Goal: Task Accomplishment & Management: Manage account settings

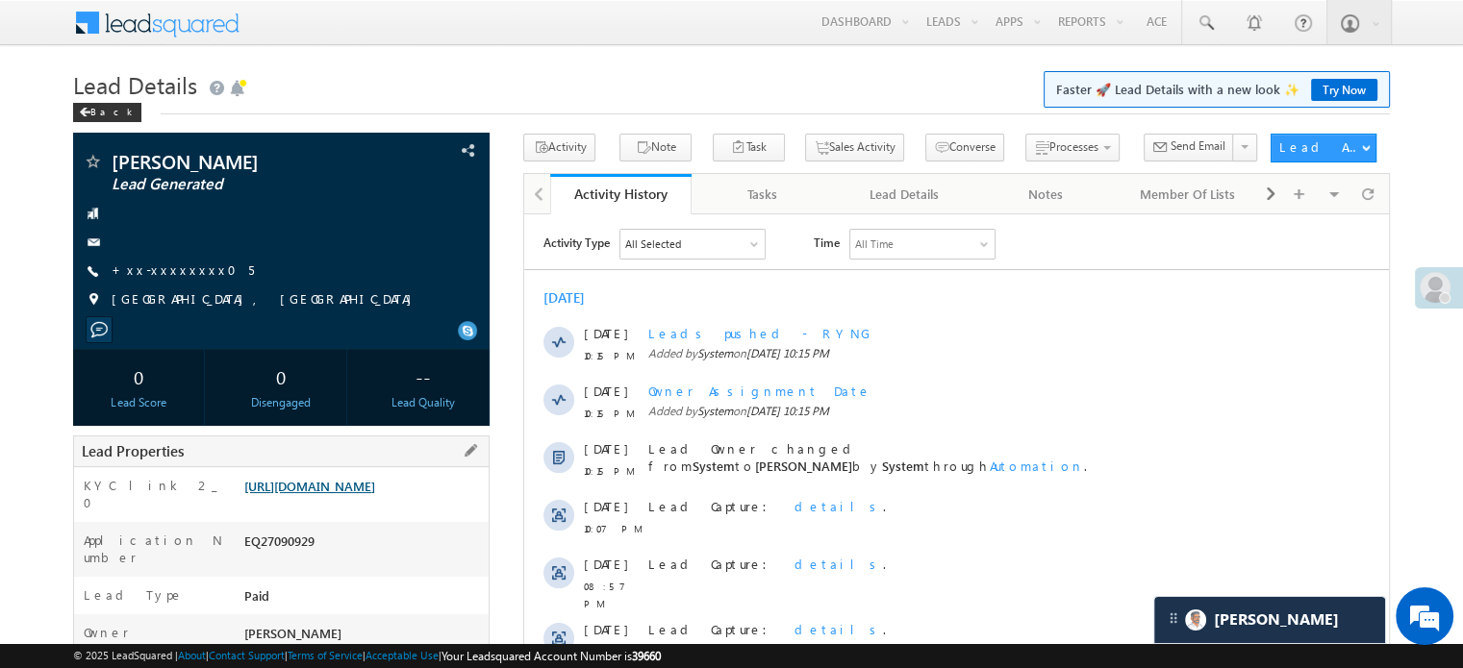
click at [339, 484] on link "https://angelbroking1-pk3em7sa.customui-test.leadsquared.com?leadId=7e685ce2-1b…" at bounding box center [309, 486] width 131 height 16
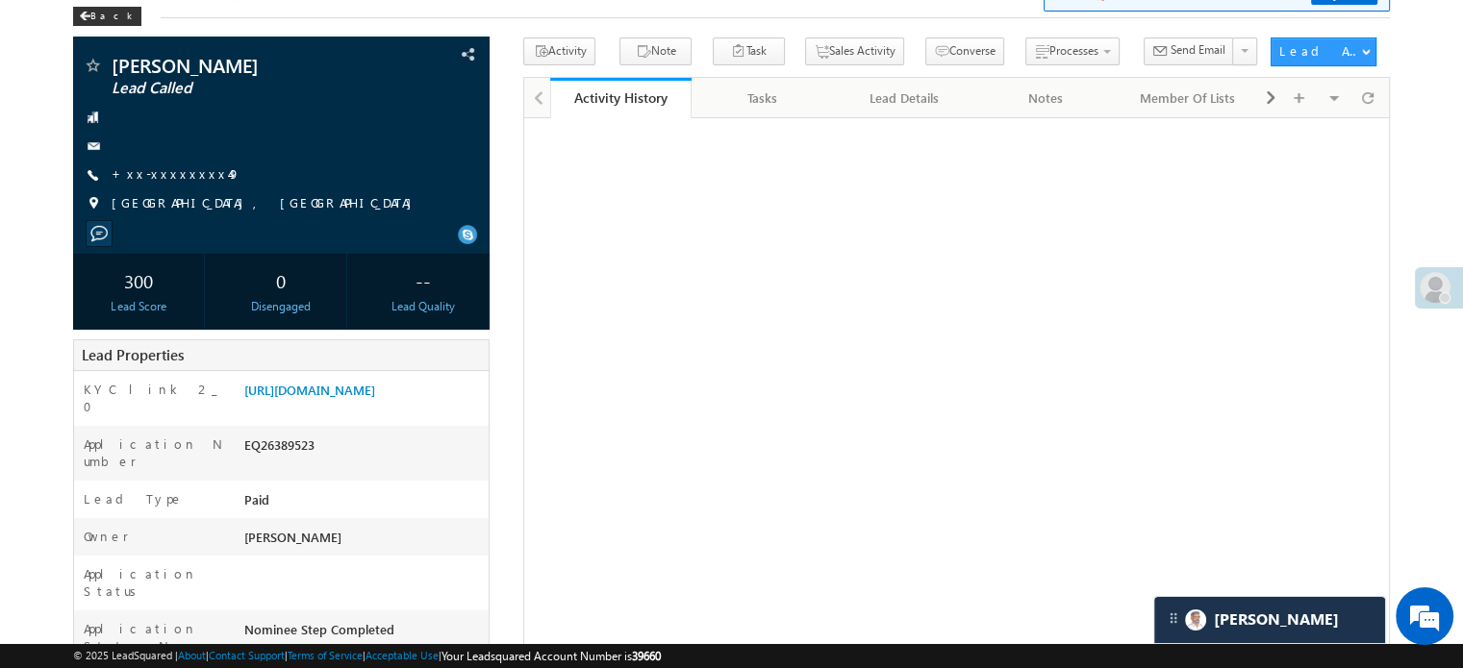
scroll to position [96, 0]
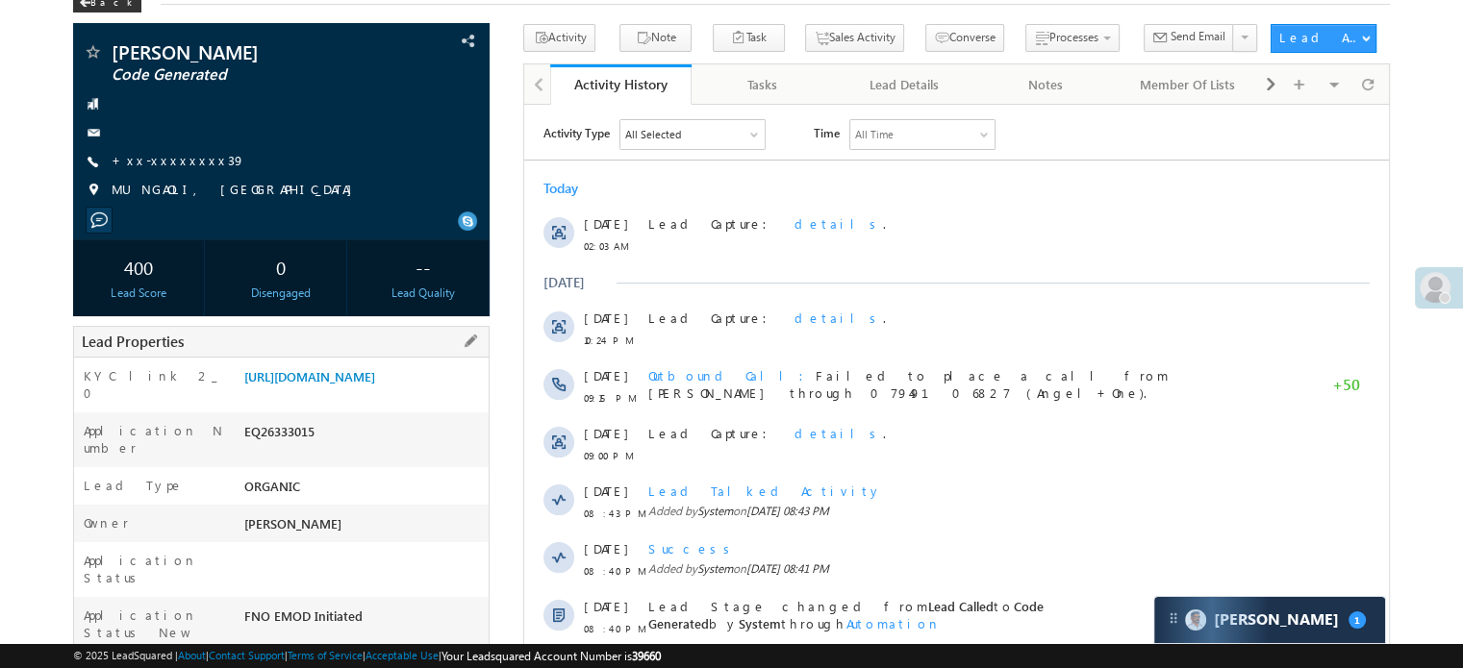
scroll to position [192, 0]
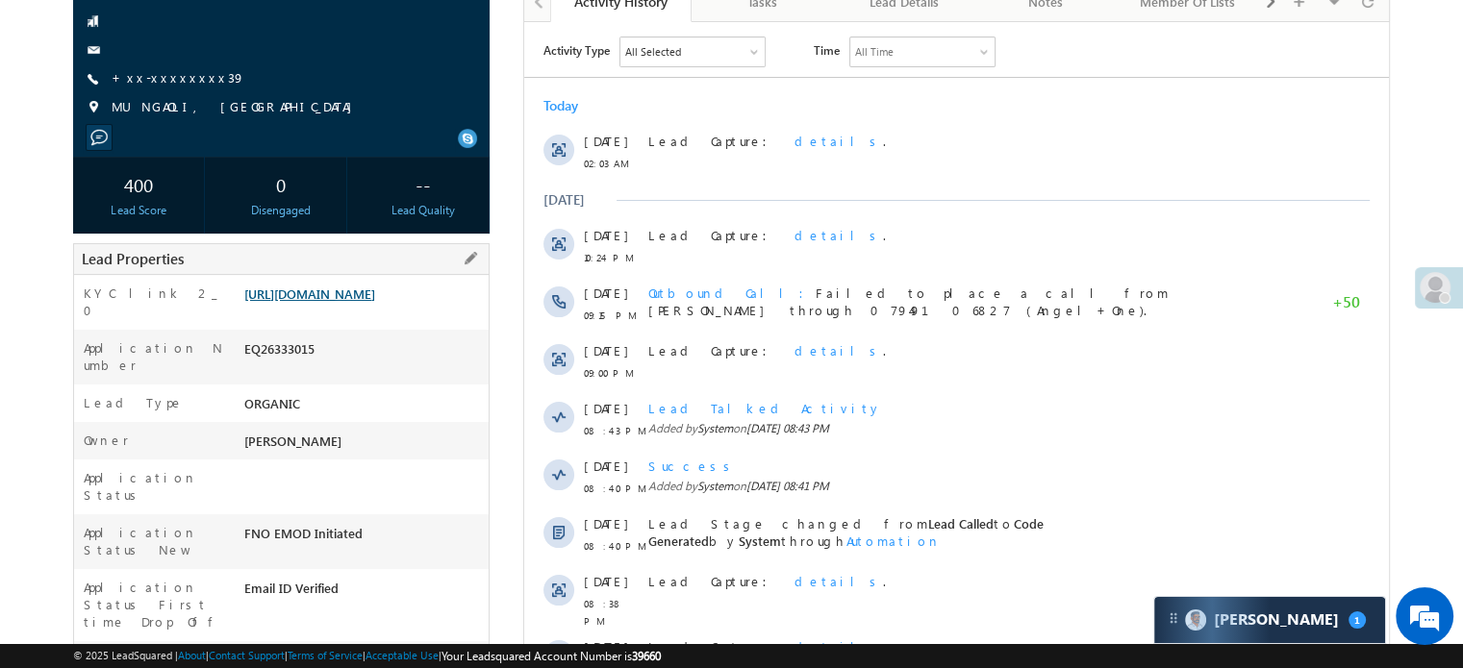
click at [358, 302] on link "https://angelbroking1-pk3em7sa.customui-test.leadsquared.com?leadId=94b627cb-59…" at bounding box center [309, 294] width 131 height 16
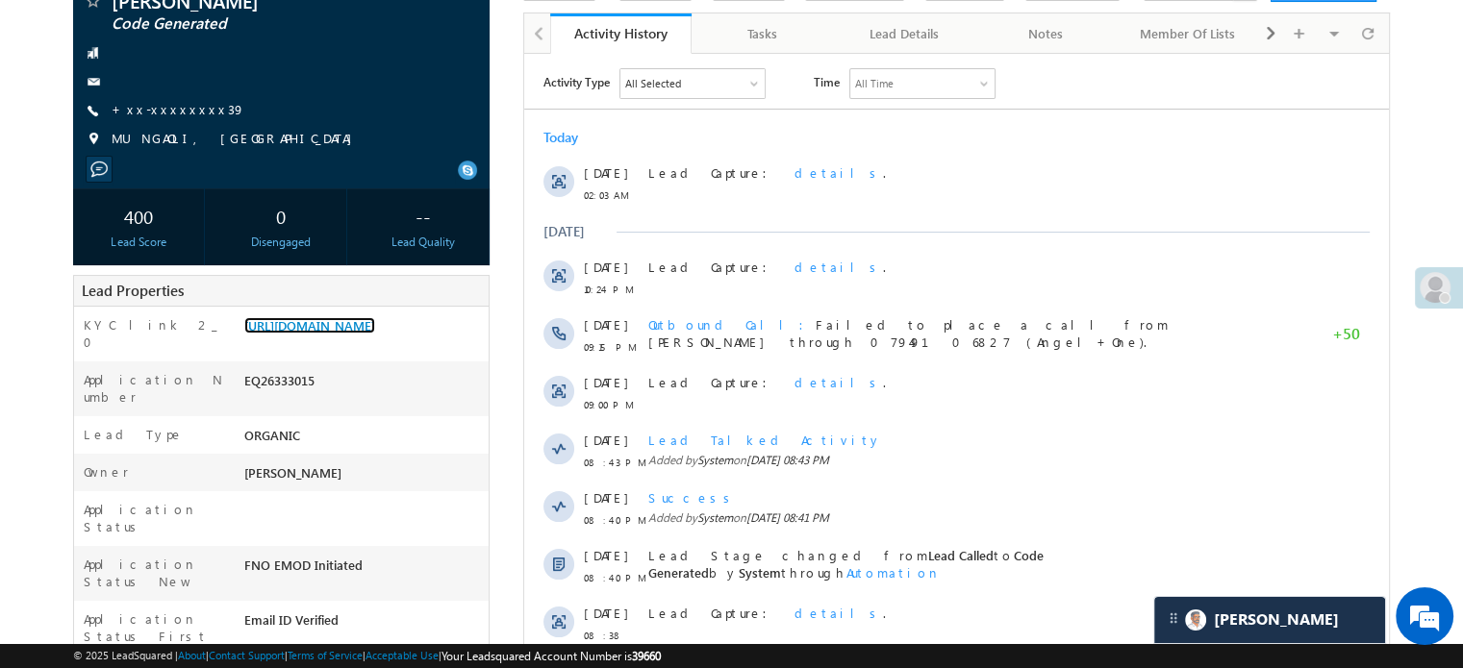
scroll to position [0, 0]
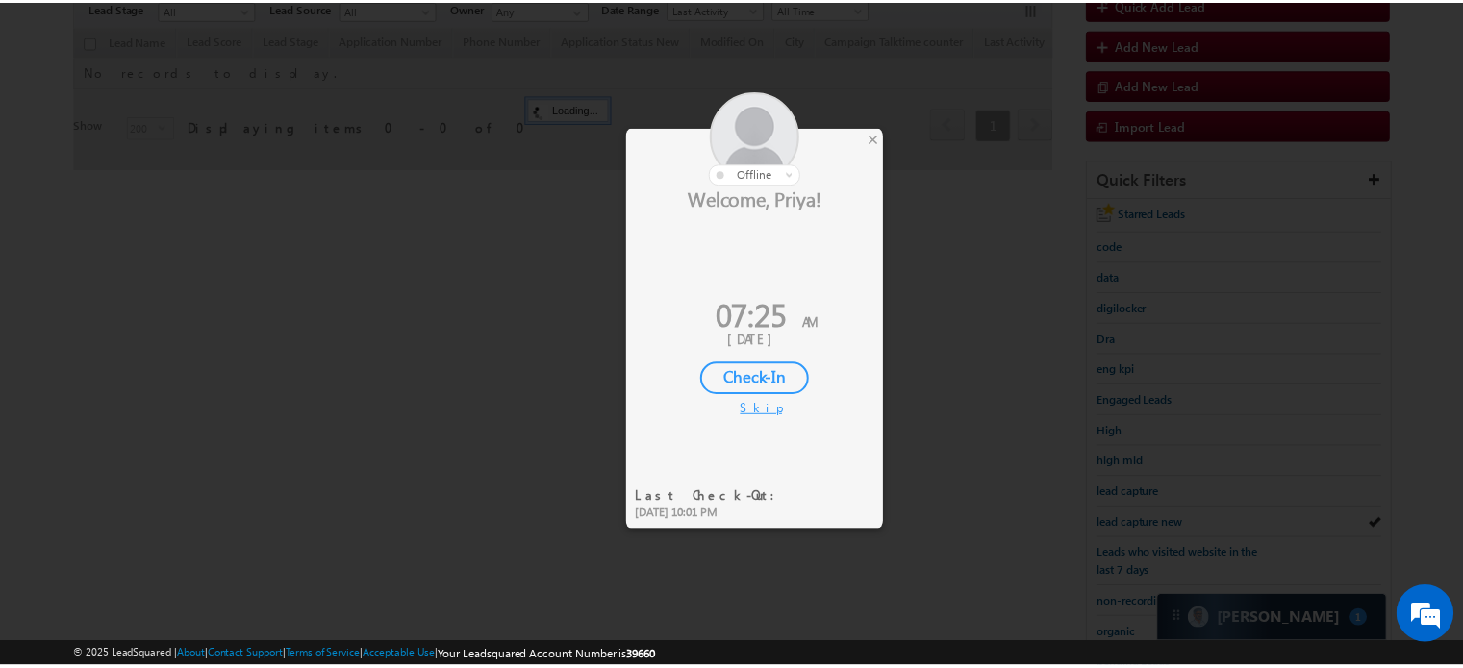
scroll to position [189, 0]
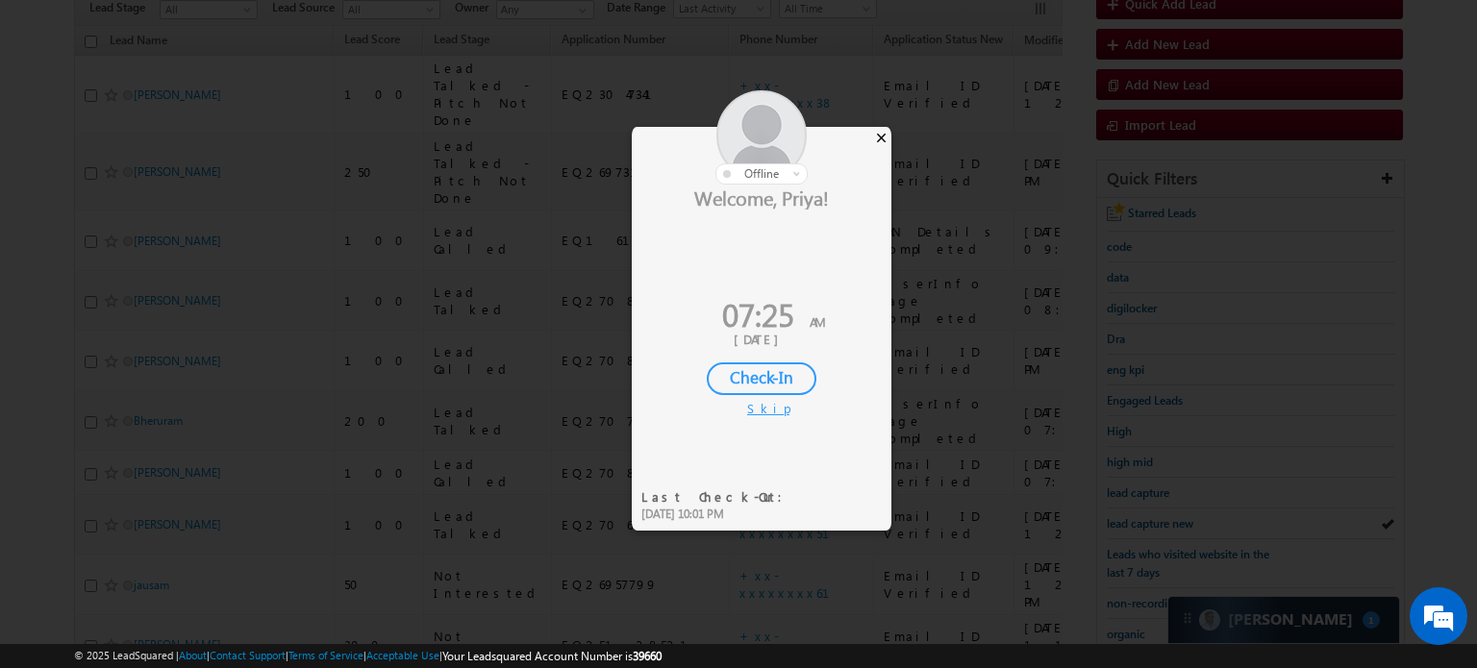
click at [885, 133] on div "×" at bounding box center [881, 137] width 20 height 21
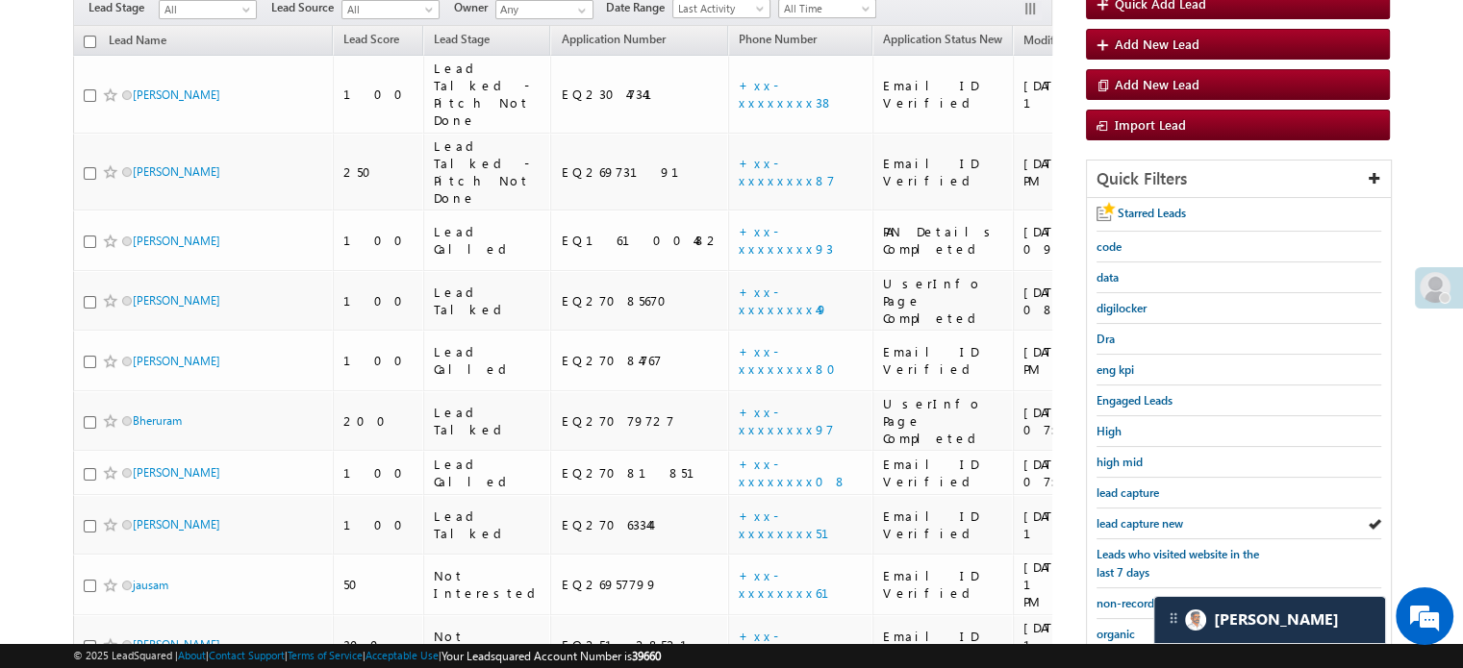
scroll to position [0, 0]
click at [1139, 518] on span "lead capture new" at bounding box center [1139, 523] width 87 height 14
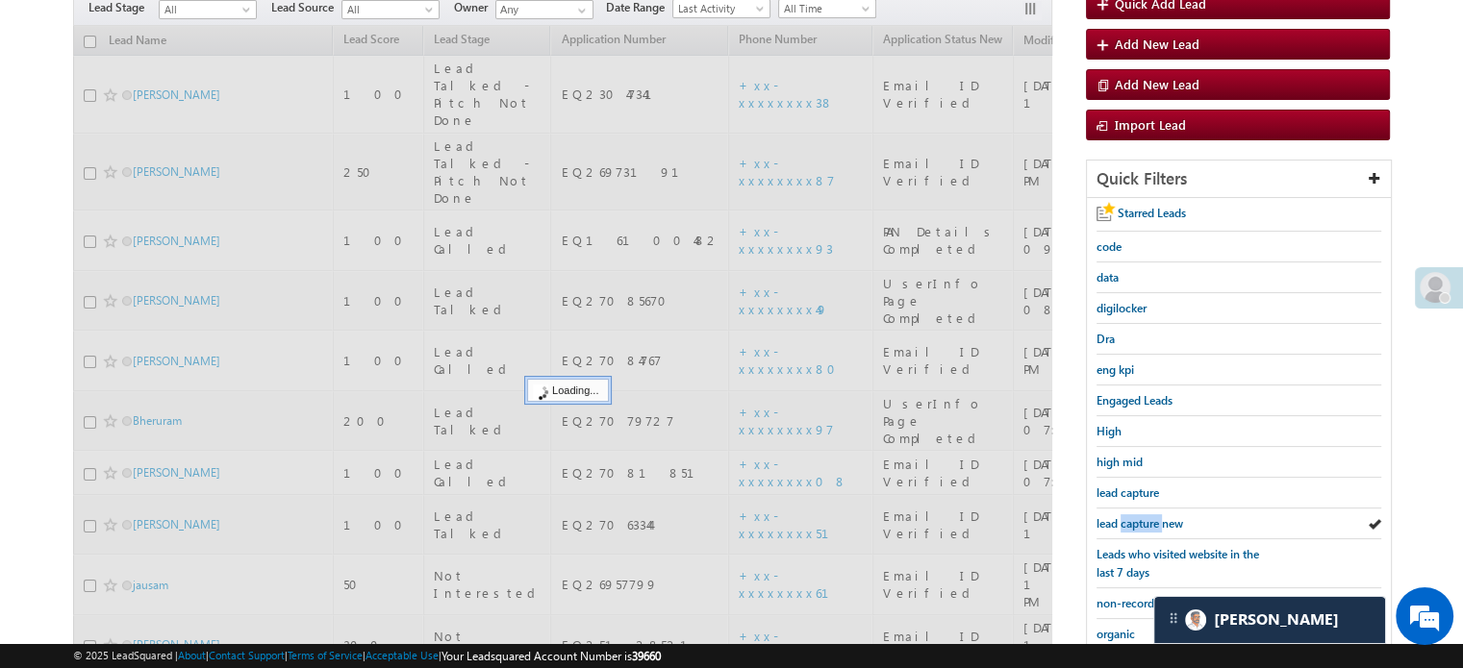
click at [1139, 518] on span "lead capture new" at bounding box center [1139, 523] width 87 height 14
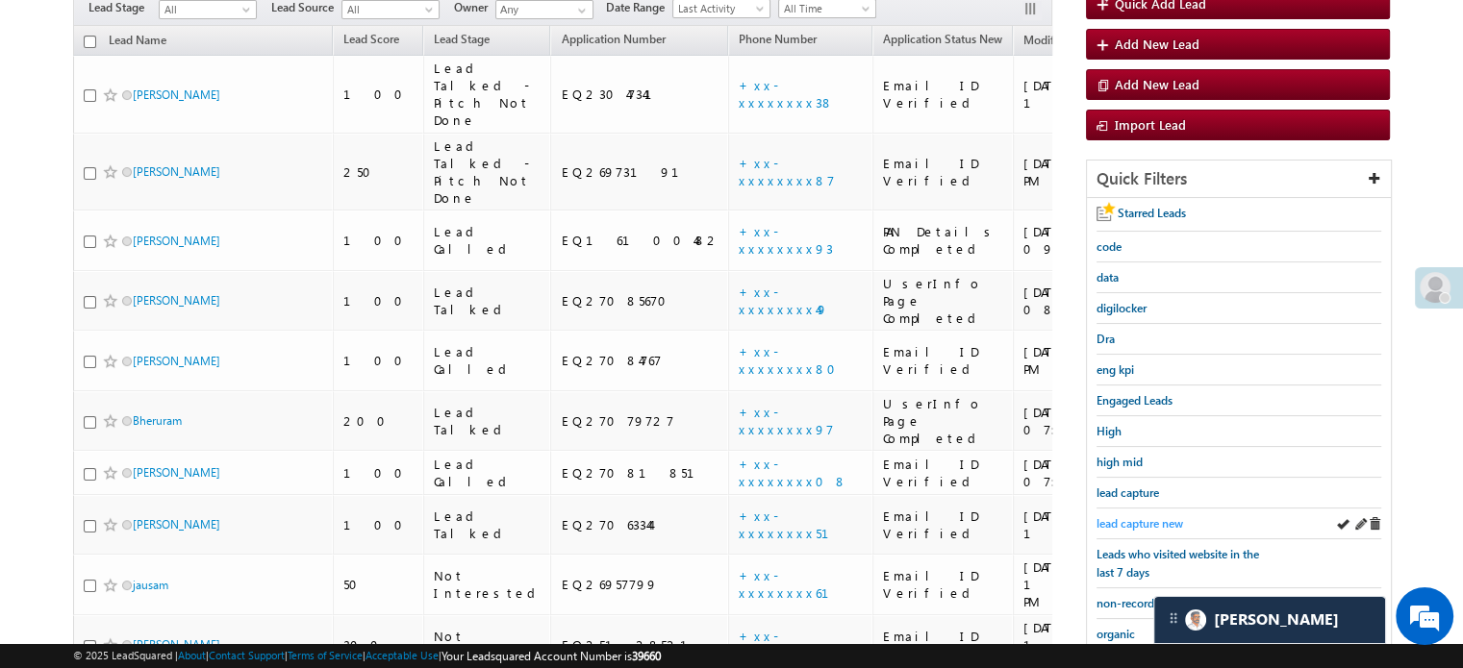
click at [1119, 517] on span "lead capture new" at bounding box center [1139, 523] width 87 height 14
click at [1247, 645] on div "© 2025 LeadSquared | About | Contact Support | Terms of Service | Acceptable Us…" at bounding box center [731, 656] width 1463 height 24
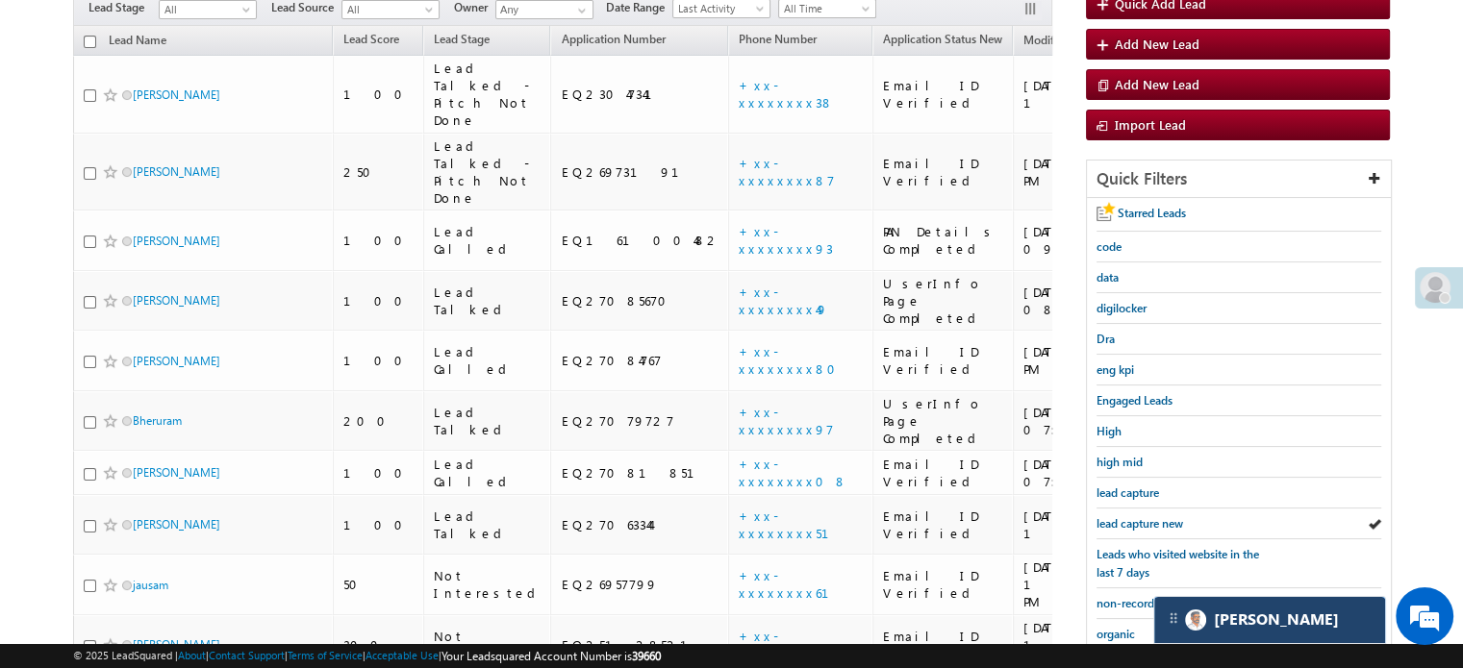
click at [1245, 638] on div "[PERSON_NAME]" at bounding box center [1269, 620] width 231 height 46
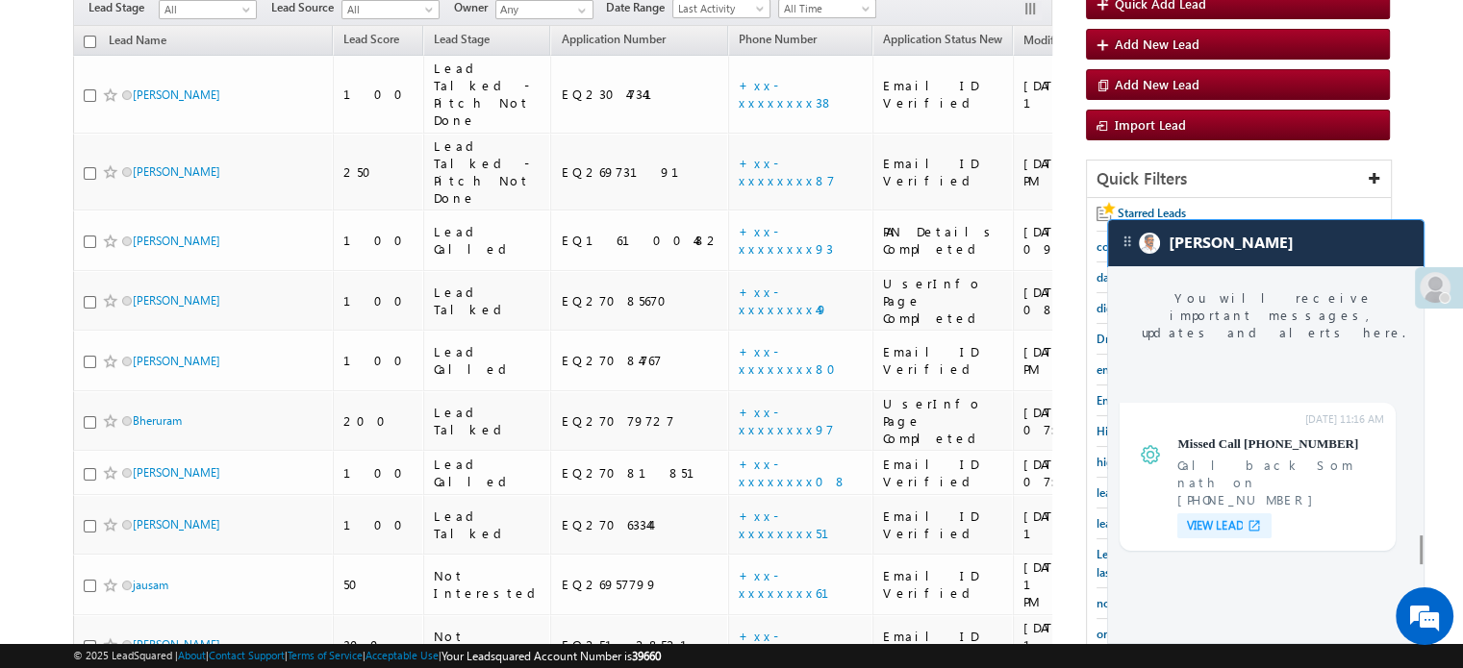
scroll to position [7573, 0]
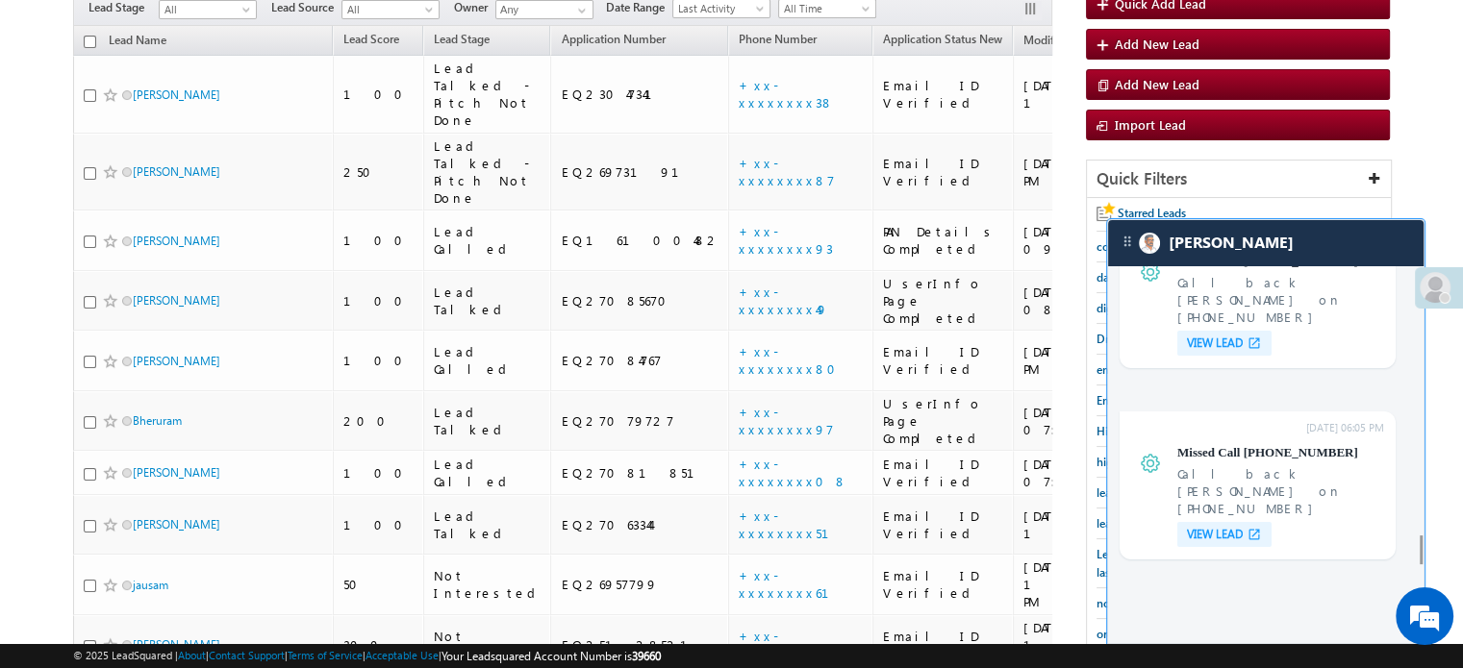
click at [1251, 234] on div "[PERSON_NAME]" at bounding box center [1265, 243] width 315 height 46
click at [39, 84] on body "Menu Priya Rathore priya .rath ore@a ngelb rokin g.com" at bounding box center [731, 404] width 1463 height 1186
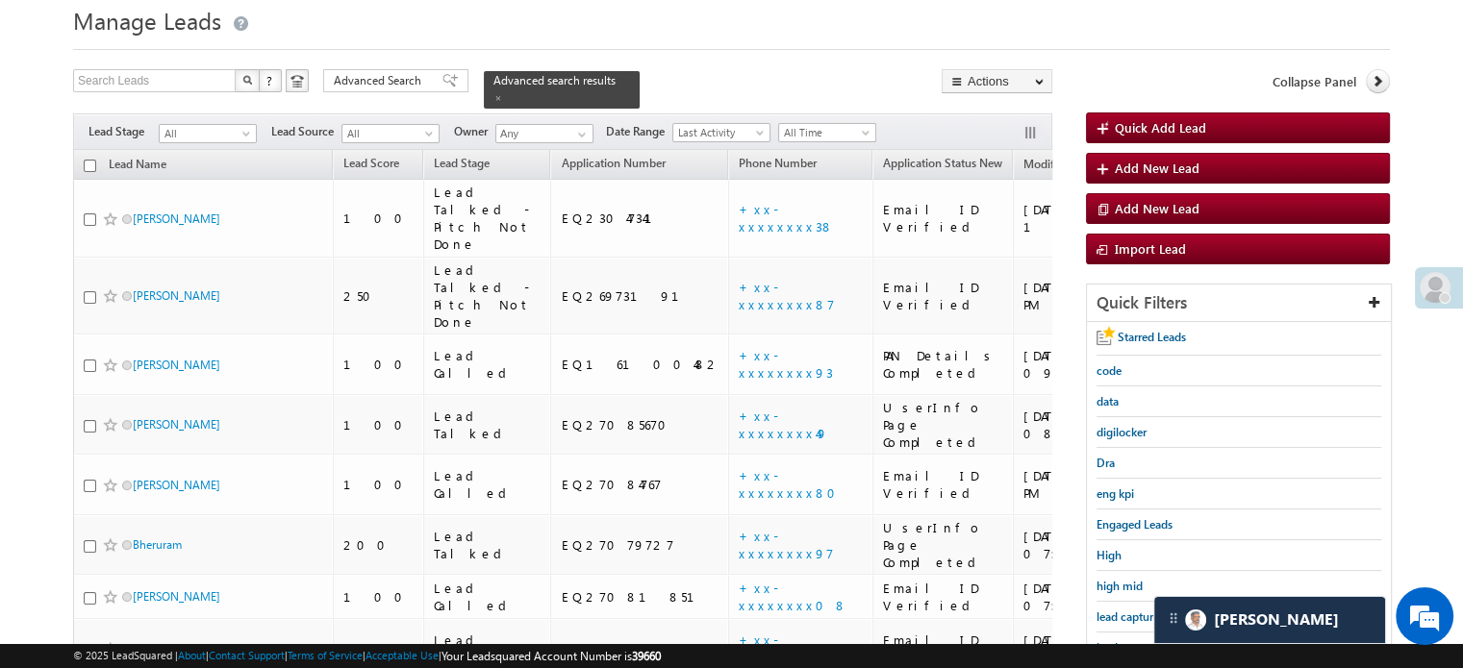
scroll to position [192, 0]
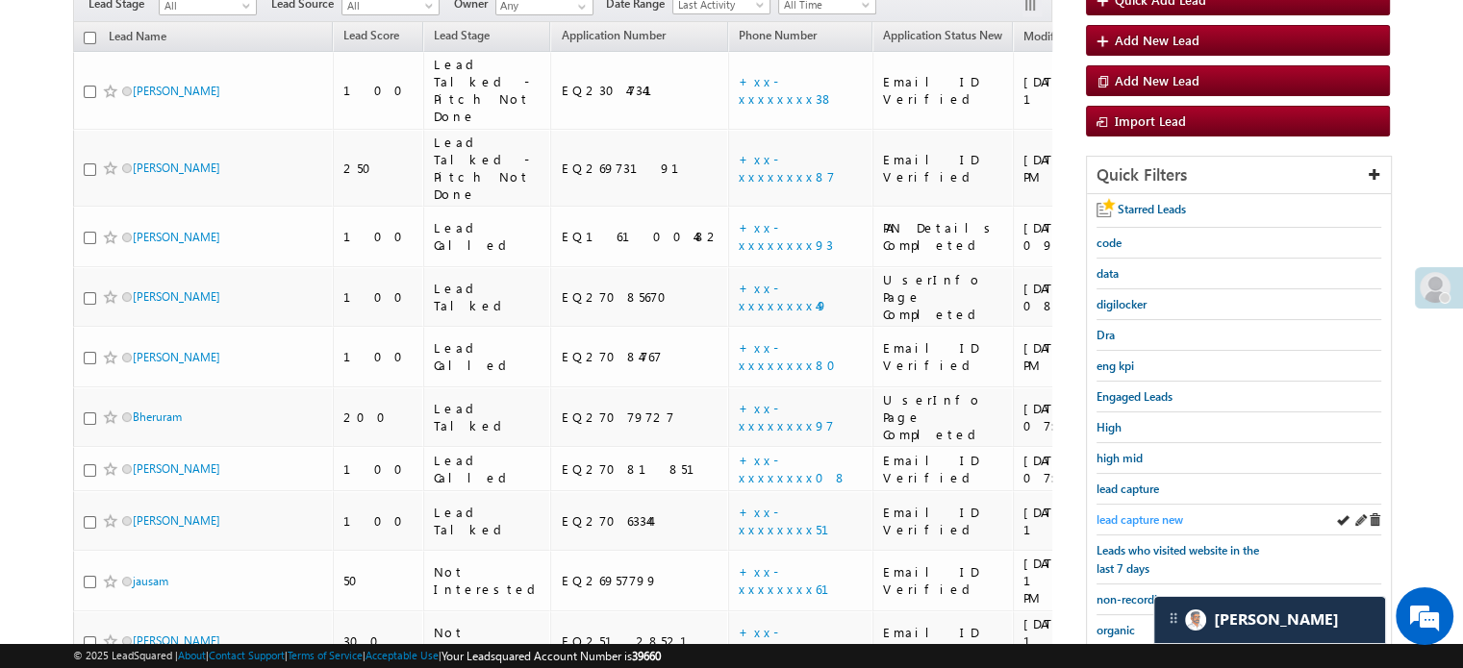
click at [1146, 522] on span "lead capture new" at bounding box center [1139, 520] width 87 height 14
click at [1137, 513] on span "lead capture new" at bounding box center [1139, 520] width 87 height 14
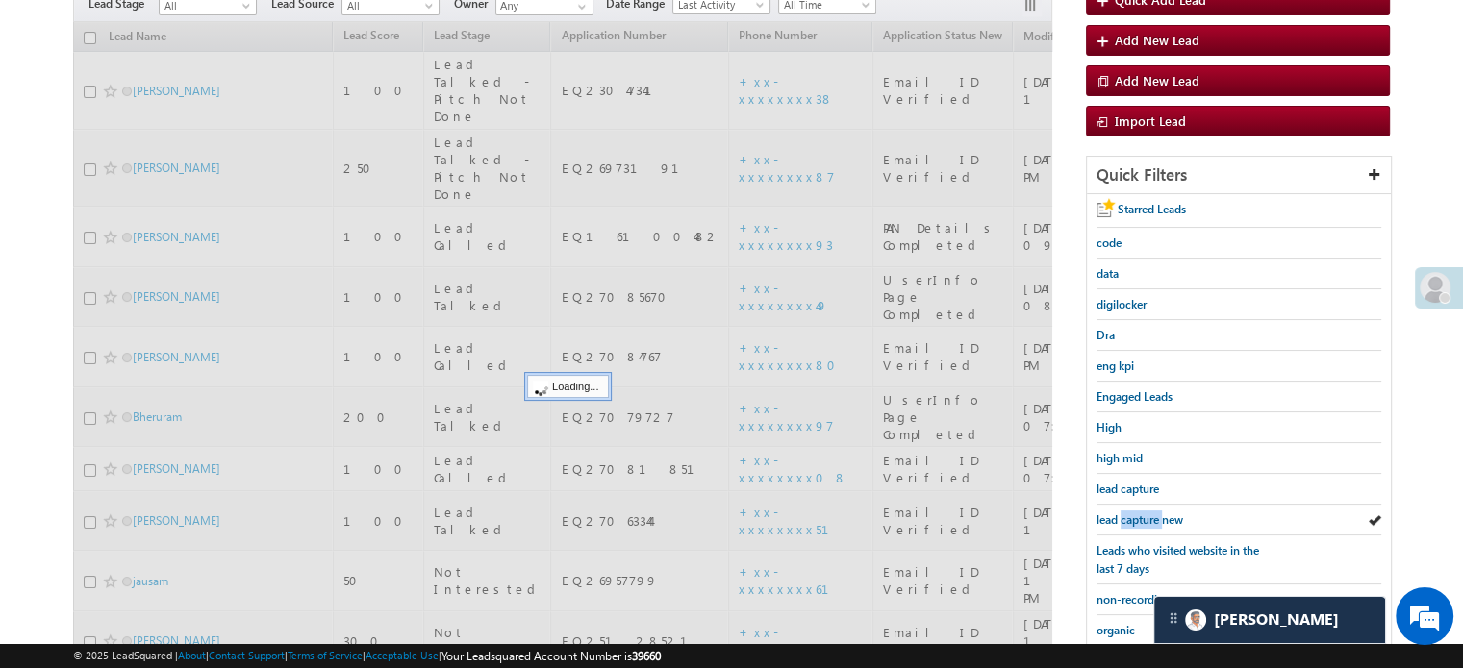
click at [1137, 513] on span "lead capture new" at bounding box center [1139, 520] width 87 height 14
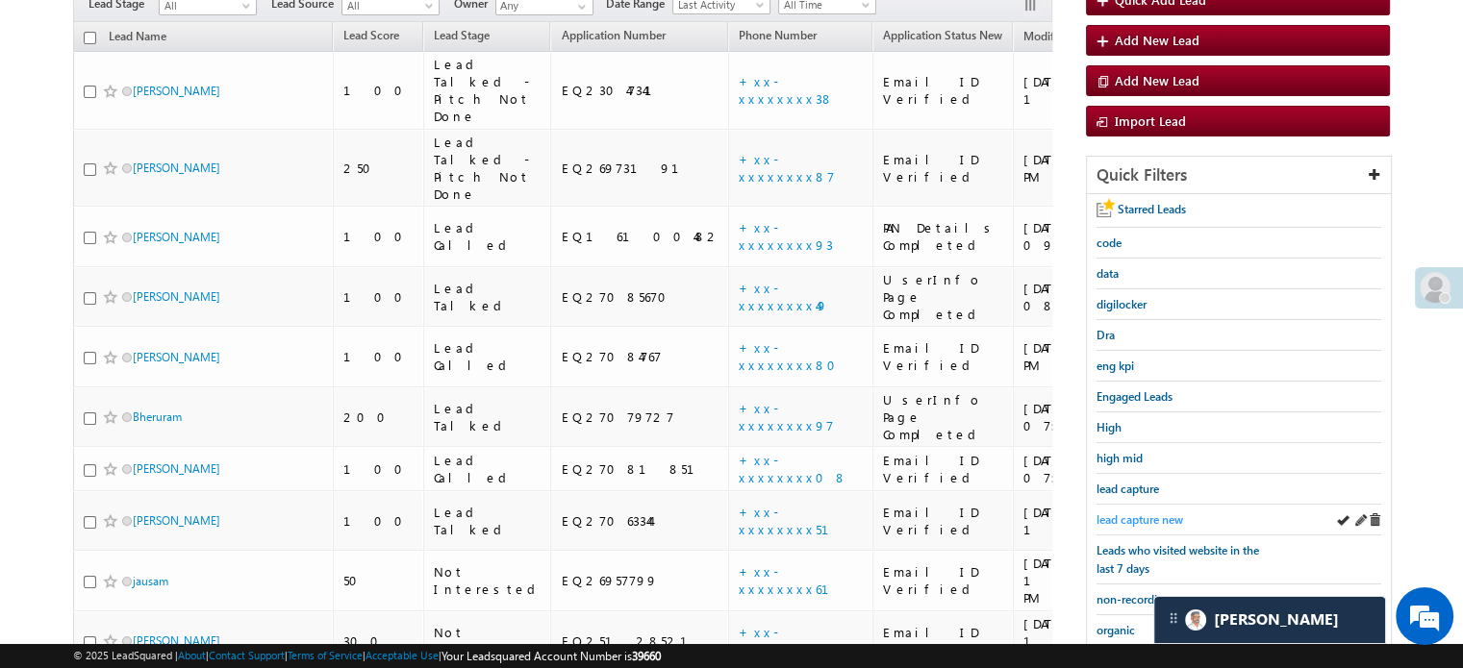
click at [1136, 513] on span "lead capture new" at bounding box center [1139, 520] width 87 height 14
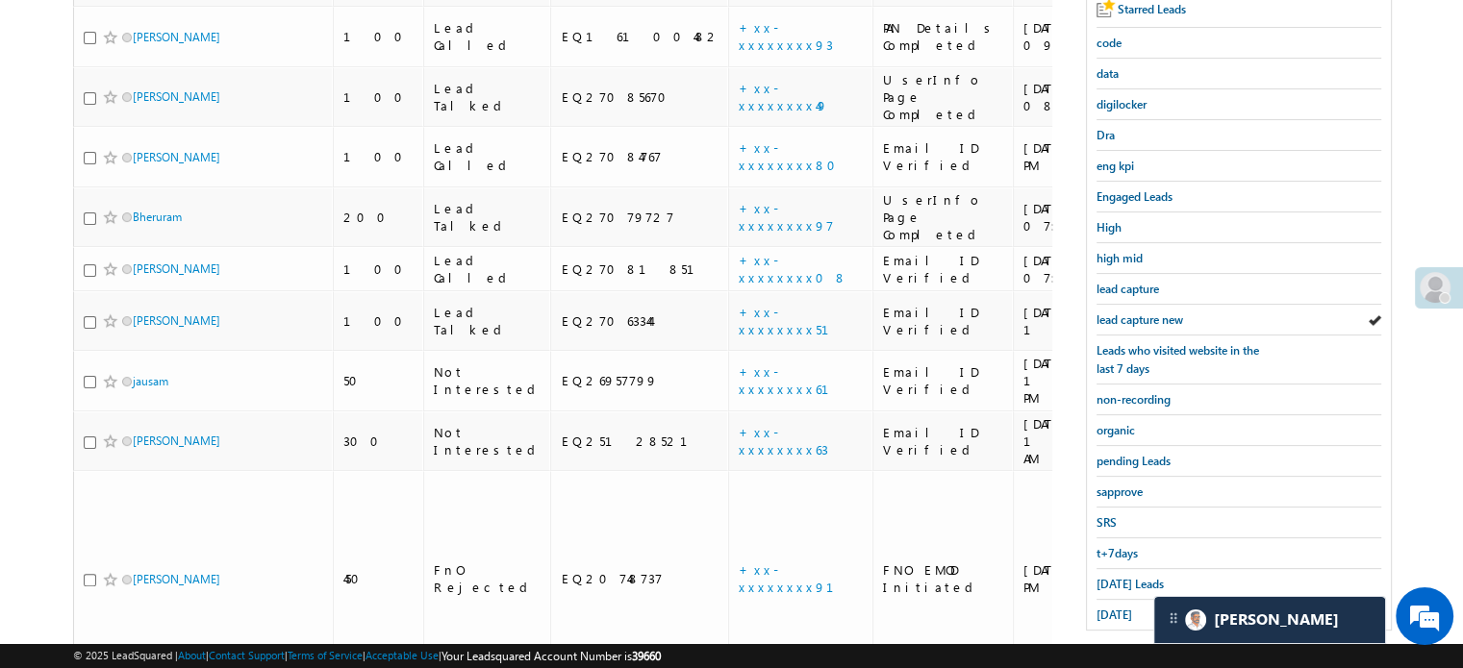
scroll to position [413, 0]
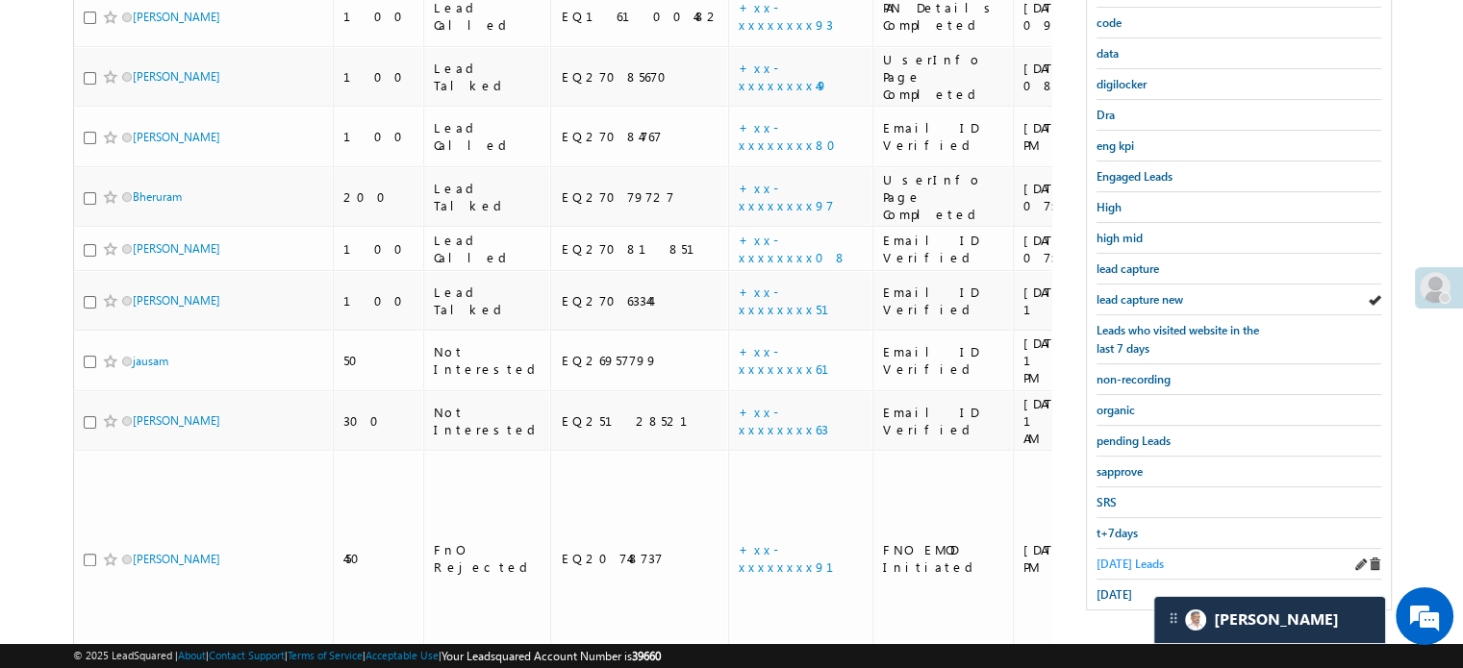
click at [1117, 557] on span "Today's Leads" at bounding box center [1129, 564] width 67 height 14
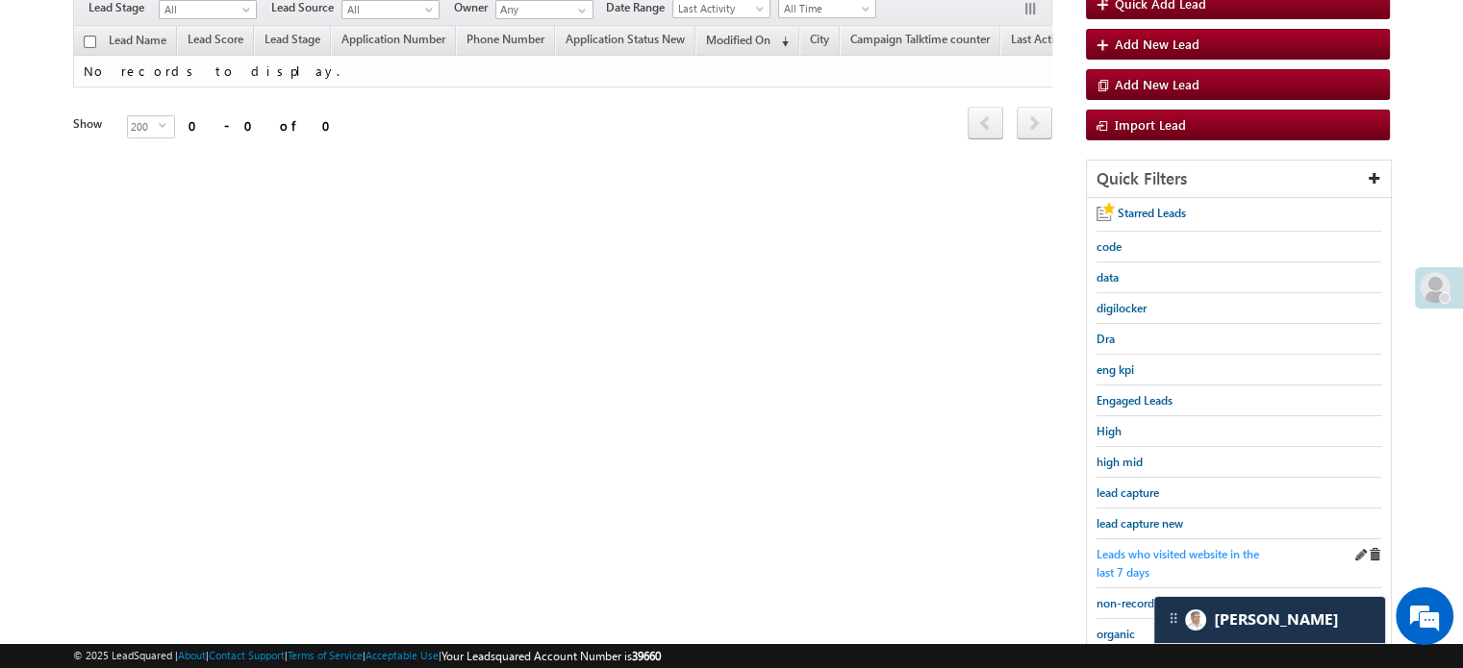
scroll to position [220, 0]
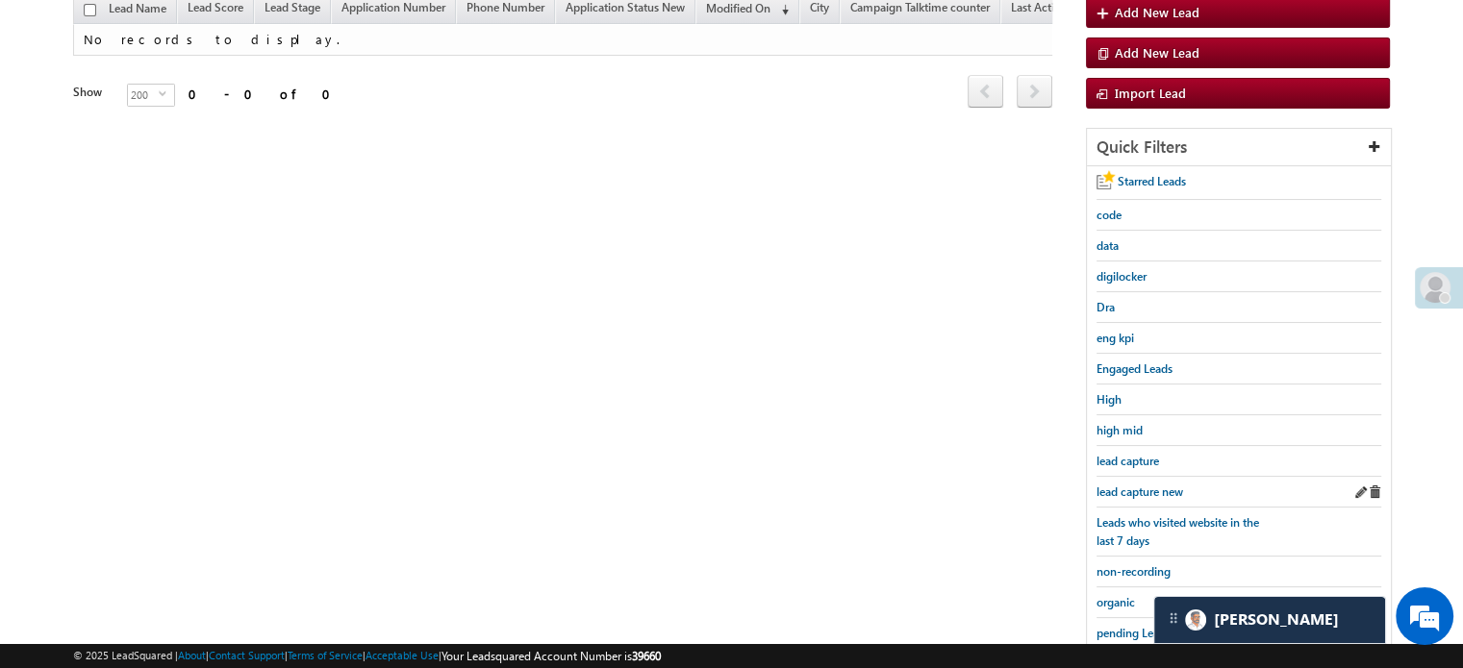
click at [1117, 497] on div "lead capture new" at bounding box center [1238, 492] width 285 height 31
click at [1116, 492] on span "lead capture new" at bounding box center [1139, 492] width 87 height 14
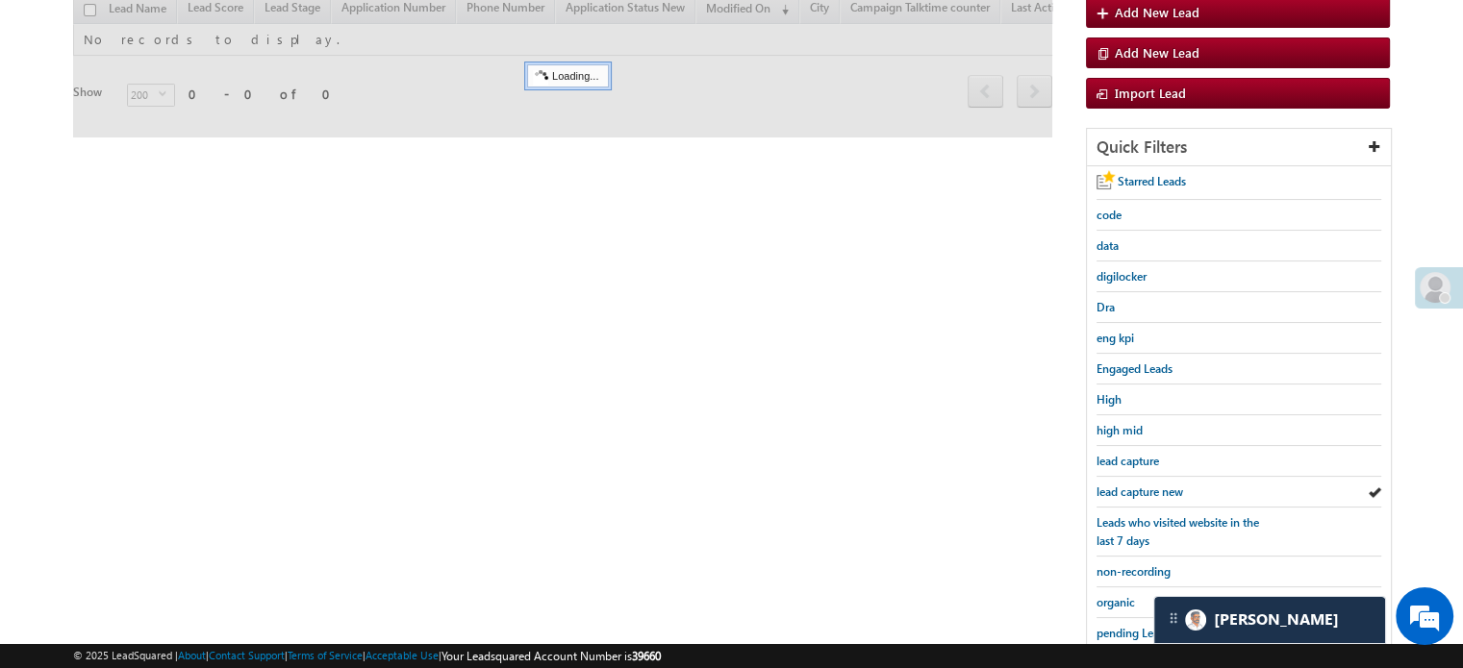
click at [1116, 492] on span "lead capture new" at bounding box center [1139, 492] width 87 height 14
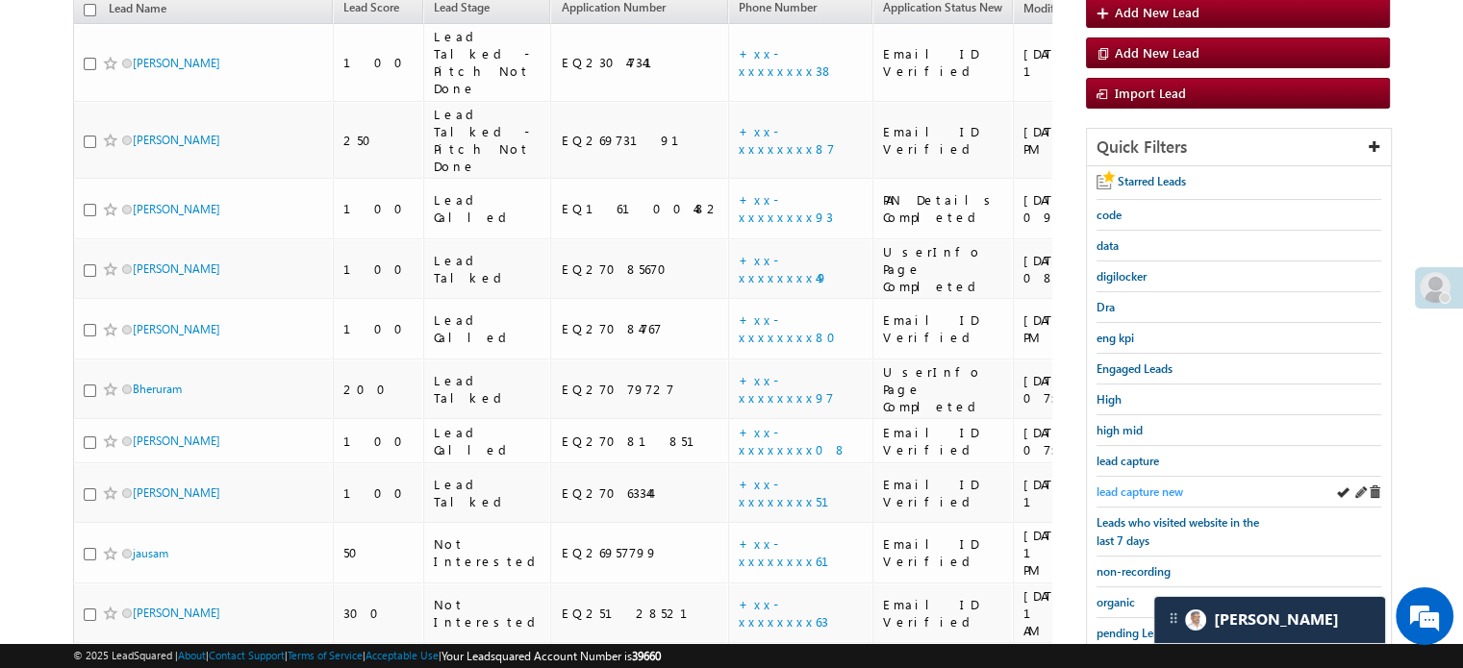
click at [1115, 489] on span "lead capture new" at bounding box center [1139, 492] width 87 height 14
click at [1125, 485] on span "lead capture new" at bounding box center [1139, 492] width 87 height 14
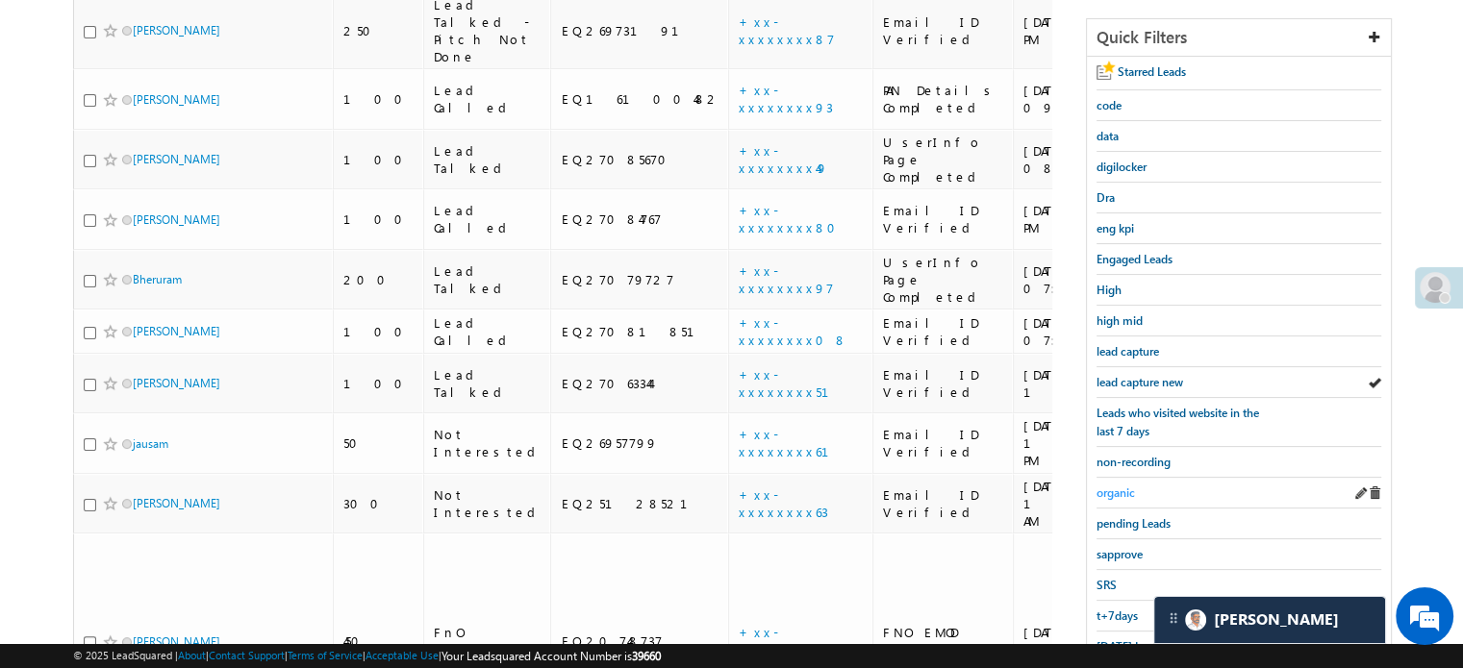
scroll to position [413, 0]
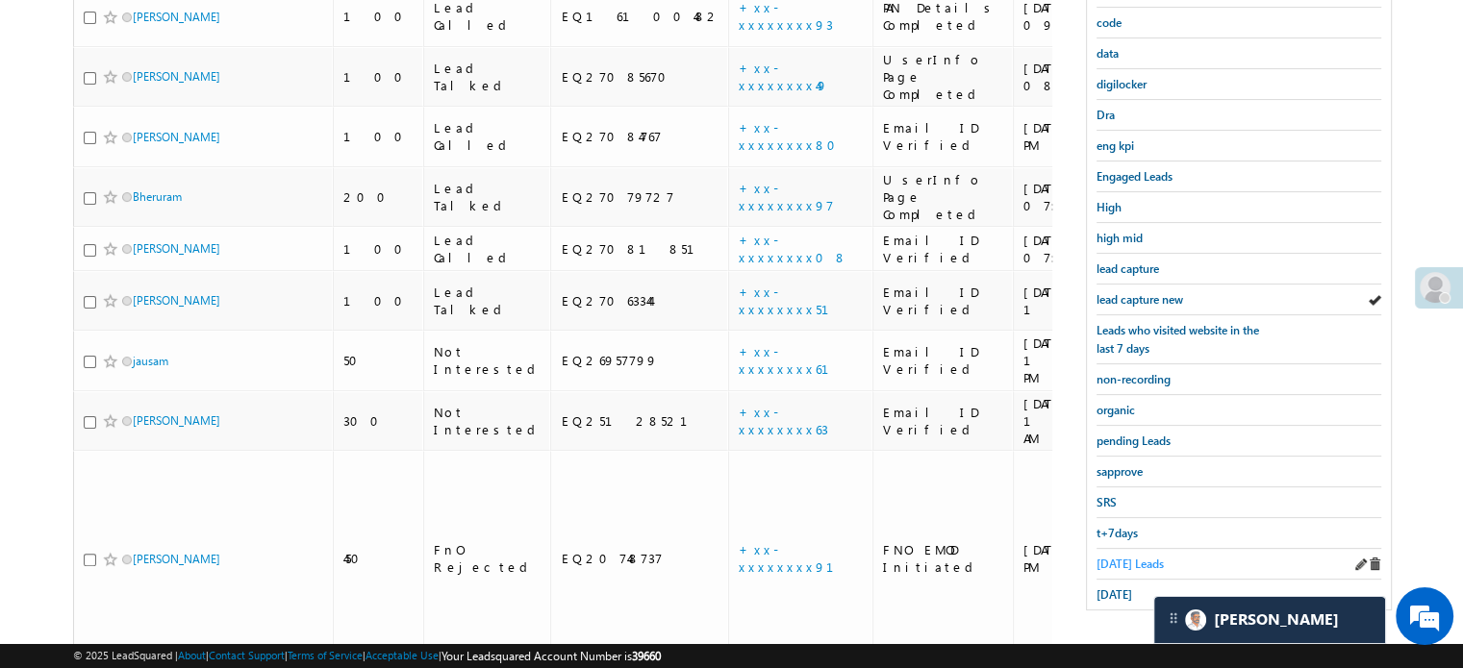
click at [1111, 564] on link "Today's Leads" at bounding box center [1129, 564] width 67 height 18
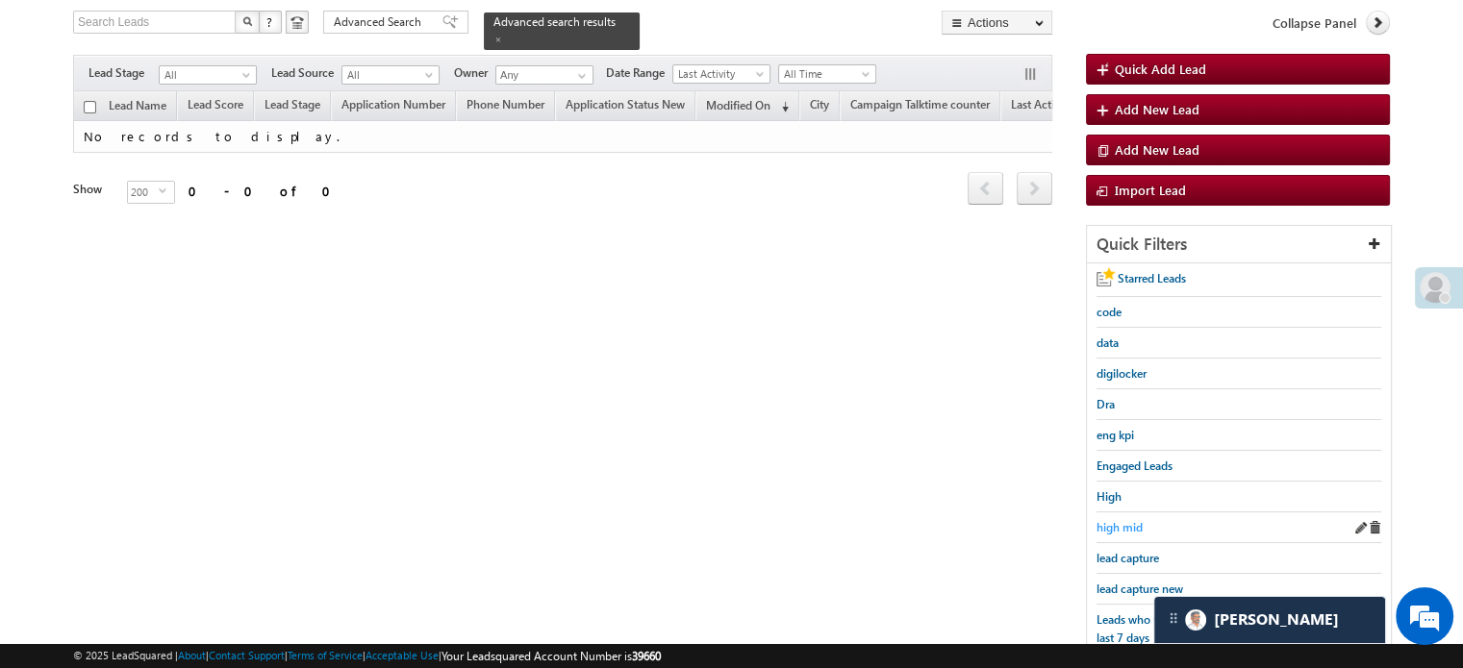
scroll to position [124, 0]
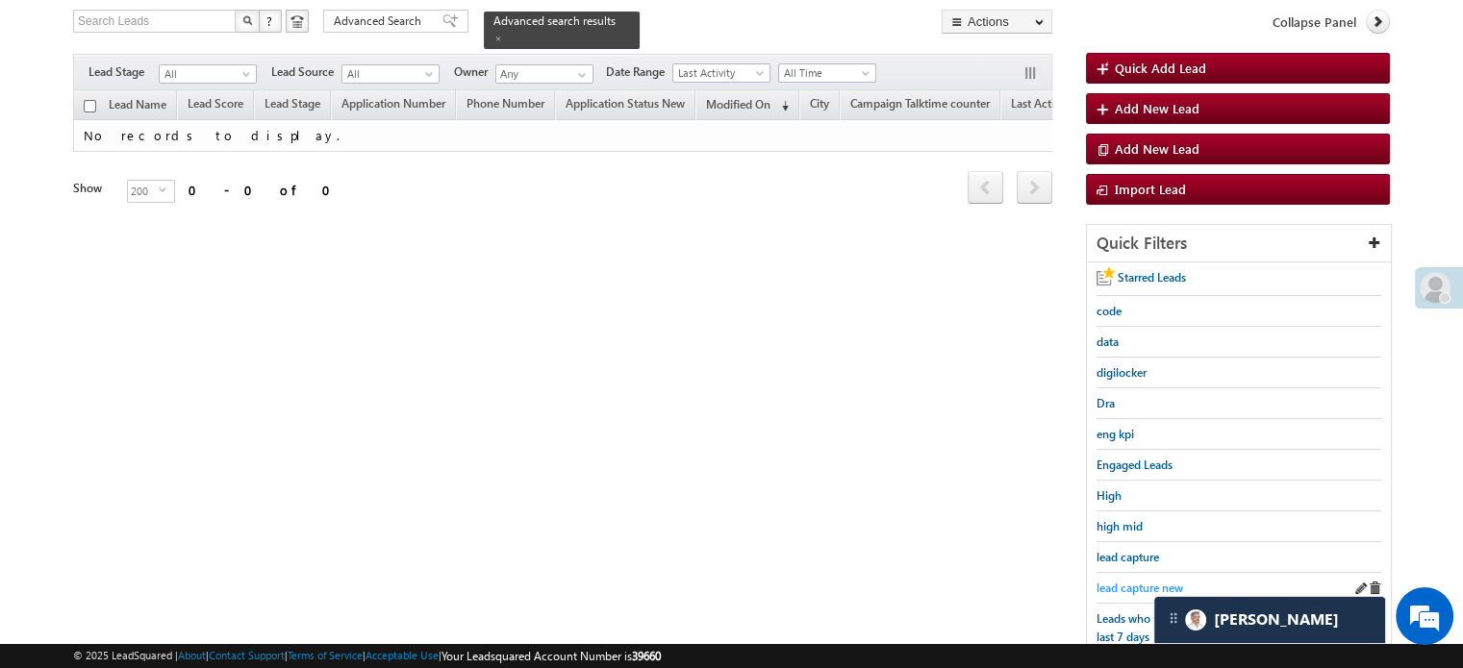
click at [1118, 581] on span "lead capture new" at bounding box center [1139, 588] width 87 height 14
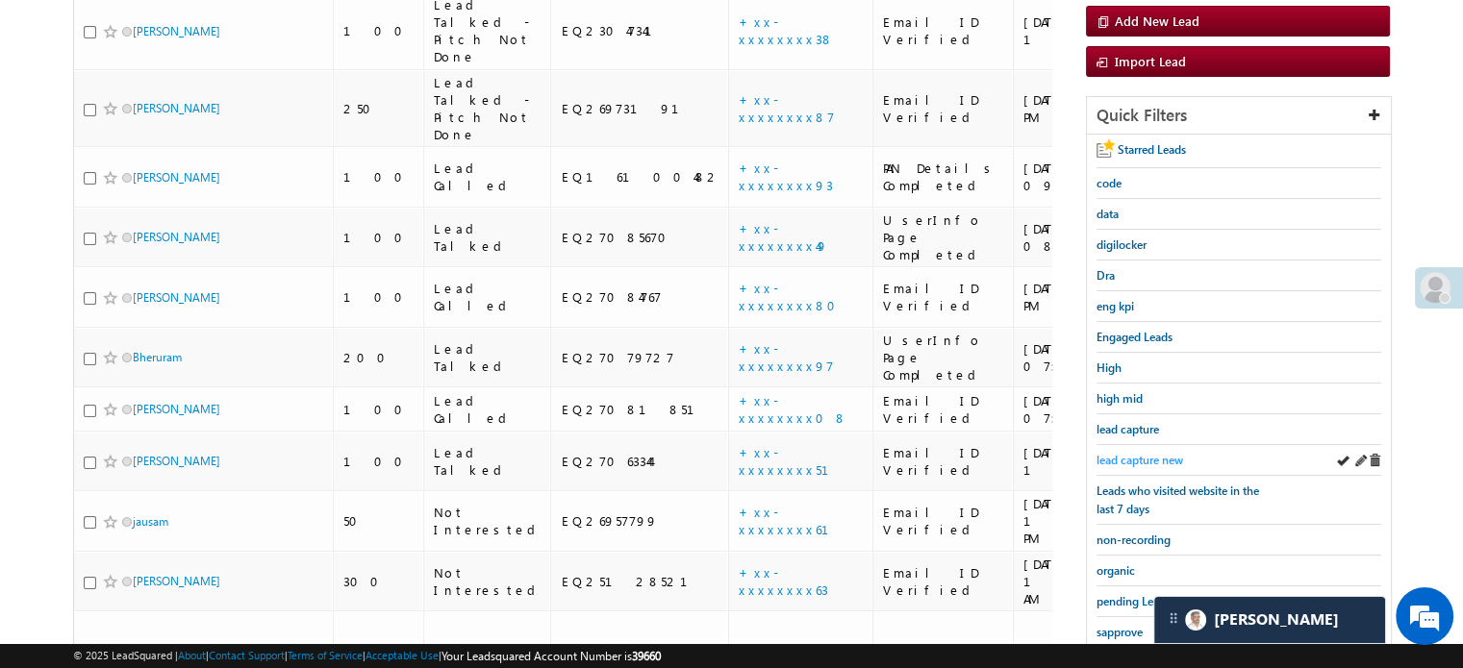
scroll to position [289, 0]
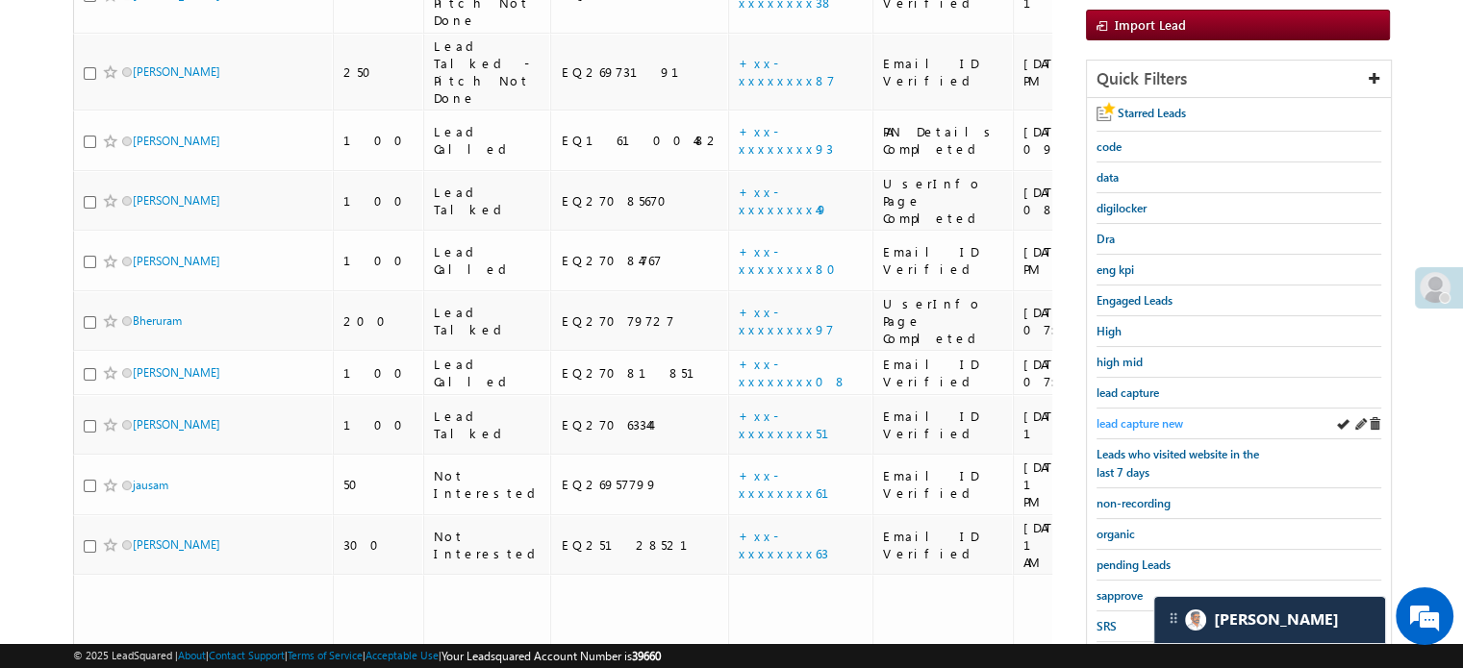
click at [1135, 417] on span "lead capture new" at bounding box center [1139, 423] width 87 height 14
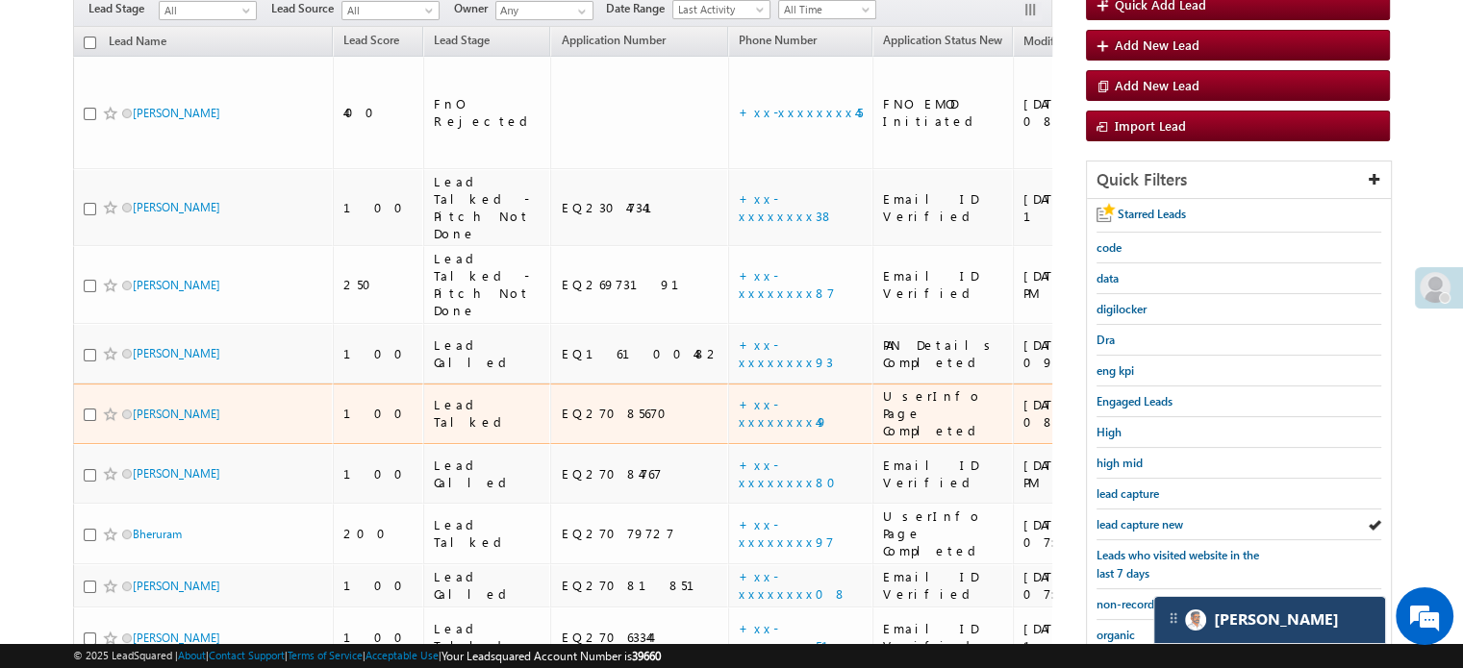
scroll to position [220, 0]
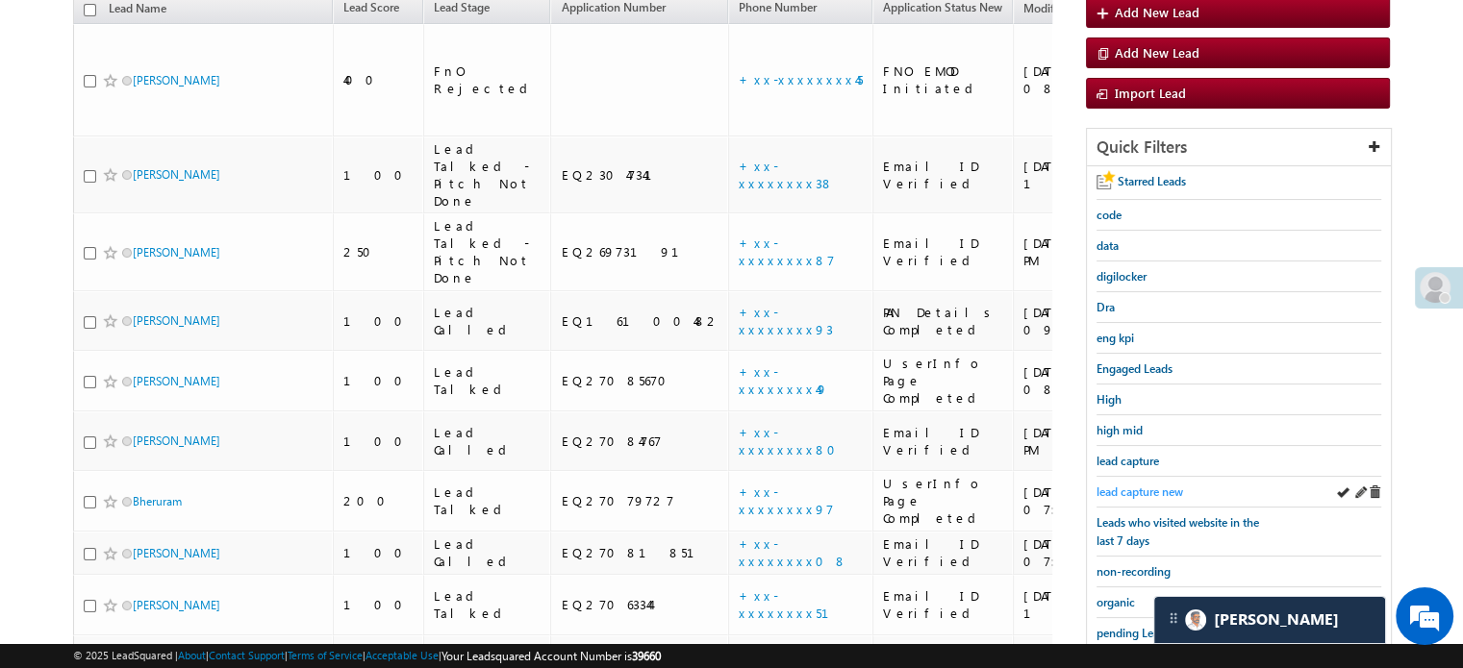
click at [1119, 488] on span "lead capture new" at bounding box center [1139, 492] width 87 height 14
click at [1149, 485] on span "lead capture new" at bounding box center [1139, 492] width 87 height 14
click at [1121, 489] on span "lead capture new" at bounding box center [1139, 492] width 87 height 14
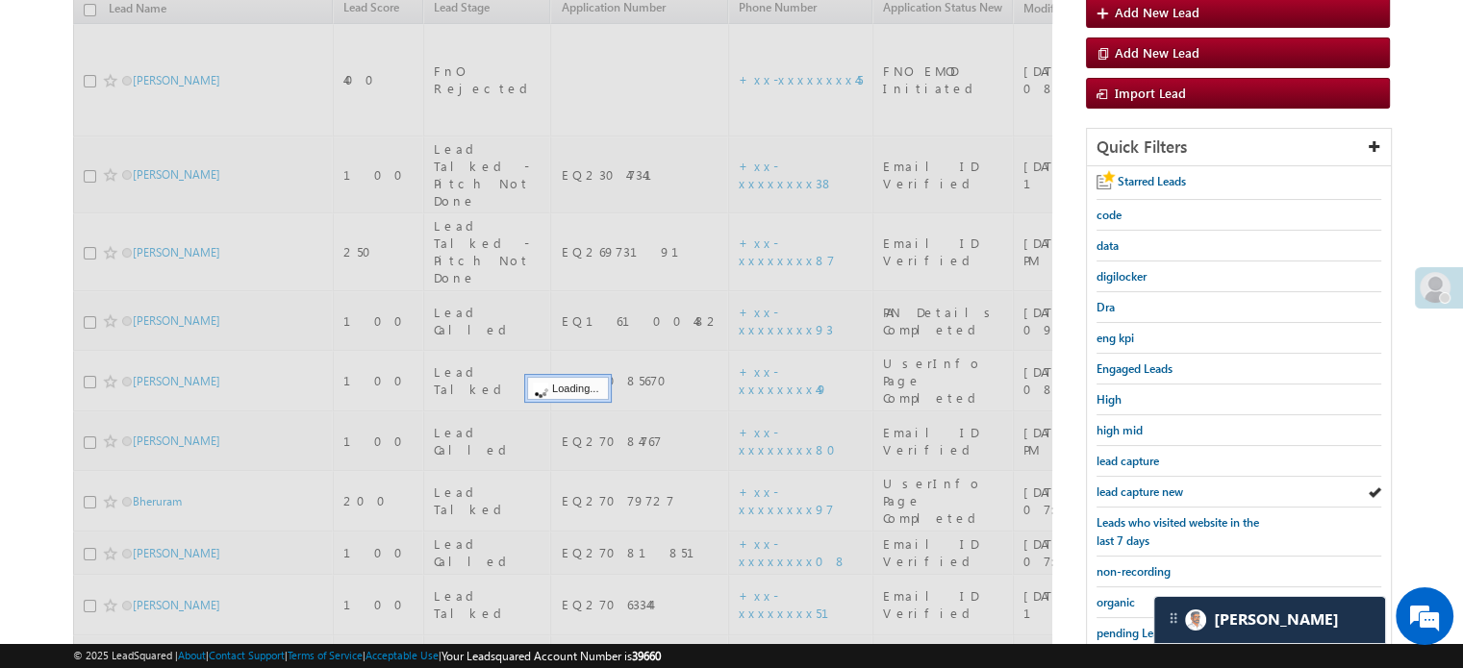
click at [1121, 489] on span "lead capture new" at bounding box center [1139, 492] width 87 height 14
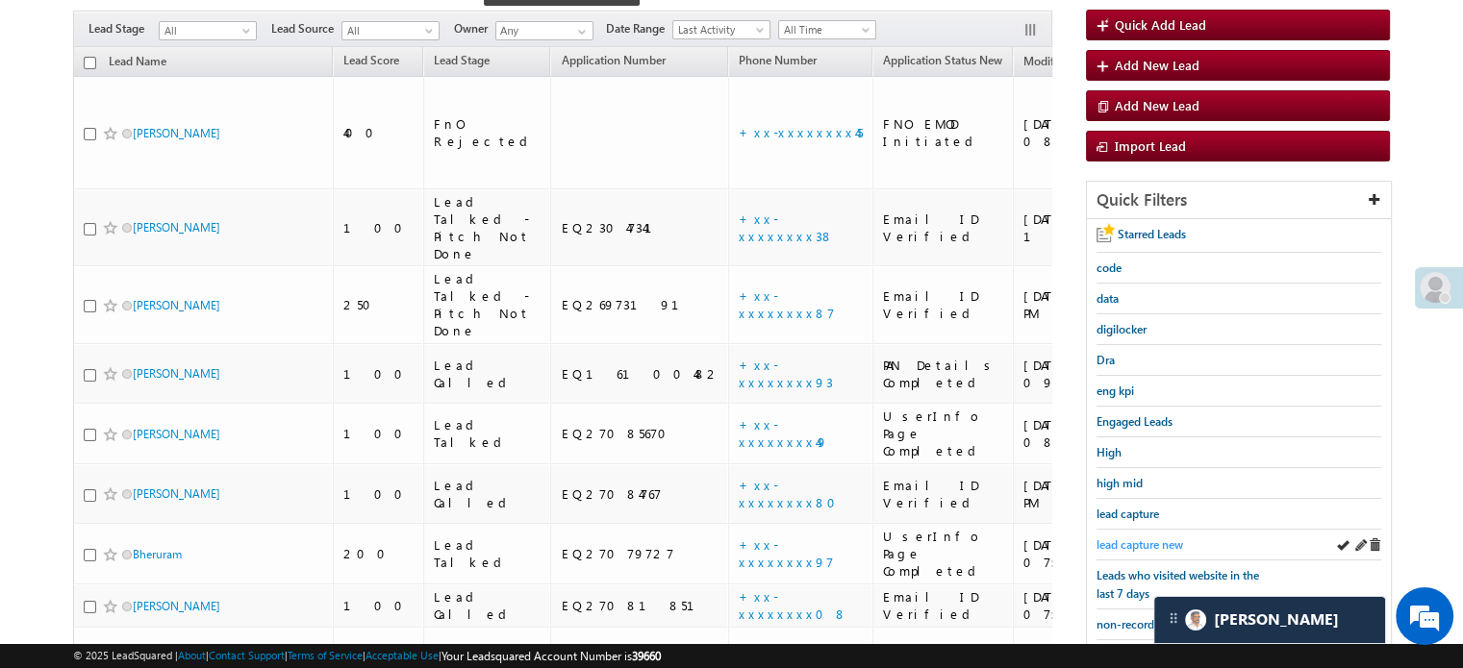
scroll to position [124, 0]
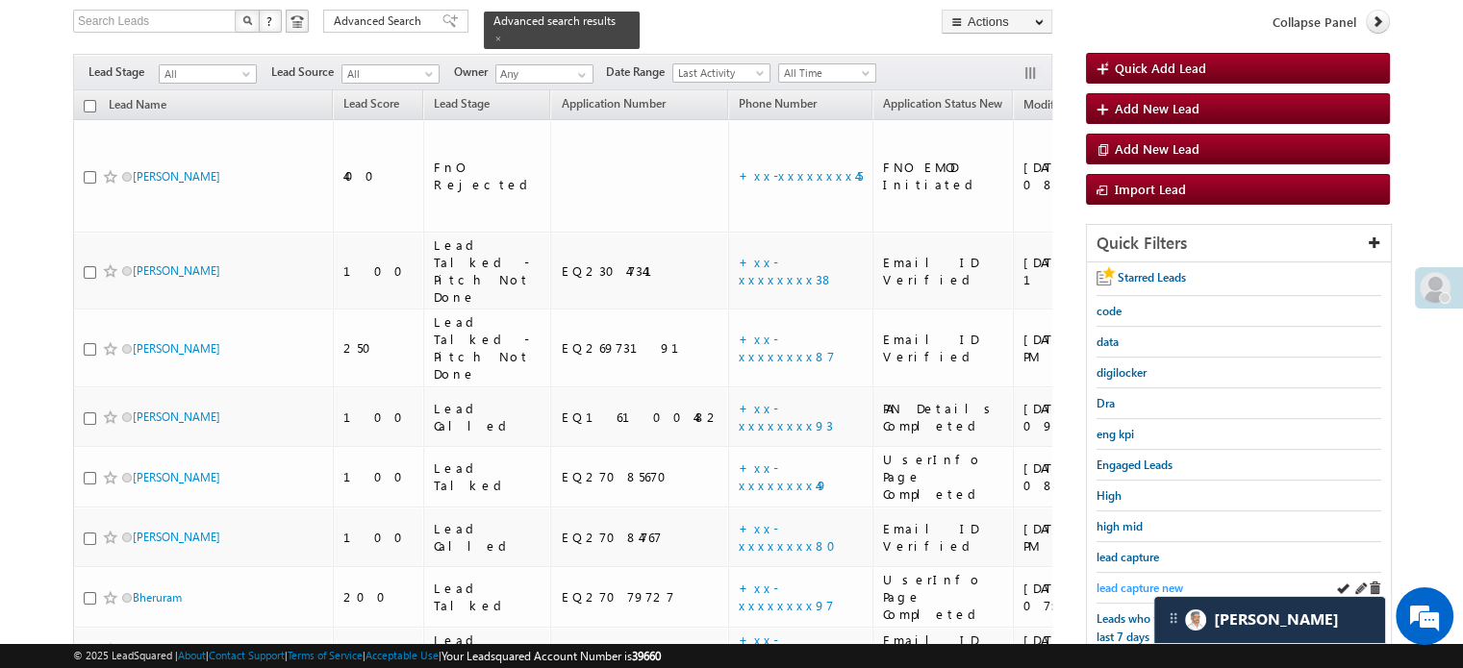
click at [1128, 581] on span "lead capture new" at bounding box center [1139, 588] width 87 height 14
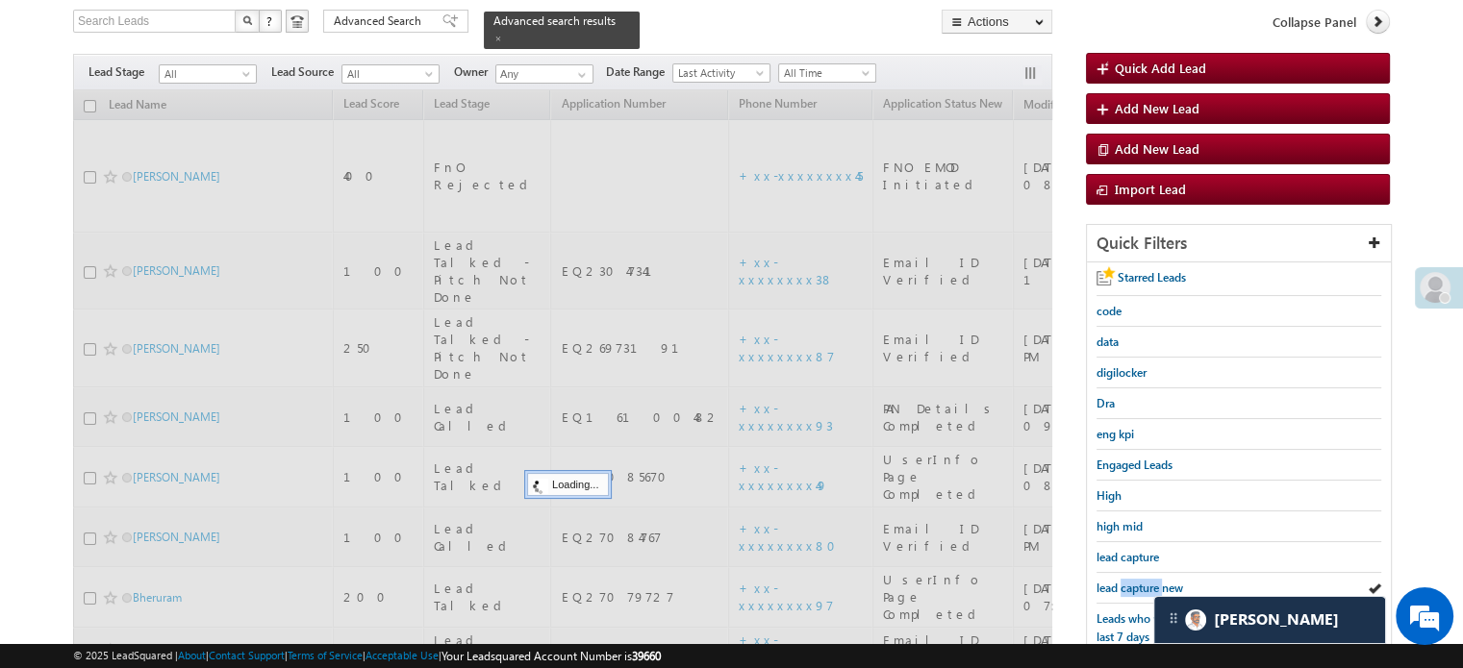
click at [1128, 581] on span "lead capture new" at bounding box center [1139, 588] width 87 height 14
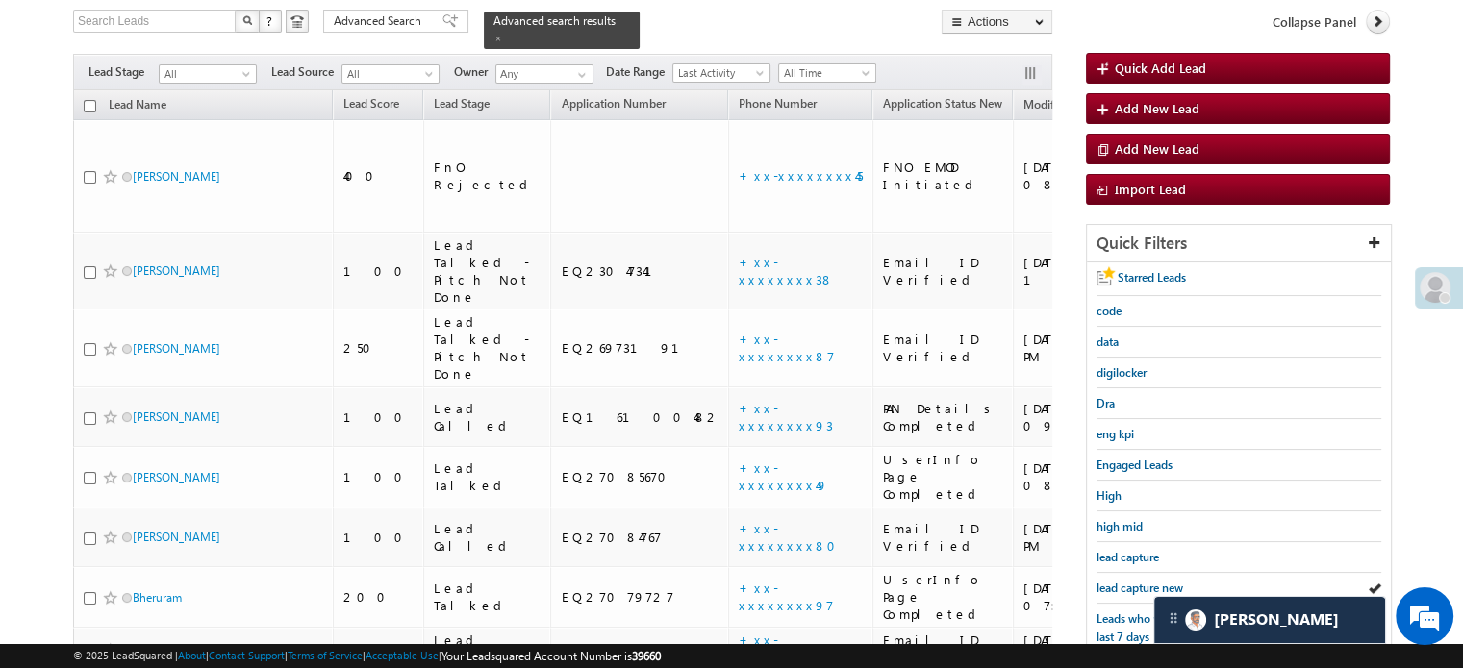
click at [1128, 581] on span "lead capture new" at bounding box center [1139, 588] width 87 height 14
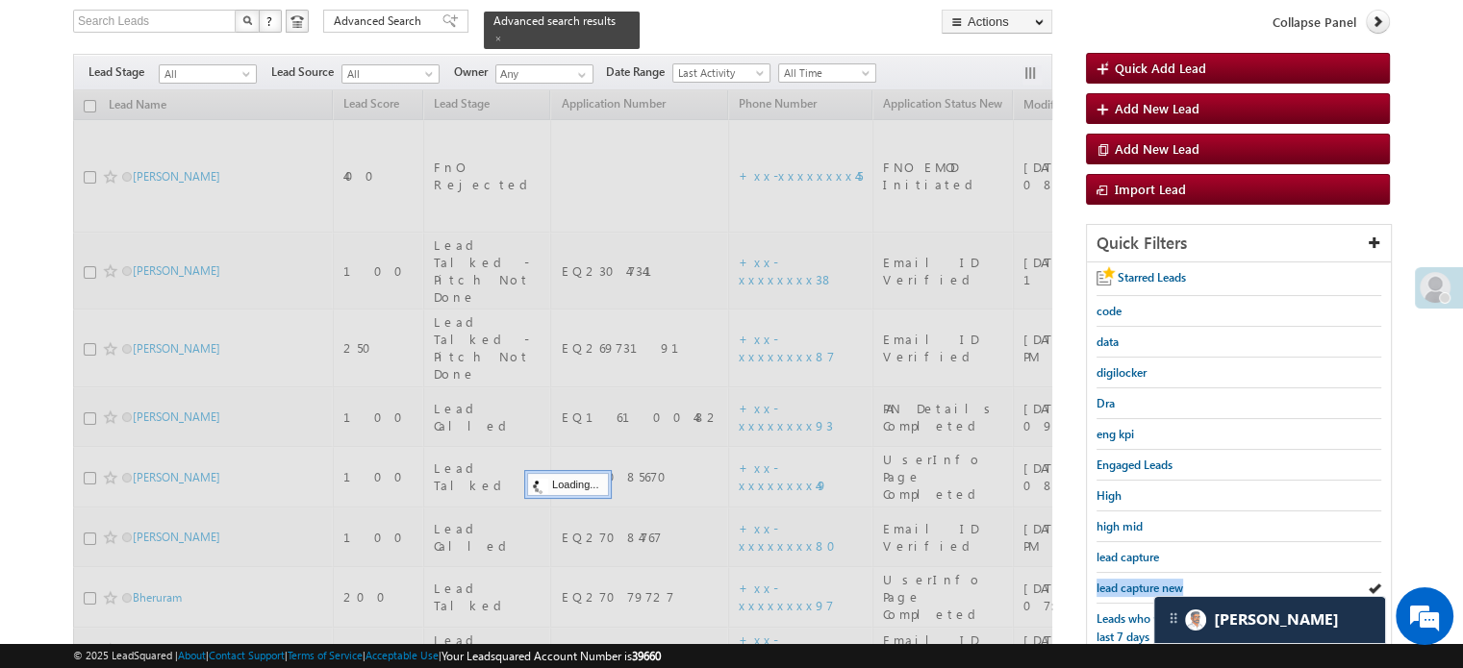
click at [1128, 581] on span "lead capture new" at bounding box center [1139, 588] width 87 height 14
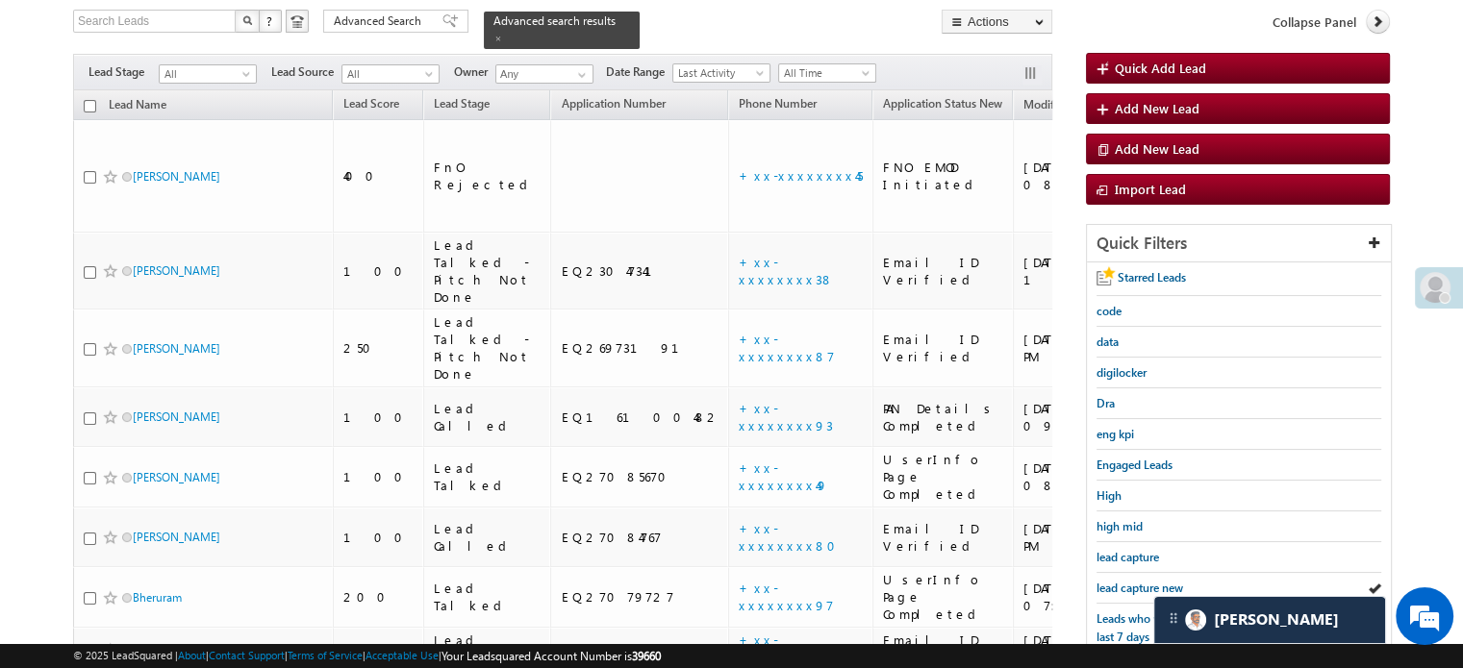
click at [1428, 288] on span at bounding box center [1435, 287] width 31 height 31
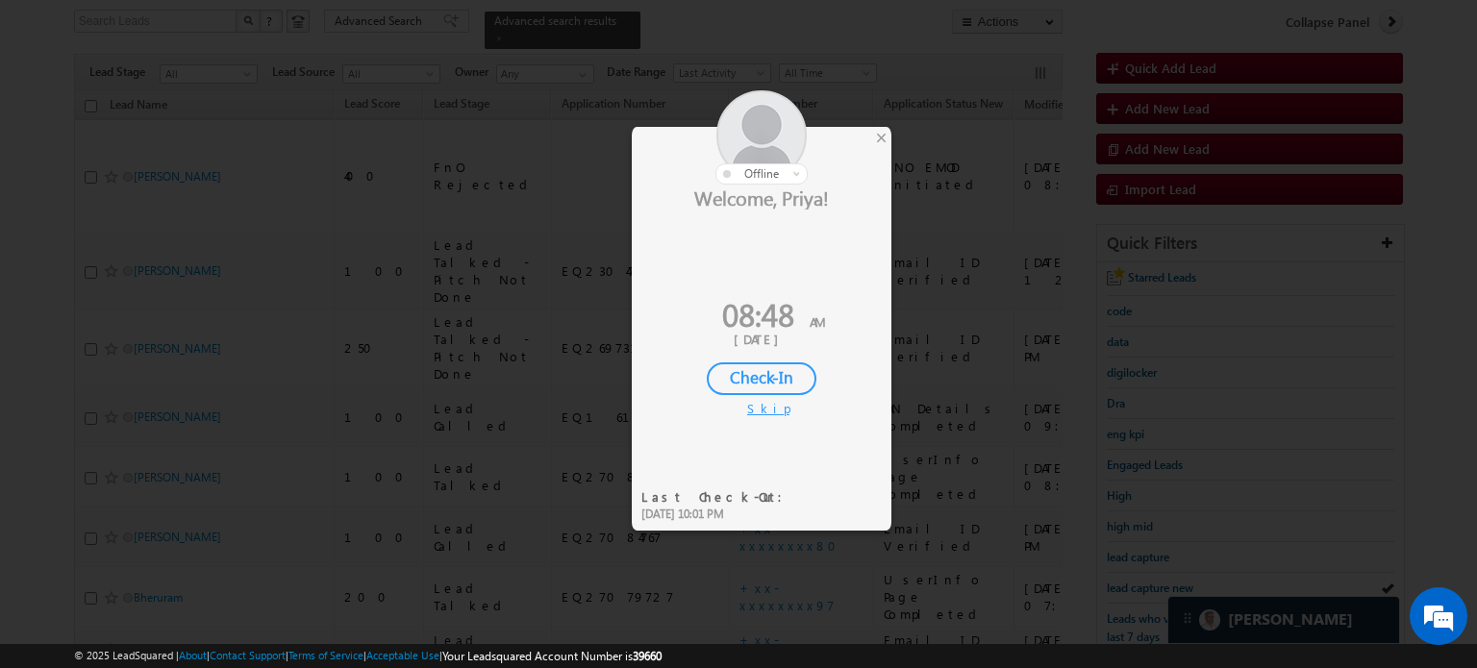
click at [726, 373] on div "Check-In" at bounding box center [762, 379] width 110 height 33
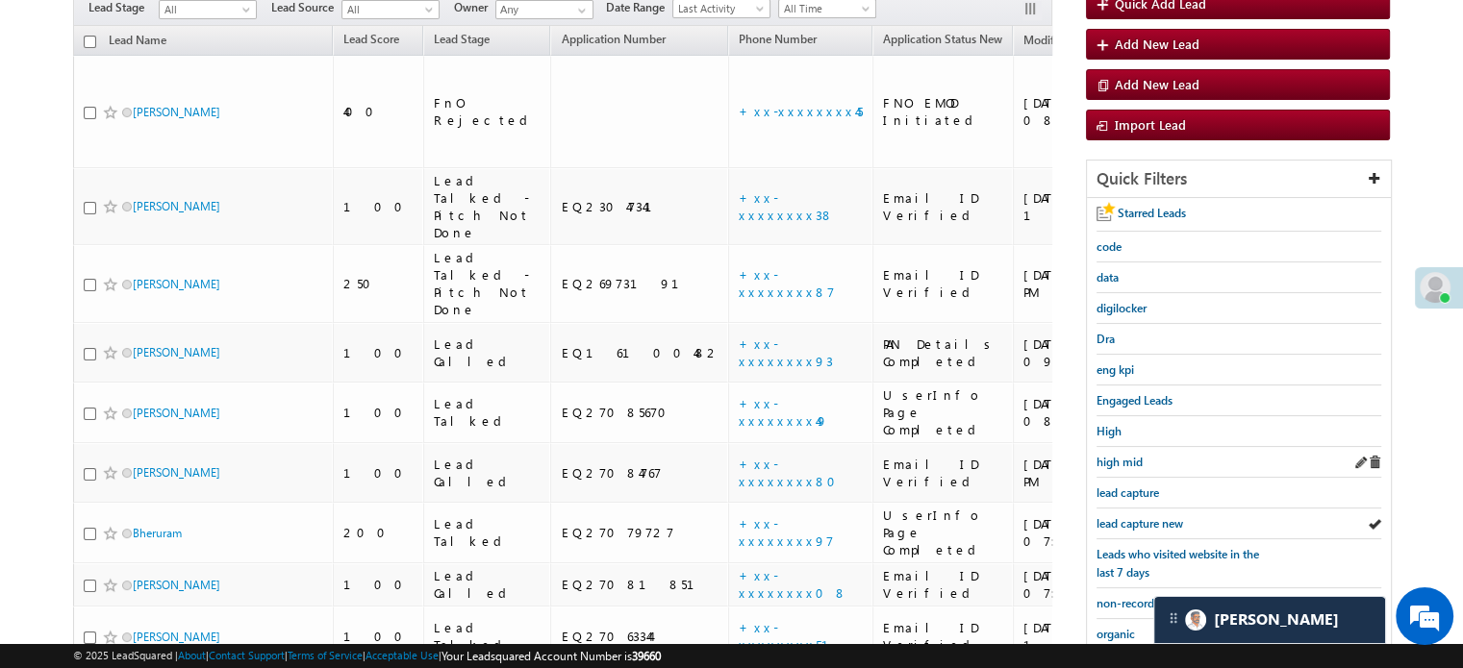
scroll to position [220, 0]
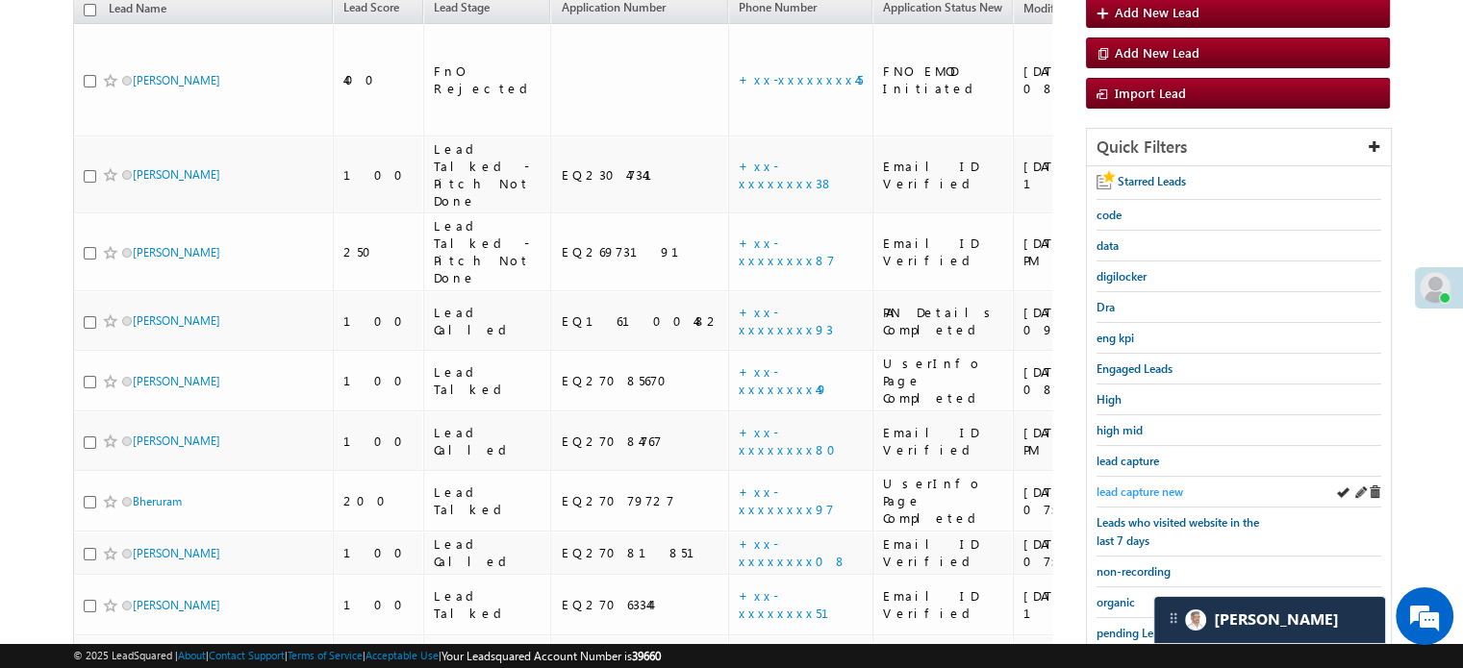
click at [1138, 486] on span "lead capture new" at bounding box center [1139, 492] width 87 height 14
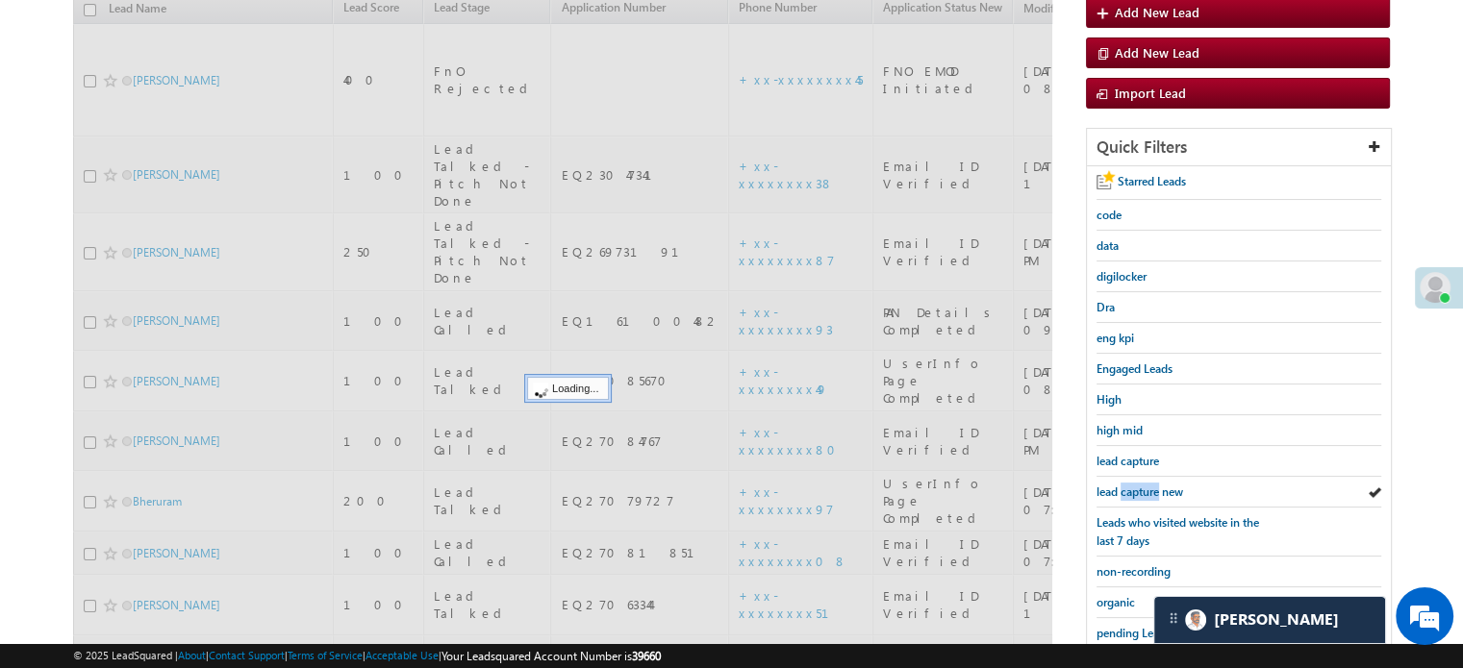
click at [1138, 485] on span "lead capture new" at bounding box center [1139, 492] width 87 height 14
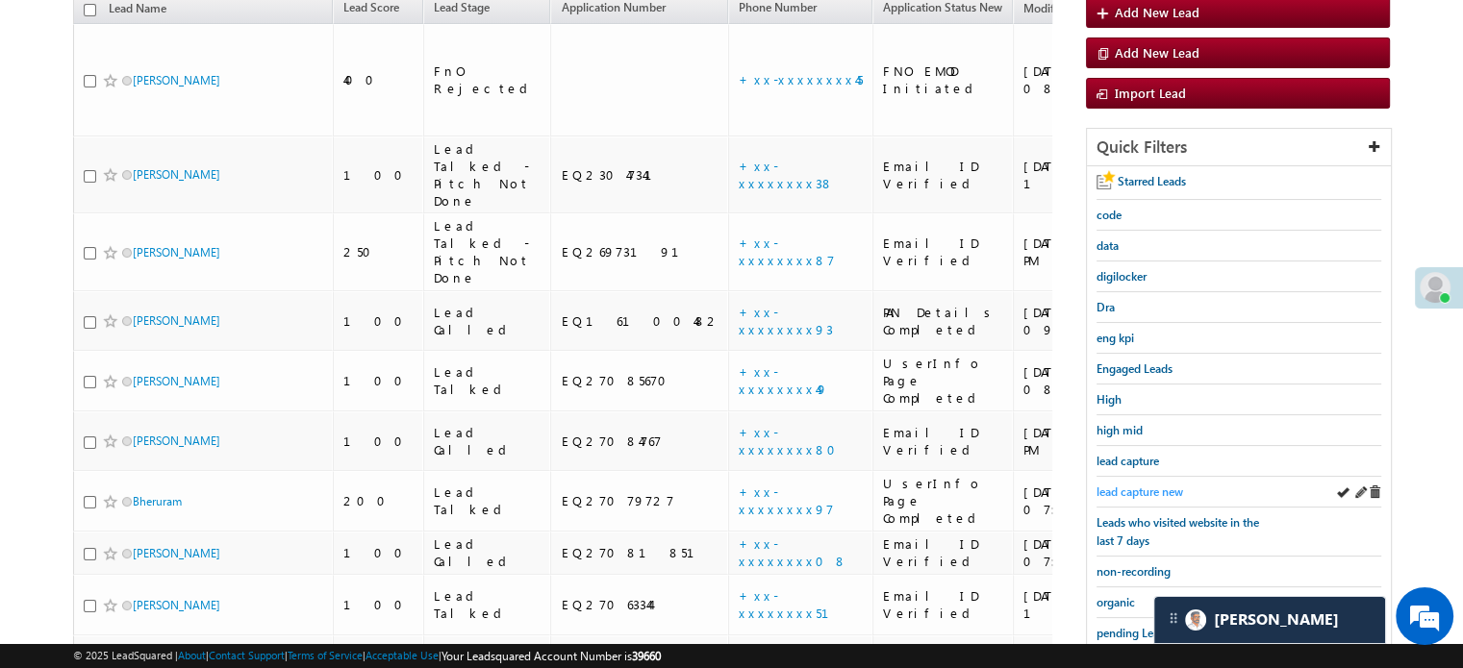
click at [1136, 486] on span "lead capture new" at bounding box center [1139, 492] width 87 height 14
click at [1158, 490] on span "lead capture new" at bounding box center [1139, 492] width 87 height 14
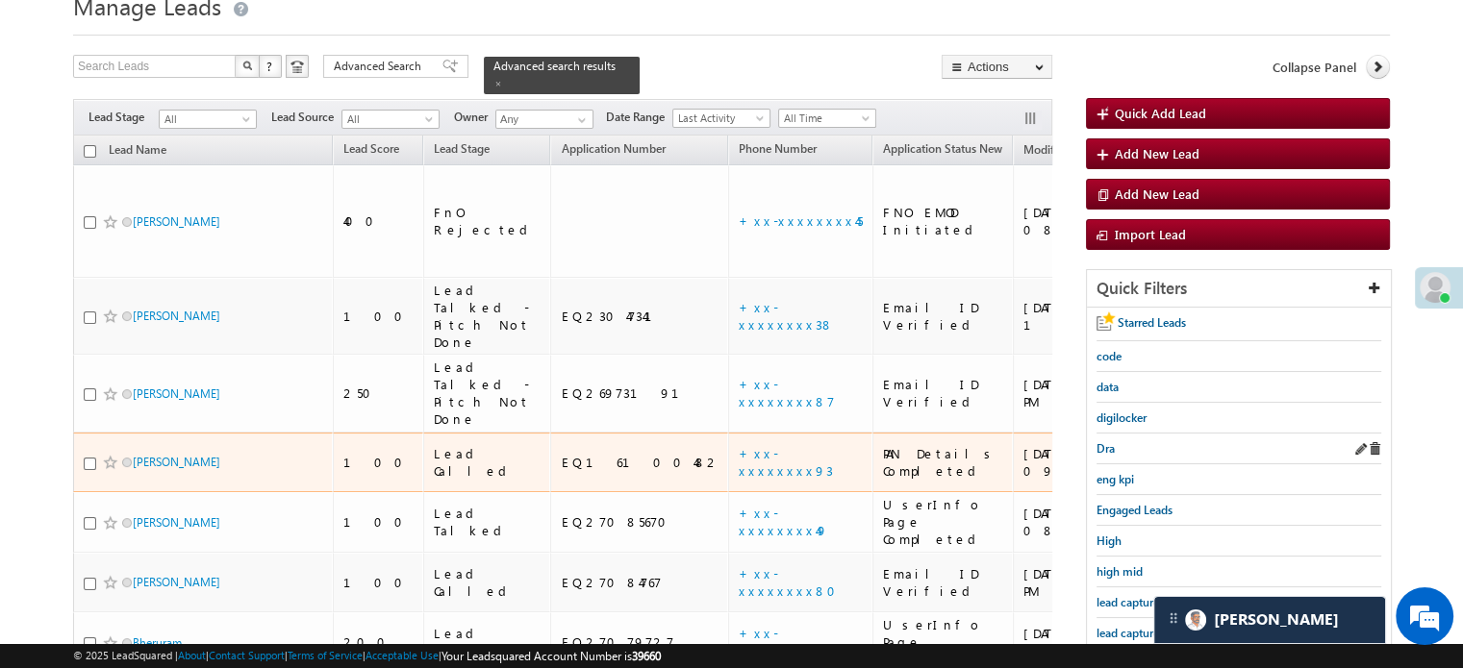
scroll to position [124, 0]
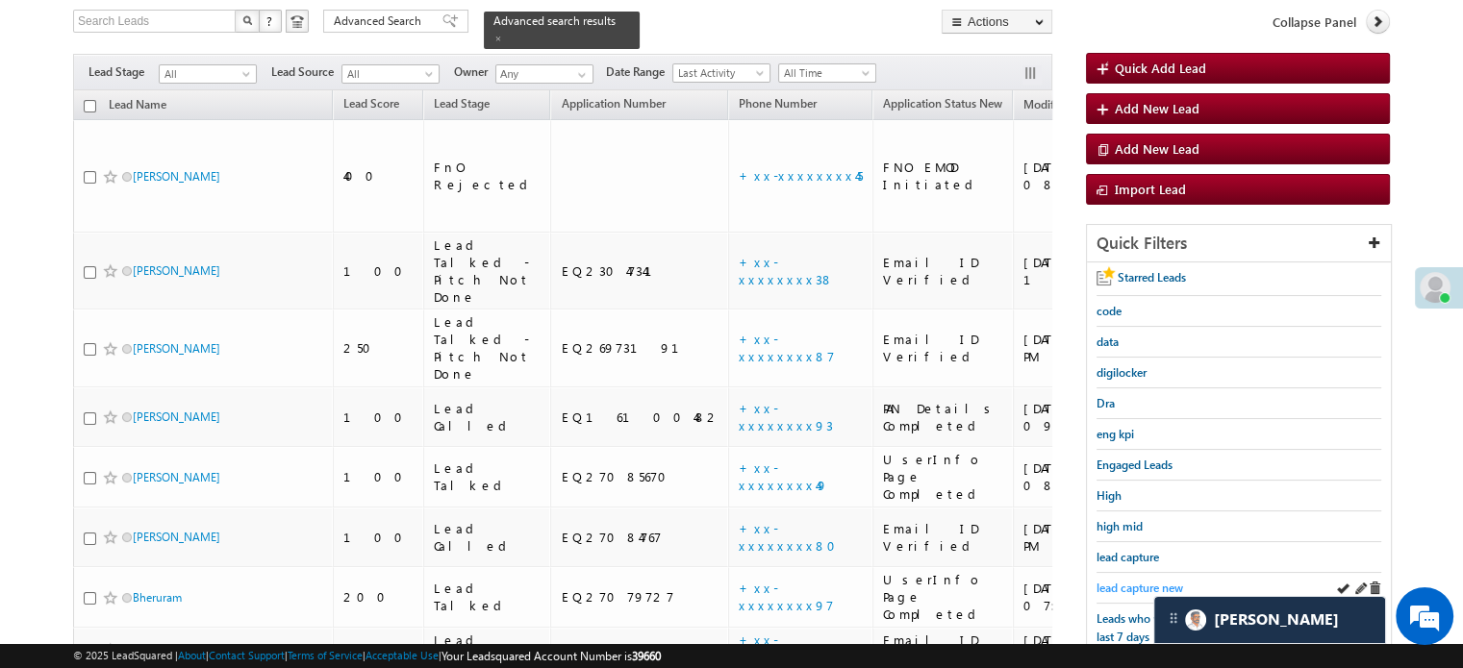
click at [1136, 588] on span "lead capture new" at bounding box center [1139, 588] width 87 height 14
click at [1135, 587] on span "lead capture new" at bounding box center [1139, 588] width 87 height 14
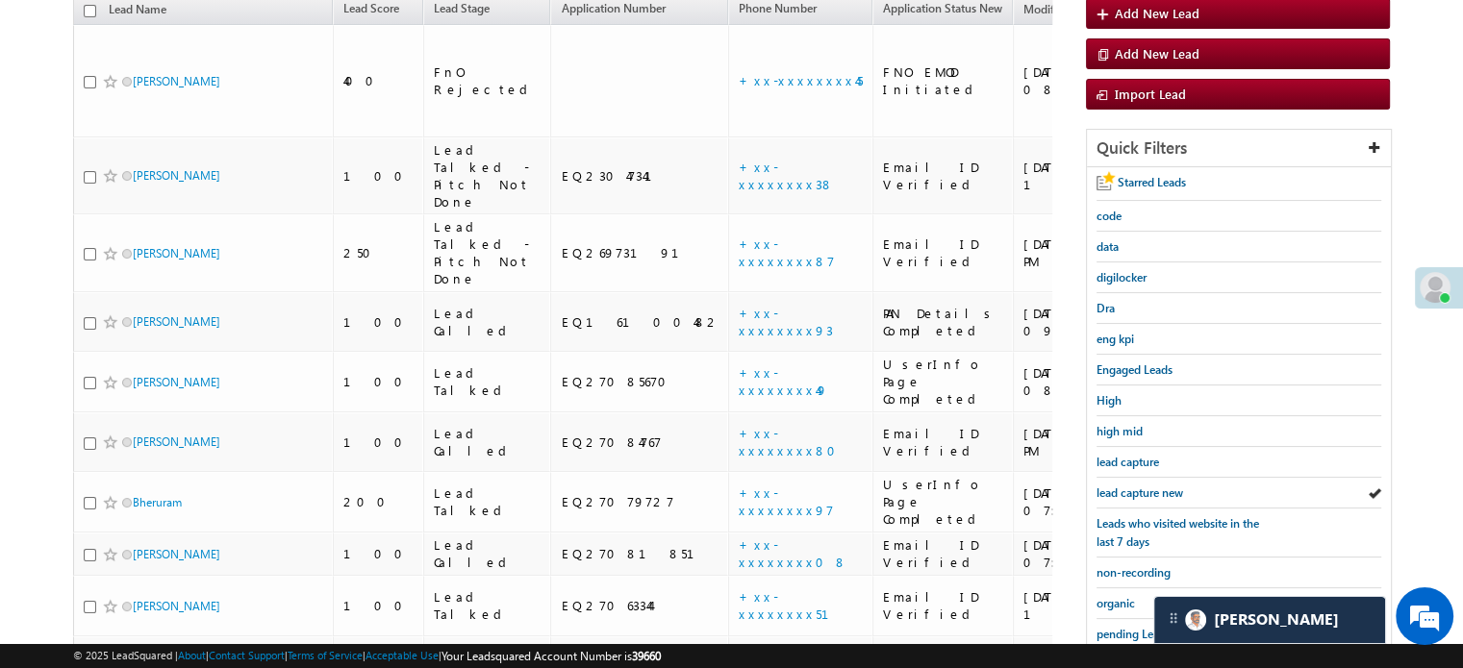
scroll to position [385, 0]
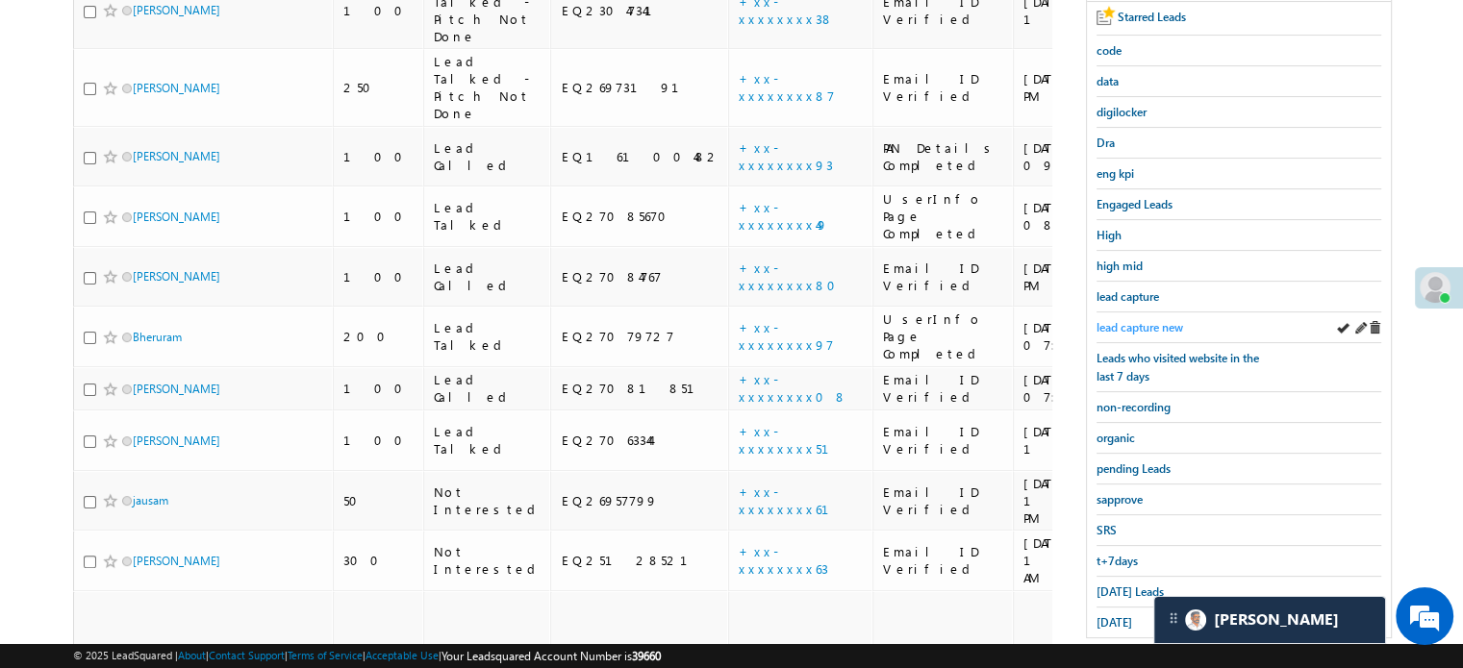
click at [1150, 322] on span "lead capture new" at bounding box center [1139, 327] width 87 height 14
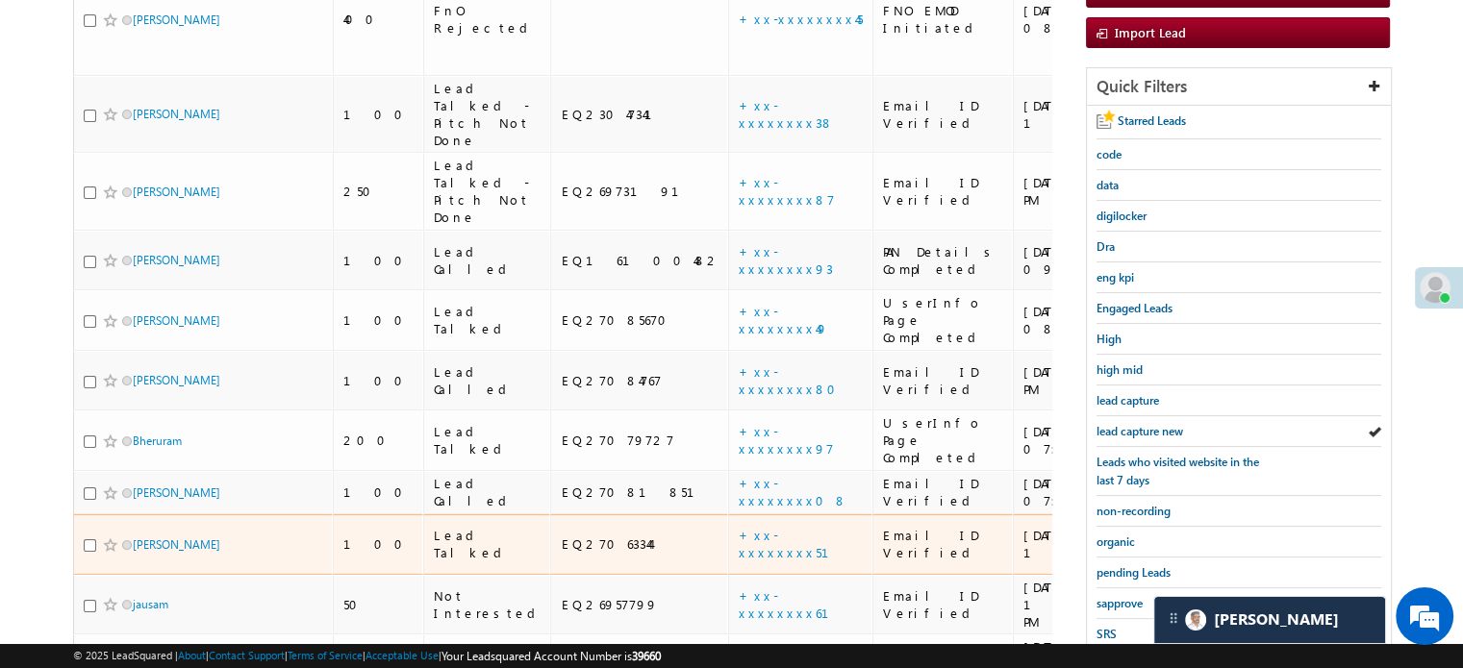
scroll to position [289, 0]
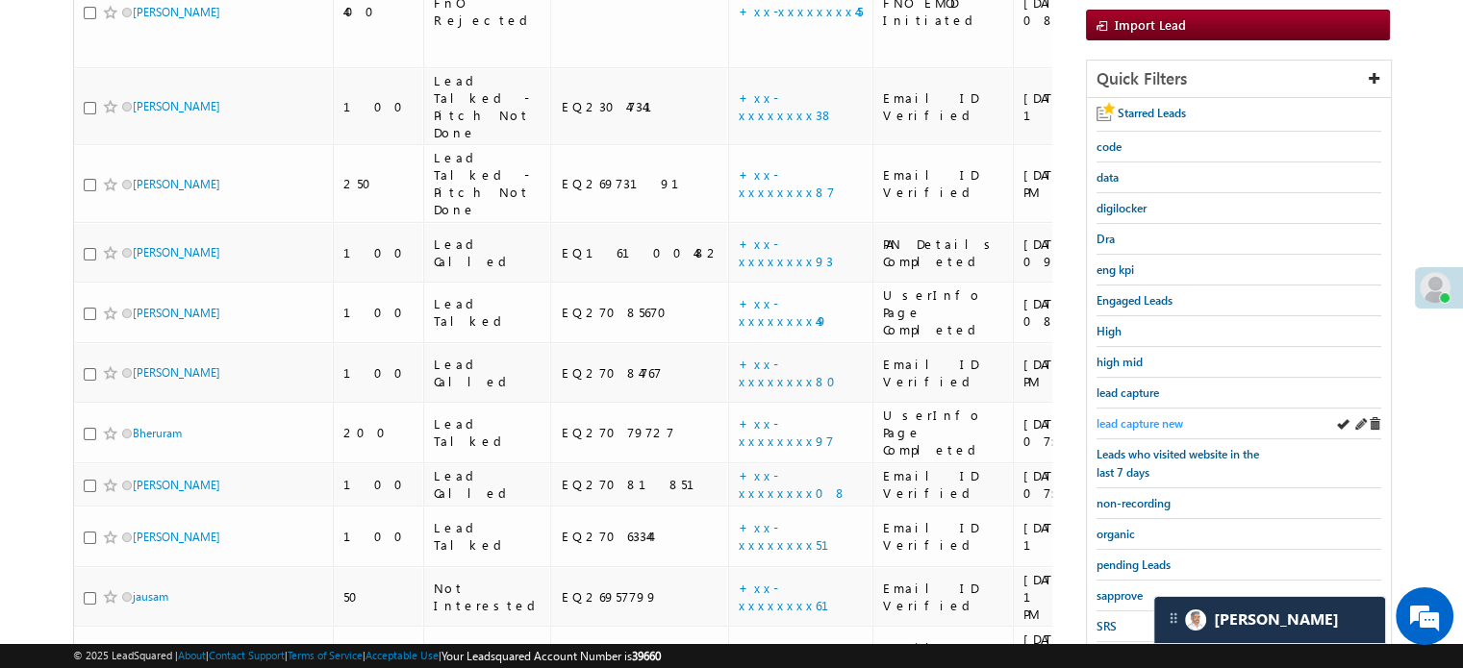
click at [1119, 423] on span "lead capture new" at bounding box center [1139, 423] width 87 height 14
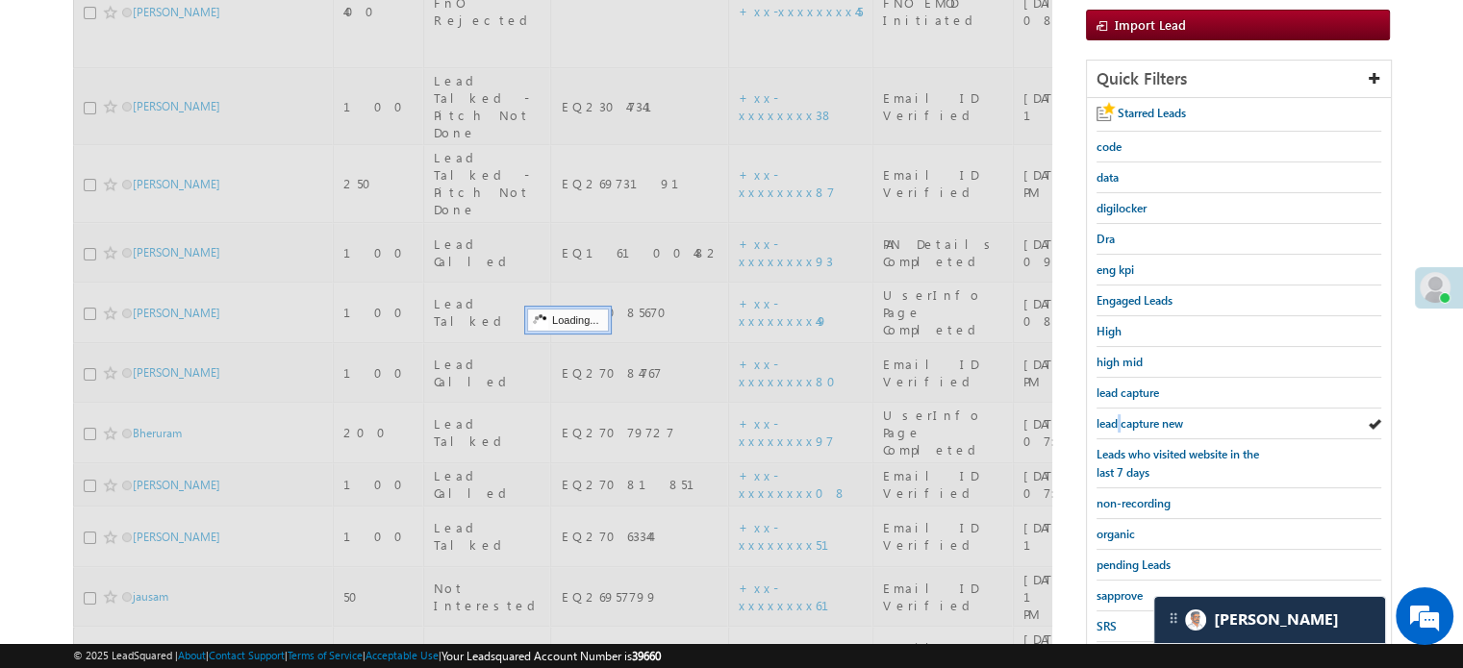
click at [1119, 423] on span "lead capture new" at bounding box center [1139, 423] width 87 height 14
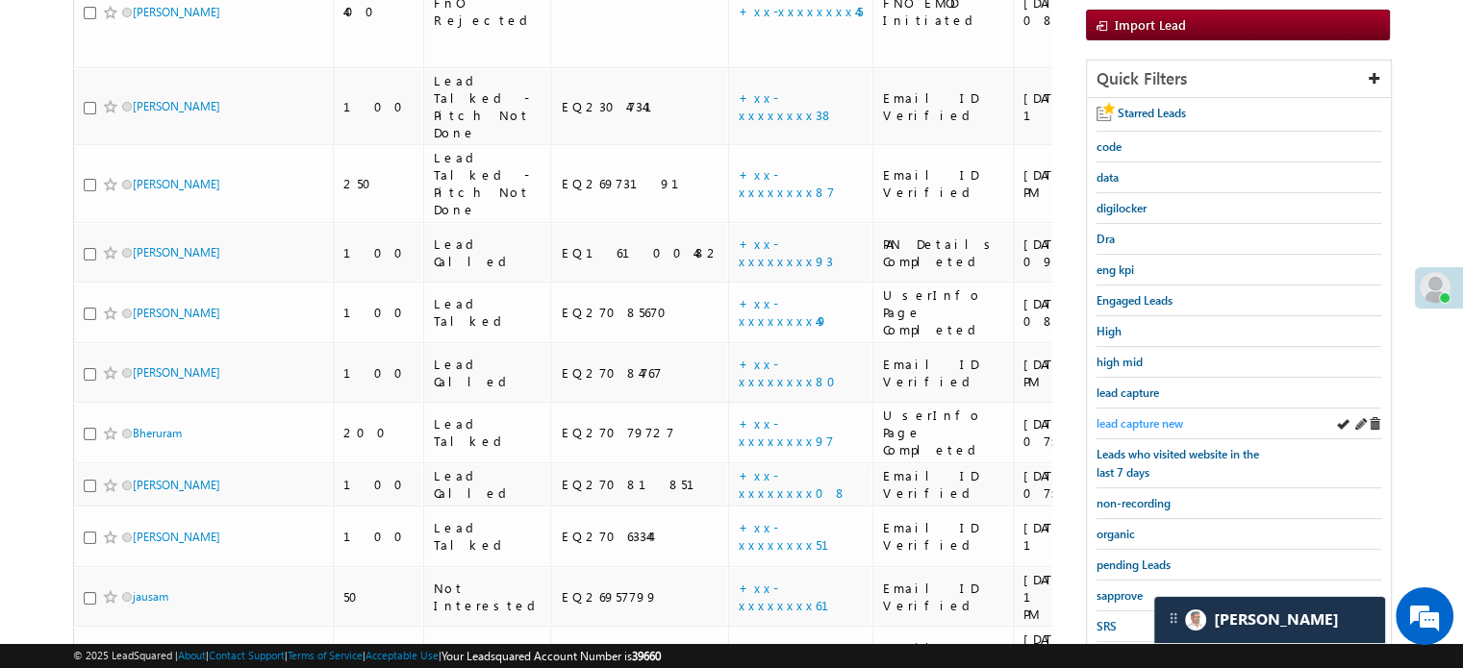
click at [1126, 423] on span "lead capture new" at bounding box center [1139, 423] width 87 height 14
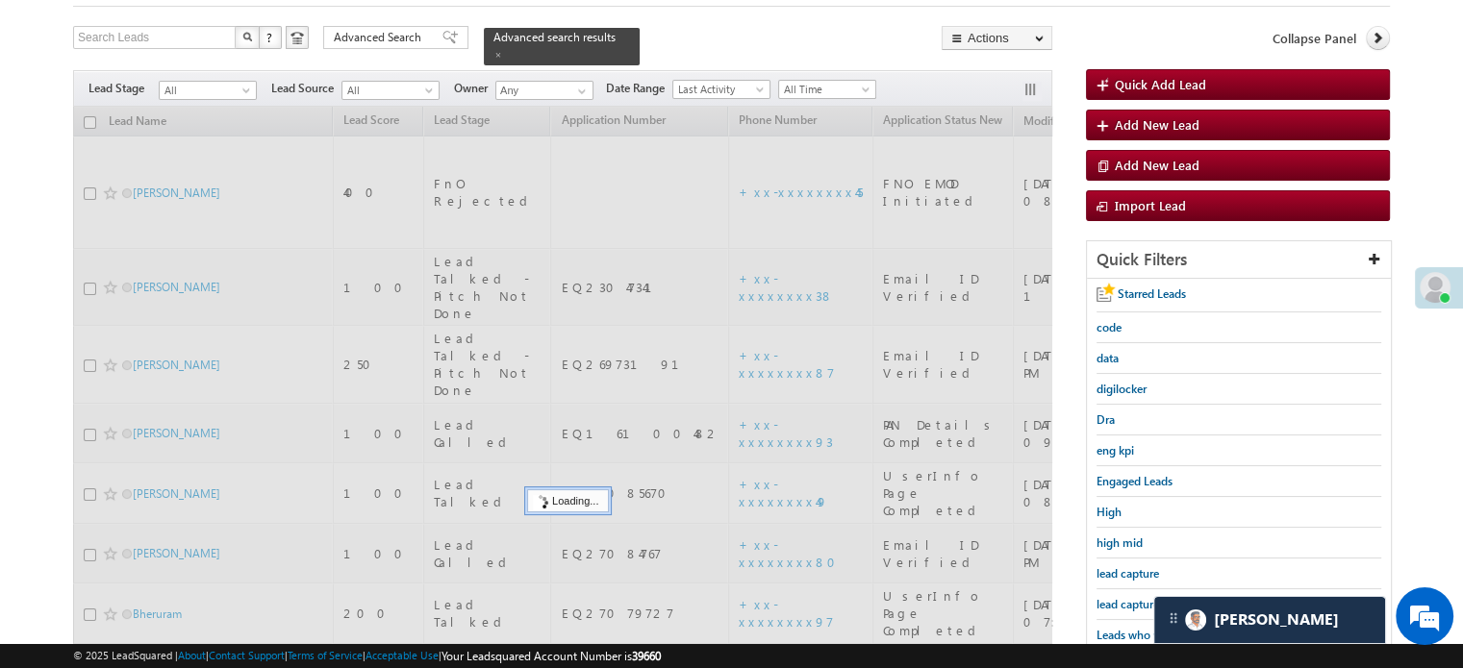
scroll to position [96, 0]
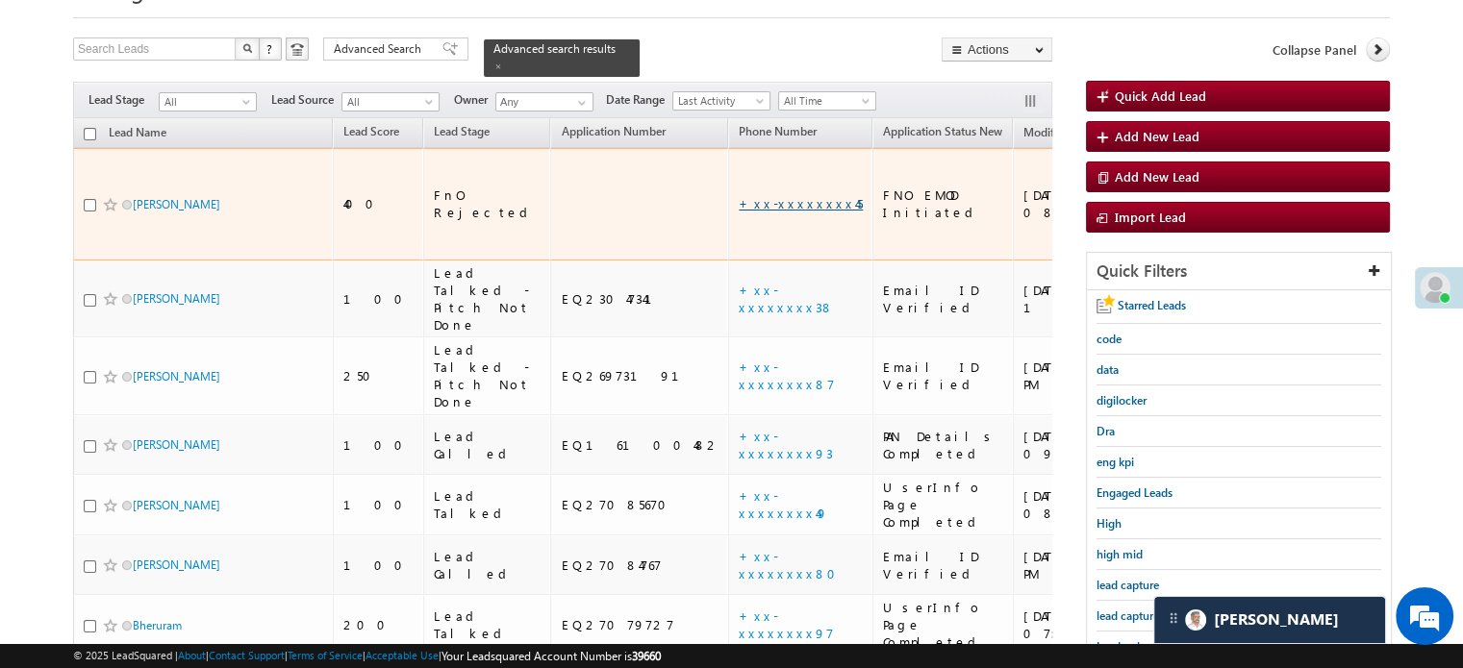
click at [739, 195] on link "+xx-xxxxxxxx45" at bounding box center [801, 203] width 124 height 16
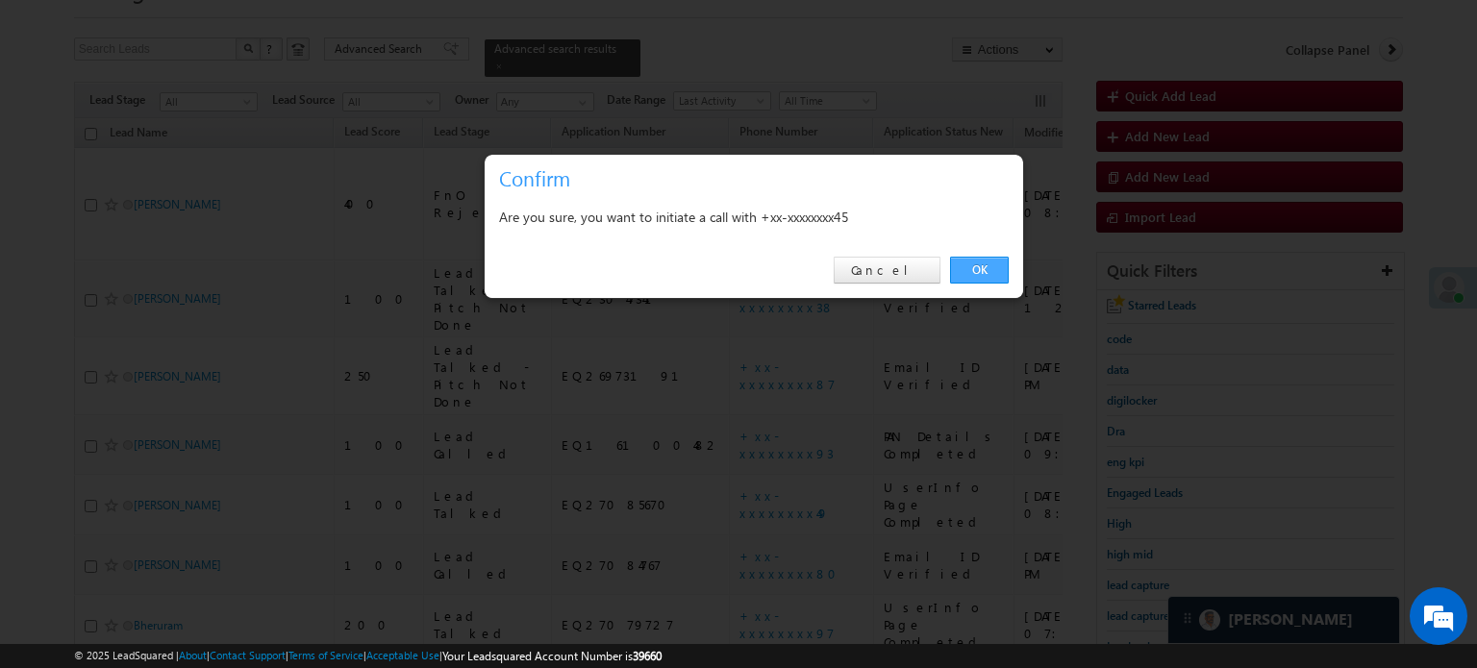
click at [970, 261] on link "OK" at bounding box center [979, 270] width 59 height 27
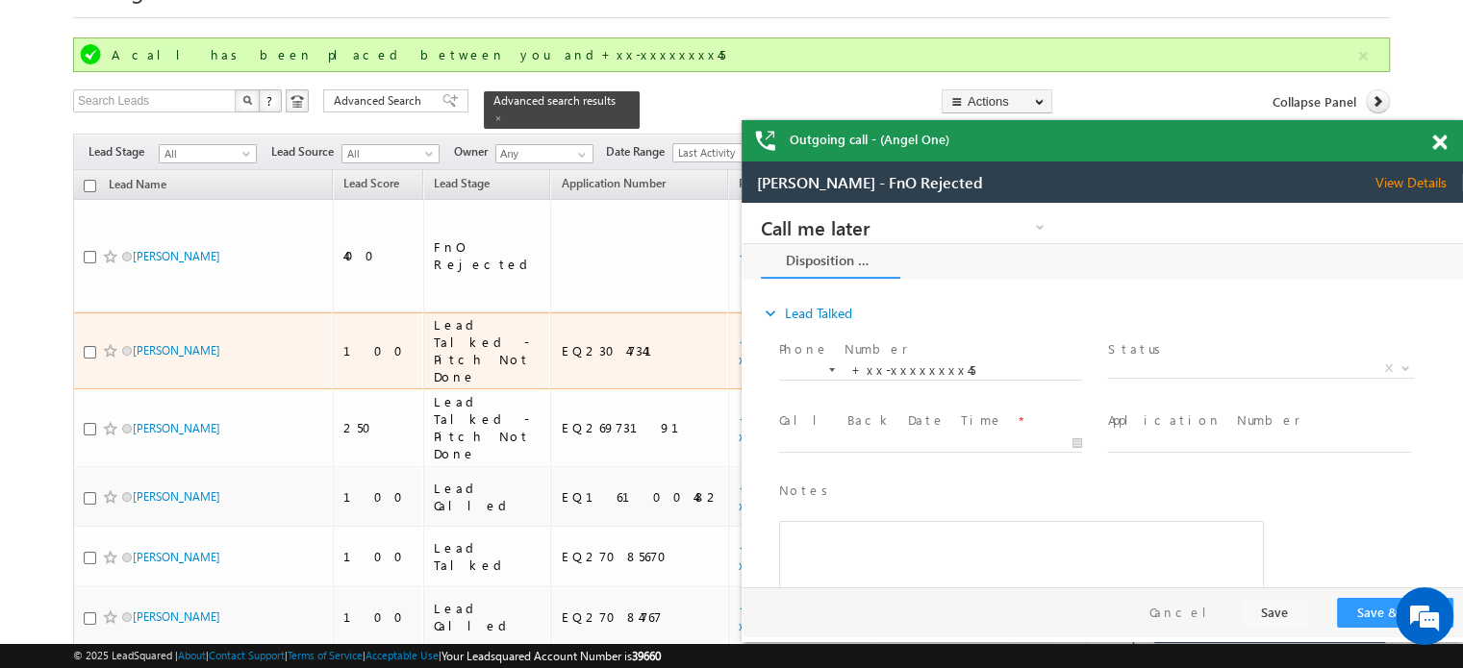
scroll to position [0, 0]
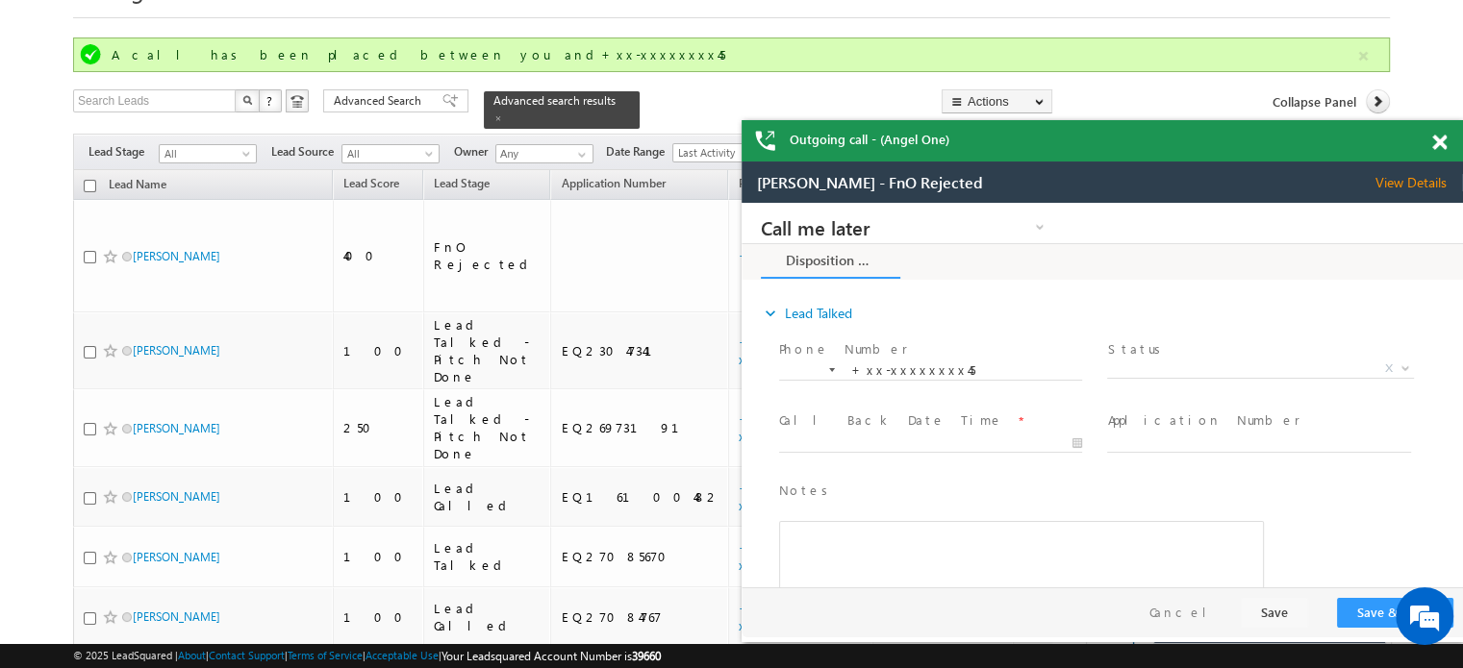
click at [1435, 138] on span at bounding box center [1439, 143] width 14 height 16
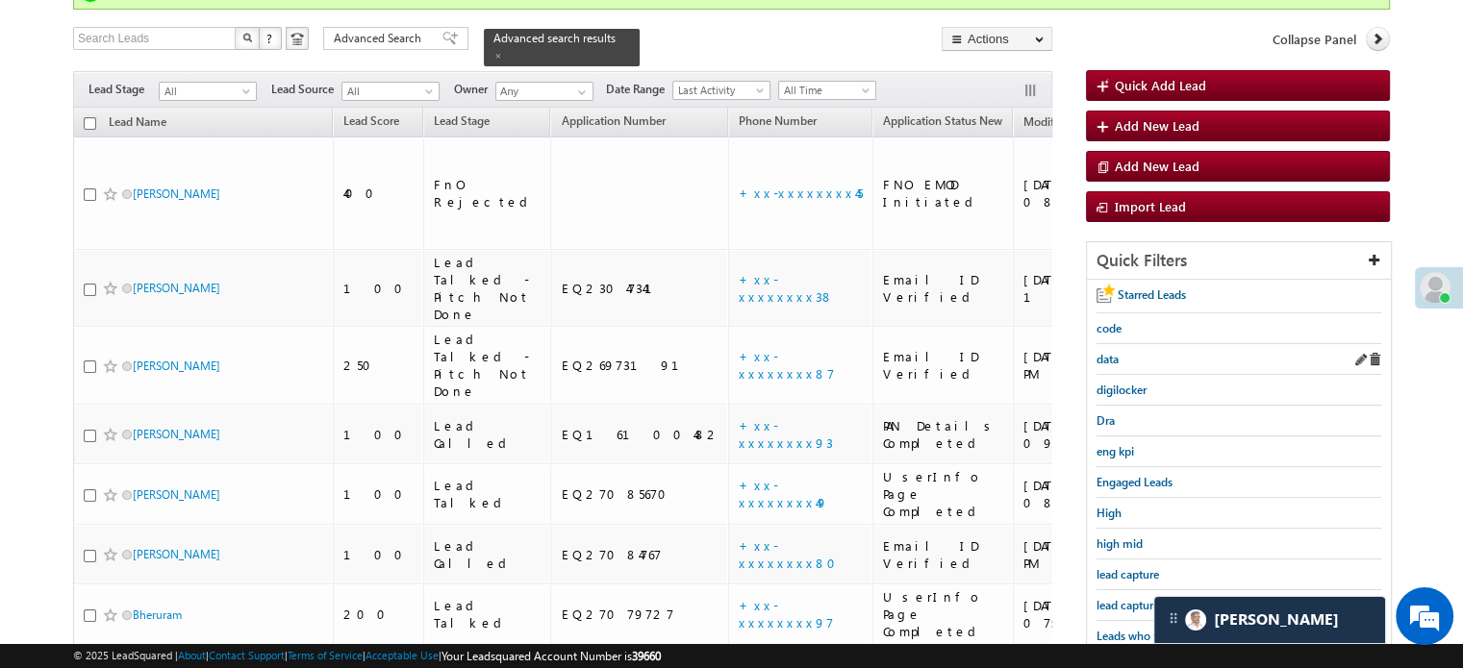
scroll to position [192, 0]
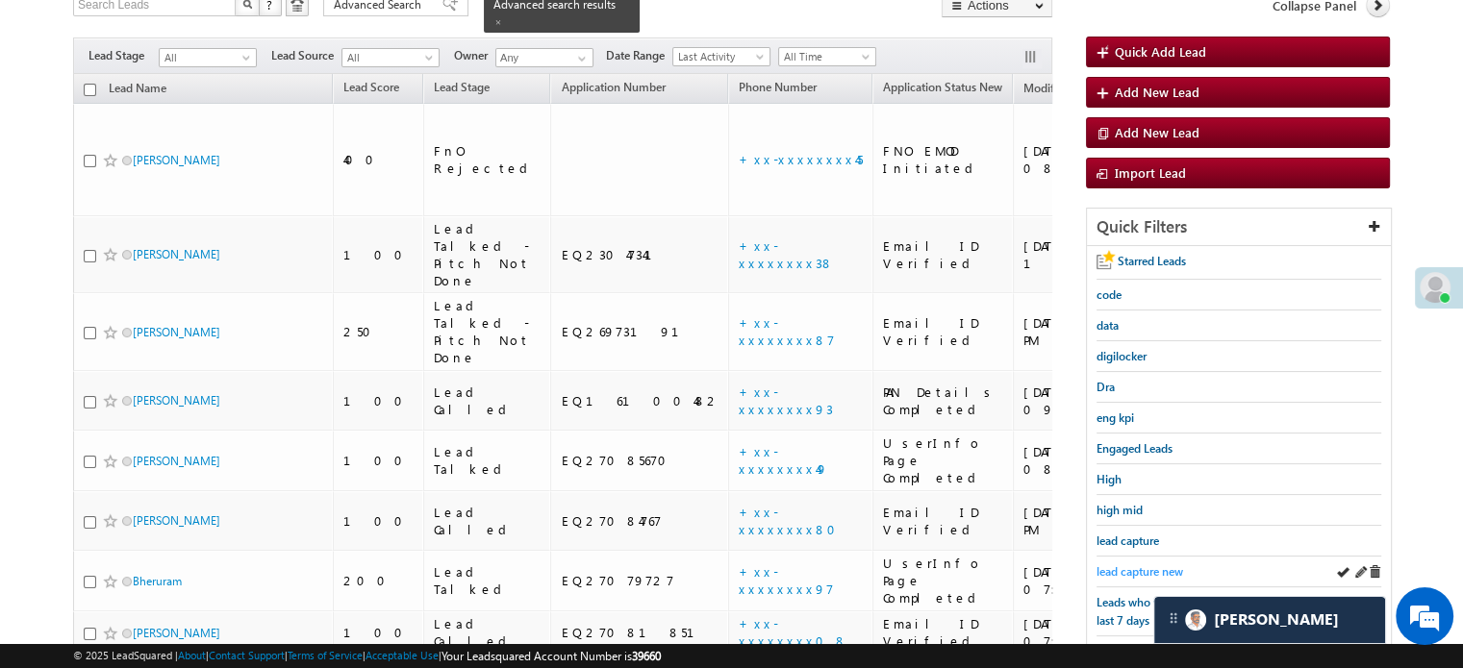
click at [1127, 565] on span "lead capture new" at bounding box center [1139, 572] width 87 height 14
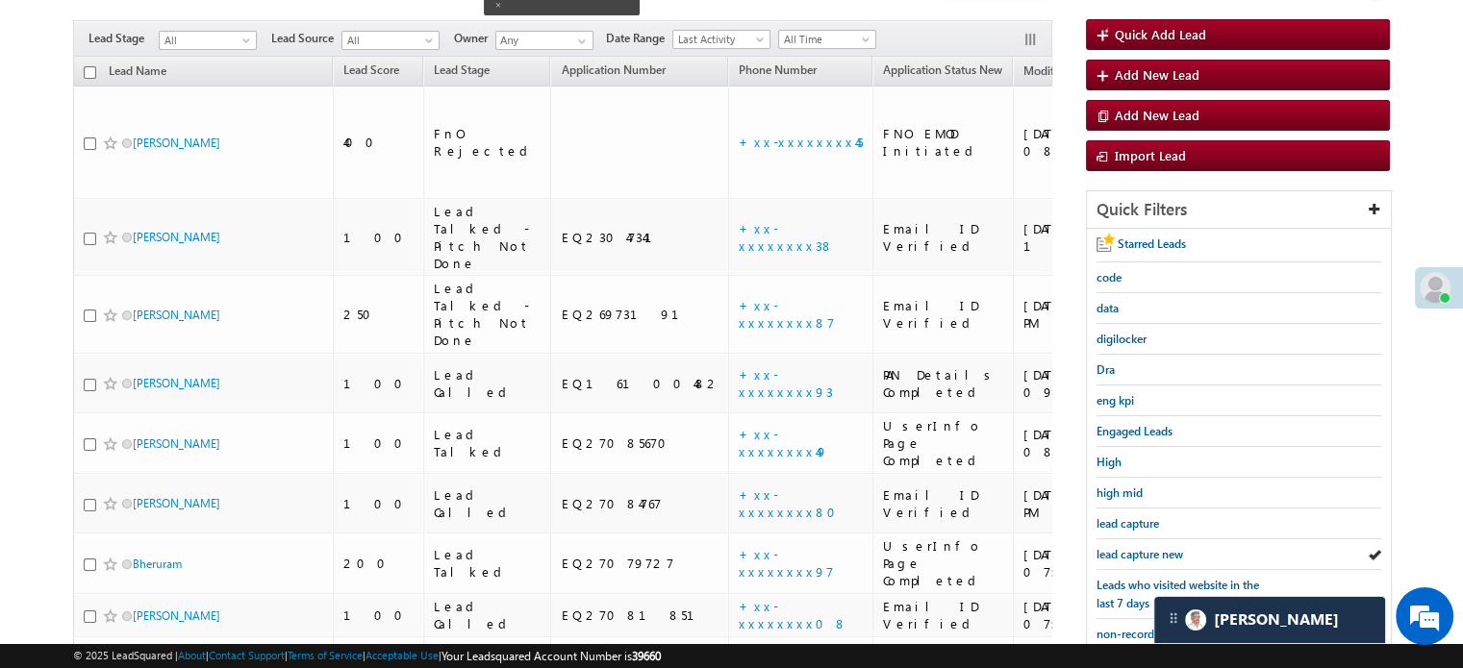
scroll to position [124, 0]
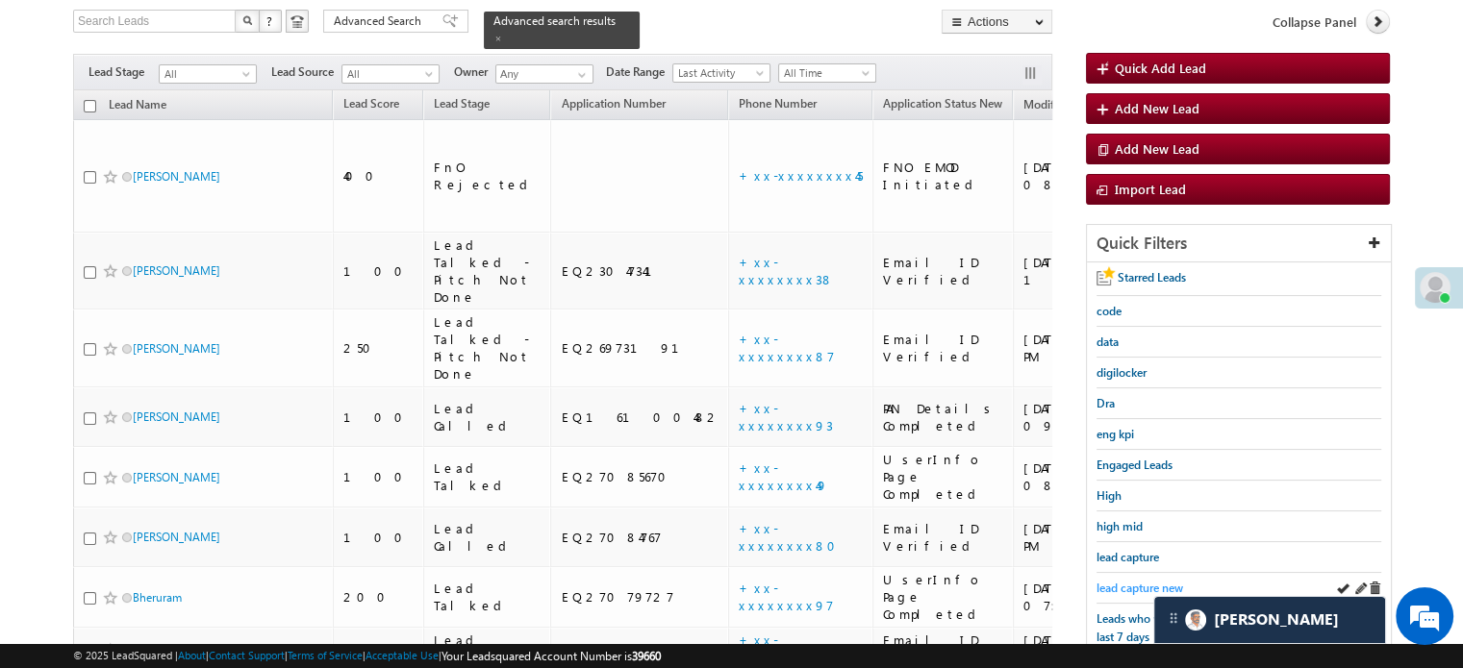
click at [1139, 581] on span "lead capture new" at bounding box center [1139, 588] width 87 height 14
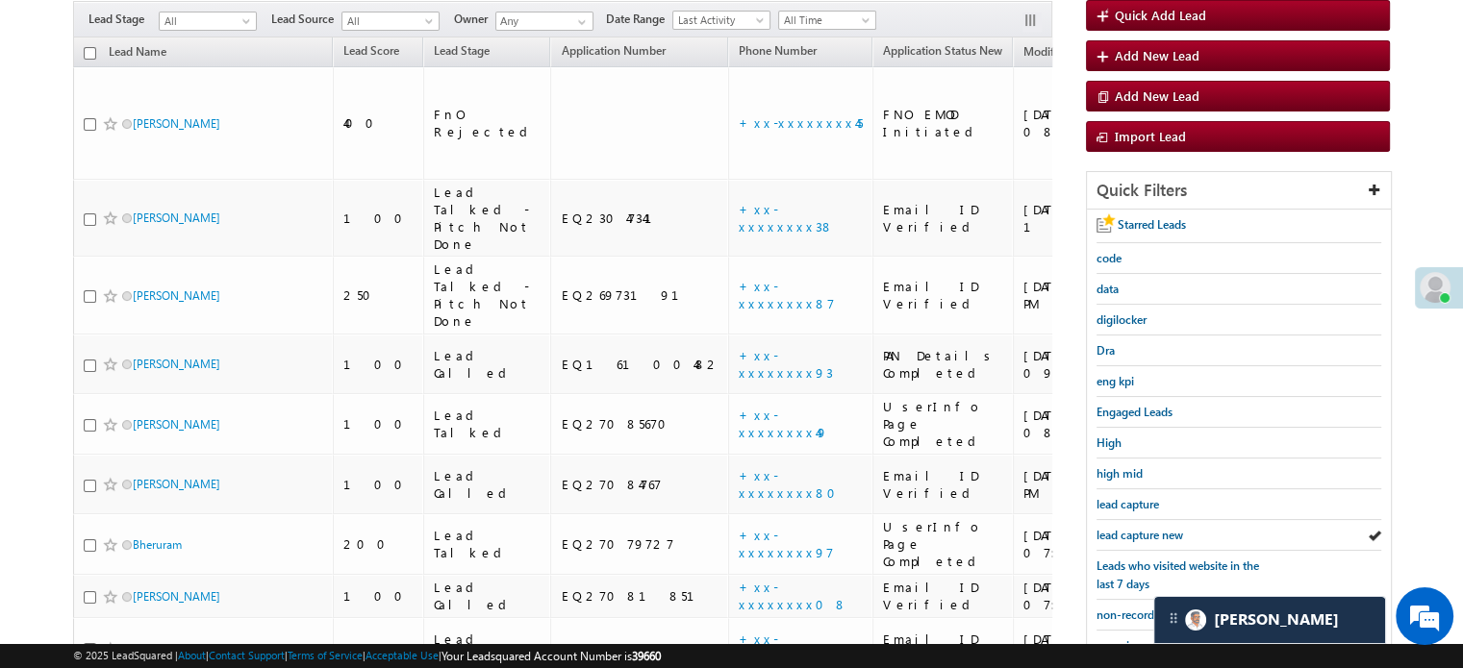
scroll to position [220, 0]
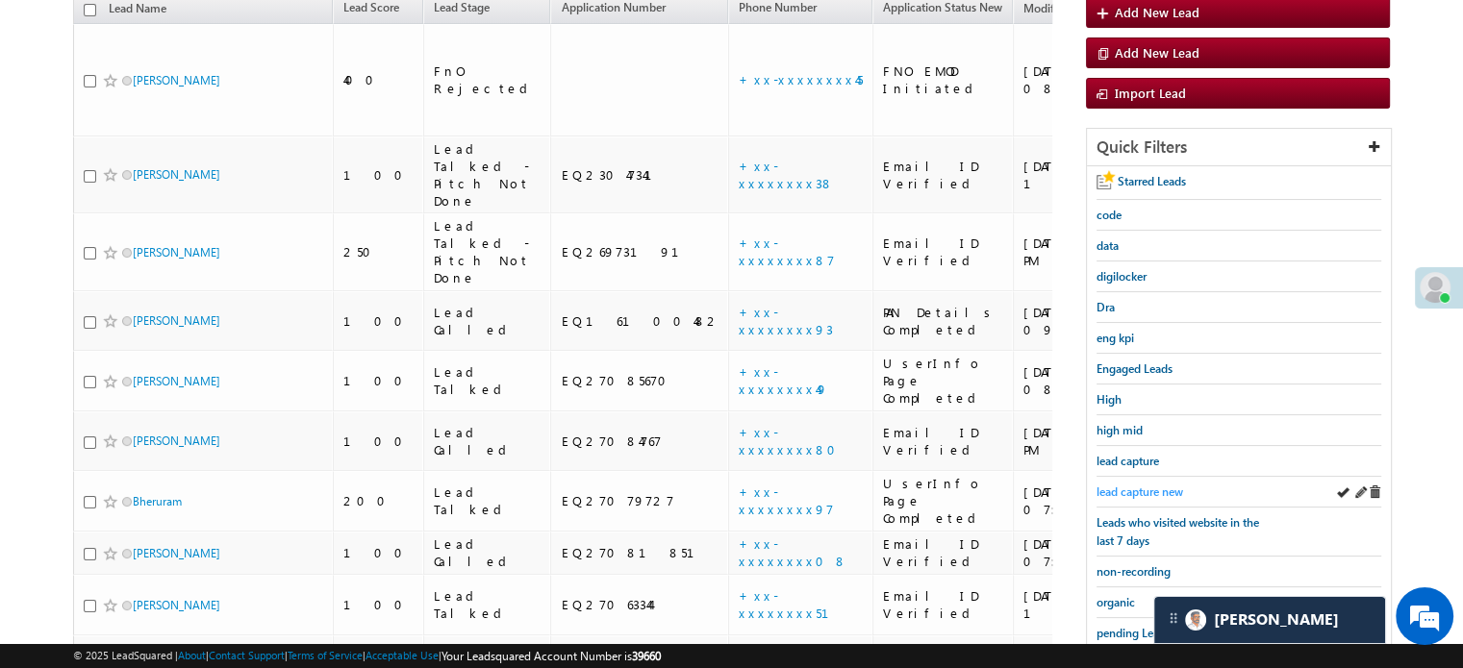
click at [1135, 483] on link "lead capture new" at bounding box center [1139, 492] width 87 height 18
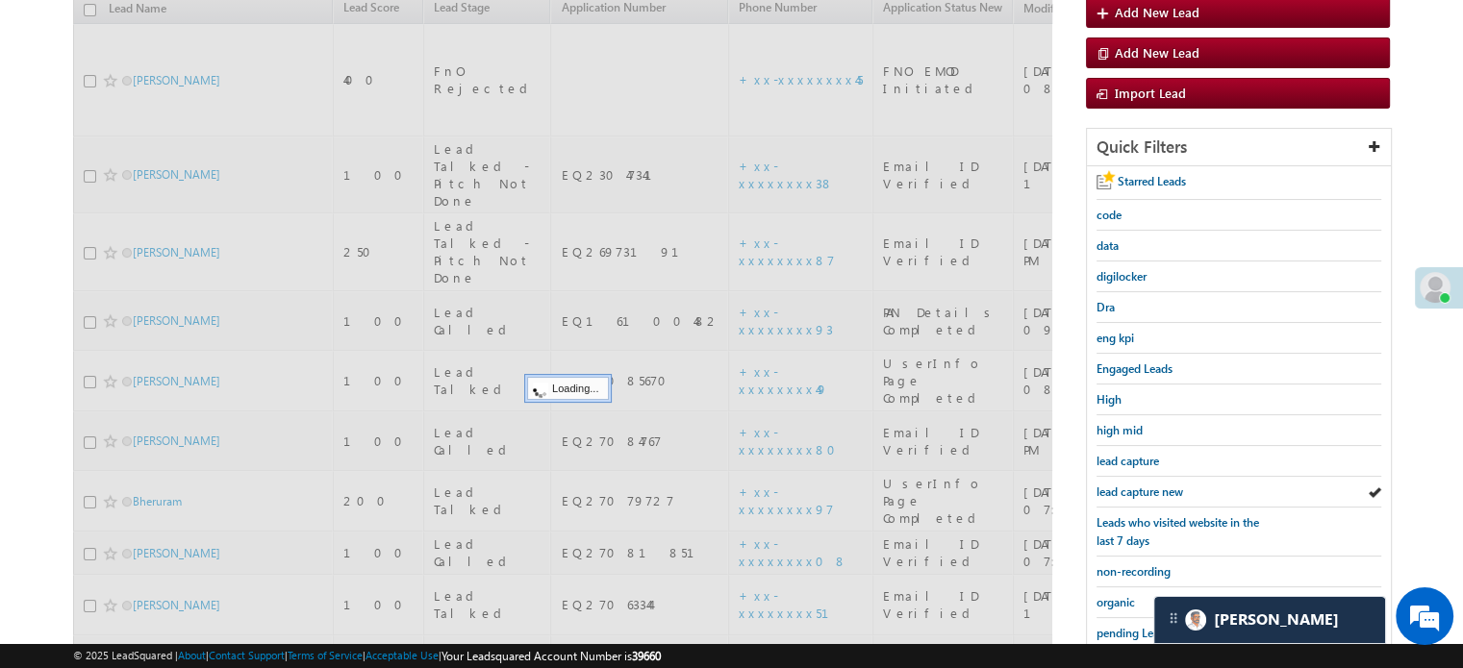
click at [1138, 483] on link "lead capture new" at bounding box center [1139, 492] width 87 height 18
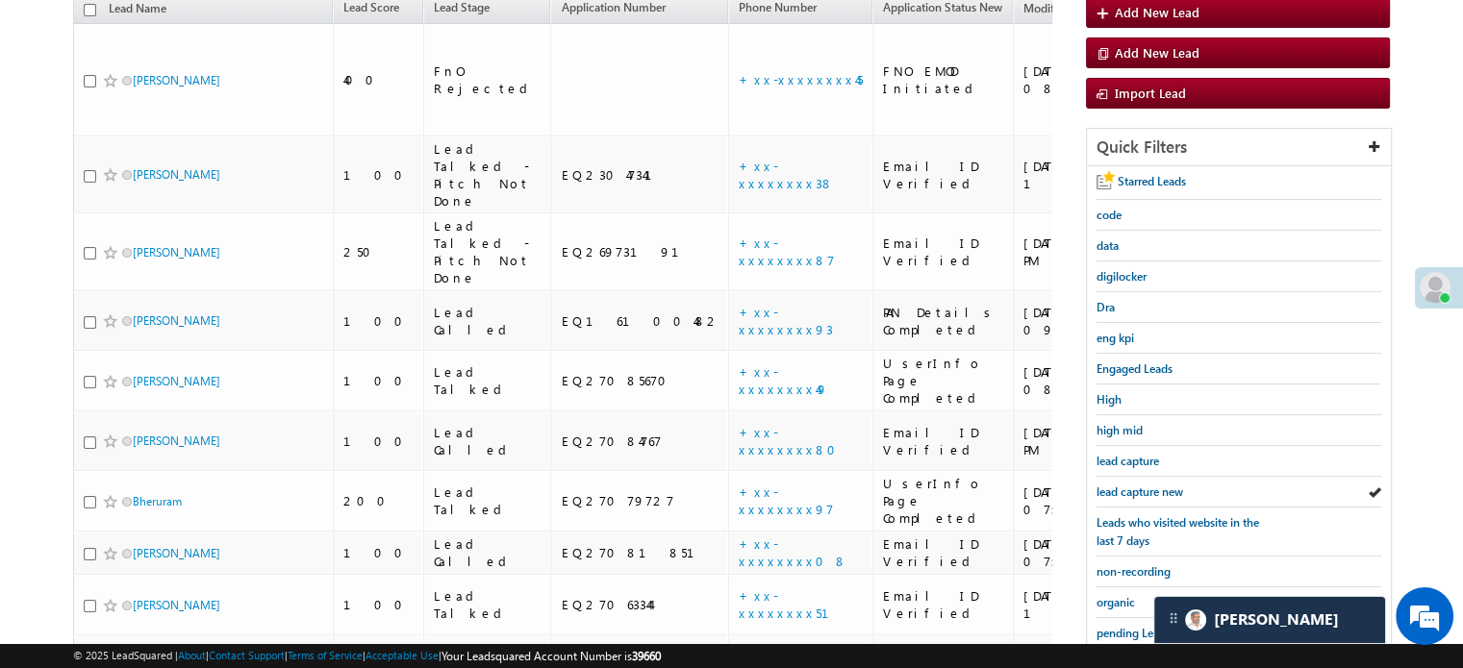
click at [1138, 483] on link "lead capture new" at bounding box center [1139, 492] width 87 height 18
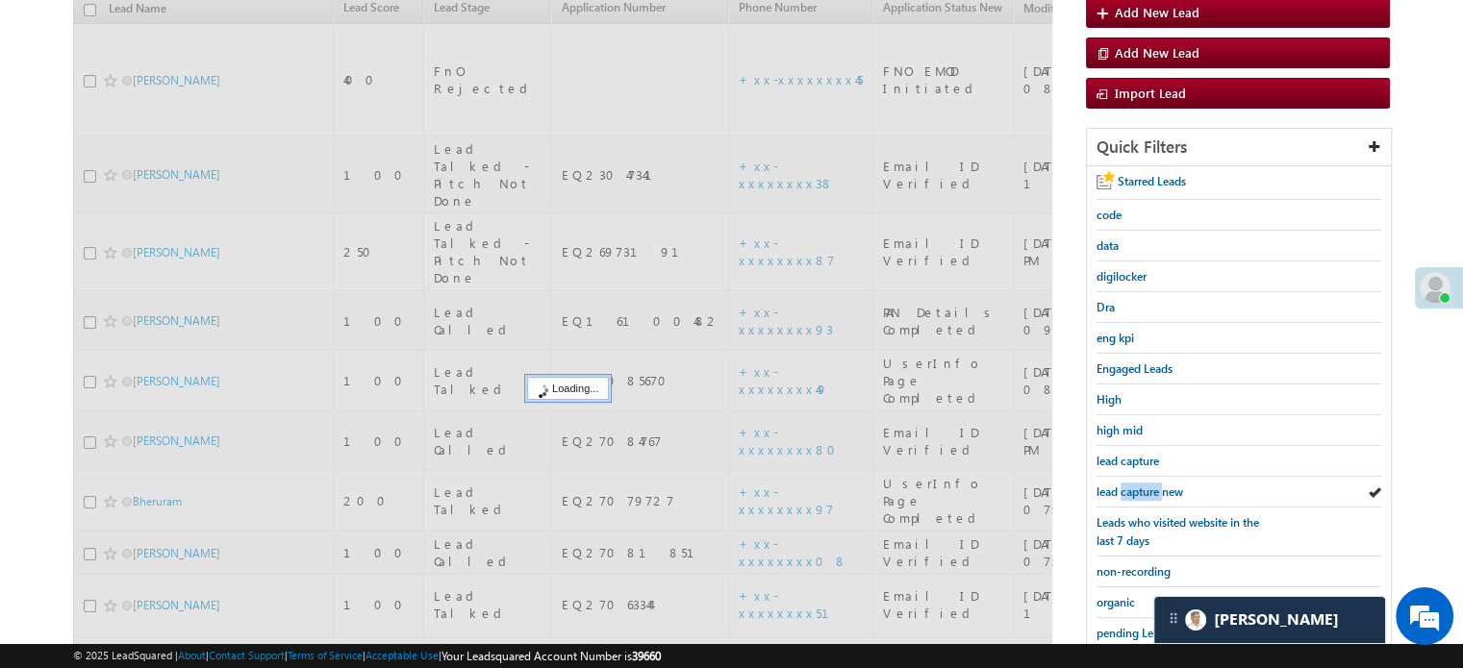
click at [1138, 483] on link "lead capture new" at bounding box center [1139, 492] width 87 height 18
click at [1139, 485] on span "lead capture new" at bounding box center [1139, 492] width 87 height 14
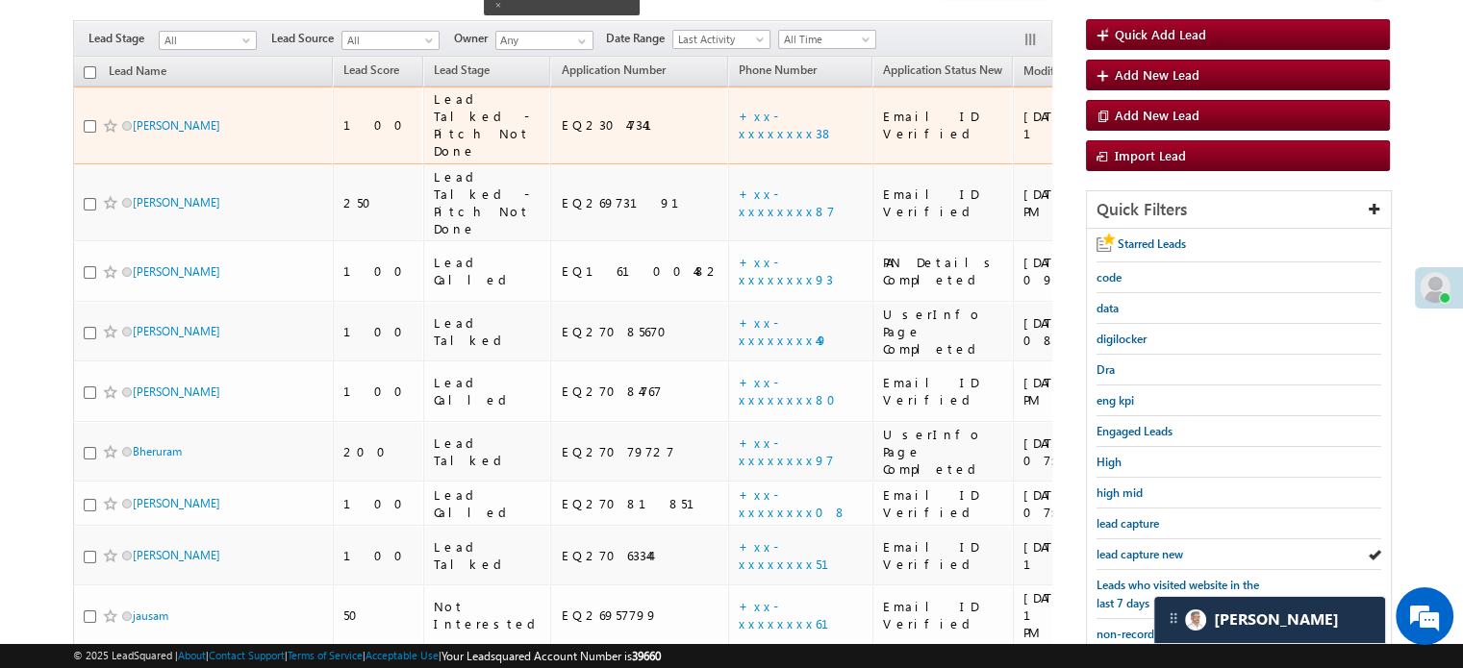
scroll to position [124, 0]
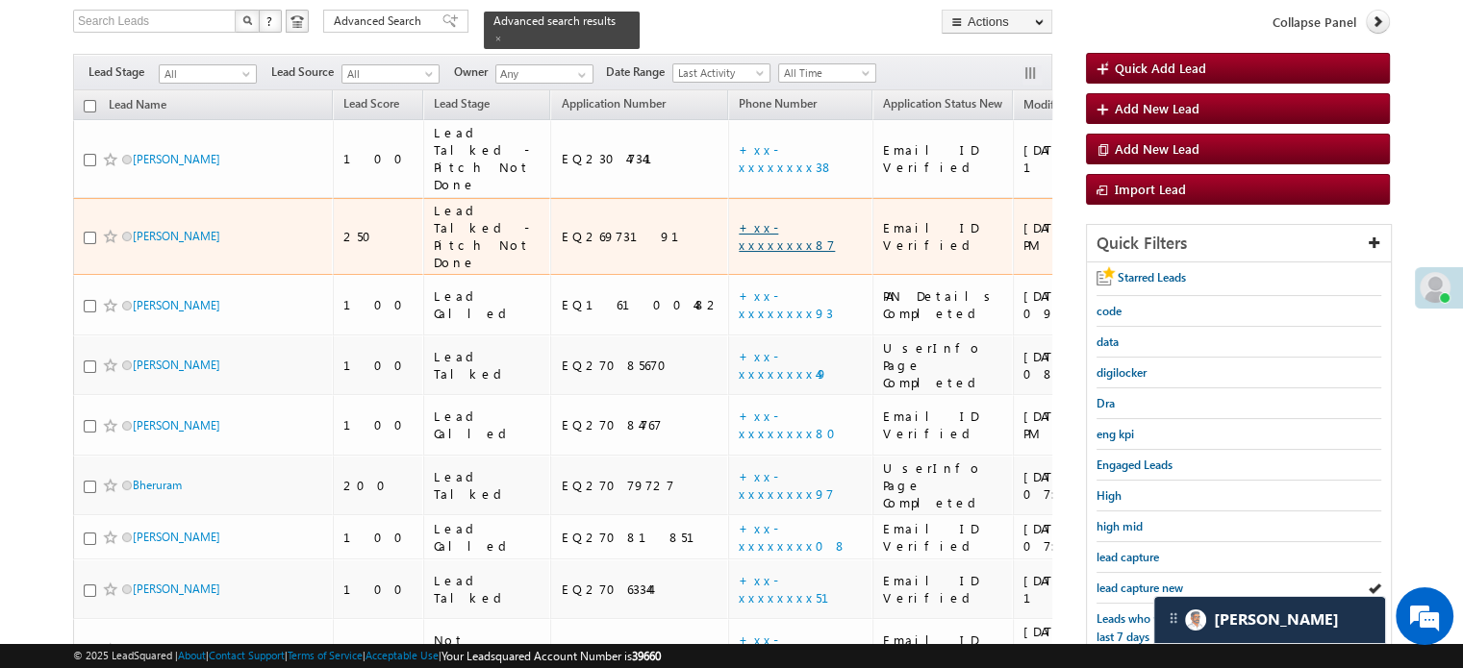
click at [739, 226] on link "+xx-xxxxxxxx87" at bounding box center [787, 236] width 96 height 34
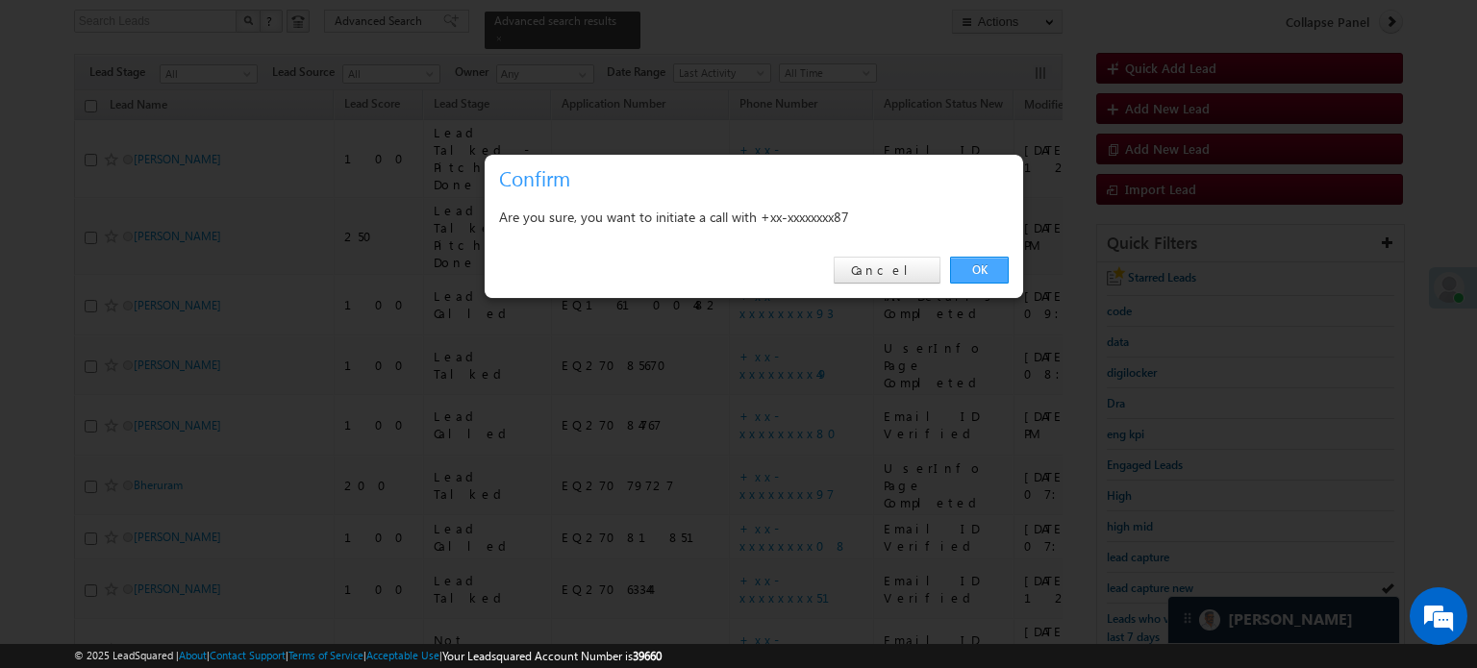
click at [993, 270] on link "OK" at bounding box center [979, 270] width 59 height 27
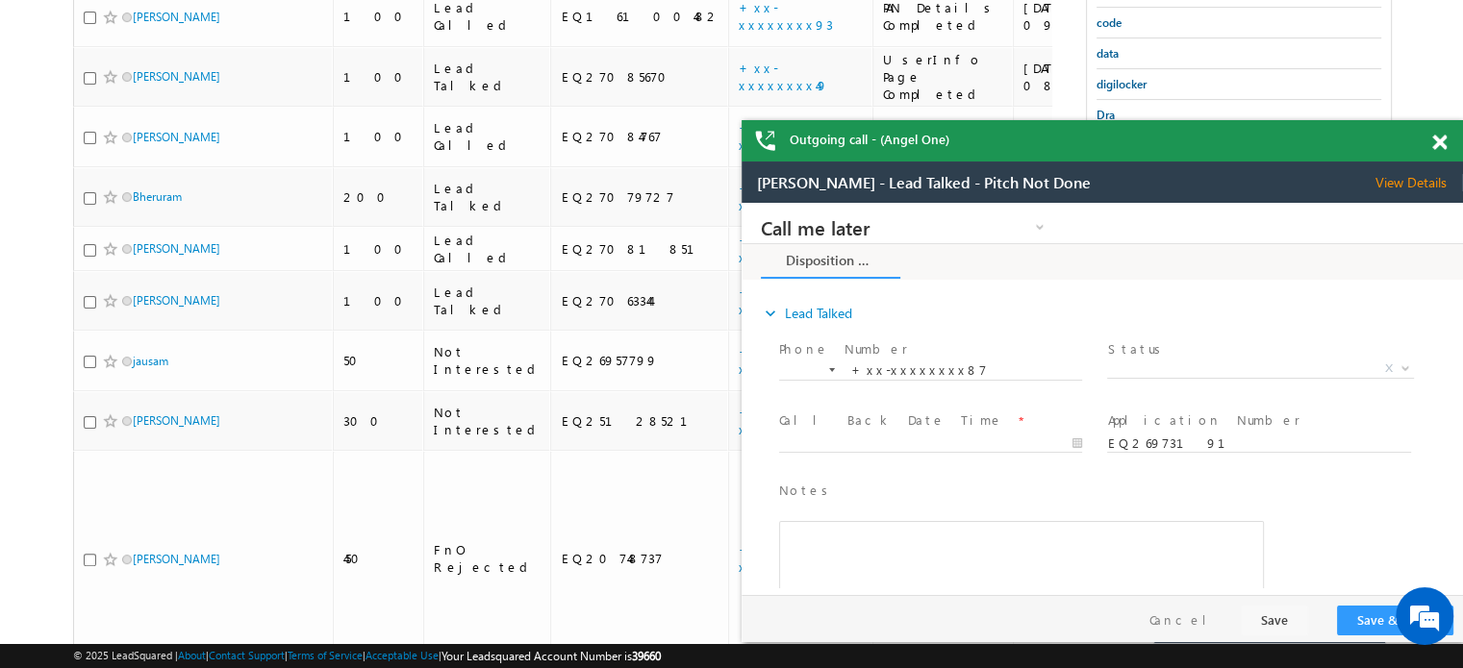
scroll to position [0, 0]
click at [1439, 148] on span at bounding box center [1439, 143] width 14 height 16
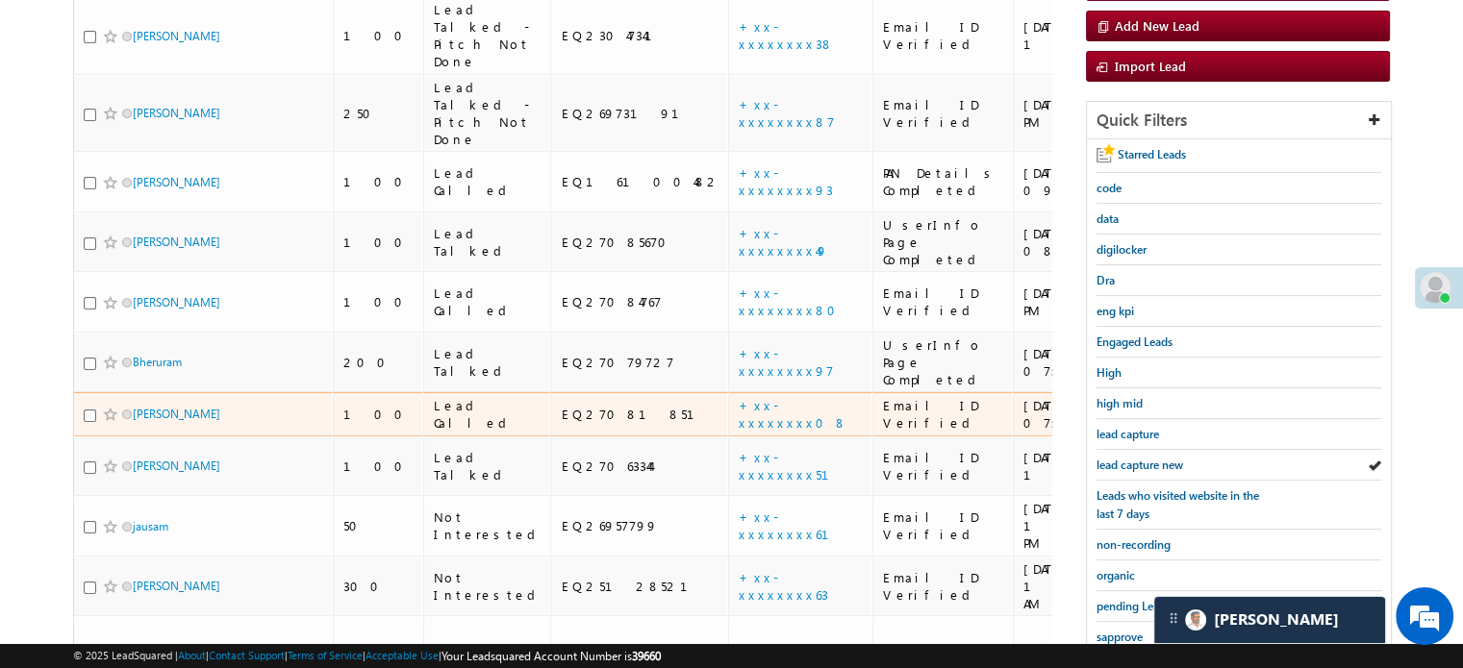
scroll to position [272, 0]
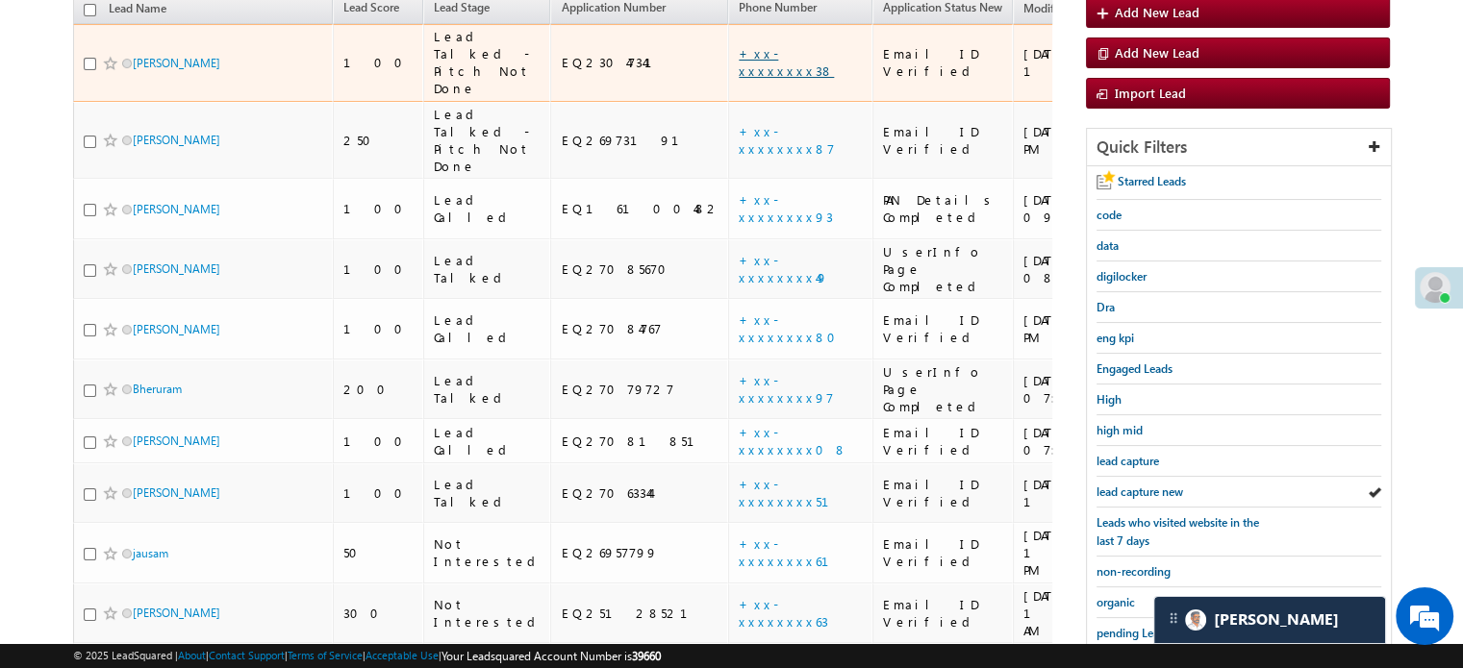
click at [739, 45] on link "+xx-xxxxxxxx38" at bounding box center [786, 62] width 95 height 34
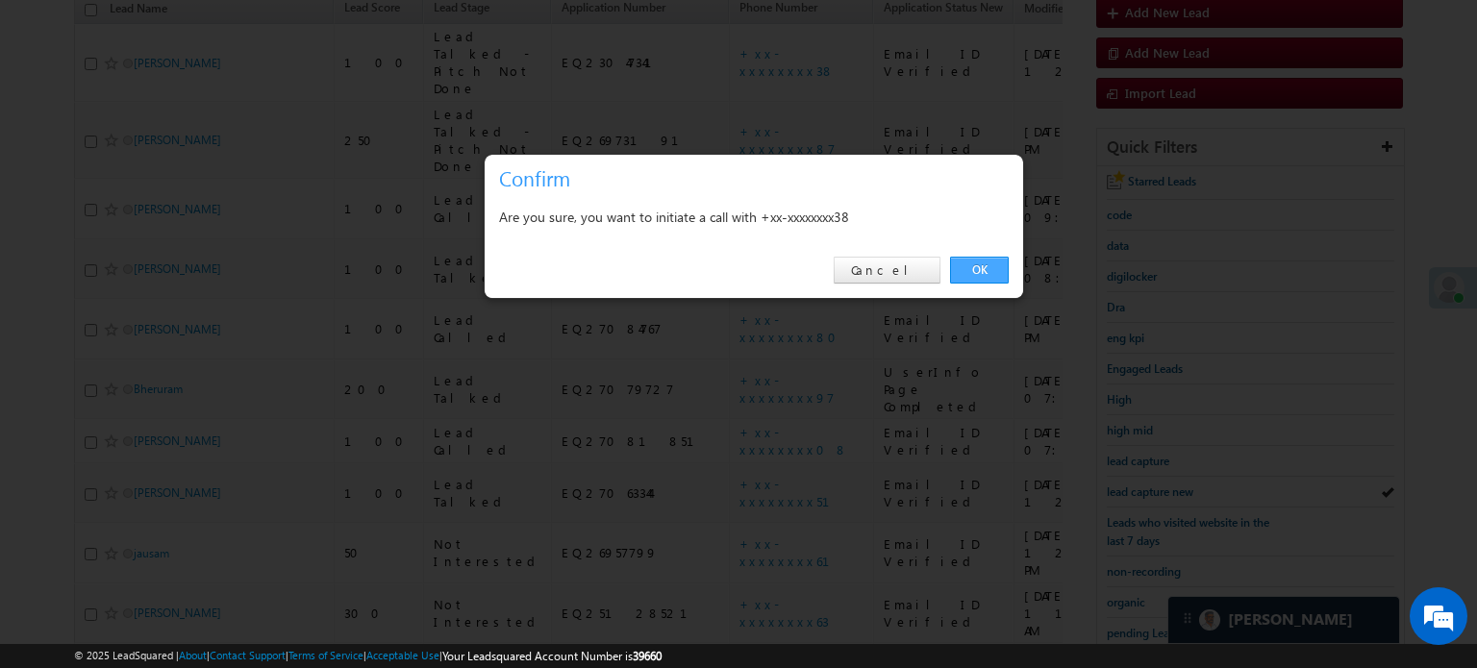
click at [993, 274] on link "OK" at bounding box center [979, 270] width 59 height 27
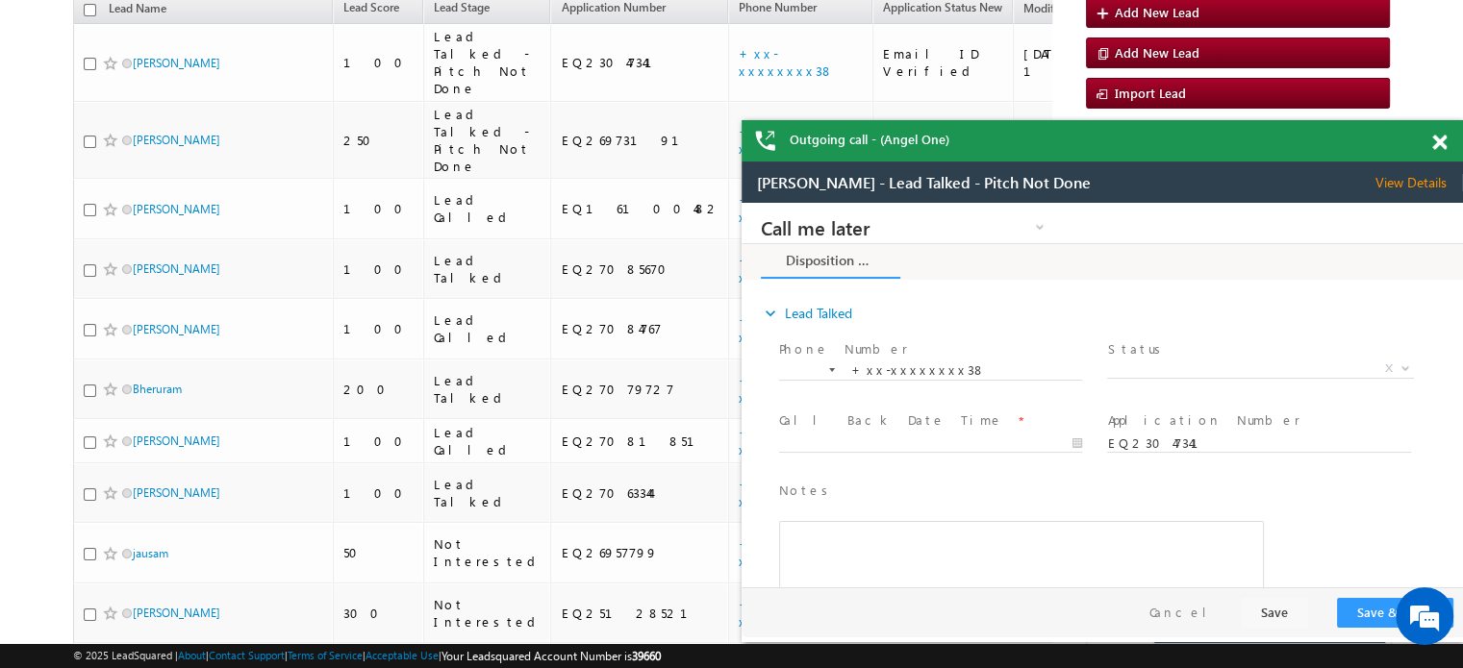
scroll to position [0, 0]
click at [1437, 145] on span at bounding box center [1439, 143] width 14 height 16
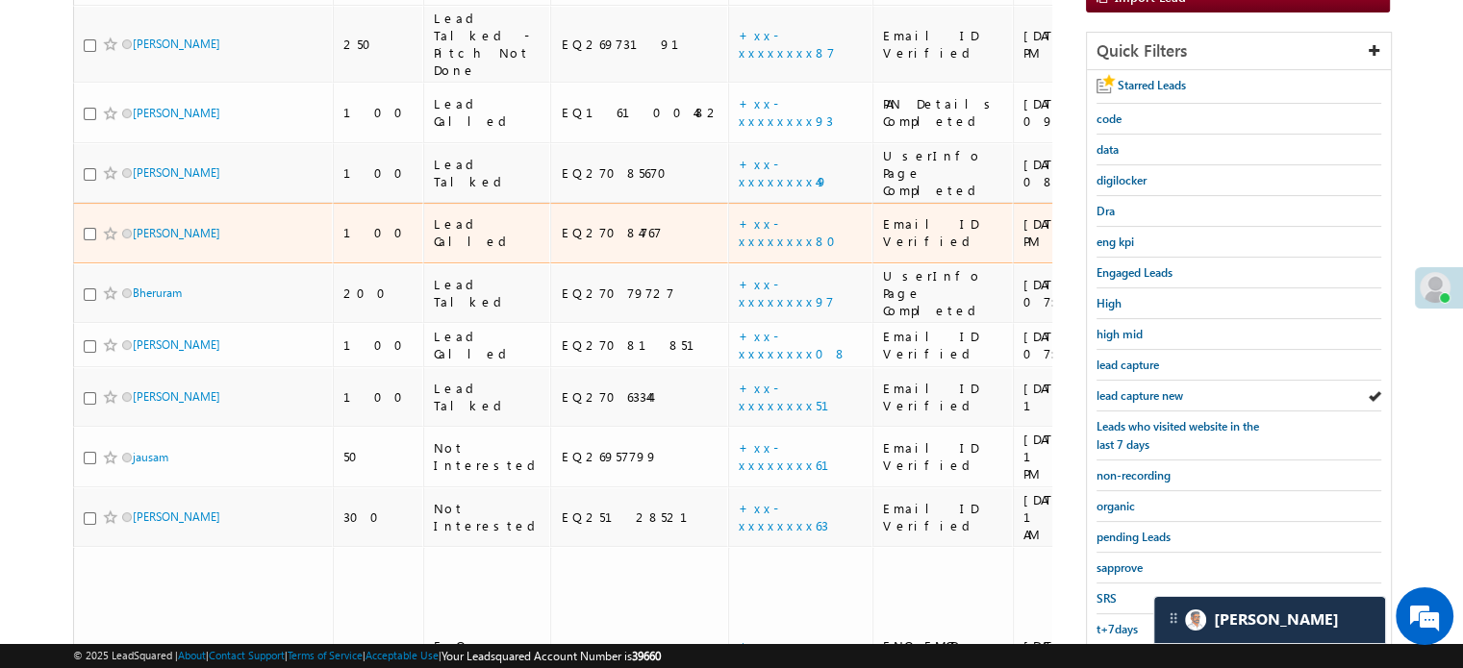
scroll to position [465, 0]
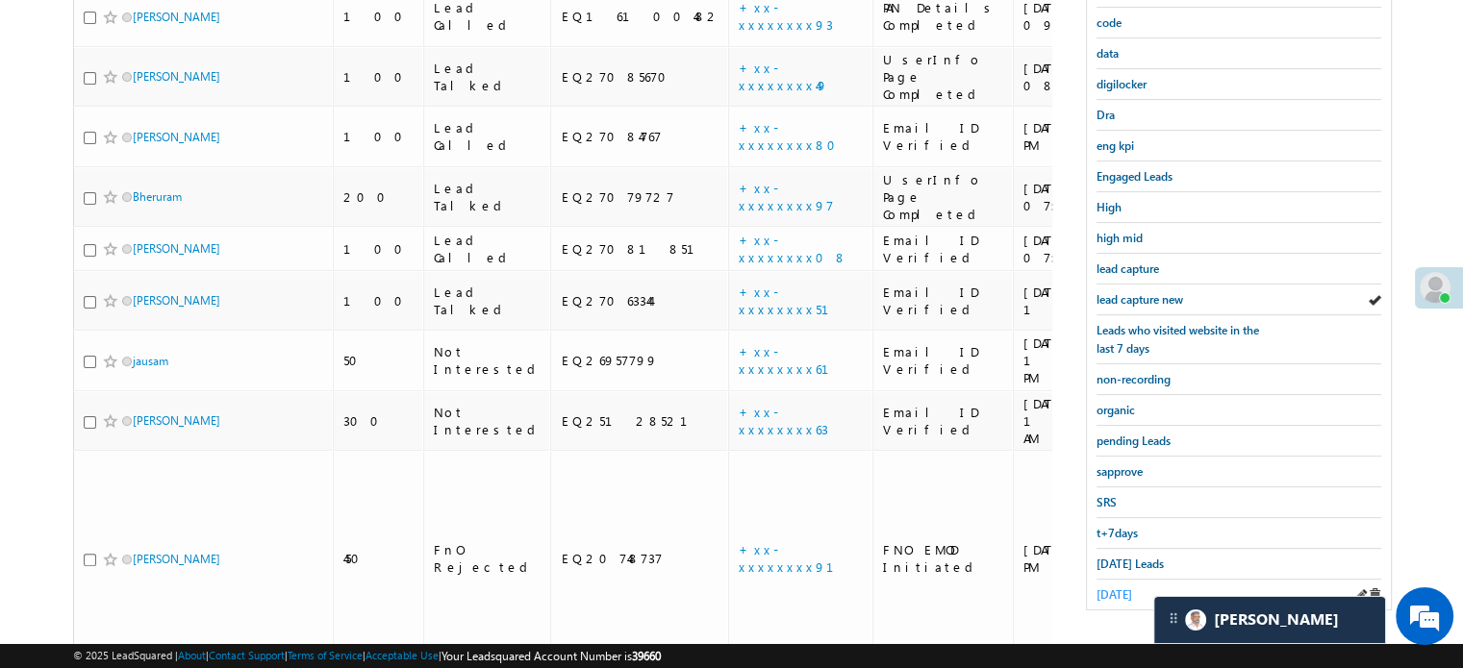
click at [1112, 588] on span "[DATE]" at bounding box center [1114, 595] width 36 height 14
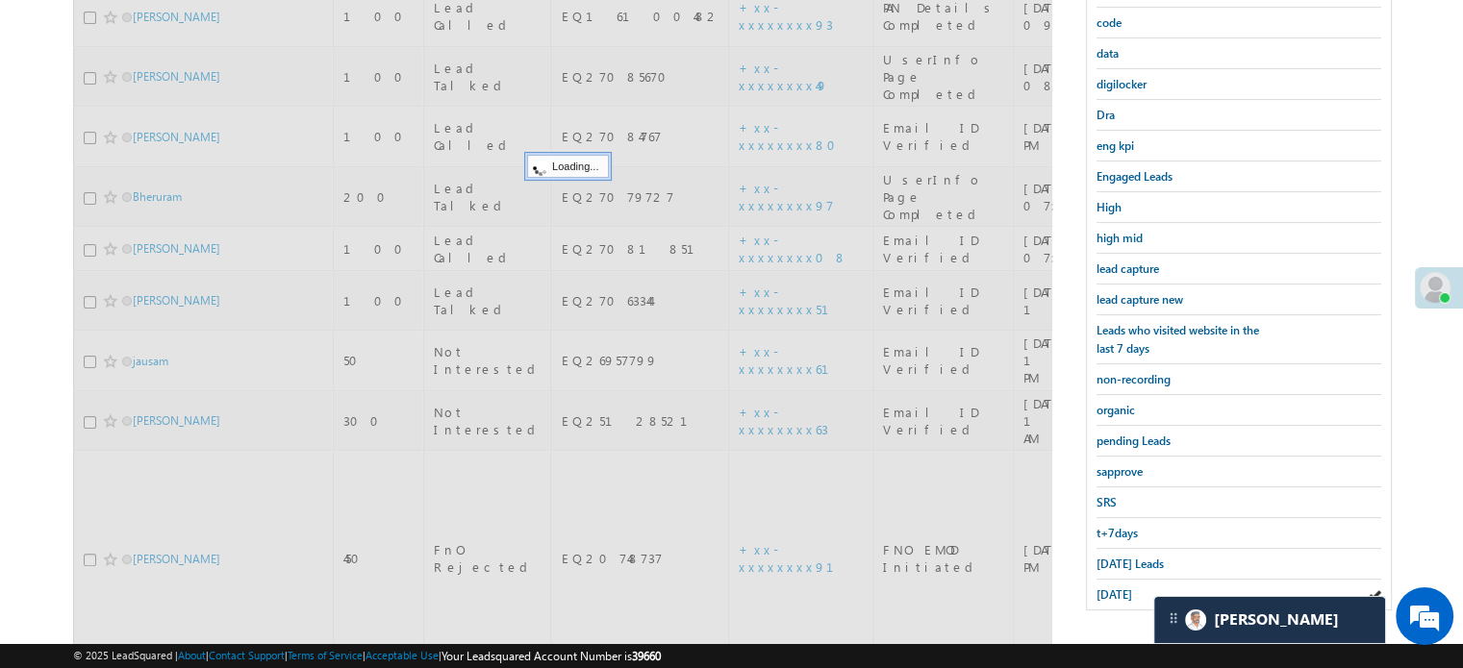
click at [1112, 588] on span "yesterday" at bounding box center [1114, 595] width 36 height 14
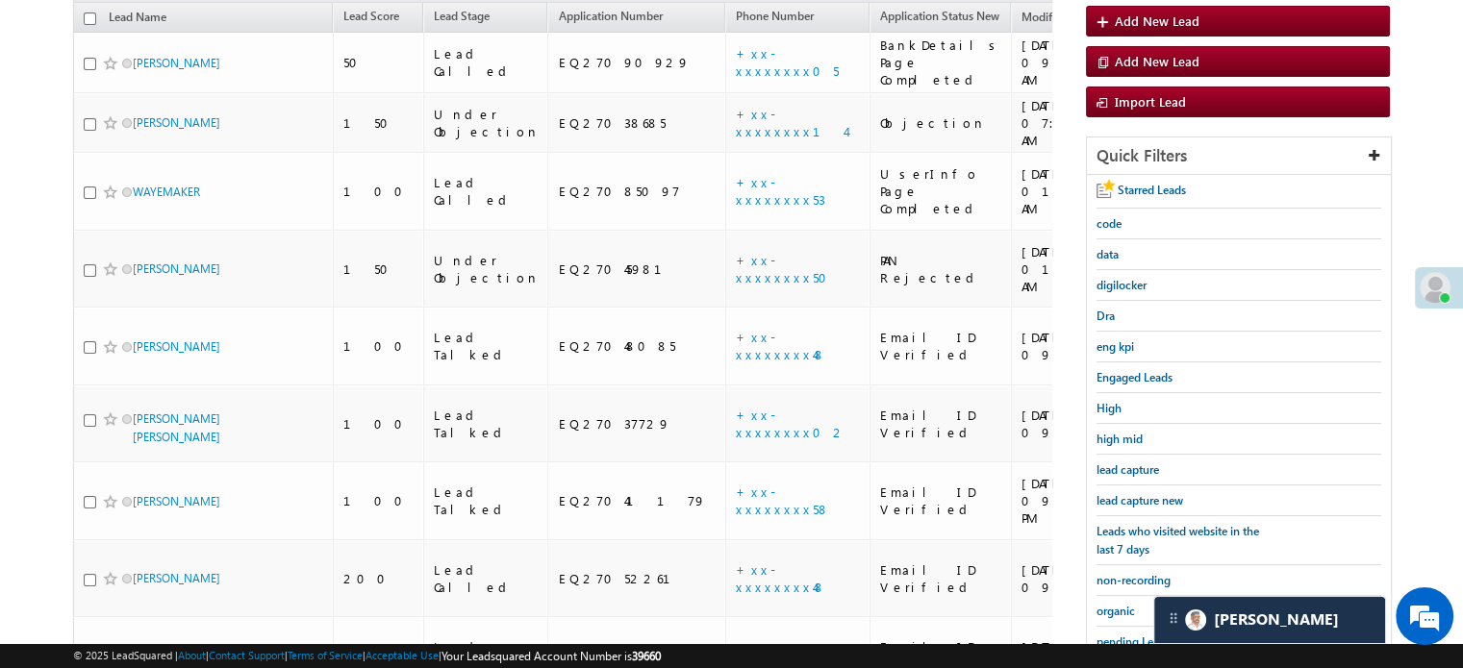
scroll to position [2219, 0]
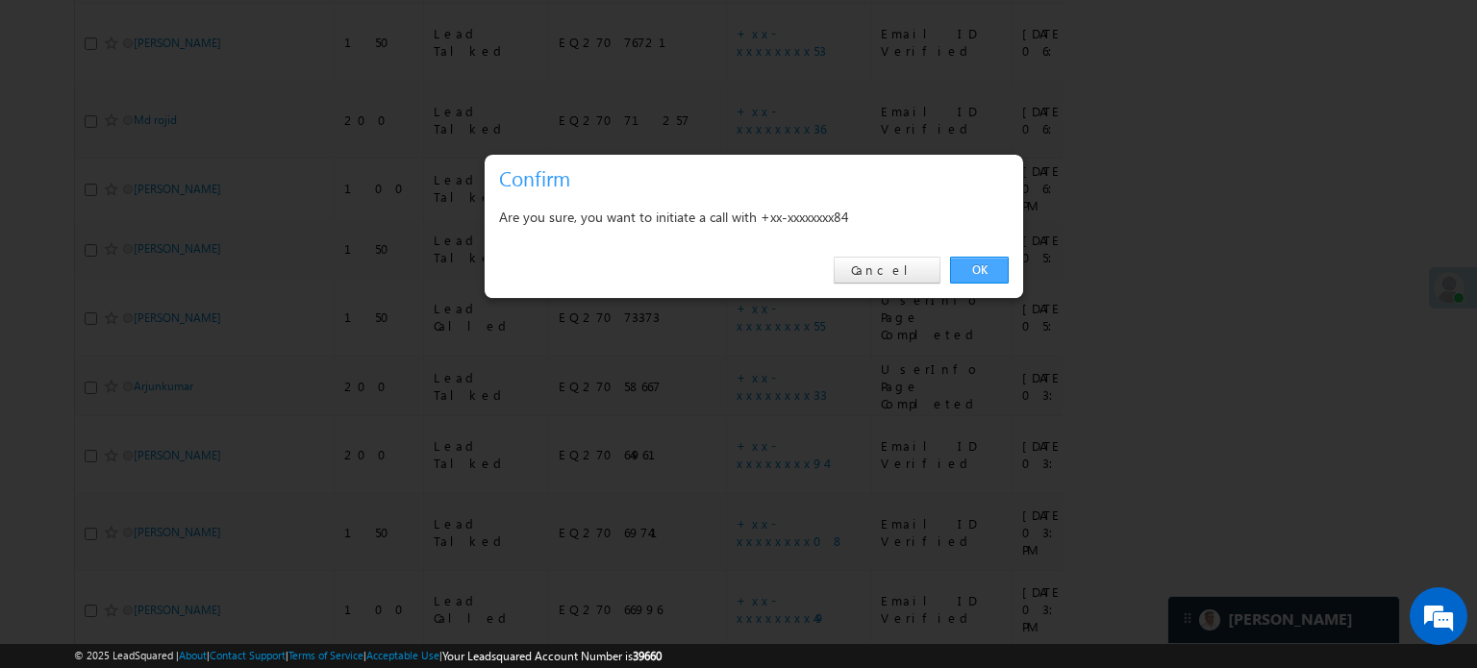
click at [984, 281] on link "OK" at bounding box center [979, 270] width 59 height 27
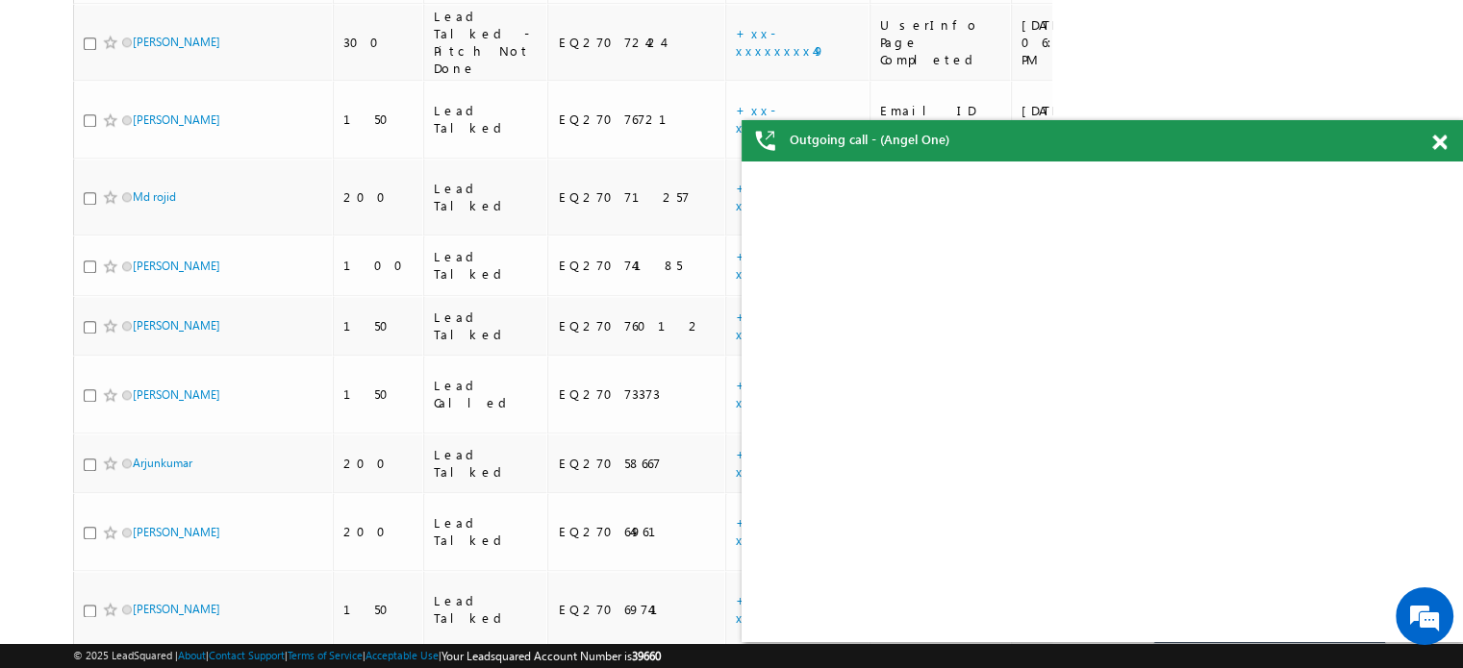
scroll to position [2174, 0]
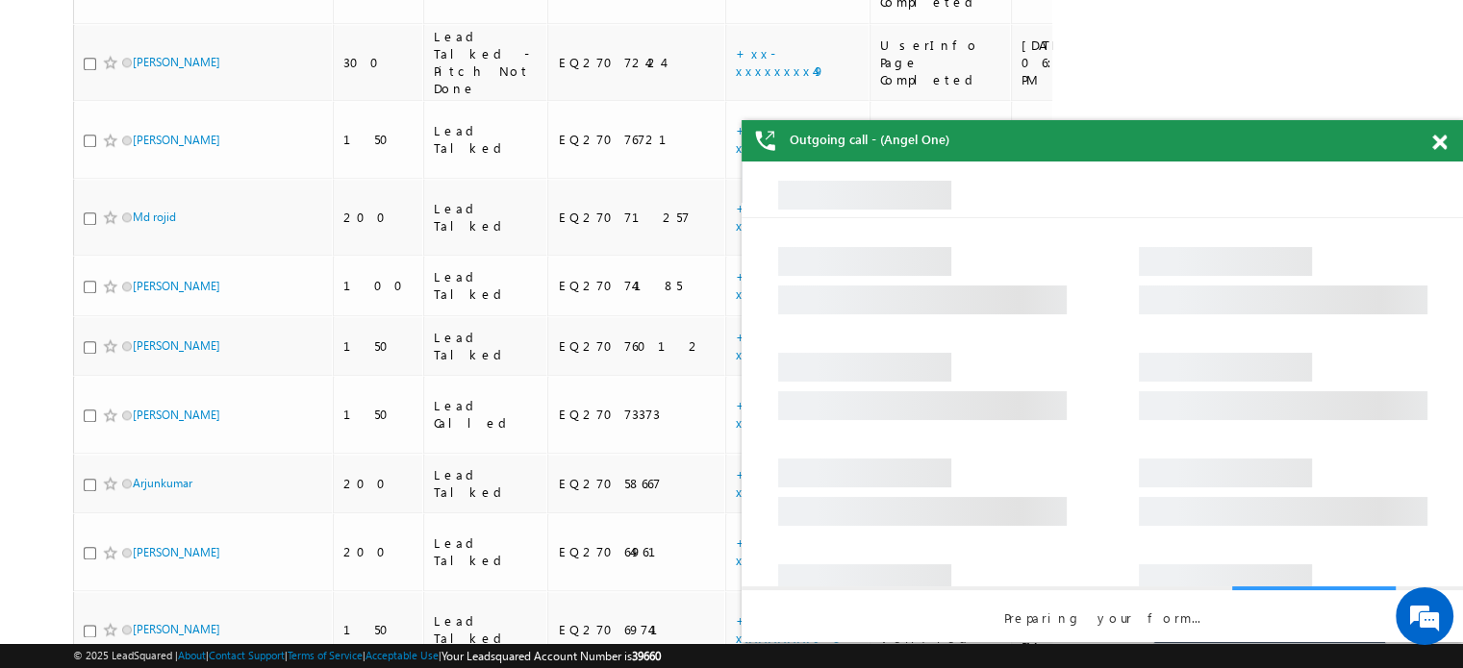
click at [1439, 138] on span at bounding box center [1439, 143] width 14 height 16
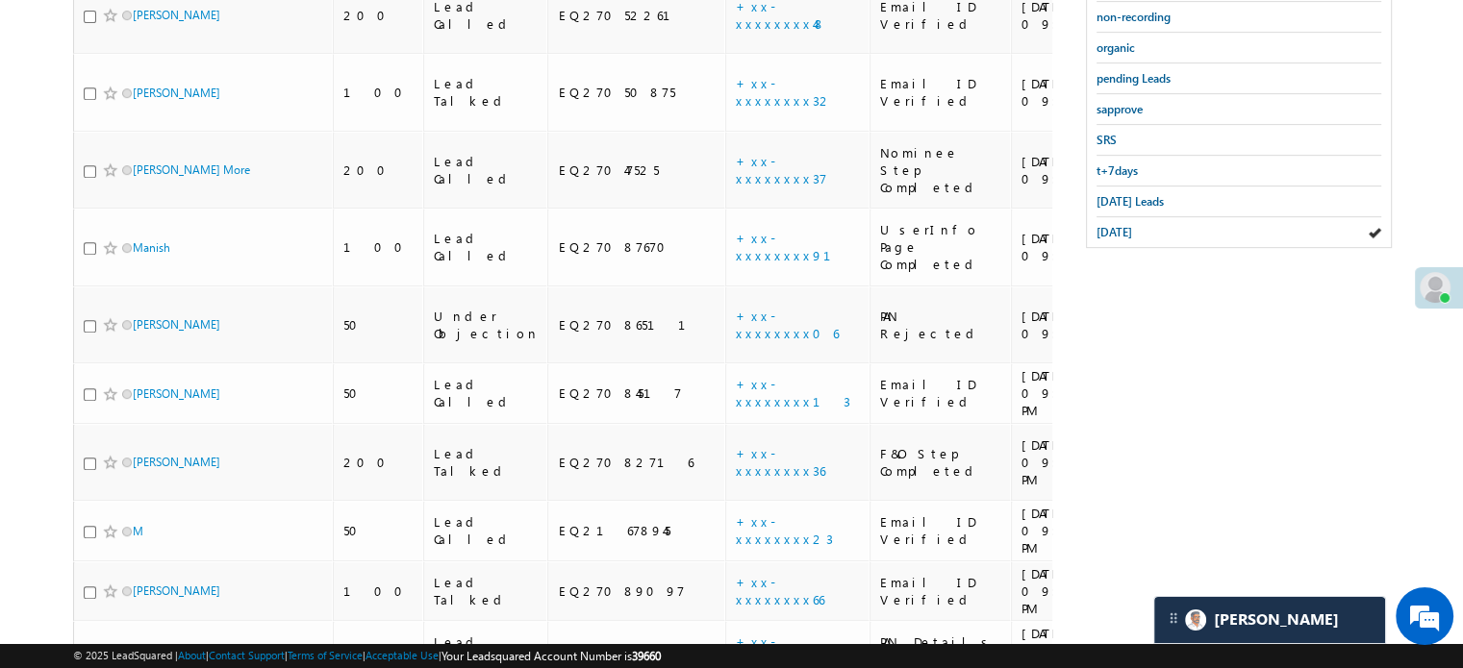
scroll to position [2270, 0]
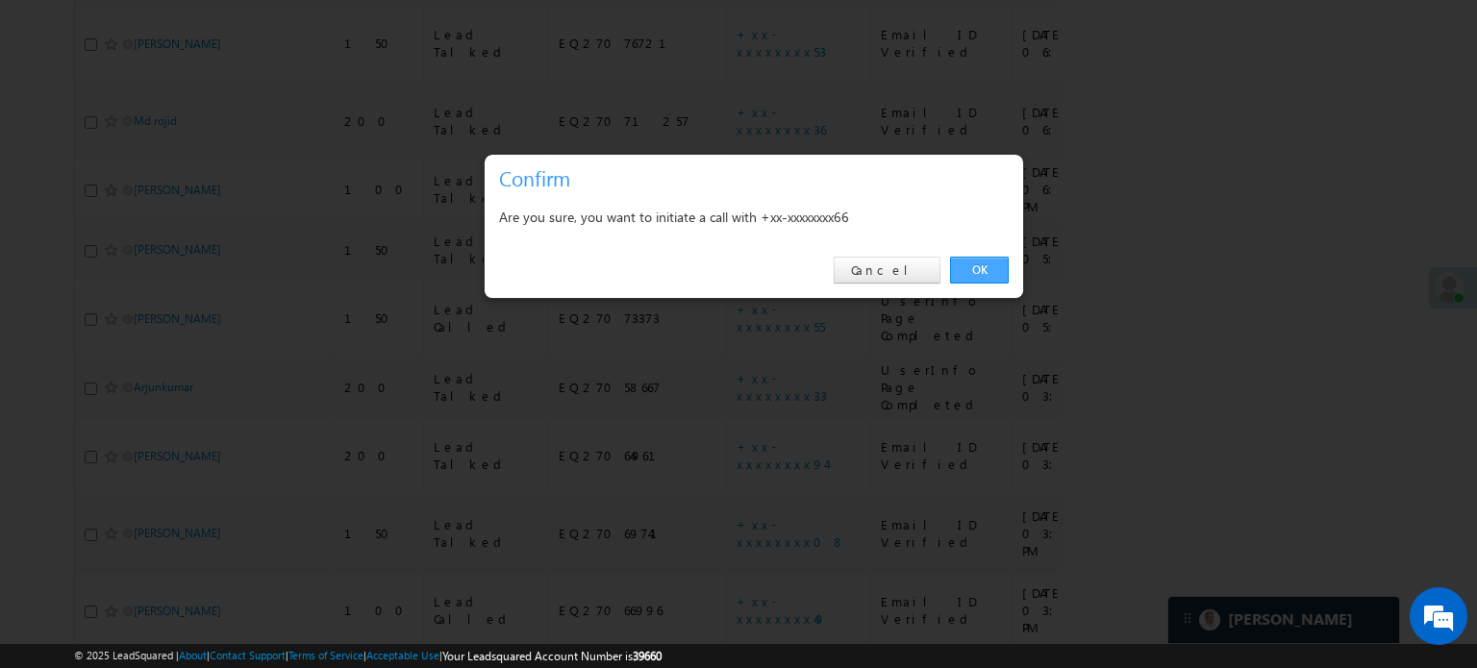
click at [993, 263] on link "OK" at bounding box center [979, 270] width 59 height 27
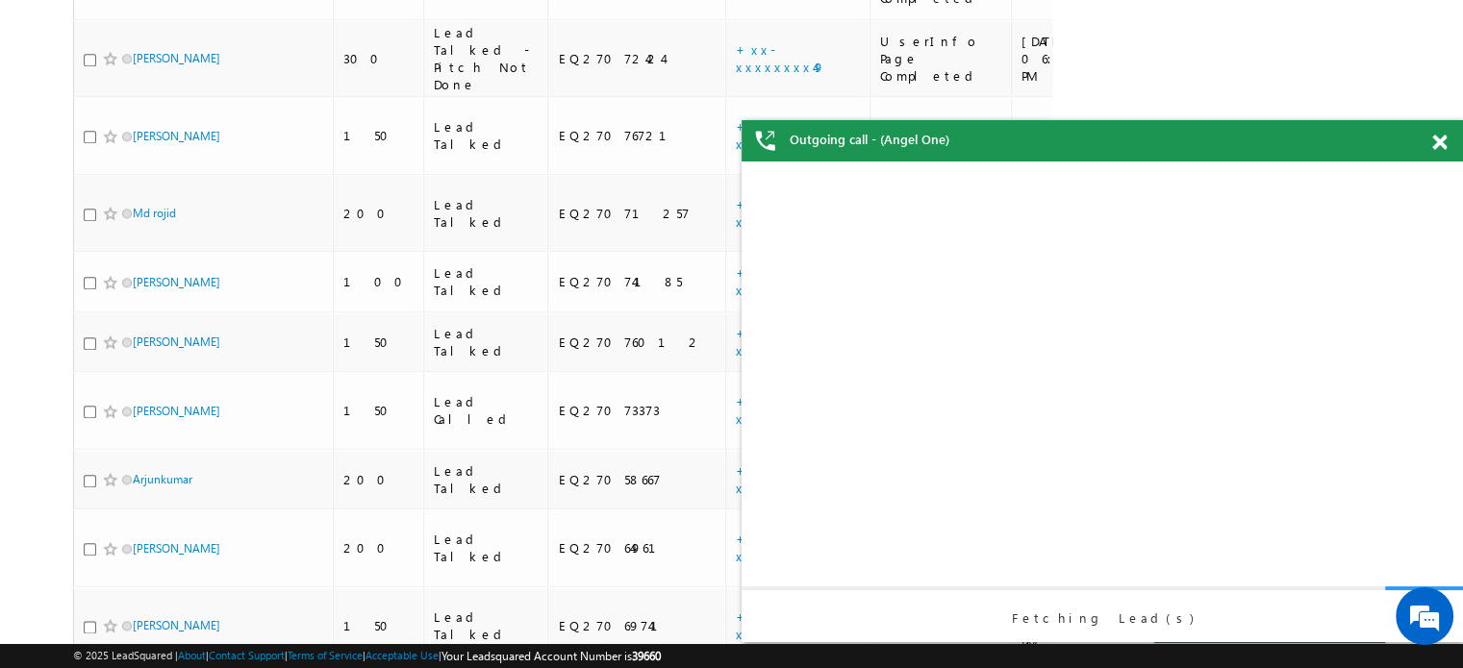
scroll to position [0, 0]
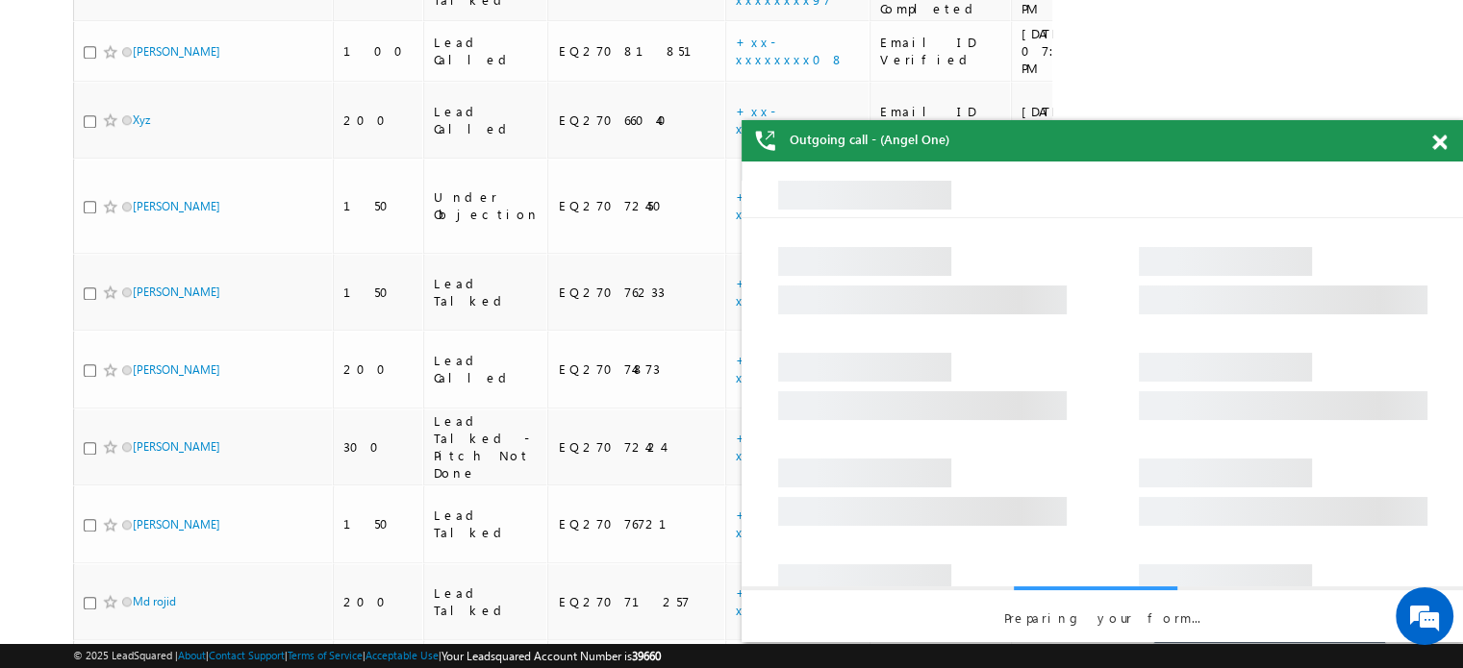
click at [1441, 136] on span at bounding box center [1439, 143] width 14 height 16
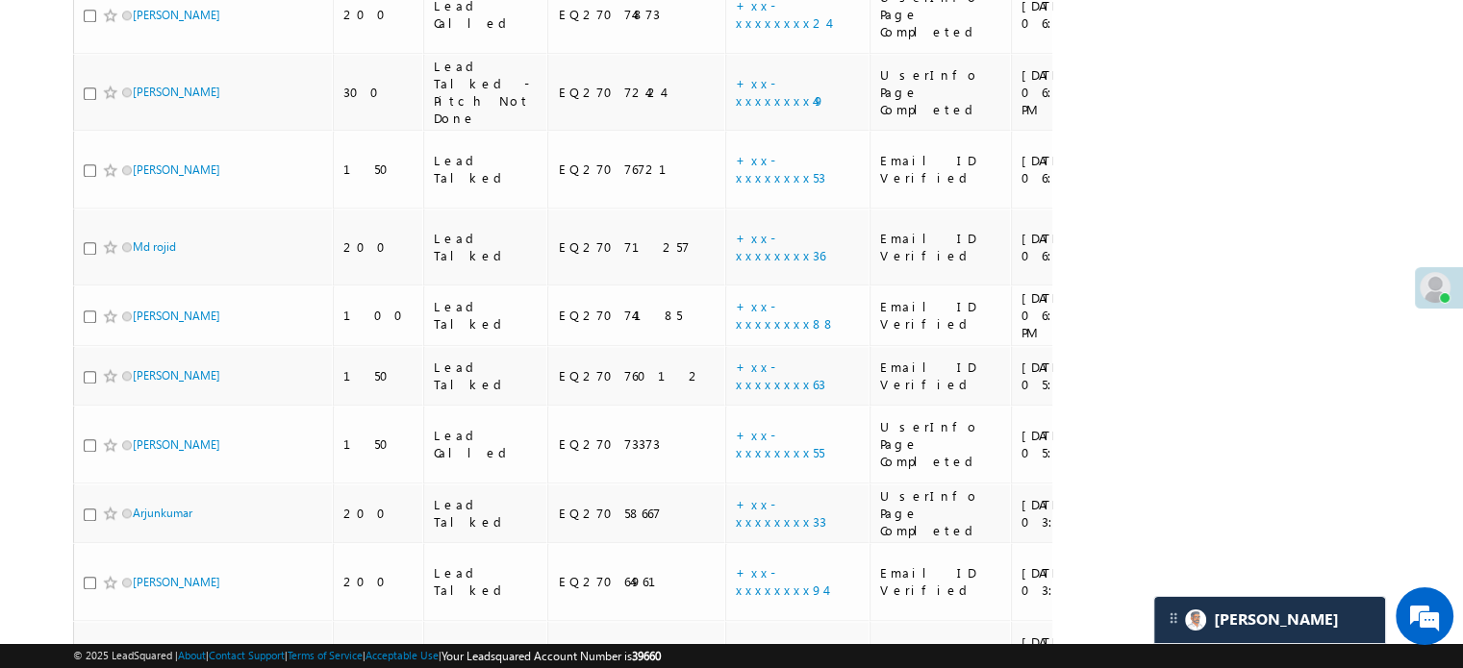
scroll to position [2270, 0]
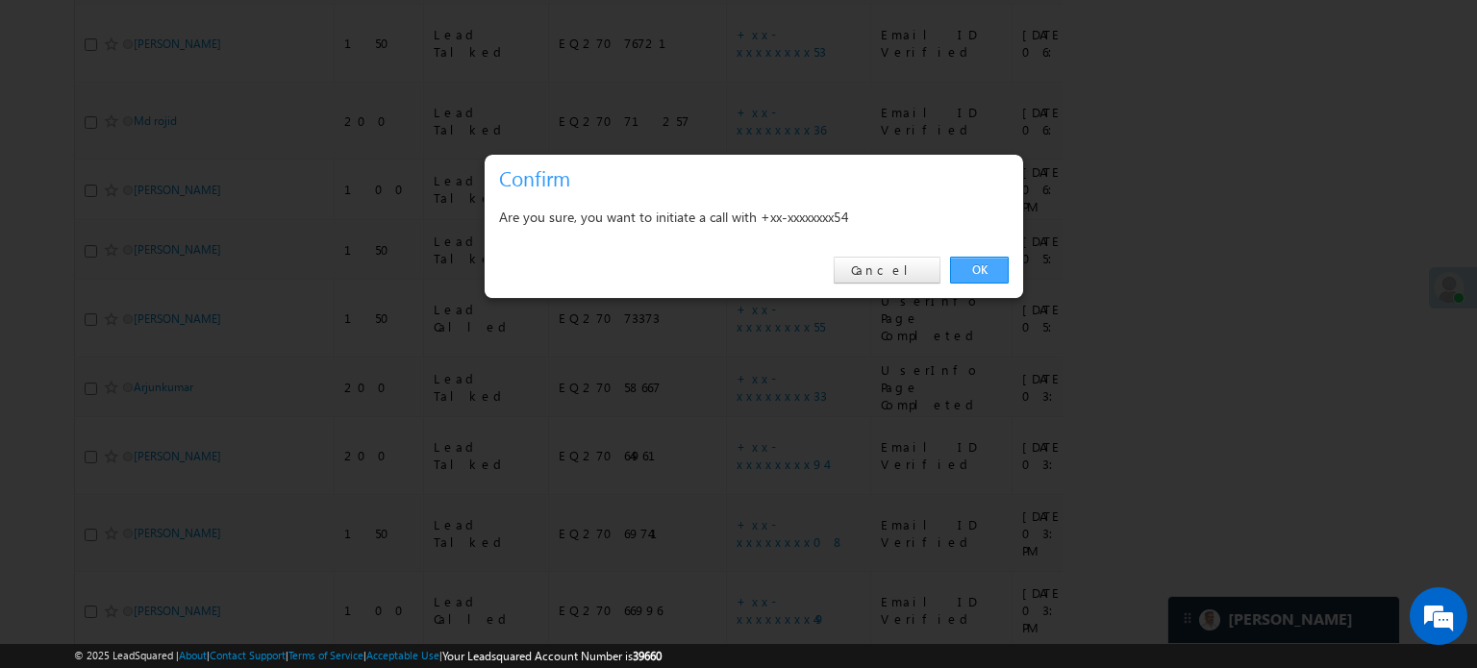
click at [981, 260] on link "OK" at bounding box center [979, 270] width 59 height 27
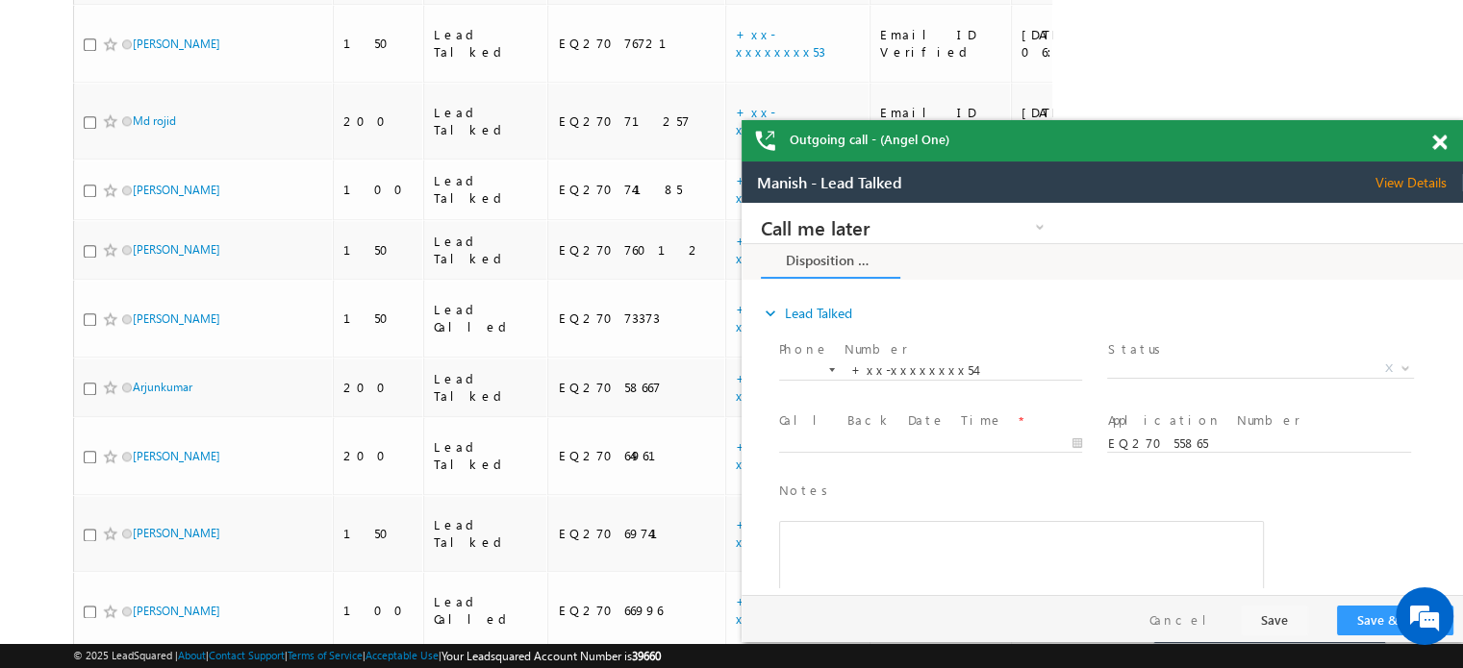
scroll to position [0, 0]
click at [1439, 145] on span at bounding box center [1439, 143] width 14 height 16
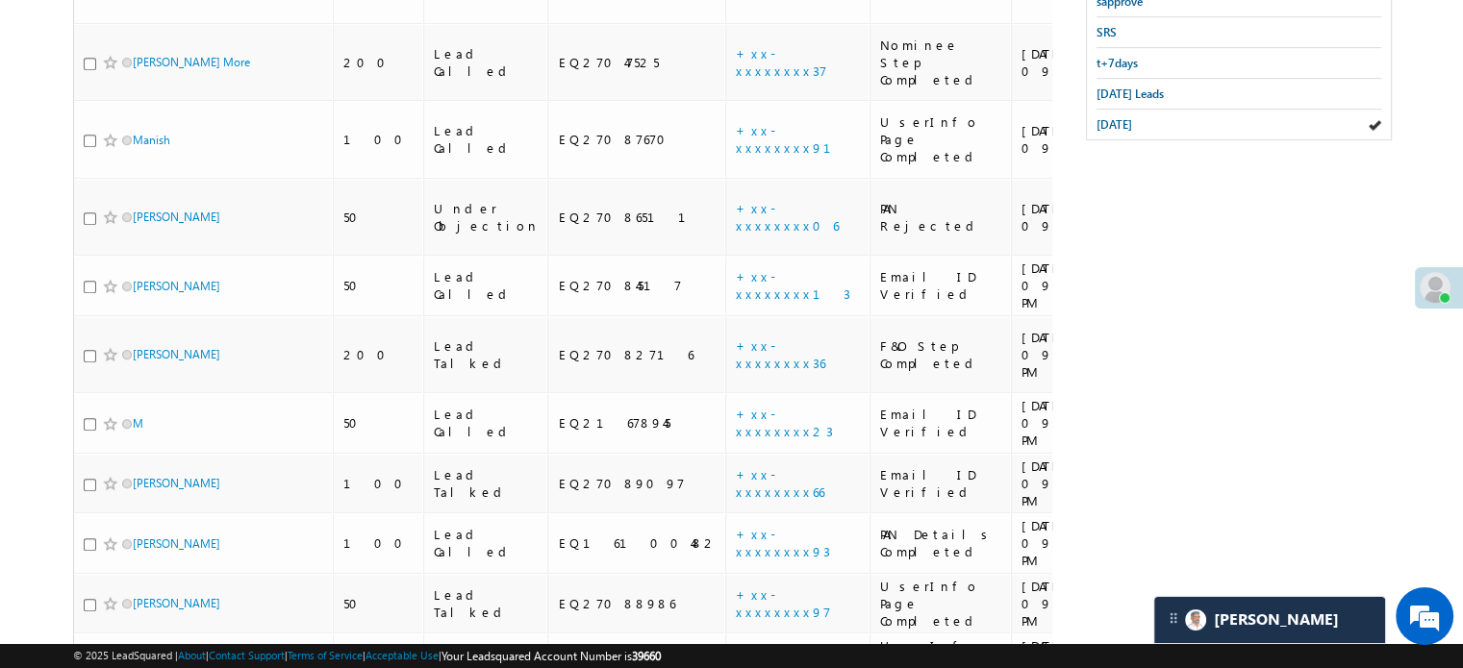
scroll to position [923, 0]
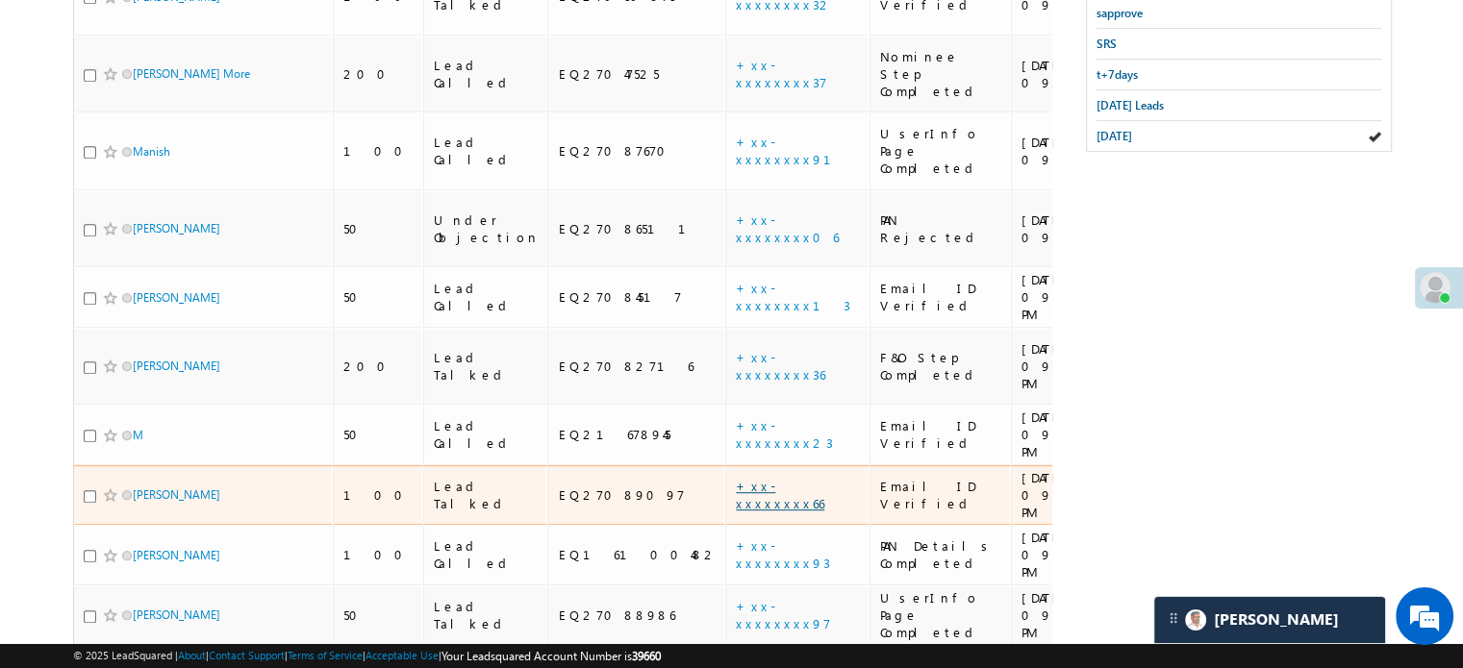
click at [736, 478] on link "+xx-xxxxxxxx66" at bounding box center [780, 495] width 88 height 34
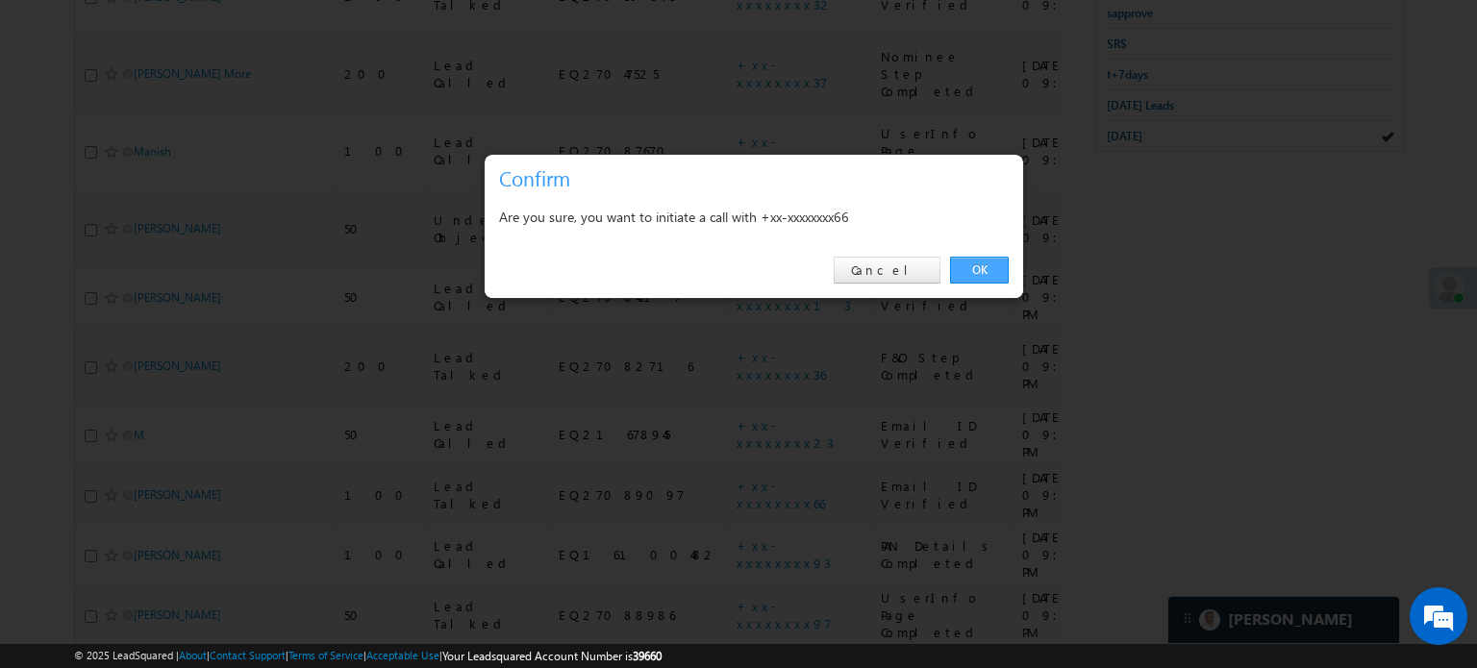
click at [980, 261] on link "OK" at bounding box center [979, 270] width 59 height 27
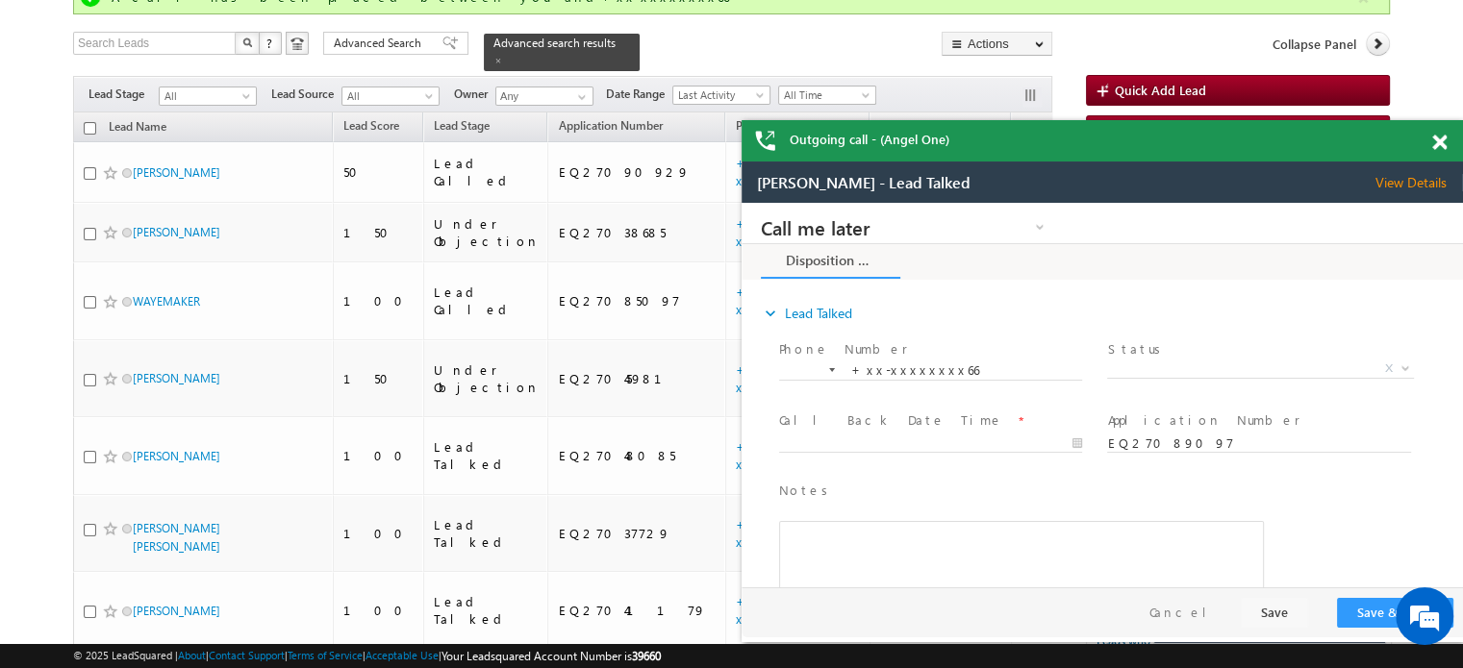
scroll to position [0, 0]
click at [1444, 140] on span at bounding box center [1439, 143] width 14 height 16
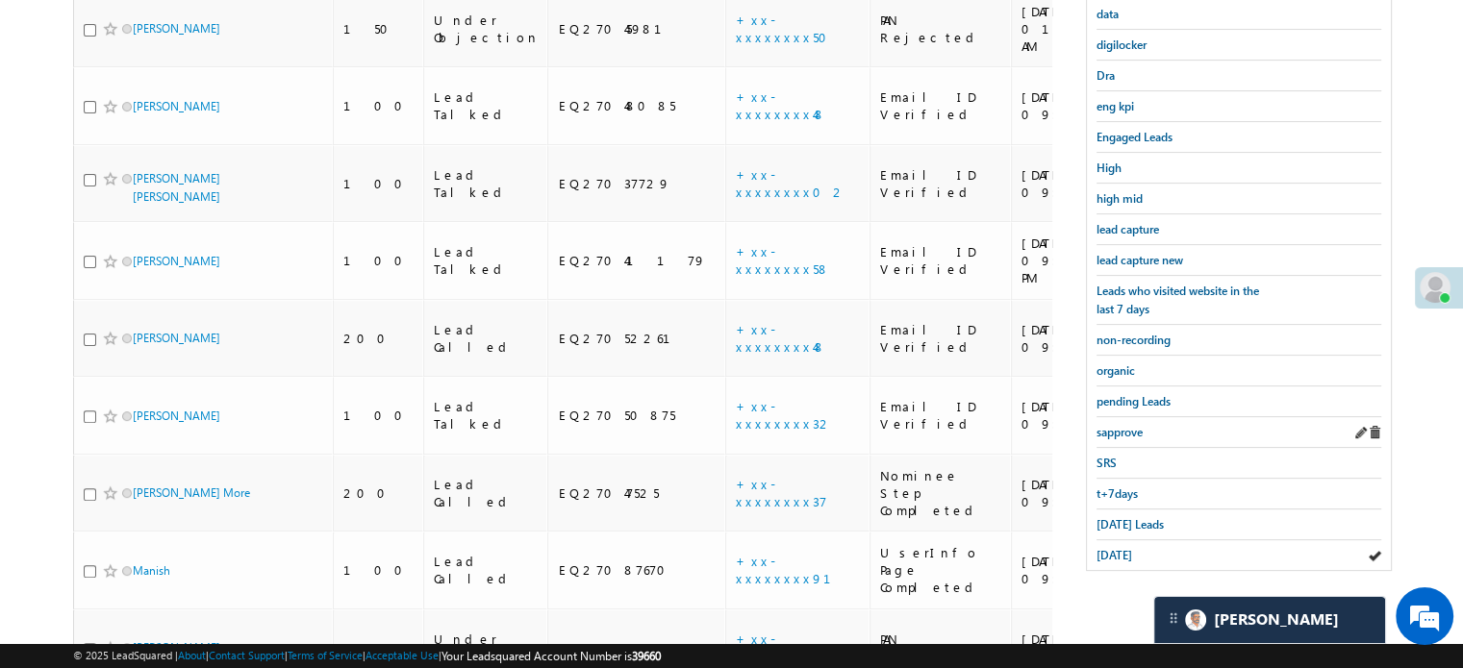
scroll to position [539, 0]
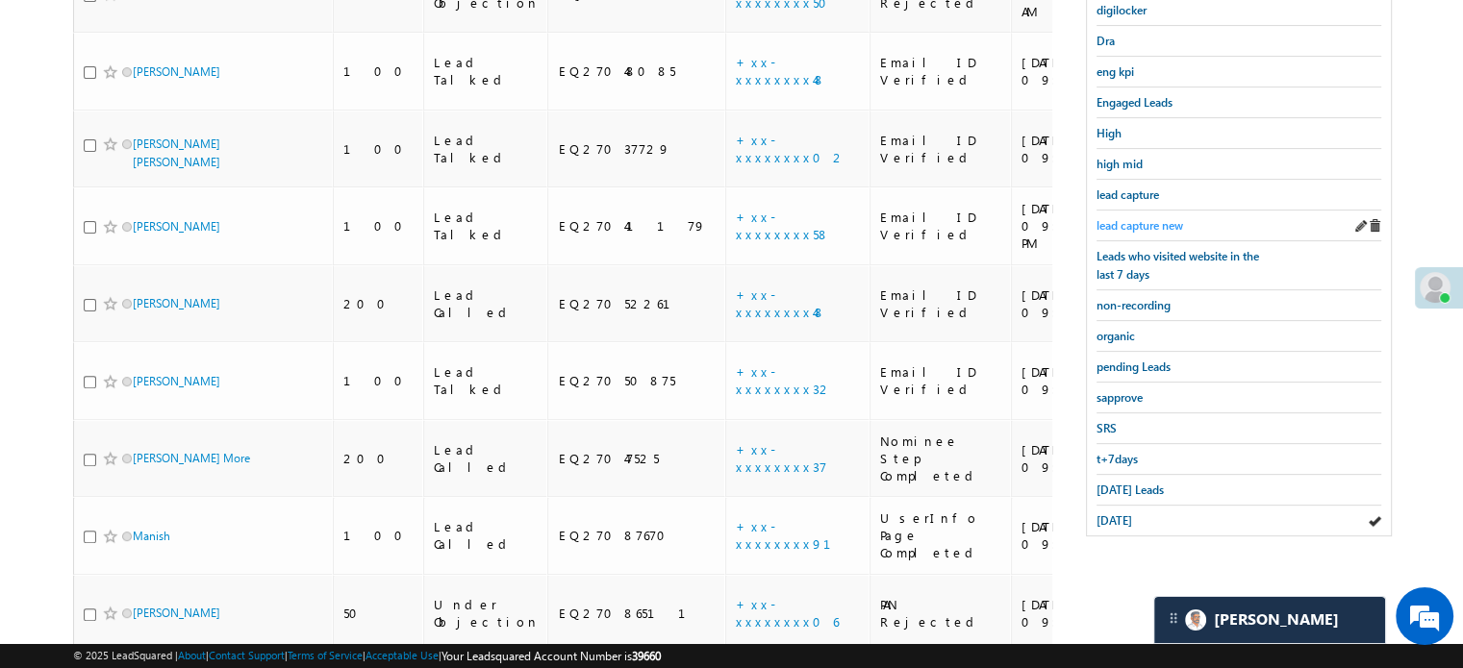
click at [1143, 218] on span "lead capture new" at bounding box center [1139, 225] width 87 height 14
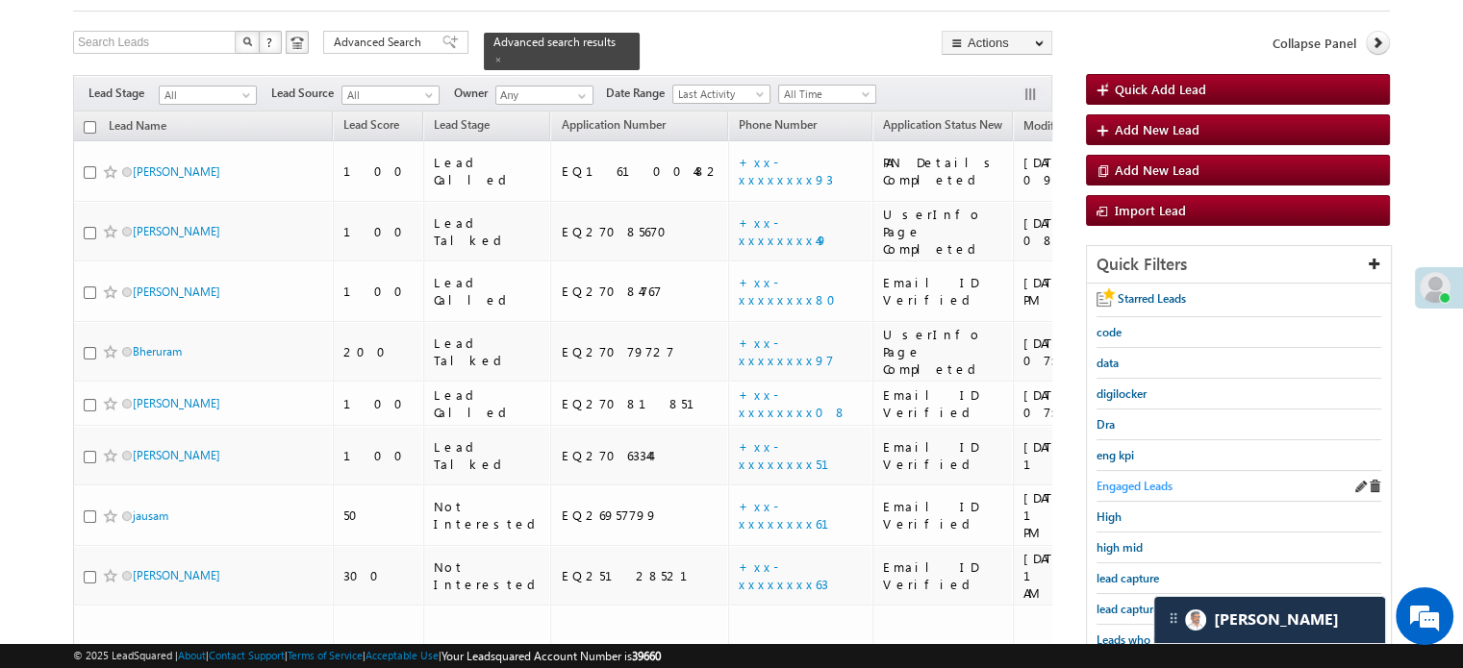
scroll to position [124, 0]
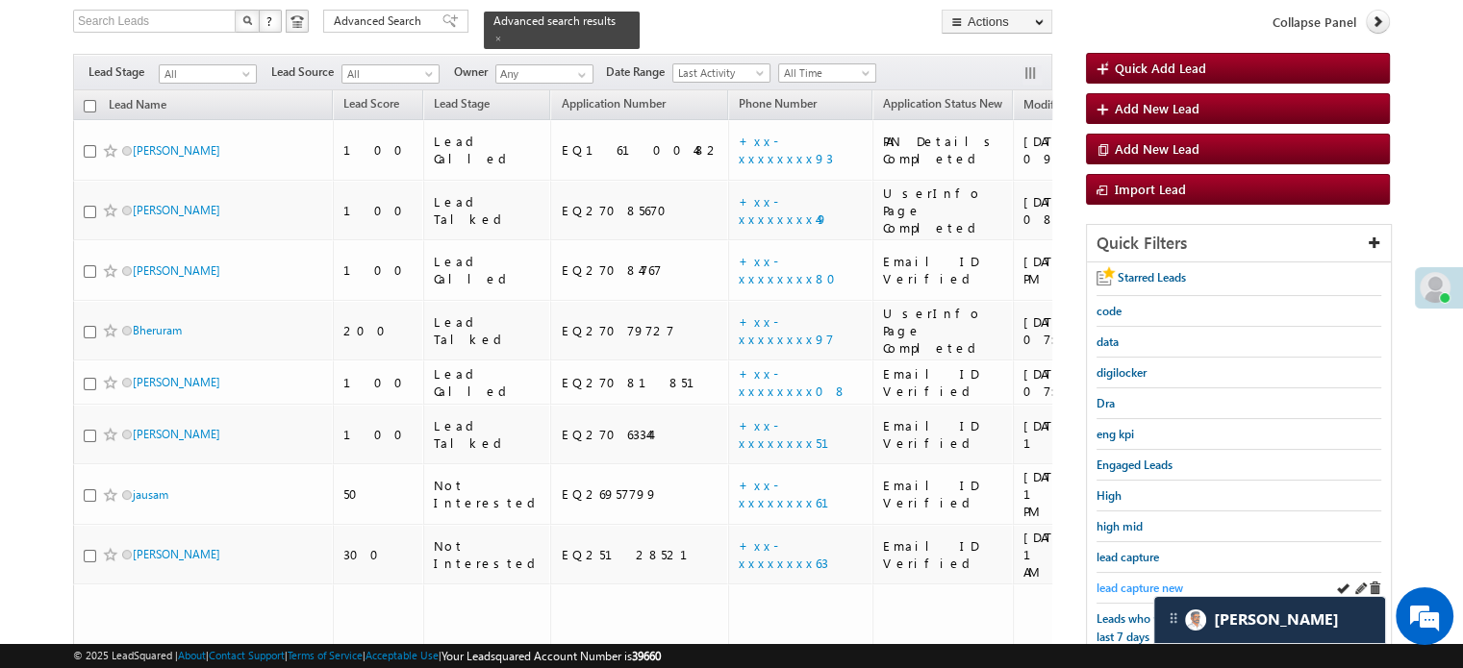
click at [1131, 581] on span "lead capture new" at bounding box center [1139, 588] width 87 height 14
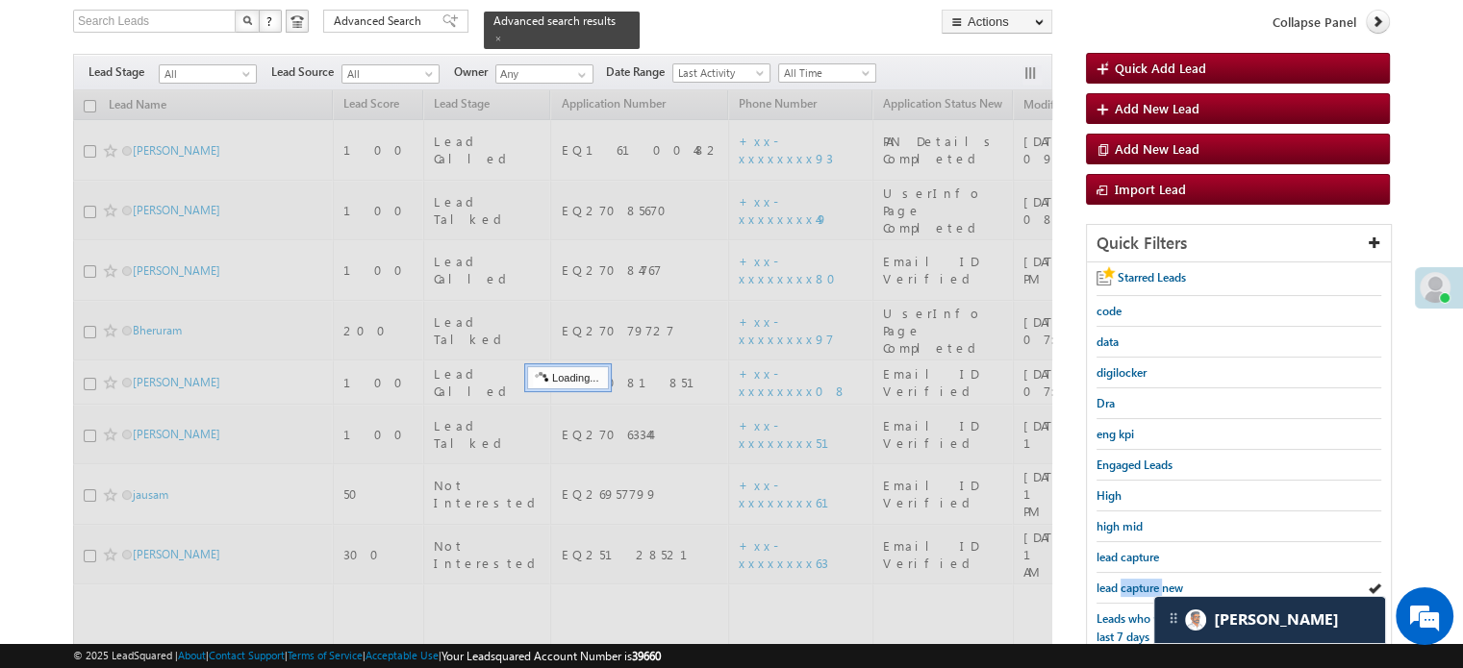
click at [1131, 581] on span "lead capture new" at bounding box center [1139, 588] width 87 height 14
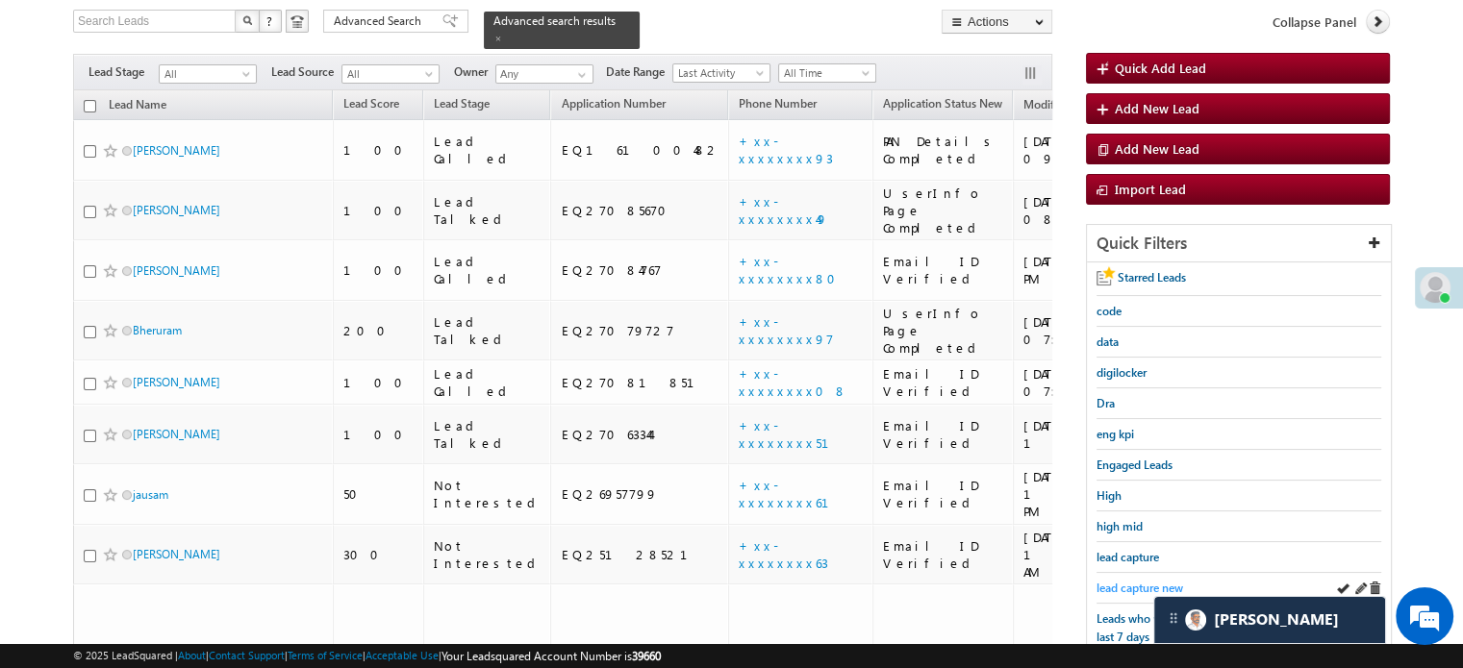
click at [1109, 581] on span "lead capture new" at bounding box center [1139, 588] width 87 height 14
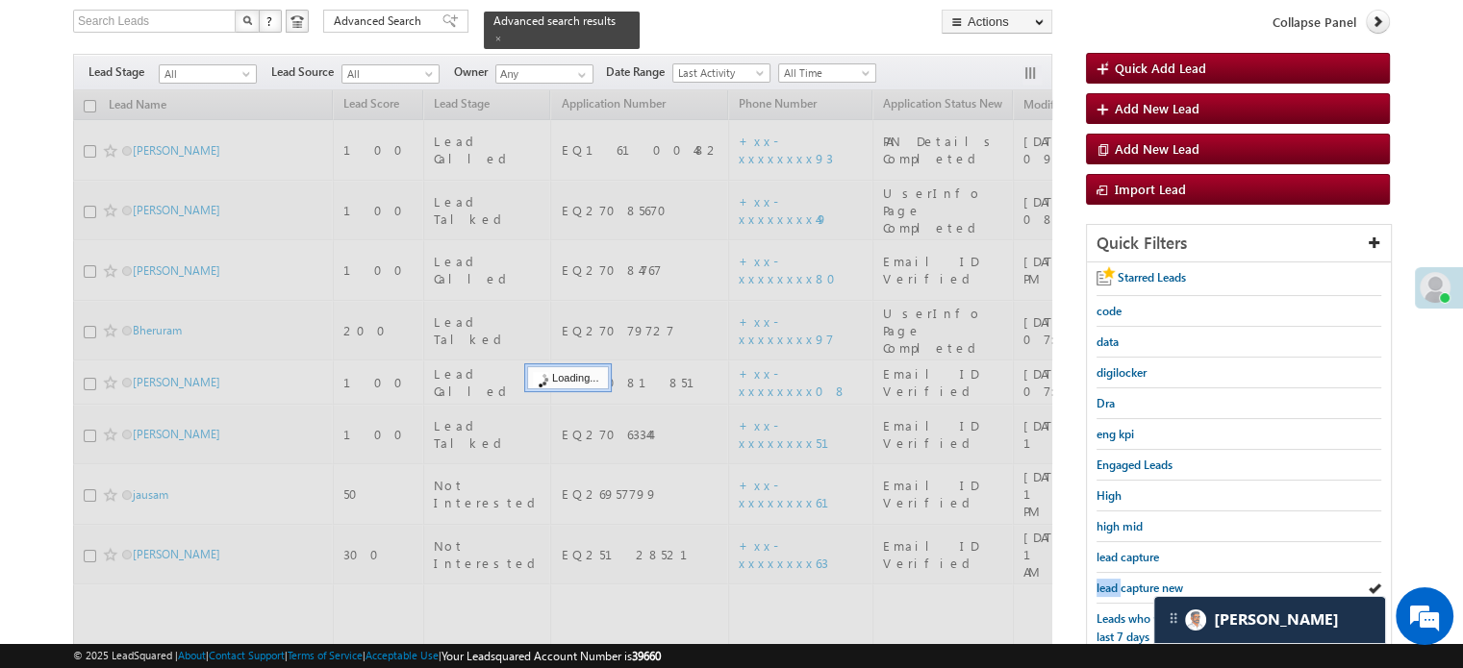
click at [1109, 581] on span "lead capture new" at bounding box center [1139, 588] width 87 height 14
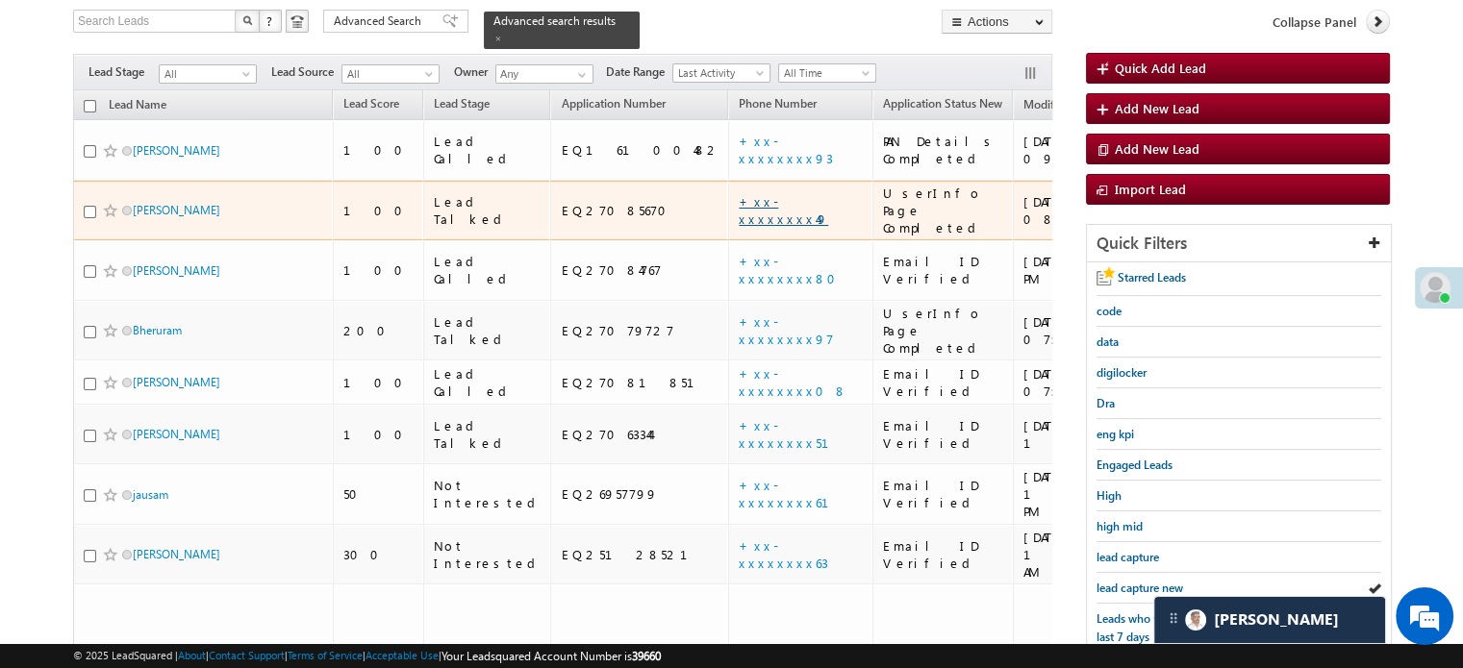
click at [739, 193] on link "+xx-xxxxxxxx49" at bounding box center [783, 210] width 89 height 34
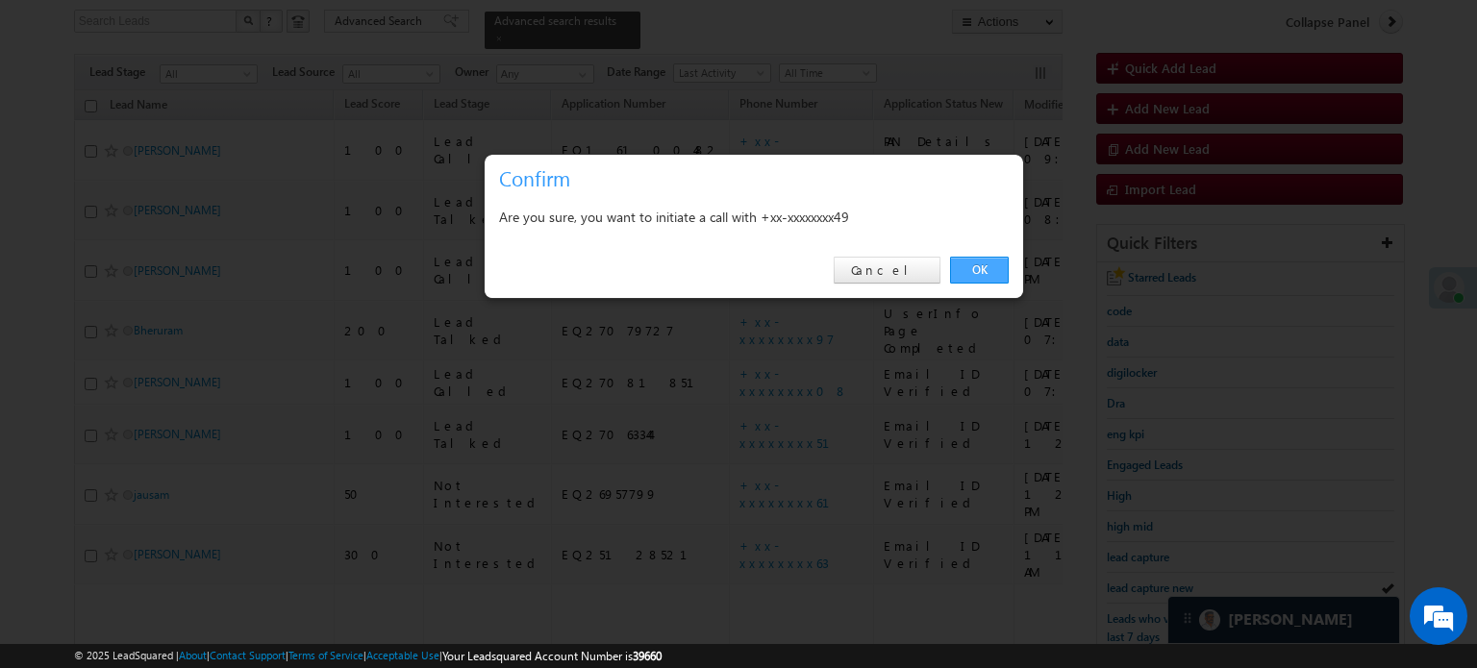
click at [965, 264] on link "OK" at bounding box center [979, 270] width 59 height 27
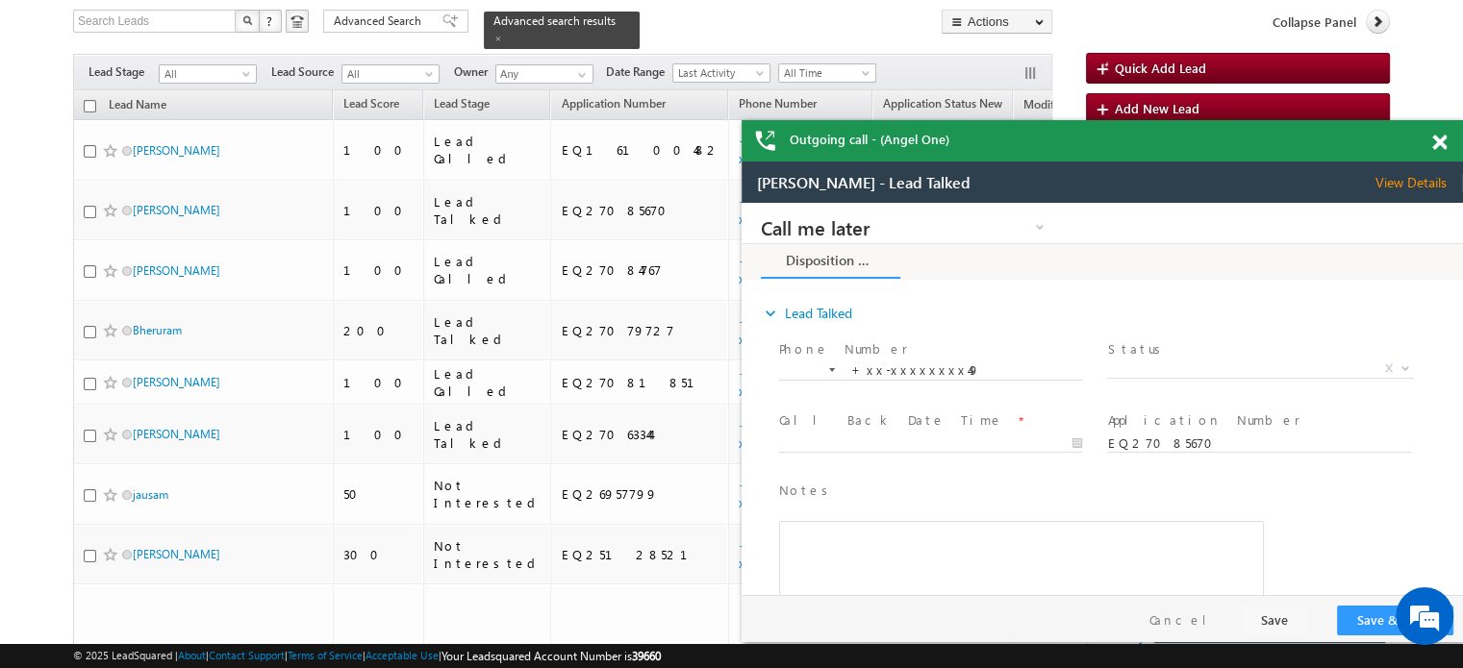
scroll to position [0, 0]
click at [1440, 138] on span at bounding box center [1439, 143] width 14 height 16
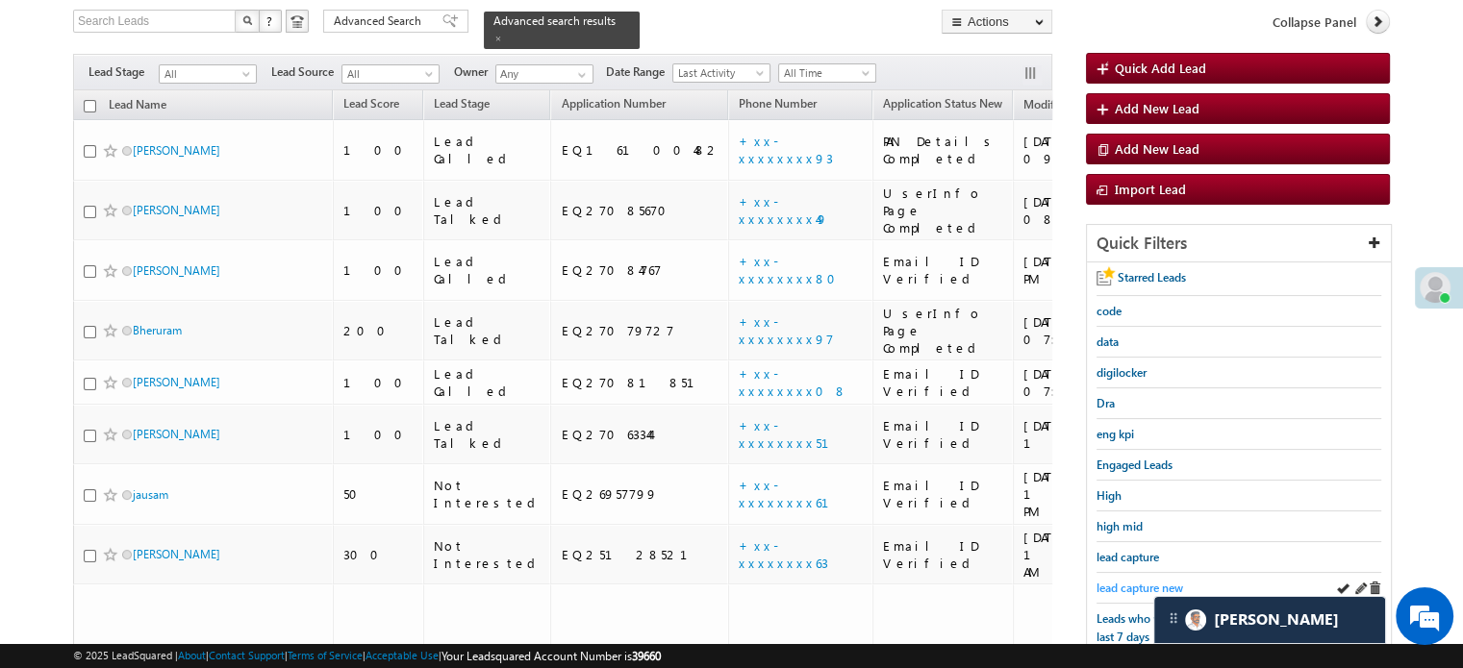
click at [1115, 581] on span "lead capture new" at bounding box center [1139, 588] width 87 height 14
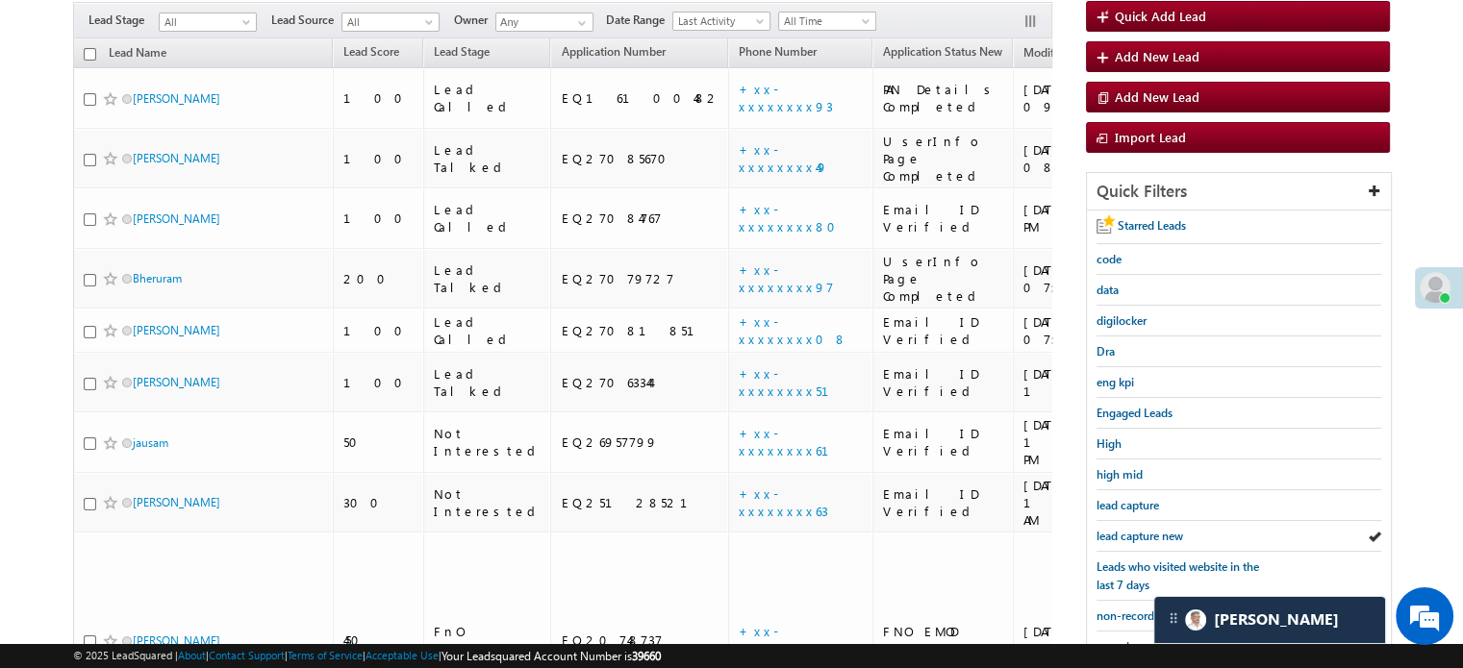
scroll to position [124, 0]
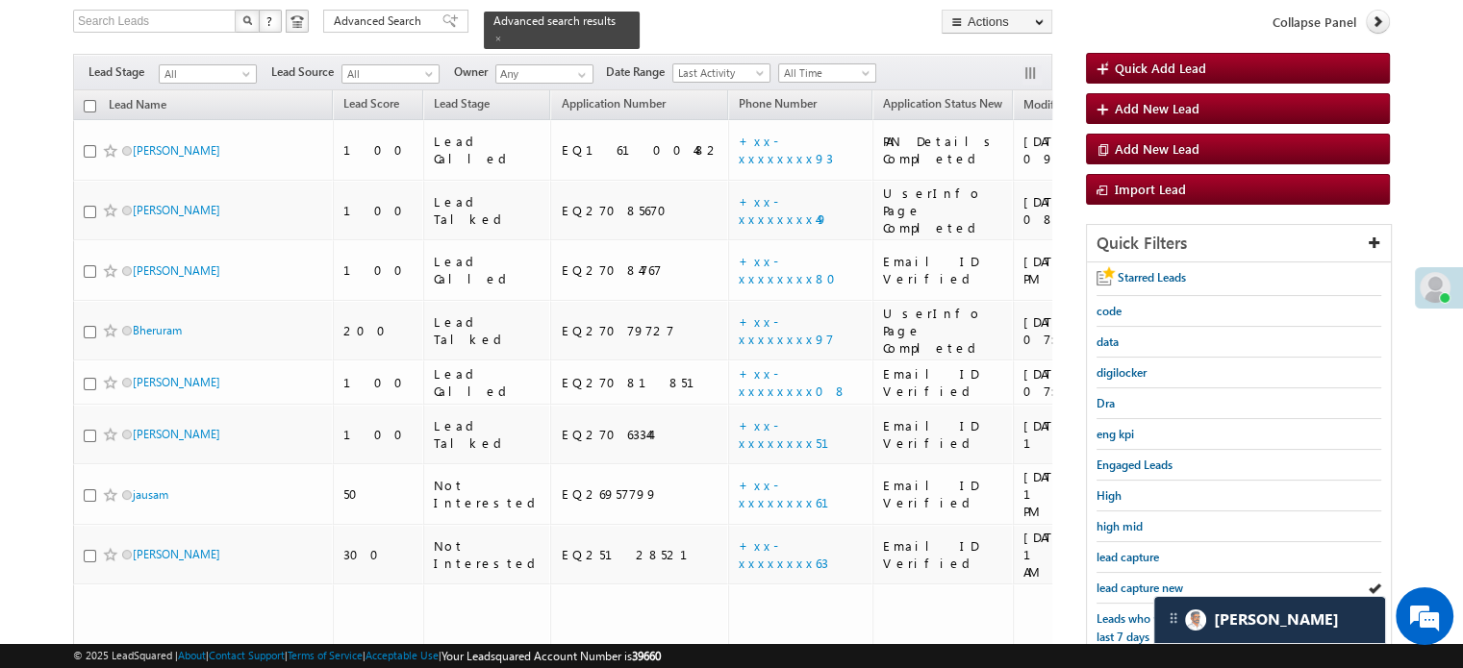
click at [1115, 581] on span "lead capture new" at bounding box center [1139, 588] width 87 height 14
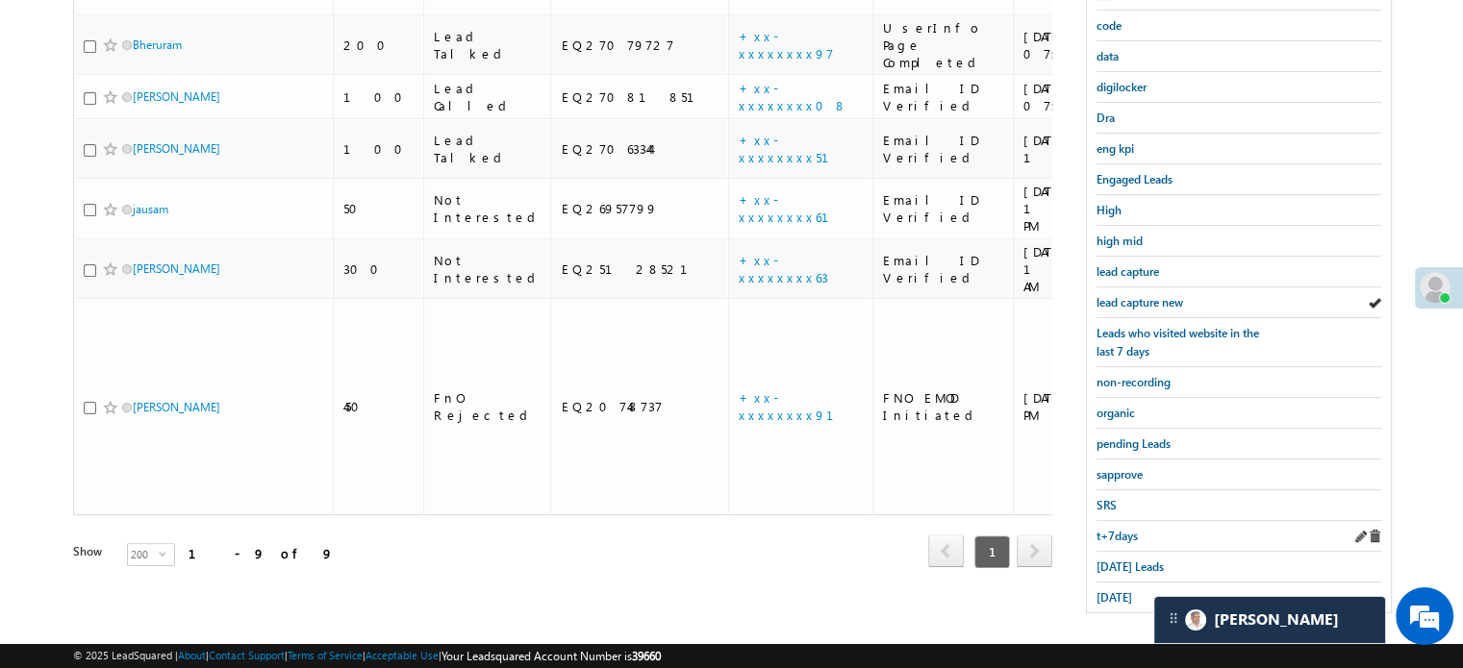
scroll to position [413, 0]
click at [1121, 549] on div "[DATE] Leads" at bounding box center [1238, 564] width 285 height 31
click at [1114, 563] on span "[DATE] Leads" at bounding box center [1129, 564] width 67 height 14
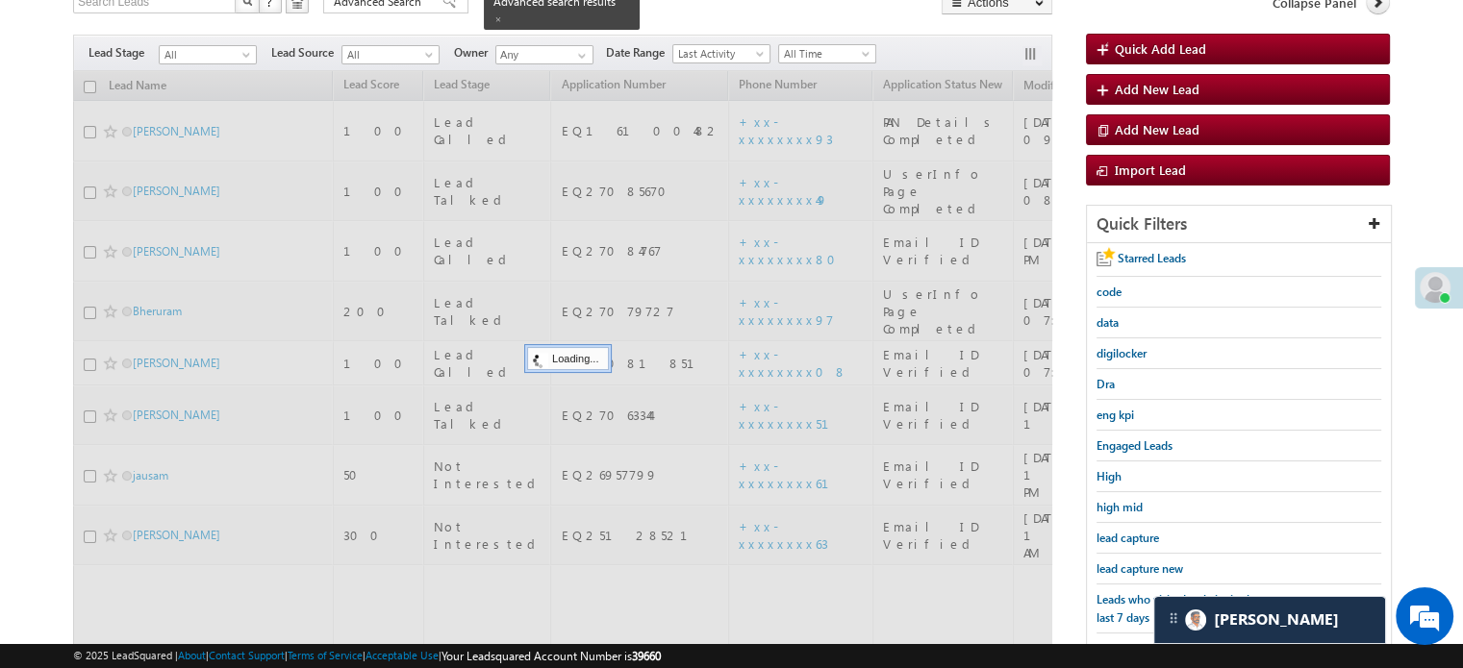
scroll to position [124, 0]
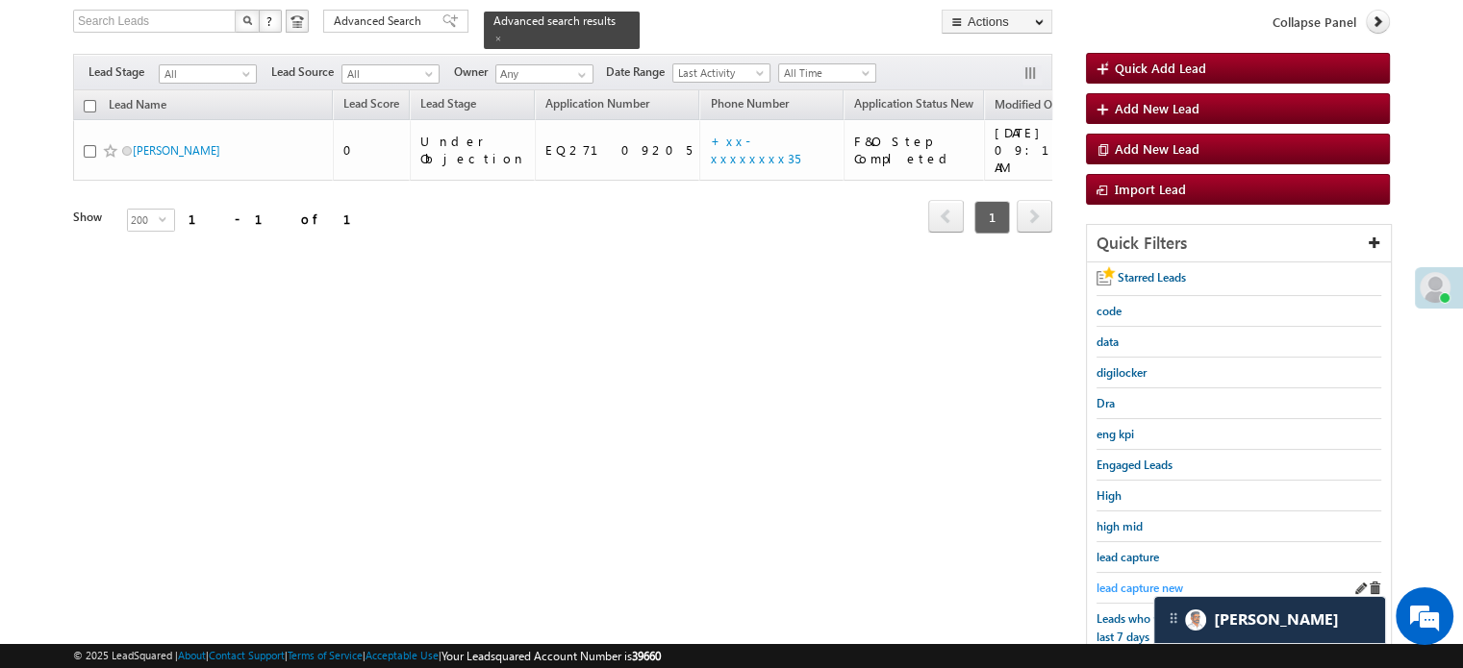
click at [1121, 581] on span "lead capture new" at bounding box center [1139, 588] width 87 height 14
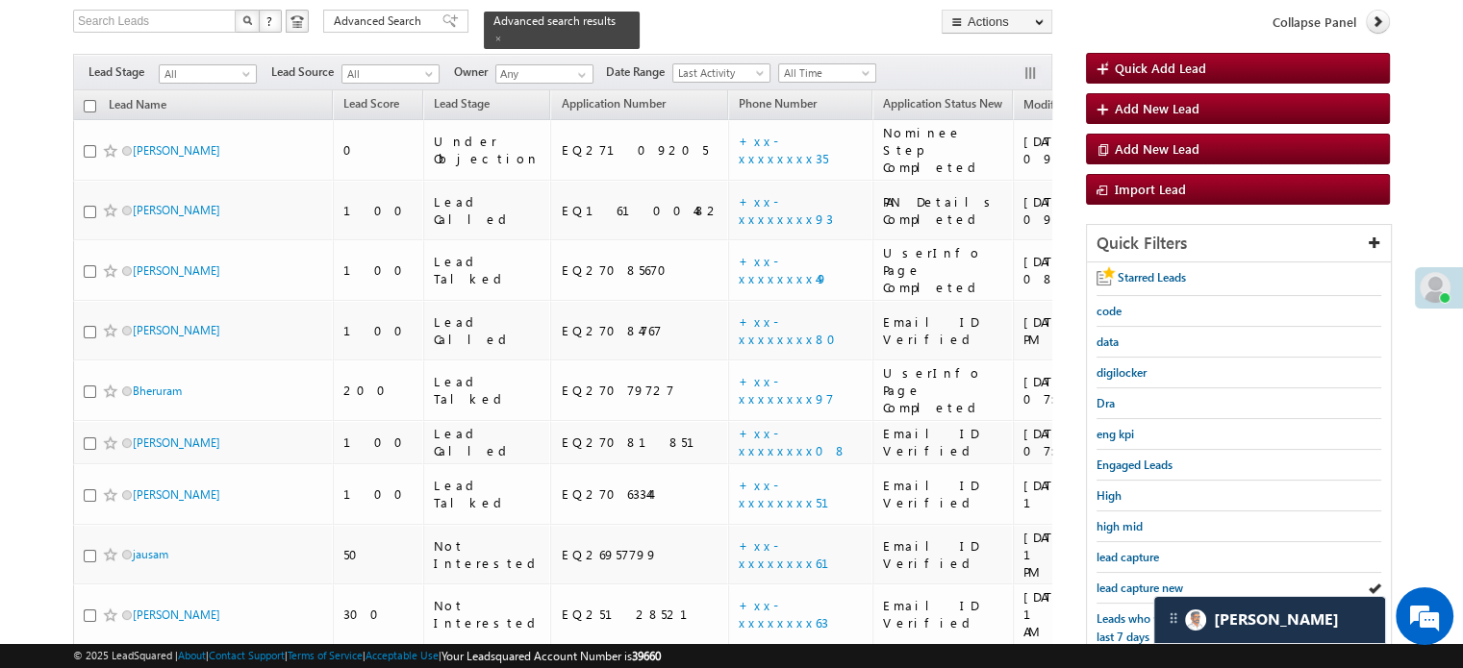
click at [1121, 581] on span "lead capture new" at bounding box center [1139, 588] width 87 height 14
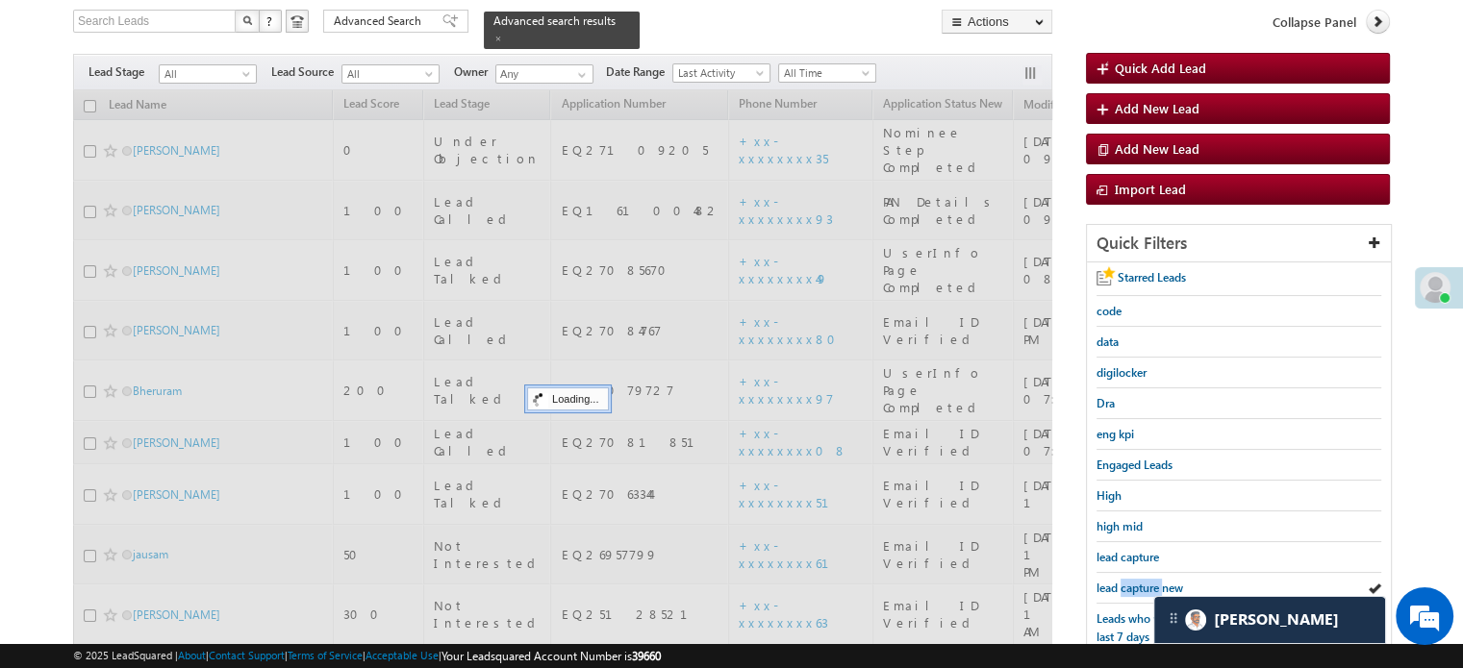
click at [1121, 581] on span "lead capture new" at bounding box center [1139, 588] width 87 height 14
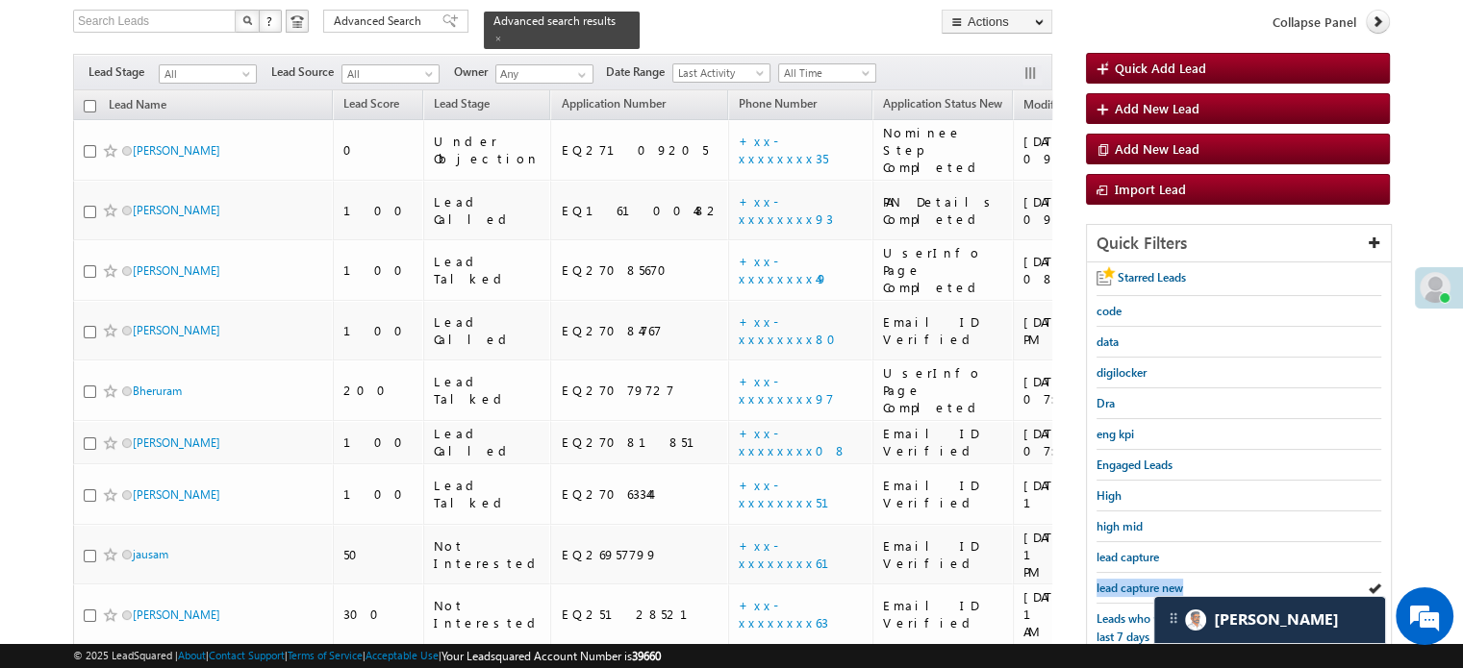
click at [1121, 581] on span "lead capture new" at bounding box center [1139, 588] width 87 height 14
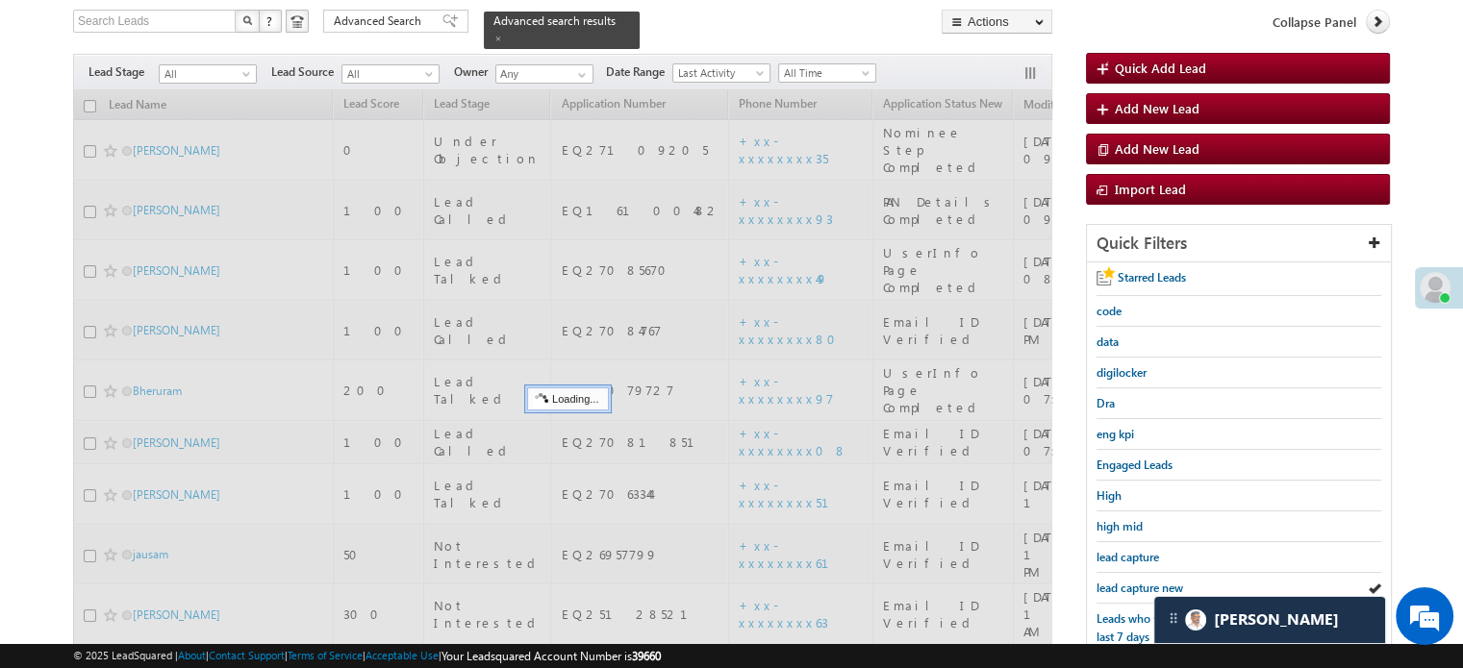
click at [1121, 581] on span "lead capture new" at bounding box center [1139, 588] width 87 height 14
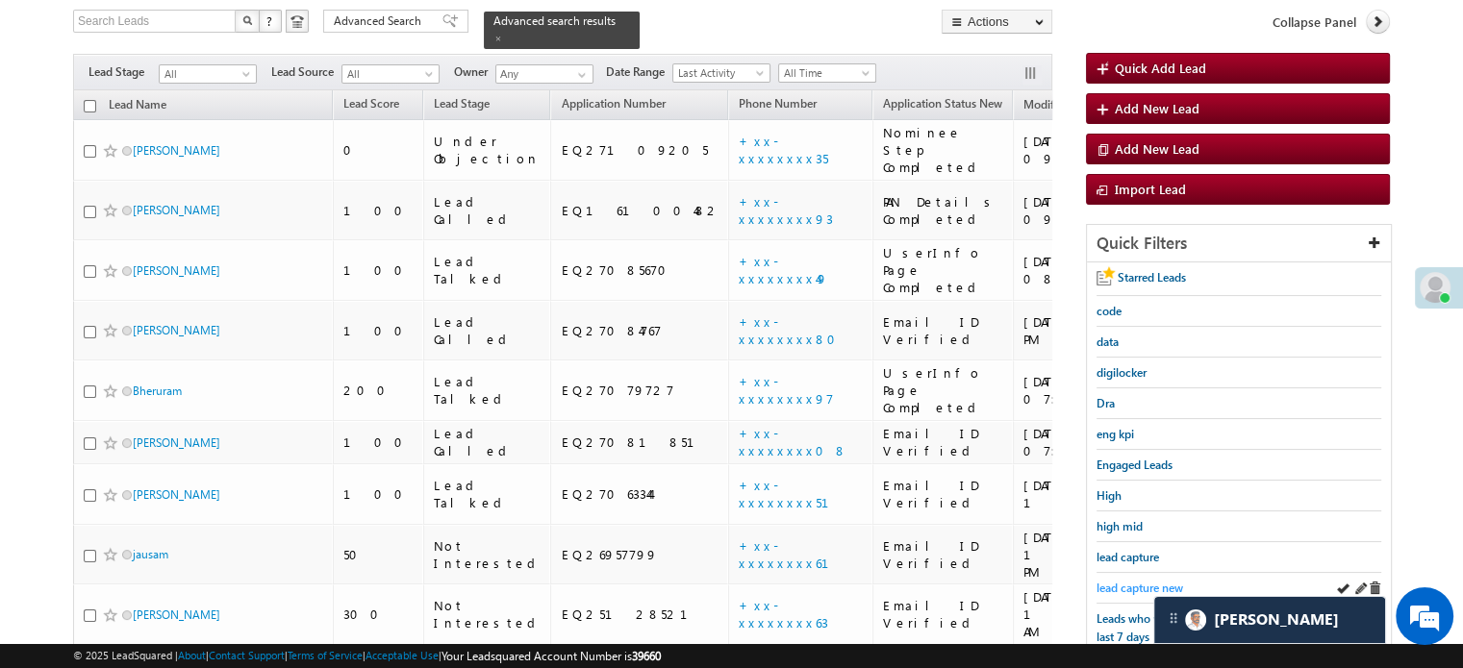
click at [1135, 585] on span "lead capture new" at bounding box center [1139, 588] width 87 height 14
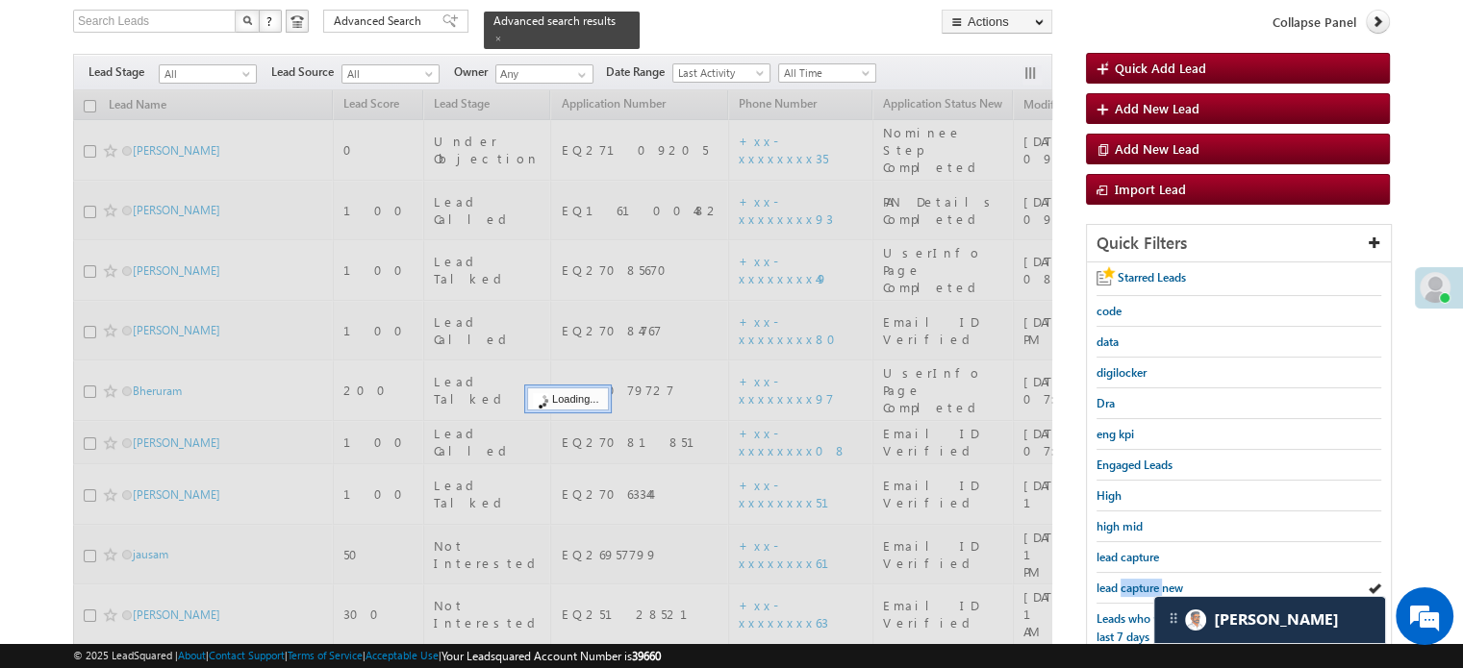
click at [1135, 585] on span "lead capture new" at bounding box center [1139, 588] width 87 height 14
click at [1135, 584] on span "lead capture new" at bounding box center [1139, 588] width 87 height 14
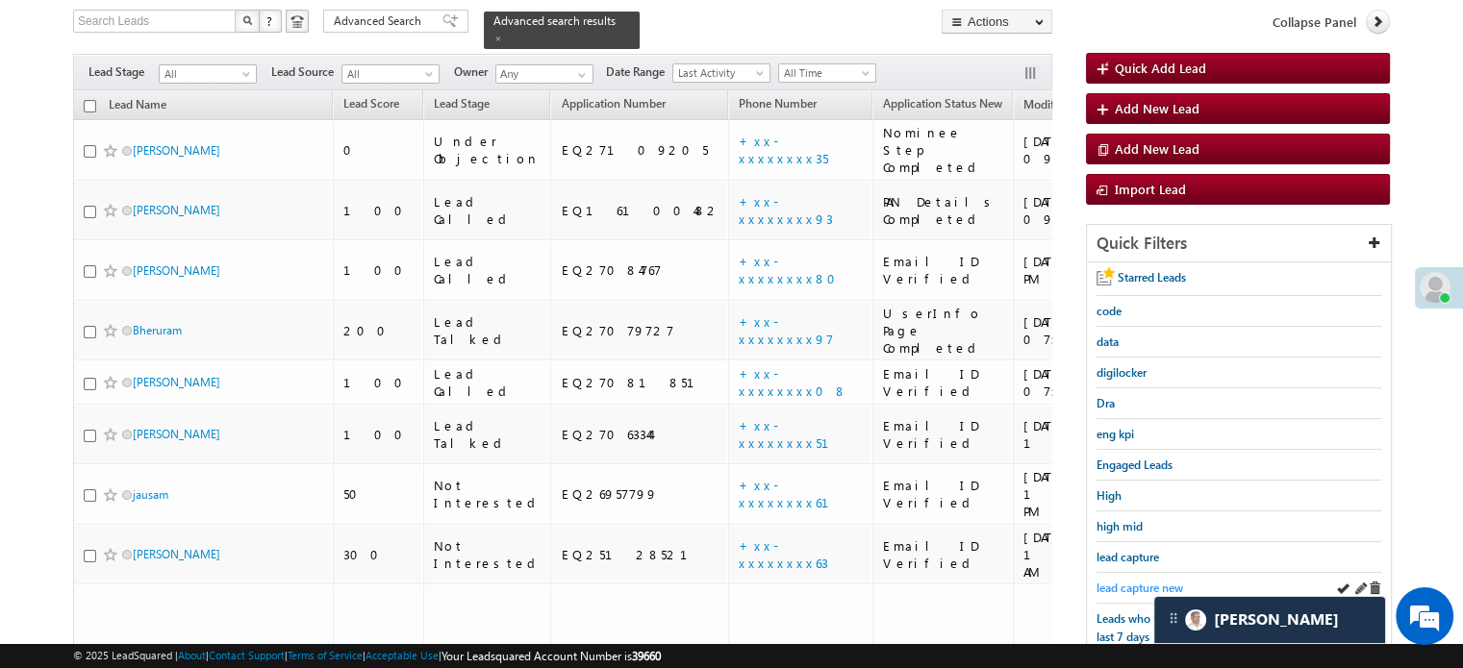
click at [1138, 581] on span "lead capture new" at bounding box center [1139, 588] width 87 height 14
click at [1141, 579] on link "lead capture new" at bounding box center [1139, 588] width 87 height 18
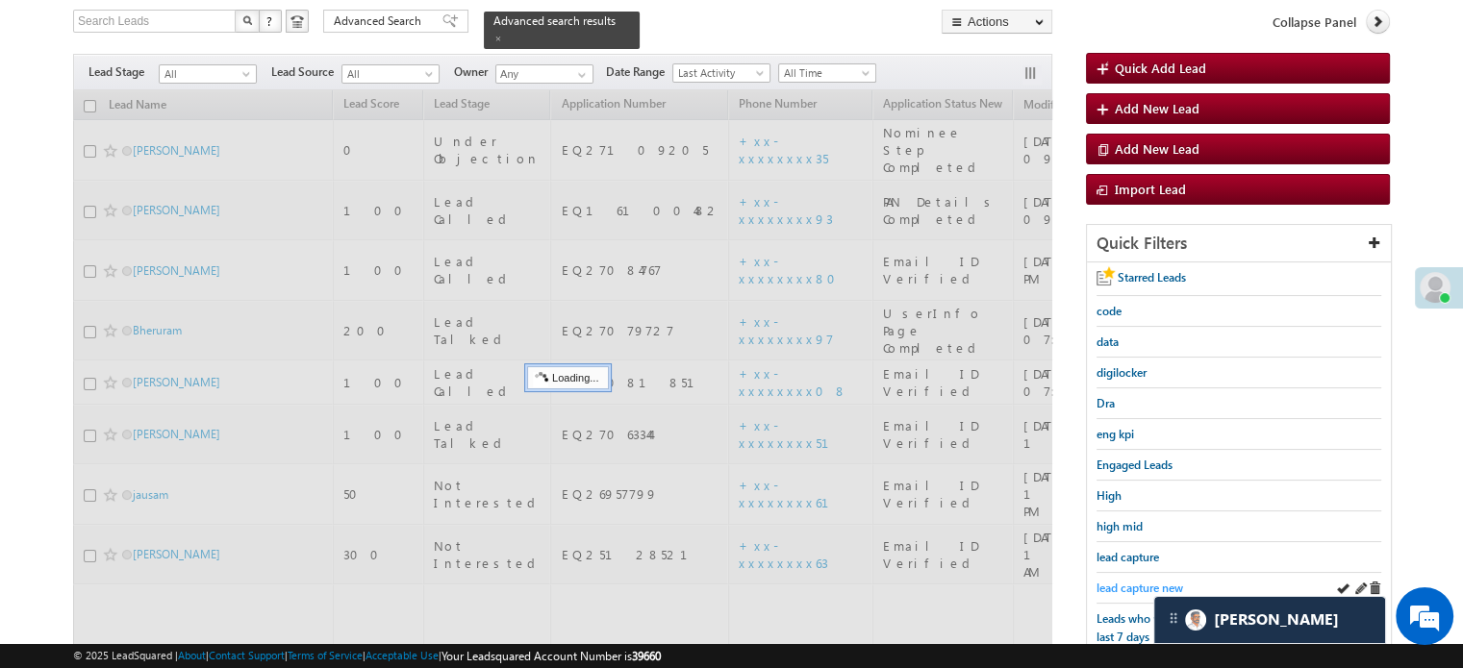
click at [1142, 581] on span "lead capture new" at bounding box center [1139, 588] width 87 height 14
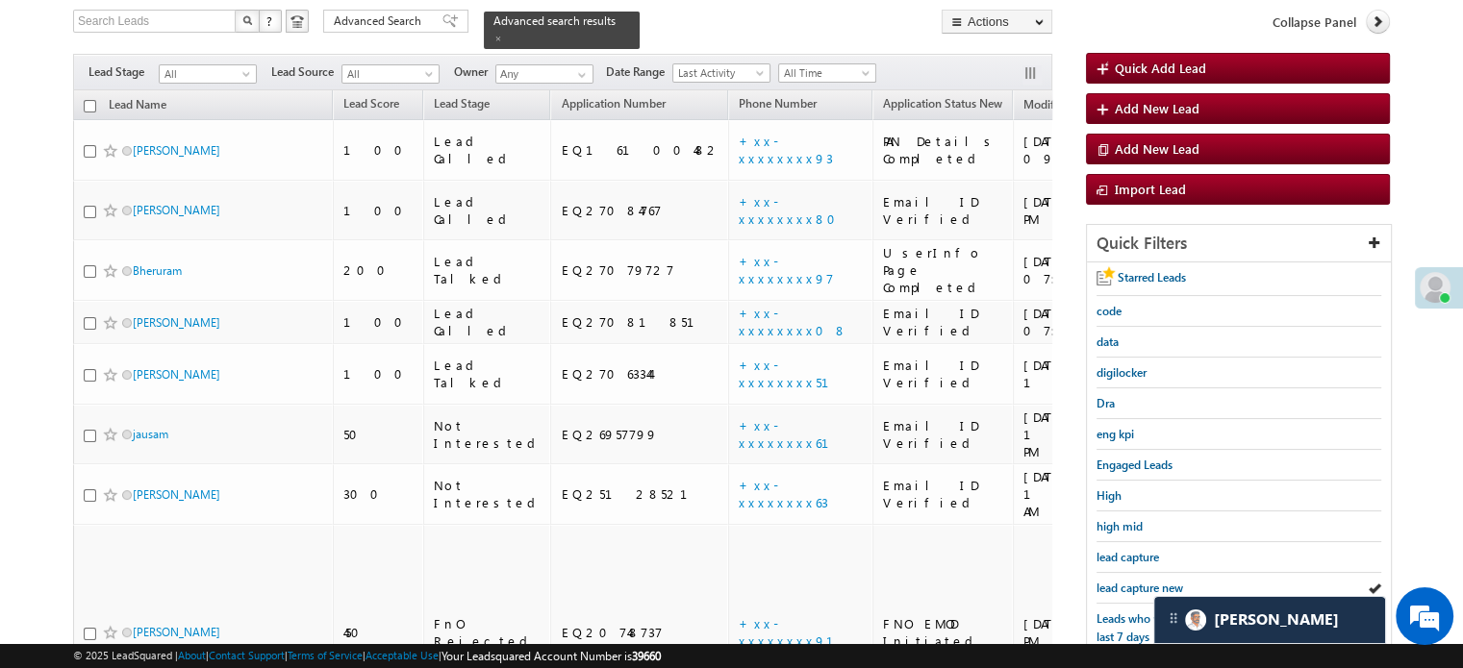
click at [1142, 581] on span "lead capture new" at bounding box center [1139, 588] width 87 height 14
click at [1136, 581] on span "lead capture new" at bounding box center [1139, 588] width 87 height 14
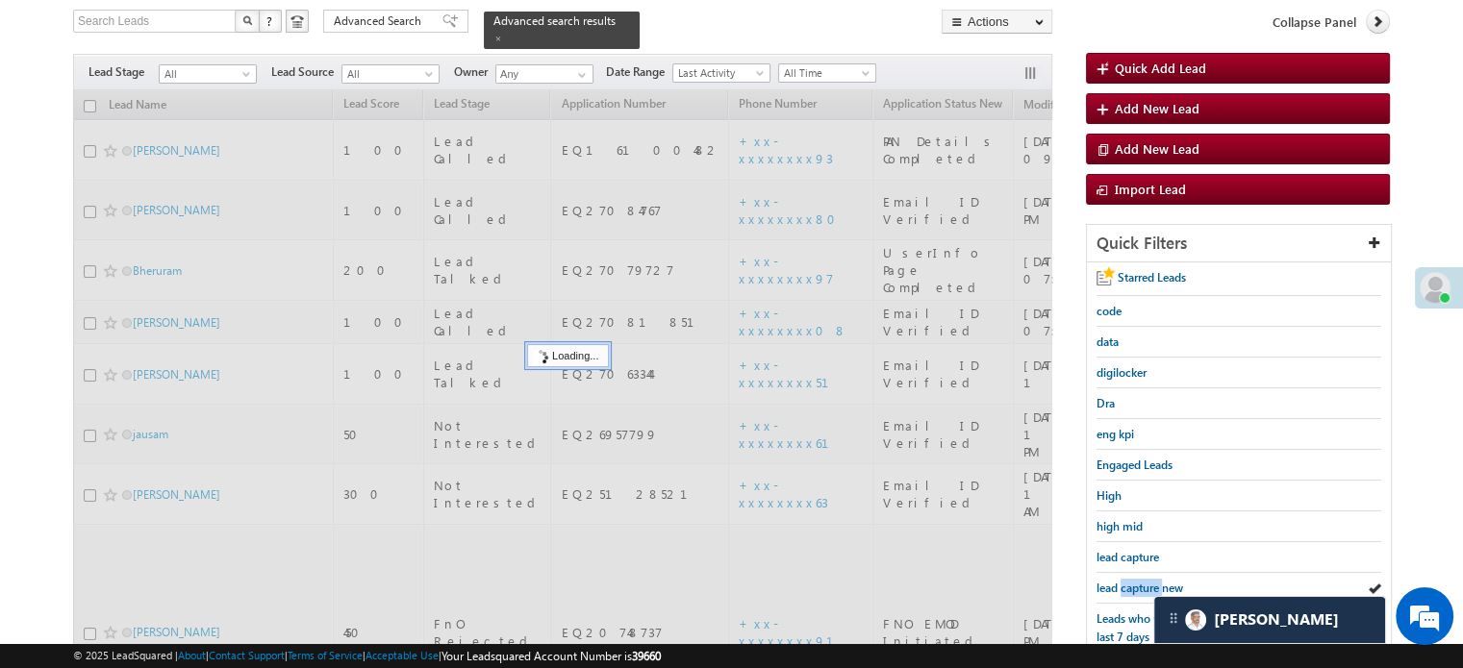
click at [1136, 581] on span "lead capture new" at bounding box center [1139, 588] width 87 height 14
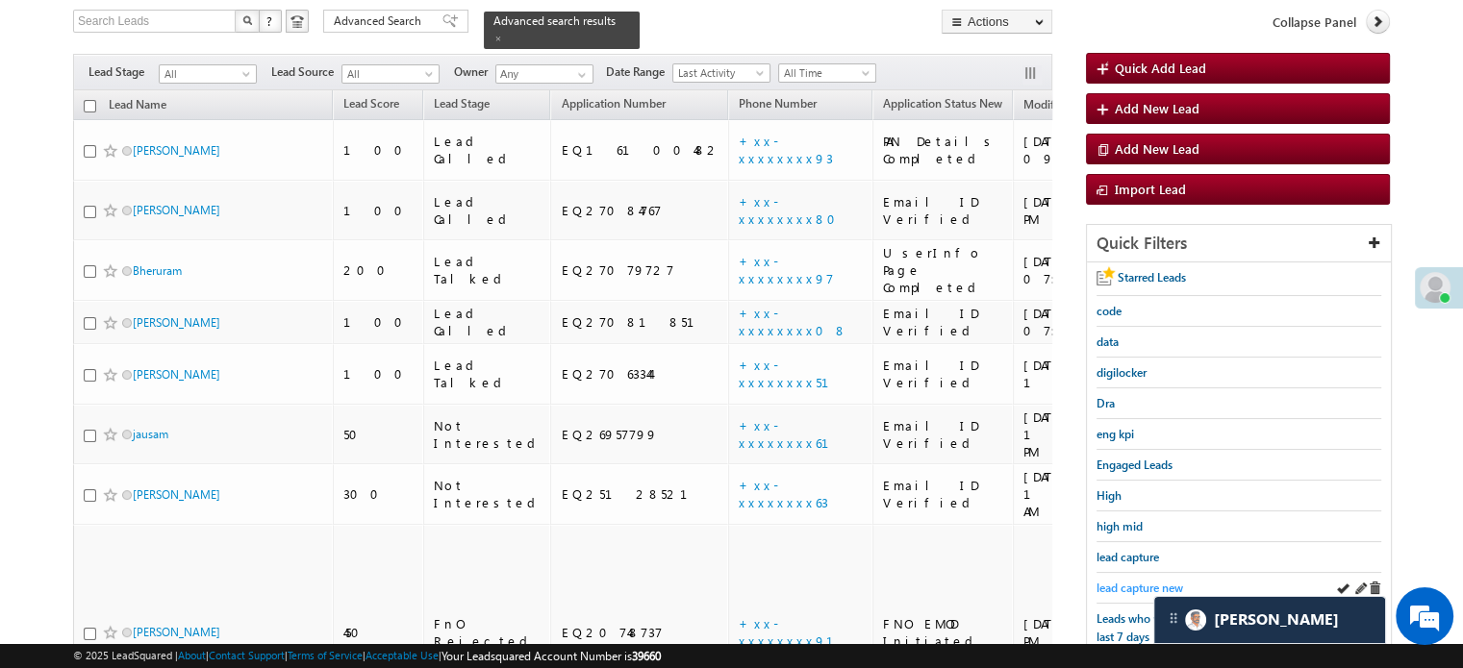
click at [1138, 581] on span "lead capture new" at bounding box center [1139, 588] width 87 height 14
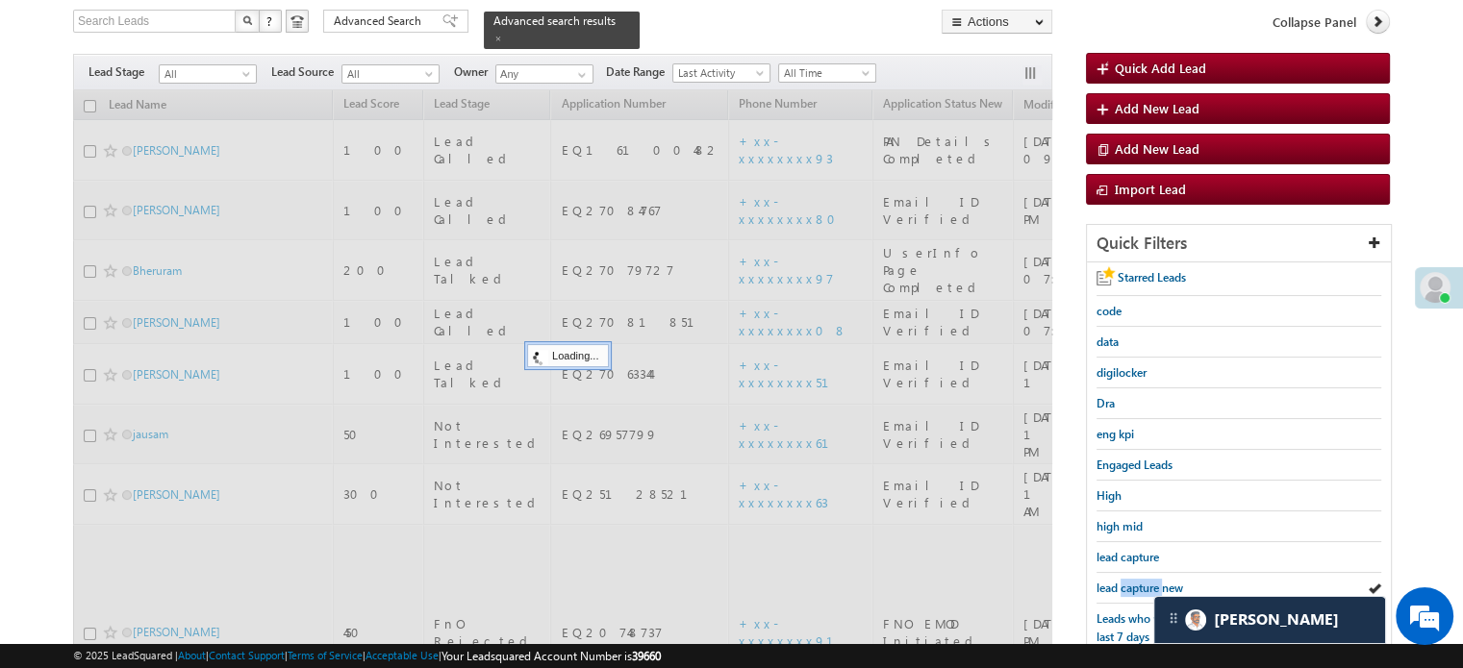
click at [1138, 581] on span "lead capture new" at bounding box center [1139, 588] width 87 height 14
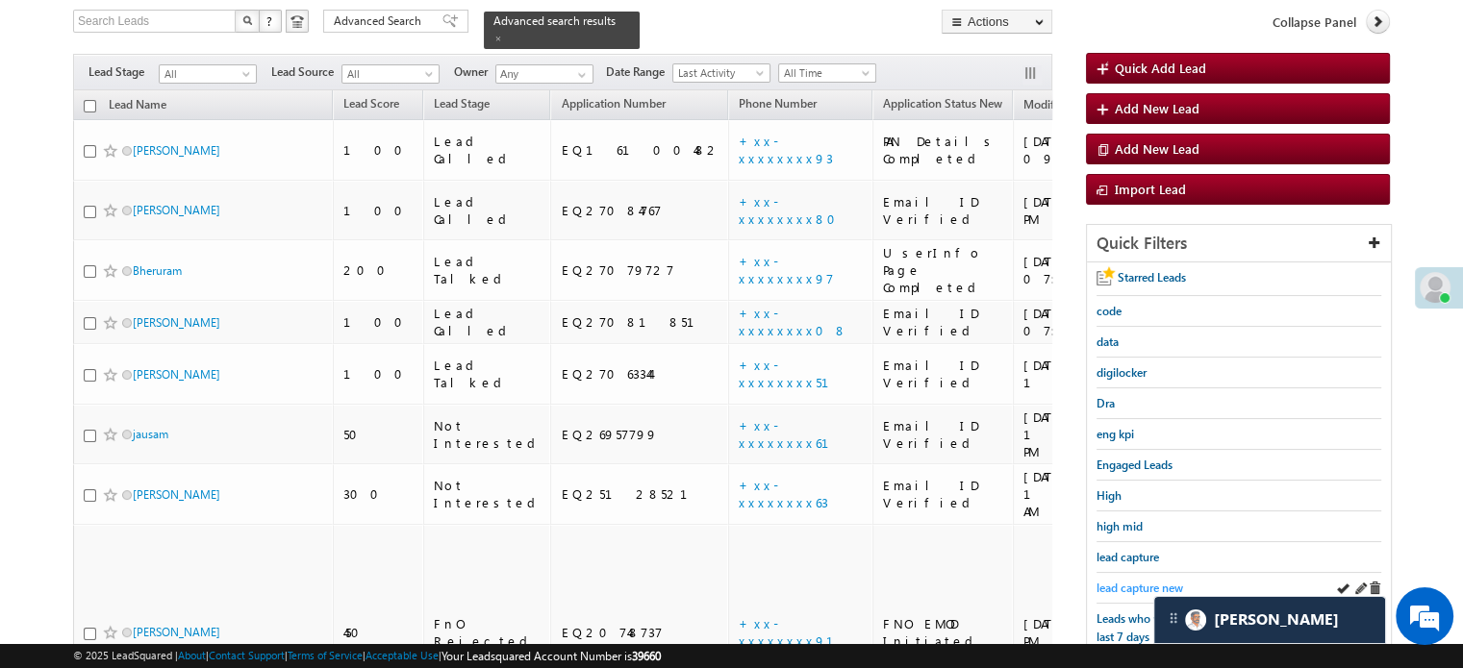
click at [1139, 581] on span "lead capture new" at bounding box center [1139, 588] width 87 height 14
click at [1131, 590] on span "lead capture new" at bounding box center [1139, 588] width 87 height 14
click at [1122, 581] on span "lead capture new" at bounding box center [1139, 588] width 87 height 14
click at [1139, 579] on link "lead capture new" at bounding box center [1139, 588] width 87 height 18
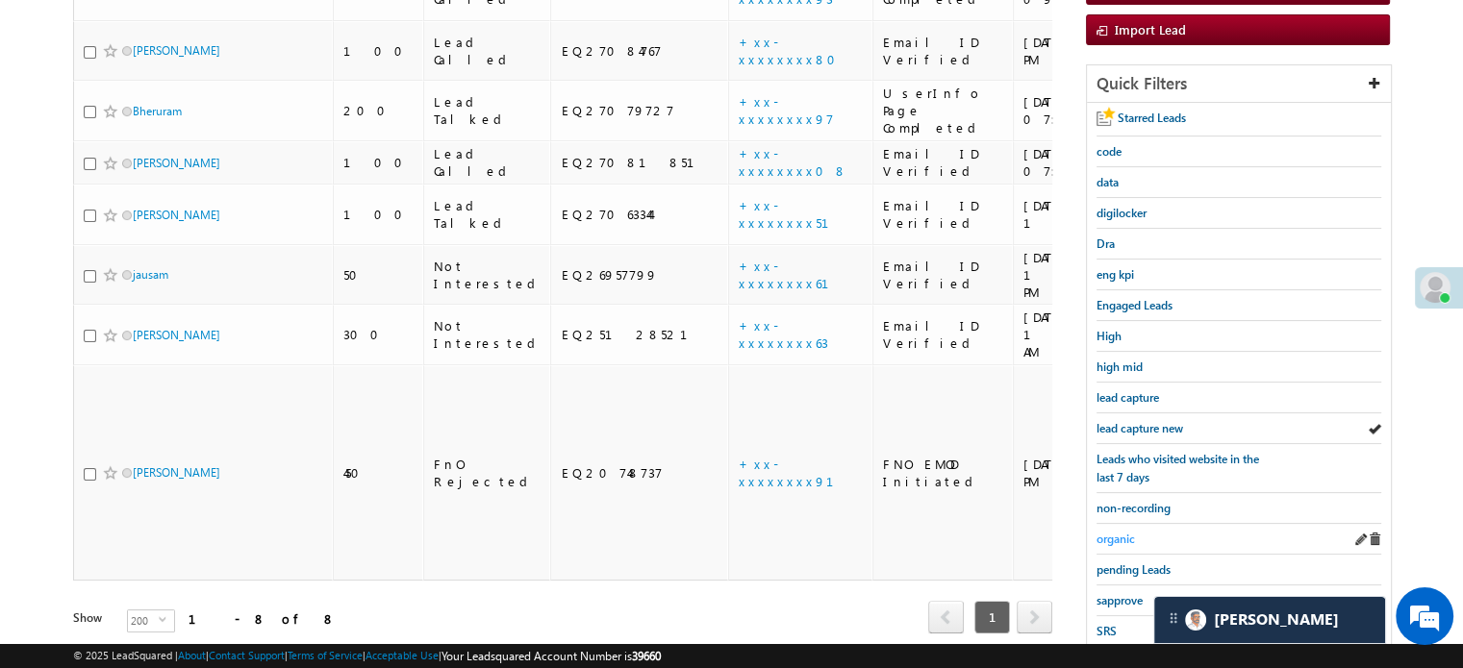
scroll to position [316, 0]
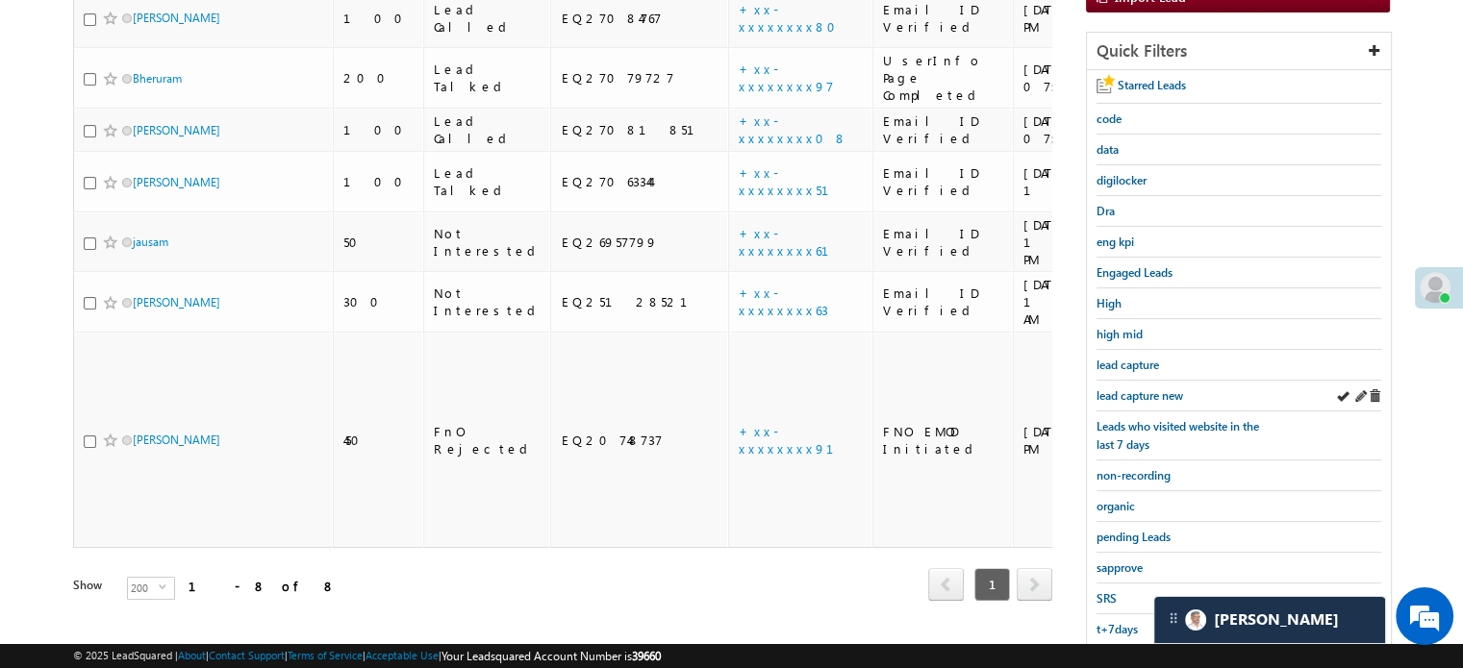
click at [1110, 381] on div "lead capture new" at bounding box center [1238, 396] width 285 height 31
click at [1116, 389] on span "lead capture new" at bounding box center [1139, 396] width 87 height 14
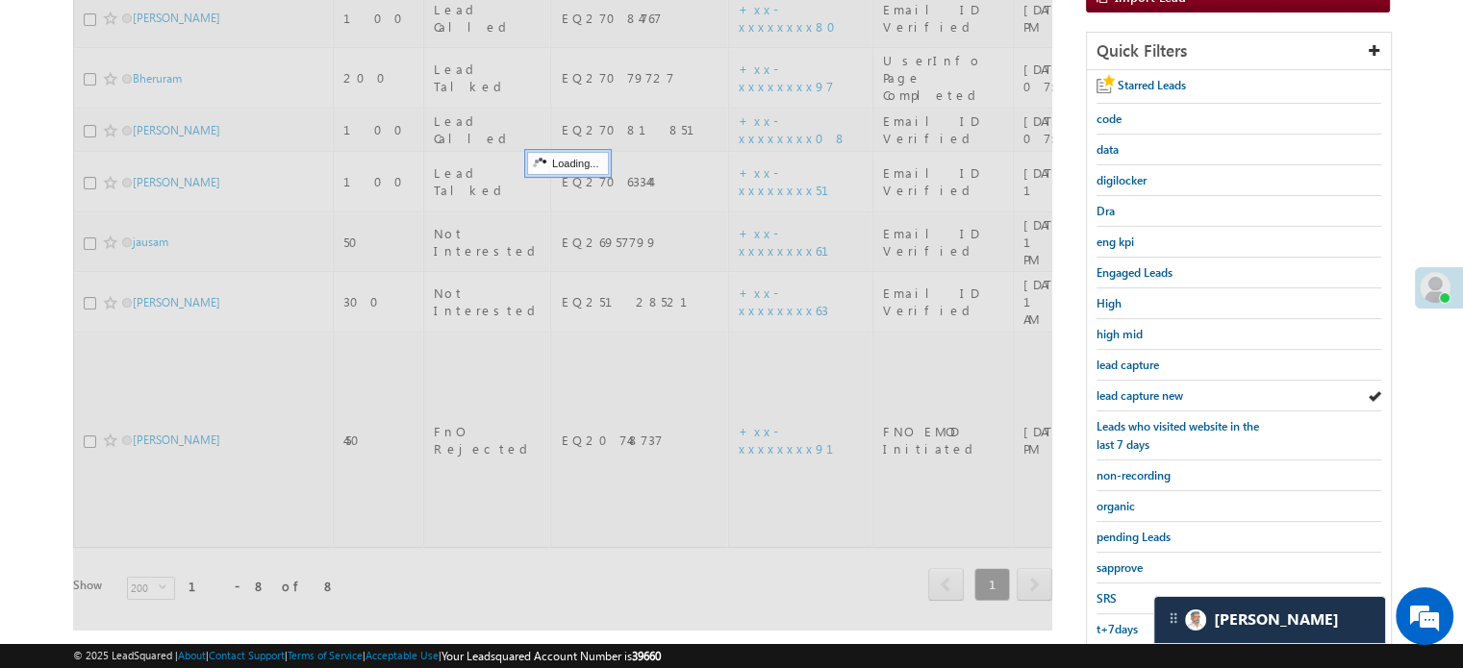
click at [1116, 389] on span "lead capture new" at bounding box center [1139, 396] width 87 height 14
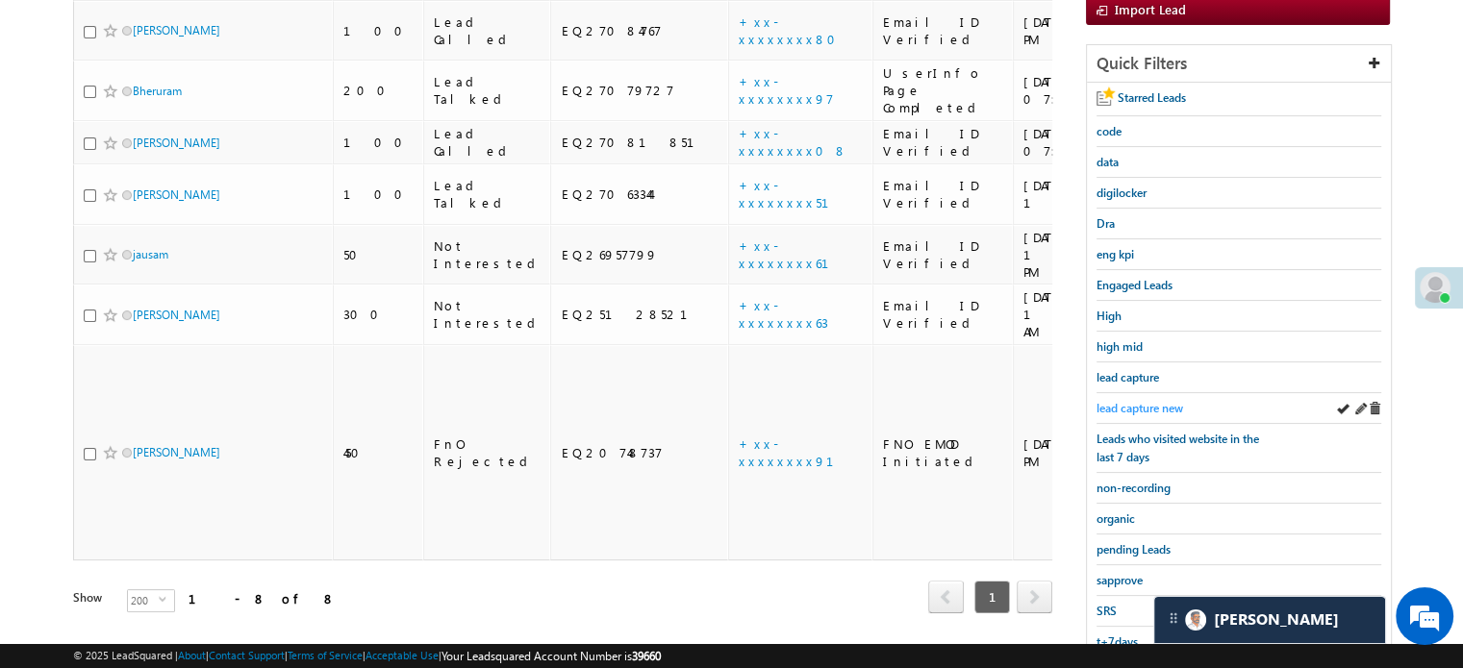
scroll to position [124, 0]
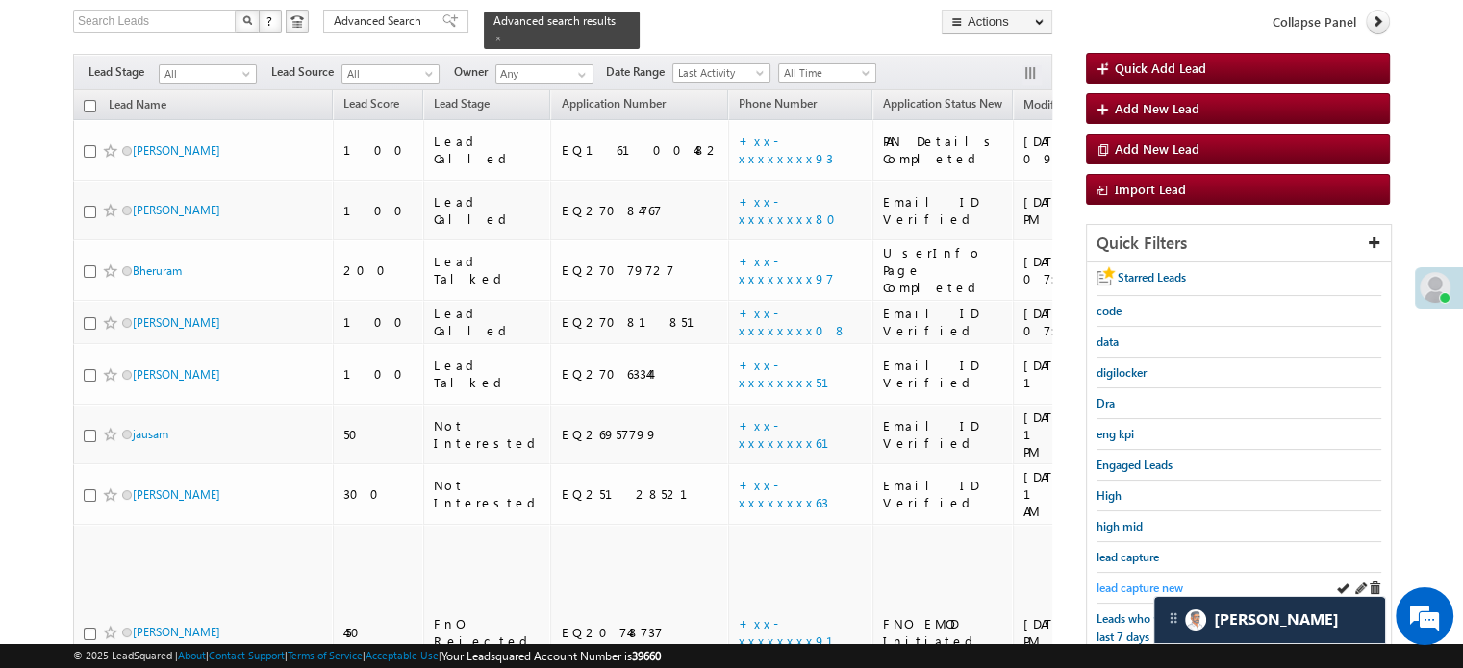
click at [1127, 581] on span "lead capture new" at bounding box center [1139, 588] width 87 height 14
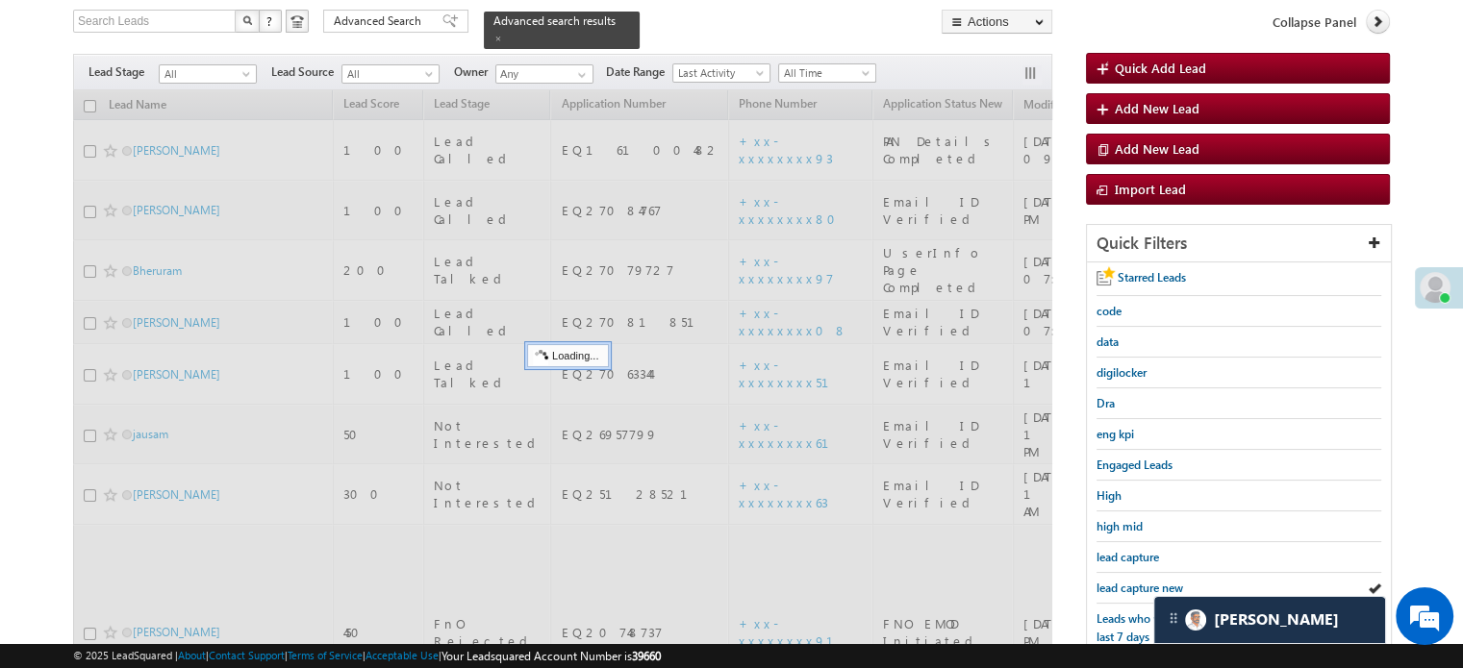
click at [1127, 581] on span "lead capture new" at bounding box center [1139, 588] width 87 height 14
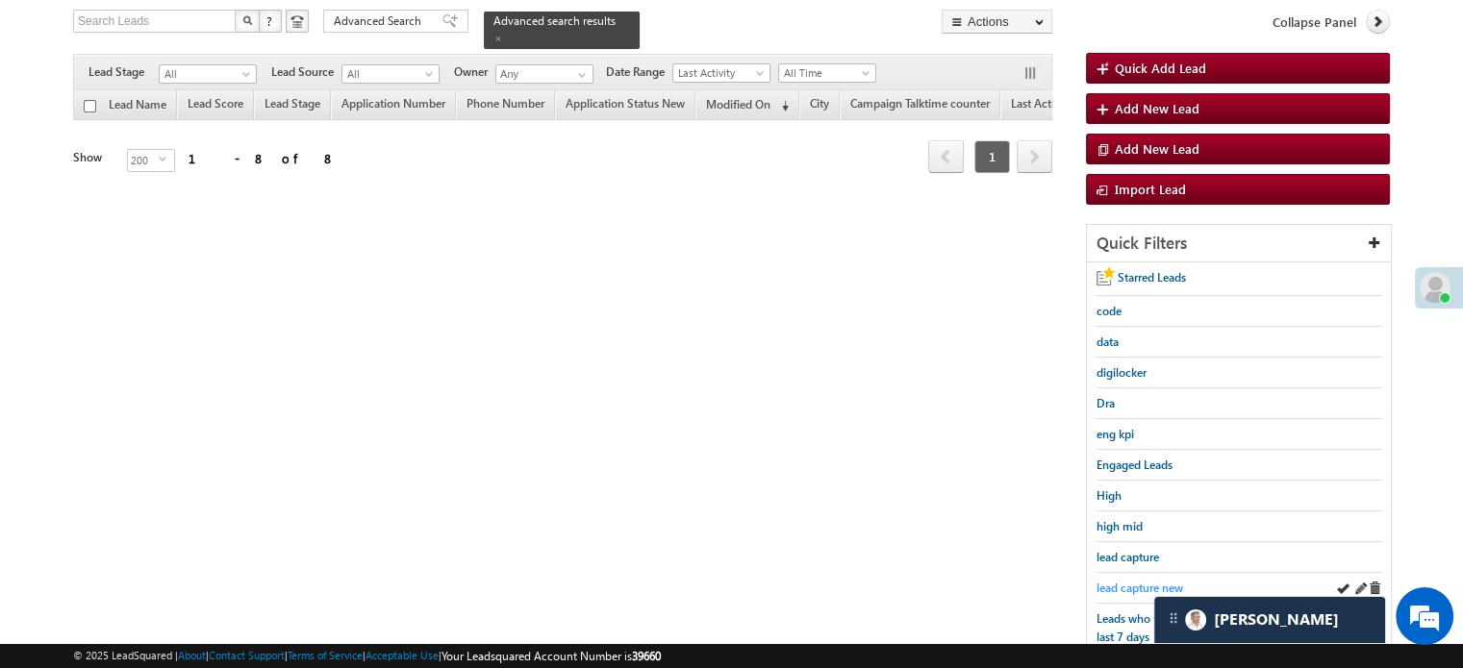
click at [1145, 588] on span "lead capture new" at bounding box center [1139, 588] width 87 height 14
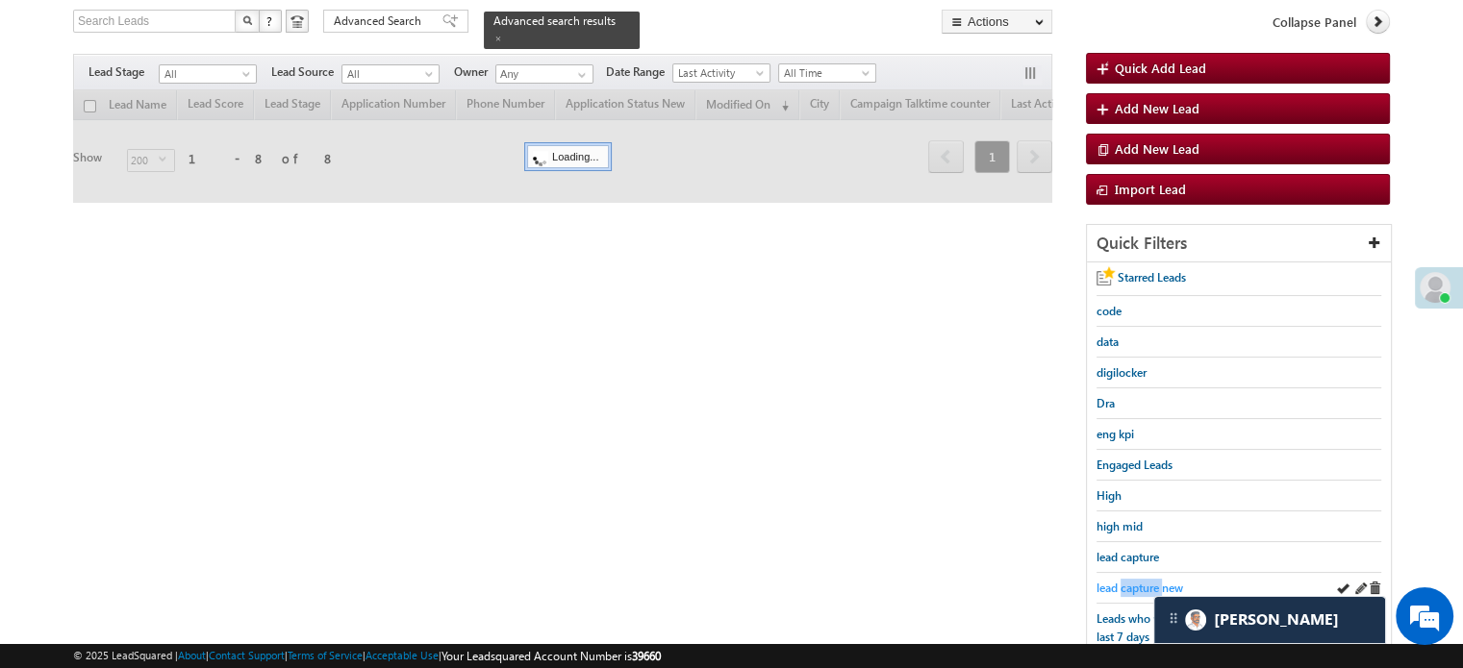
click at [1145, 586] on span "lead capture new" at bounding box center [1139, 588] width 87 height 14
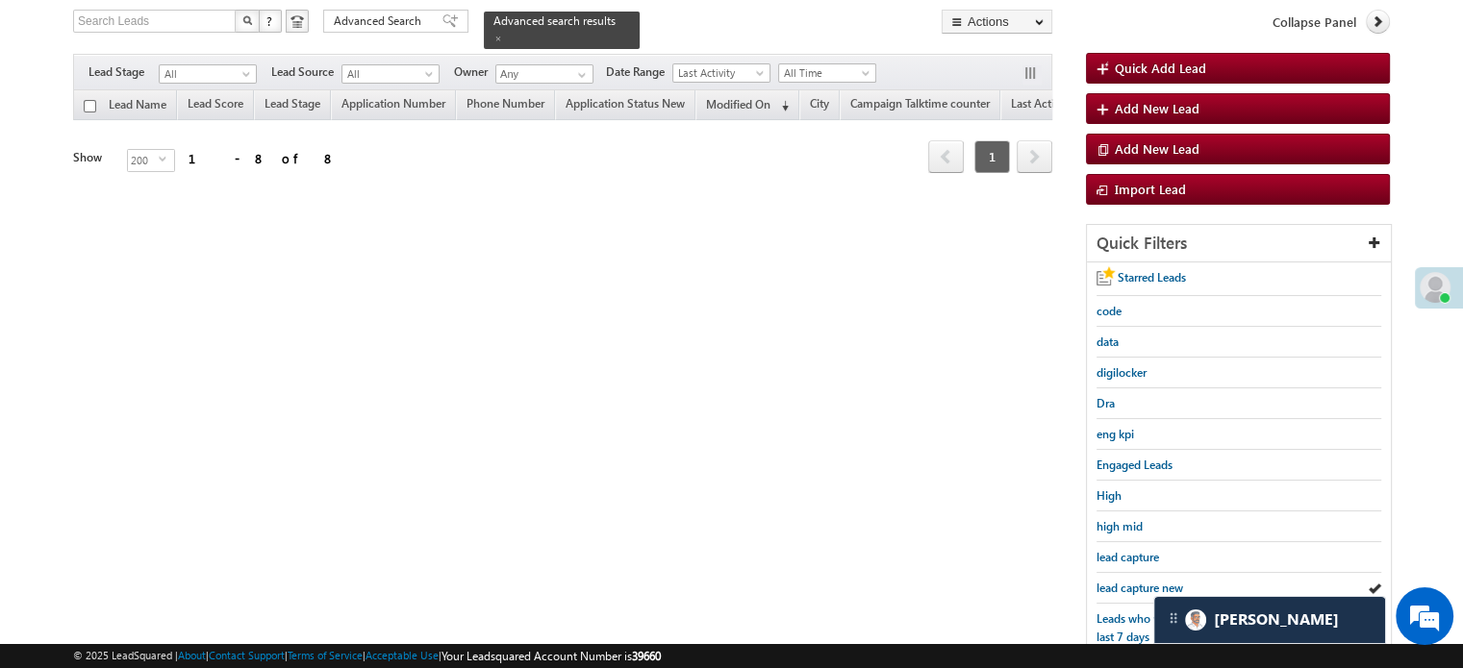
click at [954, 417] on div "Search Leads X ? 8 results found Advanced Search Advanced Search Advanced searc…" at bounding box center [731, 464] width 1317 height 909
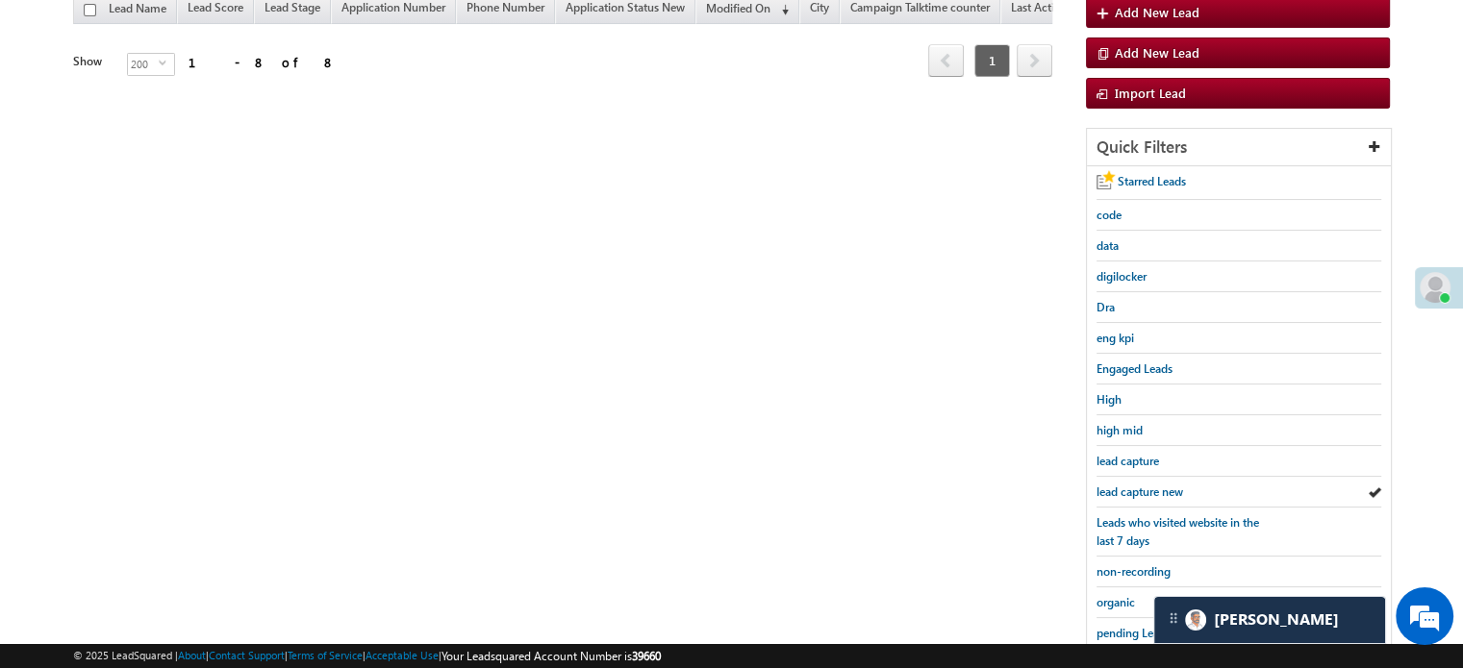
scroll to position [316, 0]
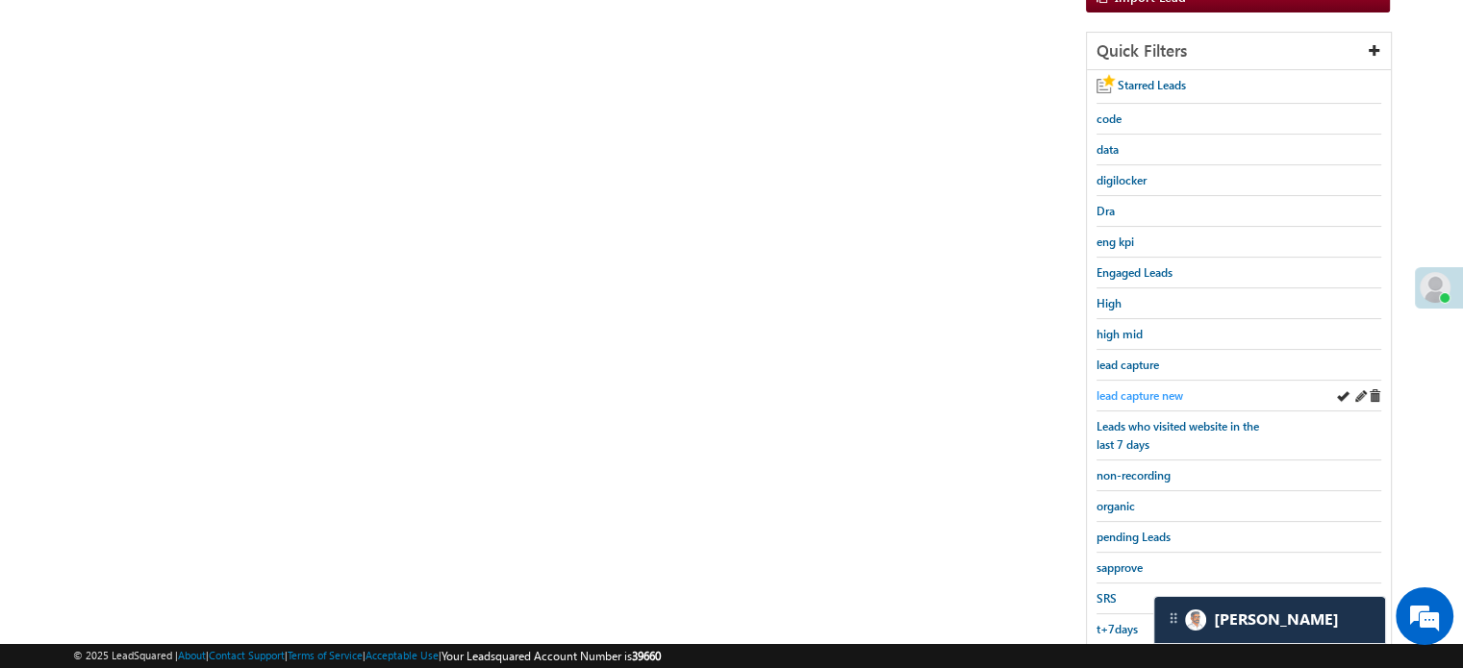
click at [1143, 395] on span "lead capture new" at bounding box center [1139, 396] width 87 height 14
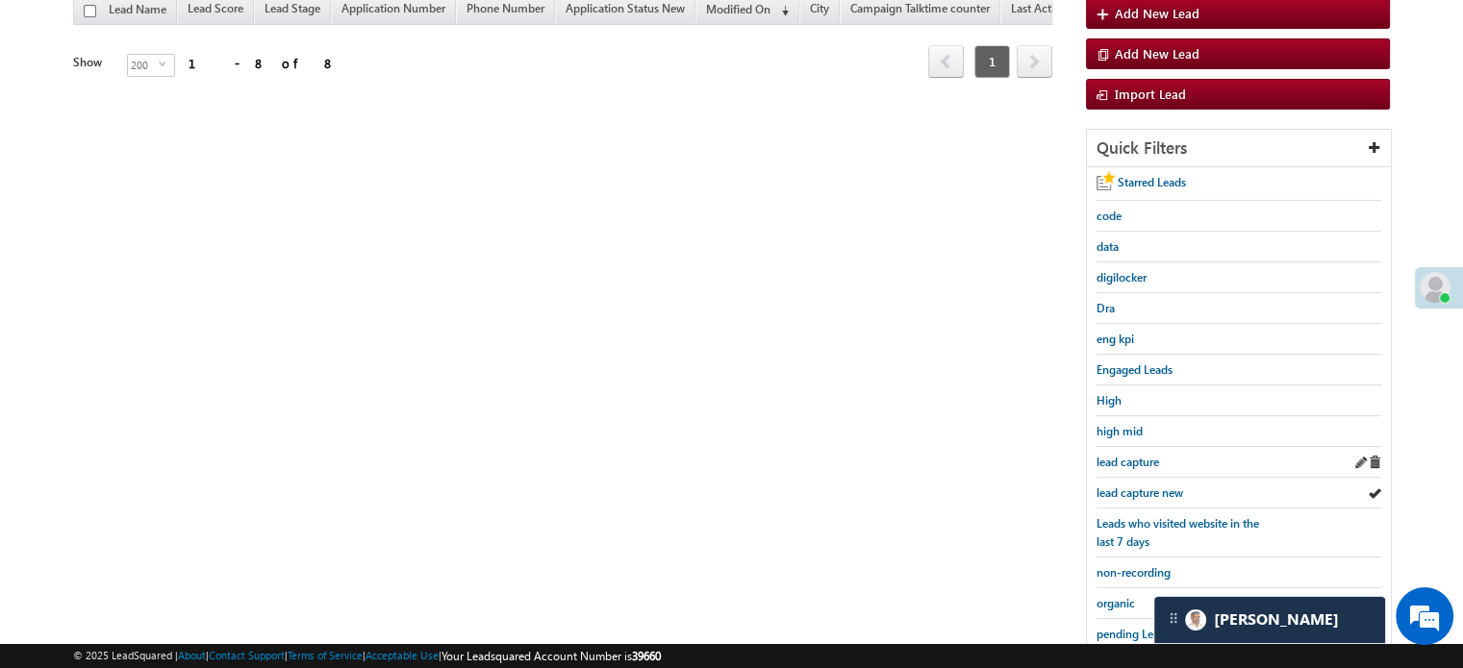
scroll to position [220, 0]
click at [1150, 485] on span "lead capture new" at bounding box center [1139, 492] width 87 height 14
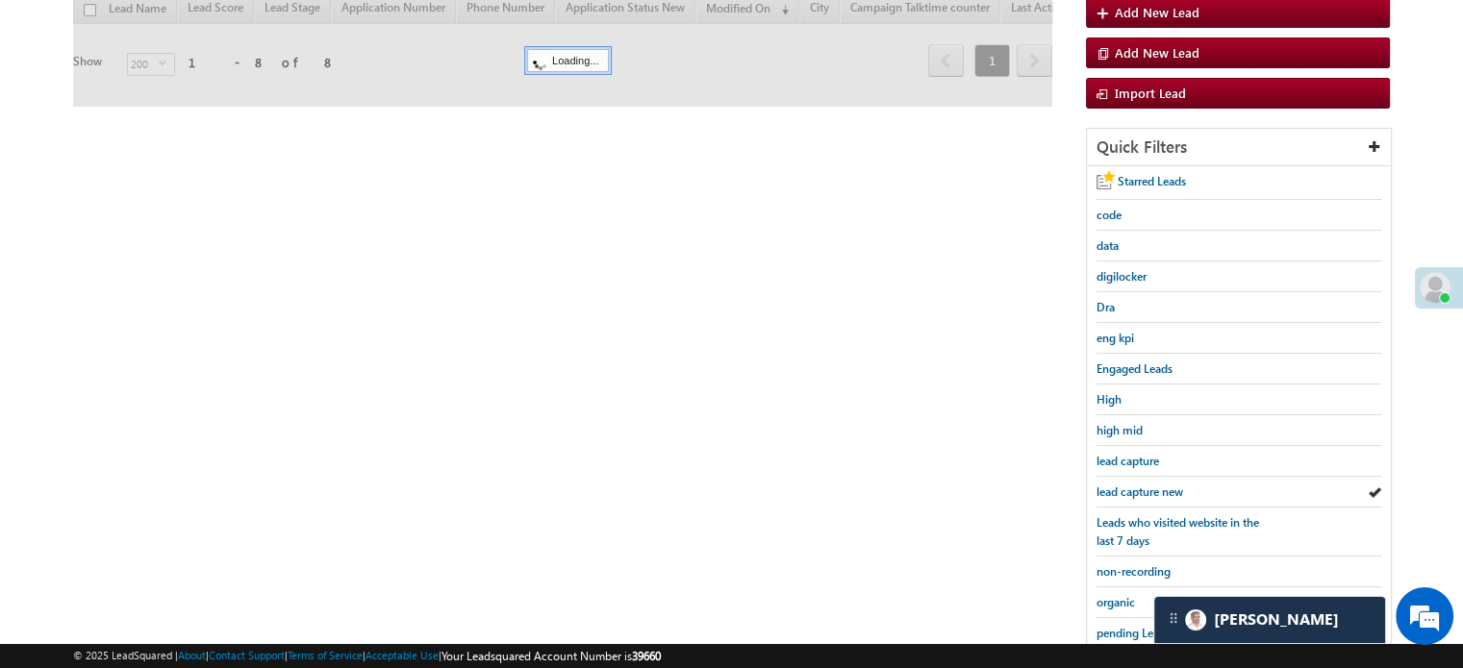
click at [1150, 485] on span "lead capture new" at bounding box center [1139, 492] width 87 height 14
click at [1144, 486] on span "lead capture new" at bounding box center [1139, 492] width 87 height 14
click at [1142, 493] on span "lead capture new" at bounding box center [1139, 492] width 87 height 14
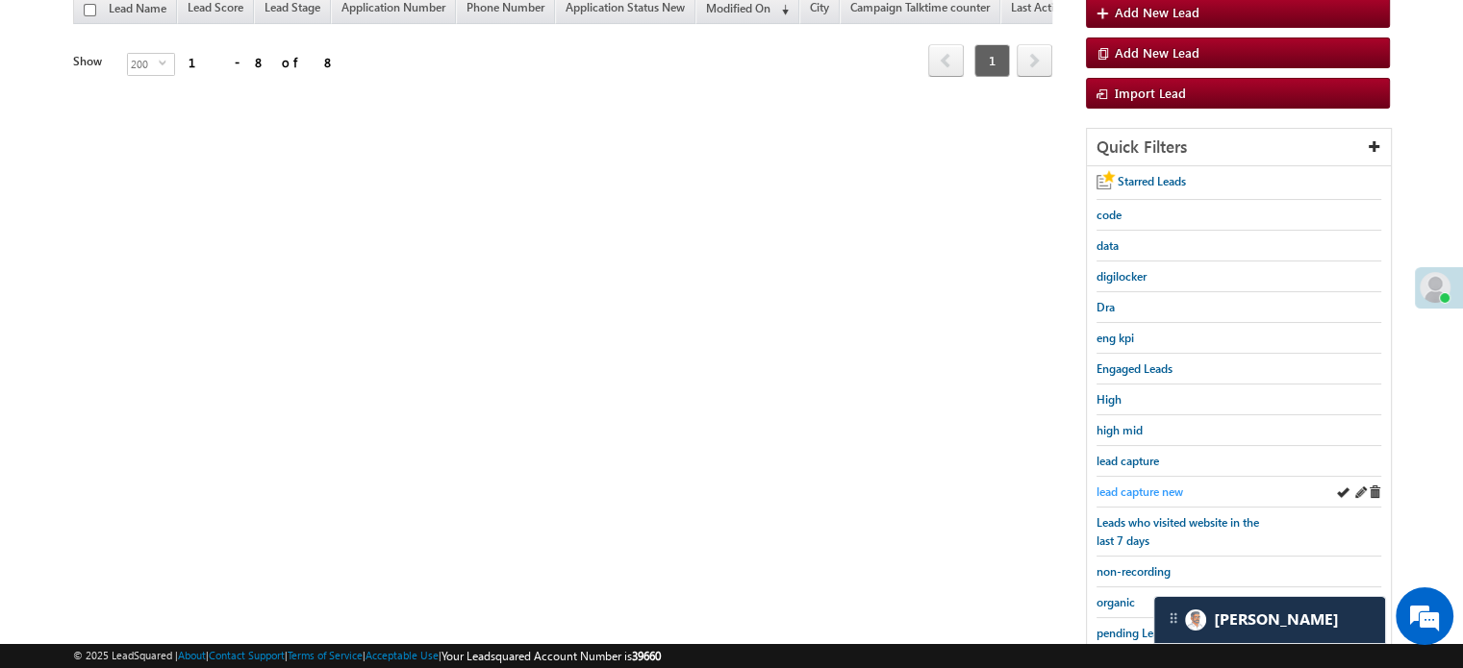
click at [1130, 485] on span "lead capture new" at bounding box center [1139, 492] width 87 height 14
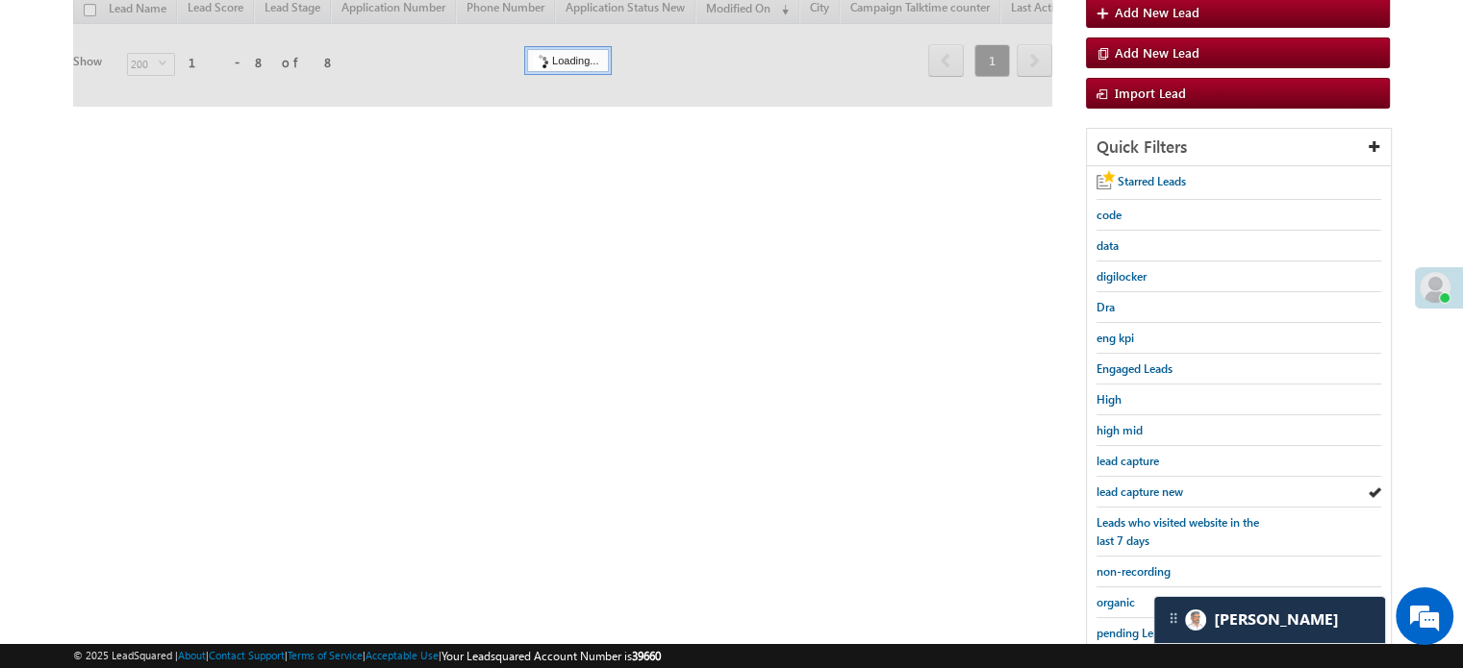
click at [1133, 488] on span "lead capture new" at bounding box center [1139, 492] width 87 height 14
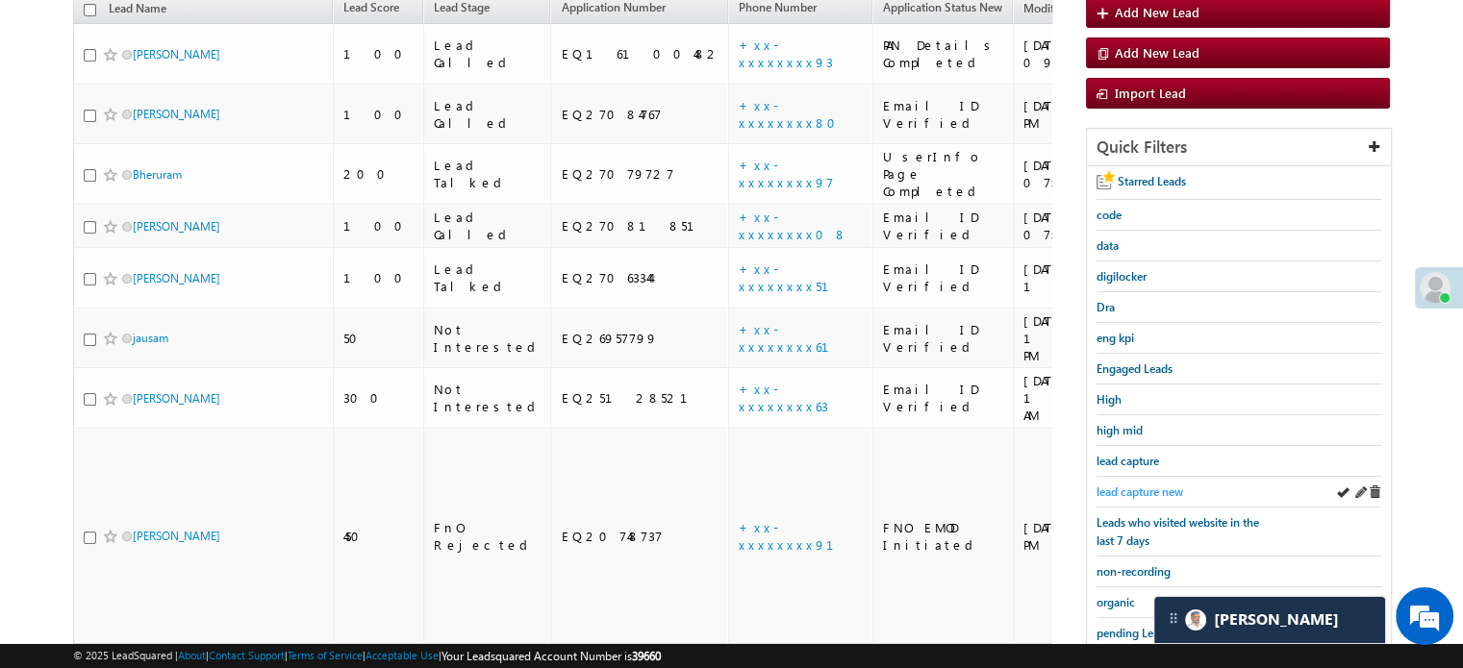
scroll to position [124, 0]
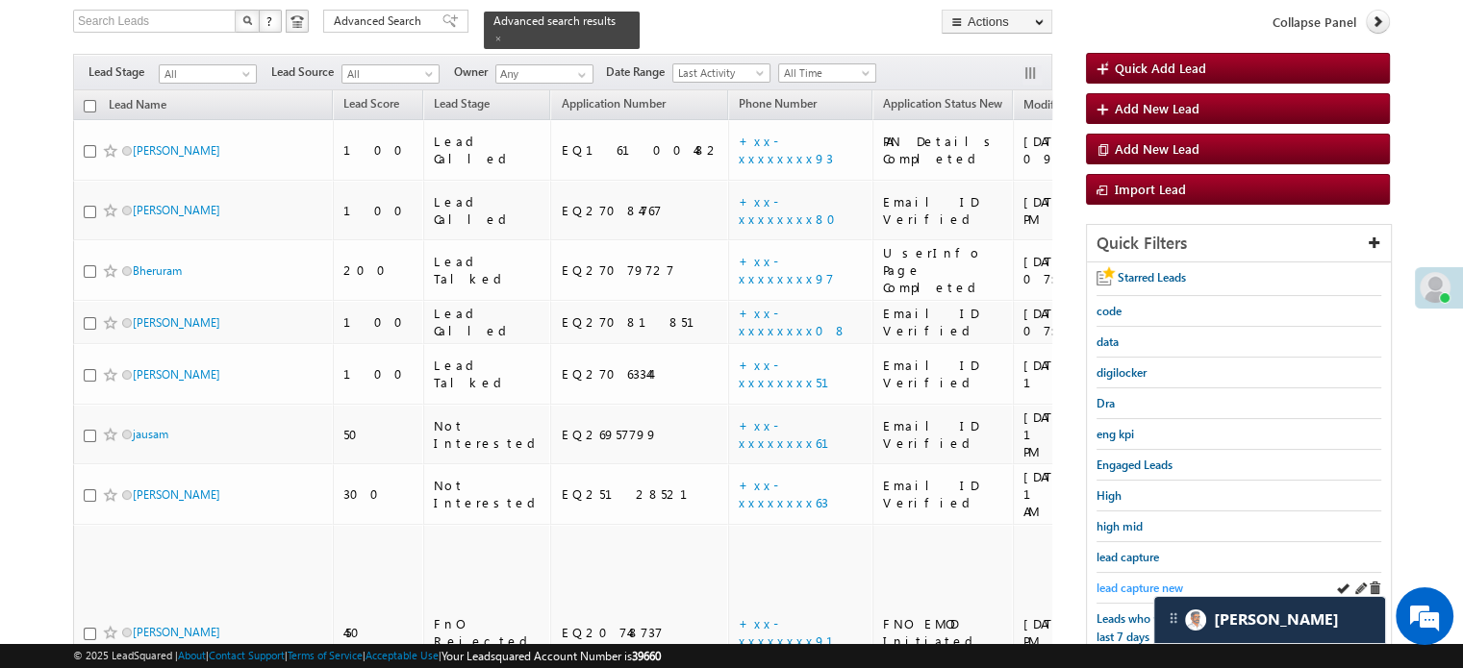
click at [1132, 579] on link "lead capture new" at bounding box center [1139, 588] width 87 height 18
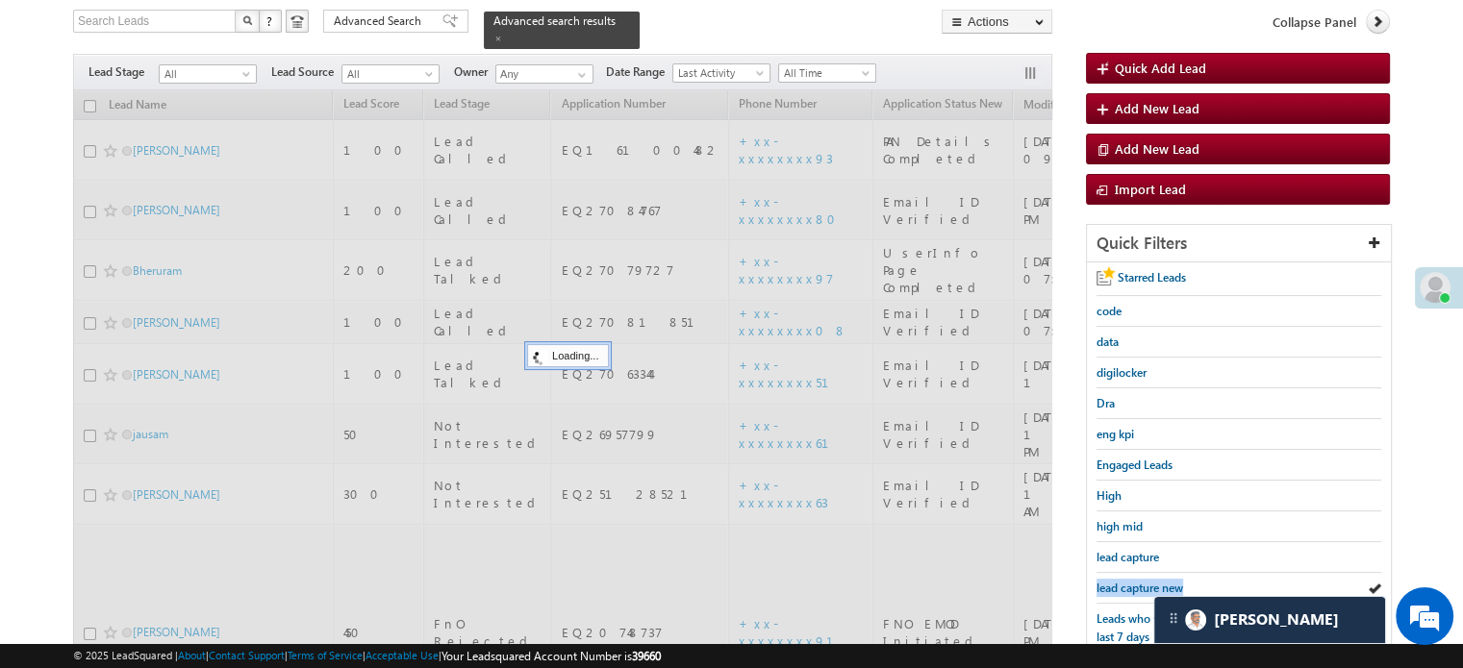
click at [1132, 579] on link "lead capture new" at bounding box center [1139, 588] width 87 height 18
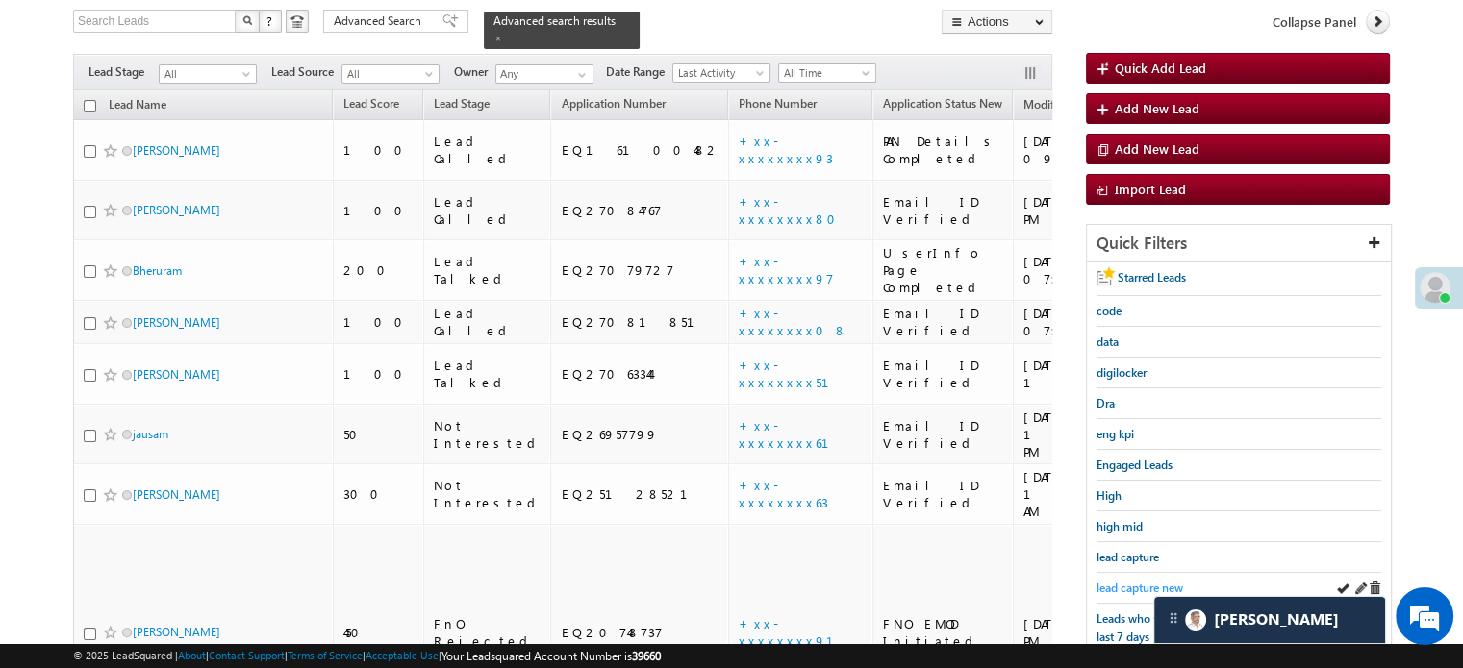
click at [1136, 581] on span "lead capture new" at bounding box center [1139, 588] width 87 height 14
click at [1139, 581] on span "lead capture new" at bounding box center [1139, 588] width 87 height 14
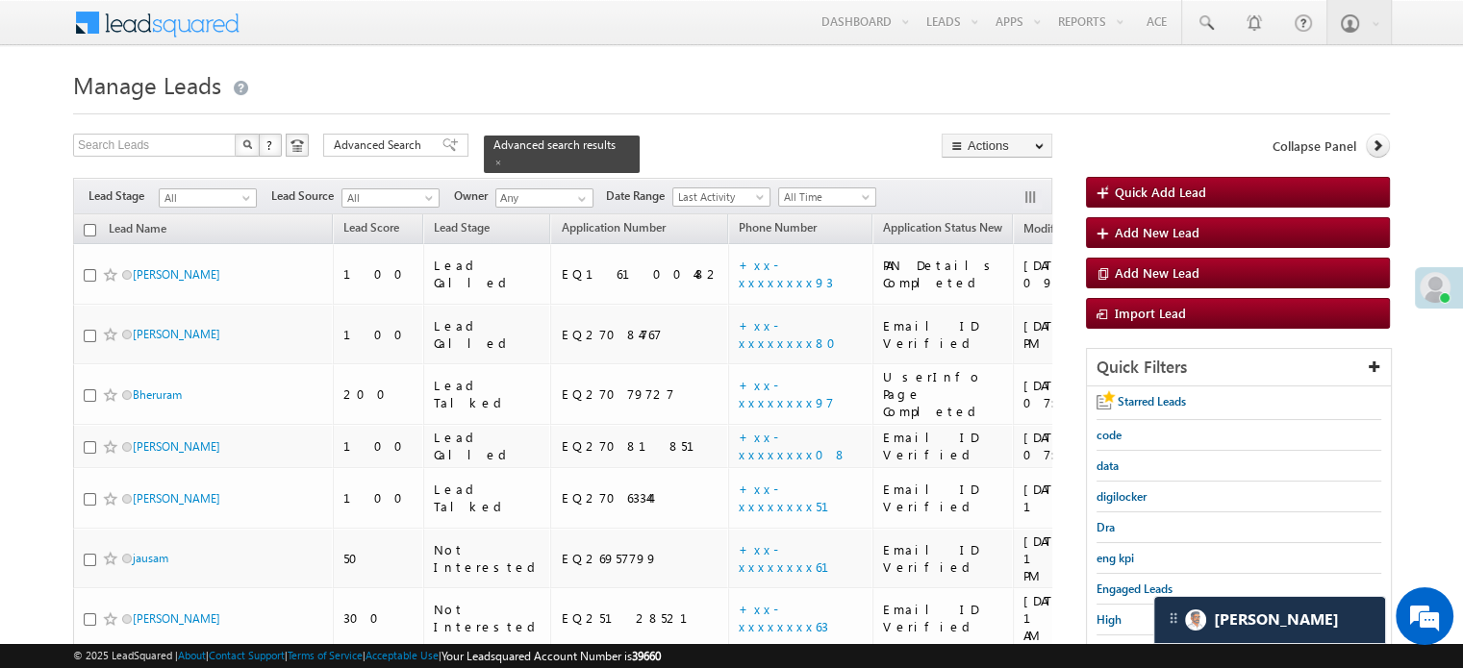
scroll to position [192, 0]
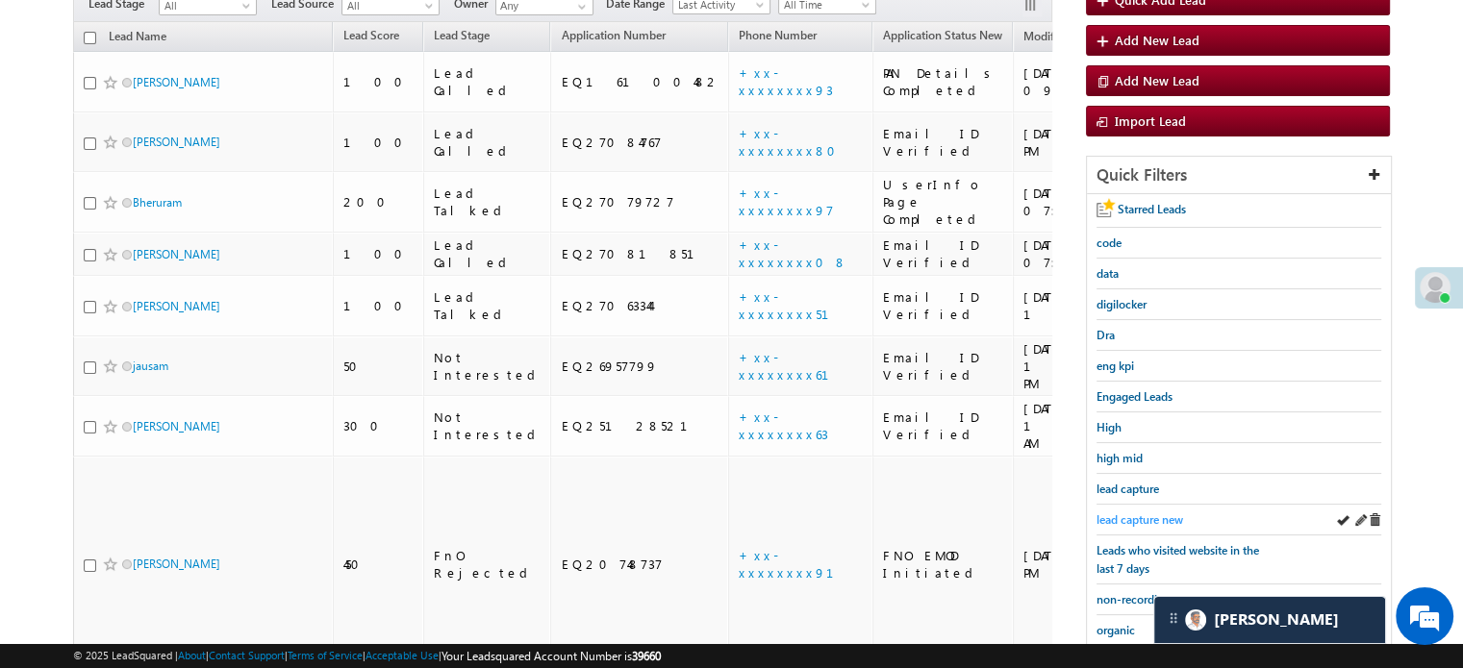
click at [1119, 511] on link "lead capture new" at bounding box center [1139, 520] width 87 height 18
click at [1136, 514] on span "lead capture new" at bounding box center [1139, 520] width 87 height 14
click at [1137, 515] on span "lead capture new" at bounding box center [1139, 520] width 87 height 14
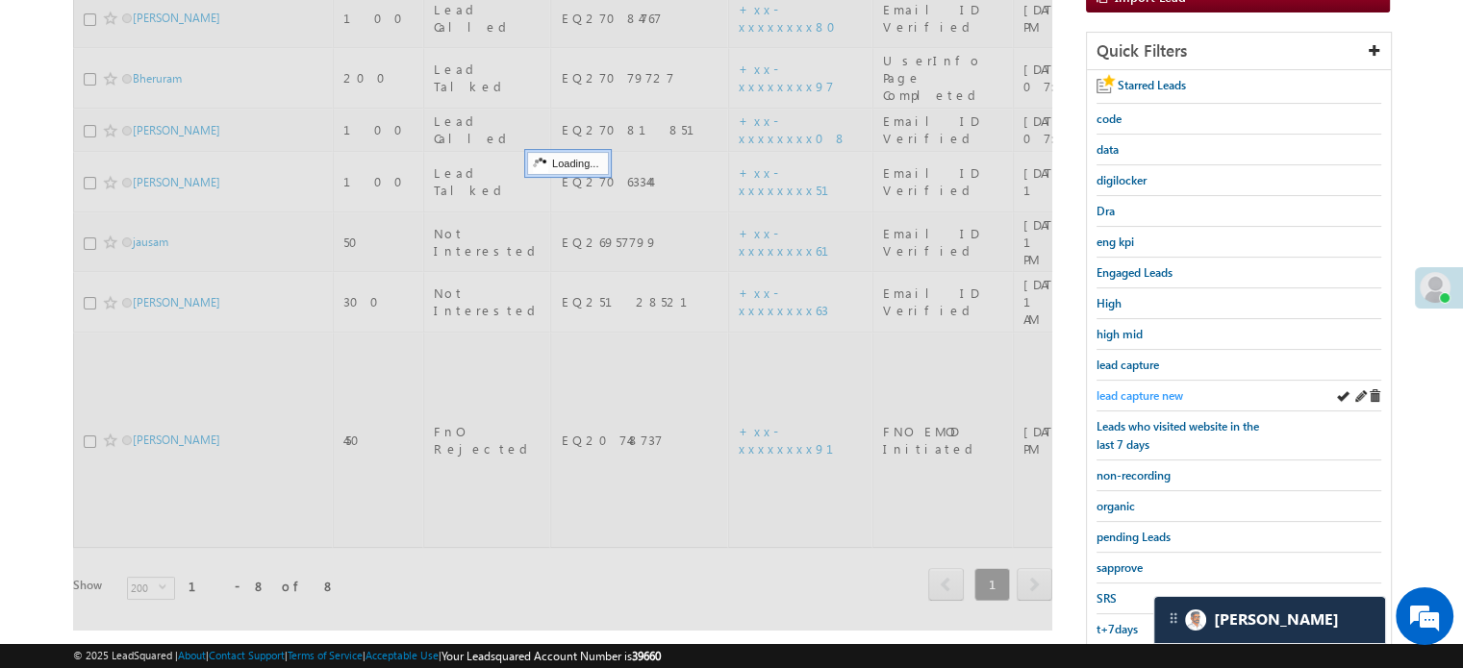
click at [1157, 389] on span "lead capture new" at bounding box center [1139, 396] width 87 height 14
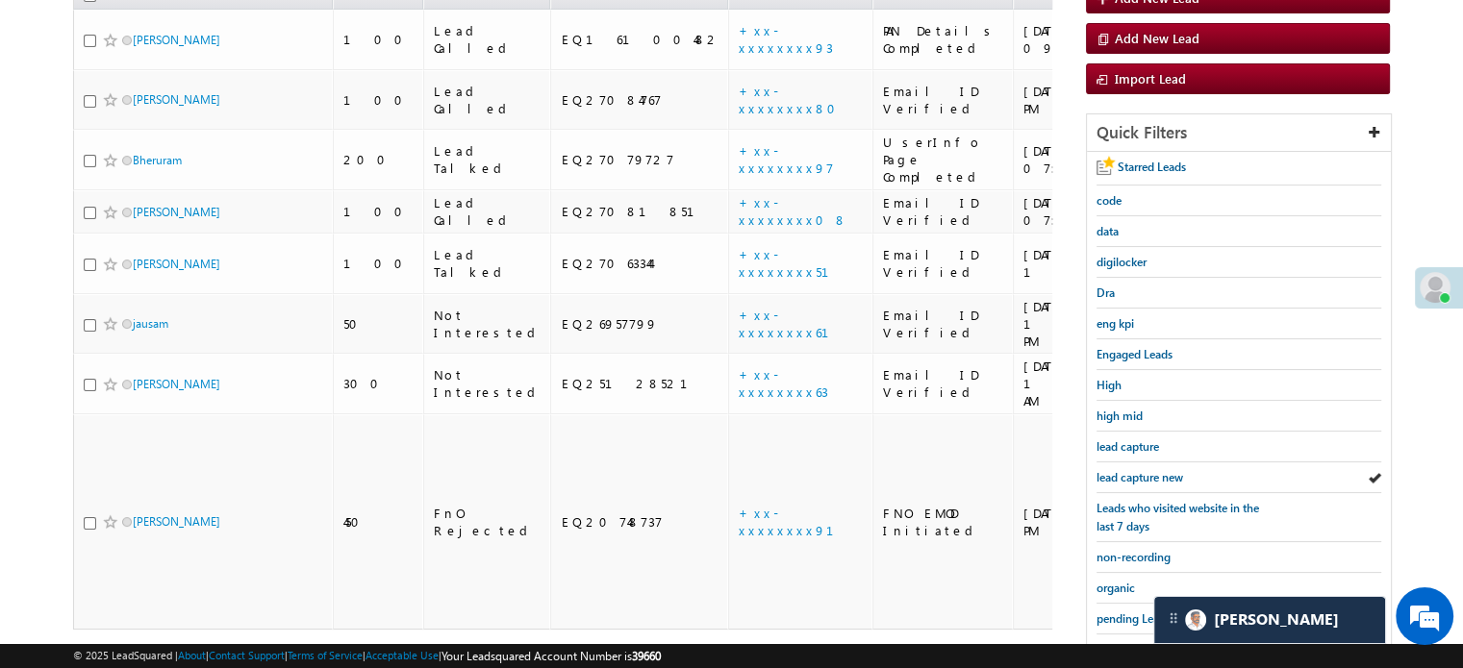
scroll to position [413, 0]
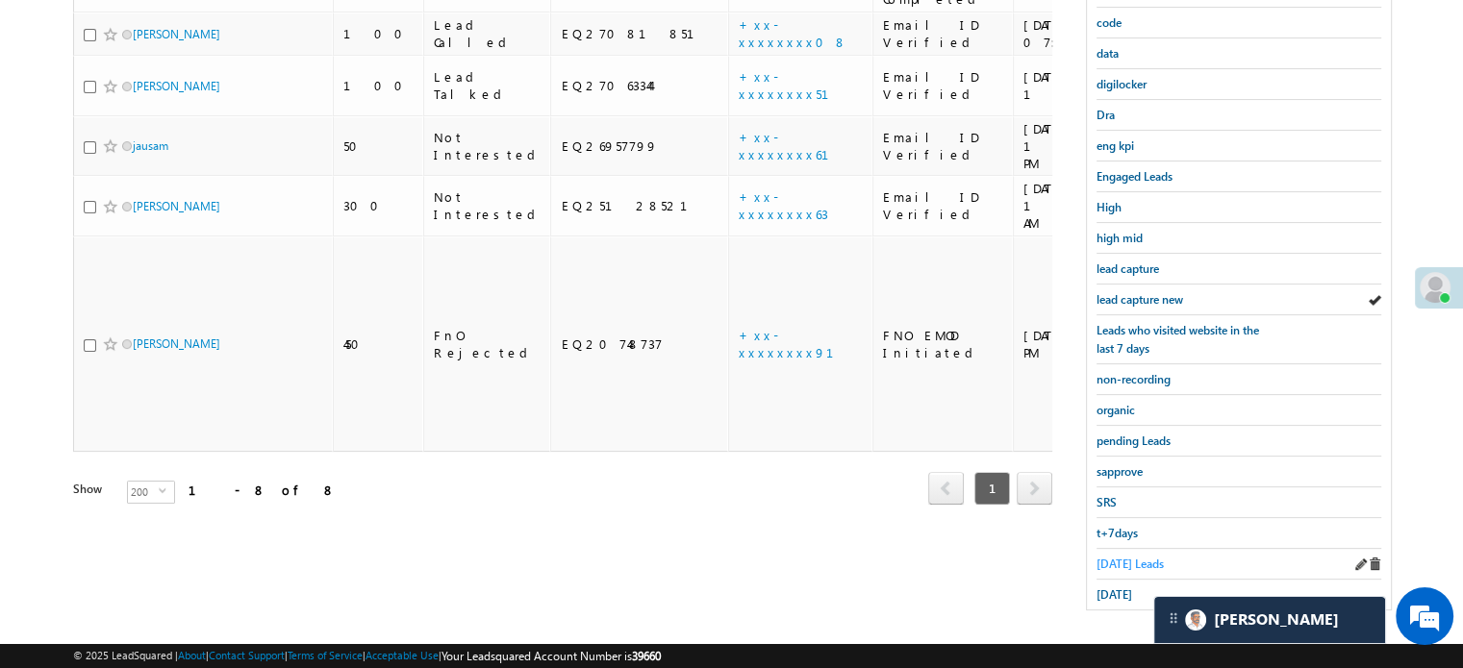
click at [1122, 557] on span "Today's Leads" at bounding box center [1129, 564] width 67 height 14
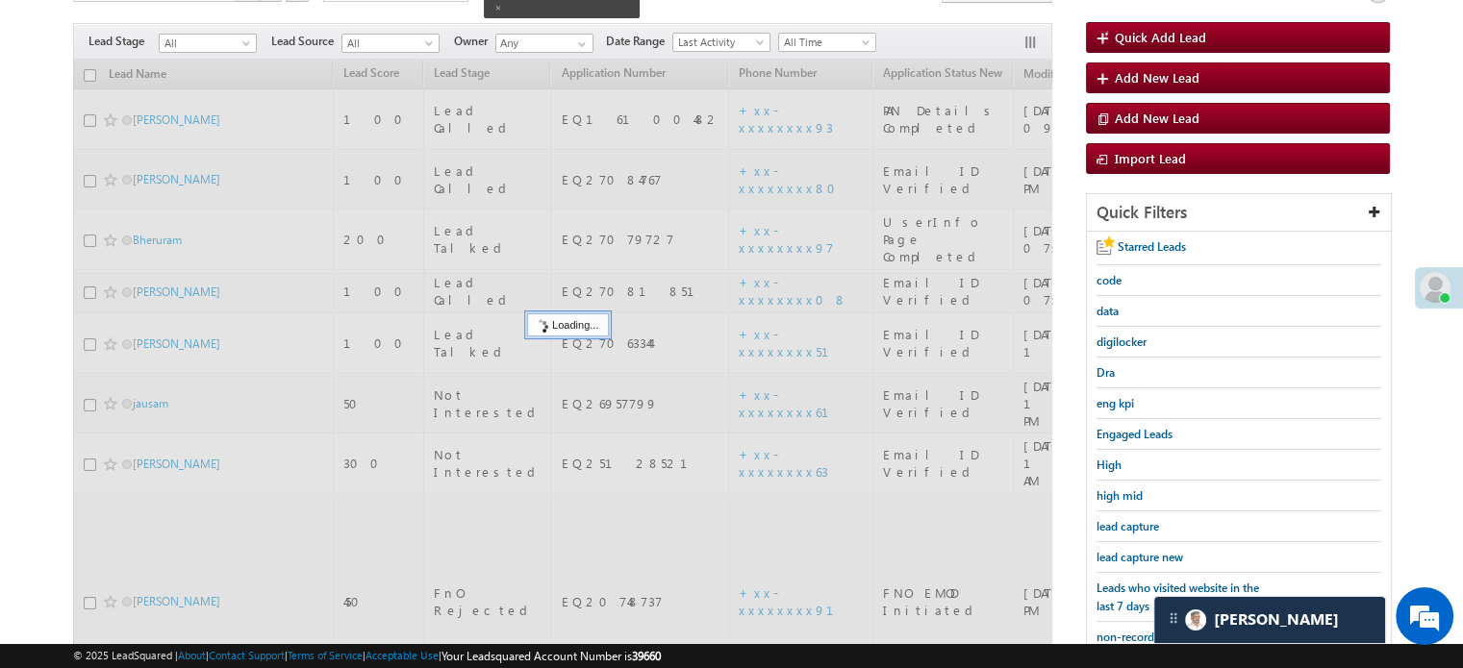
scroll to position [124, 0]
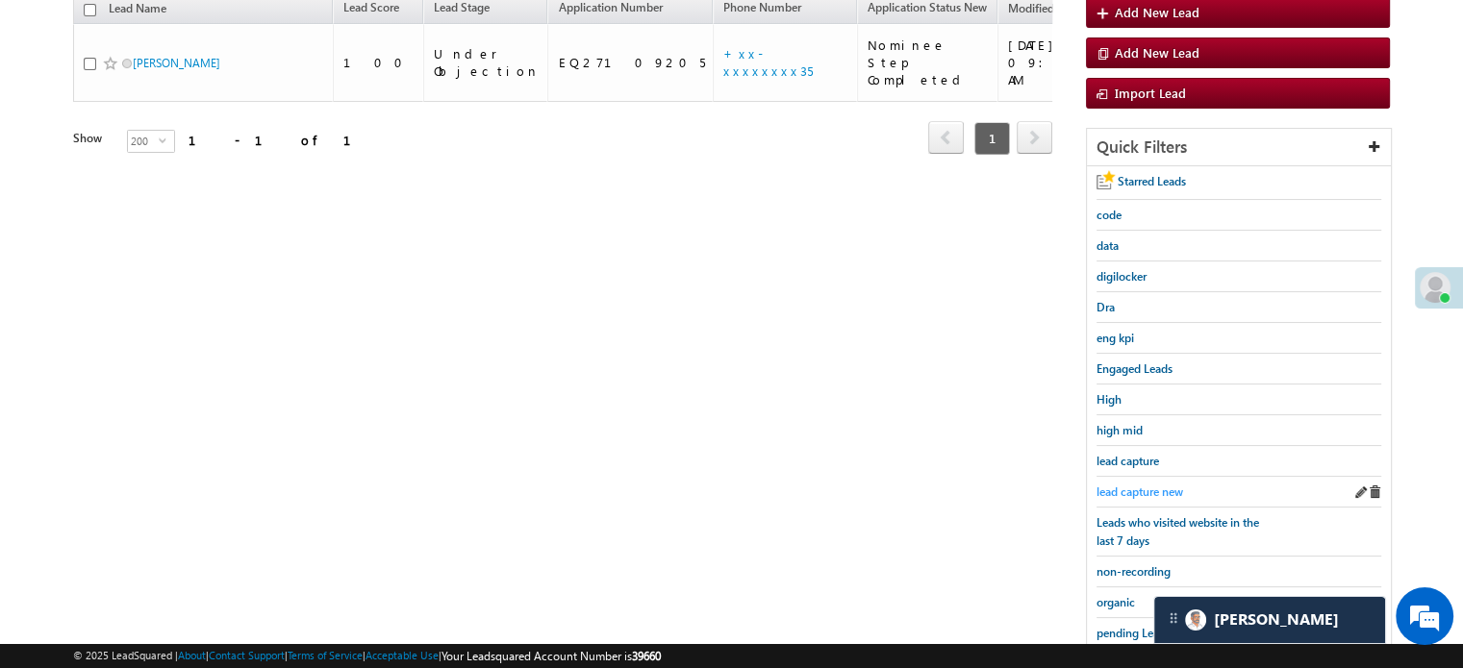
click at [1140, 485] on span "lead capture new" at bounding box center [1139, 492] width 87 height 14
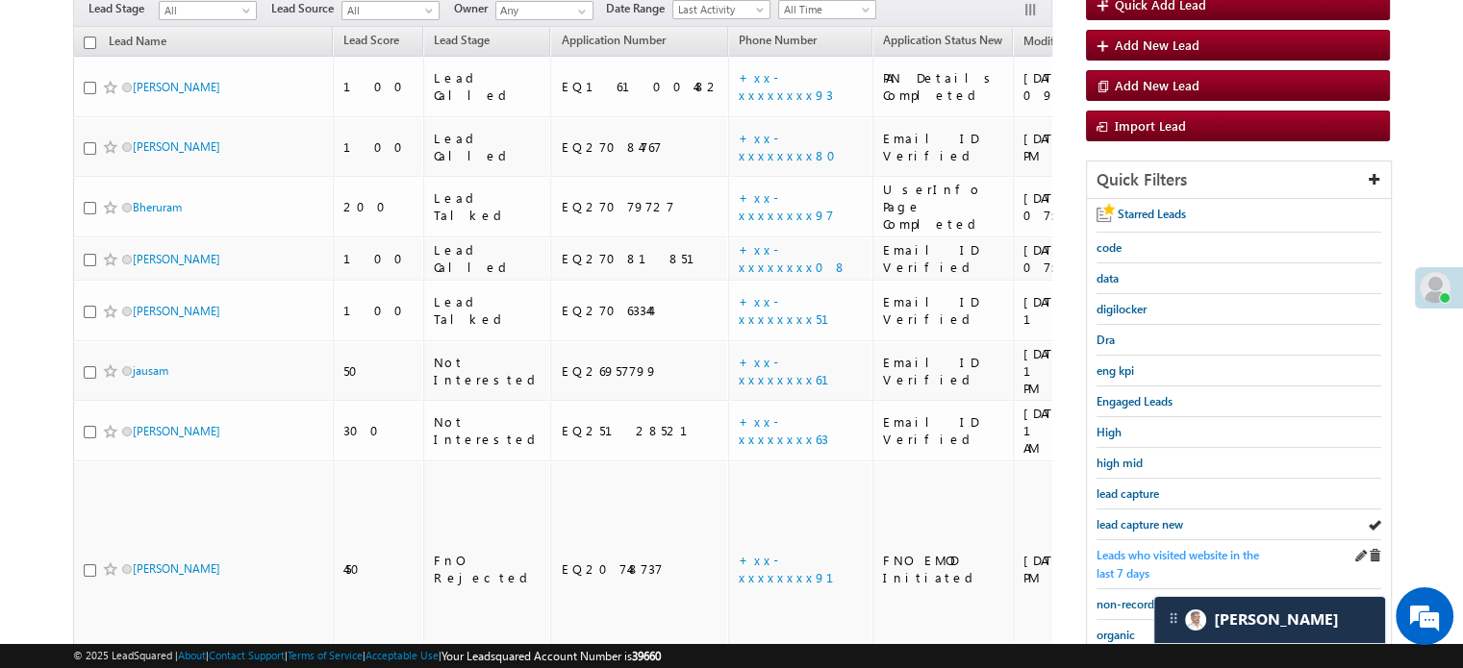
scroll to position [220, 0]
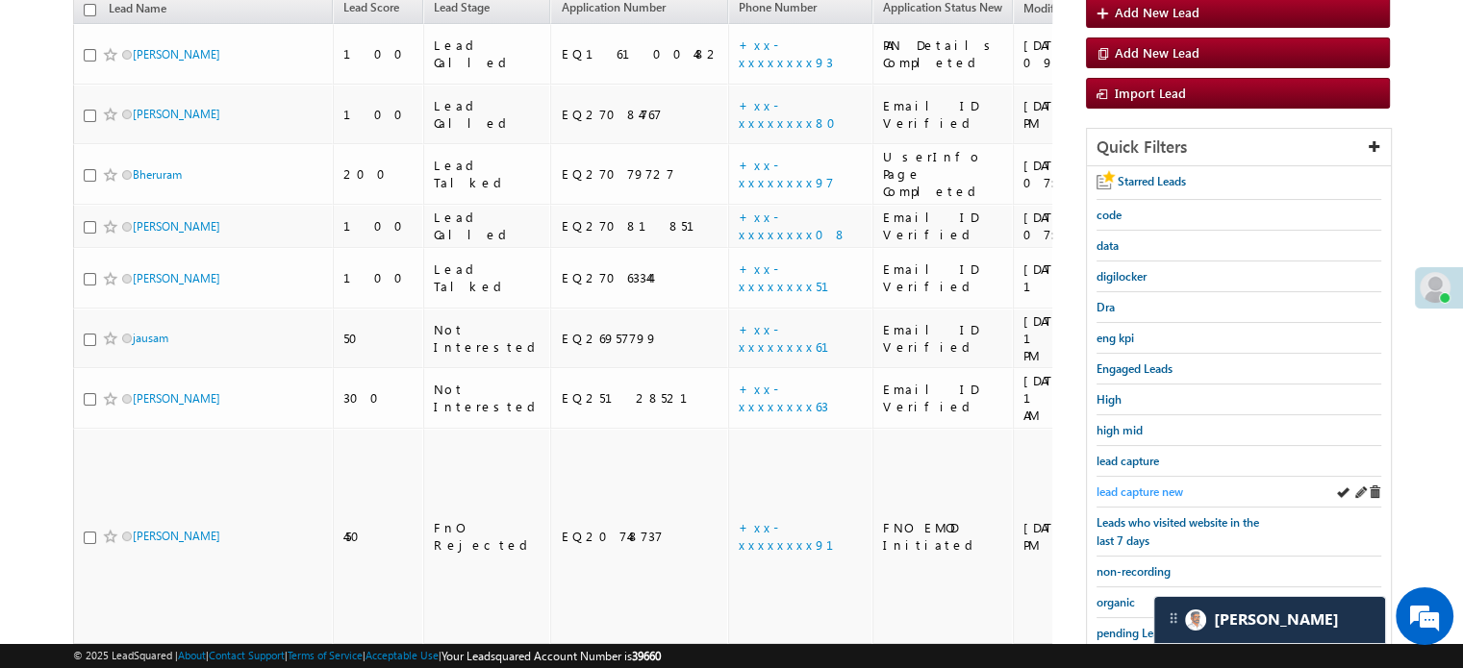
click at [1119, 491] on span "lead capture new" at bounding box center [1139, 492] width 87 height 14
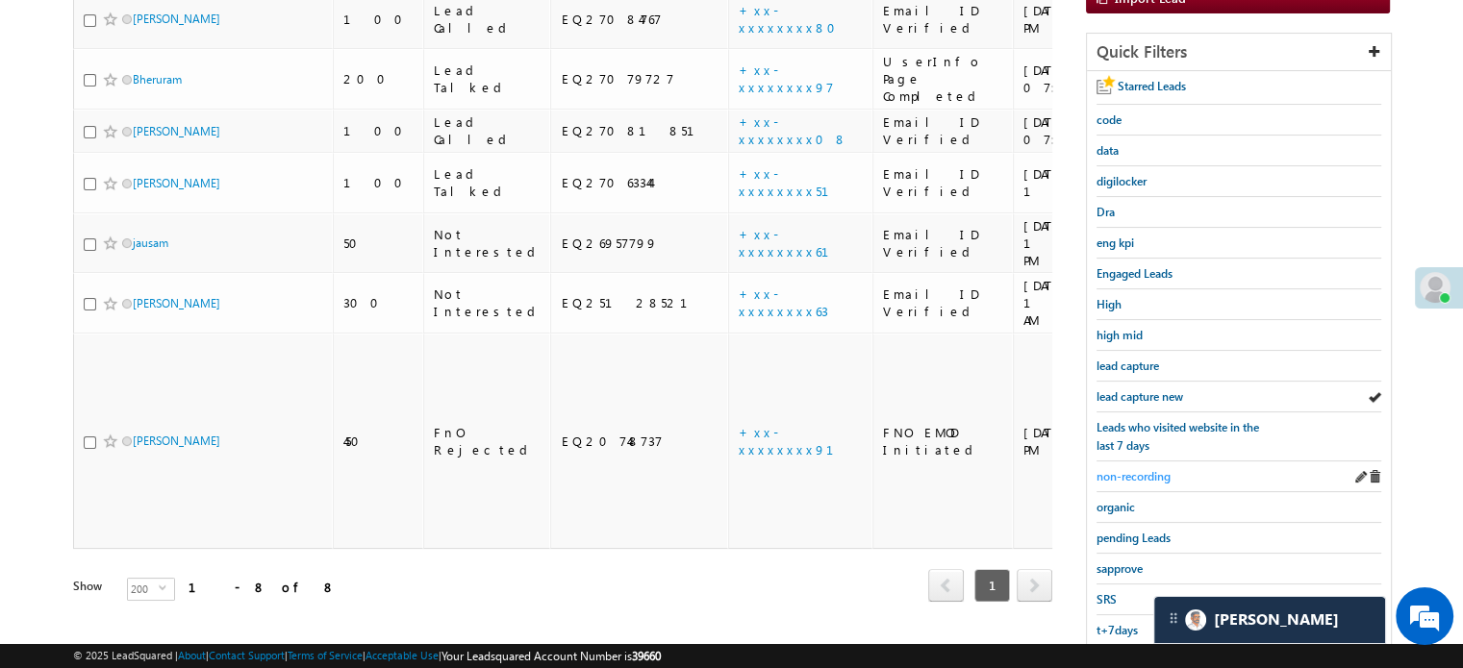
scroll to position [316, 0]
click at [1150, 399] on div "lead capture new" at bounding box center [1238, 396] width 285 height 31
click at [1146, 395] on span "lead capture new" at bounding box center [1139, 396] width 87 height 14
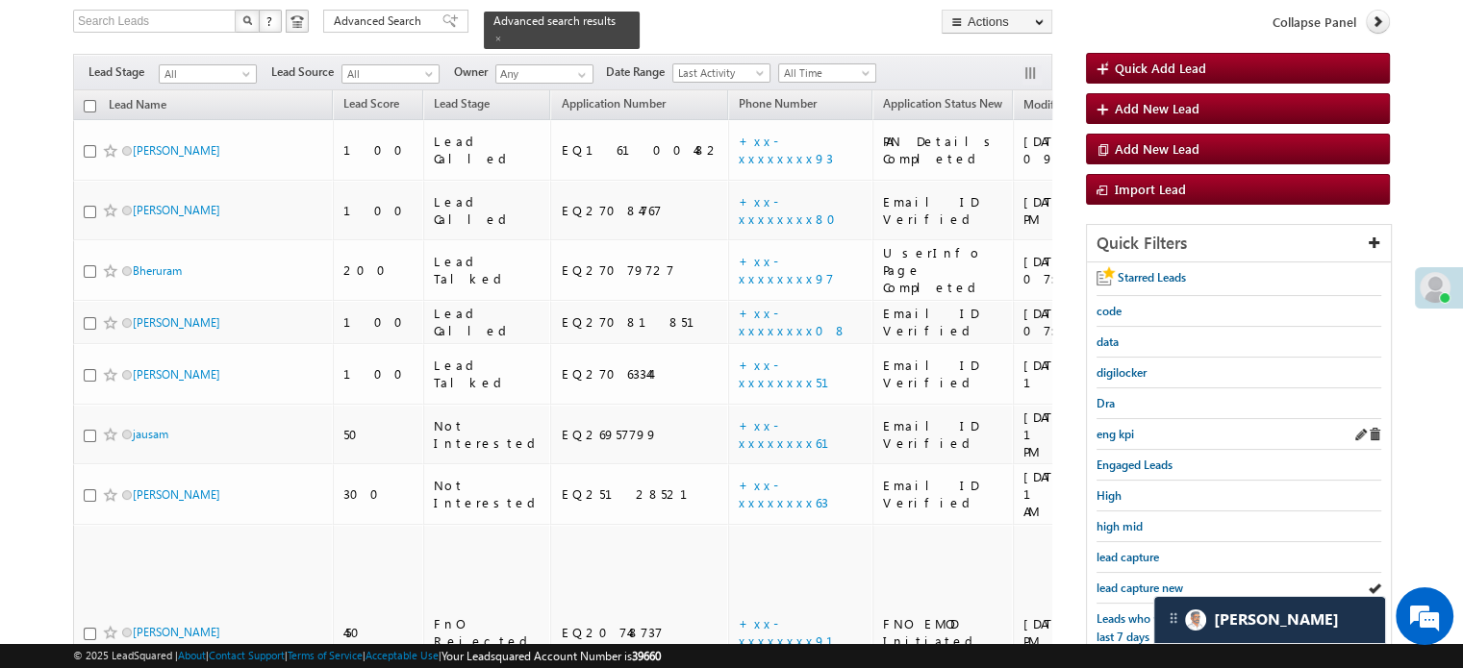
scroll to position [220, 0]
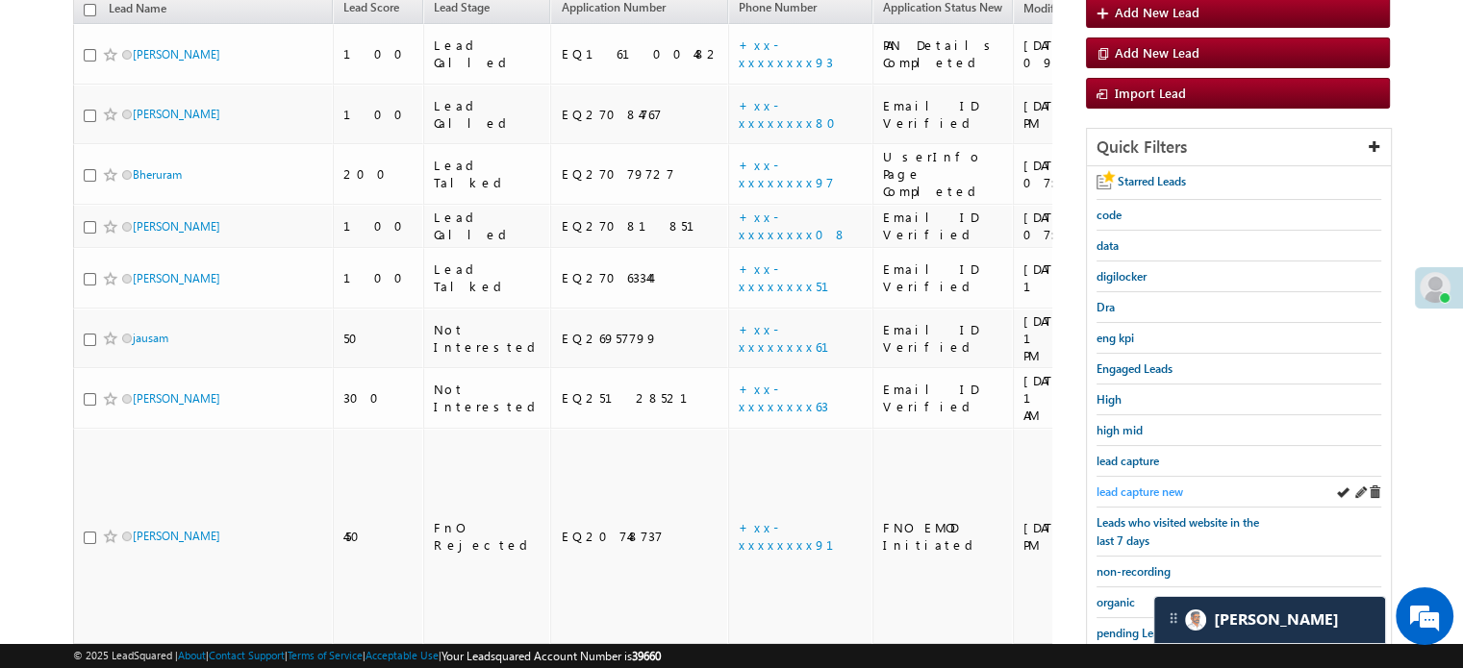
click at [1133, 487] on span "lead capture new" at bounding box center [1139, 492] width 87 height 14
click at [1141, 490] on span "lead capture new" at bounding box center [1139, 492] width 87 height 14
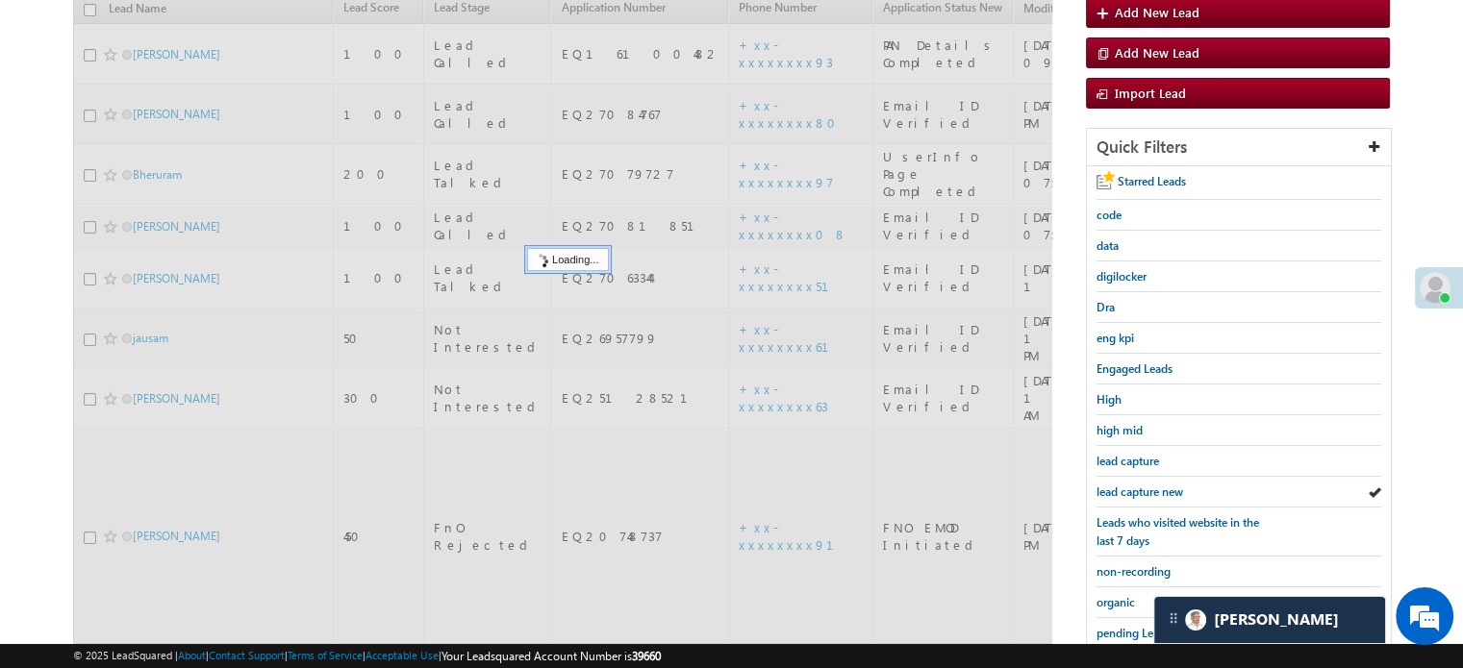
click at [1141, 490] on span "lead capture new" at bounding box center [1139, 492] width 87 height 14
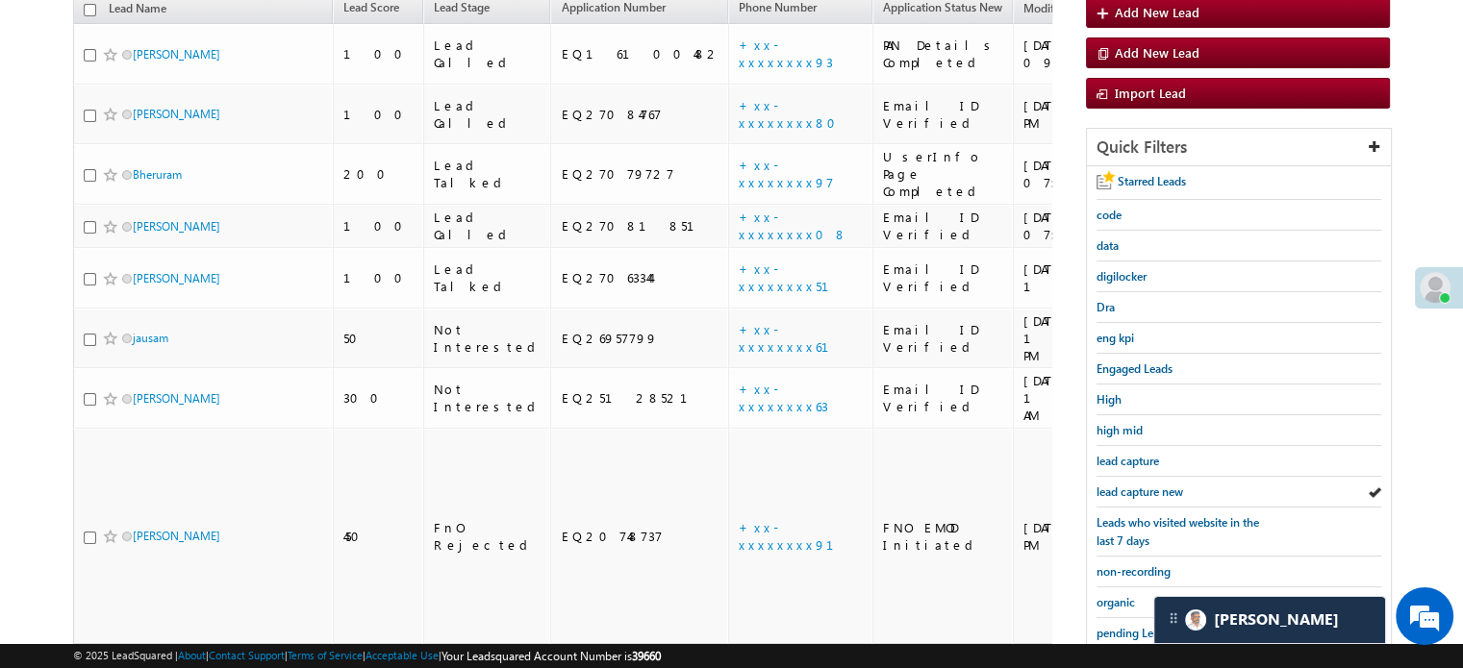
click at [1139, 490] on span "lead capture new" at bounding box center [1139, 492] width 87 height 14
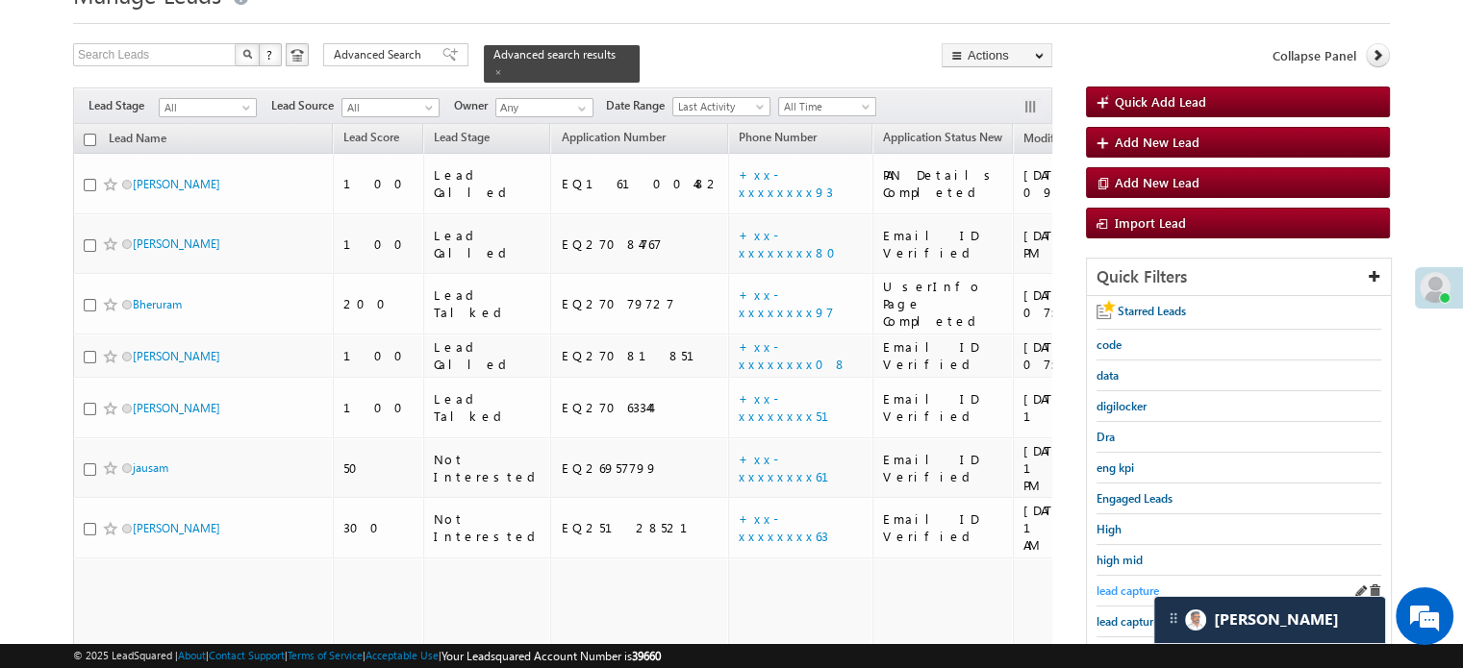
scroll to position [124, 0]
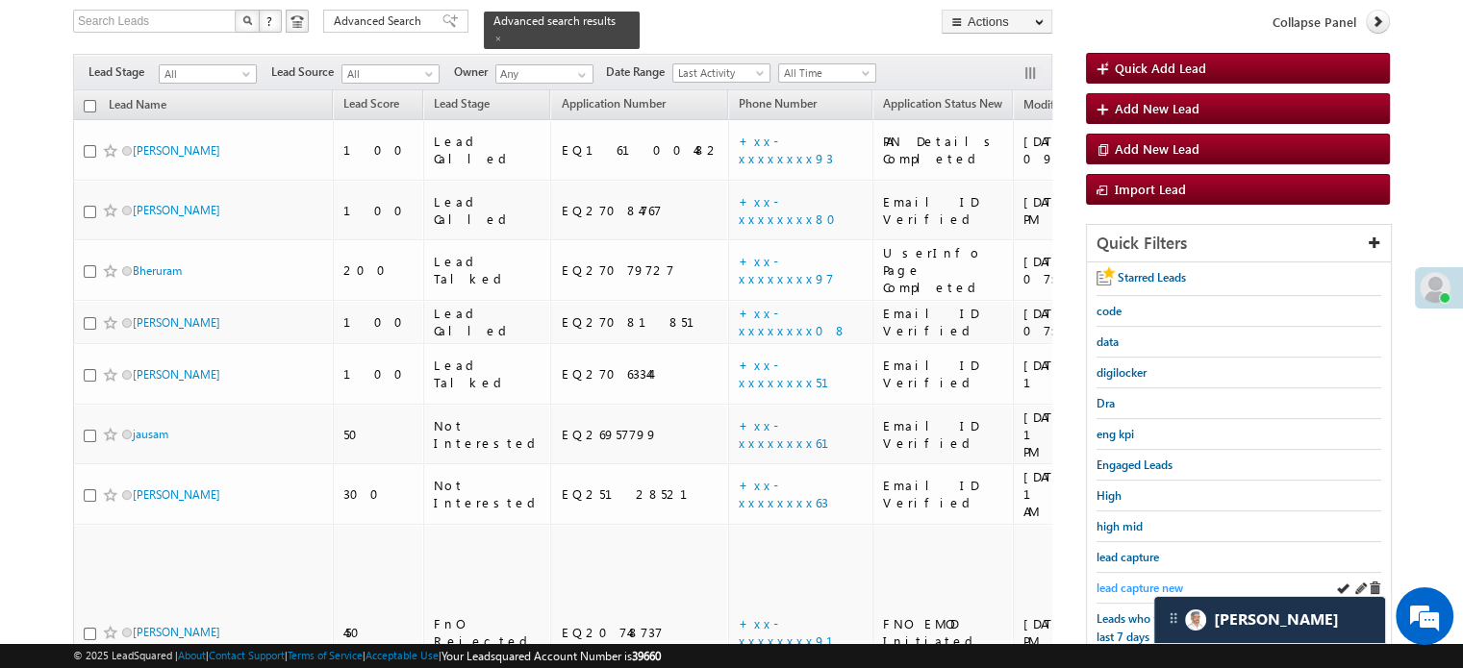
click at [1141, 581] on span "lead capture new" at bounding box center [1139, 588] width 87 height 14
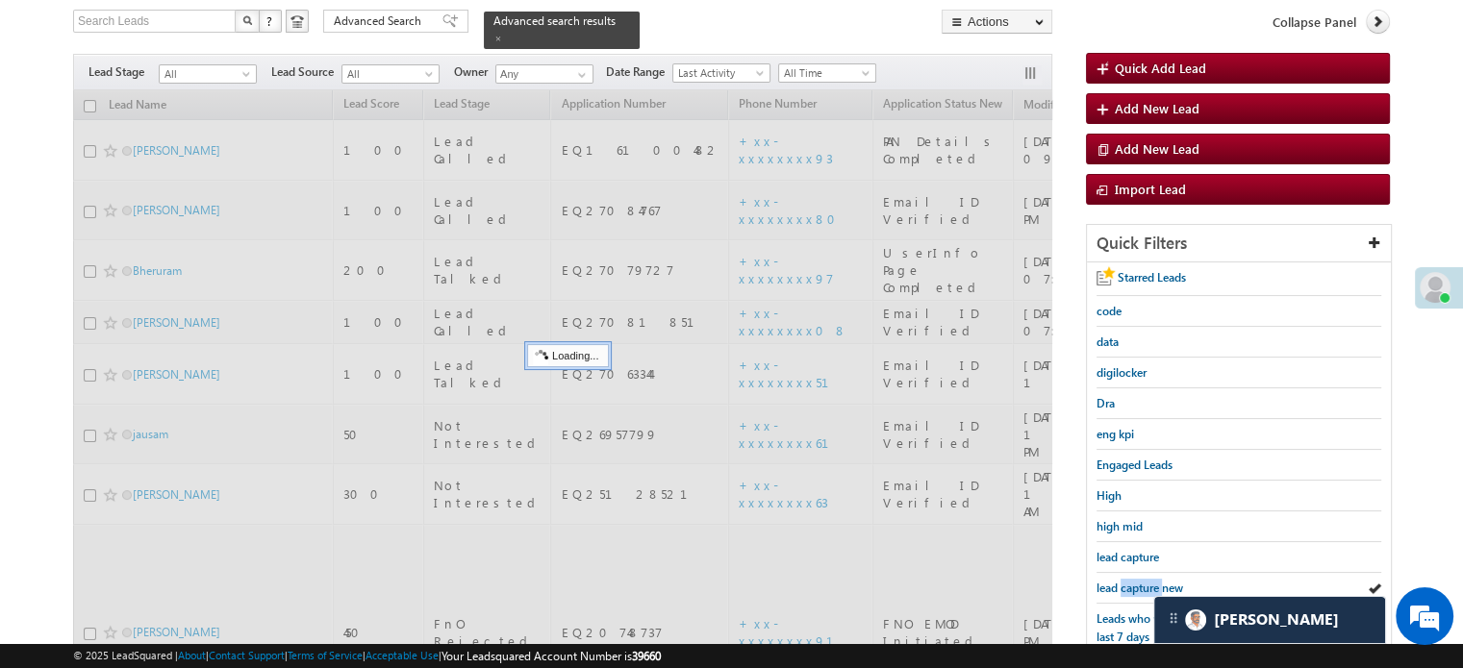
click at [1142, 581] on span "lead capture new" at bounding box center [1139, 588] width 87 height 14
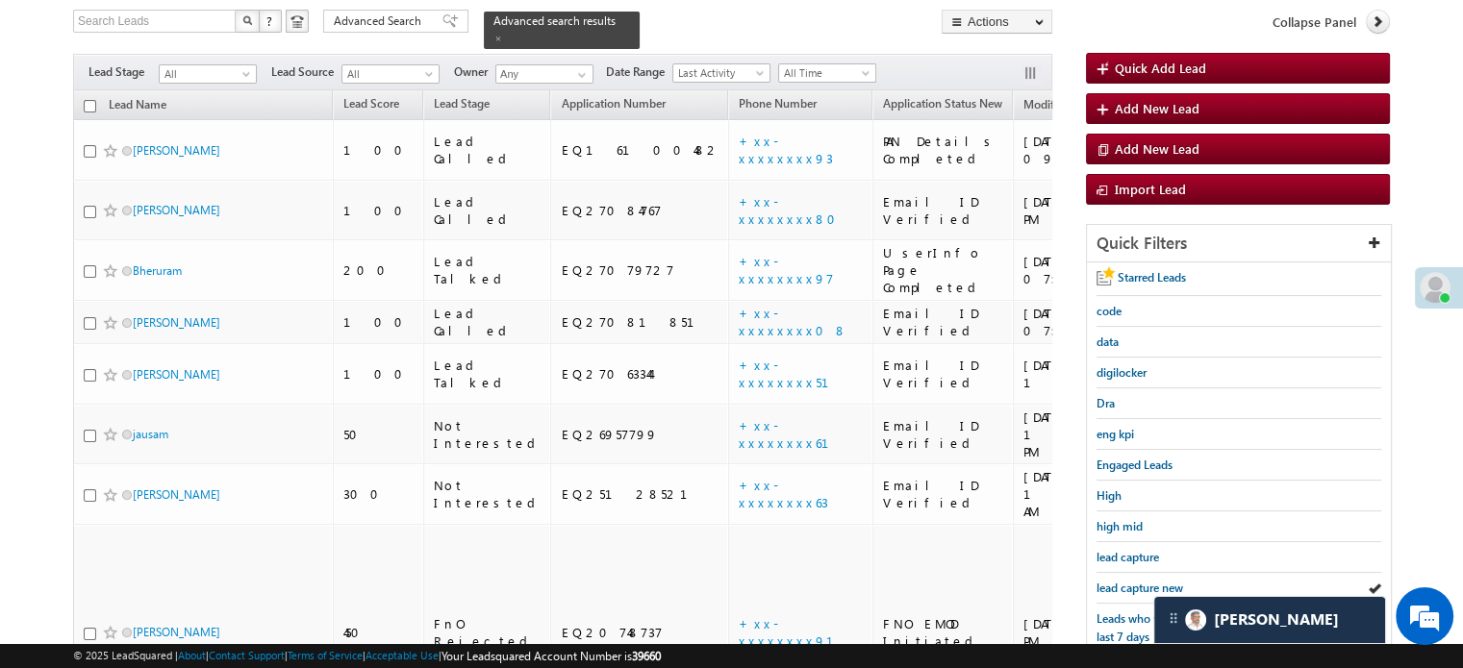
click at [1142, 581] on span "lead capture new" at bounding box center [1139, 588] width 87 height 14
click at [1127, 581] on span "lead capture new" at bounding box center [1139, 588] width 87 height 14
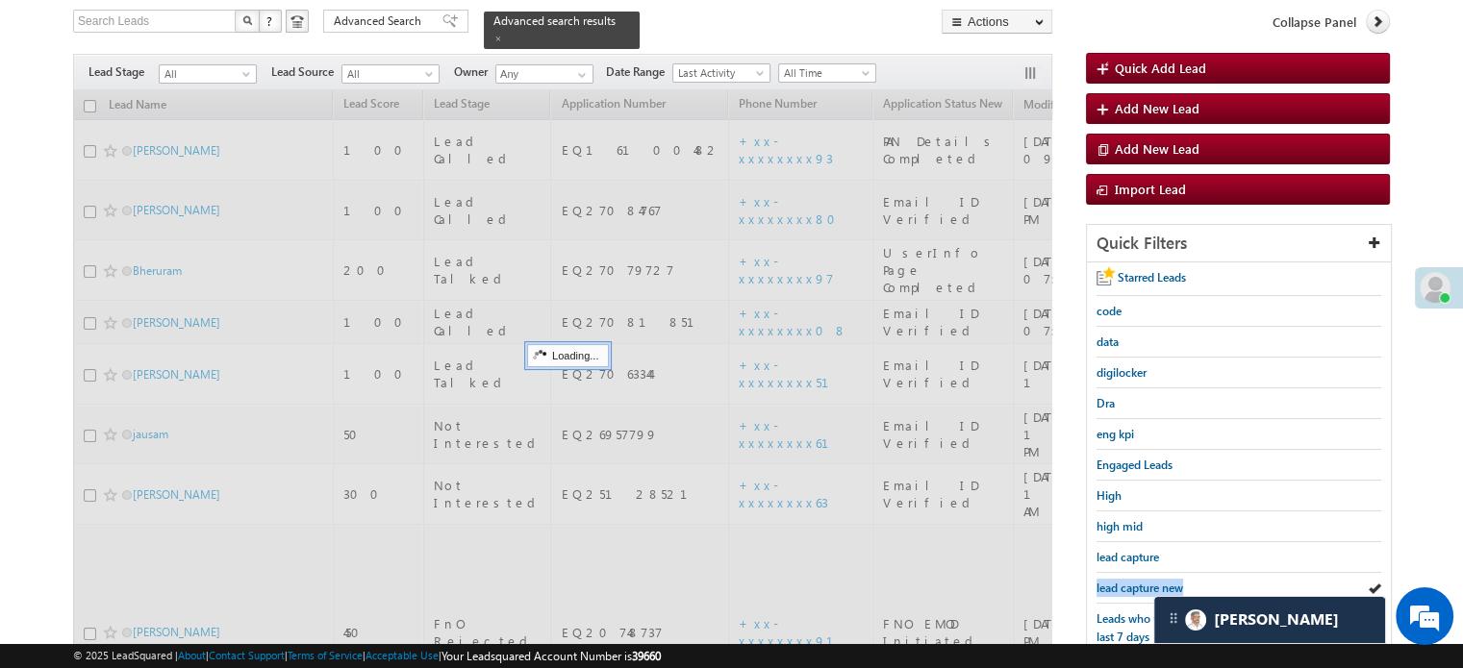
click at [1127, 581] on span "lead capture new" at bounding box center [1139, 588] width 87 height 14
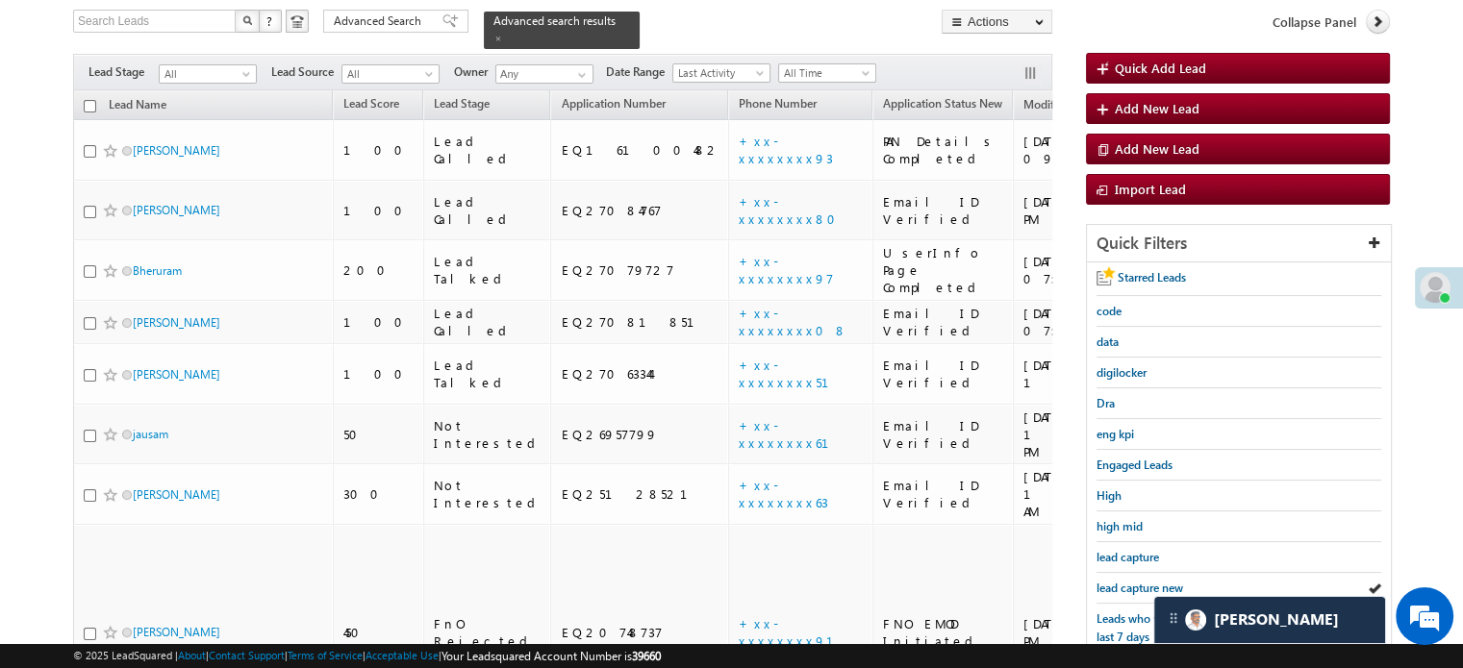
click at [1127, 581] on span "lead capture new" at bounding box center [1139, 588] width 87 height 14
click at [1127, 582] on span "lead capture new" at bounding box center [1139, 588] width 87 height 14
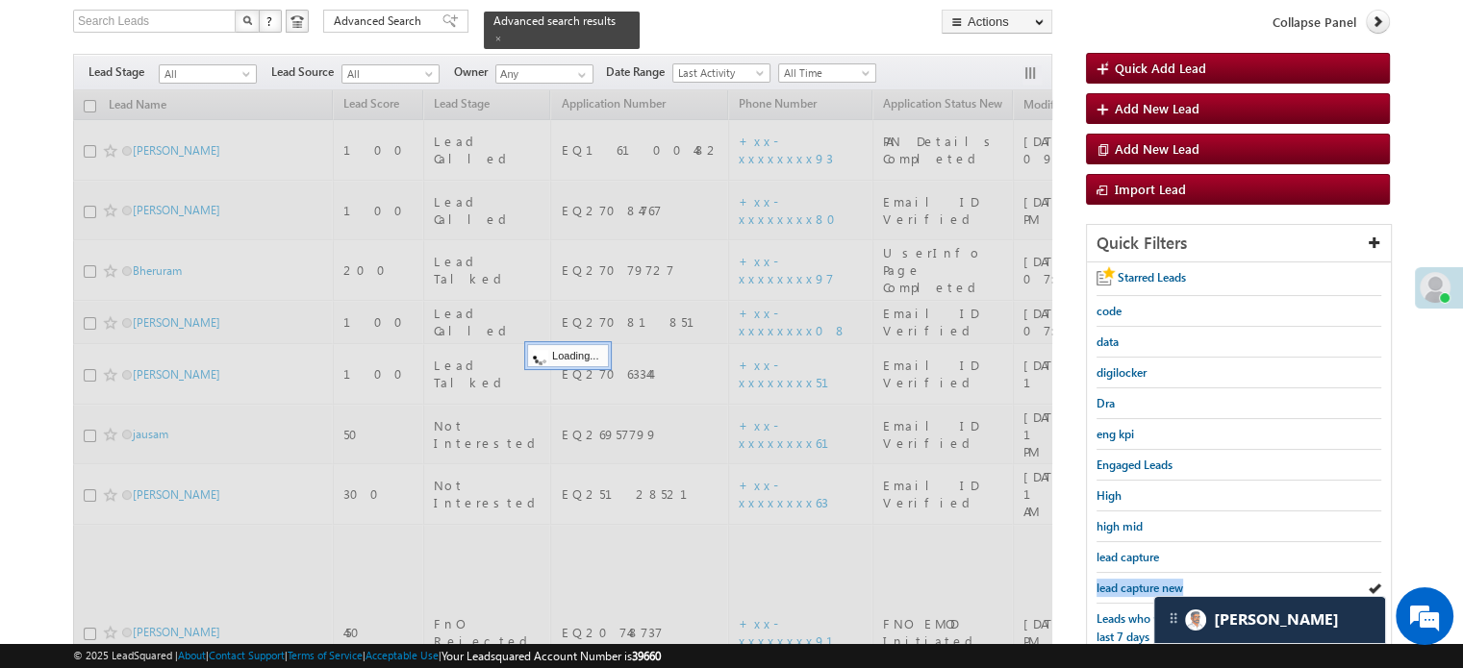
click at [1127, 581] on span "lead capture new" at bounding box center [1139, 588] width 87 height 14
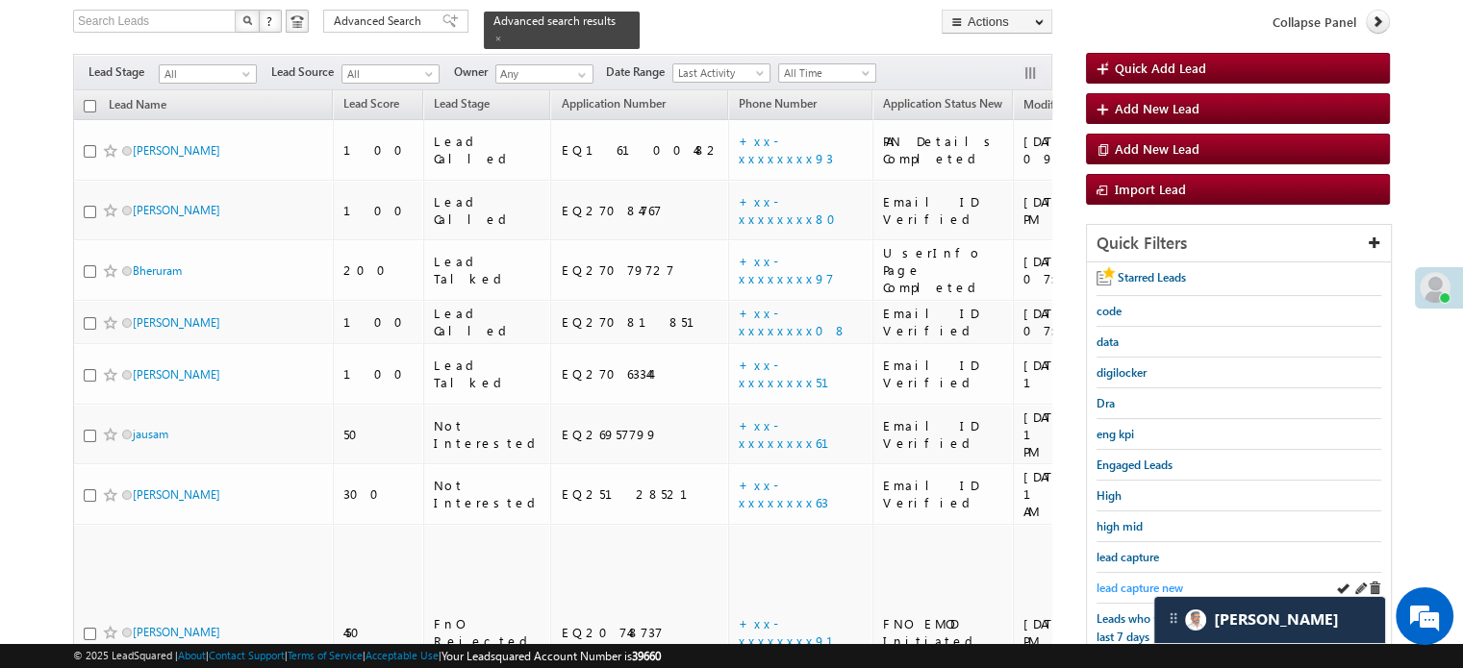
click at [1127, 581] on span "lead capture new" at bounding box center [1139, 588] width 87 height 14
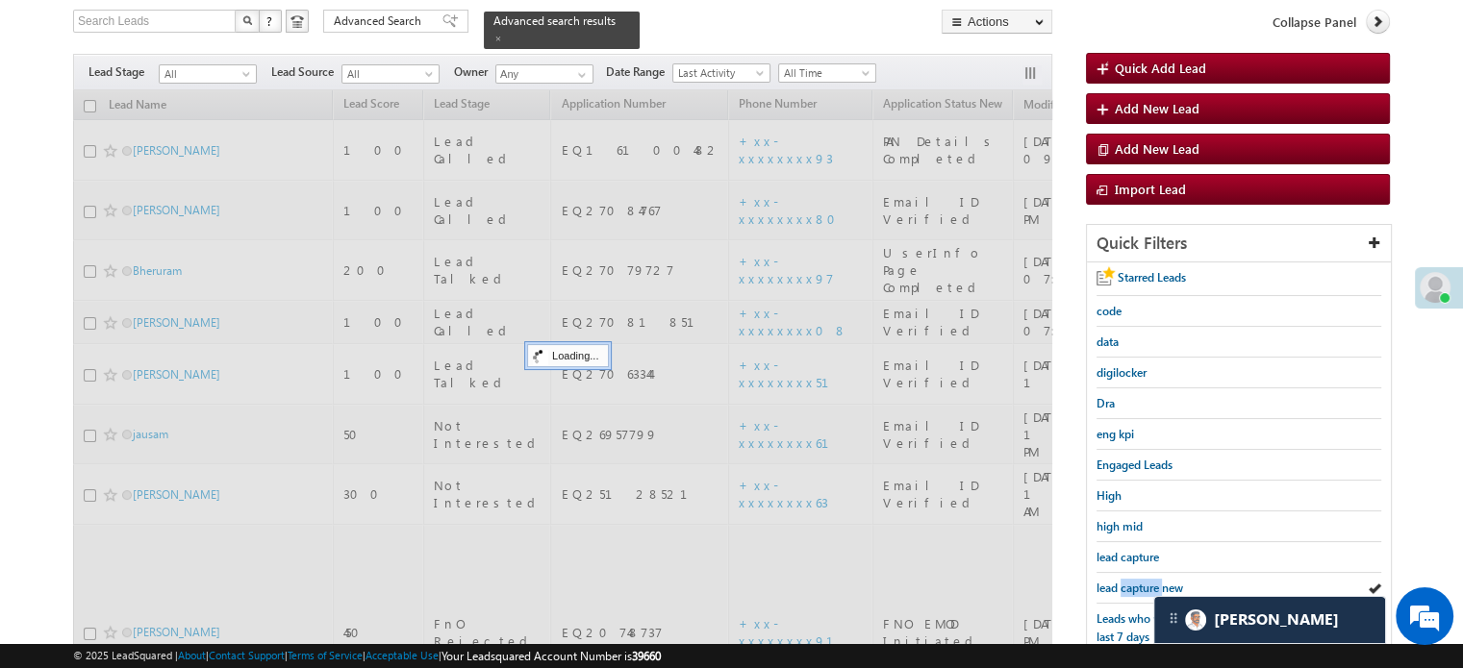
click at [1127, 581] on span "lead capture new" at bounding box center [1139, 588] width 87 height 14
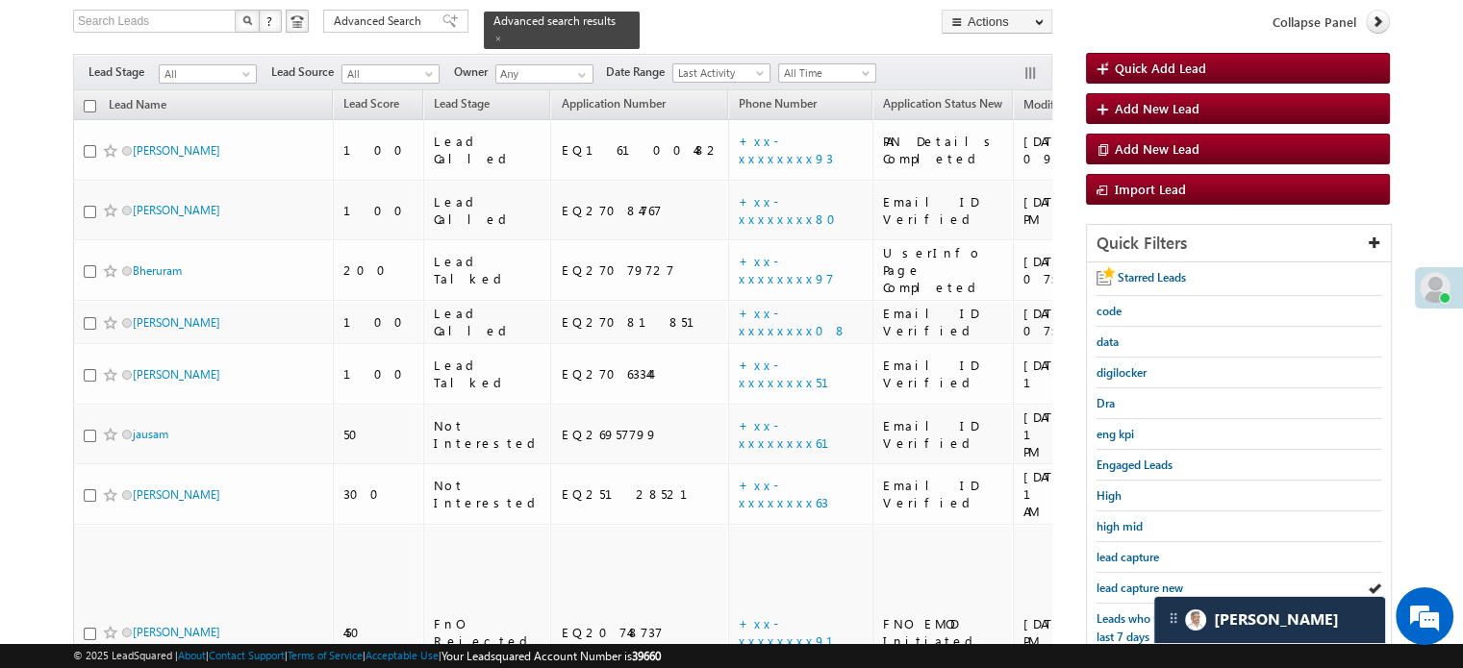
click at [1127, 581] on span "lead capture new" at bounding box center [1139, 588] width 87 height 14
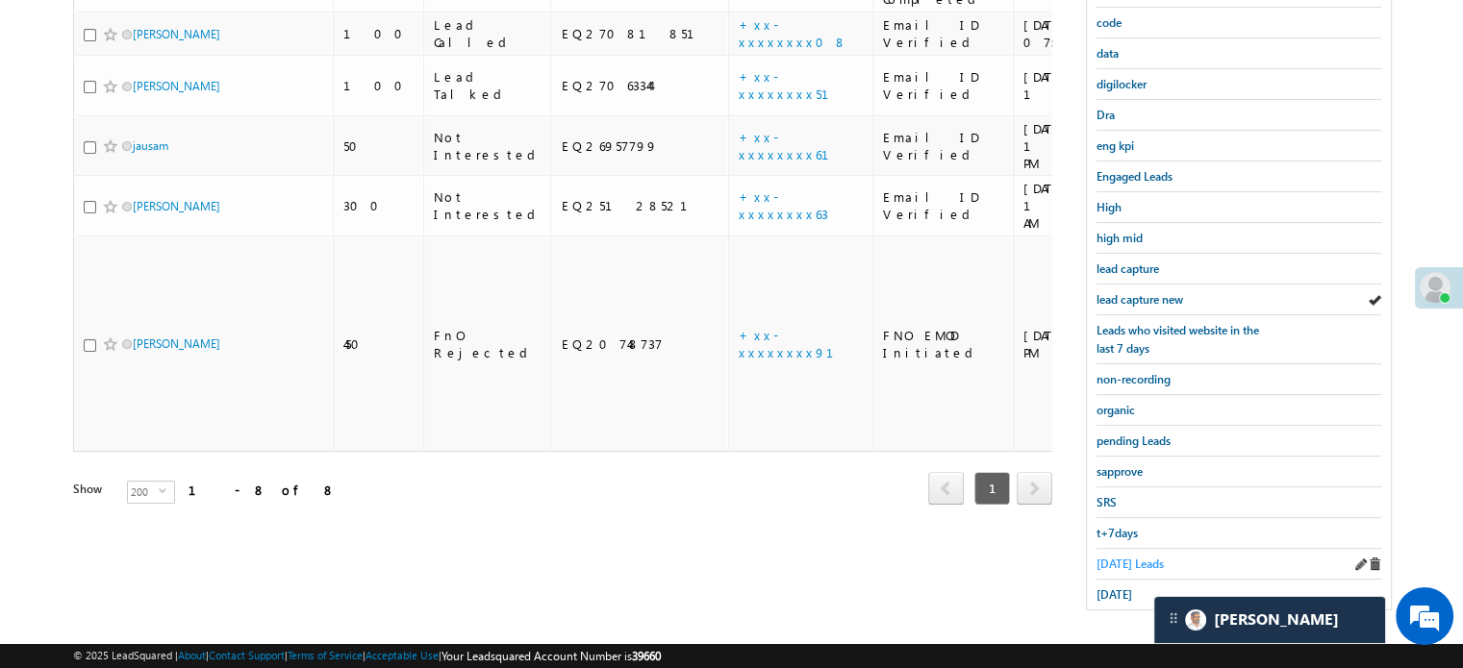
click at [1127, 557] on span "Today's Leads" at bounding box center [1129, 564] width 67 height 14
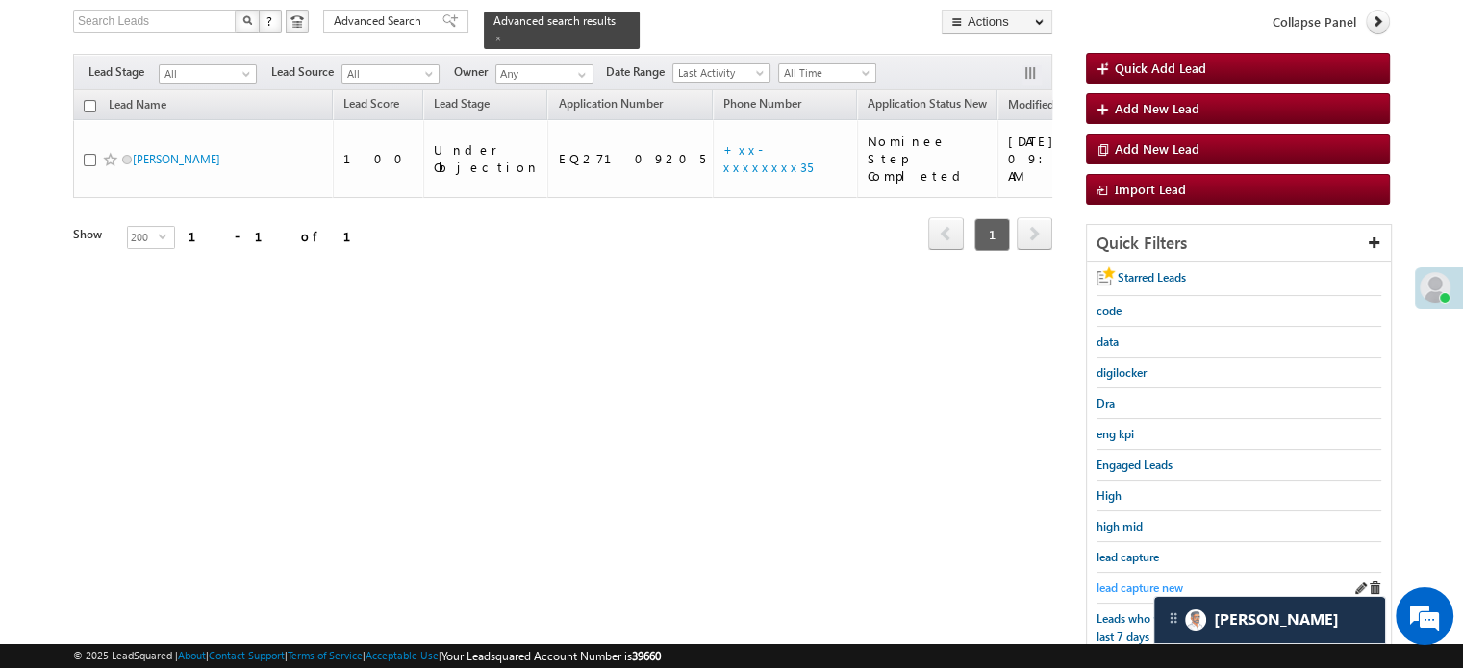
click at [1124, 581] on span "lead capture new" at bounding box center [1139, 588] width 87 height 14
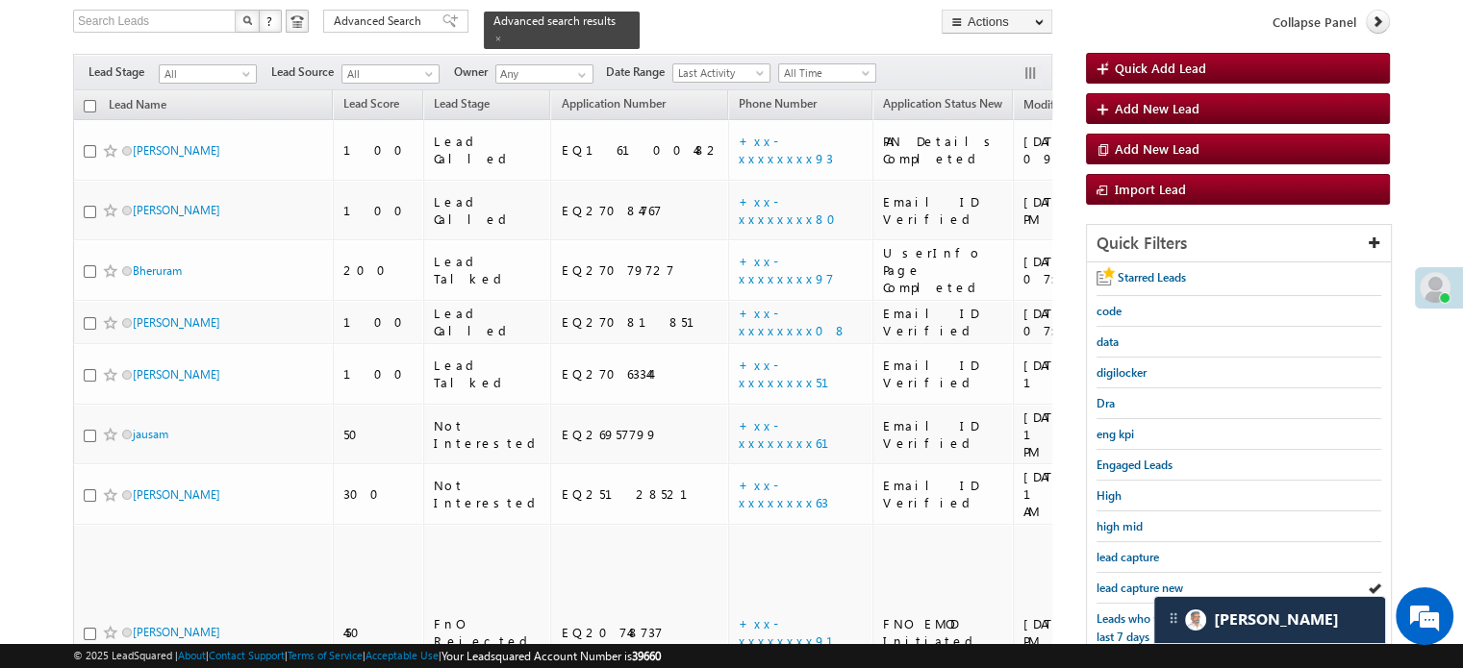
click at [1124, 581] on span "lead capture new" at bounding box center [1139, 588] width 87 height 14
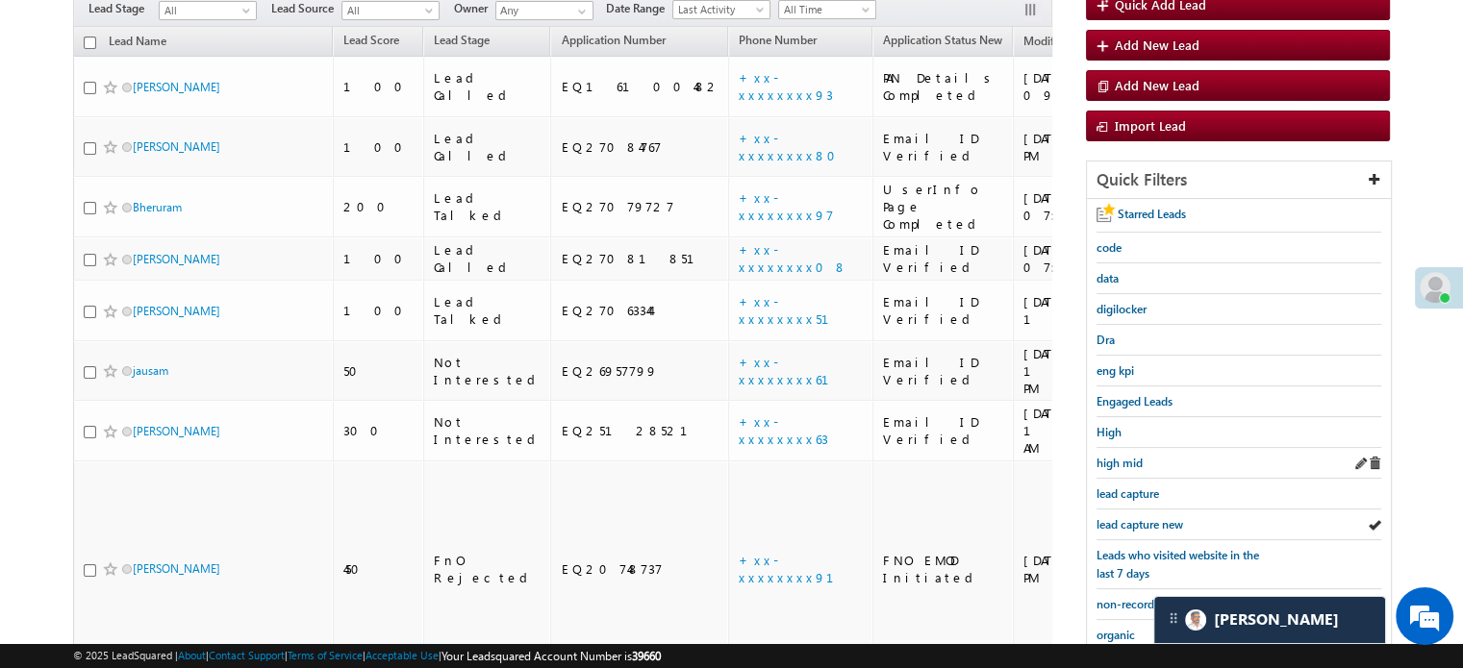
scroll to position [220, 0]
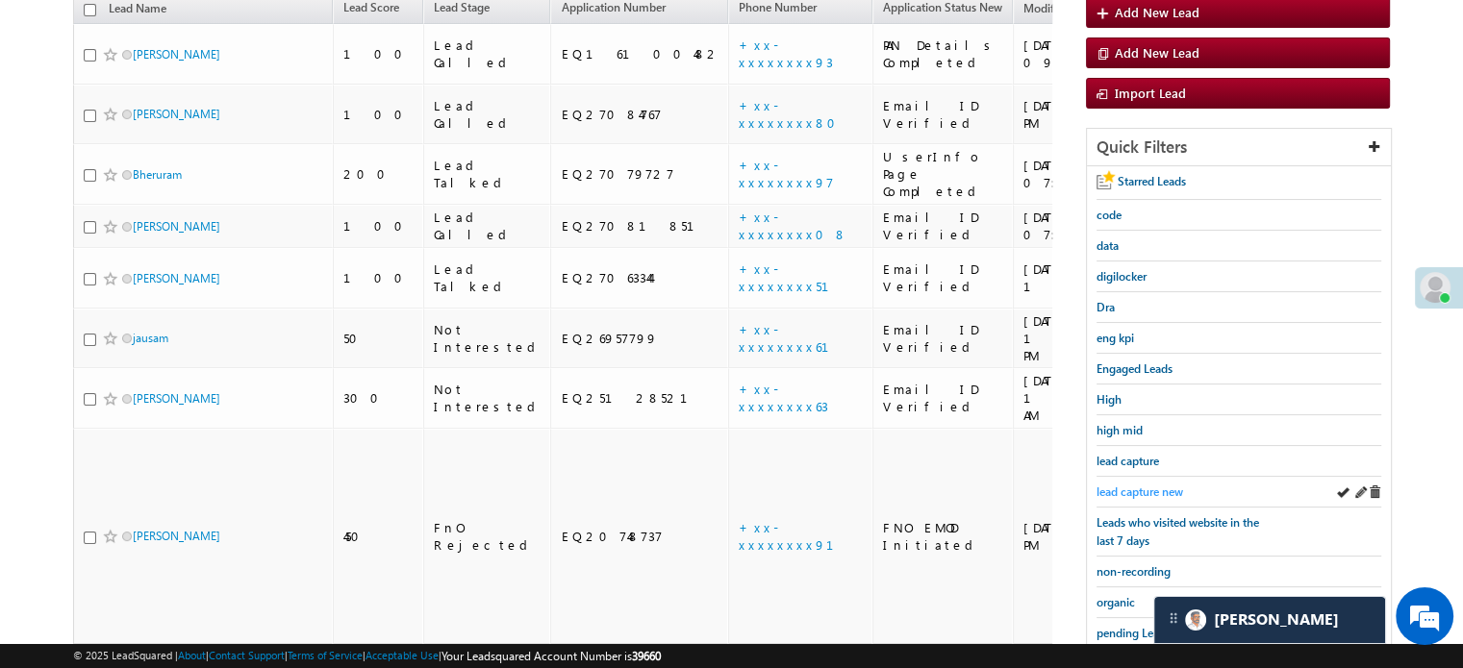
click at [1144, 485] on span "lead capture new" at bounding box center [1139, 492] width 87 height 14
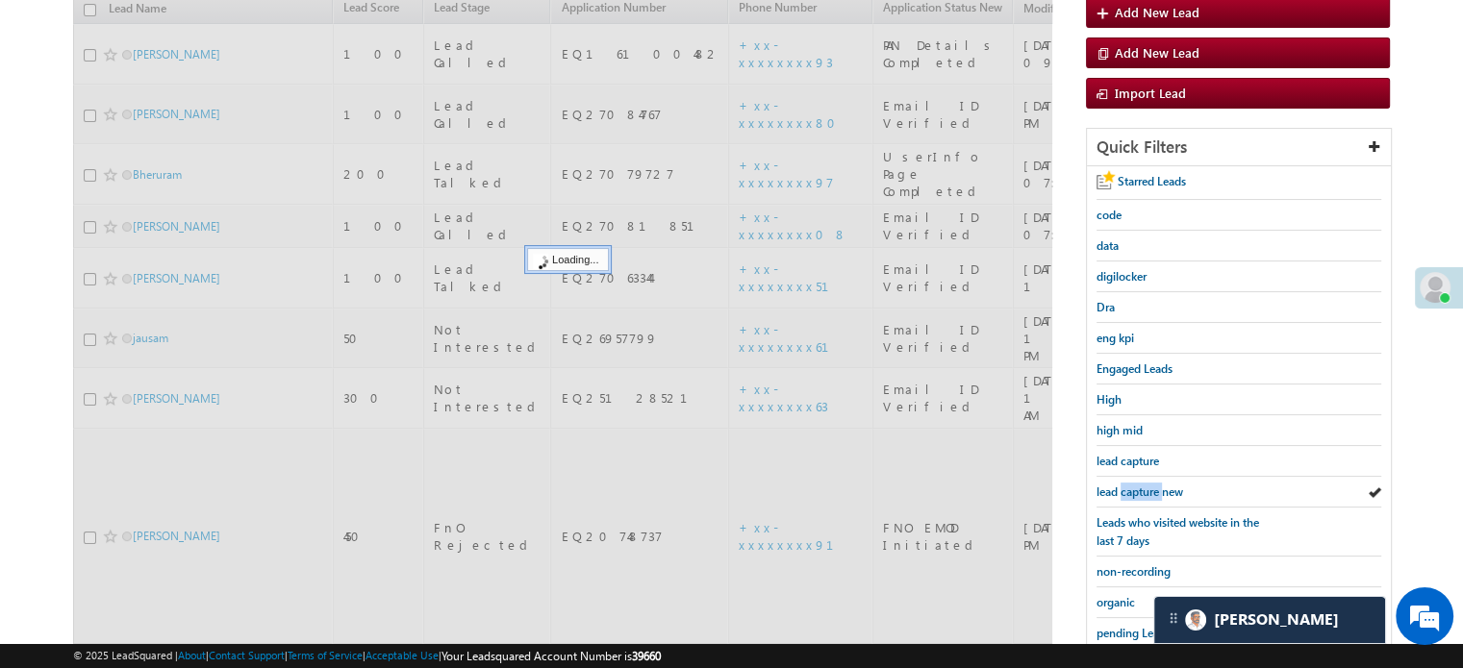
click at [1144, 485] on span "lead capture new" at bounding box center [1139, 492] width 87 height 14
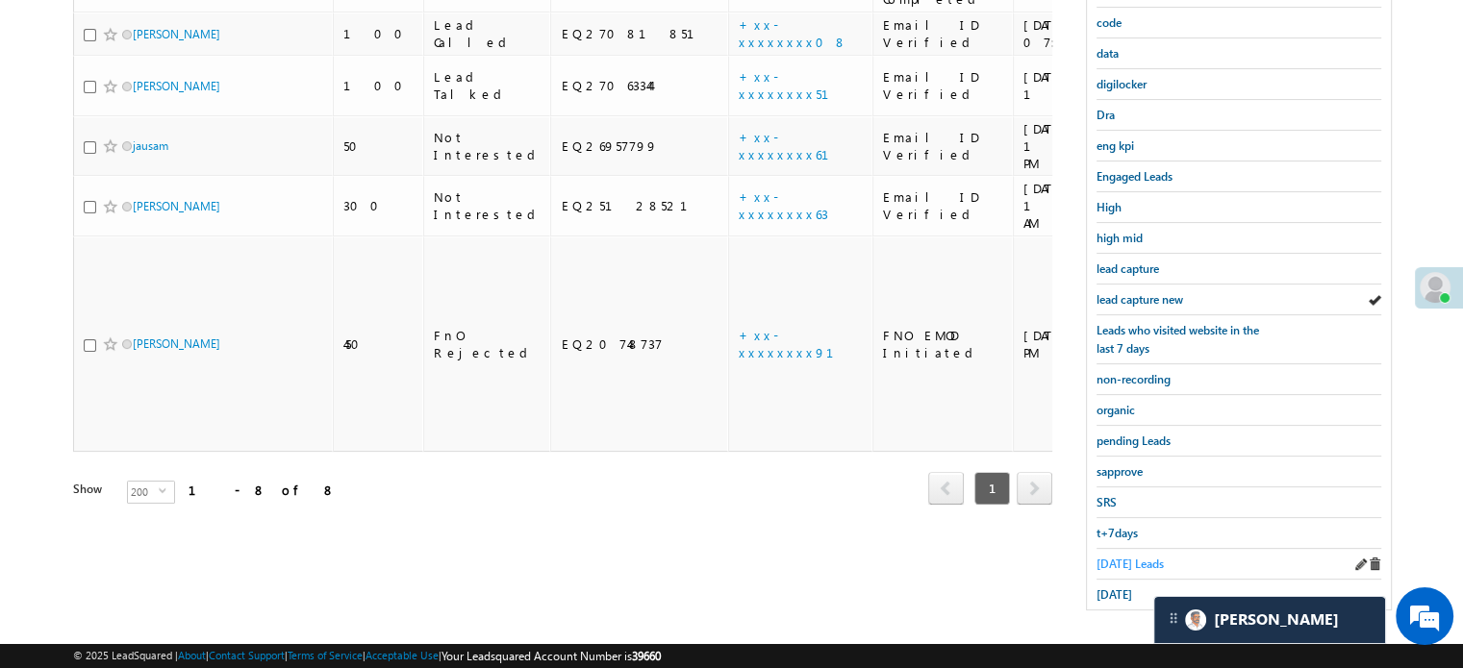
click at [1119, 557] on span "Today's Leads" at bounding box center [1129, 564] width 67 height 14
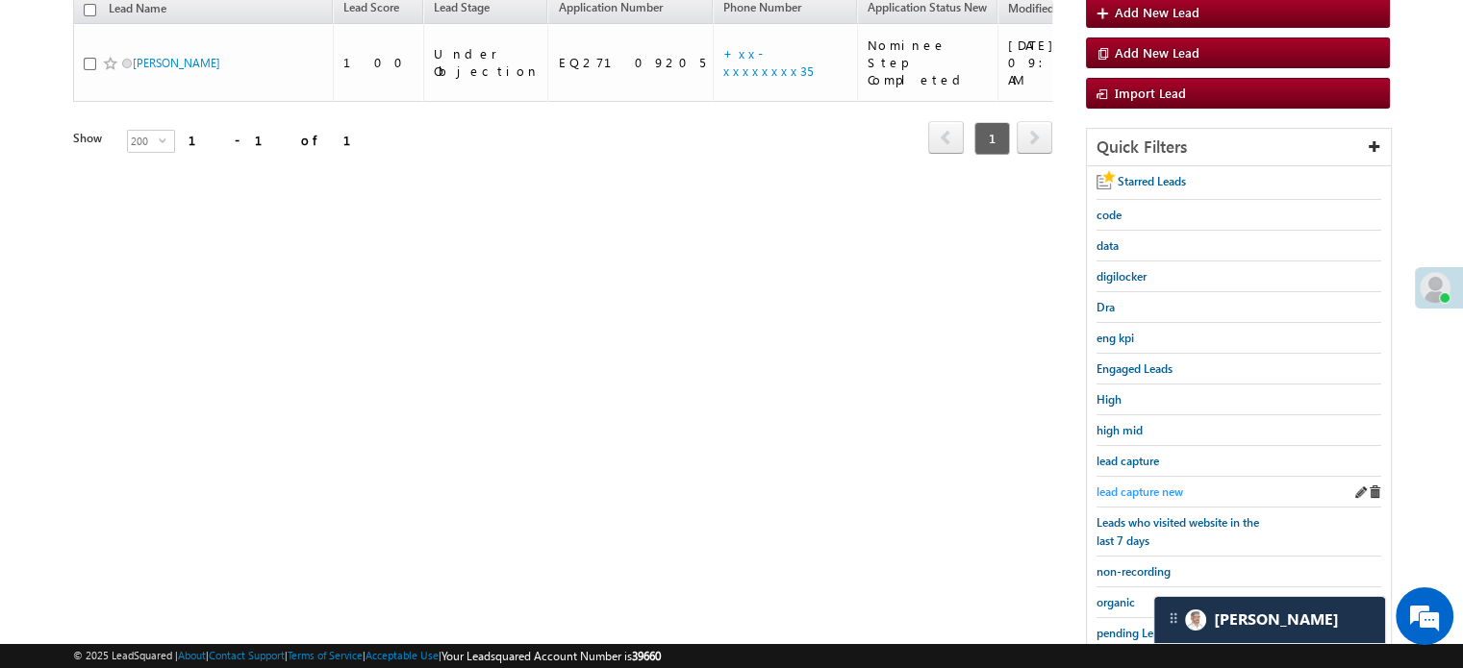
click at [1119, 491] on span "lead capture new" at bounding box center [1139, 492] width 87 height 14
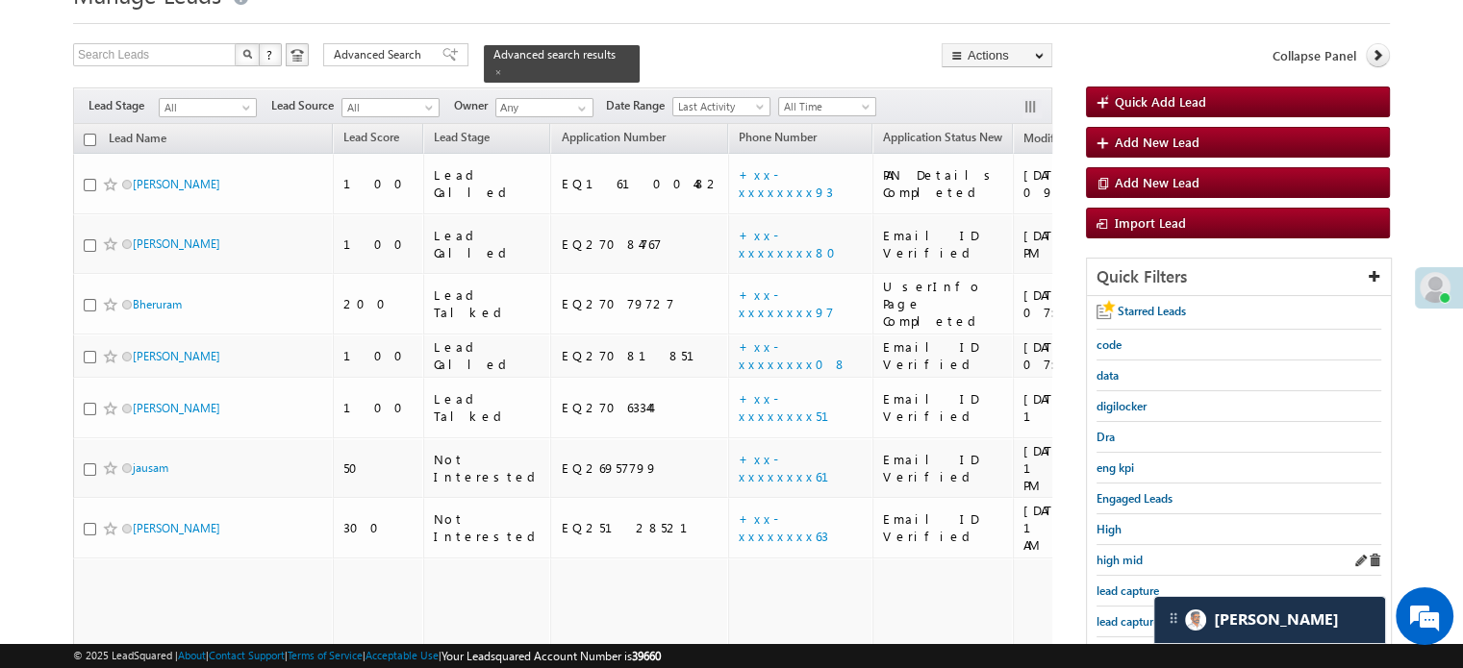
scroll to position [124, 0]
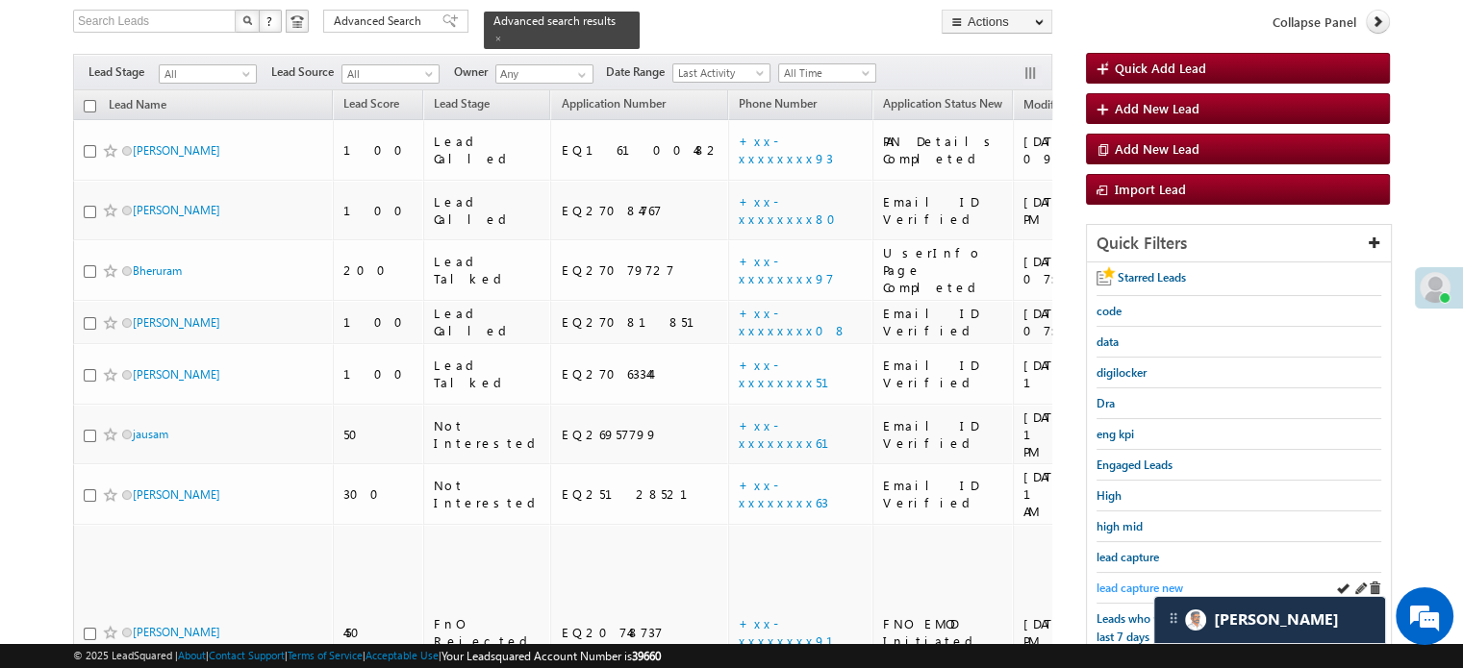
click at [1119, 582] on span "lead capture new" at bounding box center [1139, 588] width 87 height 14
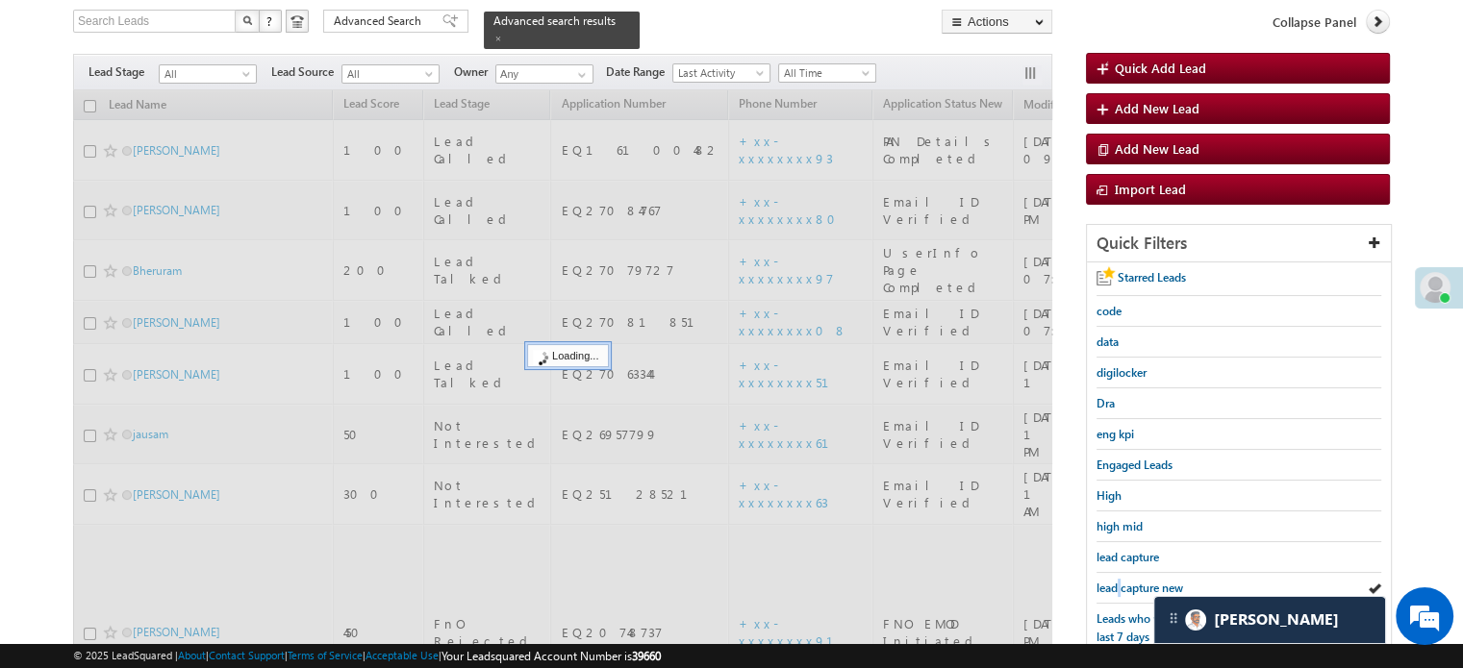
click at [1119, 582] on span "lead capture new" at bounding box center [1139, 588] width 87 height 14
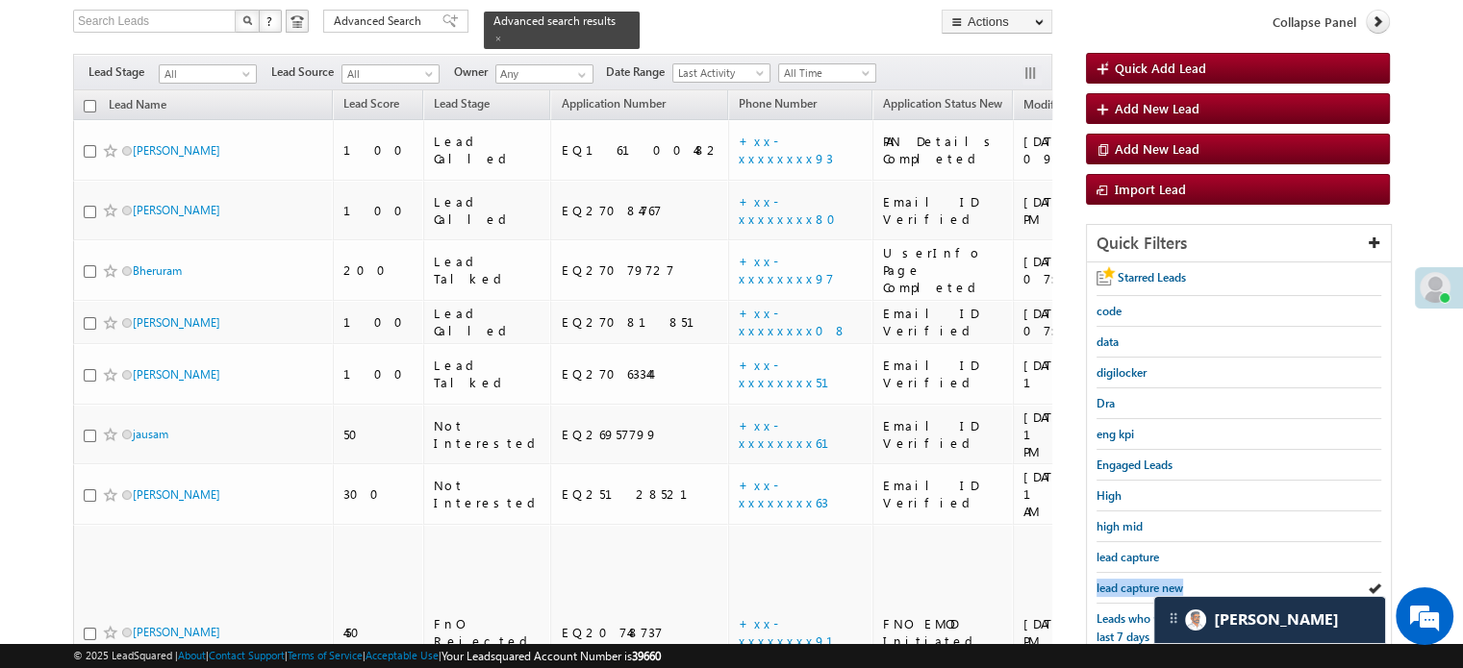
click at [1119, 582] on span "lead capture new" at bounding box center [1139, 588] width 87 height 14
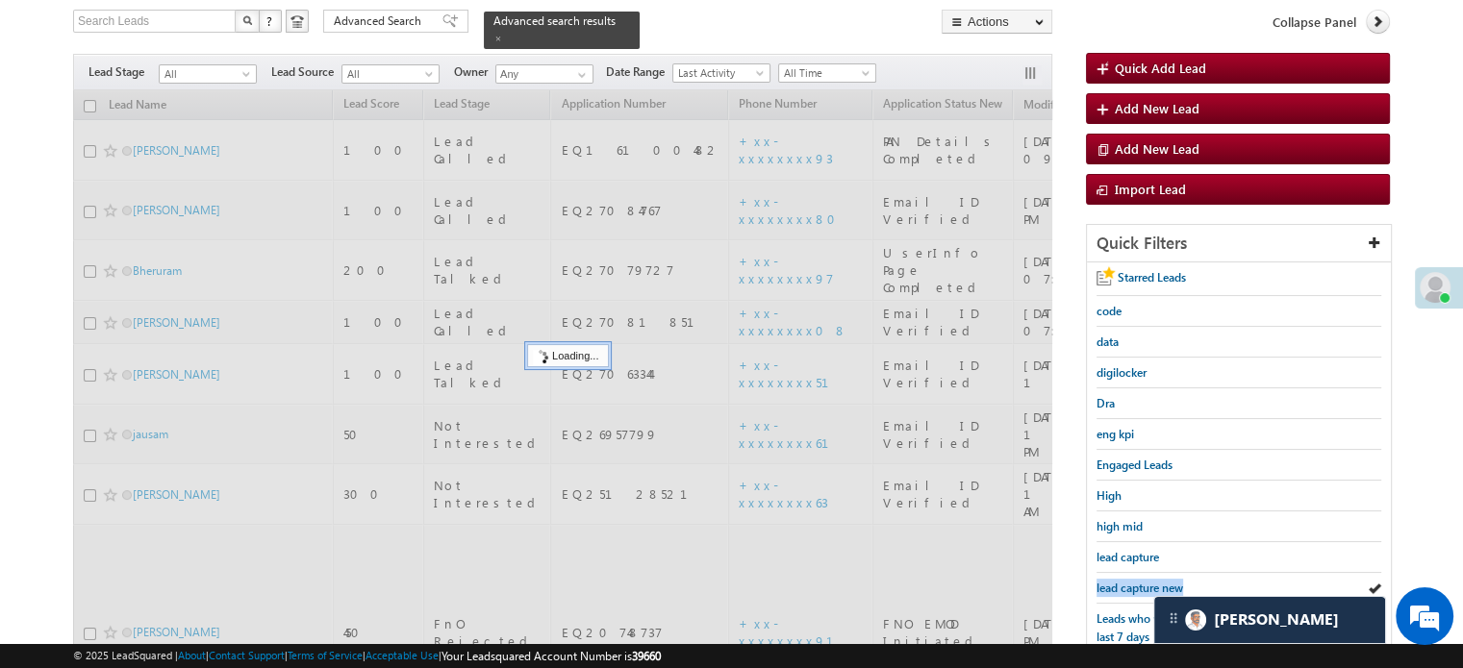
click at [1119, 582] on span "lead capture new" at bounding box center [1139, 588] width 87 height 14
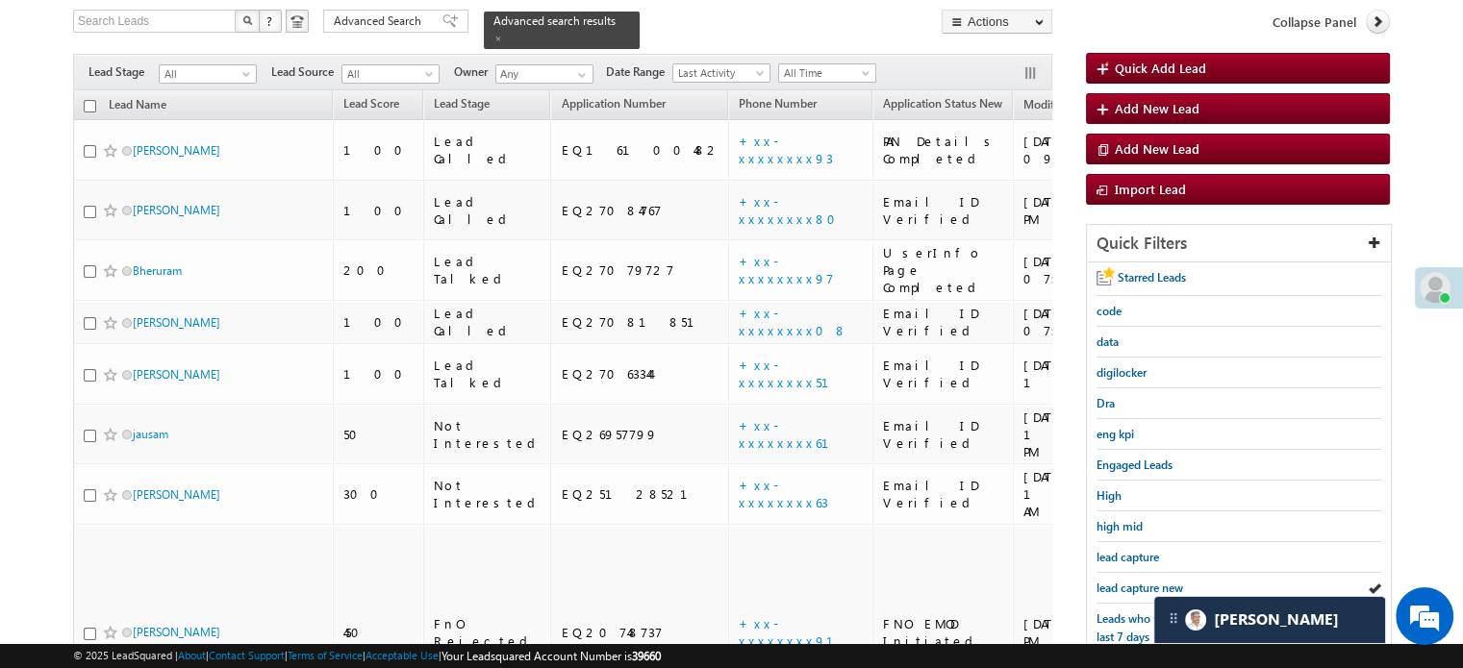
click at [1149, 573] on div "lead capture new" at bounding box center [1238, 588] width 285 height 31
click at [1136, 581] on span "lead capture new" at bounding box center [1139, 588] width 87 height 14
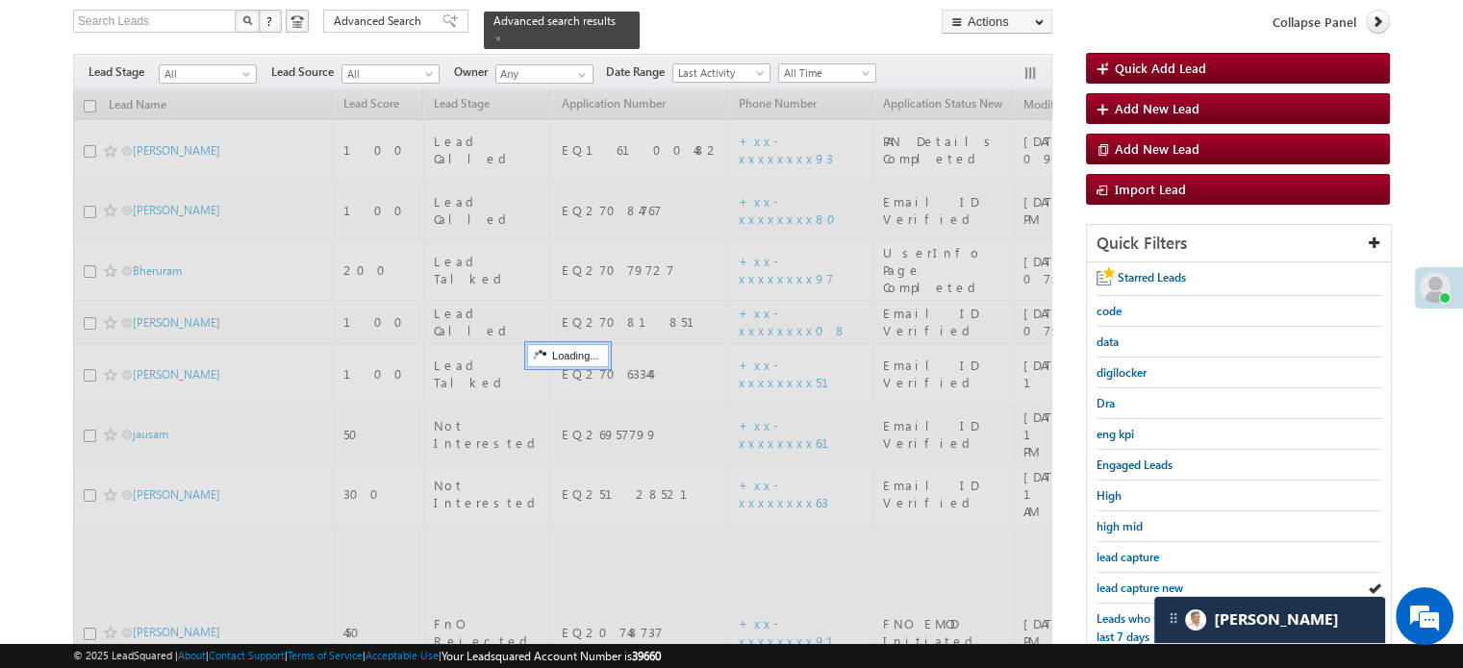
click at [1136, 581] on span "lead capture new" at bounding box center [1139, 588] width 87 height 14
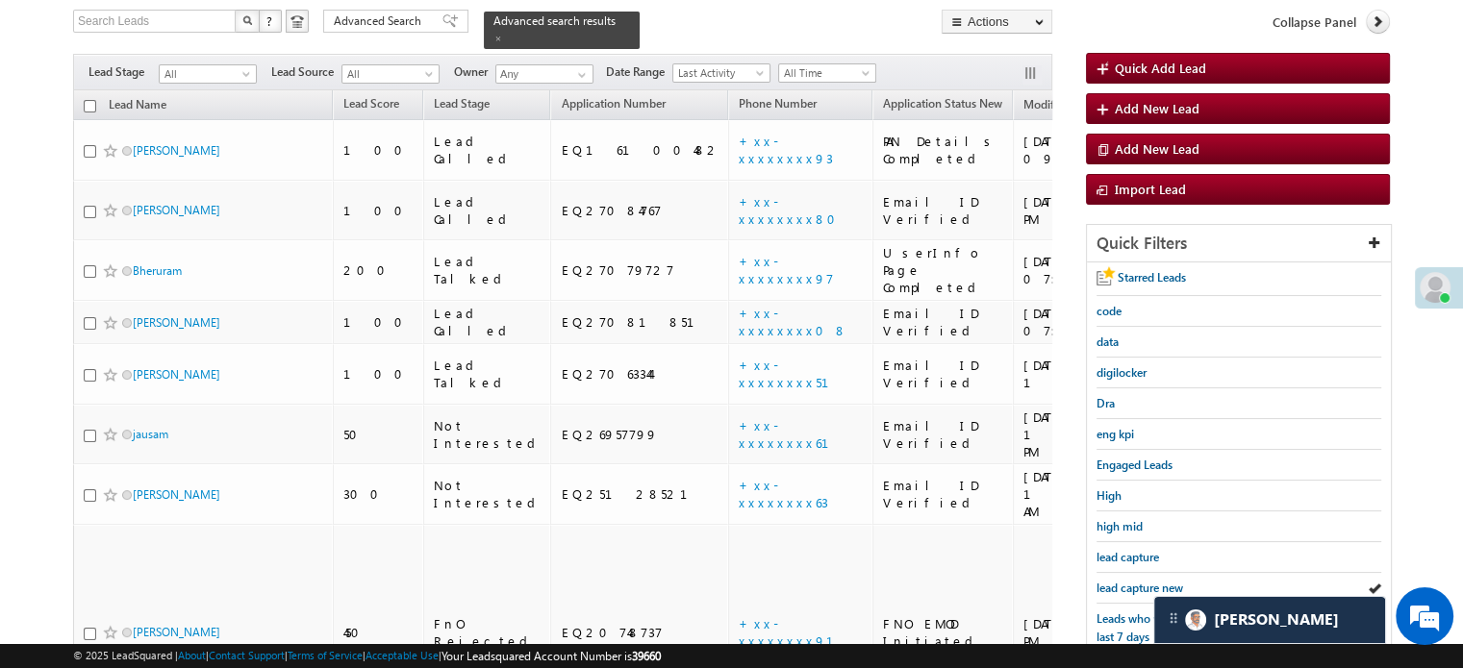
click at [1136, 581] on span "lead capture new" at bounding box center [1139, 588] width 87 height 14
click at [1139, 581] on span "lead capture new" at bounding box center [1139, 588] width 87 height 14
click at [1143, 581] on span "lead capture new" at bounding box center [1139, 588] width 87 height 14
click at [1143, 585] on span "lead capture new" at bounding box center [1139, 588] width 87 height 14
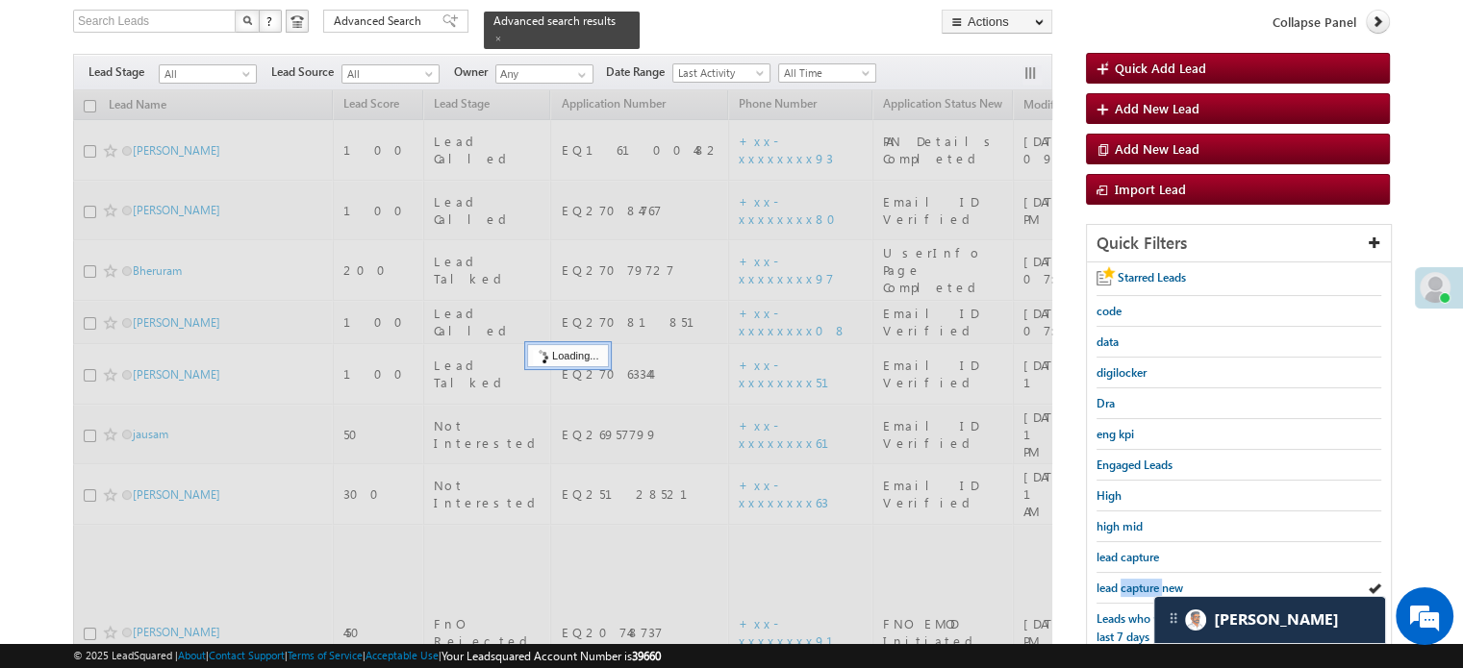
click at [1143, 585] on span "lead capture new" at bounding box center [1139, 588] width 87 height 14
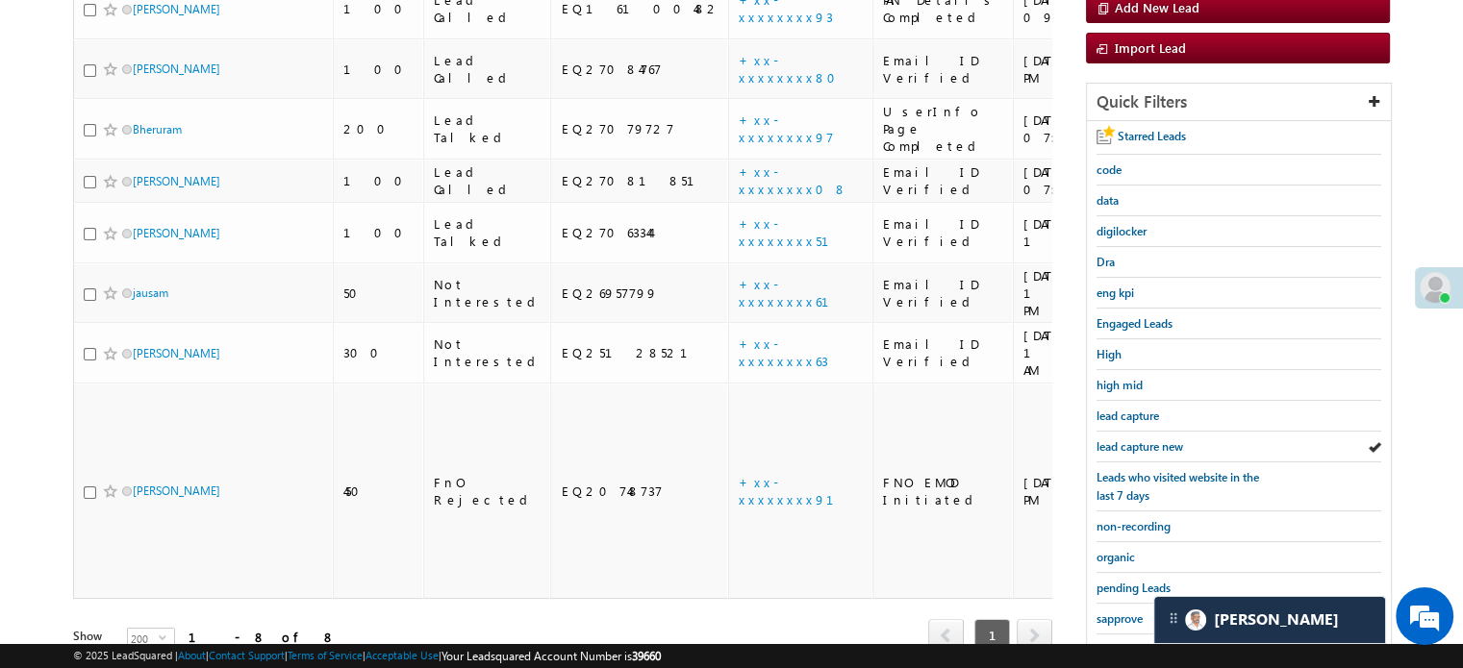
scroll to position [413, 0]
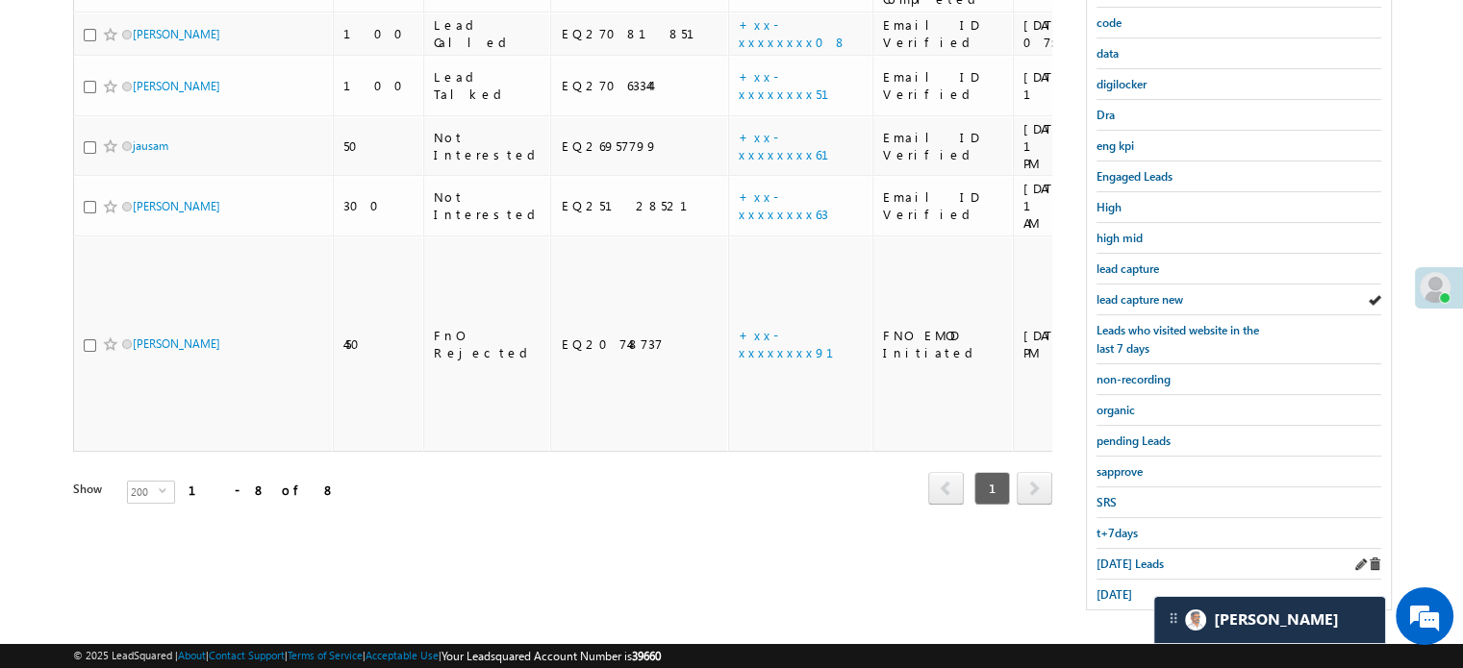
click at [1119, 565] on div "Today's Leads" at bounding box center [1238, 564] width 285 height 31
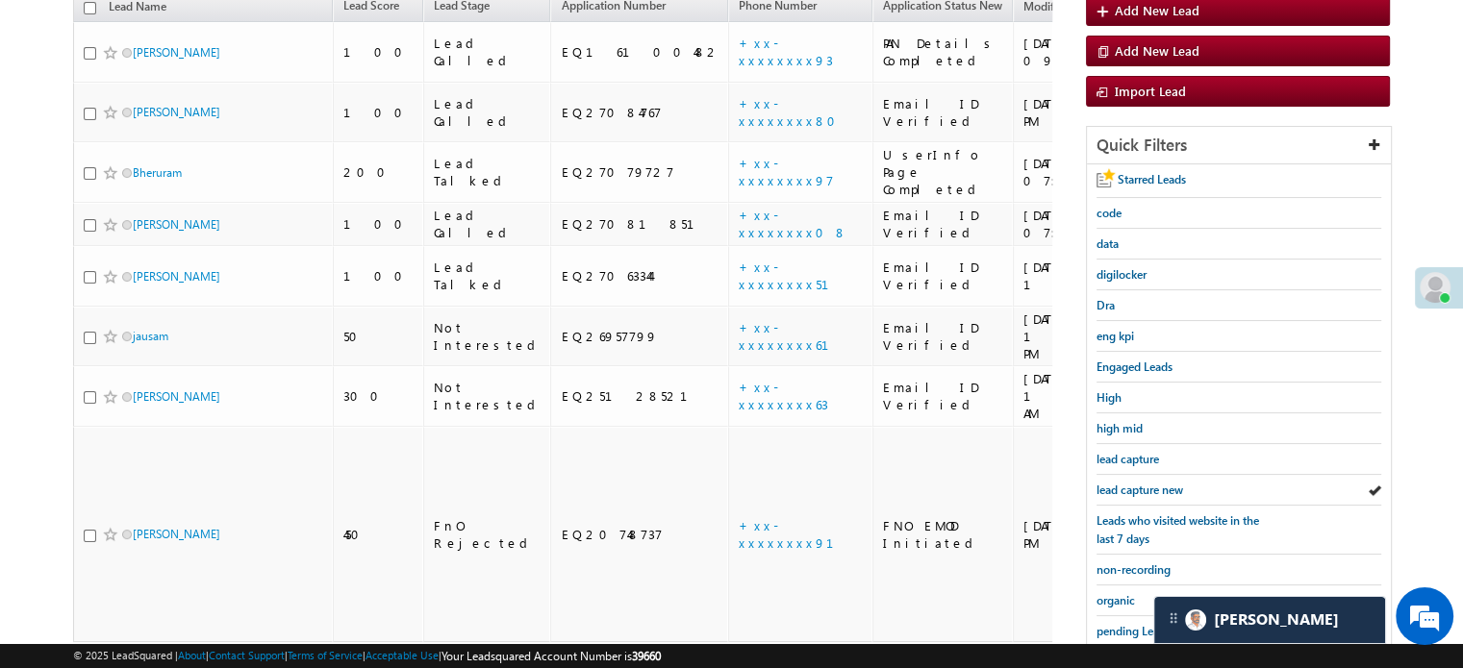
scroll to position [220, 0]
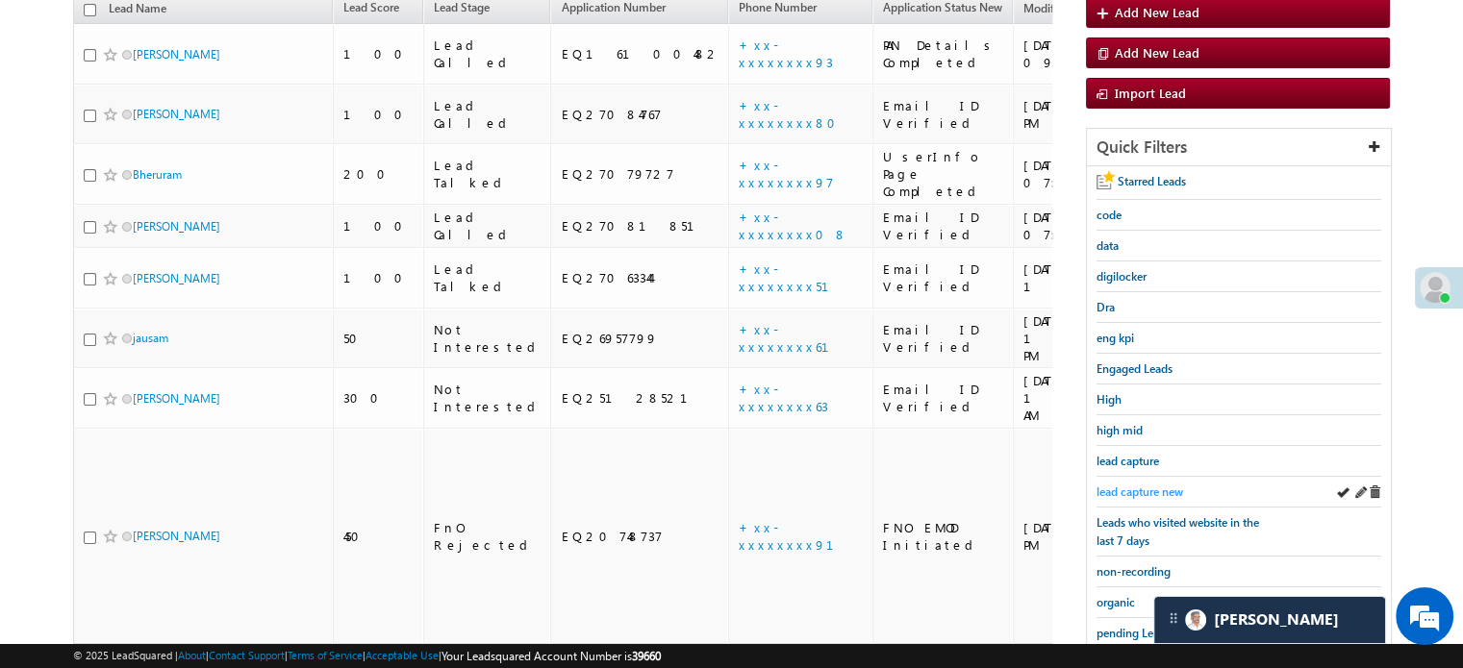
click at [1133, 487] on span "lead capture new" at bounding box center [1139, 492] width 87 height 14
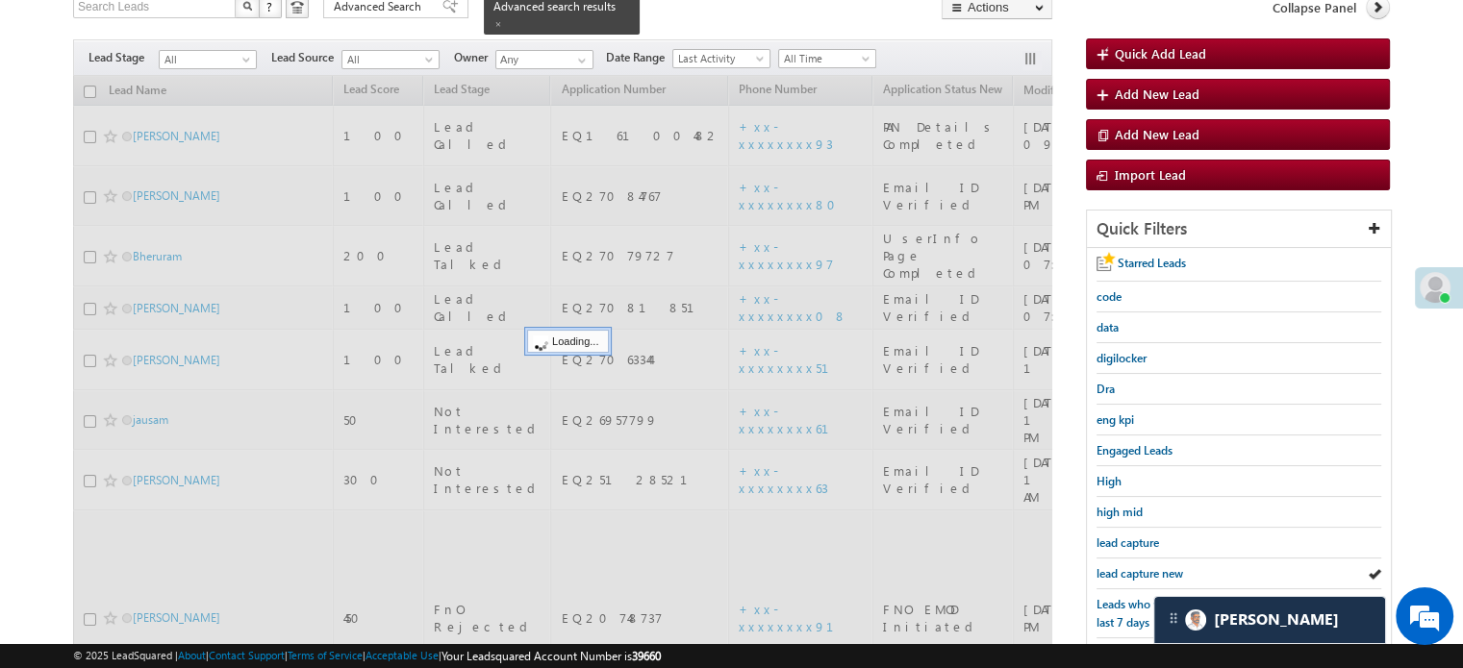
scroll to position [28, 0]
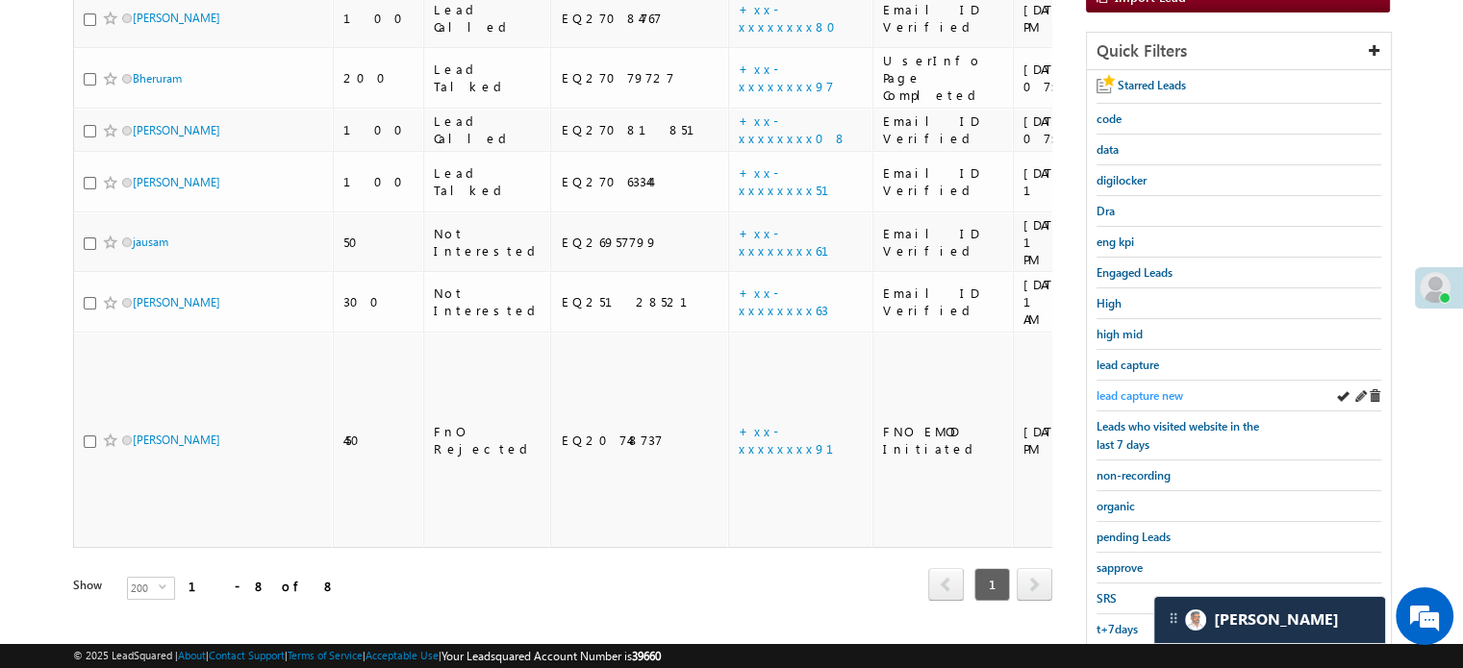
click at [1146, 389] on span "lead capture new" at bounding box center [1139, 396] width 87 height 14
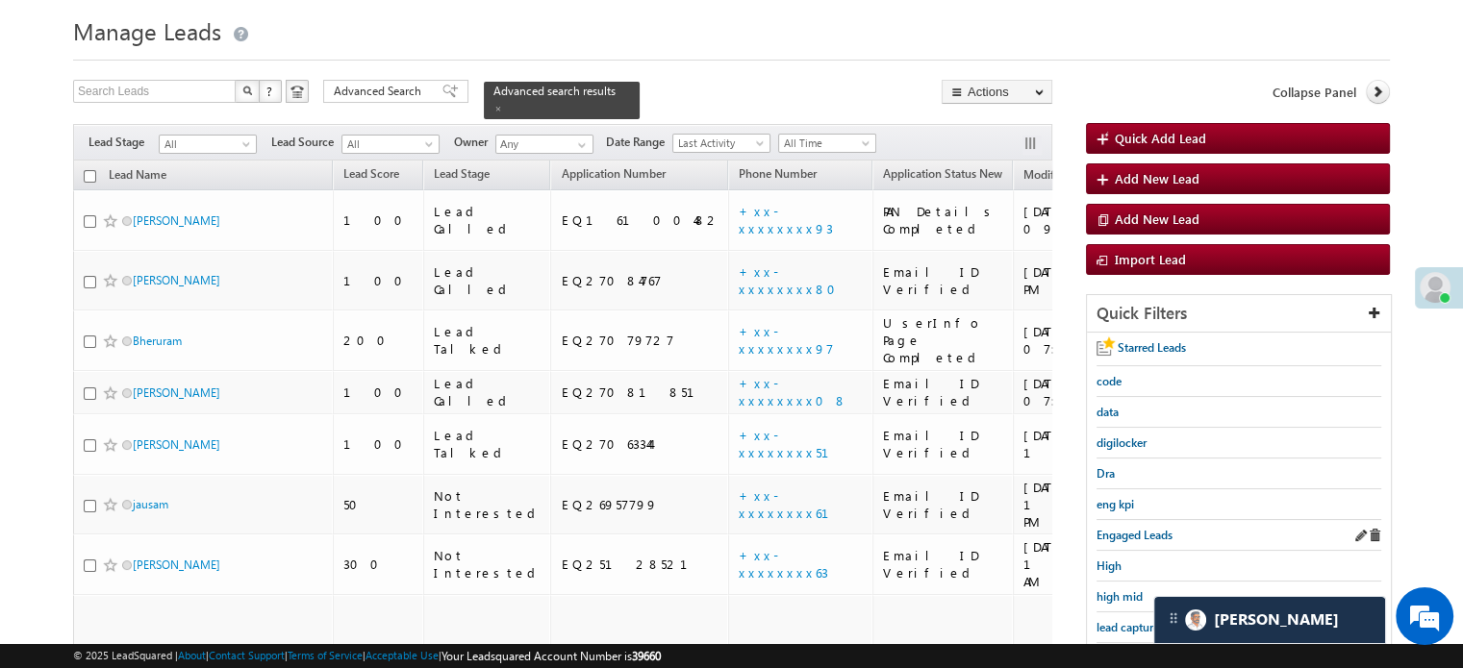
scroll to position [124, 0]
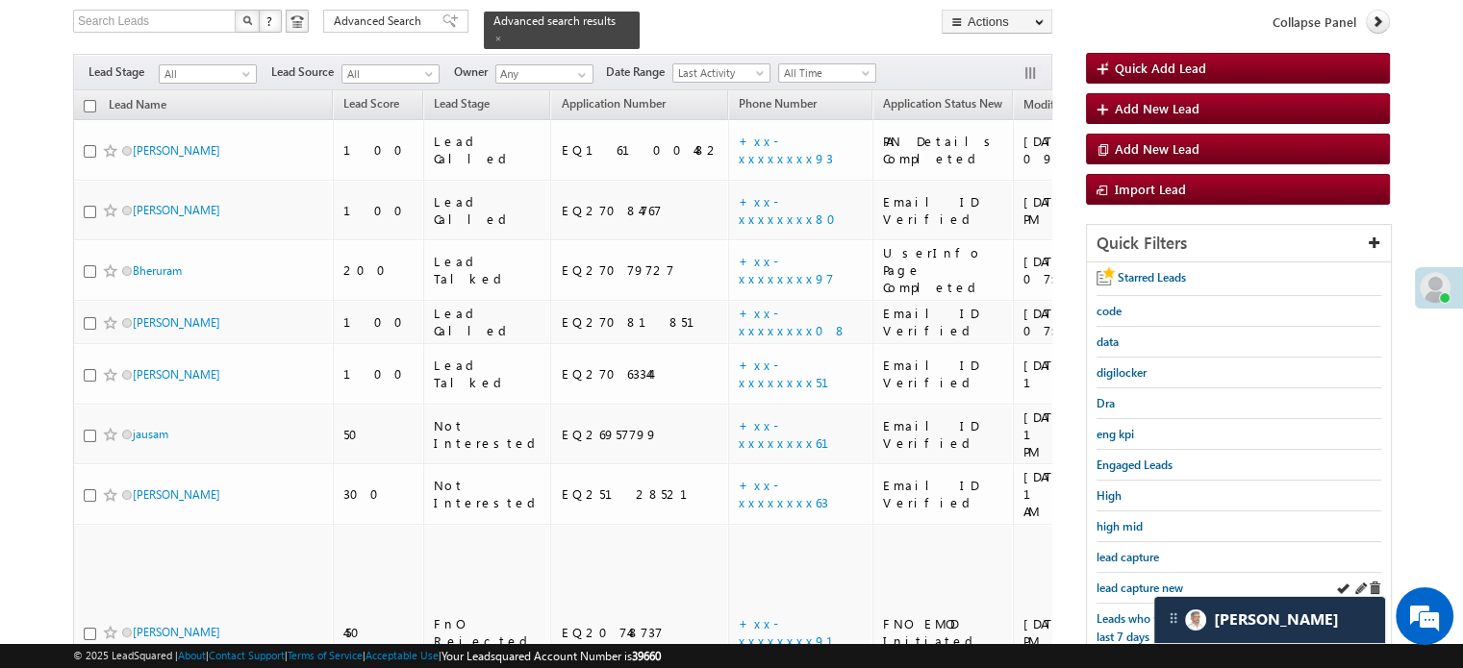
click at [1126, 573] on div "lead capture new" at bounding box center [1238, 588] width 285 height 31
click at [1127, 581] on span "lead capture new" at bounding box center [1139, 588] width 87 height 14
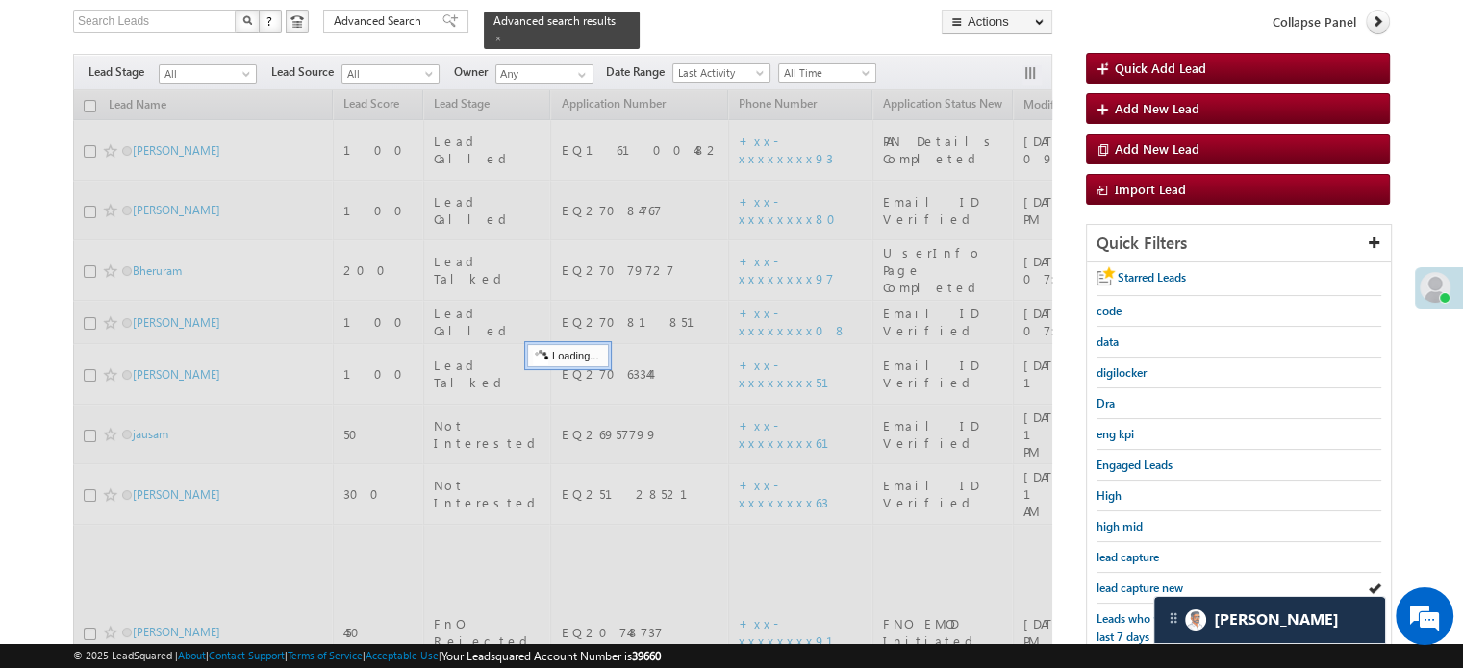
click at [1129, 581] on span "lead capture new" at bounding box center [1139, 588] width 87 height 14
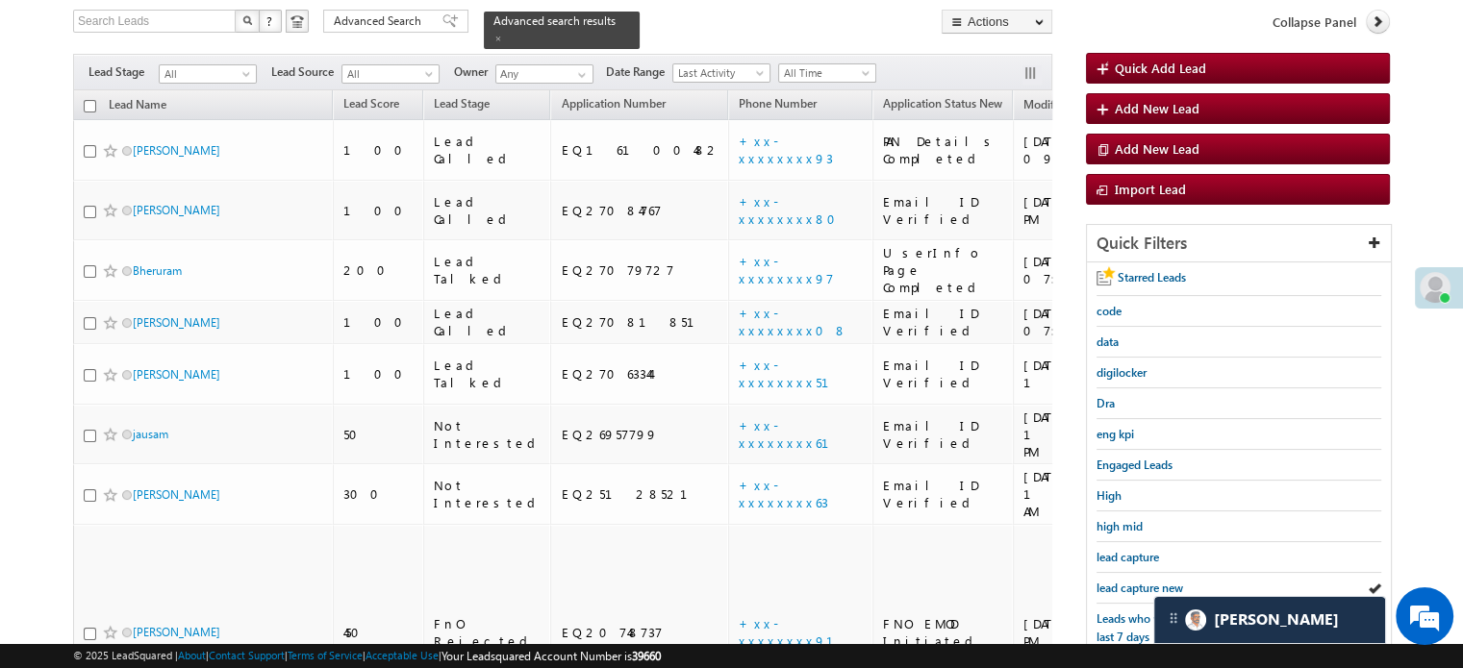
click at [1129, 581] on span "lead capture new" at bounding box center [1139, 588] width 87 height 14
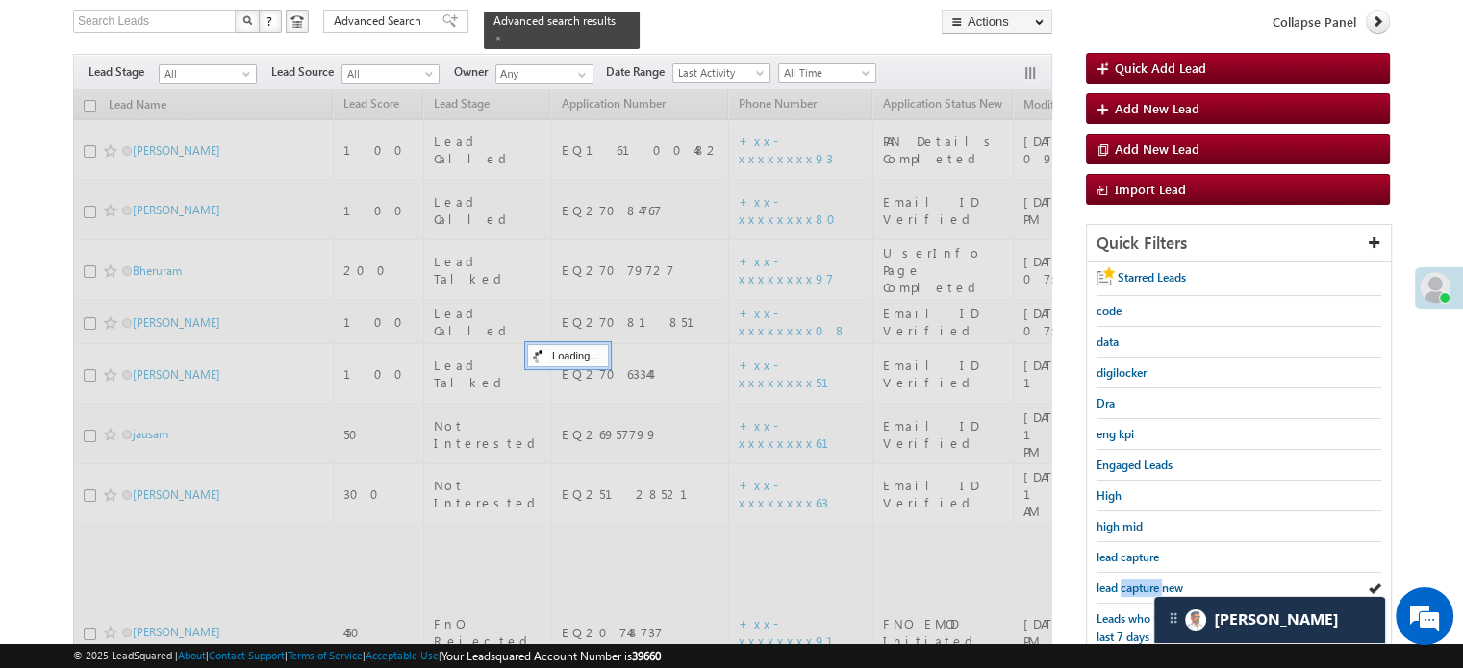
click at [1129, 581] on span "lead capture new" at bounding box center [1139, 588] width 87 height 14
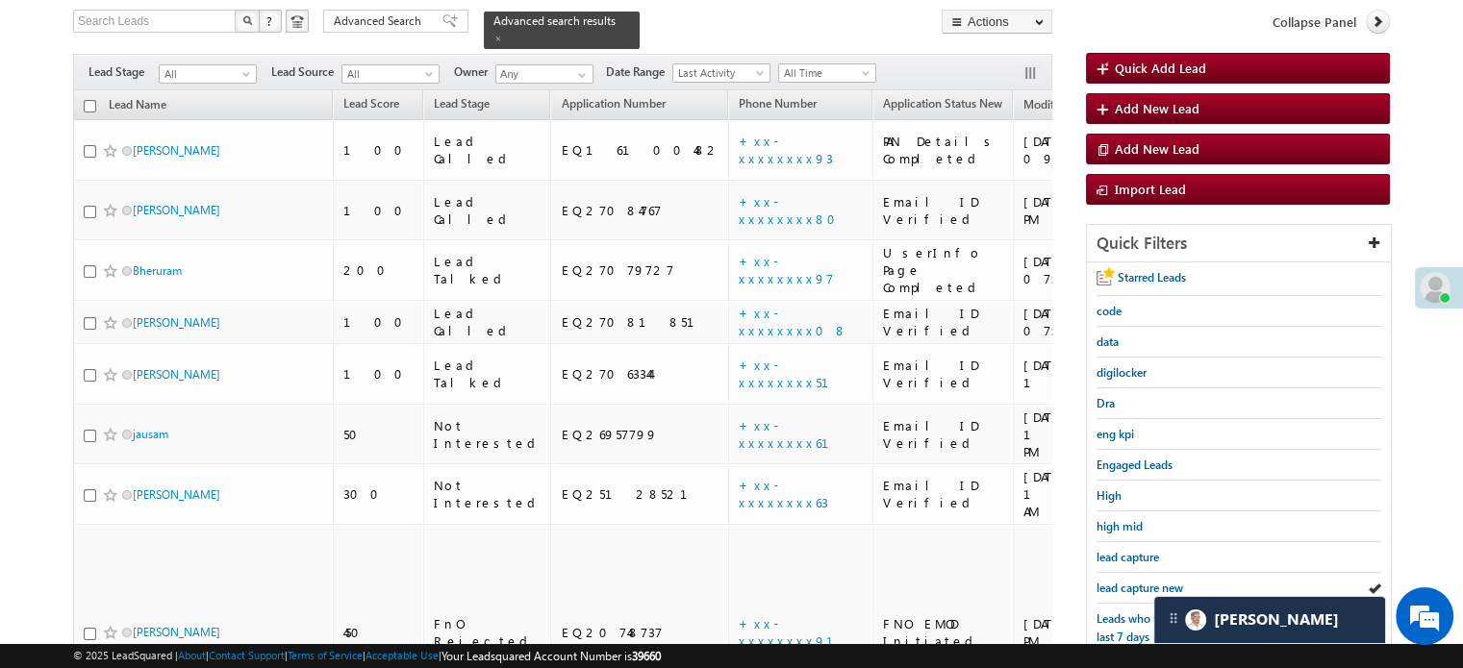
click at [1129, 581] on span "lead capture new" at bounding box center [1139, 588] width 87 height 14
click at [1123, 584] on span "lead capture new" at bounding box center [1139, 588] width 87 height 14
click at [1124, 582] on span "lead capture new" at bounding box center [1139, 588] width 87 height 14
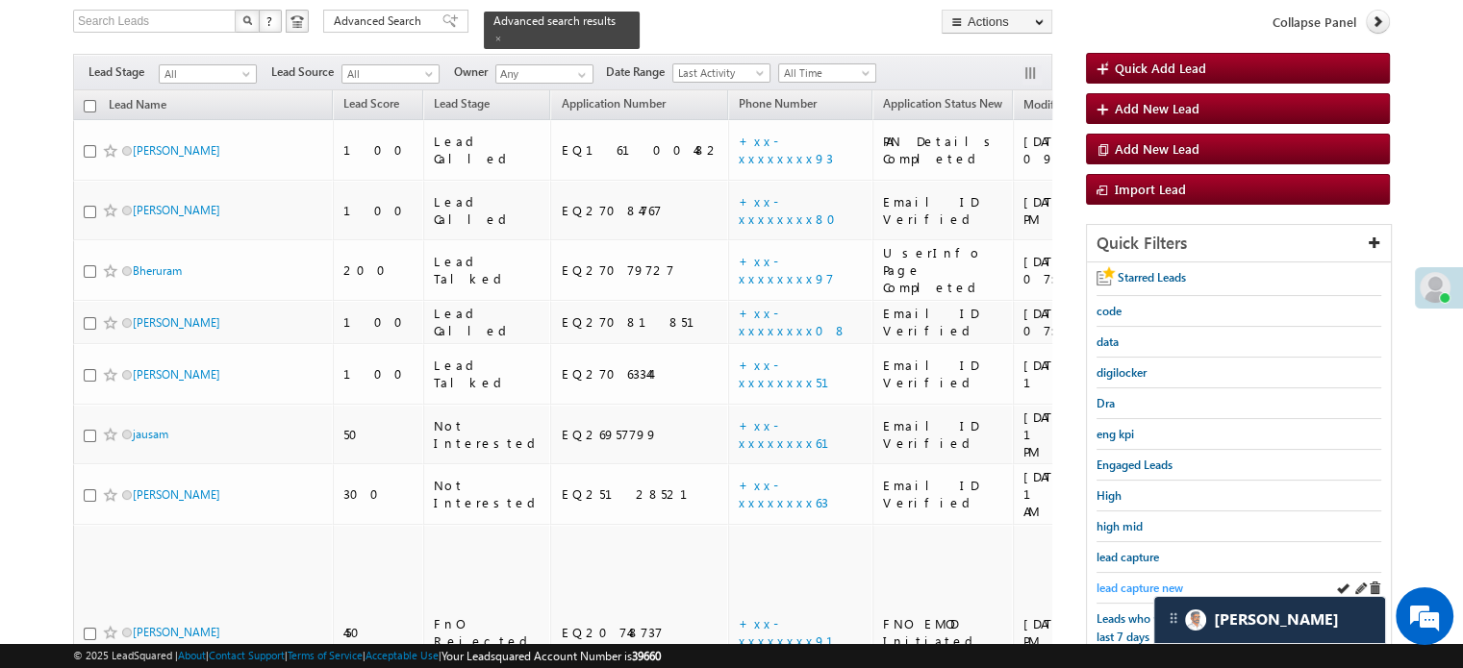
click at [1126, 581] on span "lead capture new" at bounding box center [1139, 588] width 87 height 14
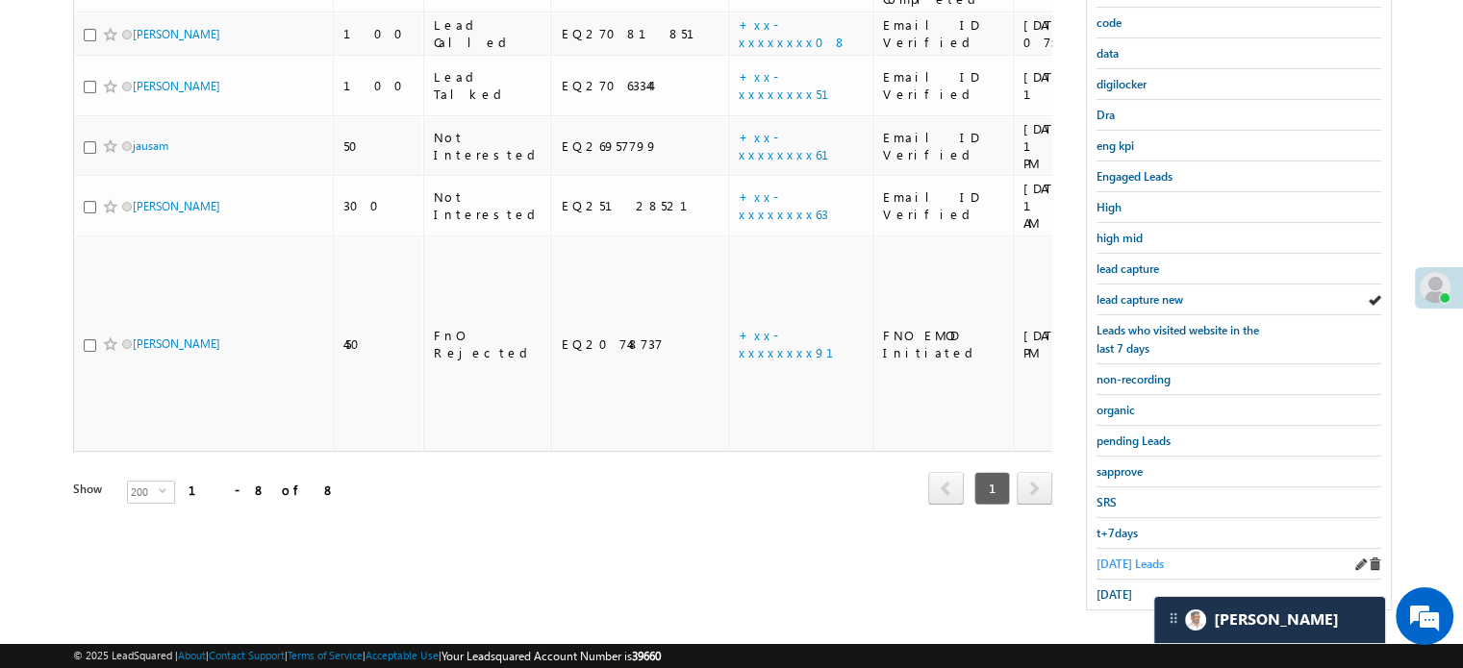
click at [1122, 557] on span "Today's Leads" at bounding box center [1129, 564] width 67 height 14
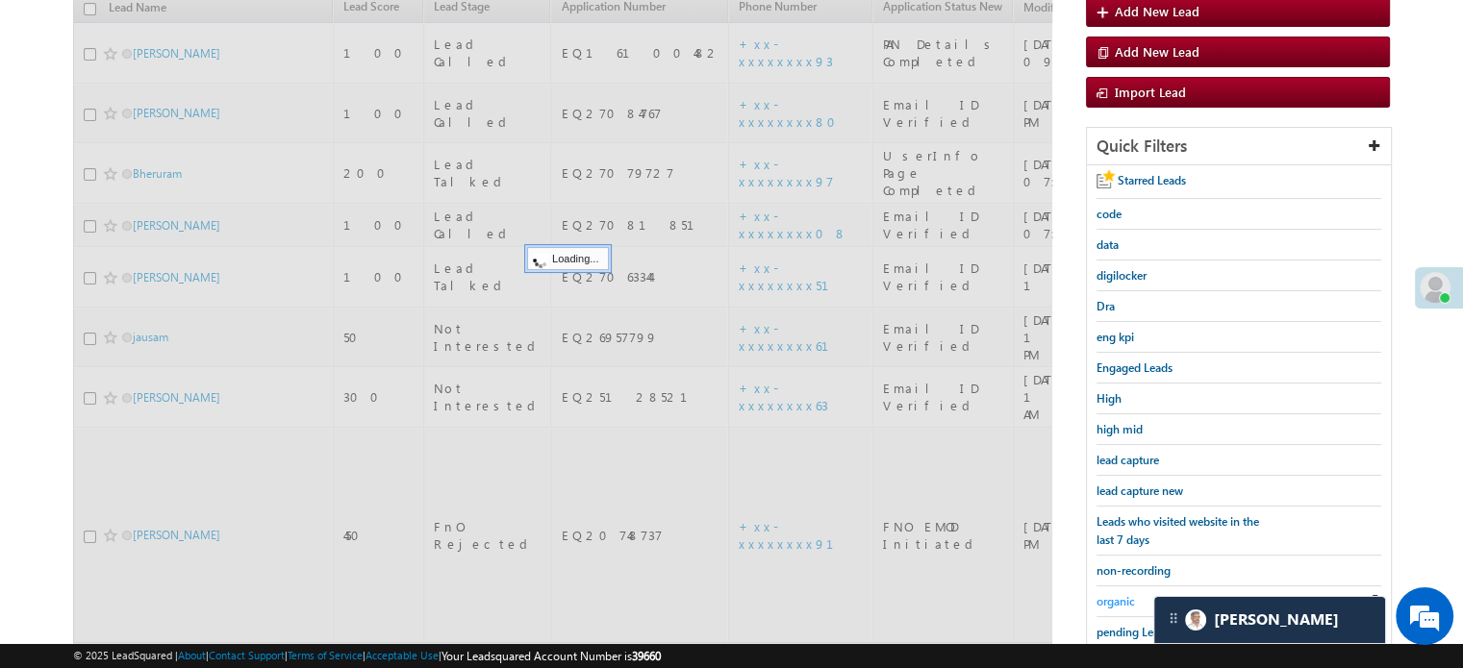
scroll to position [220, 0]
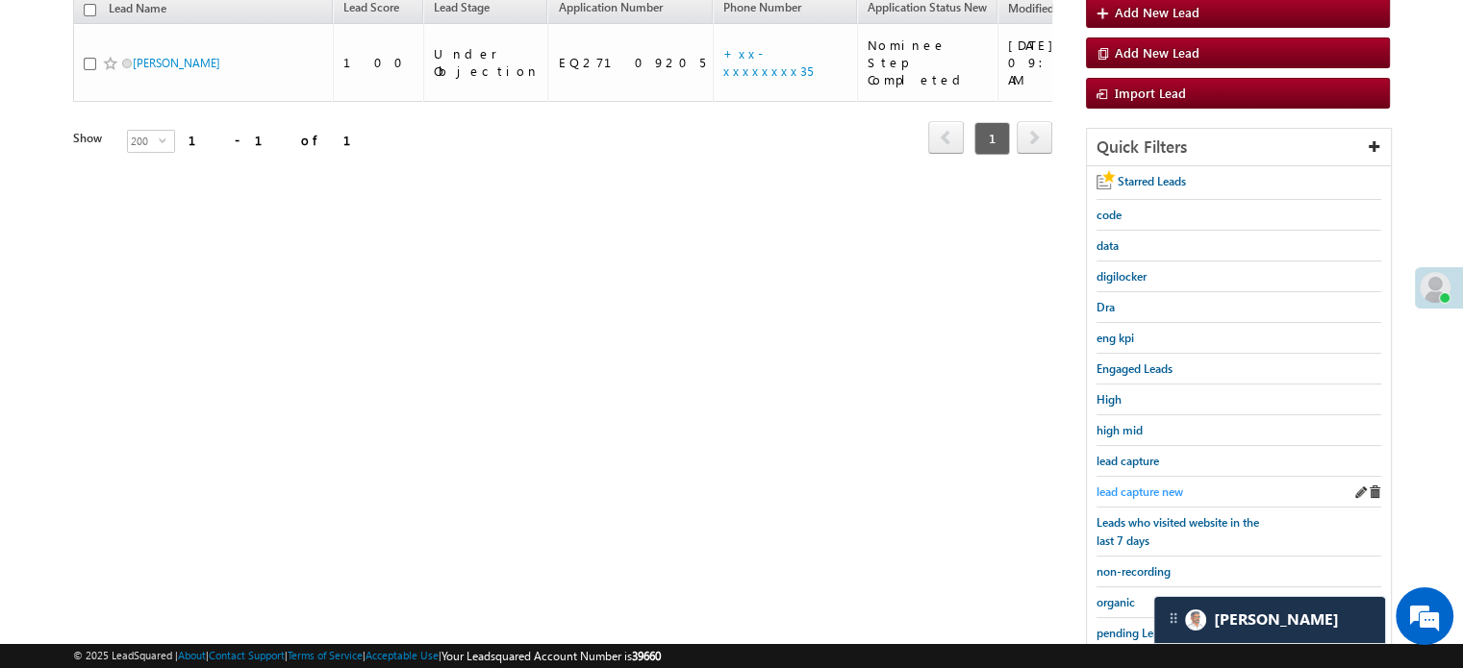
click at [1135, 489] on span "lead capture new" at bounding box center [1139, 492] width 87 height 14
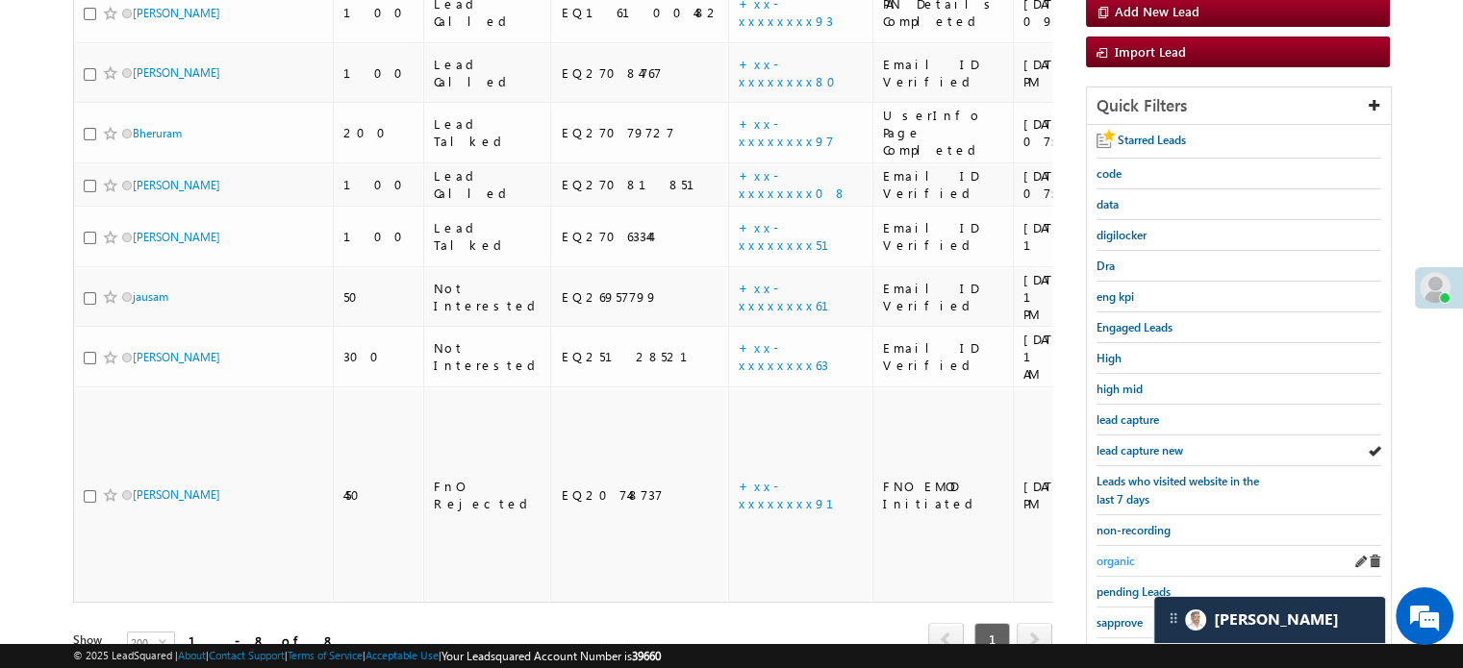
scroll to position [289, 0]
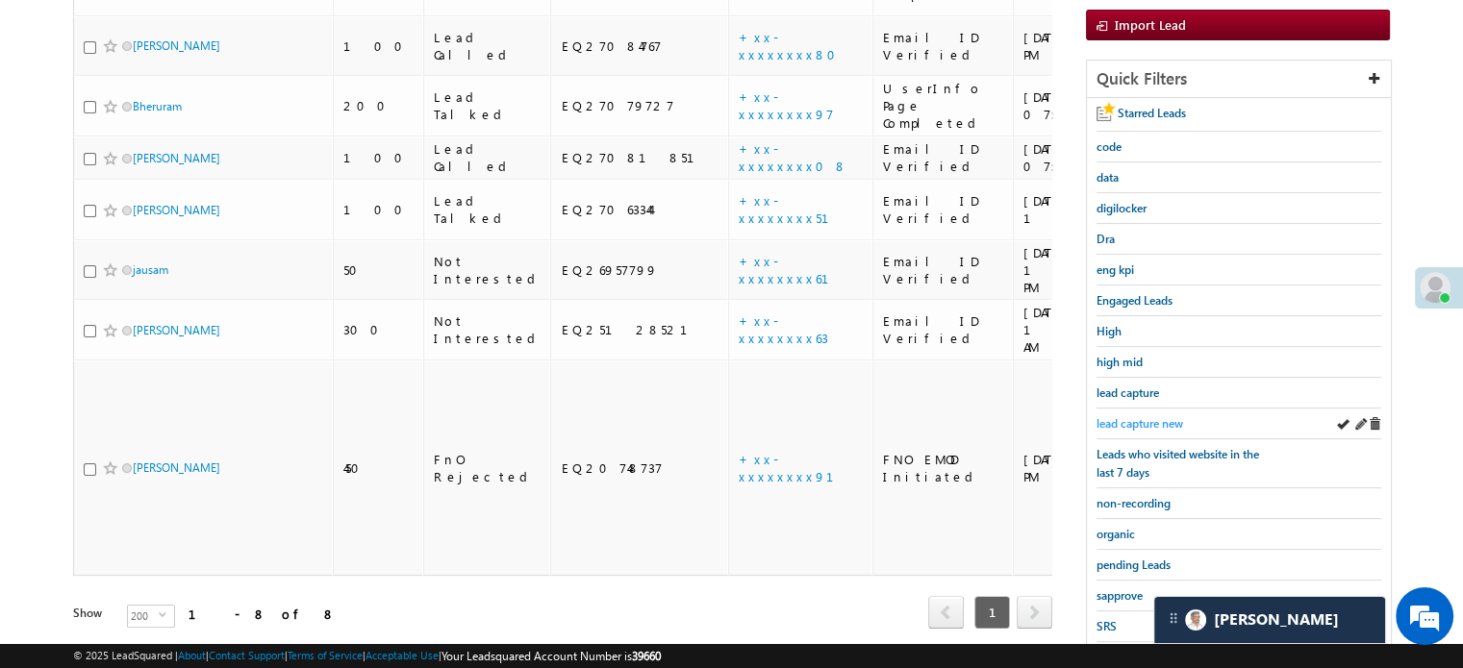
click at [1131, 425] on span "lead capture new" at bounding box center [1139, 423] width 87 height 14
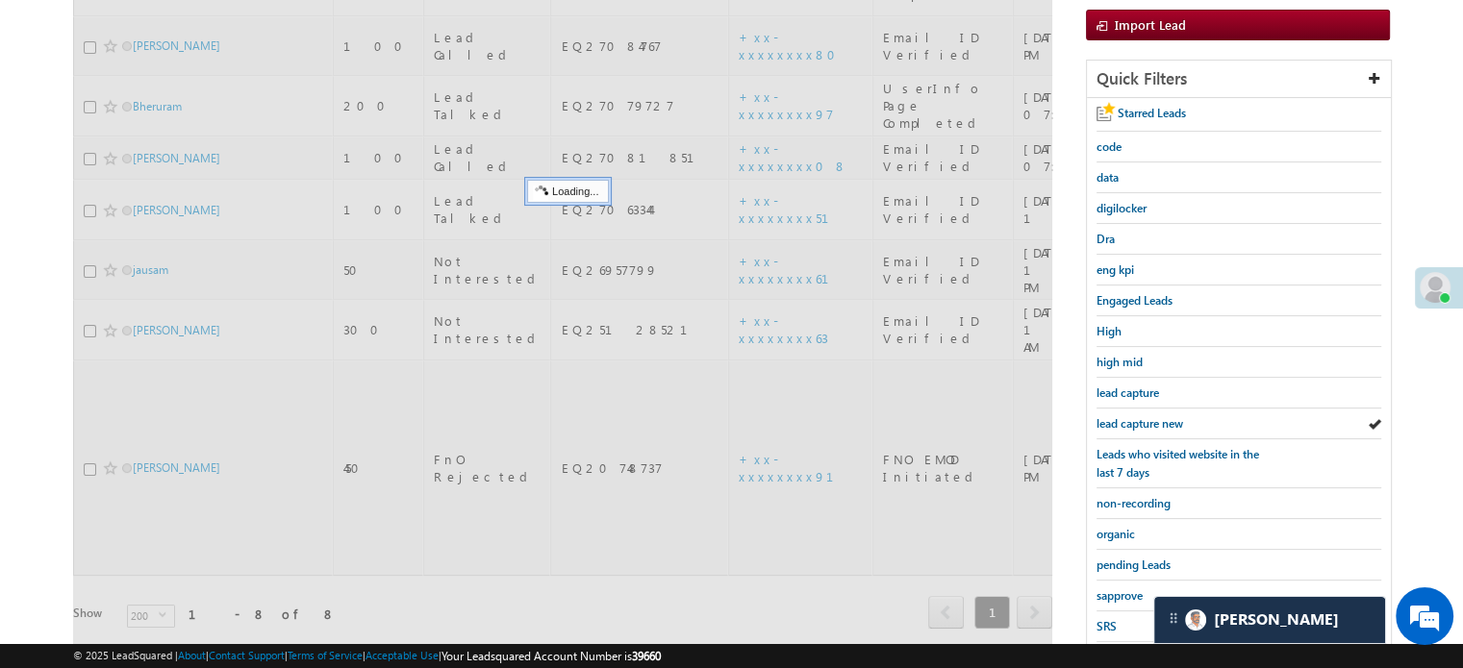
click at [1132, 423] on span "lead capture new" at bounding box center [1139, 423] width 87 height 14
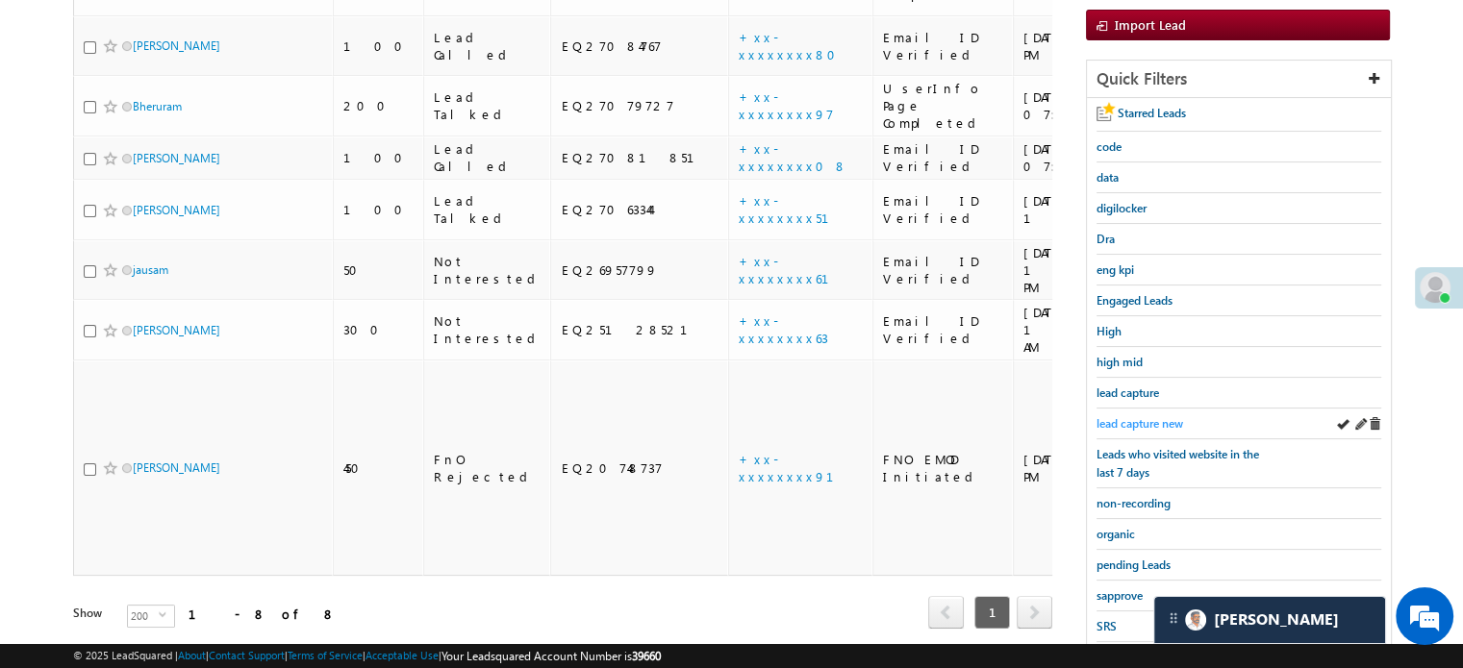
click at [1132, 416] on span "lead capture new" at bounding box center [1139, 423] width 87 height 14
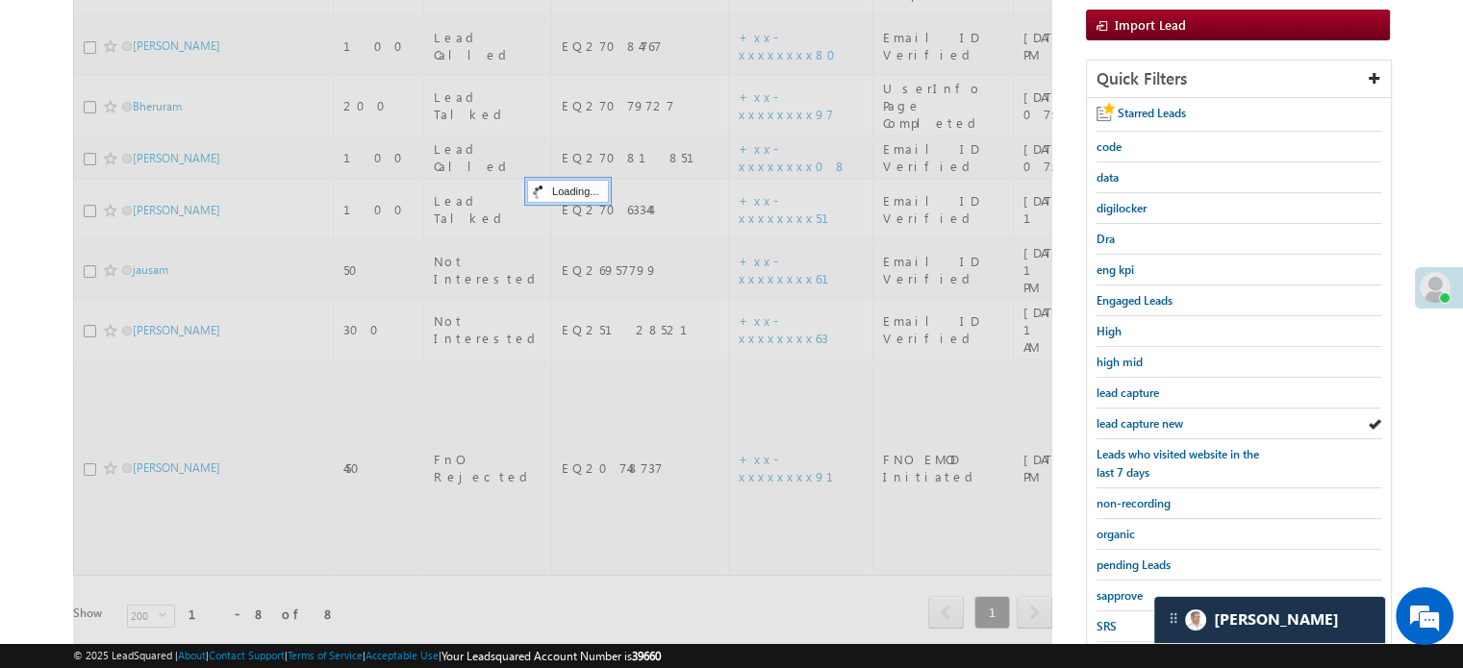
click at [1133, 416] on span "lead capture new" at bounding box center [1139, 423] width 87 height 14
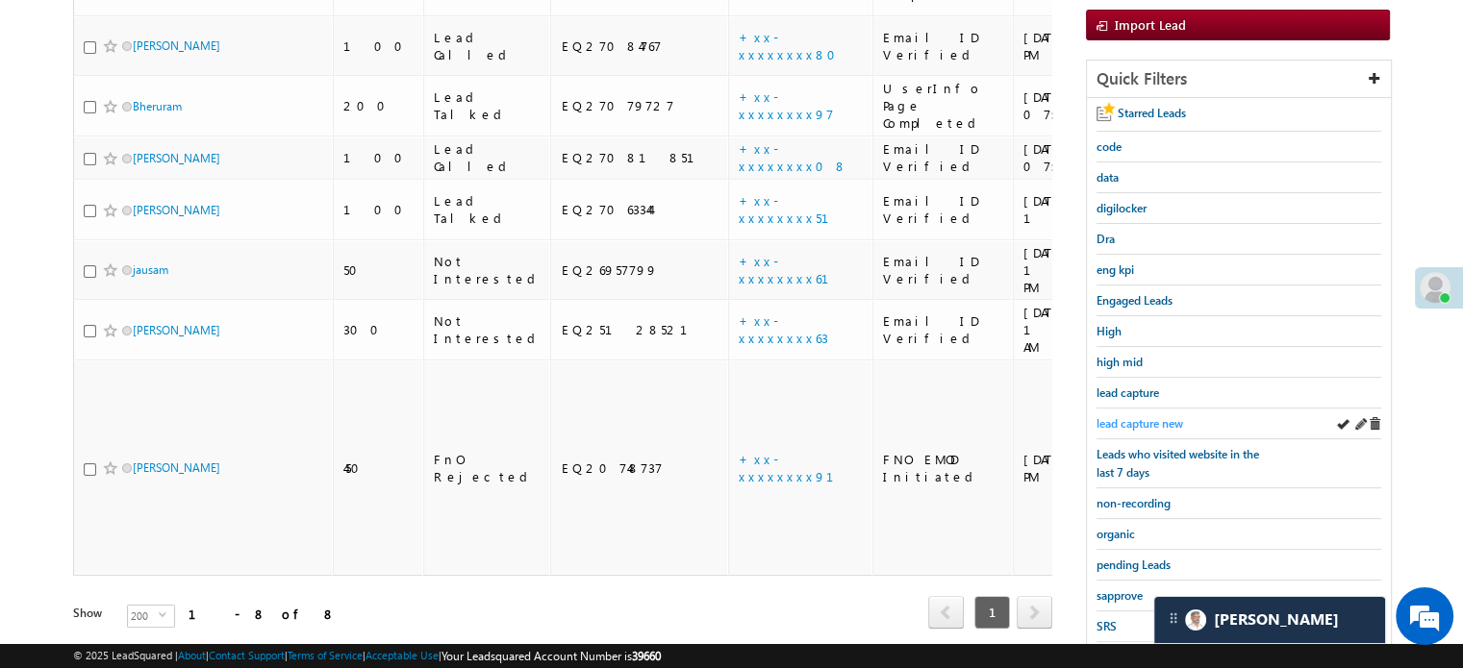
click at [1130, 418] on span "lead capture new" at bounding box center [1139, 423] width 87 height 14
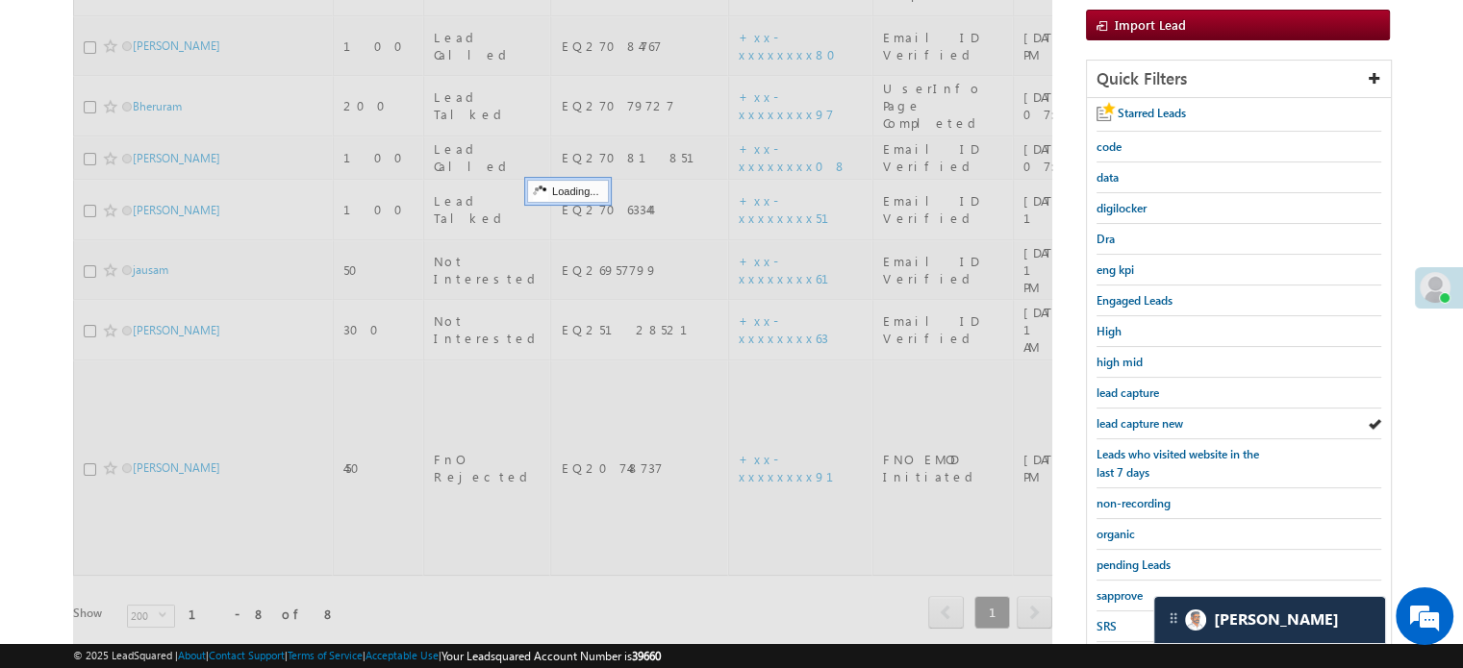
click at [1130, 418] on span "lead capture new" at bounding box center [1139, 423] width 87 height 14
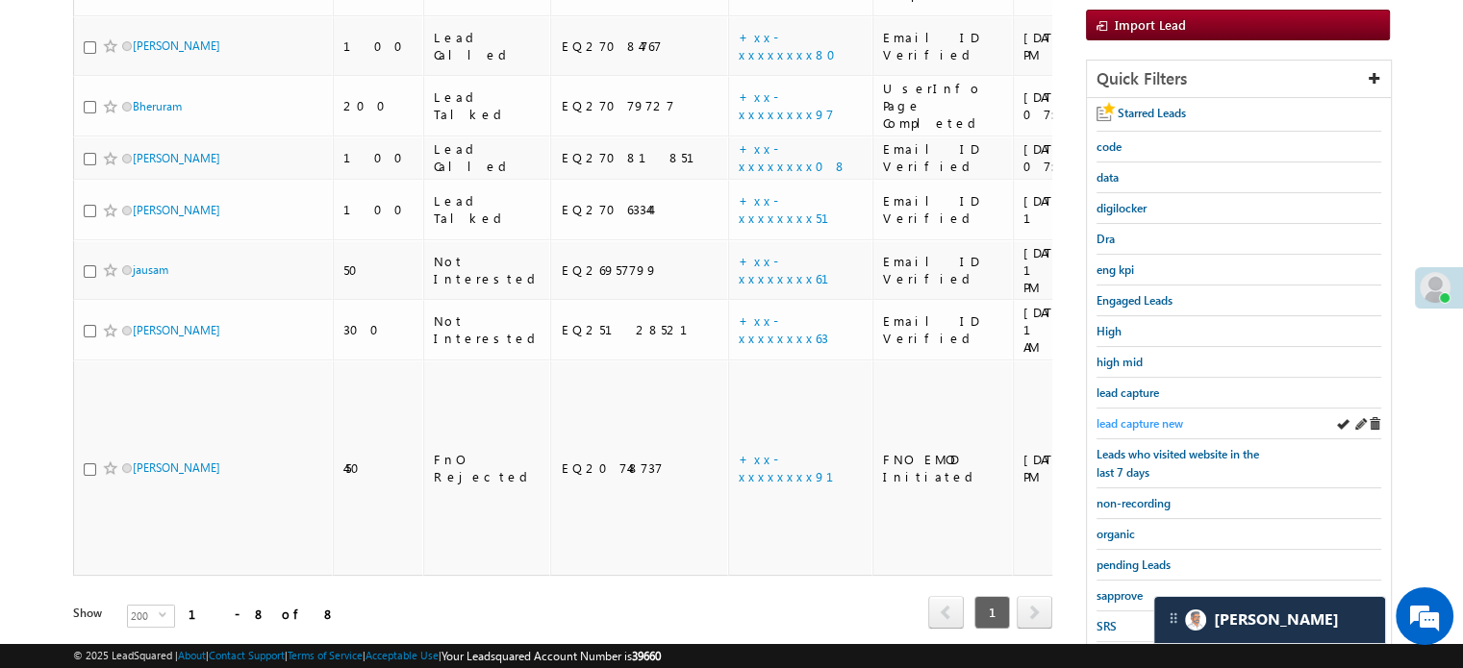
click at [1153, 416] on span "lead capture new" at bounding box center [1139, 423] width 87 height 14
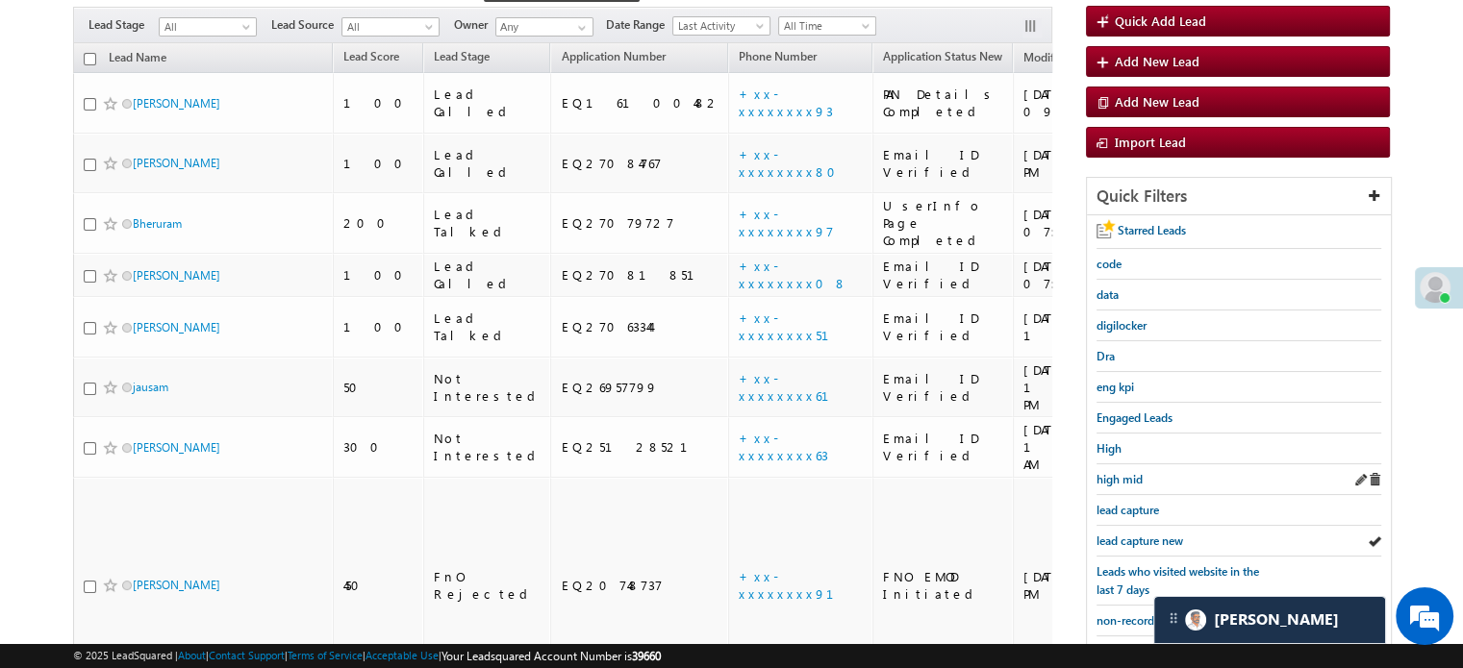
scroll to position [192, 0]
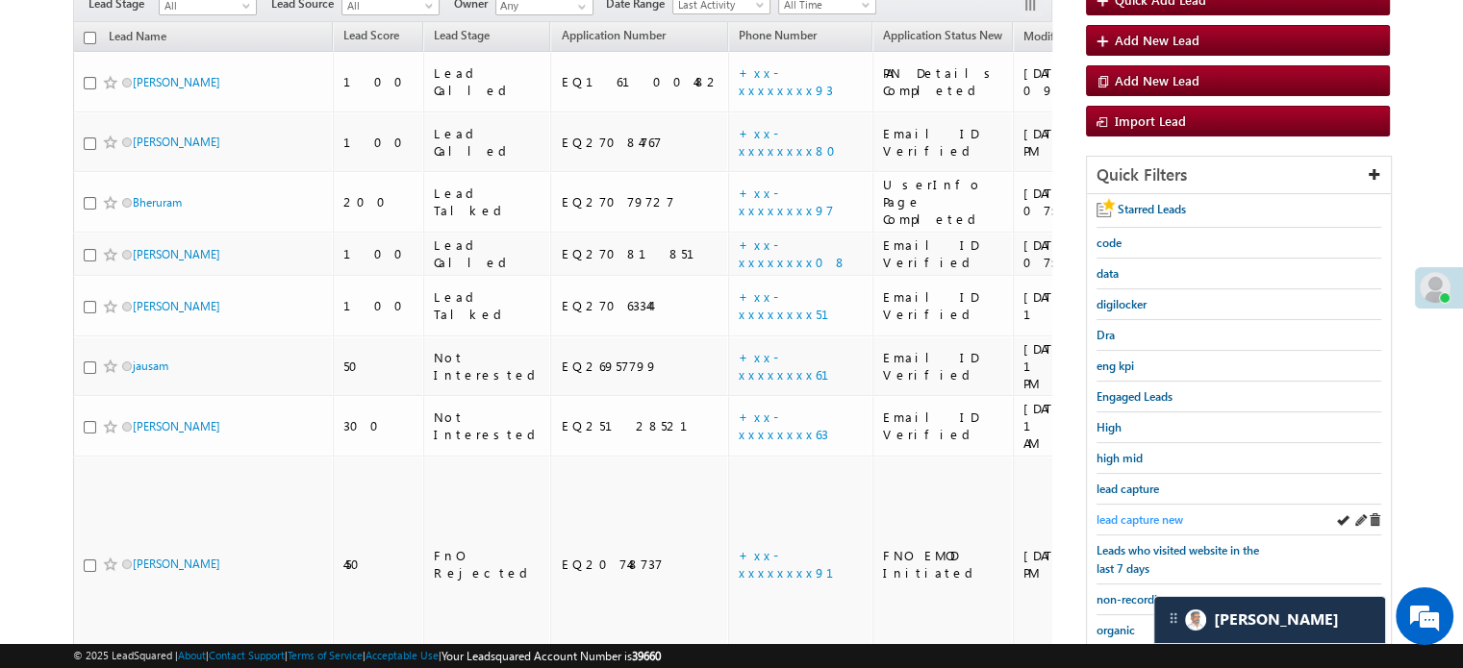
click at [1155, 515] on span "lead capture new" at bounding box center [1139, 520] width 87 height 14
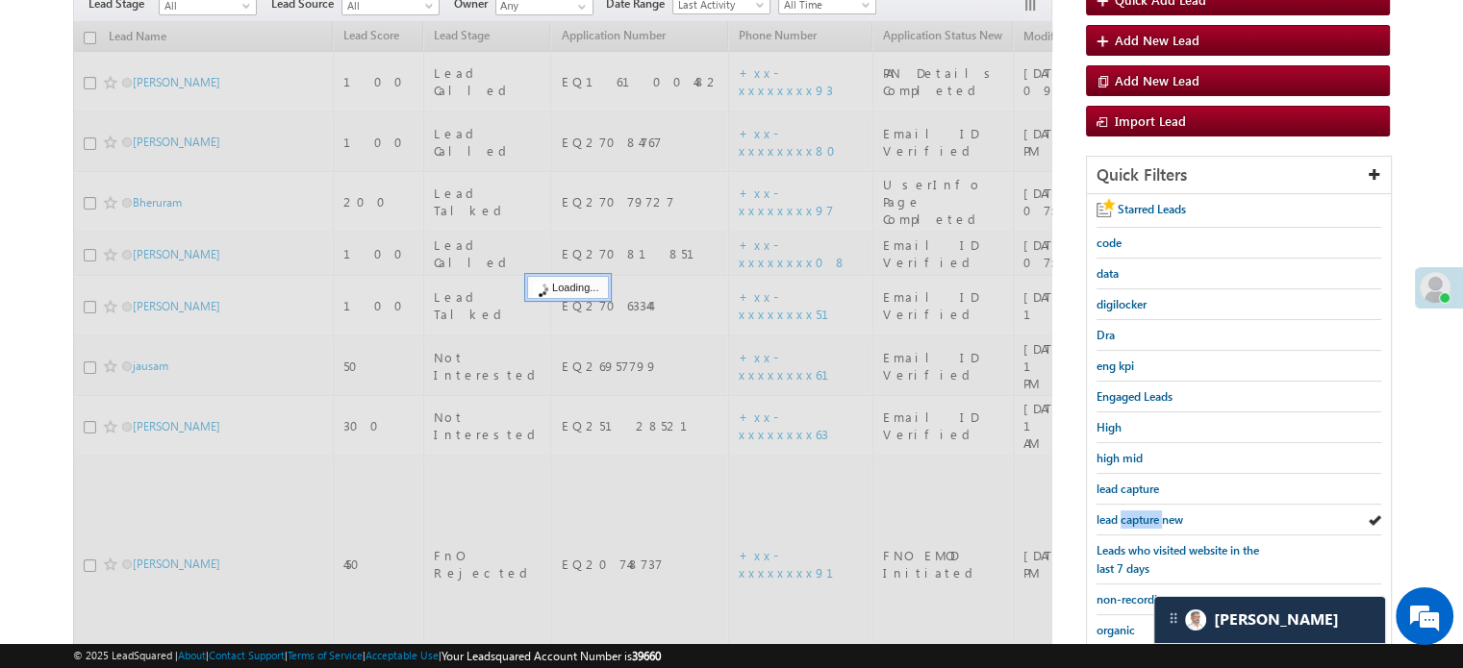
click at [1155, 515] on span "lead capture new" at bounding box center [1139, 520] width 87 height 14
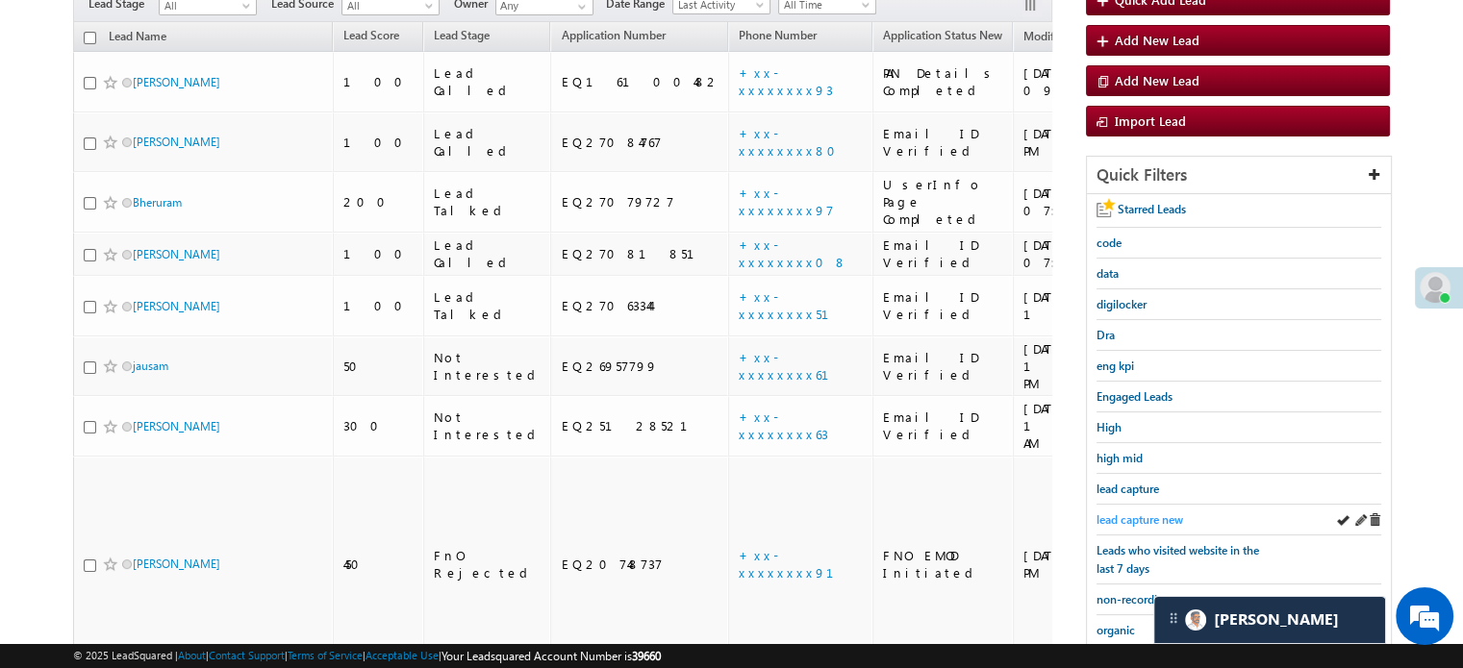
click at [1151, 514] on span "lead capture new" at bounding box center [1139, 520] width 87 height 14
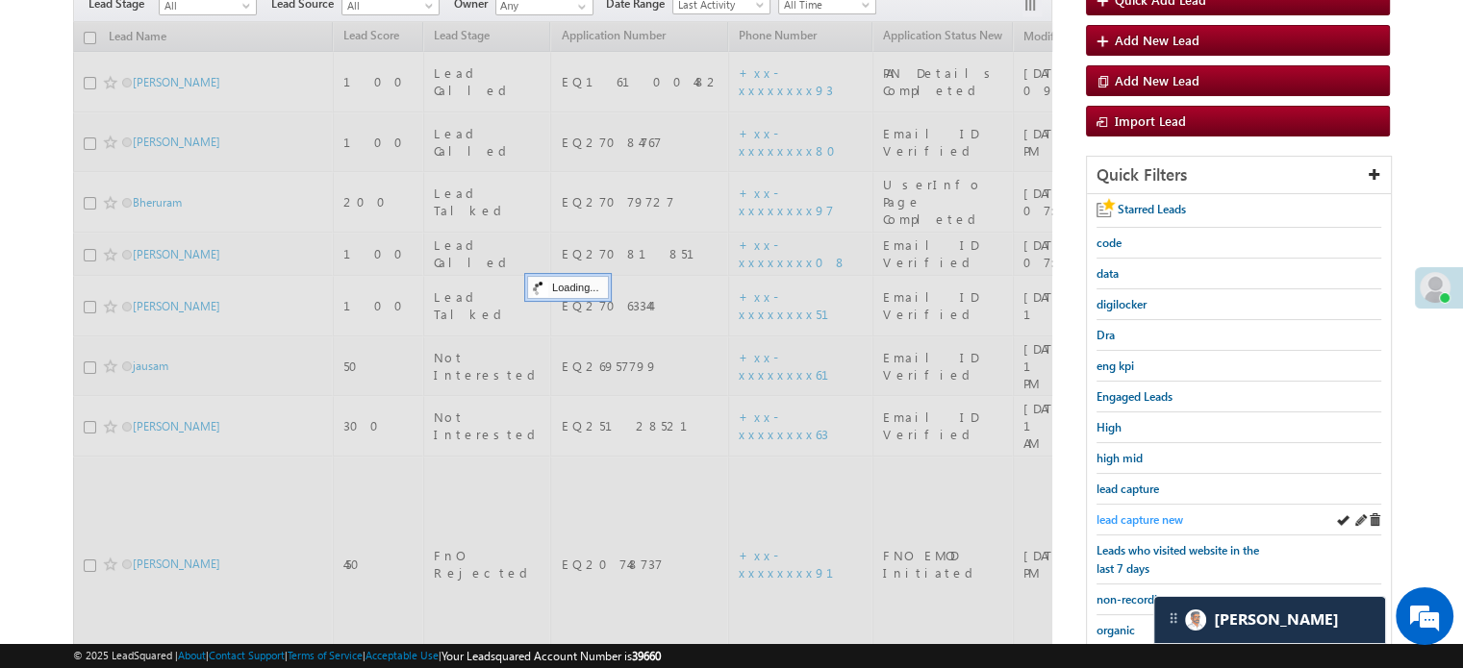
click at [1149, 514] on span "lead capture new" at bounding box center [1139, 520] width 87 height 14
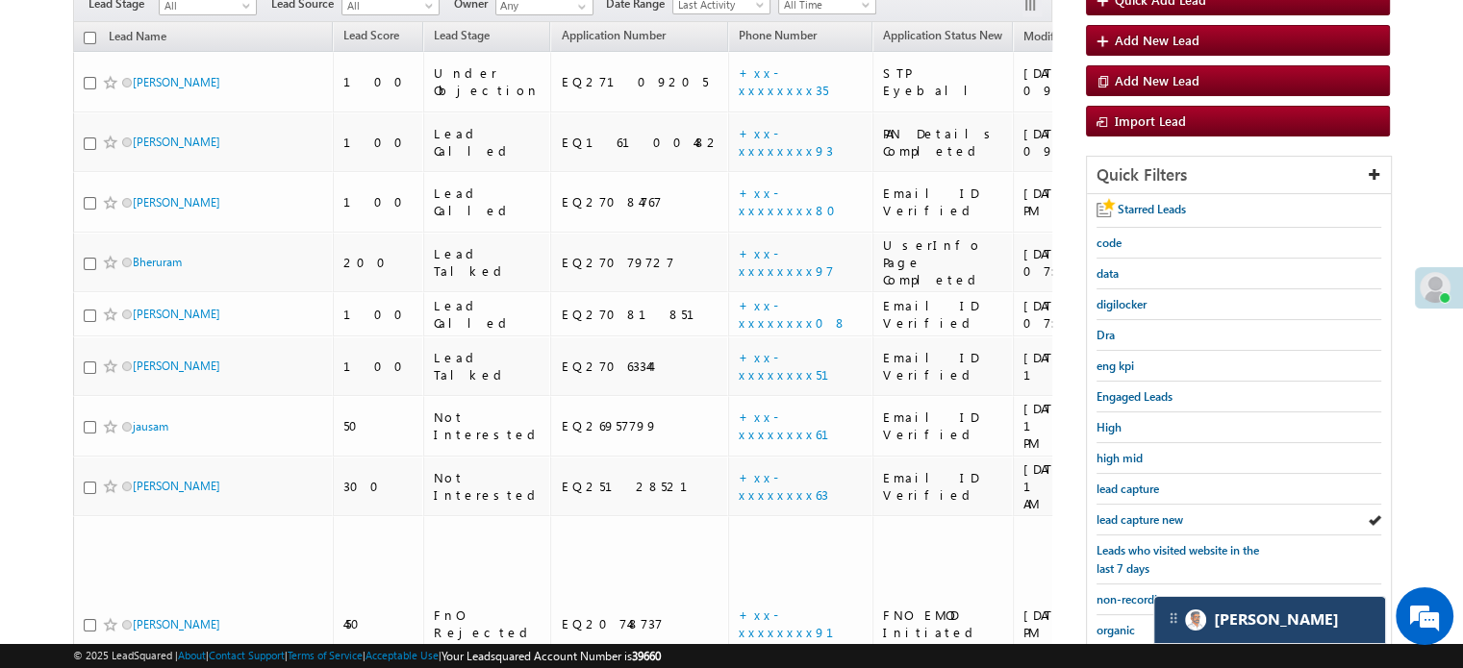
scroll to position [413, 0]
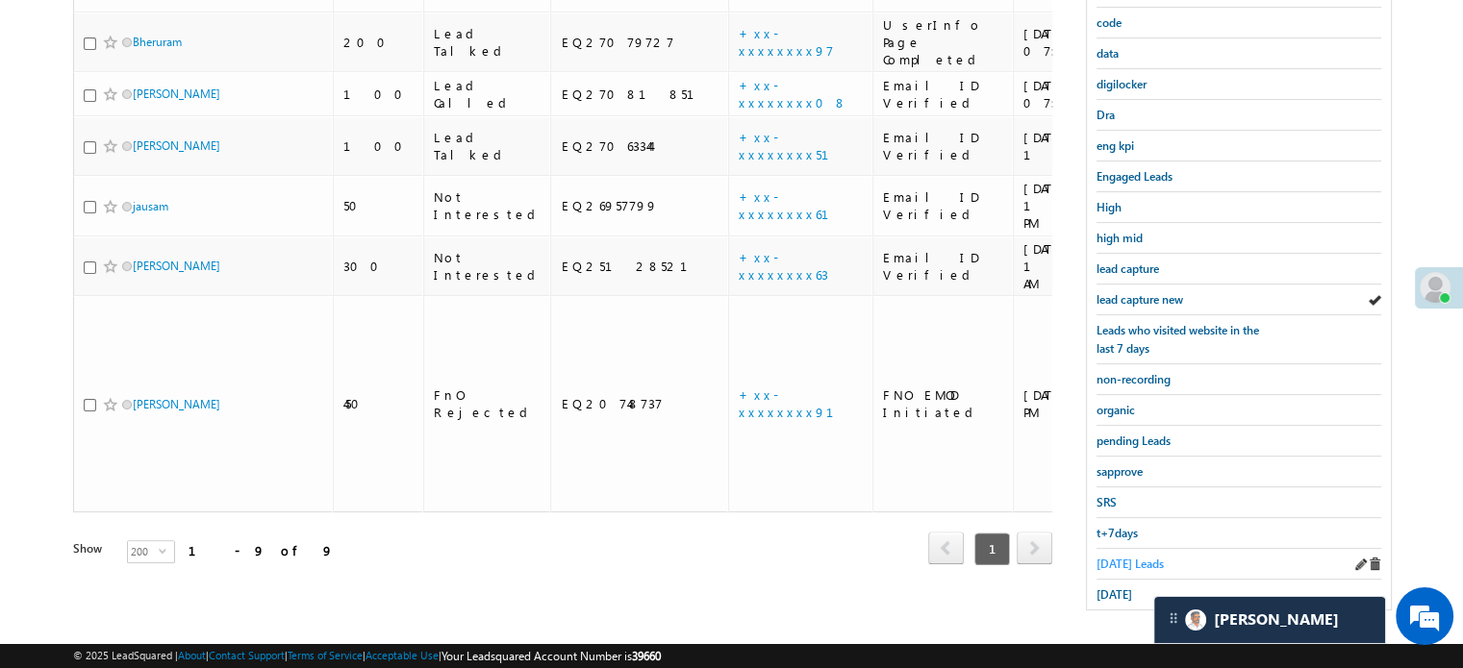
click at [1132, 557] on span "Today's Leads" at bounding box center [1129, 564] width 67 height 14
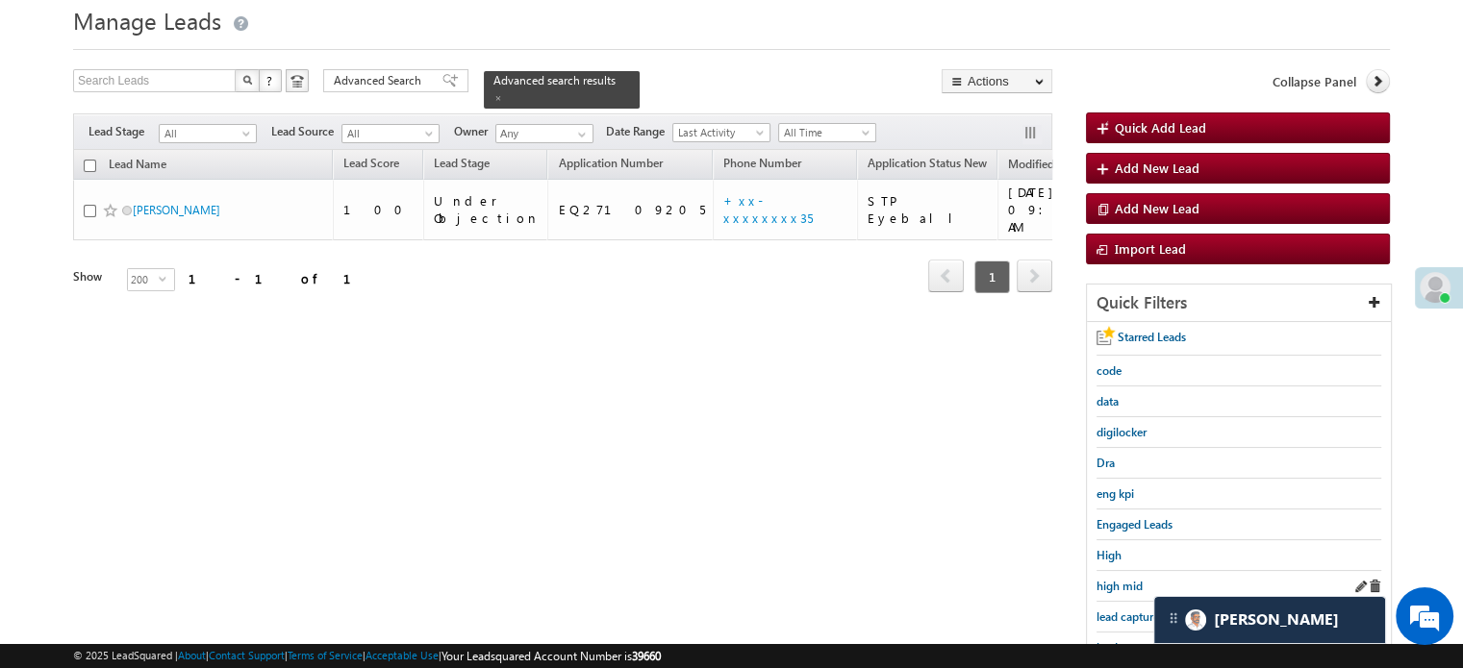
scroll to position [96, 0]
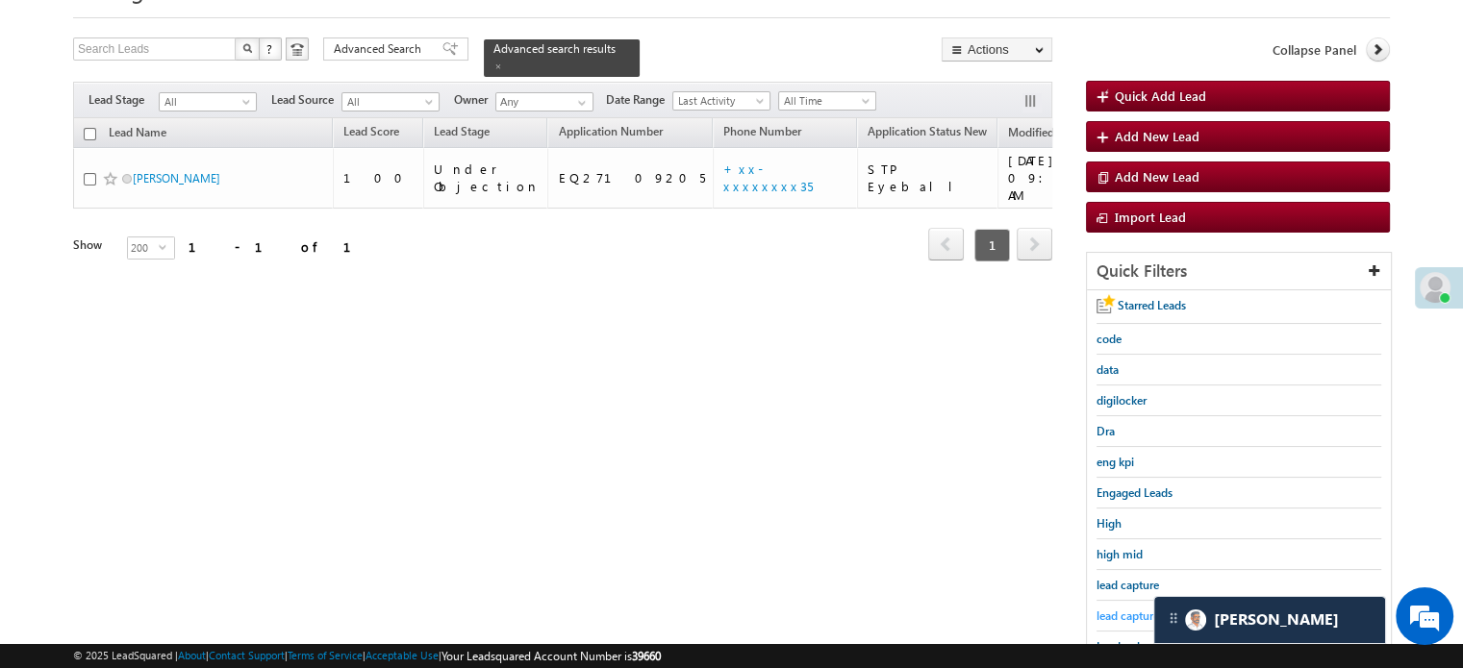
click at [1116, 616] on span "lead capture new" at bounding box center [1139, 616] width 87 height 14
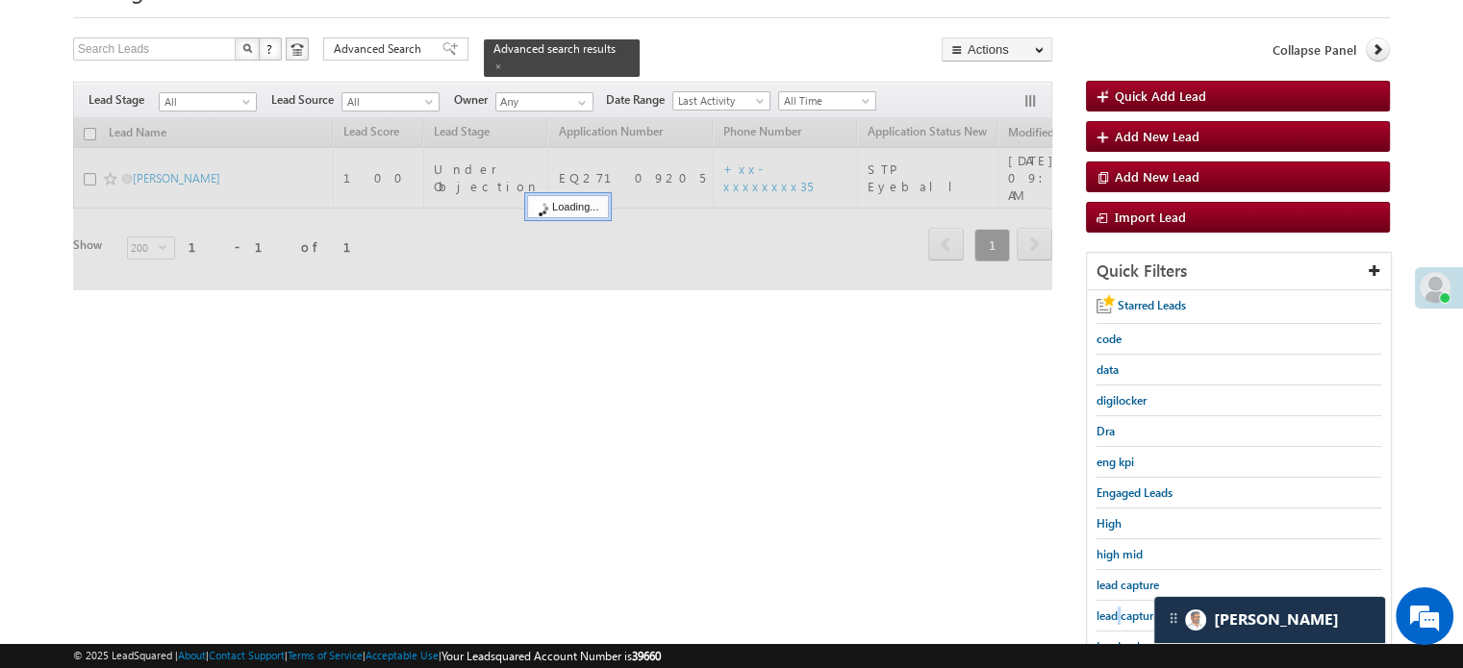
click at [1116, 616] on span "lead capture new" at bounding box center [1139, 616] width 87 height 14
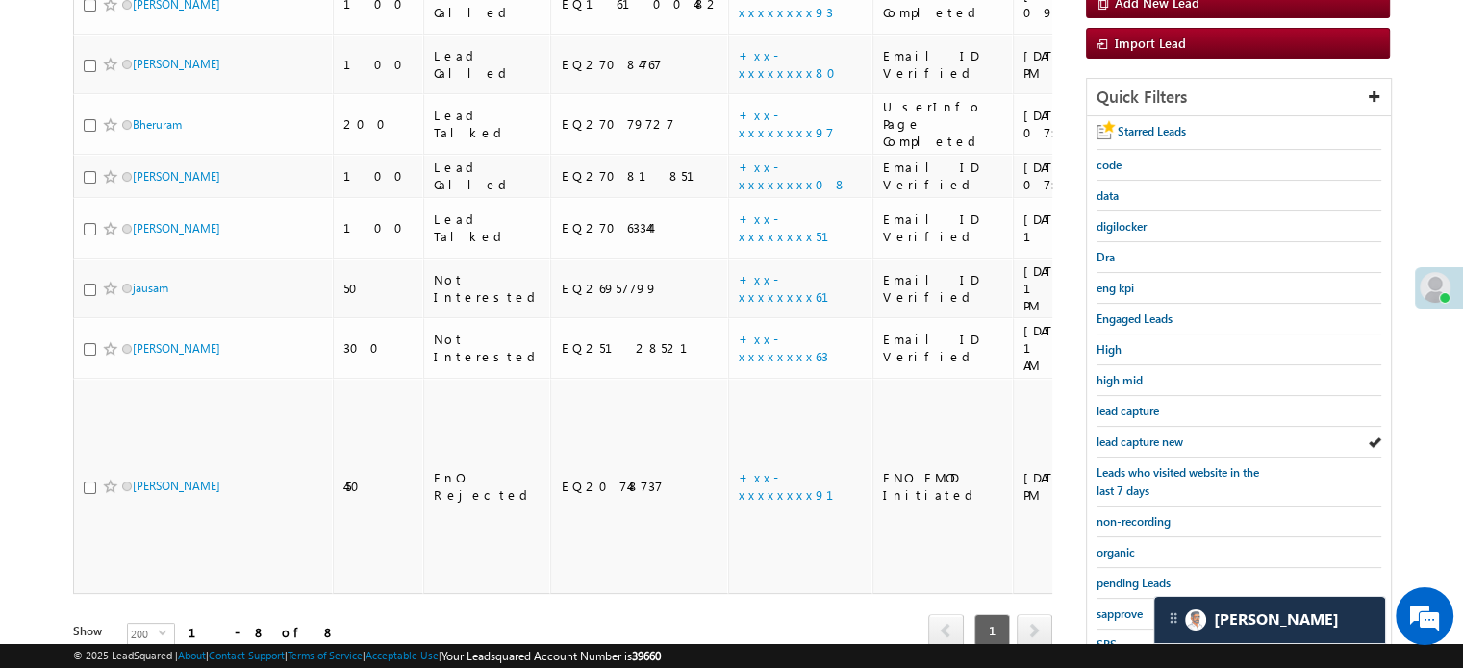
scroll to position [413, 0]
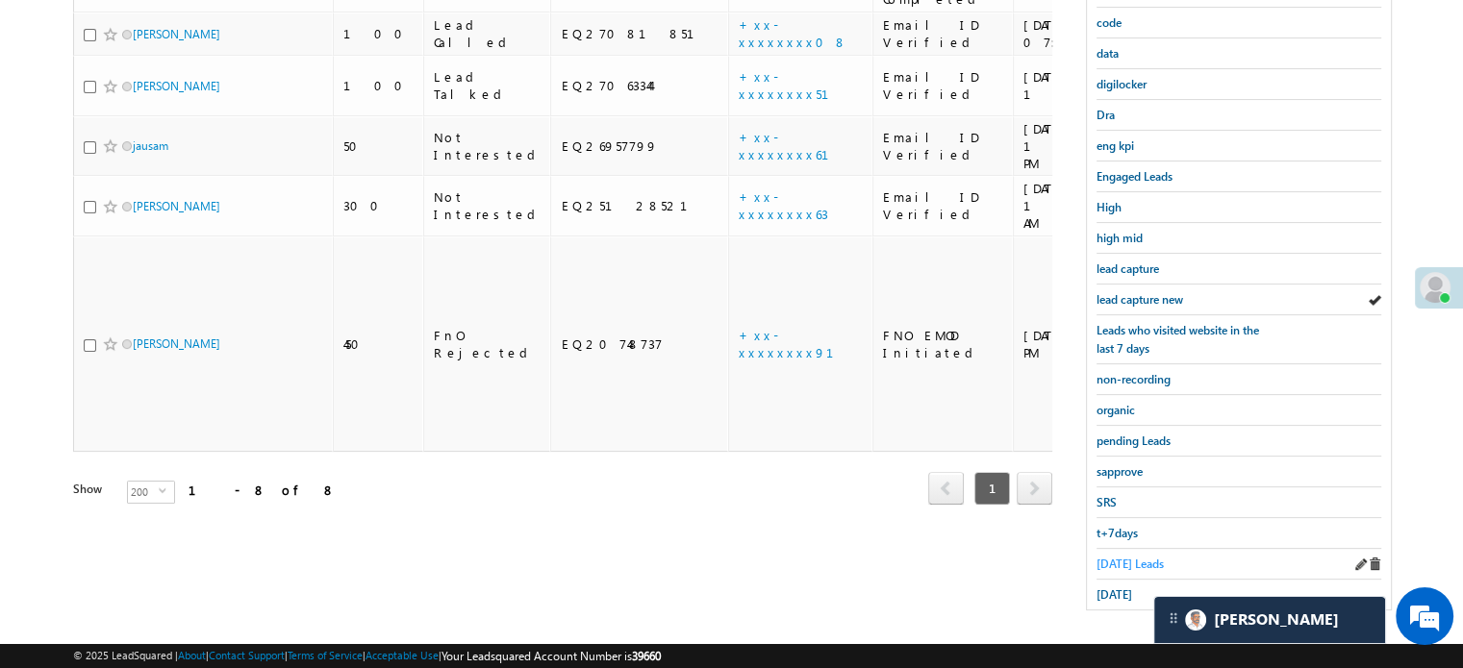
click at [1108, 564] on link "Today's Leads" at bounding box center [1129, 564] width 67 height 18
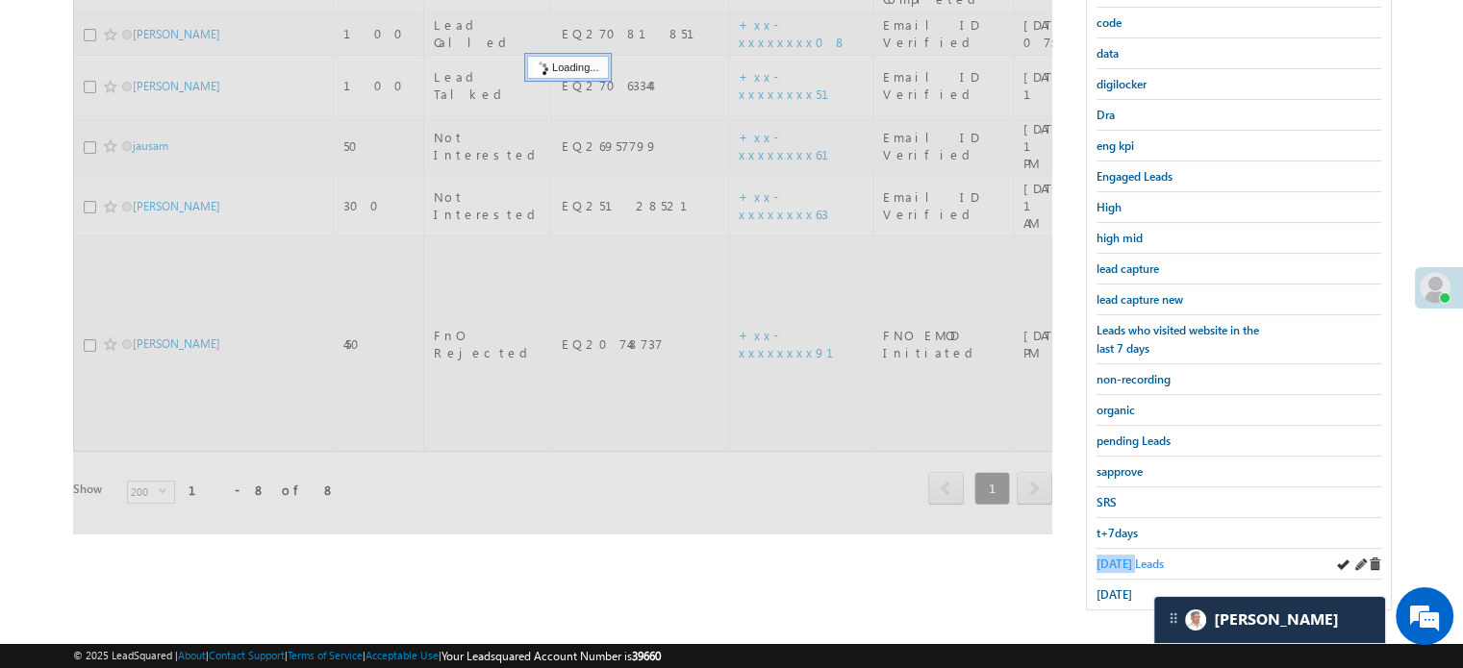
click at [1110, 563] on span "Today's Leads" at bounding box center [1129, 564] width 67 height 14
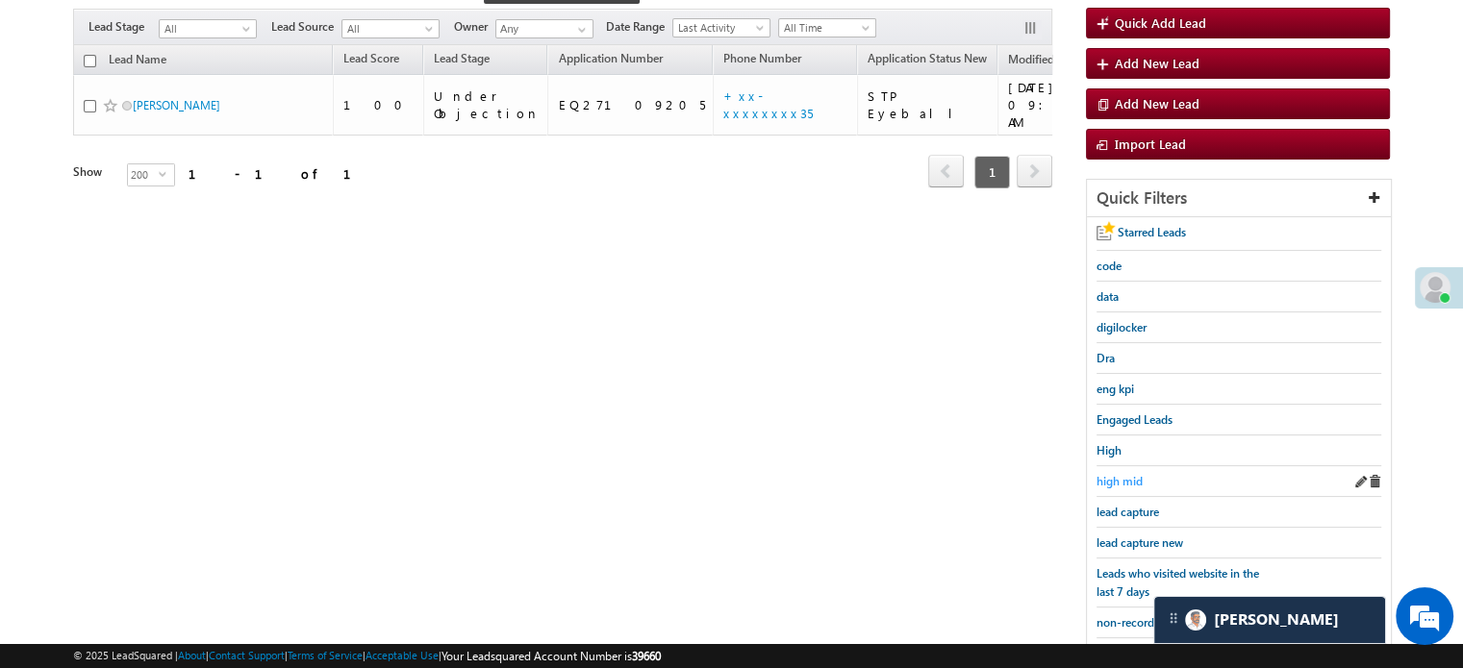
scroll to position [124, 0]
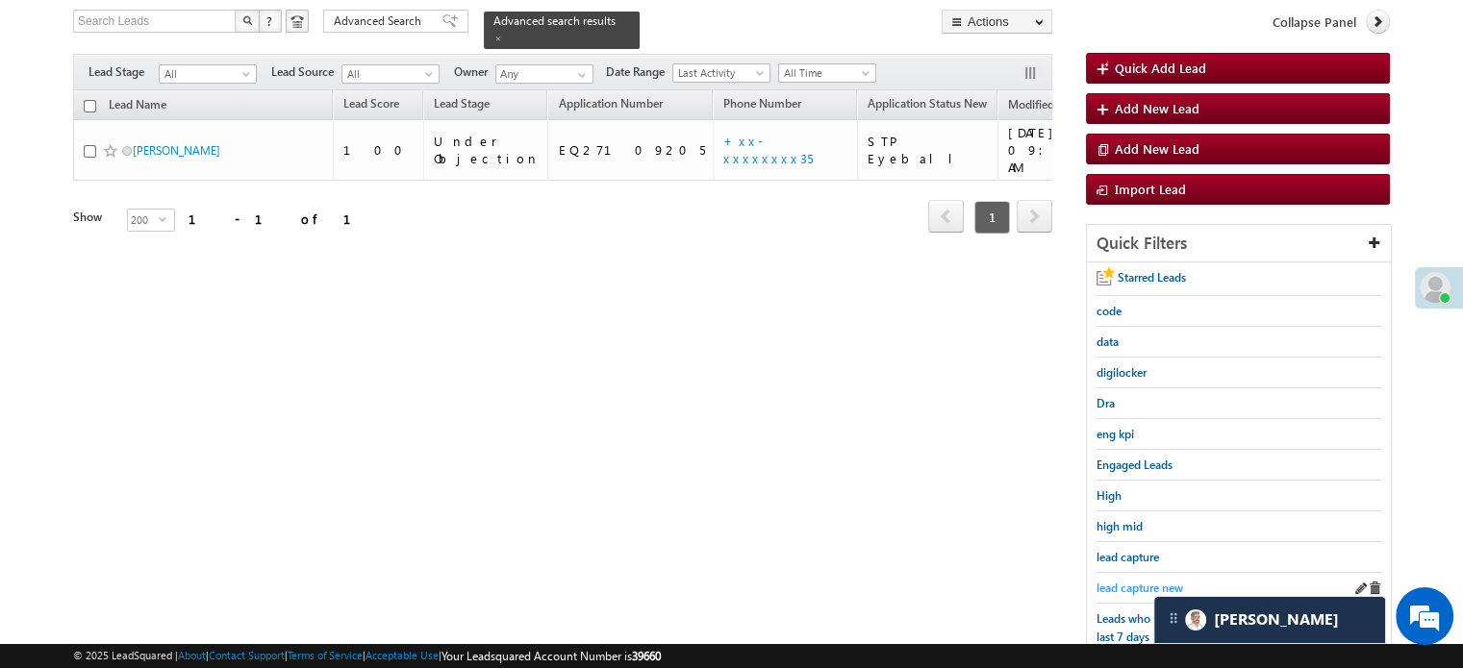
click at [1158, 581] on span "lead capture new" at bounding box center [1139, 588] width 87 height 14
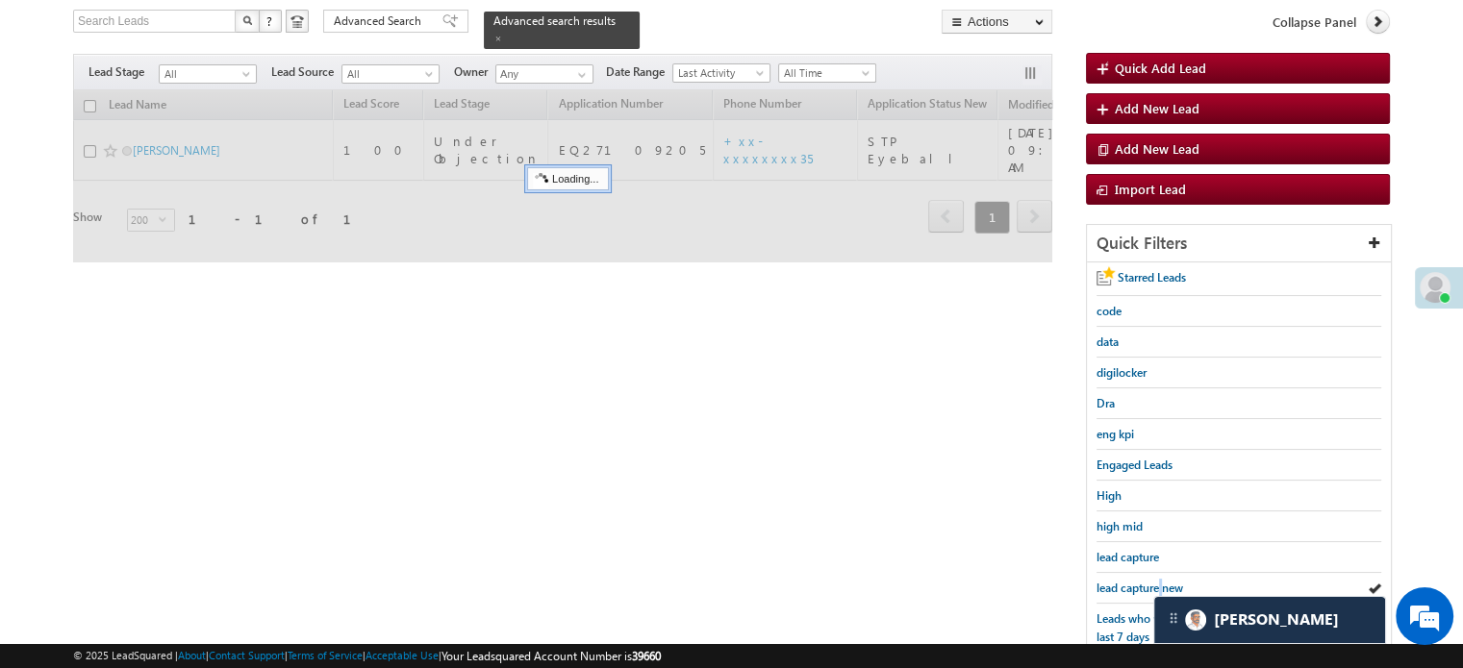
click at [1158, 581] on span "lead capture new" at bounding box center [1139, 588] width 87 height 14
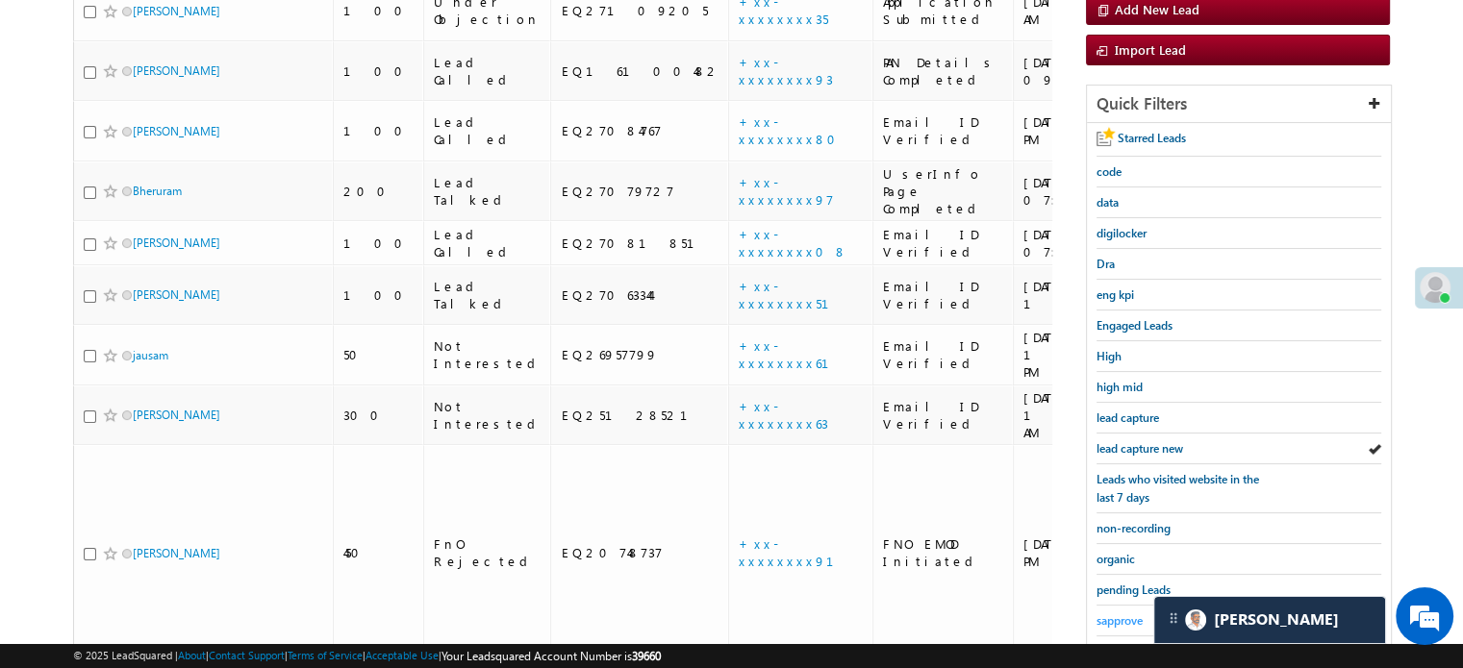
scroll to position [413, 0]
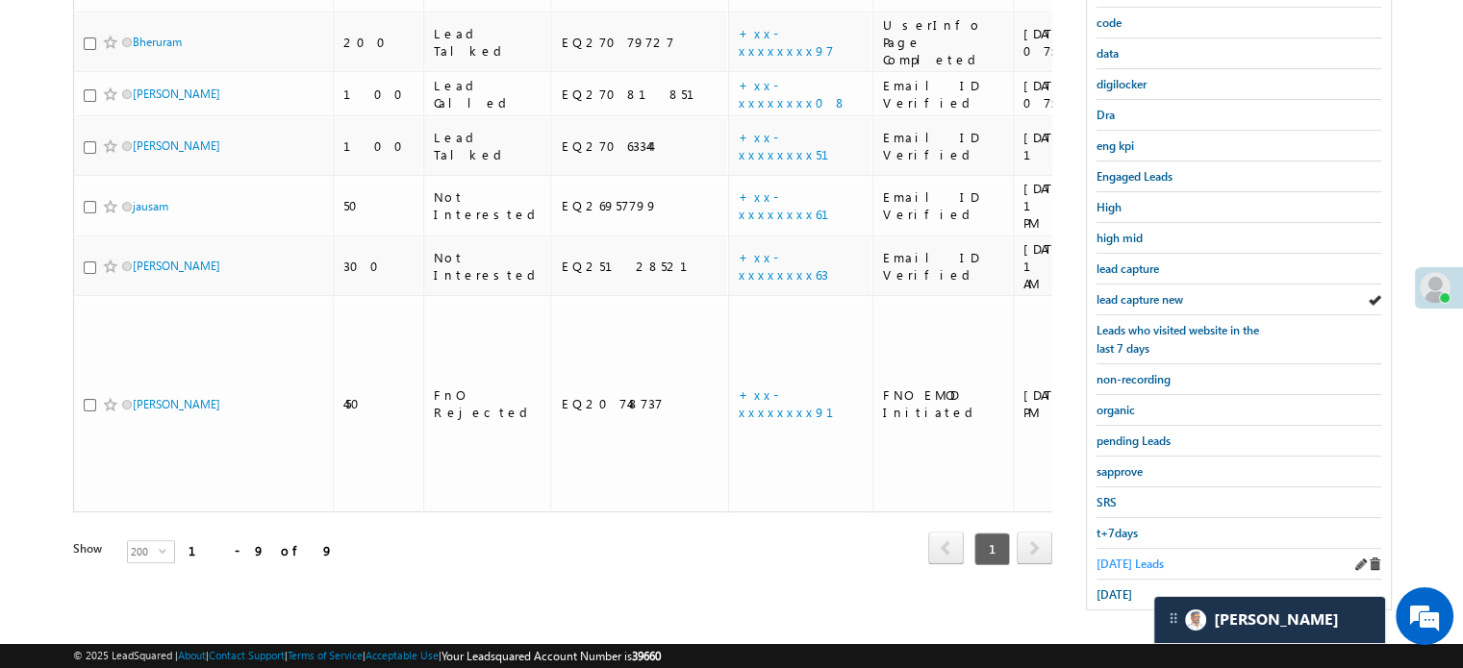
click at [1123, 557] on span "Today's Leads" at bounding box center [1129, 564] width 67 height 14
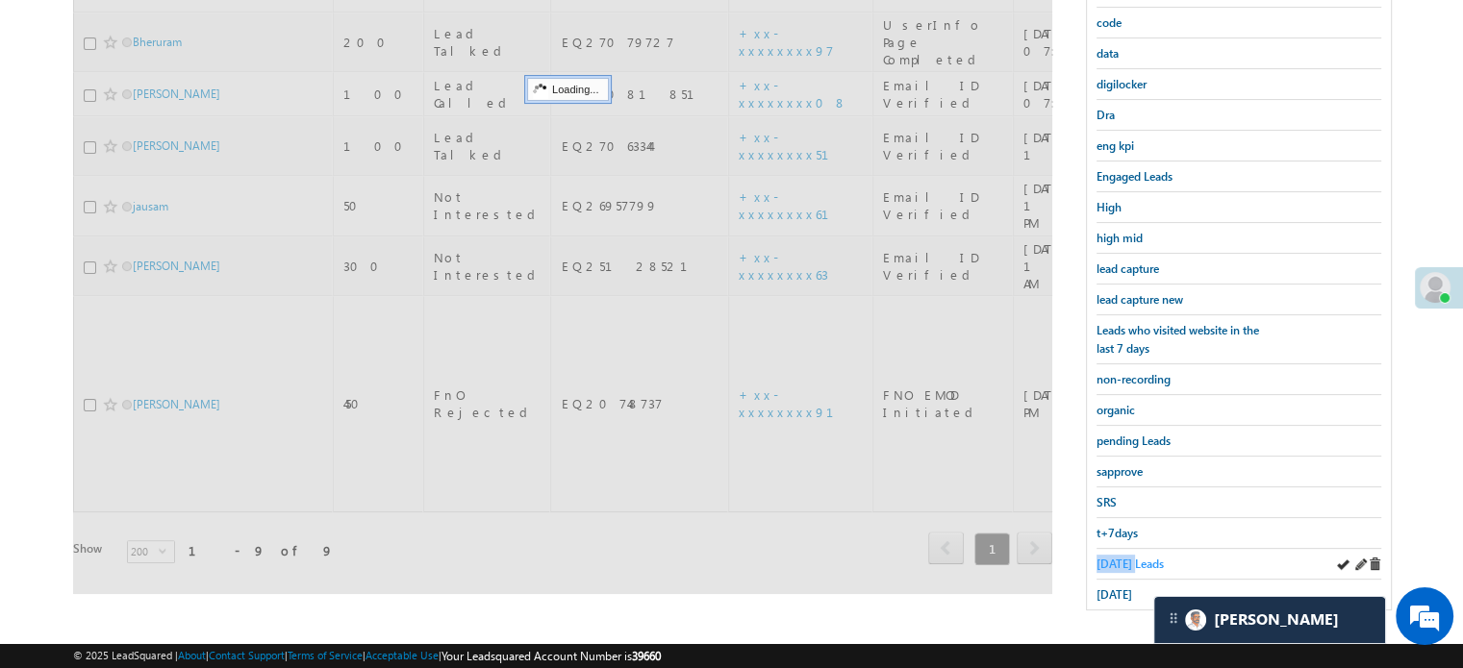
click at [1121, 557] on span "Today's Leads" at bounding box center [1129, 564] width 67 height 14
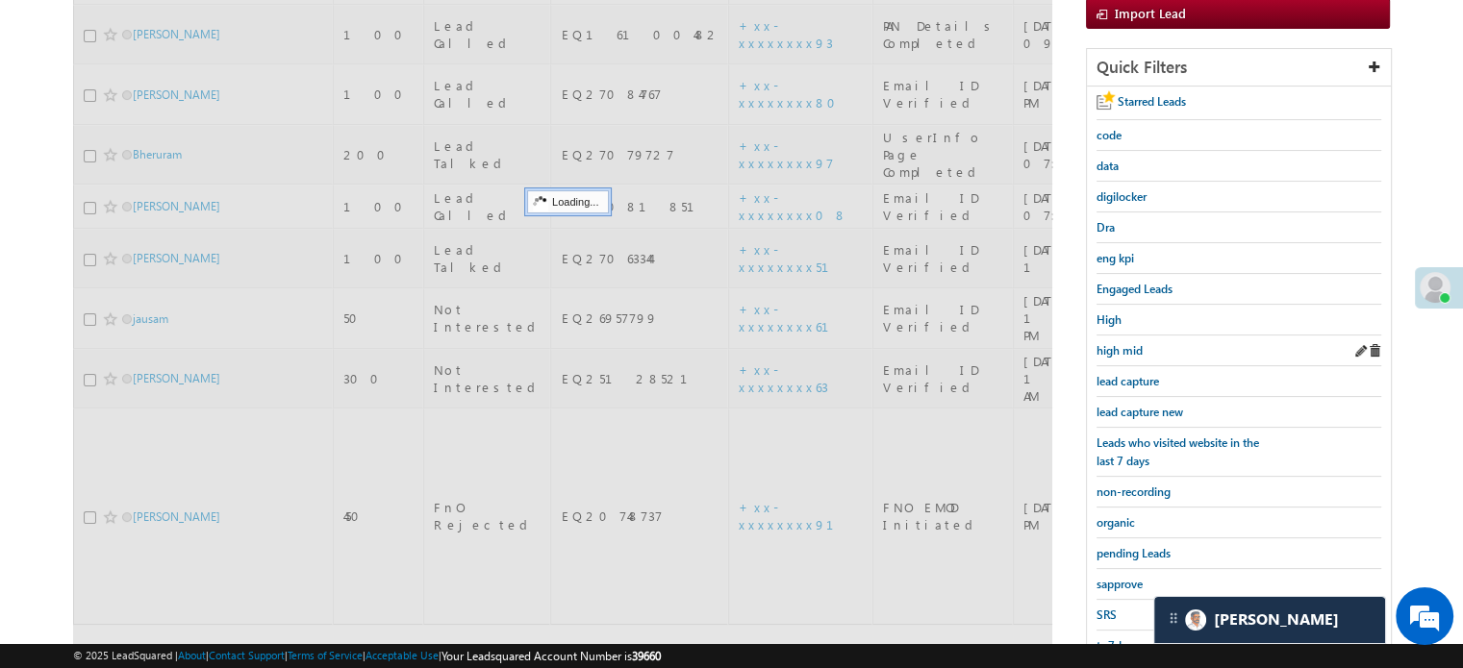
scroll to position [124, 0]
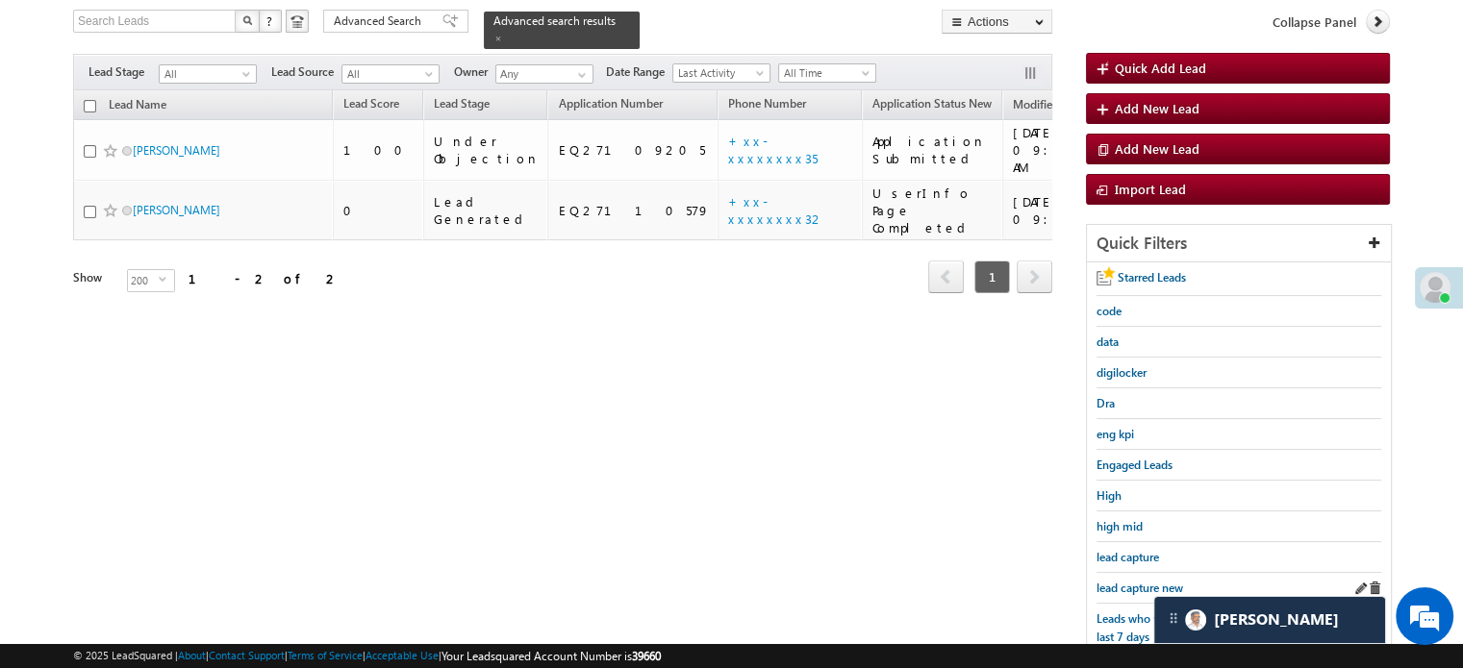
click at [1119, 573] on div "lead capture new" at bounding box center [1238, 588] width 285 height 31
click at [1119, 581] on span "lead capture new" at bounding box center [1139, 588] width 87 height 14
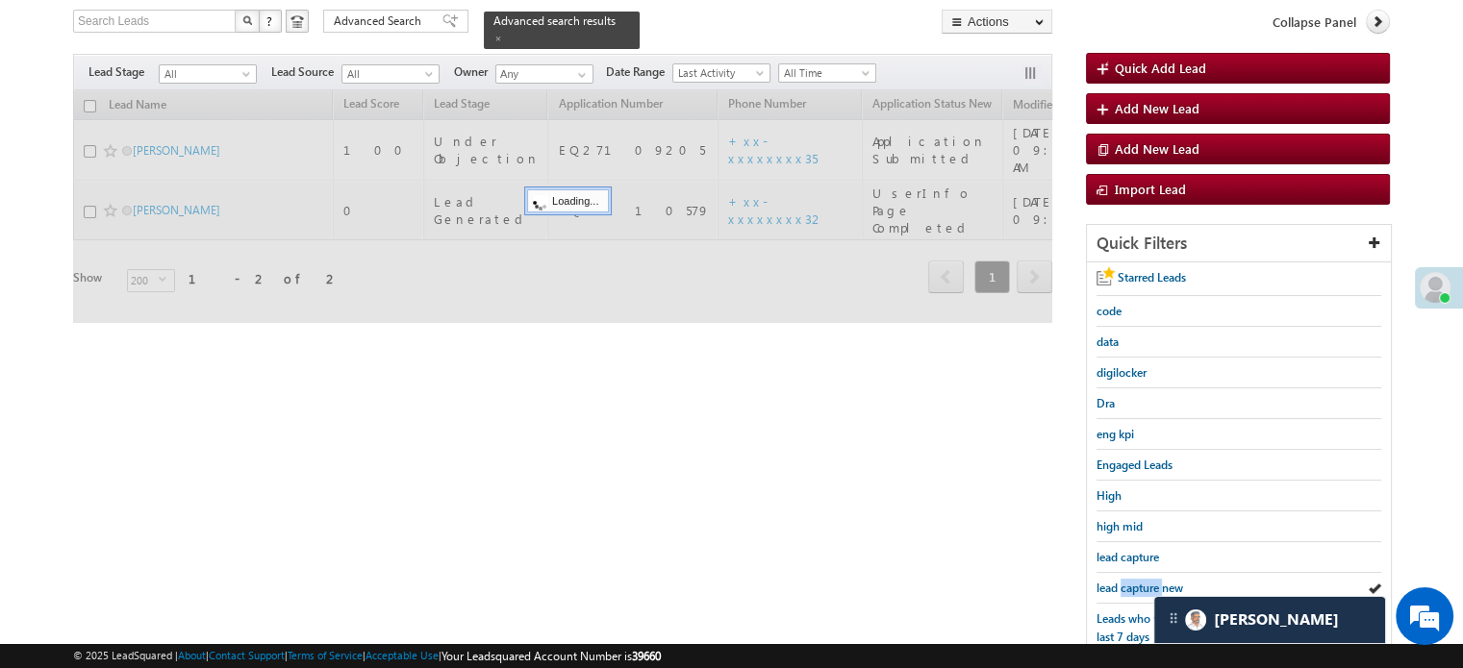
click at [1119, 581] on span "lead capture new" at bounding box center [1139, 588] width 87 height 14
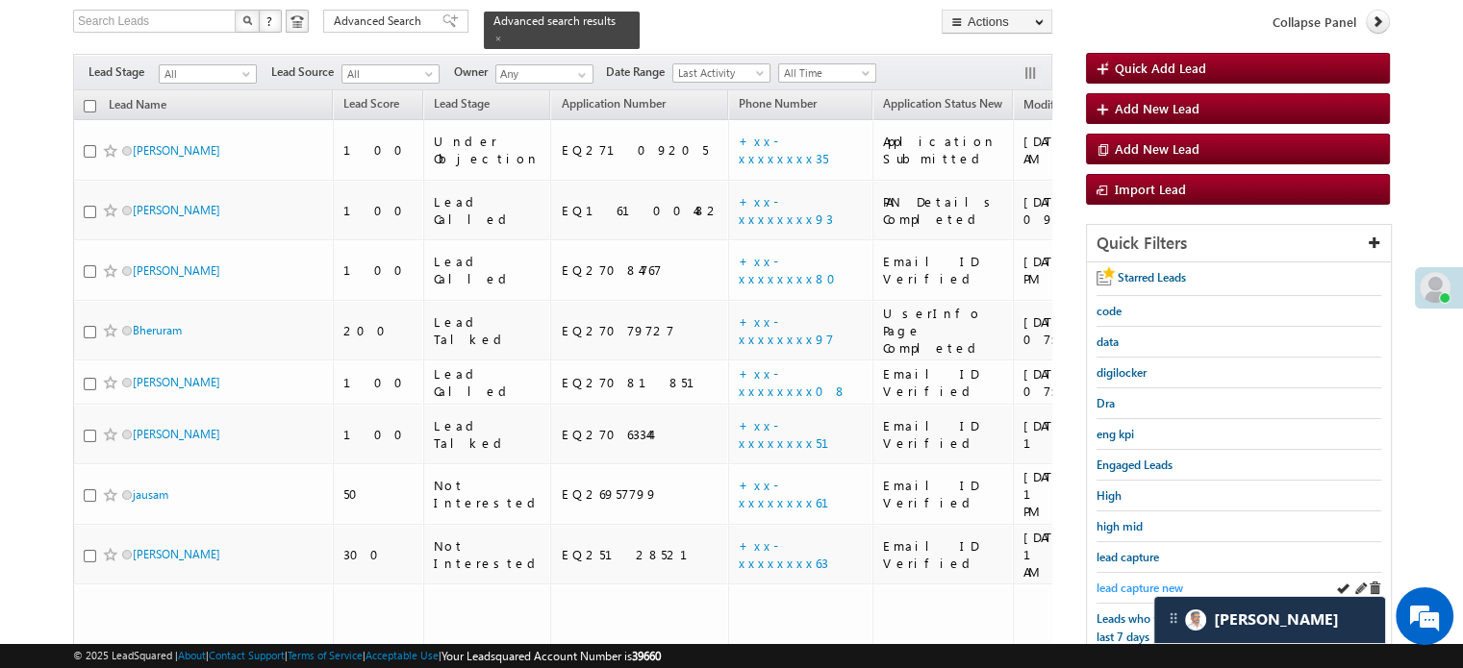
click at [1140, 588] on span "lead capture new" at bounding box center [1139, 588] width 87 height 14
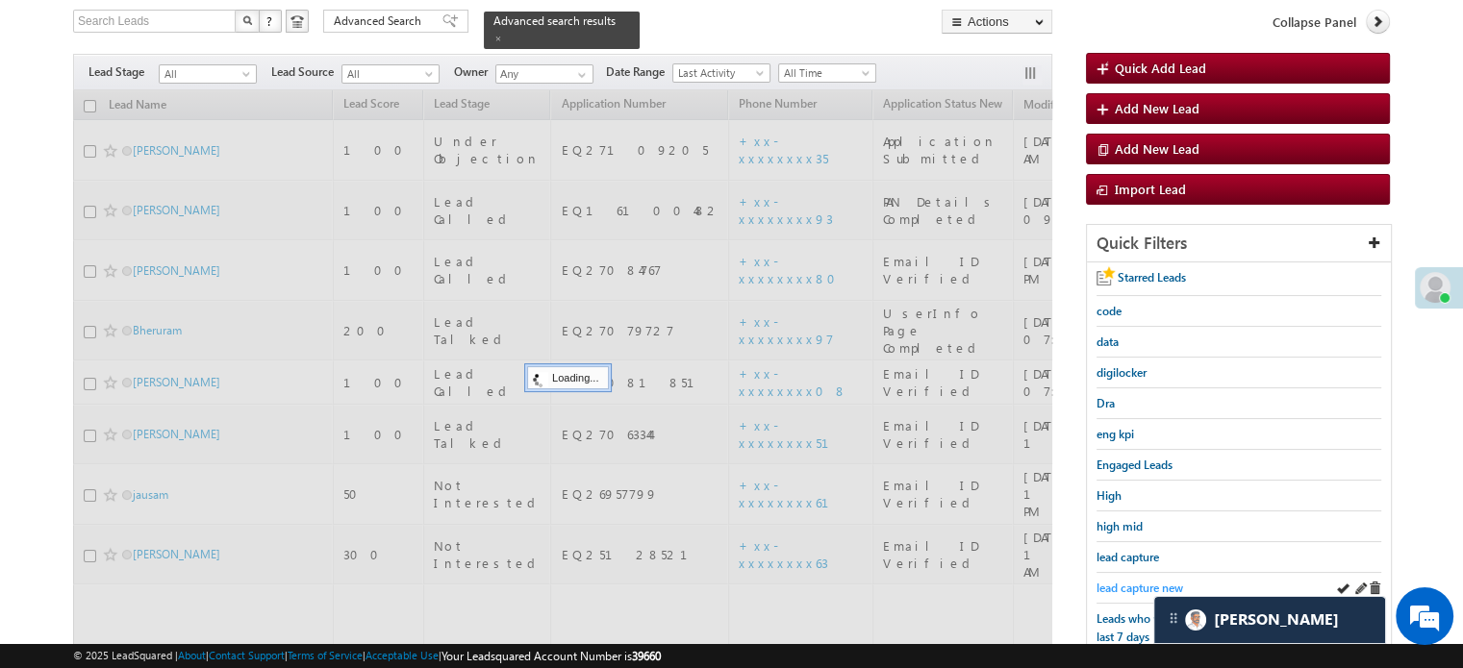
click at [1140, 586] on span "lead capture new" at bounding box center [1139, 588] width 87 height 14
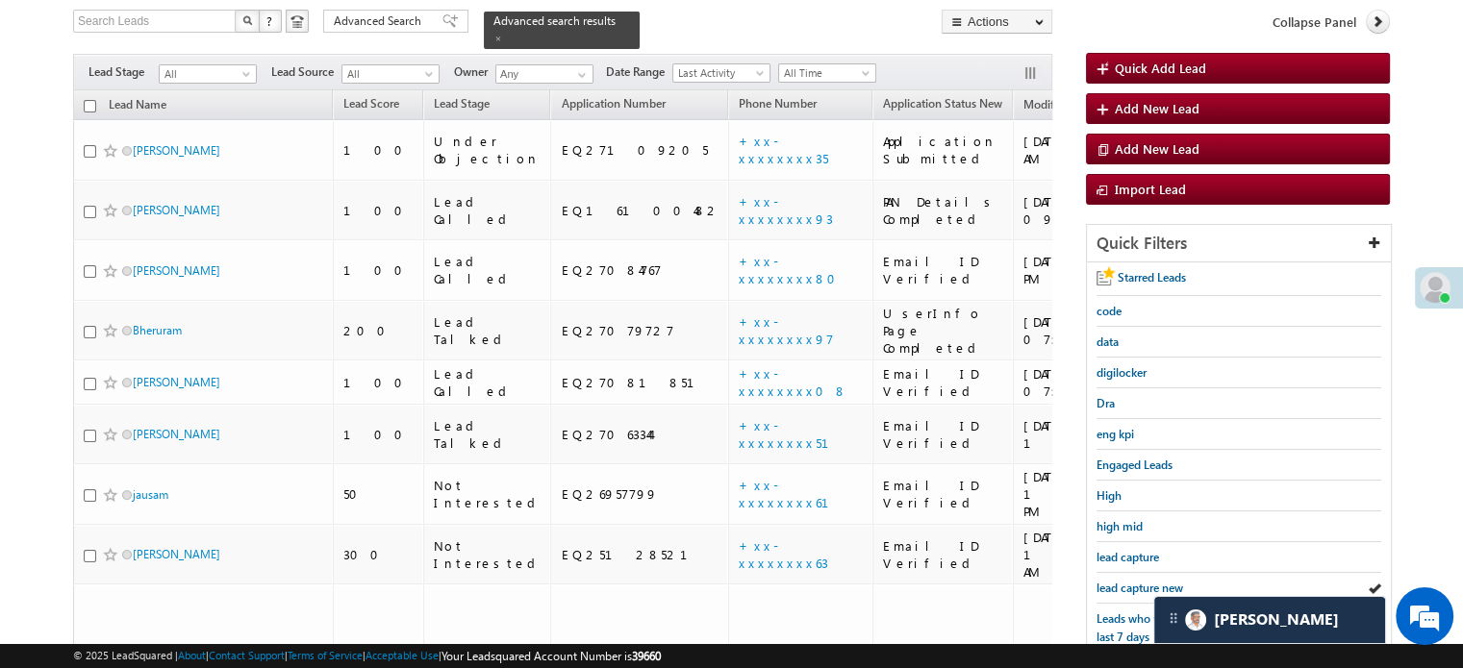
click at [1140, 586] on span "lead capture new" at bounding box center [1139, 588] width 87 height 14
click at [1123, 581] on span "lead capture new" at bounding box center [1139, 588] width 87 height 14
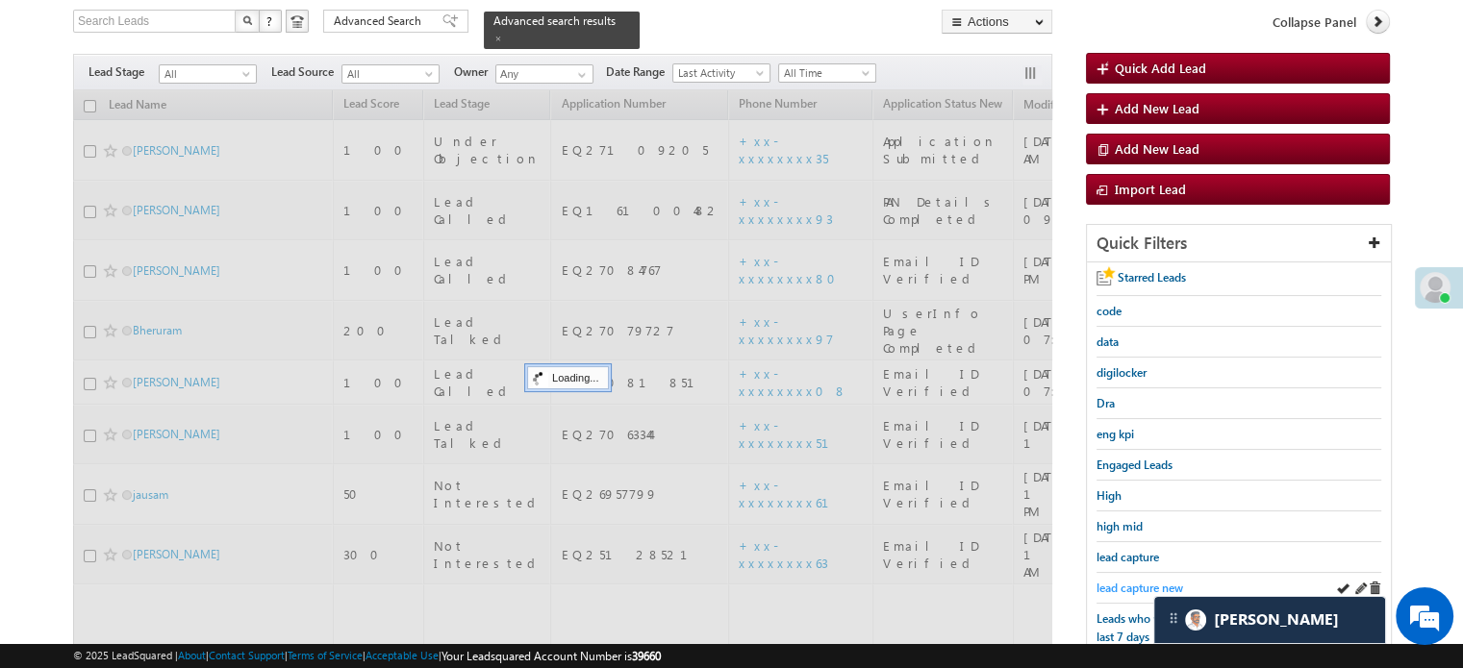
click at [1123, 581] on span "lead capture new" at bounding box center [1139, 588] width 87 height 14
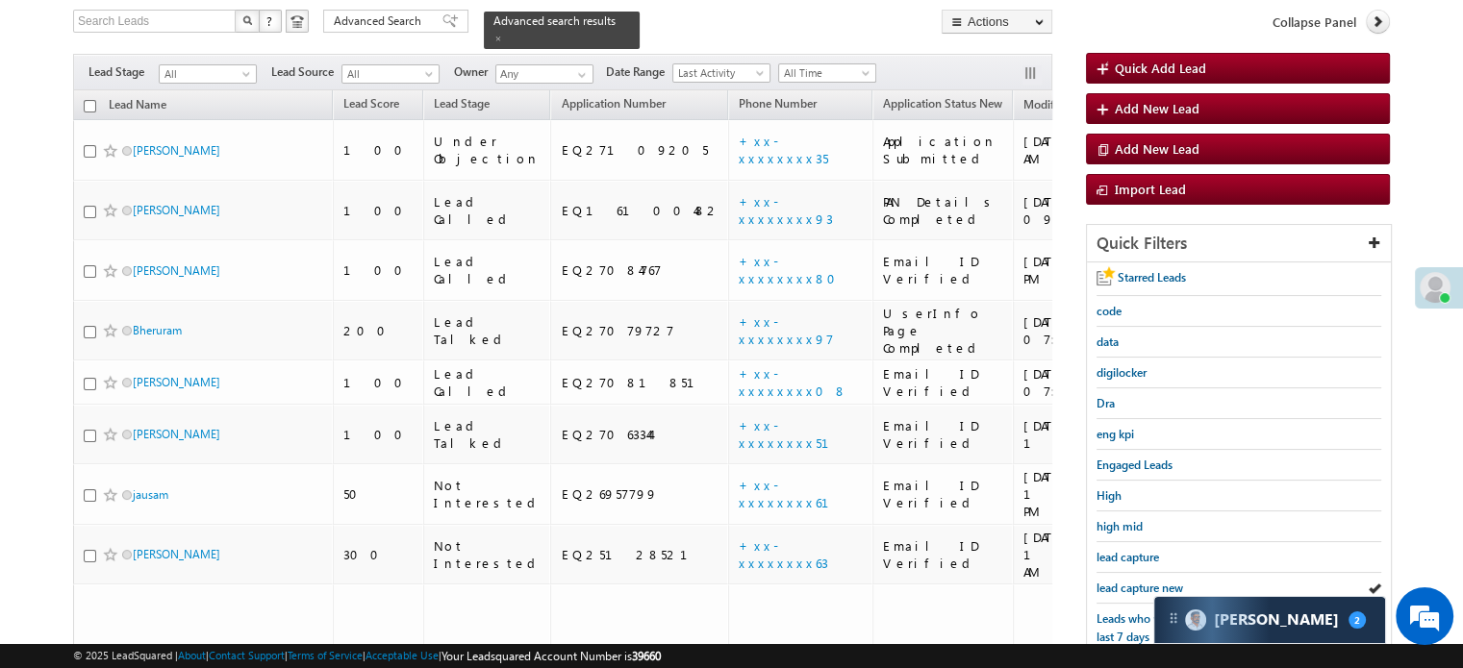
scroll to position [9293, 0]
click at [1145, 581] on span "lead capture new" at bounding box center [1139, 588] width 87 height 14
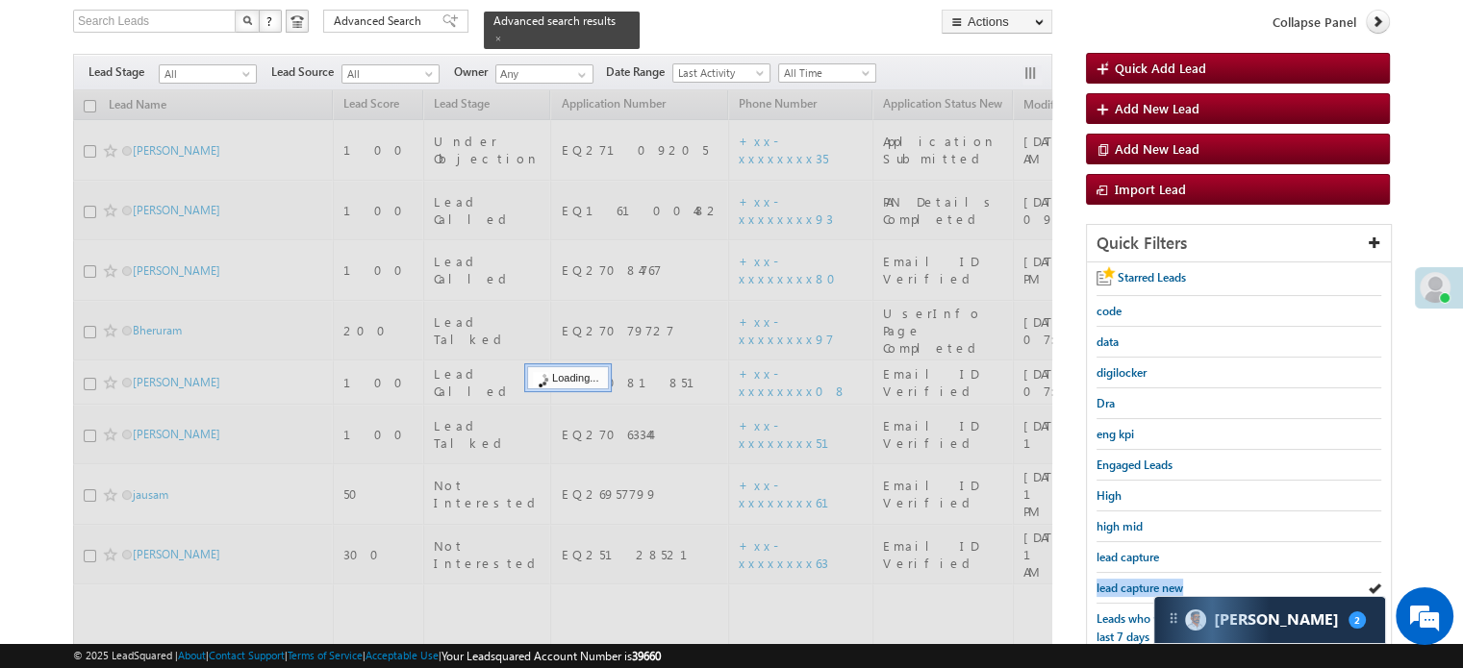
click at [1145, 581] on span "lead capture new" at bounding box center [1139, 588] width 87 height 14
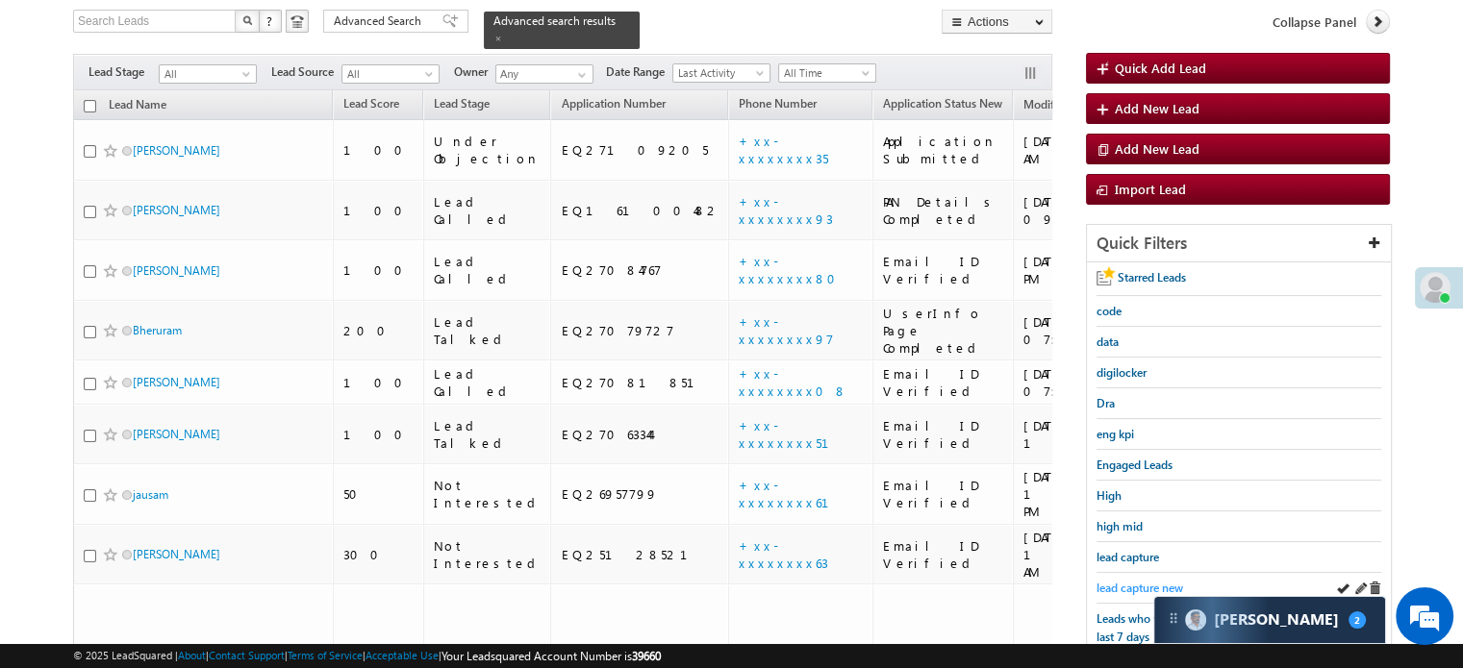
click at [1129, 581] on span "lead capture new" at bounding box center [1139, 588] width 87 height 14
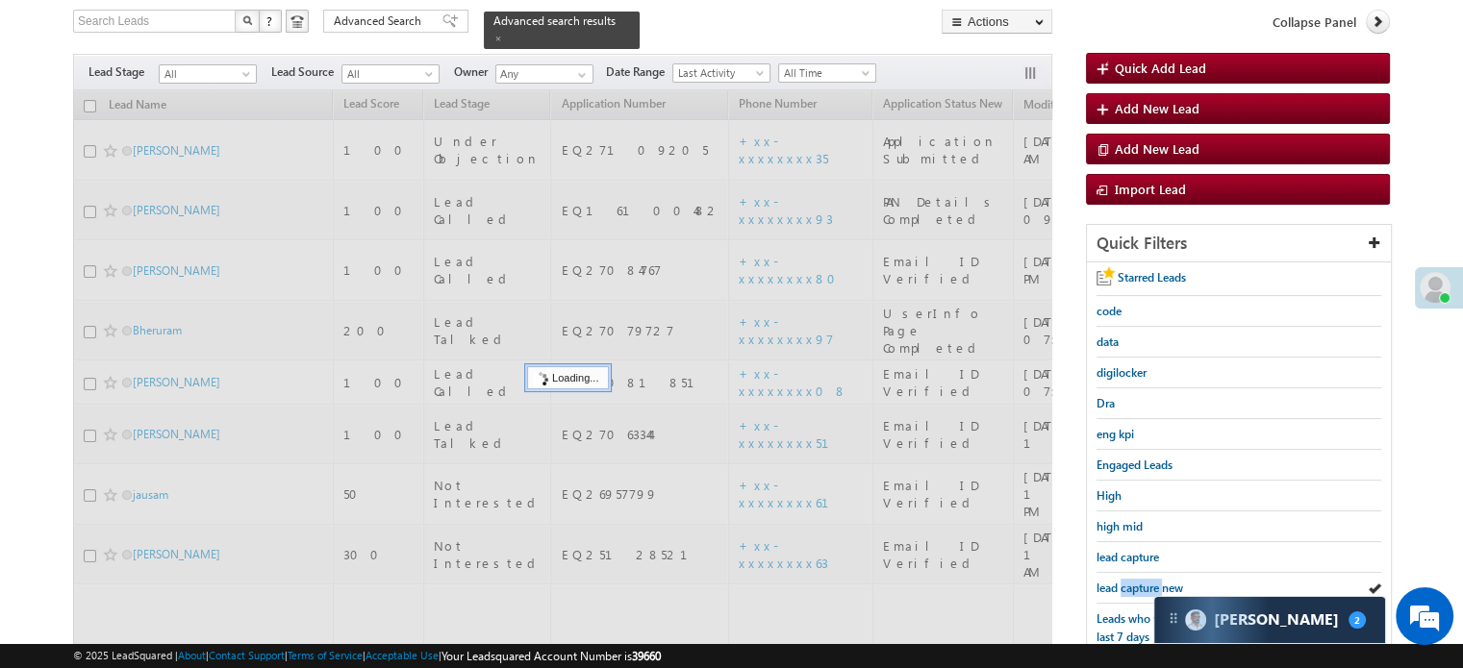
click at [1129, 581] on span "lead capture new" at bounding box center [1139, 588] width 87 height 14
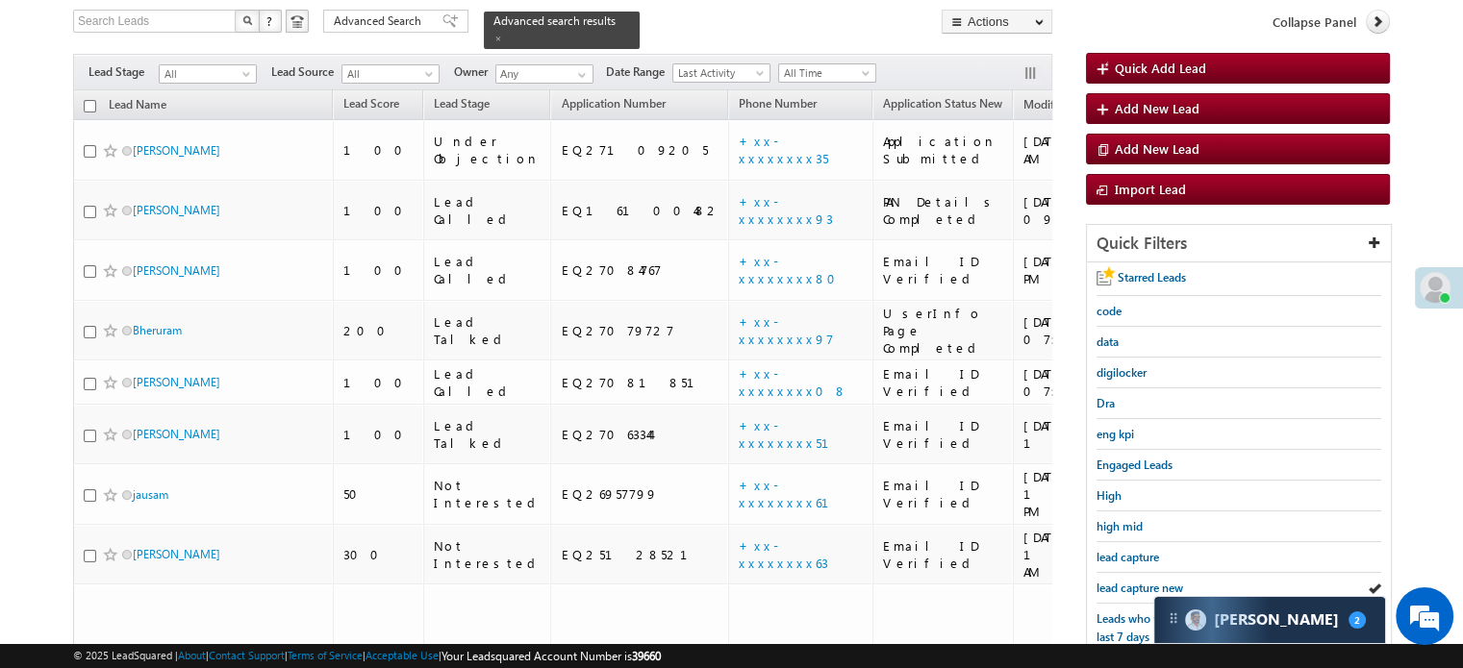
click at [1129, 581] on span "lead capture new" at bounding box center [1139, 588] width 87 height 14
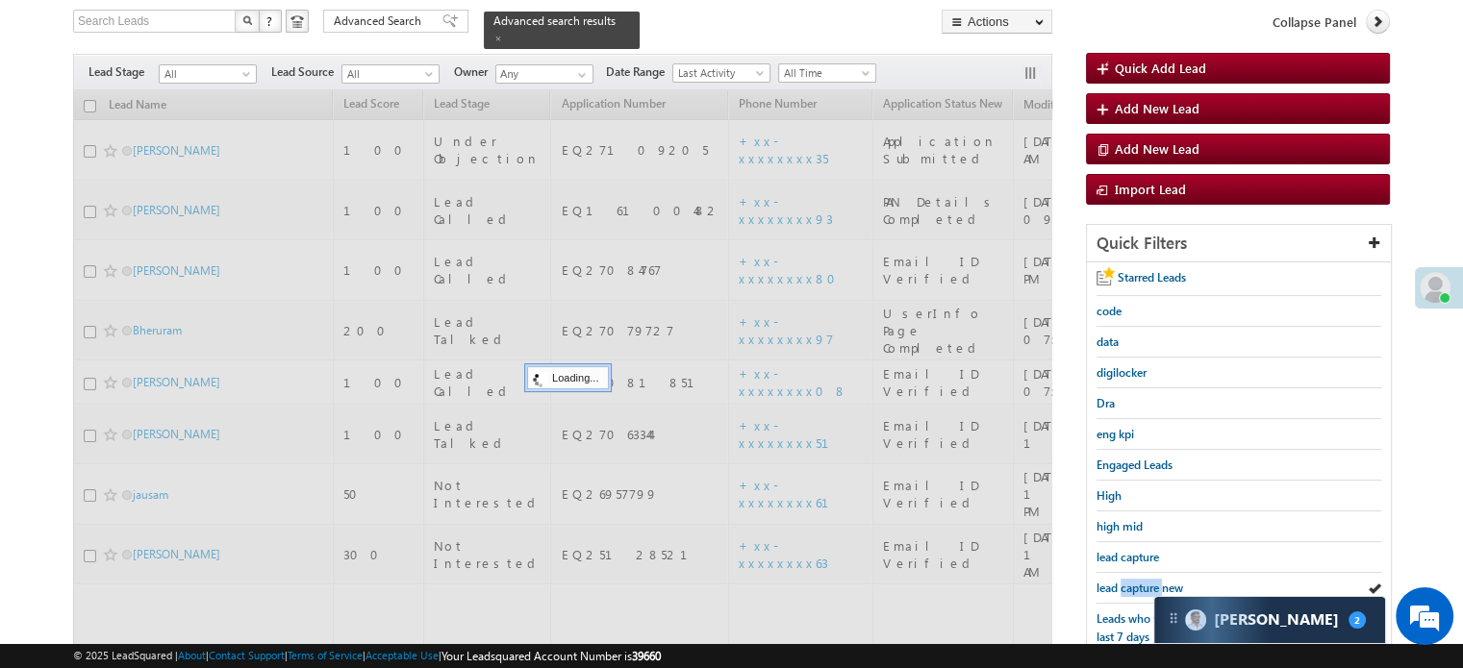
click at [1129, 581] on span "lead capture new" at bounding box center [1139, 588] width 87 height 14
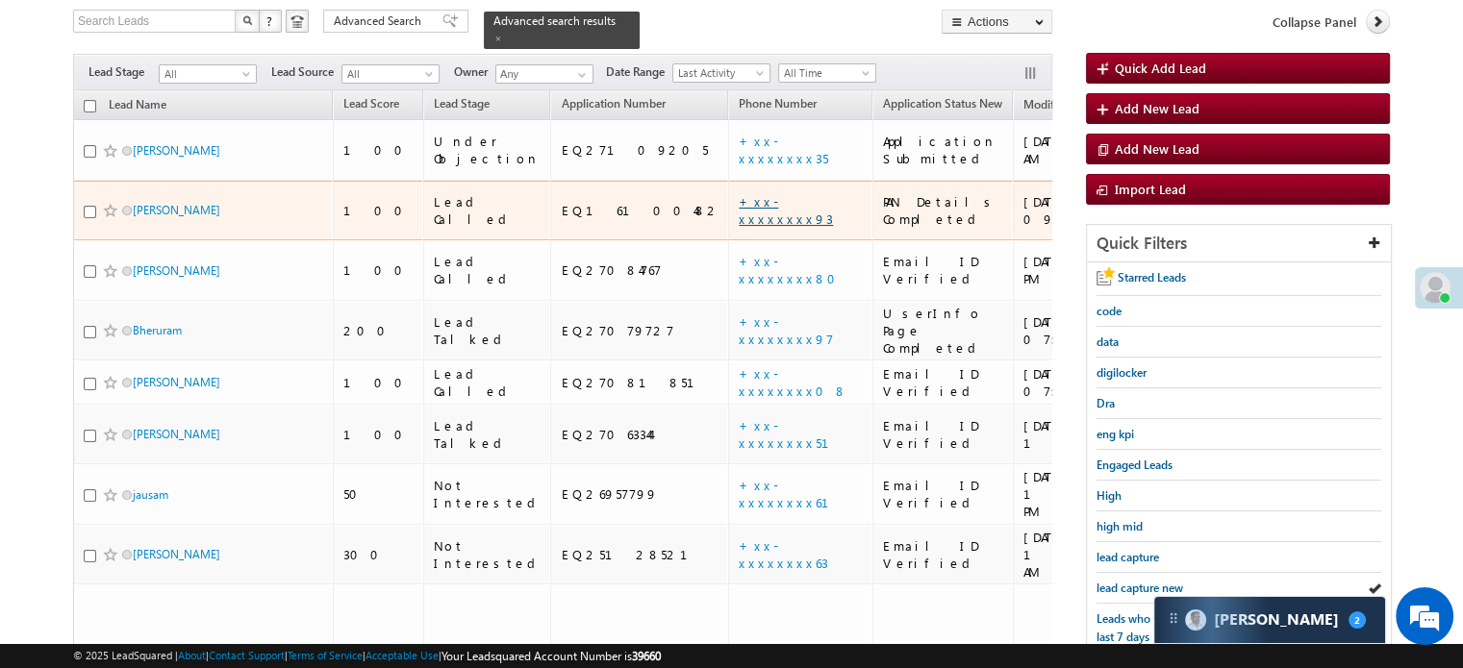
click at [739, 193] on link "+xx-xxxxxxxx93" at bounding box center [786, 210] width 94 height 34
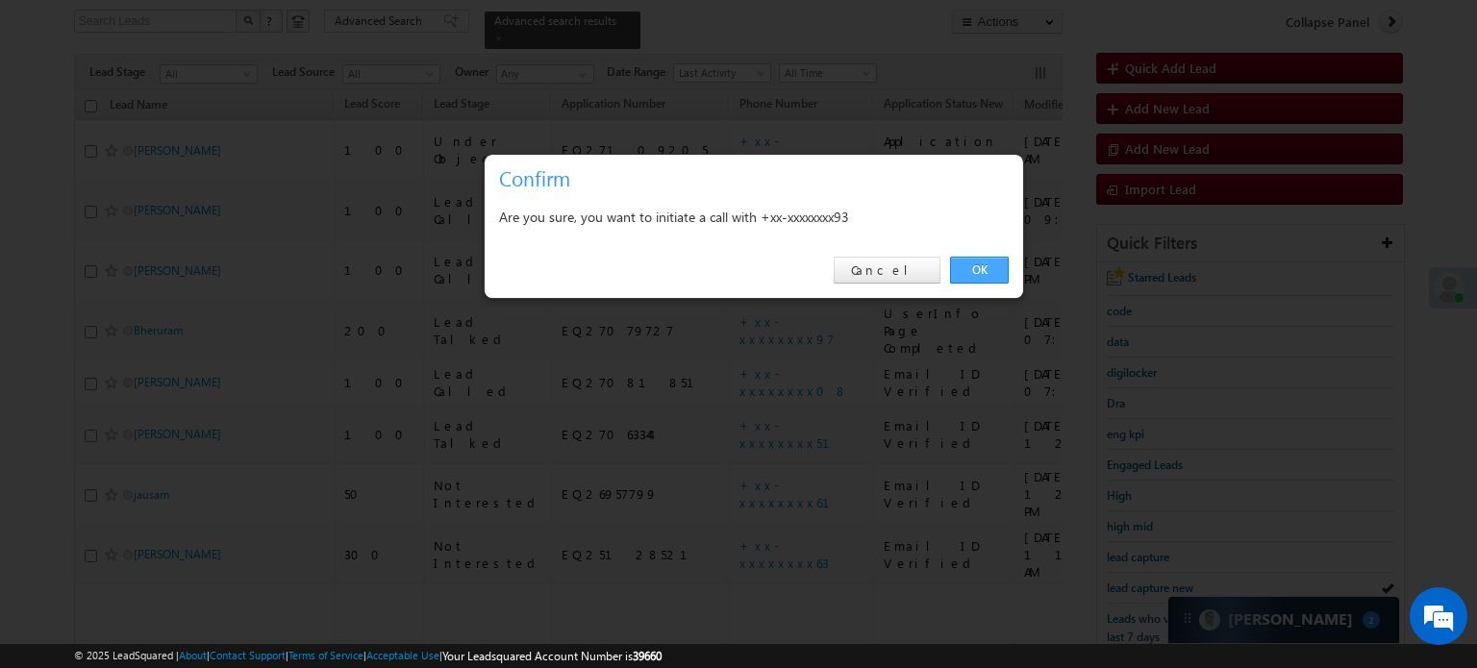
click at [973, 263] on link "OK" at bounding box center [979, 270] width 59 height 27
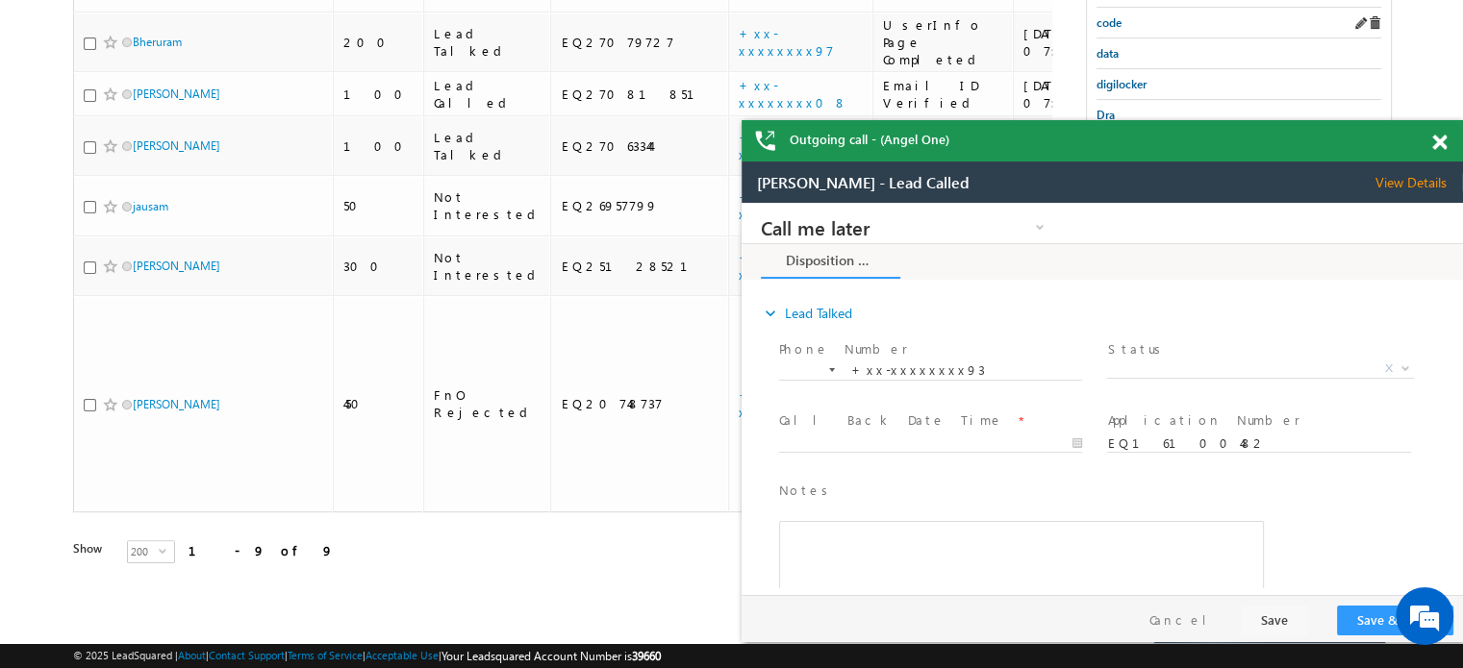
scroll to position [0, 0]
click at [1439, 144] on span at bounding box center [1439, 143] width 14 height 16
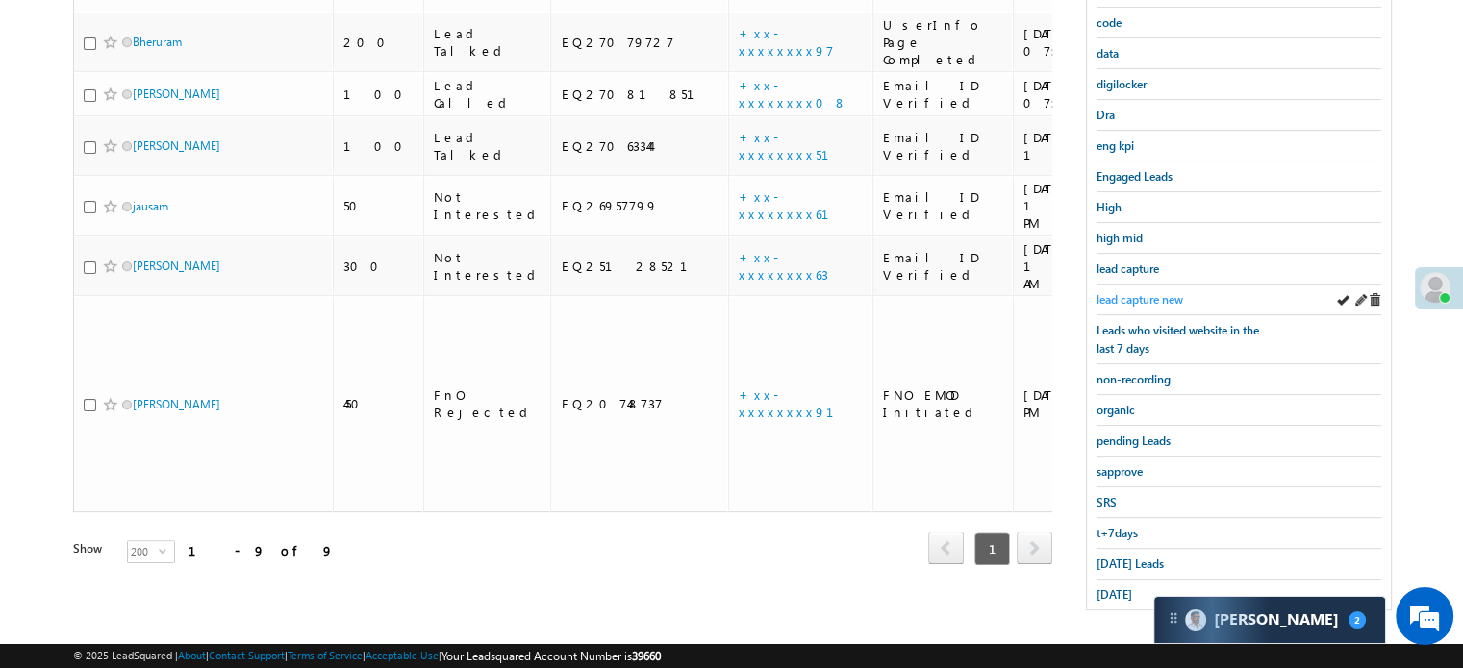
click at [1107, 292] on span "lead capture new" at bounding box center [1139, 299] width 87 height 14
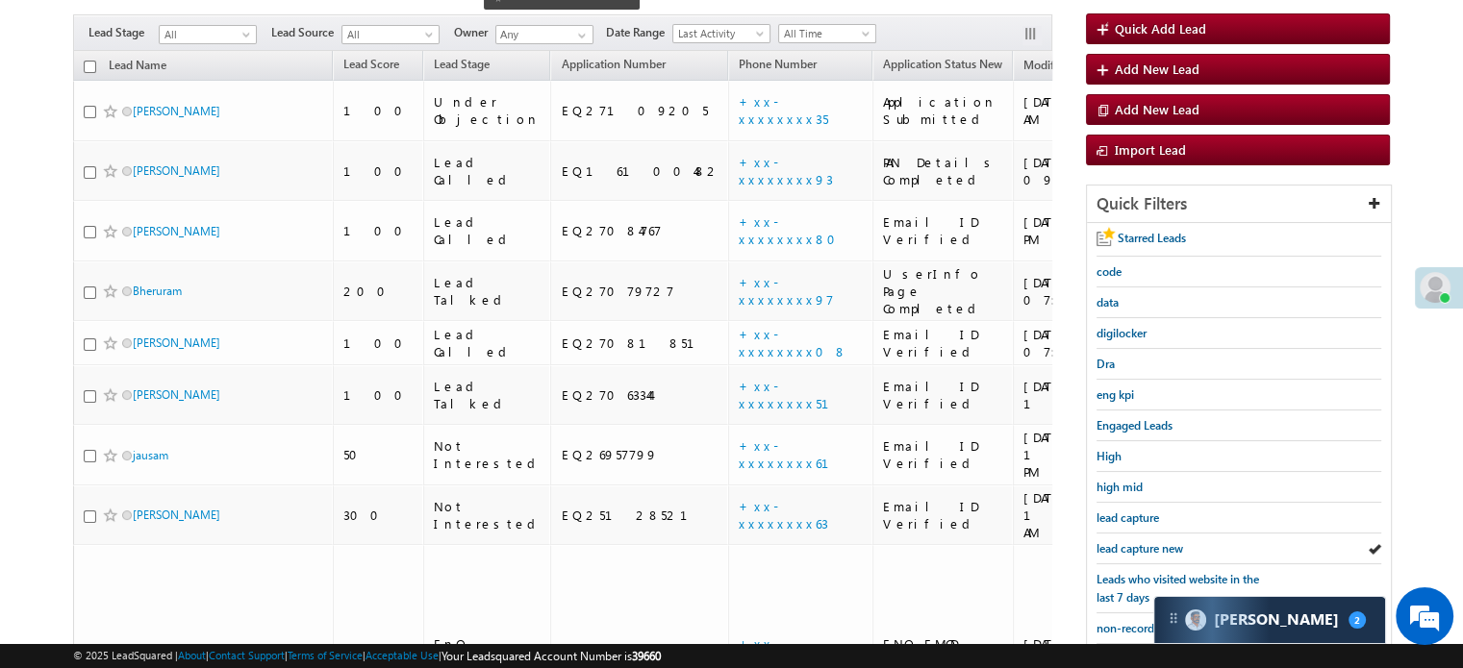
scroll to position [130, 0]
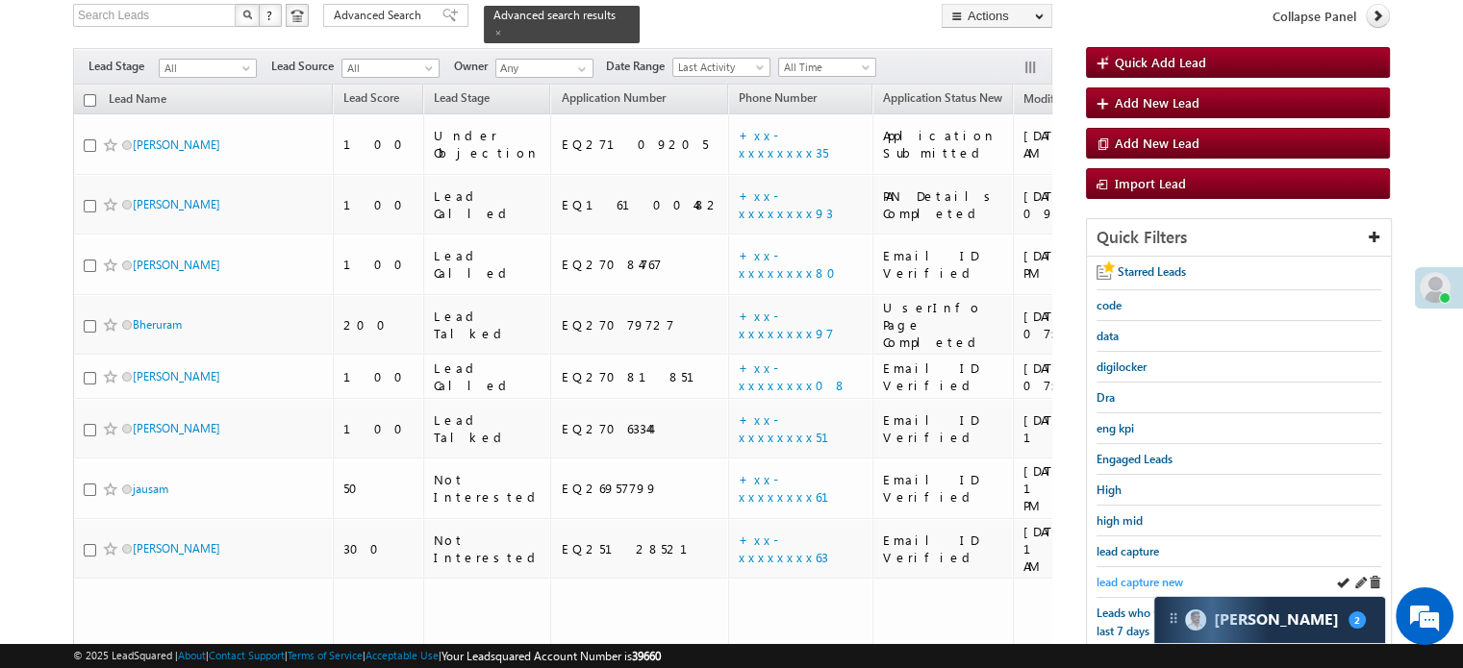
click at [1119, 575] on span "lead capture new" at bounding box center [1139, 582] width 87 height 14
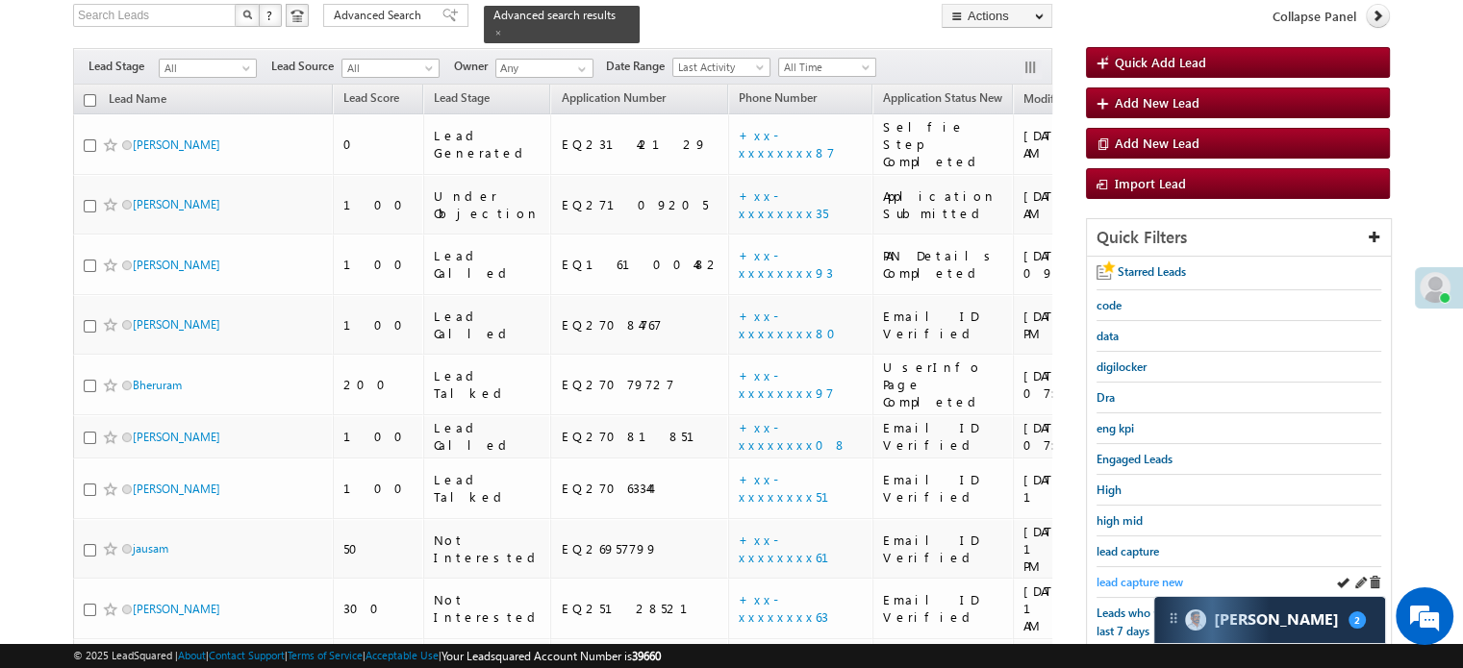
click at [1116, 577] on span "lead capture new" at bounding box center [1139, 582] width 87 height 14
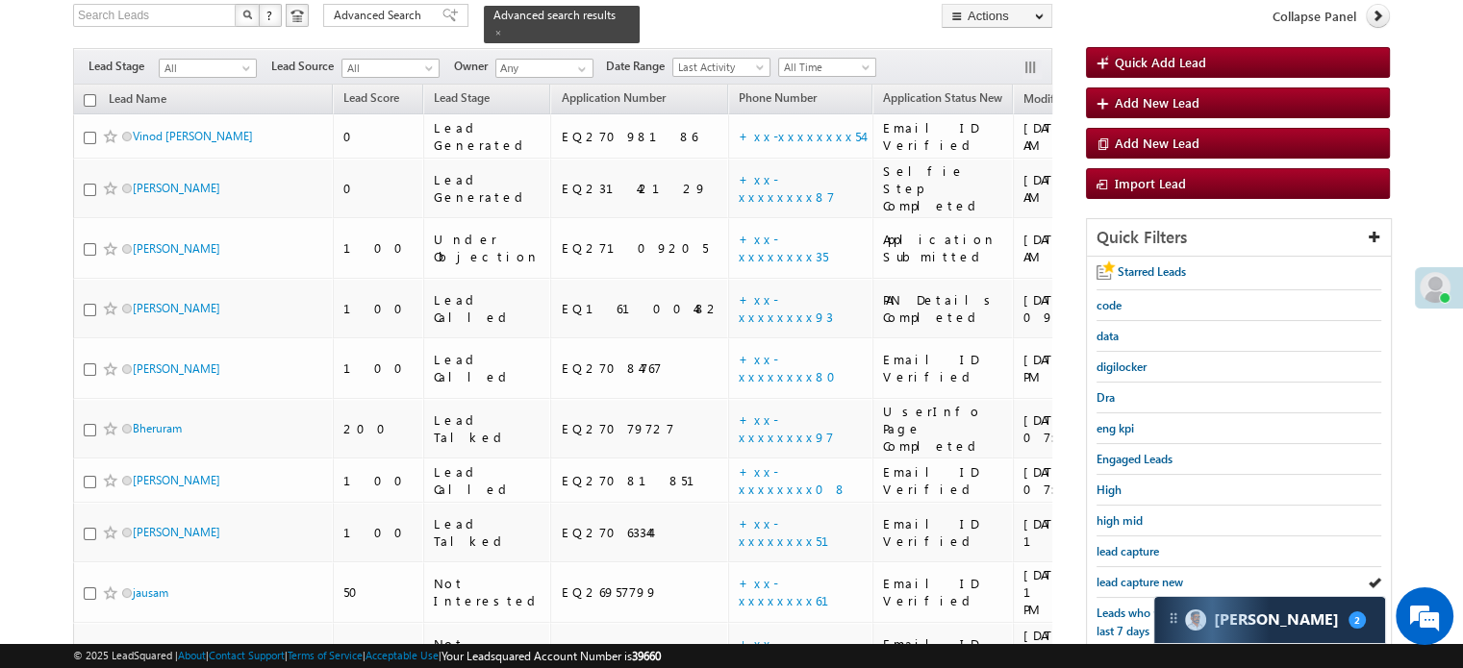
scroll to position [9502, 0]
click at [1131, 567] on div "lead capture new" at bounding box center [1238, 582] width 285 height 31
click at [1131, 575] on span "lead capture new" at bounding box center [1139, 582] width 87 height 14
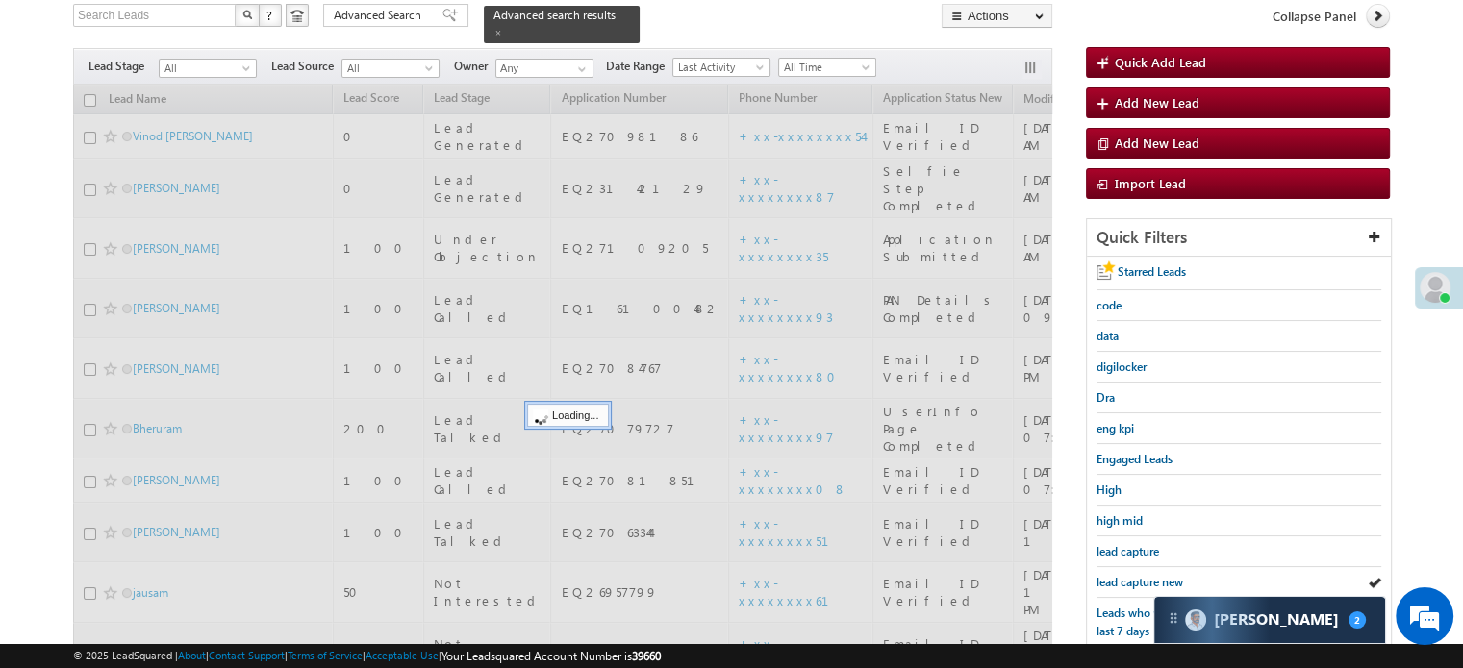
click at [1131, 575] on span "lead capture new" at bounding box center [1139, 582] width 87 height 14
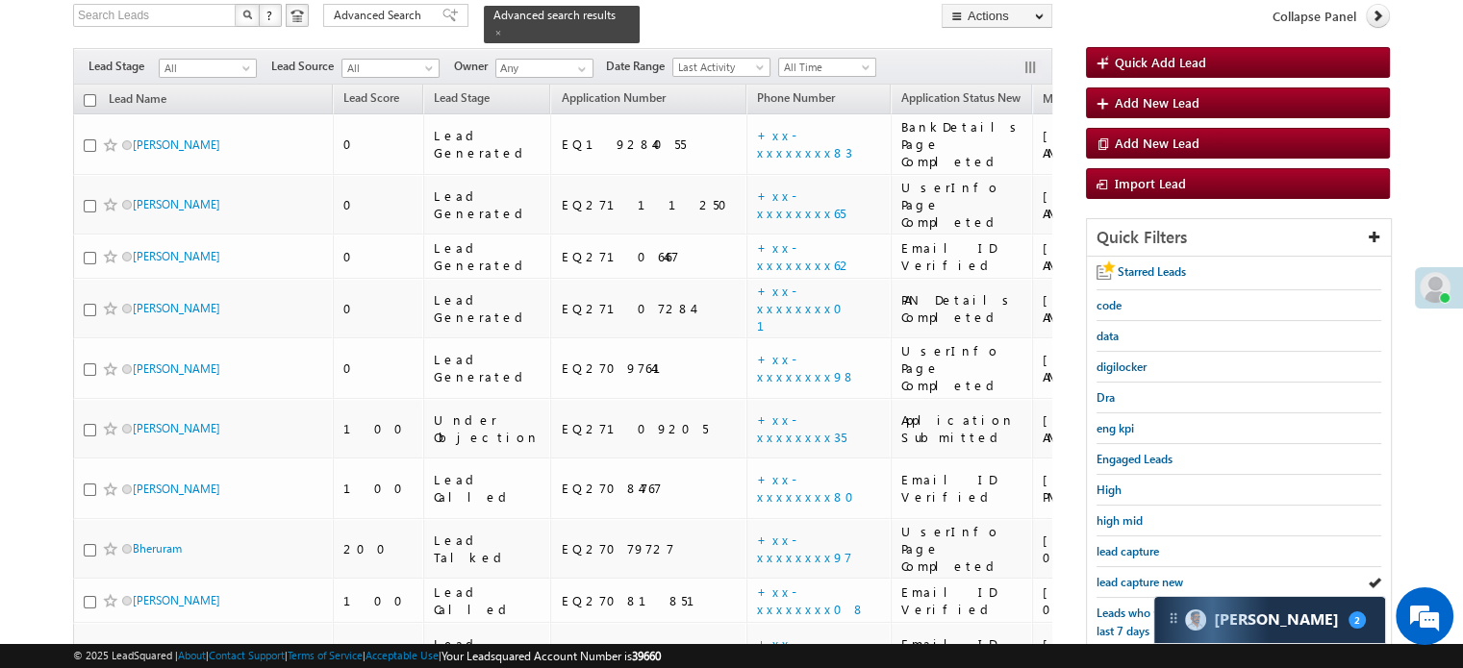
click at [1131, 575] on span "lead capture new" at bounding box center [1139, 582] width 87 height 14
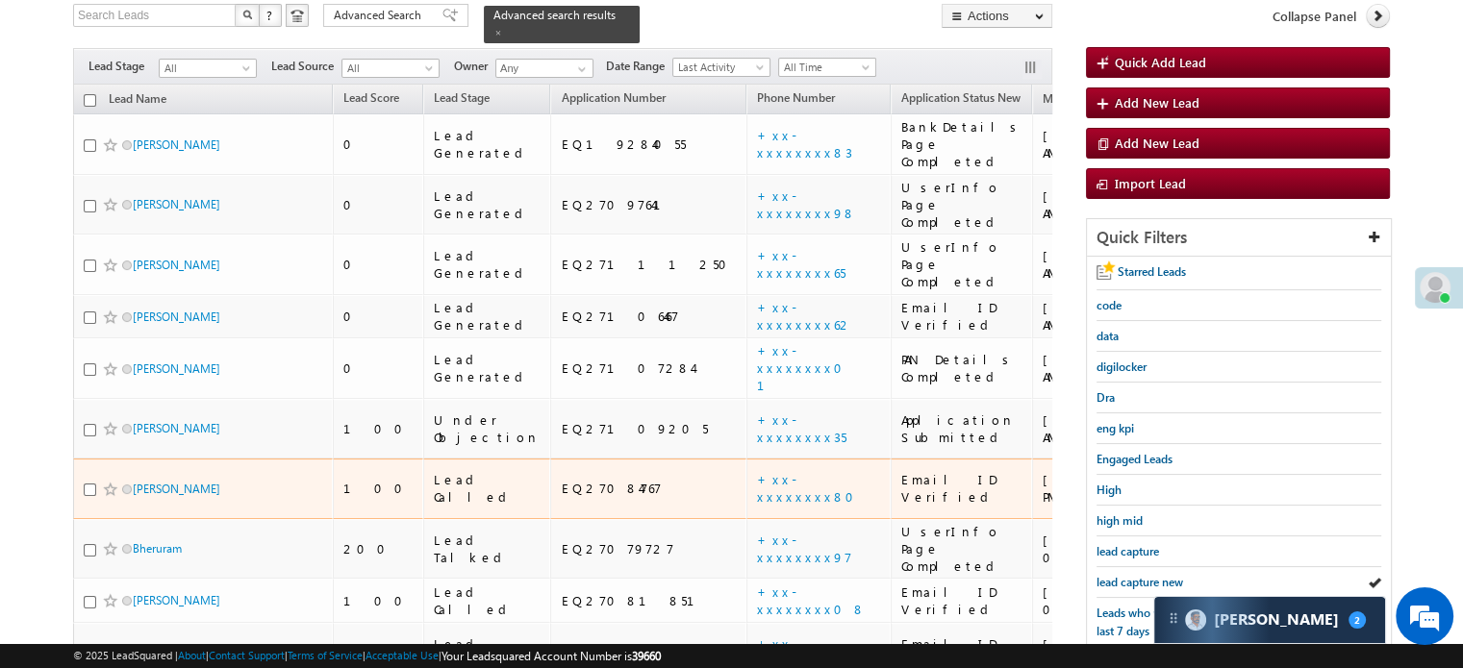
scroll to position [322, 0]
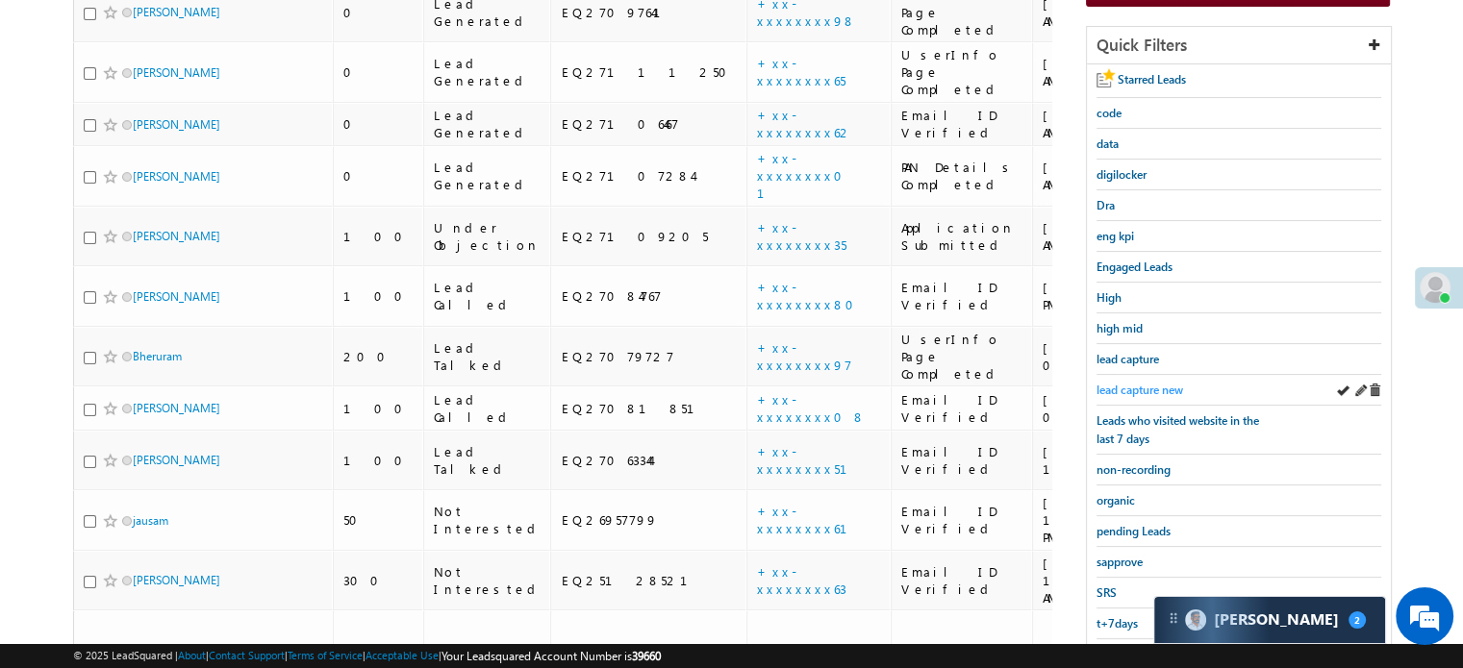
click at [1138, 384] on span "lead capture new" at bounding box center [1139, 390] width 87 height 14
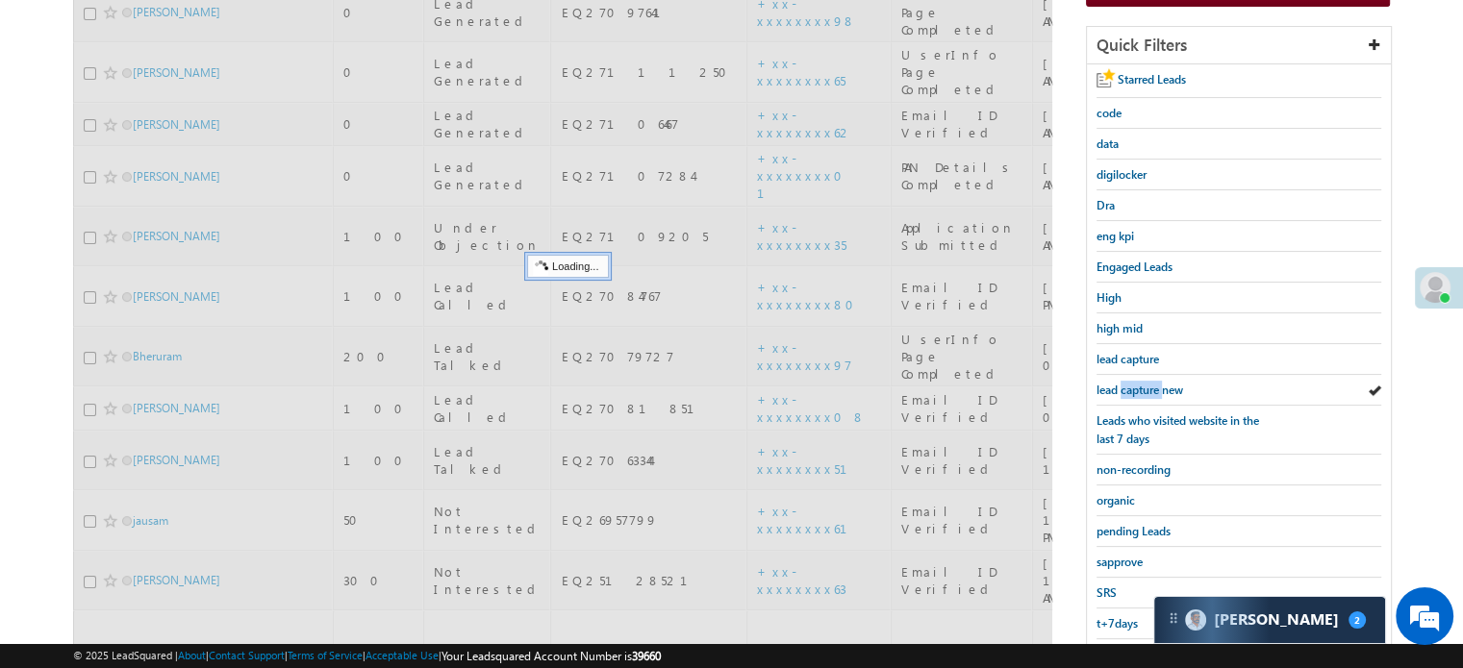
click at [1138, 384] on span "lead capture new" at bounding box center [1139, 390] width 87 height 14
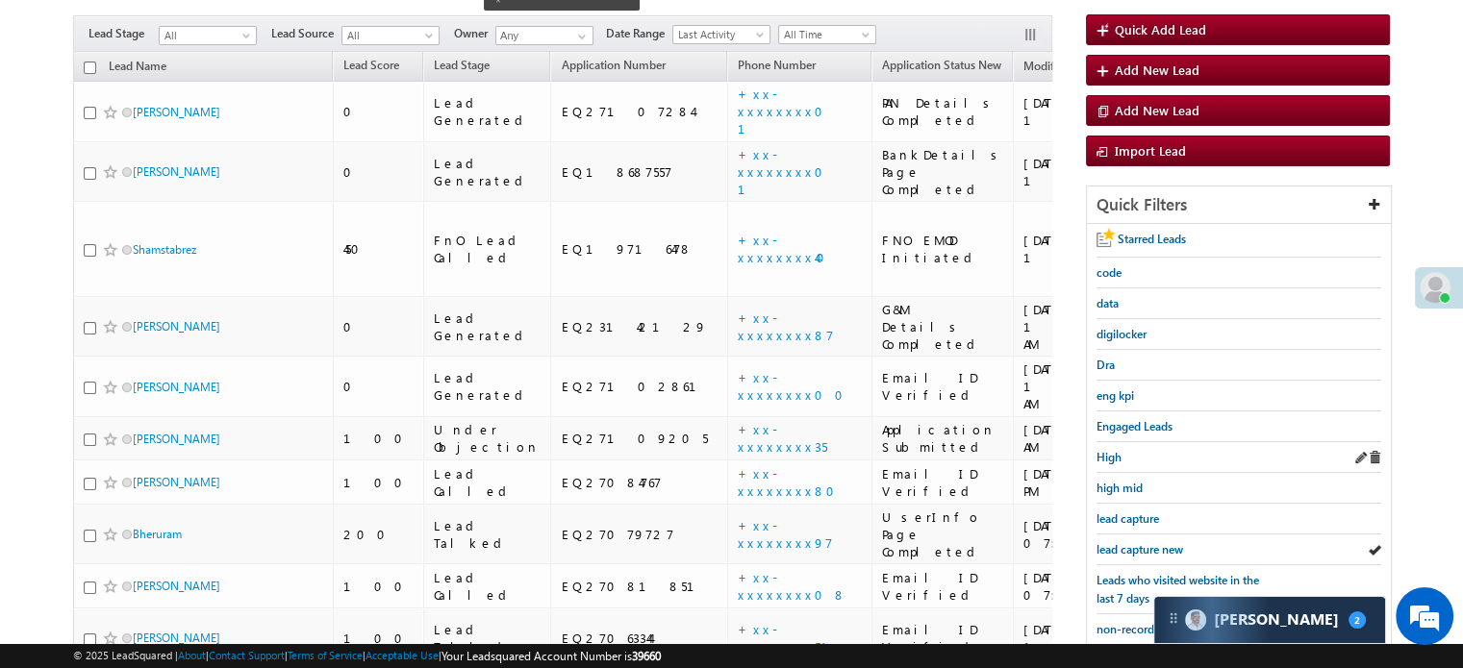
scroll to position [130, 0]
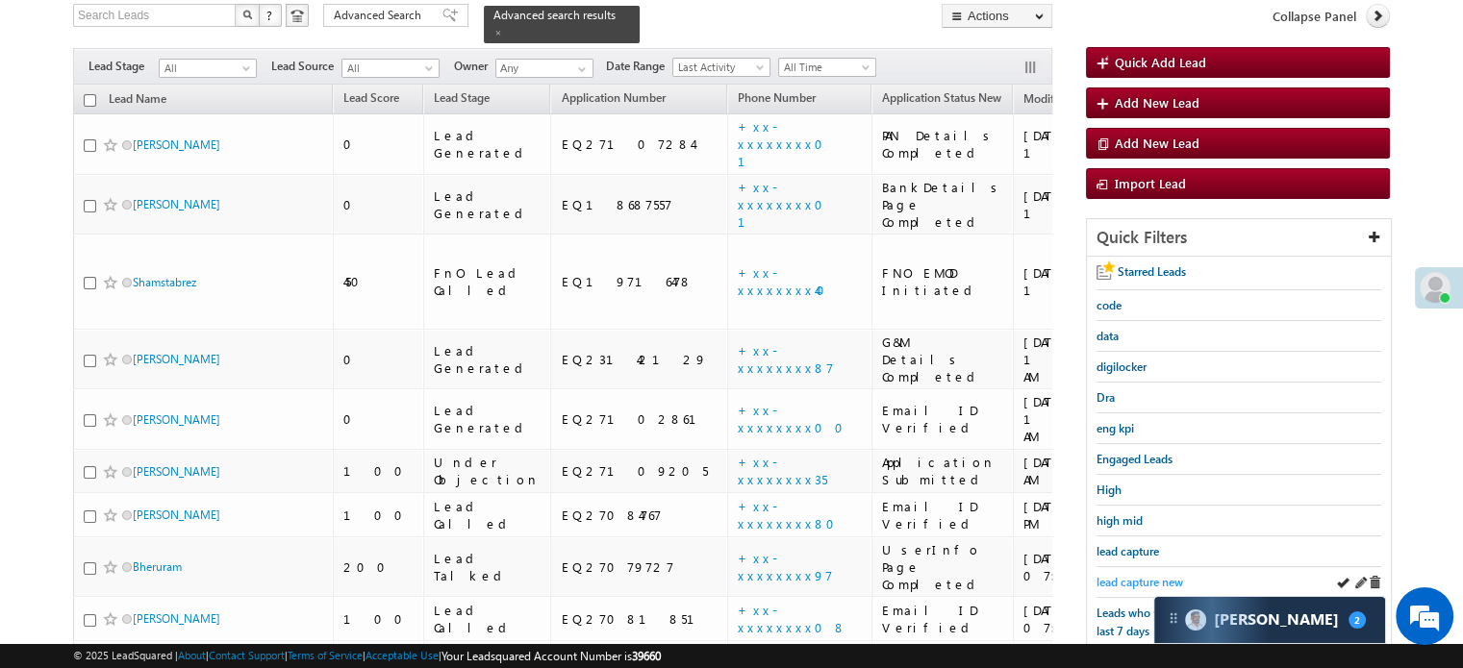
click at [1130, 577] on span "lead capture new" at bounding box center [1139, 582] width 87 height 14
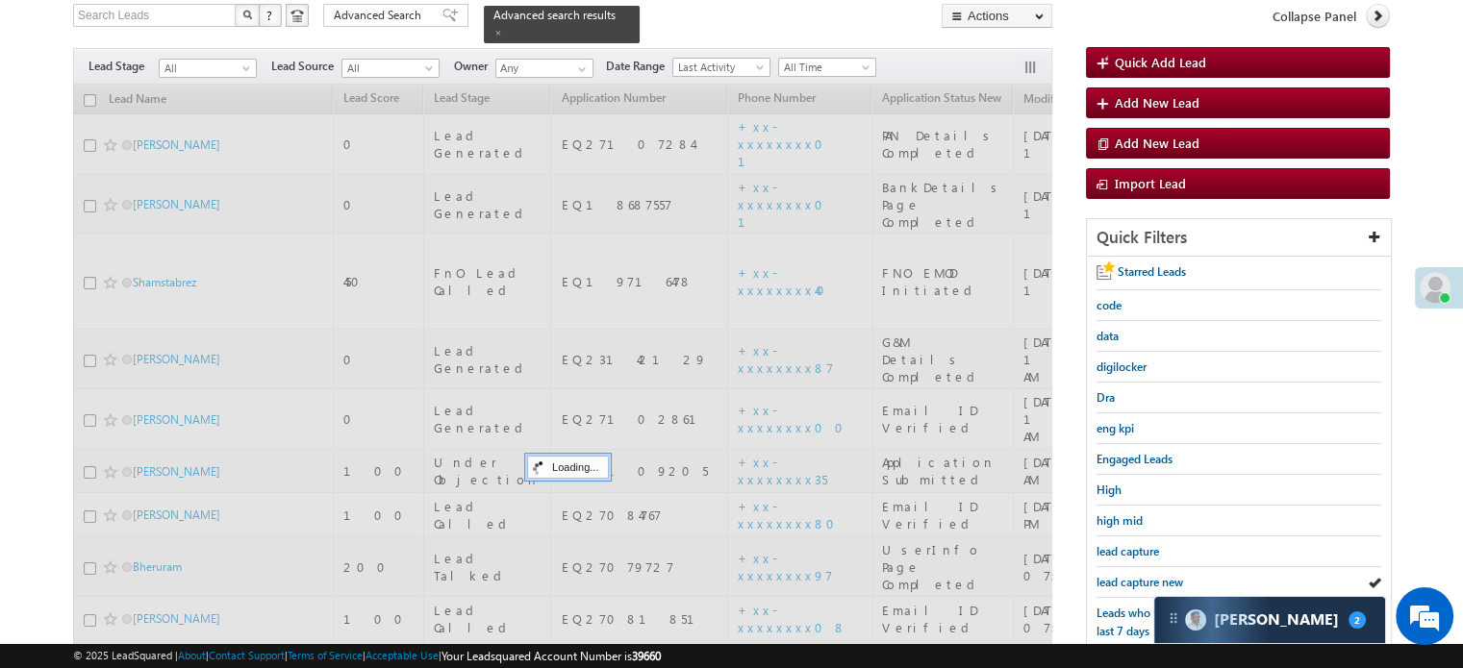
click at [1130, 577] on span "lead capture new" at bounding box center [1139, 582] width 87 height 14
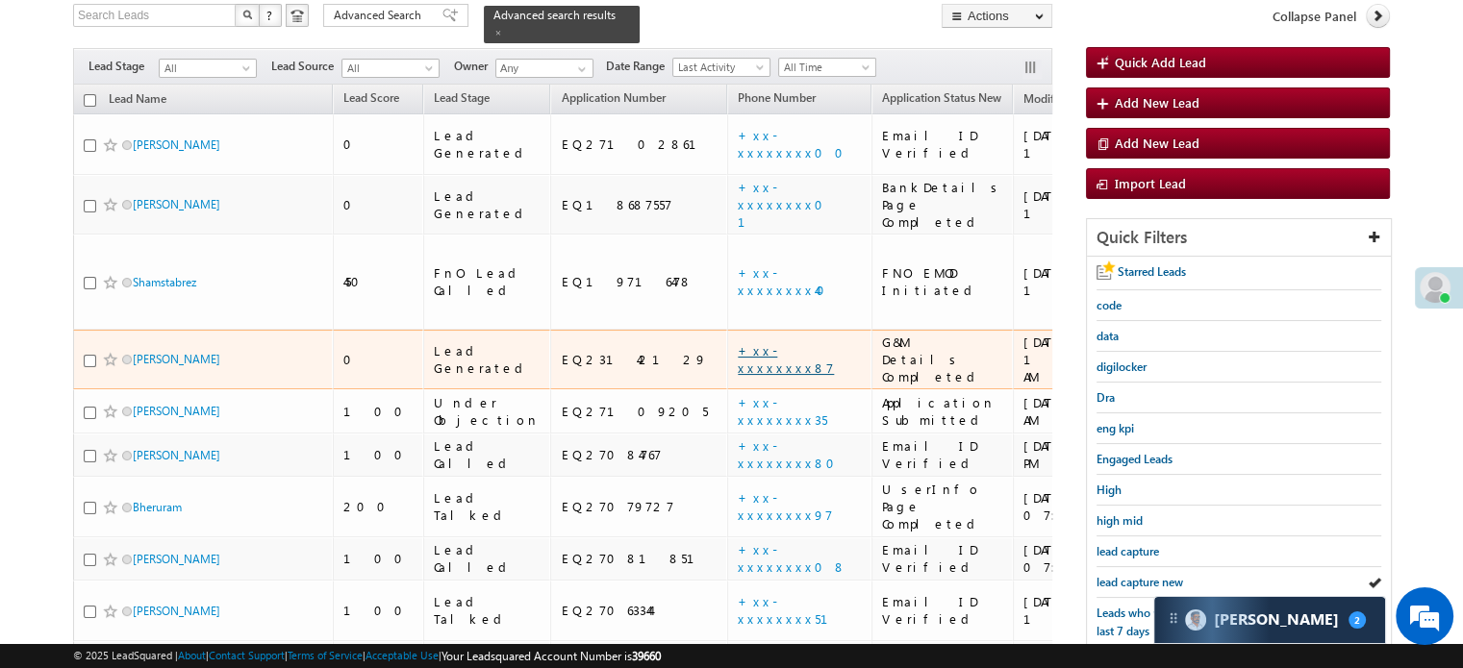
click at [738, 342] on link "+xx-xxxxxxxx87" at bounding box center [786, 359] width 96 height 34
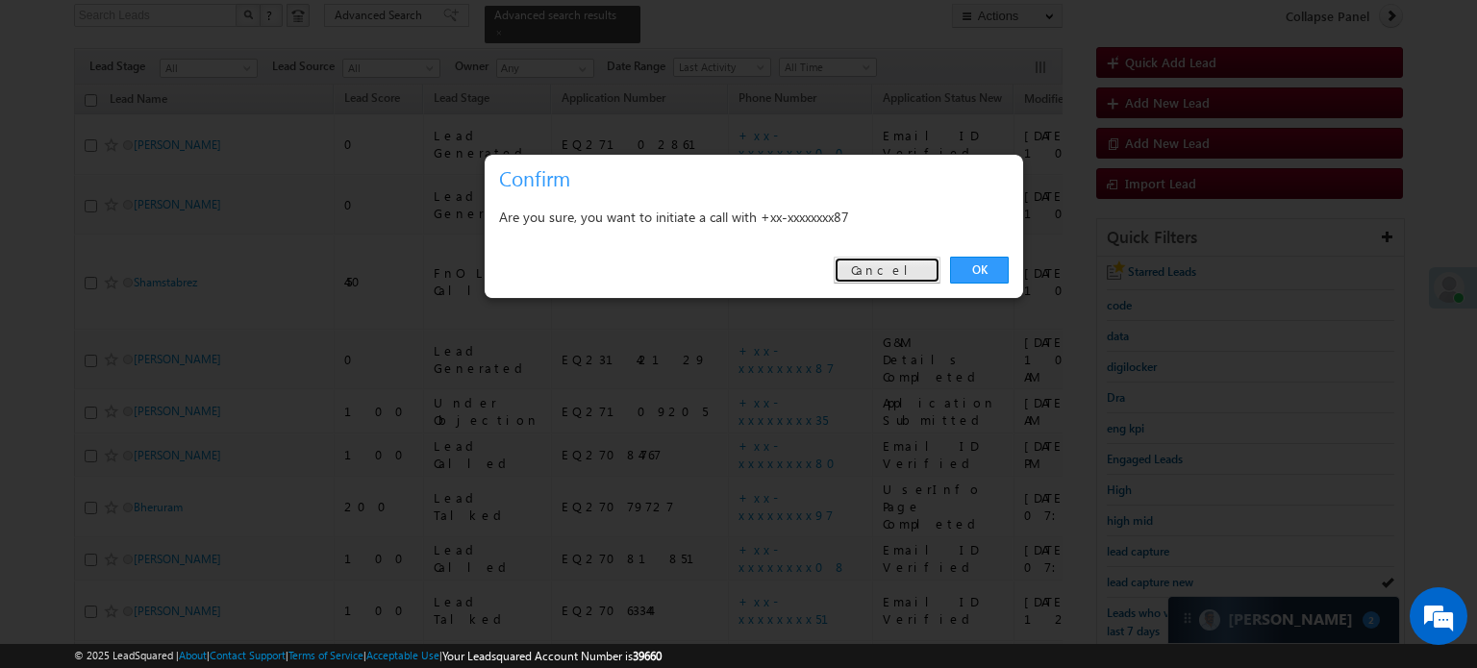
click at [908, 261] on link "Cancel" at bounding box center [887, 270] width 107 height 27
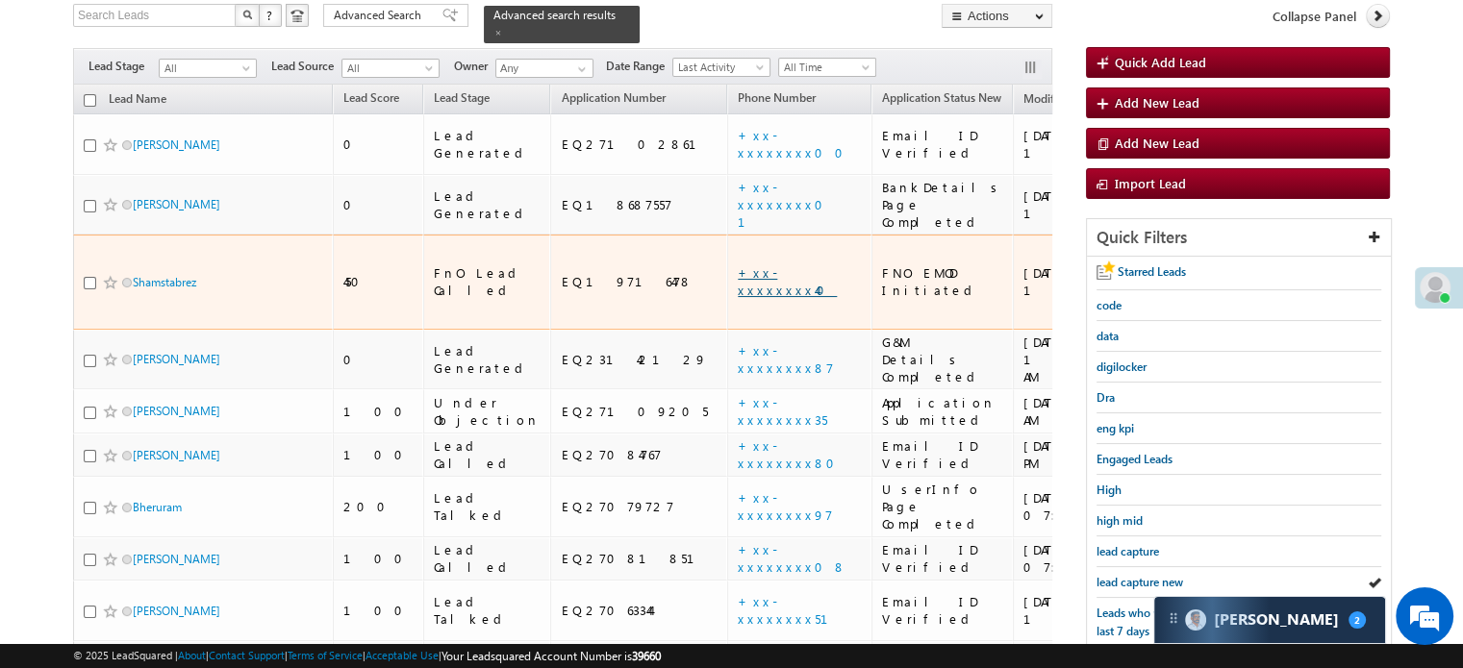
click at [738, 264] on link "+xx-xxxxxxxx40" at bounding box center [787, 281] width 99 height 34
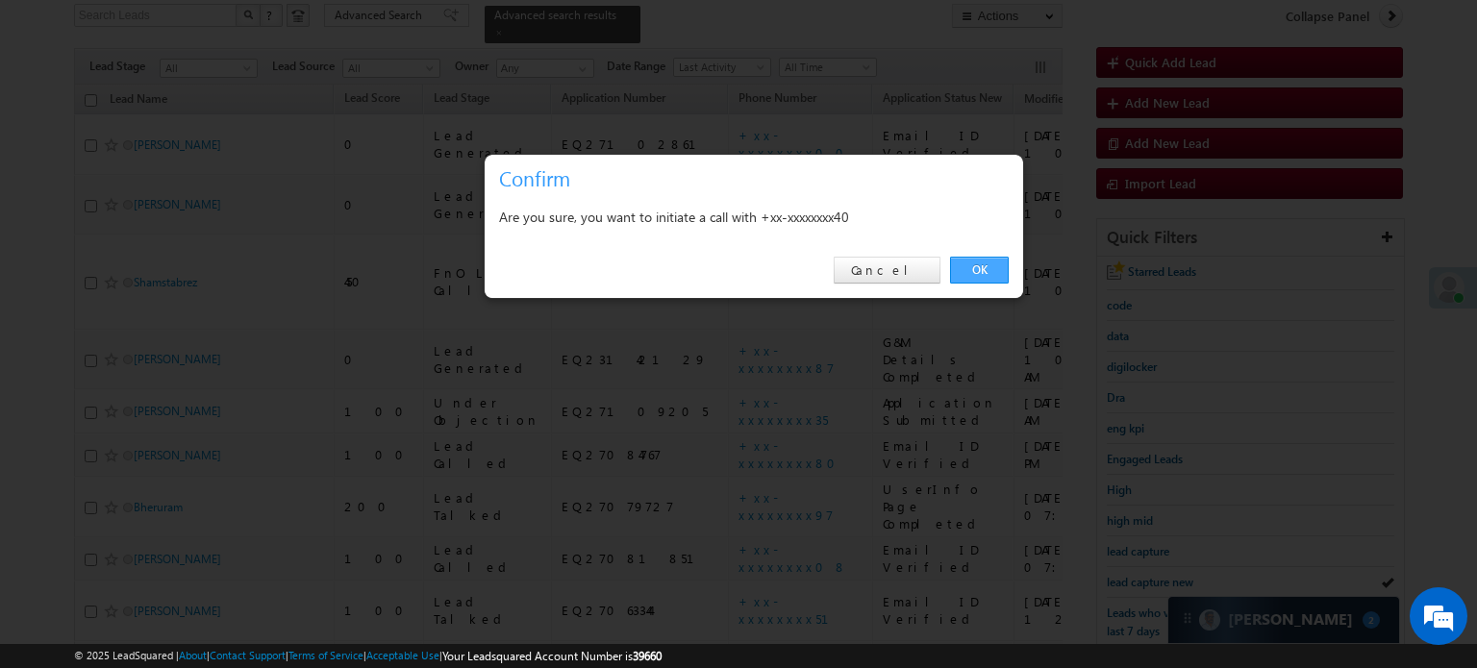
click at [955, 272] on link "OK" at bounding box center [979, 270] width 59 height 27
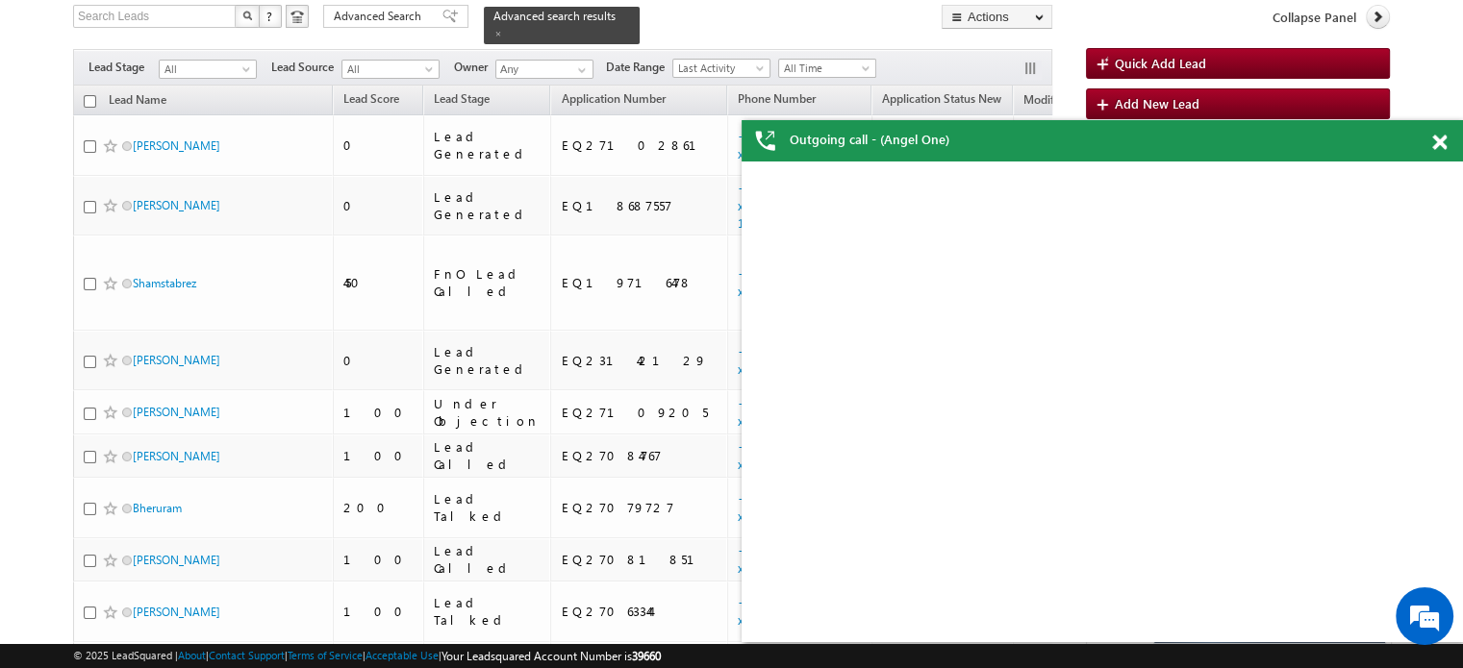
scroll to position [0, 0]
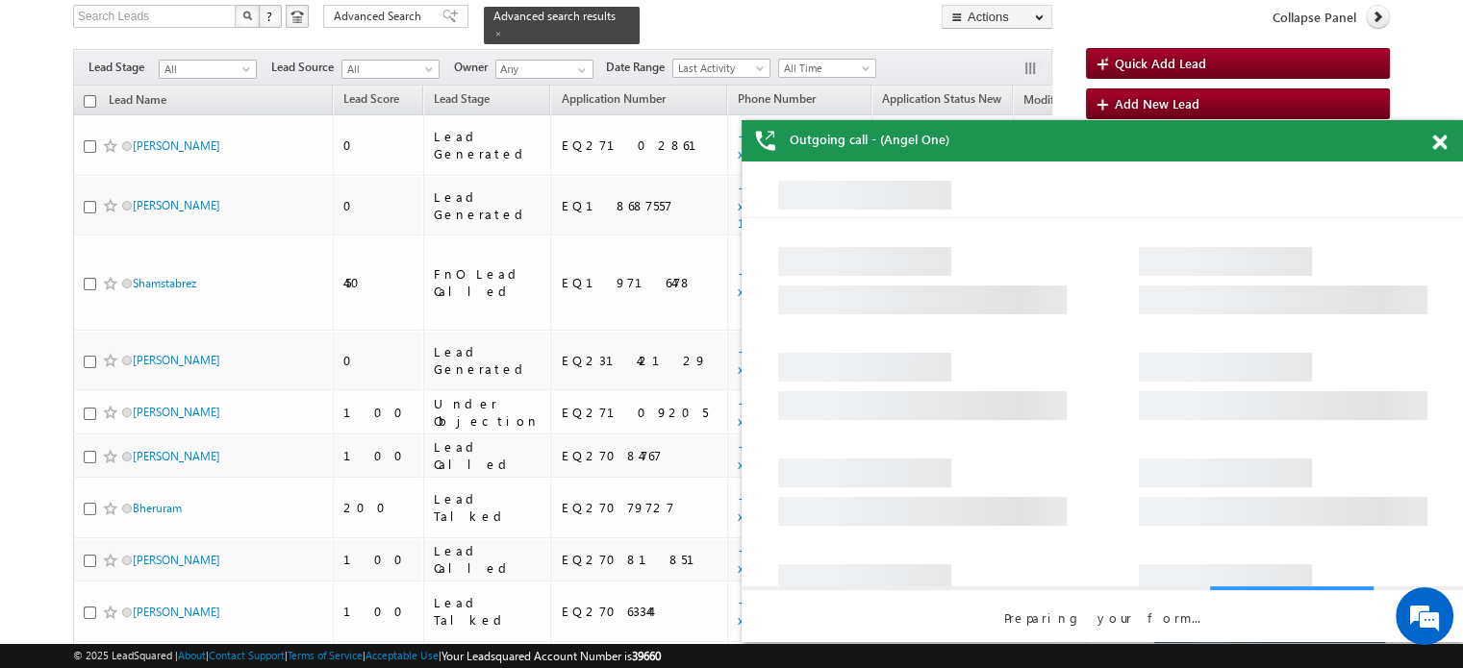
click at [1434, 141] on div "Outgoing call - (Angel One)" at bounding box center [1102, 140] width 721 height 41
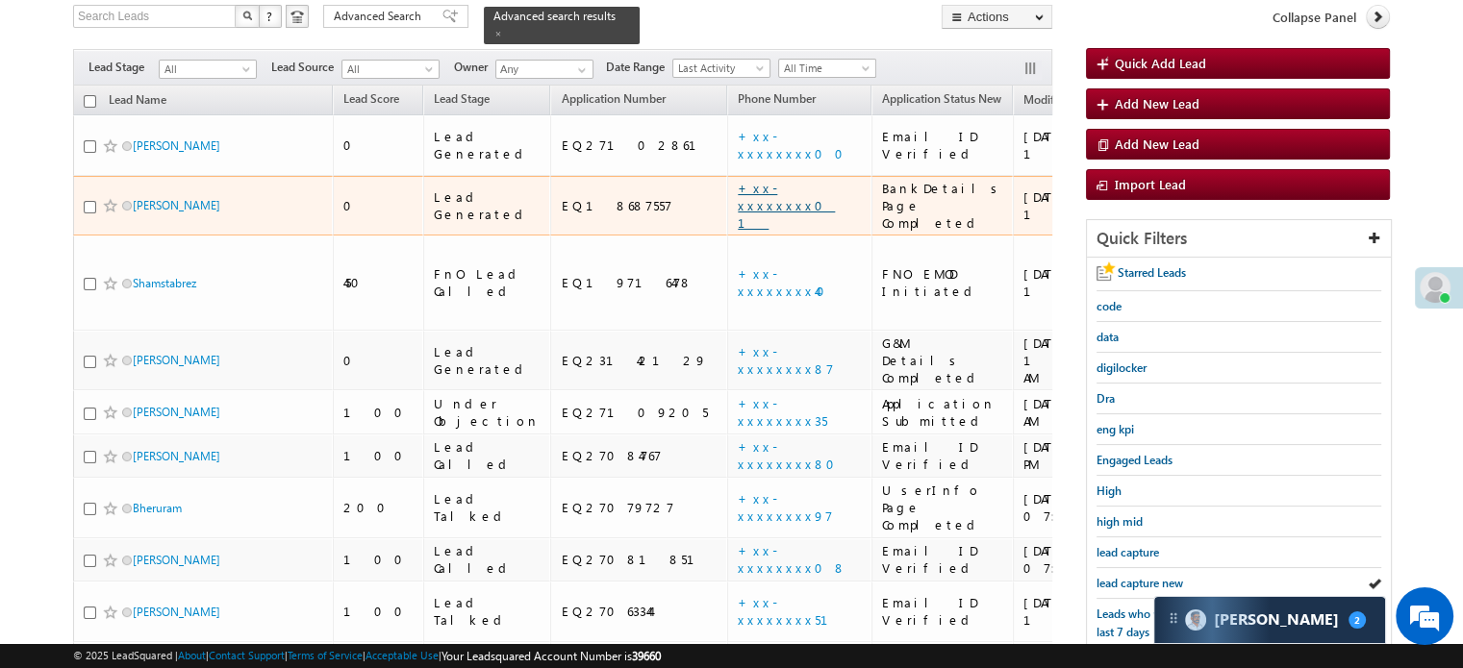
click at [738, 180] on link "+xx-xxxxxxxx01" at bounding box center [786, 205] width 97 height 51
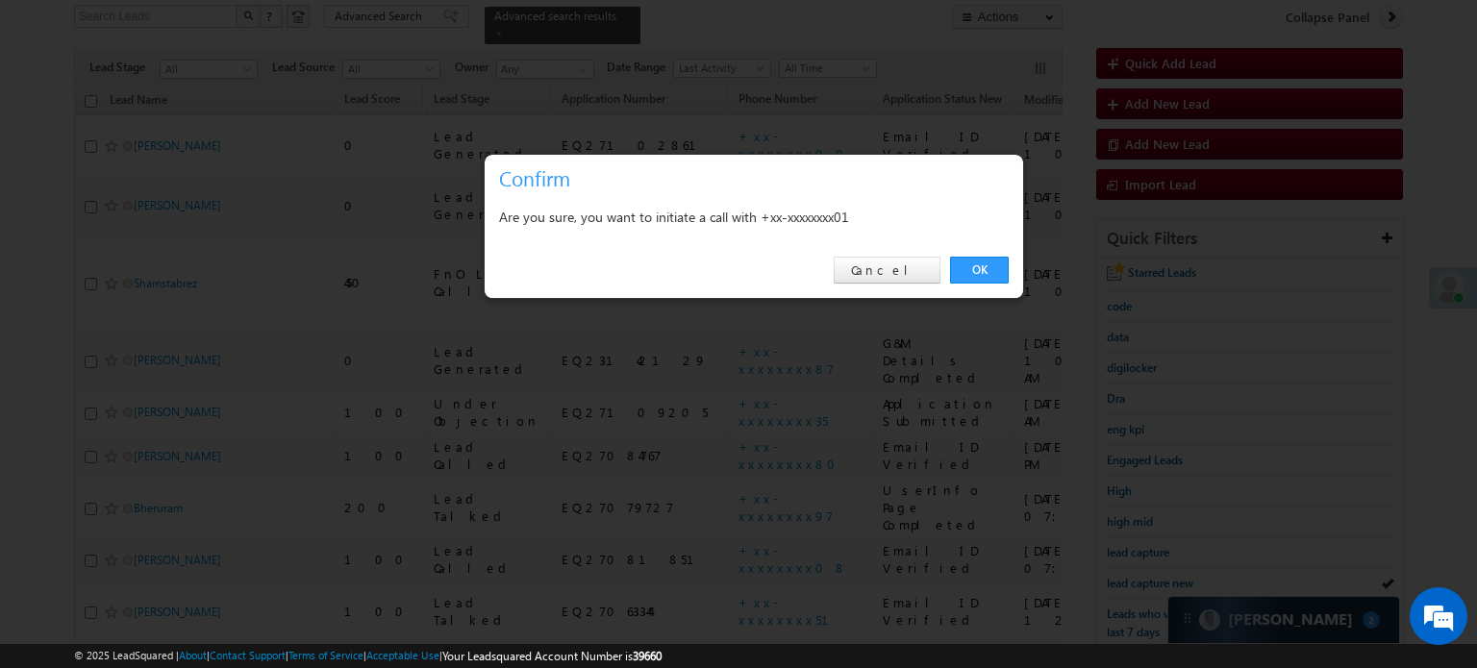
drag, startPoint x: 992, startPoint y: 268, endPoint x: 1025, endPoint y: 190, distance: 84.9
click at [992, 267] on link "OK" at bounding box center [979, 270] width 59 height 27
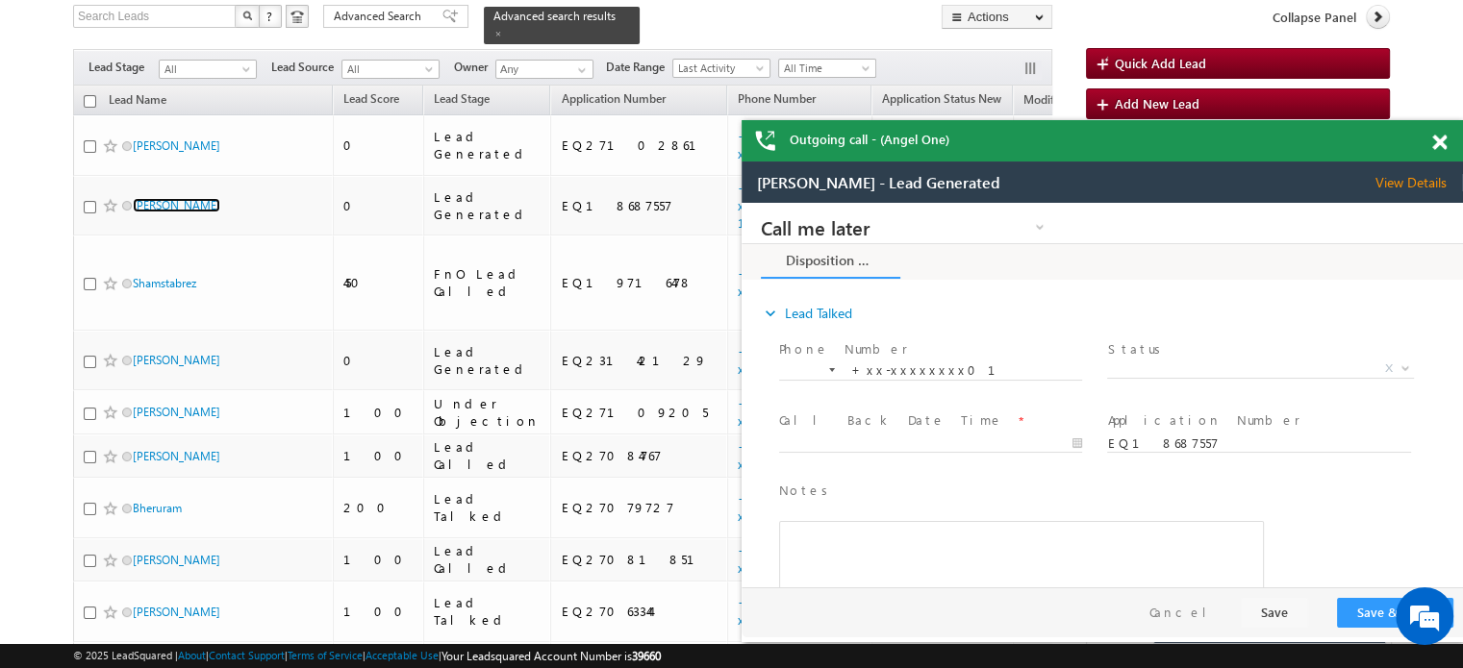
drag, startPoint x: 1435, startPoint y: 138, endPoint x: 542, endPoint y: 3, distance: 902.6
click at [1435, 138] on span at bounding box center [1439, 143] width 14 height 16
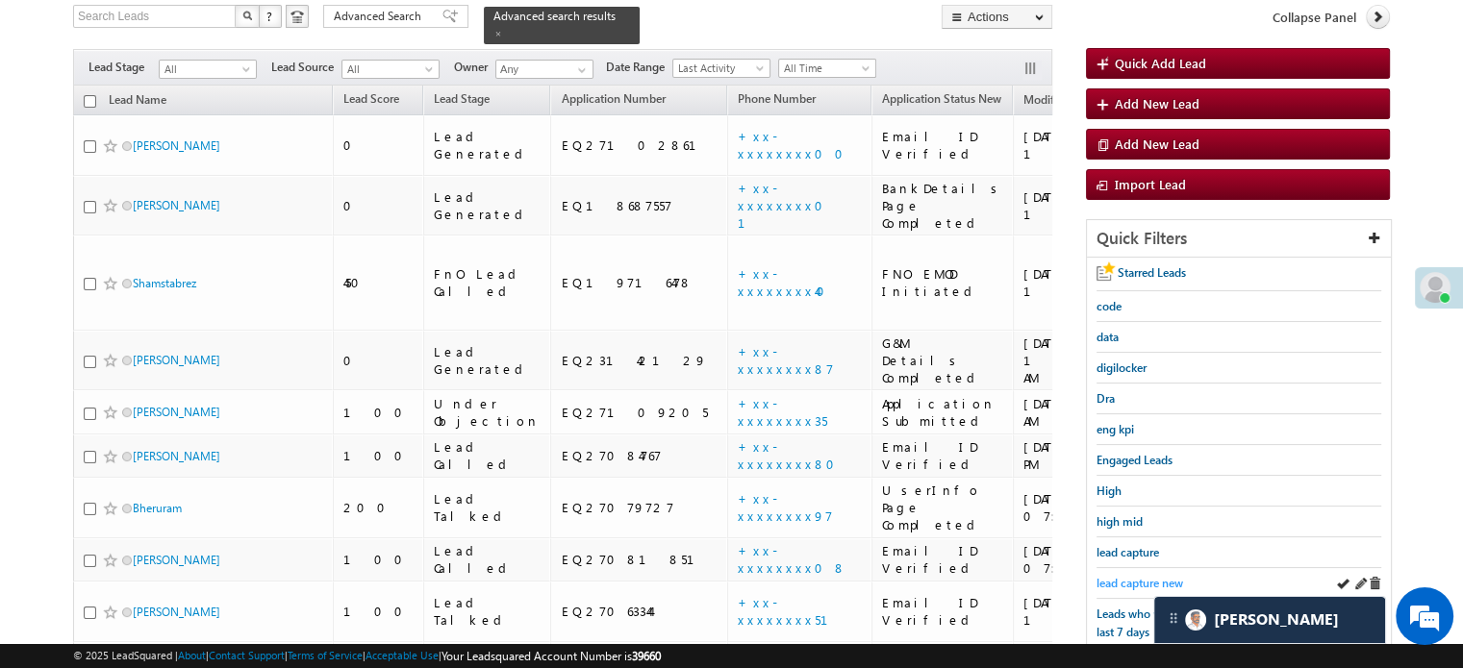
click at [1154, 578] on span "lead capture new" at bounding box center [1139, 583] width 87 height 14
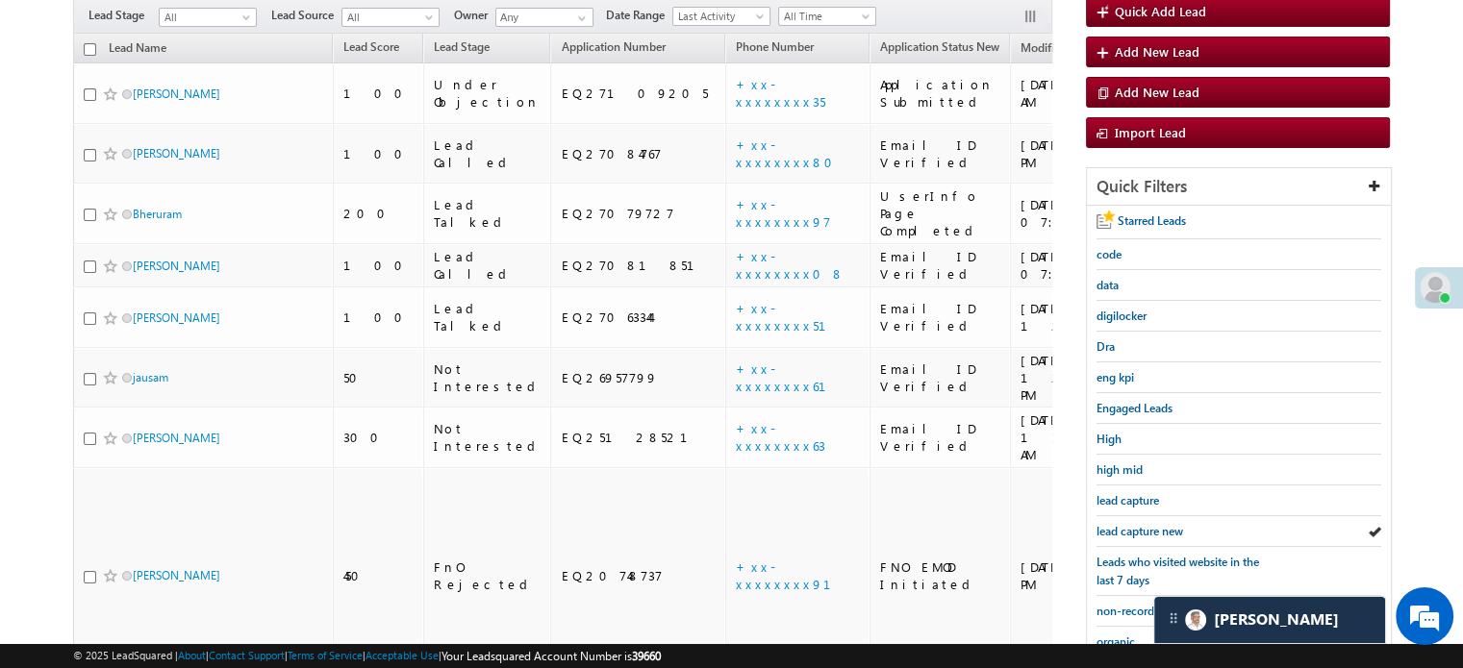
scroll to position [130, 0]
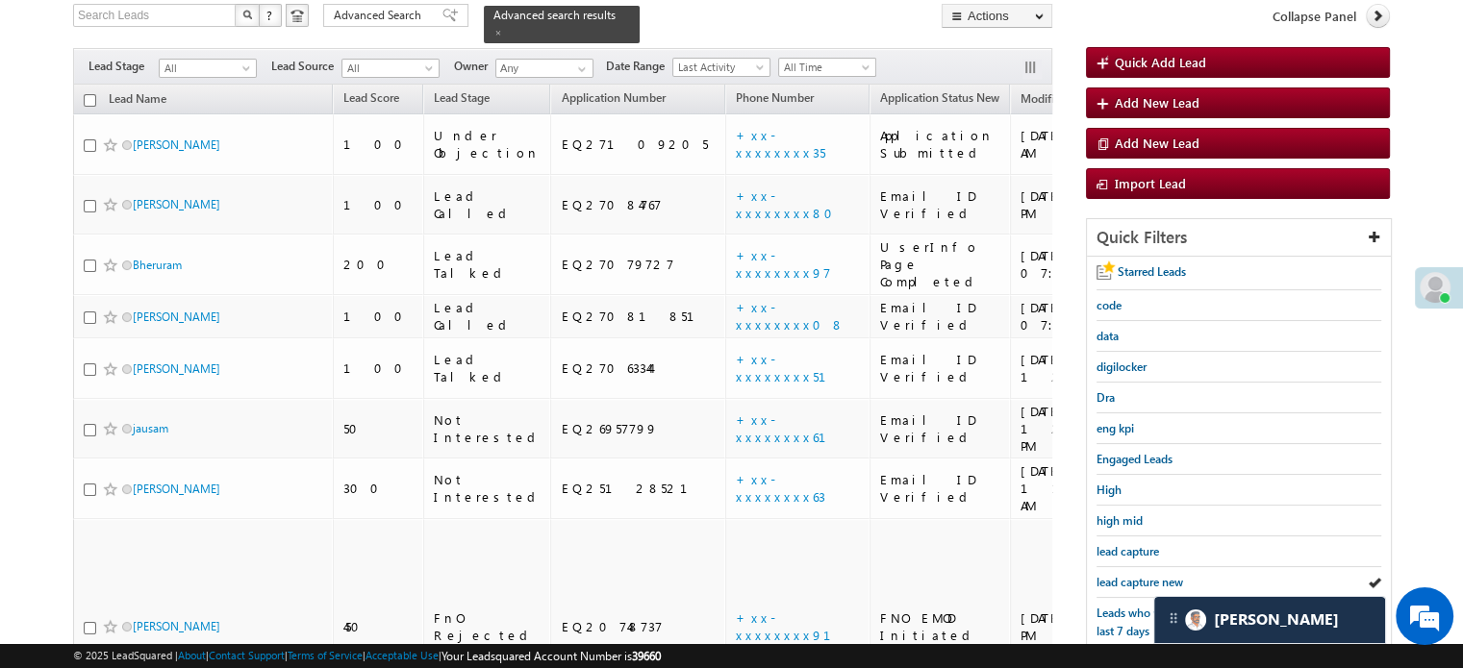
click at [1154, 578] on span "lead capture new" at bounding box center [1139, 582] width 87 height 14
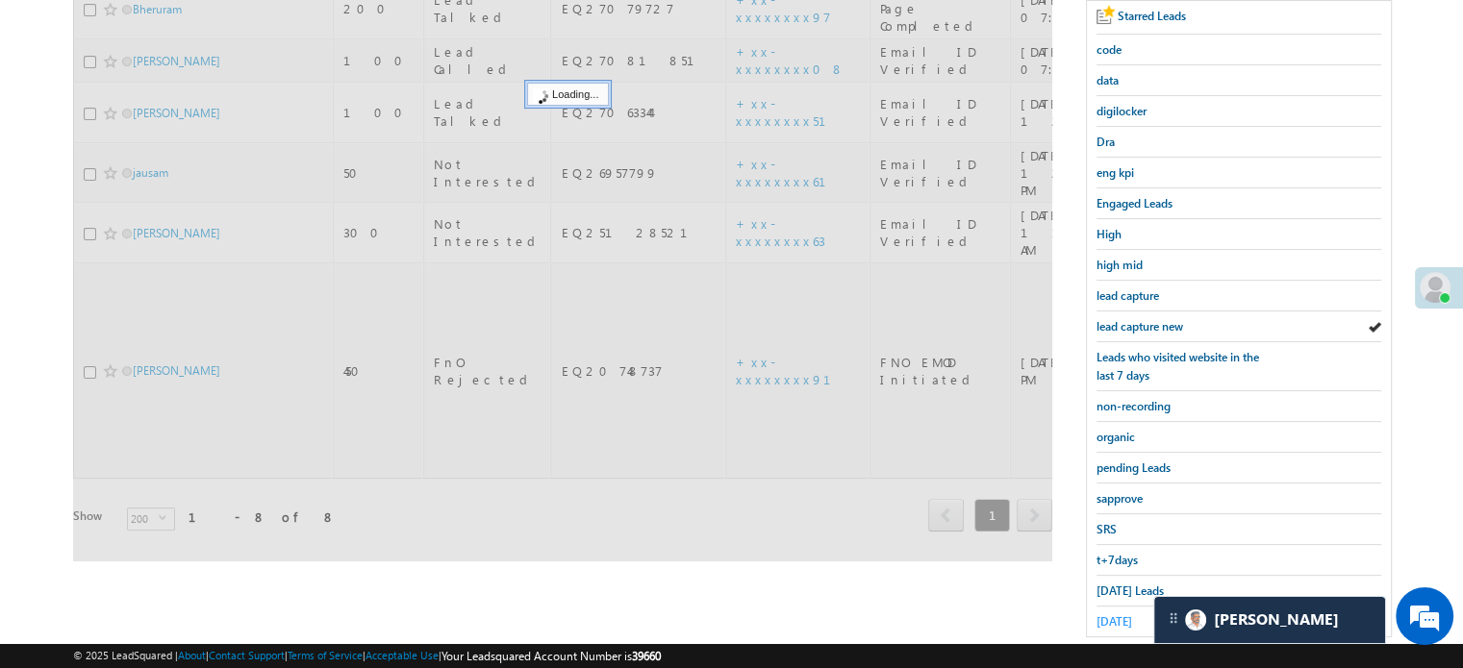
scroll to position [413, 0]
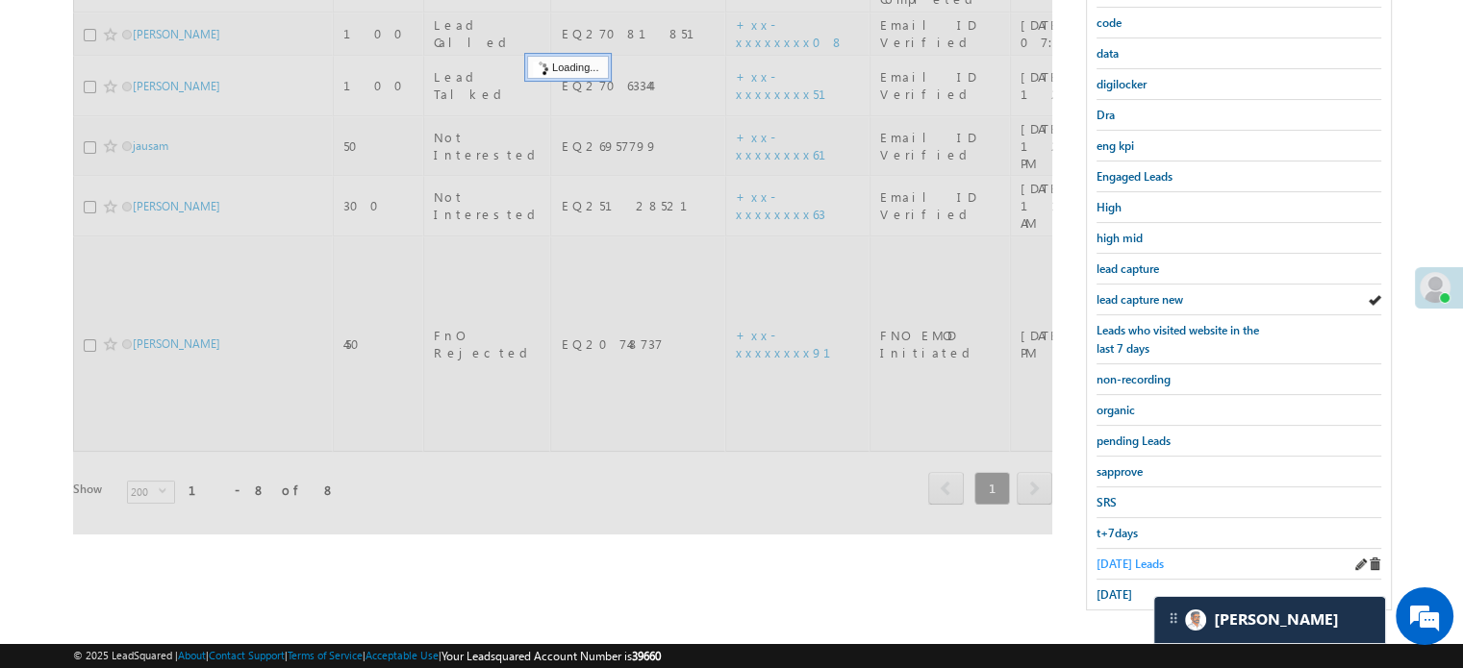
click at [1126, 557] on span "Today's Leads" at bounding box center [1129, 564] width 67 height 14
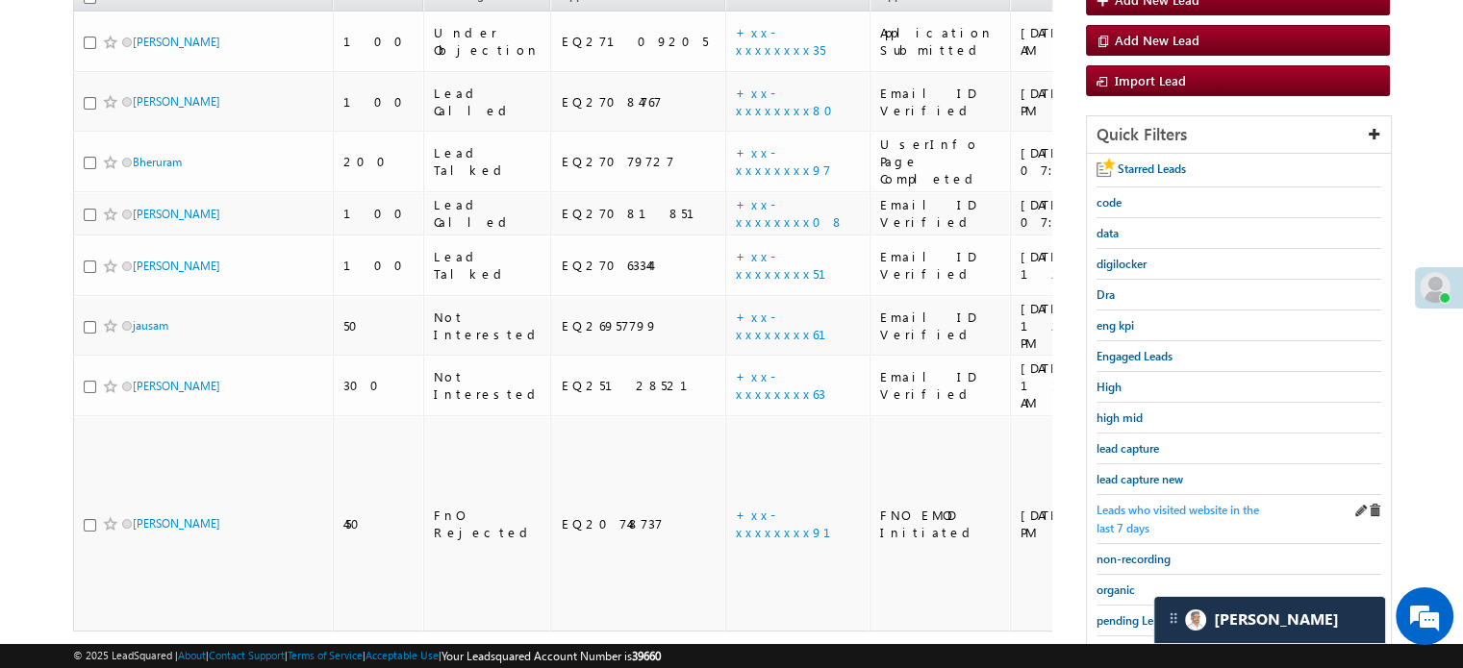
scroll to position [220, 0]
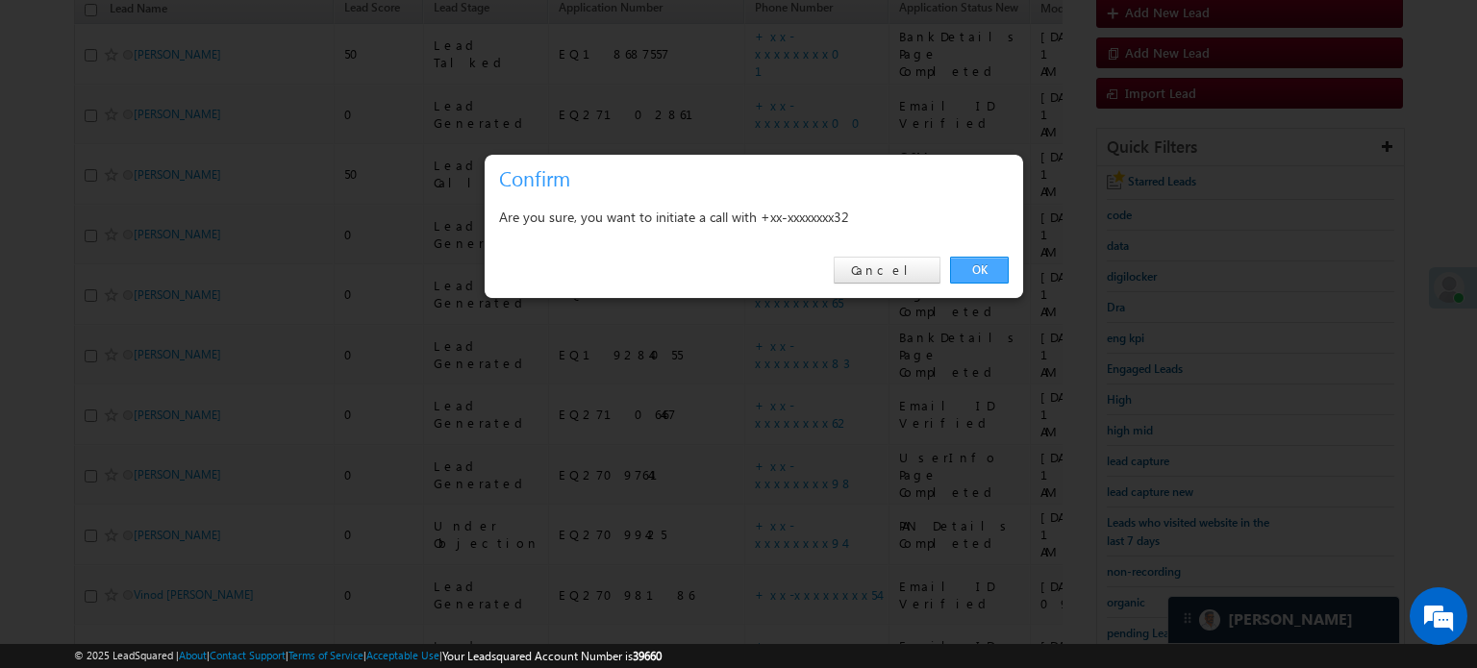
click at [987, 275] on link "OK" at bounding box center [979, 270] width 59 height 27
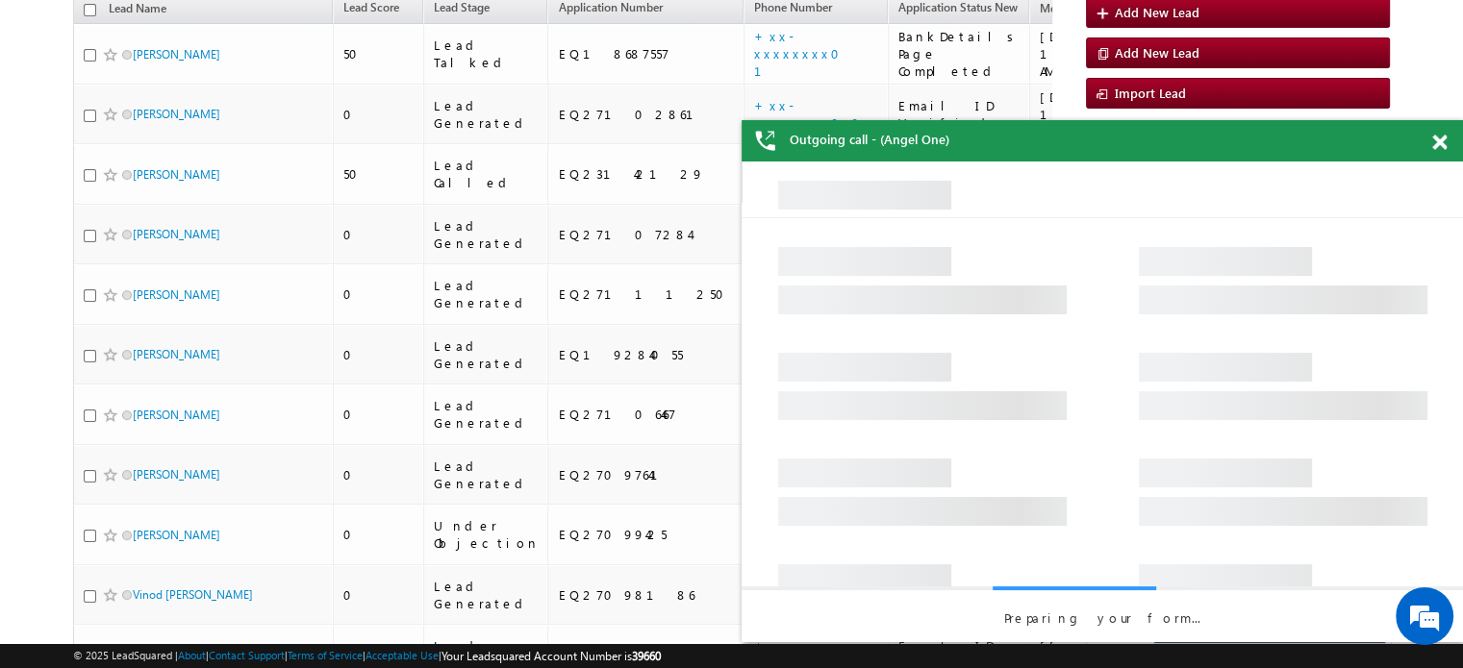
scroll to position [0, 0]
click at [1436, 140] on span at bounding box center [1439, 143] width 14 height 16
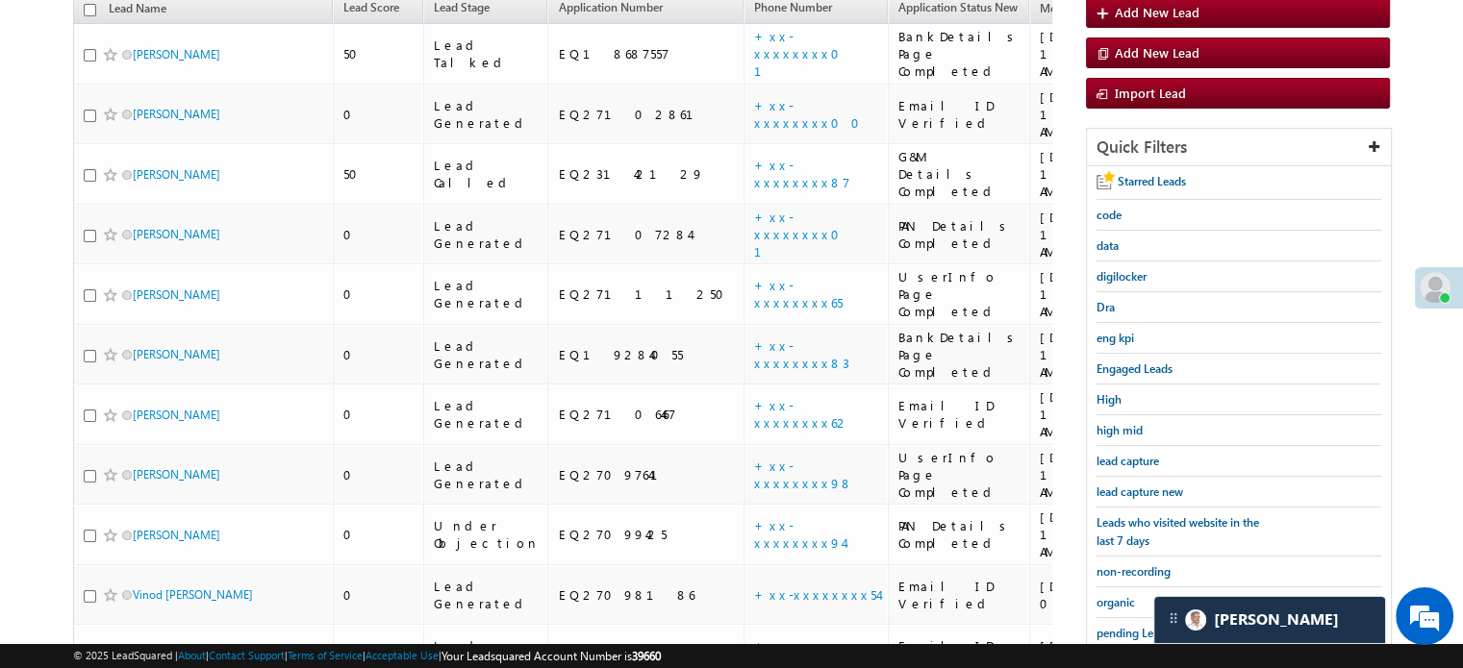
scroll to position [465, 0]
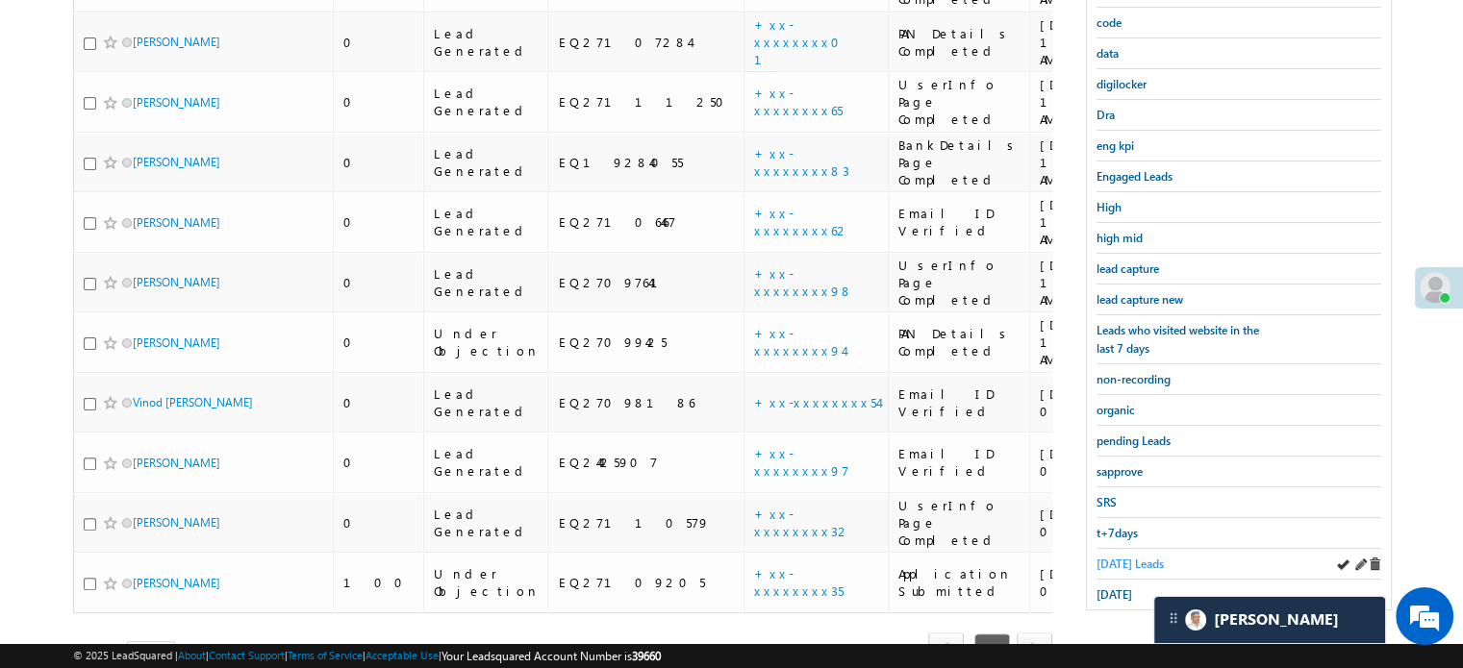
click at [1118, 557] on span "Today's Leads" at bounding box center [1129, 564] width 67 height 14
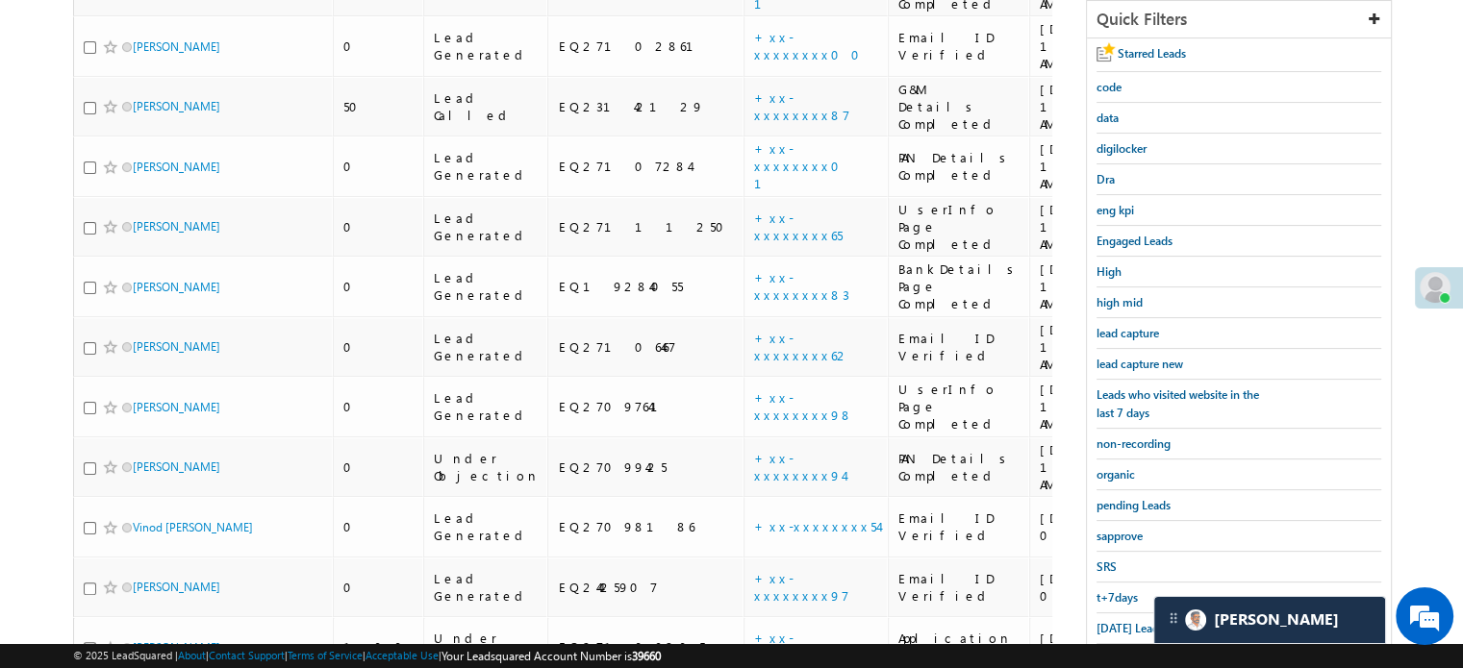
scroll to position [413, 0]
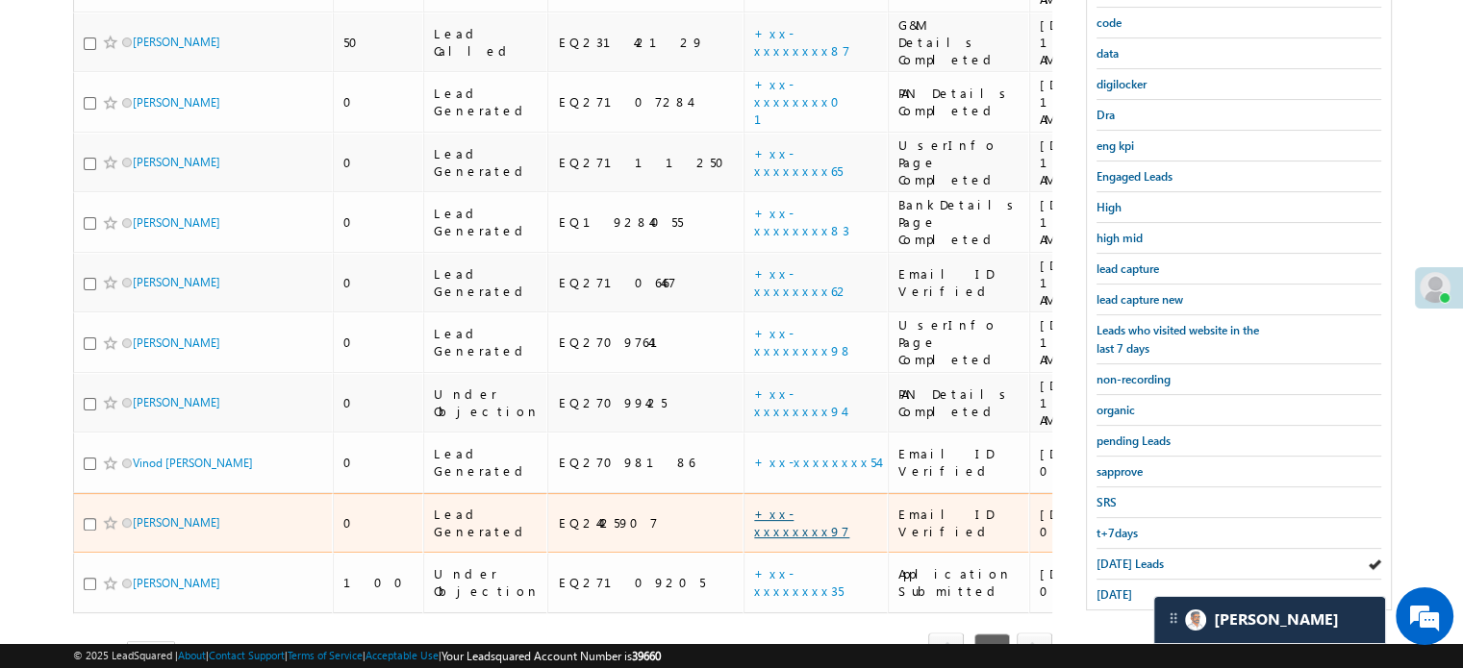
click at [754, 506] on link "+xx-xxxxxxxx97" at bounding box center [801, 523] width 95 height 34
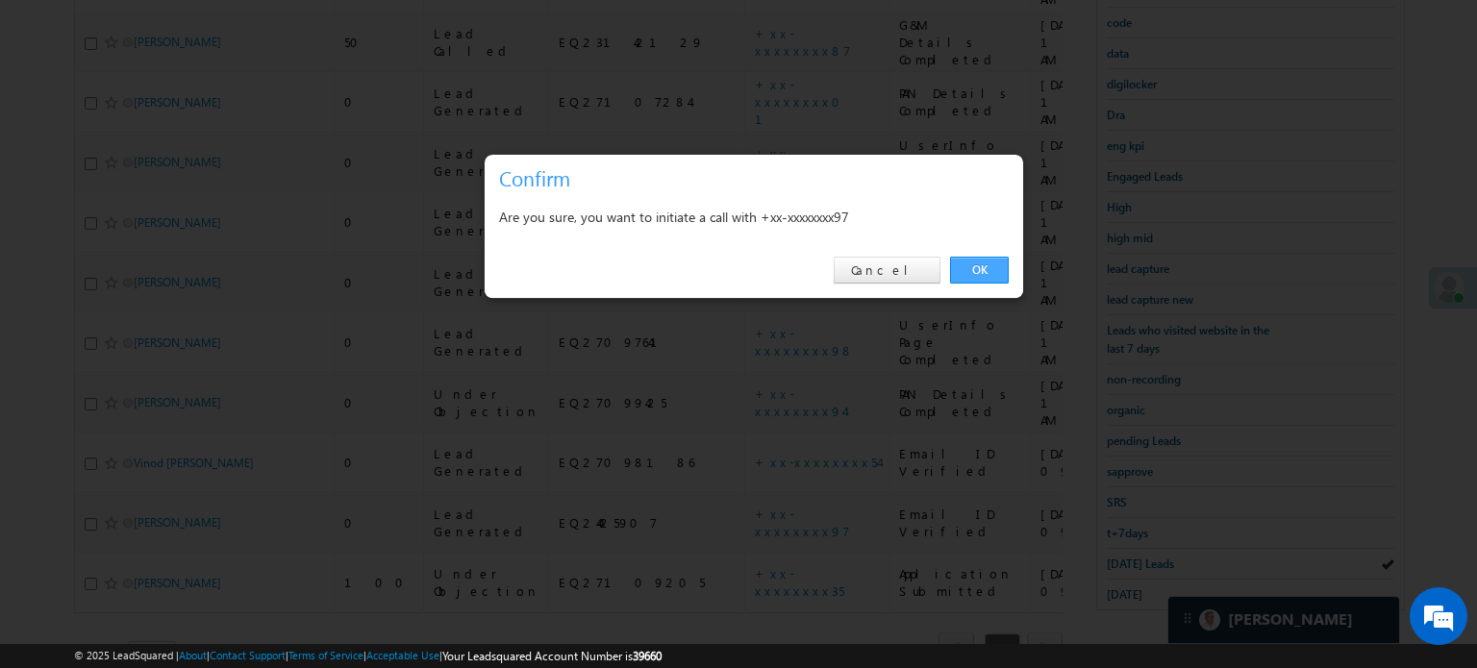
click at [977, 261] on link "OK" at bounding box center [979, 270] width 59 height 27
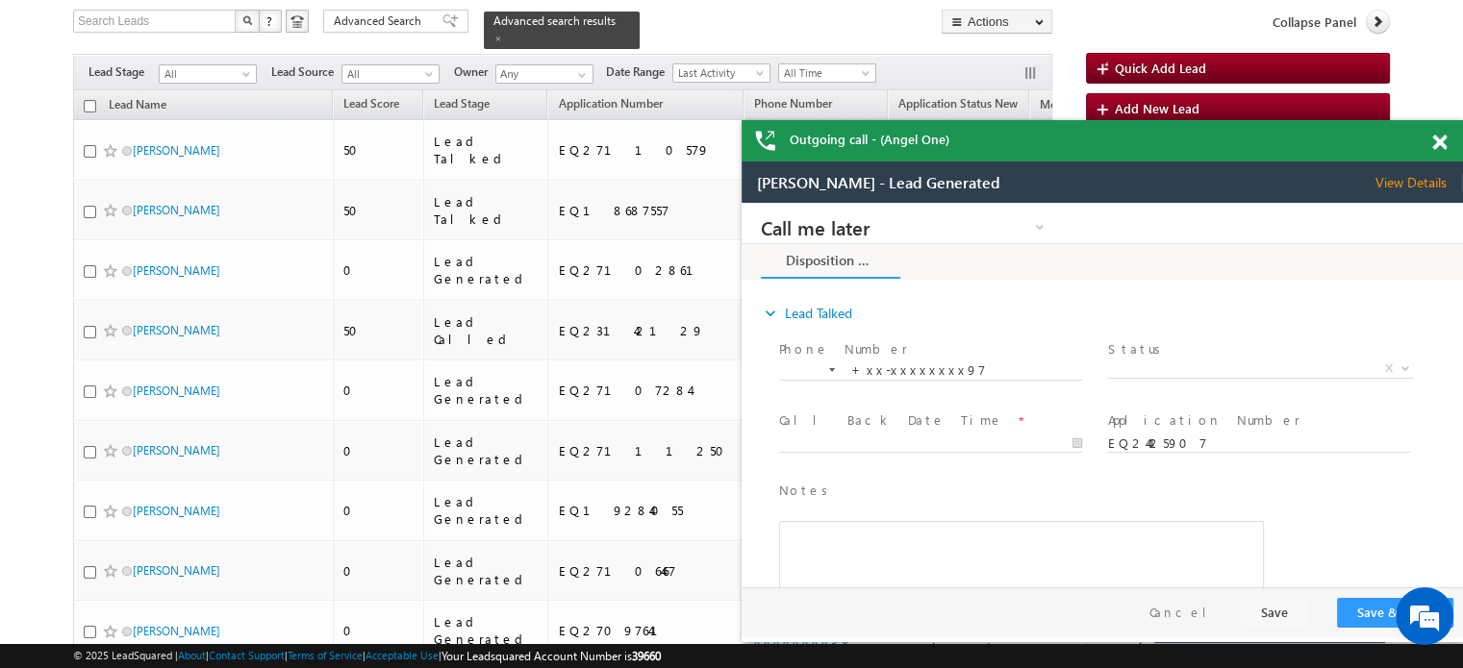
scroll to position [0, 0]
drag, startPoint x: 1436, startPoint y: 145, endPoint x: 627, endPoint y: 38, distance: 815.8
click at [1436, 145] on span at bounding box center [1439, 143] width 14 height 16
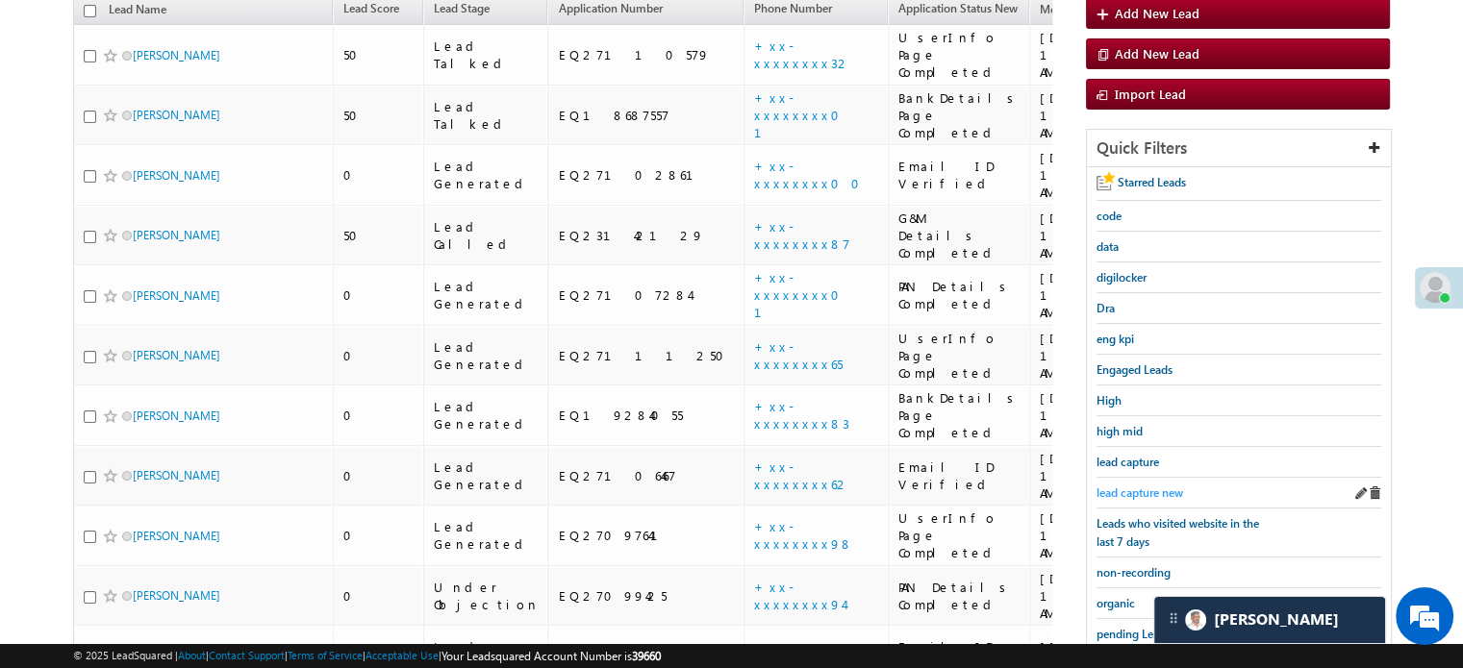
scroll to position [272, 0]
click at [1129, 491] on span "lead capture new" at bounding box center [1139, 492] width 87 height 14
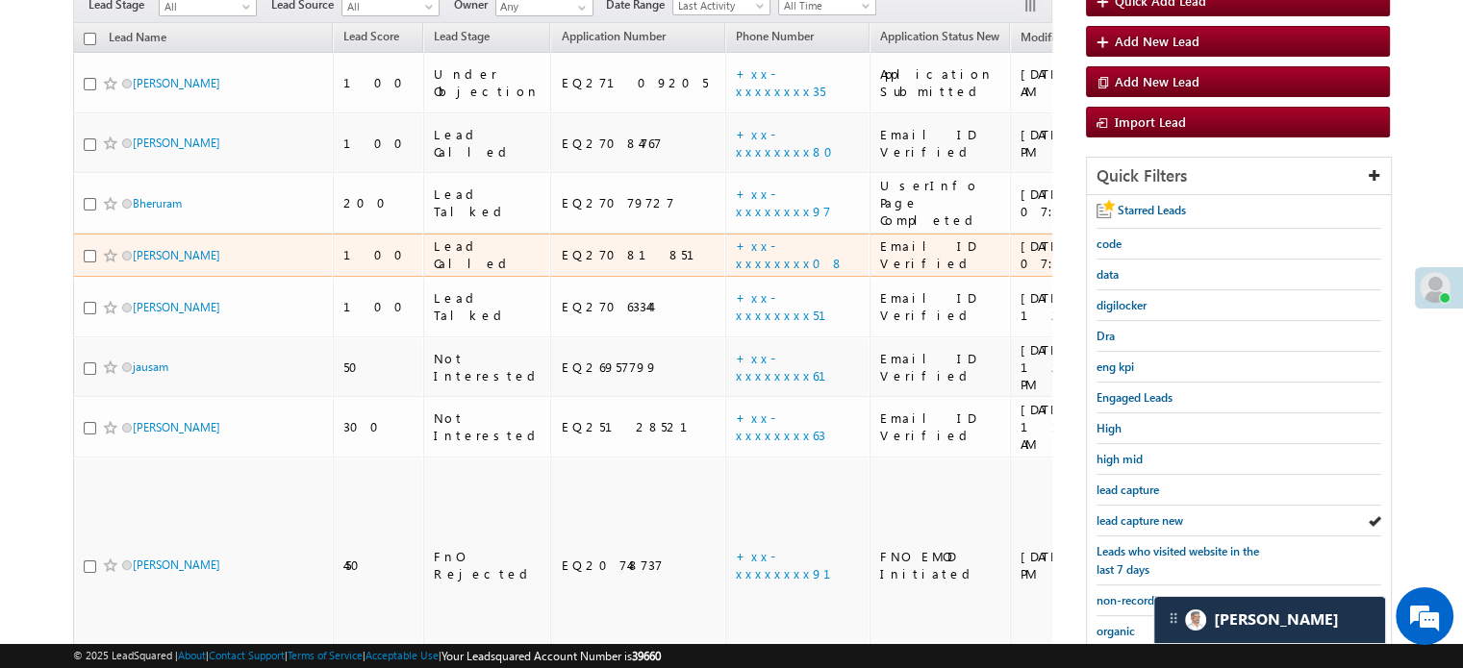
scroll to position [80, 0]
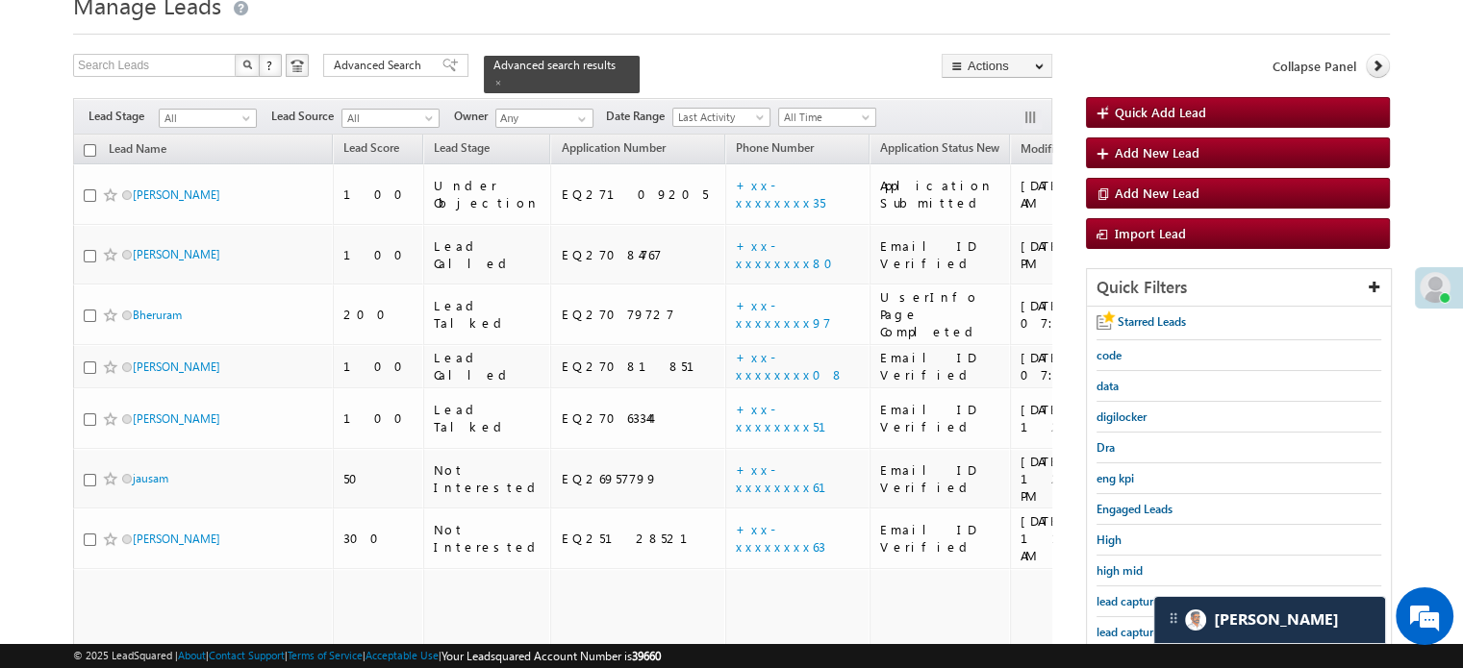
click at [1158, 429] on div "Starred Leads code data digilocker Dra eng kpi Engaged Leads High high mid lead…" at bounding box center [1239, 625] width 304 height 636
click at [1156, 438] on div "Dra" at bounding box center [1238, 448] width 285 height 31
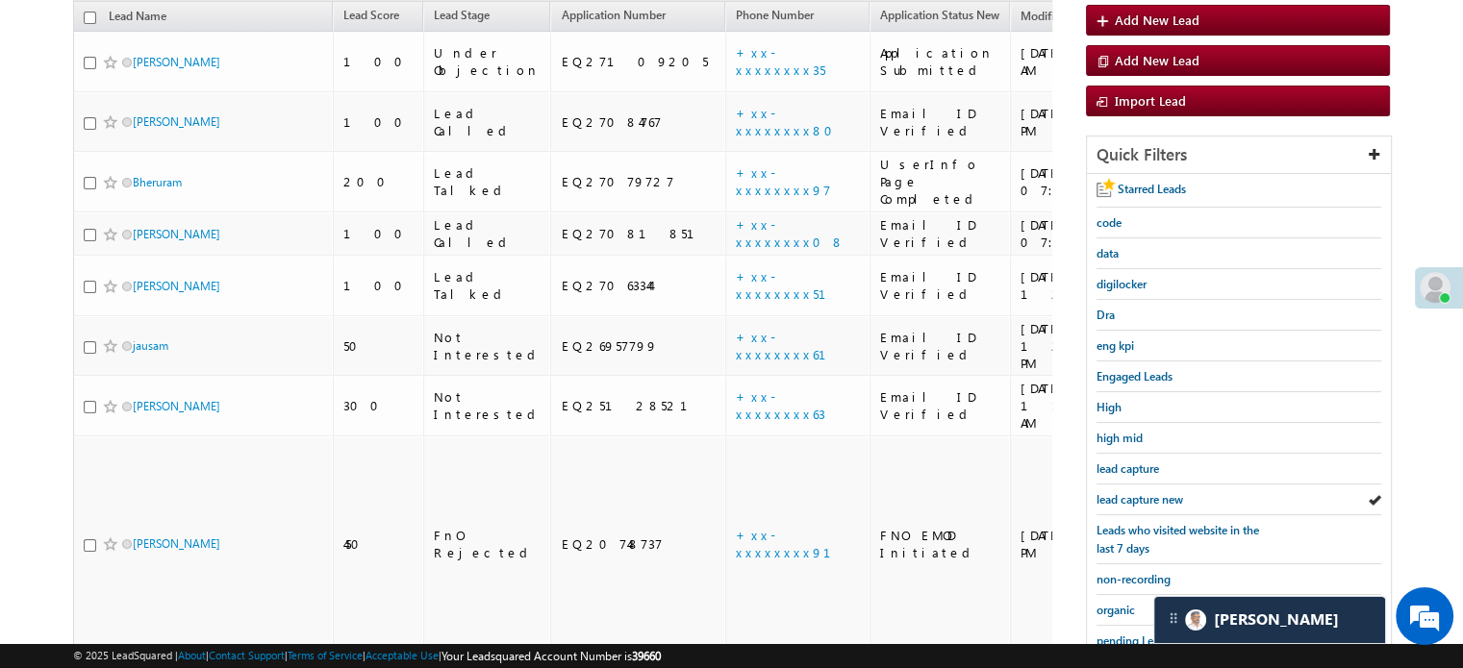
scroll to position [212, 0]
click at [1141, 493] on span "lead capture new" at bounding box center [1139, 500] width 87 height 14
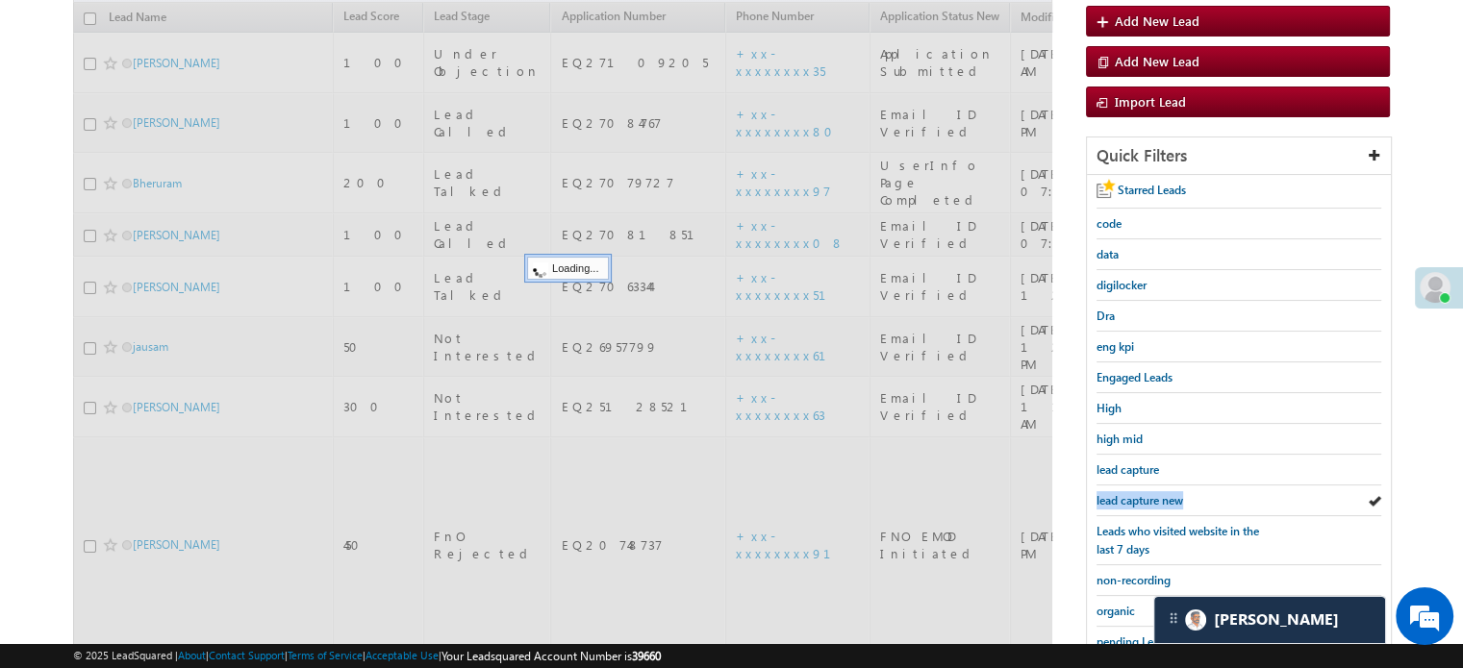
click at [1141, 493] on span "lead capture new" at bounding box center [1139, 500] width 87 height 14
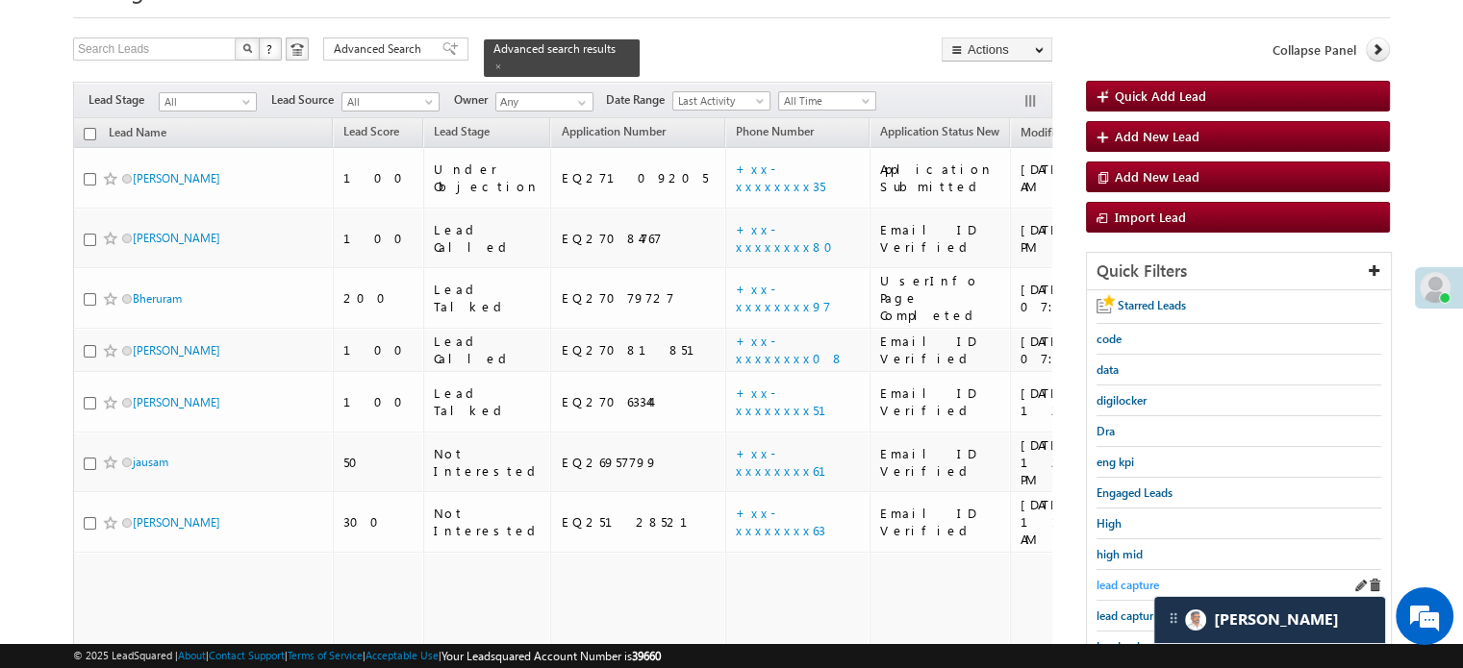
scroll to position [124, 0]
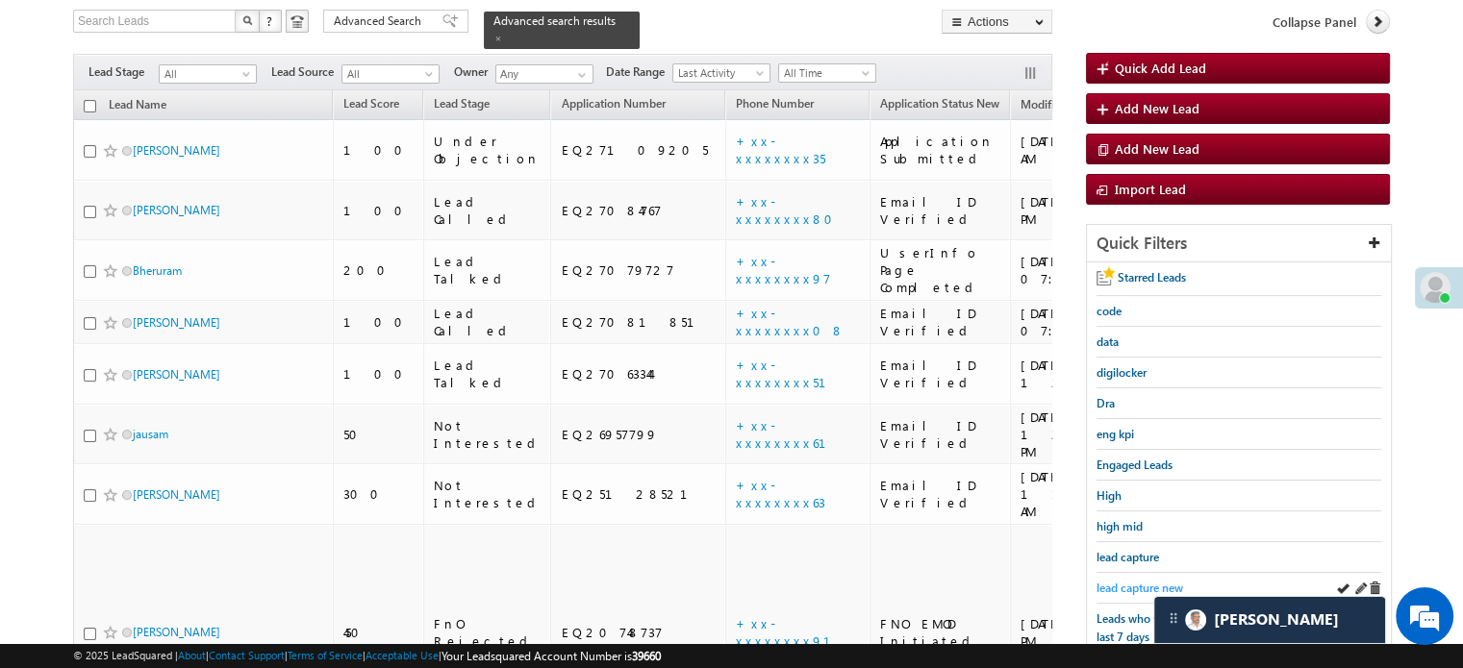
click at [1135, 581] on span "lead capture new" at bounding box center [1139, 588] width 87 height 14
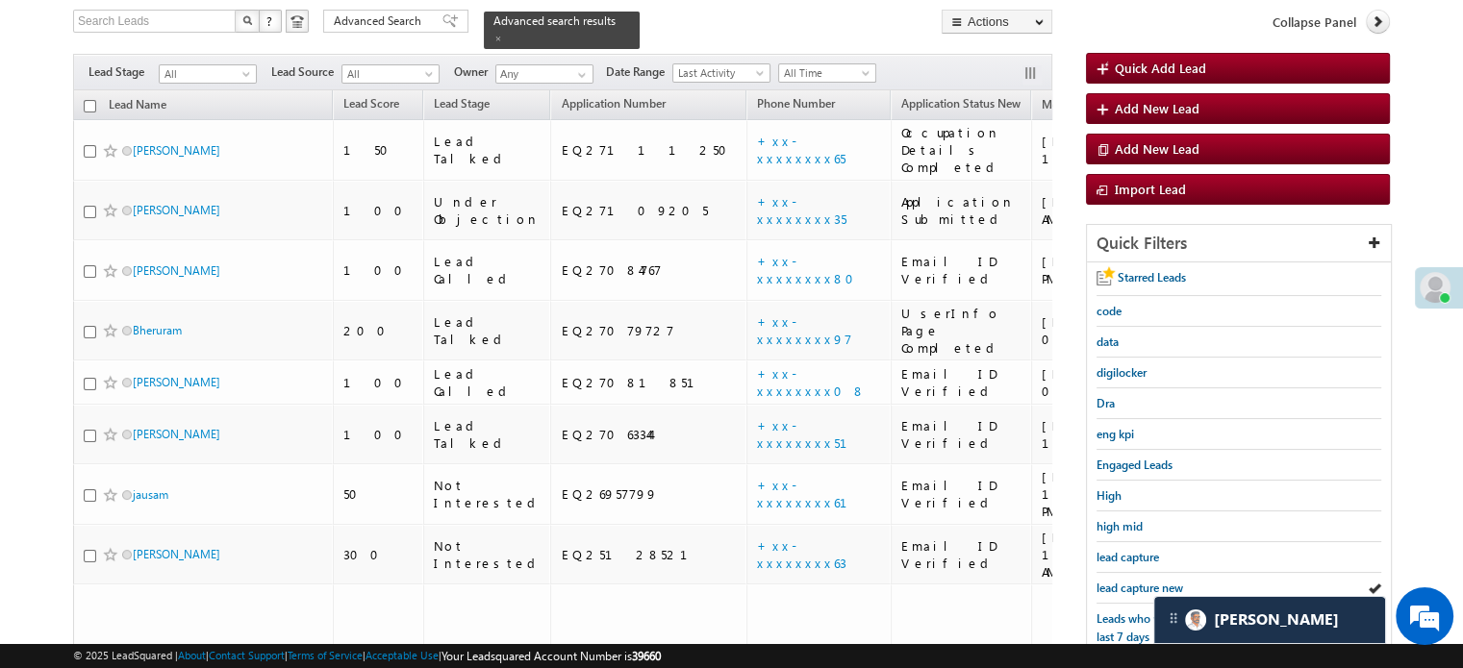
click at [1135, 581] on span "lead capture new" at bounding box center [1139, 588] width 87 height 14
click at [1131, 583] on span "lead capture new" at bounding box center [1139, 588] width 87 height 14
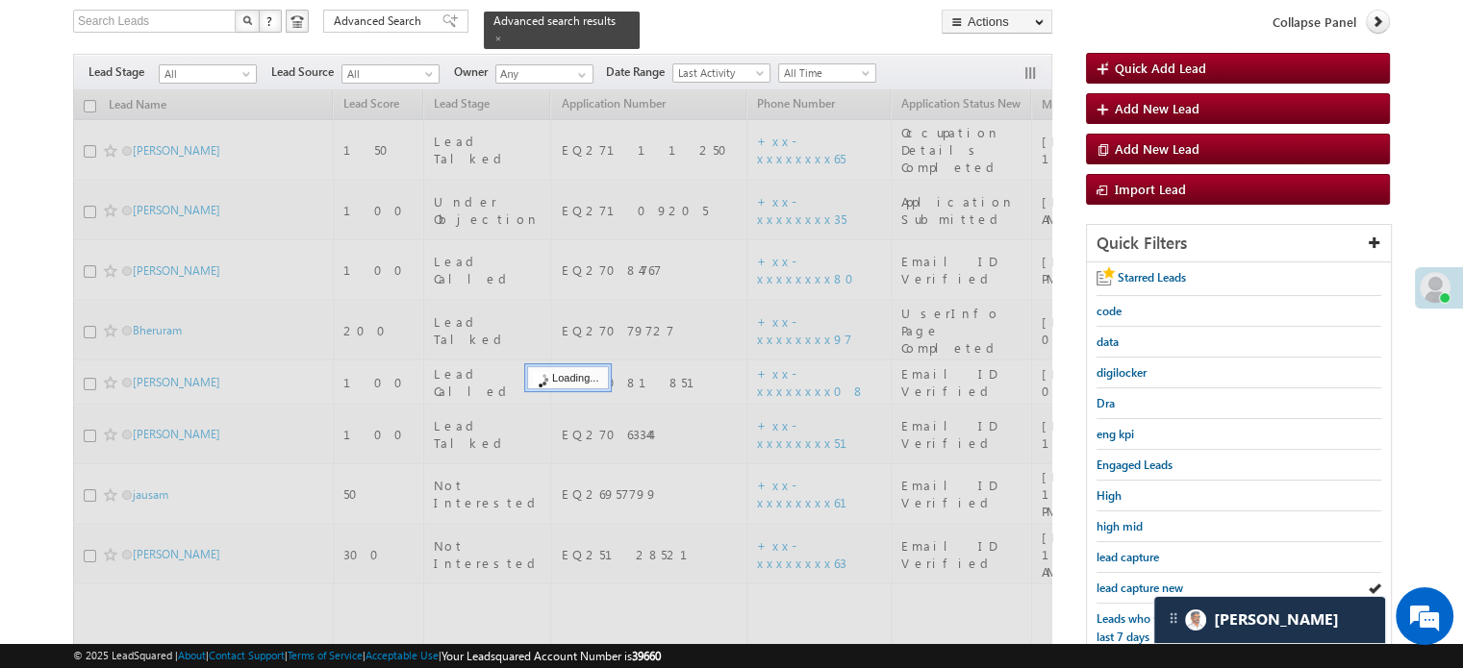
click at [1131, 583] on span "lead capture new" at bounding box center [1139, 588] width 87 height 14
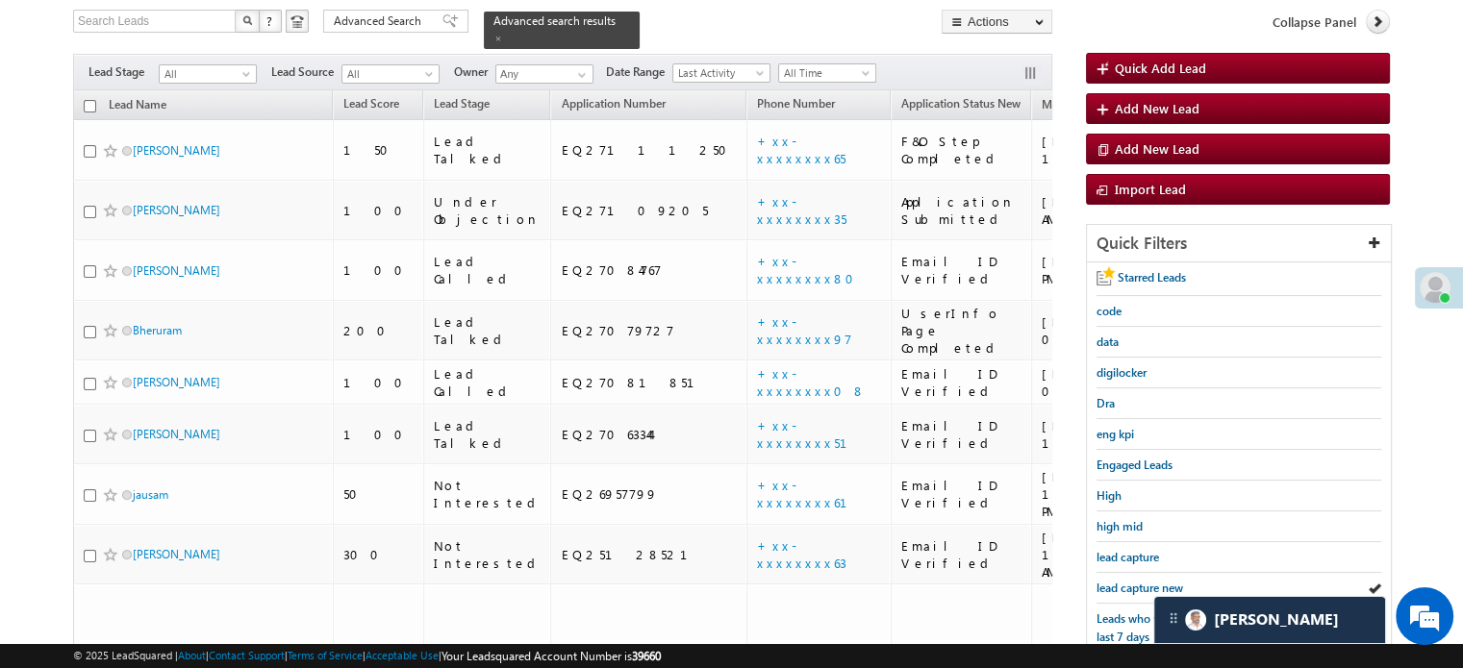
click at [1131, 583] on span "lead capture new" at bounding box center [1139, 588] width 87 height 14
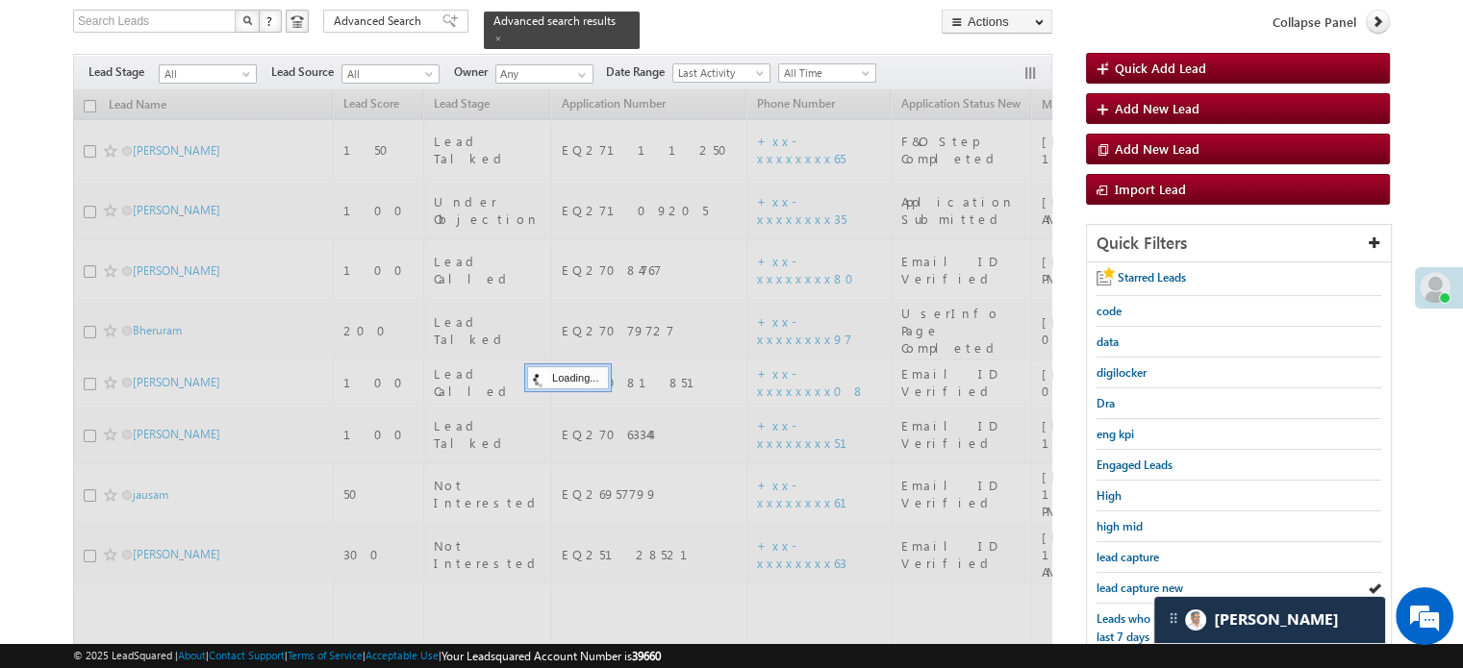
click at [1131, 583] on span "lead capture new" at bounding box center [1139, 588] width 87 height 14
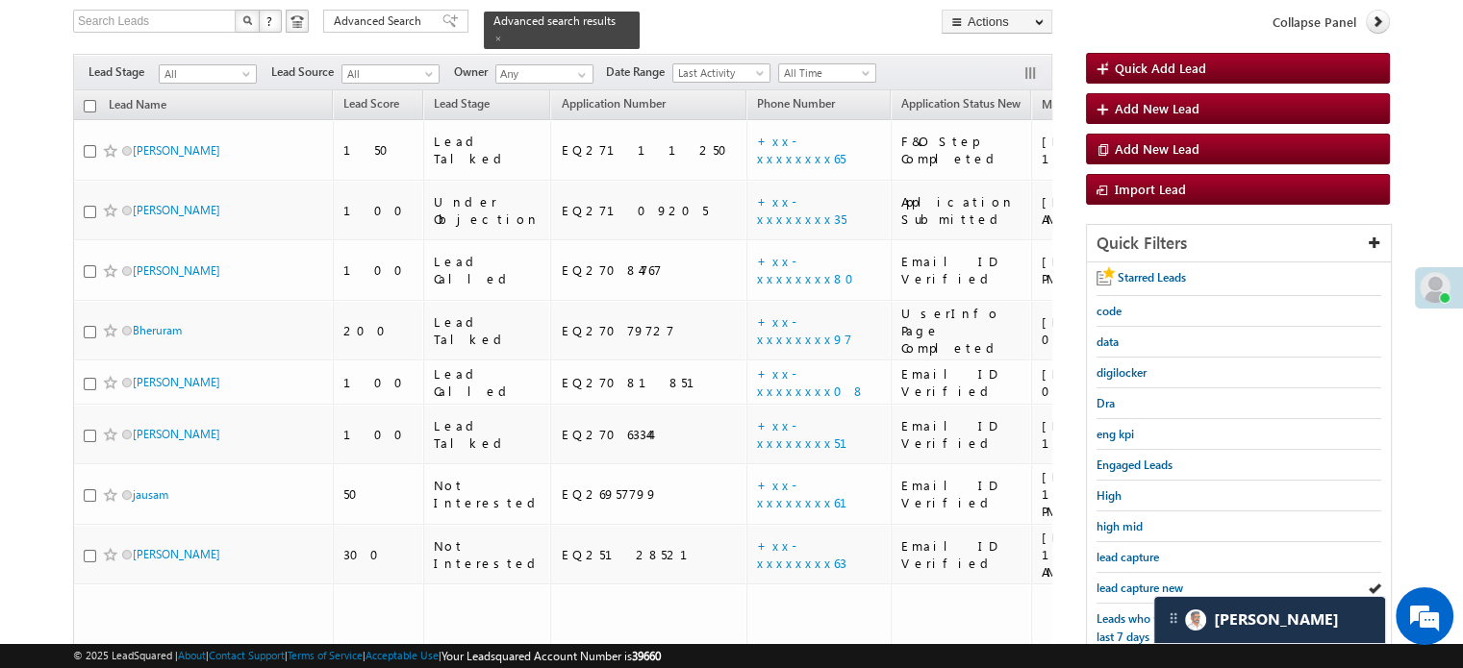
click at [1131, 583] on span "lead capture new" at bounding box center [1139, 588] width 87 height 14
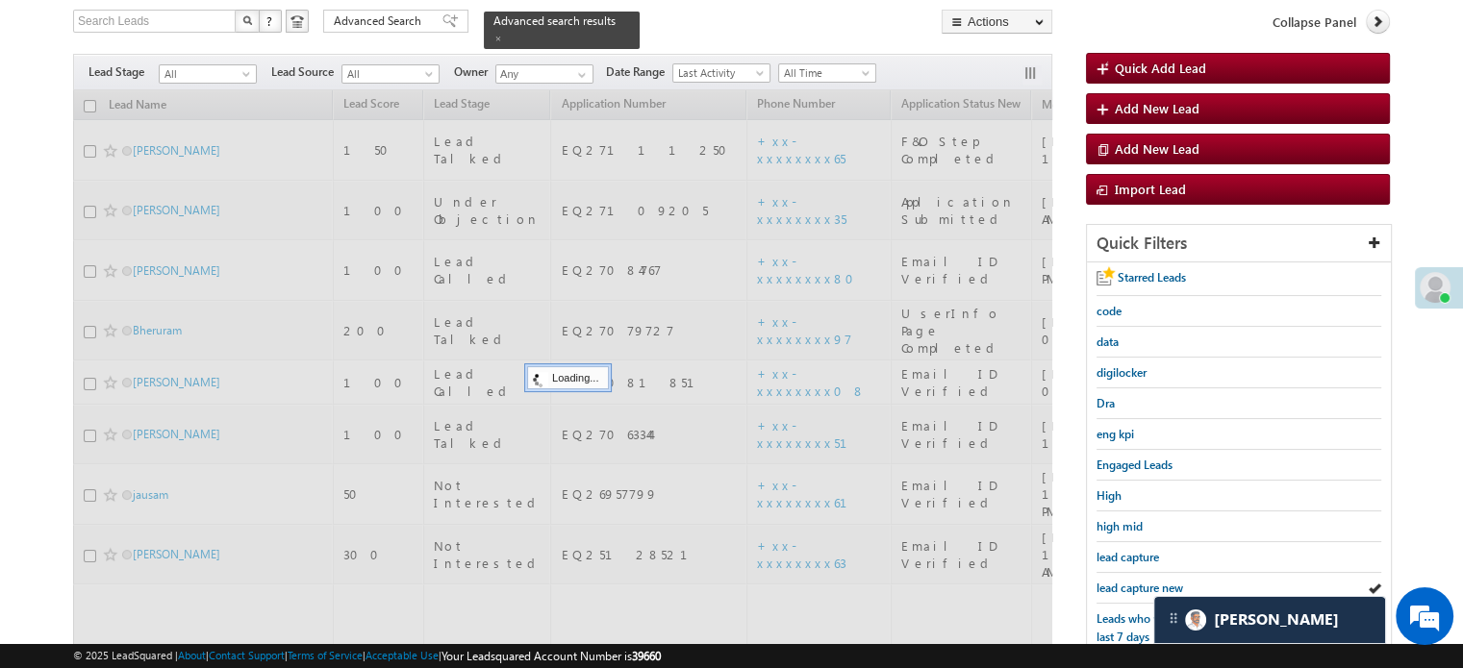
click at [1131, 583] on span "lead capture new" at bounding box center [1139, 588] width 87 height 14
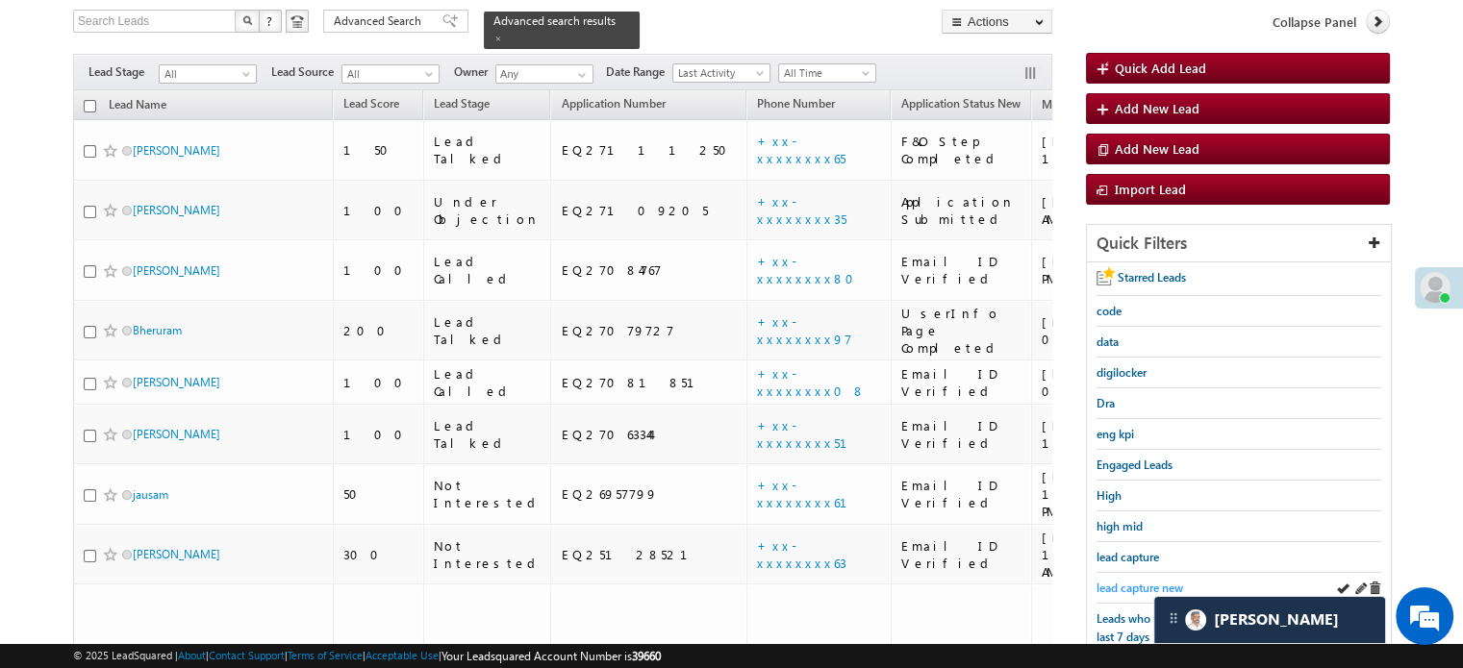
click at [1146, 582] on span "lead capture new" at bounding box center [1139, 588] width 87 height 14
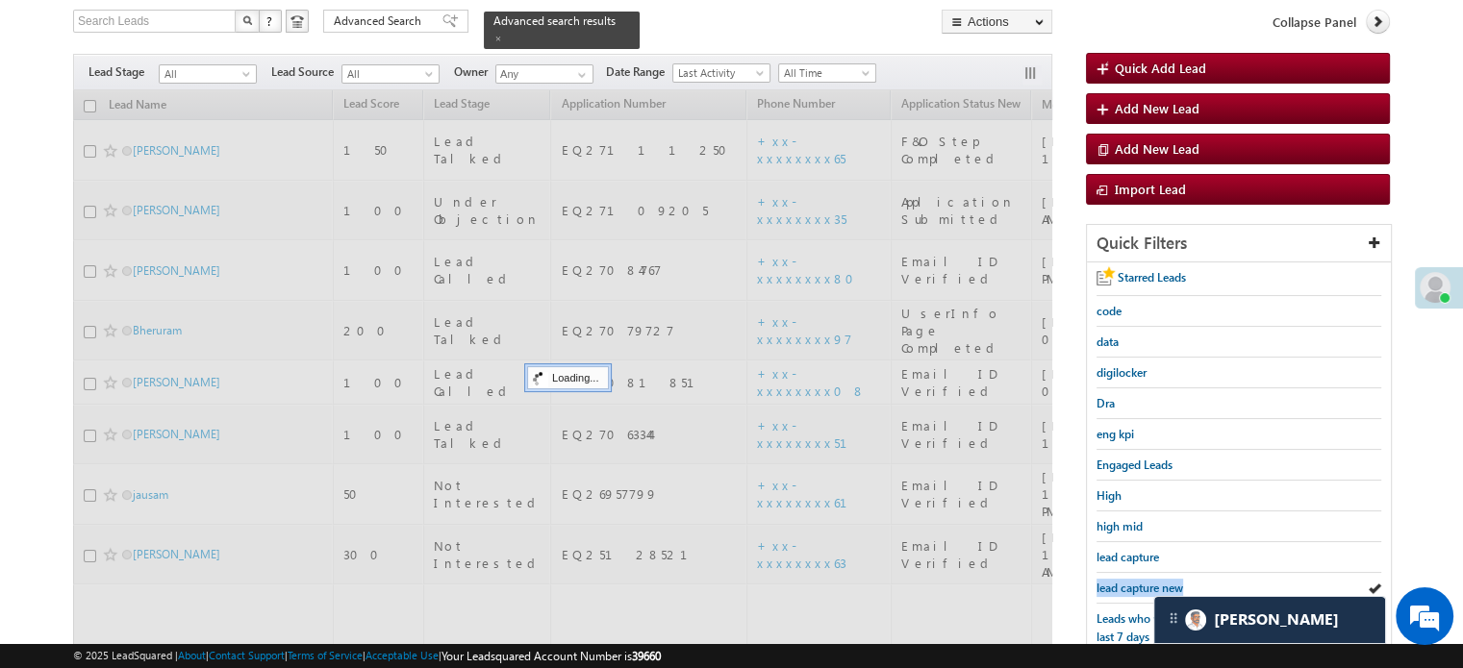
click at [1146, 582] on span "lead capture new" at bounding box center [1139, 588] width 87 height 14
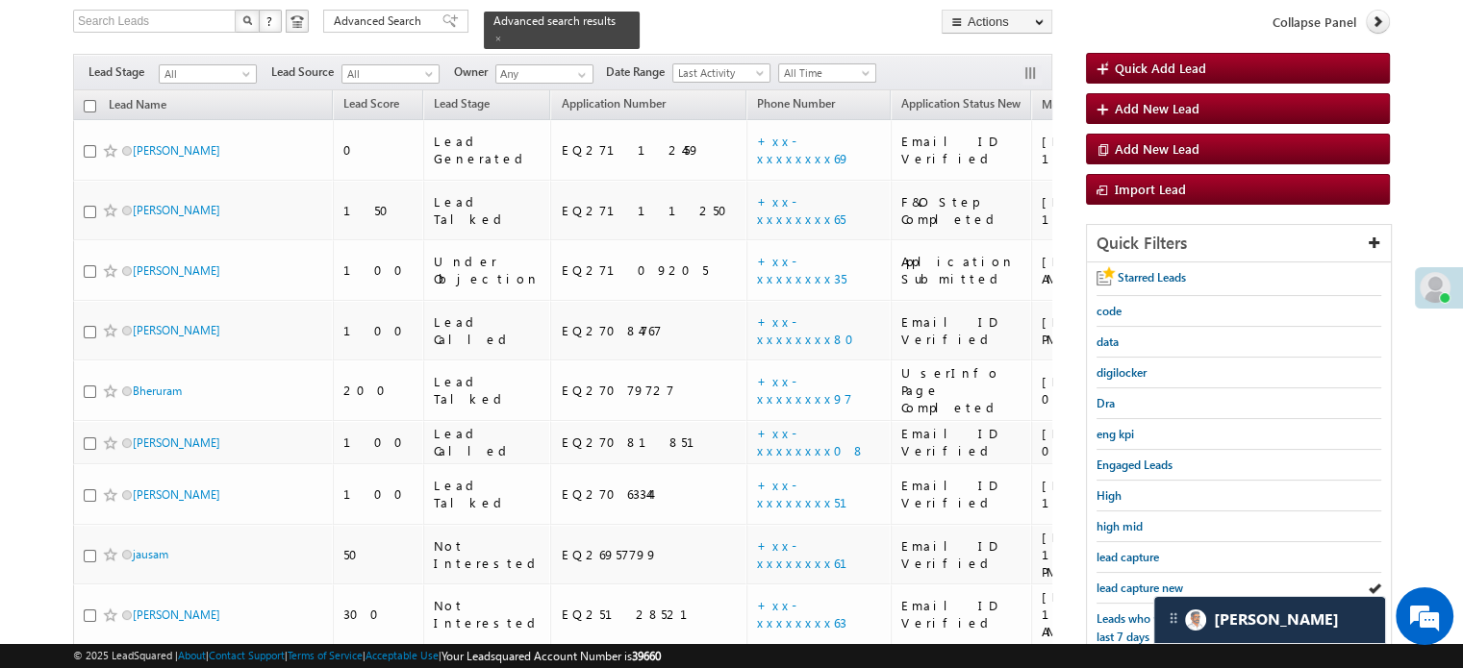
click at [1146, 582] on span "lead capture new" at bounding box center [1139, 588] width 87 height 14
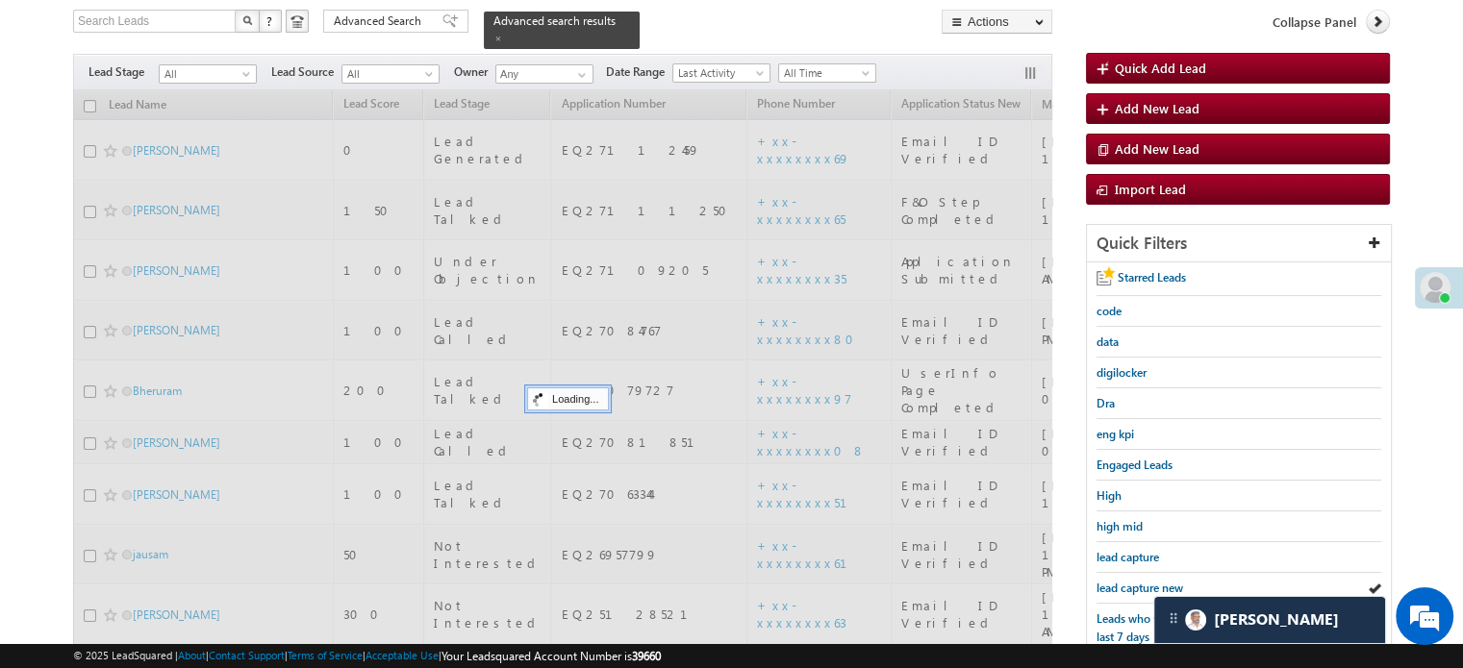
click at [1146, 582] on span "lead capture new" at bounding box center [1139, 588] width 87 height 14
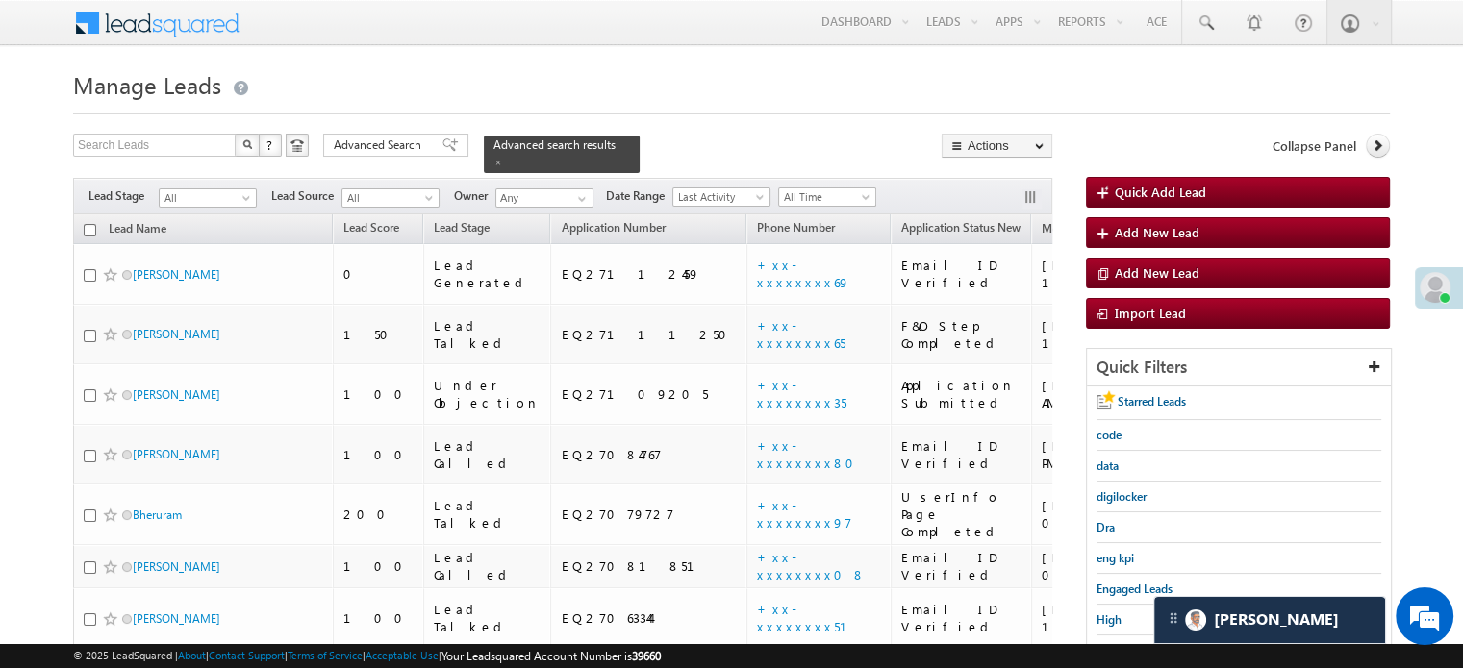
scroll to position [192, 0]
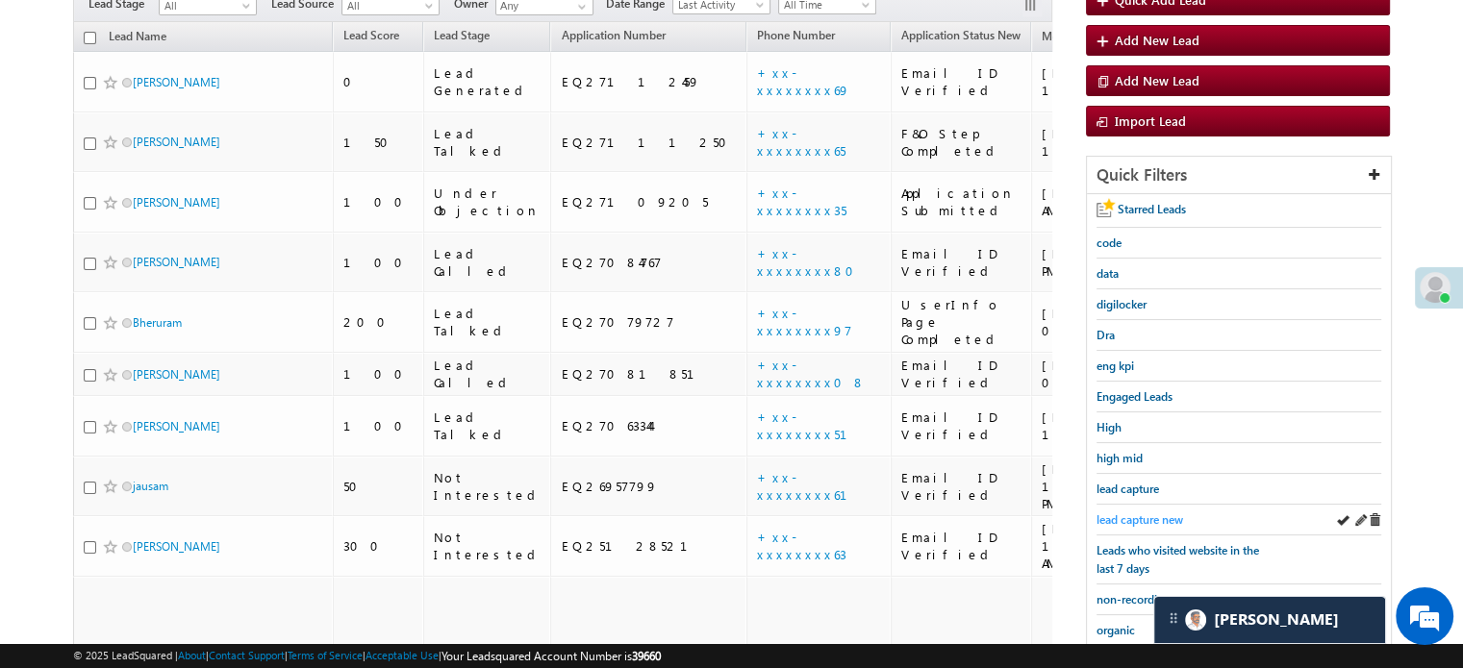
click at [1112, 514] on span "lead capture new" at bounding box center [1139, 520] width 87 height 14
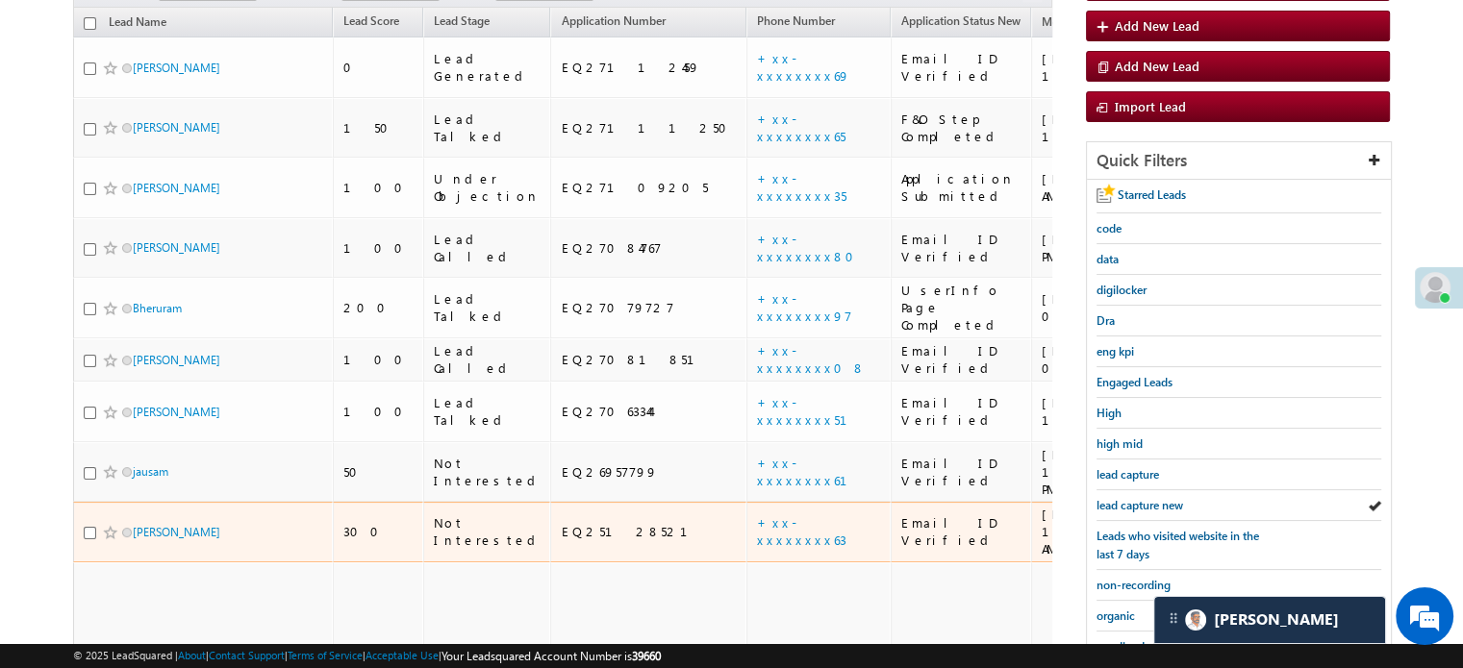
scroll to position [289, 0]
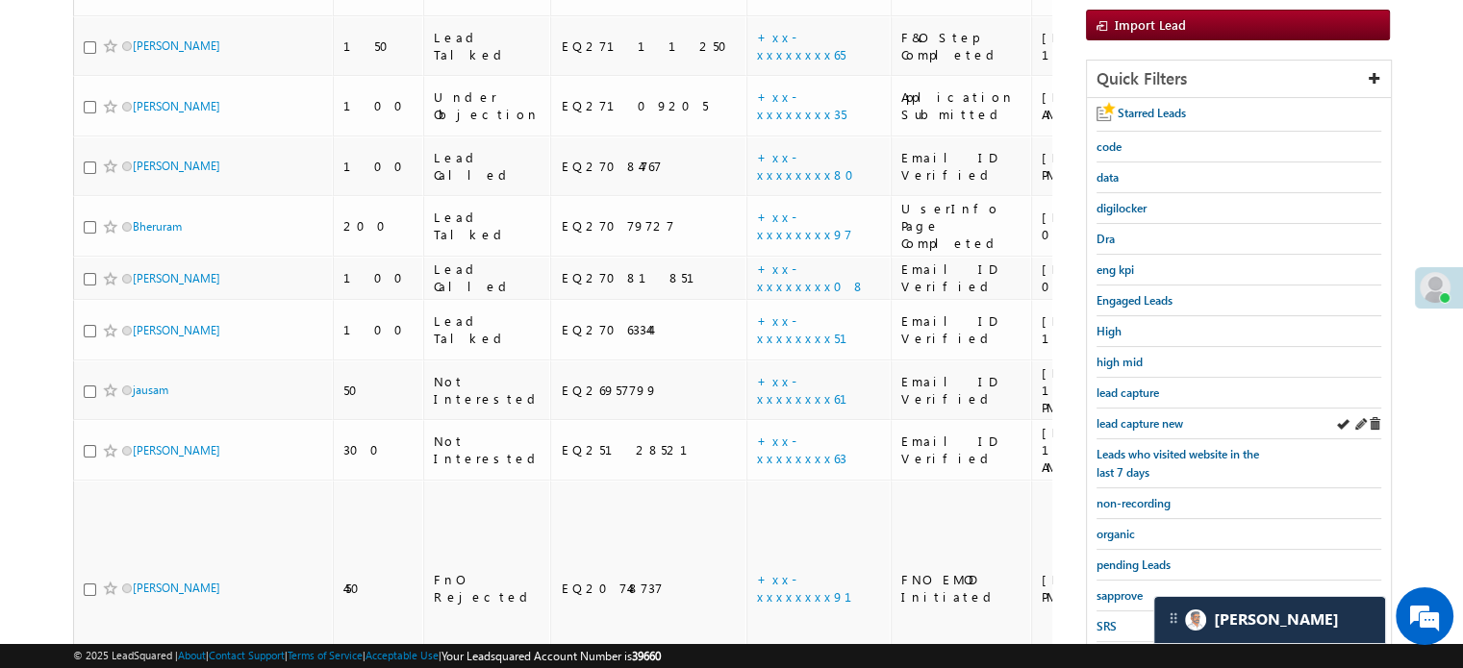
click at [1113, 427] on div "lead capture new" at bounding box center [1238, 424] width 285 height 31
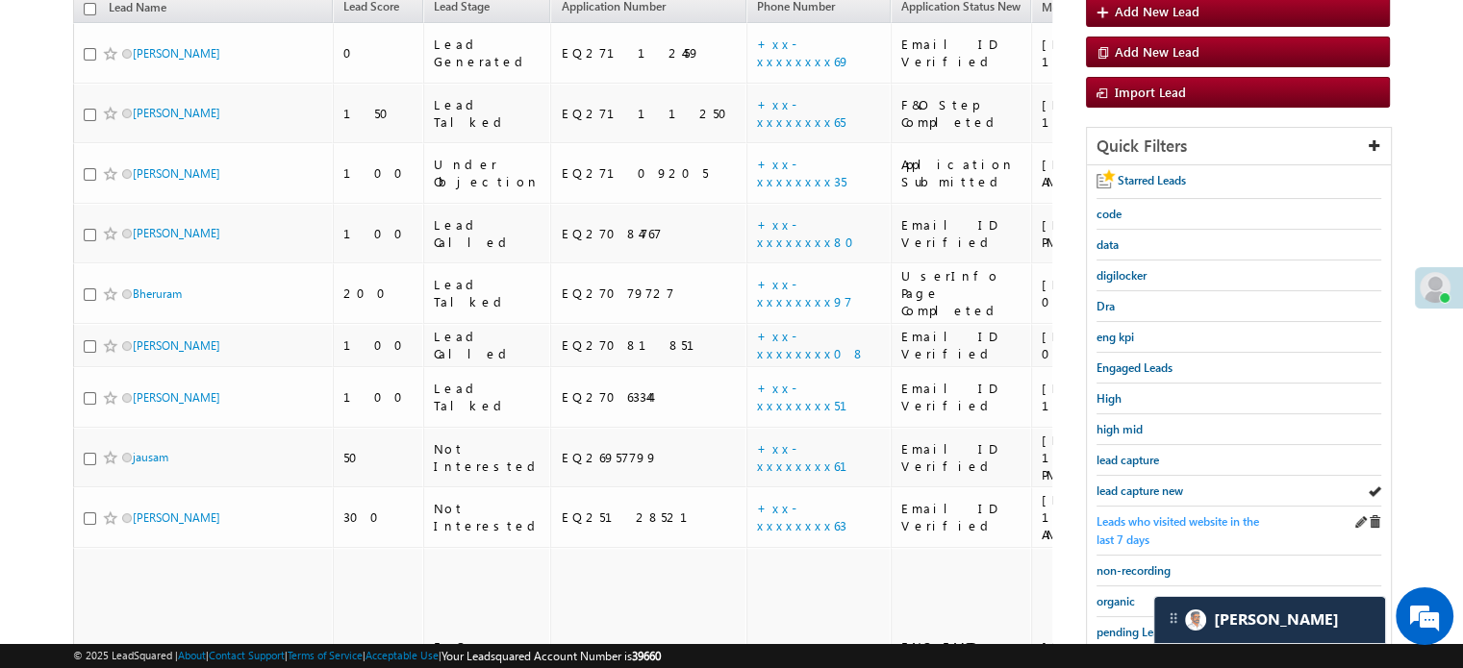
scroll to position [192, 0]
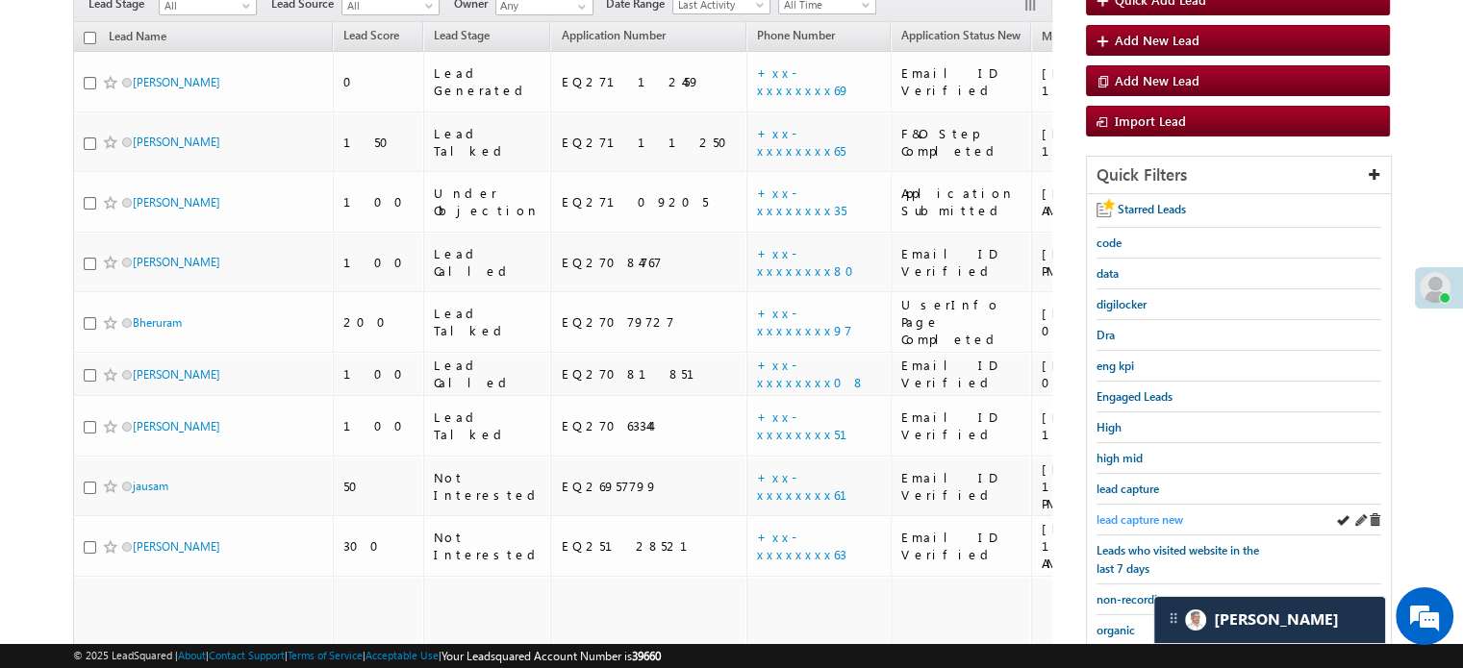
click at [1123, 513] on span "lead capture new" at bounding box center [1139, 520] width 87 height 14
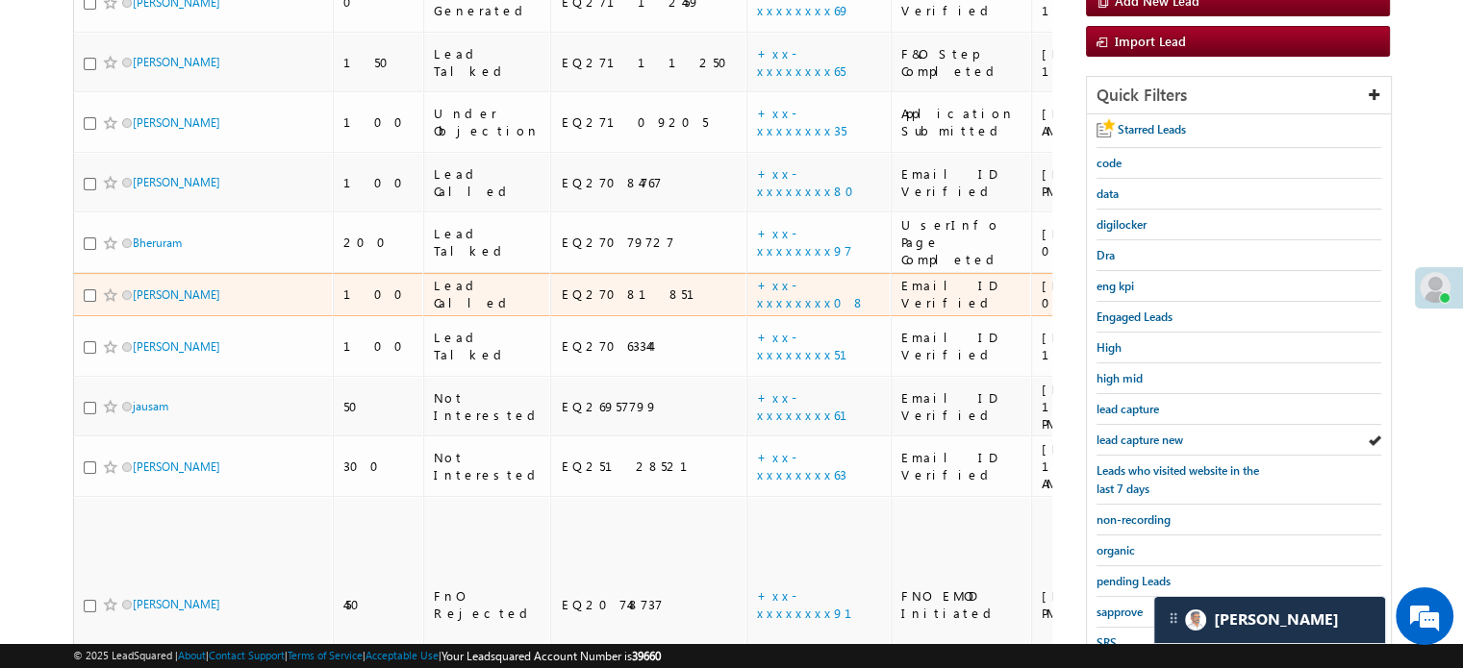
scroll to position [385, 0]
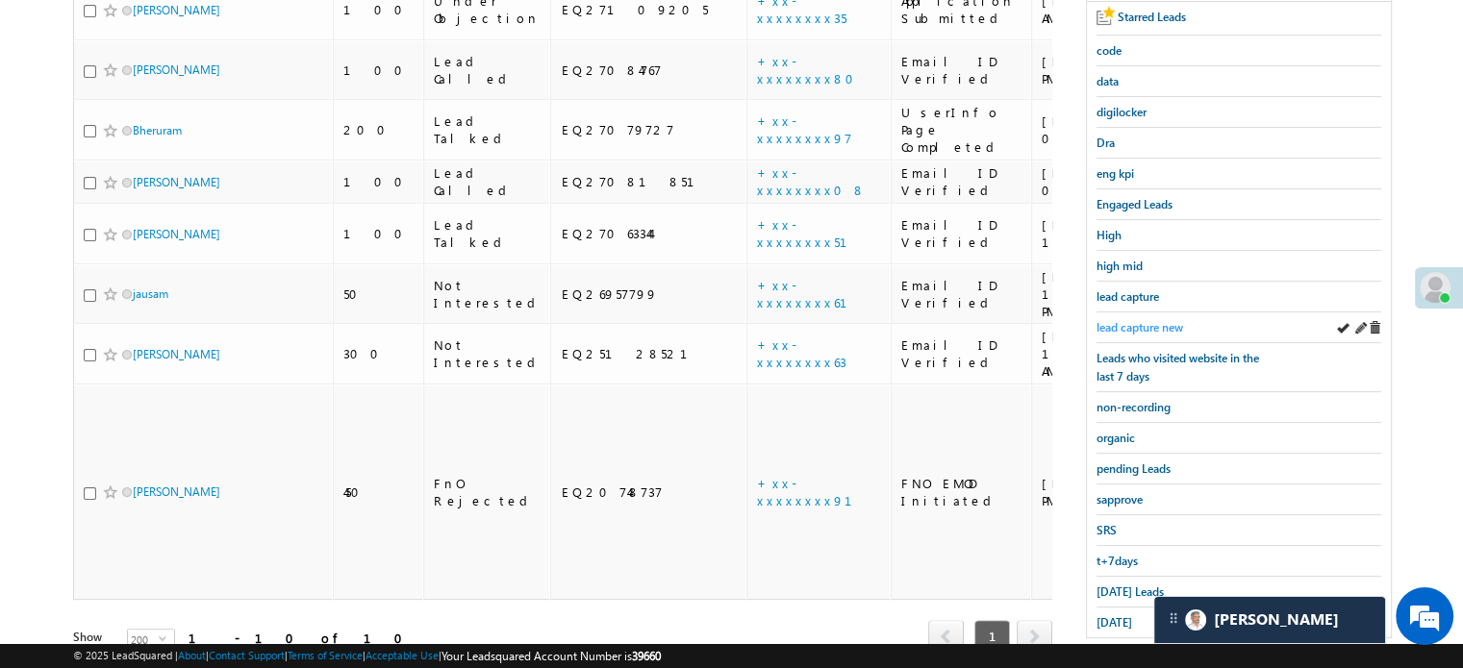
click at [1131, 320] on span "lead capture new" at bounding box center [1139, 327] width 87 height 14
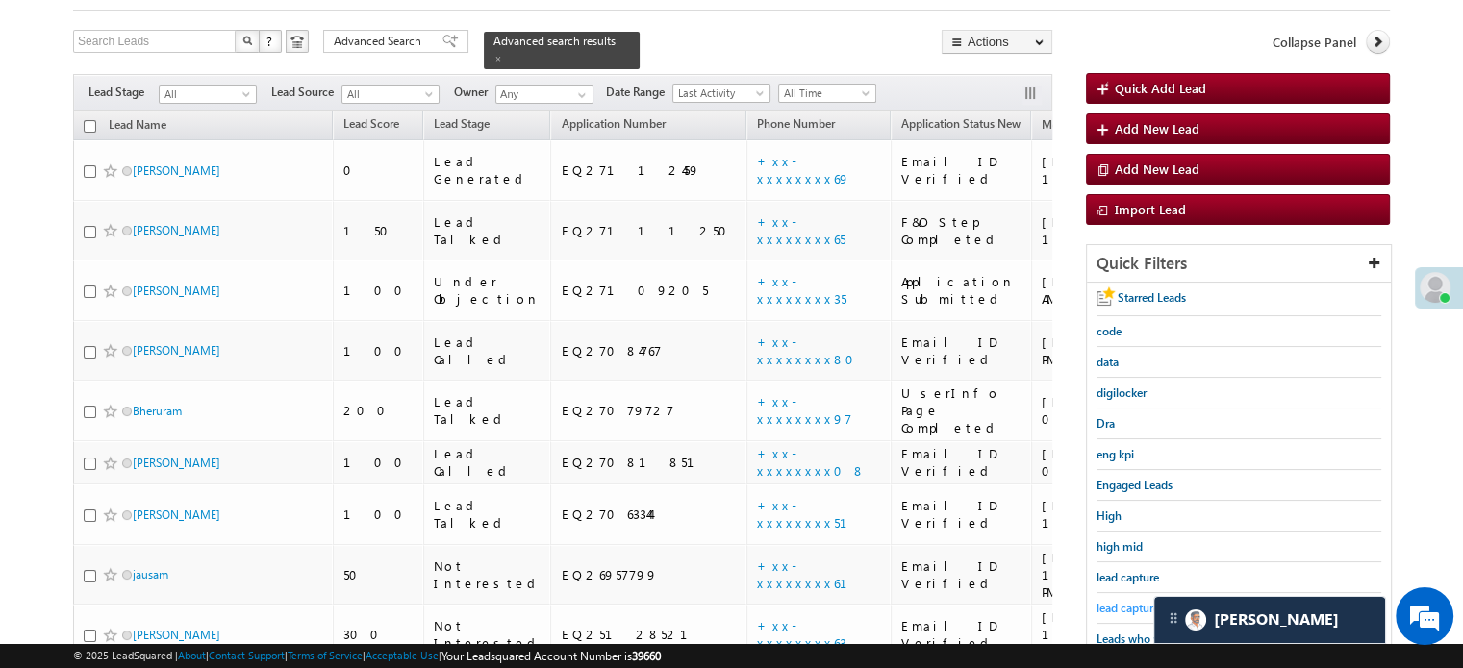
scroll to position [96, 0]
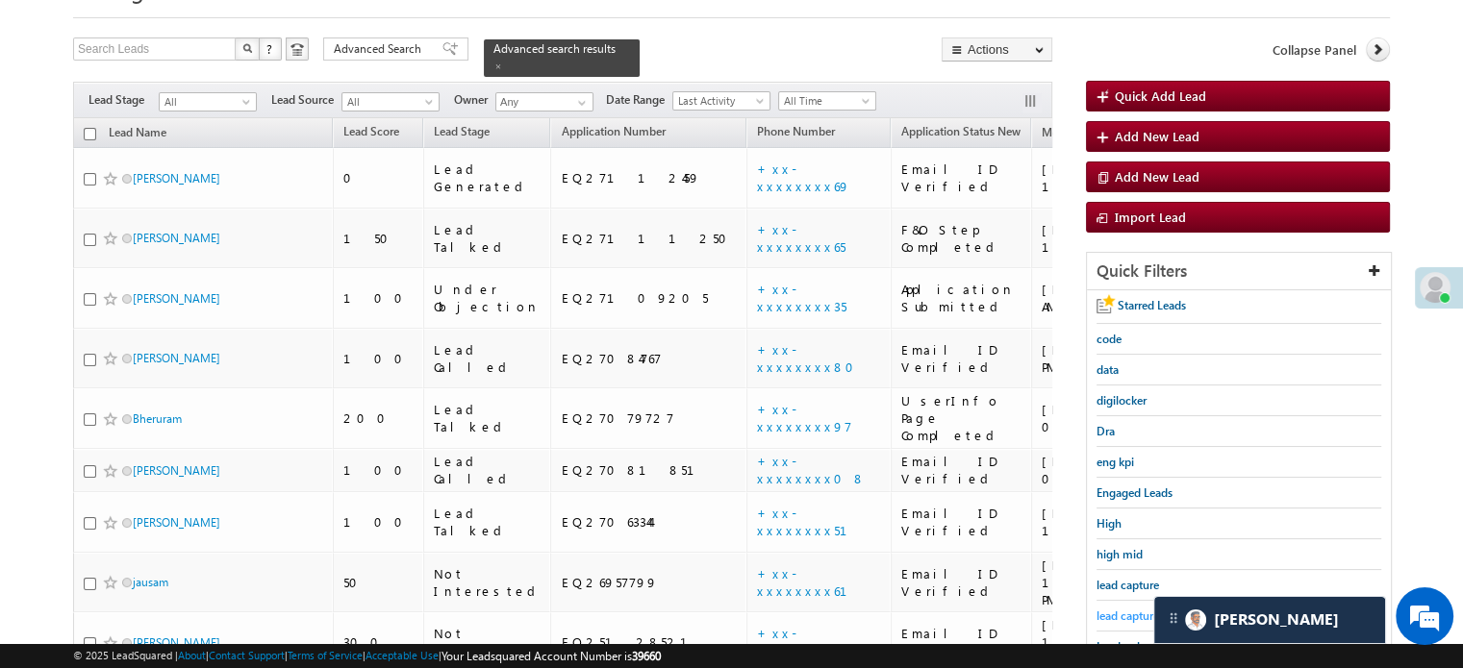
click at [1123, 609] on span "lead capture new" at bounding box center [1139, 616] width 87 height 14
click at [1120, 609] on span "lead capture new" at bounding box center [1139, 616] width 87 height 14
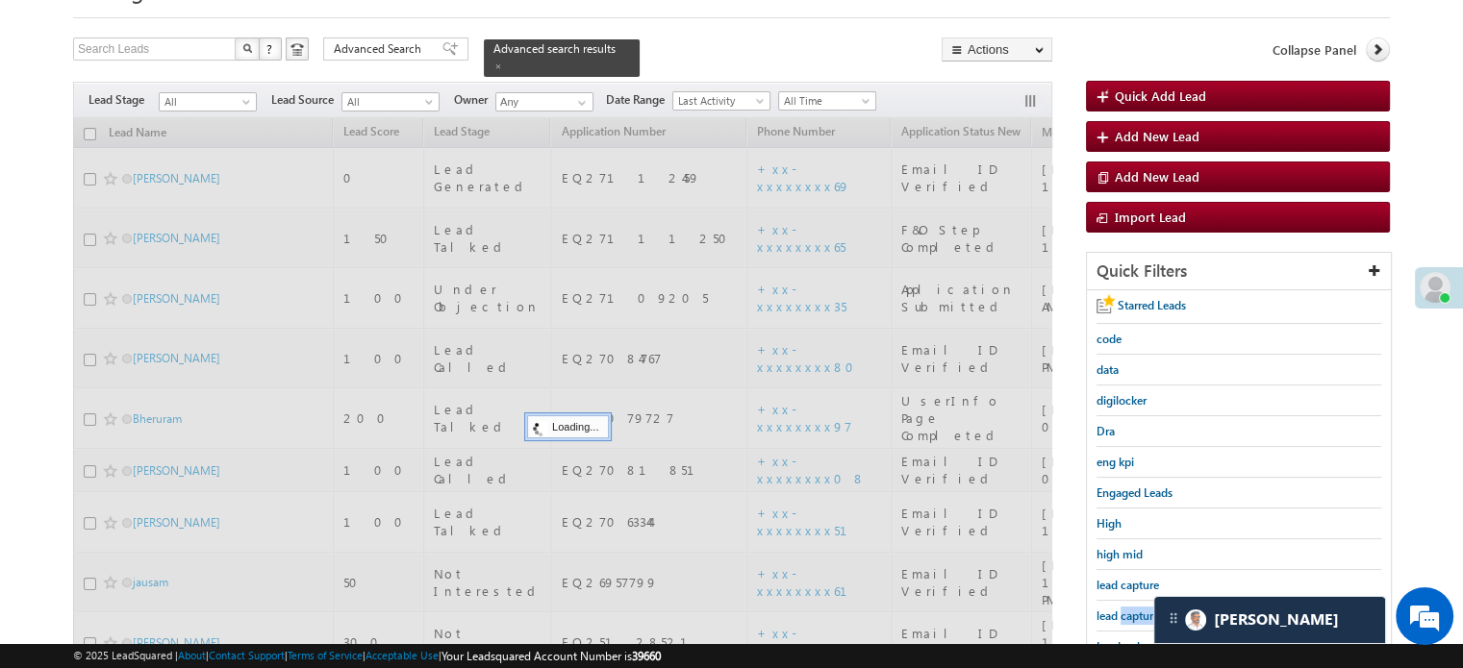
click at [1120, 609] on span "lead capture new" at bounding box center [1139, 616] width 87 height 14
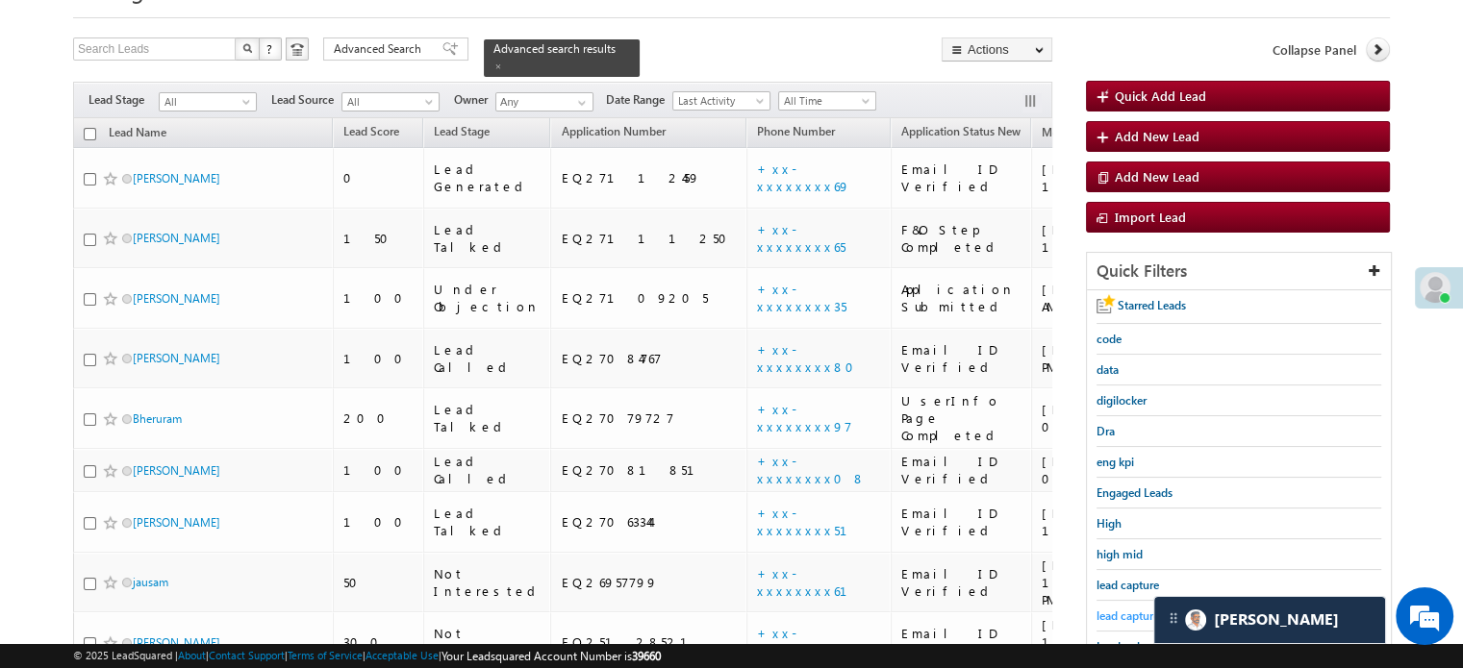
click at [1119, 609] on span "lead capture new" at bounding box center [1139, 616] width 87 height 14
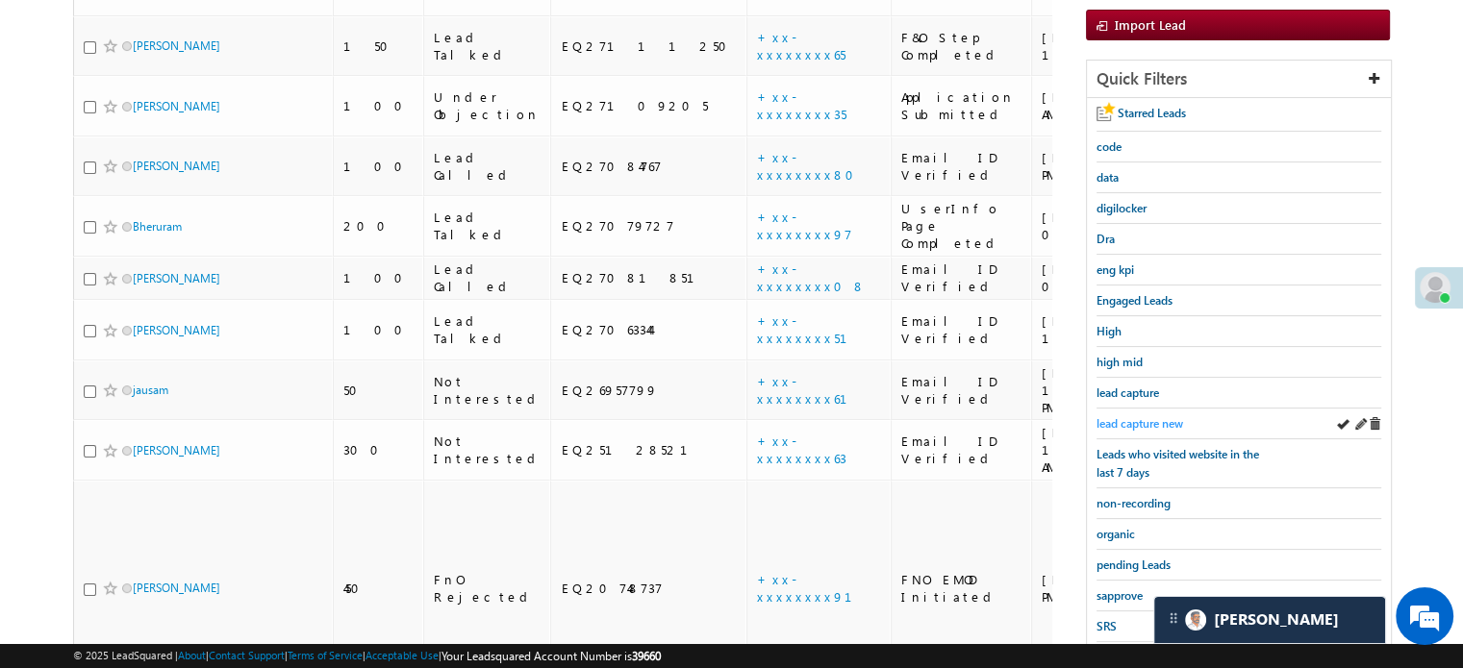
click at [1127, 418] on span "lead capture new" at bounding box center [1139, 423] width 87 height 14
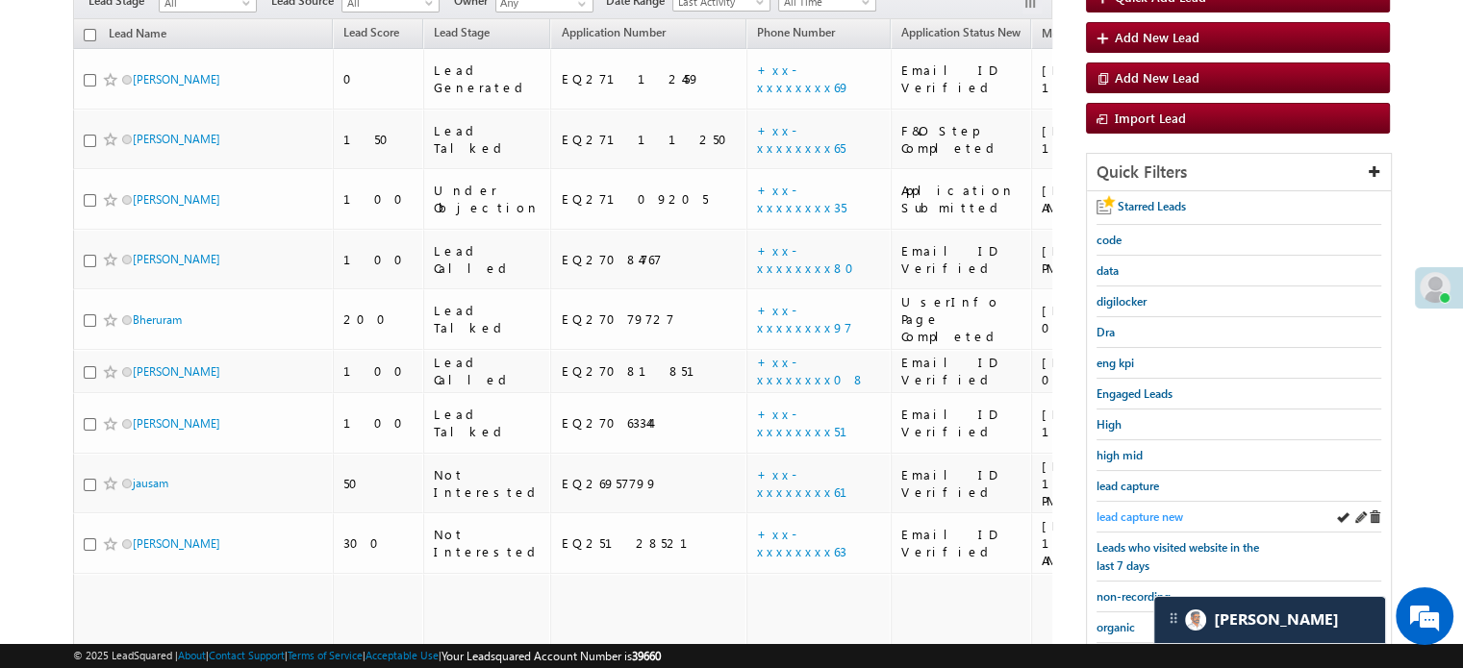
scroll to position [192, 0]
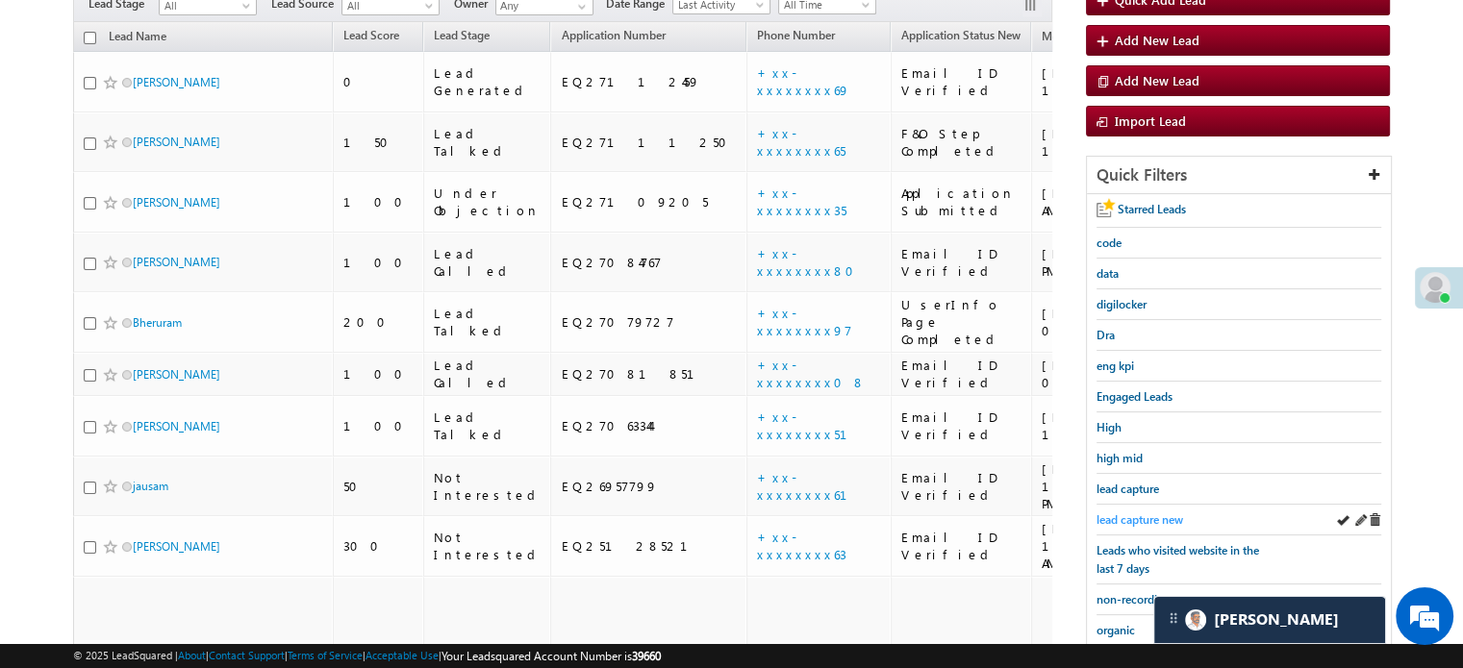
click at [1141, 514] on span "lead capture new" at bounding box center [1139, 520] width 87 height 14
click at [1101, 515] on span "lead capture new" at bounding box center [1139, 520] width 87 height 14
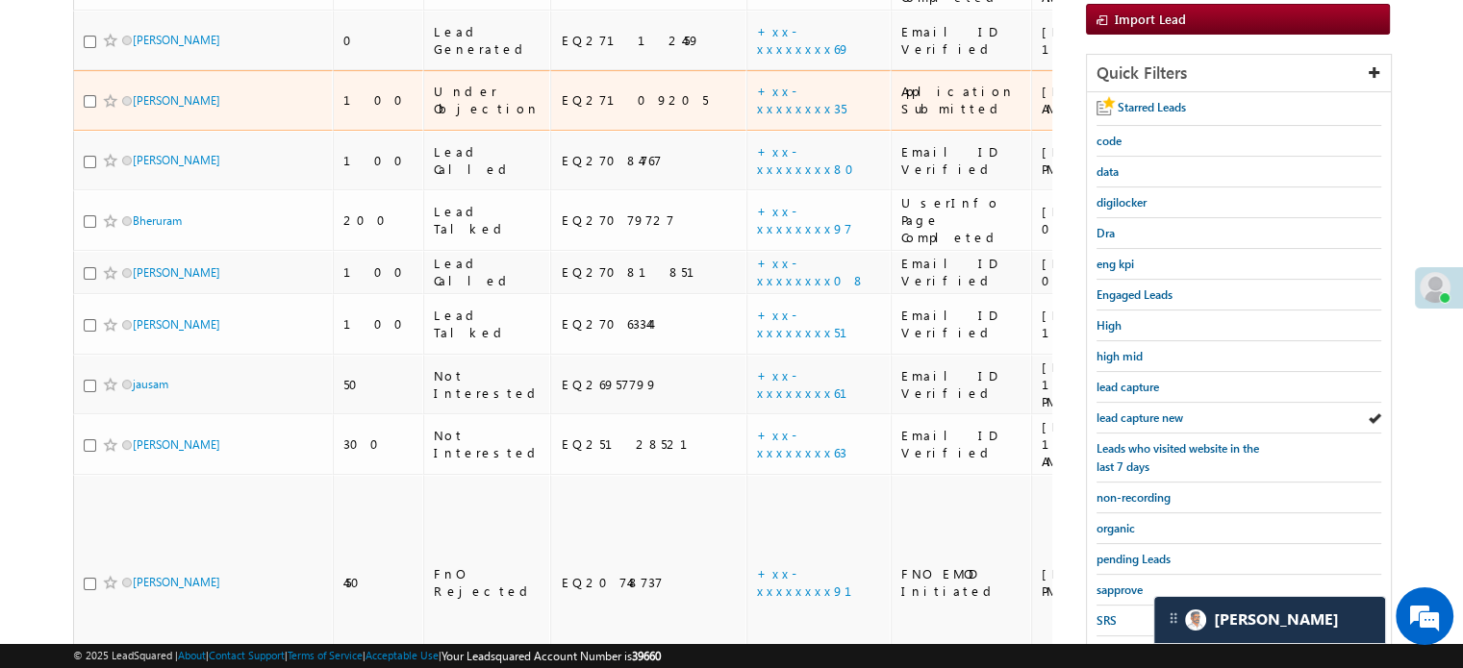
scroll to position [413, 0]
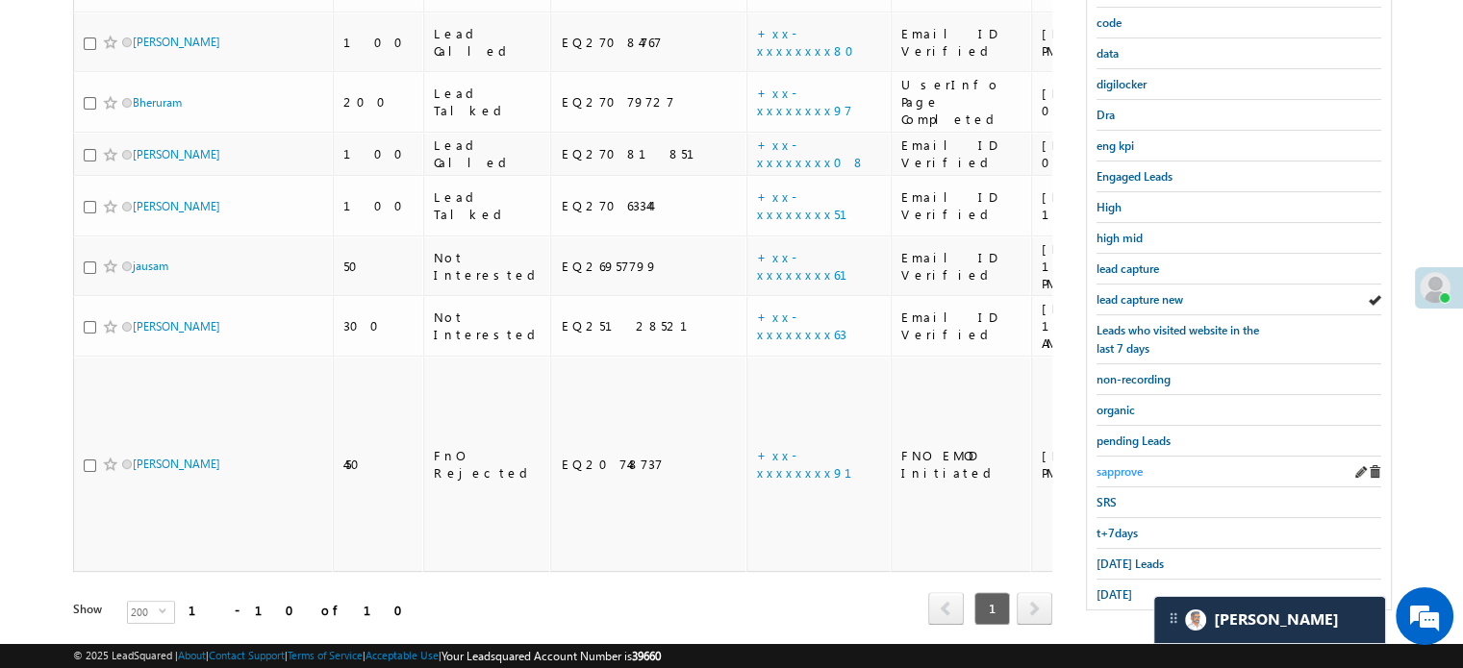
click at [1116, 465] on span "sapprove" at bounding box center [1119, 472] width 46 height 14
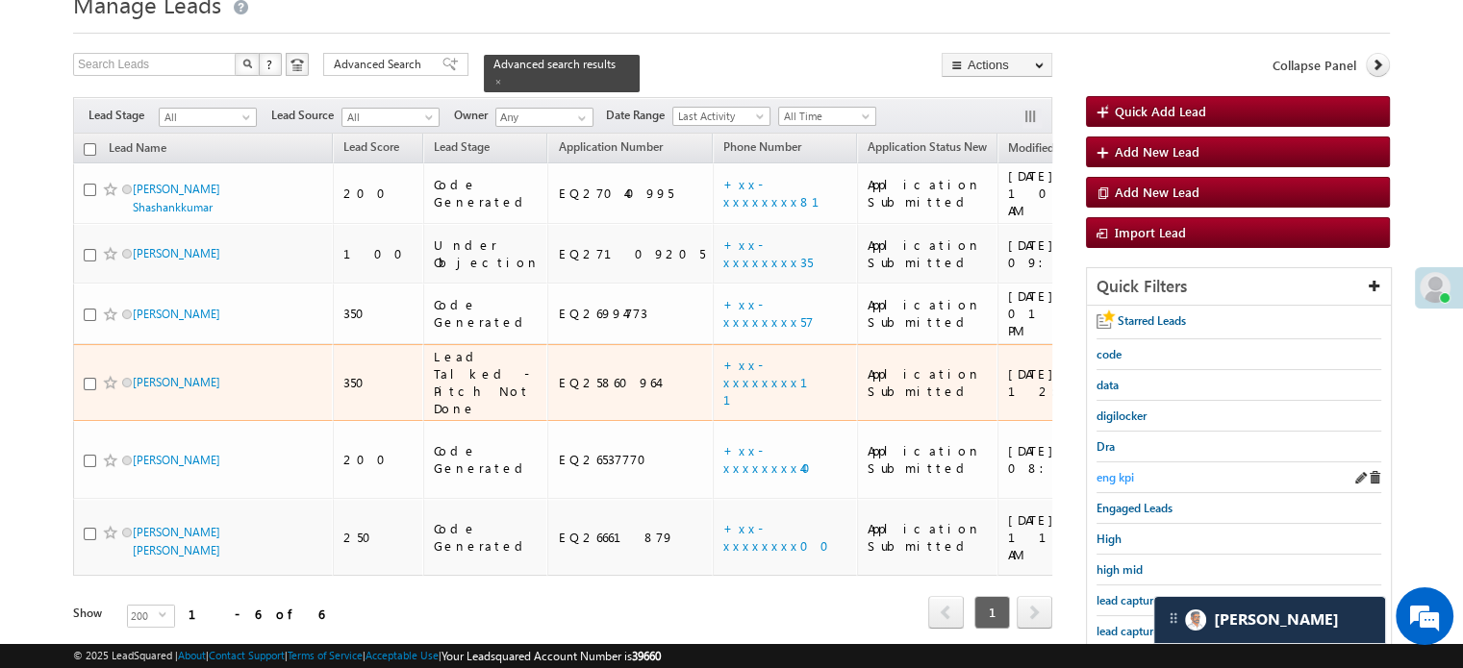
scroll to position [124, 0]
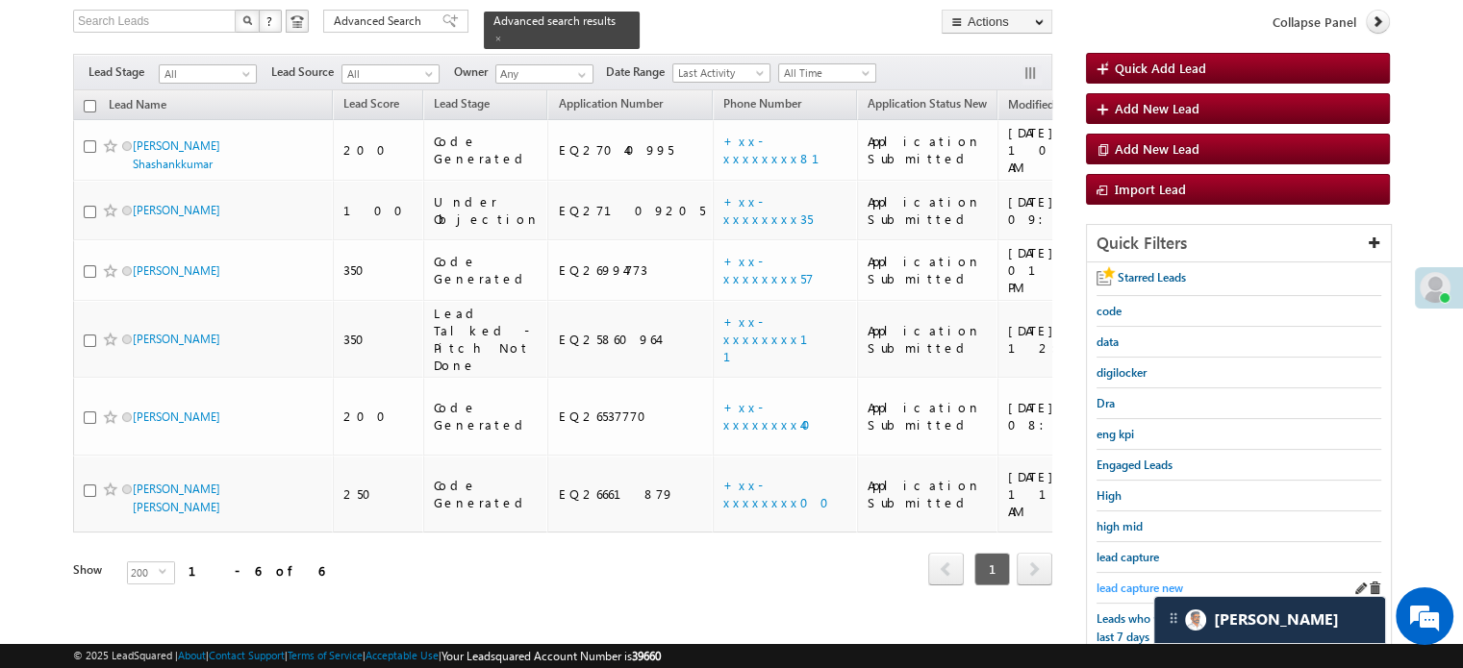
click at [1138, 581] on span "lead capture new" at bounding box center [1139, 588] width 87 height 14
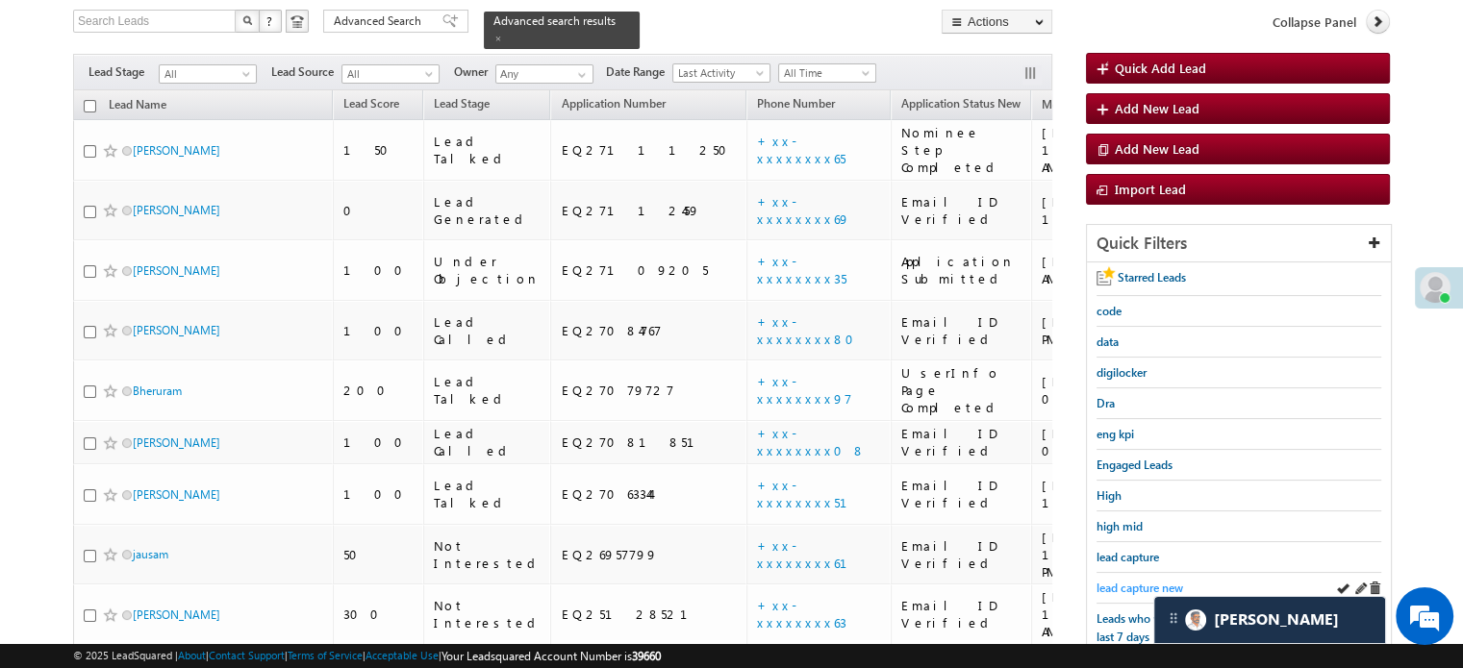
click at [1131, 581] on span "lead capture new" at bounding box center [1139, 588] width 87 height 14
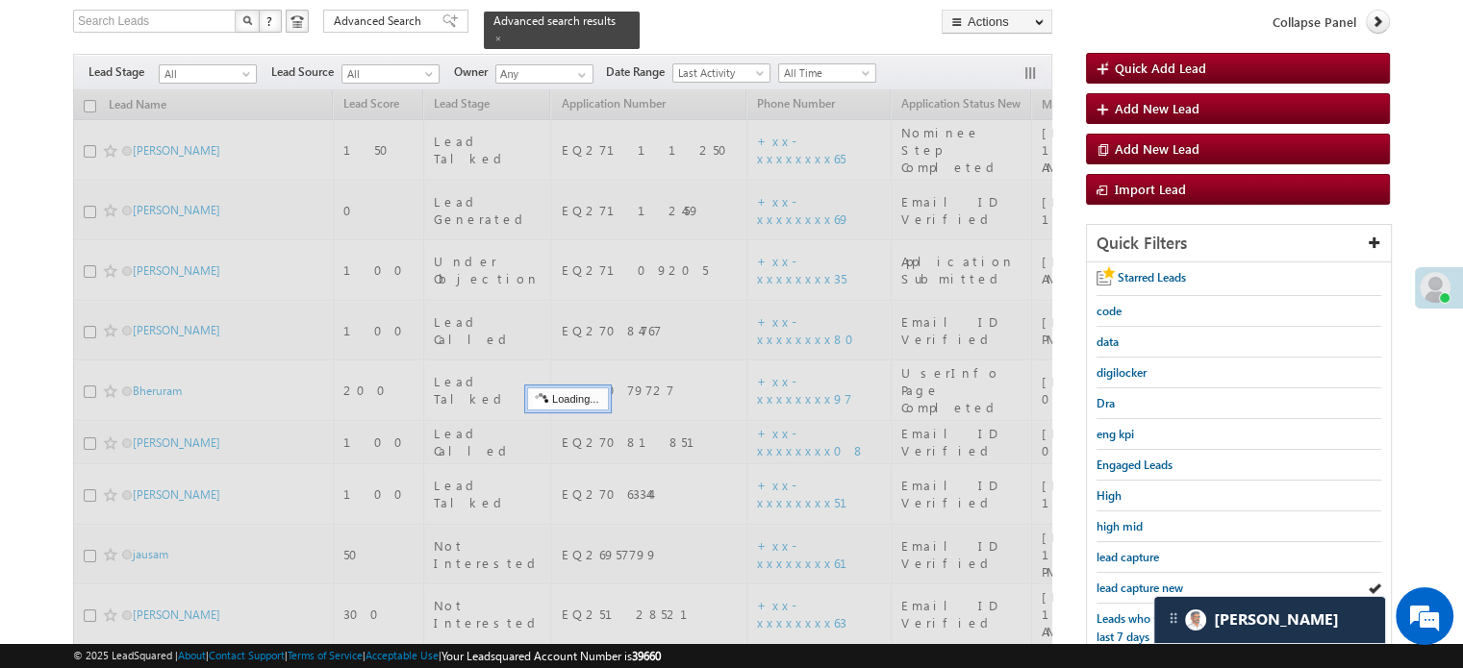
click at [1132, 581] on span "lead capture new" at bounding box center [1139, 588] width 87 height 14
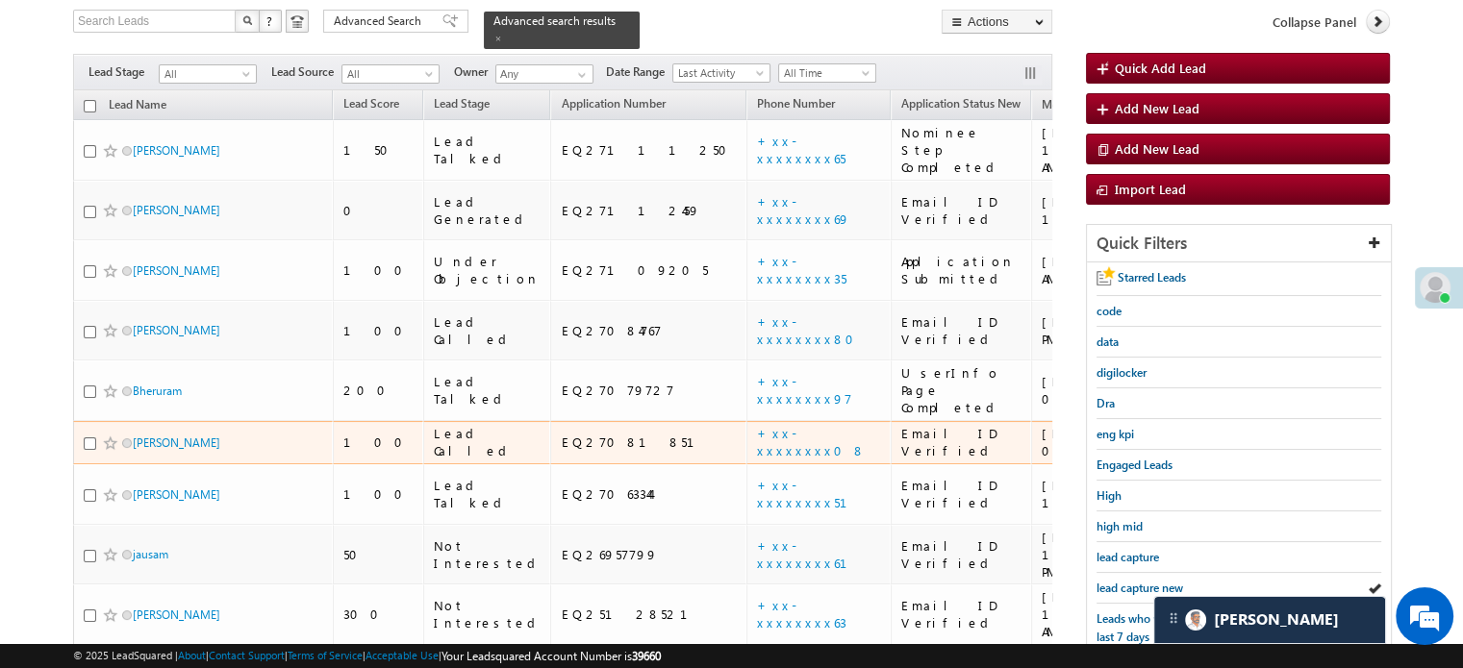
scroll to position [220, 0]
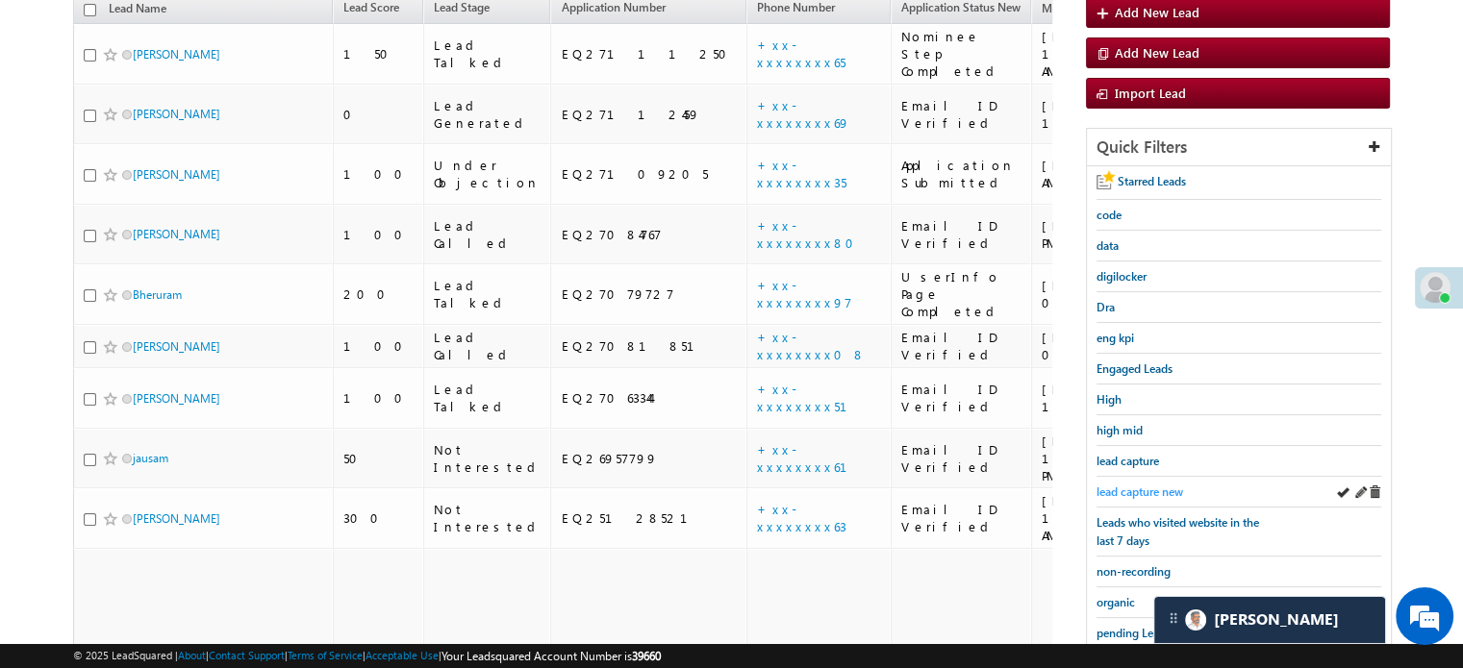
click at [1123, 485] on span "lead capture new" at bounding box center [1139, 492] width 87 height 14
click at [1127, 485] on span "lead capture new" at bounding box center [1139, 492] width 87 height 14
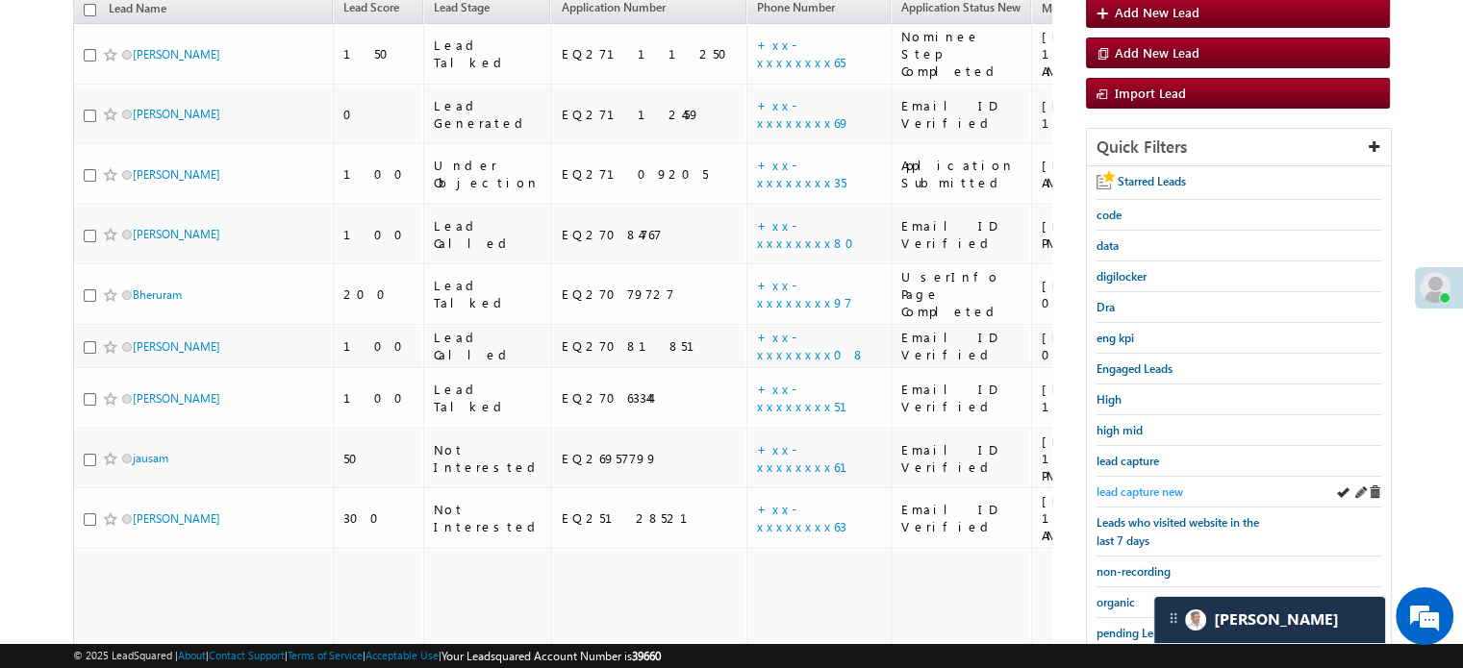
click at [1124, 483] on link "lead capture new" at bounding box center [1139, 492] width 87 height 18
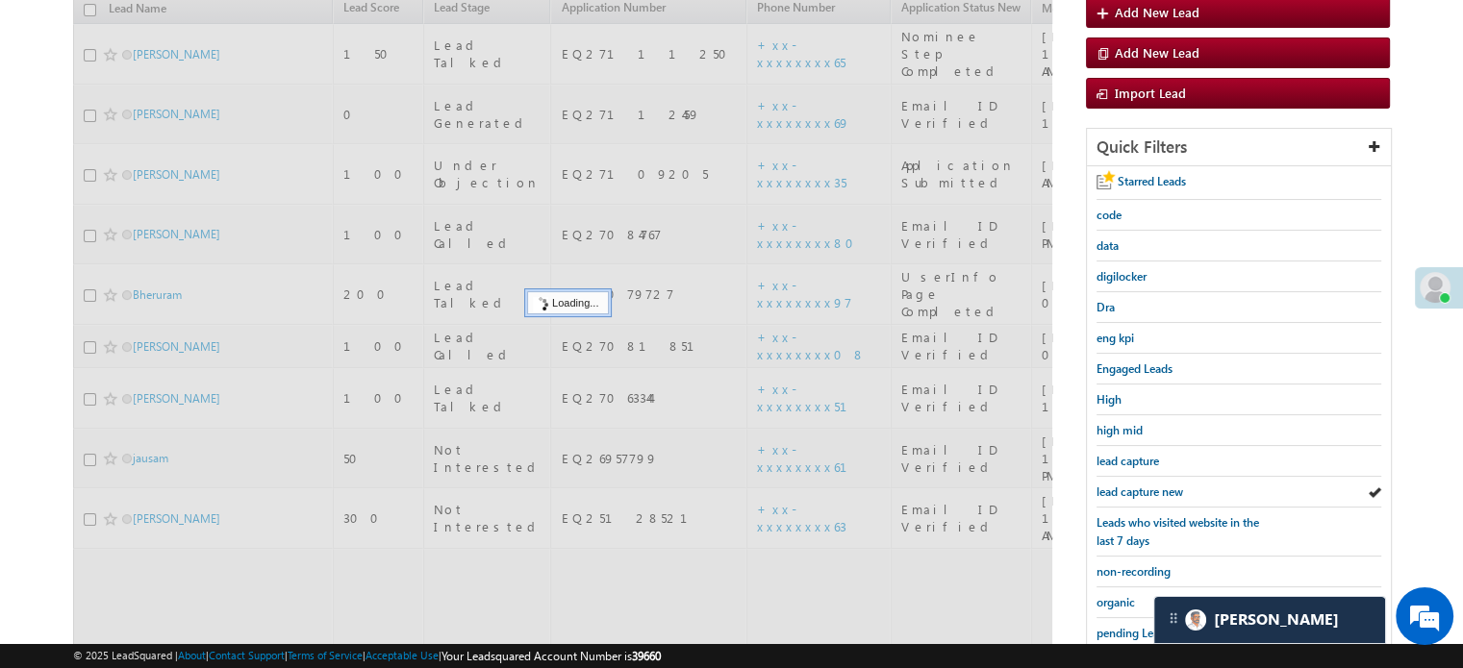
click at [1124, 483] on link "lead capture new" at bounding box center [1139, 492] width 87 height 18
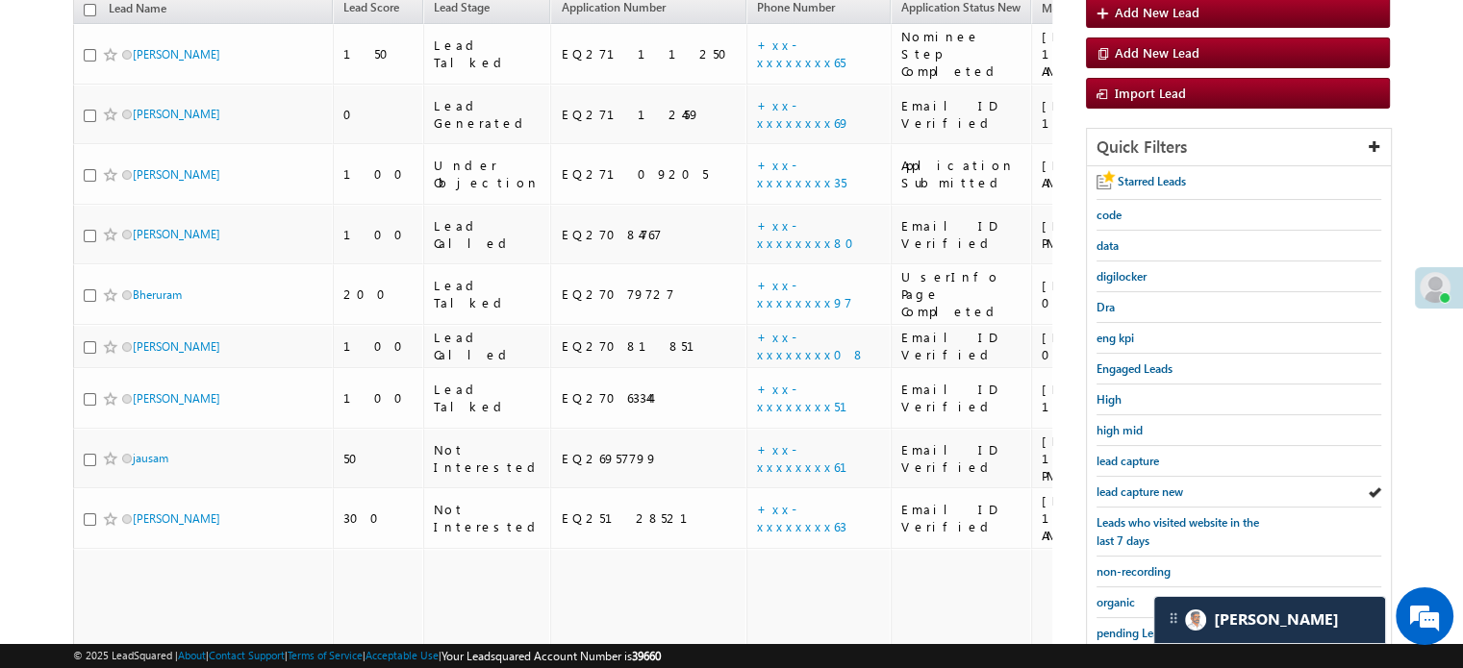
click at [1124, 483] on link "lead capture new" at bounding box center [1139, 492] width 87 height 18
click at [1133, 477] on div "lead capture new" at bounding box center [1238, 492] width 285 height 31
click at [1140, 477] on div "lead capture new" at bounding box center [1238, 492] width 285 height 31
click at [1146, 493] on span "lead capture new" at bounding box center [1139, 492] width 87 height 14
click at [1126, 485] on span "lead capture new" at bounding box center [1139, 492] width 87 height 14
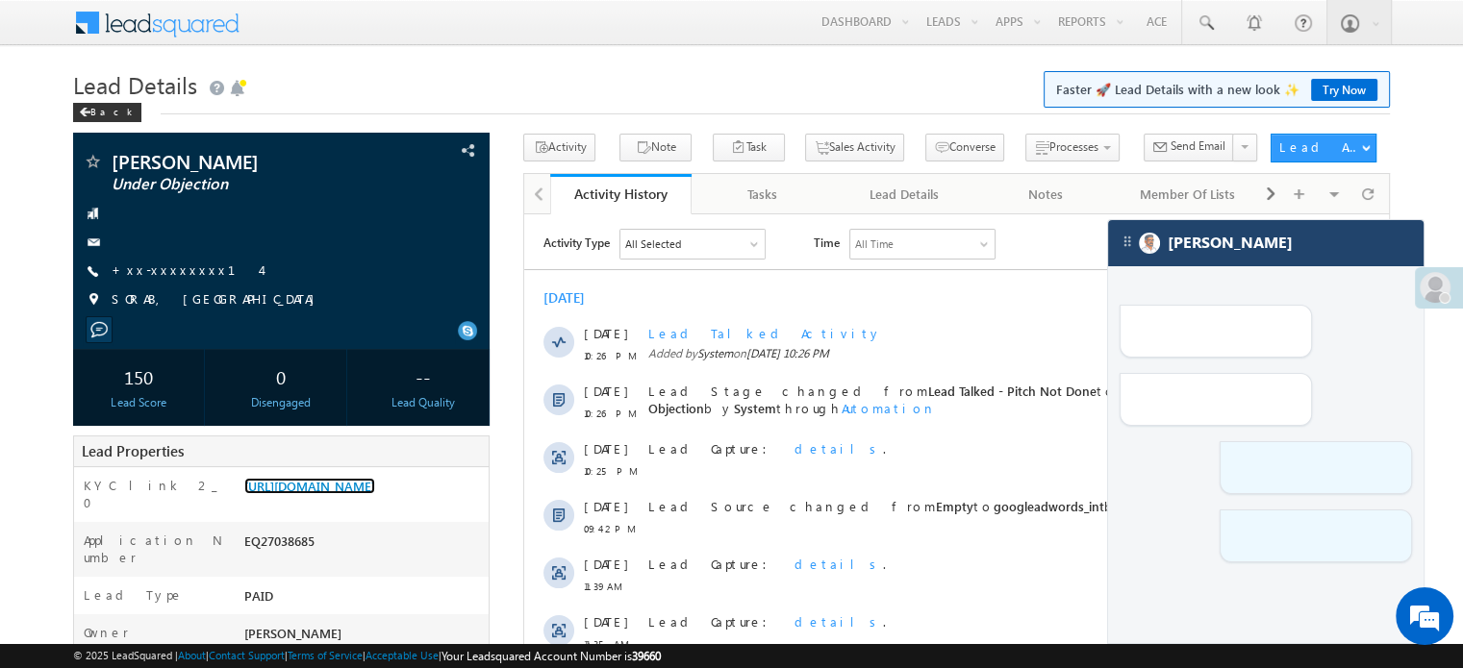
click at [375, 494] on link "https://angelbroking1-pk3em7sa.customui-test.leadsquared.com?leadId=23c22d36-ab…" at bounding box center [309, 486] width 131 height 16
click at [1256, 252] on div "[PERSON_NAME]" at bounding box center [1265, 243] width 315 height 46
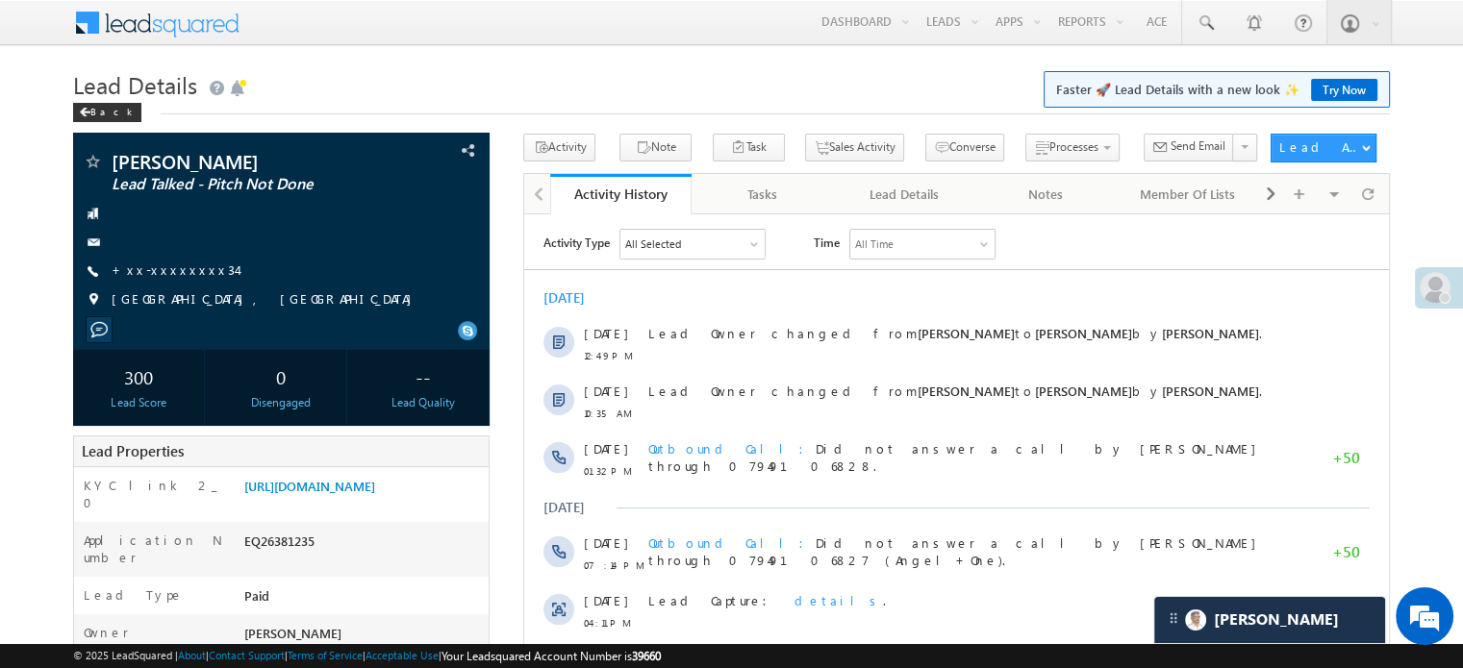
scroll to position [8824, 0]
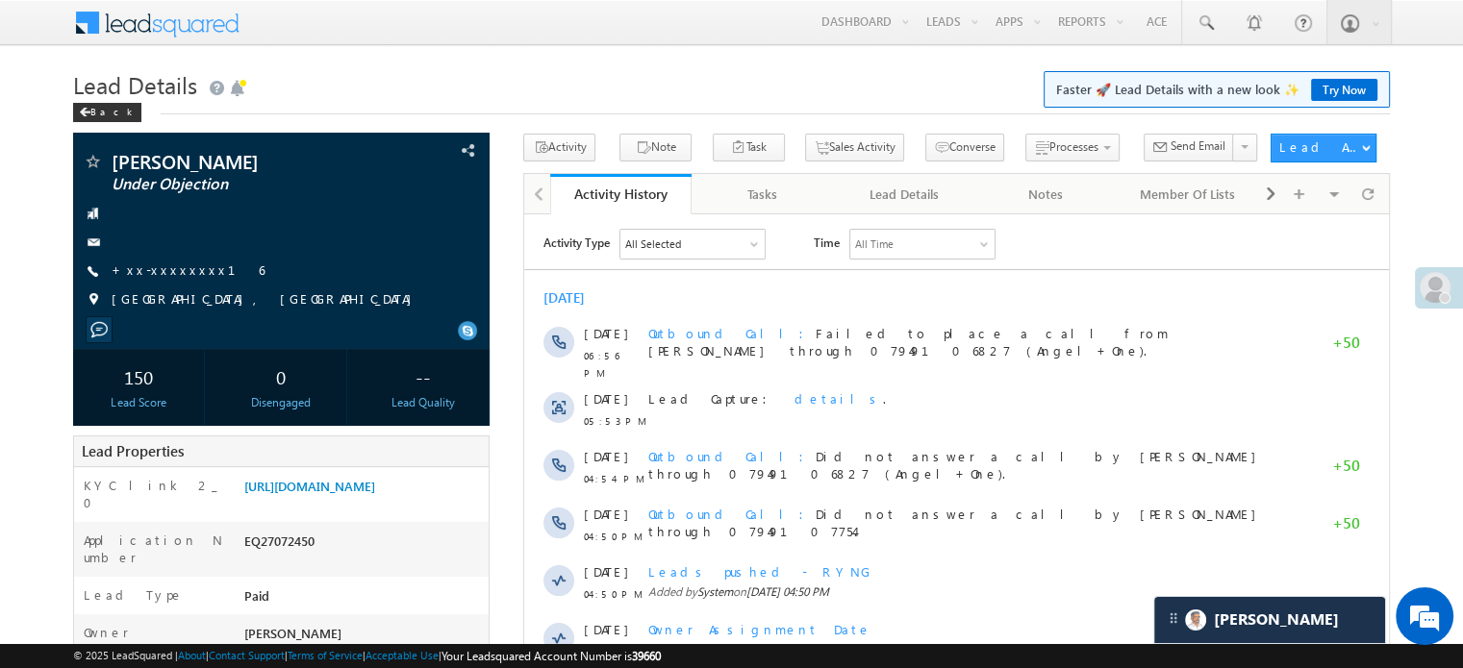
scroll to position [8824, 0]
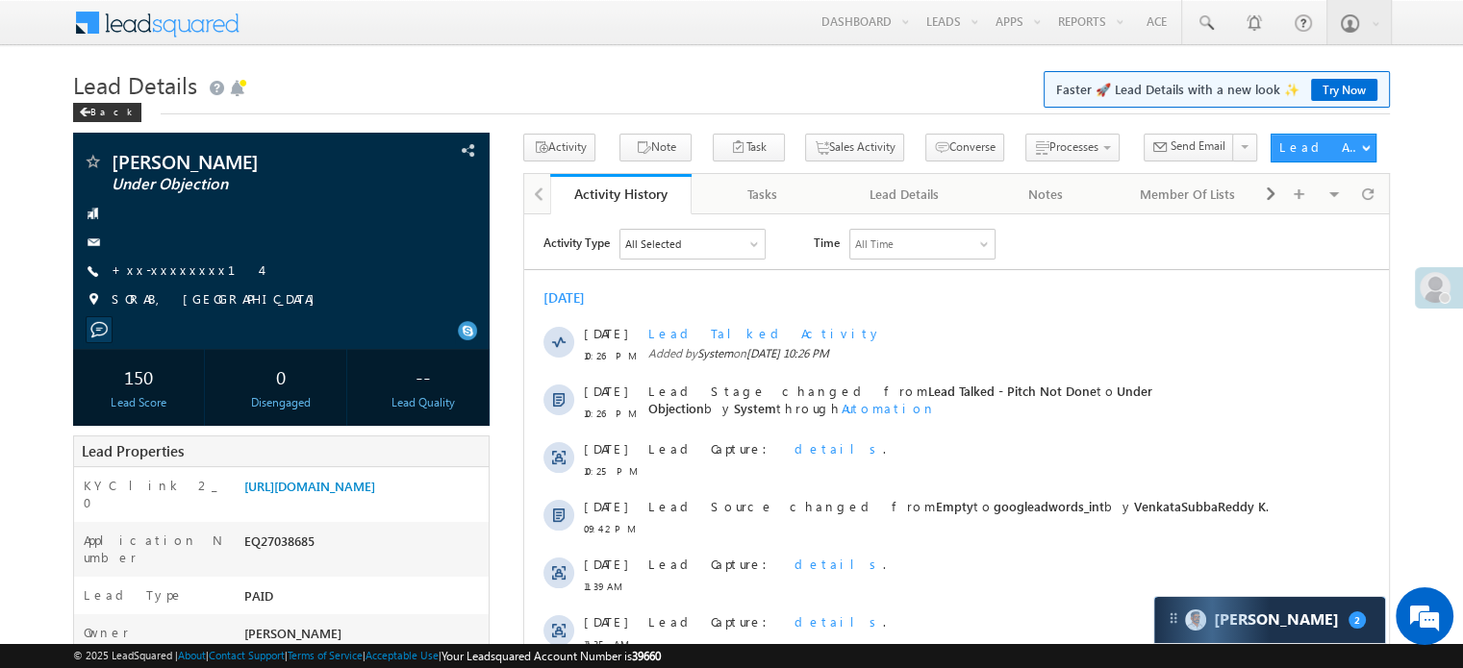
scroll to position [9417, 0]
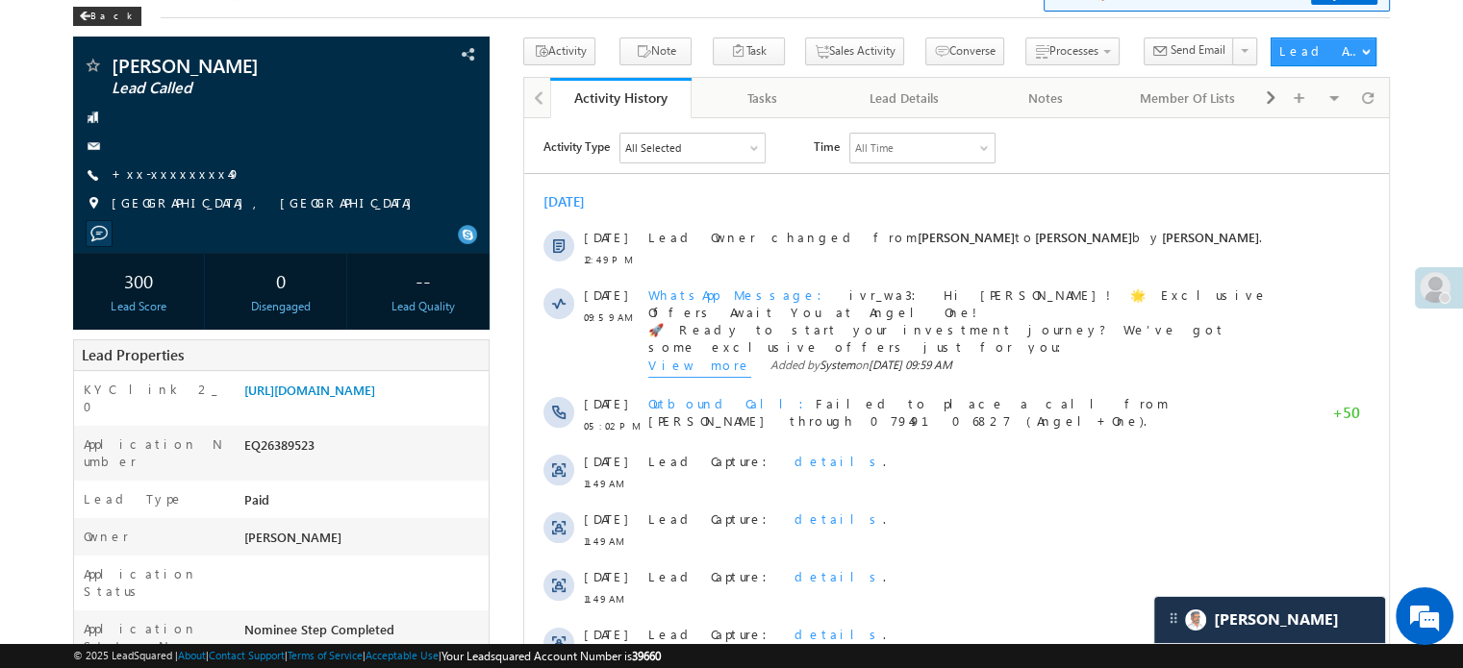
scroll to position [8824, 0]
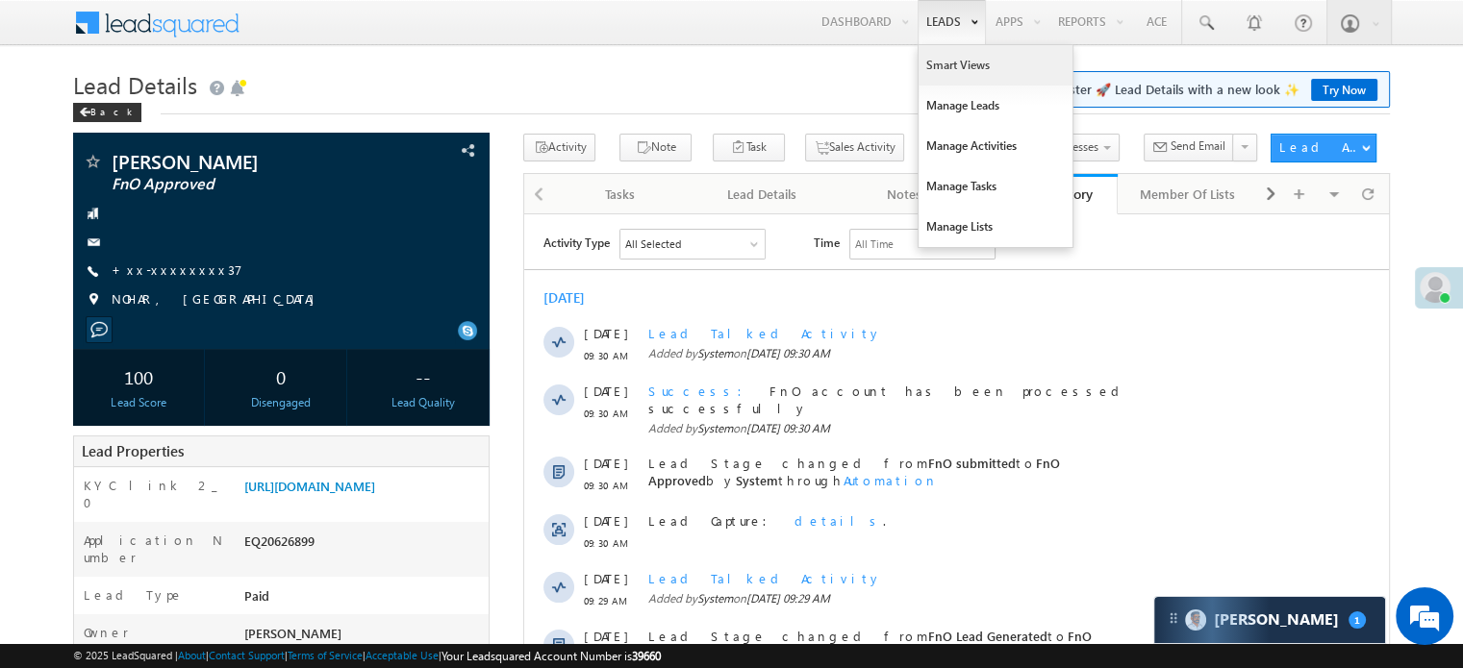
click at [940, 52] on link "Smart Views" at bounding box center [995, 65] width 154 height 40
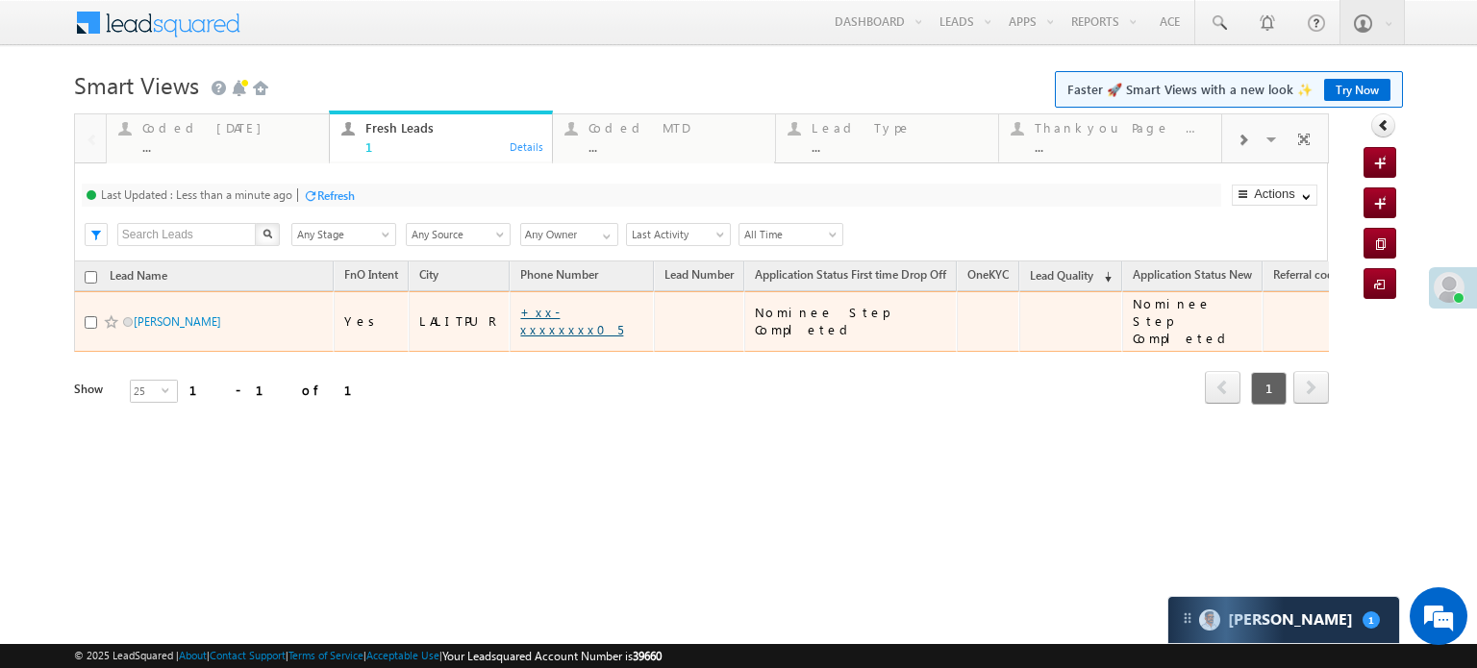
click at [528, 315] on link "+xx-xxxxxxxx05" at bounding box center [571, 321] width 103 height 34
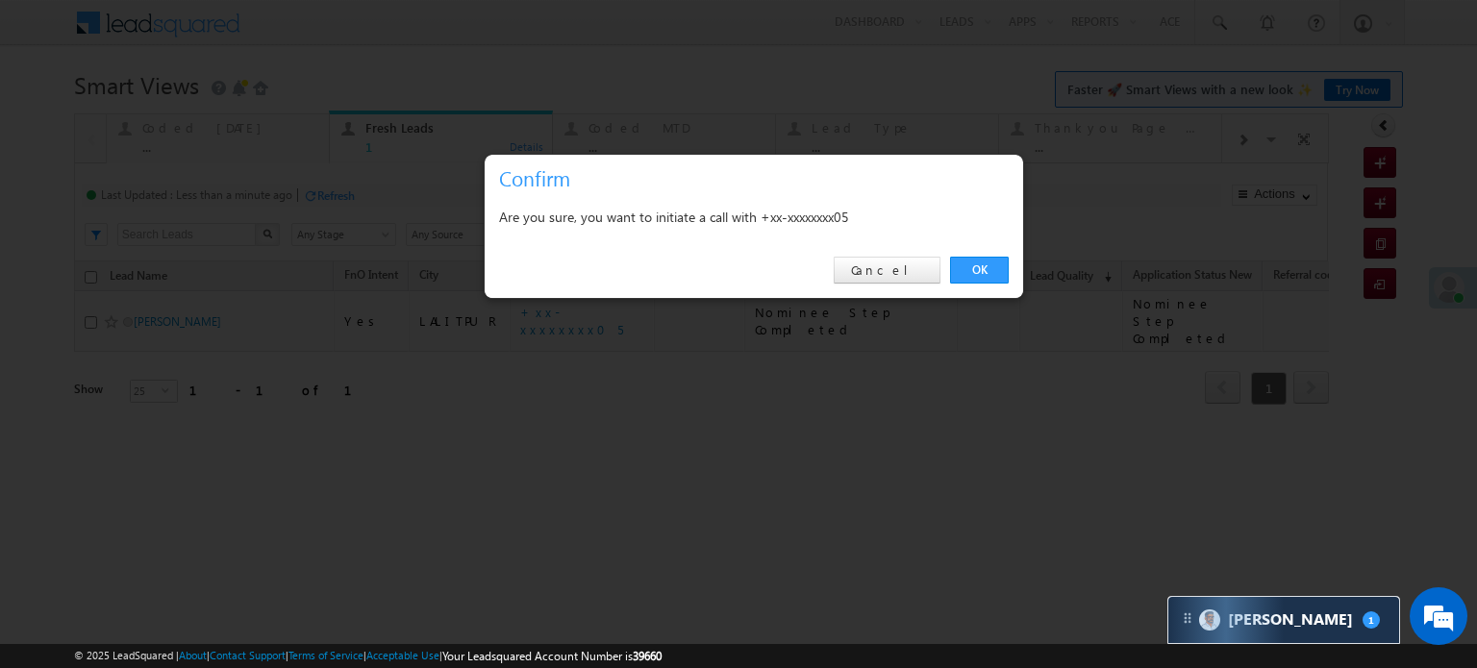
click at [980, 259] on link "OK" at bounding box center [979, 270] width 59 height 27
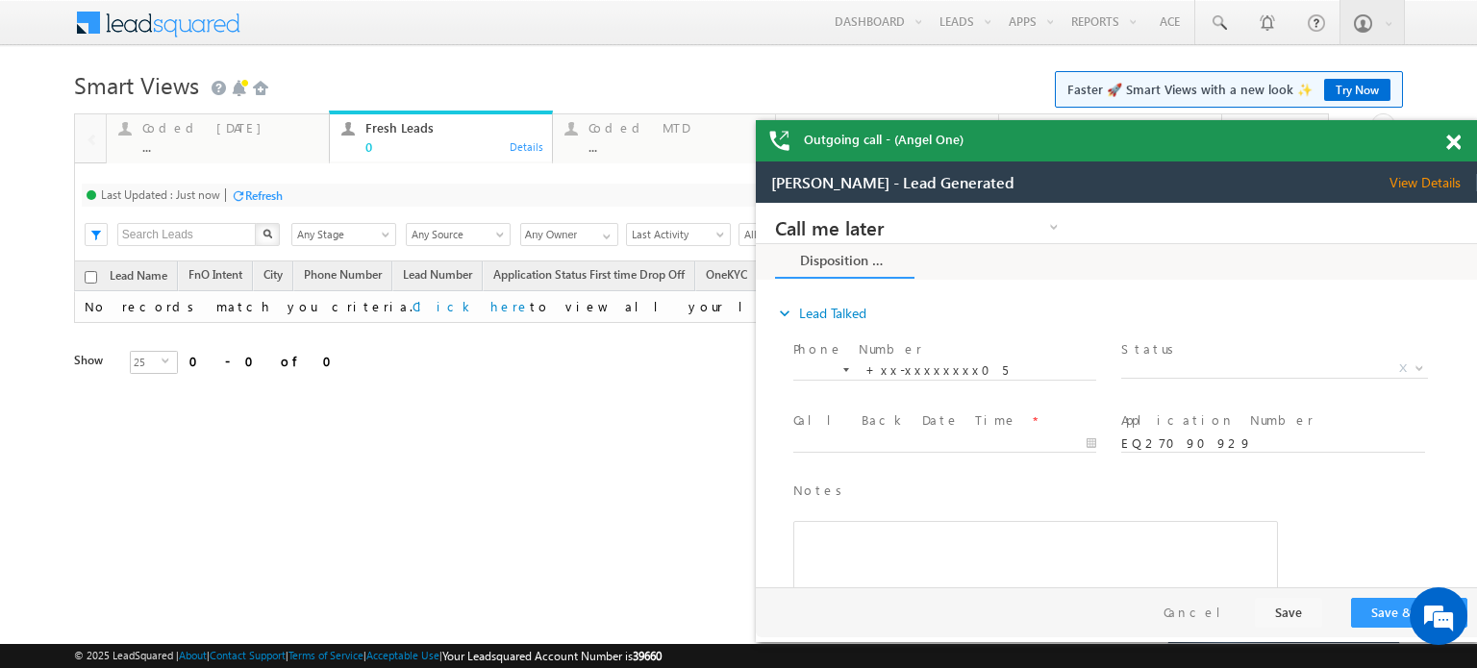
click at [1450, 138] on span at bounding box center [1453, 143] width 14 height 16
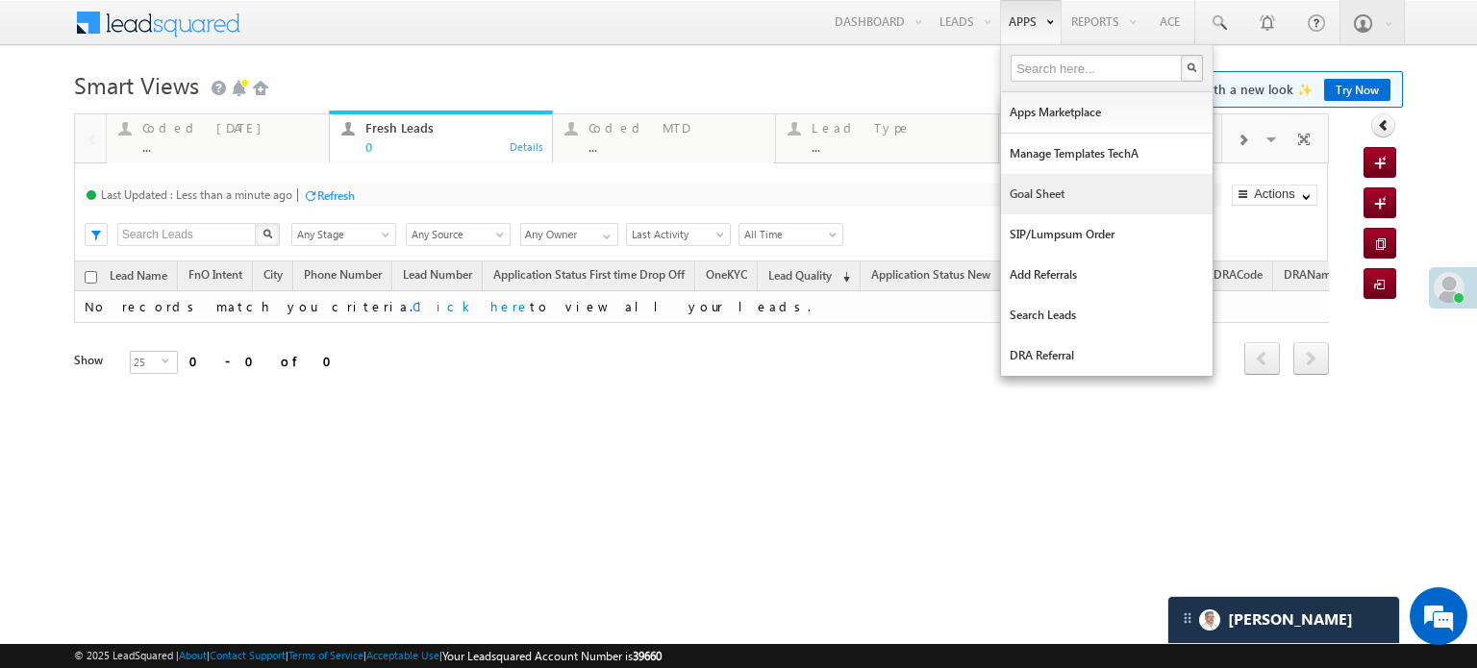
click at [1046, 188] on link "Goal Sheet" at bounding box center [1107, 194] width 212 height 40
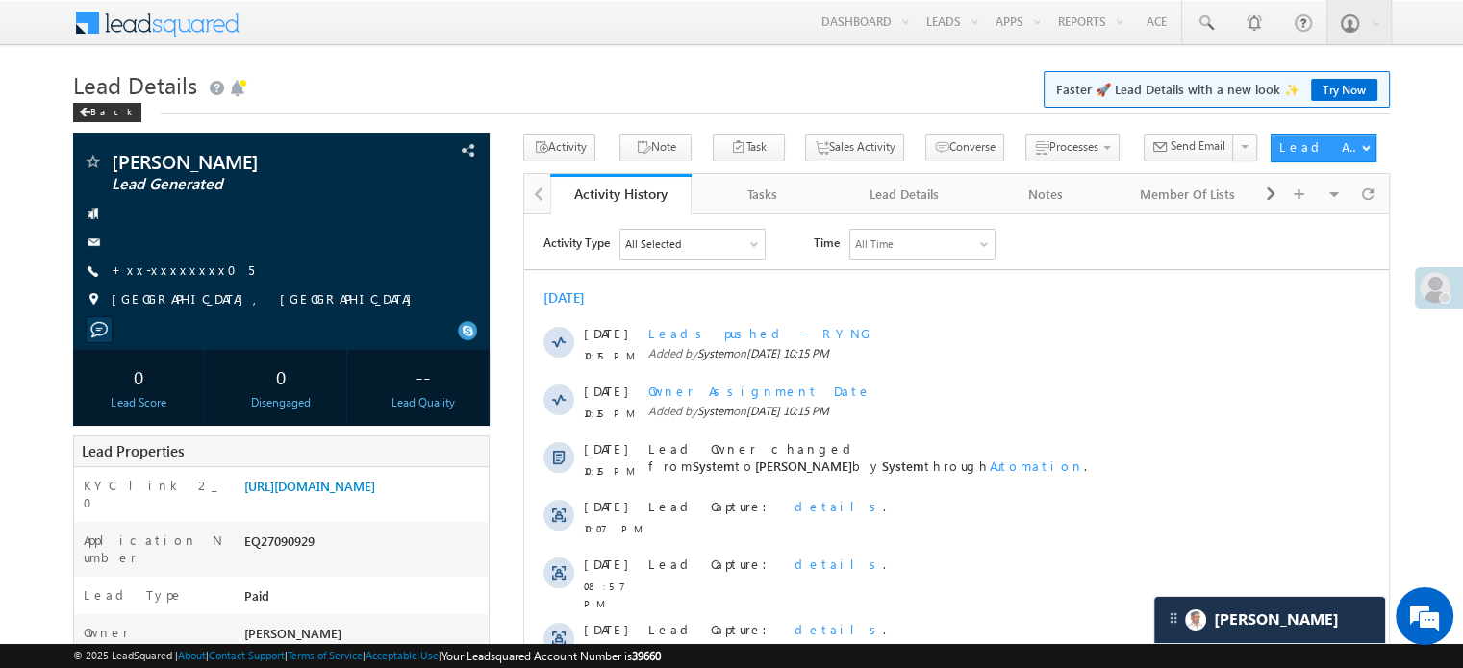
scroll to position [8824, 0]
click at [375, 494] on link "[URL][DOMAIN_NAME]" at bounding box center [309, 486] width 131 height 16
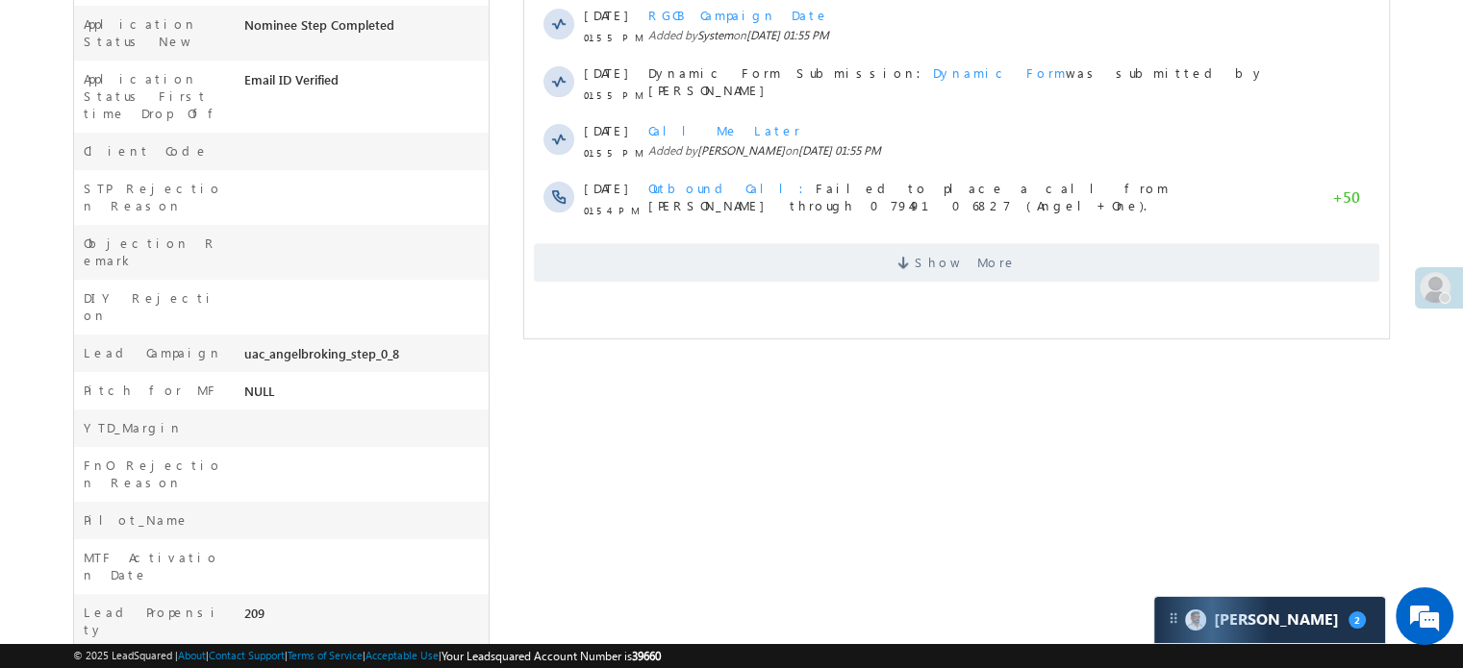
scroll to position [732, 0]
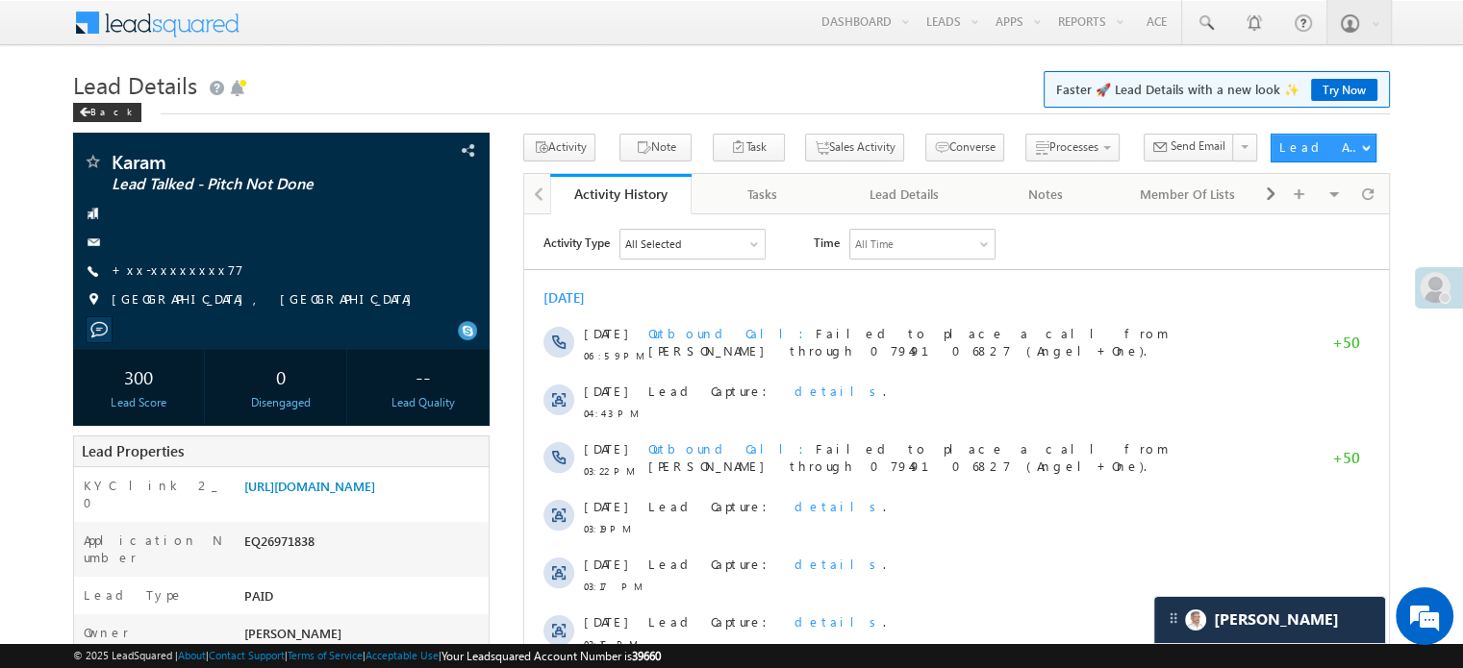
scroll to position [8824, 0]
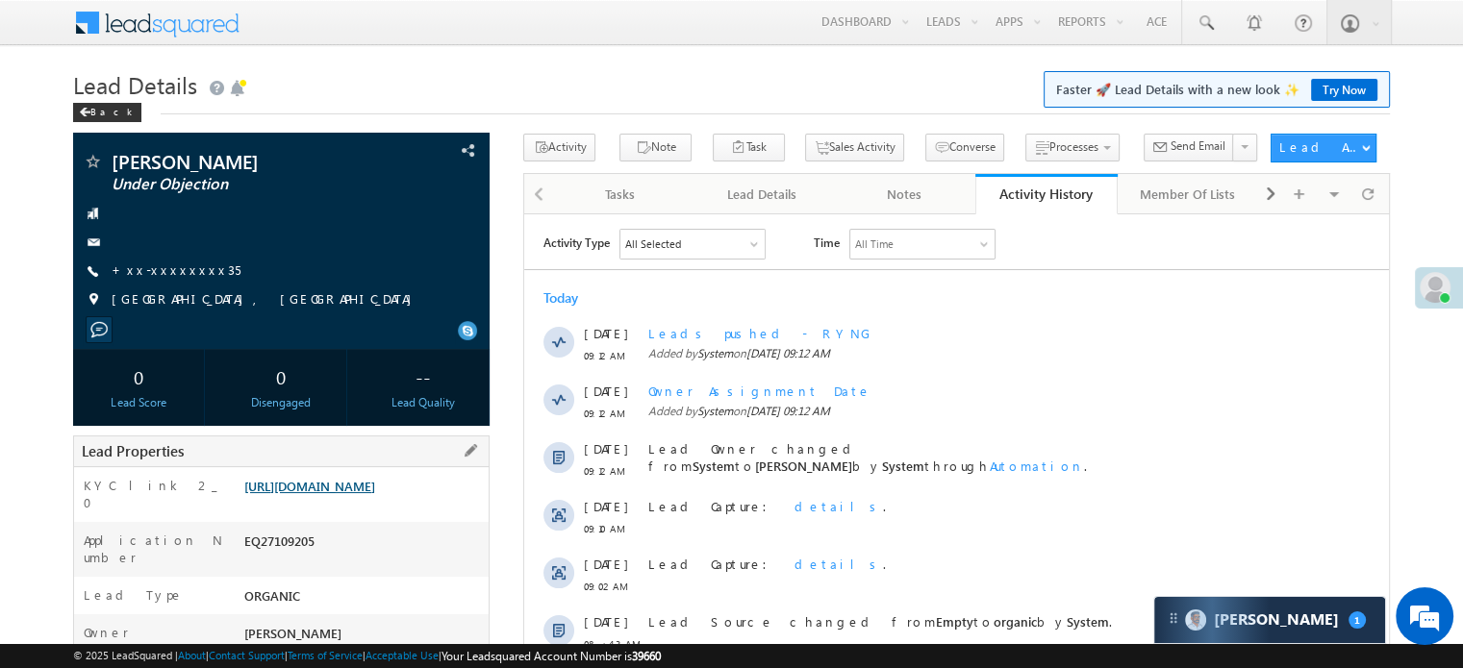
click at [328, 494] on link "https://angelbroking1-pk3em7sa.customui-test.leadsquared.com?leadId=a0402b2c-ba…" at bounding box center [309, 486] width 131 height 16
click at [158, 264] on link "+xx-xxxxxxxx35" at bounding box center [176, 270] width 129 height 16
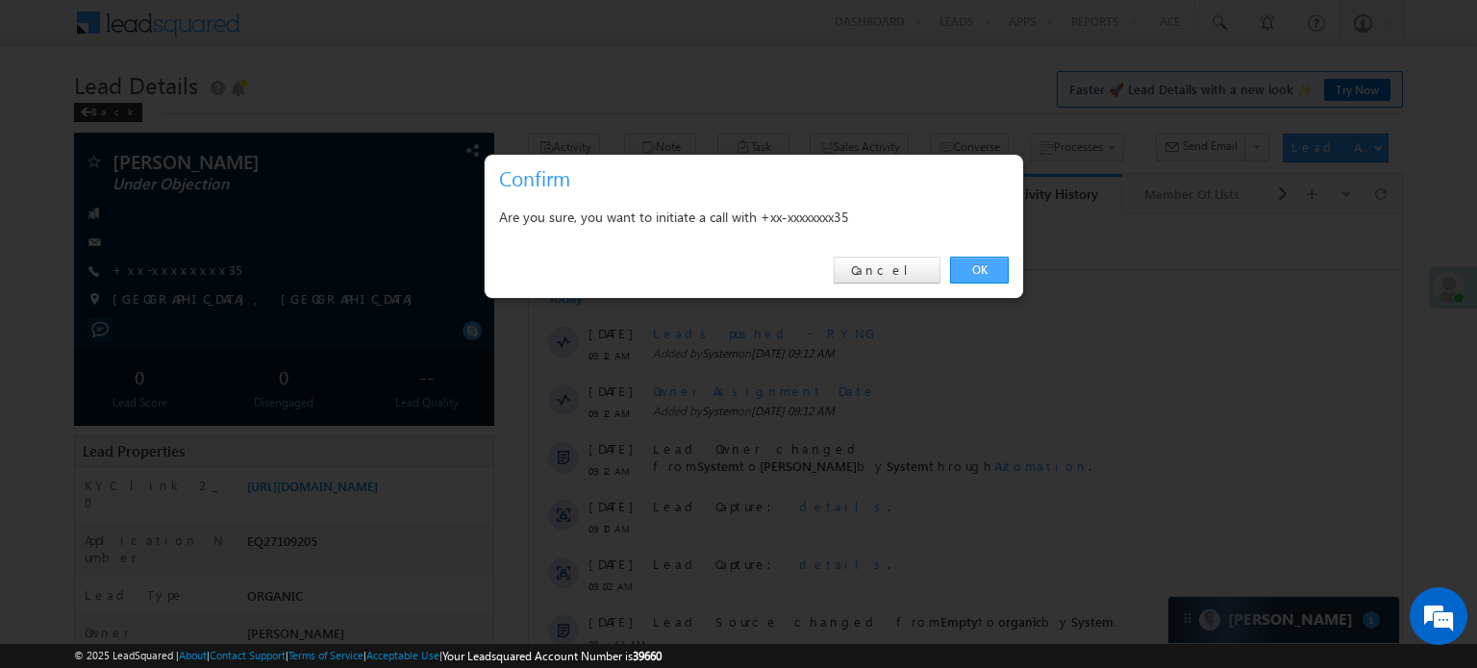
click at [982, 264] on link "OK" at bounding box center [979, 270] width 59 height 27
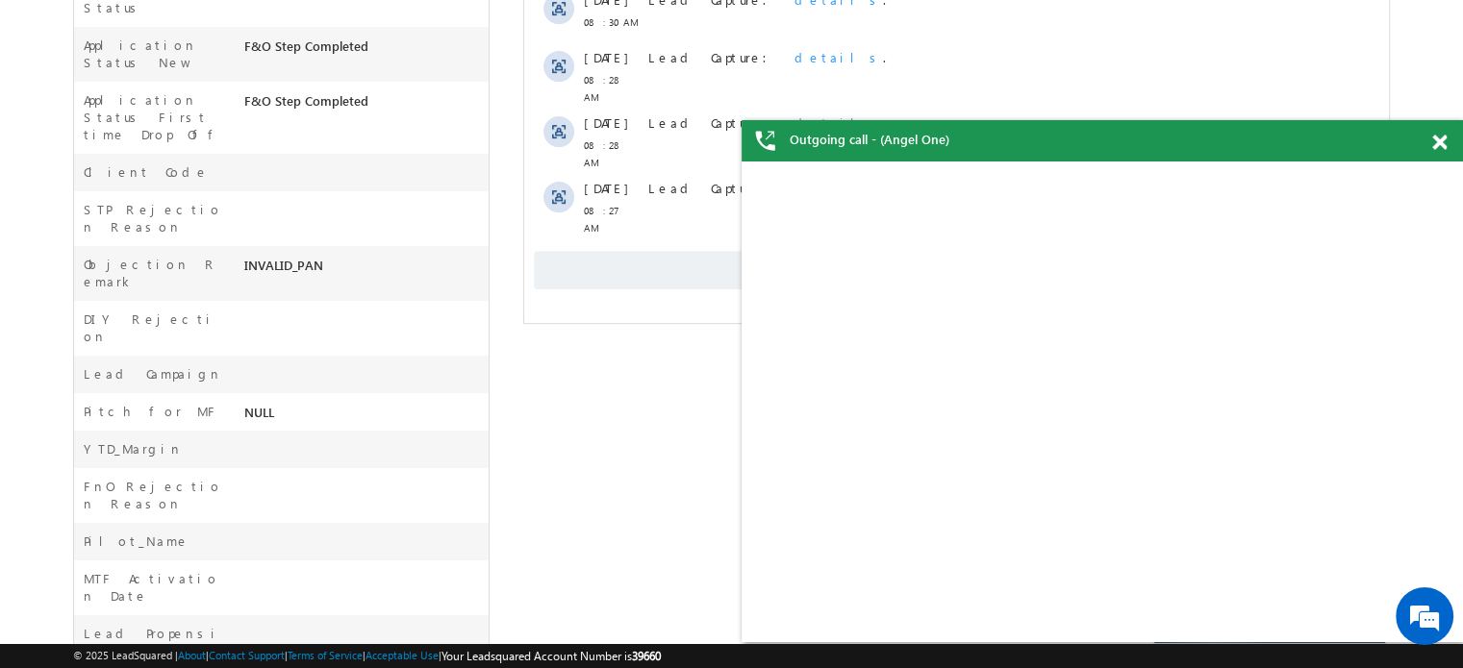
scroll to position [784, 0]
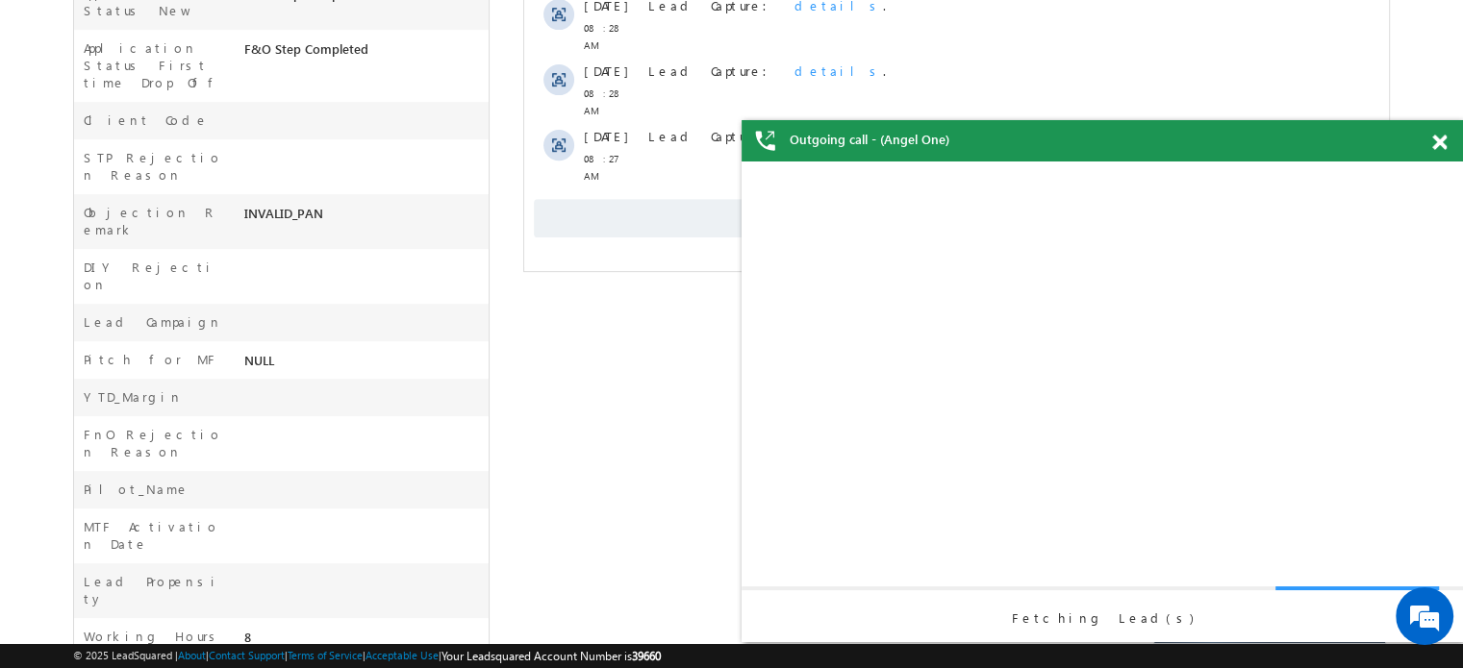
click at [829, 219] on div "Fetching Lead(s)" at bounding box center [1102, 402] width 721 height 481
click at [705, 199] on span "Show More" at bounding box center [956, 218] width 845 height 38
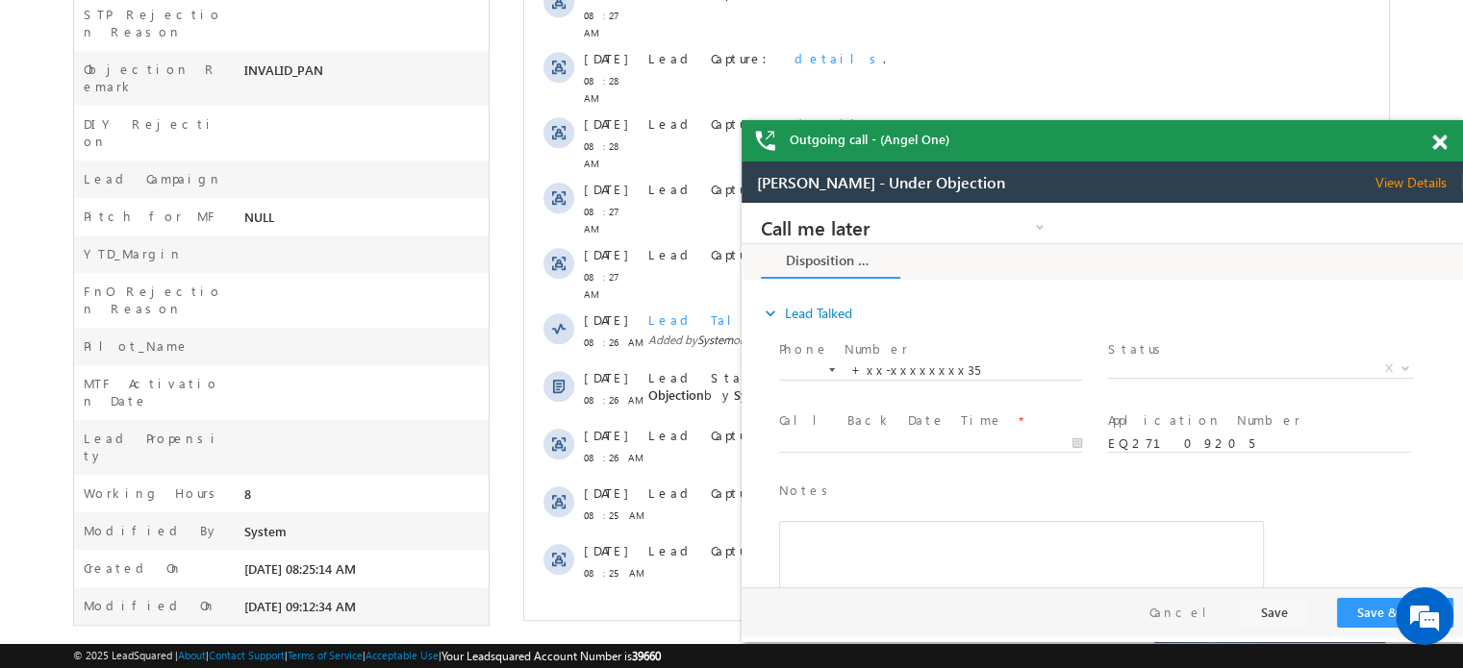
click at [1431, 137] on div "Outgoing call - (Angel One)" at bounding box center [1102, 140] width 721 height 41
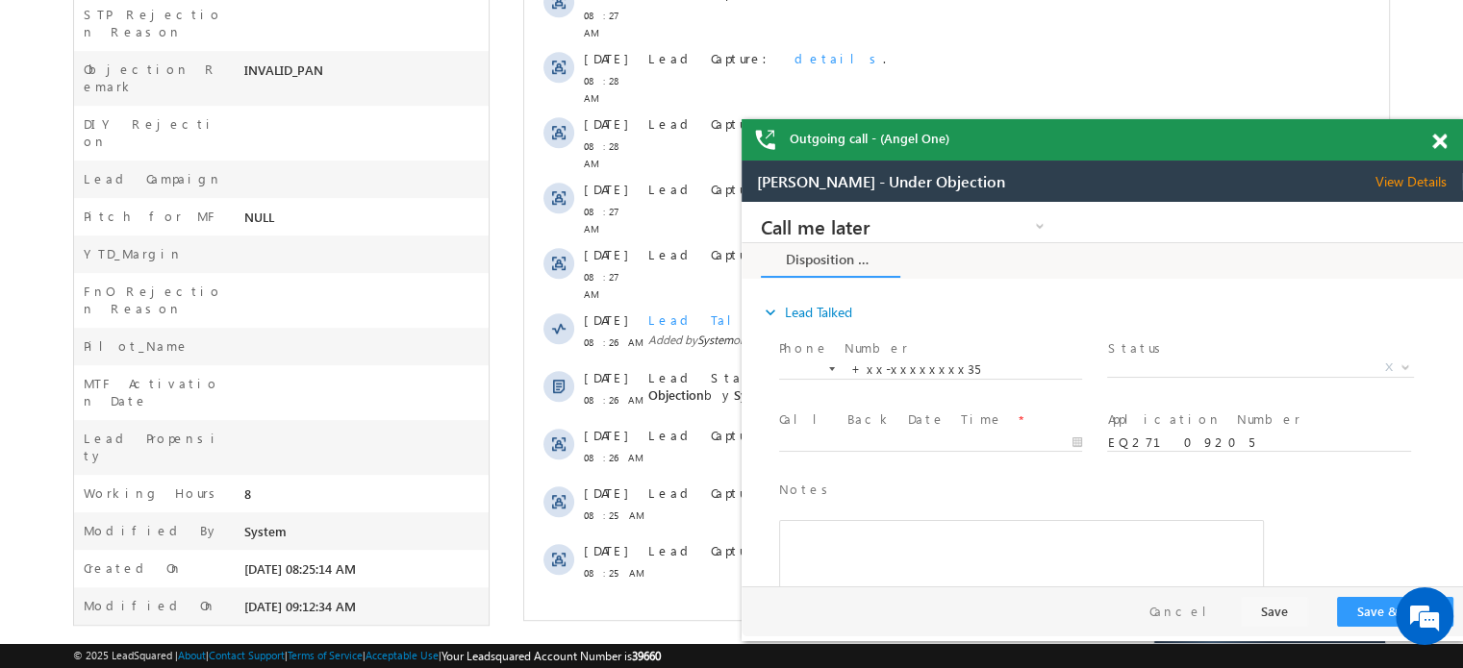
click at [1436, 138] on span at bounding box center [1439, 142] width 14 height 16
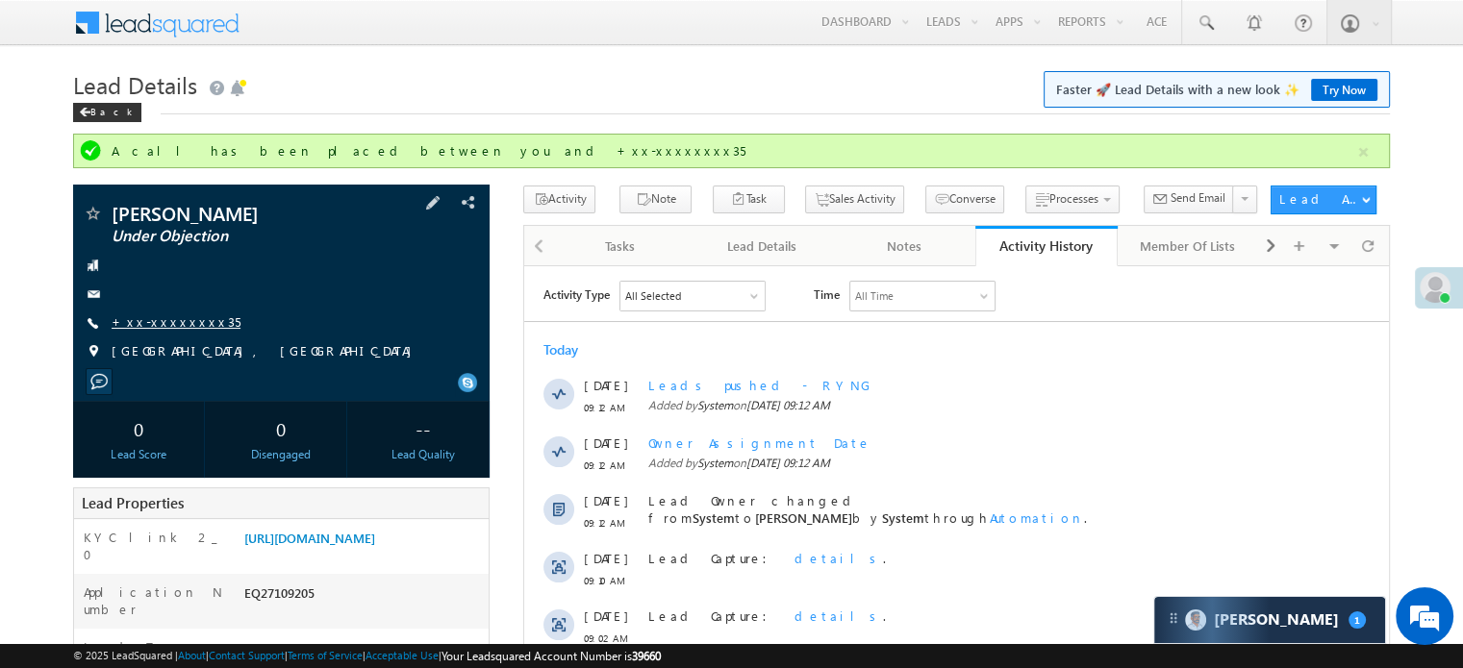
click at [174, 325] on link "+xx-xxxxxxxx35" at bounding box center [176, 322] width 129 height 16
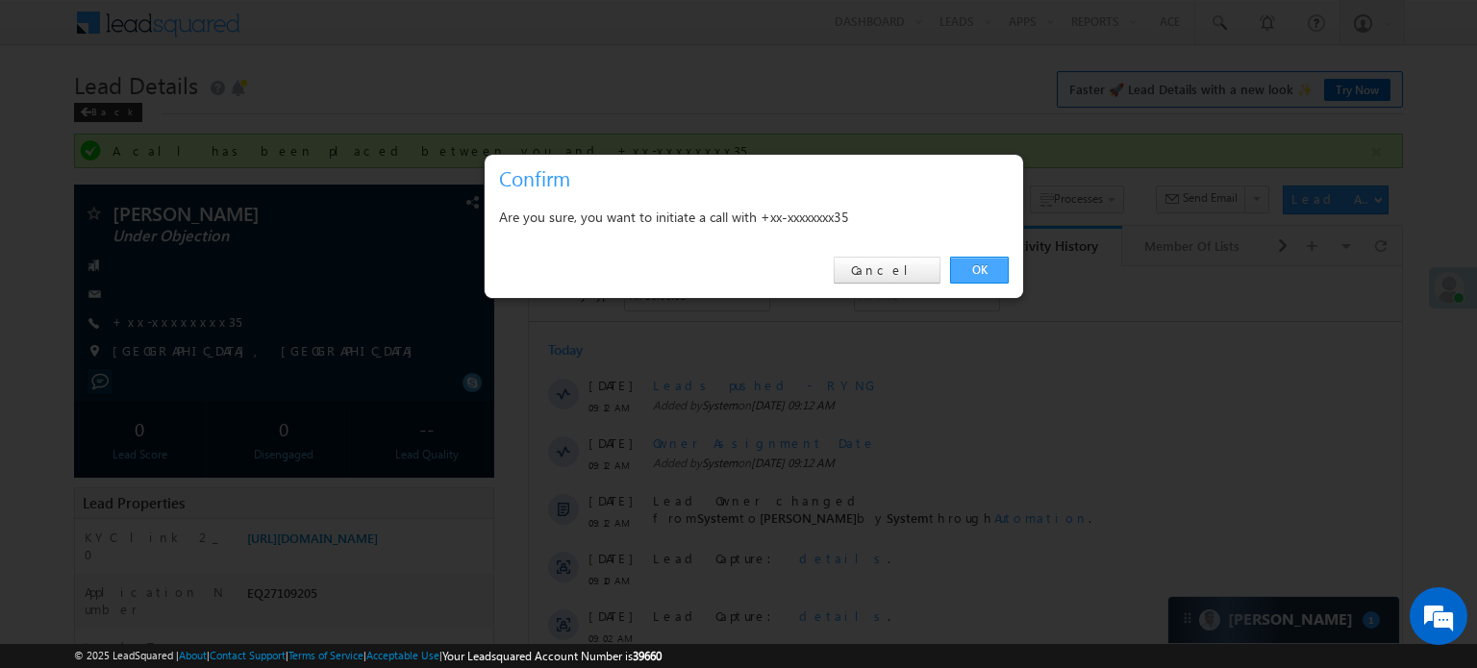
click at [979, 264] on link "OK" at bounding box center [979, 270] width 59 height 27
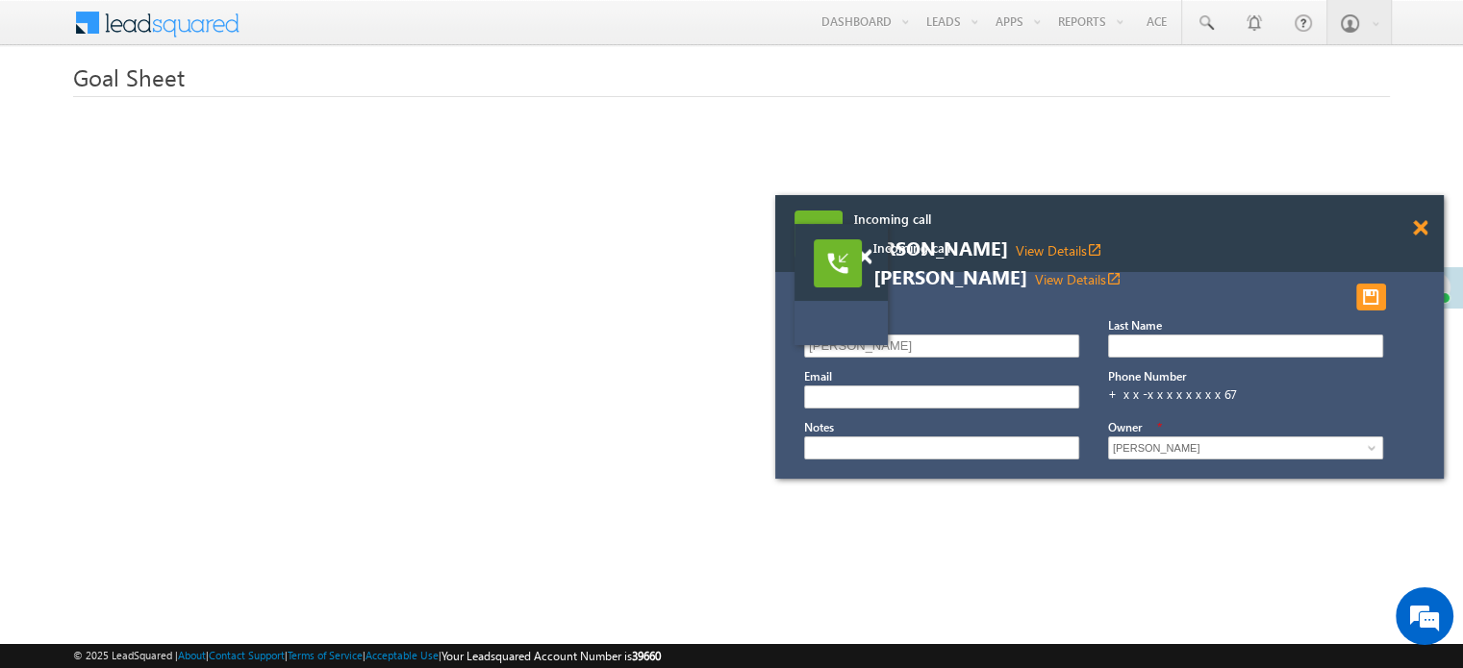
click at [1420, 225] on span at bounding box center [1420, 228] width 14 height 16
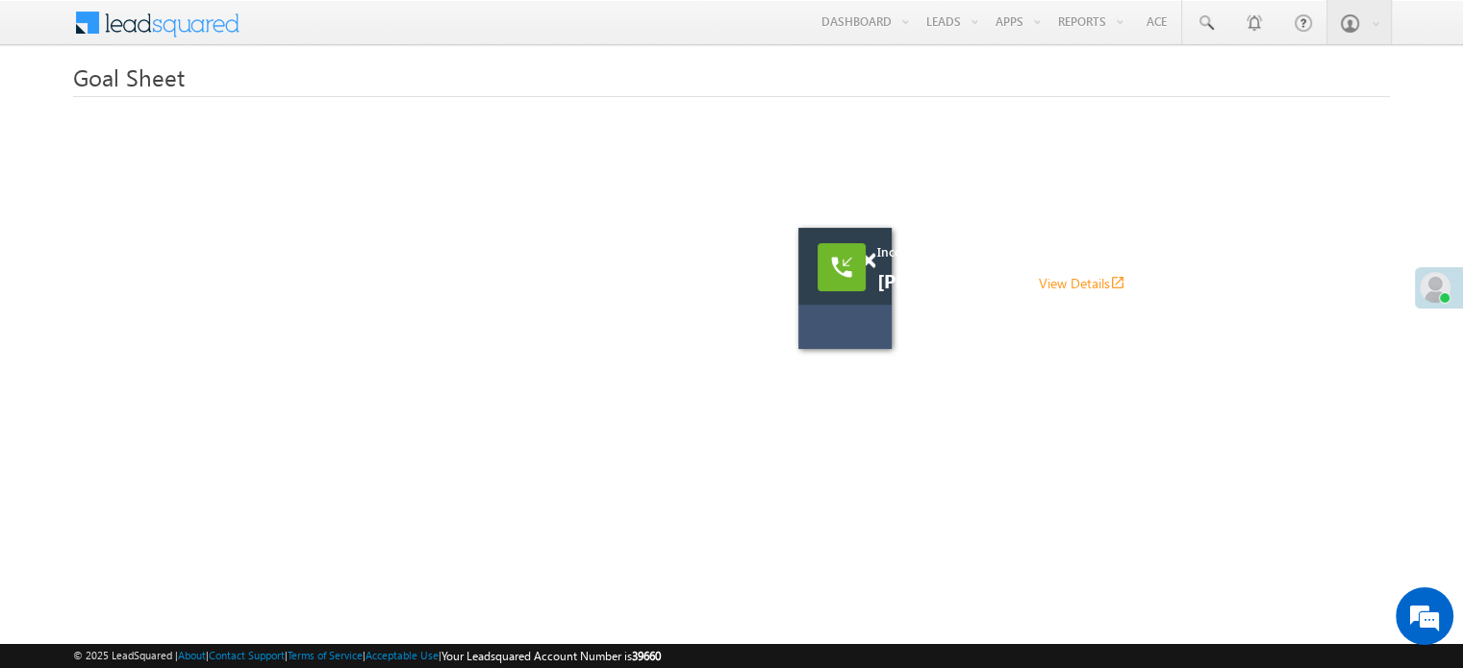
click at [866, 257] on div at bounding box center [841, 267] width 48 height 48
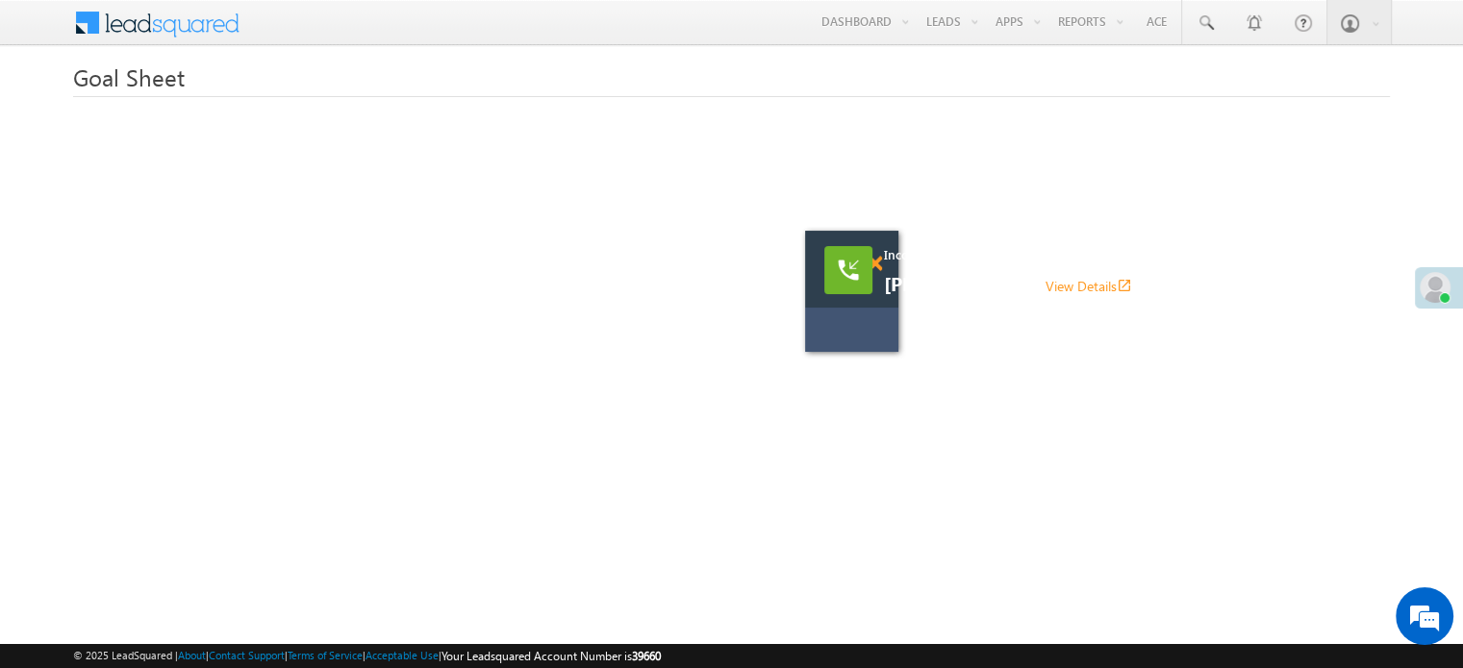
click at [871, 260] on div at bounding box center [848, 270] width 48 height 48
click at [879, 264] on span at bounding box center [874, 264] width 14 height 16
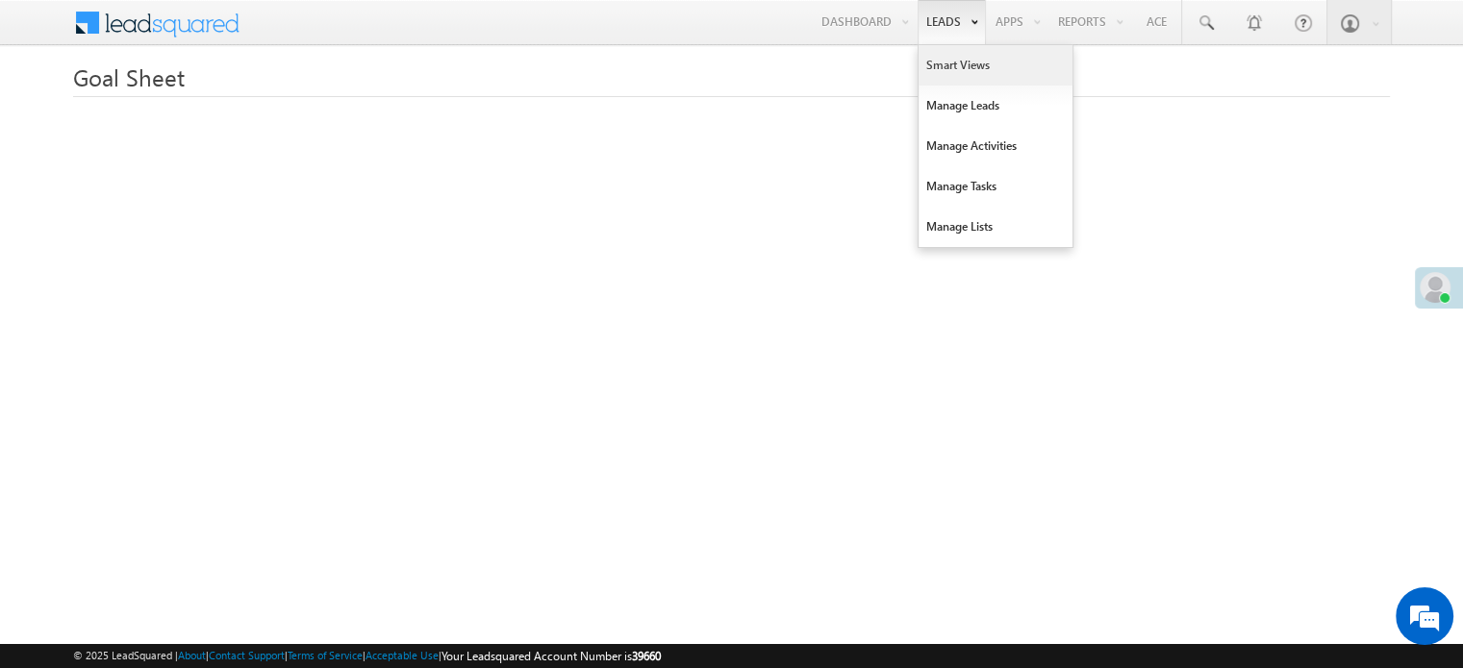
click at [947, 52] on link "Smart Views" at bounding box center [995, 65] width 154 height 40
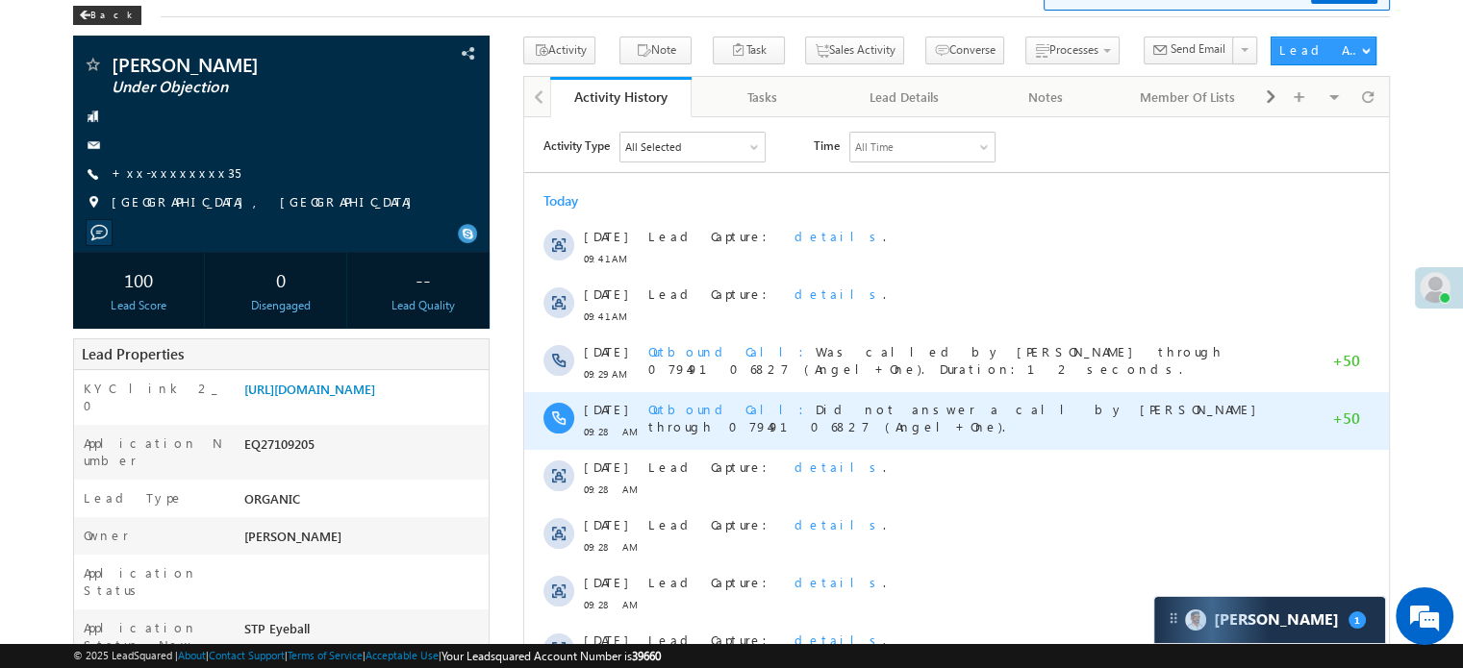
scroll to position [96, 0]
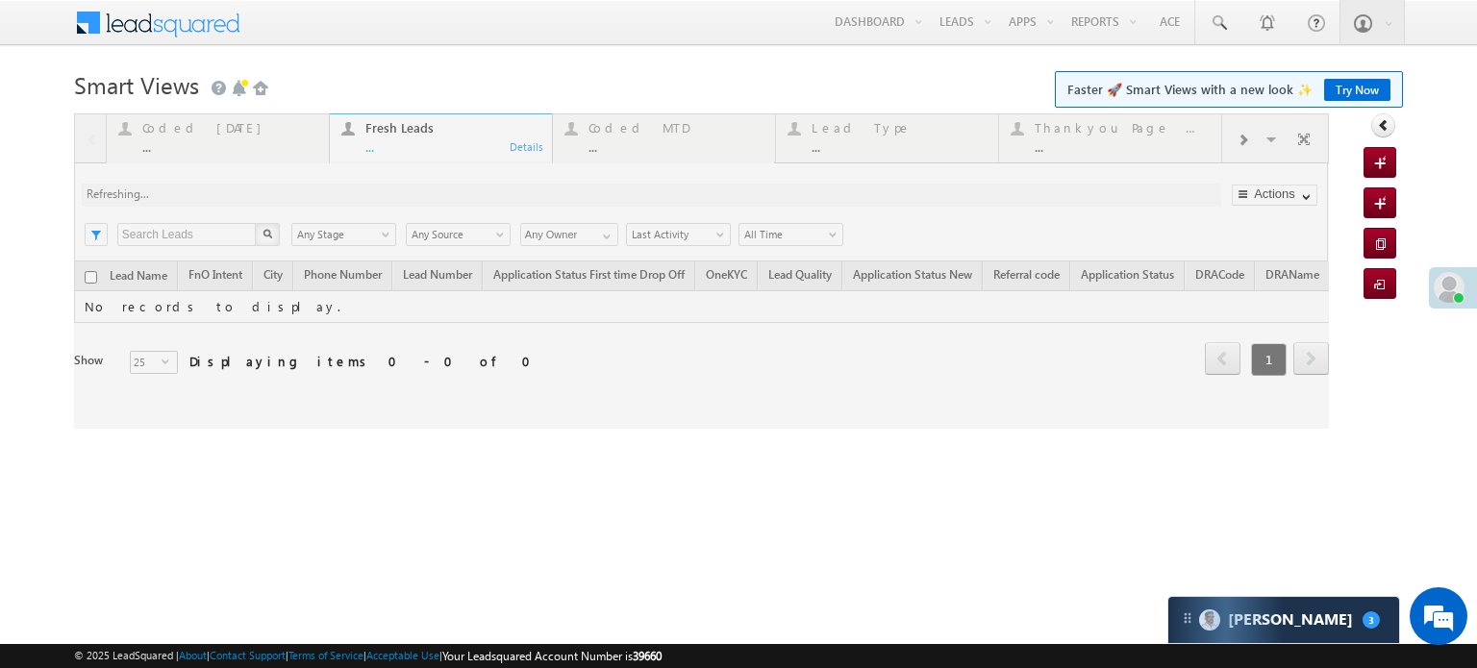
scroll to position [8809, 0]
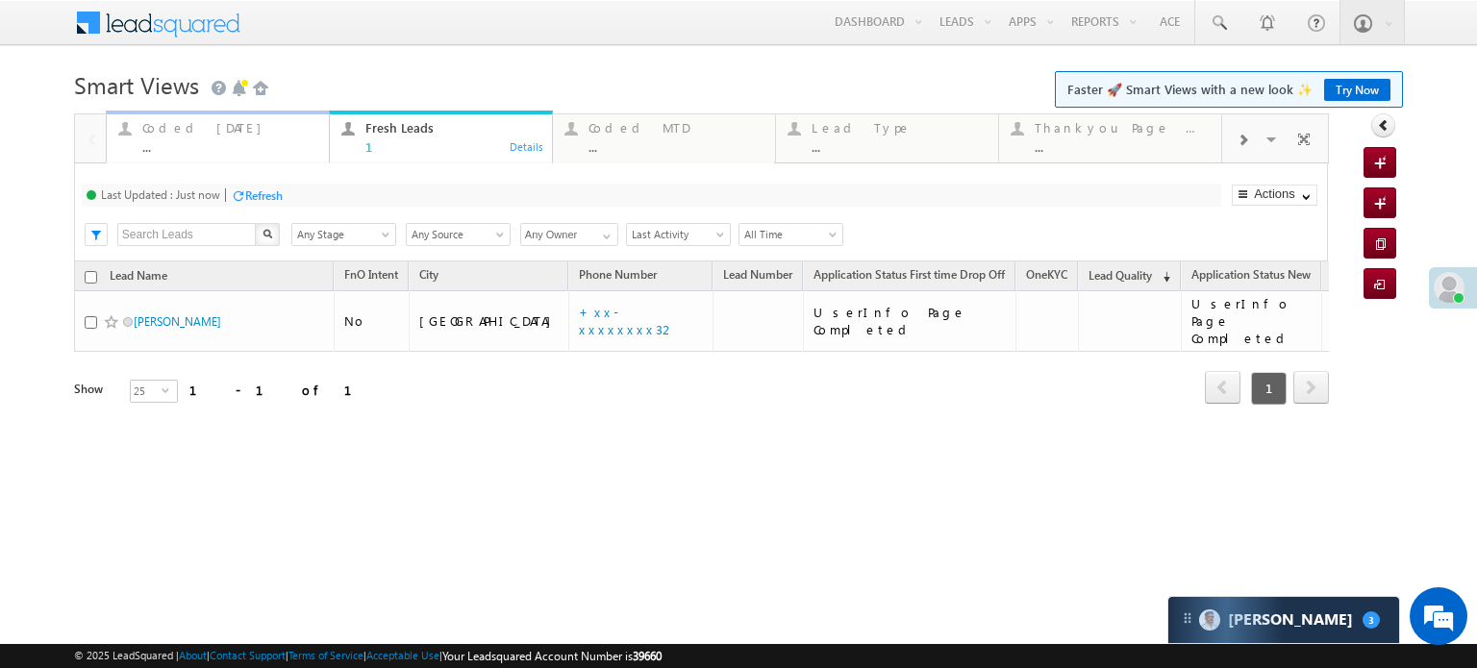
click at [208, 141] on div "..." at bounding box center [229, 146] width 175 height 14
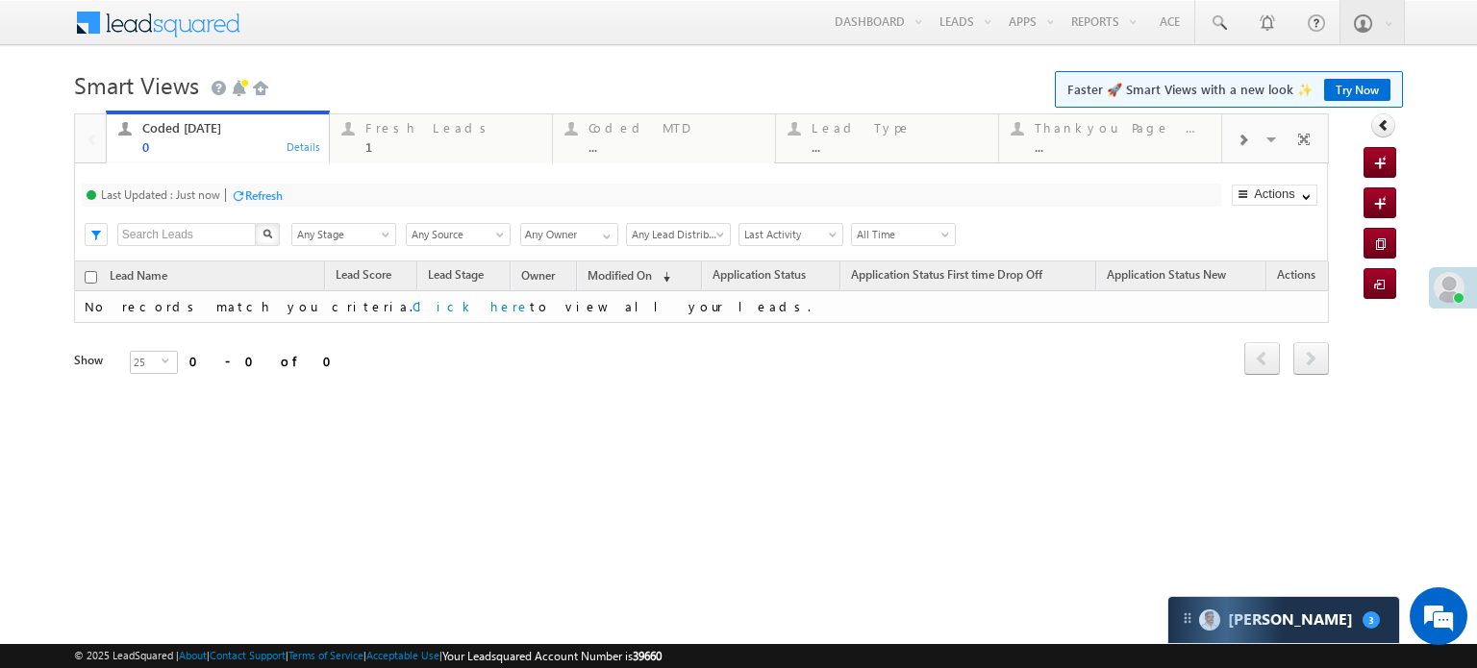
scroll to position [0, 0]
click at [250, 193] on div "Refresh" at bounding box center [264, 196] width 38 height 14
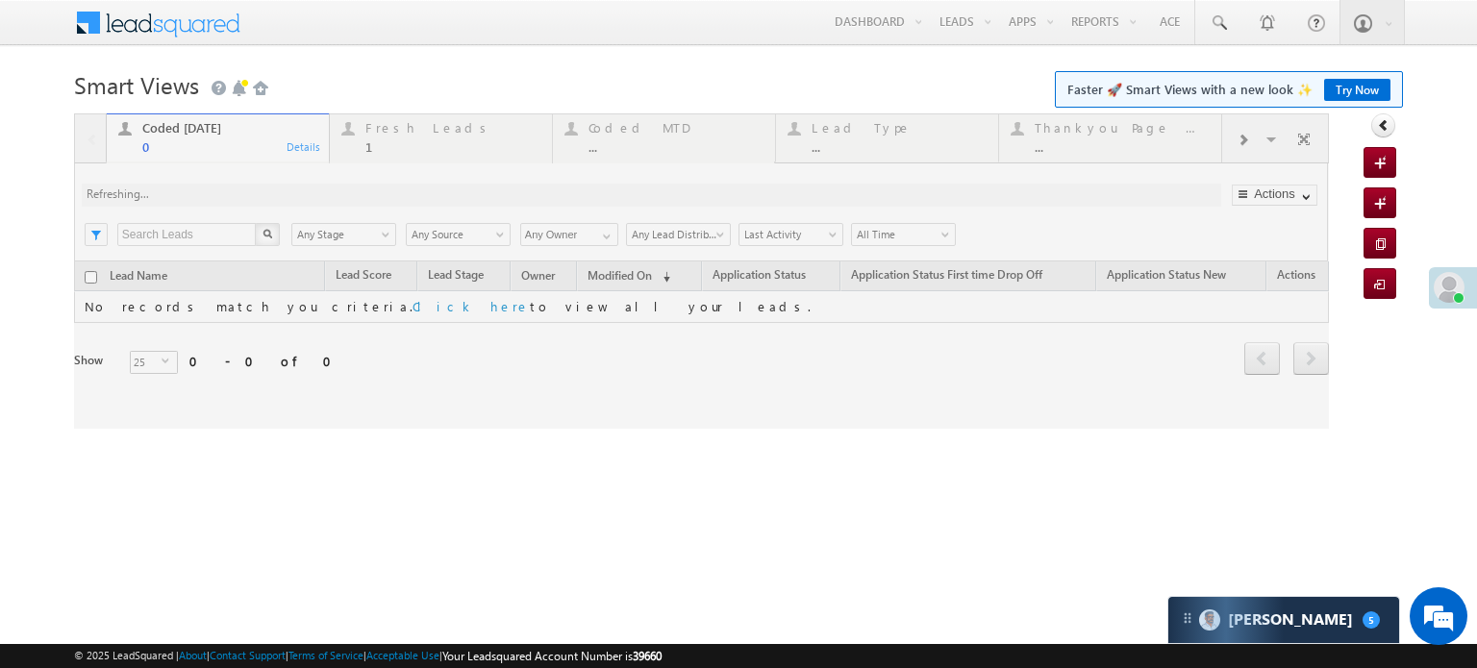
scroll to position [9017, 0]
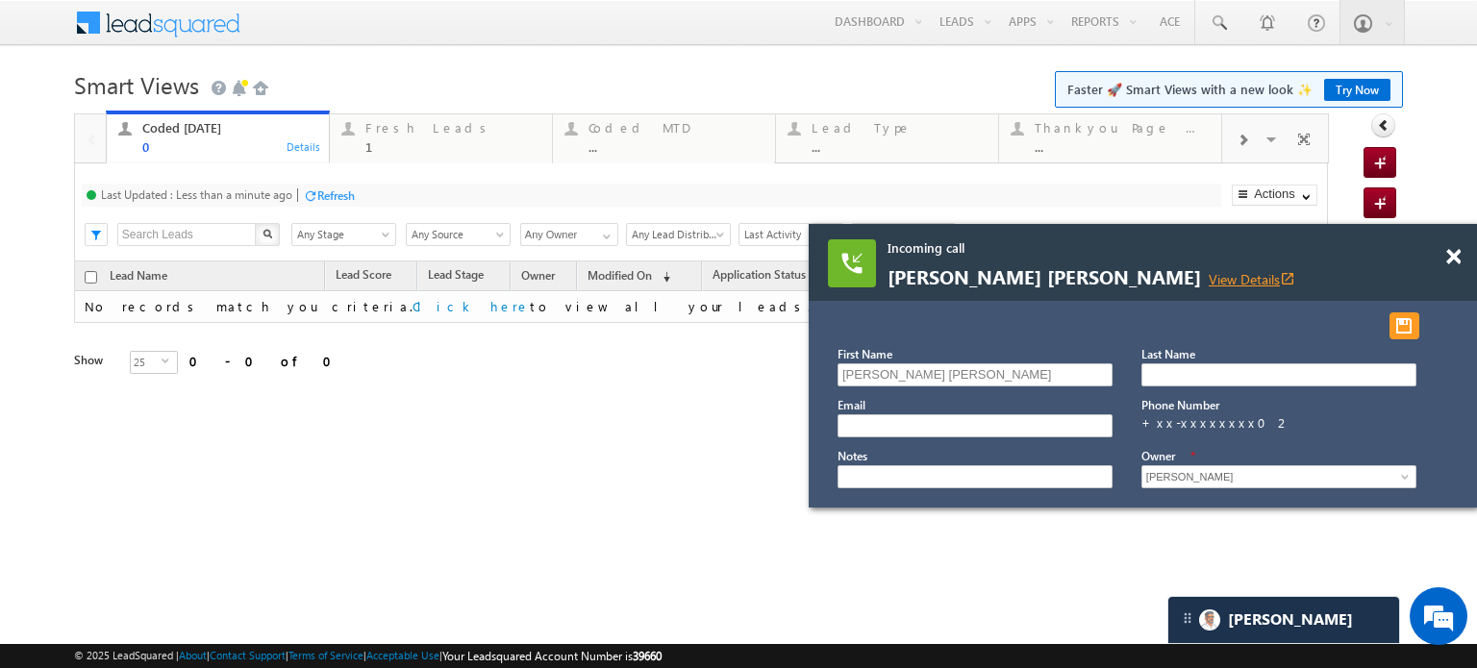
click at [1209, 272] on link "View Details open_in_new" at bounding box center [1252, 279] width 87 height 18
click at [1224, 18] on span at bounding box center [1218, 22] width 19 height 19
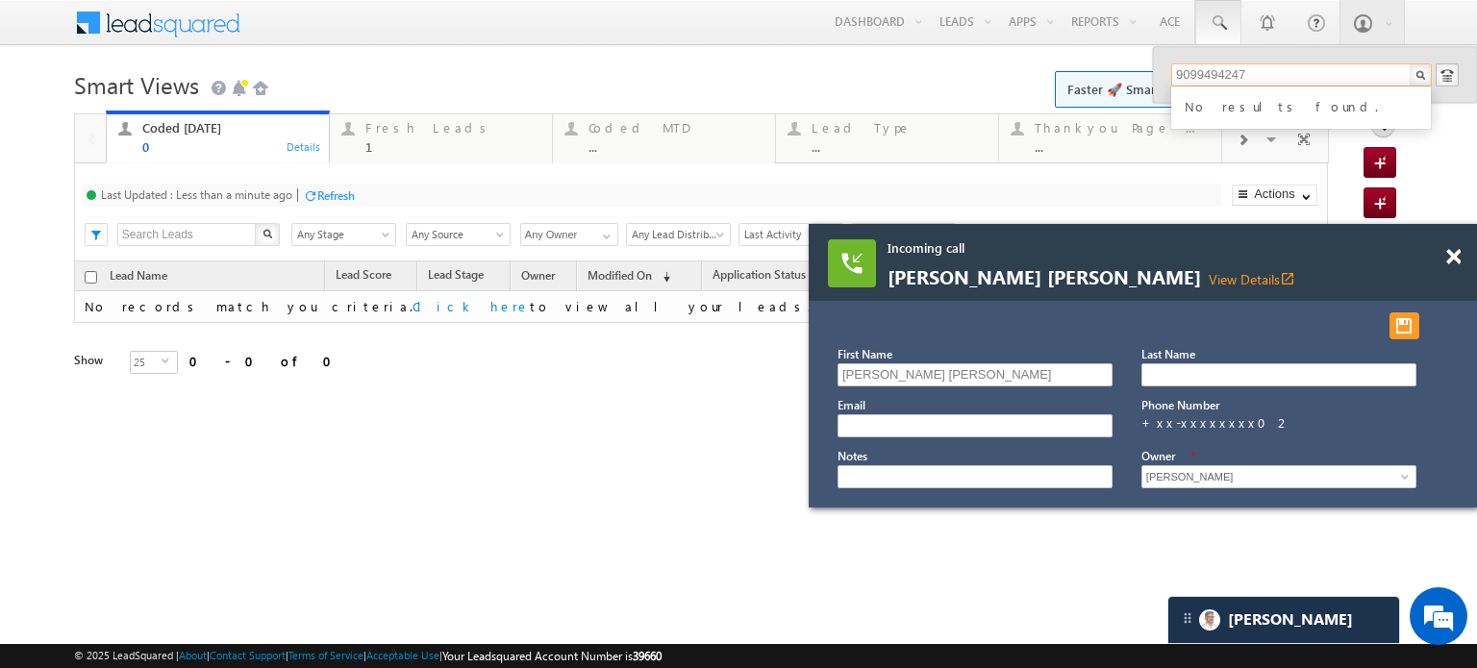
click at [1293, 76] on input "9099494247" at bounding box center [1301, 74] width 261 height 23
type input "9099494247"
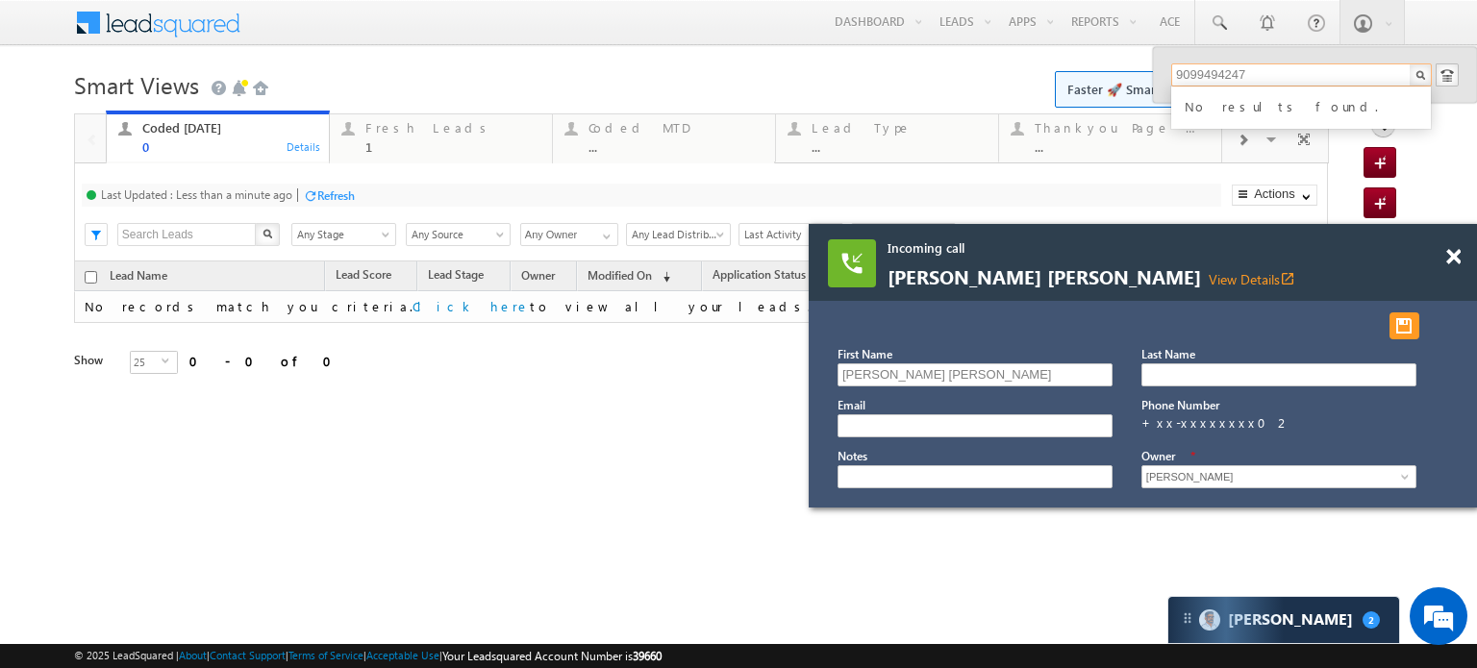
drag, startPoint x: 1268, startPoint y: 75, endPoint x: 1156, endPoint y: 78, distance: 111.6
click at [1156, 78] on div "9099494247 No results found." at bounding box center [1315, 75] width 324 height 56
click at [384, 130] on div "Fresh Leads" at bounding box center [452, 127] width 175 height 15
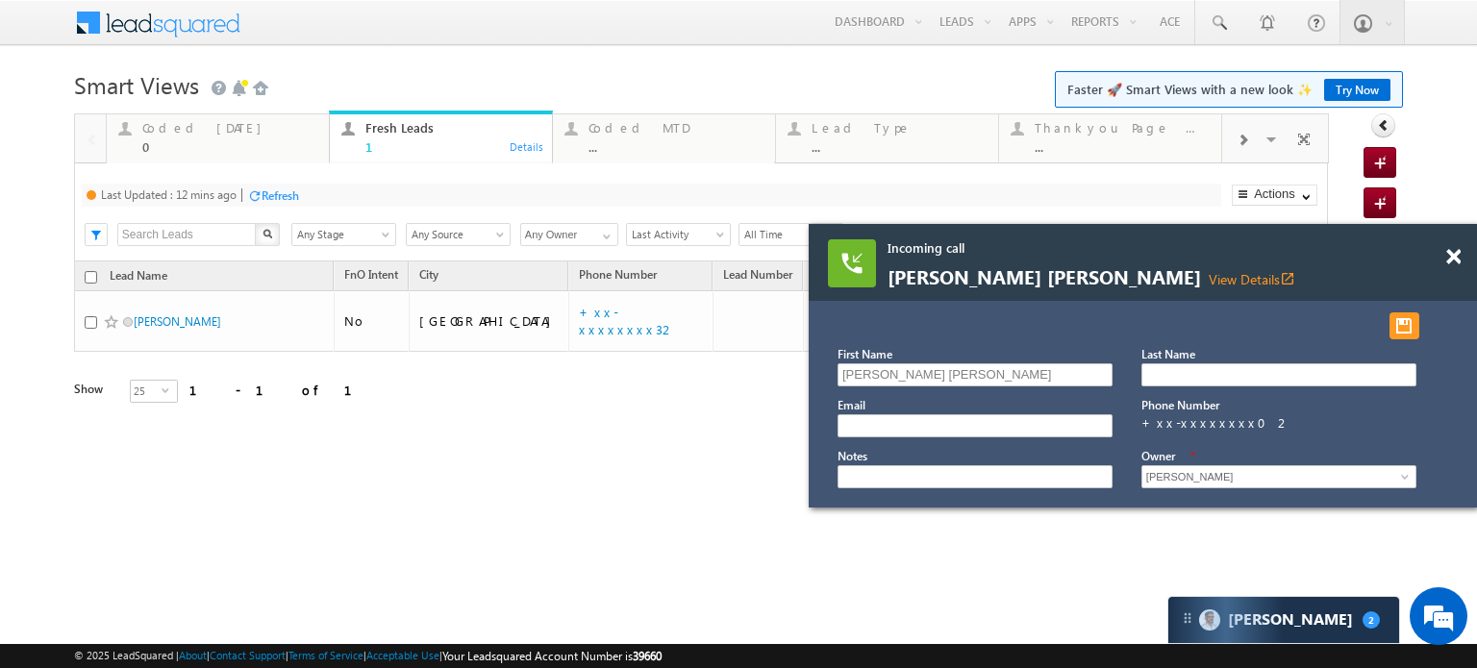
click at [260, 187] on div "Refresh" at bounding box center [273, 195] width 52 height 18
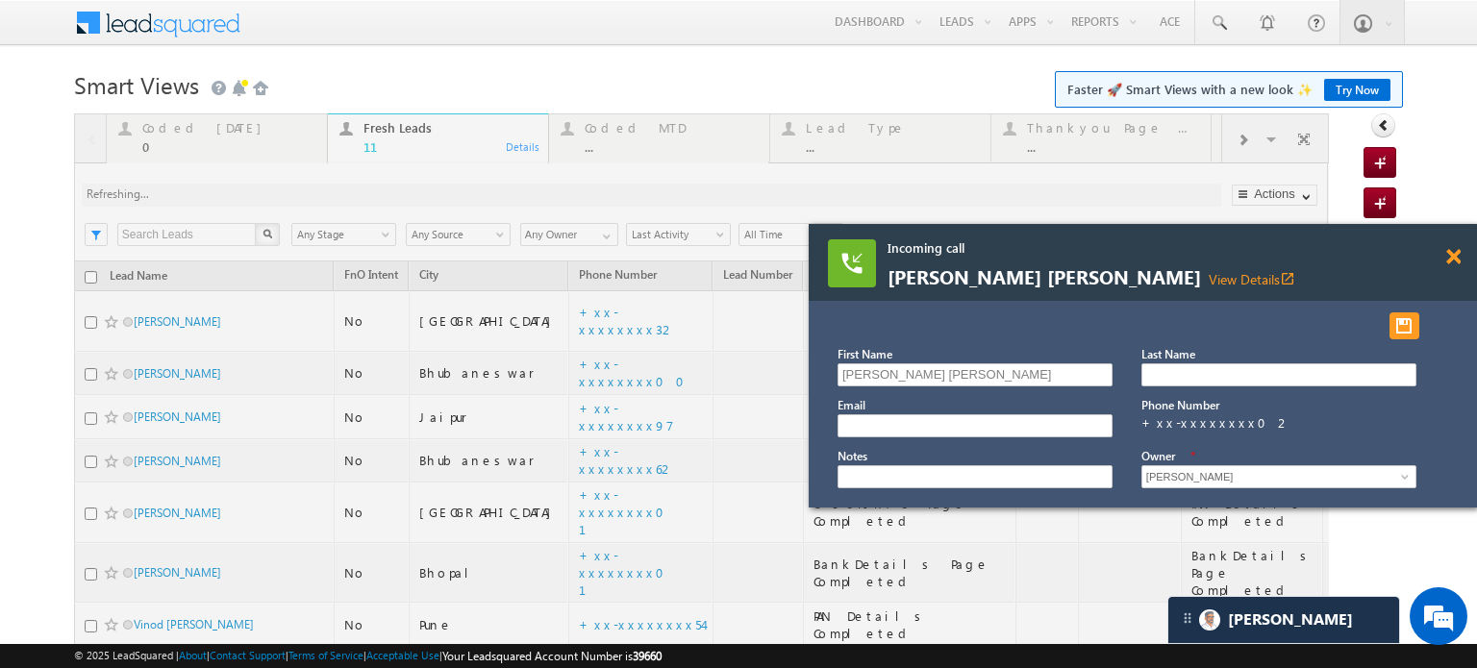
click at [1452, 248] on div at bounding box center [1464, 248] width 26 height 48
click at [1454, 257] on span at bounding box center [1453, 257] width 14 height 16
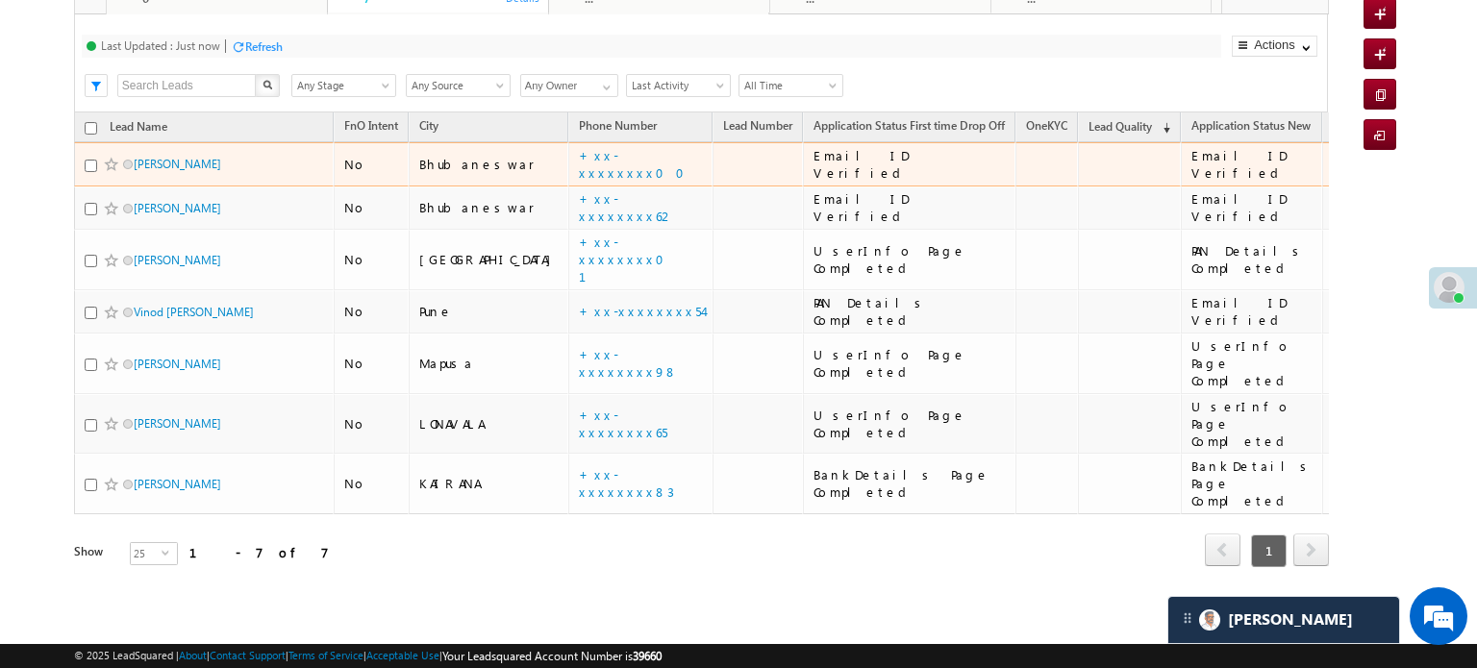
scroll to position [94, 0]
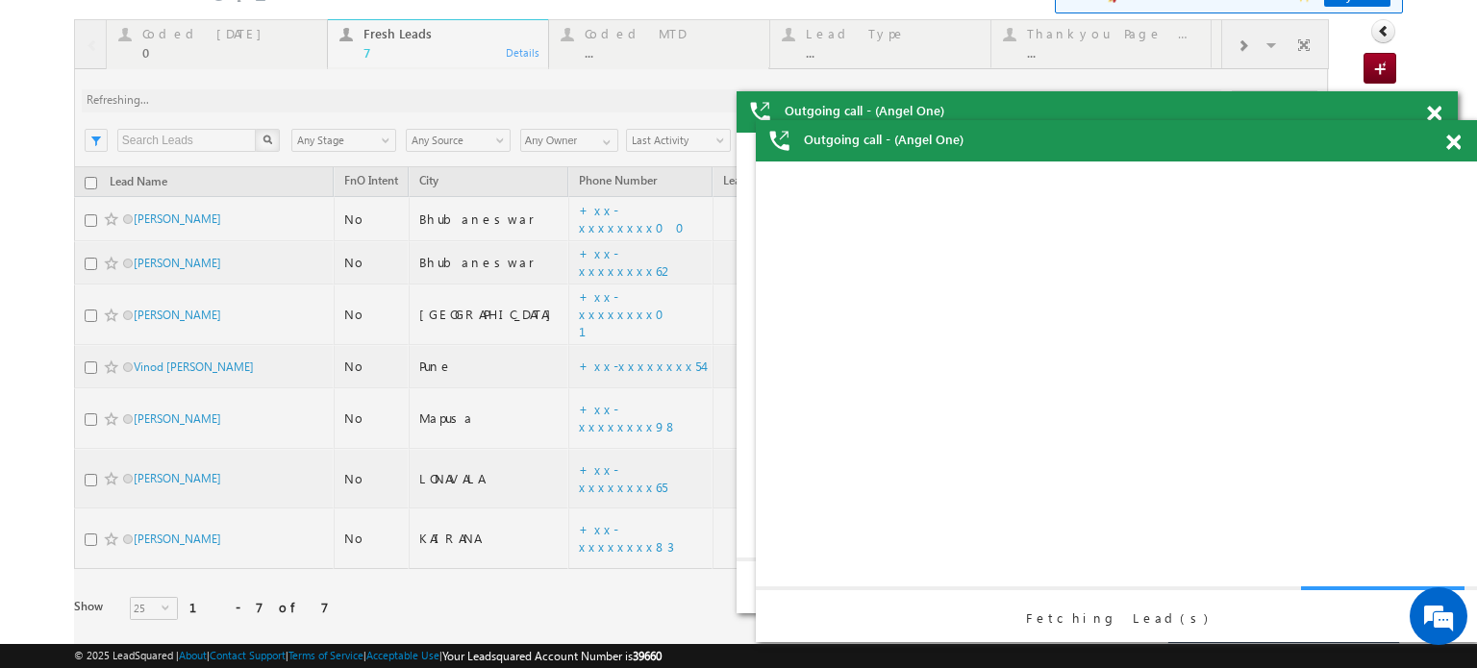
click at [1442, 122] on span at bounding box center [1434, 114] width 14 height 16
click at [1453, 144] on body "View Details Change Lead View Details Change Opportunity Fetching Lead(s)" at bounding box center [1097, 373] width 721 height 481
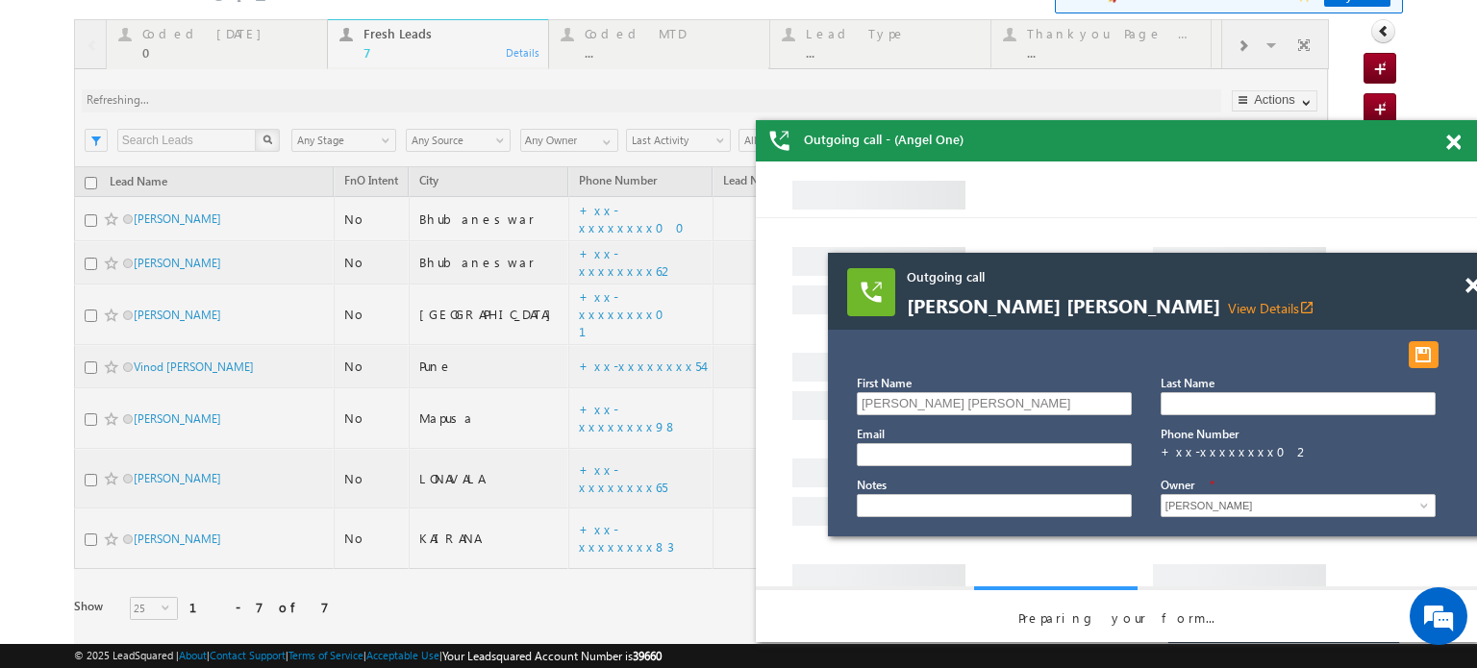
scroll to position [0, 0]
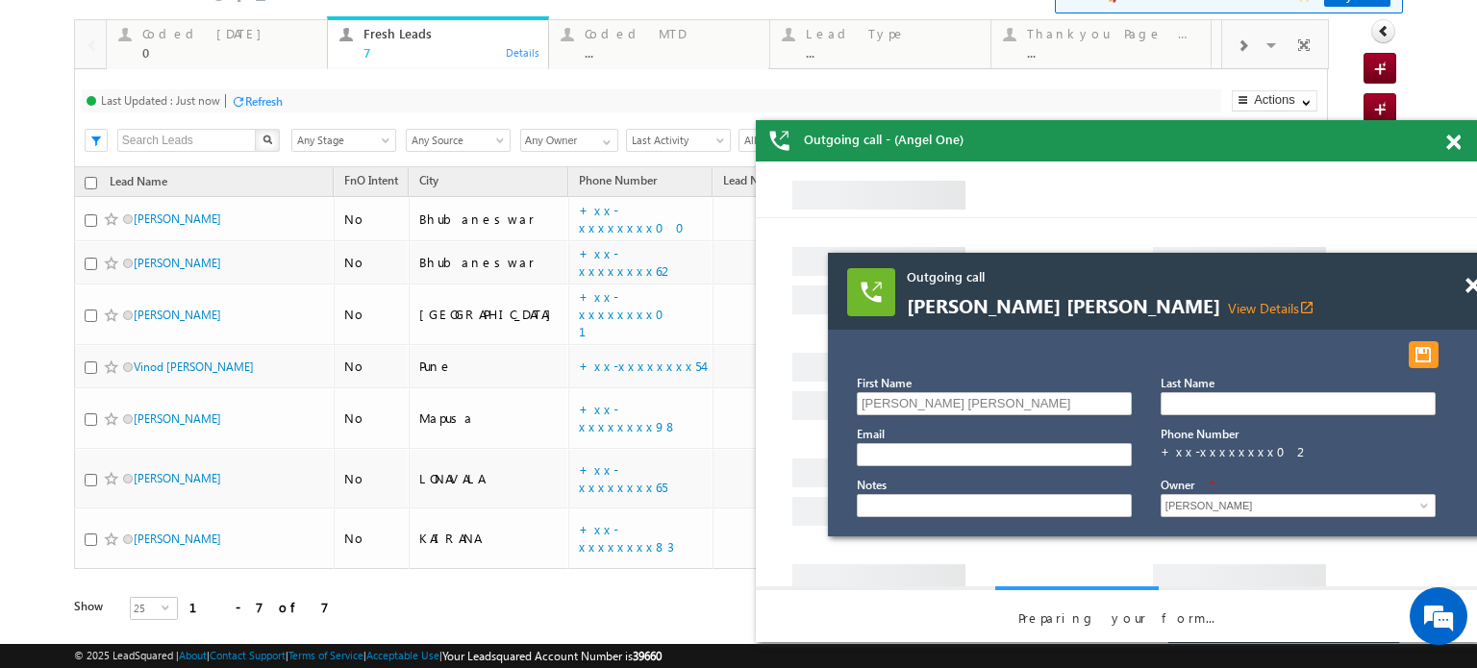
click at [1450, 140] on span at bounding box center [1453, 143] width 14 height 16
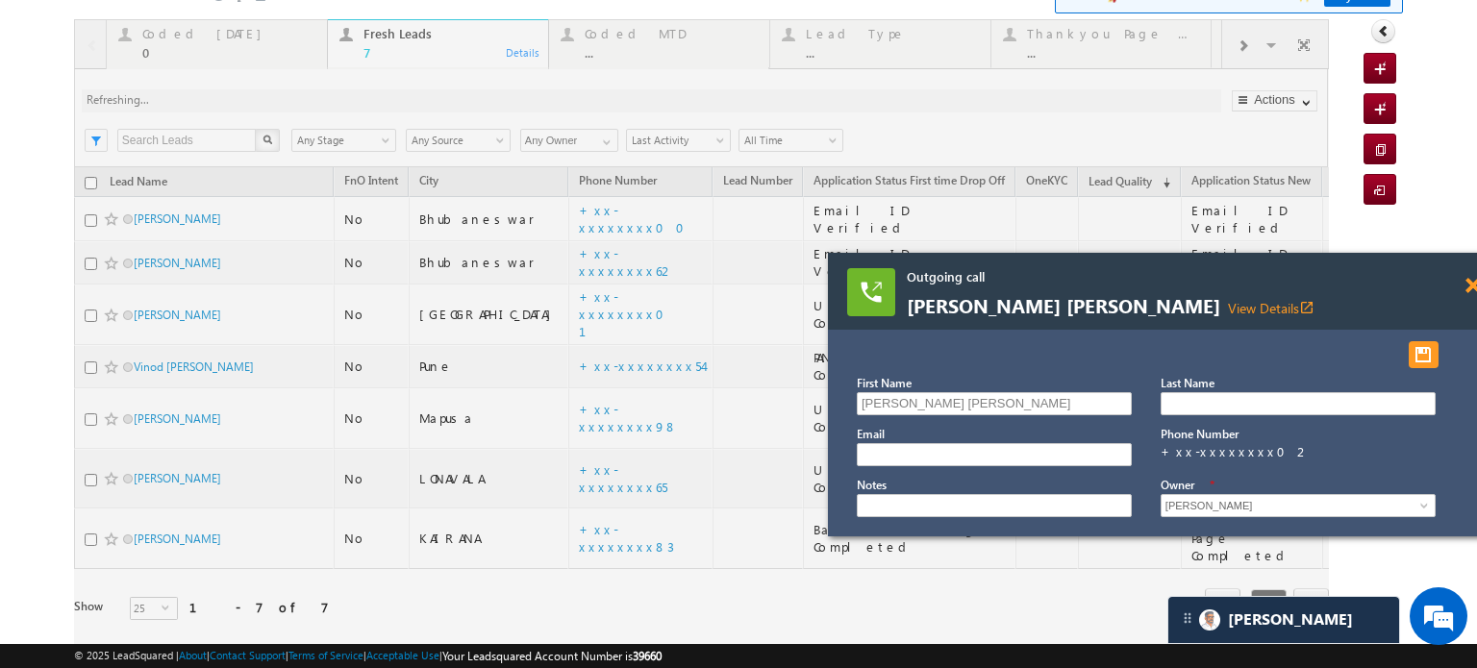
click at [1470, 288] on span at bounding box center [1473, 286] width 14 height 16
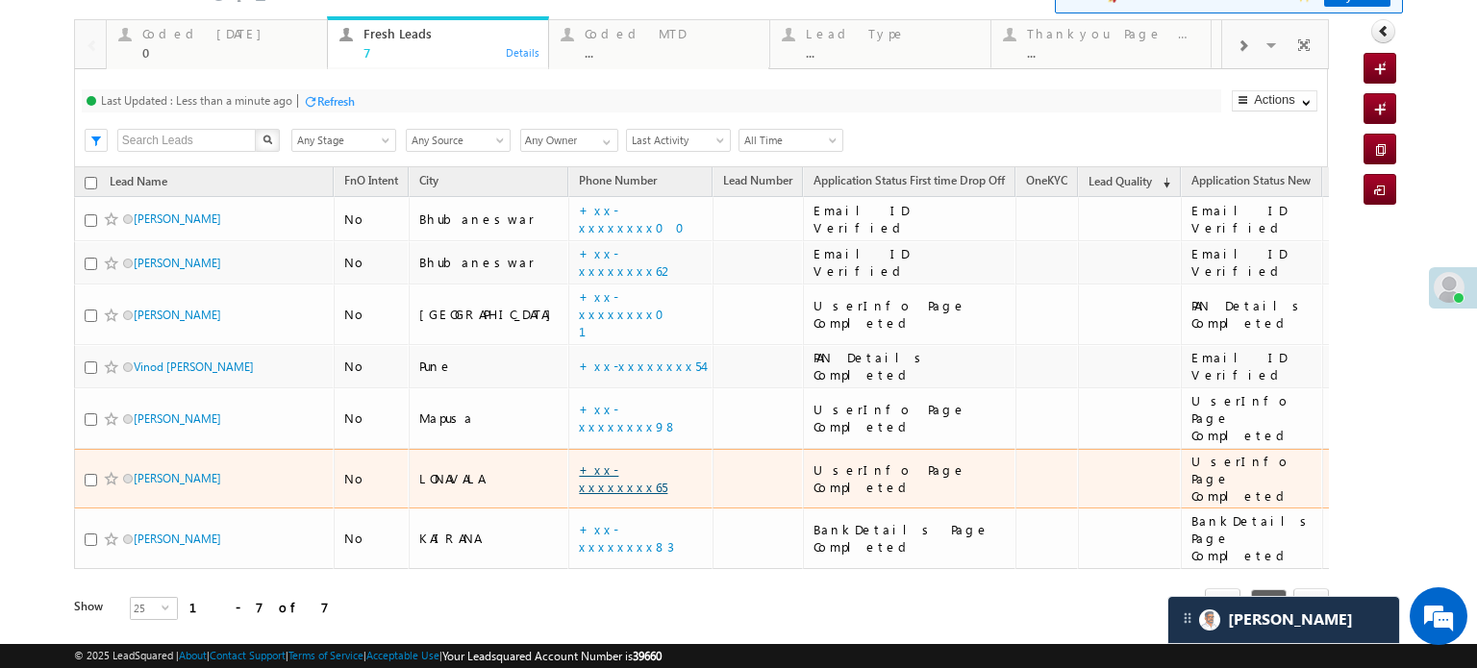
click at [579, 462] on link "+xx-xxxxxxxx65" at bounding box center [623, 479] width 88 height 34
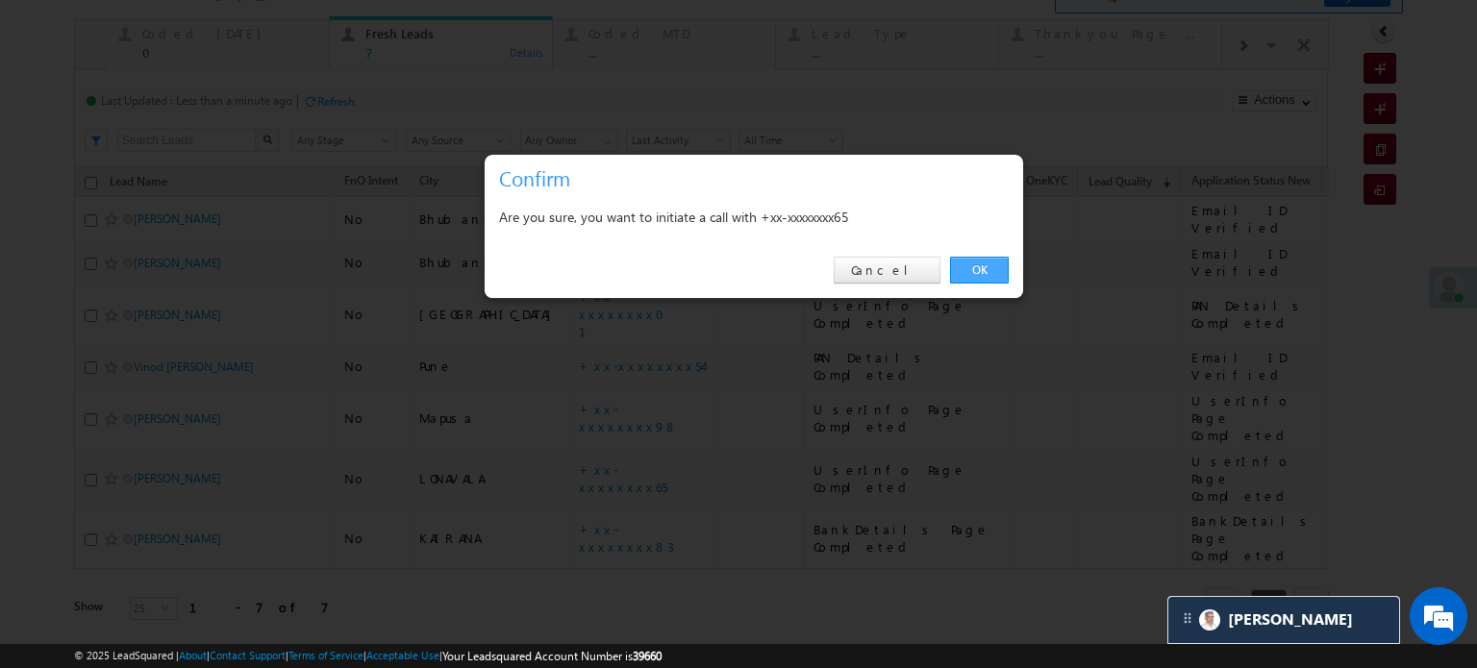
click at [969, 264] on link "OK" at bounding box center [979, 270] width 59 height 27
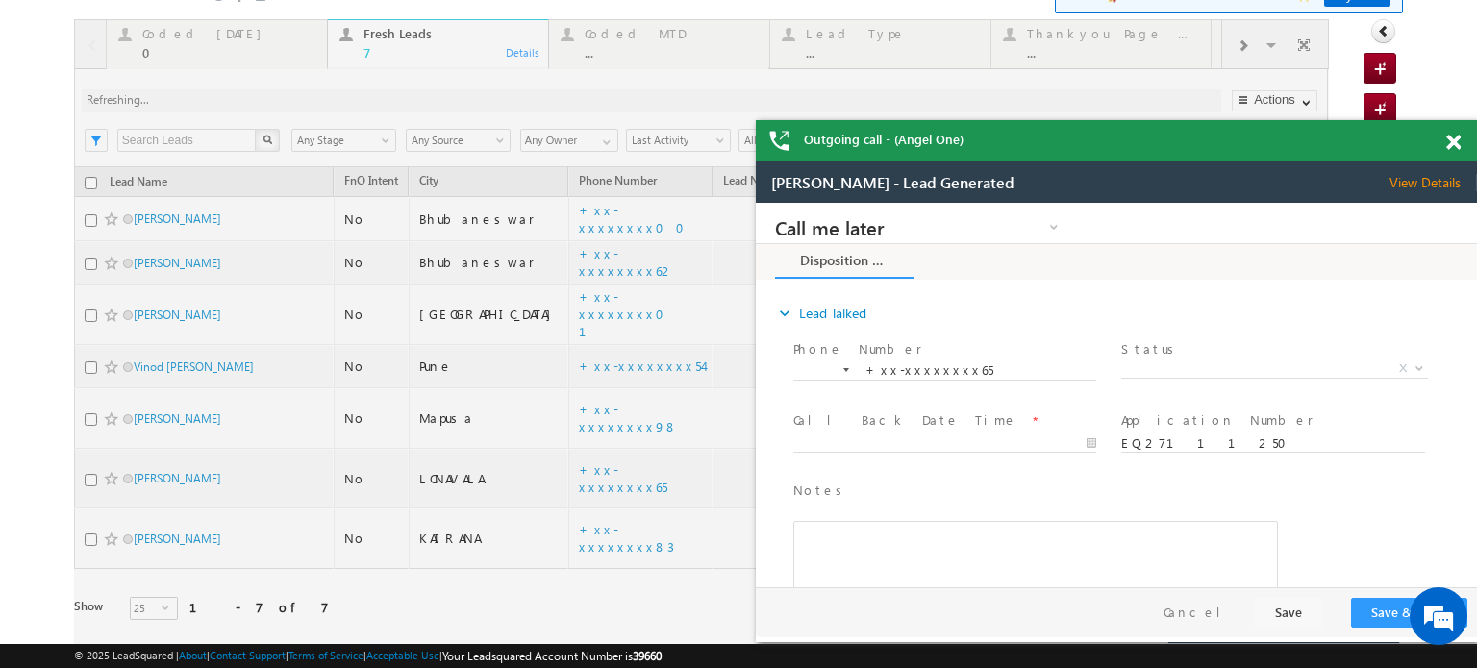
click at [1447, 142] on span at bounding box center [1453, 143] width 14 height 16
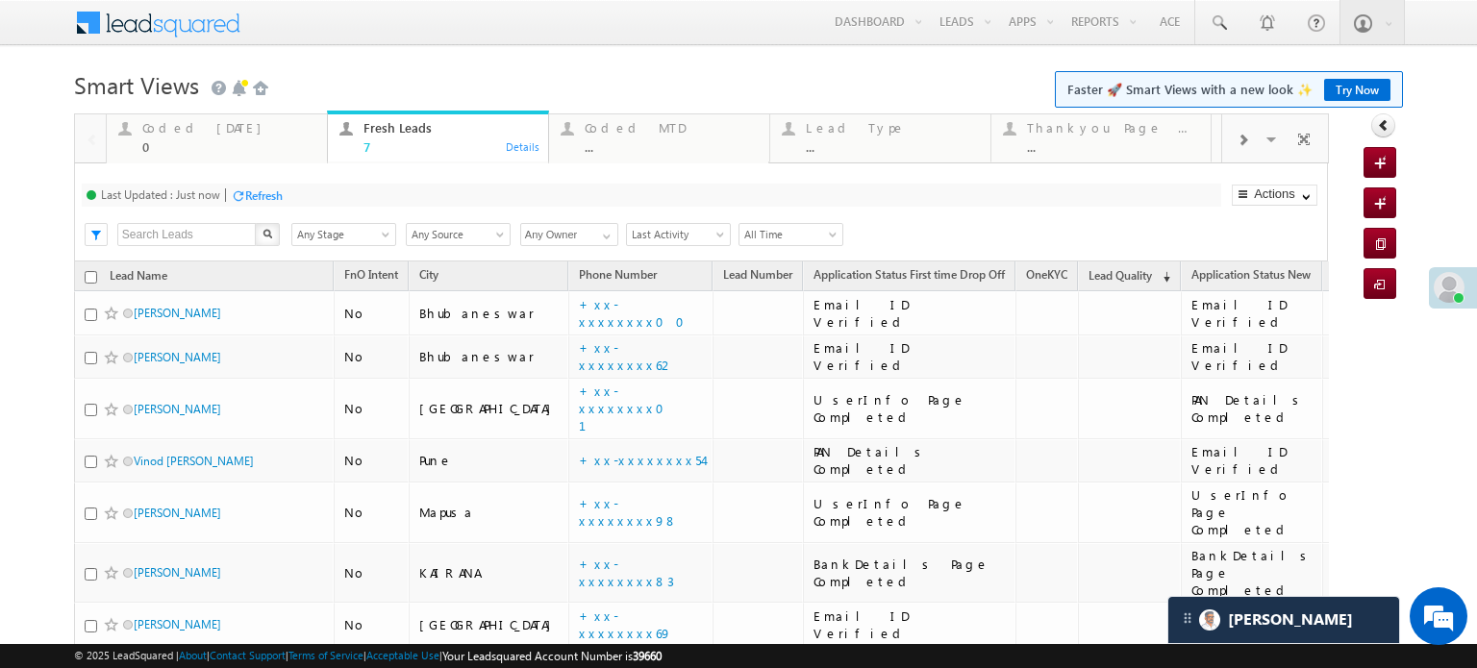
click at [275, 193] on div "Refresh" at bounding box center [264, 196] width 38 height 14
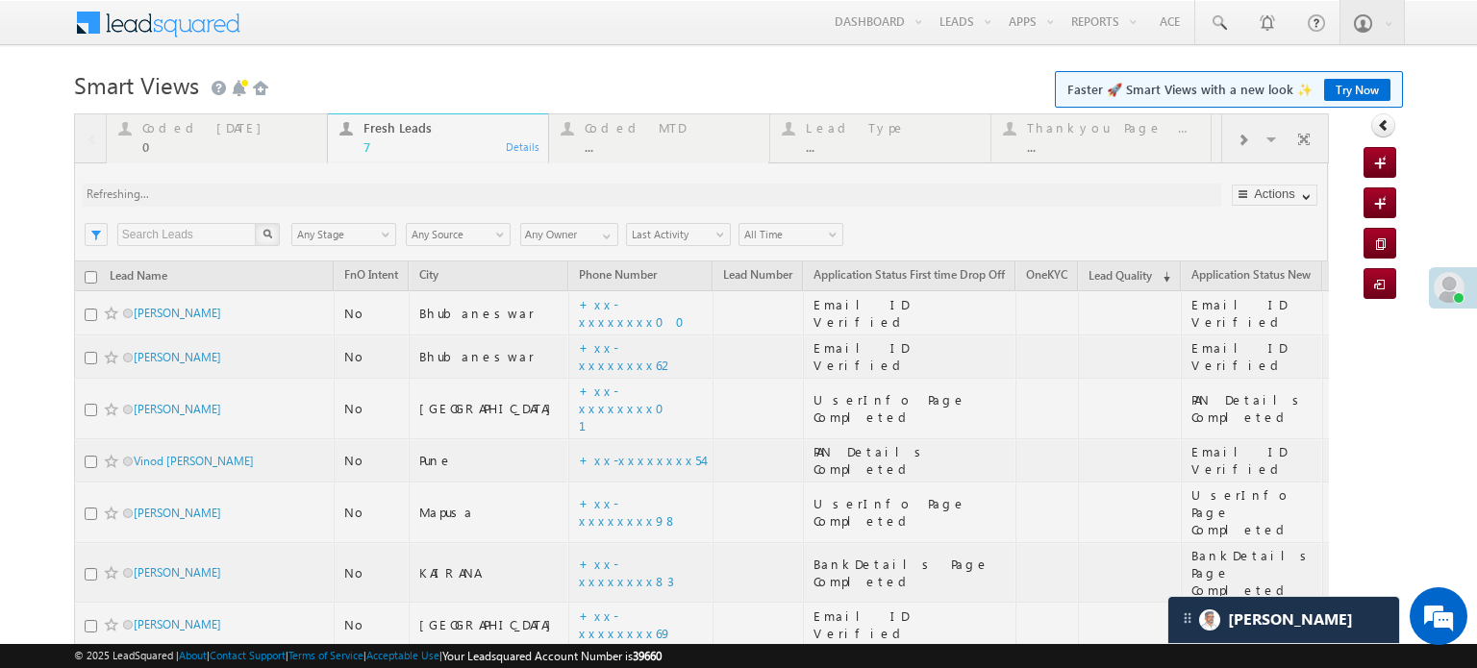
click at [275, 193] on div at bounding box center [701, 433] width 1255 height 640
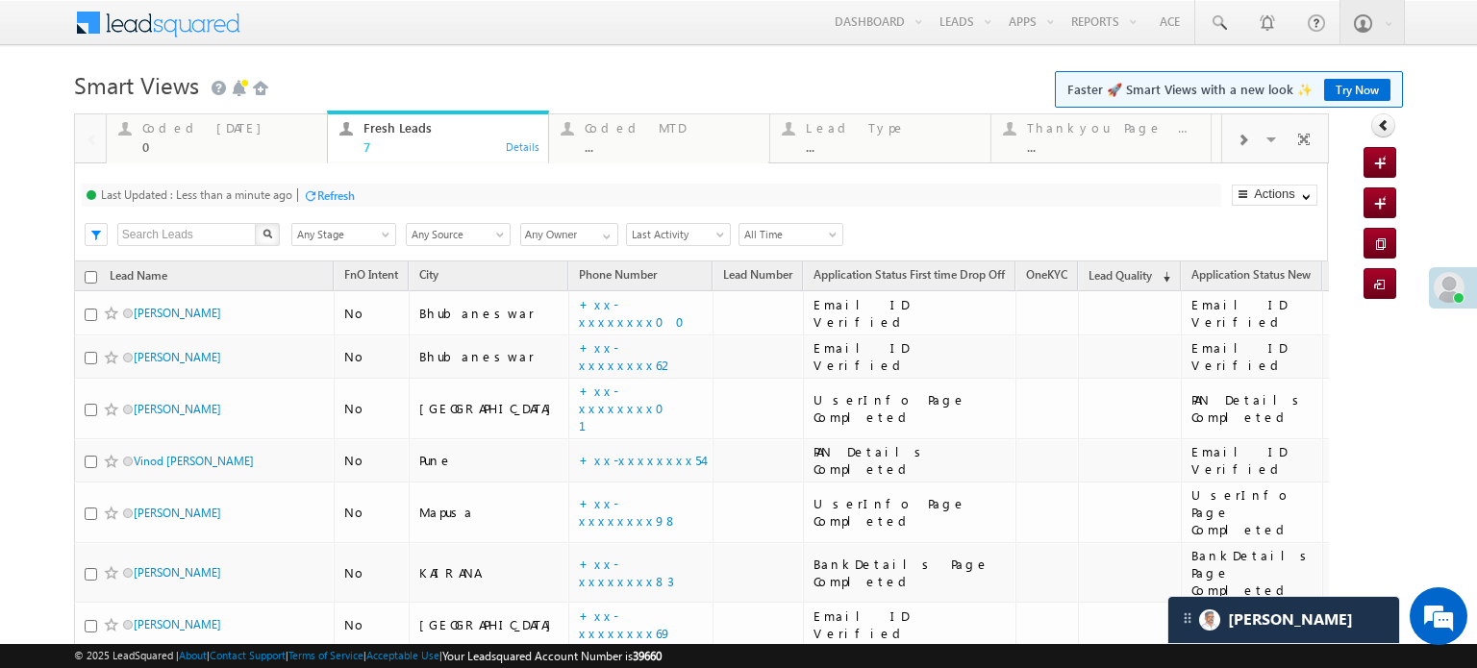
click at [335, 195] on div "Refresh" at bounding box center [336, 196] width 38 height 14
click at [267, 191] on div "Refresh" at bounding box center [264, 196] width 38 height 14
click at [327, 191] on div "Refresh" at bounding box center [336, 196] width 38 height 14
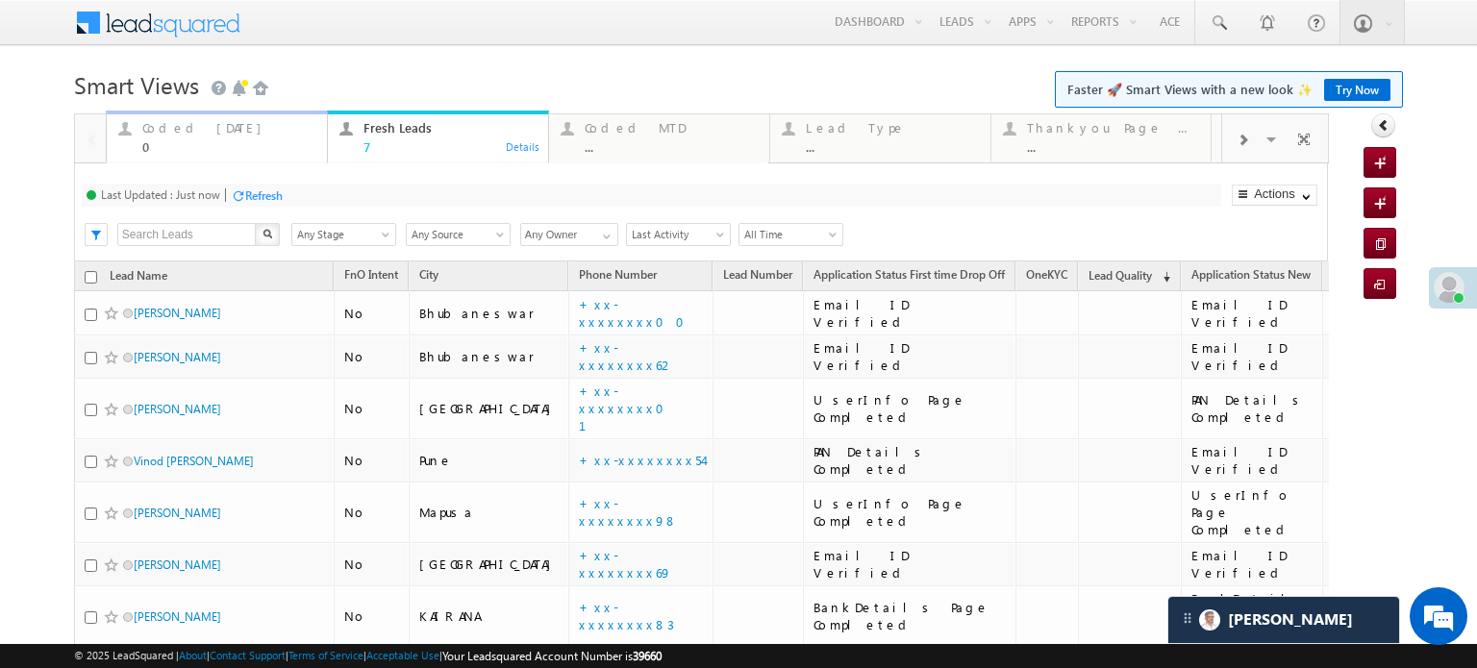
click at [220, 137] on div "Coded Today 0" at bounding box center [228, 135] width 173 height 38
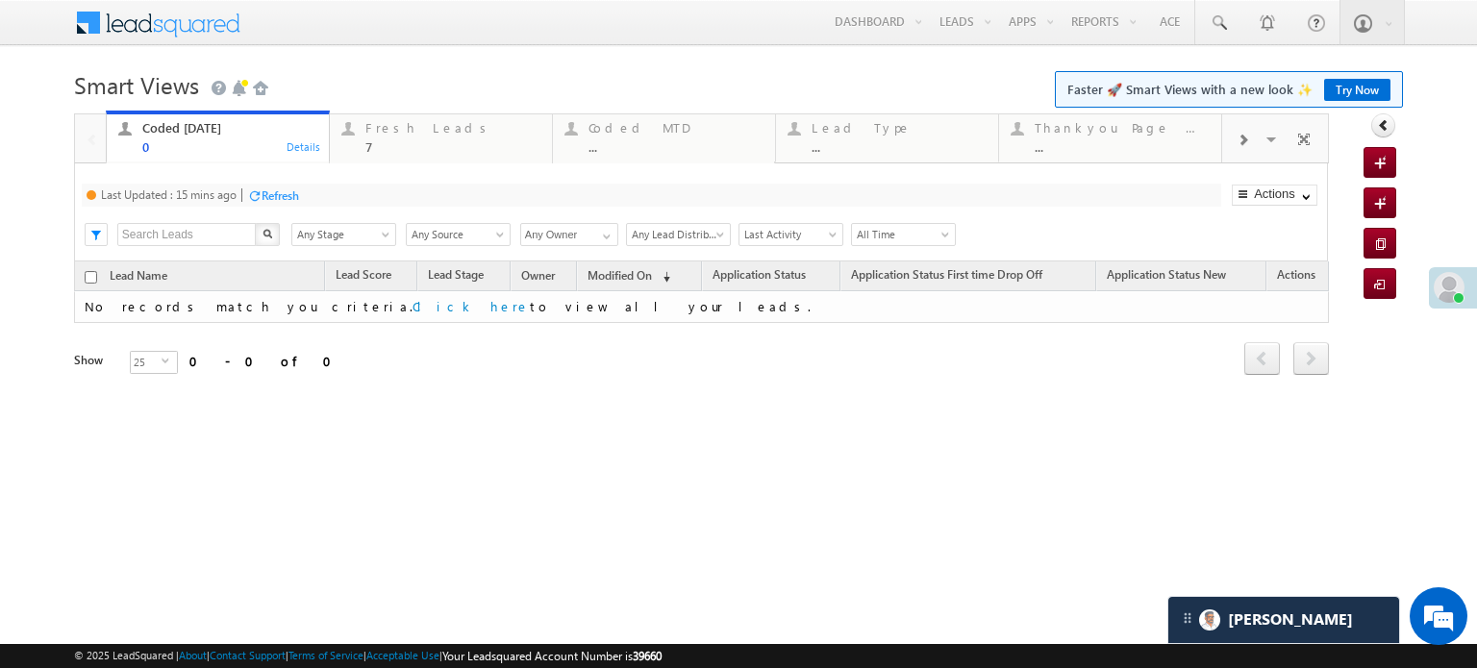
click at [271, 197] on div "Refresh" at bounding box center [281, 196] width 38 height 14
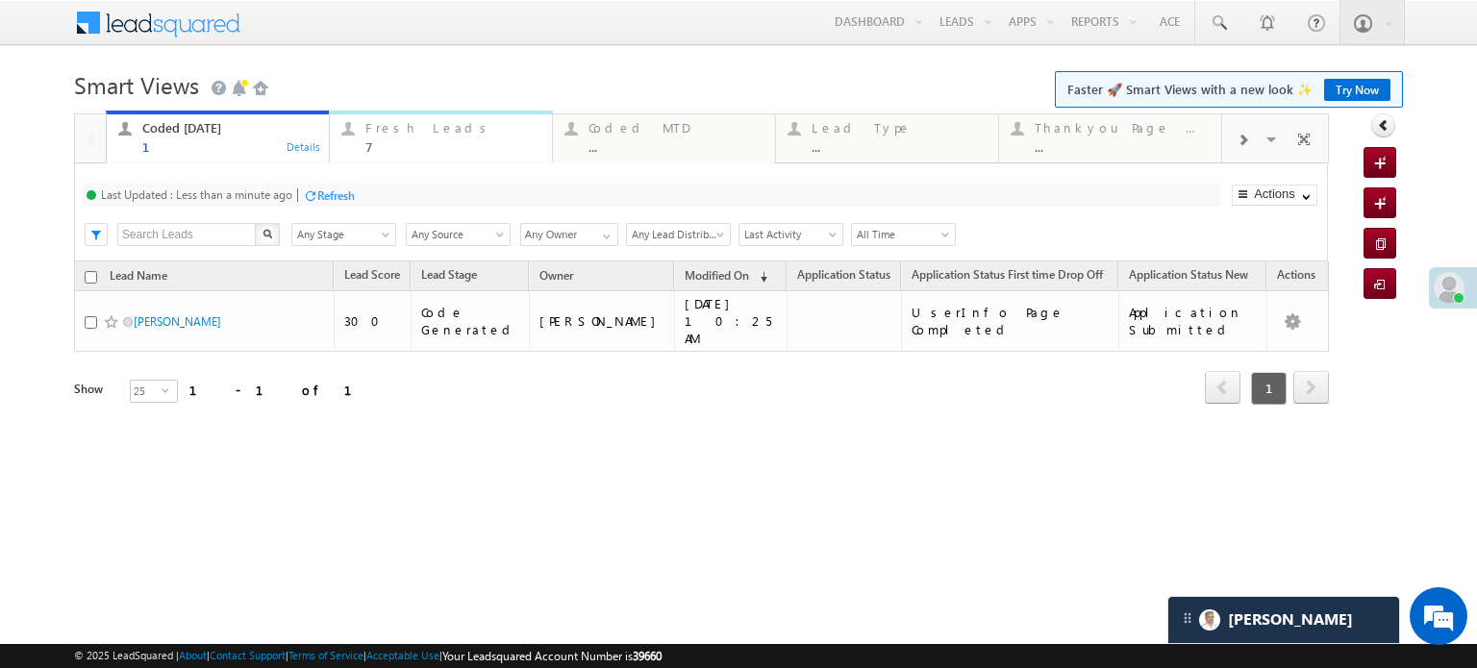
click at [383, 130] on div "Fresh Leads" at bounding box center [452, 127] width 175 height 15
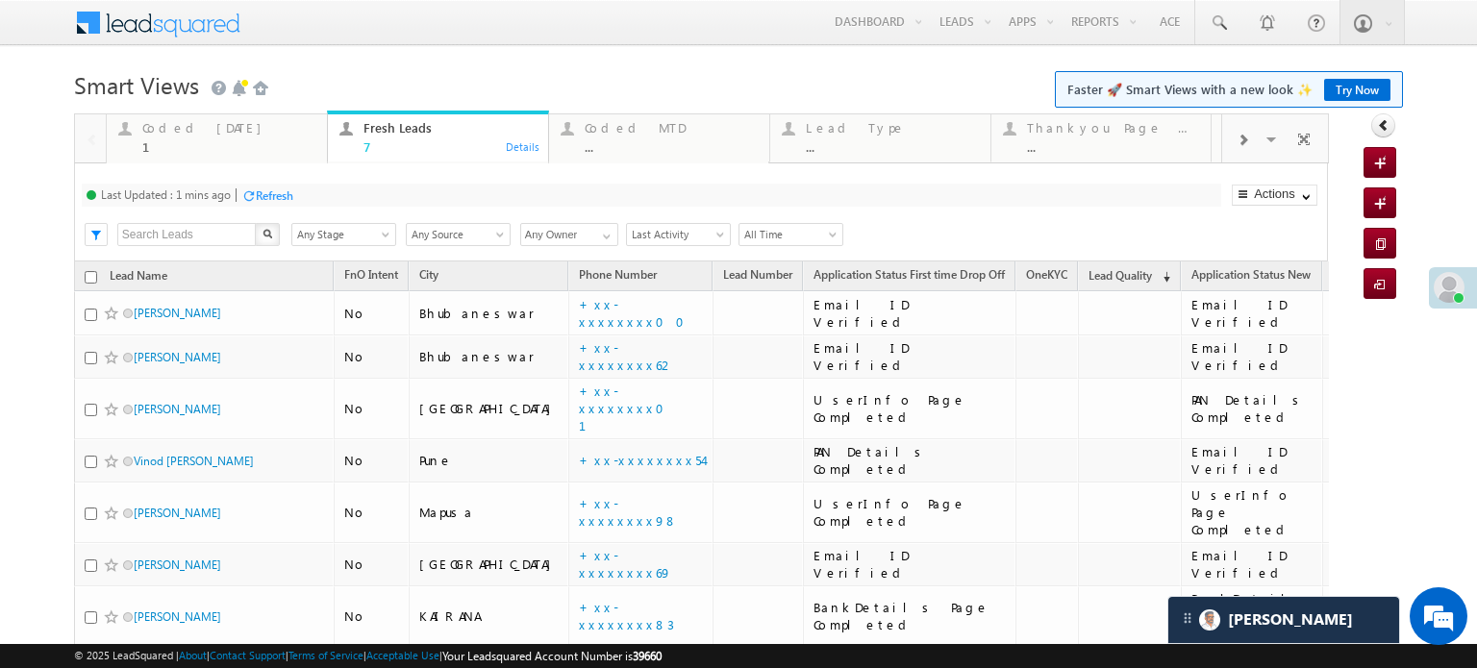
click at [281, 200] on div "Refresh" at bounding box center [275, 196] width 38 height 14
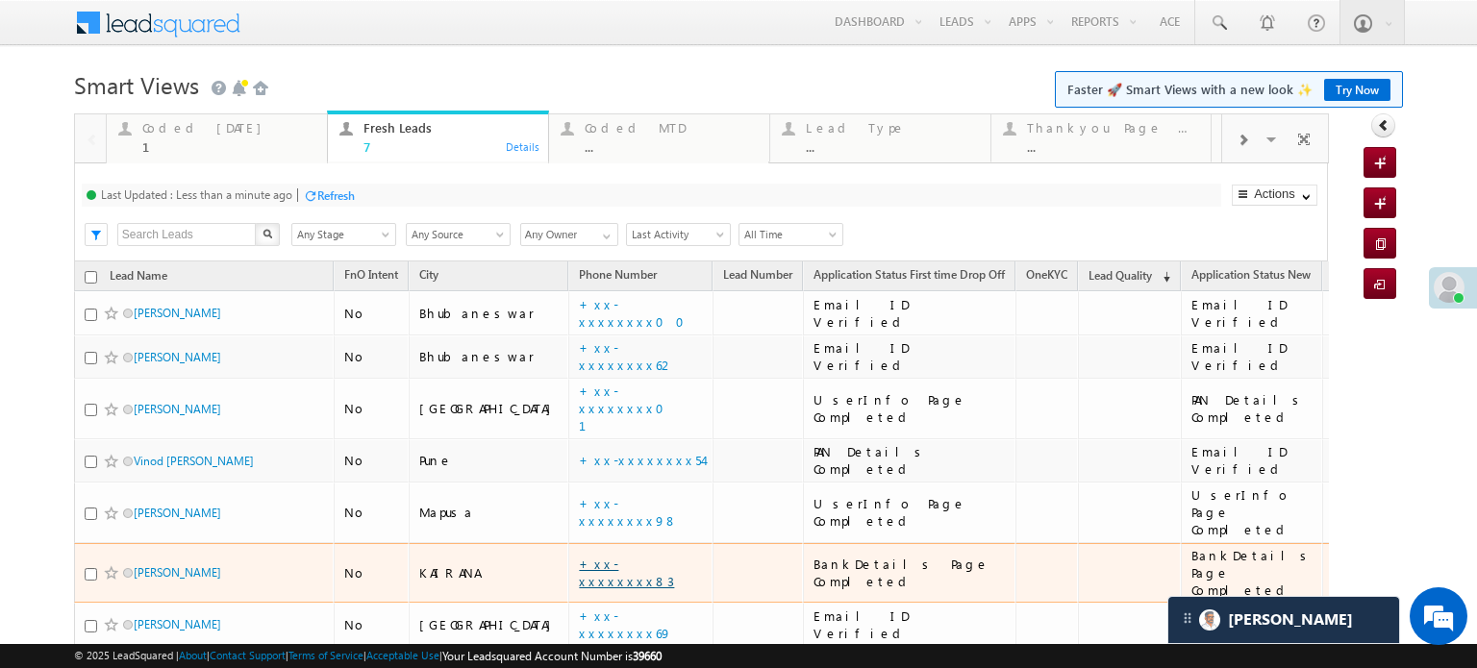
click at [579, 556] on link "+xx-xxxxxxxx83" at bounding box center [626, 573] width 95 height 34
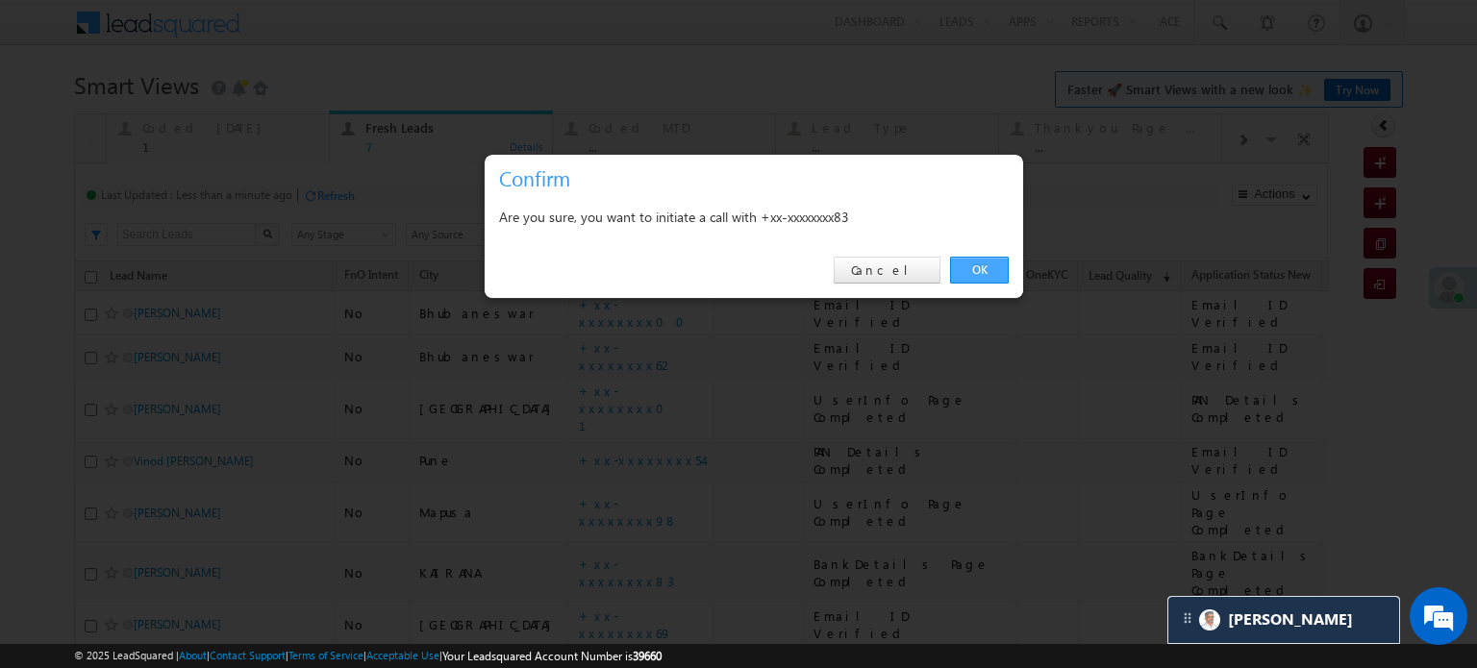
click at [993, 269] on link "OK" at bounding box center [979, 270] width 59 height 27
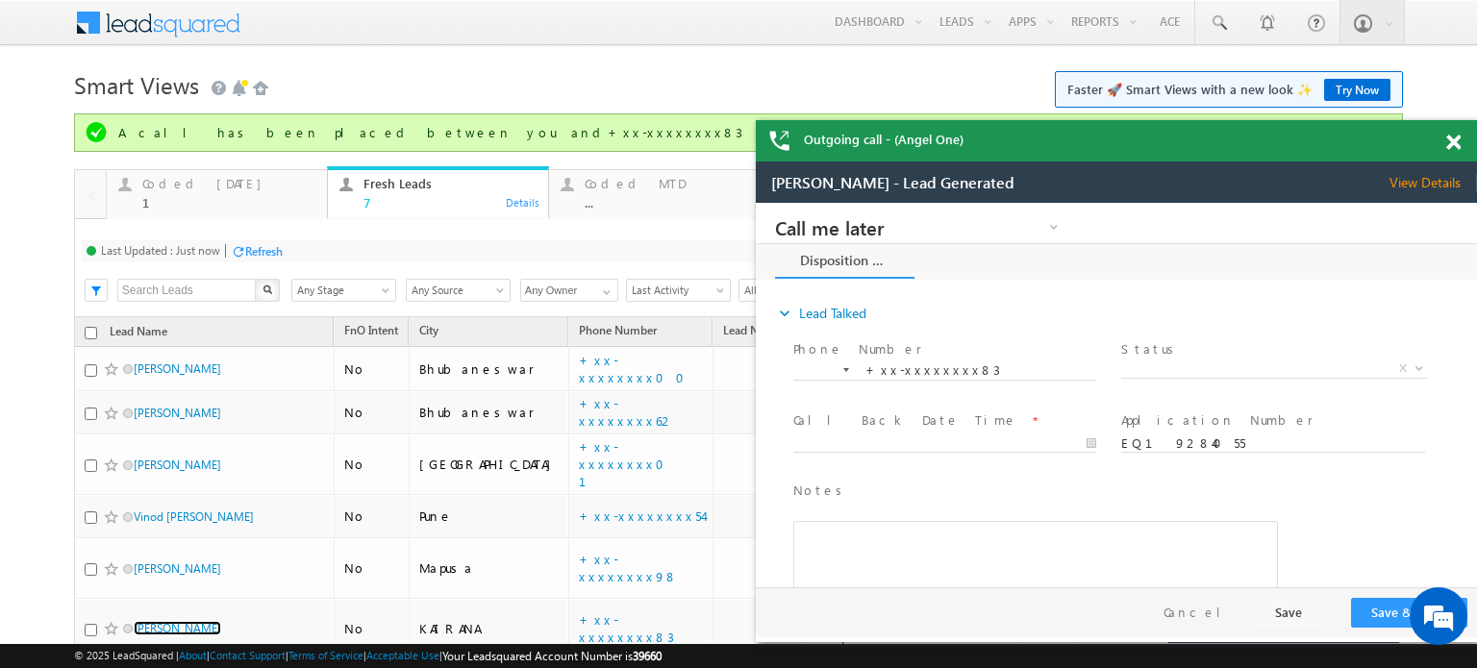
drag, startPoint x: 1452, startPoint y: 143, endPoint x: 236, endPoint y: 26, distance: 1222.2
click at [1452, 143] on span at bounding box center [1453, 143] width 14 height 16
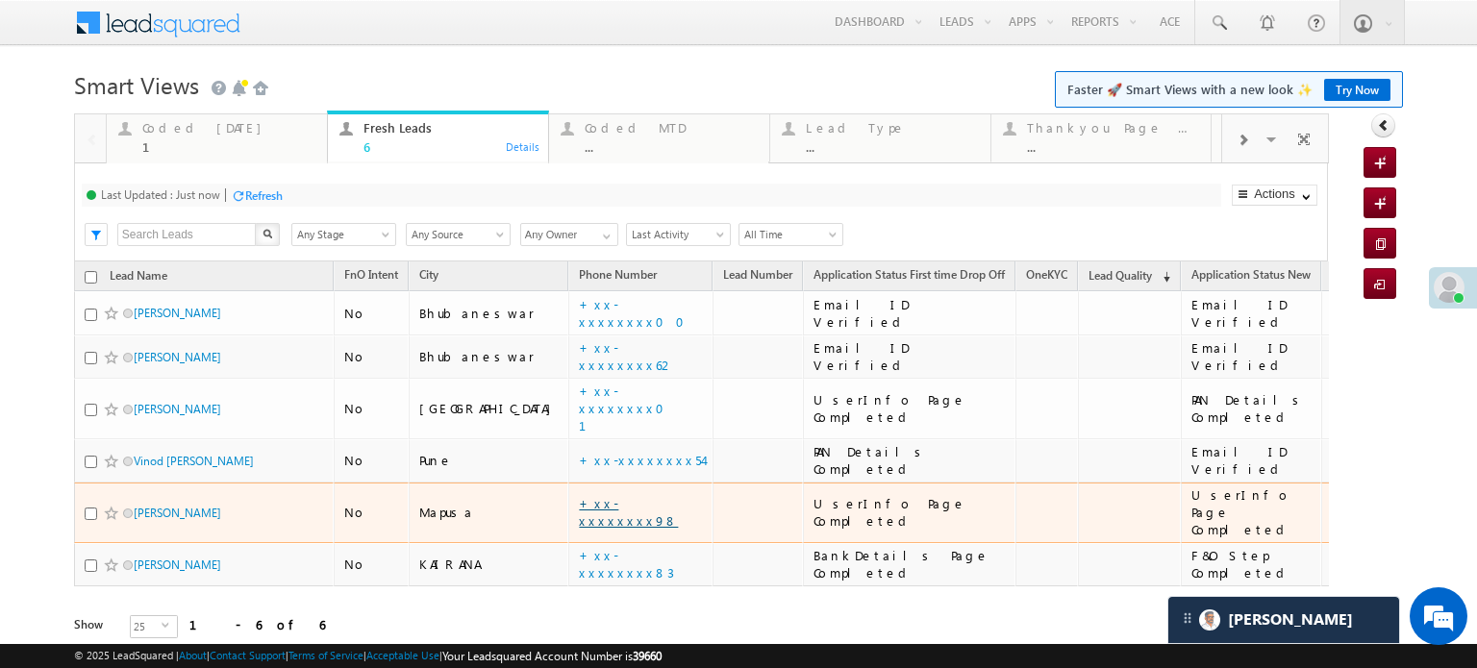
click at [587, 495] on link "+xx-xxxxxxxx98" at bounding box center [628, 512] width 99 height 34
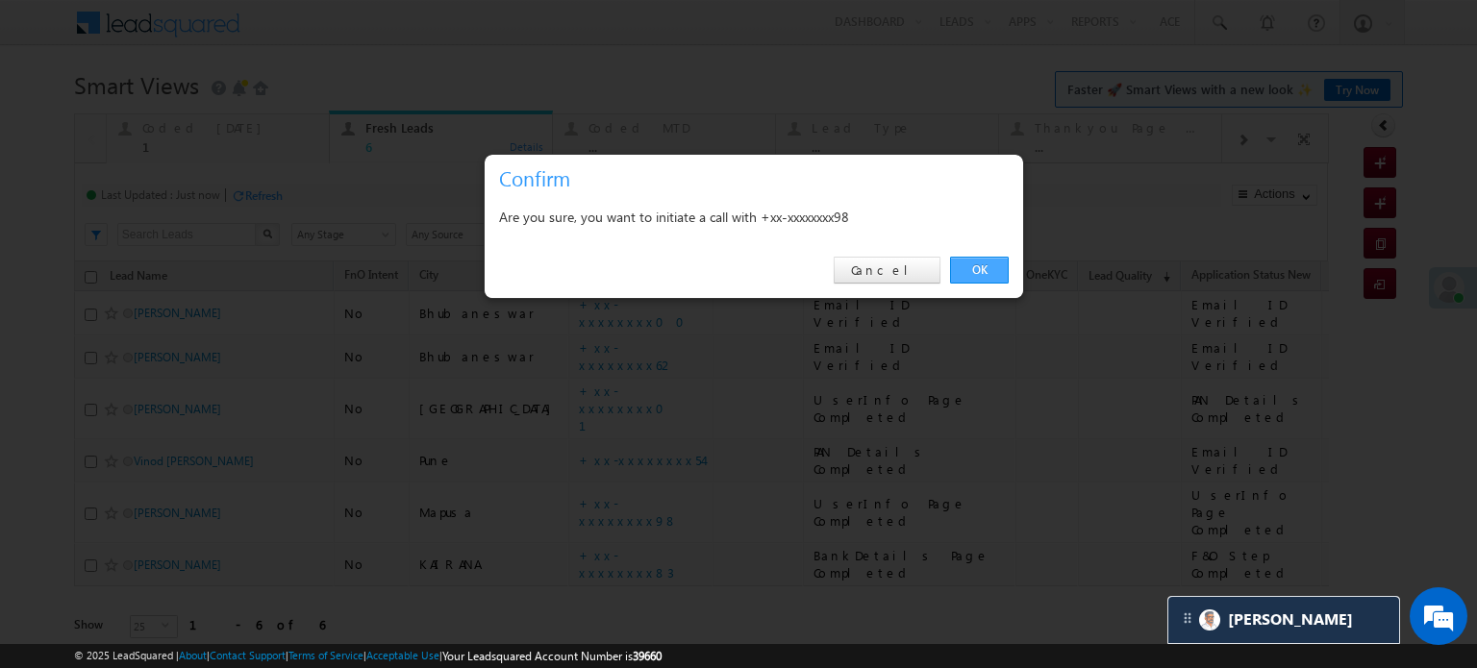
click at [957, 272] on link "OK" at bounding box center [979, 270] width 59 height 27
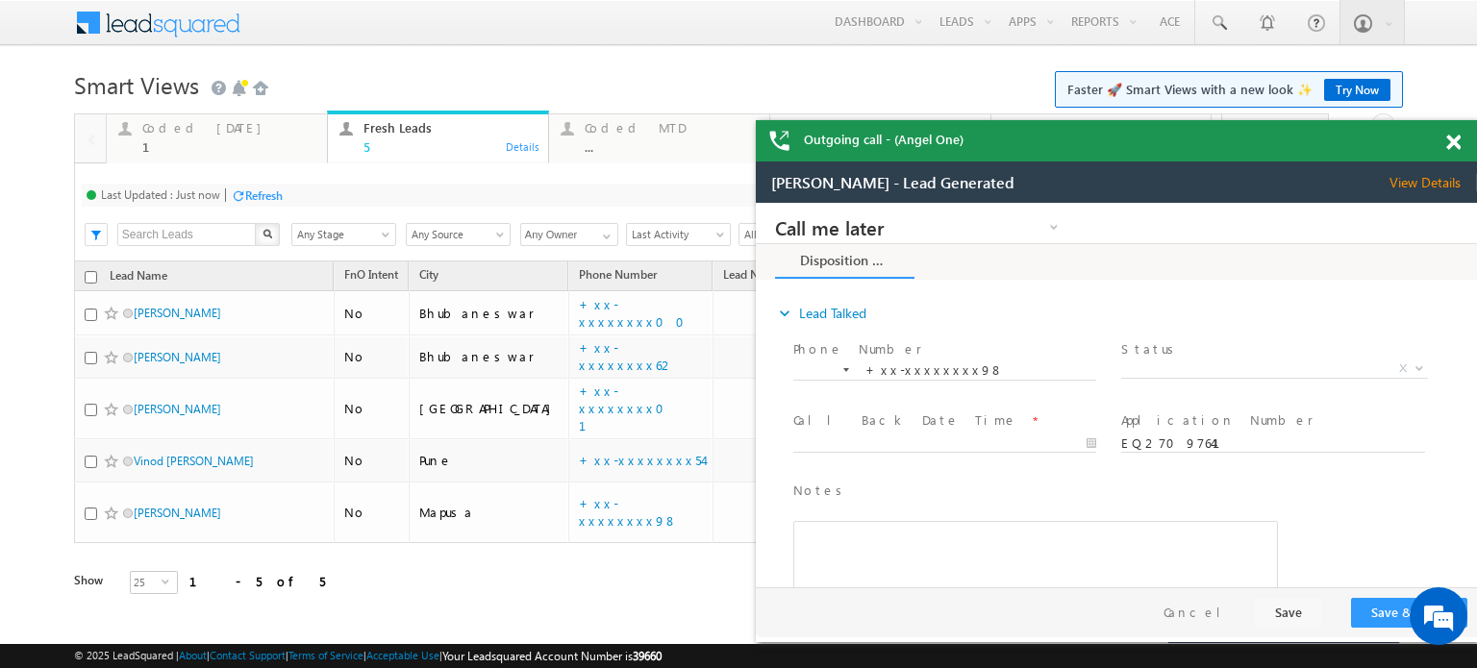
click at [1455, 150] on span at bounding box center [1453, 143] width 14 height 16
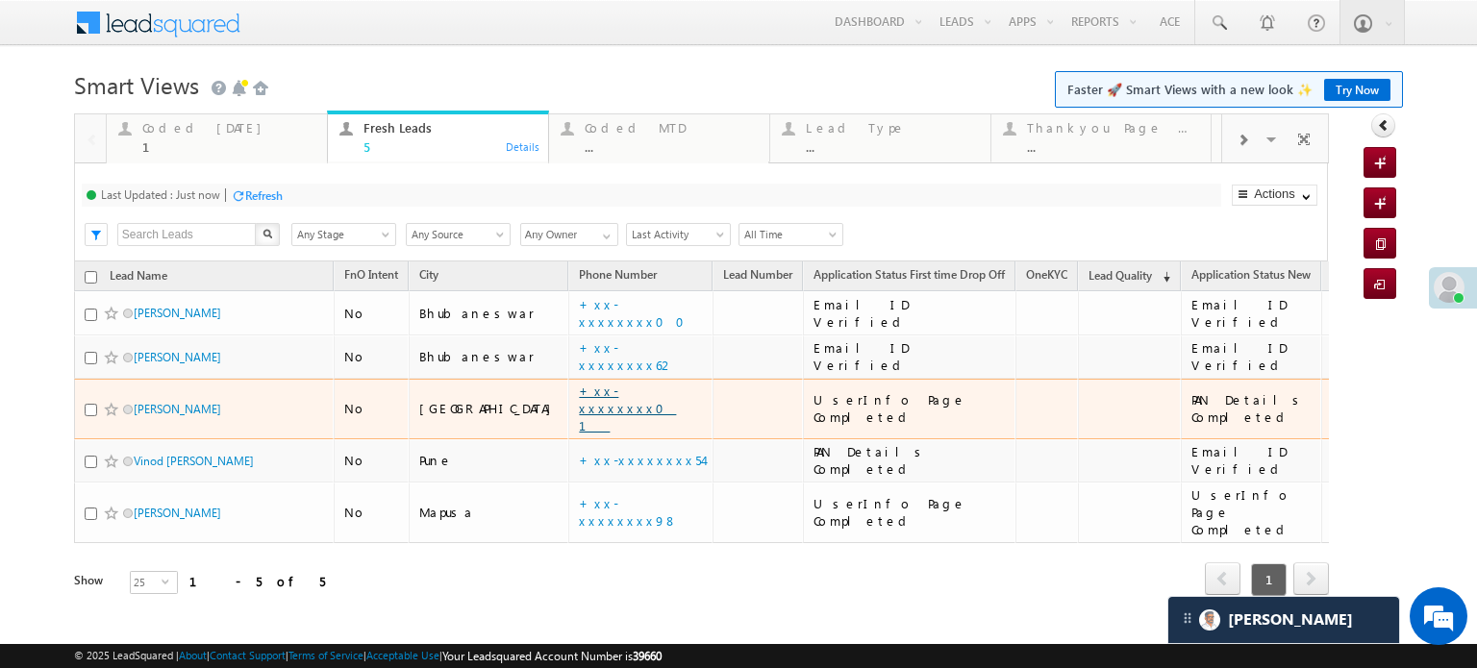
click at [579, 396] on link "+xx-xxxxxxxx01" at bounding box center [627, 408] width 97 height 51
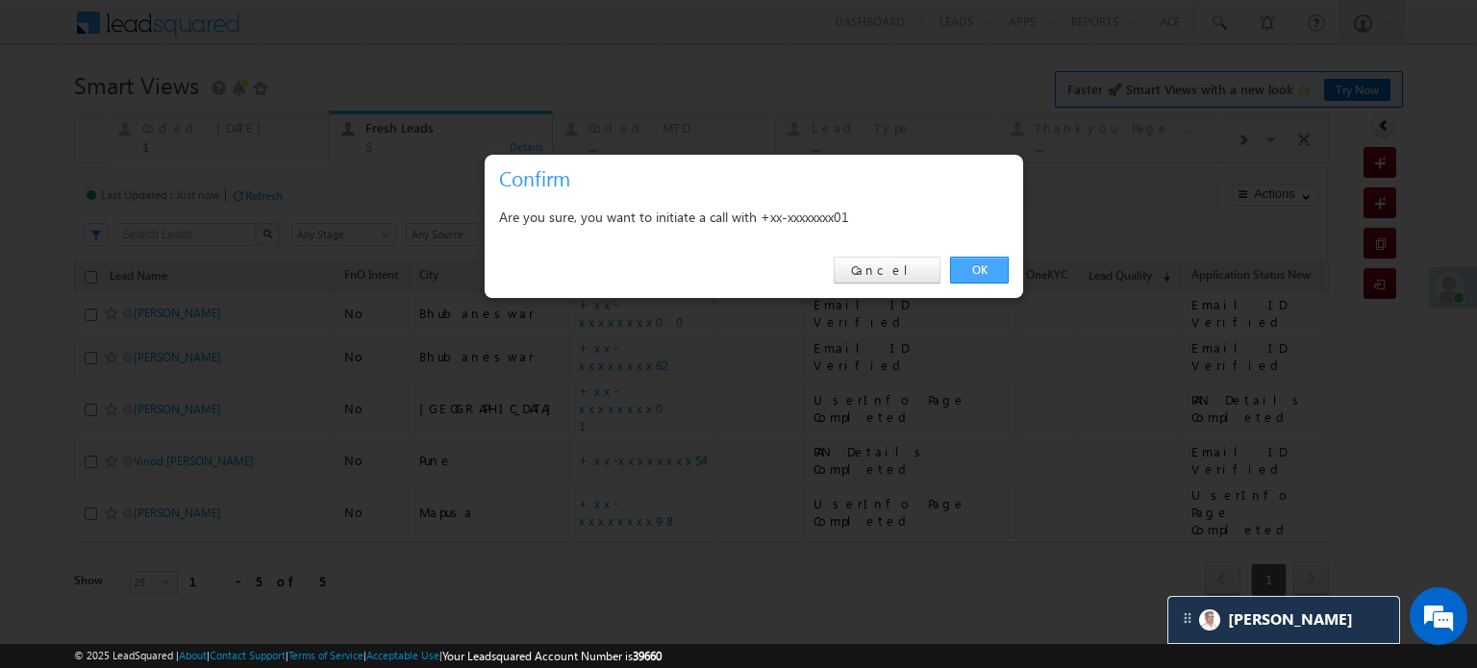
click at [973, 276] on link "OK" at bounding box center [979, 270] width 59 height 27
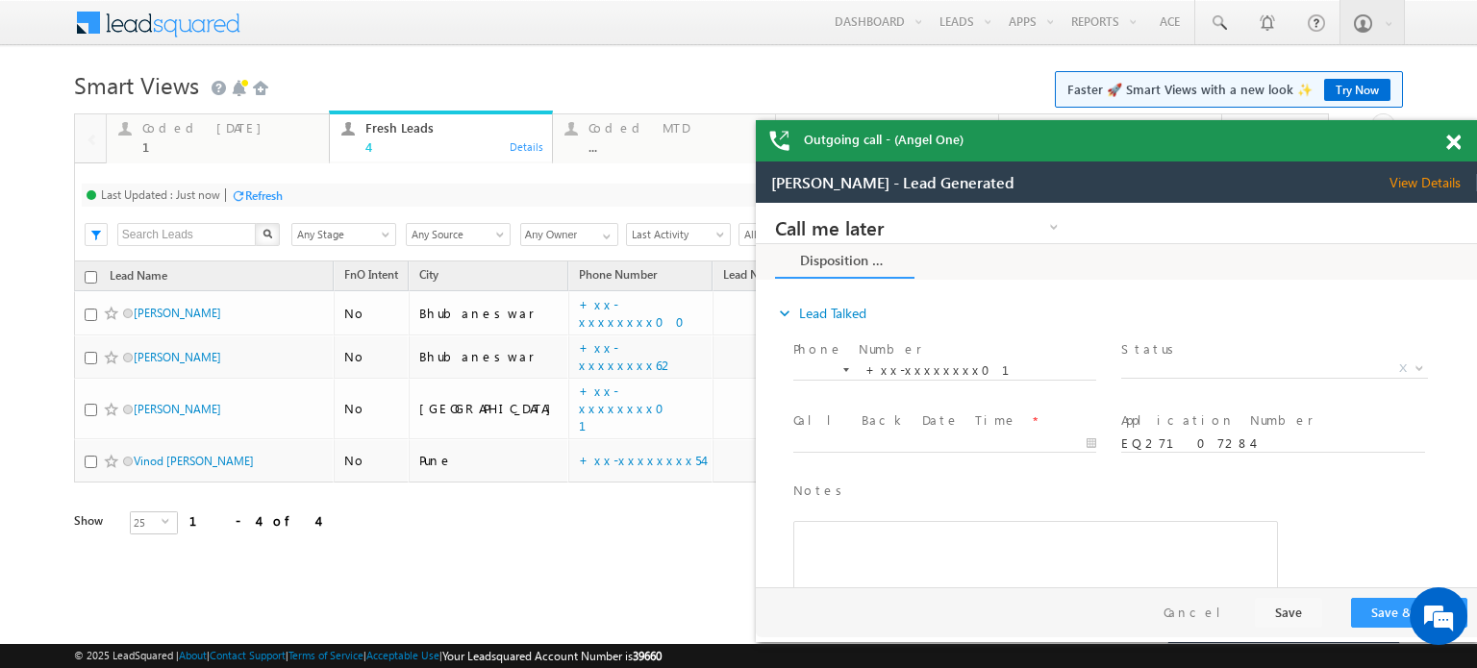
click at [1453, 141] on span at bounding box center [1453, 143] width 14 height 16
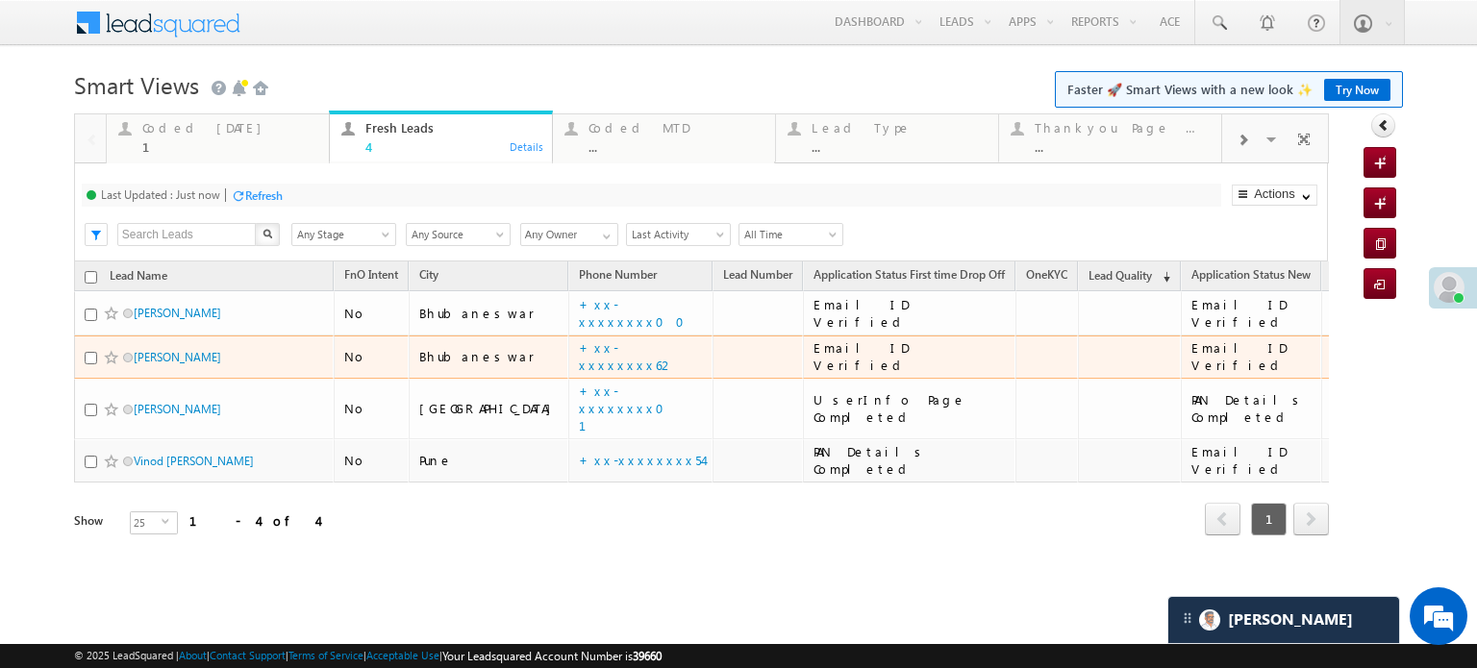
click at [568, 345] on td "+xx-xxxxxxxx62" at bounding box center [640, 358] width 144 height 44
click at [579, 350] on link "+xx-xxxxxxxx62" at bounding box center [627, 356] width 96 height 34
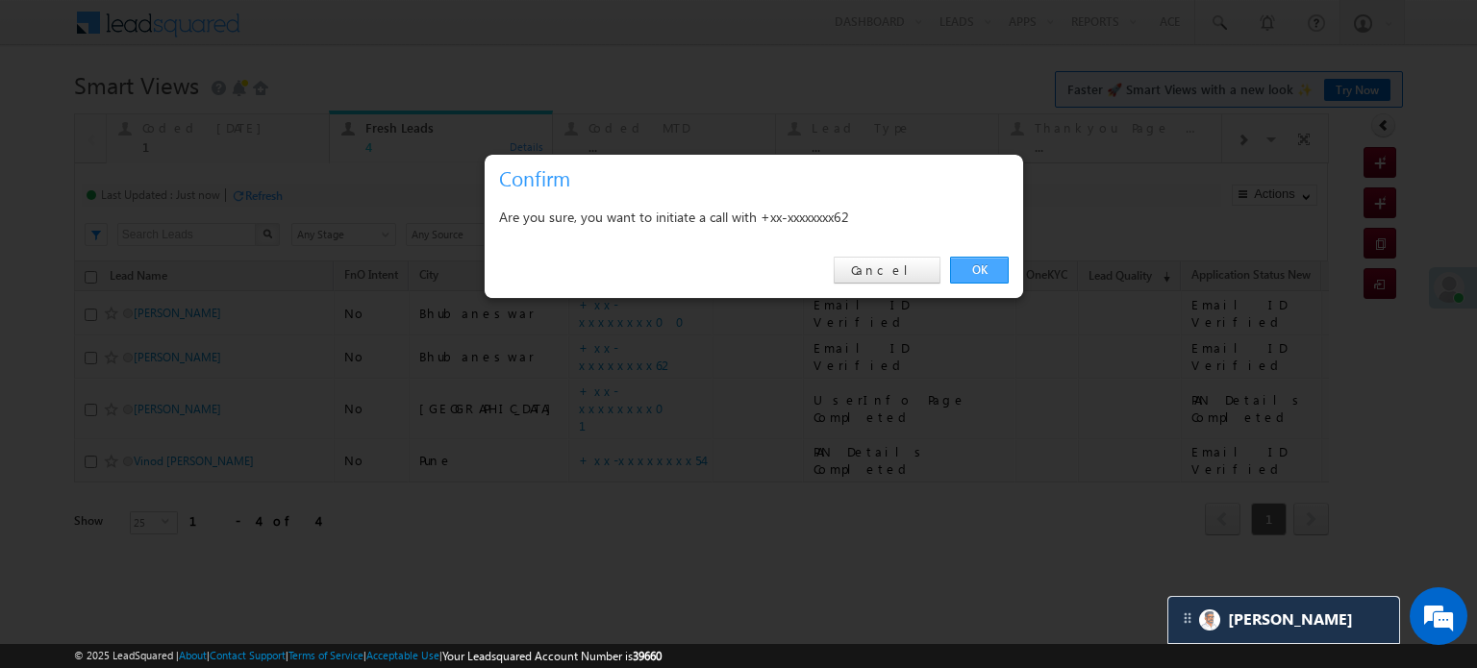
click at [985, 264] on link "OK" at bounding box center [979, 270] width 59 height 27
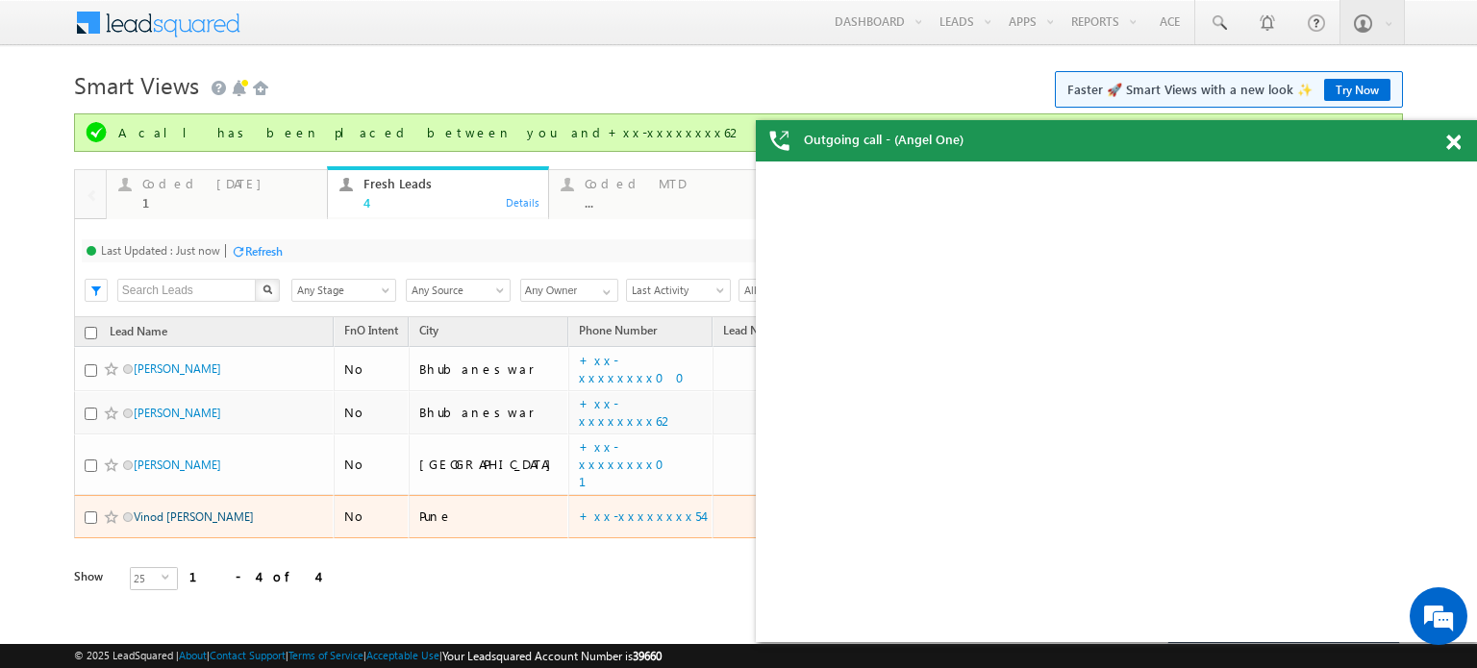
drag, startPoint x: 163, startPoint y: 445, endPoint x: 138, endPoint y: 496, distance: 56.4
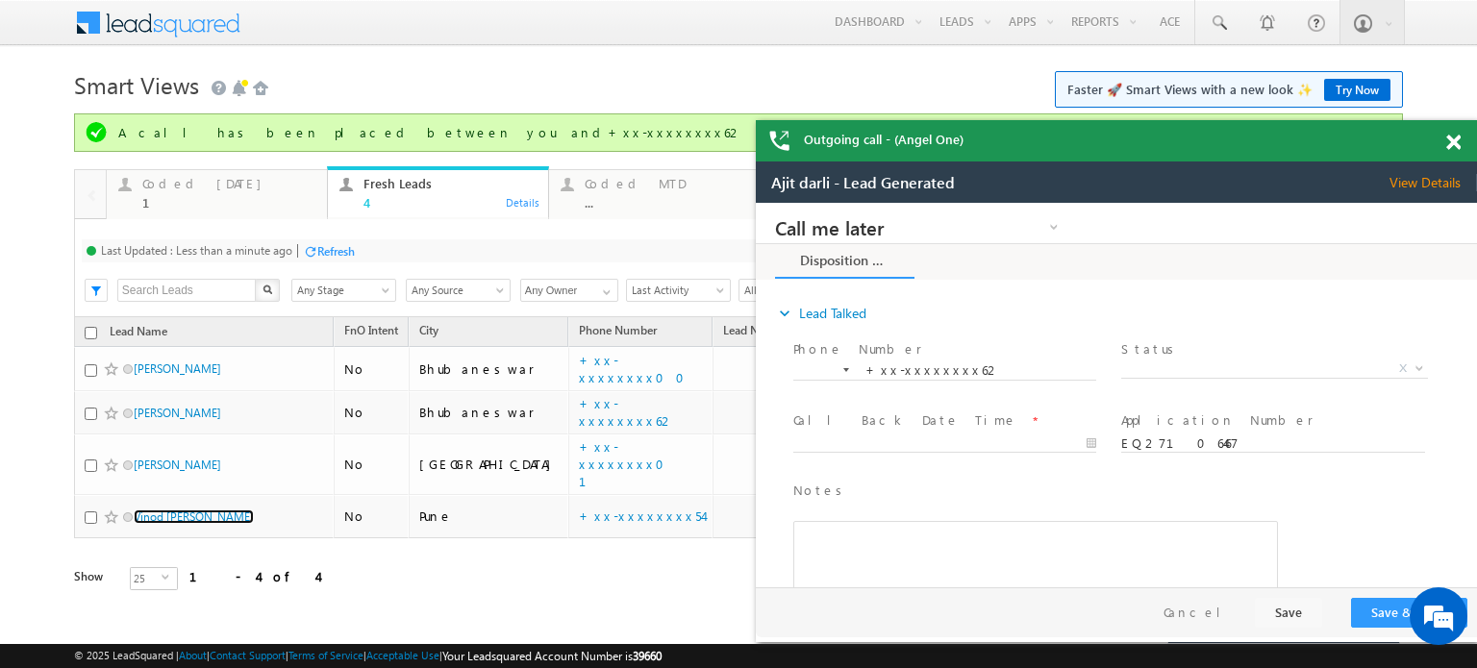
click at [1458, 141] on span at bounding box center [1453, 143] width 14 height 16
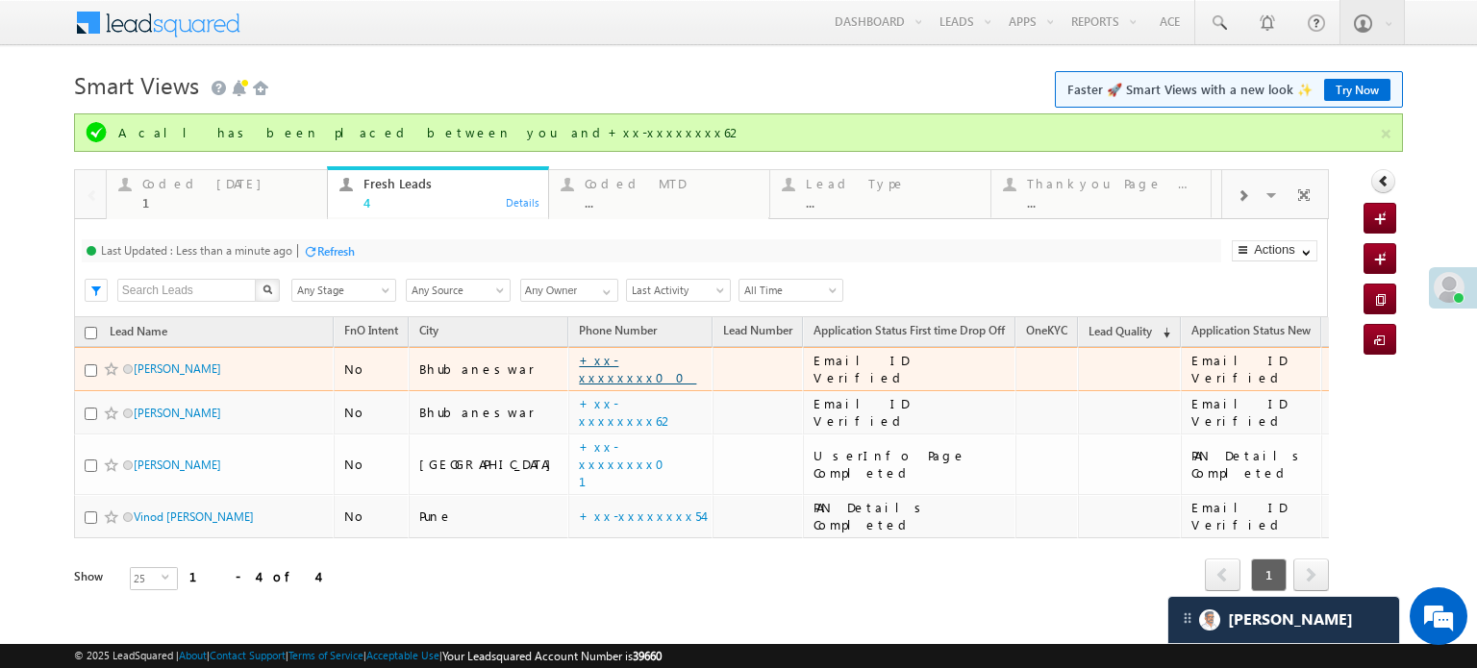
click at [579, 376] on link "+xx-xxxxxxxx00" at bounding box center [637, 369] width 117 height 34
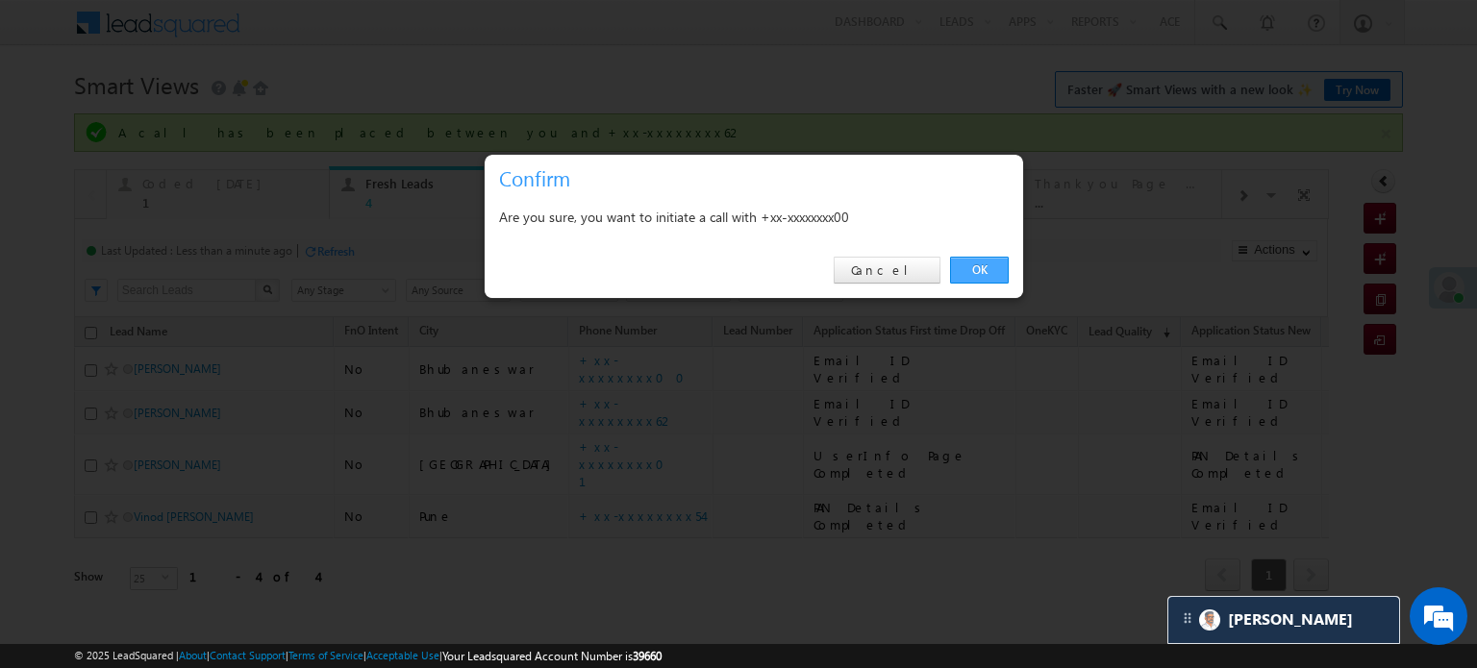
click at [952, 272] on link "OK" at bounding box center [979, 270] width 59 height 27
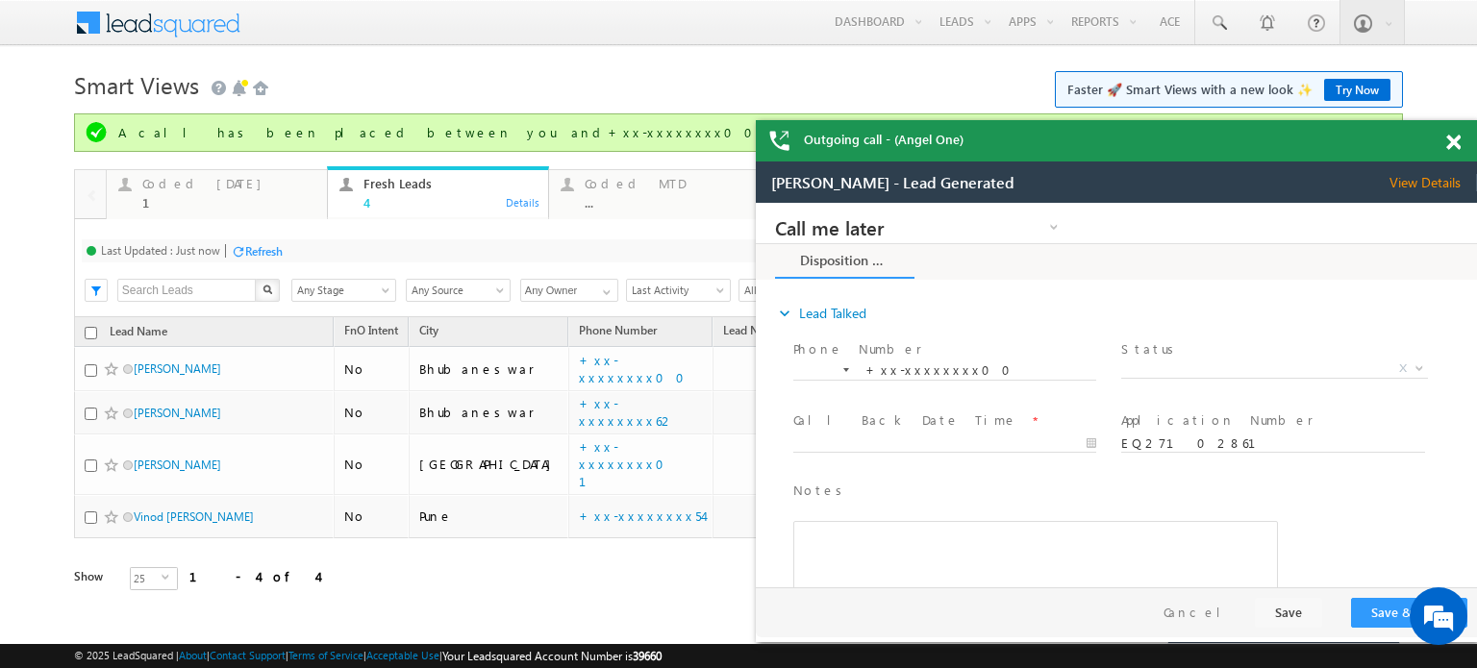
click at [1461, 141] on div at bounding box center [1464, 139] width 26 height 38
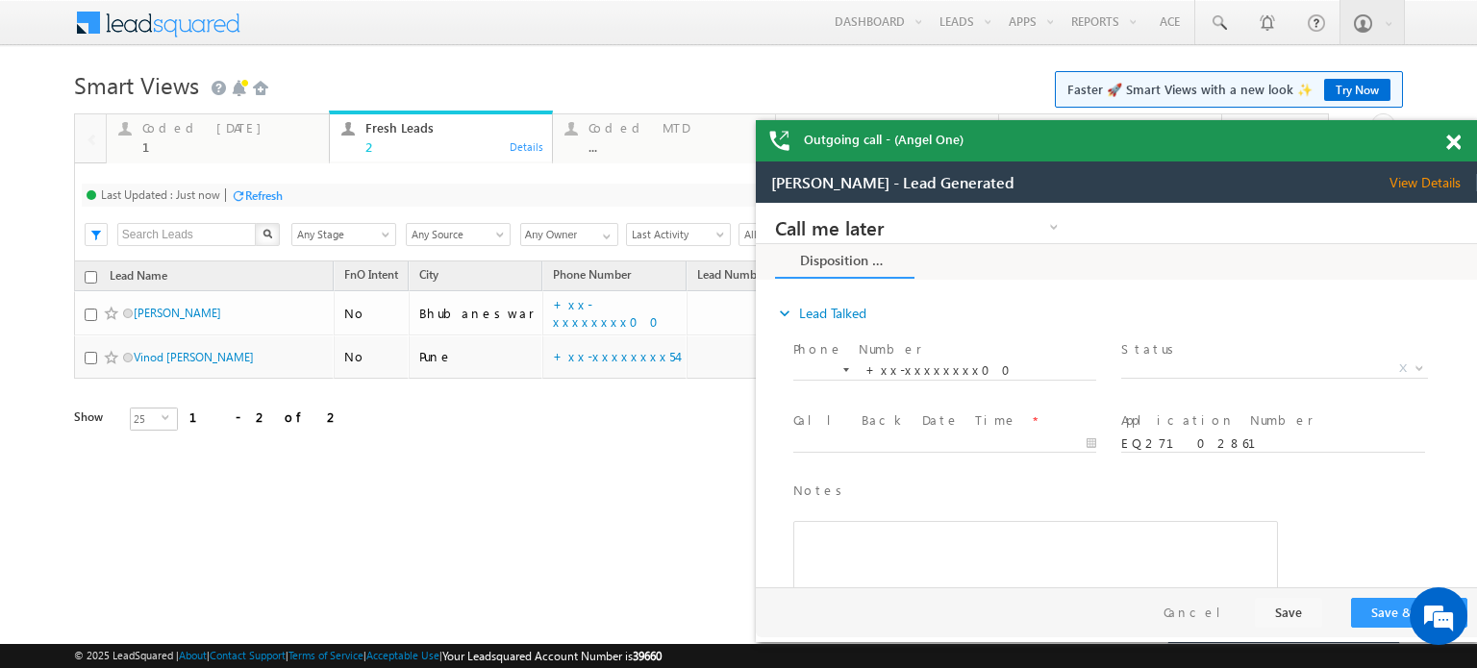
click at [1450, 148] on span at bounding box center [1453, 143] width 14 height 16
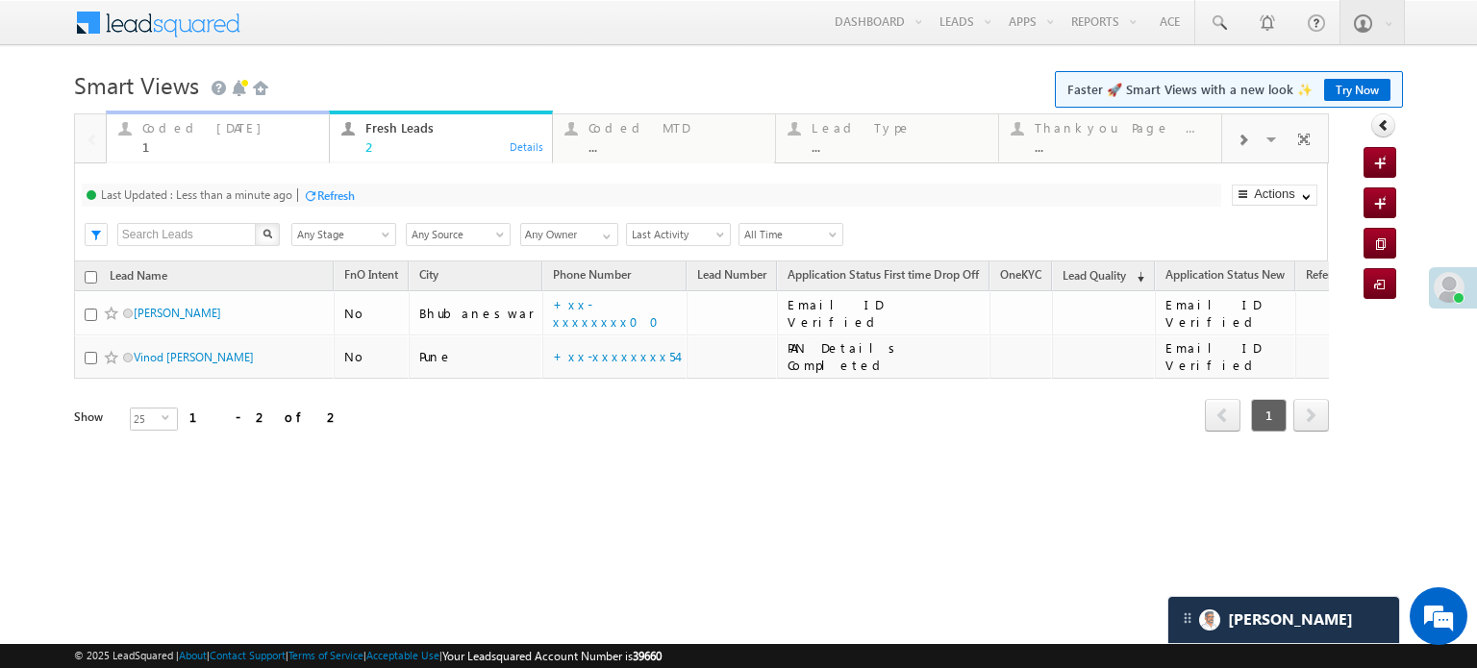
click at [160, 136] on div "Coded Today" at bounding box center [229, 127] width 175 height 15
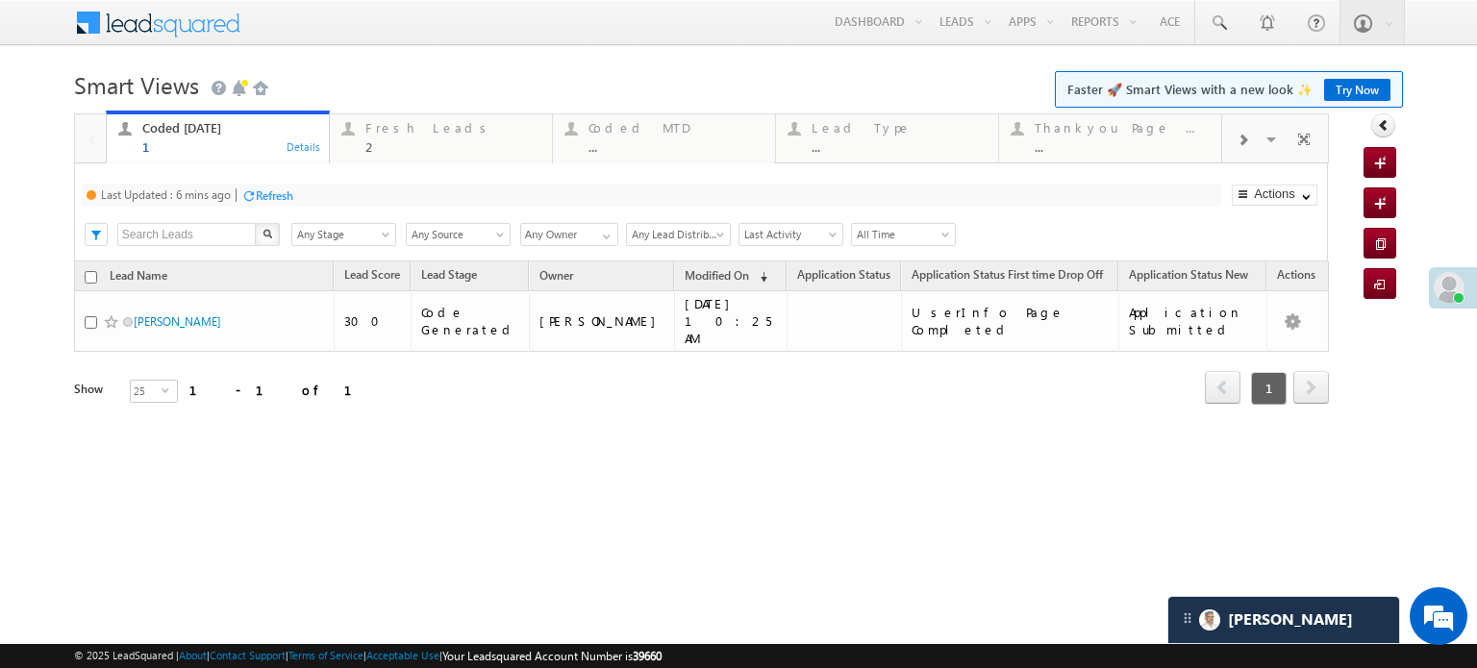
click at [274, 191] on div "Refresh" at bounding box center [275, 196] width 38 height 14
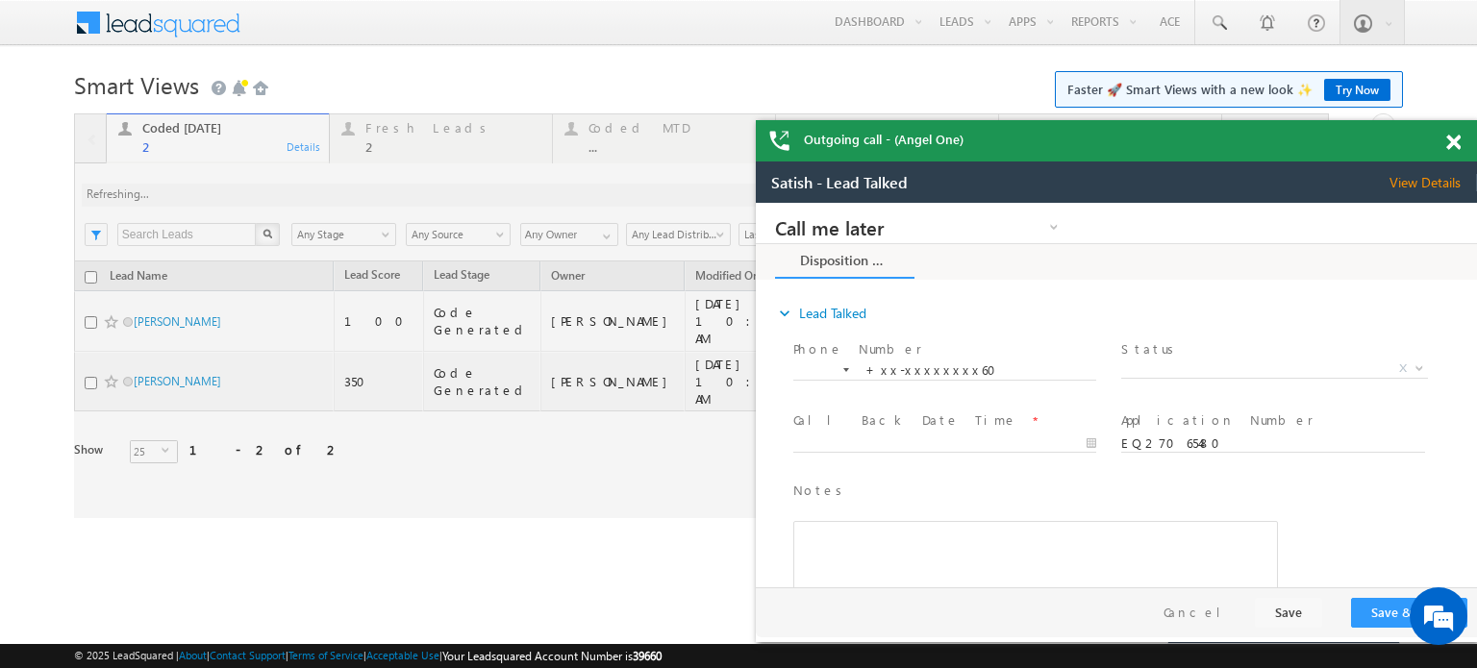
click at [1459, 138] on span at bounding box center [1453, 143] width 14 height 16
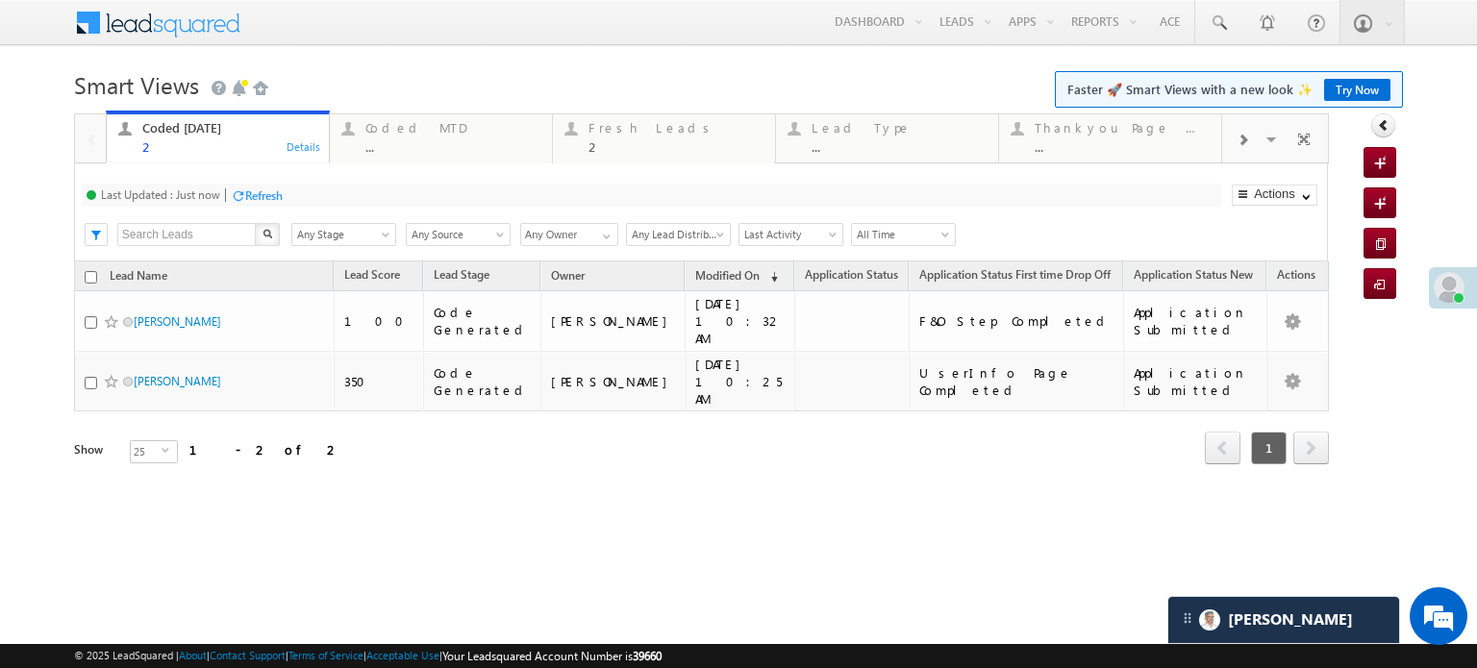
click at [1231, 130] on div at bounding box center [1242, 138] width 41 height 43
click at [1230, 130] on div at bounding box center [1242, 138] width 41 height 43
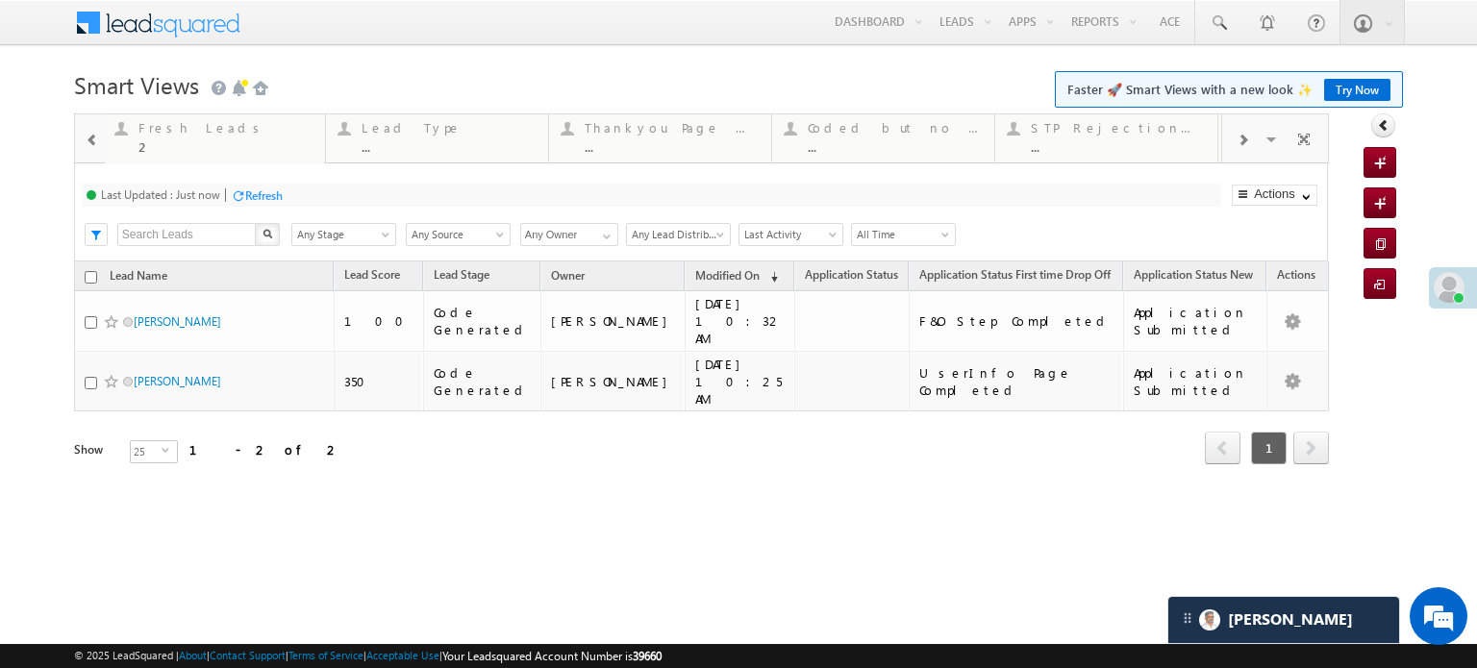
click at [1230, 130] on div at bounding box center [1242, 138] width 41 height 43
click at [1228, 130] on div at bounding box center [1242, 138] width 41 height 43
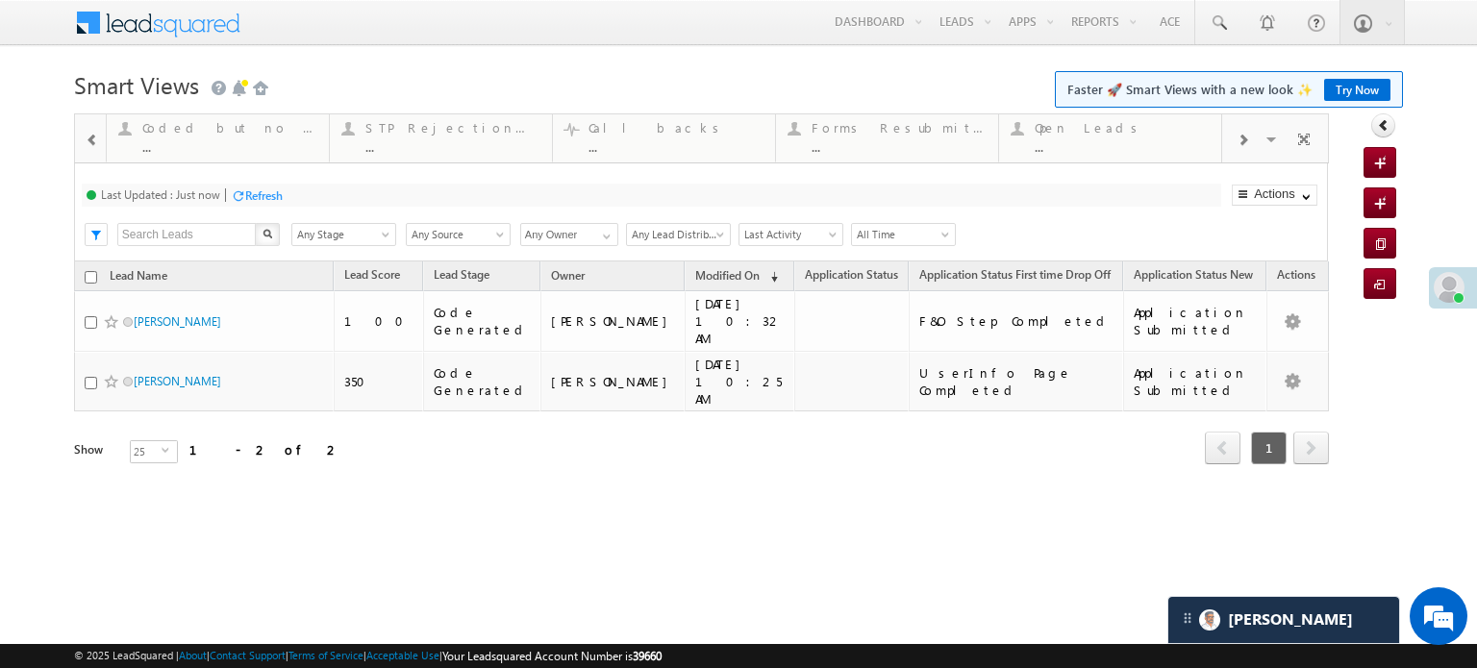
click at [1228, 130] on div at bounding box center [1242, 138] width 41 height 43
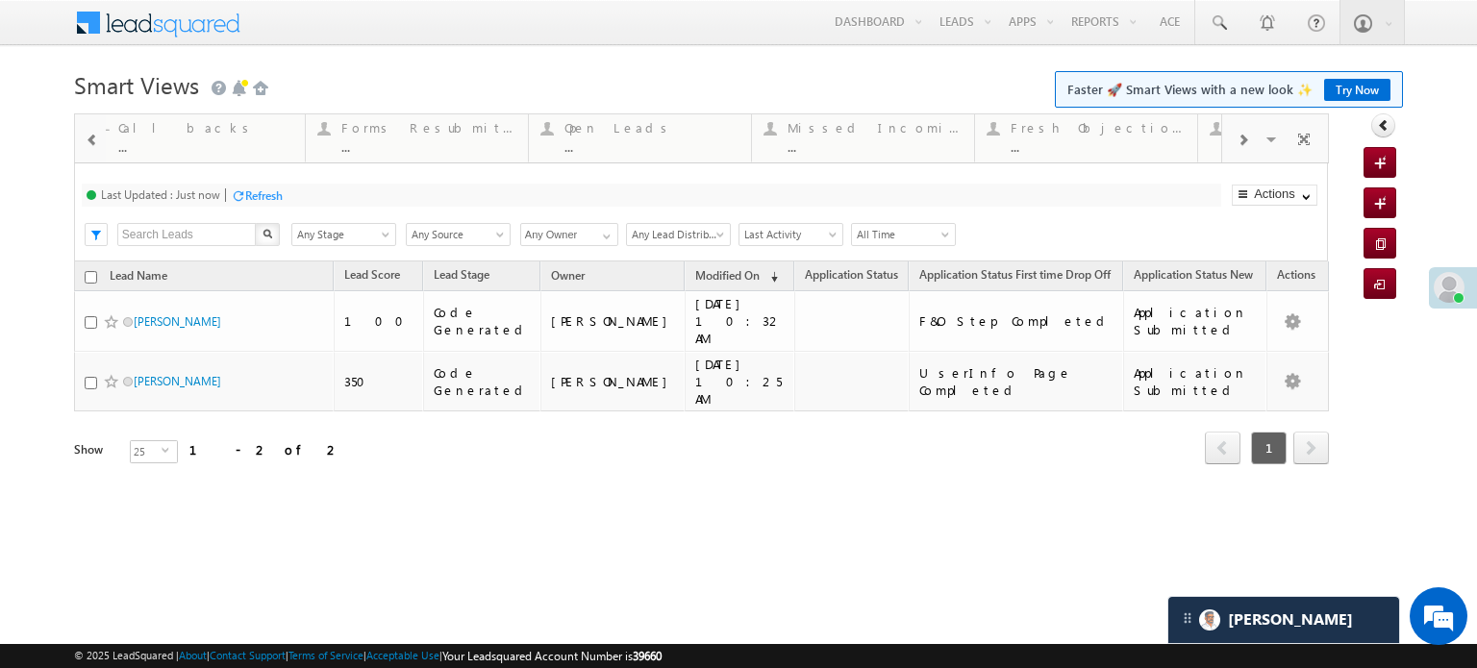
click at [1228, 130] on div at bounding box center [1242, 138] width 41 height 43
click at [1241, 135] on span at bounding box center [1243, 140] width 12 height 15
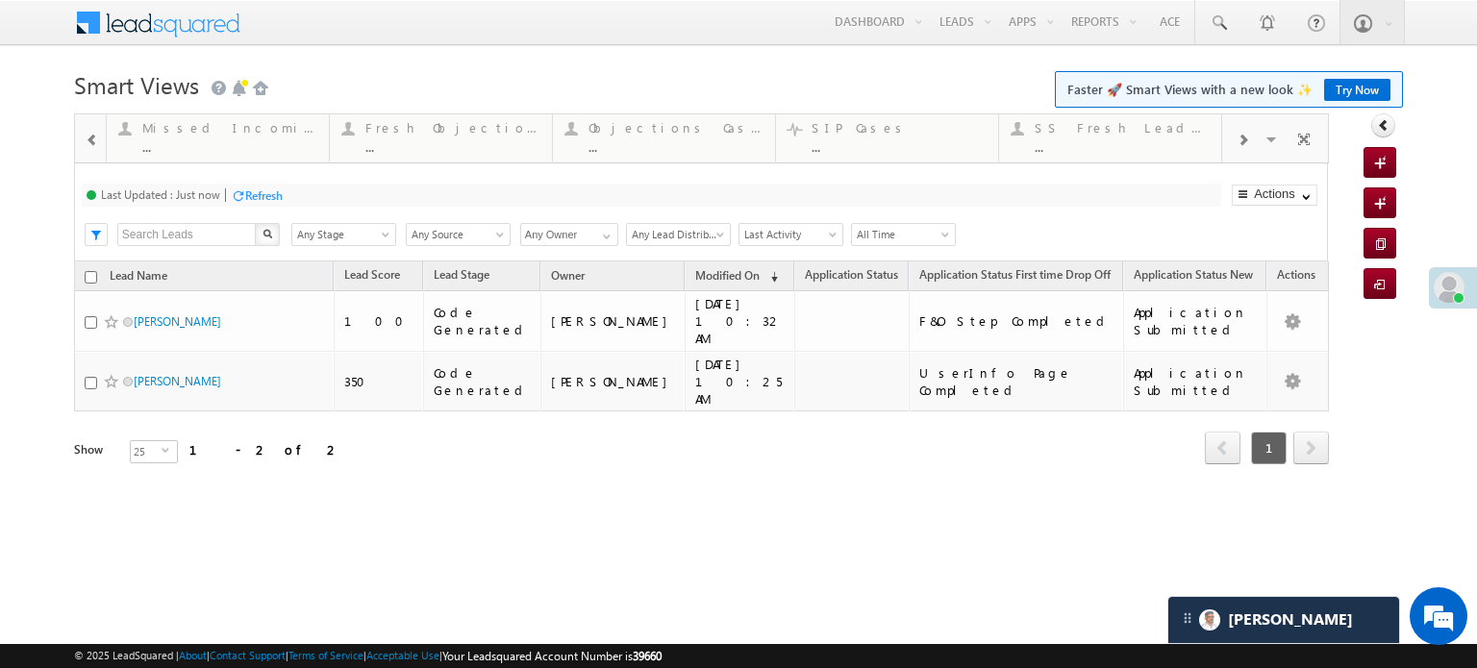
click at [1241, 135] on span at bounding box center [1243, 140] width 12 height 15
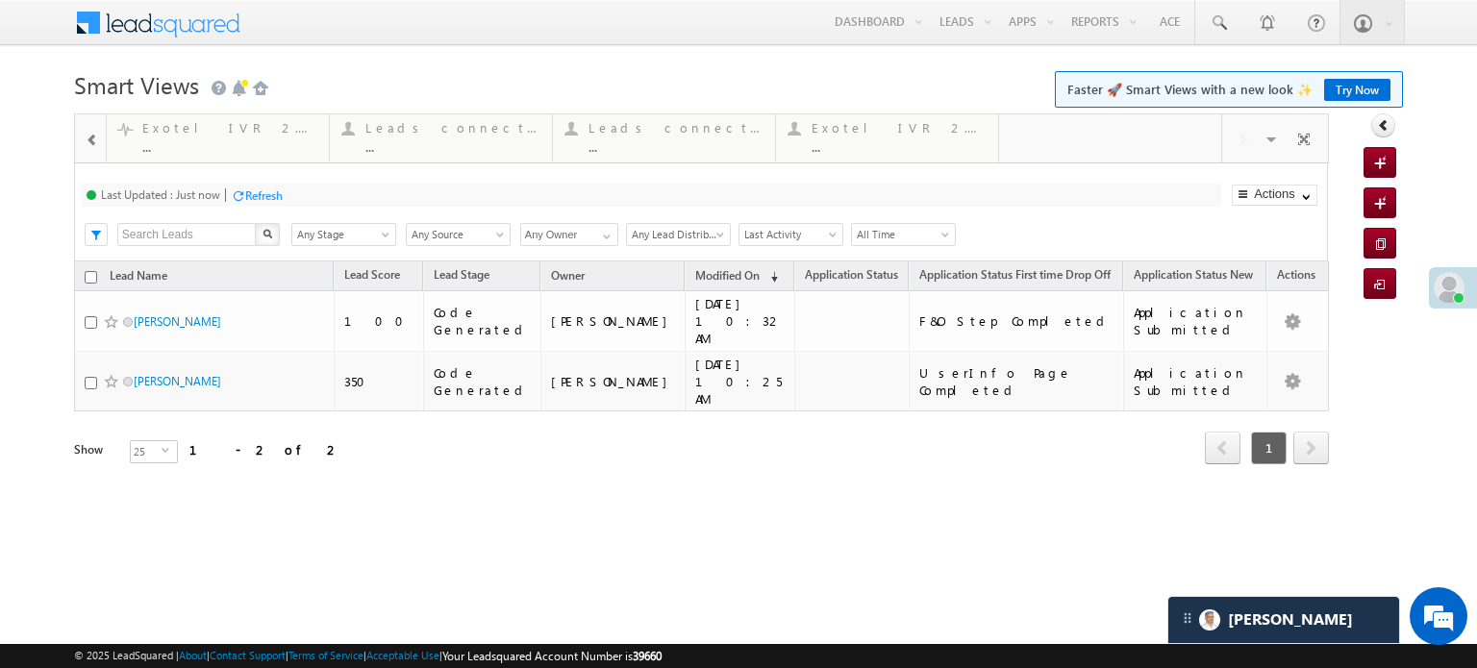
click at [1241, 135] on div "Visible Tabs Coded Today Default Coded MTD Default Fresh Leads Default Lead Typ…" at bounding box center [1275, 137] width 107 height 46
click at [92, 137] on span at bounding box center [92, 140] width 13 height 15
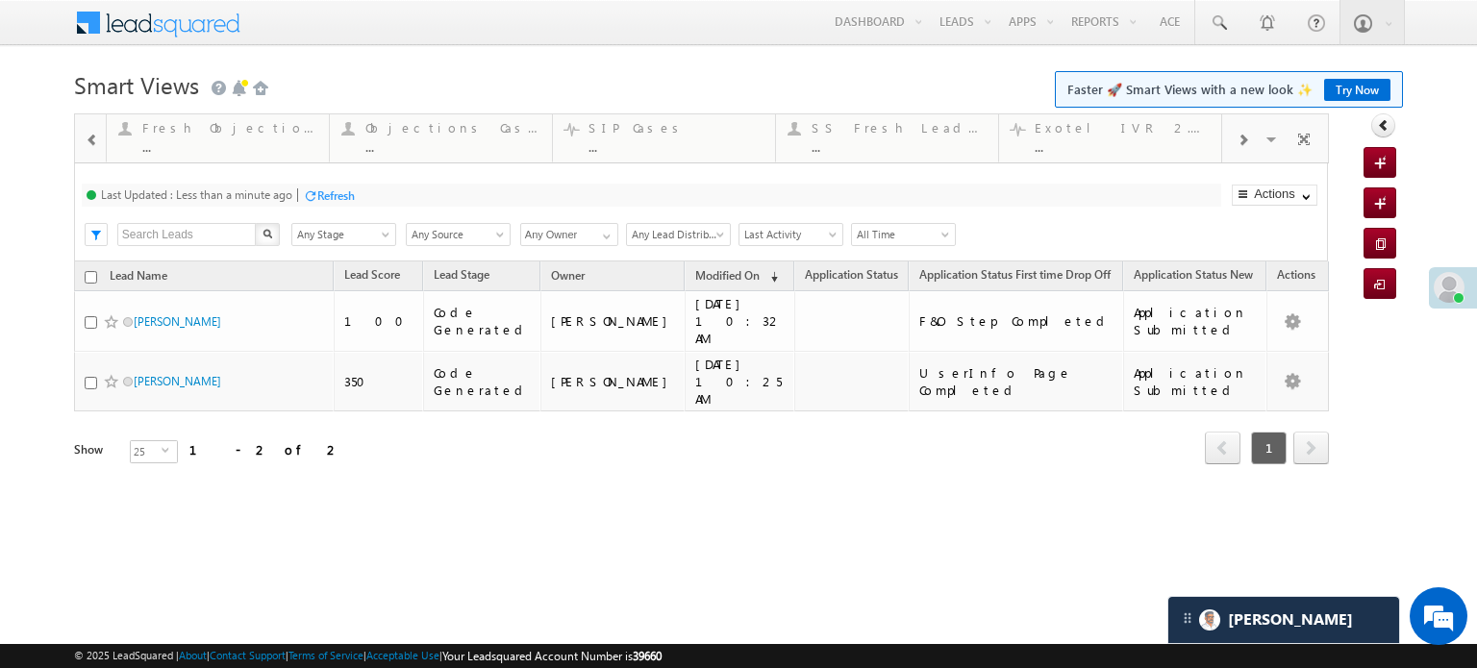
click at [92, 137] on span at bounding box center [92, 140] width 13 height 15
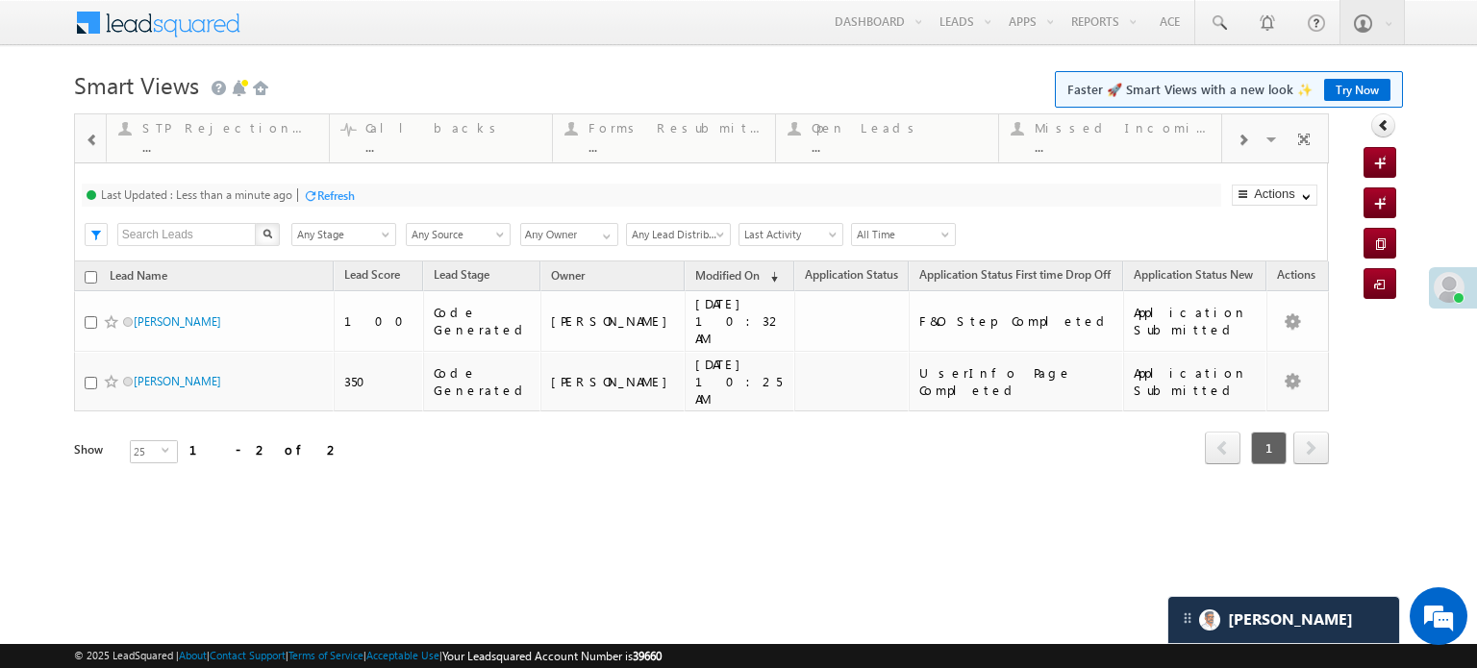
click at [92, 137] on span at bounding box center [92, 140] width 13 height 15
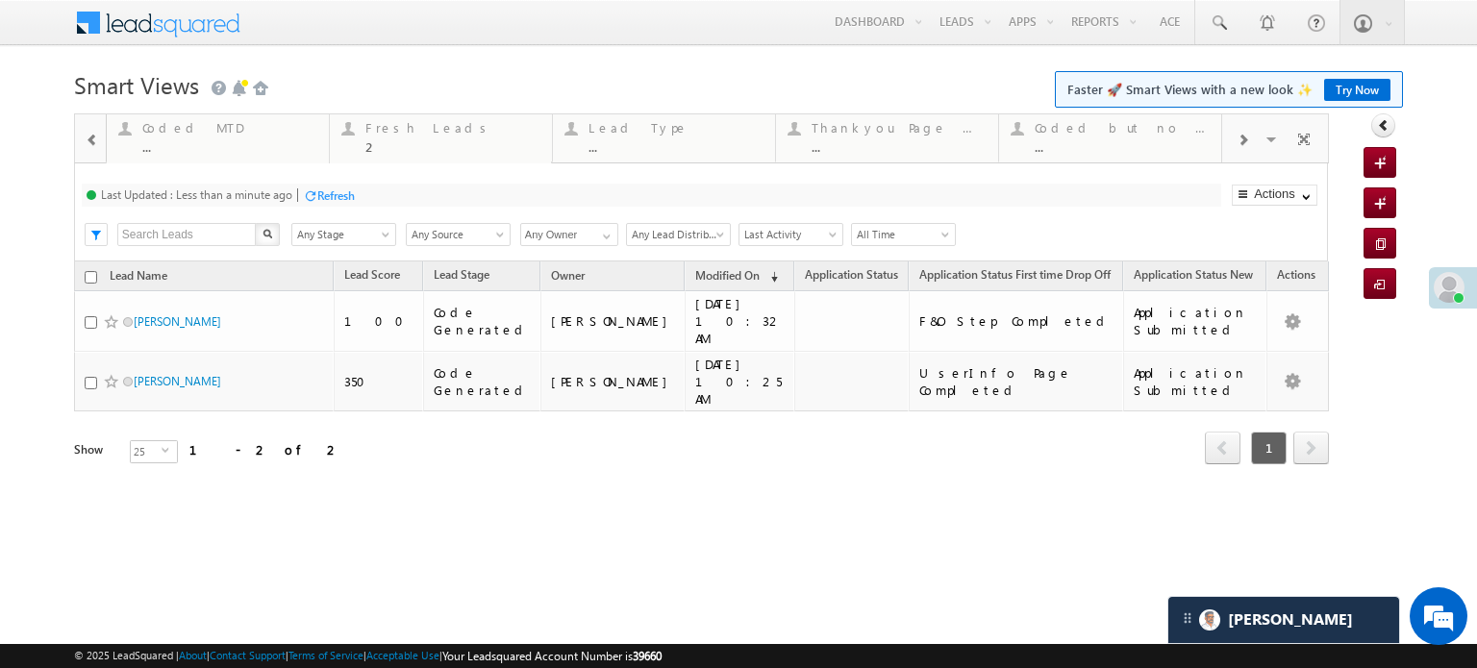
click at [92, 137] on span at bounding box center [92, 140] width 13 height 15
drag, startPoint x: 646, startPoint y: 148, endPoint x: 496, endPoint y: 163, distance: 150.8
click at [392, 125] on div "Fresh Leads" at bounding box center [452, 127] width 175 height 15
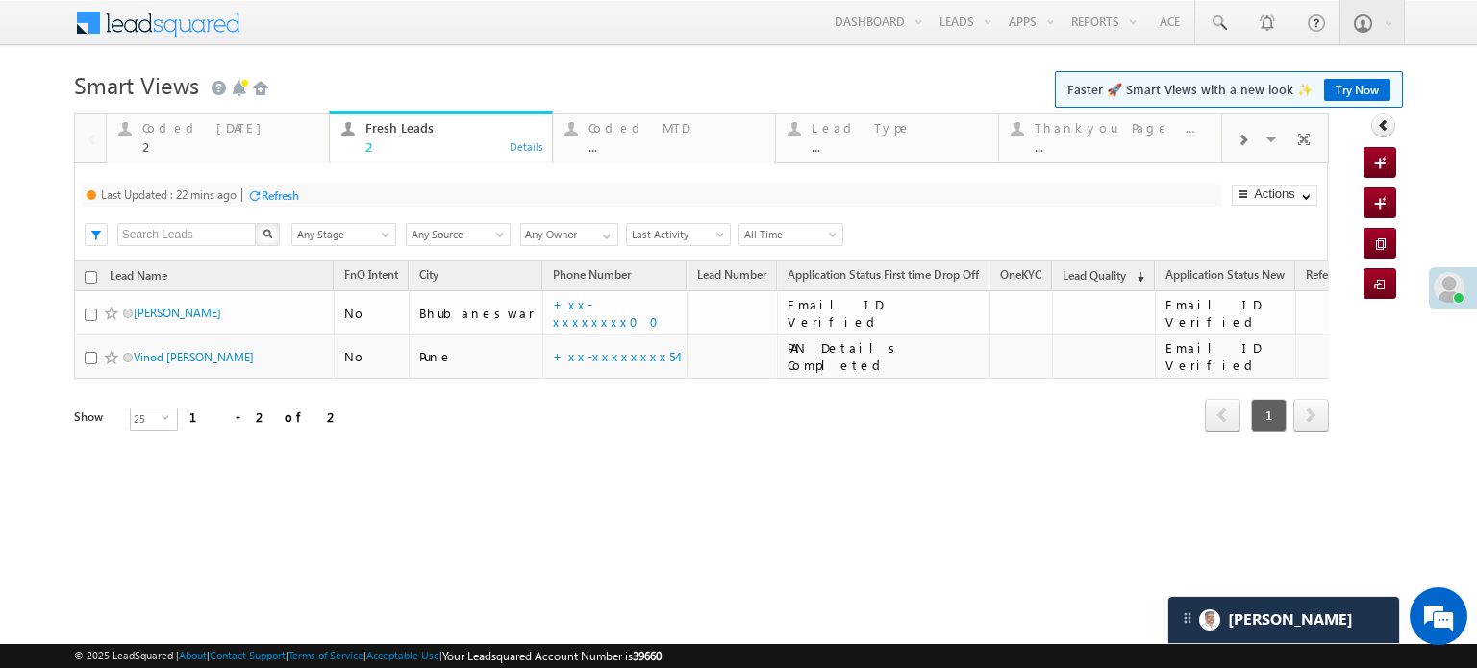
click at [291, 199] on div "Refresh" at bounding box center [281, 196] width 38 height 14
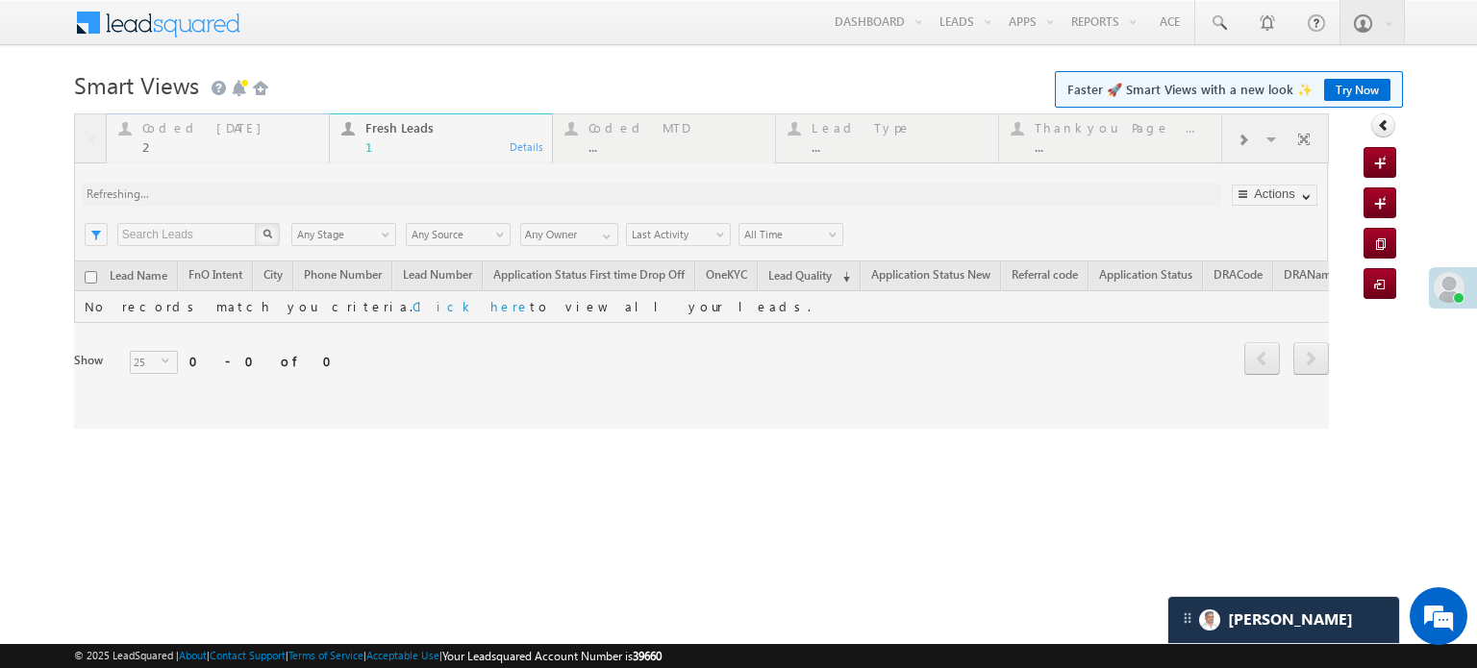
click at [167, 128] on div at bounding box center [701, 270] width 1255 height 315
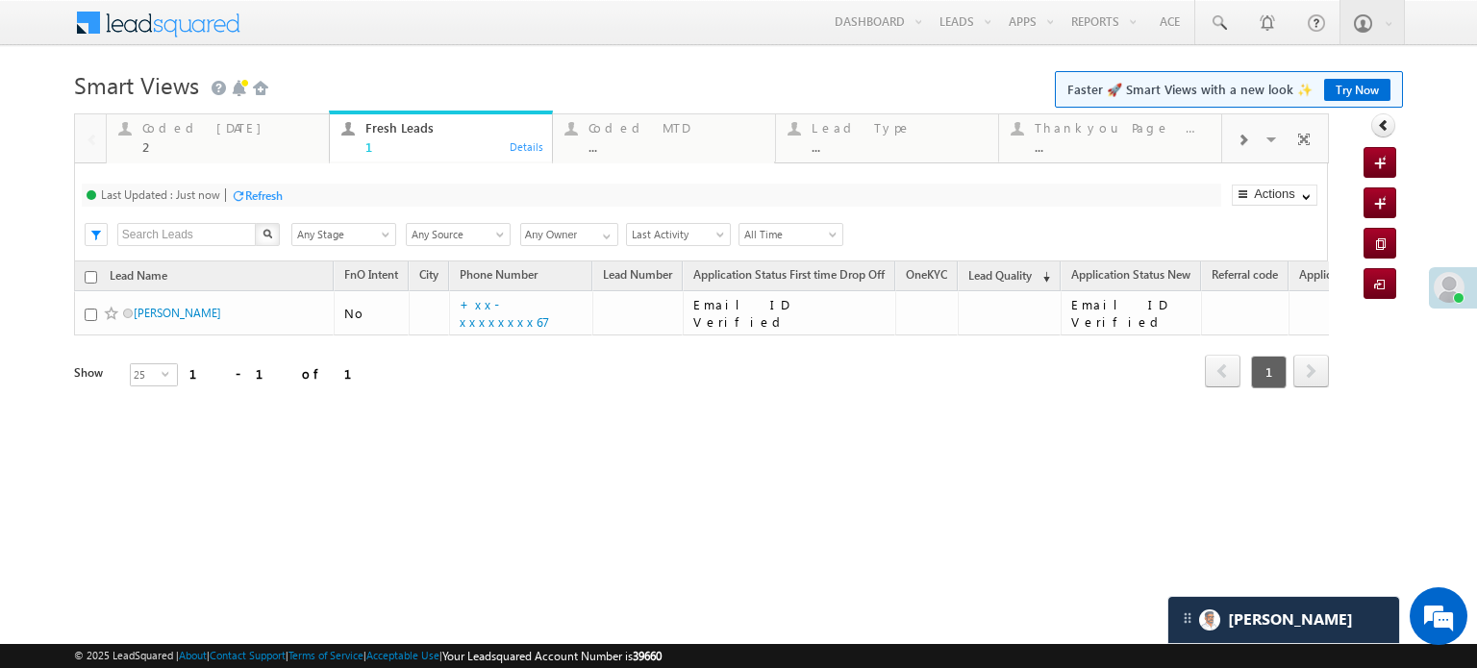
click at [256, 199] on div "Refresh" at bounding box center [264, 196] width 38 height 14
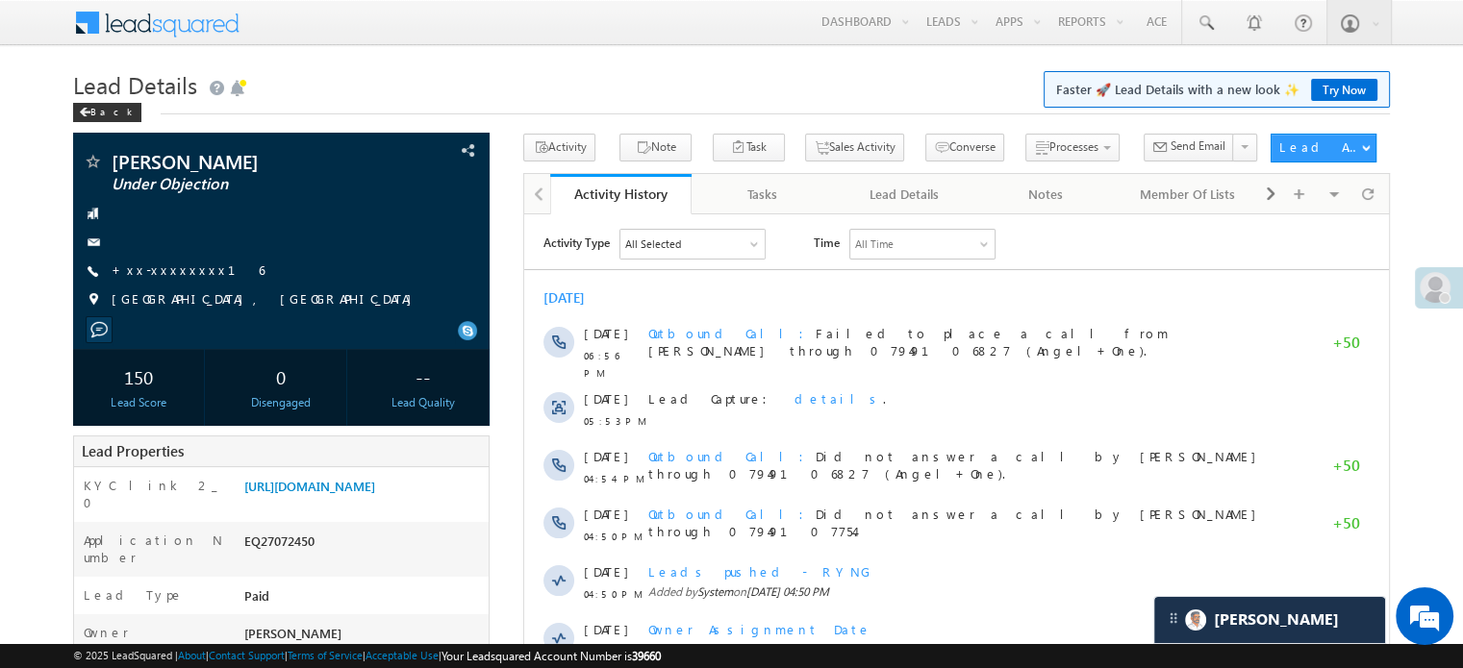
scroll to position [9502, 0]
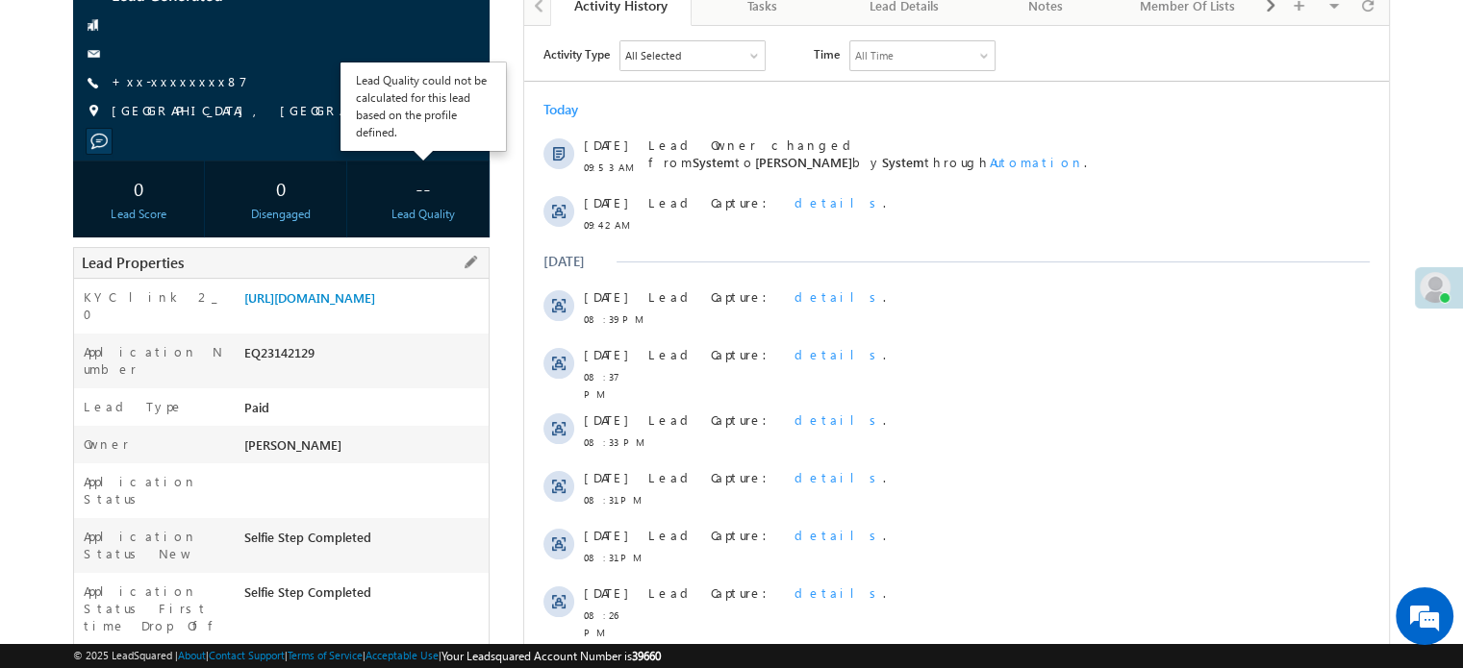
scroll to position [192, 0]
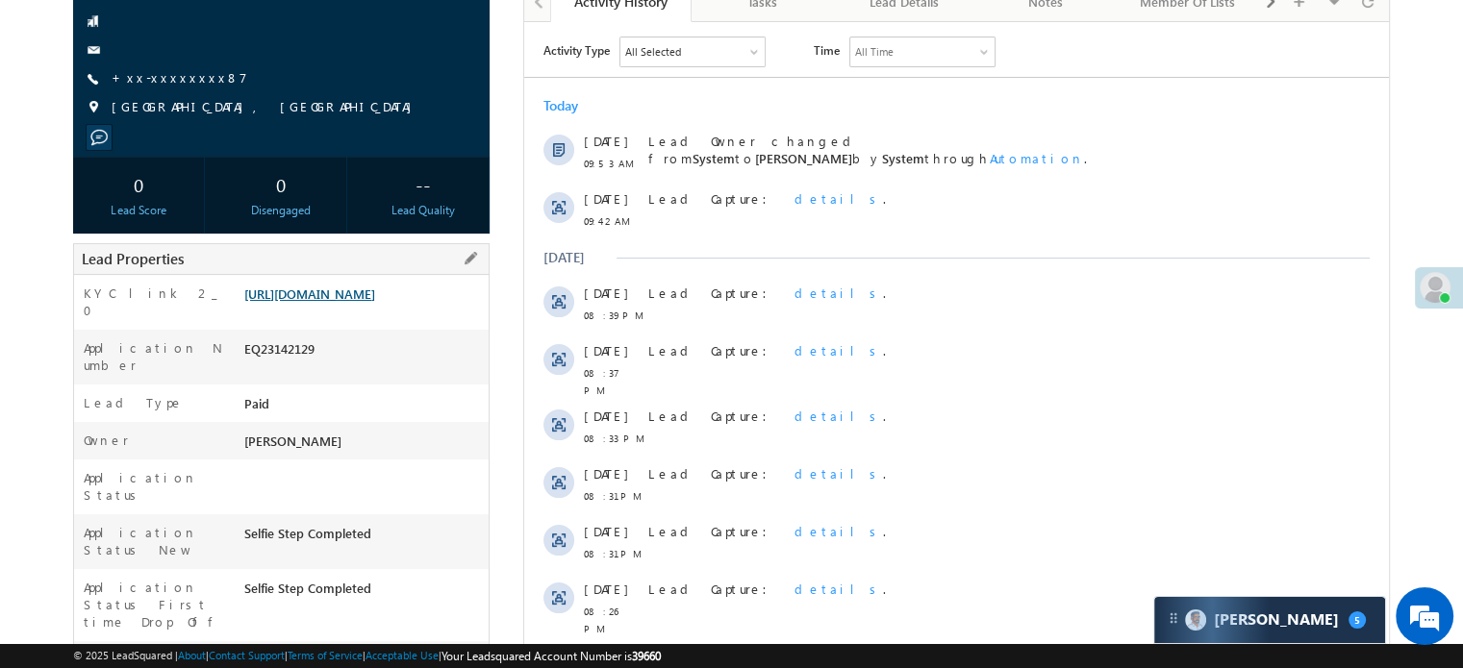
click at [375, 302] on link "[URL][DOMAIN_NAME]" at bounding box center [309, 294] width 131 height 16
click at [176, 70] on link "+xx-xxxxxxxx87" at bounding box center [180, 77] width 136 height 16
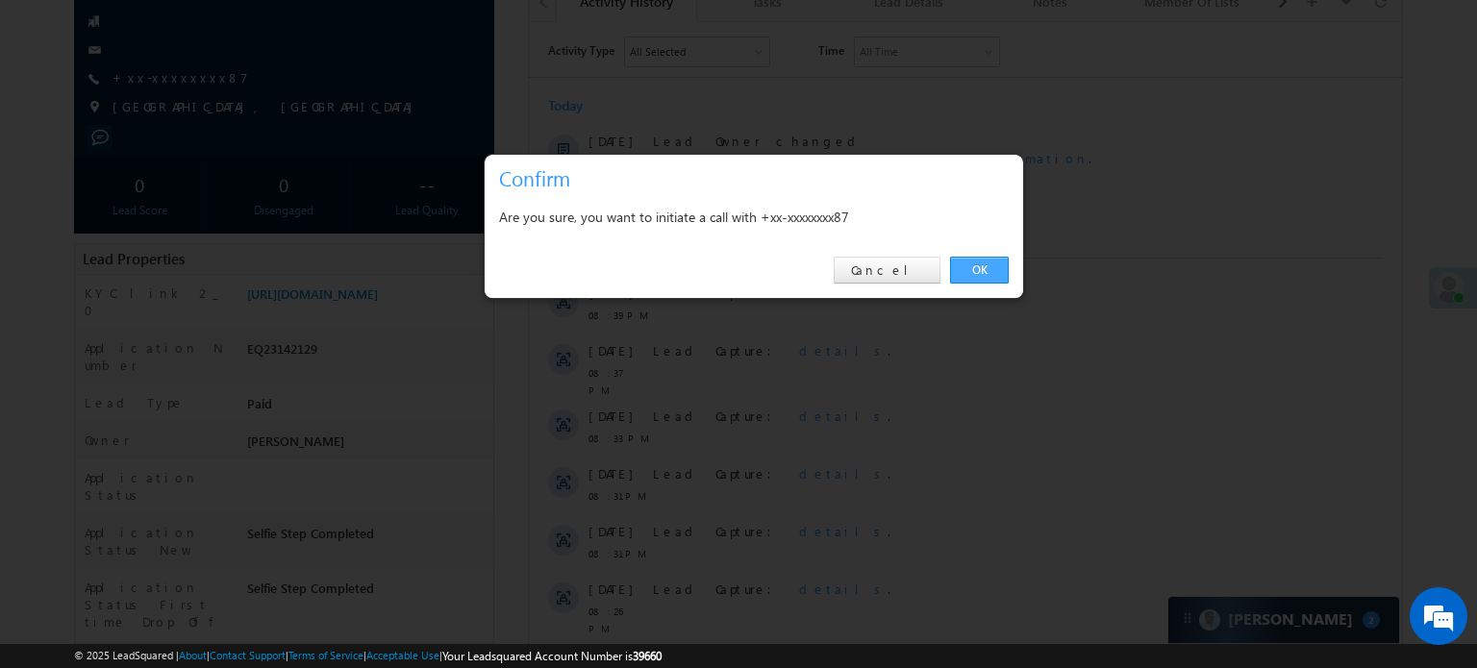
click at [966, 258] on link "OK" at bounding box center [979, 270] width 59 height 27
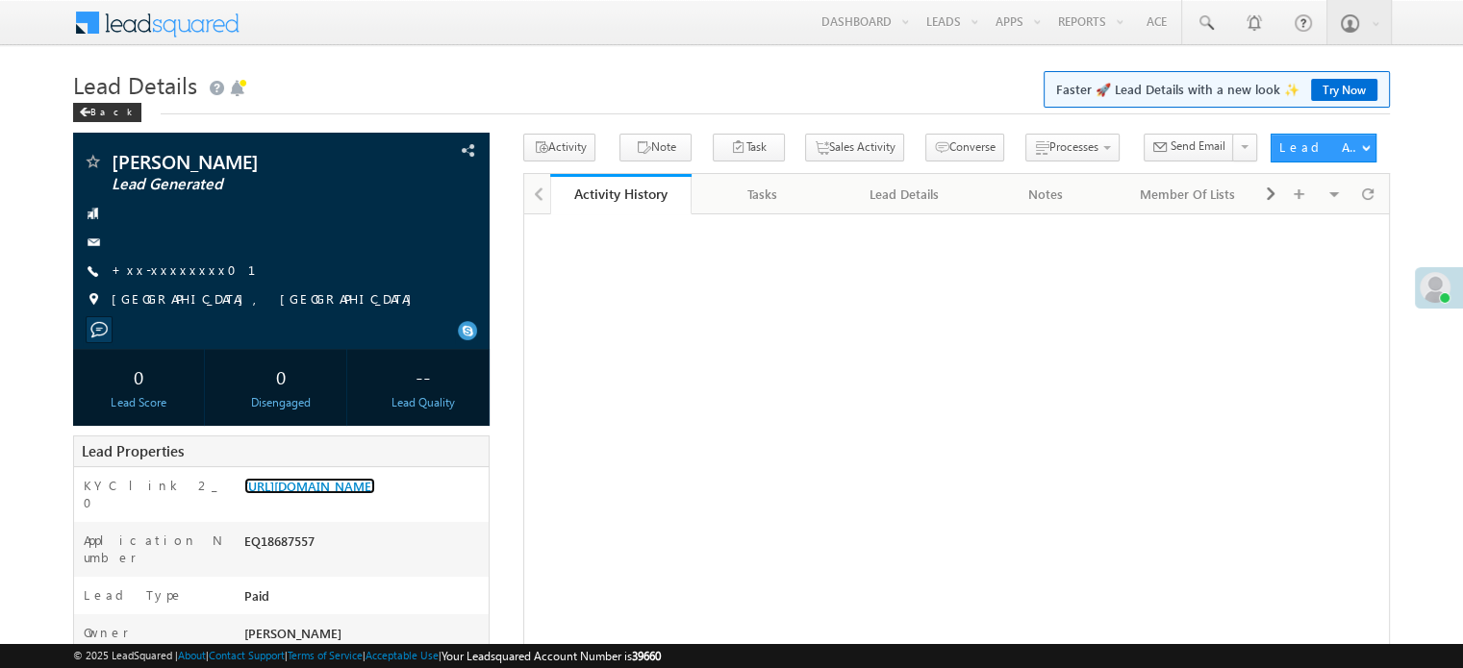
click at [375, 491] on link "[URL][DOMAIN_NAME]" at bounding box center [309, 486] width 131 height 16
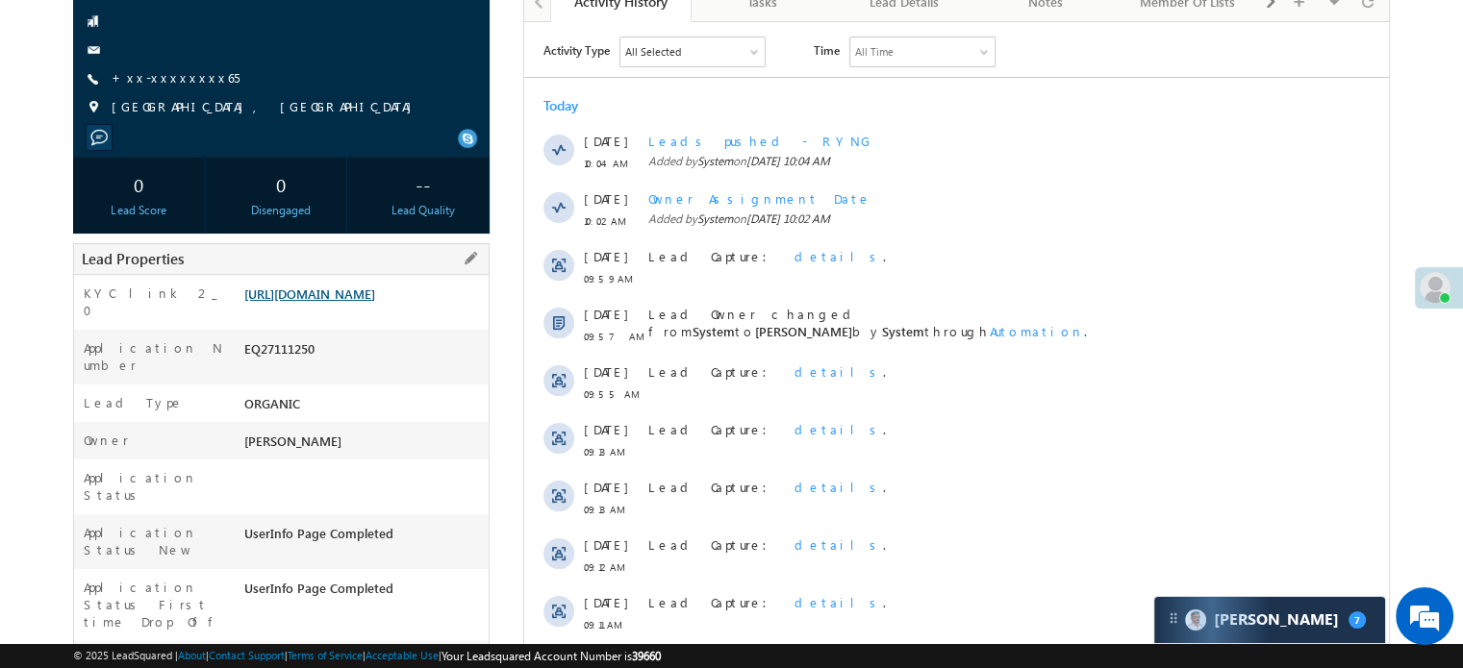
click at [344, 302] on link "[URL][DOMAIN_NAME]" at bounding box center [309, 294] width 131 height 16
click at [415, 312] on div "[URL][DOMAIN_NAME]" at bounding box center [363, 298] width 249 height 27
click at [375, 302] on link "https://angelbroking1-pk3em7sa.customui-test.leadsquared.com?leadId=000dbd58-1b…" at bounding box center [309, 294] width 131 height 16
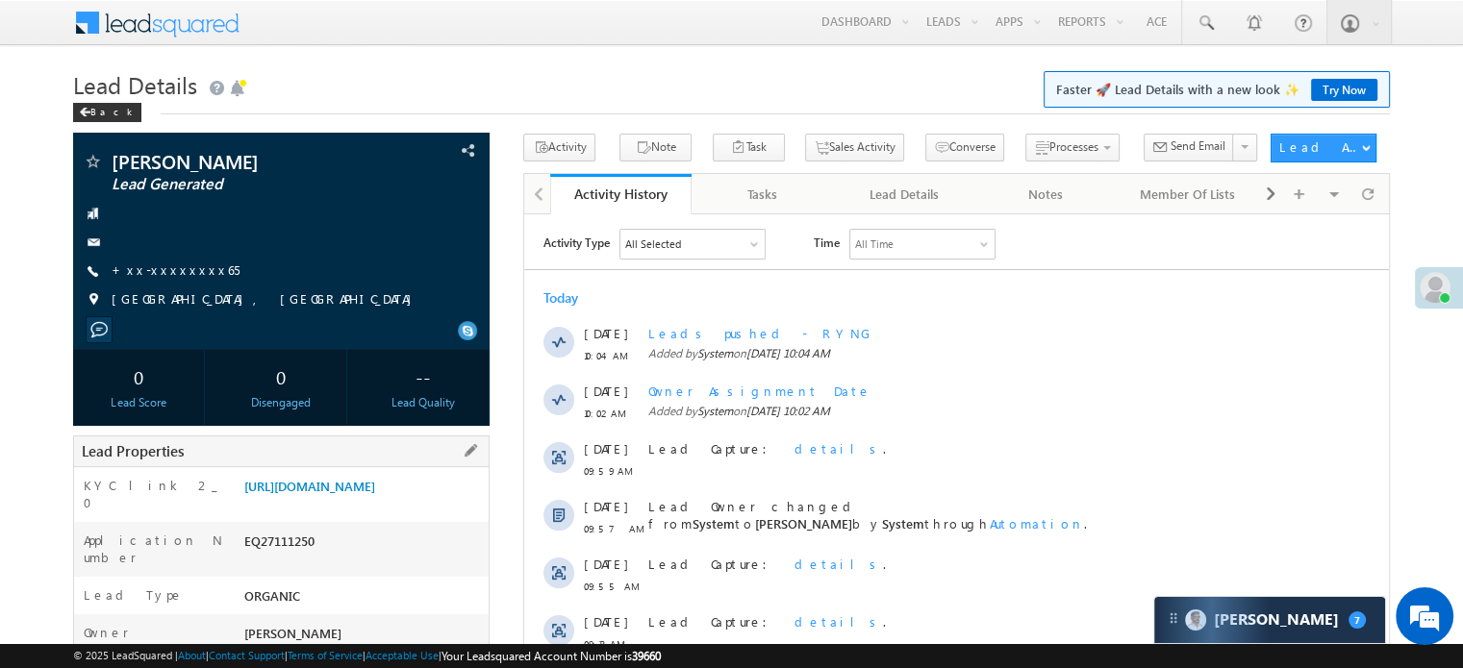
click at [208, 508] on div "KYC link 2_0 https://angelbroking1-pk3em7sa.customui-test.leadsquared.com?leadI…" at bounding box center [281, 494] width 415 height 55
drag, startPoint x: 242, startPoint y: 483, endPoint x: 470, endPoint y: 507, distance: 229.2
click at [481, 504] on div "https://angelbroking1-pk3em7sa.customui-test.leadsquared.com?leadId=000dbd58-1b…" at bounding box center [363, 490] width 249 height 27
copy link "https://angelbroking1-pk3em7sa.customui-test.leadsquared.com?leadId=000dbd58-1b…"
click at [178, 122] on div "Lead Details Faster 🚀 Lead Details with a new look ✨ Try Now Back" at bounding box center [731, 98] width 1317 height 69
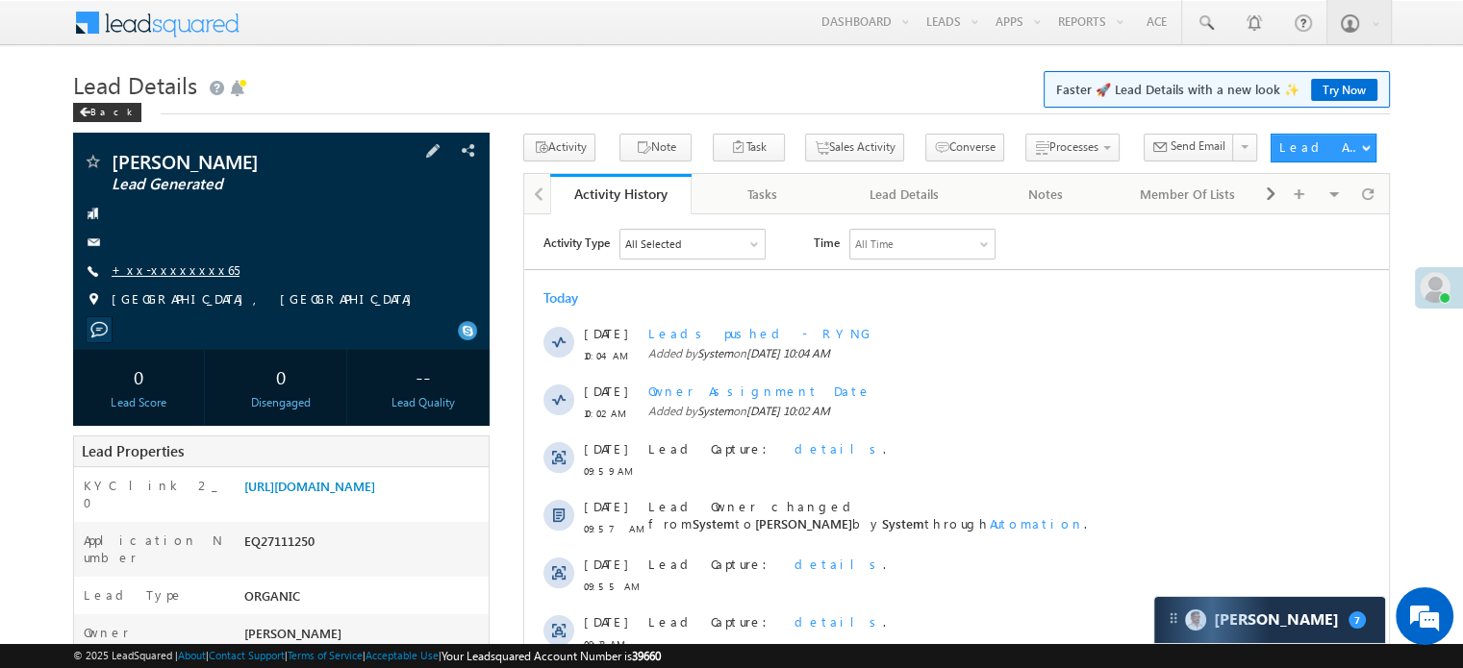
click at [174, 268] on link "+xx-xxxxxxxx65" at bounding box center [176, 270] width 128 height 16
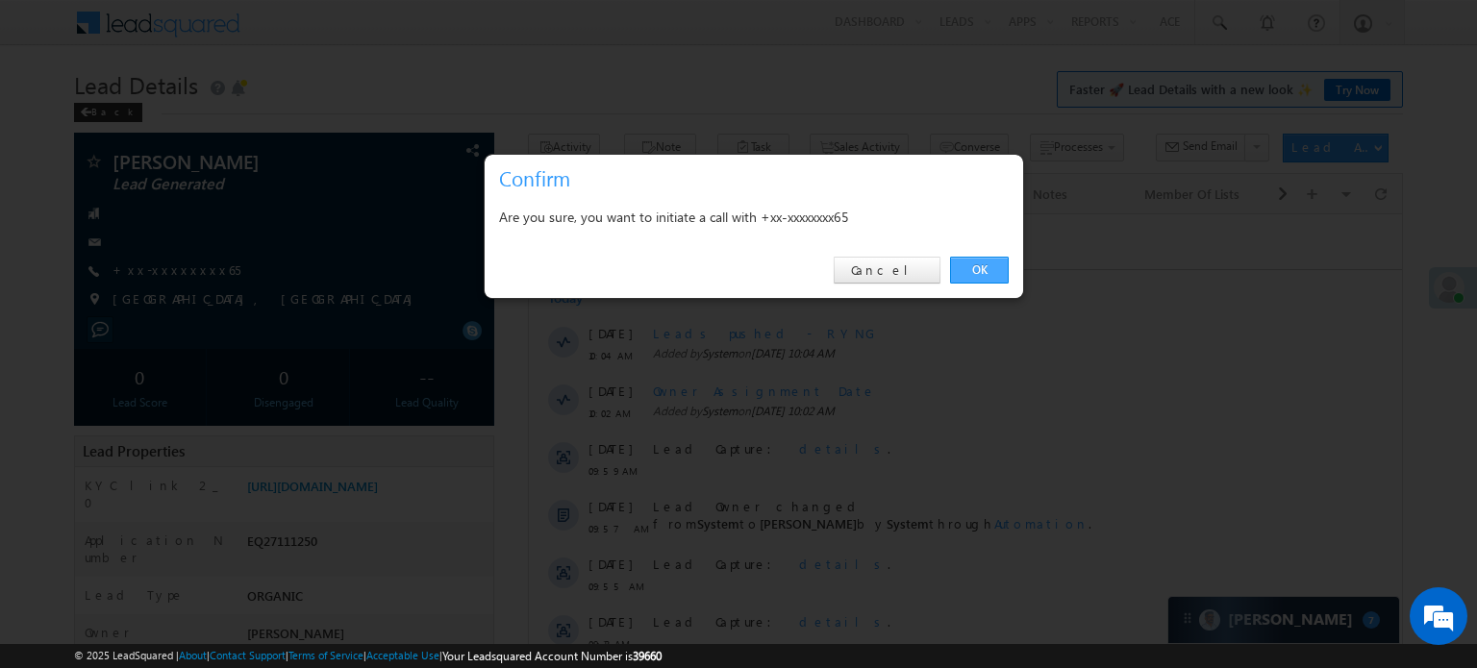
click at [950, 263] on link "OK" at bounding box center [979, 270] width 59 height 27
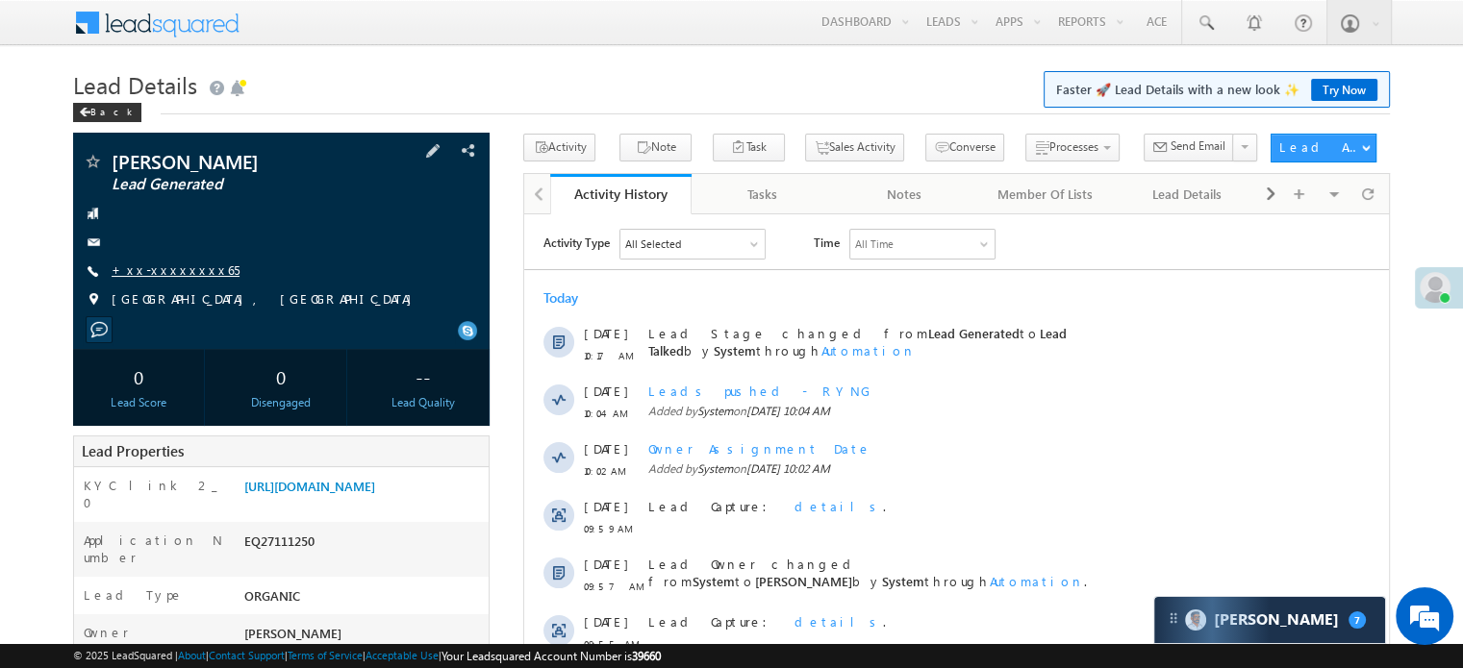
click at [160, 272] on link "+xx-xxxxxxxx65" at bounding box center [176, 270] width 128 height 16
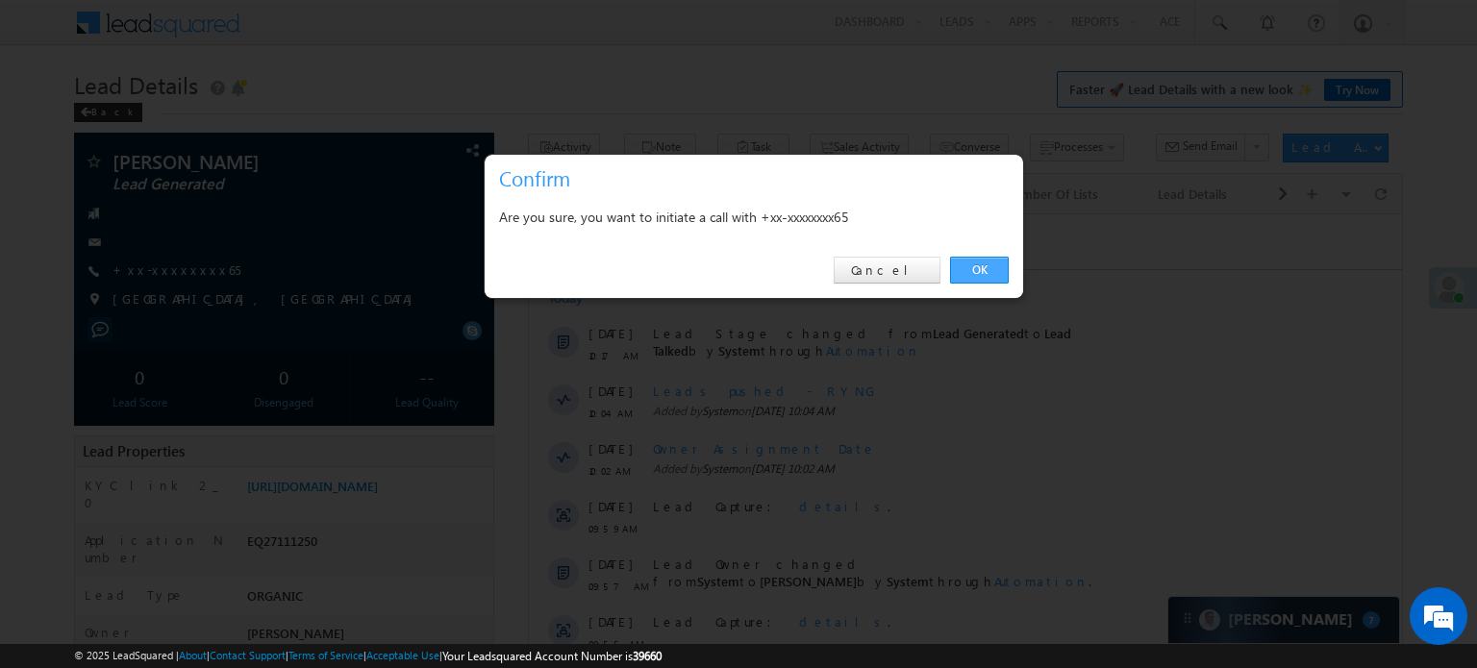
click at [995, 269] on link "OK" at bounding box center [979, 270] width 59 height 27
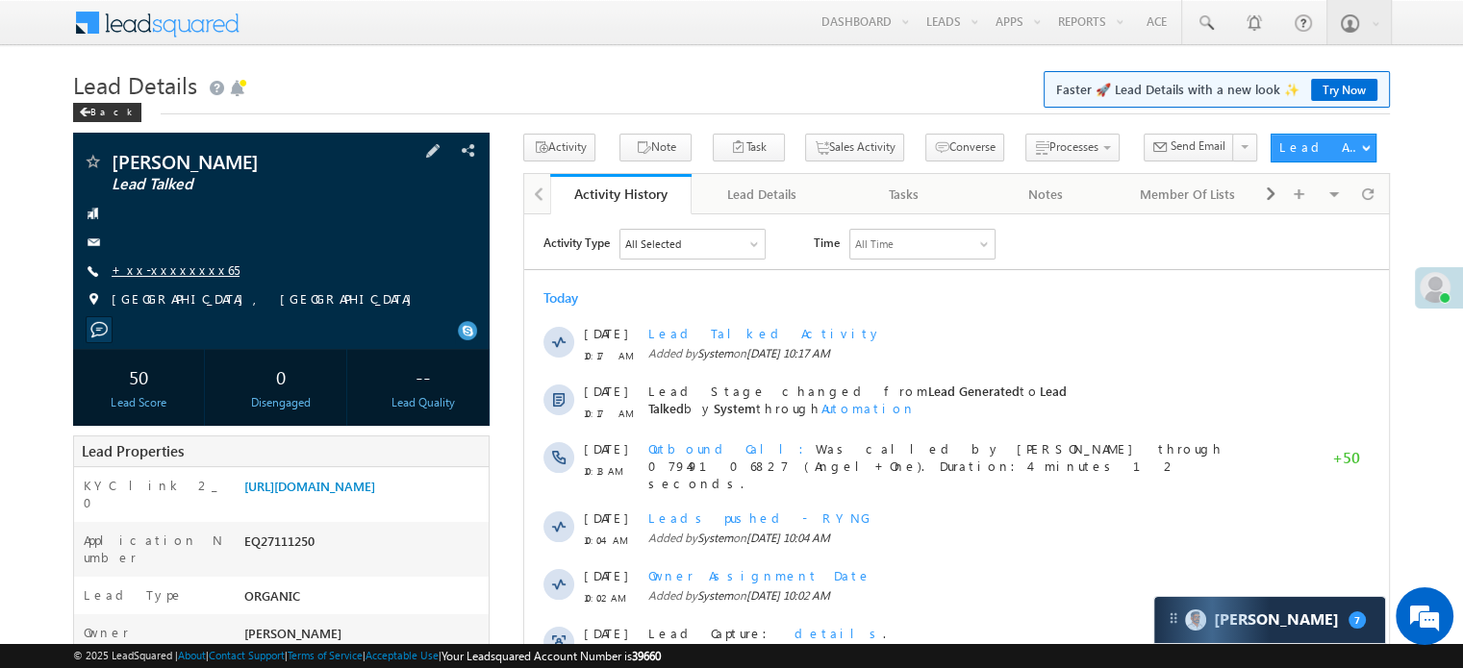
click at [177, 277] on link "+xx-xxxxxxxx65" at bounding box center [176, 270] width 128 height 16
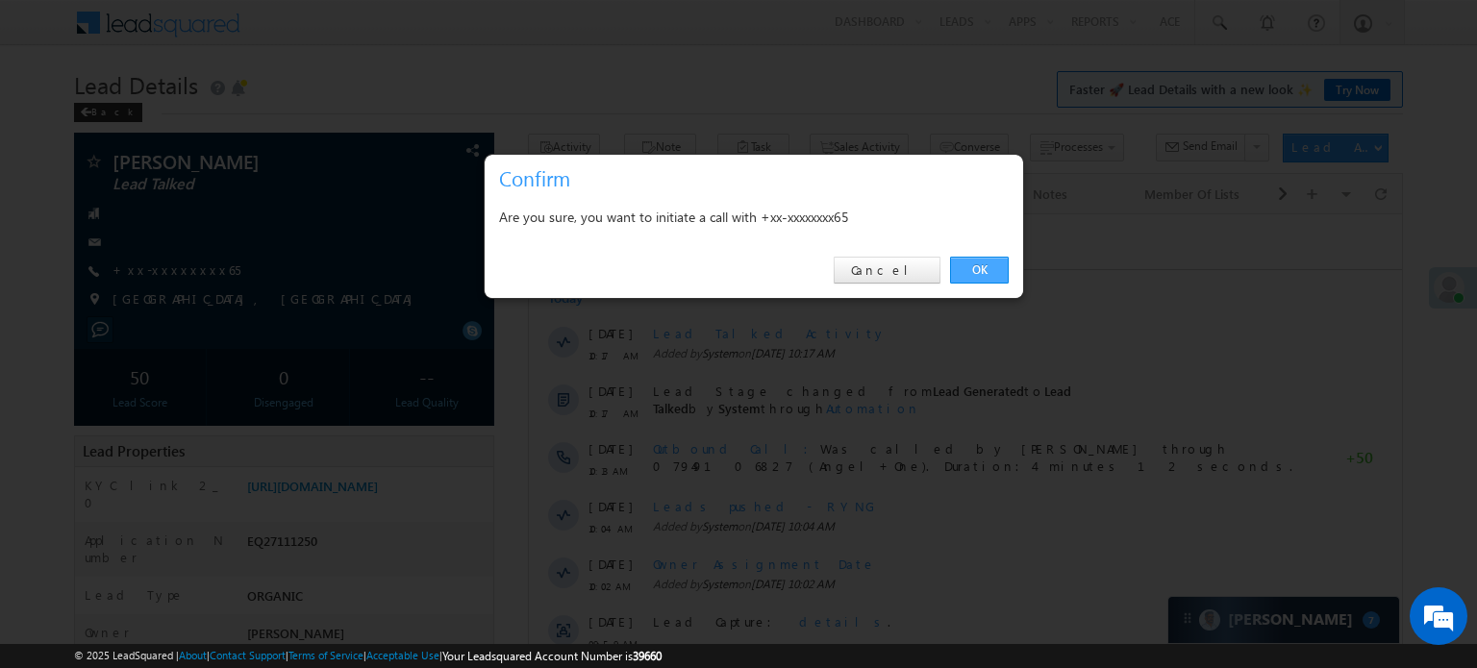
click at [977, 280] on link "OK" at bounding box center [979, 270] width 59 height 27
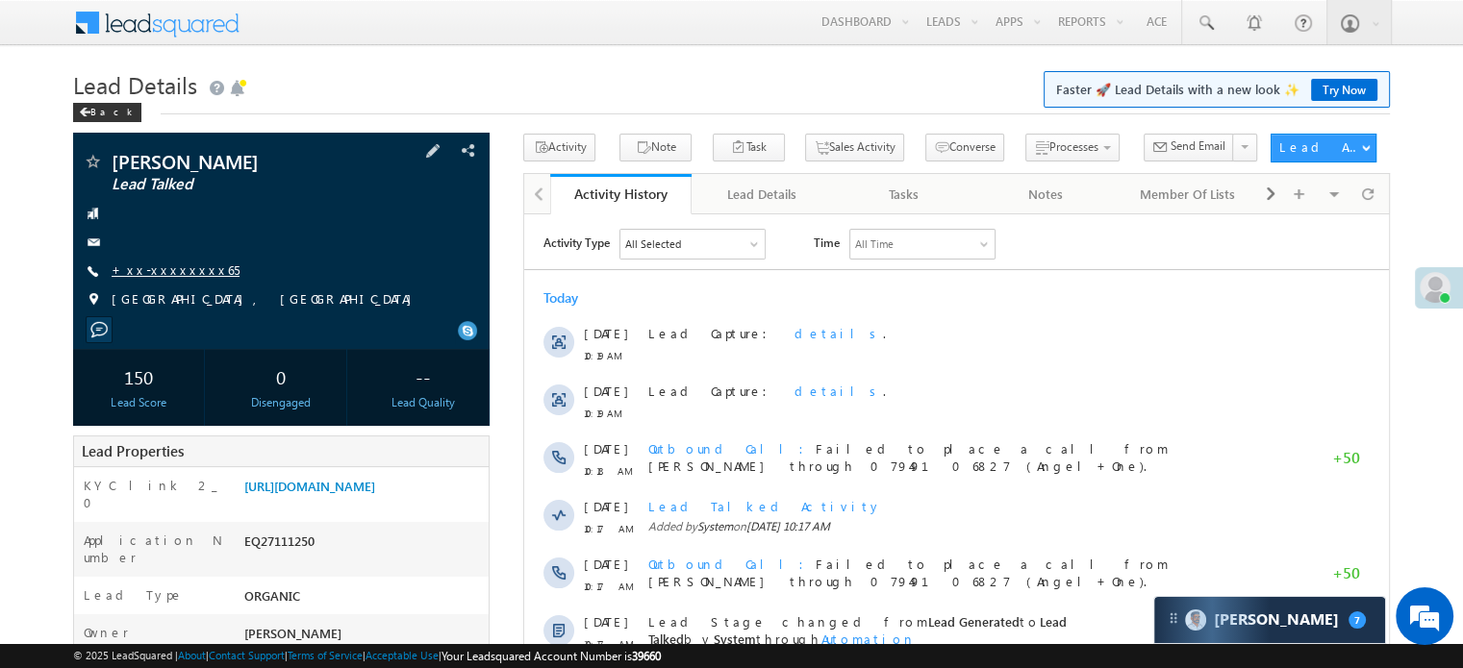
click at [165, 269] on link "+xx-xxxxxxxx65" at bounding box center [176, 270] width 128 height 16
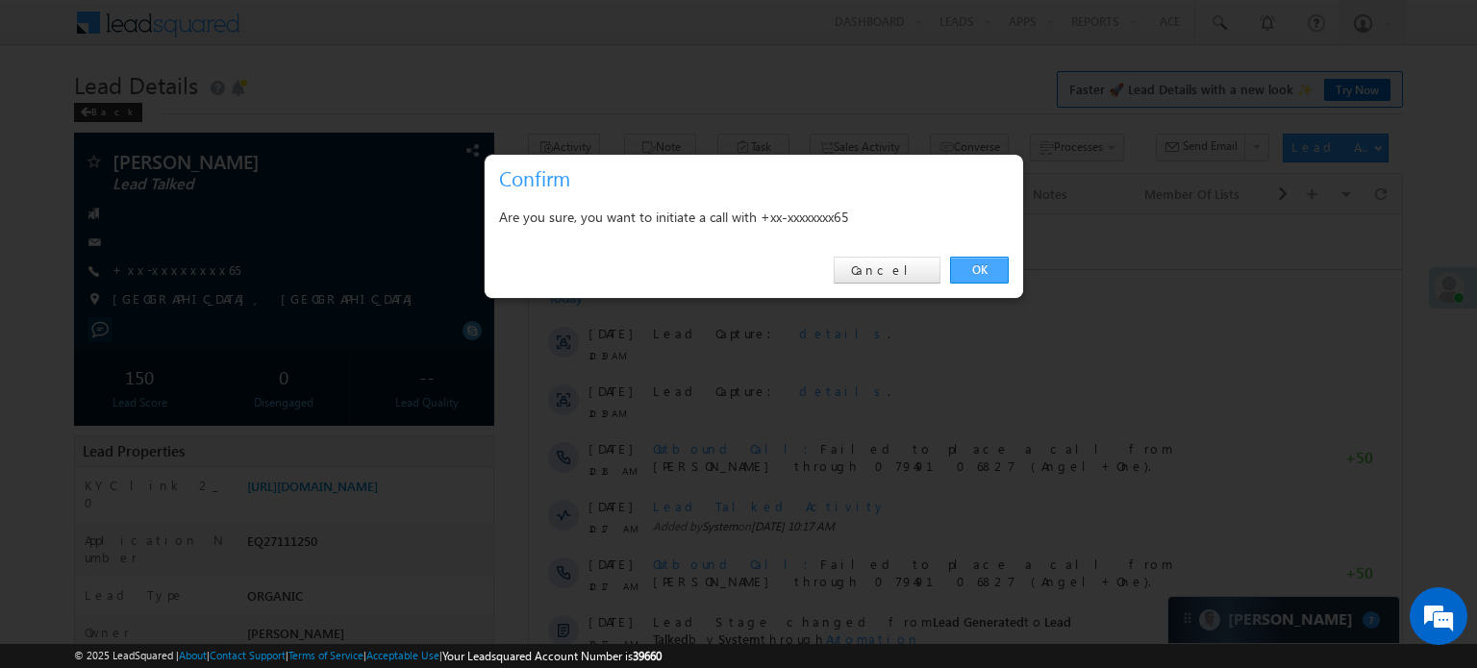
click at [983, 265] on link "OK" at bounding box center [979, 270] width 59 height 27
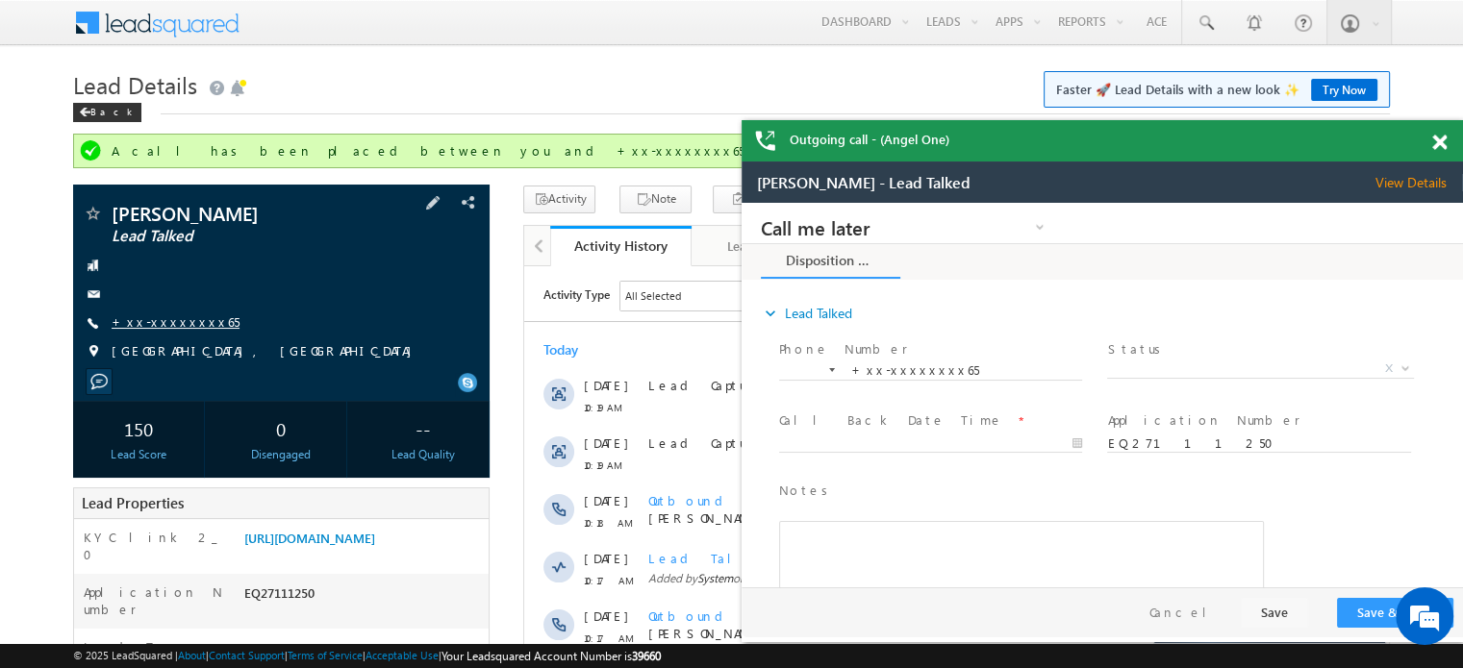
click at [138, 317] on link "+xx-xxxxxxxx65" at bounding box center [176, 322] width 128 height 16
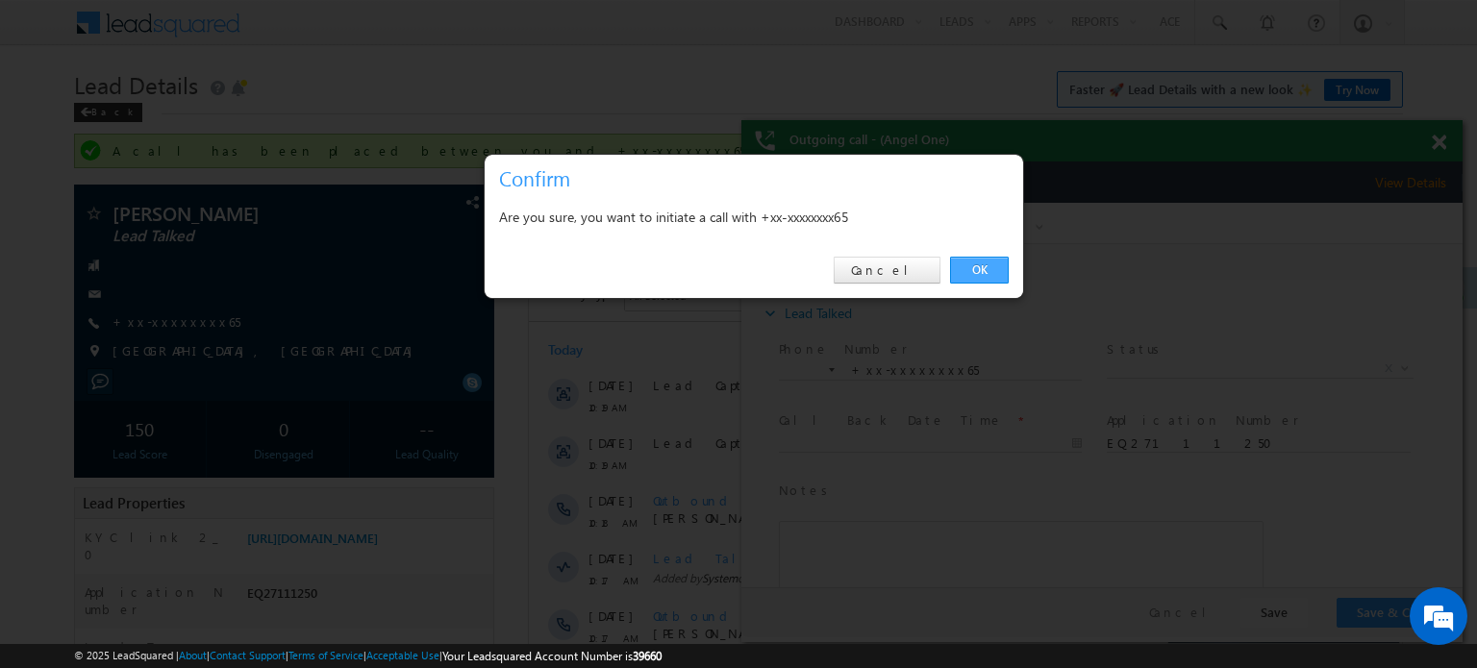
click at [956, 273] on link "OK" at bounding box center [979, 270] width 59 height 27
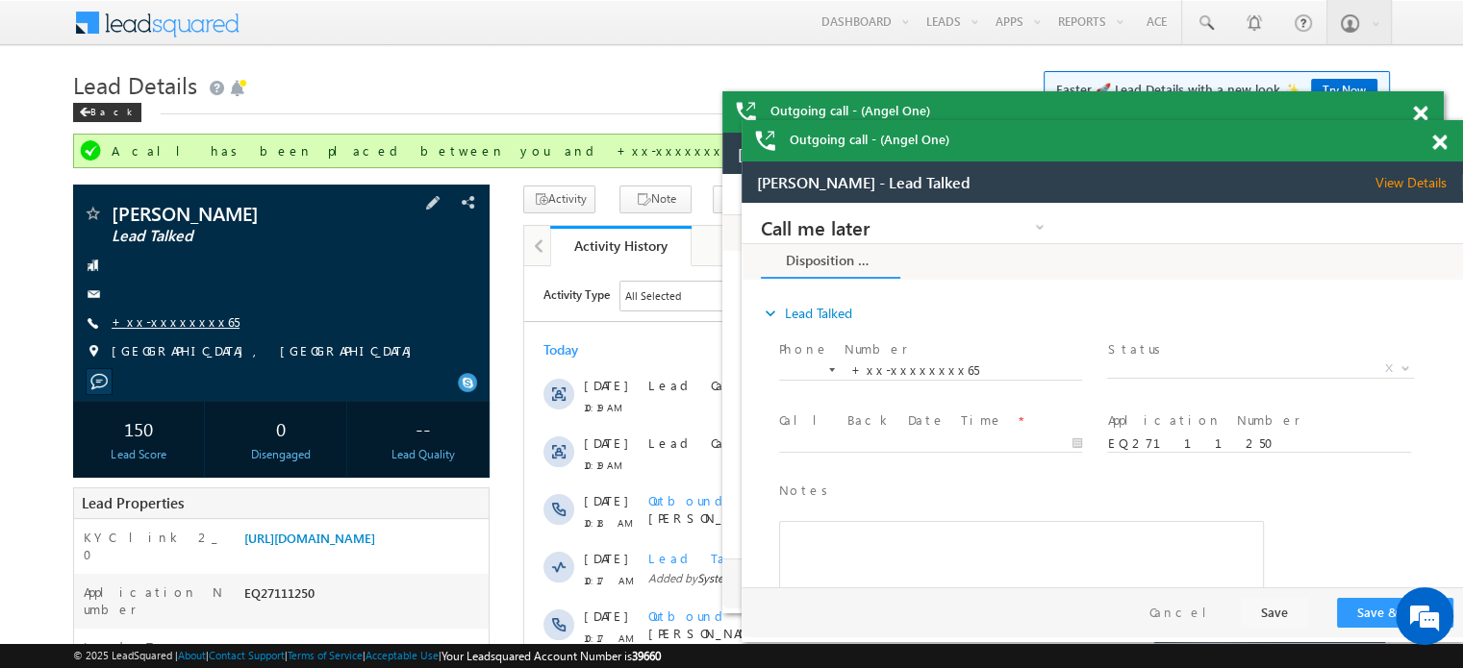
click at [153, 318] on link "+xx-xxxxxxxx65" at bounding box center [176, 322] width 128 height 16
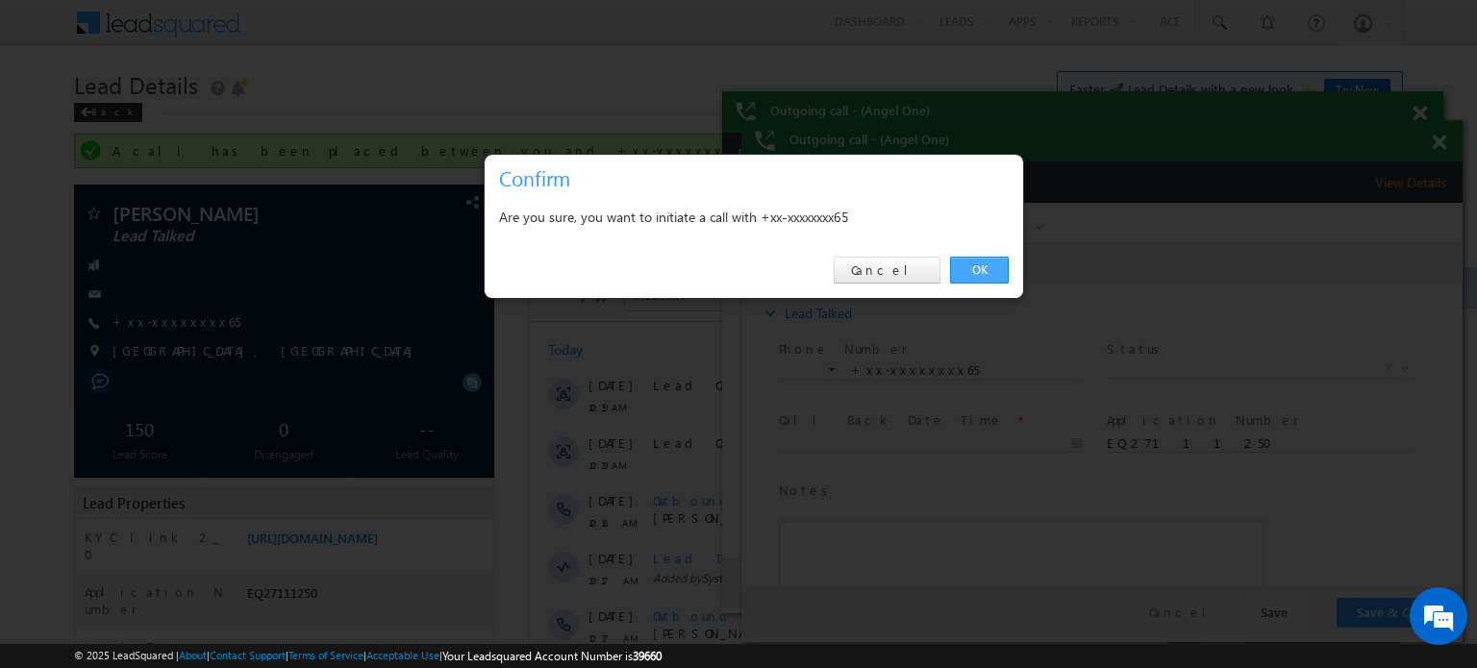
drag, startPoint x: 971, startPoint y: 264, endPoint x: 230, endPoint y: 61, distance: 769.0
click at [971, 264] on link "OK" at bounding box center [979, 270] width 59 height 27
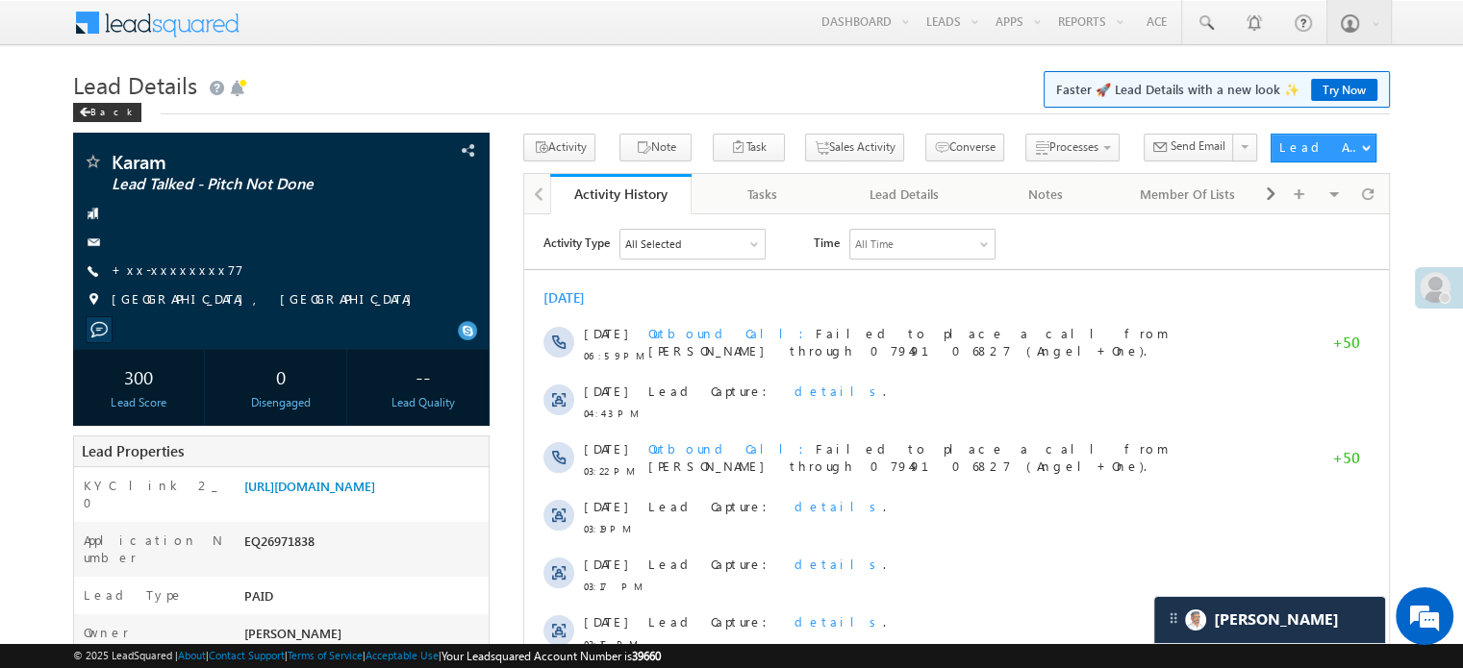
scroll to position [9502, 0]
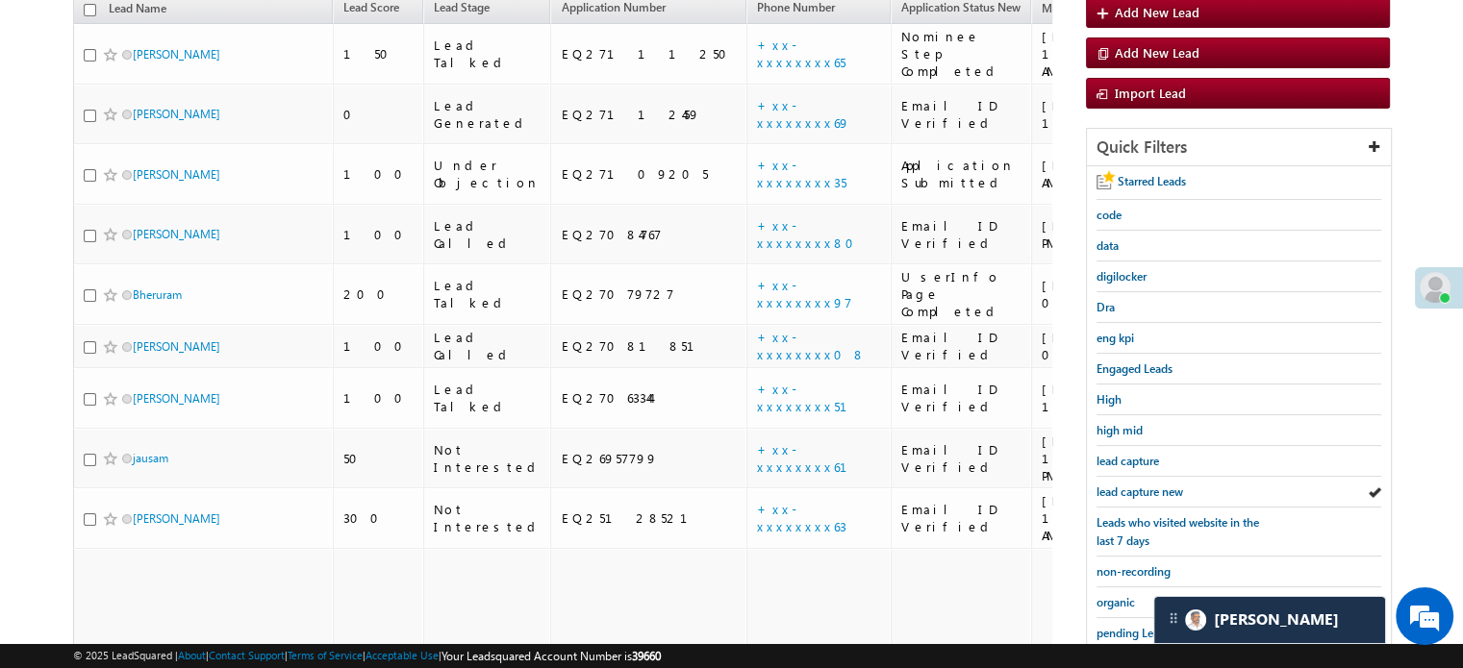
scroll to position [9502, 0]
click at [1126, 485] on span "lead capture new" at bounding box center [1139, 492] width 87 height 14
click at [1109, 492] on span "lead capture new" at bounding box center [1139, 492] width 87 height 14
click at [1111, 485] on span "lead capture new" at bounding box center [1139, 492] width 87 height 14
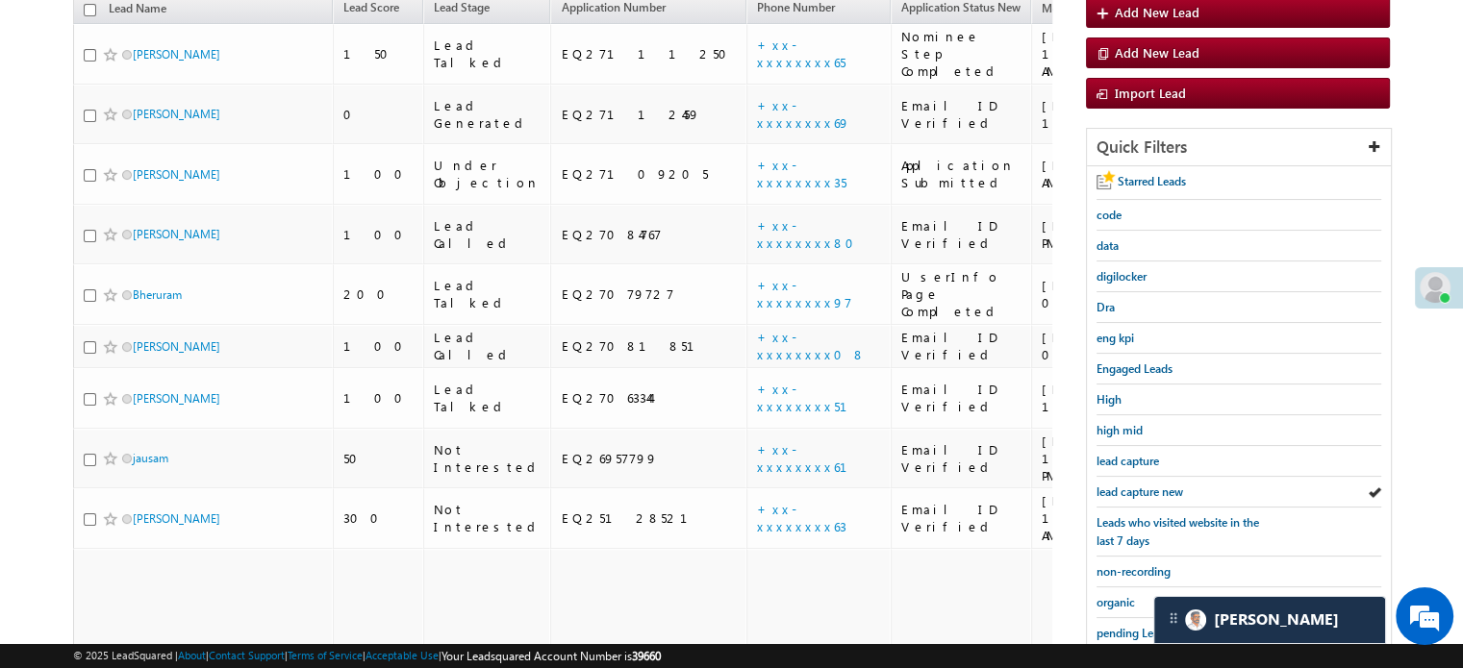
click at [1111, 485] on span "lead capture new" at bounding box center [1139, 492] width 87 height 14
click at [1146, 485] on span "lead capture new" at bounding box center [1139, 492] width 87 height 14
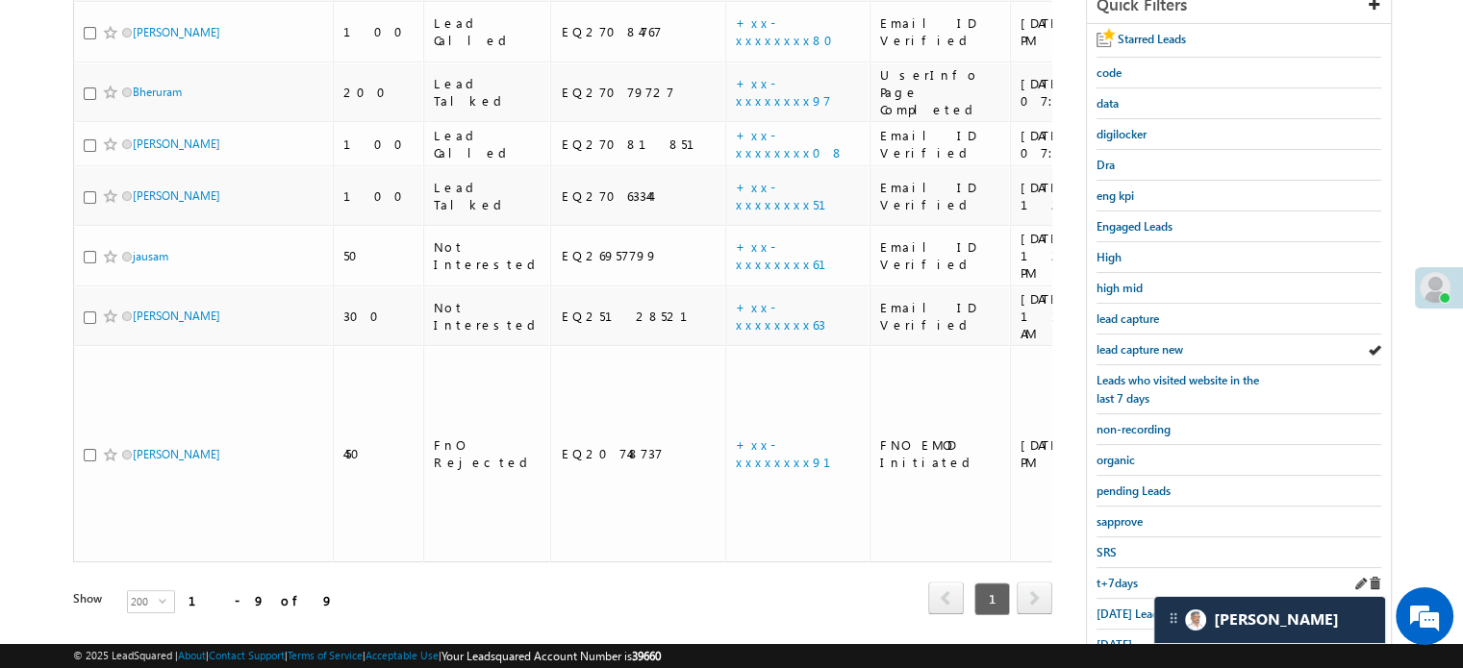
scroll to position [413, 0]
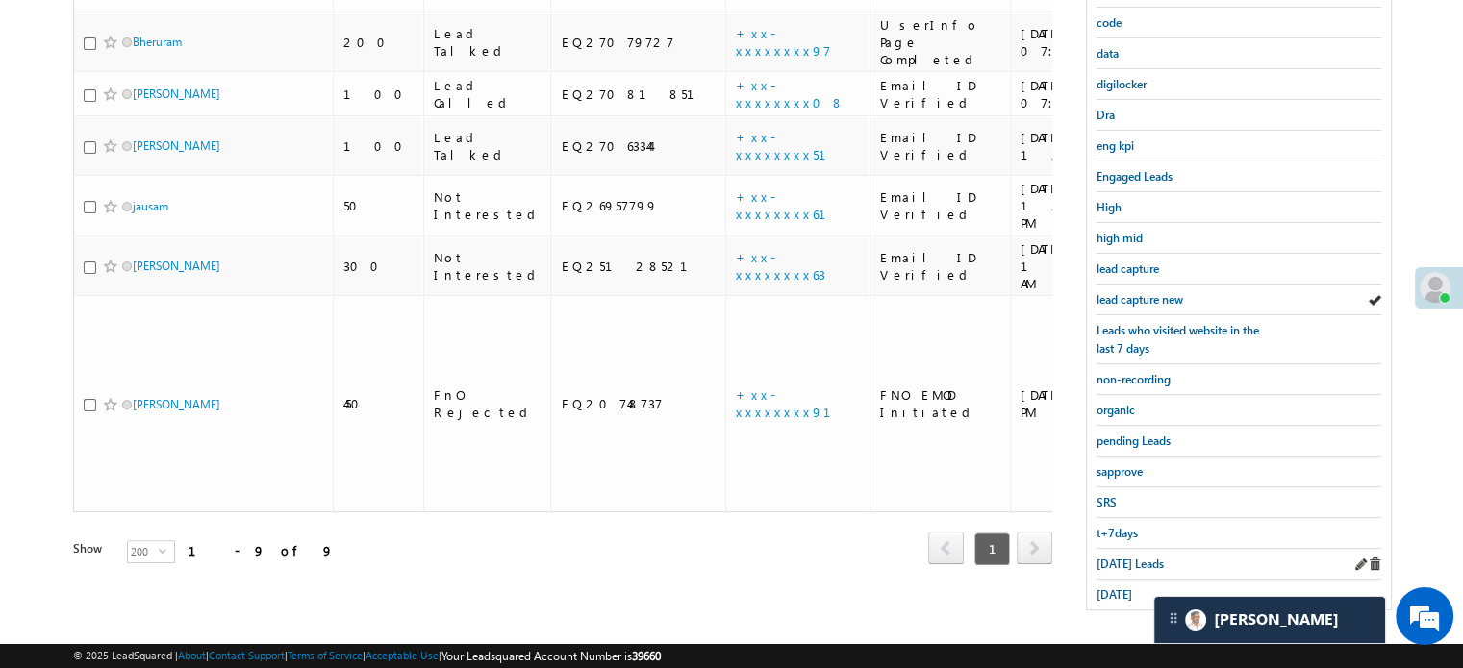
click at [1107, 549] on div "Today's Leads" at bounding box center [1238, 564] width 285 height 31
click at [1107, 549] on div "[DATE] Leads" at bounding box center [1238, 564] width 285 height 31
click at [1119, 557] on span "[DATE] Leads" at bounding box center [1129, 564] width 67 height 14
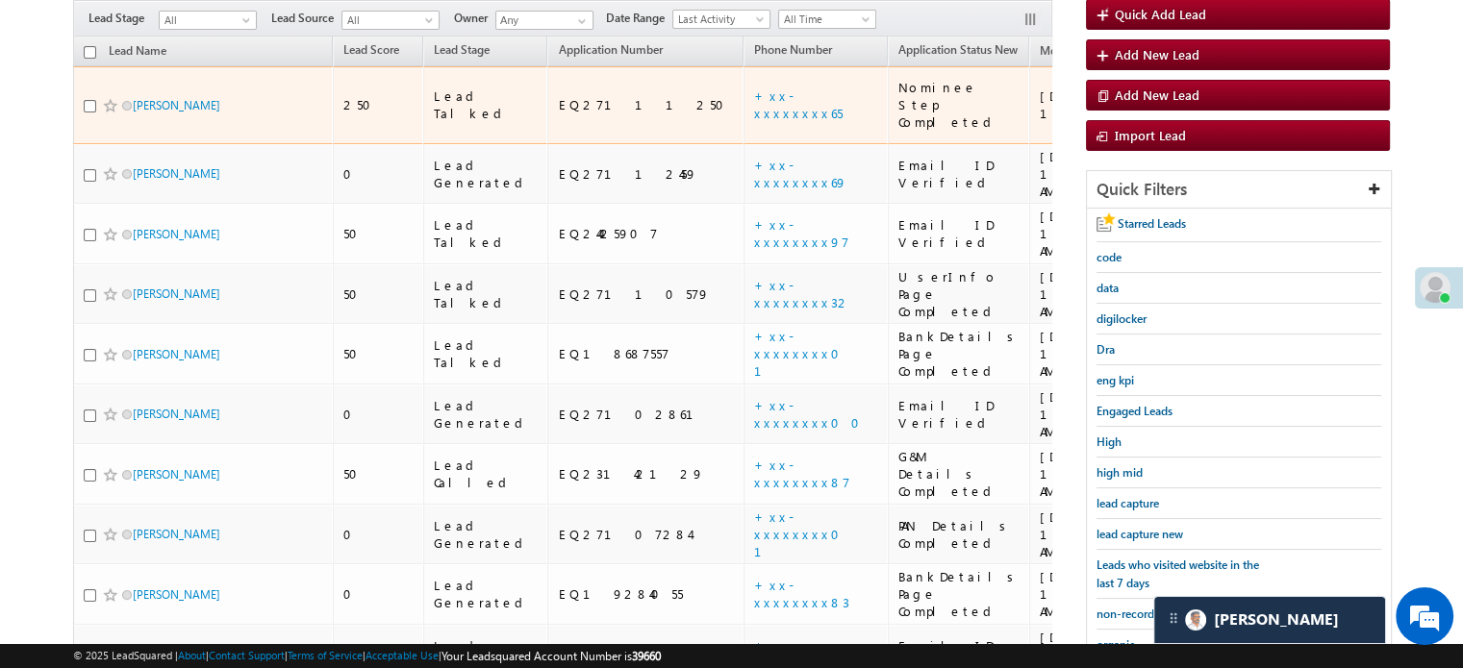
scroll to position [316, 0]
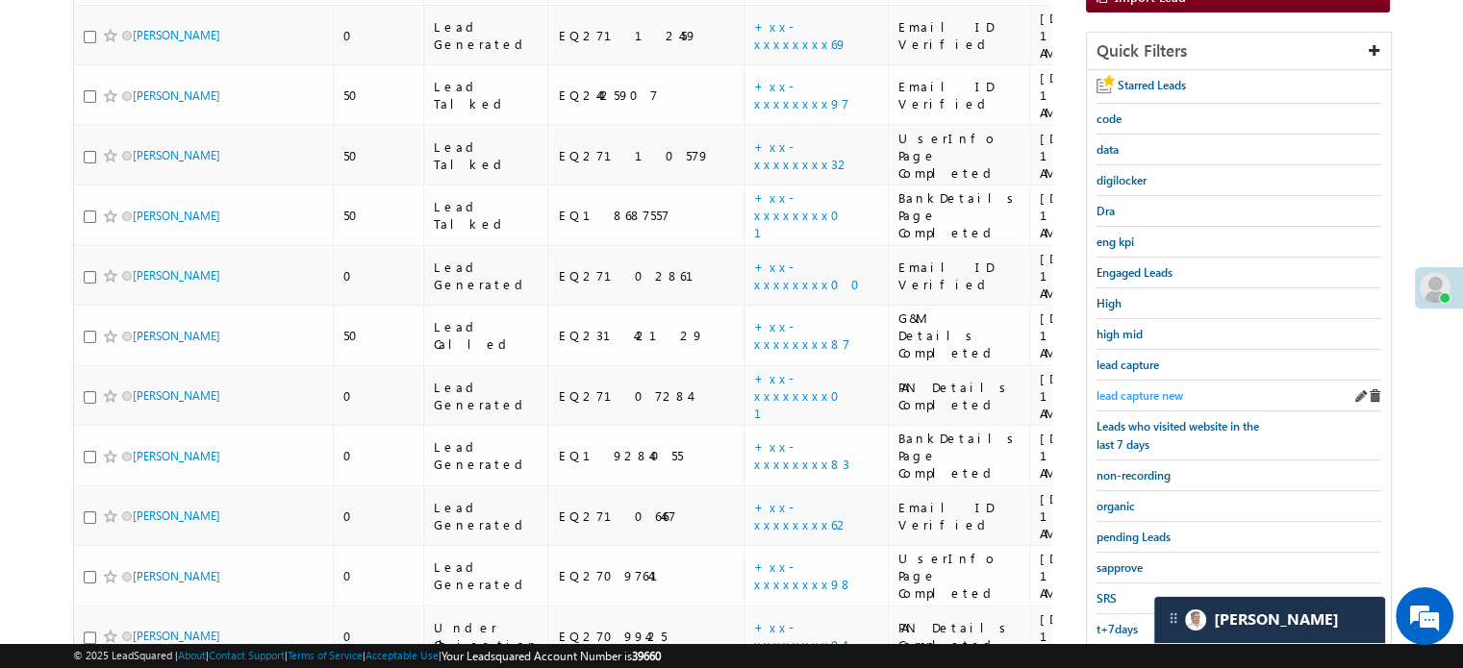
click at [1126, 390] on span "lead capture new" at bounding box center [1139, 396] width 87 height 14
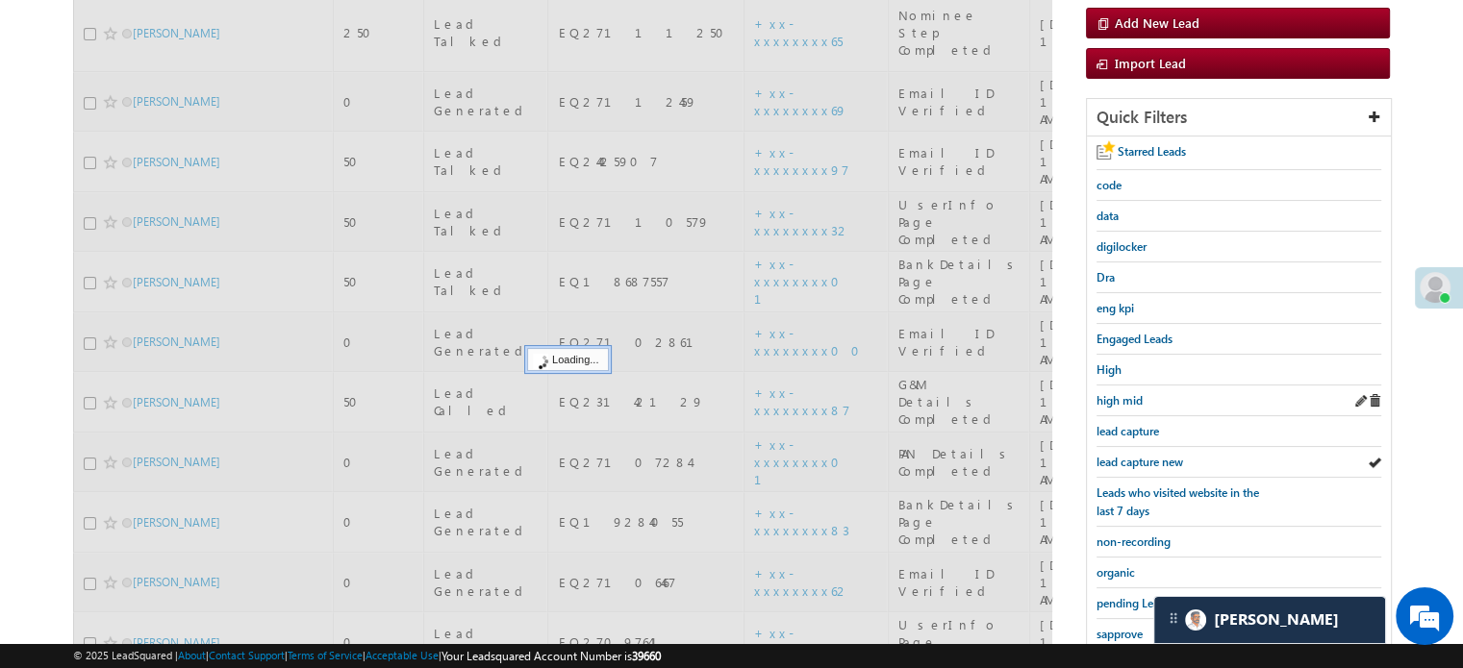
scroll to position [124, 0]
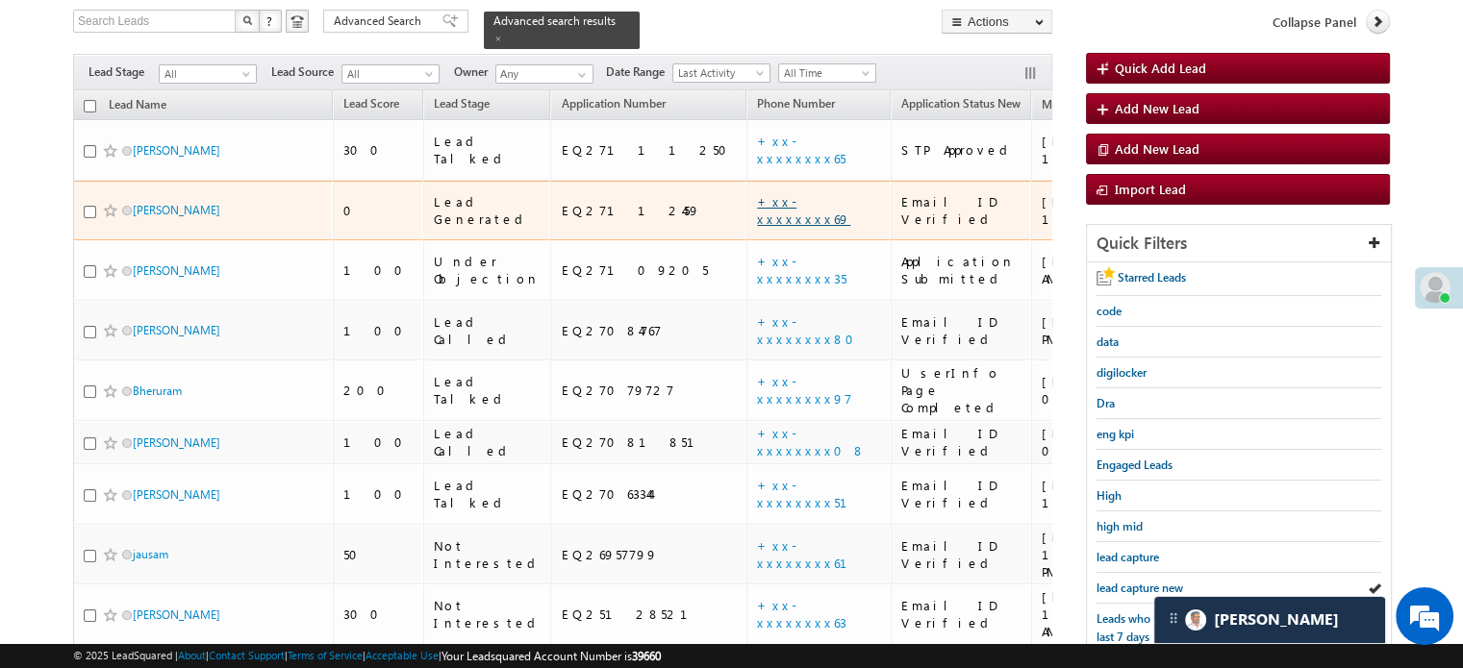
click at [757, 193] on link "+xx-xxxxxxxx69" at bounding box center [803, 210] width 93 height 34
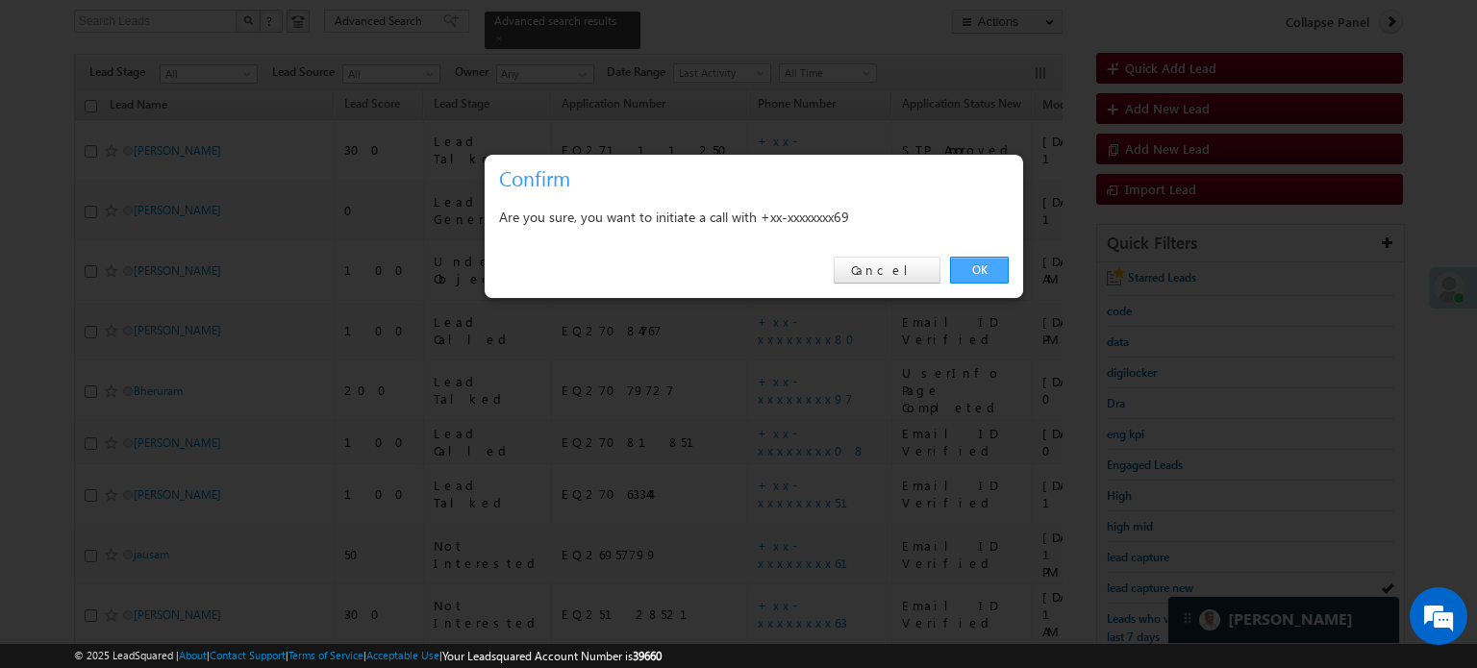
click at [984, 264] on link "OK" at bounding box center [979, 270] width 59 height 27
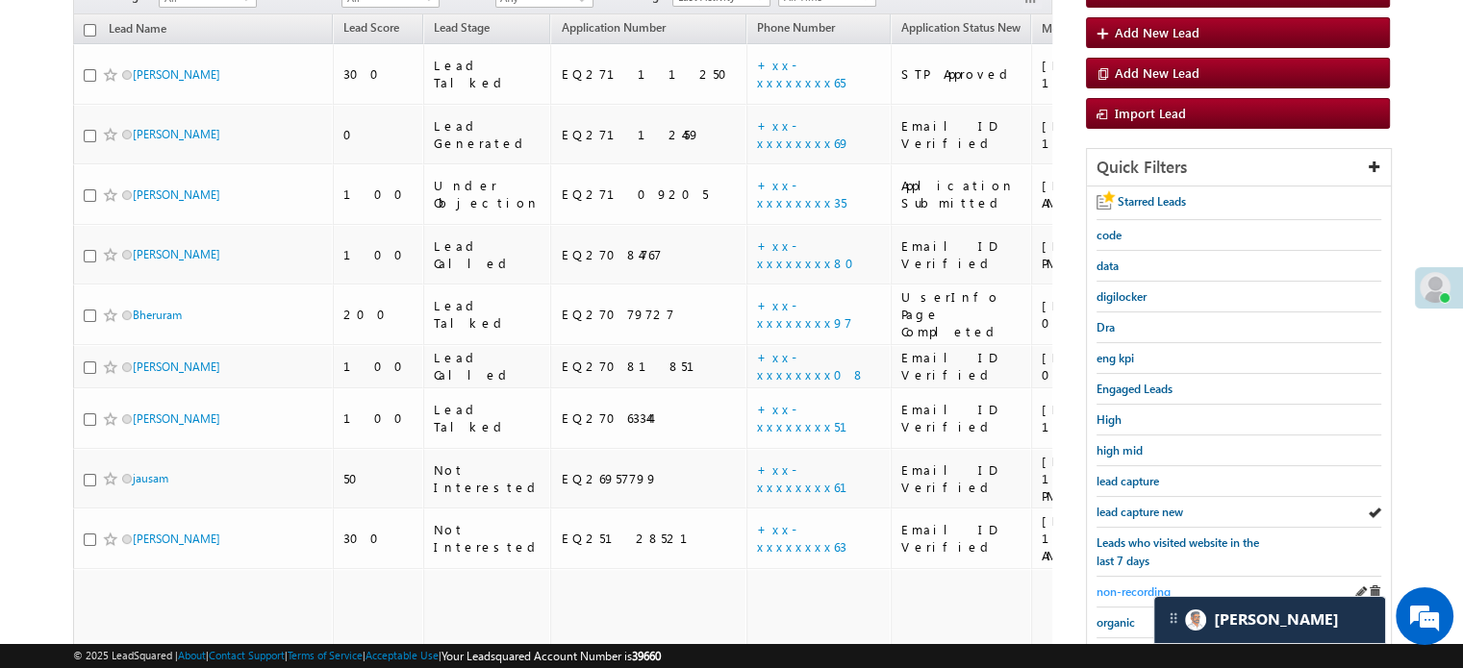
scroll to position [220, 0]
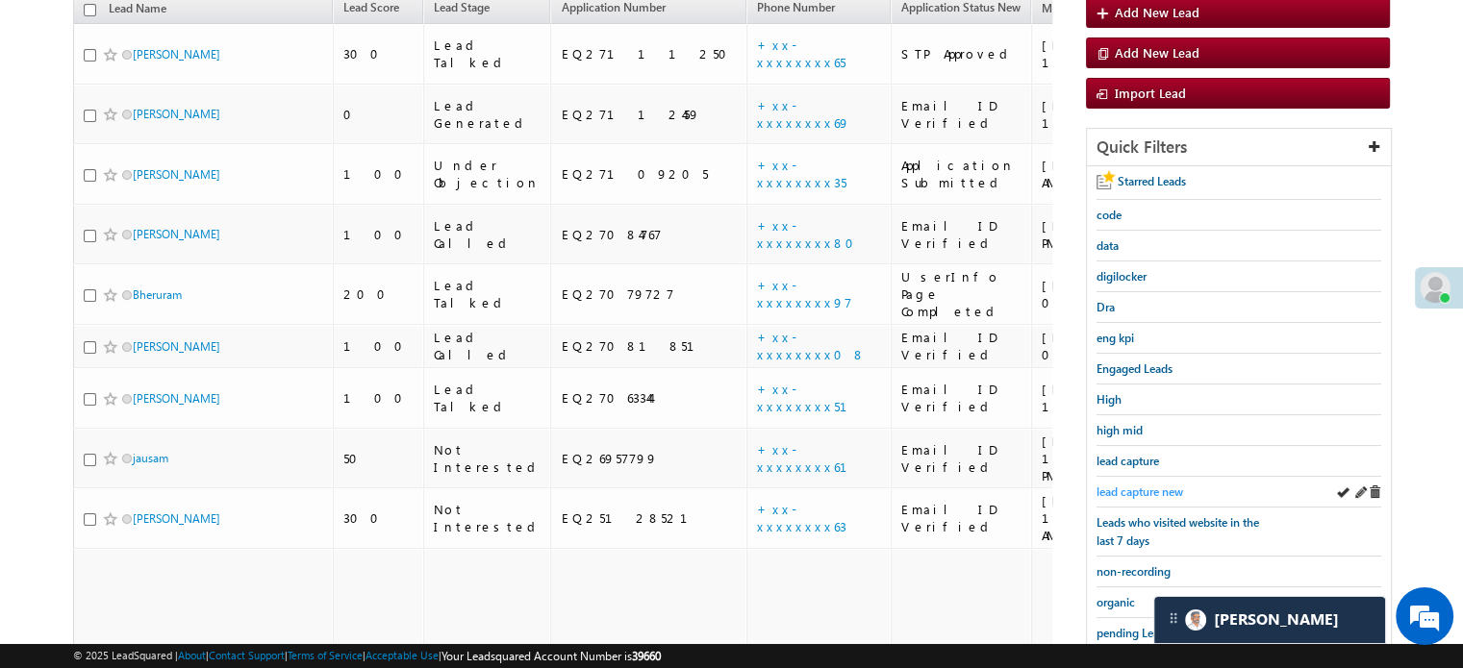
click at [1143, 490] on span "lead capture new" at bounding box center [1139, 492] width 87 height 14
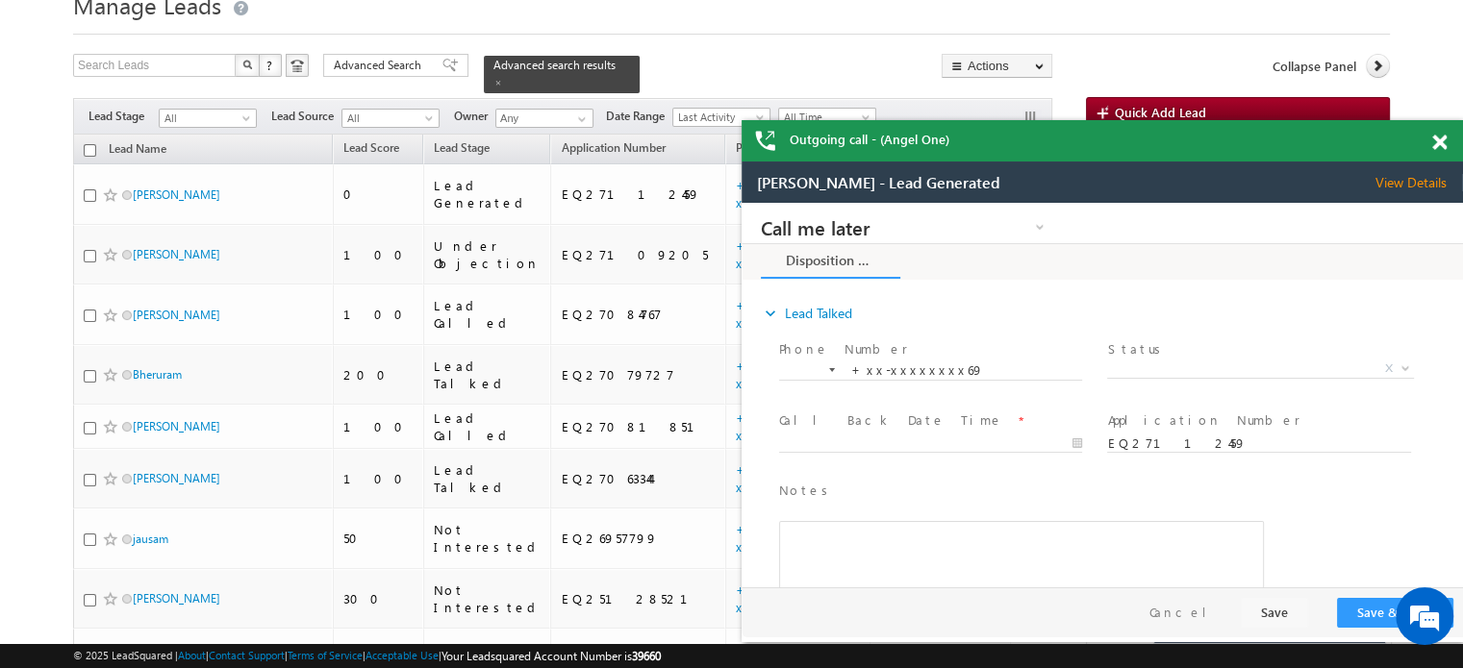
scroll to position [0, 0]
click at [1439, 137] on span at bounding box center [1439, 143] width 14 height 16
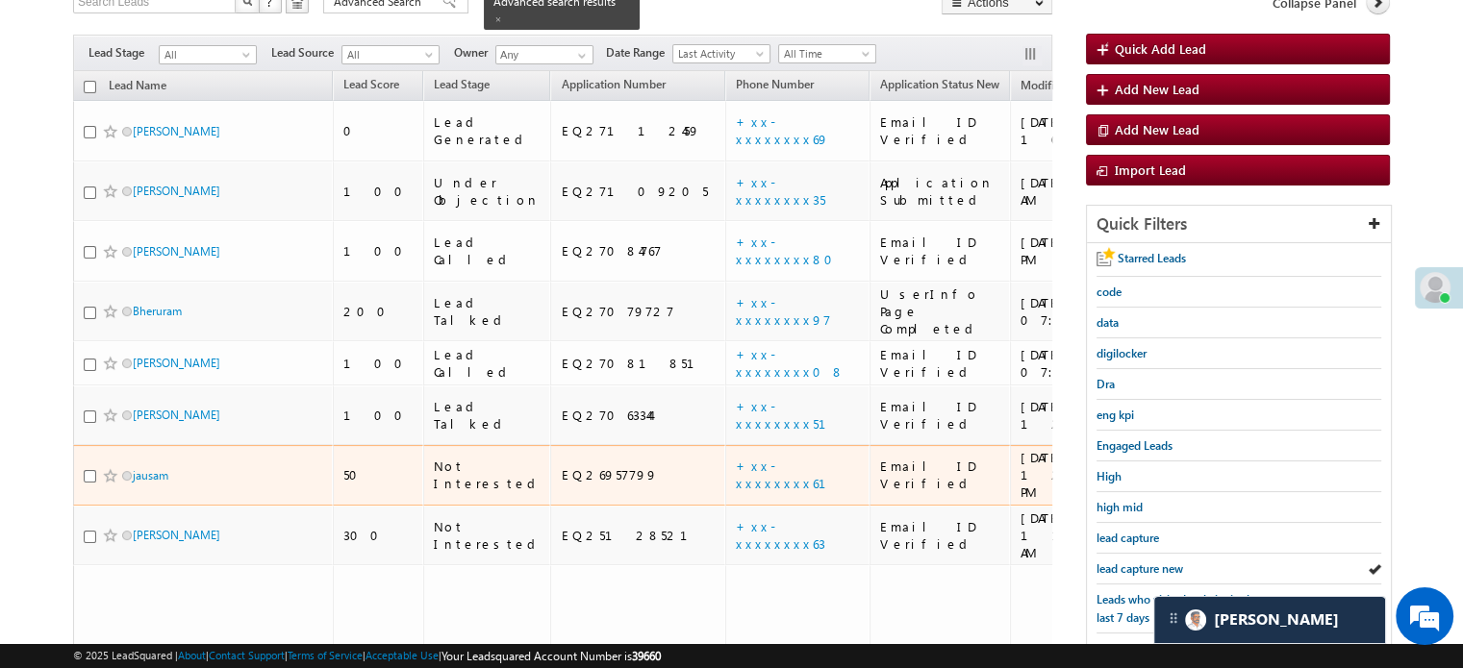
scroll to position [176, 0]
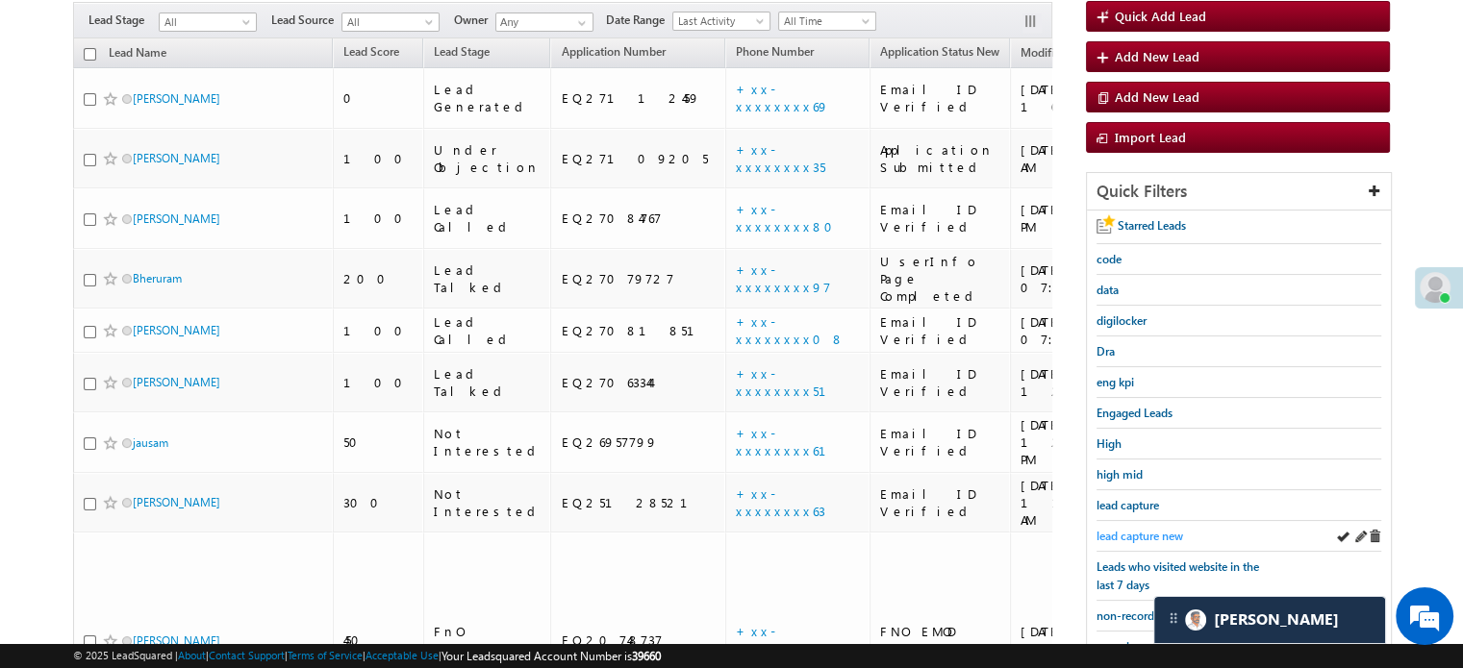
click at [1144, 536] on span "lead capture new" at bounding box center [1139, 536] width 87 height 14
click at [1141, 529] on span "lead capture new" at bounding box center [1139, 536] width 87 height 14
click at [1162, 529] on span "lead capture new" at bounding box center [1139, 536] width 87 height 14
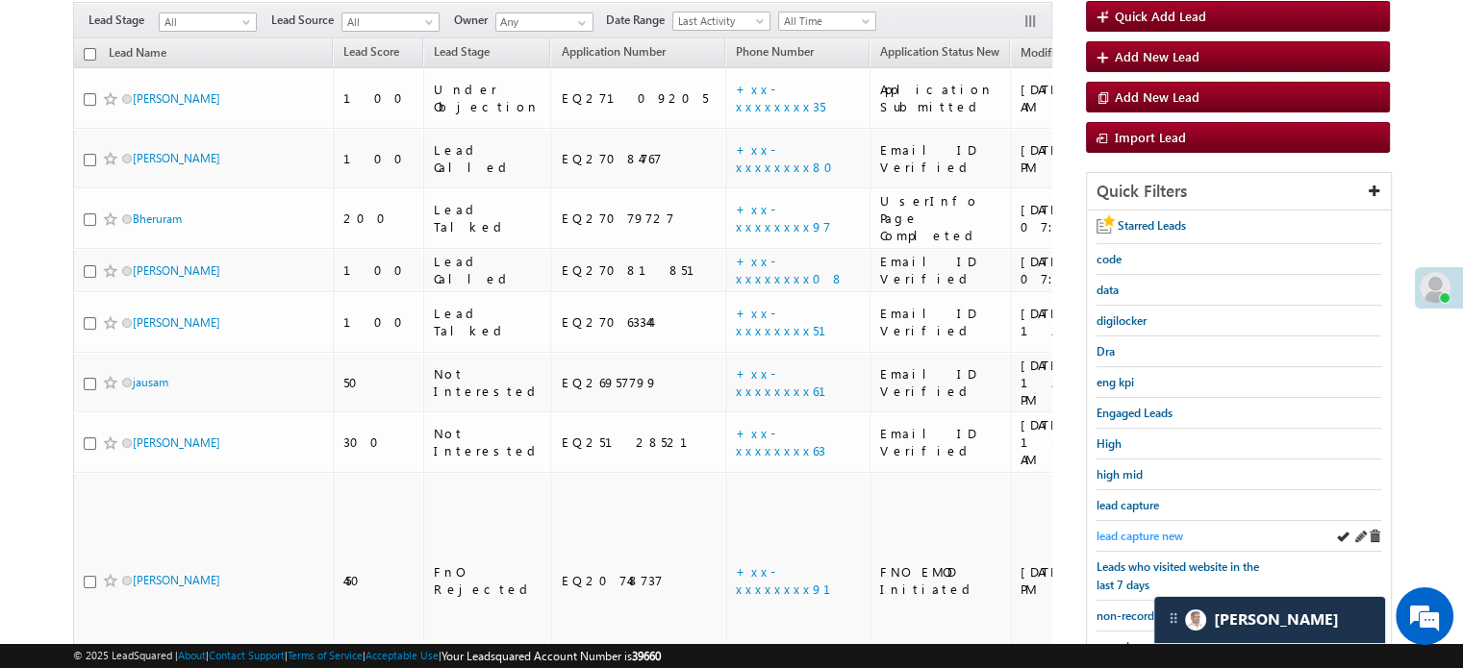
click at [1154, 529] on span "lead capture new" at bounding box center [1139, 536] width 87 height 14
click at [1135, 534] on span "lead capture new" at bounding box center [1139, 536] width 87 height 14
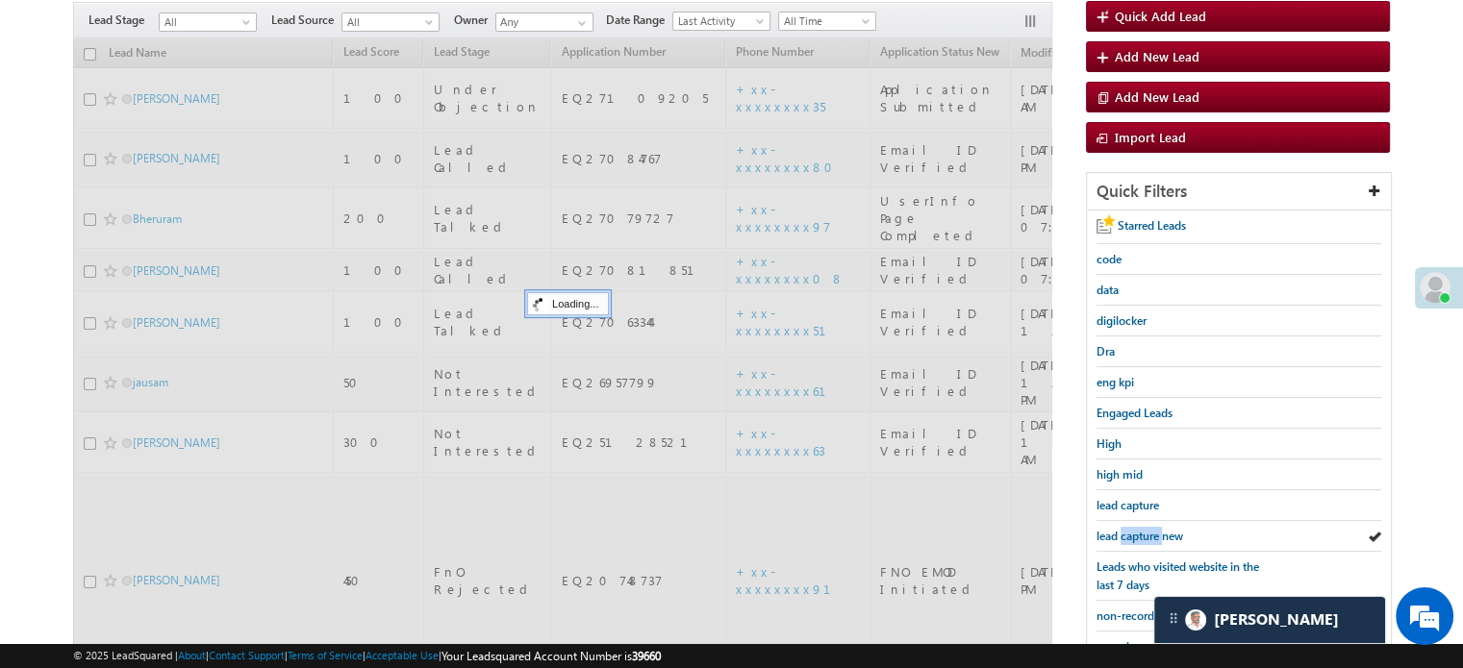
click at [1135, 534] on span "lead capture new" at bounding box center [1139, 536] width 87 height 14
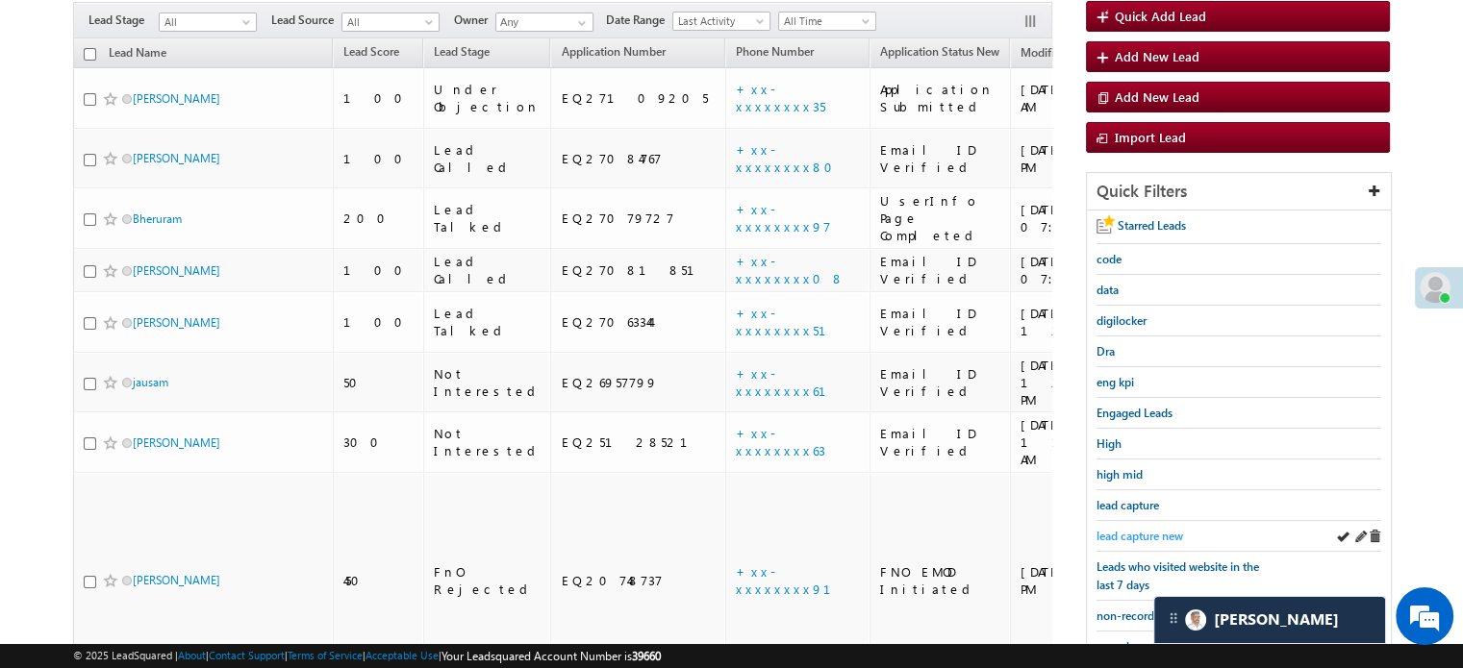
click at [1122, 530] on span "lead capture new" at bounding box center [1139, 536] width 87 height 14
click at [1125, 529] on span "lead capture new" at bounding box center [1139, 536] width 87 height 14
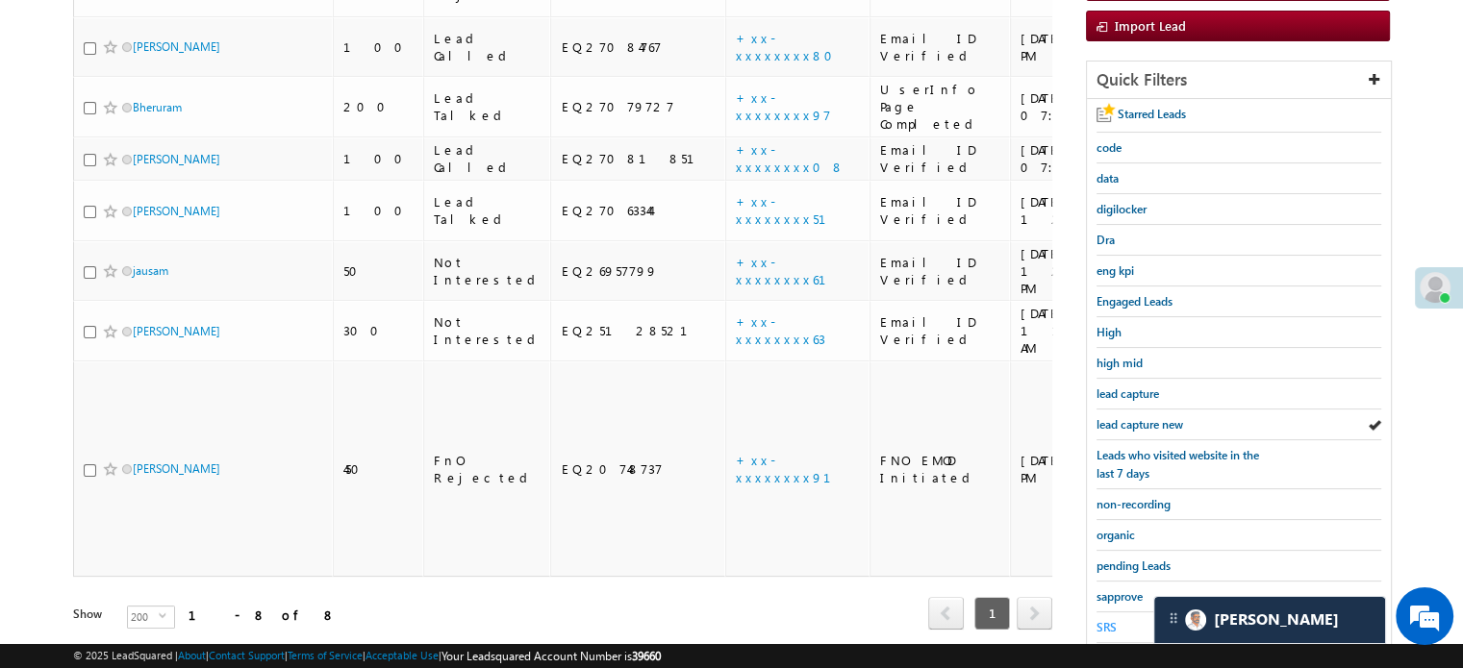
scroll to position [413, 0]
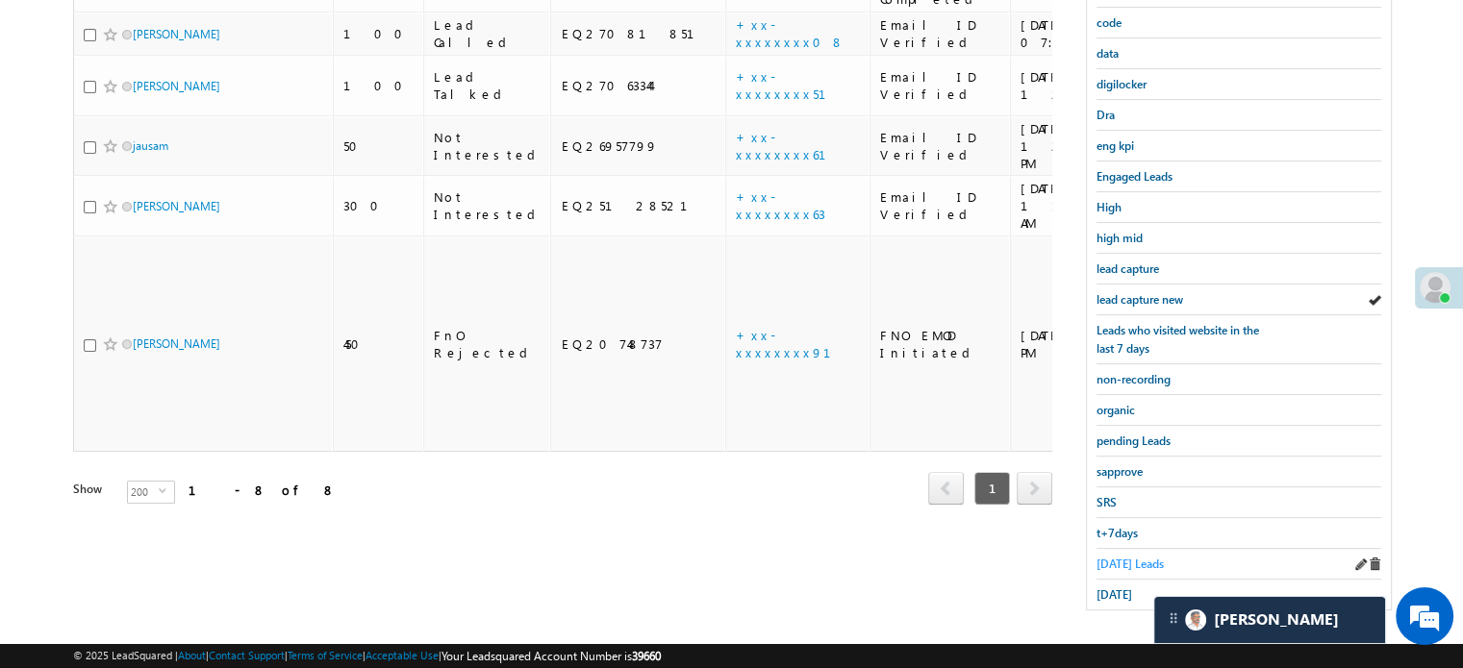
click at [1114, 557] on span "Today's Leads" at bounding box center [1129, 564] width 67 height 14
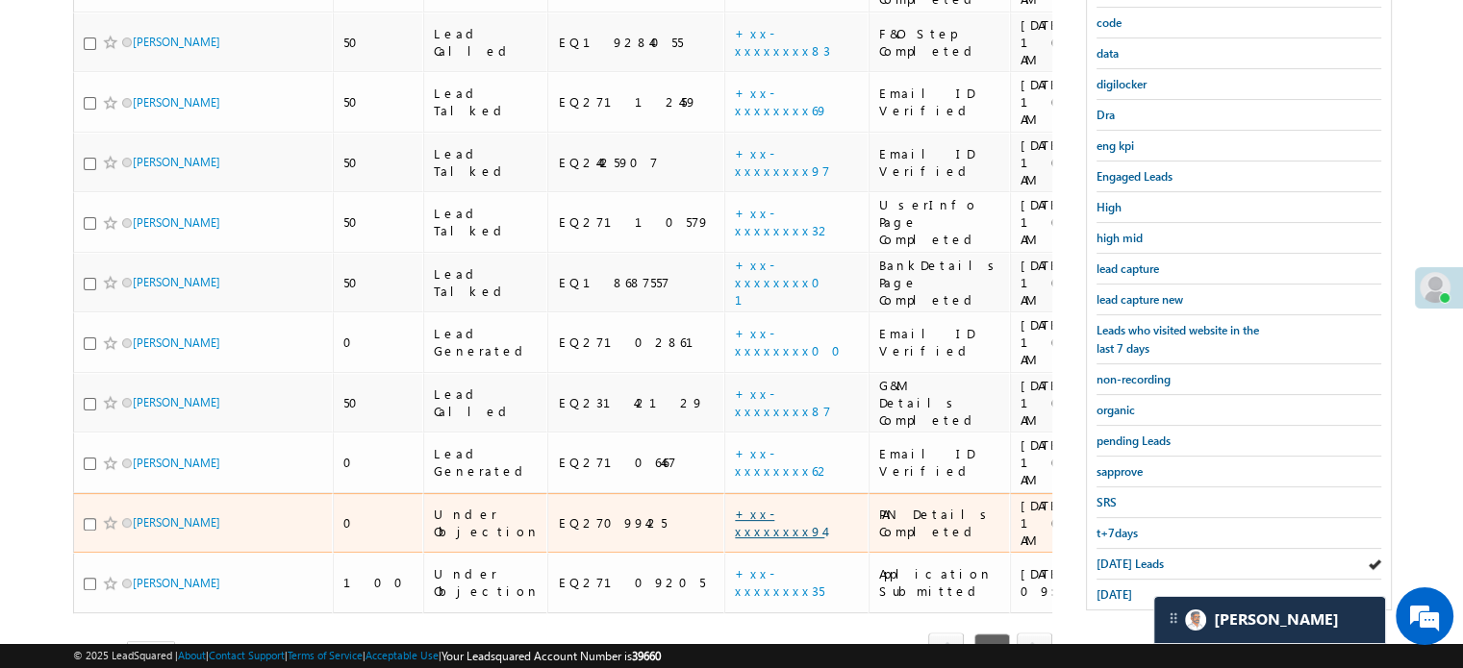
click at [735, 506] on link "+xx-xxxxxxxx94" at bounding box center [779, 523] width 89 height 34
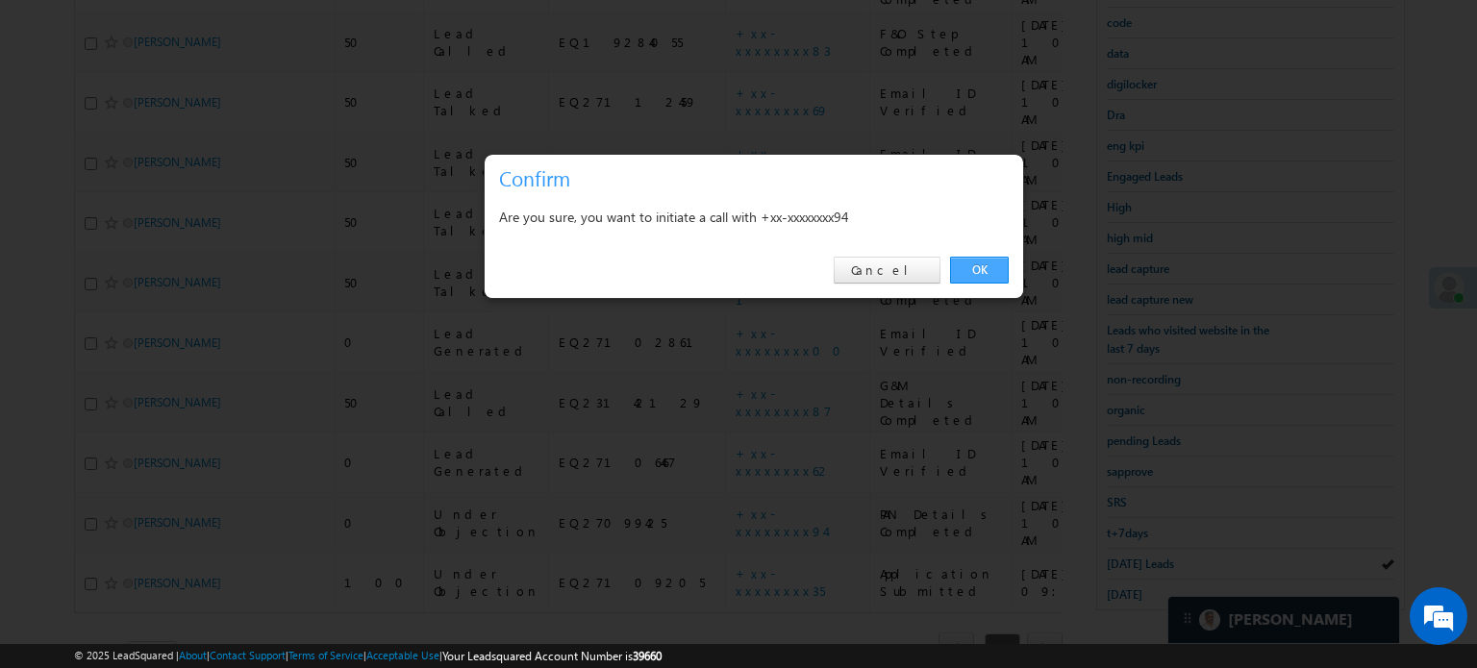
click at [981, 276] on link "OK" at bounding box center [979, 270] width 59 height 27
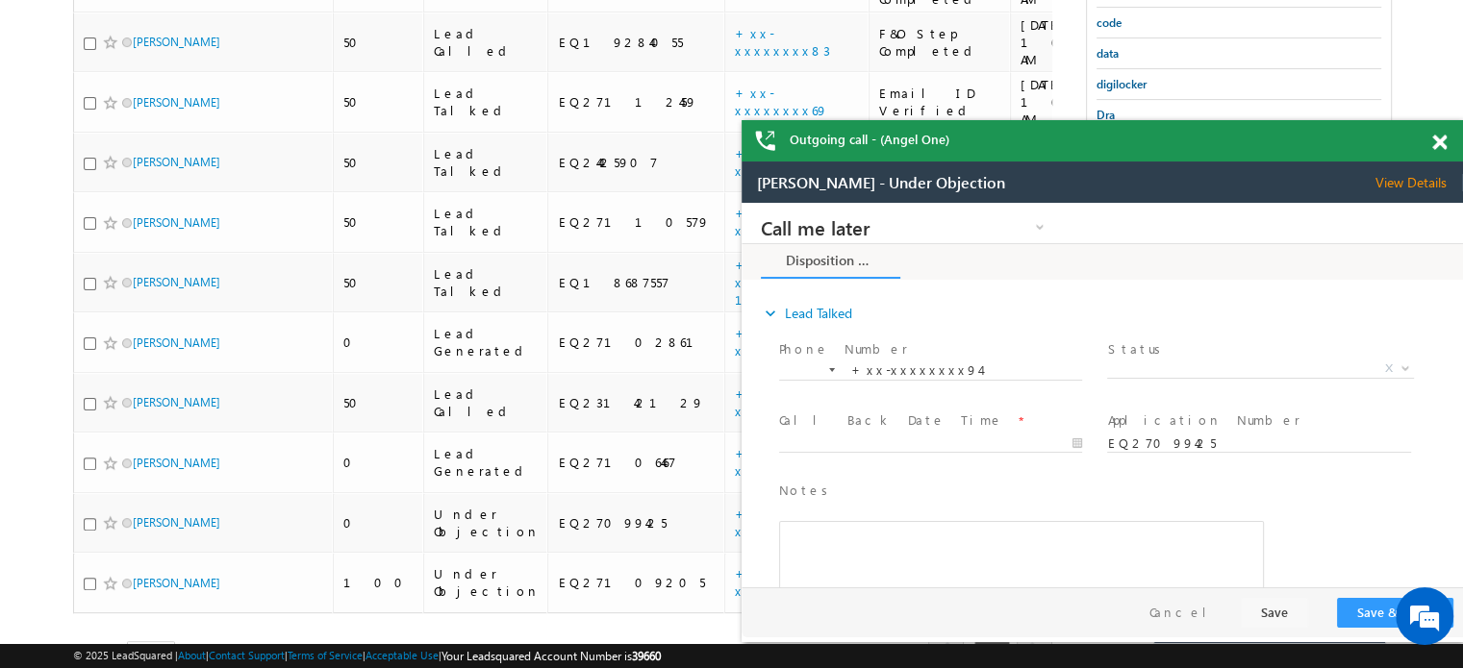
scroll to position [0, 0]
click at [1439, 145] on span at bounding box center [1439, 143] width 14 height 16
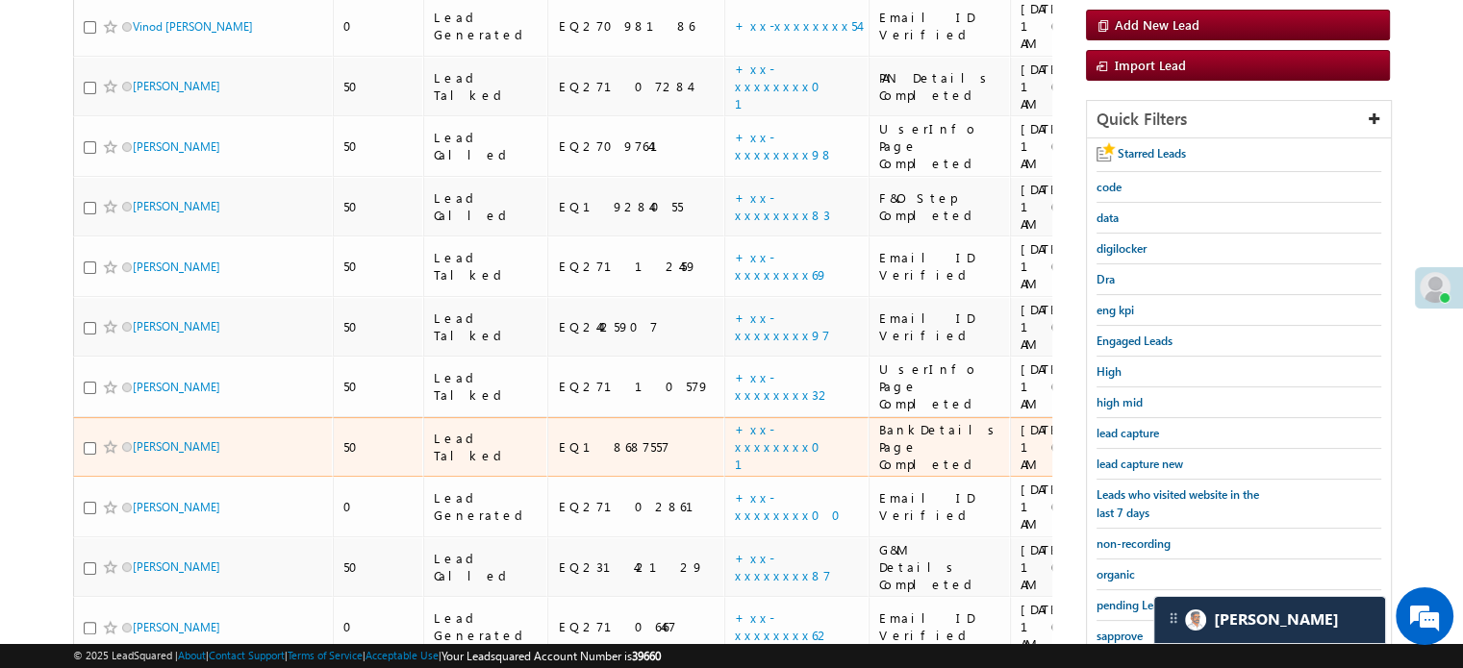
scroll to position [465, 0]
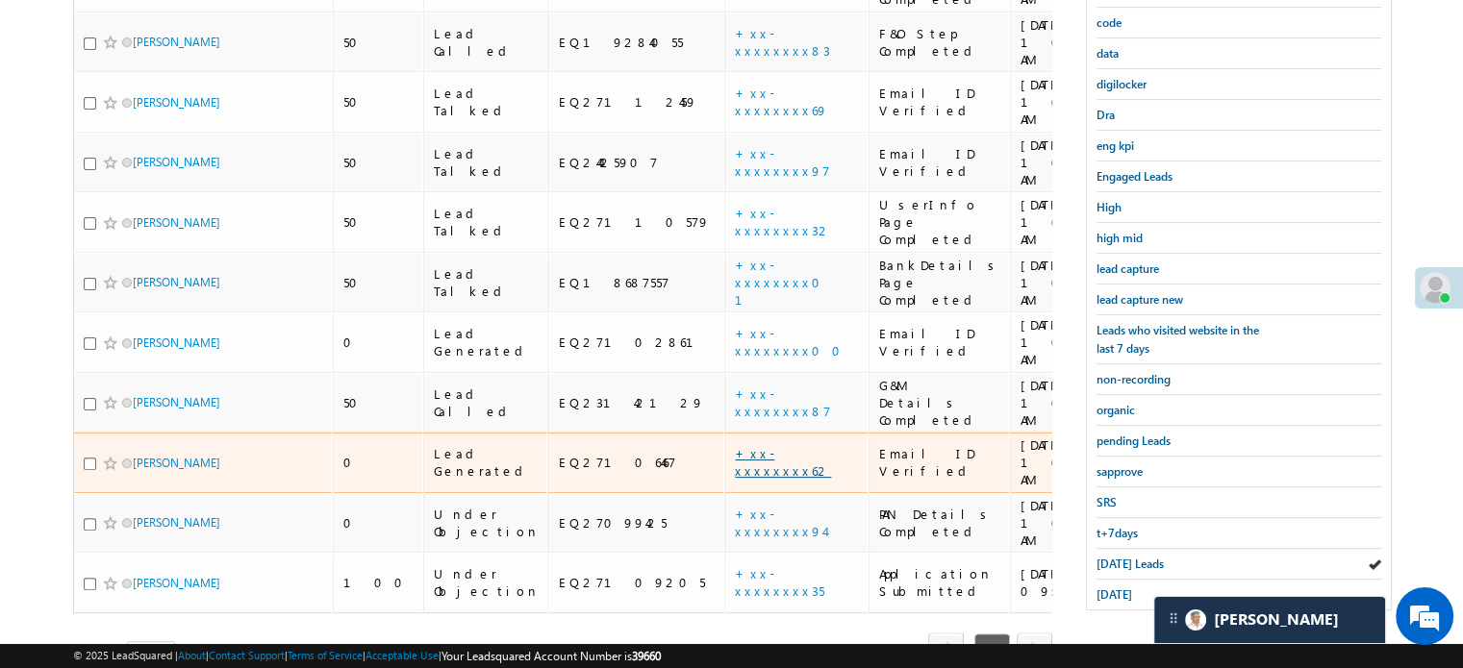
click at [735, 445] on link "+xx-xxxxxxxx62" at bounding box center [783, 462] width 96 height 34
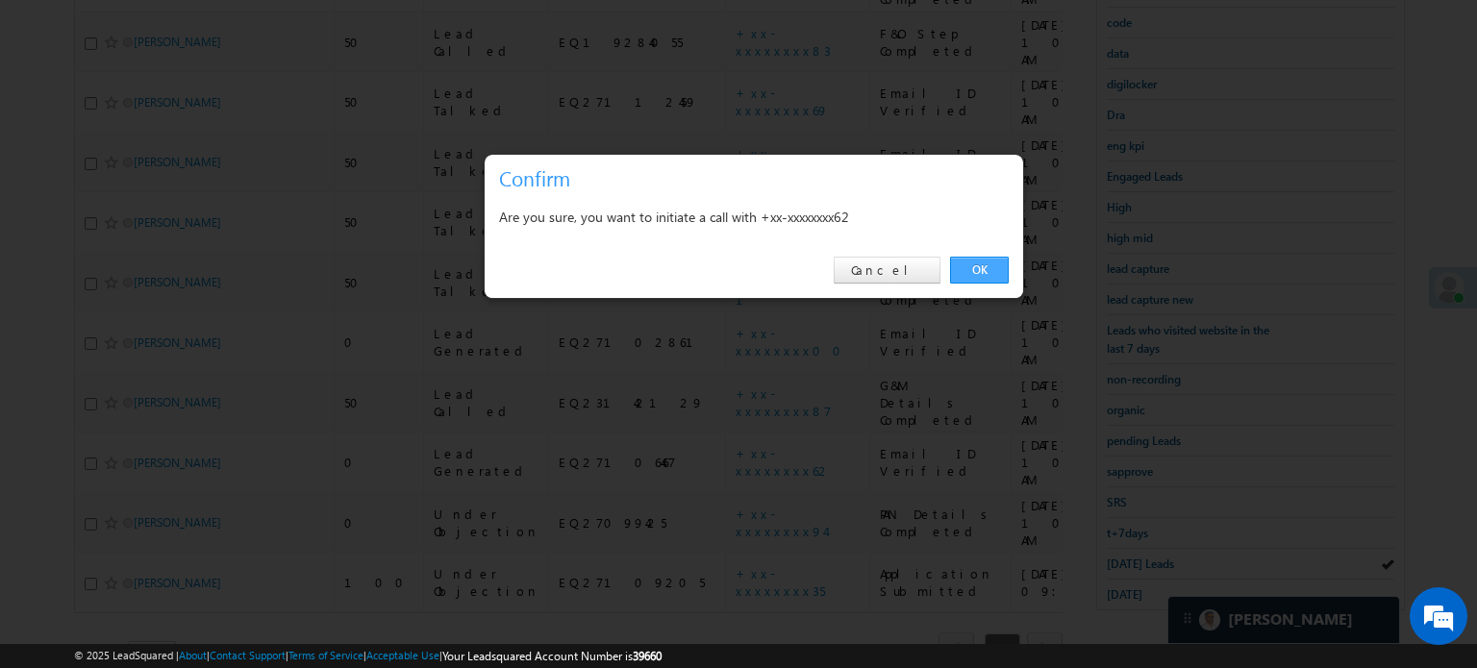
click at [969, 268] on link "OK" at bounding box center [979, 270] width 59 height 27
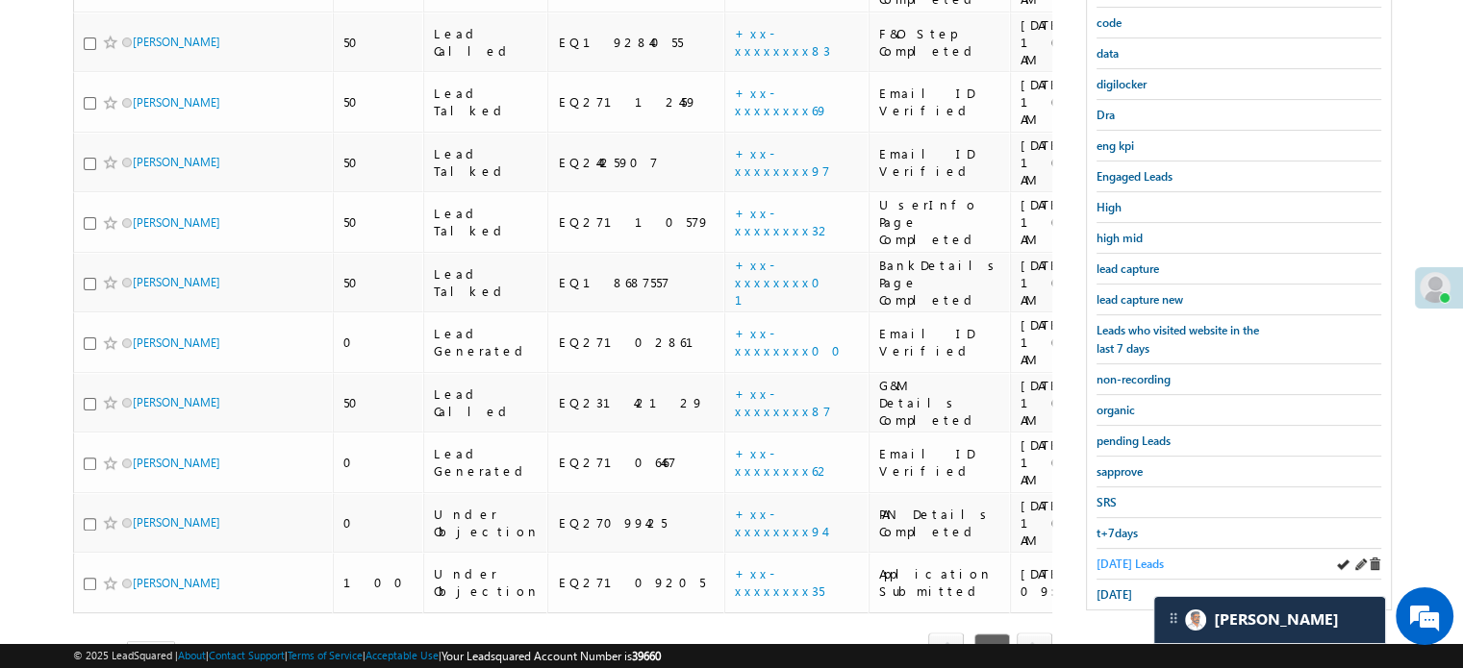
click at [1119, 557] on span "Today's Leads" at bounding box center [1129, 564] width 67 height 14
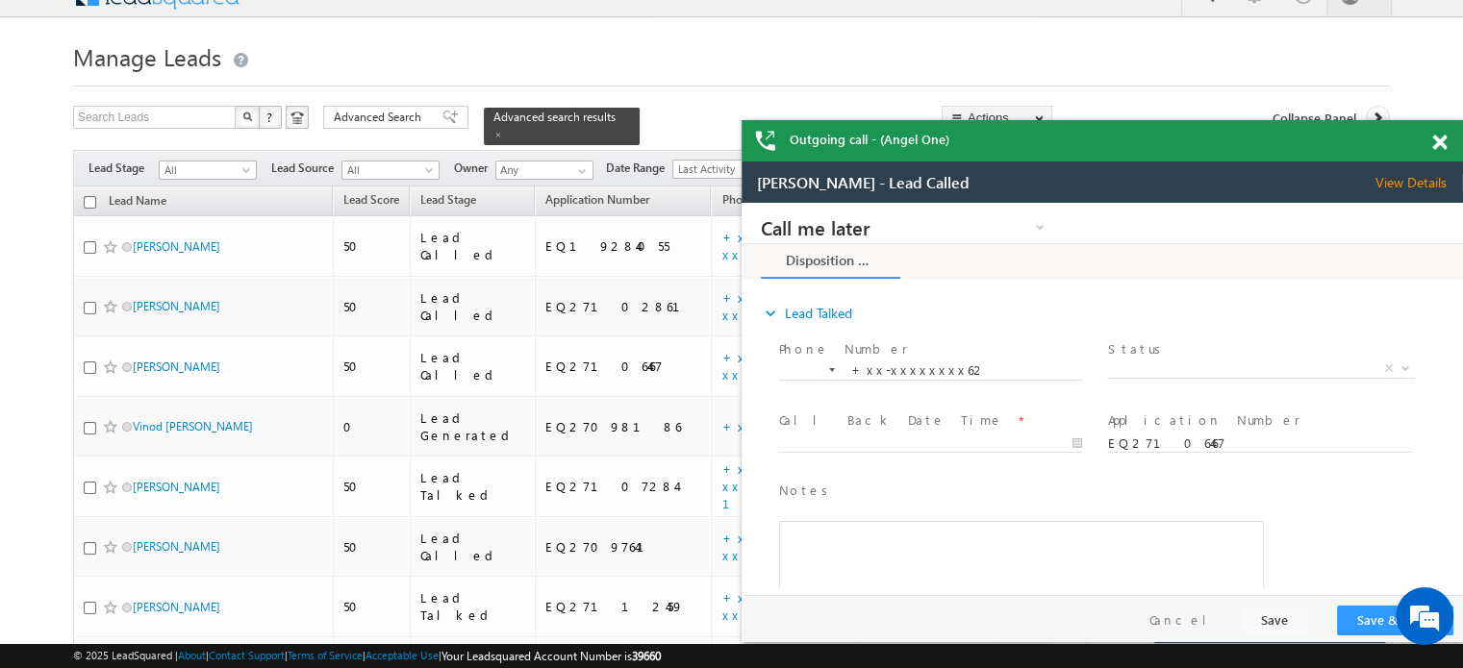
scroll to position [0, 0]
click at [1437, 143] on span at bounding box center [1439, 143] width 14 height 16
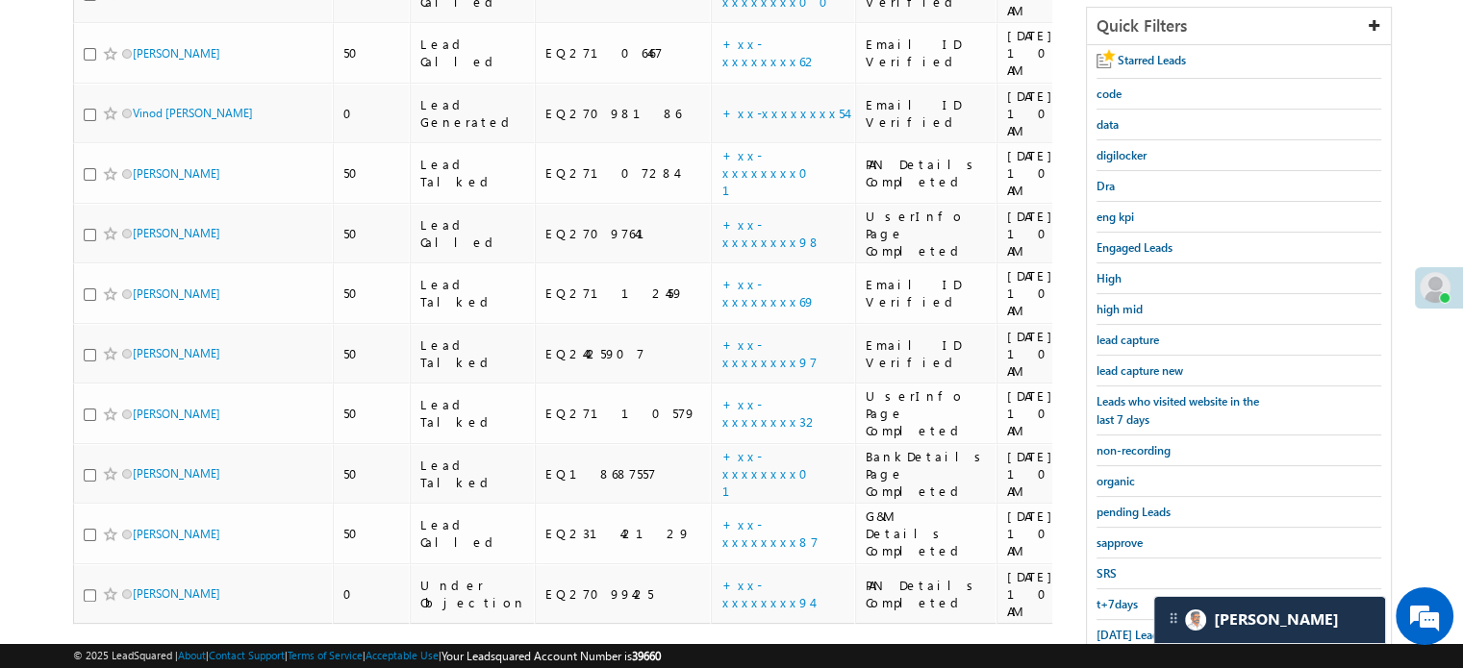
scroll to position [413, 0]
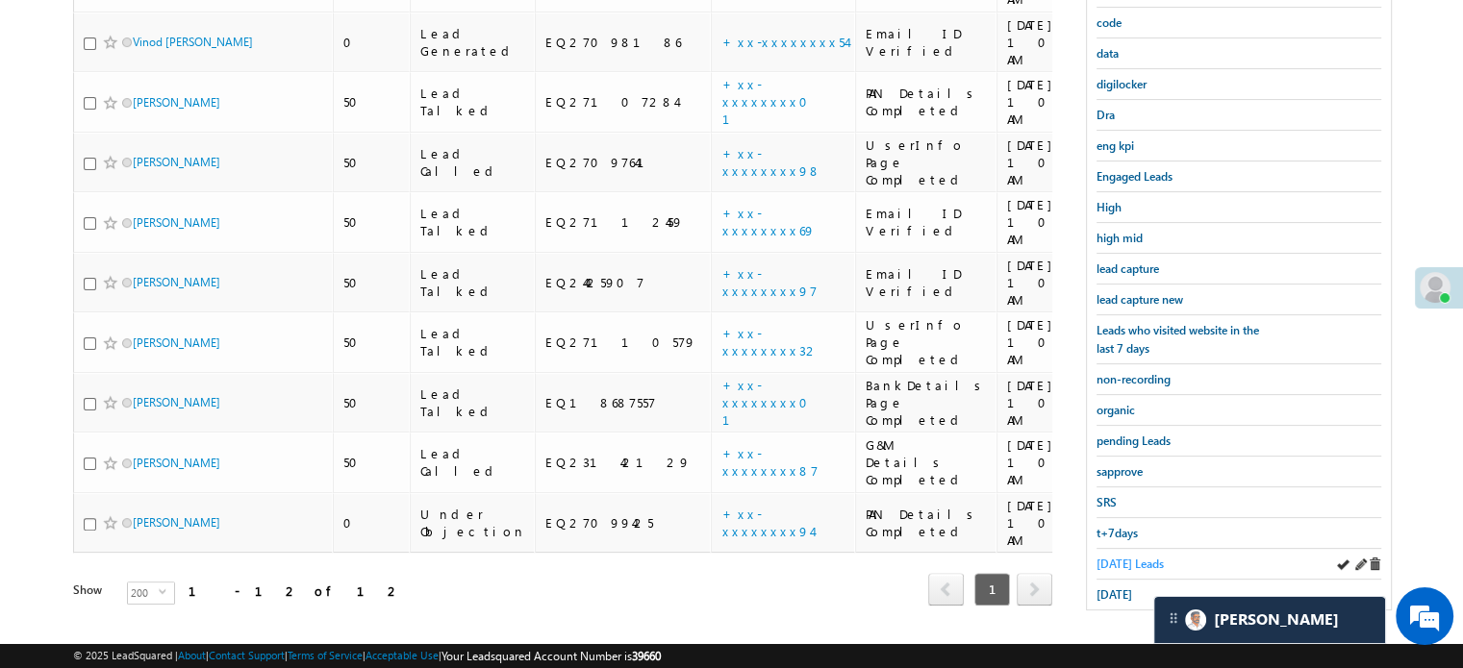
click at [1127, 563] on span "Today's Leads" at bounding box center [1129, 564] width 67 height 14
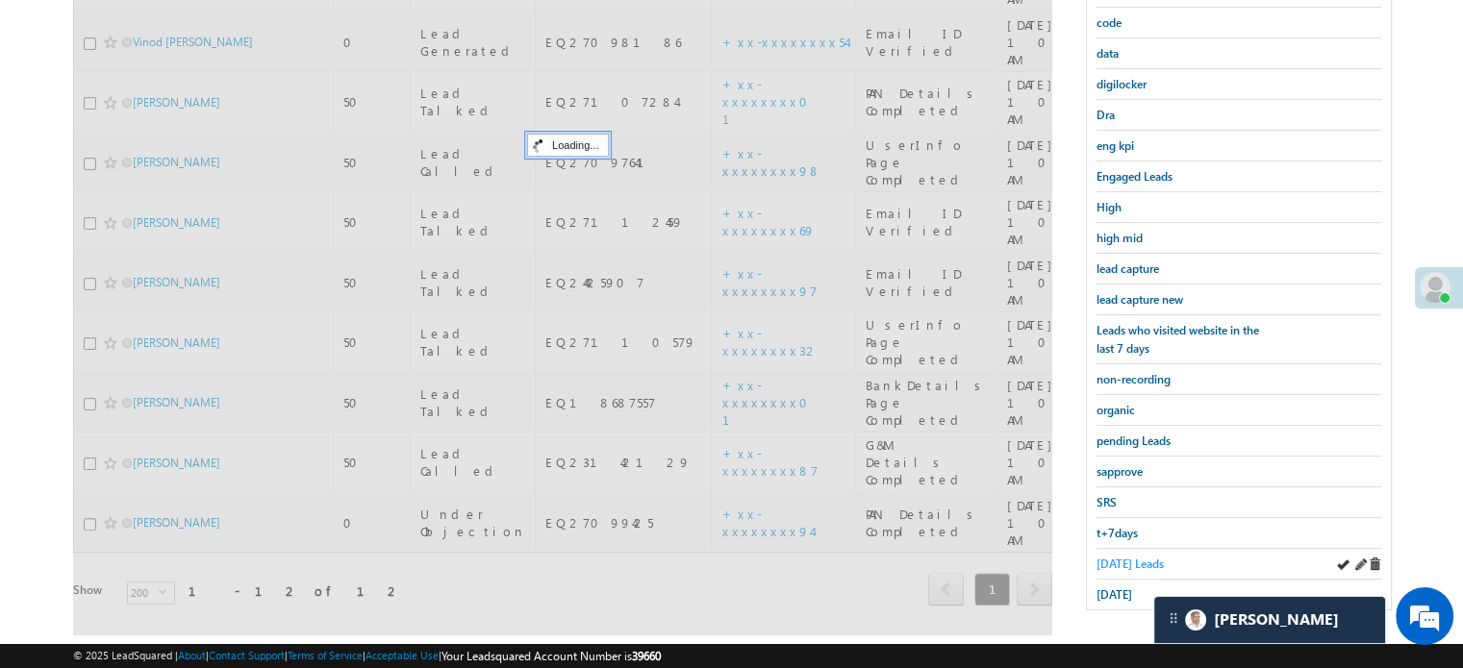
click at [1126, 557] on span "Today's Leads" at bounding box center [1129, 564] width 67 height 14
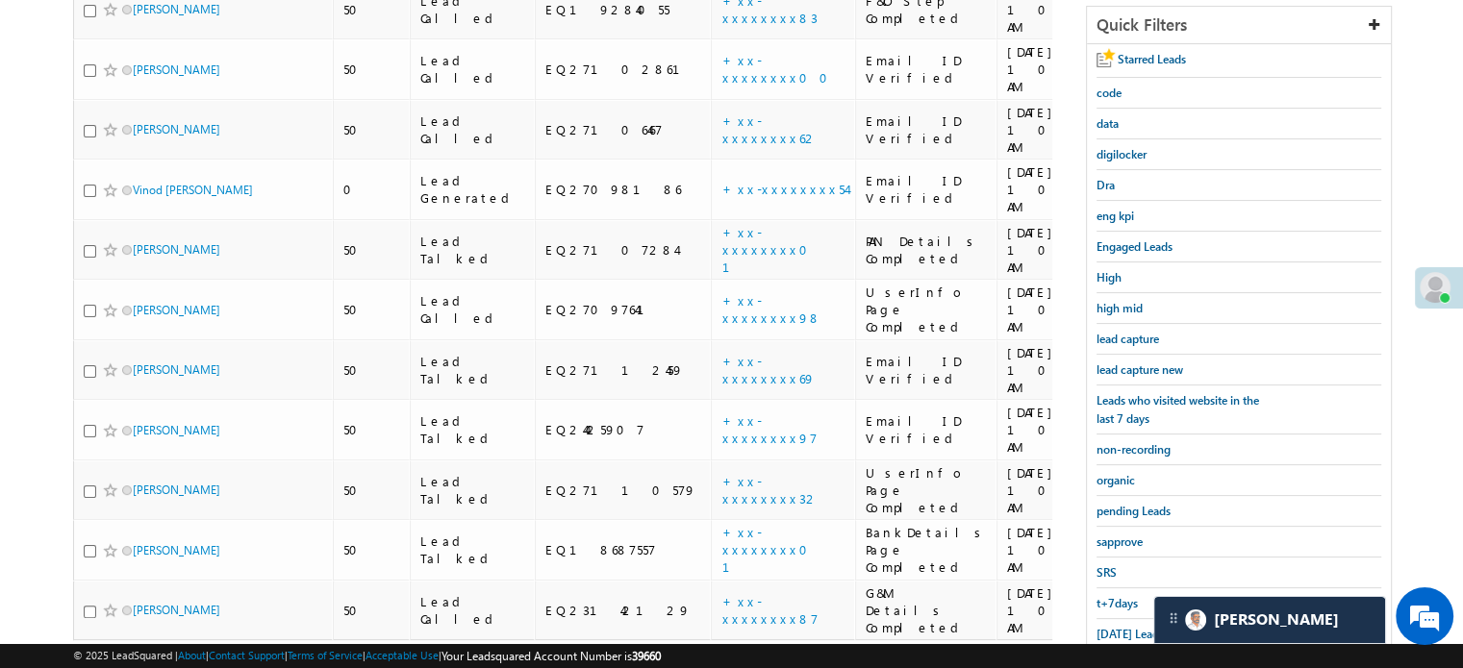
scroll to position [220, 0]
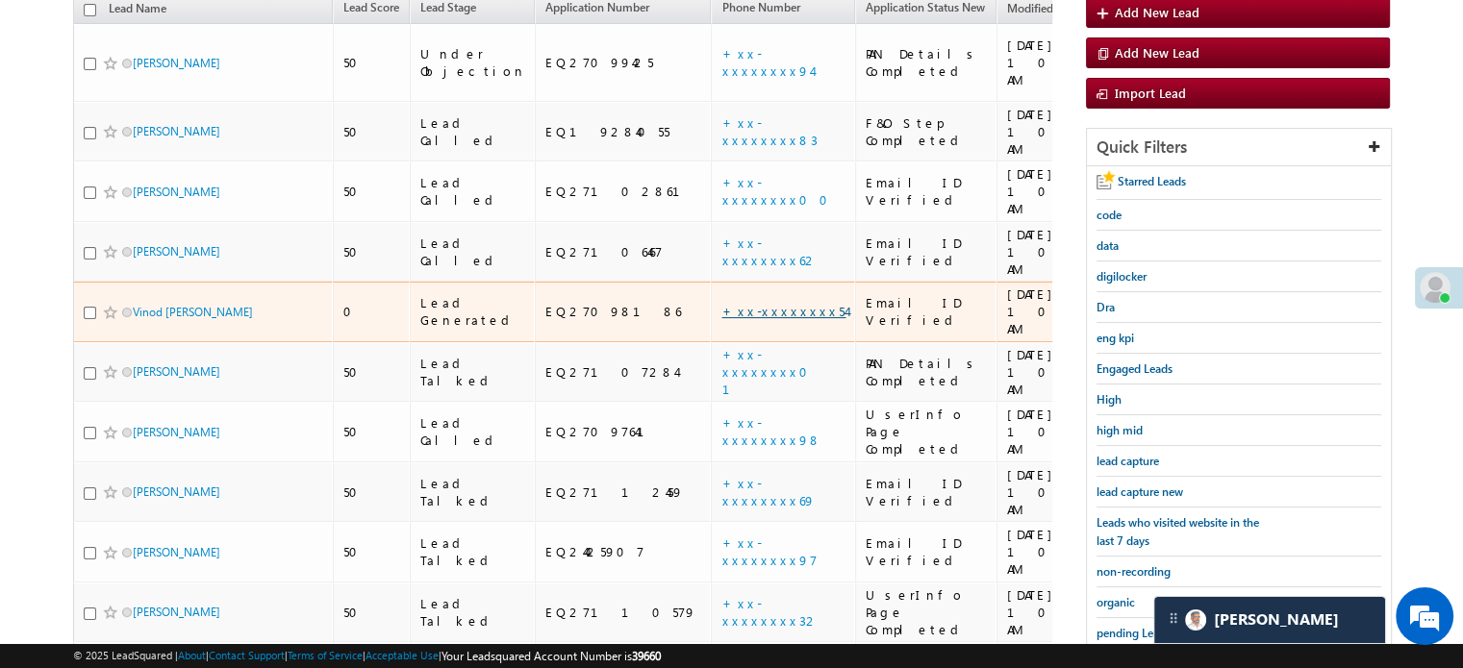
click at [721, 303] on link "+xx-xxxxxxxx54" at bounding box center [783, 311] width 124 height 16
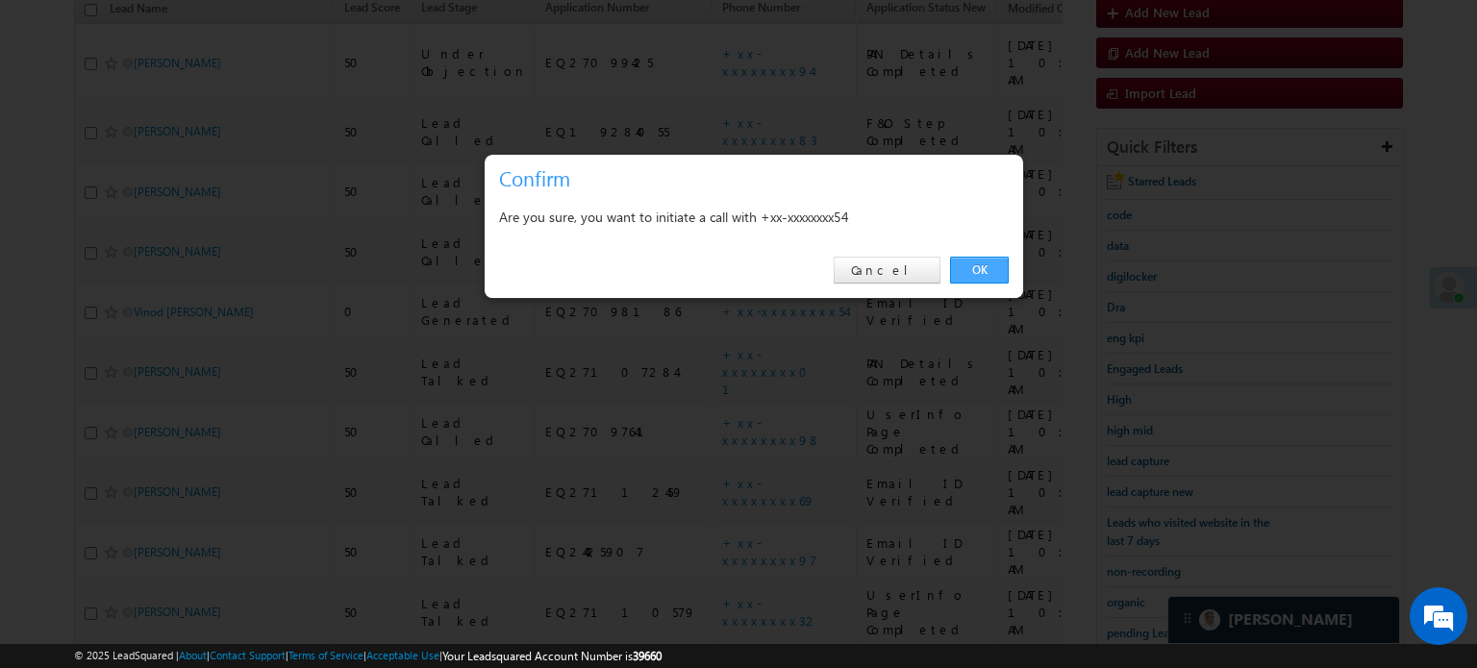
click at [982, 265] on link "OK" at bounding box center [979, 270] width 59 height 27
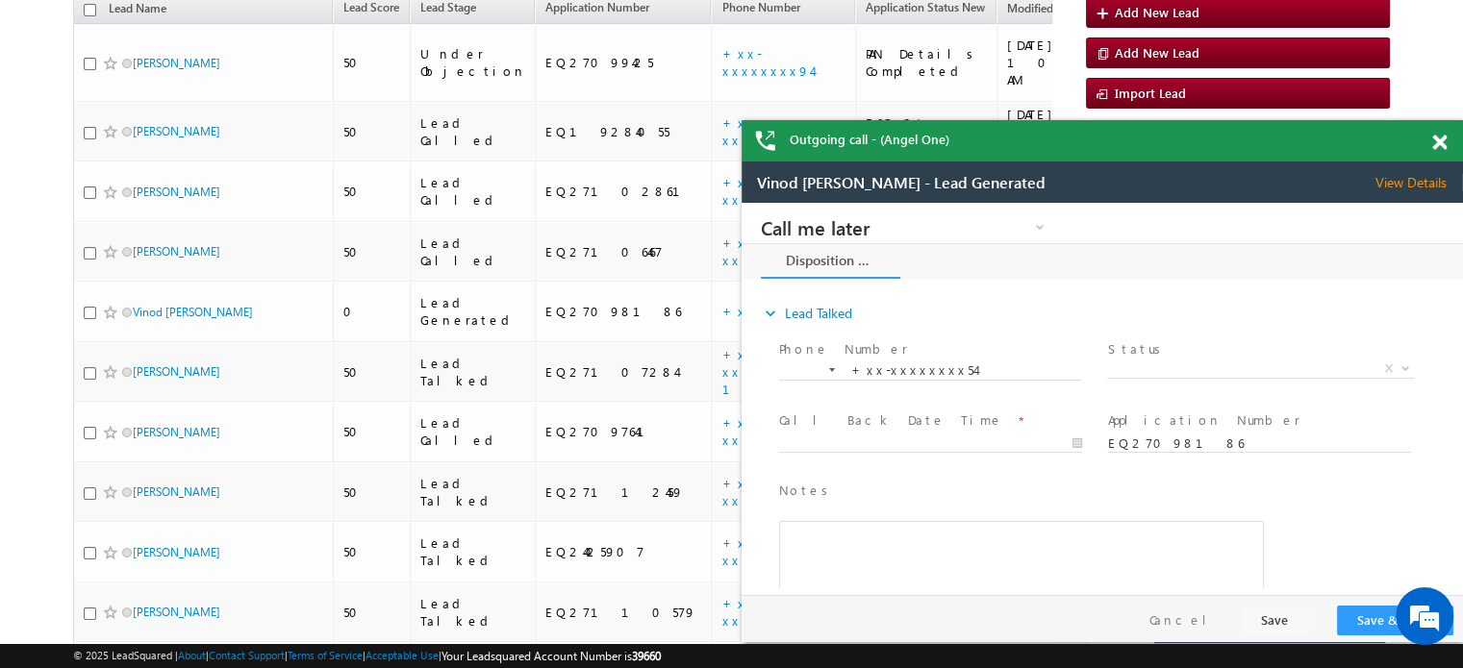
scroll to position [0, 0]
click at [1416, 138] on div "Outgoing call - (Angel One)" at bounding box center [1102, 140] width 721 height 41
click at [1435, 137] on span at bounding box center [1439, 143] width 14 height 16
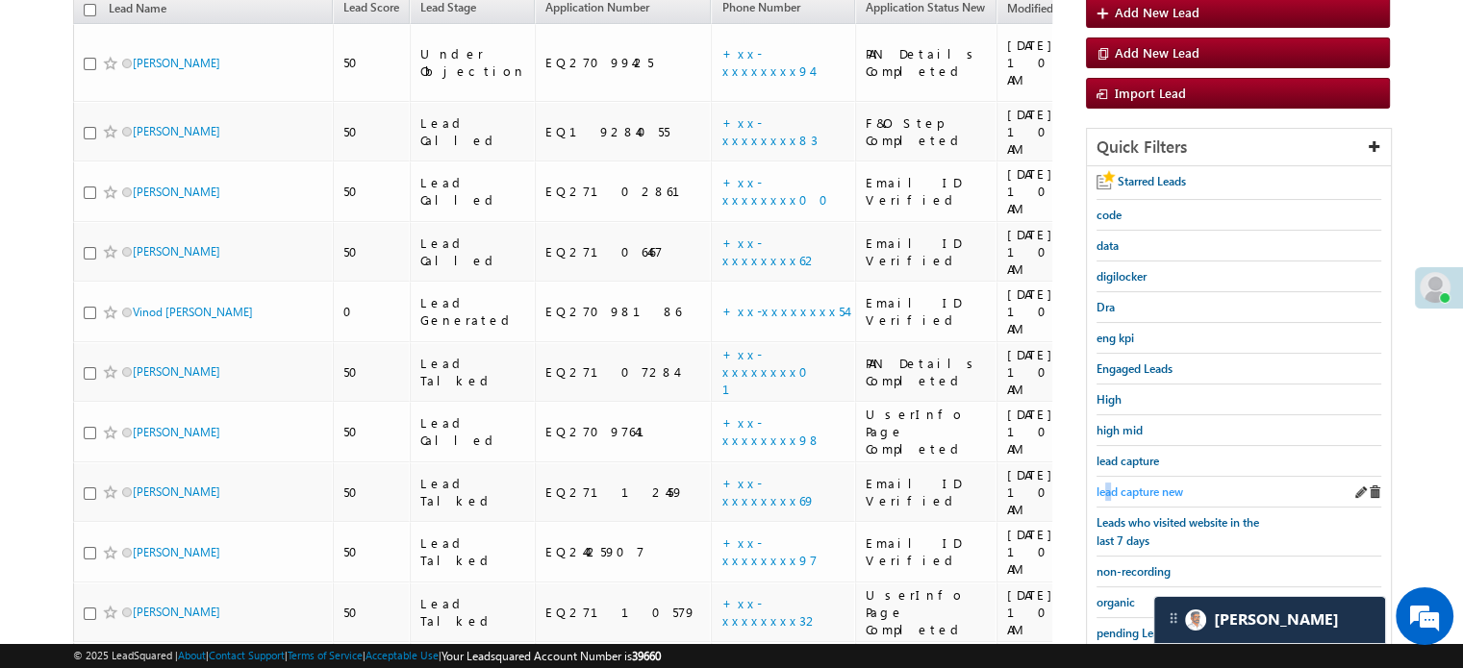
click at [1104, 489] on span "lead capture new" at bounding box center [1139, 492] width 87 height 14
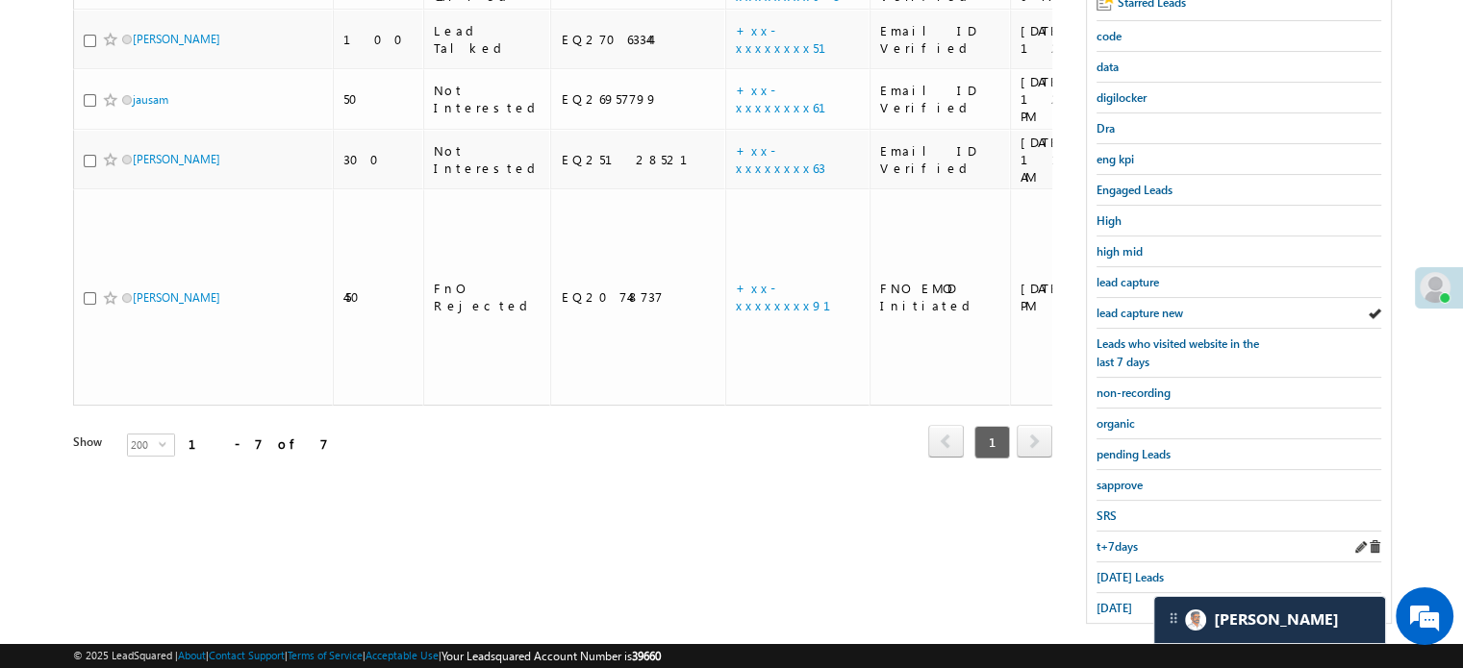
scroll to position [413, 0]
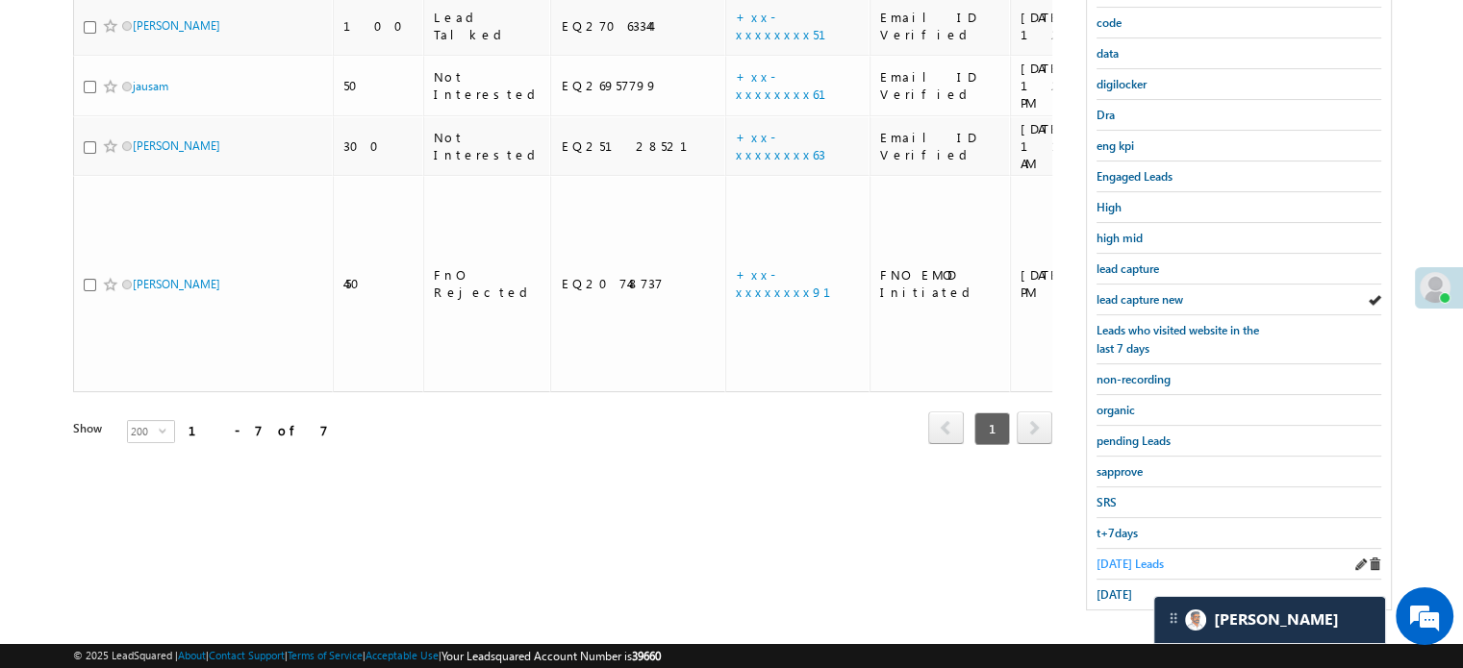
click at [1131, 563] on span "Today's Leads" at bounding box center [1129, 564] width 67 height 14
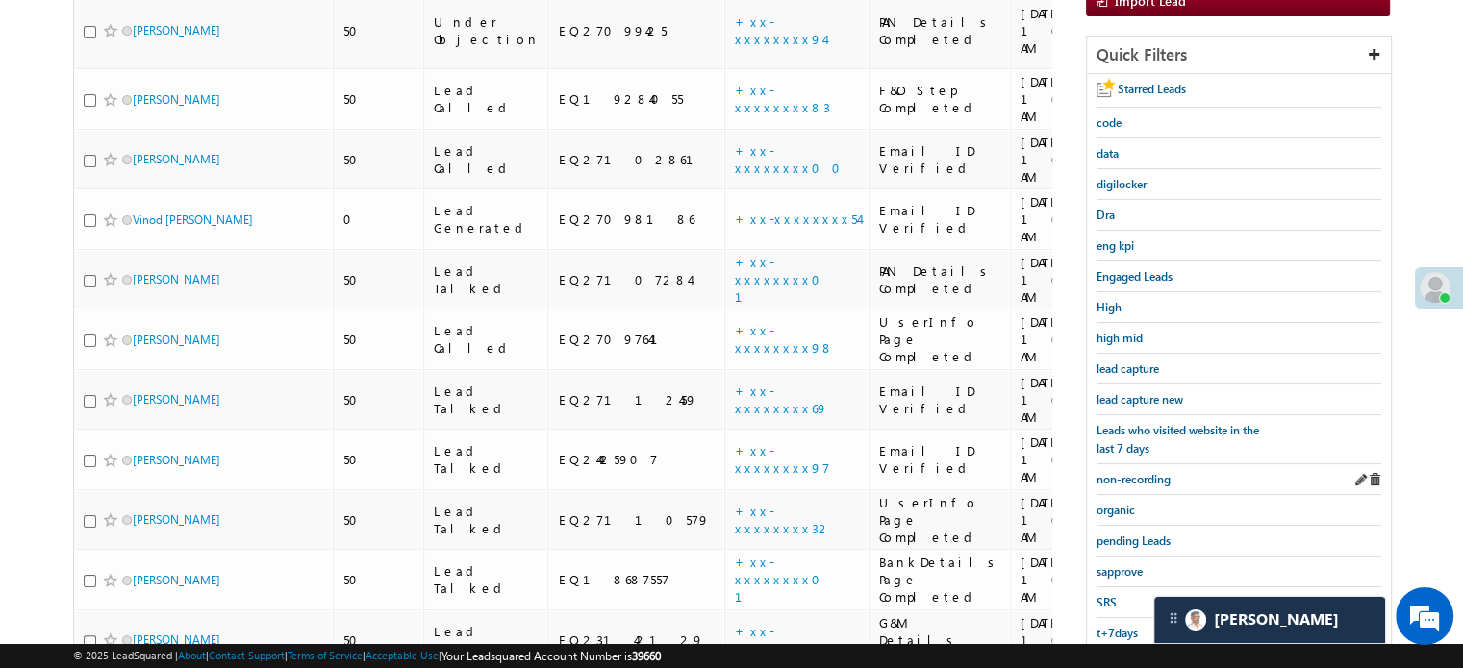
scroll to position [316, 0]
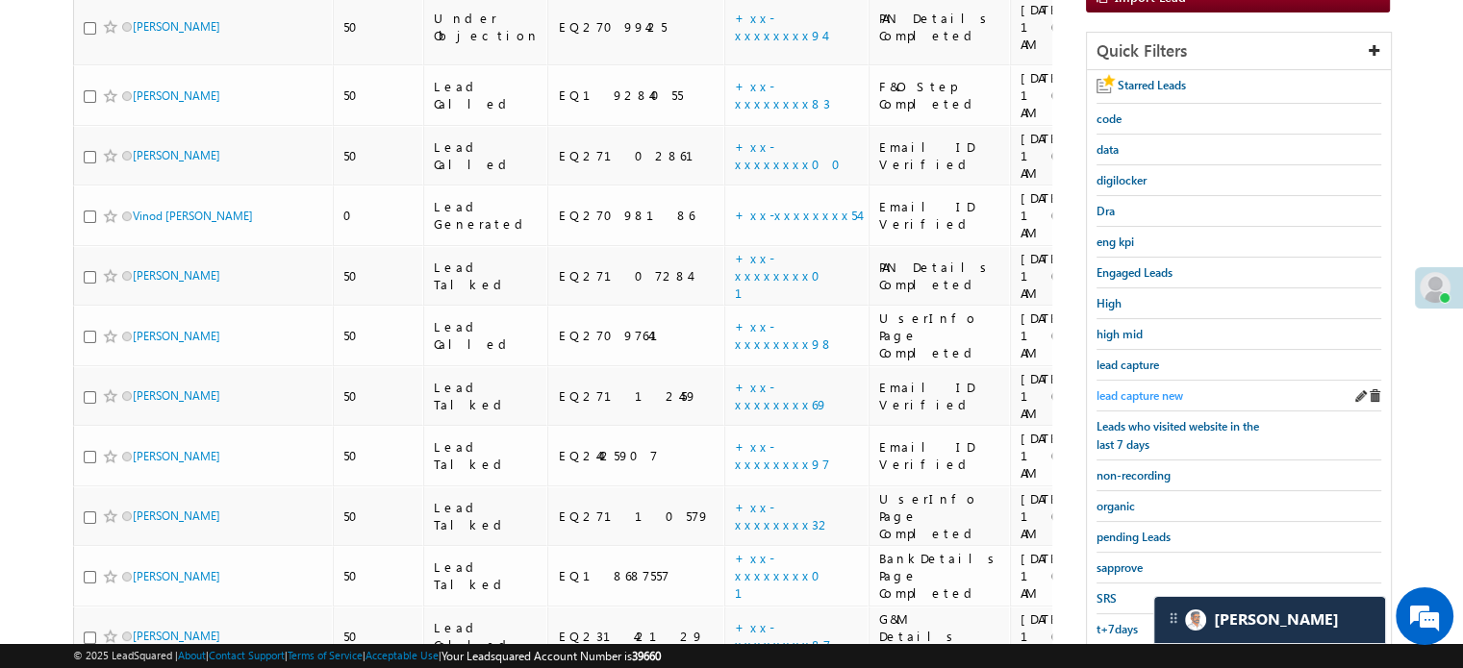
click at [1133, 389] on span "lead capture new" at bounding box center [1139, 396] width 87 height 14
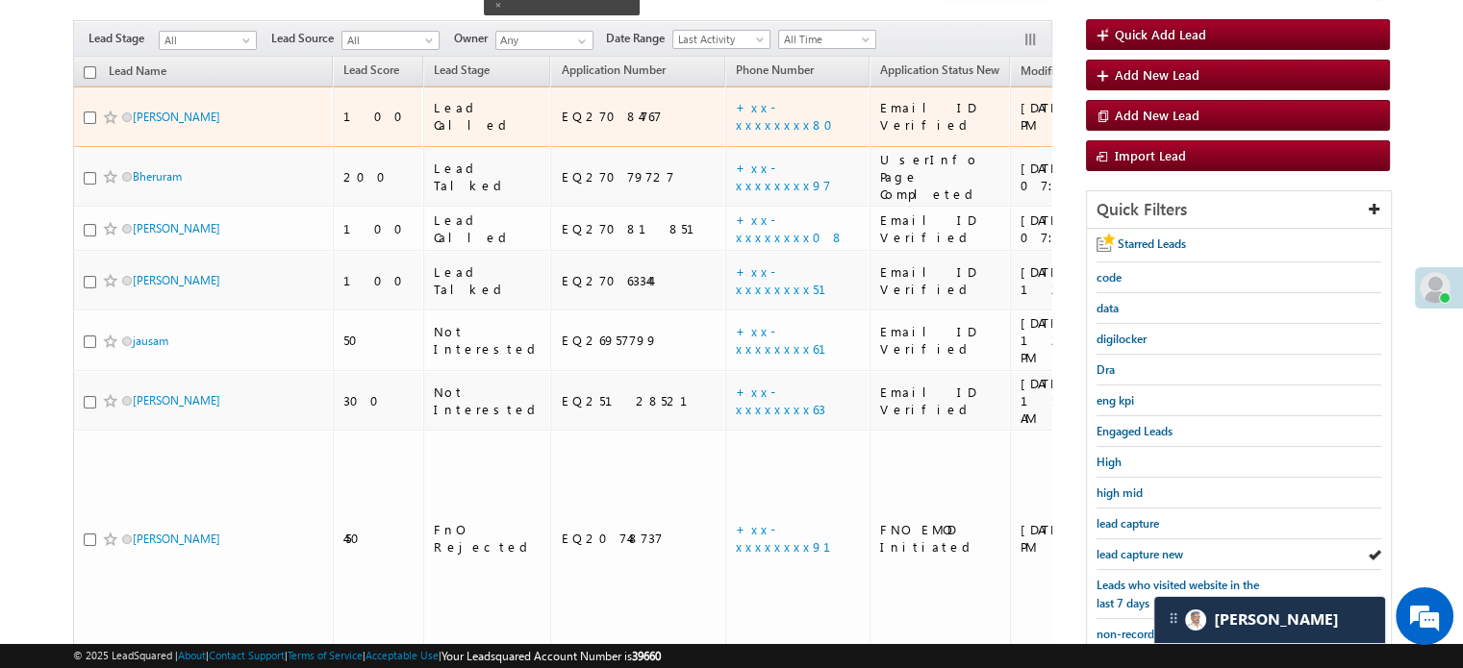
scroll to position [124, 0]
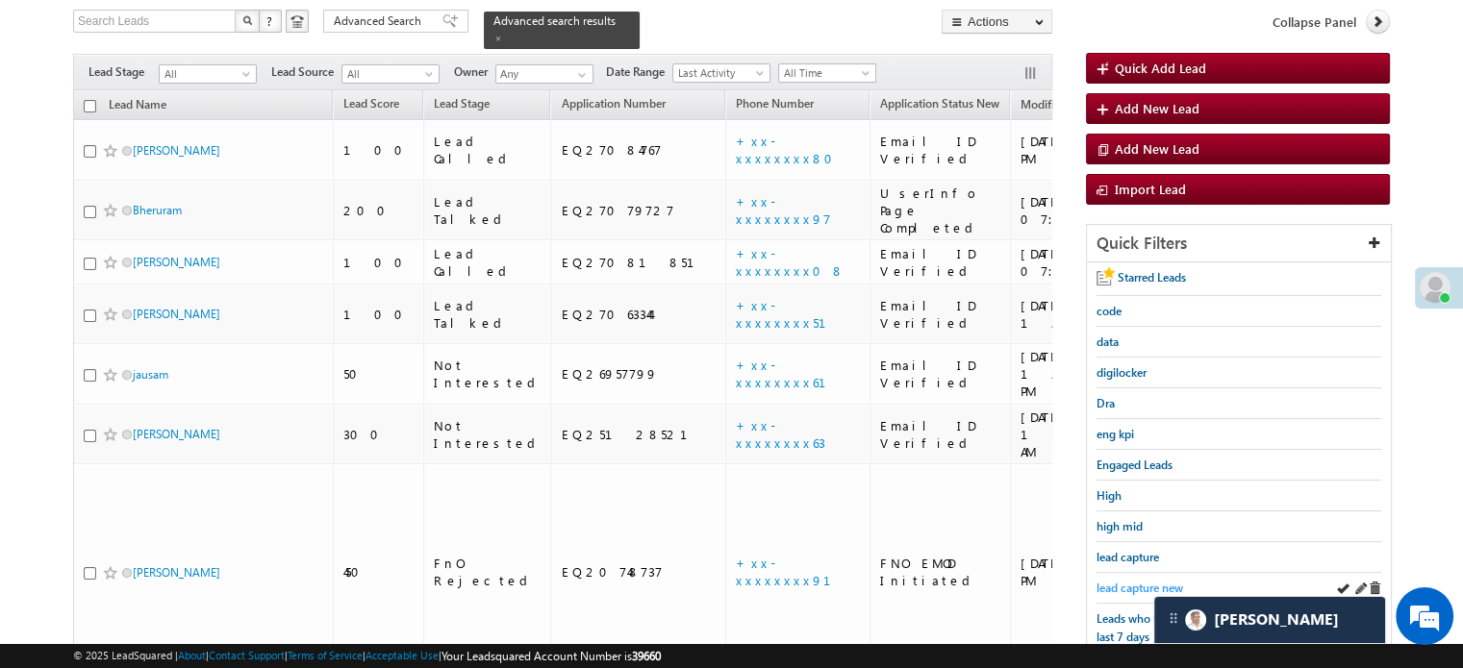
click at [1142, 588] on span "lead capture new" at bounding box center [1139, 588] width 87 height 14
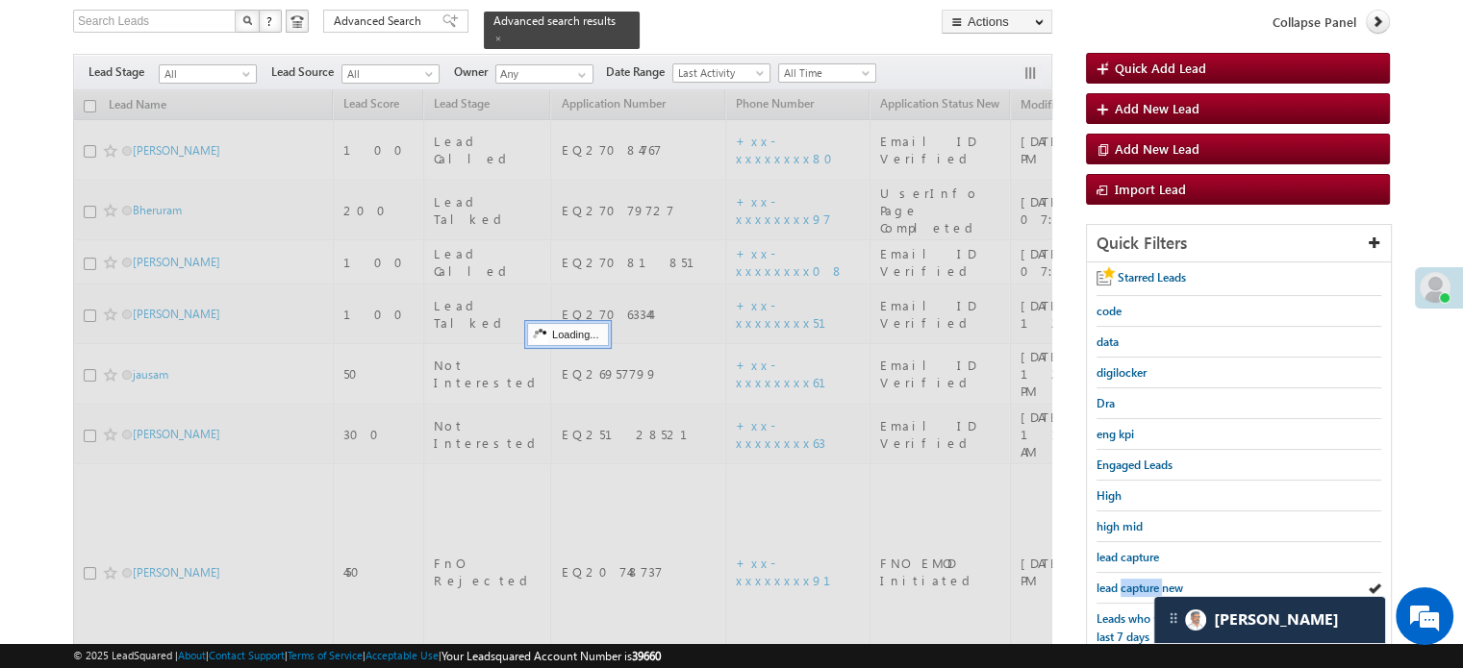
click at [1142, 588] on span "lead capture new" at bounding box center [1139, 588] width 87 height 14
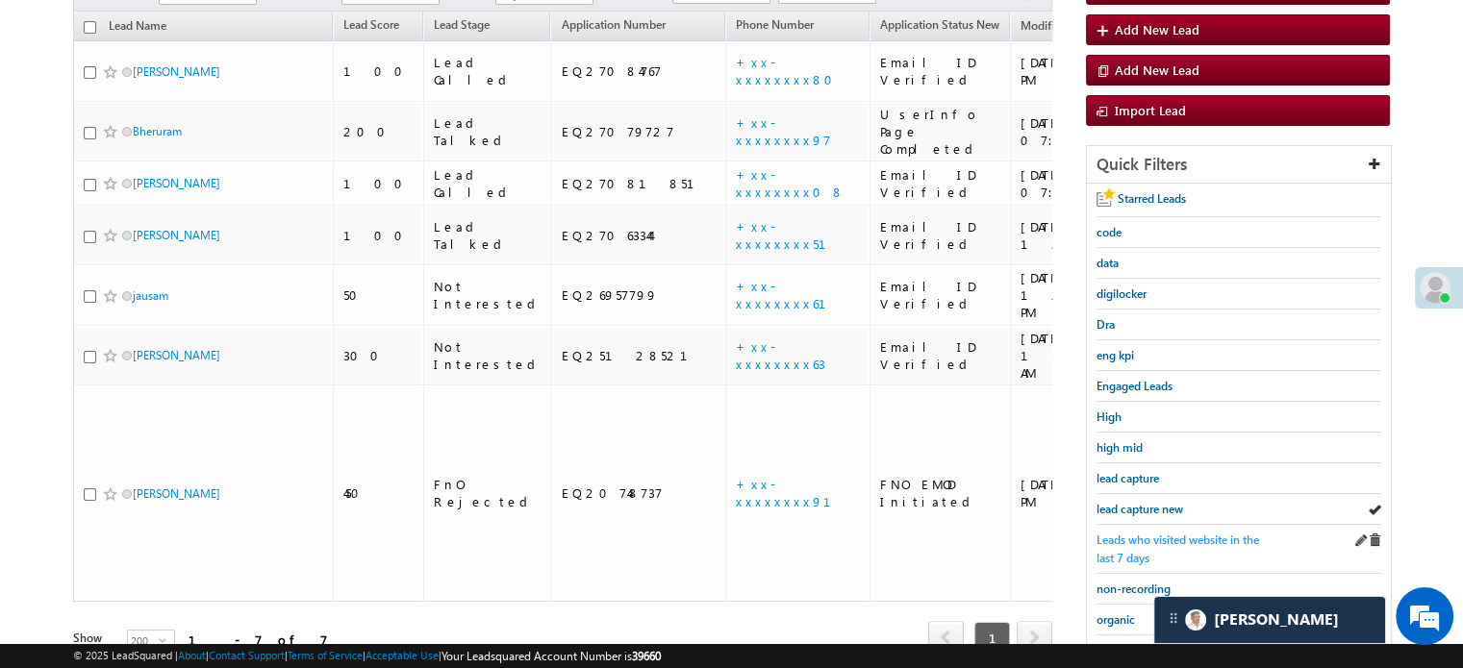
scroll to position [413, 0]
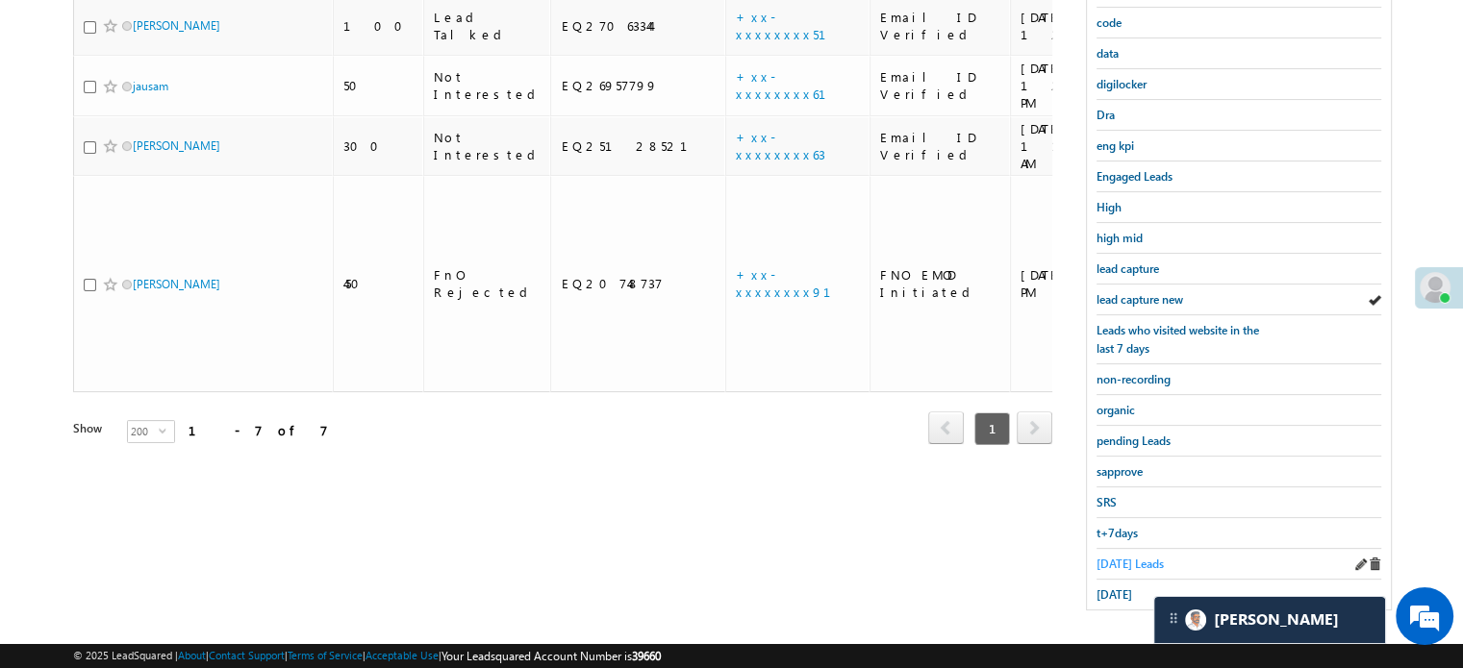
click at [1125, 557] on span "Today's Leads" at bounding box center [1129, 564] width 67 height 14
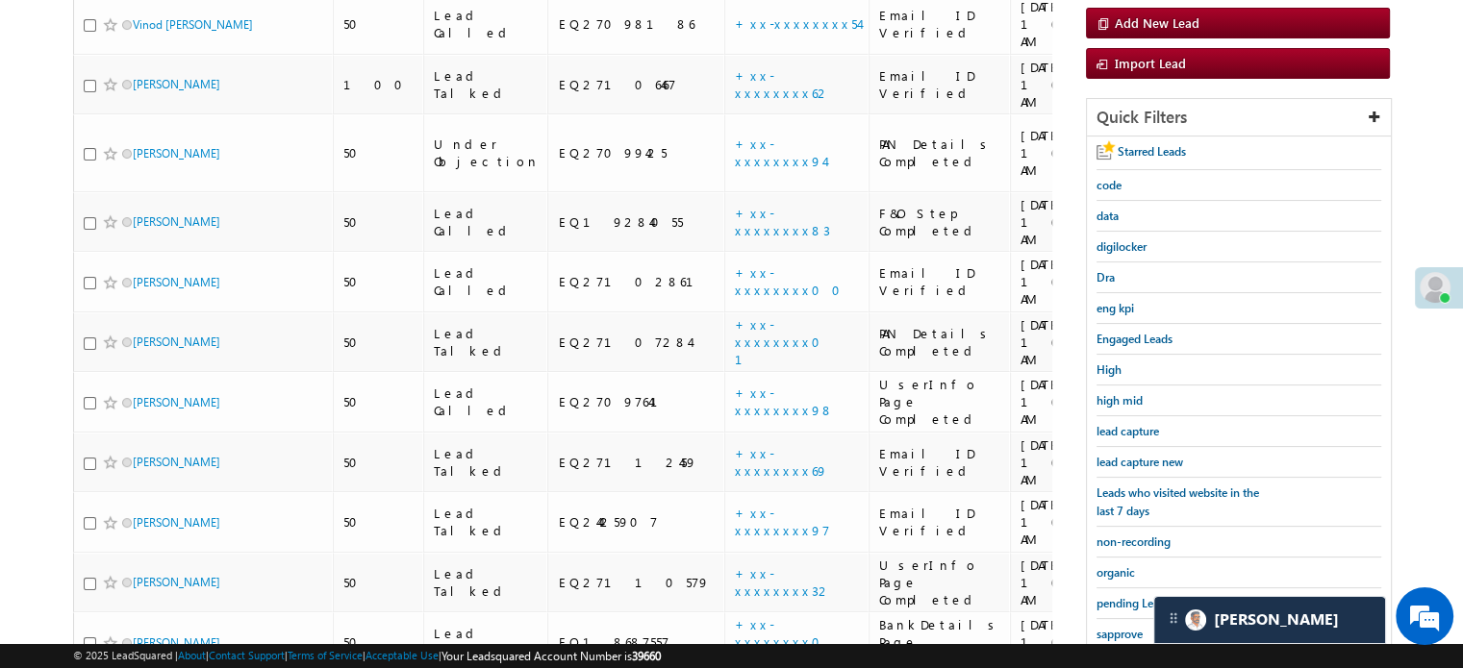
scroll to position [220, 0]
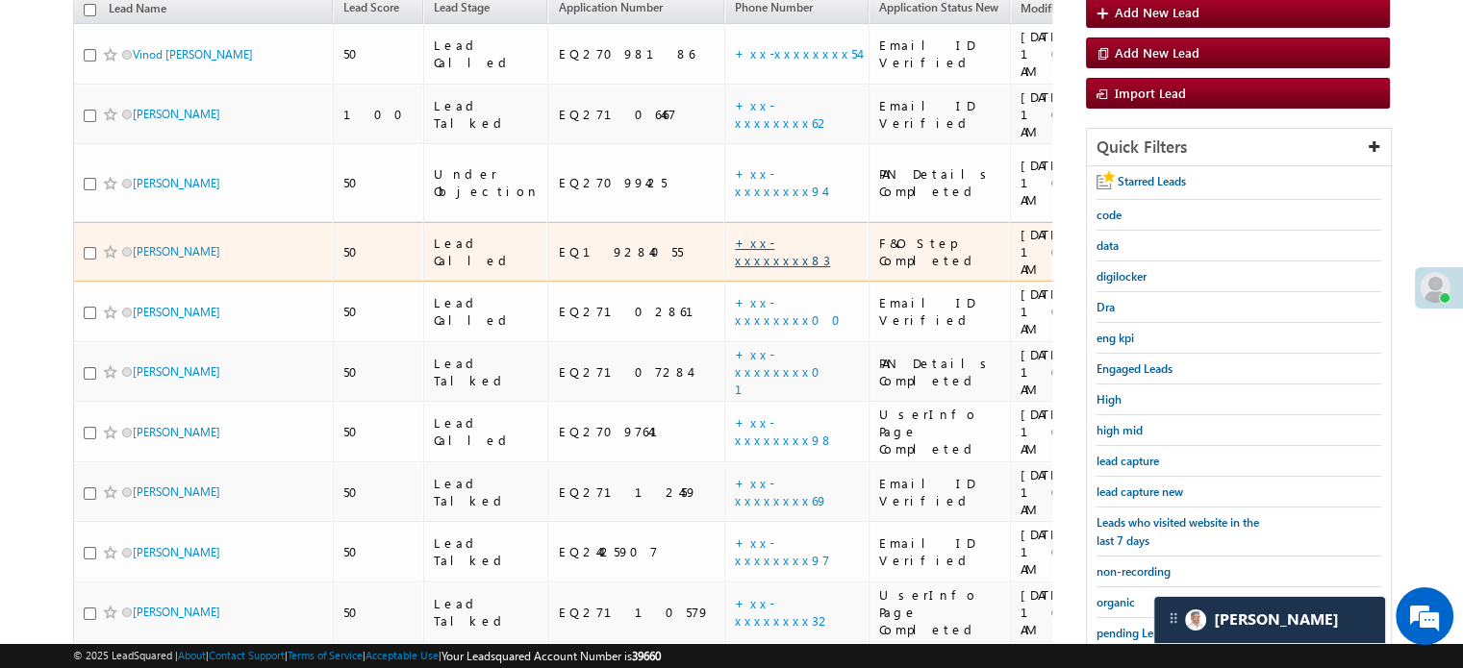
click at [735, 235] on link "+xx-xxxxxxxx83" at bounding box center [782, 252] width 95 height 34
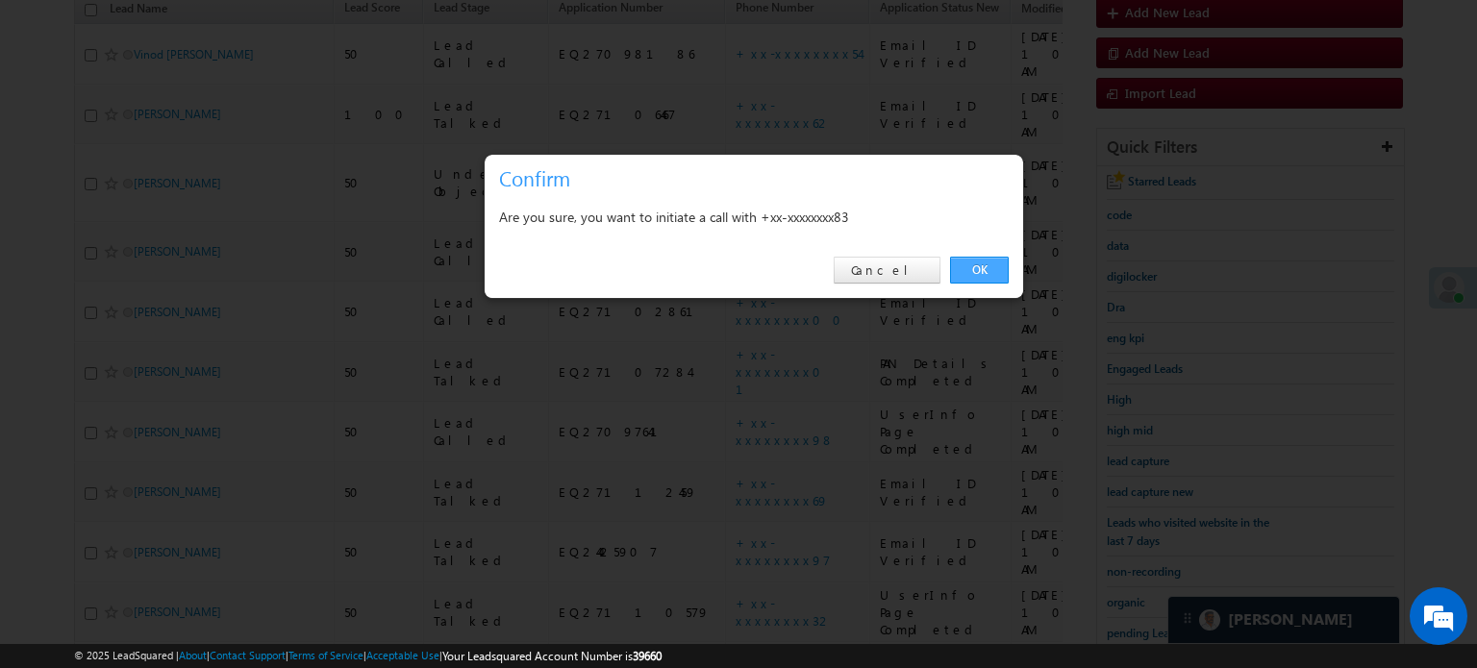
click at [986, 263] on link "OK" at bounding box center [979, 270] width 59 height 27
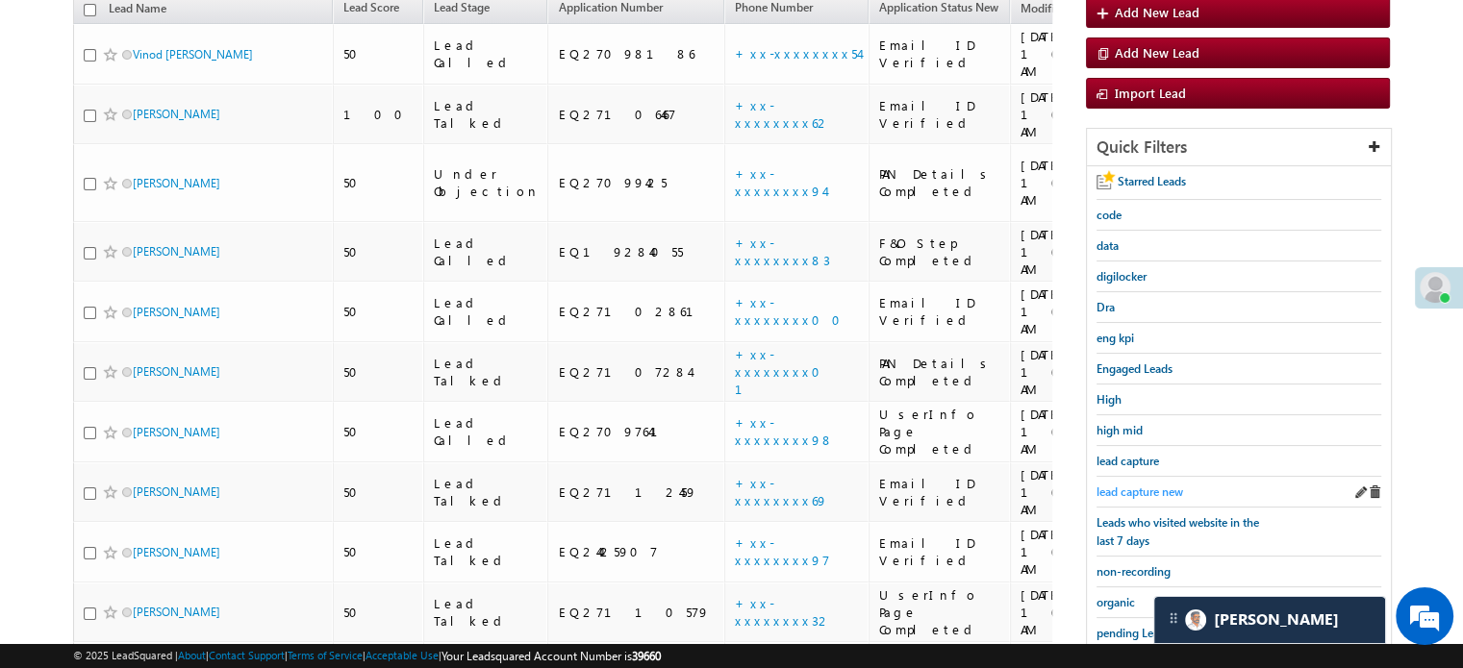
click at [1162, 487] on span "lead capture new" at bounding box center [1139, 492] width 87 height 14
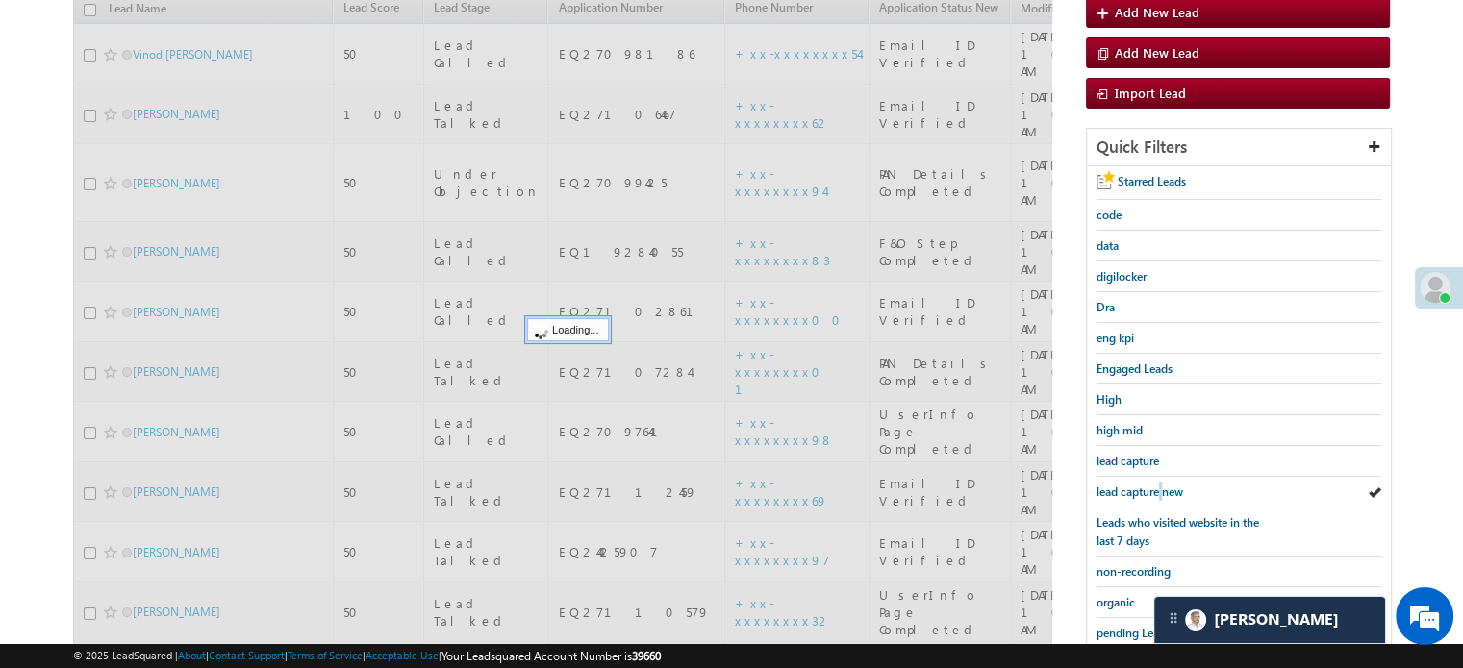
click at [1162, 487] on span "lead capture new" at bounding box center [1139, 492] width 87 height 14
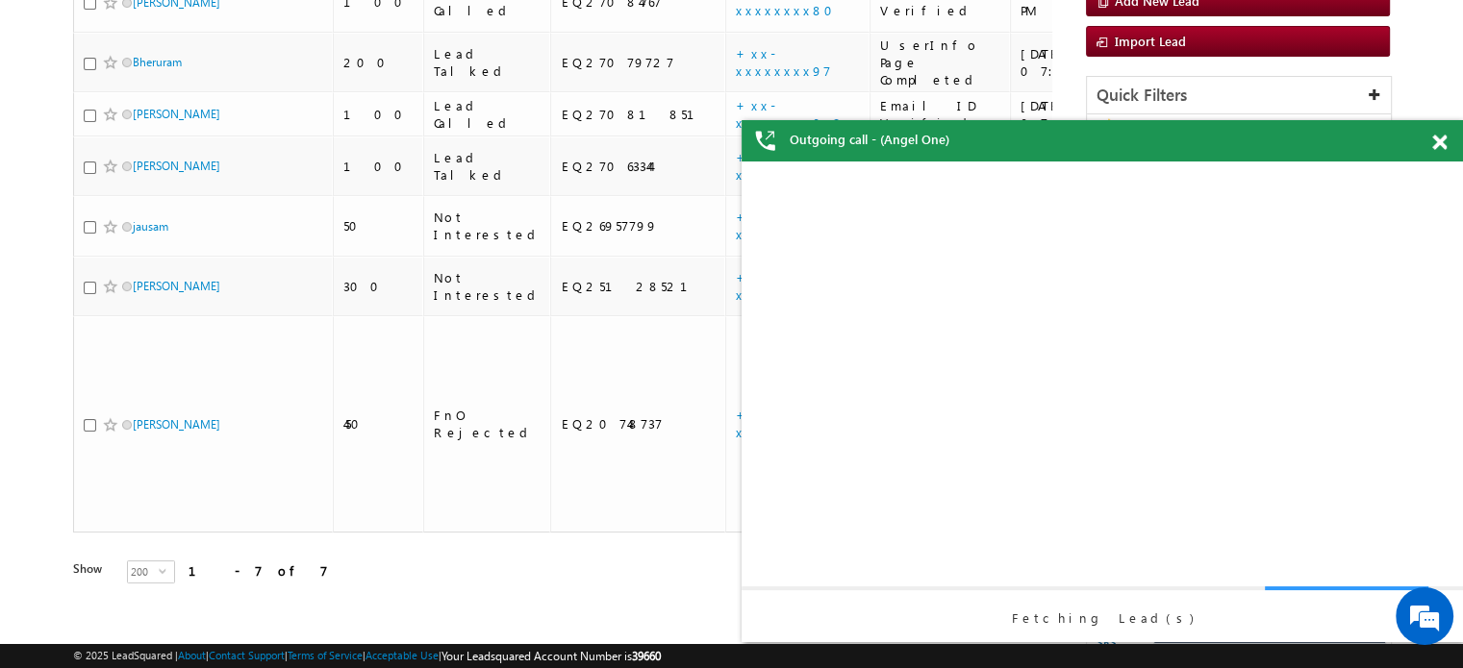
scroll to position [0, 0]
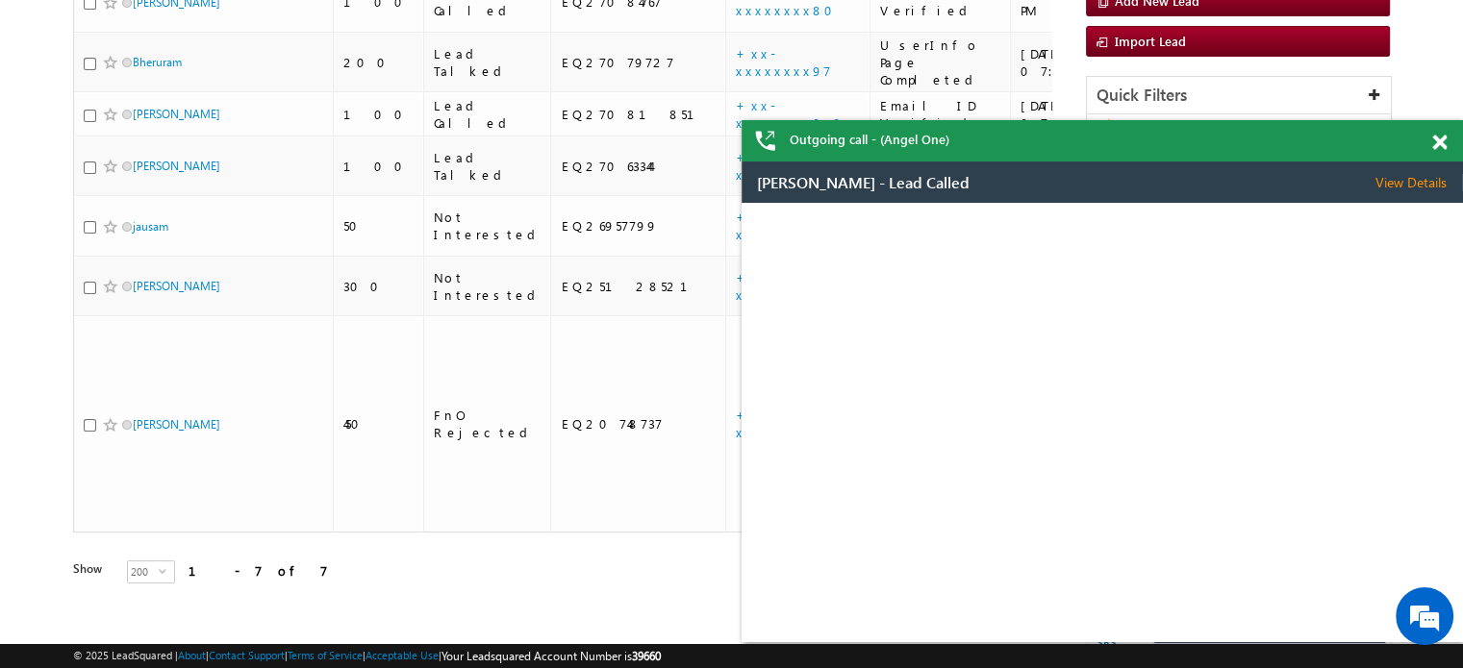
click at [1437, 147] on div "Outgoing call - (Angel One)" at bounding box center [1102, 140] width 721 height 41
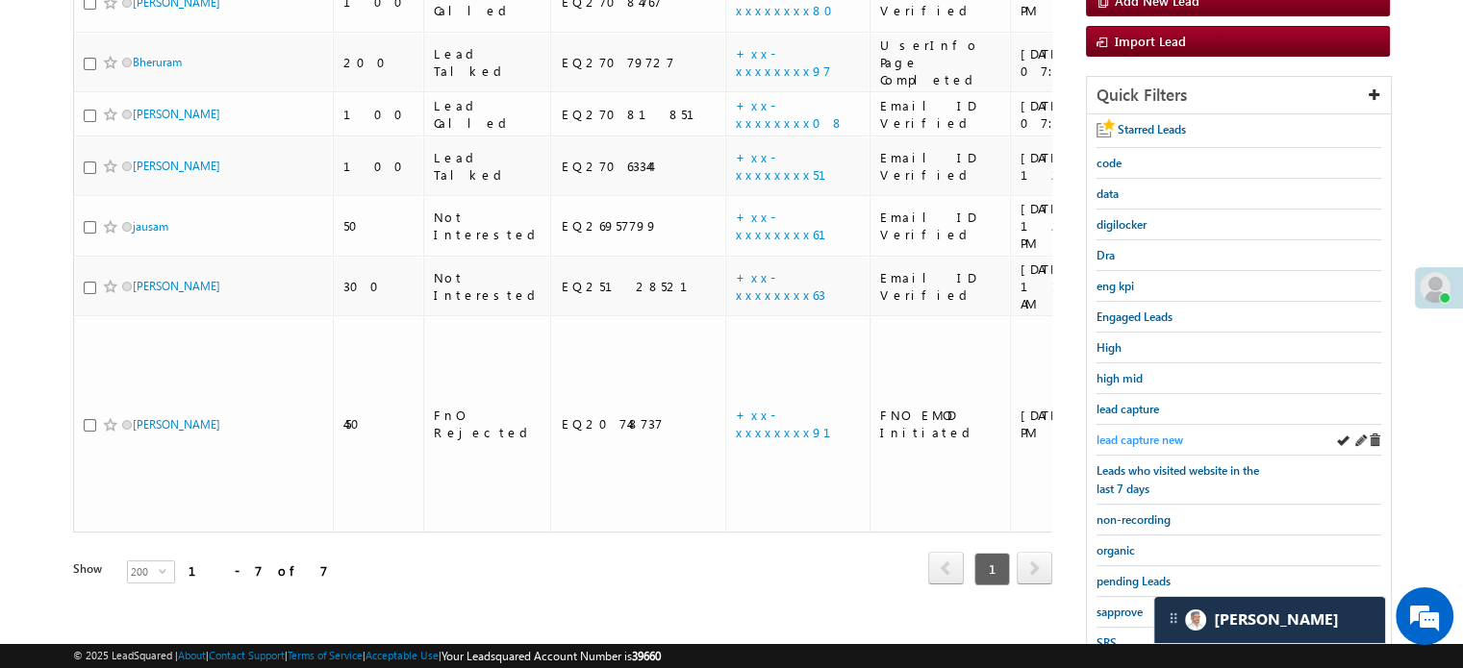
click at [1156, 440] on span "lead capture new" at bounding box center [1139, 440] width 87 height 14
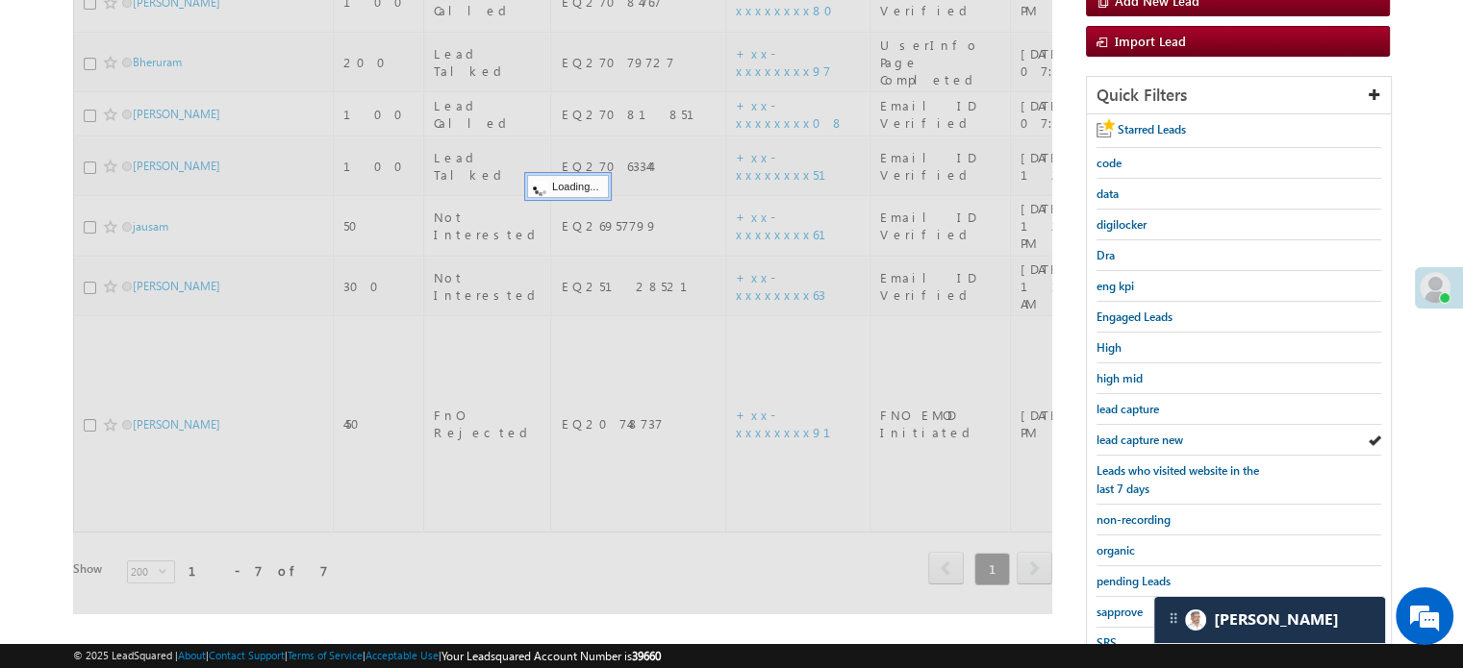
click at [1156, 440] on span "lead capture new" at bounding box center [1139, 440] width 87 height 14
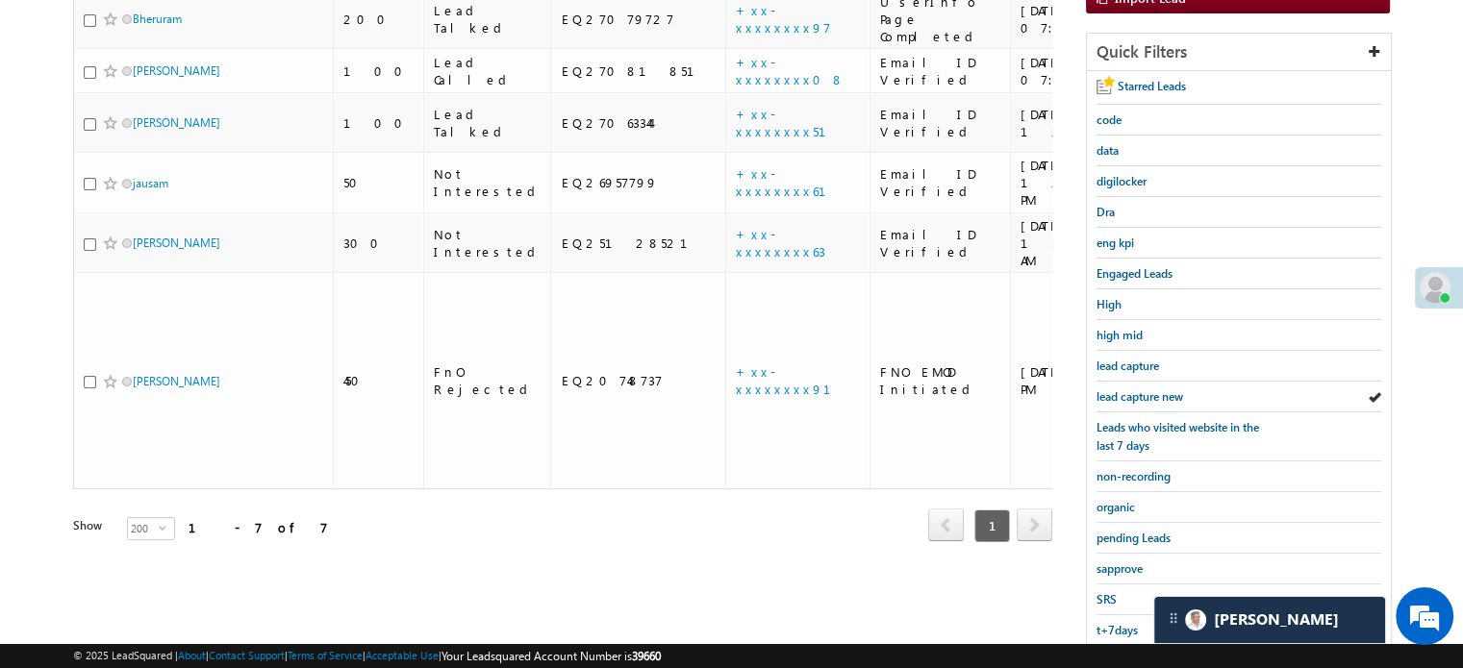
scroll to position [413, 0]
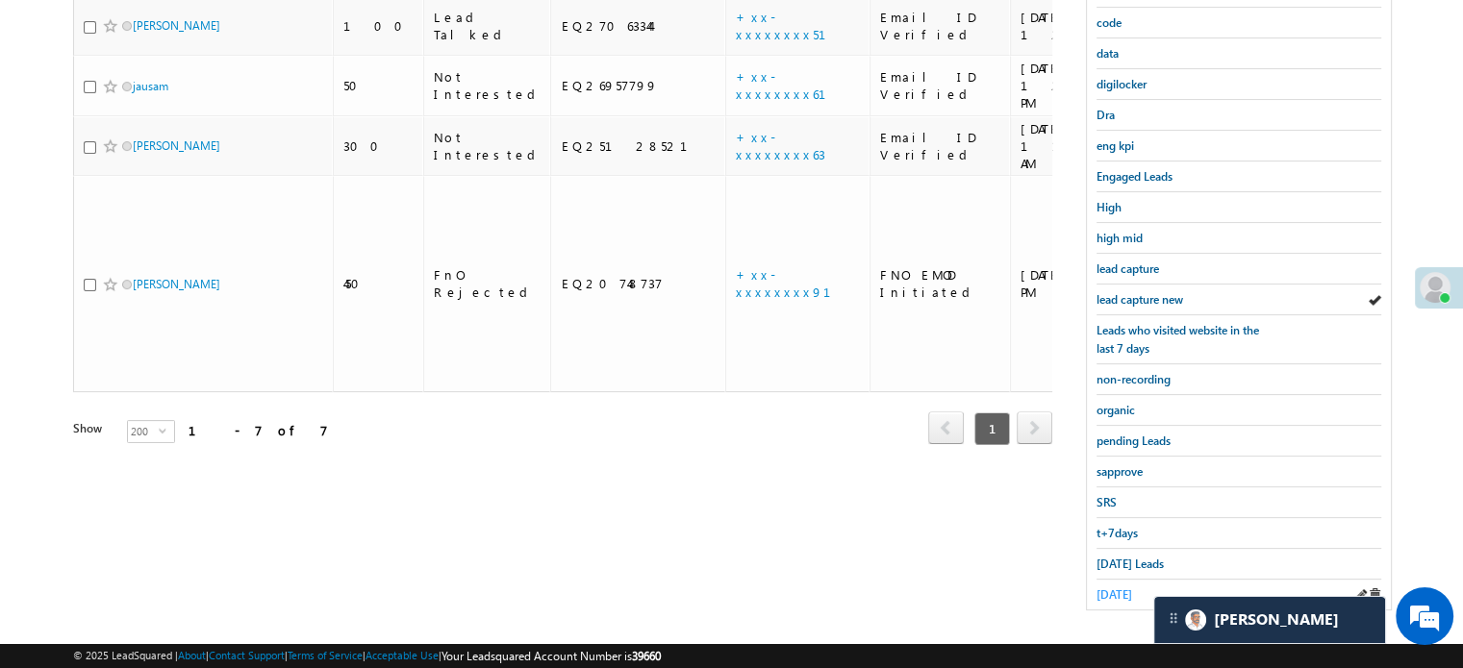
click at [1118, 588] on span "yesterday" at bounding box center [1114, 595] width 36 height 14
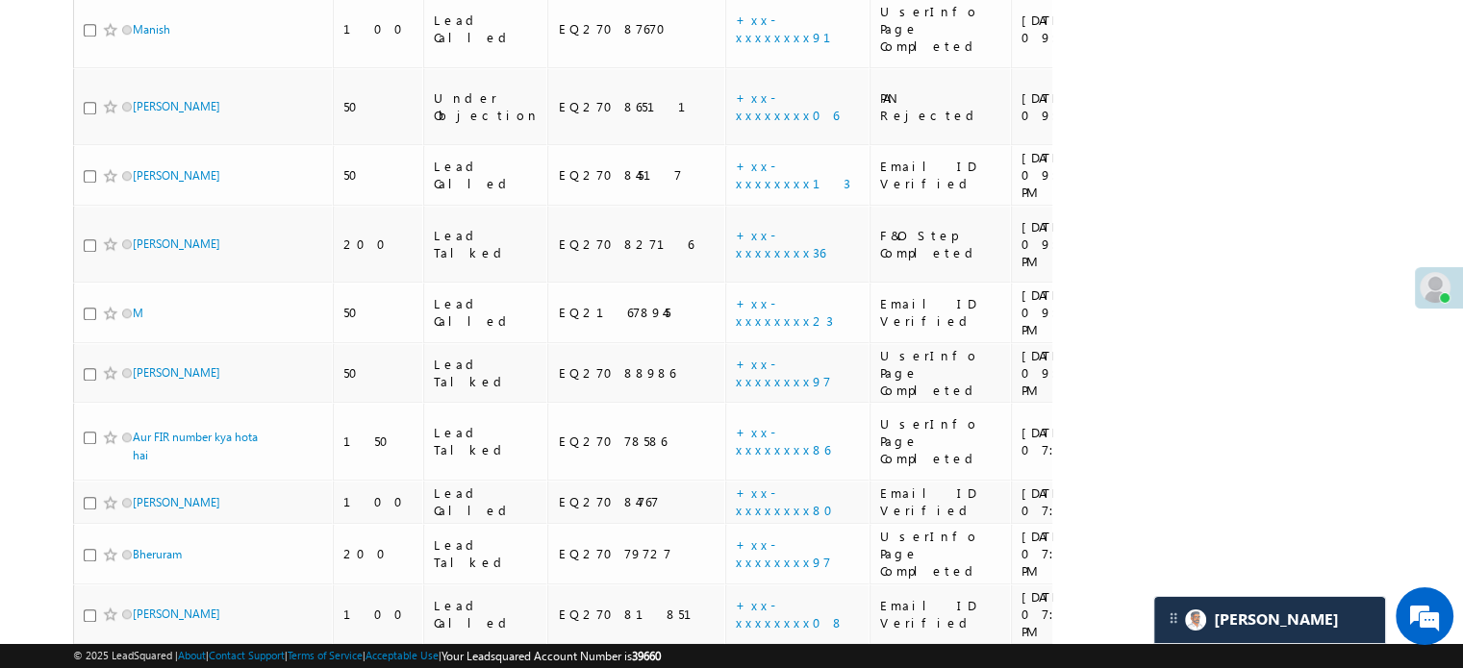
scroll to position [2267, 0]
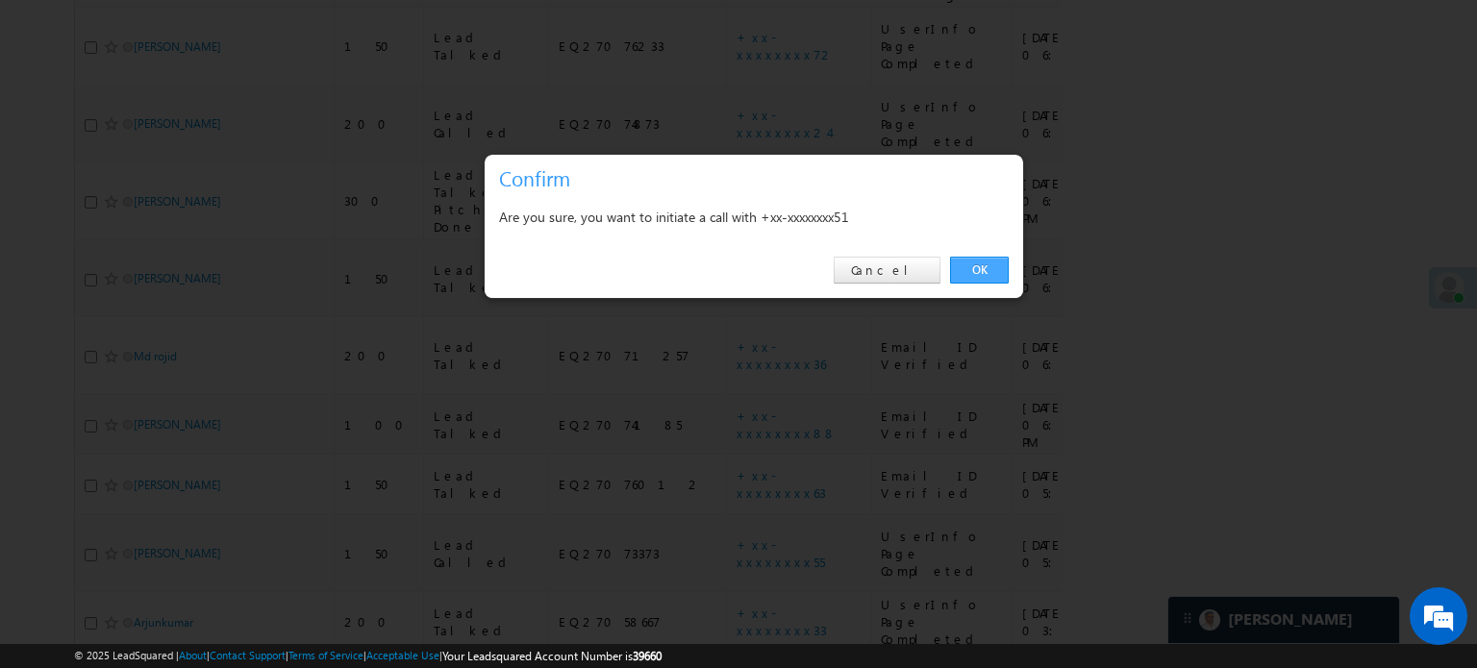
click at [966, 277] on link "OK" at bounding box center [979, 270] width 59 height 27
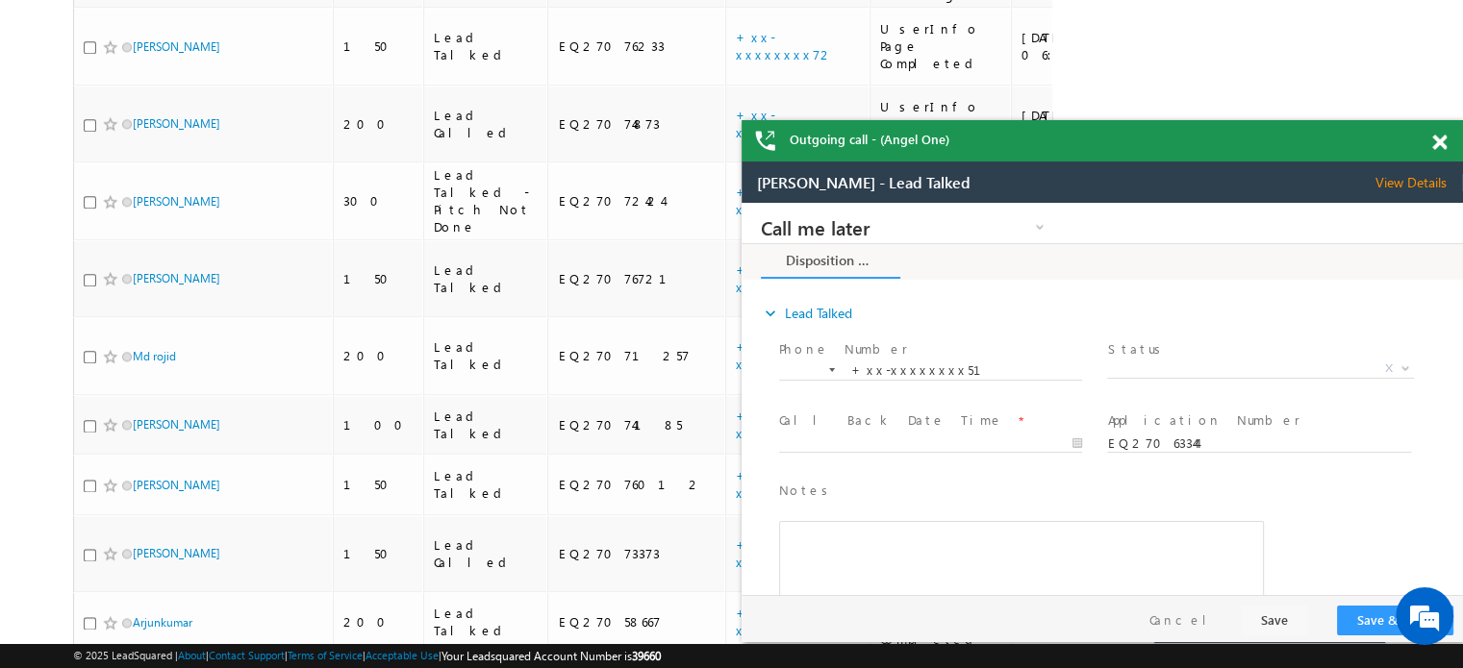
scroll to position [0, 0]
click at [1443, 137] on span at bounding box center [1439, 143] width 14 height 16
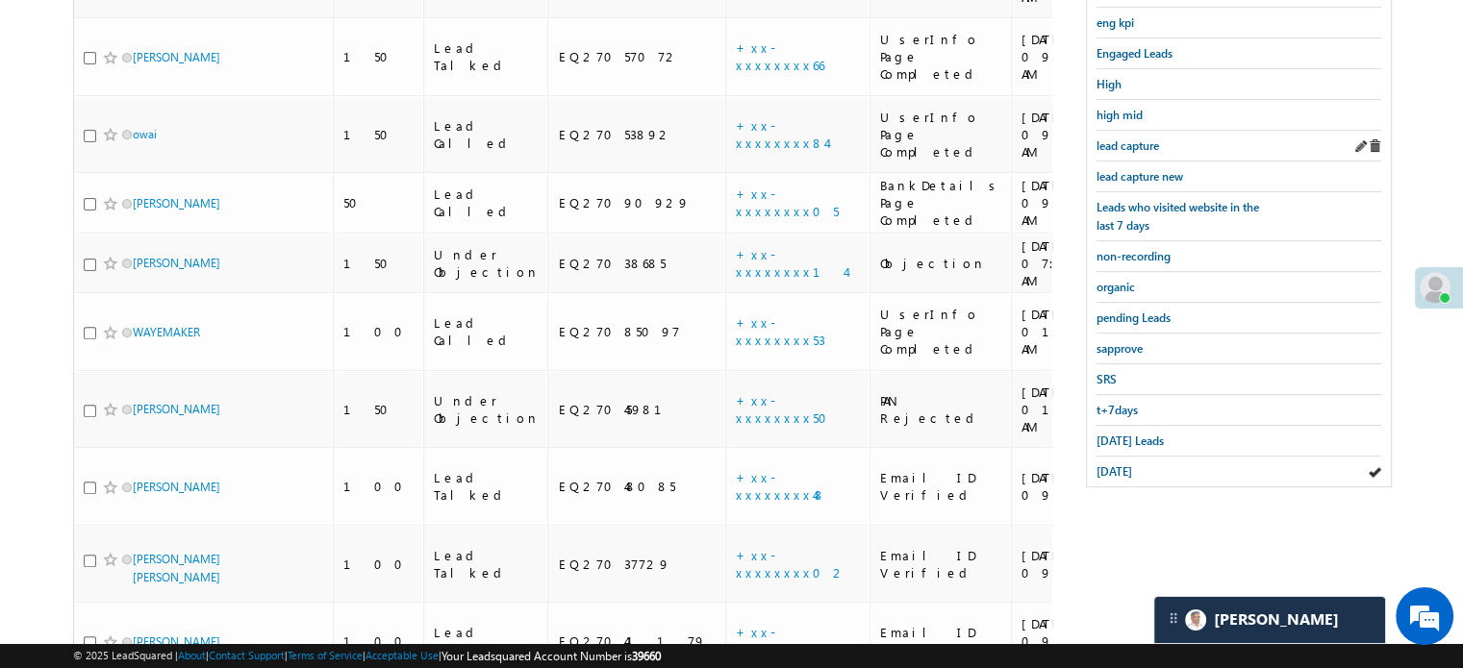
scroll to position [684, 0]
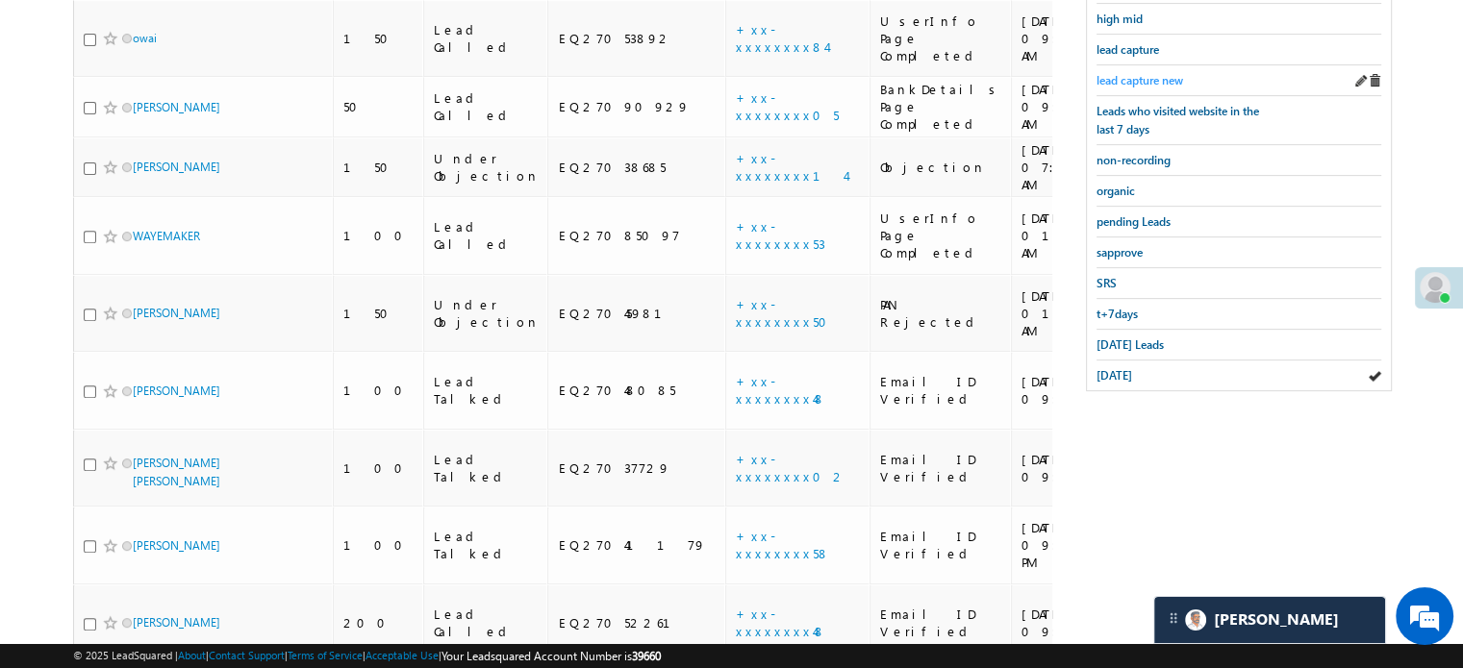
click at [1144, 76] on span "lead capture new" at bounding box center [1139, 80] width 87 height 14
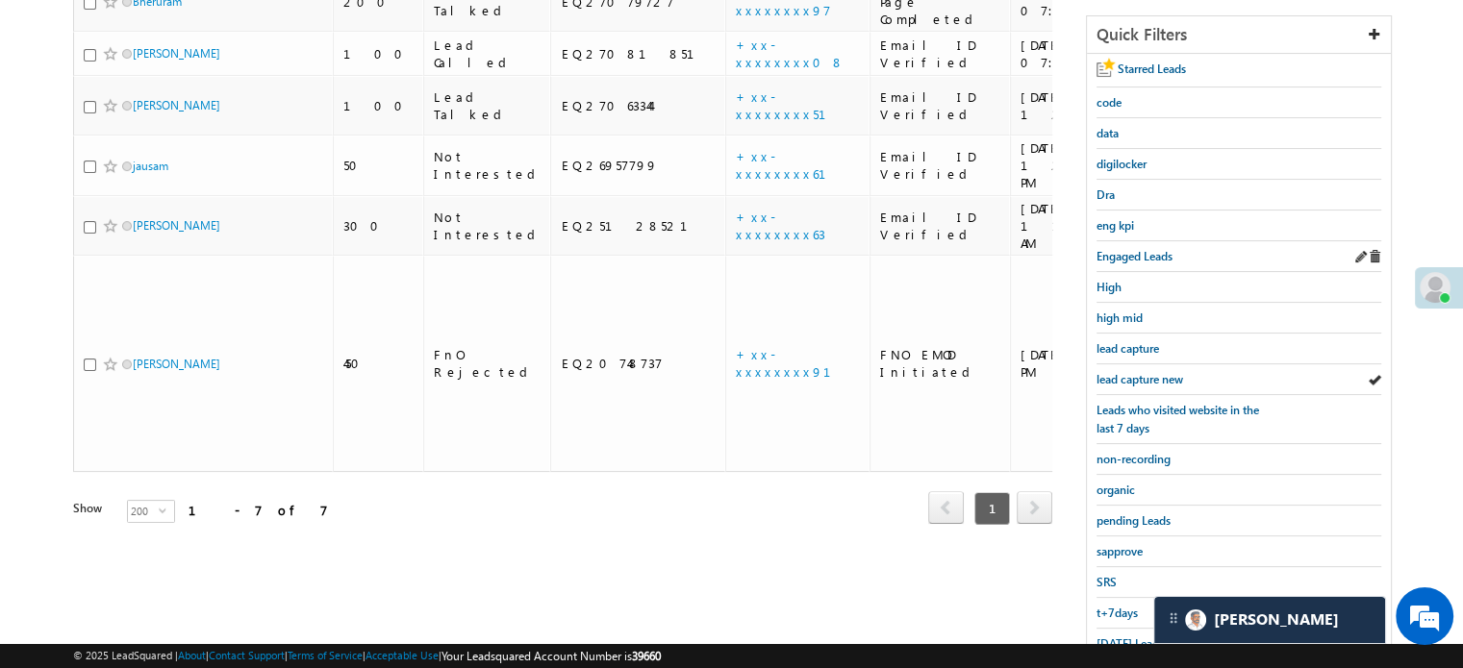
scroll to position [413, 0]
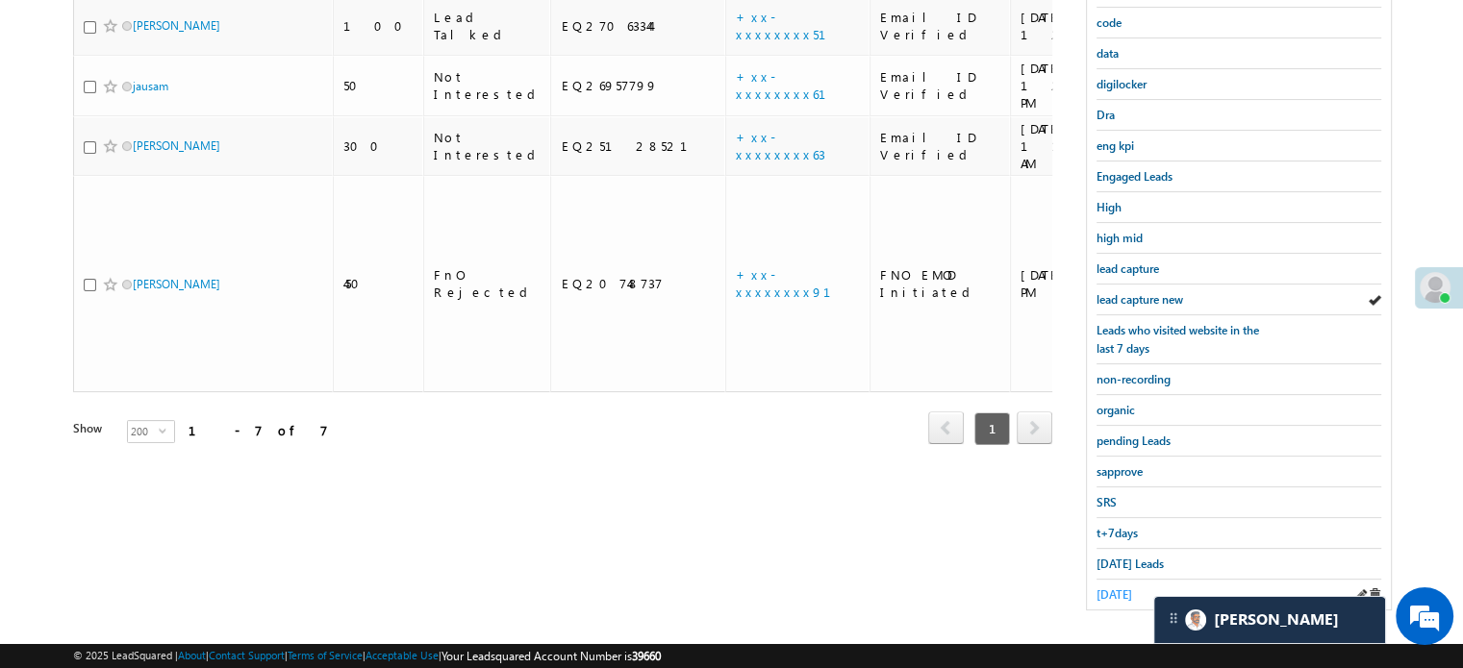
click at [1123, 588] on span "yesterday" at bounding box center [1114, 595] width 36 height 14
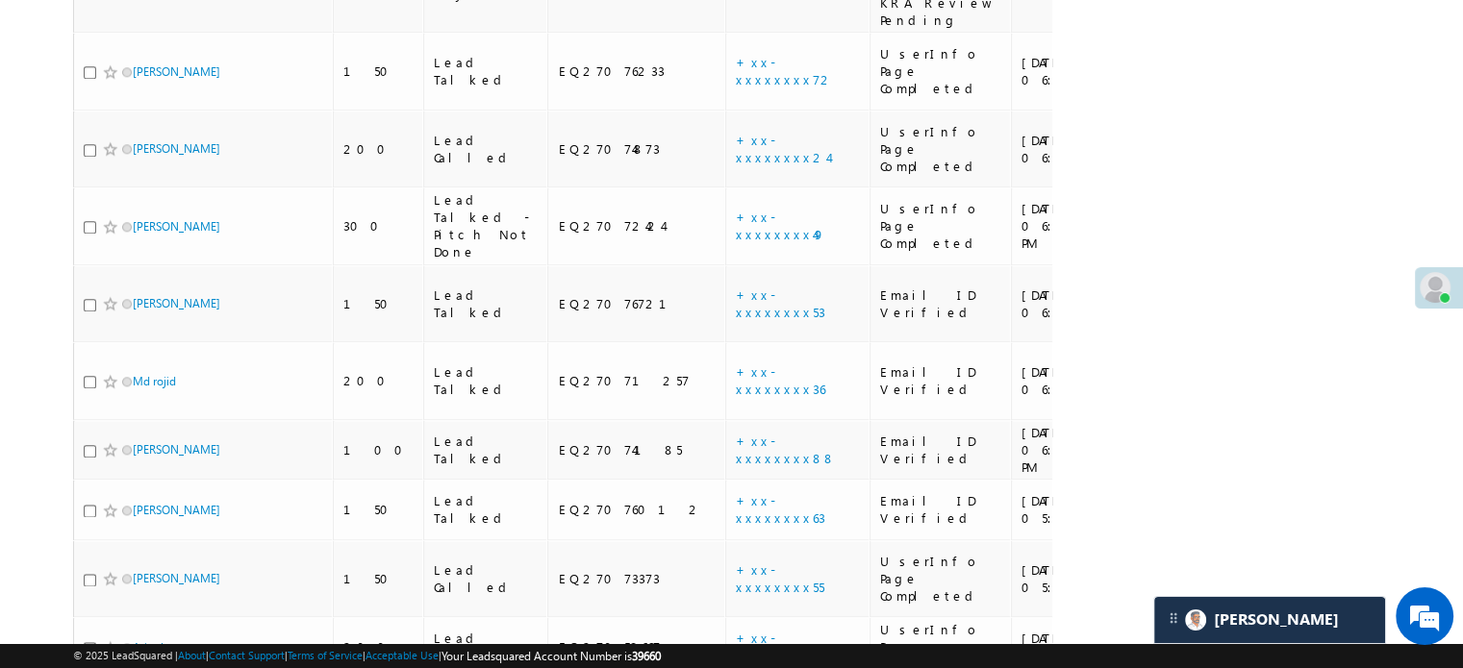
scroll to position [2267, 0]
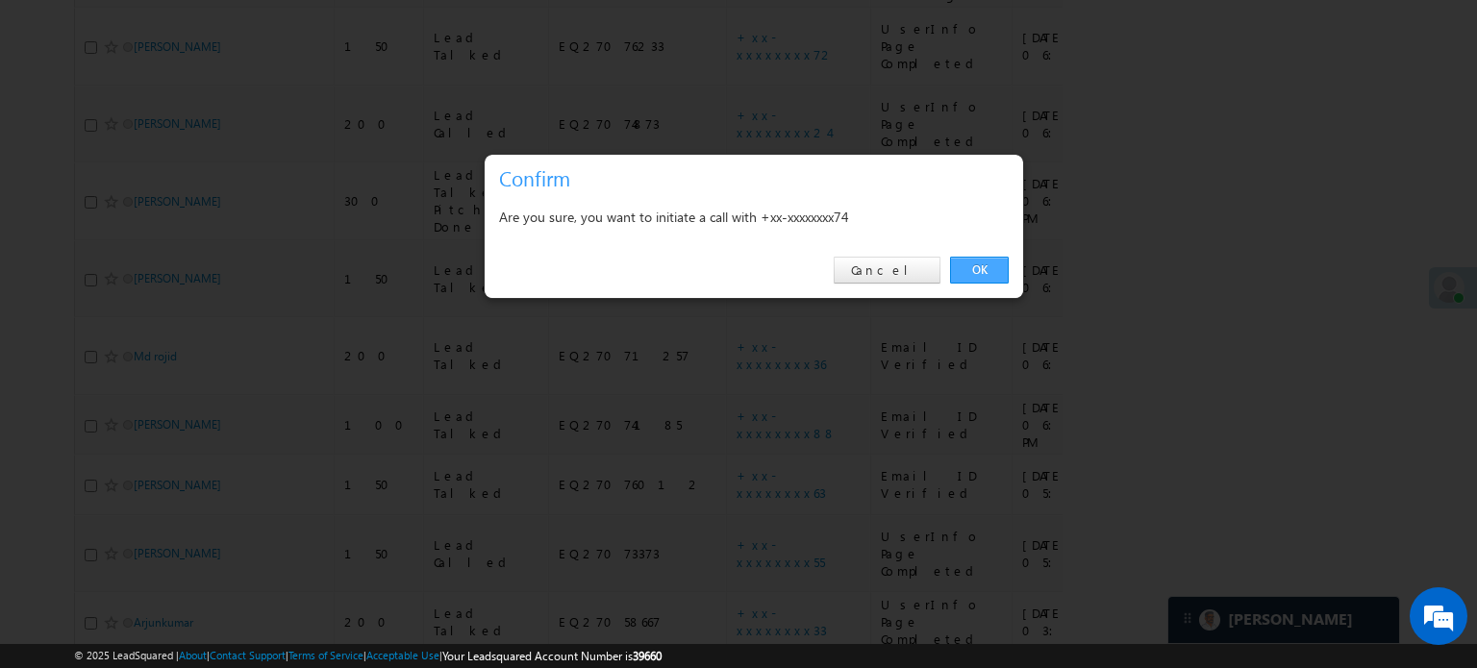
click at [989, 273] on link "OK" at bounding box center [979, 270] width 59 height 27
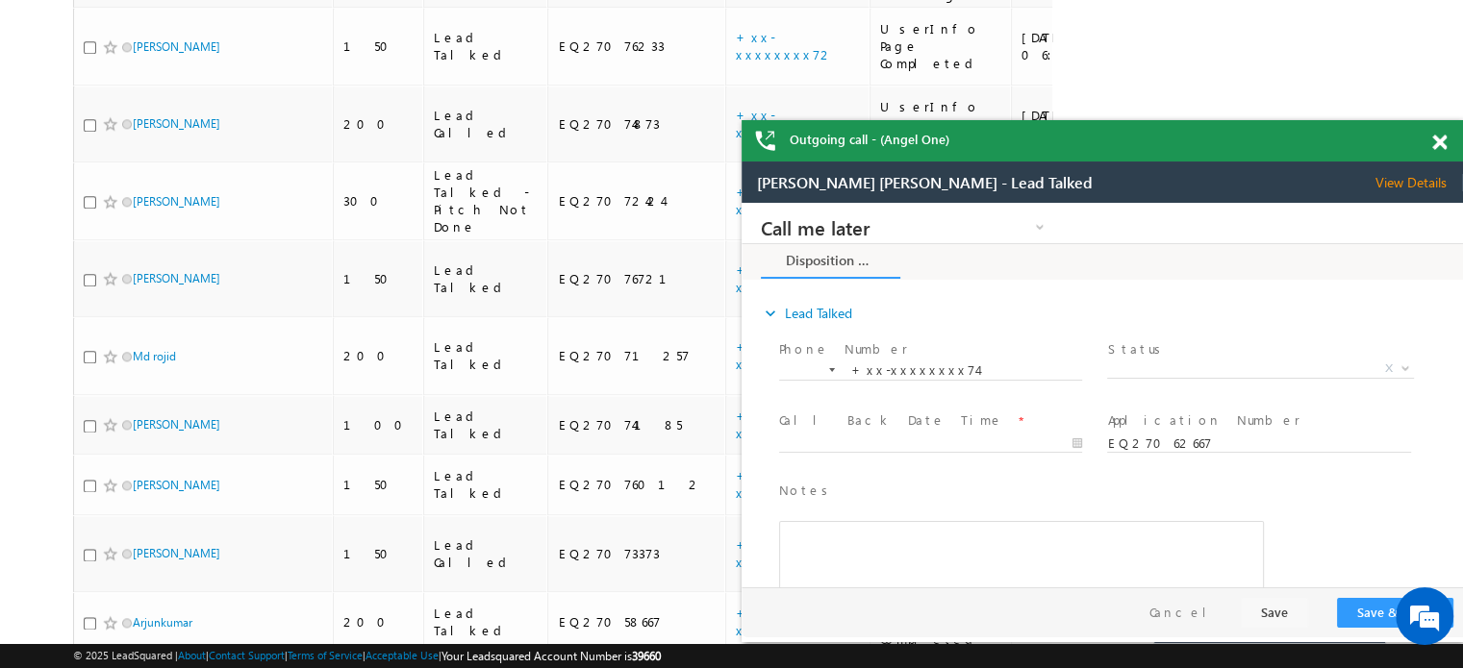
scroll to position [0, 0]
click at [1439, 141] on span at bounding box center [1439, 143] width 14 height 16
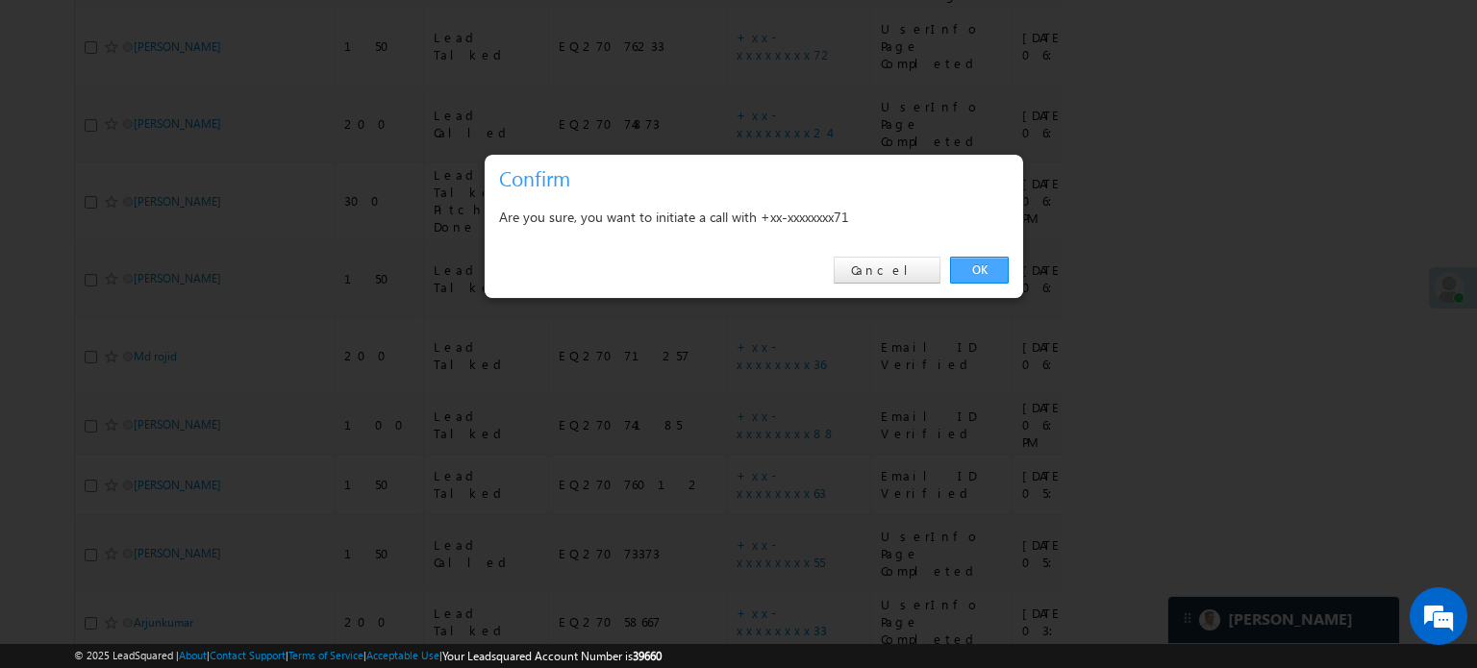
click at [976, 275] on link "OK" at bounding box center [979, 270] width 59 height 27
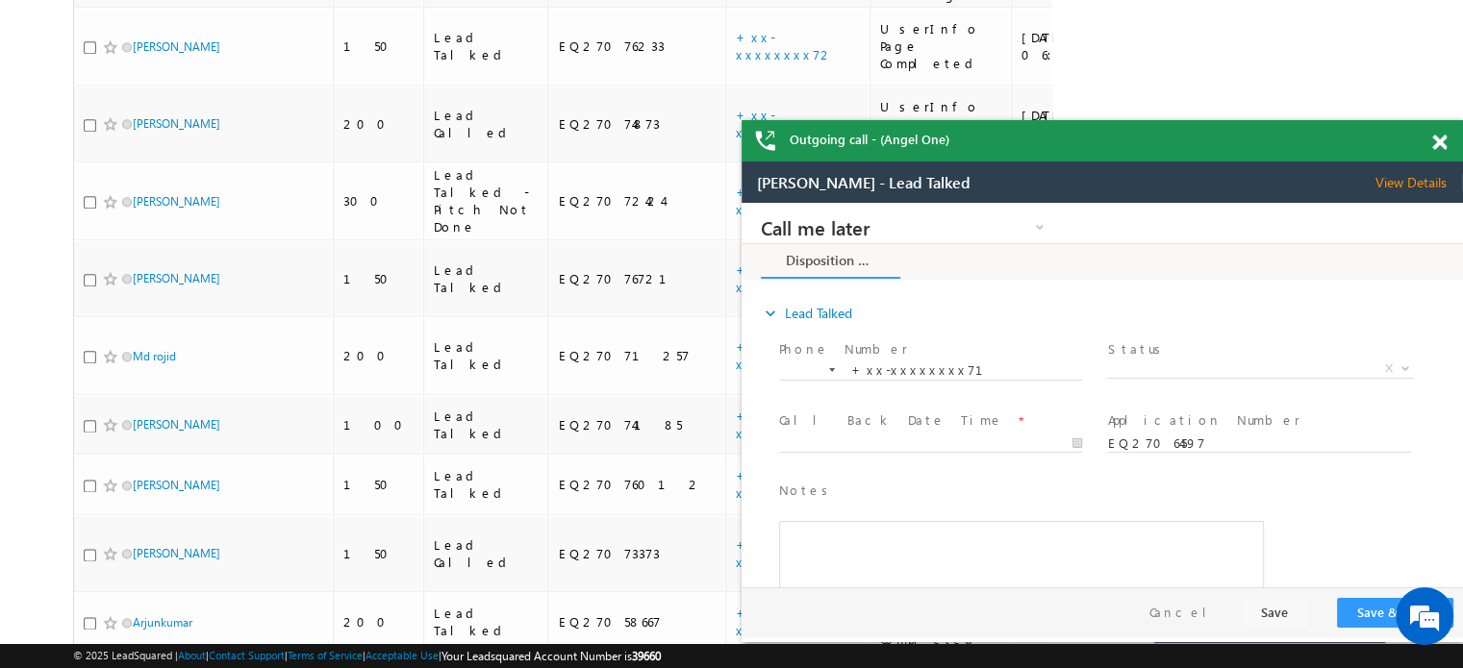
drag, startPoint x: 1446, startPoint y: 141, endPoint x: 1435, endPoint y: 148, distance: 13.4
click at [1446, 141] on div at bounding box center [1450, 139] width 26 height 38
click at [1439, 147] on span at bounding box center [1439, 143] width 14 height 16
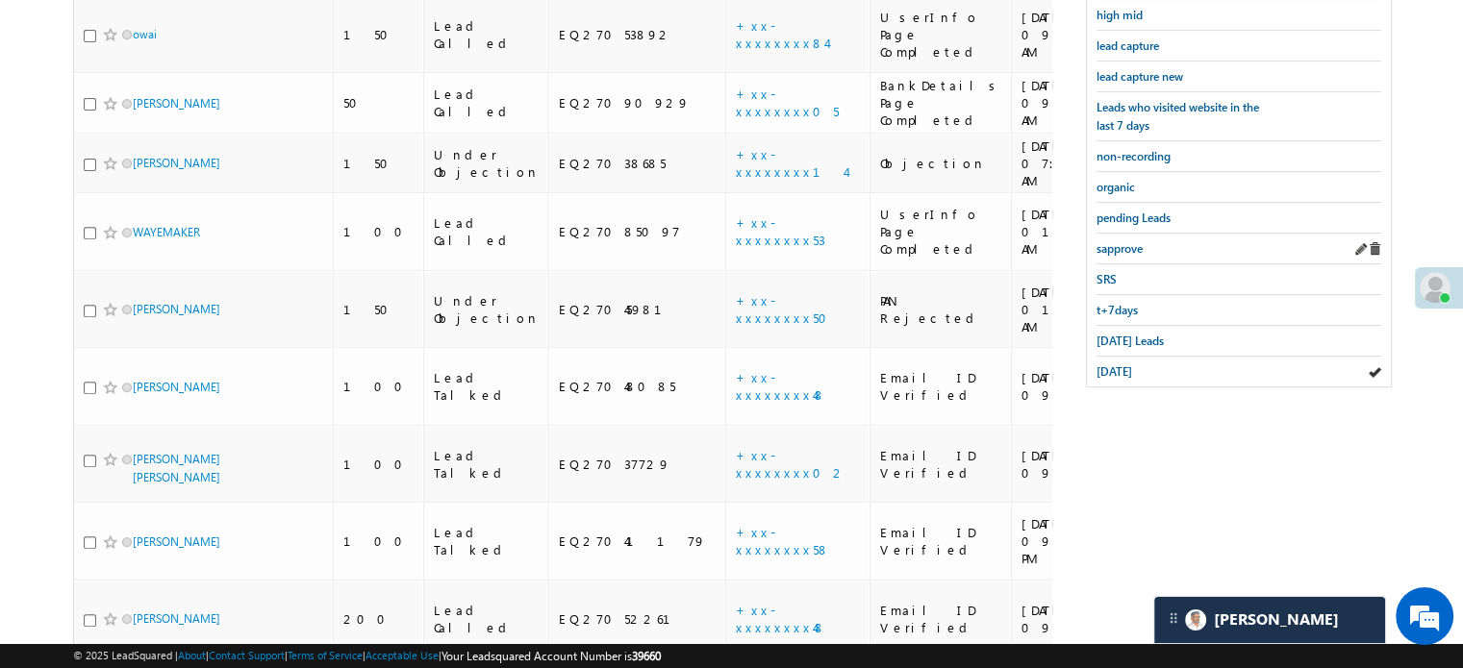
scroll to position [684, 0]
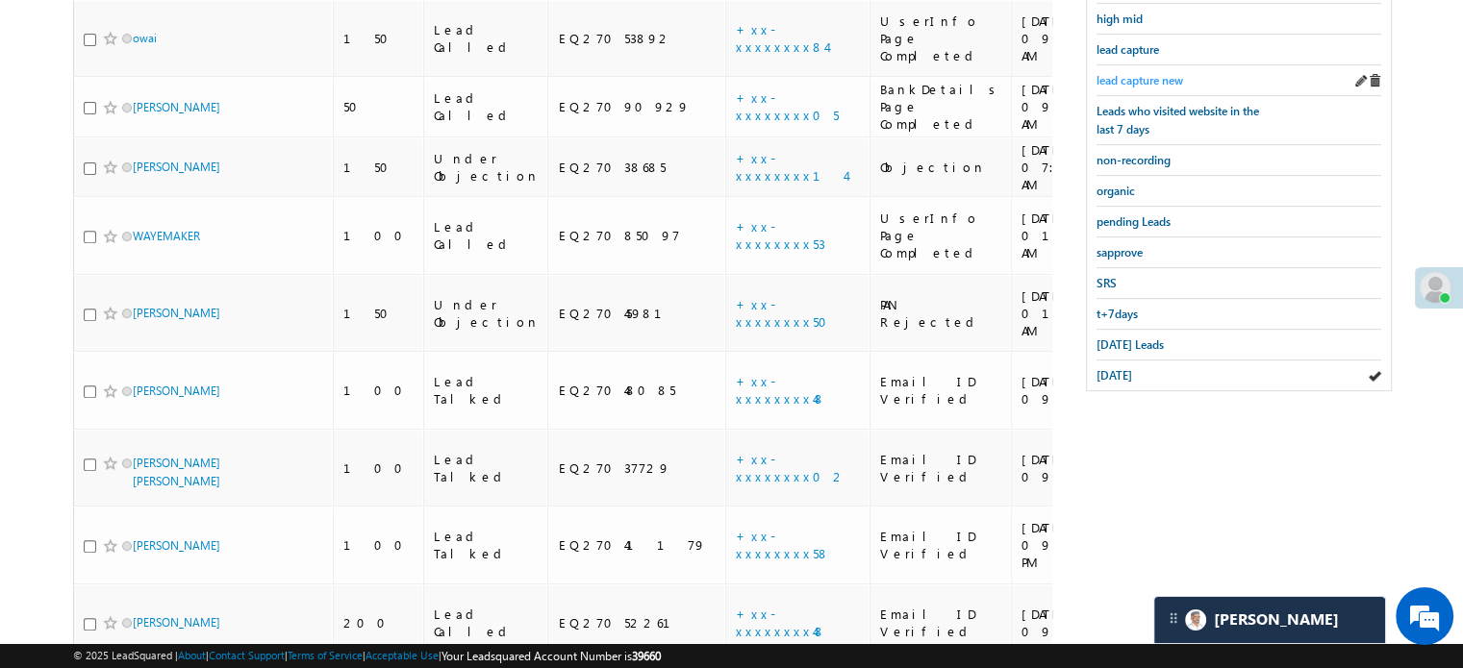
click at [1143, 79] on span "lead capture new" at bounding box center [1139, 80] width 87 height 14
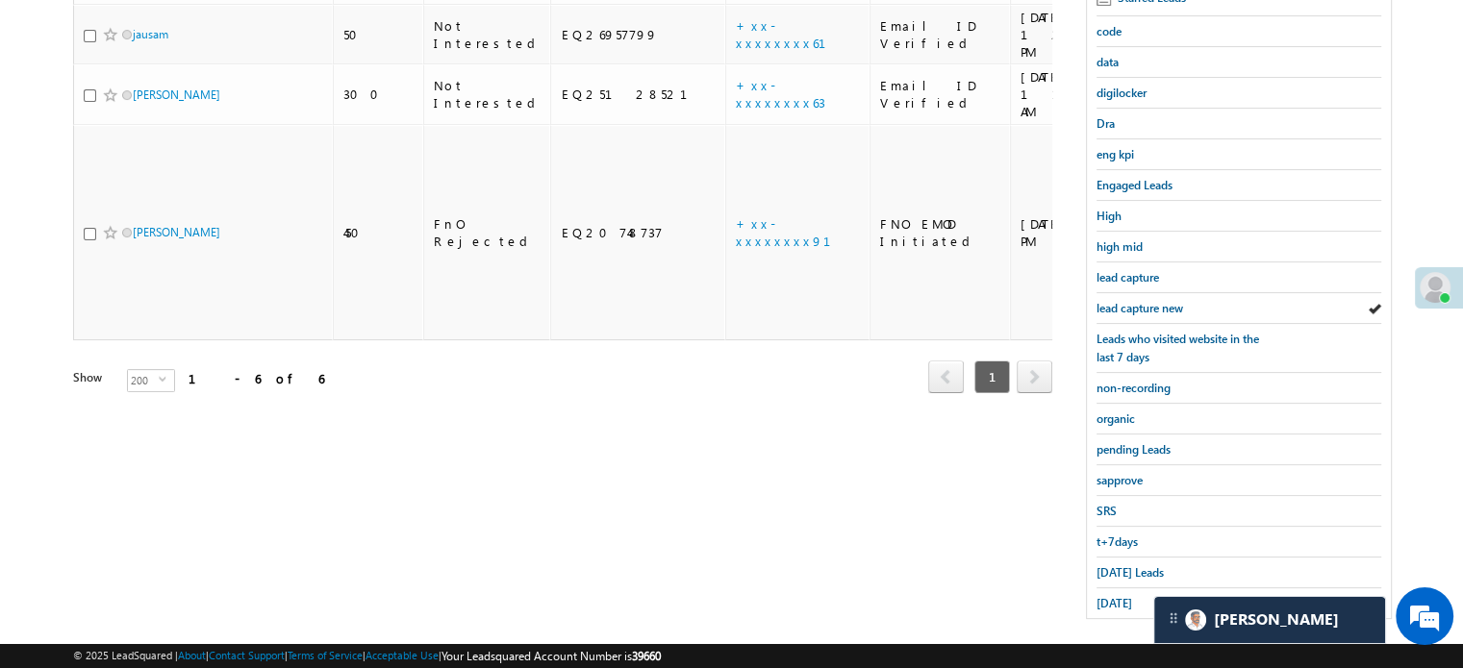
scroll to position [413, 0]
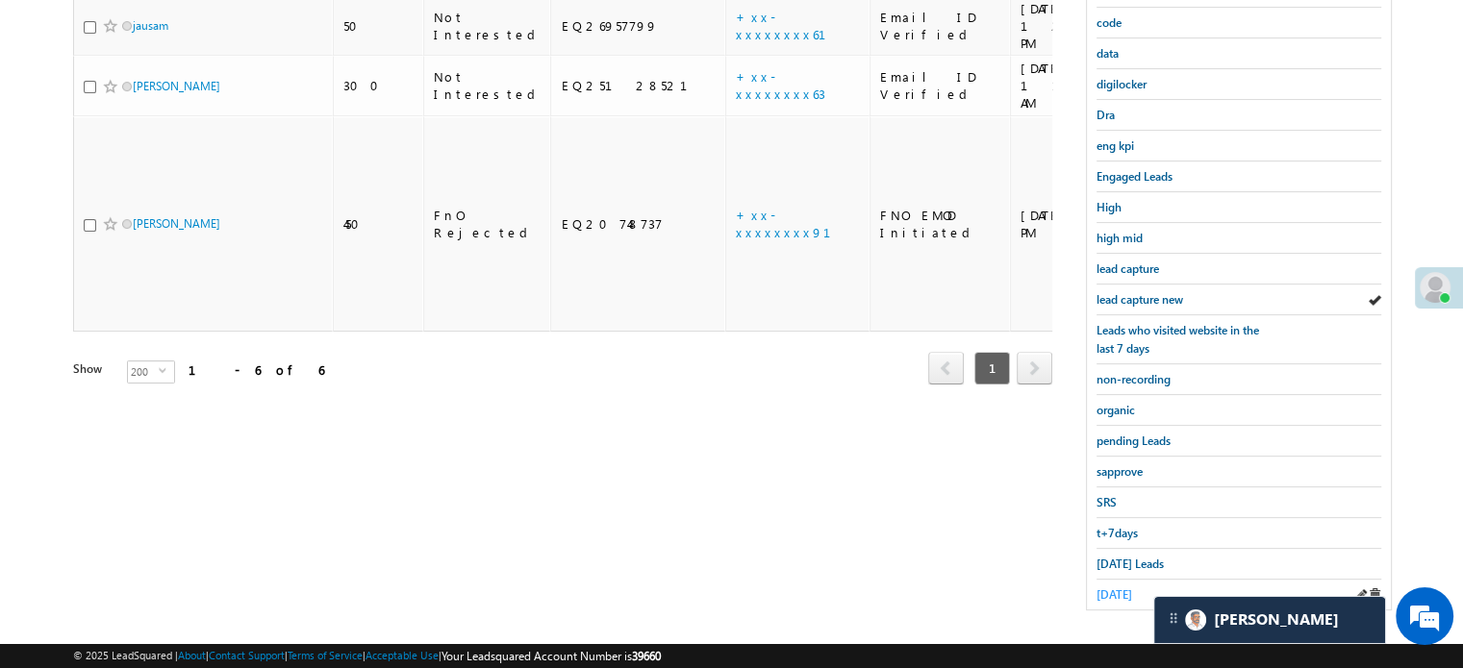
click at [1108, 588] on span "yesterday" at bounding box center [1114, 595] width 36 height 14
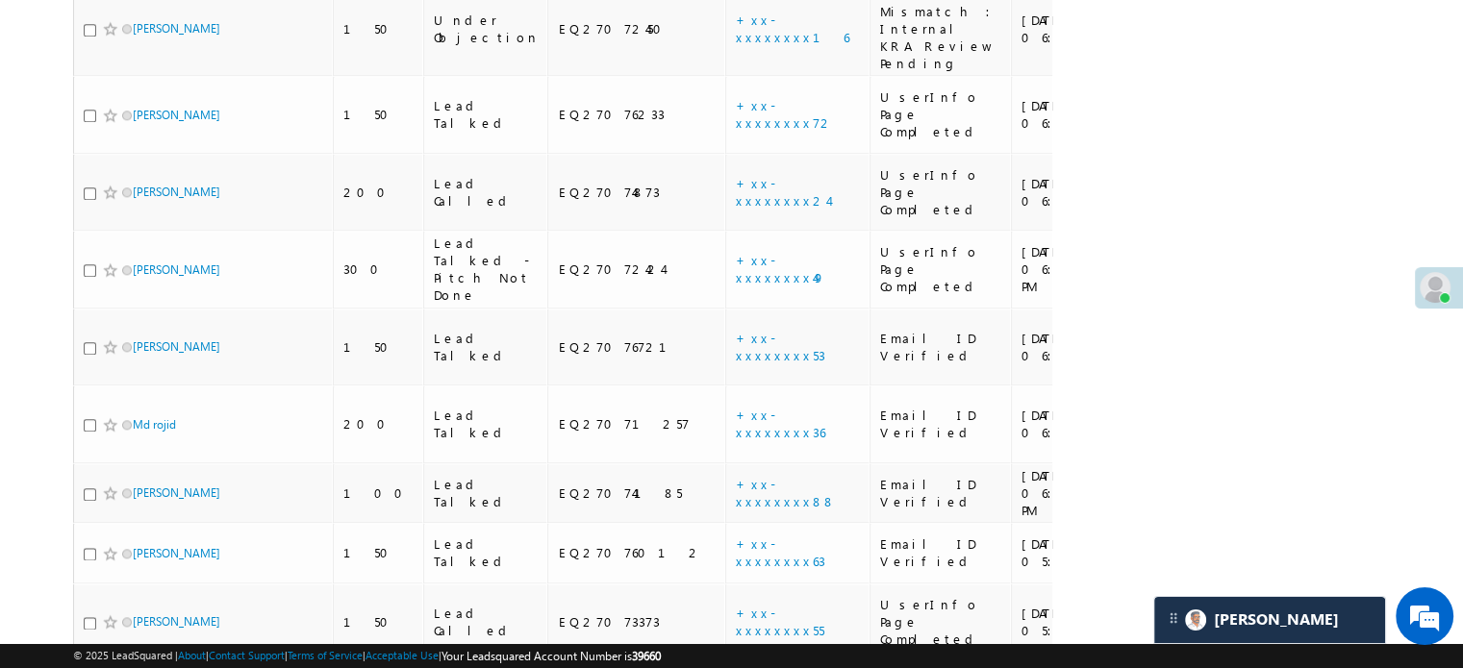
scroll to position [2224, 0]
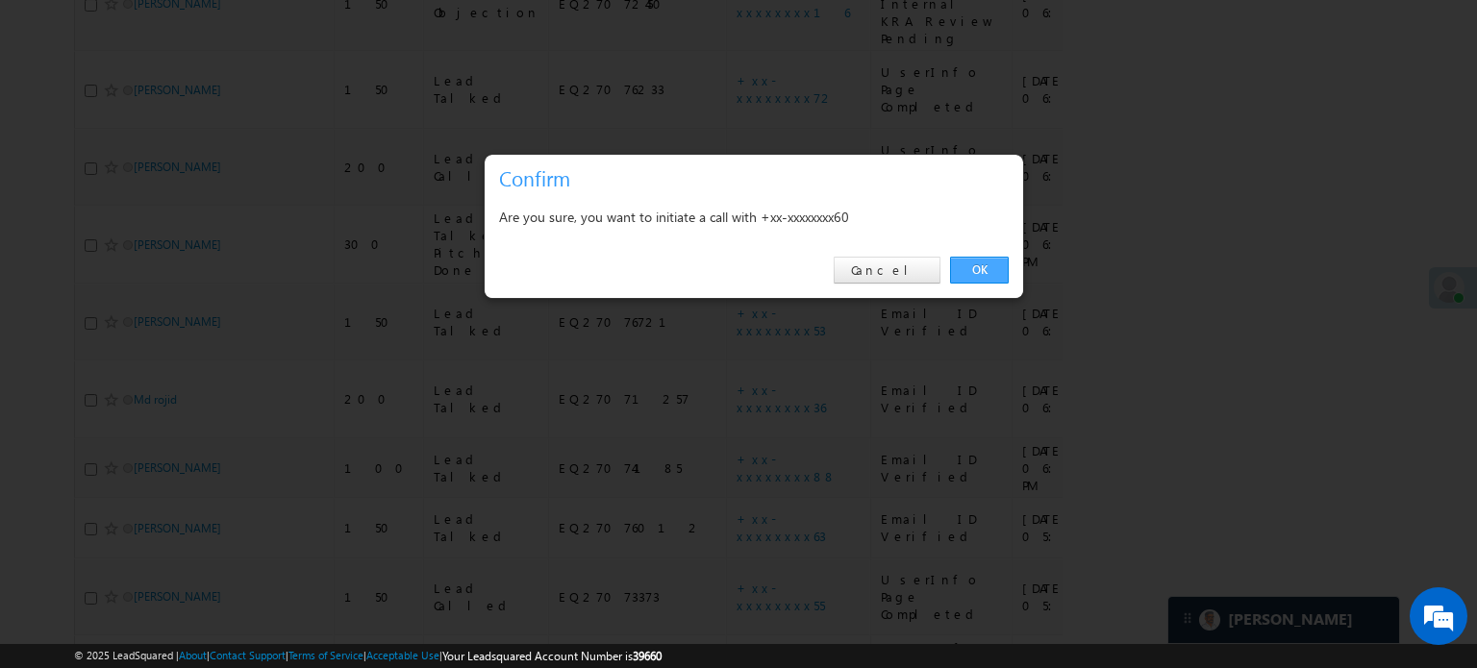
click at [1004, 272] on link "OK" at bounding box center [979, 270] width 59 height 27
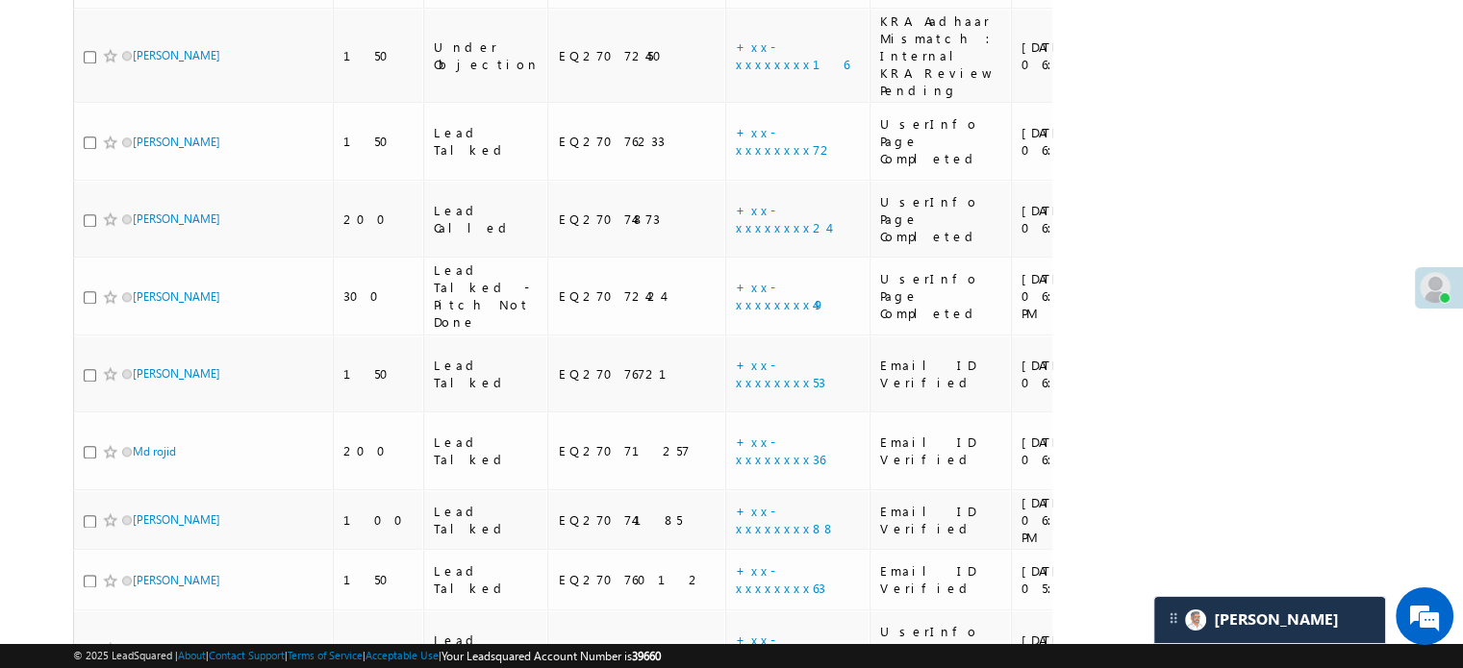
scroll to position [2275, 0]
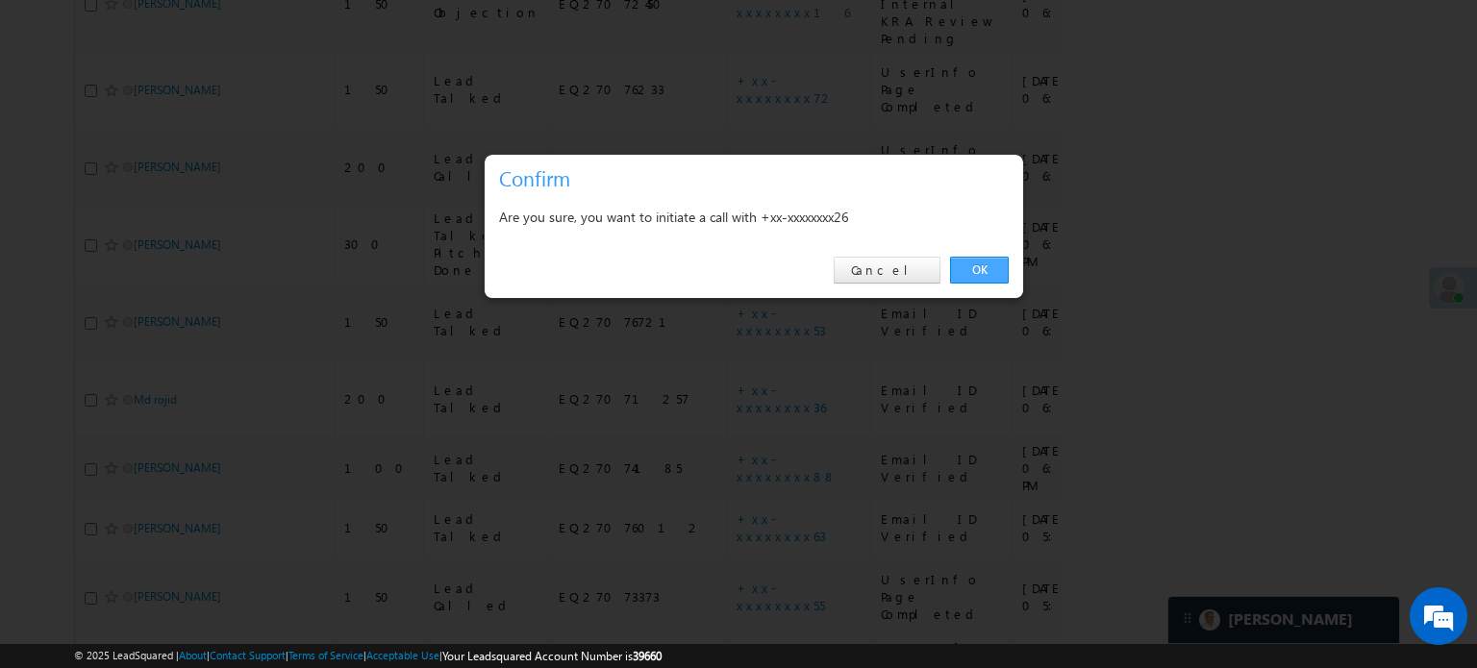
click at [962, 264] on link "OK" at bounding box center [979, 270] width 59 height 27
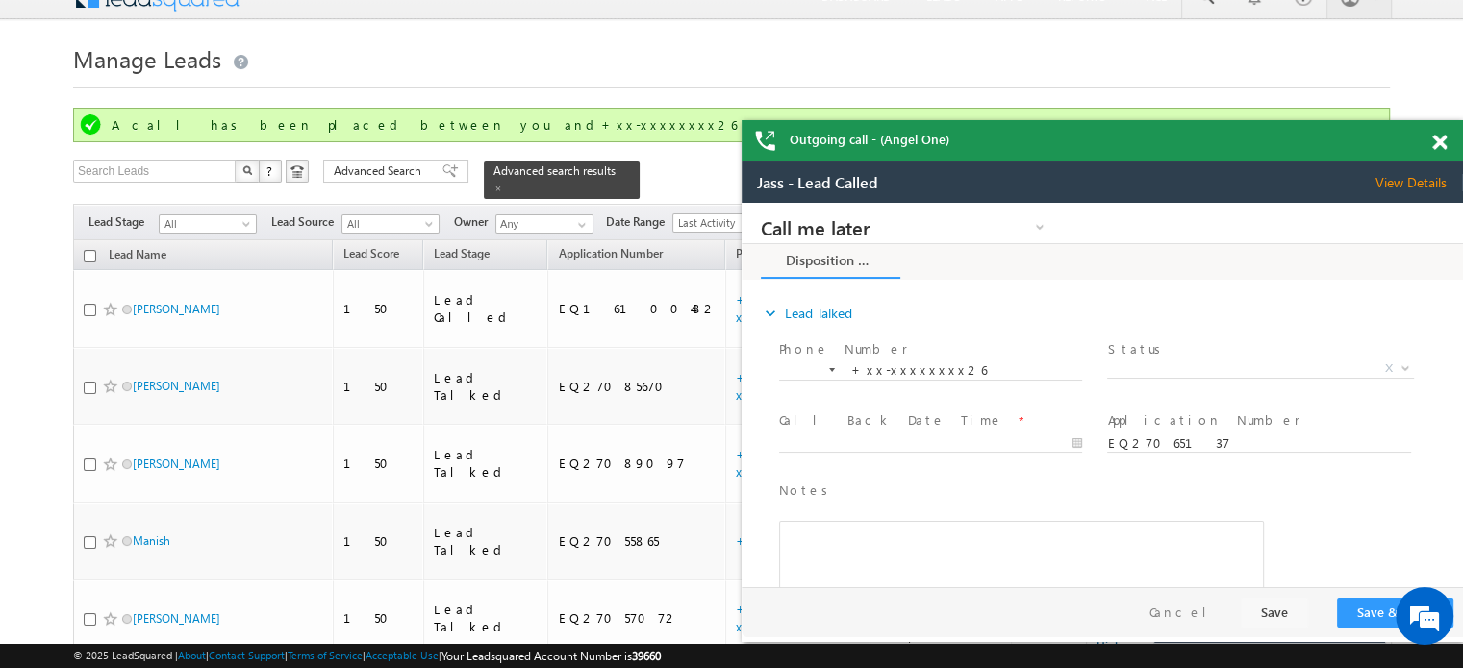
scroll to position [0, 0]
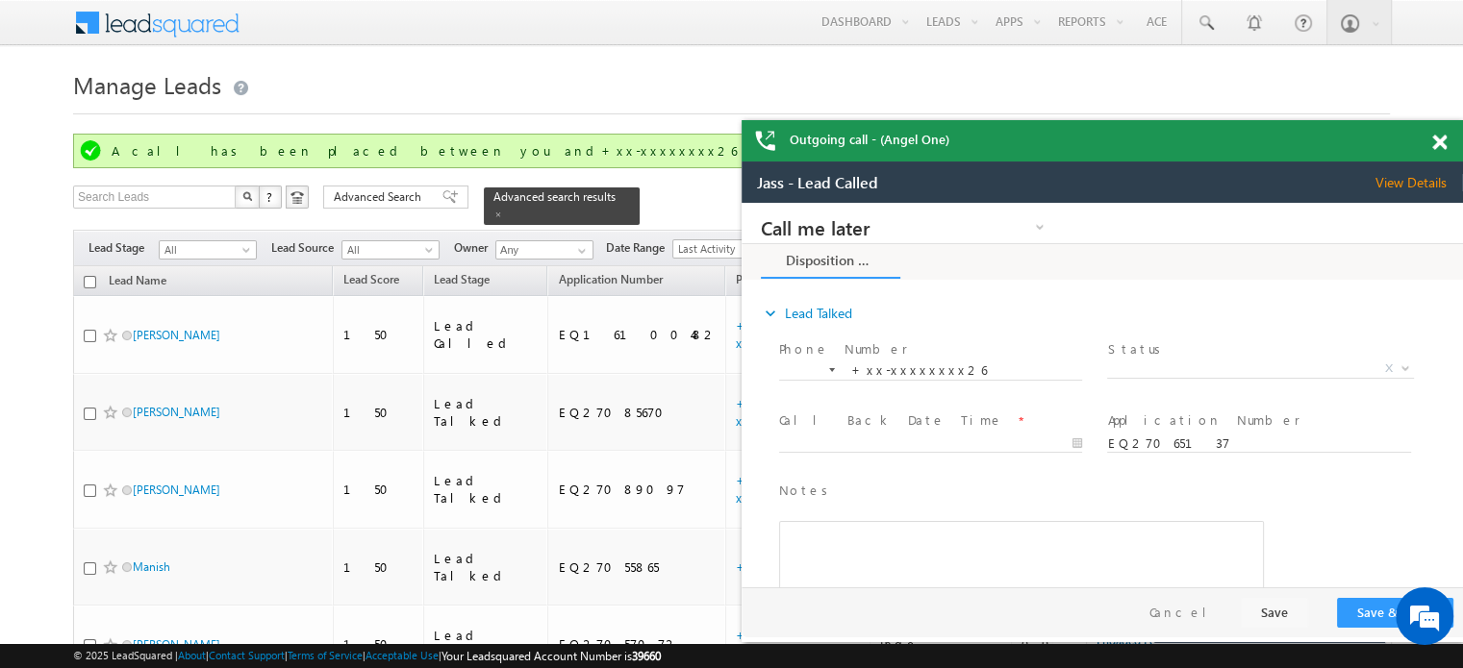
click at [1439, 145] on span at bounding box center [1439, 143] width 14 height 16
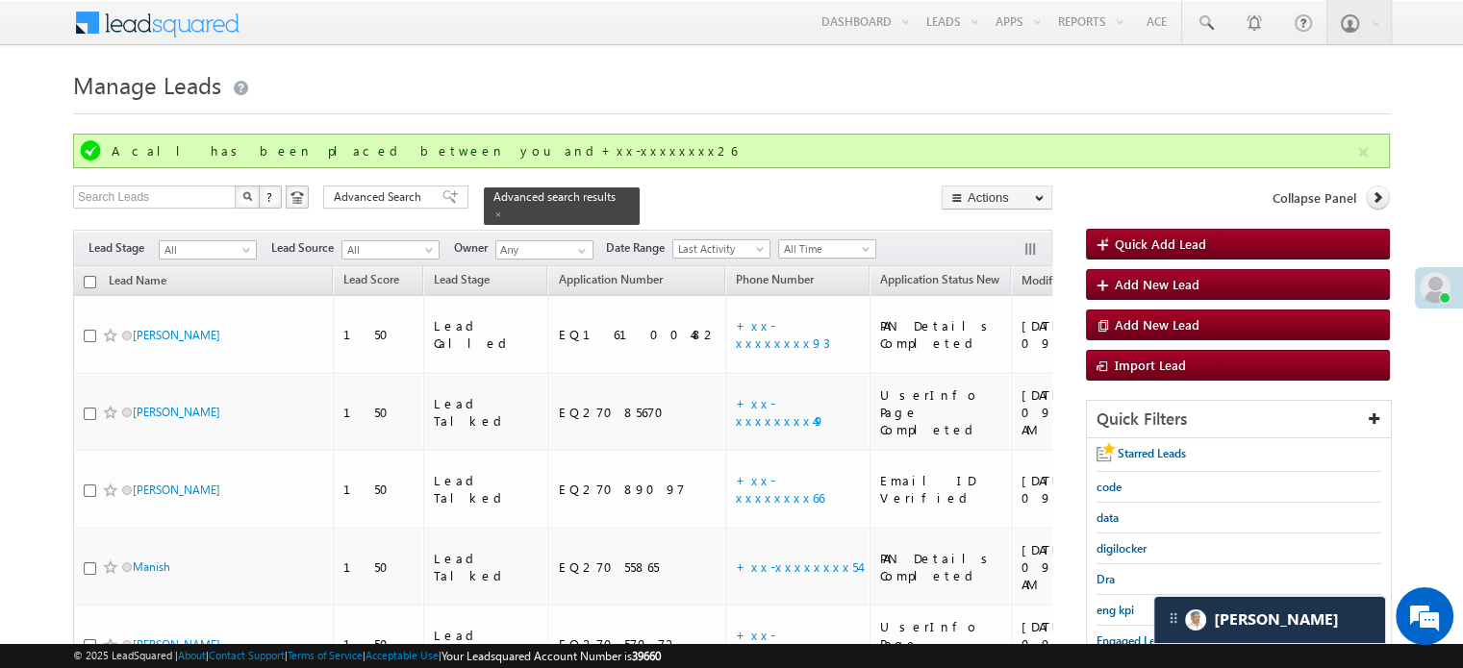
scroll to position [2275, 0]
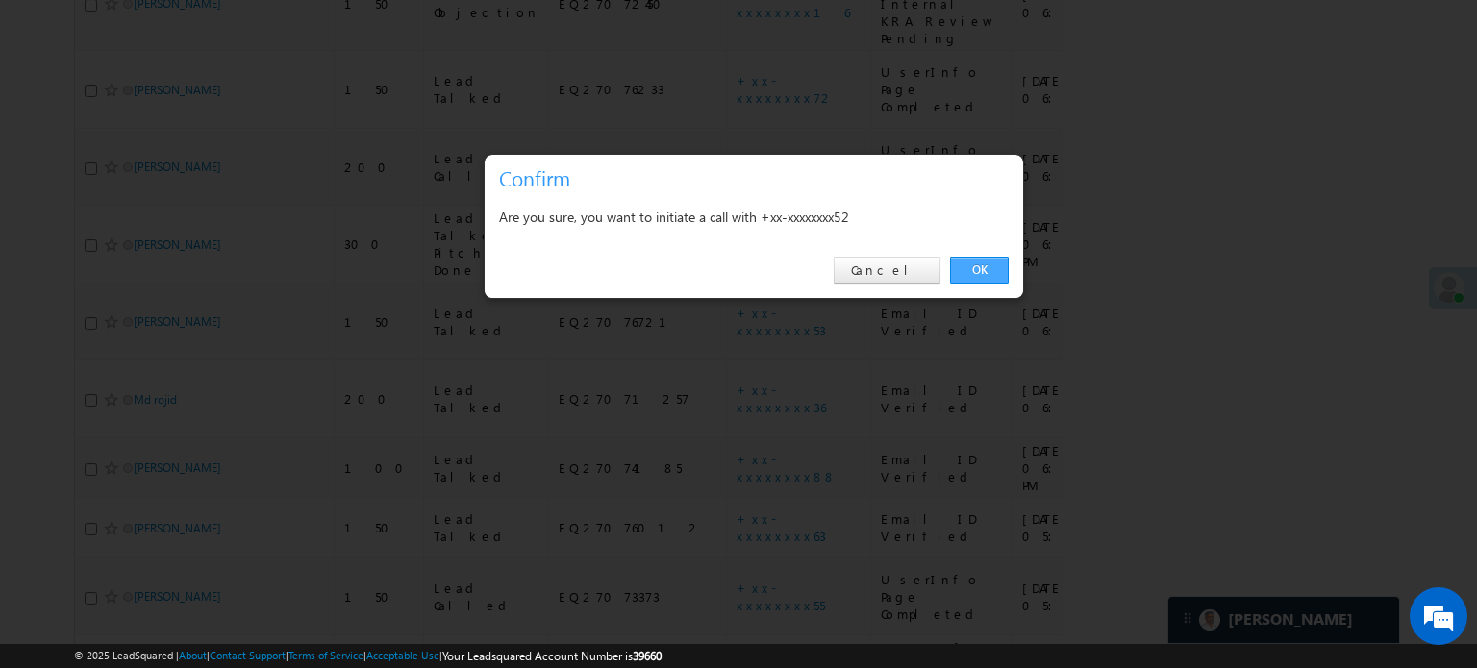
click at [963, 264] on link "OK" at bounding box center [979, 270] width 59 height 27
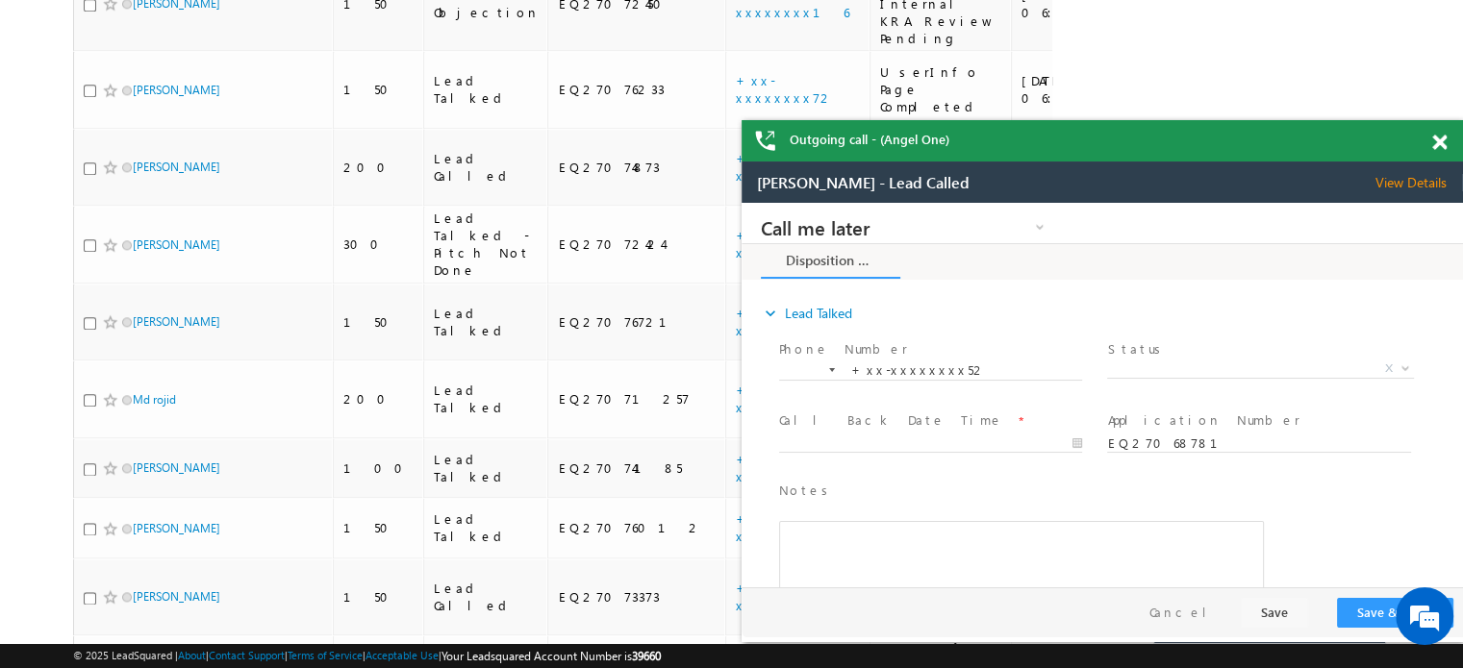
scroll to position [0, 0]
click at [1435, 142] on span at bounding box center [1439, 143] width 14 height 16
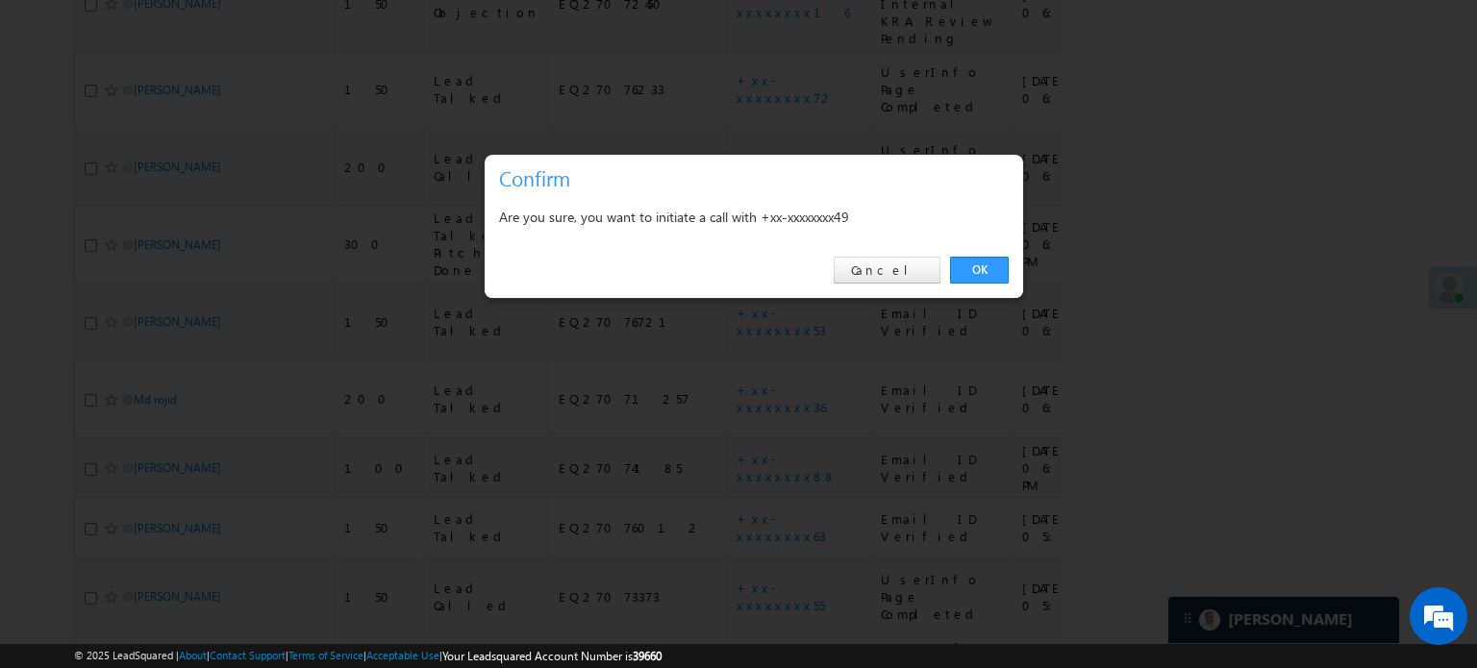
drag, startPoint x: 983, startPoint y: 268, endPoint x: 944, endPoint y: 272, distance: 38.7
click at [985, 268] on link "OK" at bounding box center [979, 270] width 59 height 27
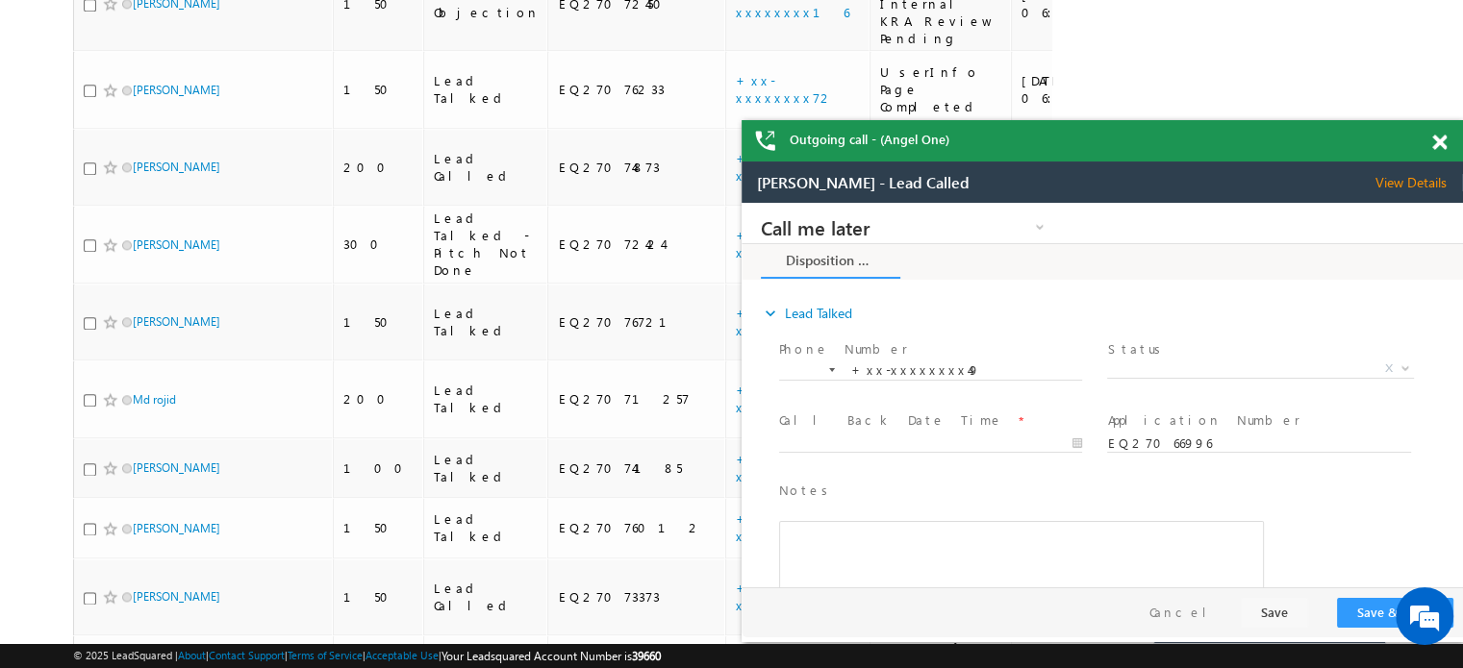
click at [1438, 144] on span at bounding box center [1439, 143] width 14 height 16
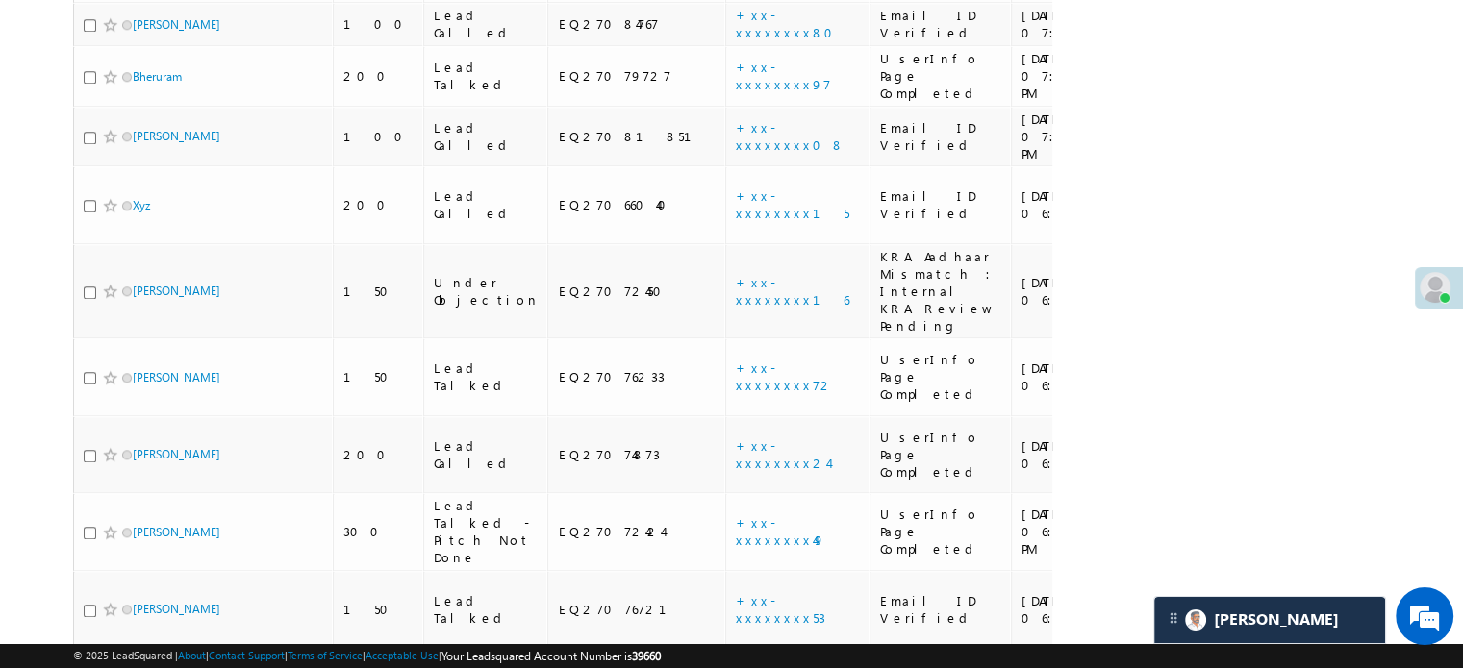
scroll to position [1891, 0]
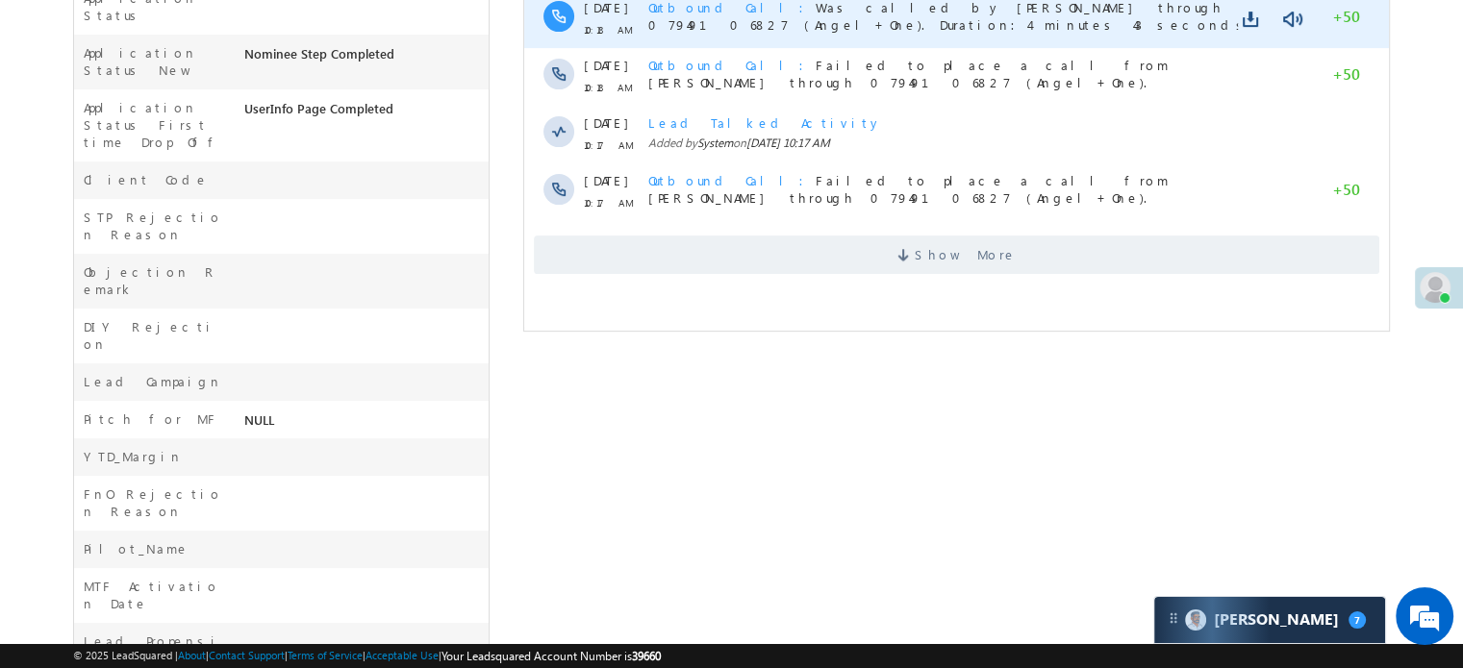
scroll to position [674, 0]
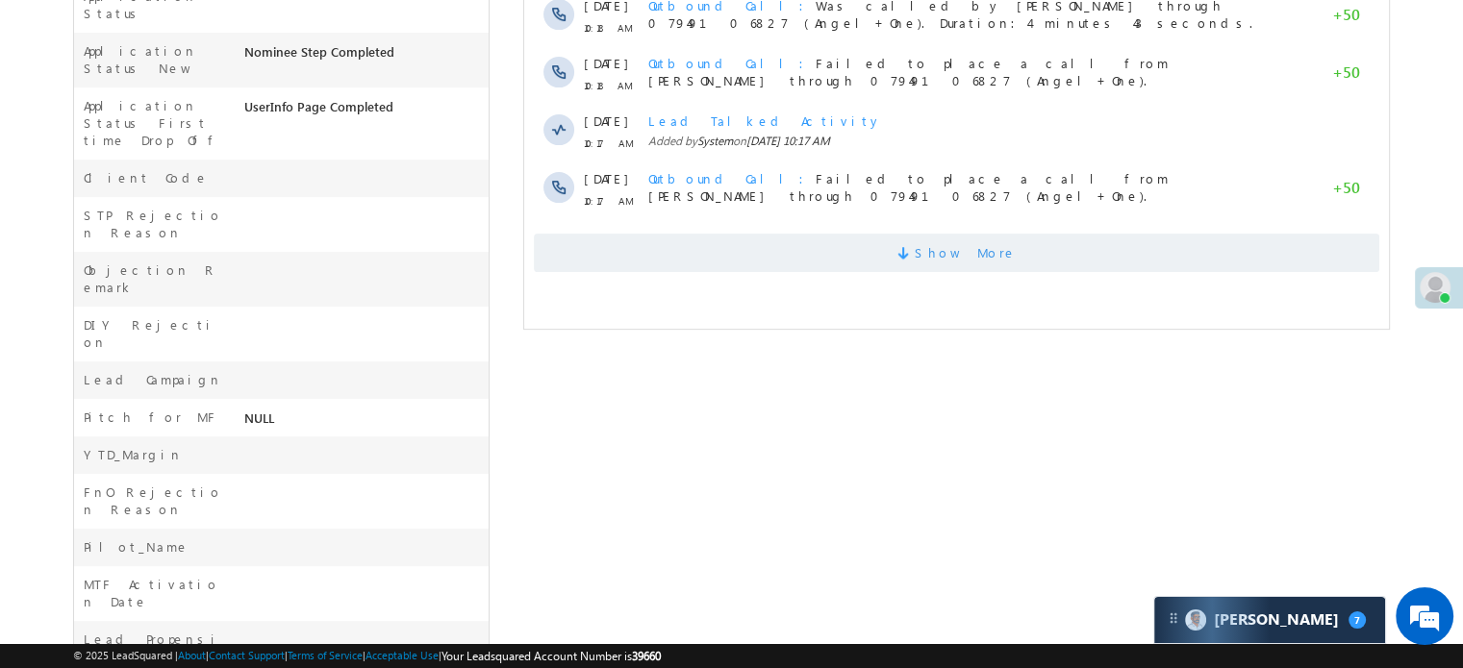
click at [1109, 242] on span "Show More" at bounding box center [956, 253] width 845 height 38
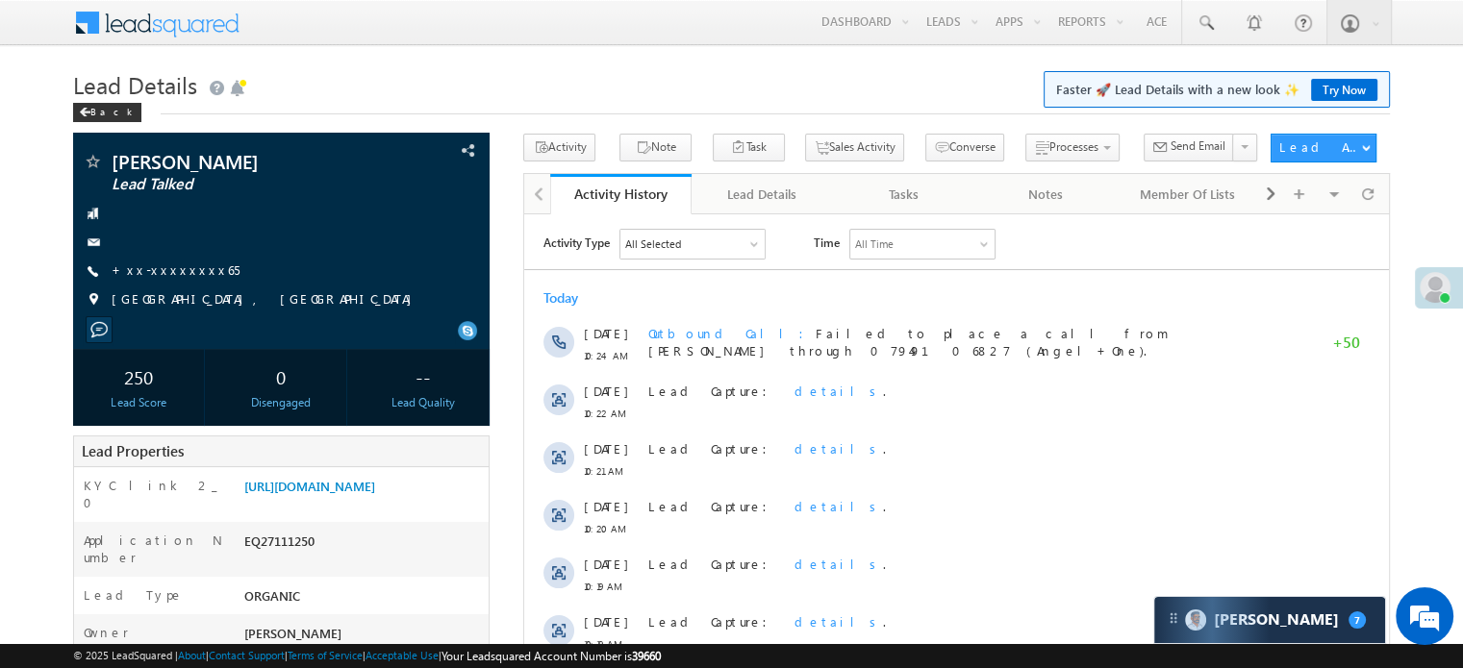
scroll to position [0, 0]
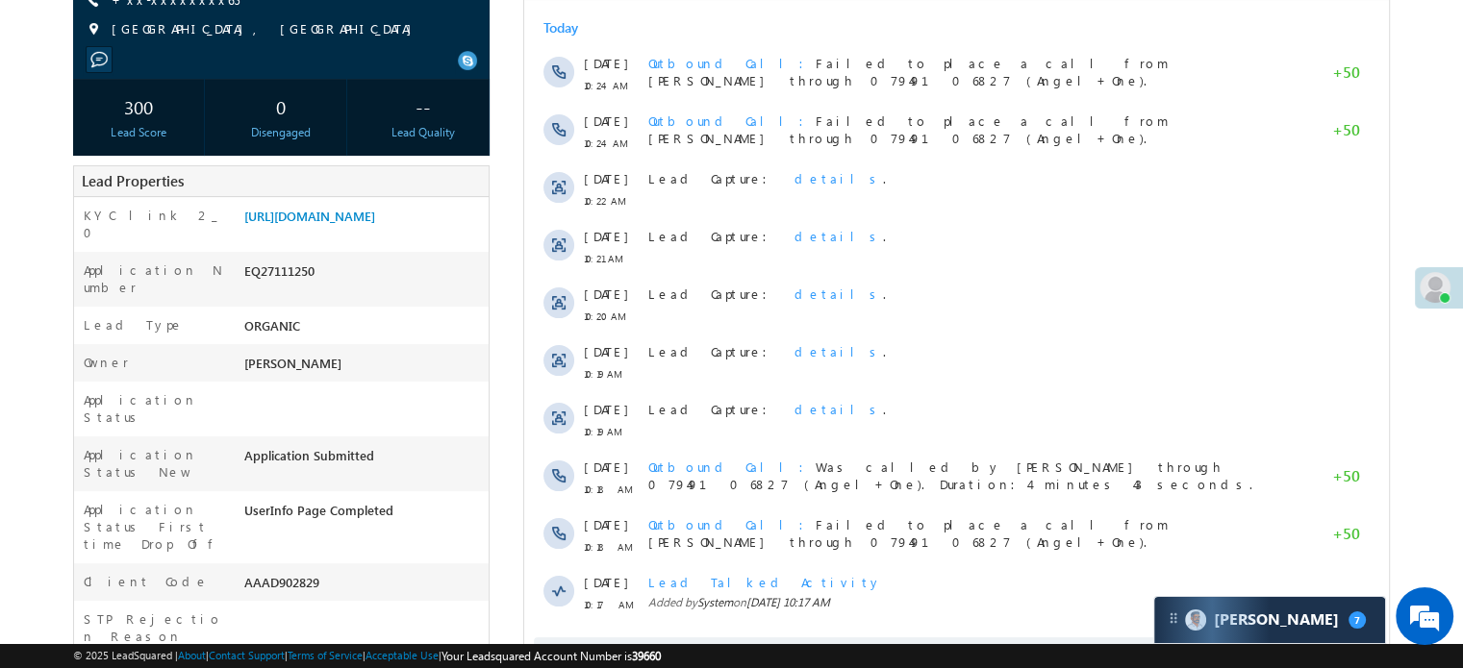
scroll to position [476, 0]
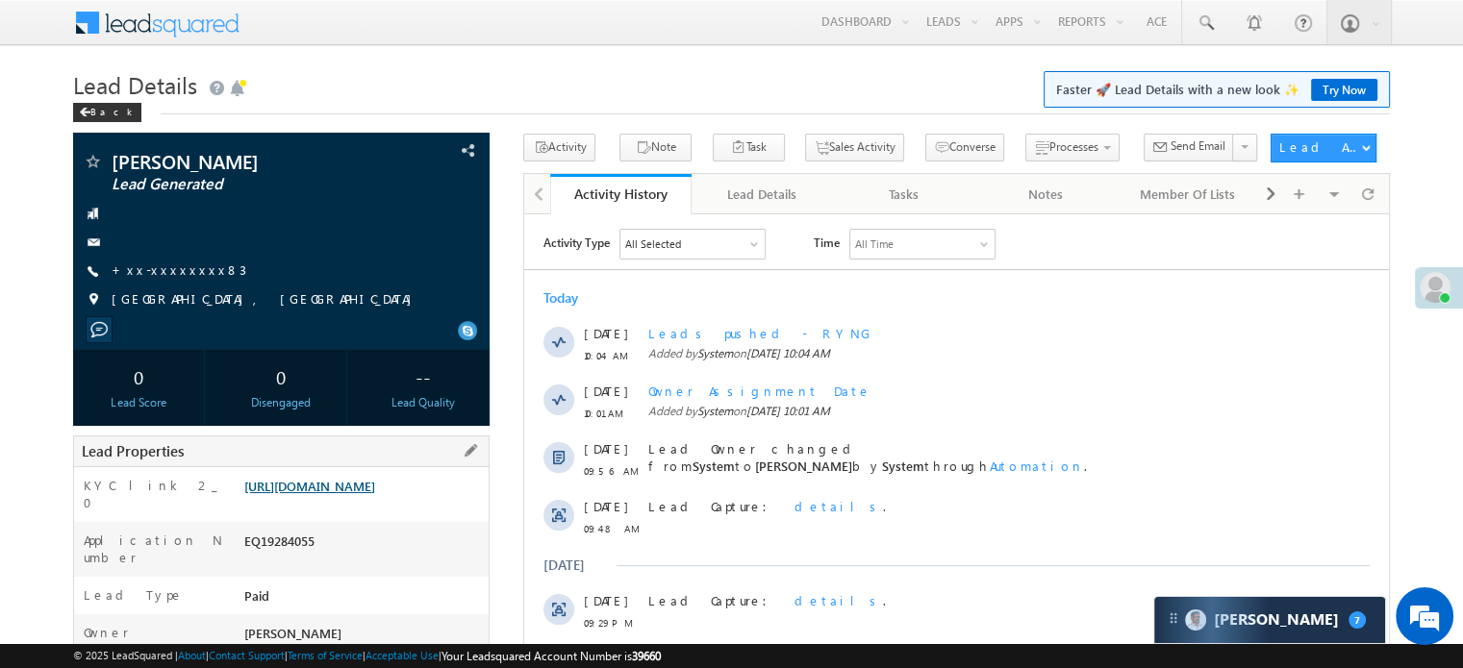
click at [302, 488] on link "[URL][DOMAIN_NAME]" at bounding box center [309, 486] width 131 height 16
click at [375, 494] on link "[URL][DOMAIN_NAME]" at bounding box center [309, 486] width 131 height 16
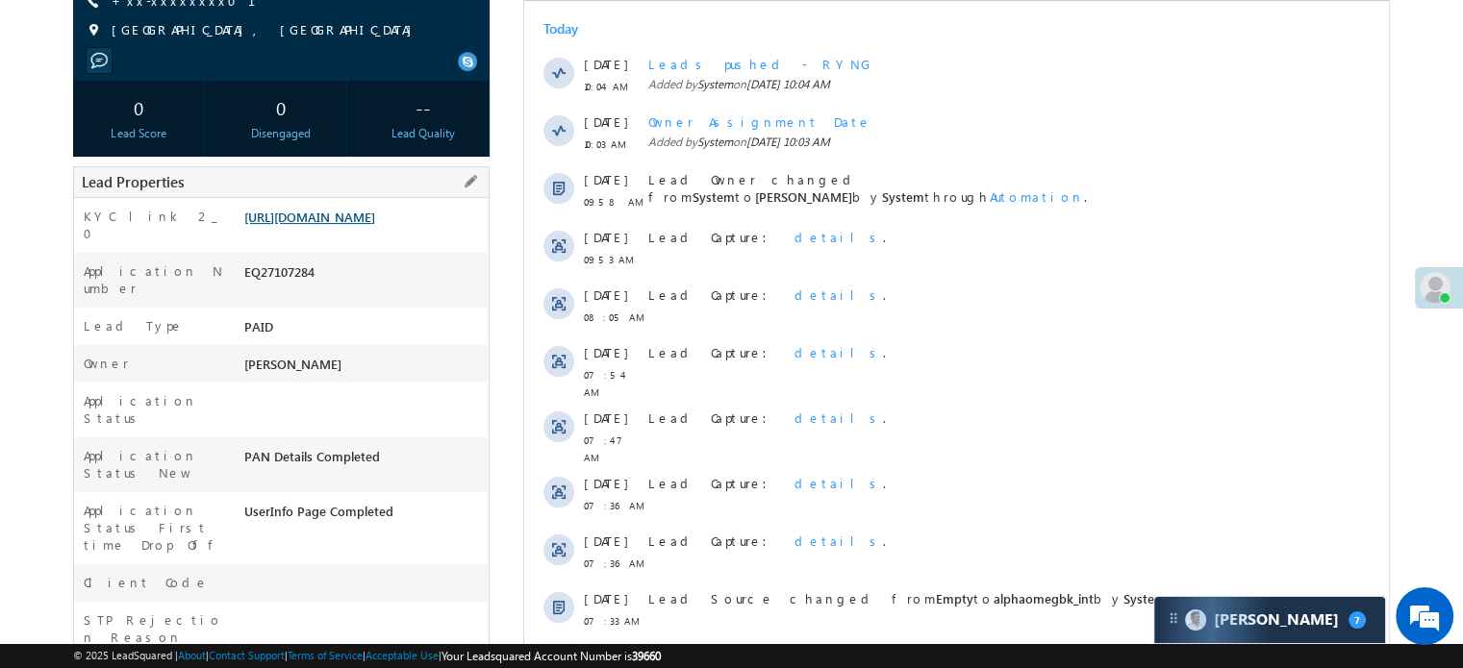
scroll to position [192, 0]
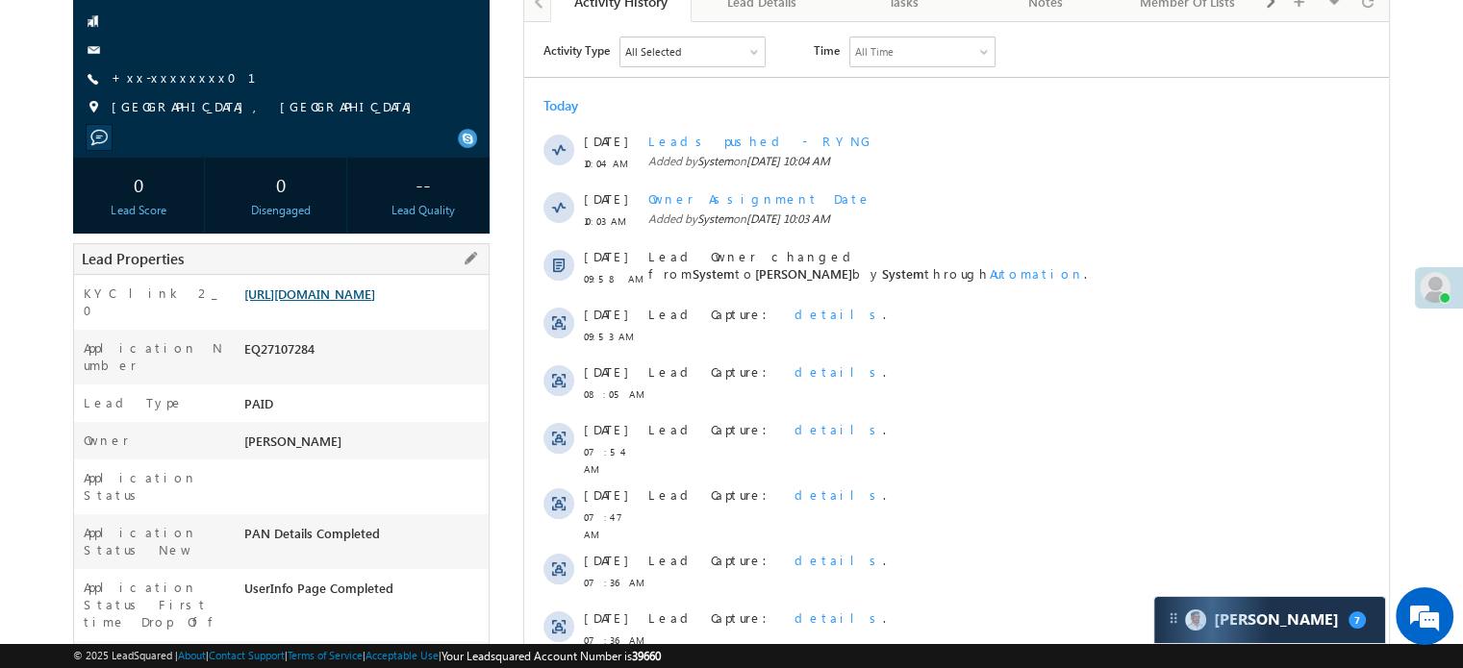
click at [375, 302] on link "[URL][DOMAIN_NAME]" at bounding box center [309, 294] width 131 height 16
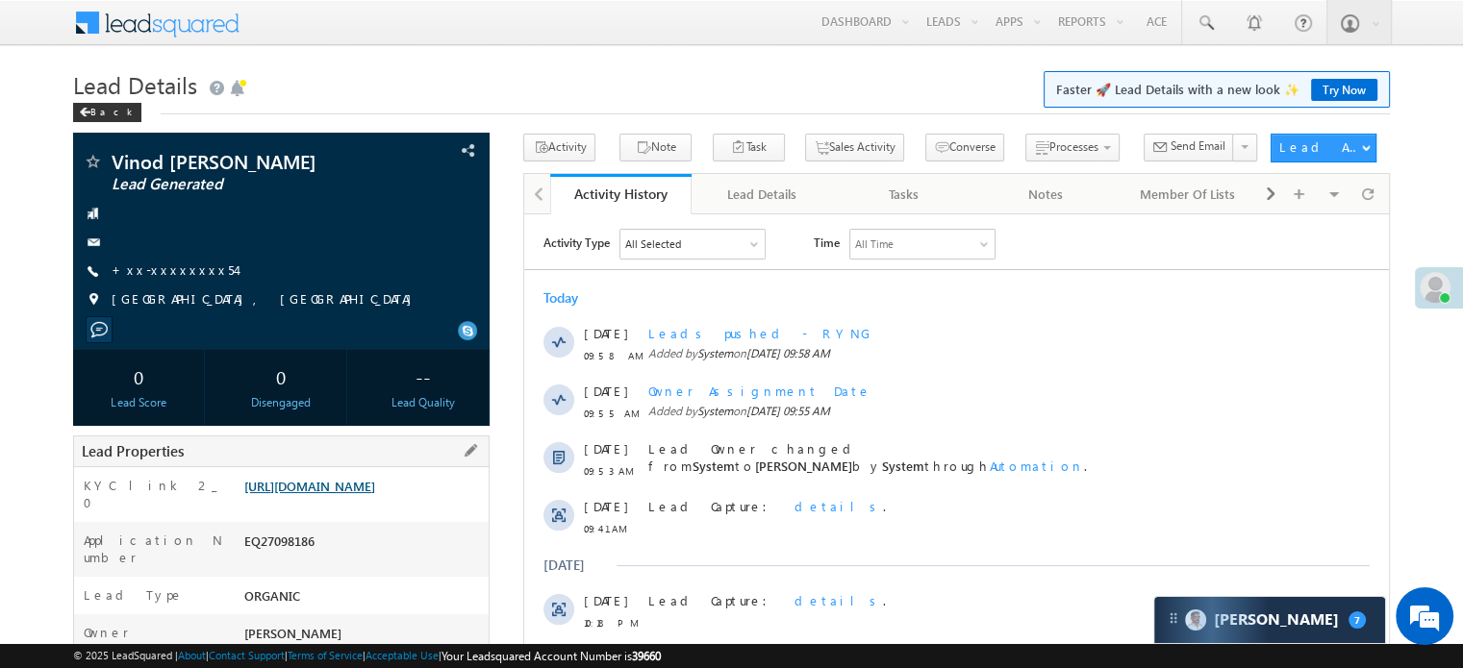
click at [325, 494] on link "[URL][DOMAIN_NAME]" at bounding box center [309, 486] width 131 height 16
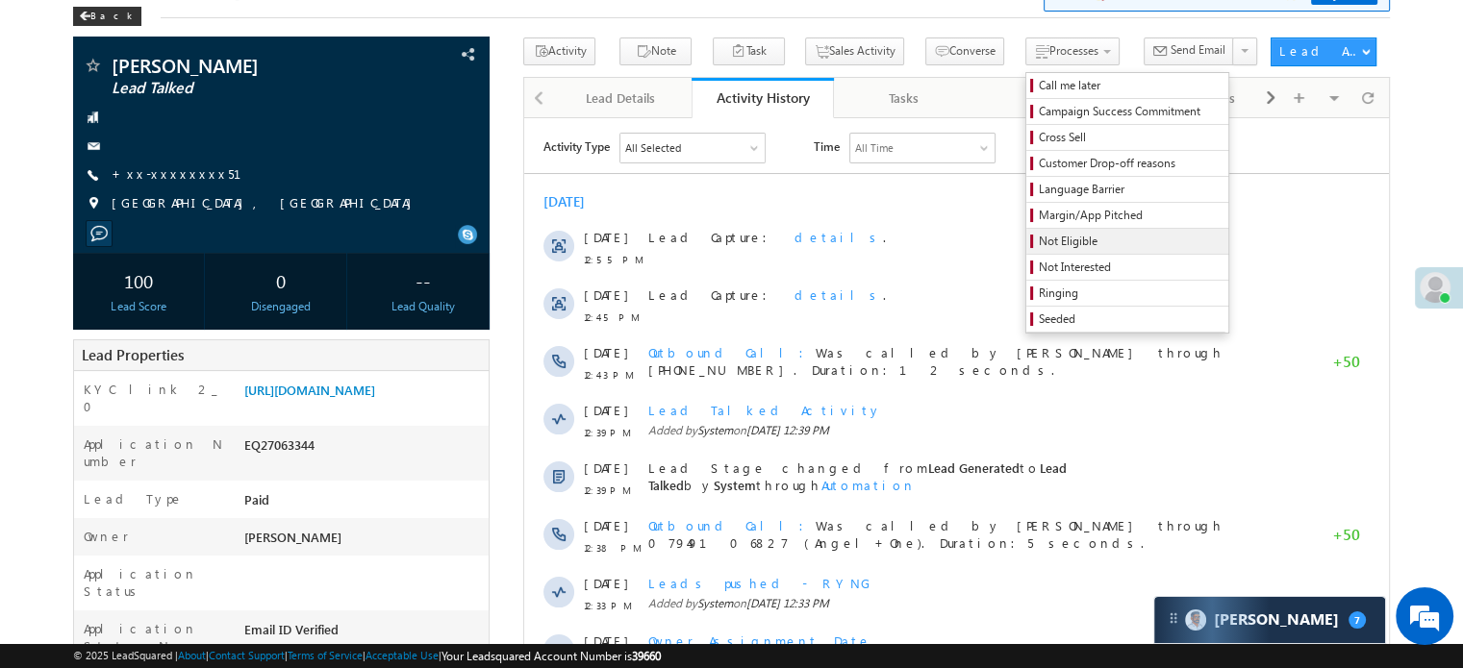
click at [1039, 238] on span "Not Eligible" at bounding box center [1130, 241] width 183 height 17
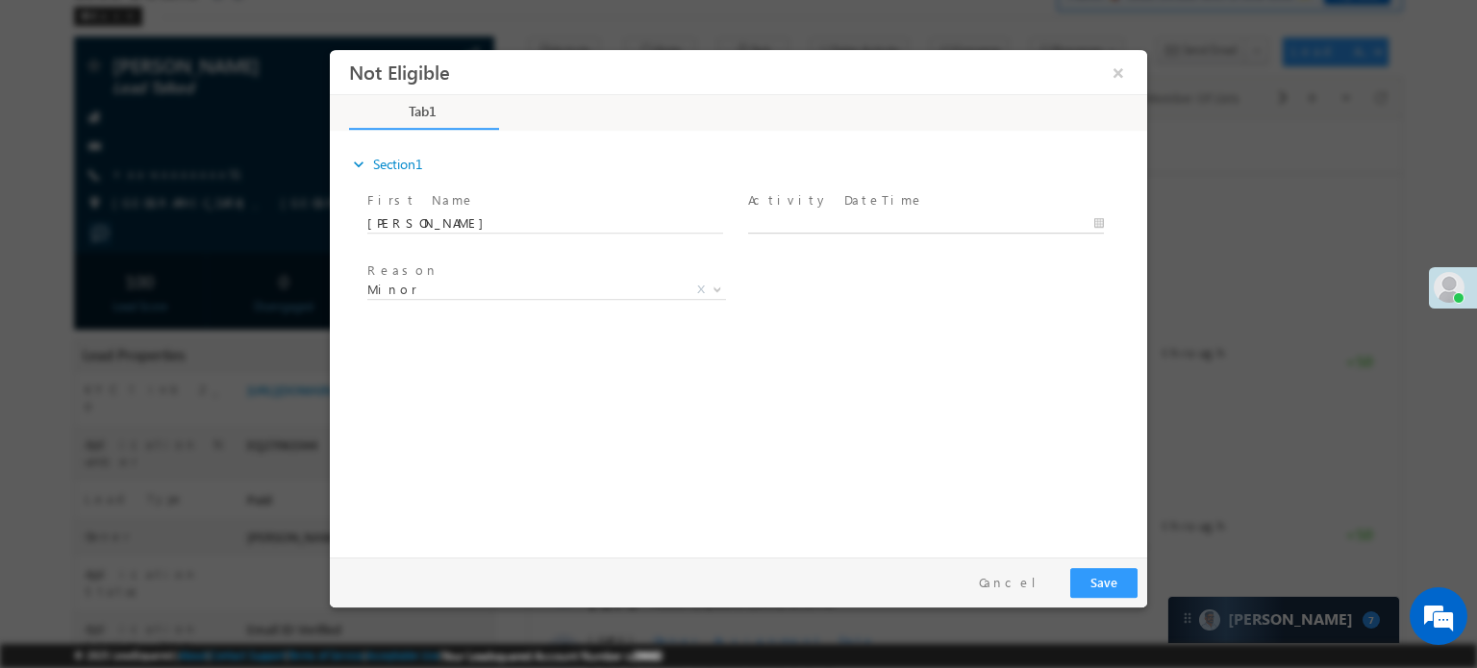
type input "[DATE] 10:37 AM"
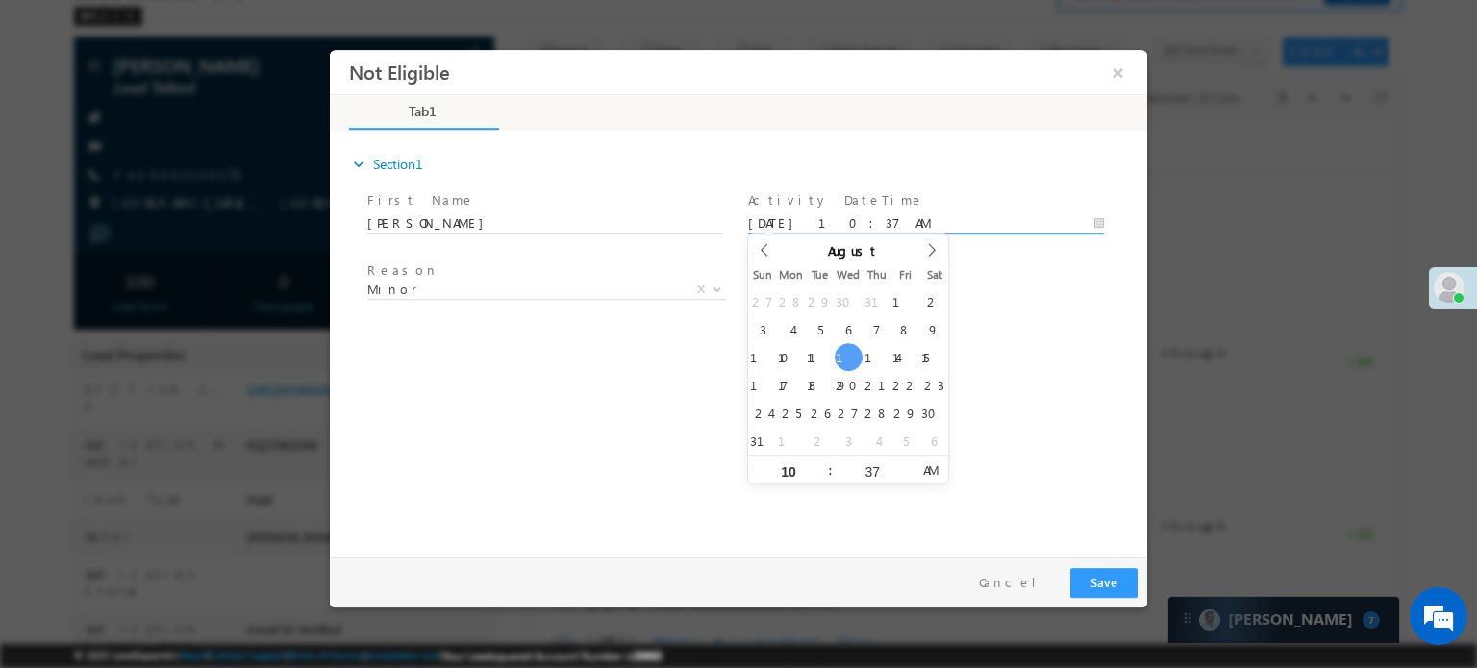
click at [799, 217] on input "[DATE] 10:37 AM" at bounding box center [926, 223] width 356 height 19
click at [1118, 579] on button "Save" at bounding box center [1103, 582] width 67 height 30
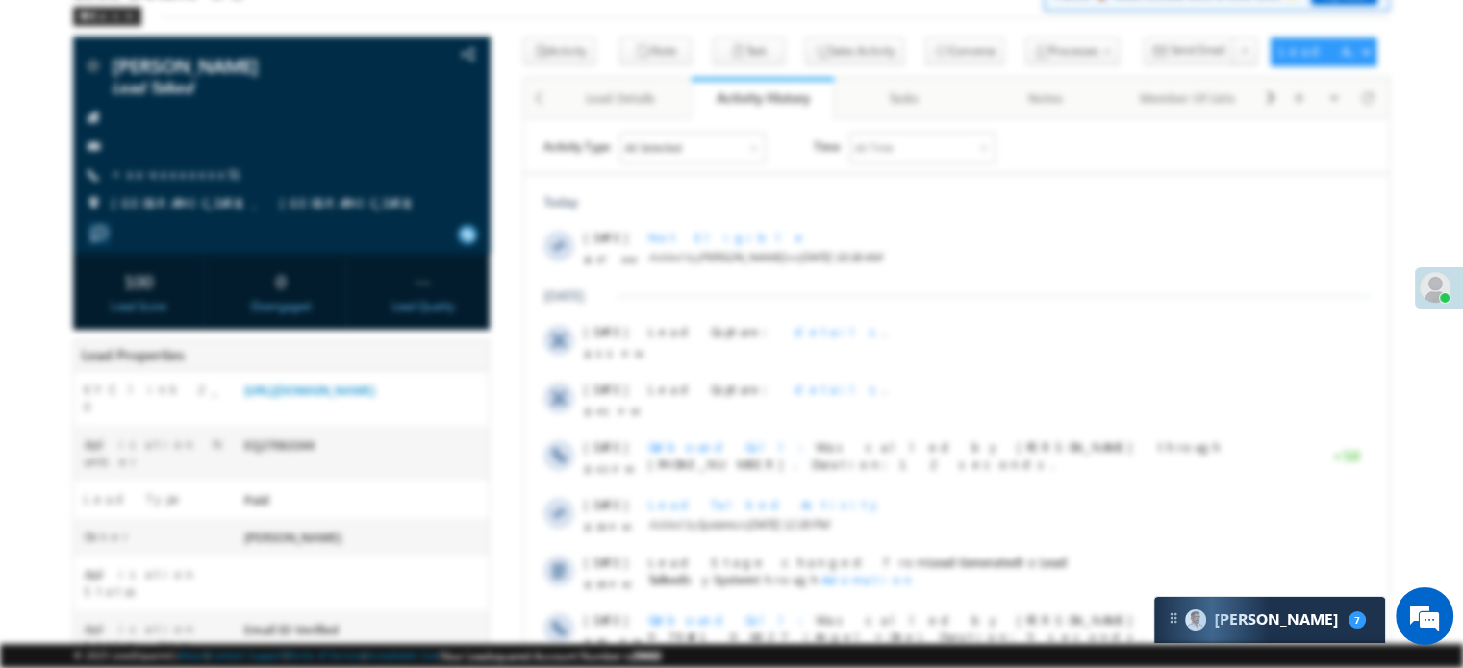
click at [1121, 78] on body "Menu [PERSON_NAME] priya .[PERSON_NAME] ore@a ngelb rokin [DOMAIN_NAME]" at bounding box center [731, 659] width 1463 height 1511
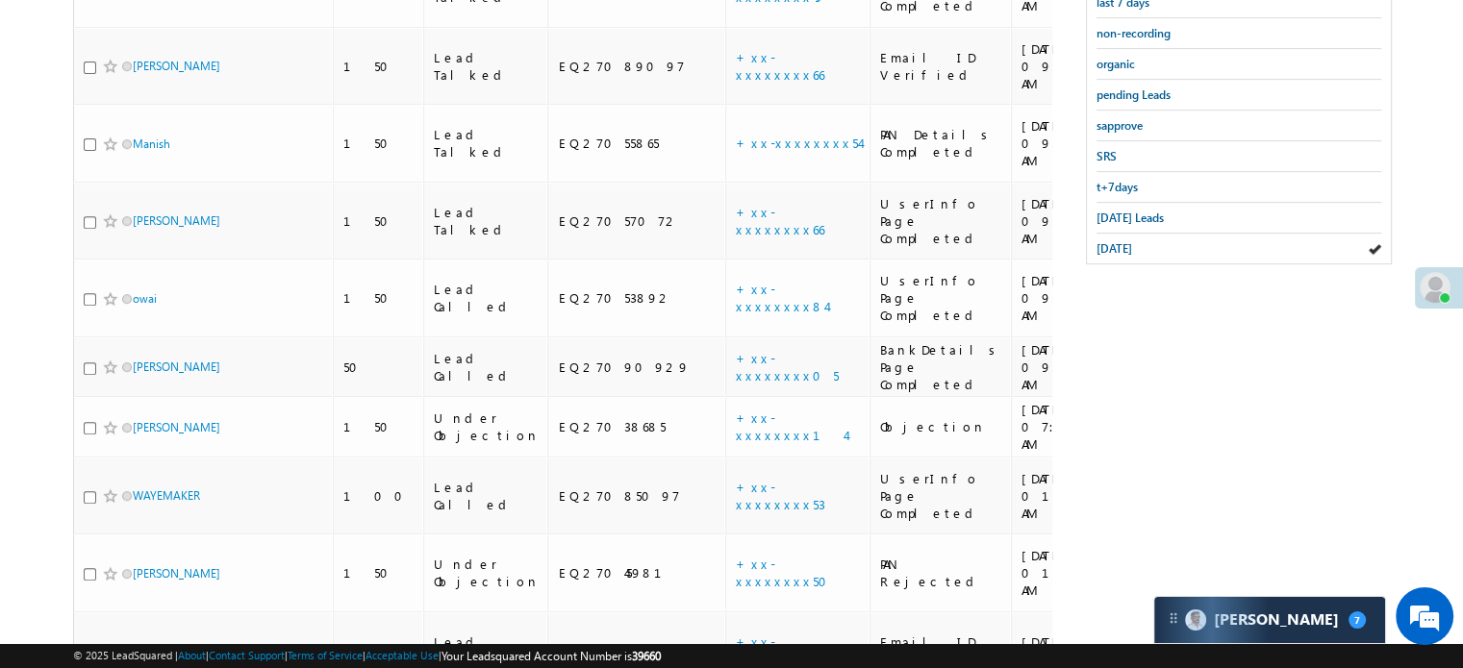
scroll to position [525, 0]
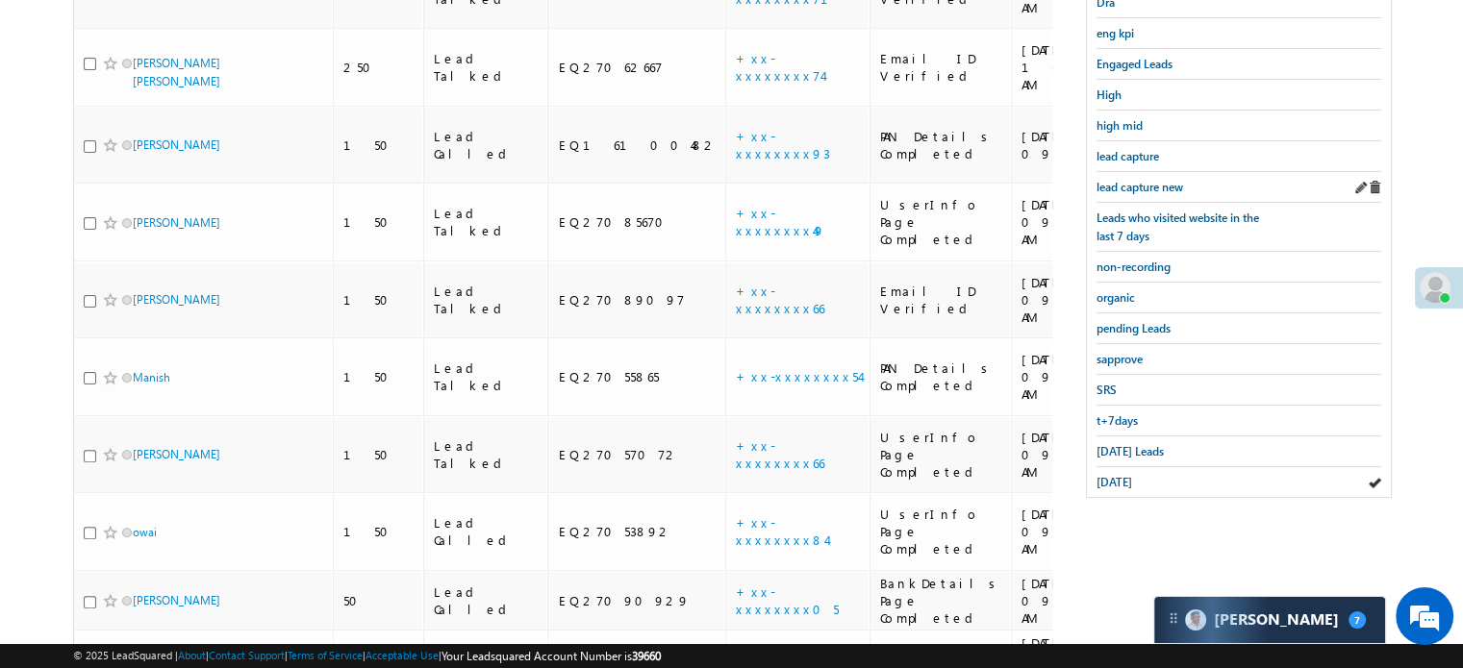
click at [1119, 172] on div "lead capture new" at bounding box center [1238, 187] width 285 height 31
click at [1123, 180] on span "lead capture new" at bounding box center [1139, 187] width 87 height 14
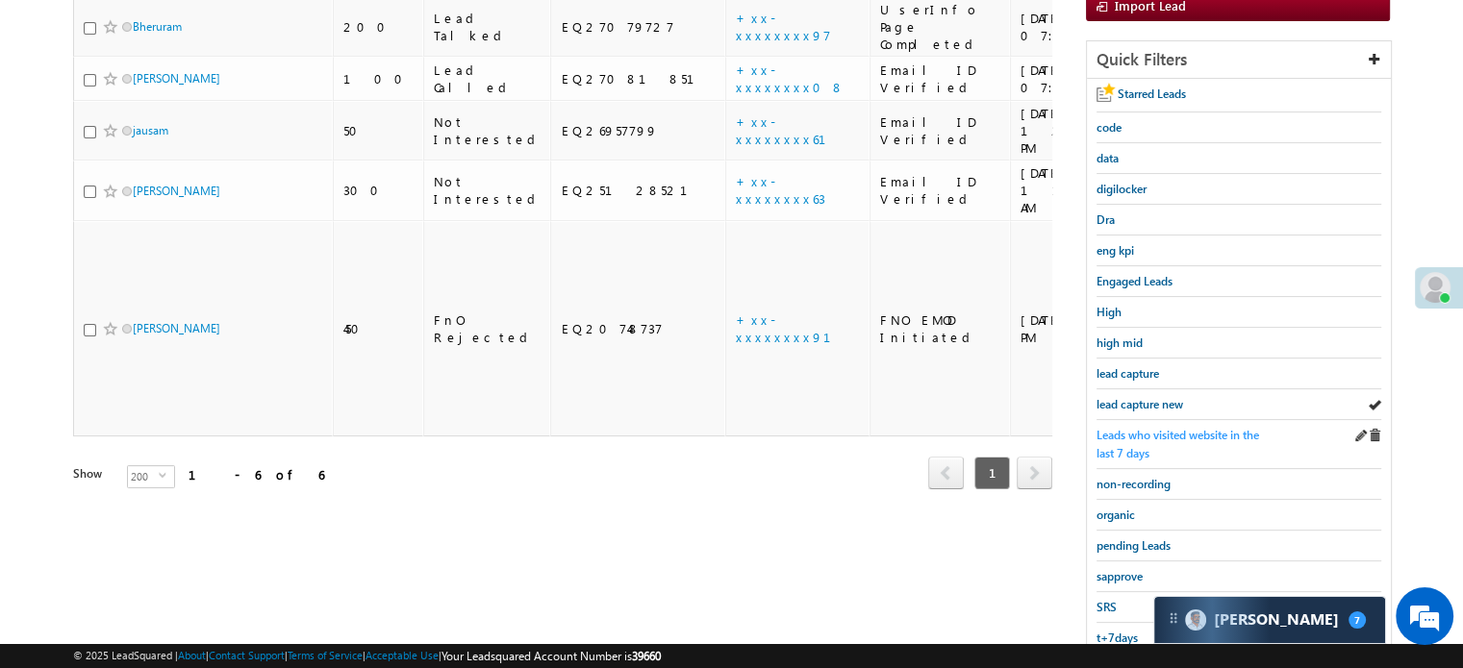
scroll to position [413, 0]
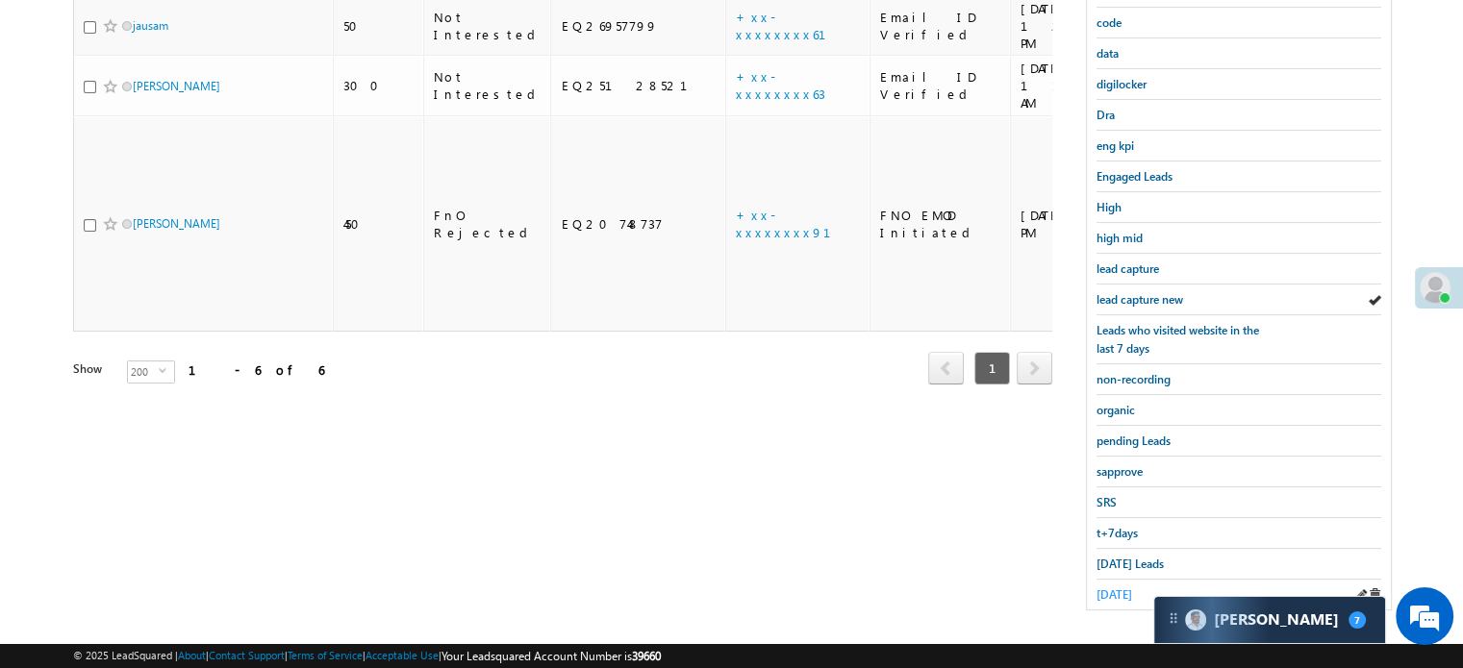
click at [1119, 588] on span "[DATE]" at bounding box center [1114, 595] width 36 height 14
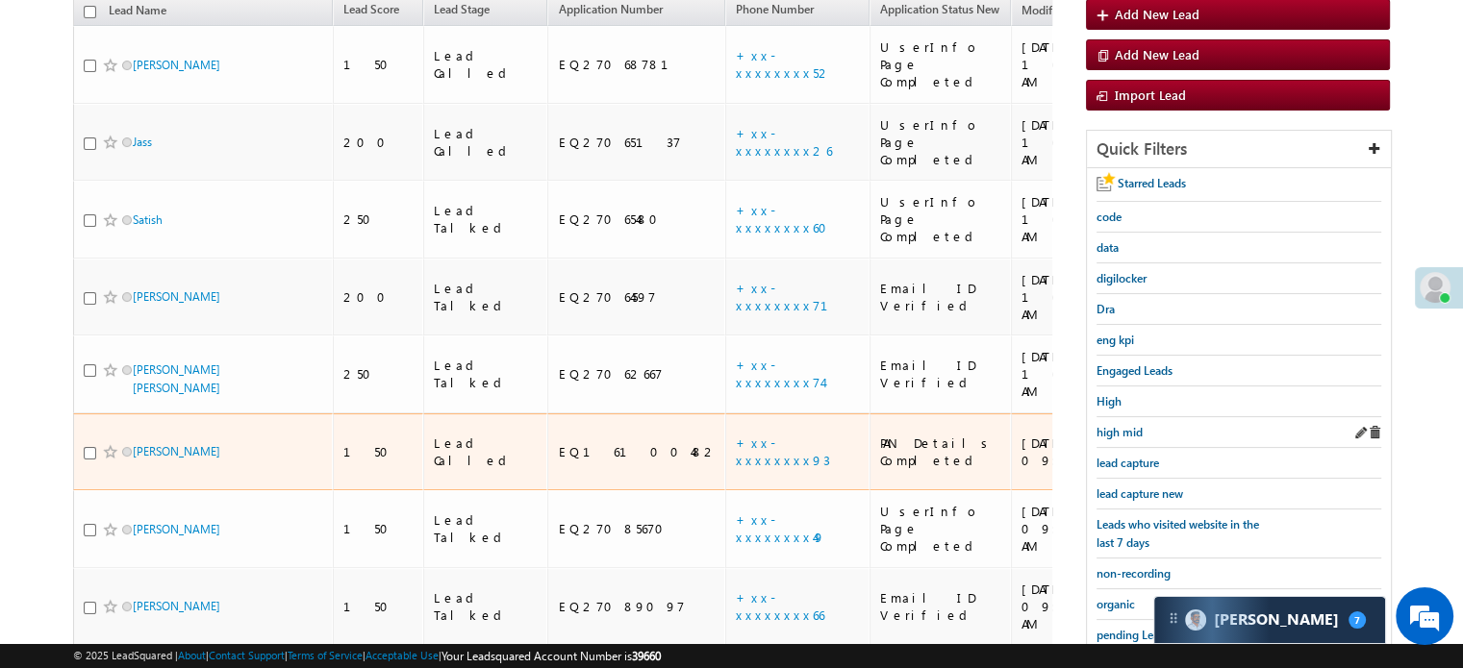
scroll to position [220, 0]
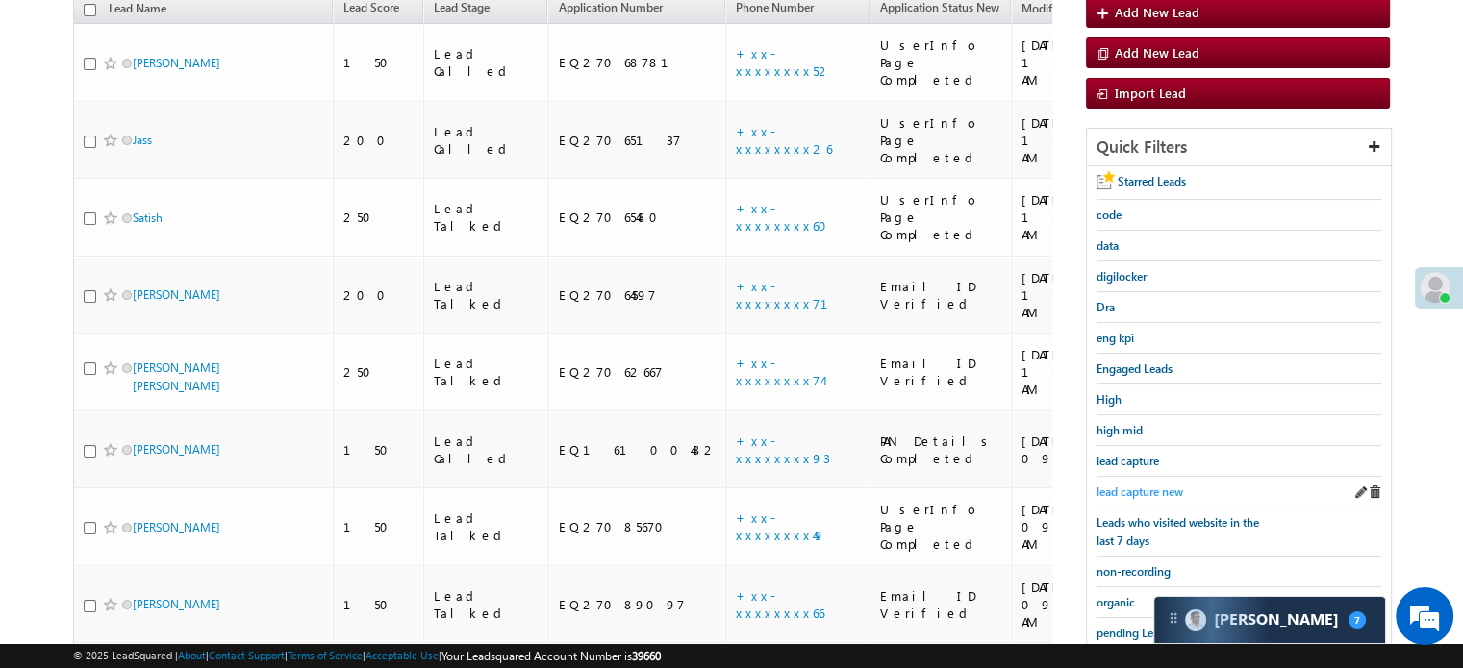
click at [1112, 485] on span "lead capture new" at bounding box center [1139, 492] width 87 height 14
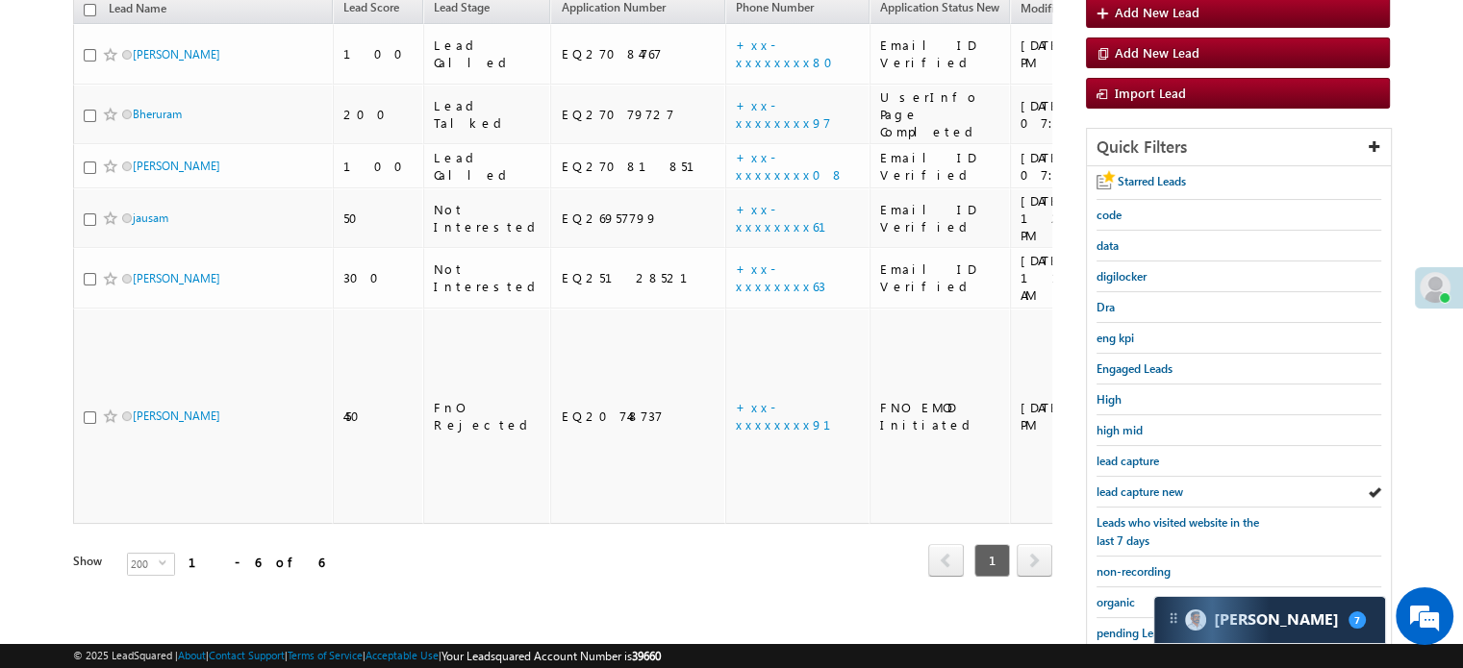
click at [717, 487] on div "Search Leads X ? 6 results found Advanced Search Advanced Search Advanced searc…" at bounding box center [731, 367] width 1317 height 909
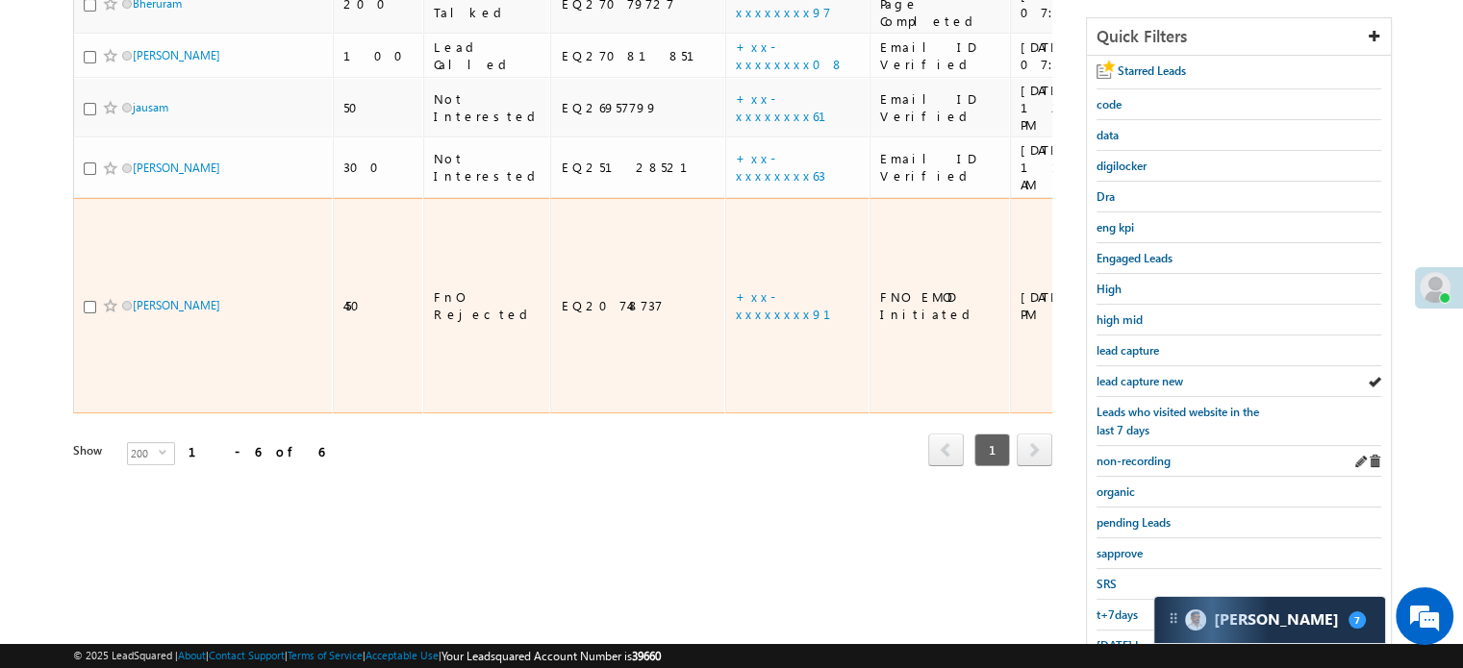
scroll to position [413, 0]
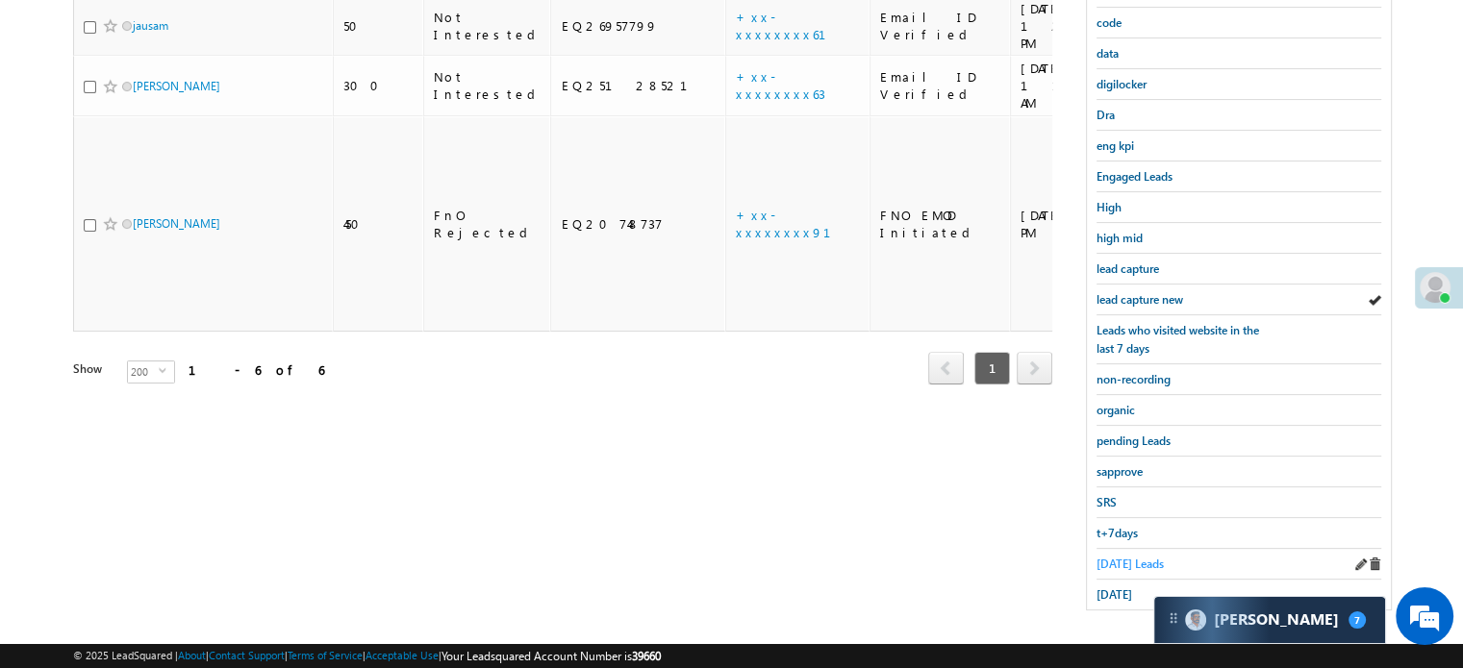
click at [1131, 559] on span "[DATE] Leads" at bounding box center [1129, 564] width 67 height 14
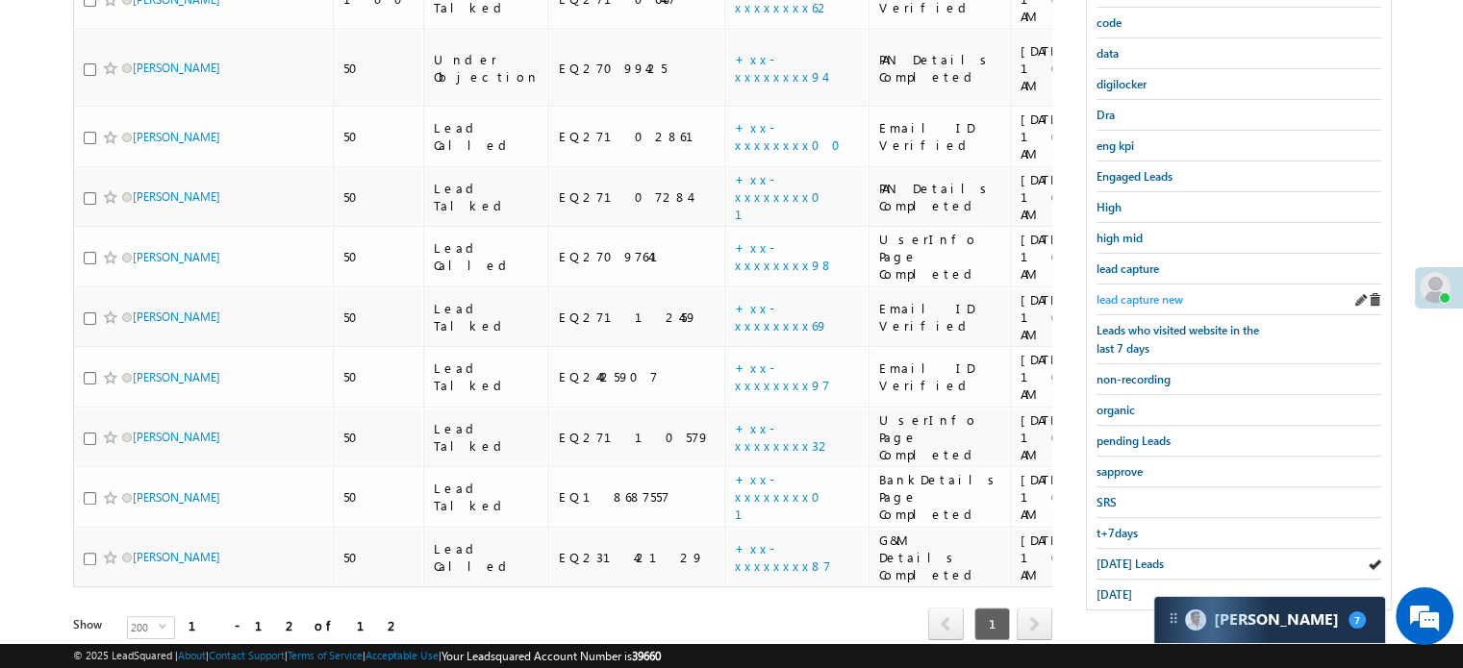
click at [1144, 292] on span "lead capture new" at bounding box center [1139, 299] width 87 height 14
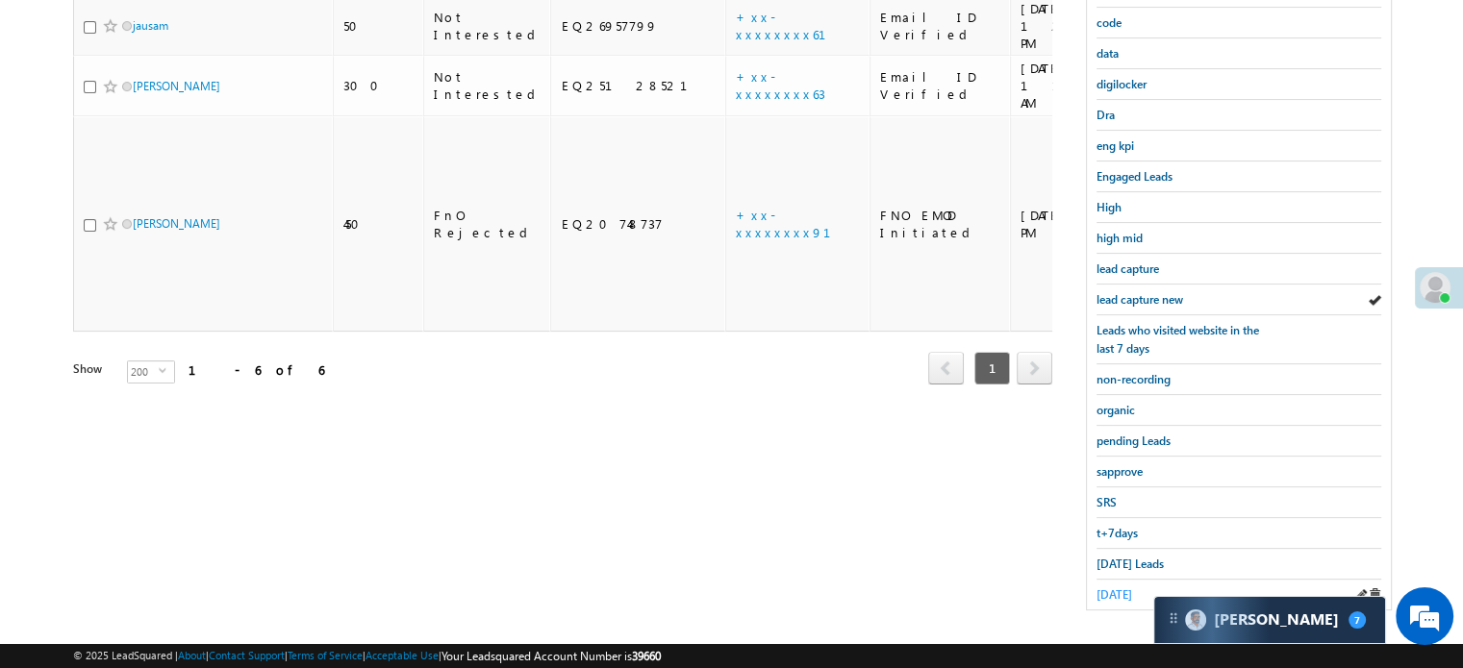
click at [1117, 591] on span "[DATE]" at bounding box center [1114, 595] width 36 height 14
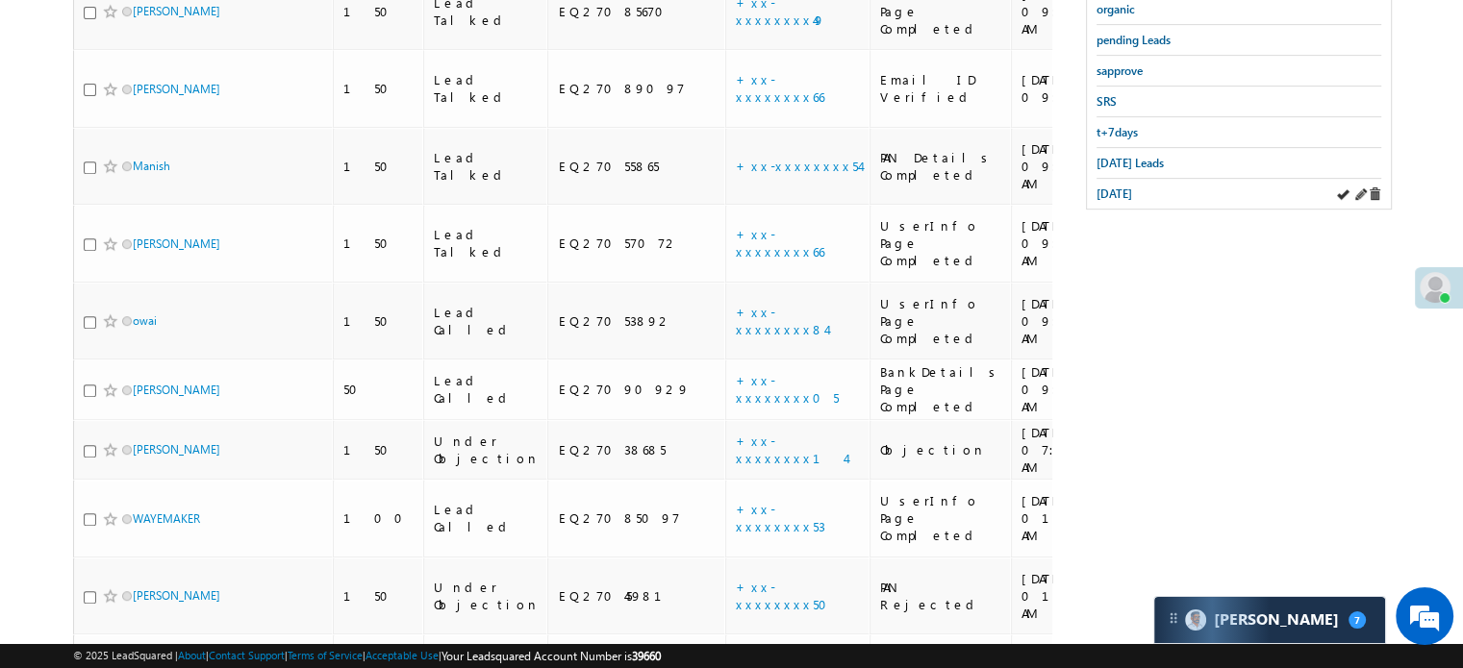
scroll to position [525, 0]
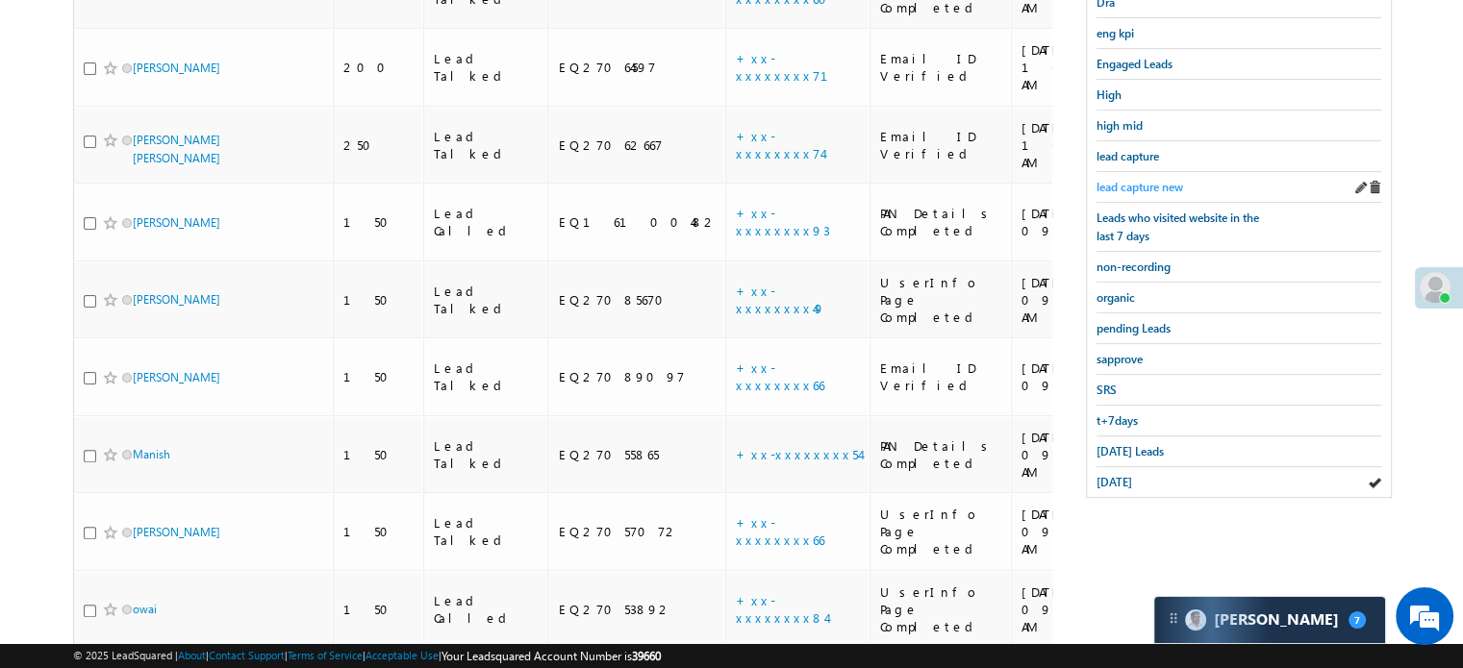
click at [1112, 184] on span "lead capture new" at bounding box center [1139, 187] width 87 height 14
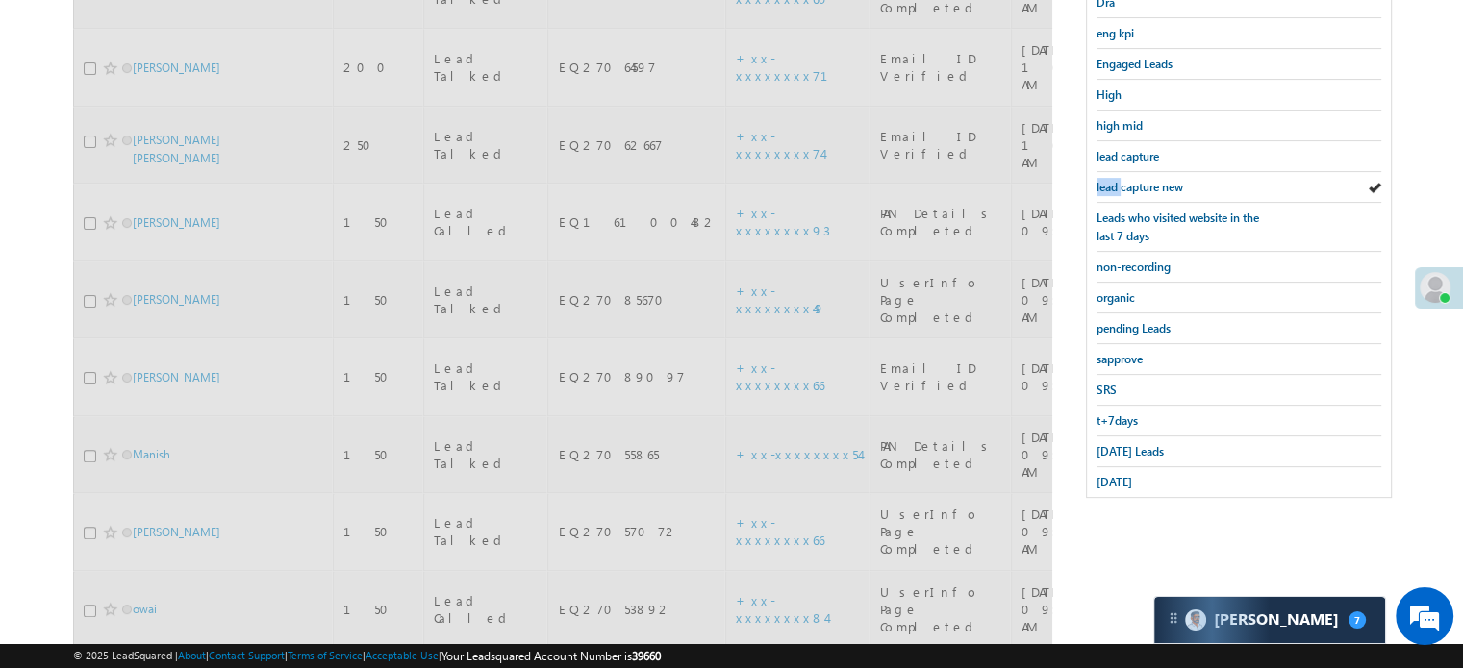
click at [1112, 184] on span "lead capture new" at bounding box center [1139, 187] width 87 height 14
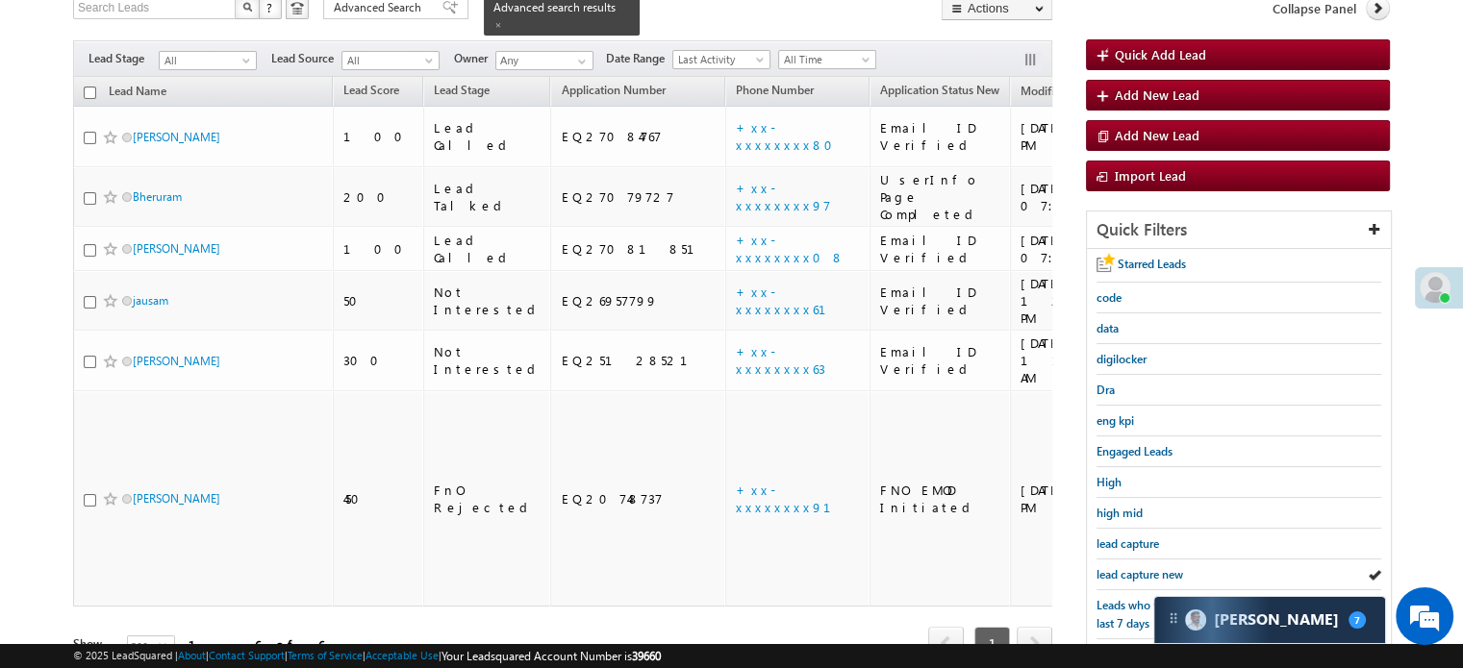
scroll to position [220, 0]
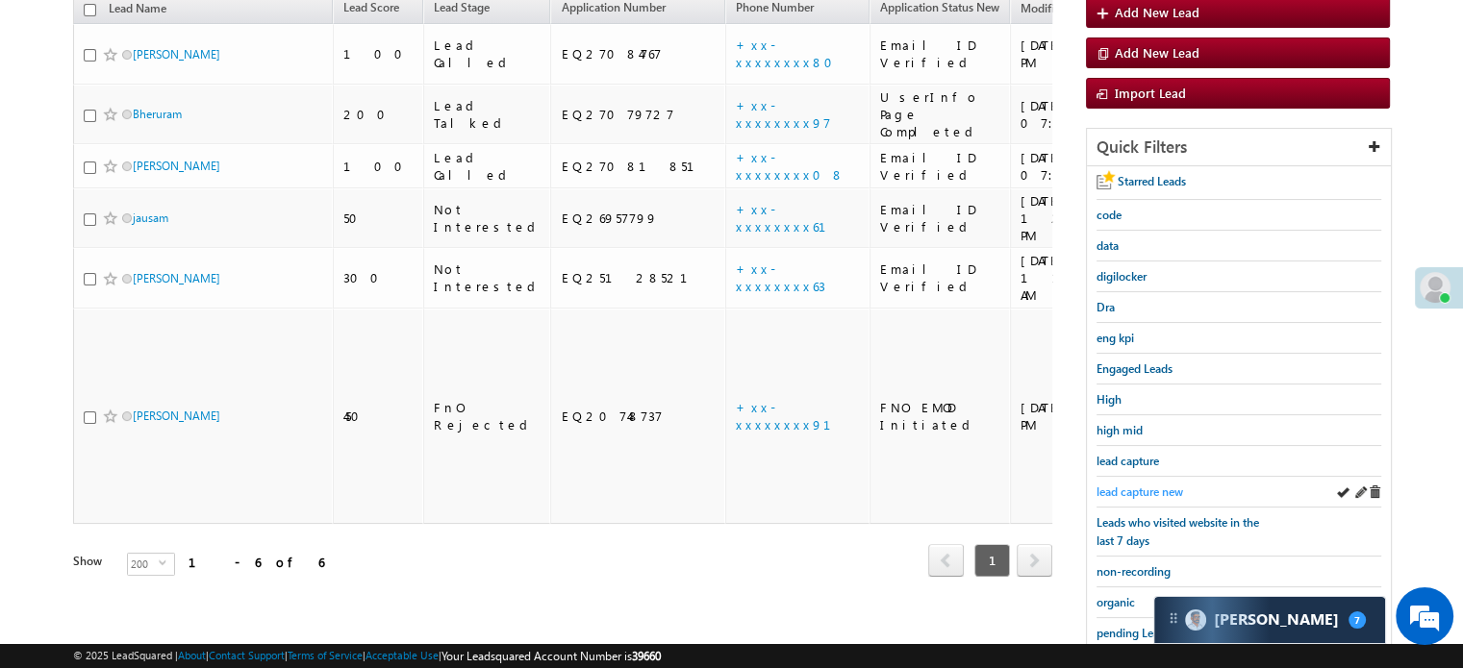
click at [1162, 485] on span "lead capture new" at bounding box center [1139, 492] width 87 height 14
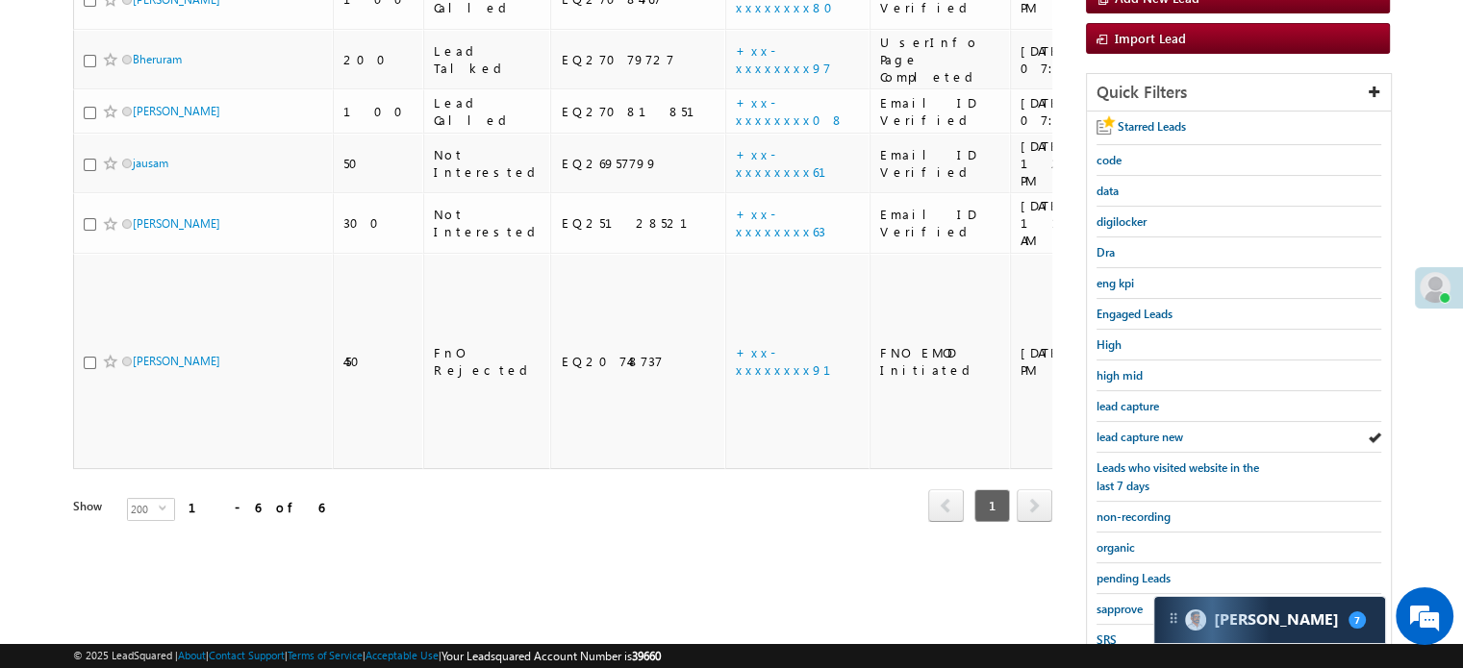
scroll to position [413, 0]
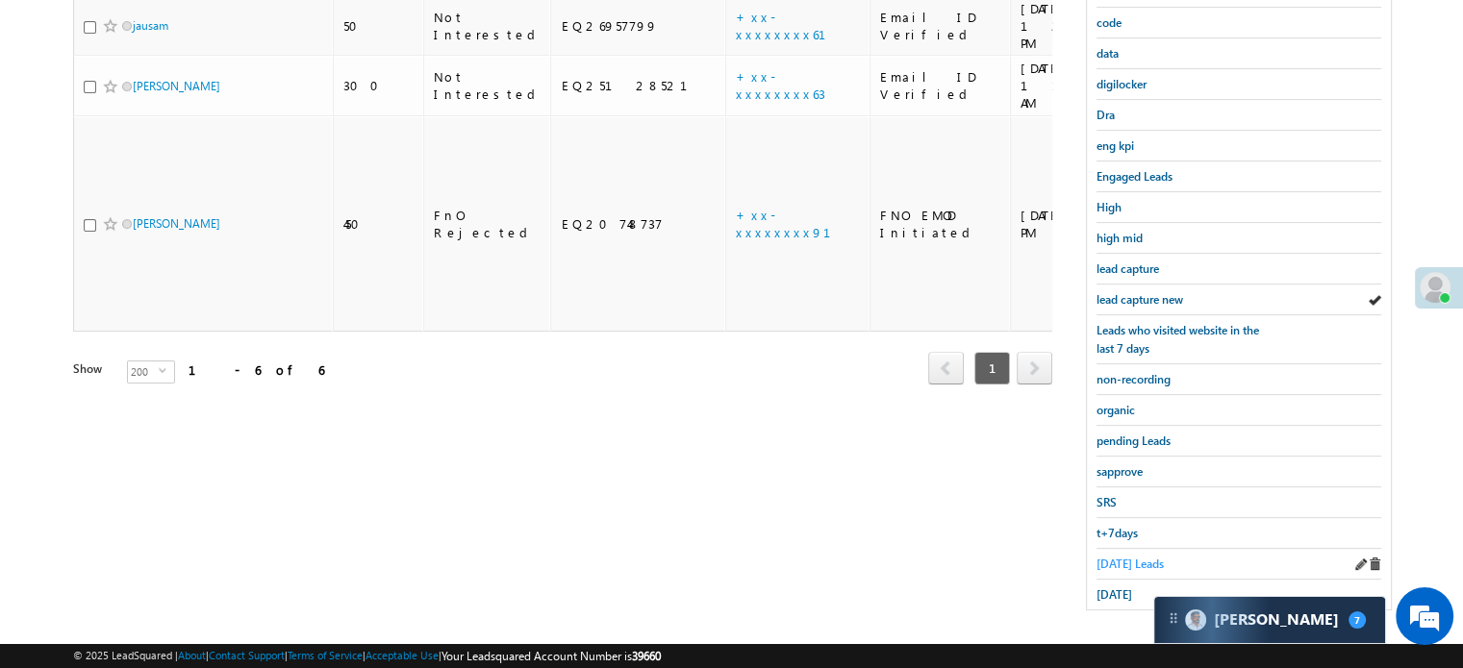
click at [1116, 557] on span "[DATE] Leads" at bounding box center [1129, 564] width 67 height 14
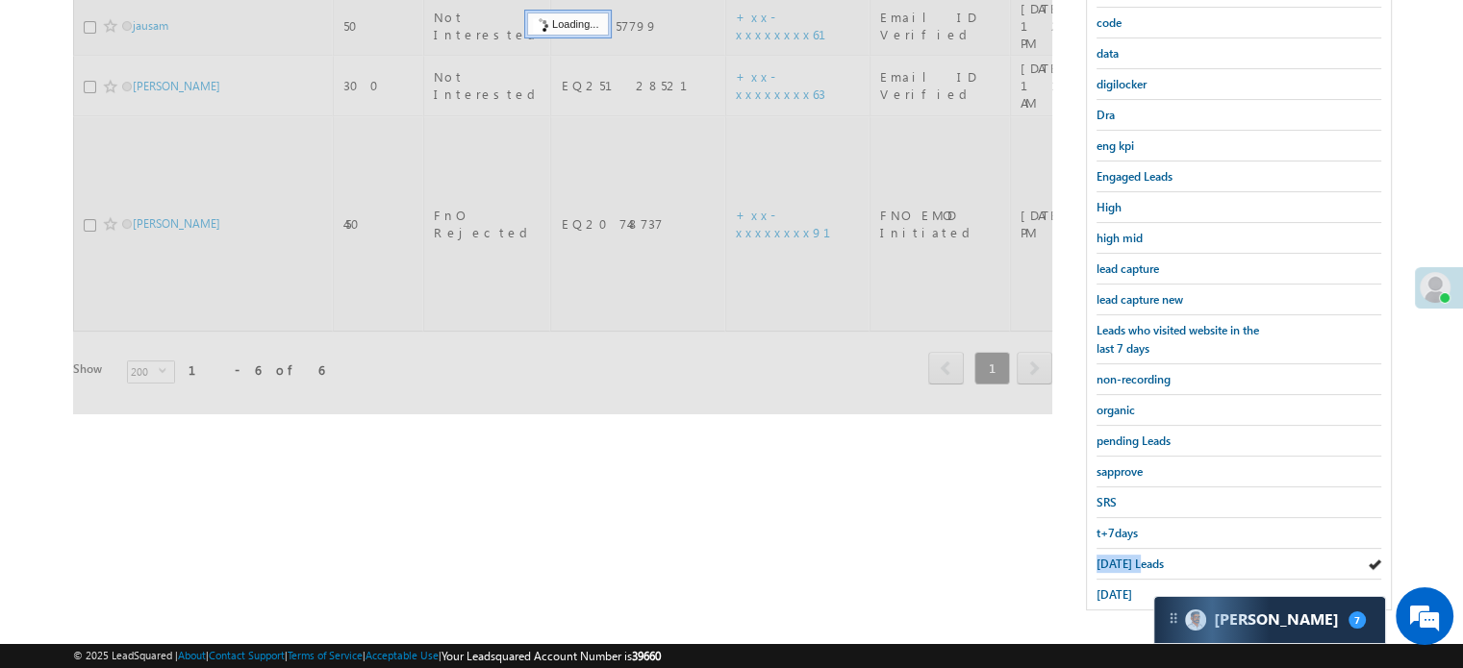
click at [1116, 557] on span "[DATE] Leads" at bounding box center [1129, 564] width 67 height 14
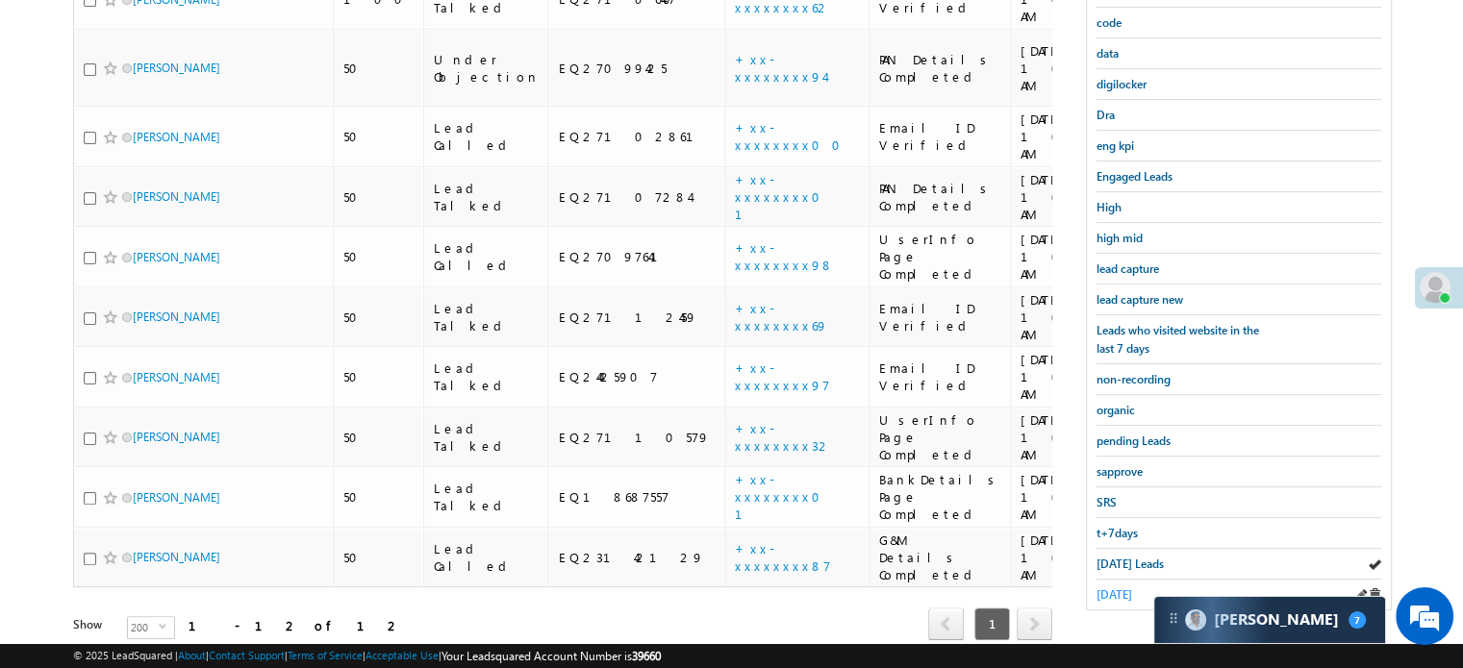
click at [1132, 593] on link "[DATE]" at bounding box center [1114, 595] width 36 height 18
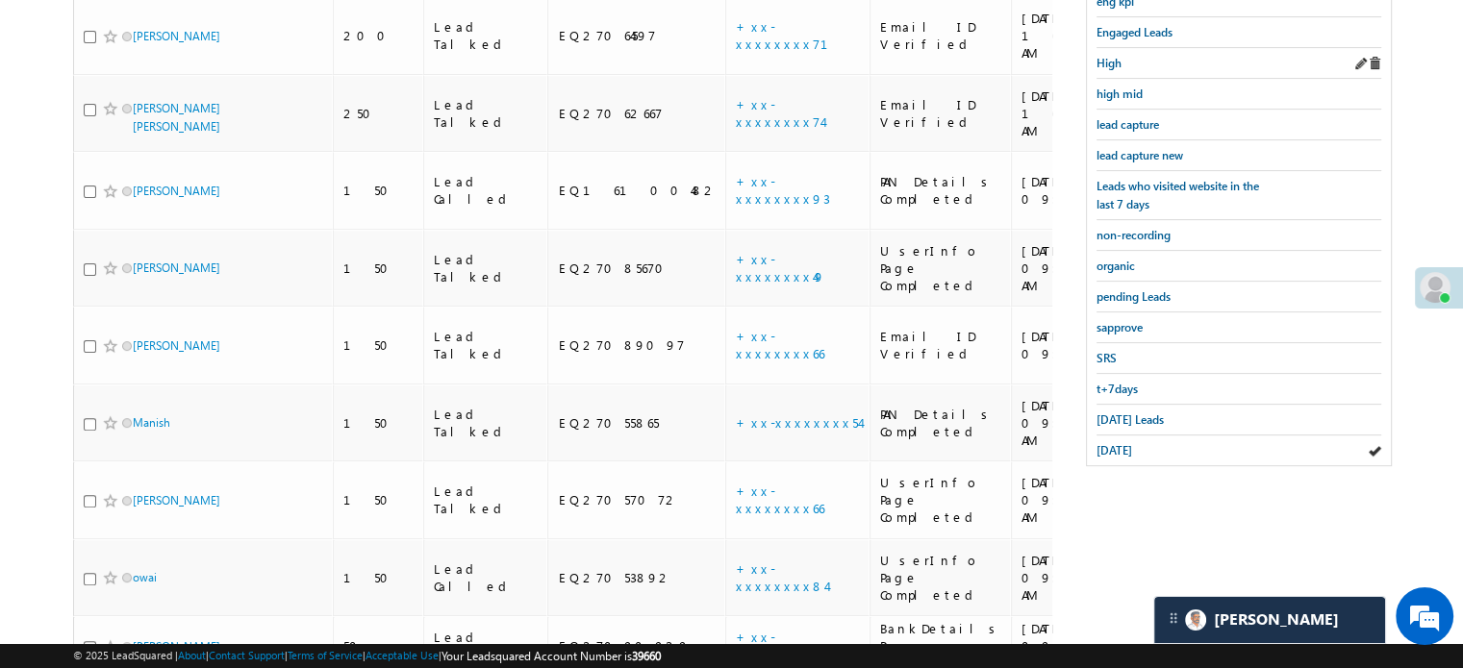
scroll to position [333, 0]
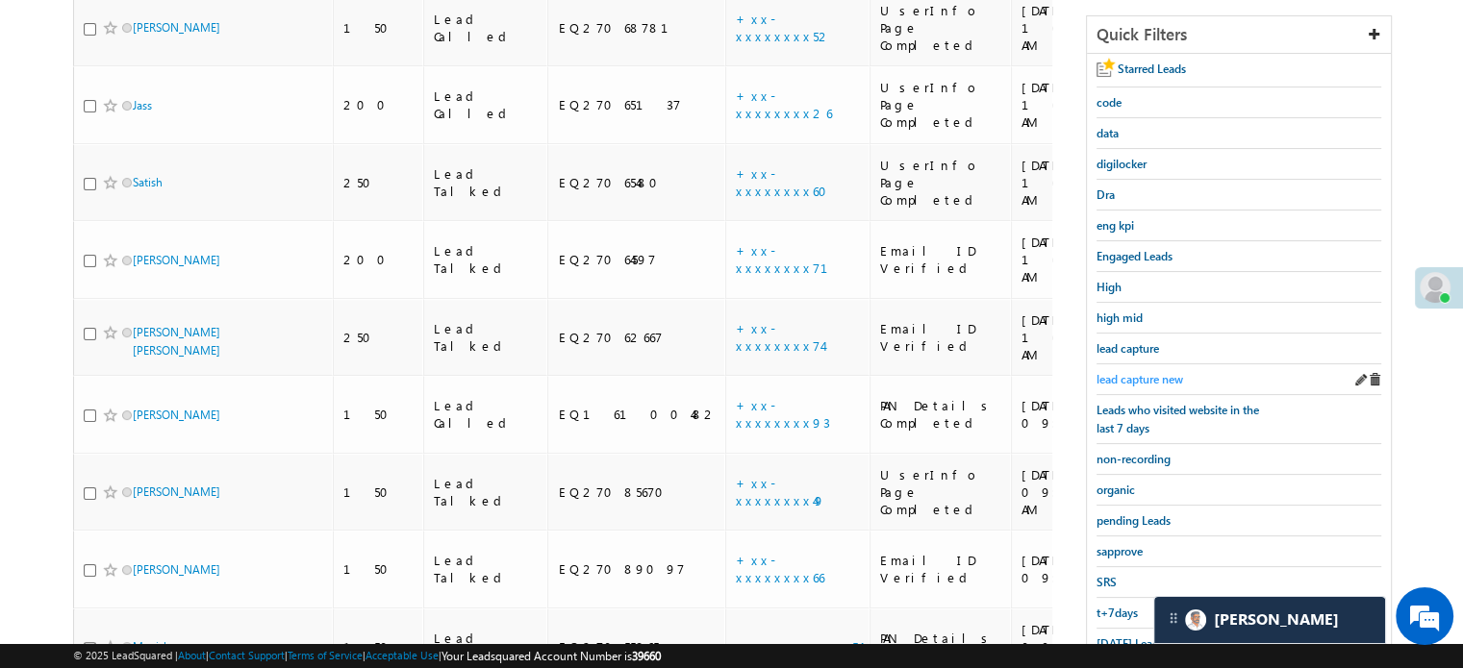
click at [1143, 372] on span "lead capture new" at bounding box center [1139, 379] width 87 height 14
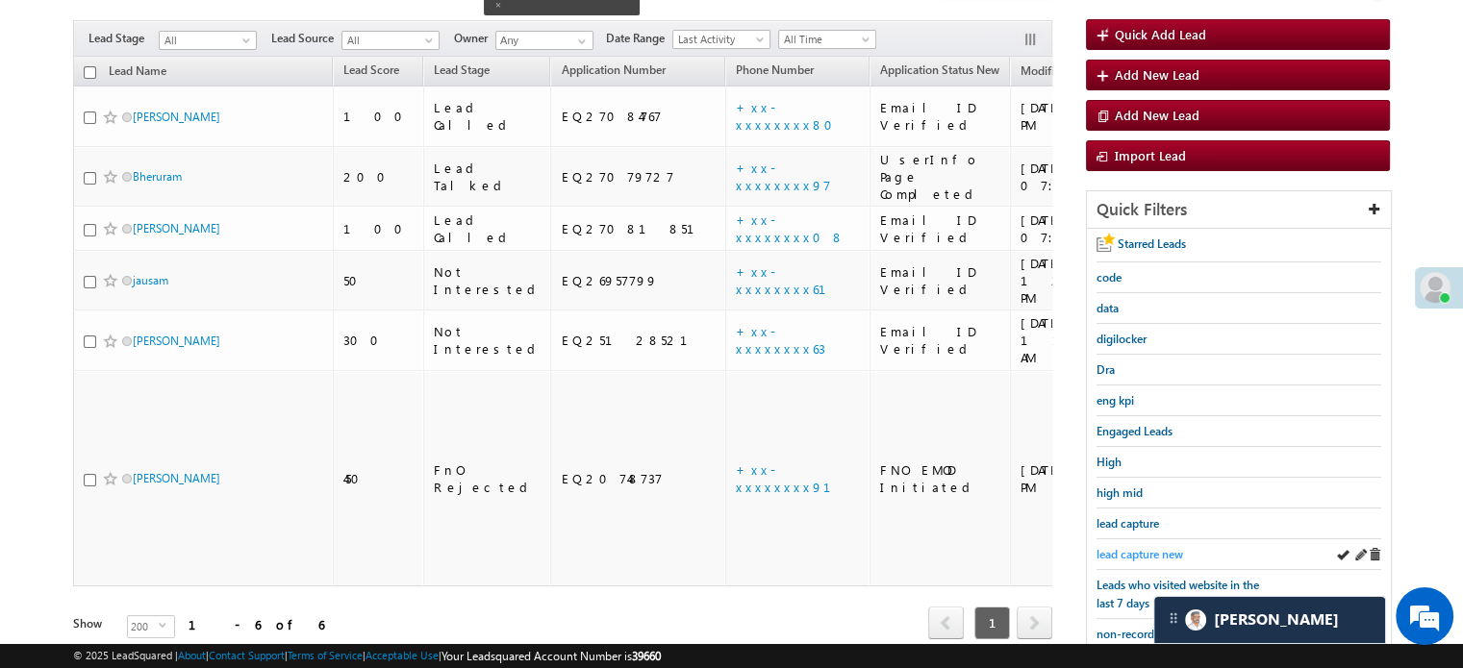
scroll to position [192, 0]
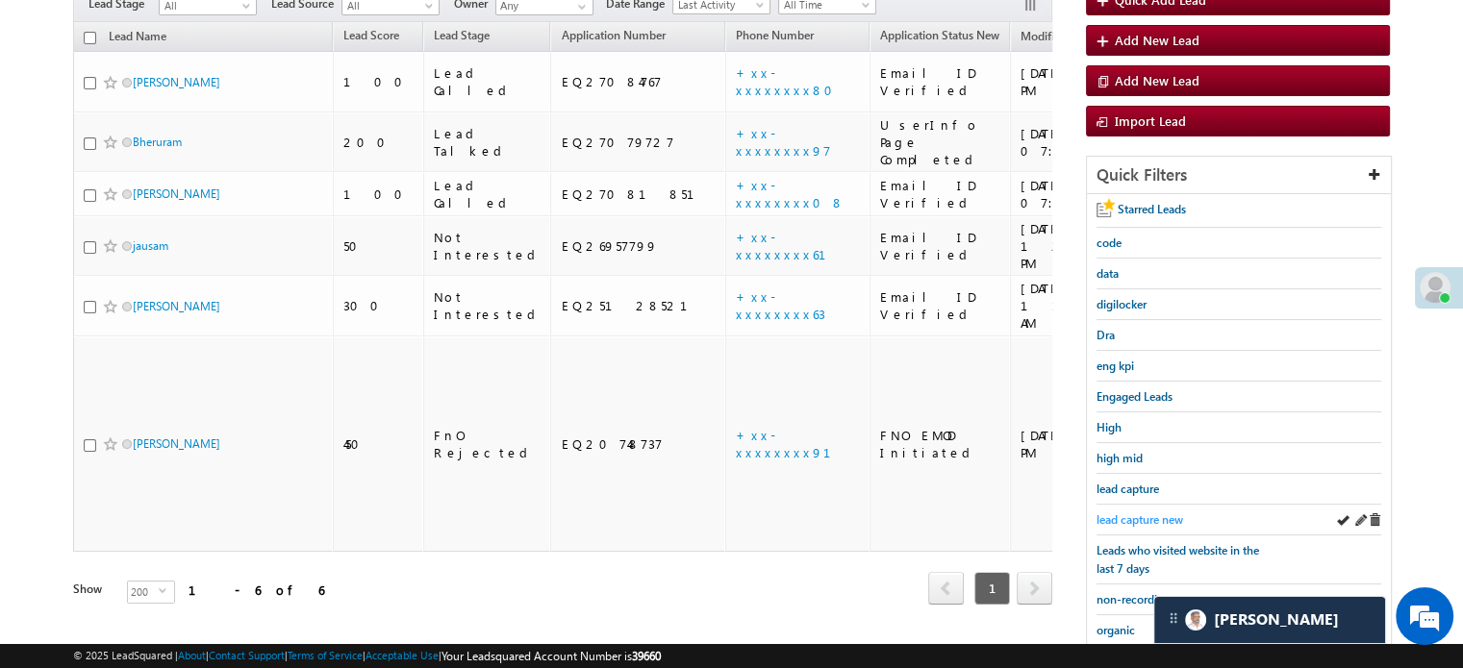
click at [1161, 519] on span "lead capture new" at bounding box center [1139, 520] width 87 height 14
drag, startPoint x: 1089, startPoint y: 511, endPoint x: 1100, endPoint y: 508, distance: 11.9
click at [1095, 510] on div "Starred Leads code data digilocker Dra eng kpi Engaged Leads High high mid lead…" at bounding box center [1239, 512] width 304 height 636
click at [1100, 513] on span "lead capture new" at bounding box center [1139, 520] width 87 height 14
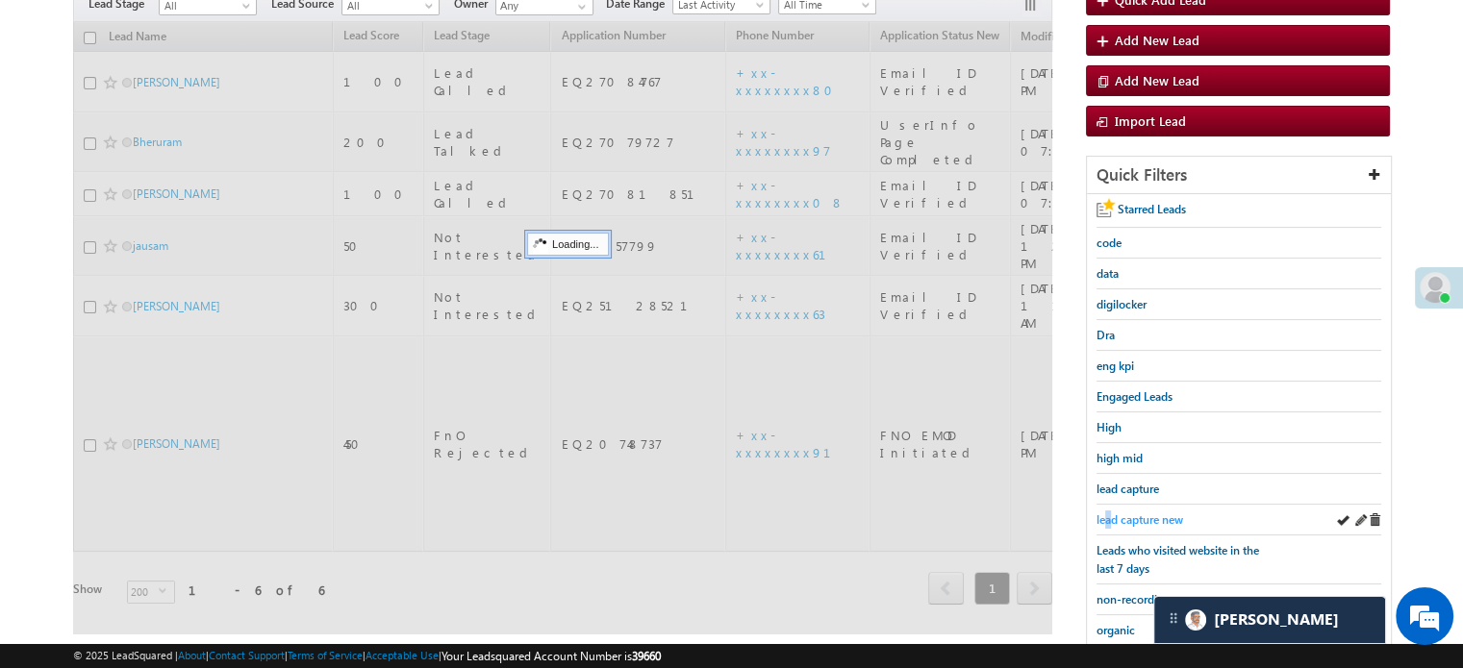
click at [1108, 513] on span "lead capture new" at bounding box center [1139, 520] width 87 height 14
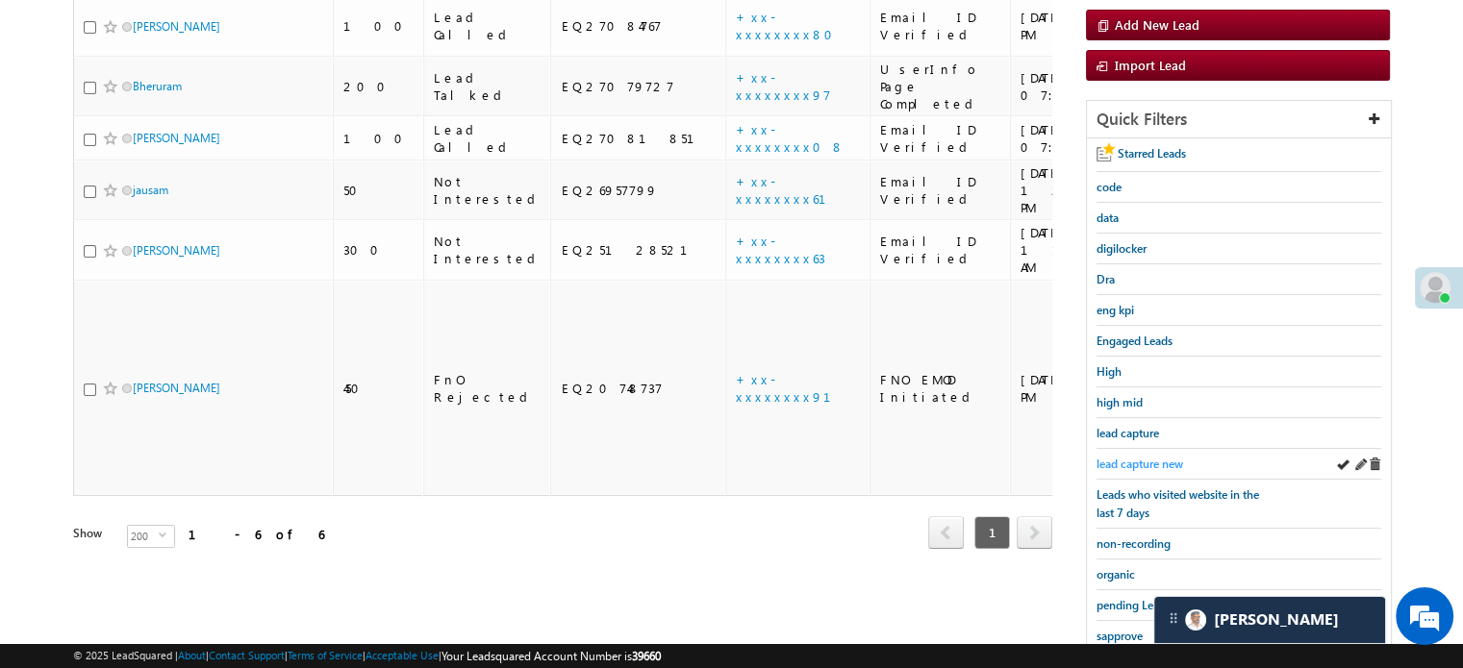
scroll to position [385, 0]
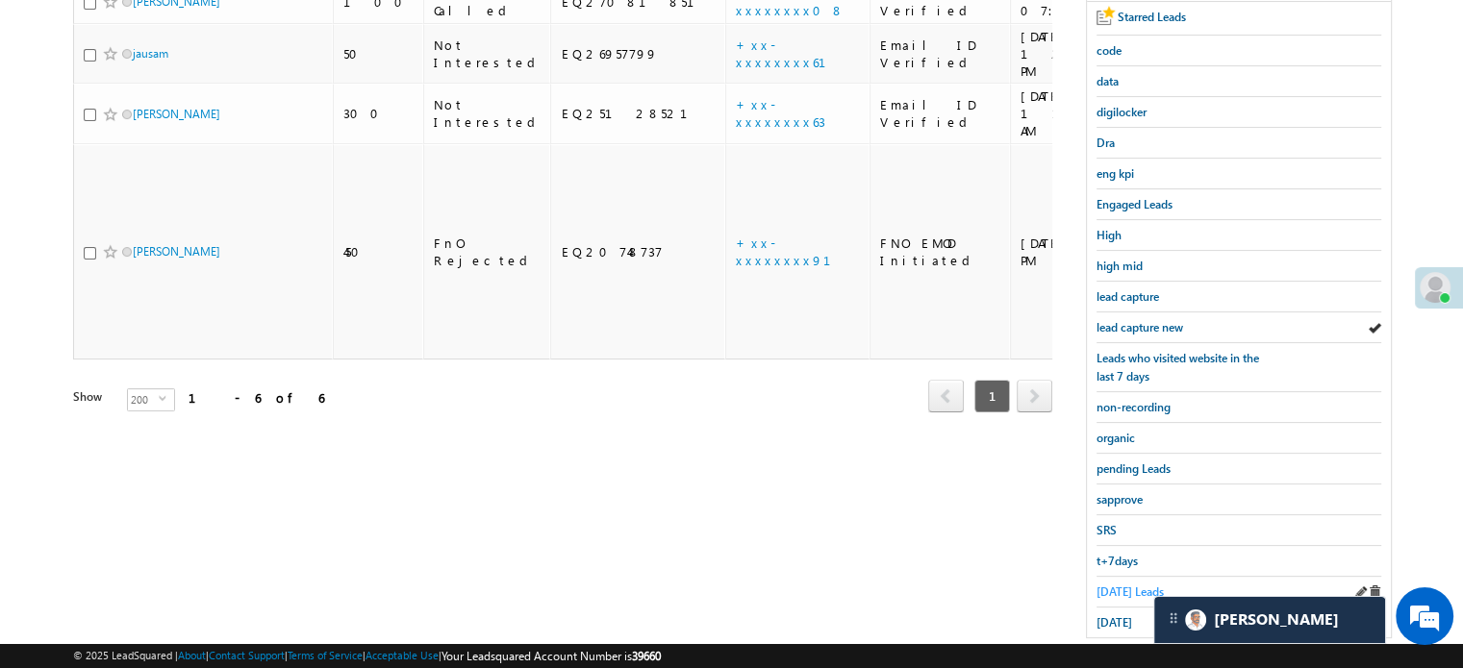
click at [1108, 585] on span "[DATE] Leads" at bounding box center [1129, 592] width 67 height 14
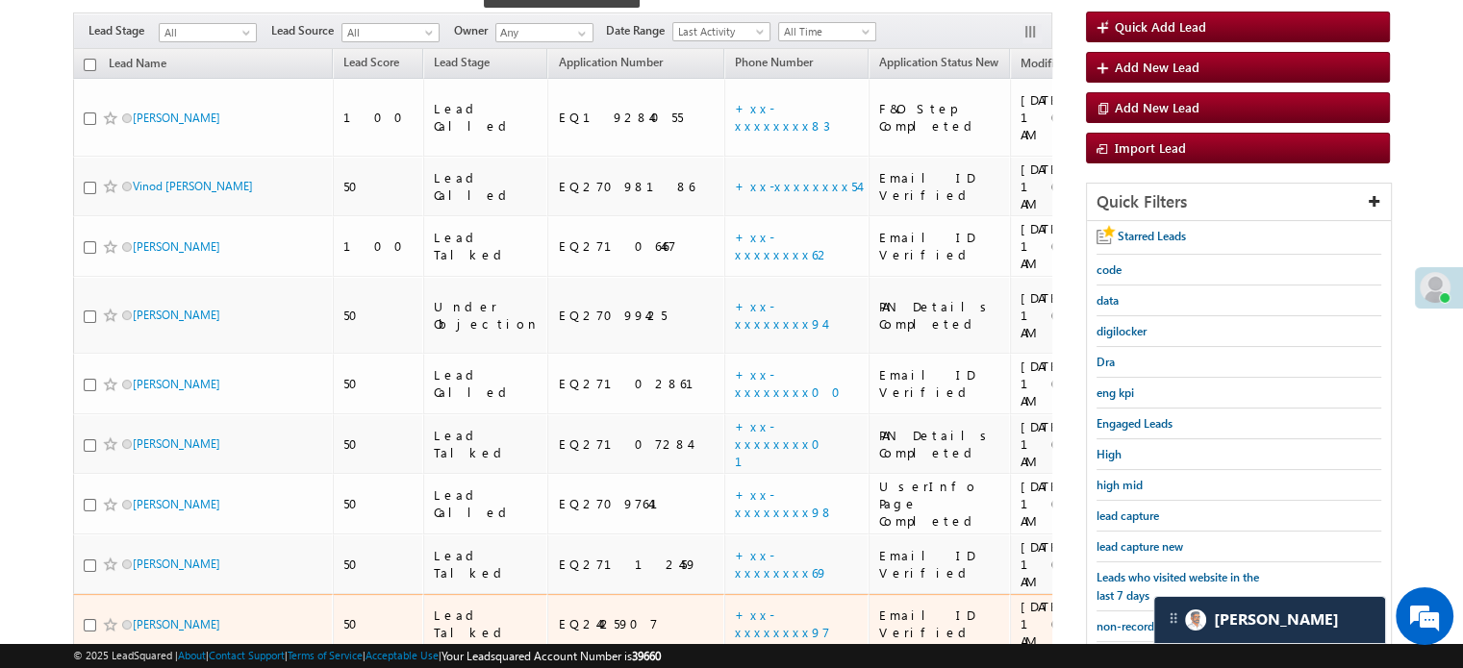
scroll to position [220, 0]
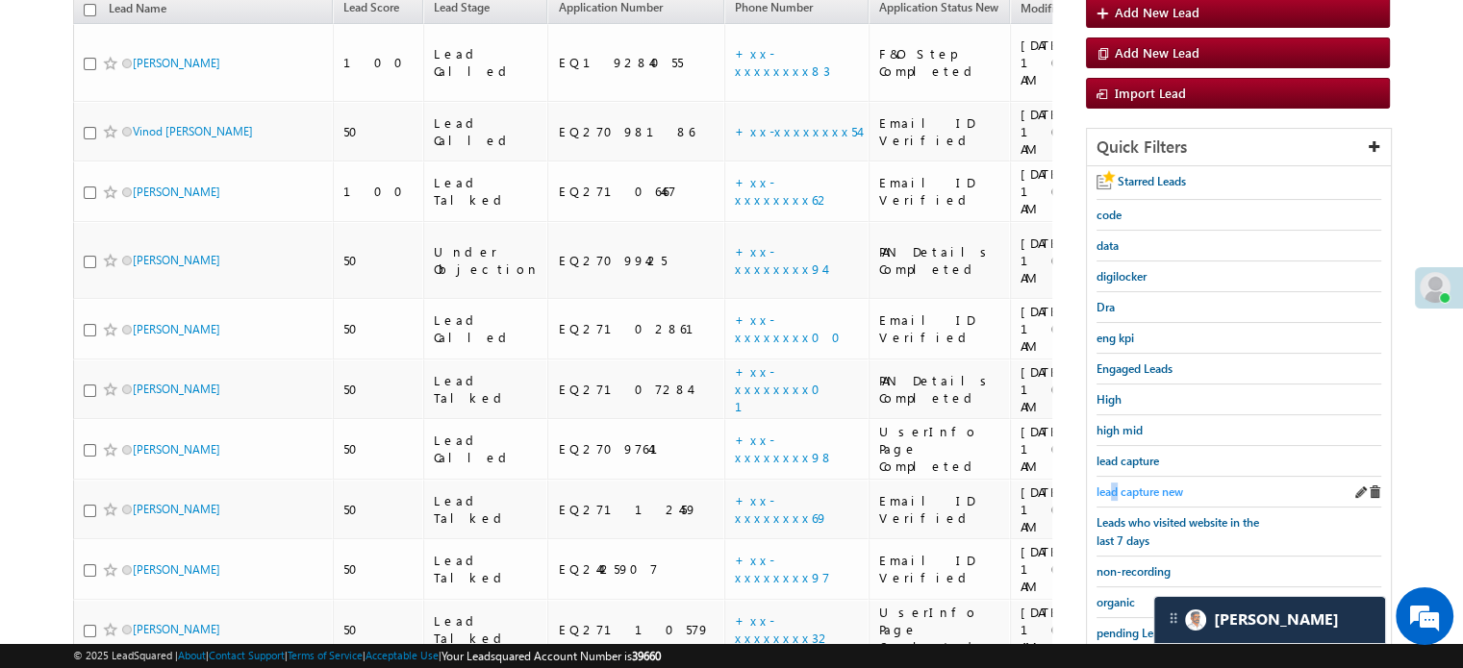
click at [1115, 485] on span "lead capture new" at bounding box center [1139, 492] width 87 height 14
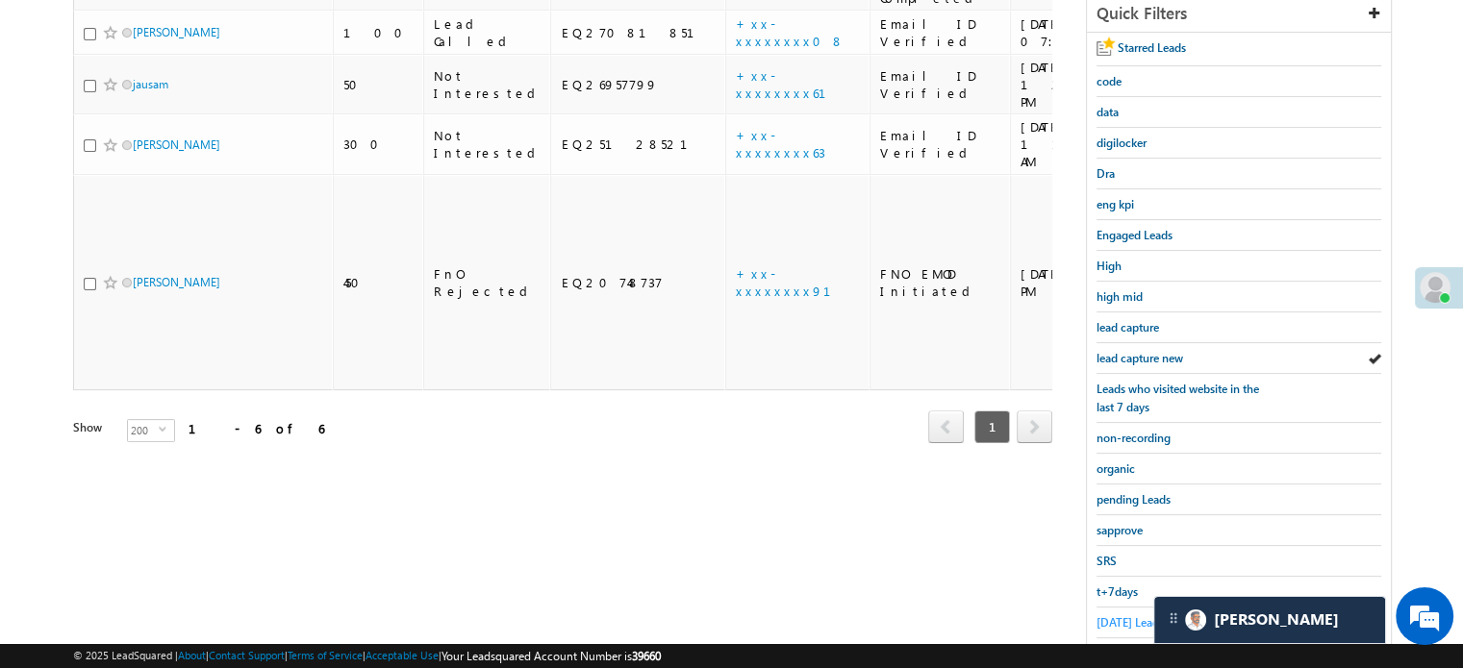
scroll to position [413, 0]
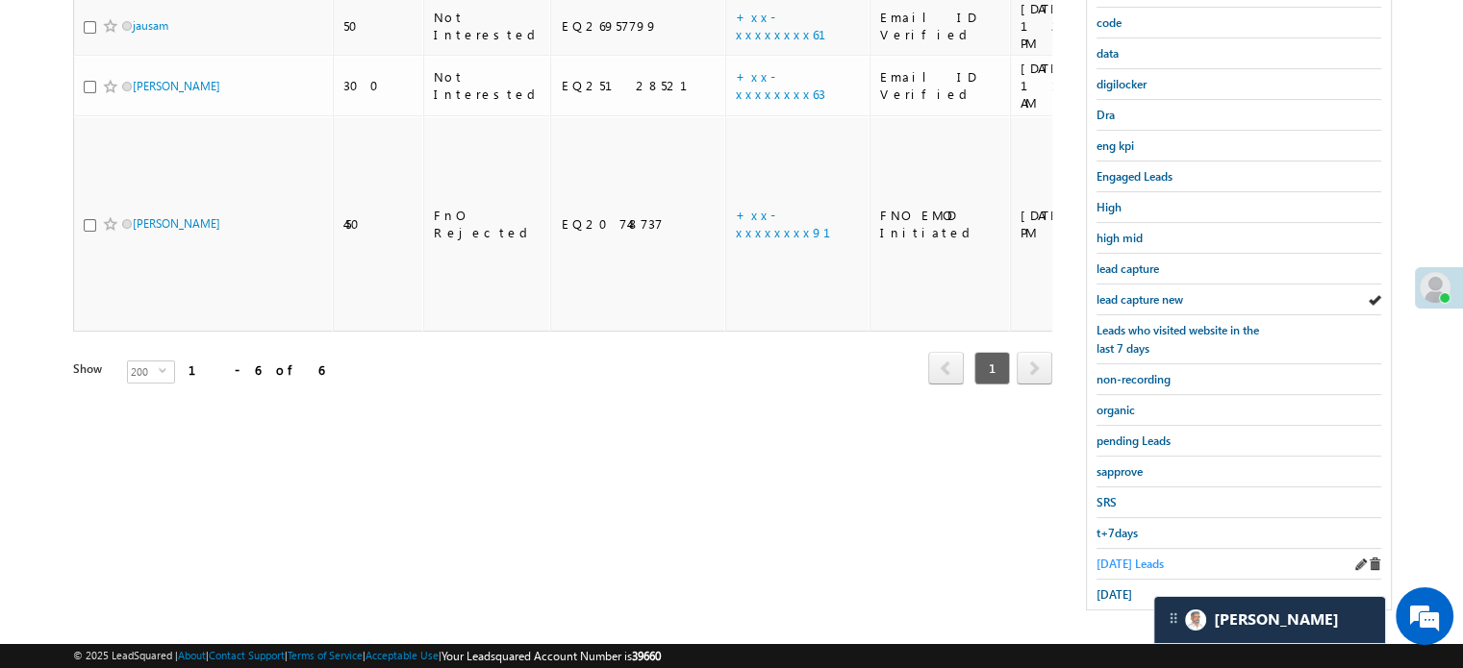
click at [1127, 557] on span "[DATE] Leads" at bounding box center [1129, 564] width 67 height 14
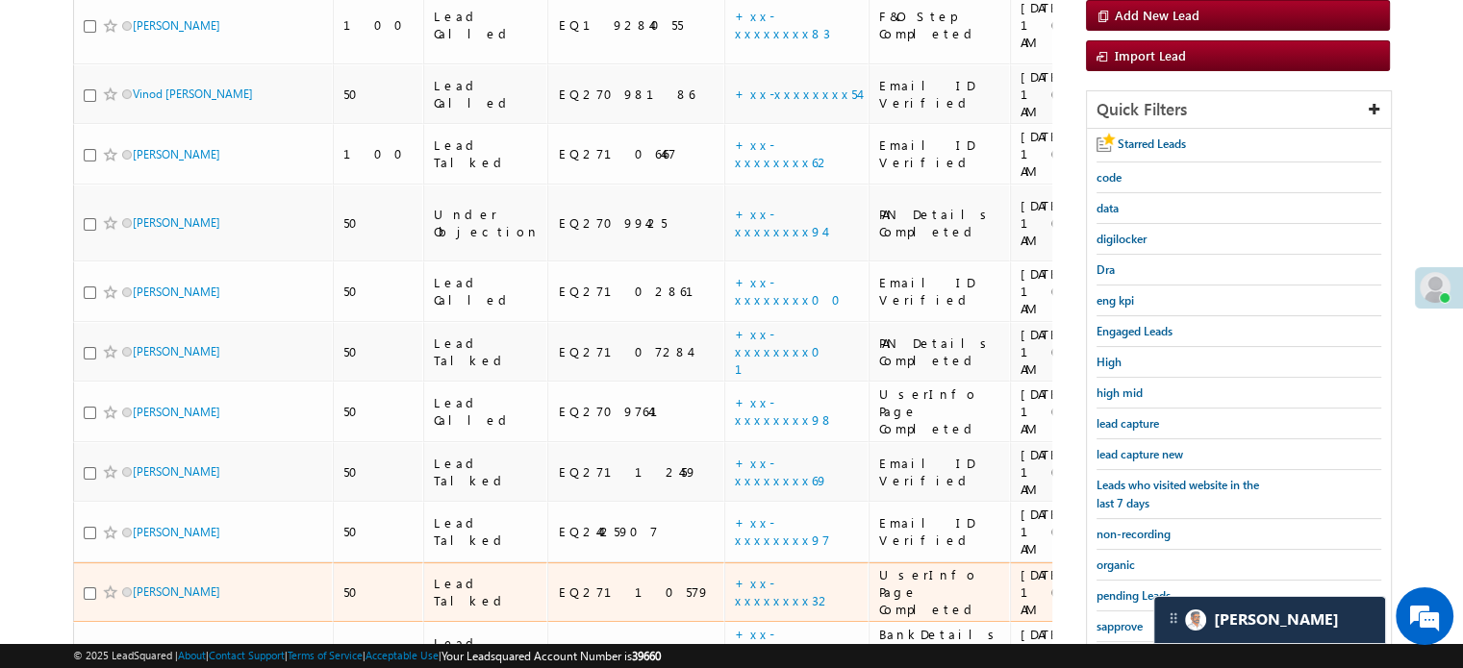
scroll to position [124, 0]
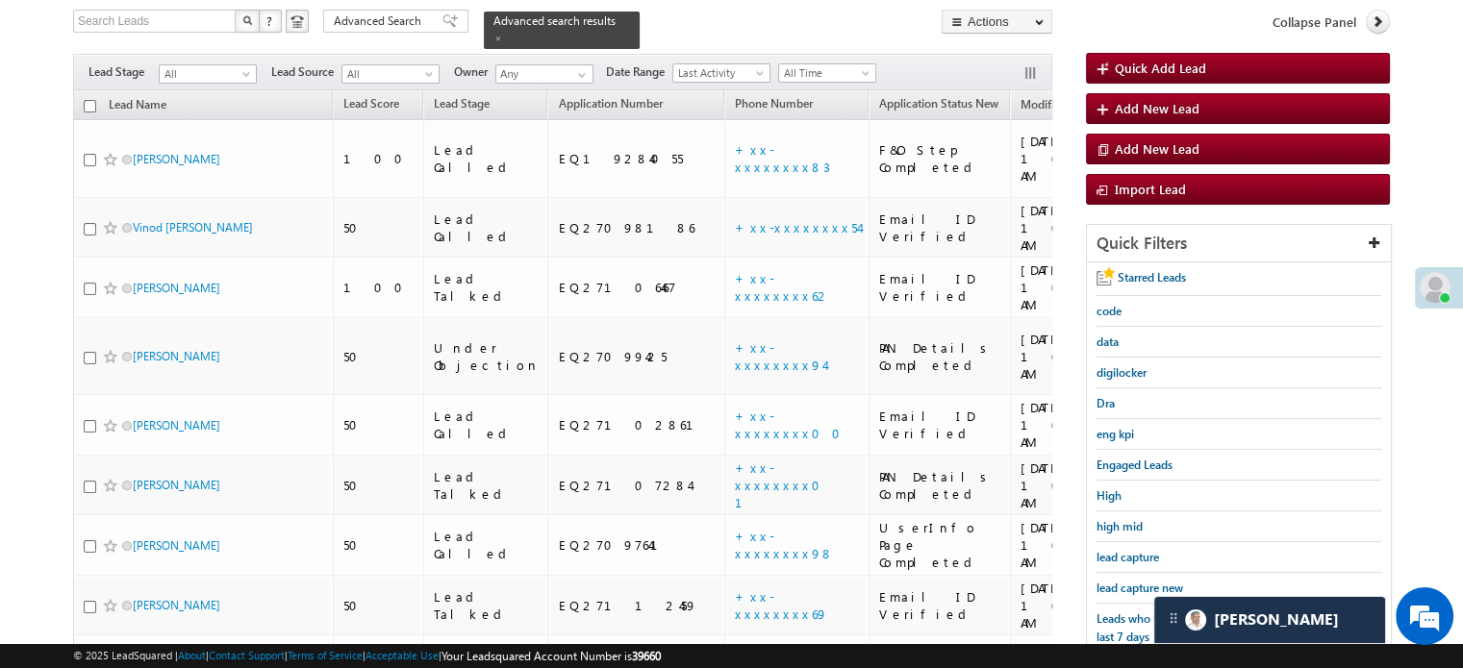
click at [1094, 587] on div "Starred Leads code data digilocker Dra eng kpi Engaged Leads High high mid lead…" at bounding box center [1239, 581] width 304 height 636
click at [1102, 581] on span "lead capture new" at bounding box center [1139, 588] width 87 height 14
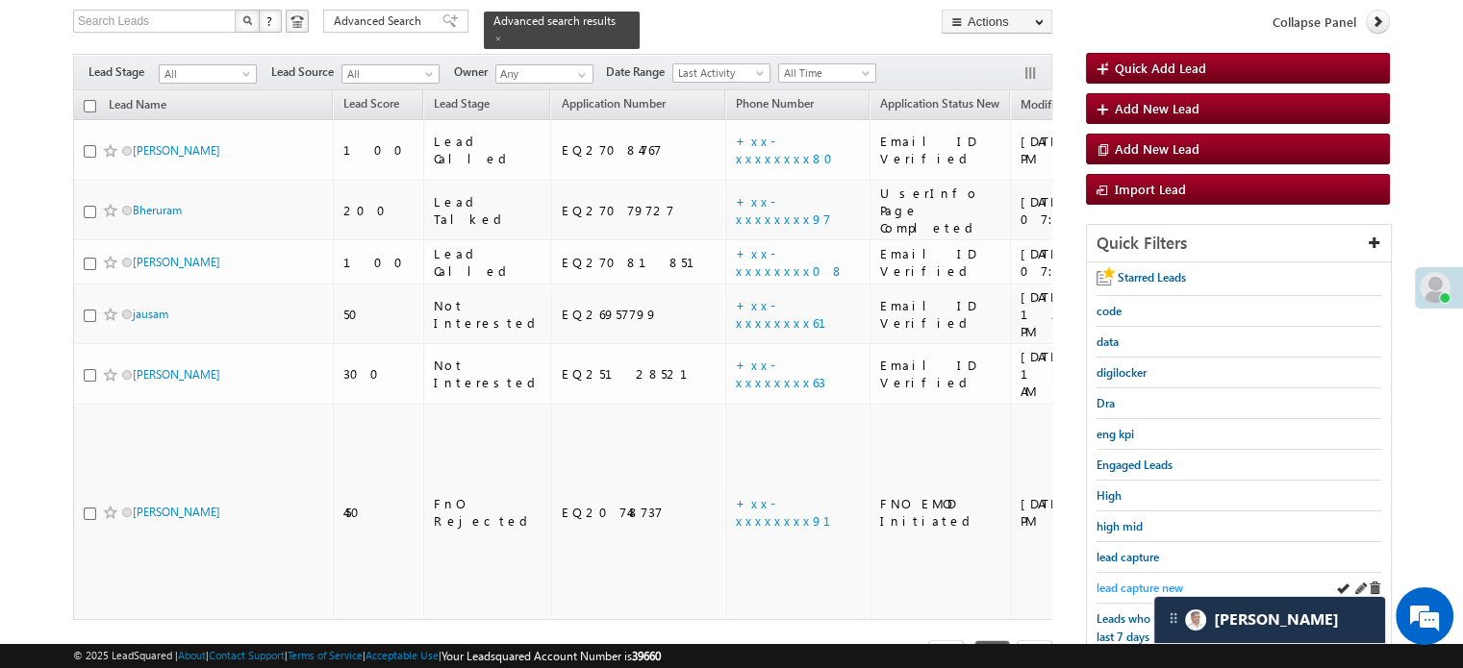
click at [1128, 581] on span "lead capture new" at bounding box center [1139, 588] width 87 height 14
click at [1122, 581] on span "lead capture new" at bounding box center [1139, 588] width 87 height 14
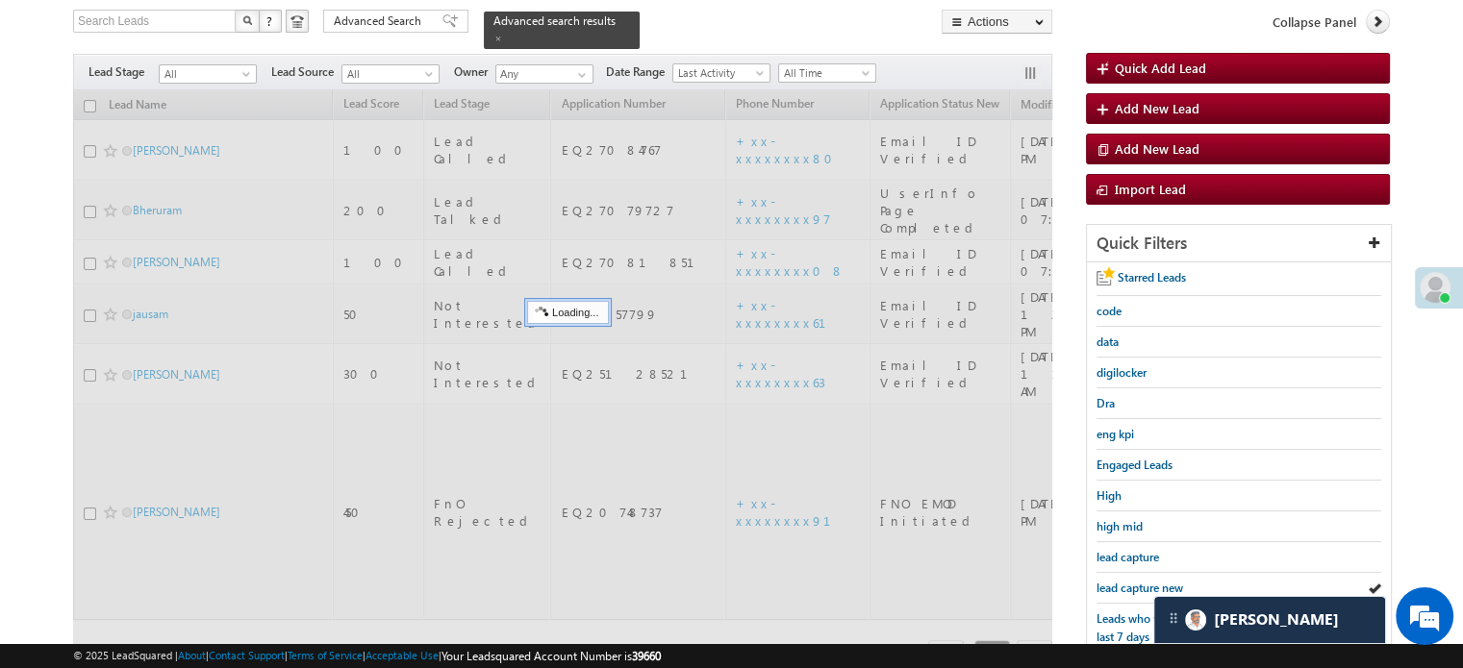
click at [1122, 581] on span "lead capture new" at bounding box center [1139, 588] width 87 height 14
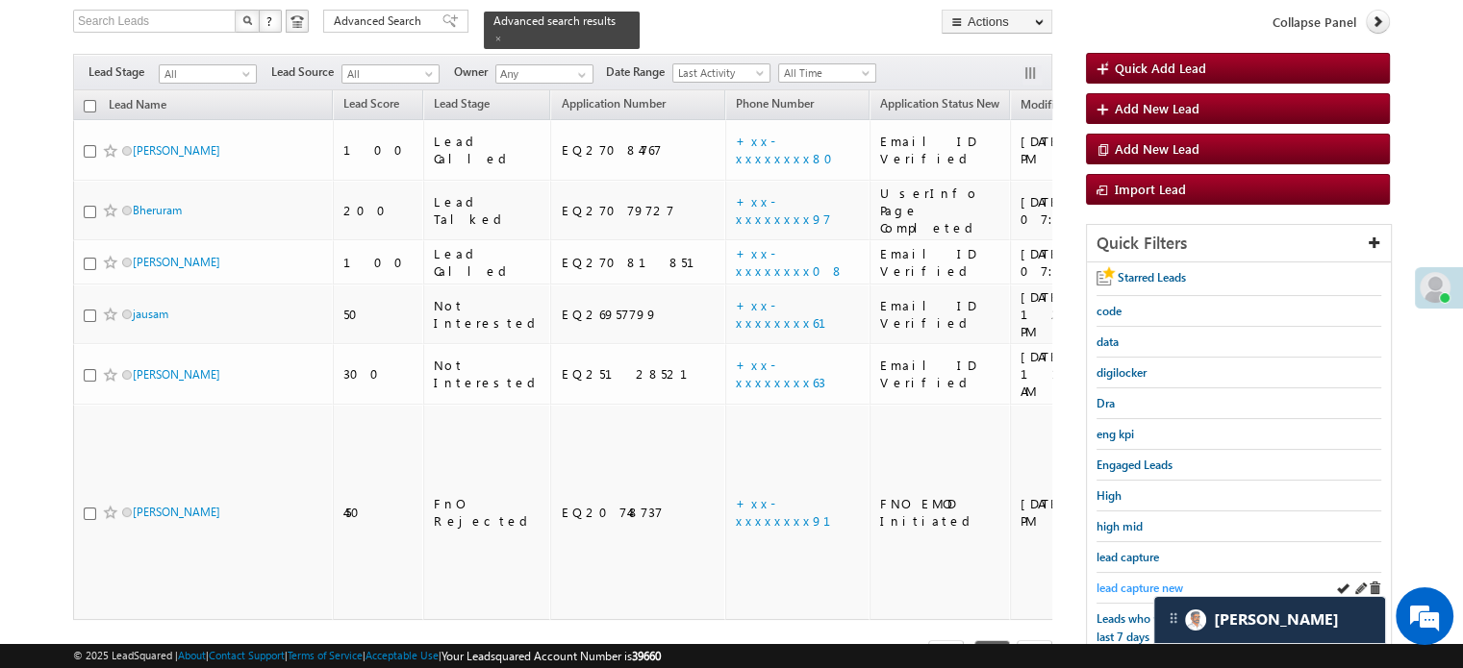
click at [1098, 588] on span "lead capture new" at bounding box center [1139, 588] width 87 height 14
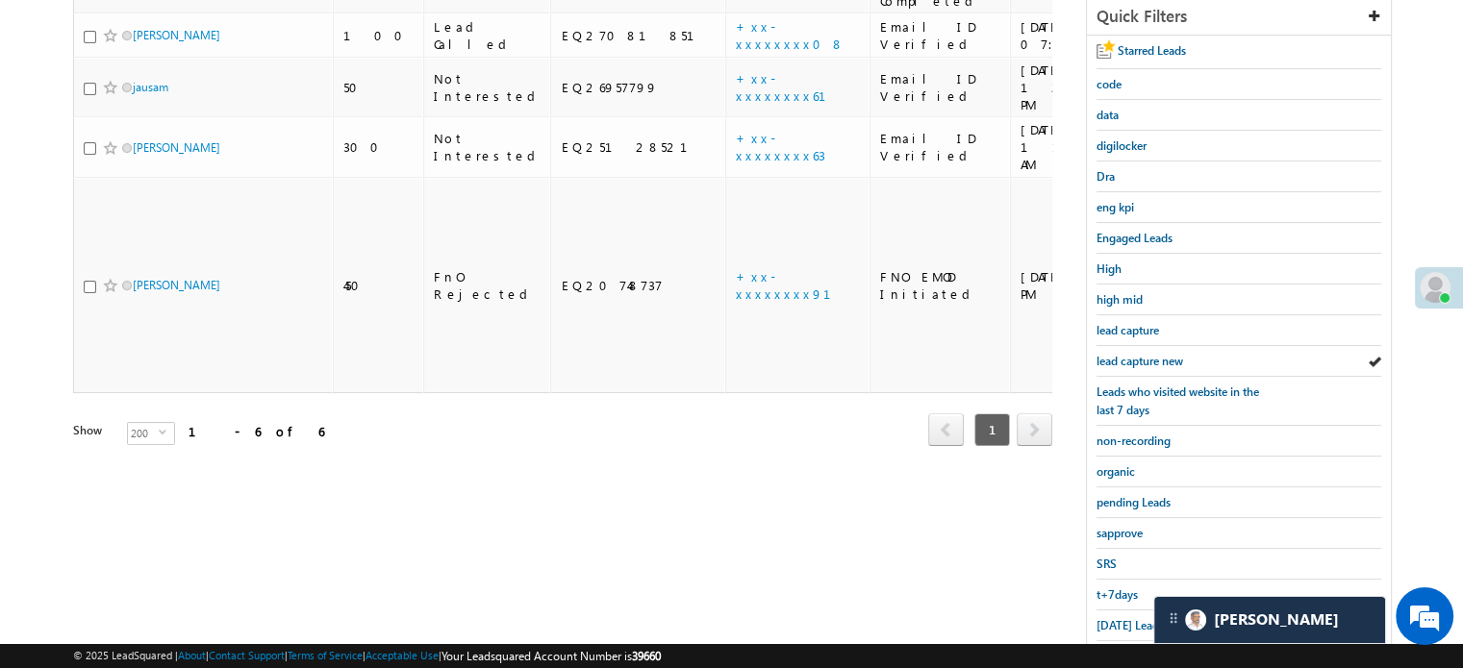
scroll to position [385, 0]
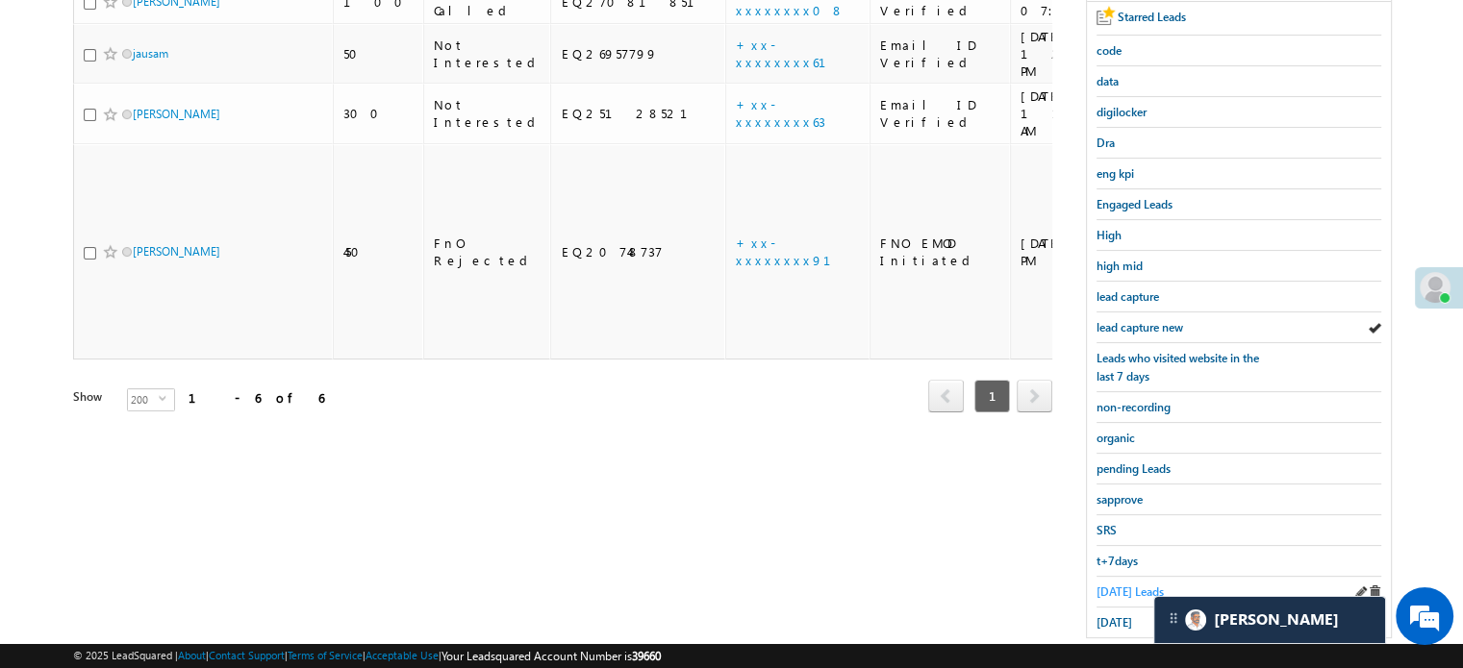
click at [1109, 591] on span "[DATE] Leads" at bounding box center [1129, 592] width 67 height 14
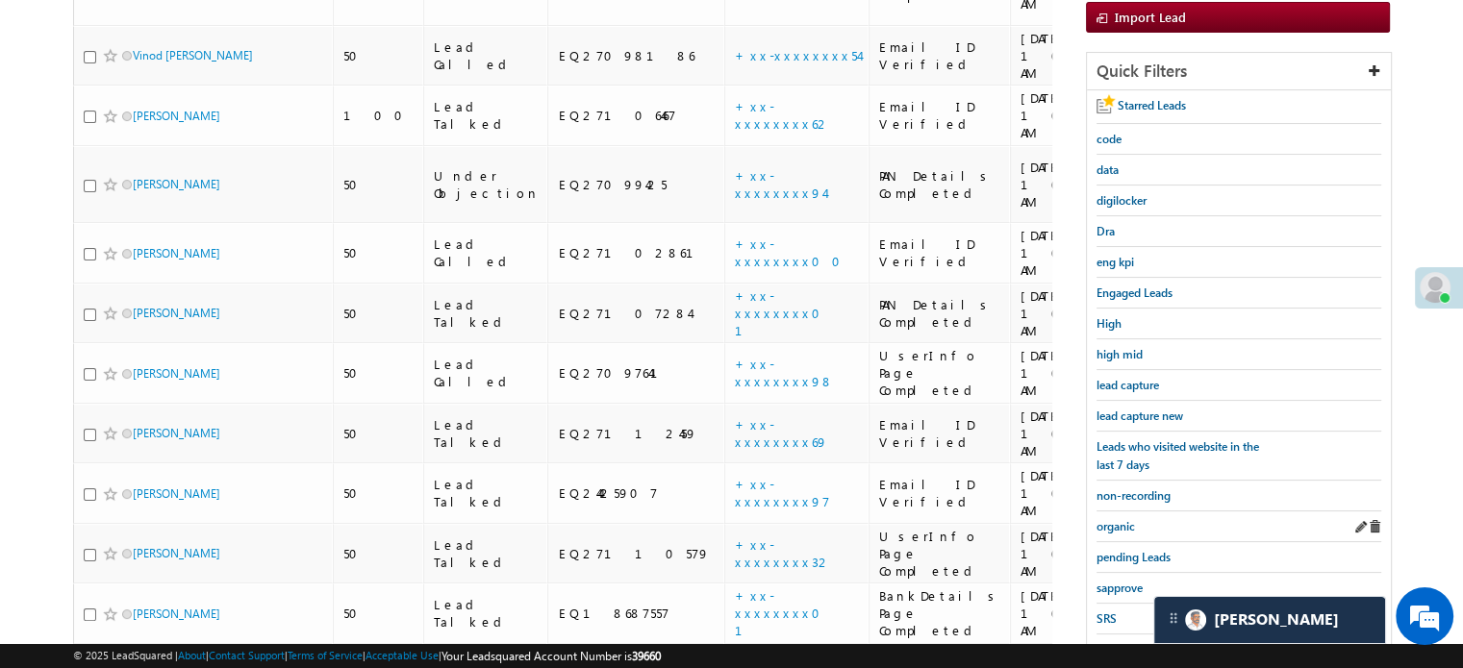
scroll to position [192, 0]
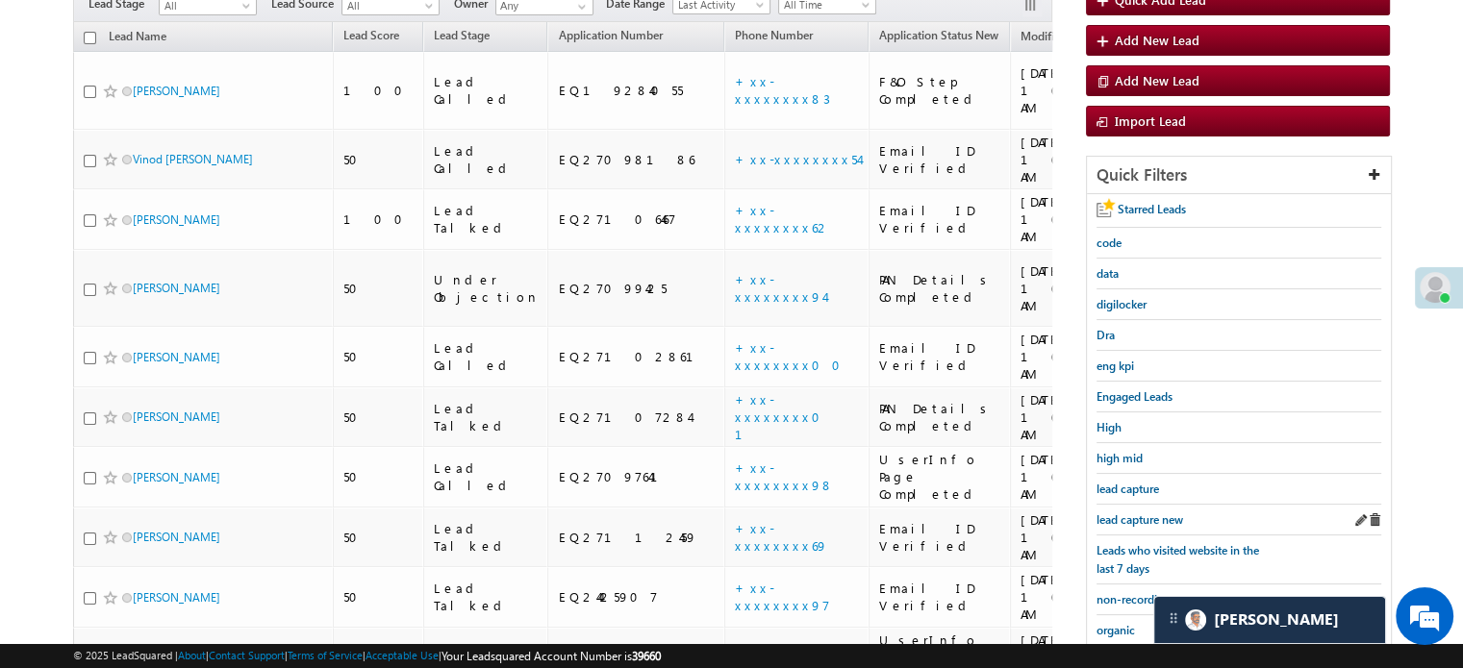
click at [1144, 505] on div "lead capture new" at bounding box center [1238, 520] width 285 height 31
click at [1144, 513] on span "lead capture new" at bounding box center [1139, 520] width 87 height 14
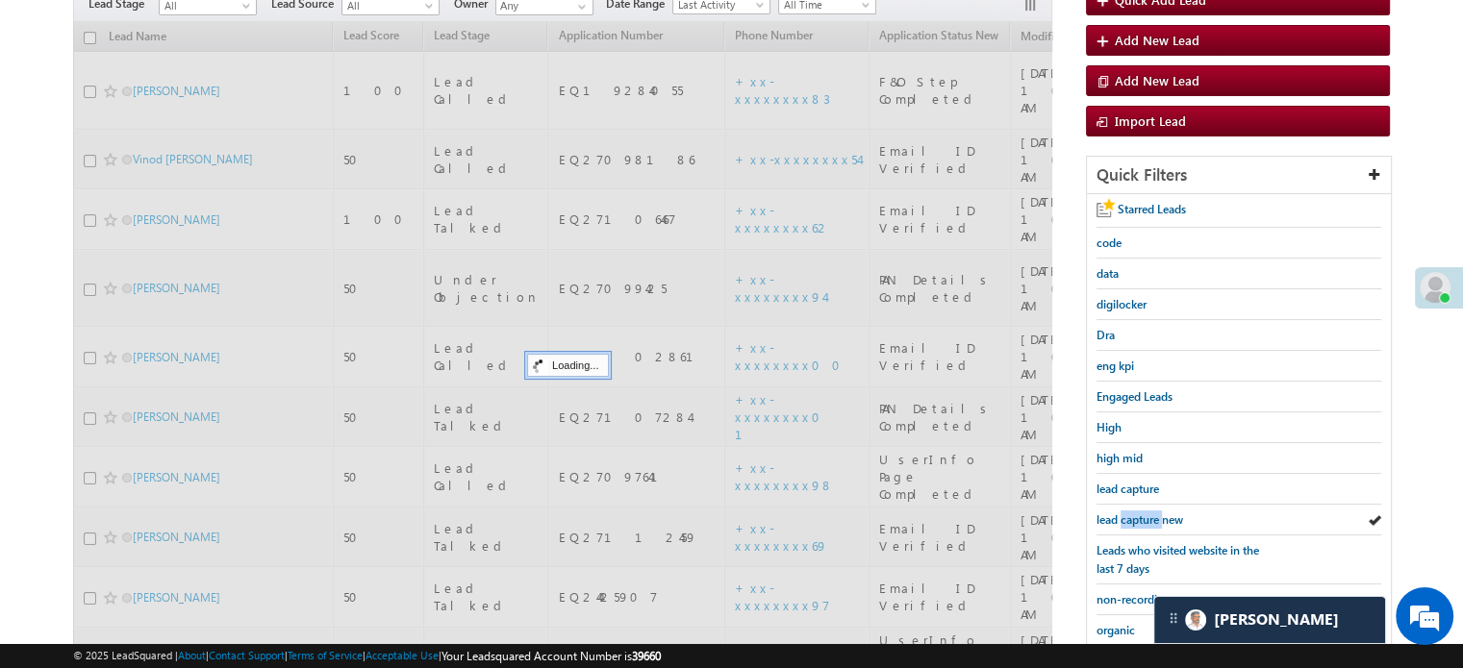
click at [1144, 513] on span "lead capture new" at bounding box center [1139, 520] width 87 height 14
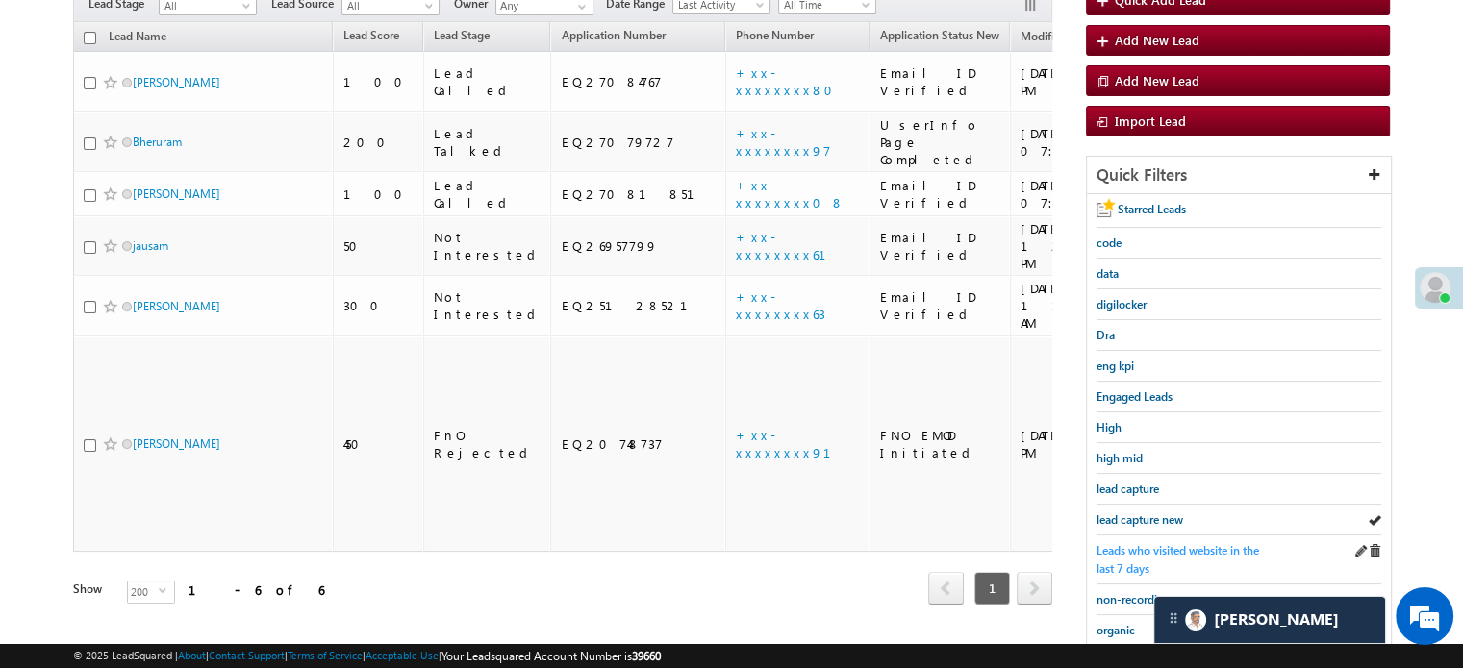
scroll to position [385, 0]
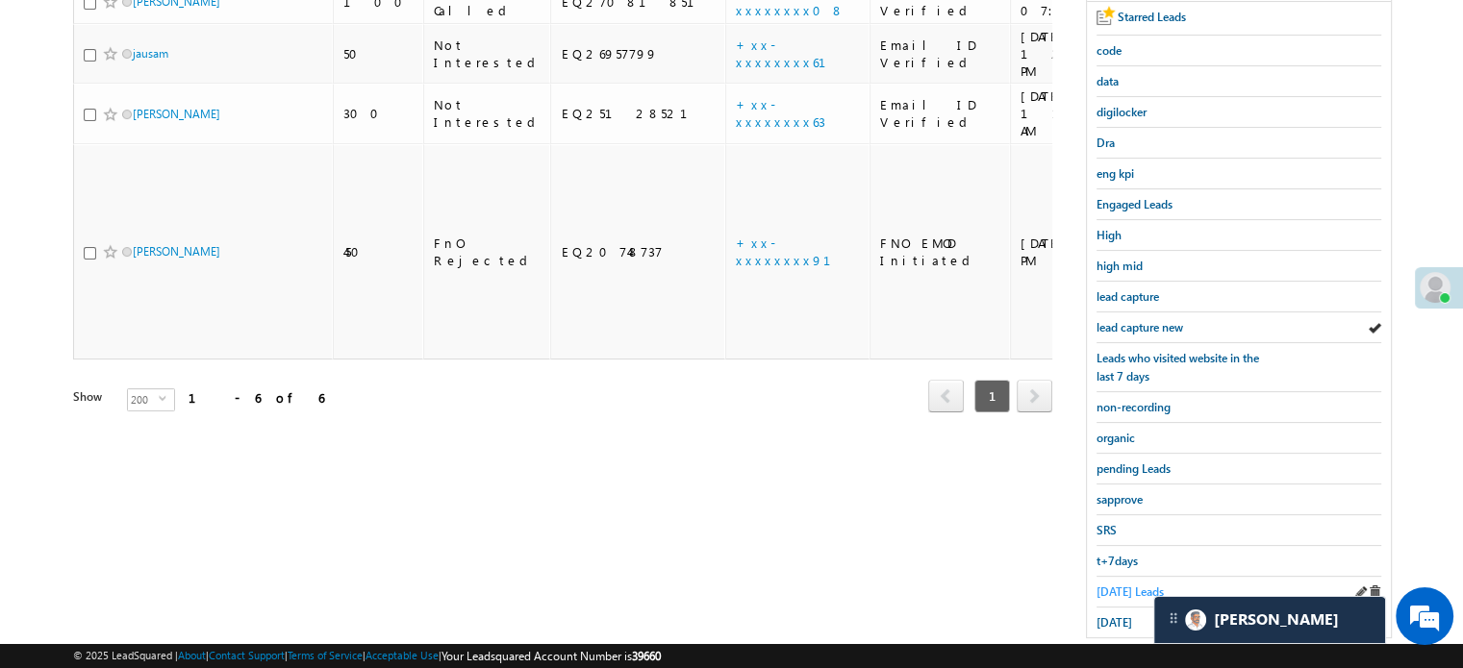
click at [1099, 585] on span "[DATE] Leads" at bounding box center [1129, 592] width 67 height 14
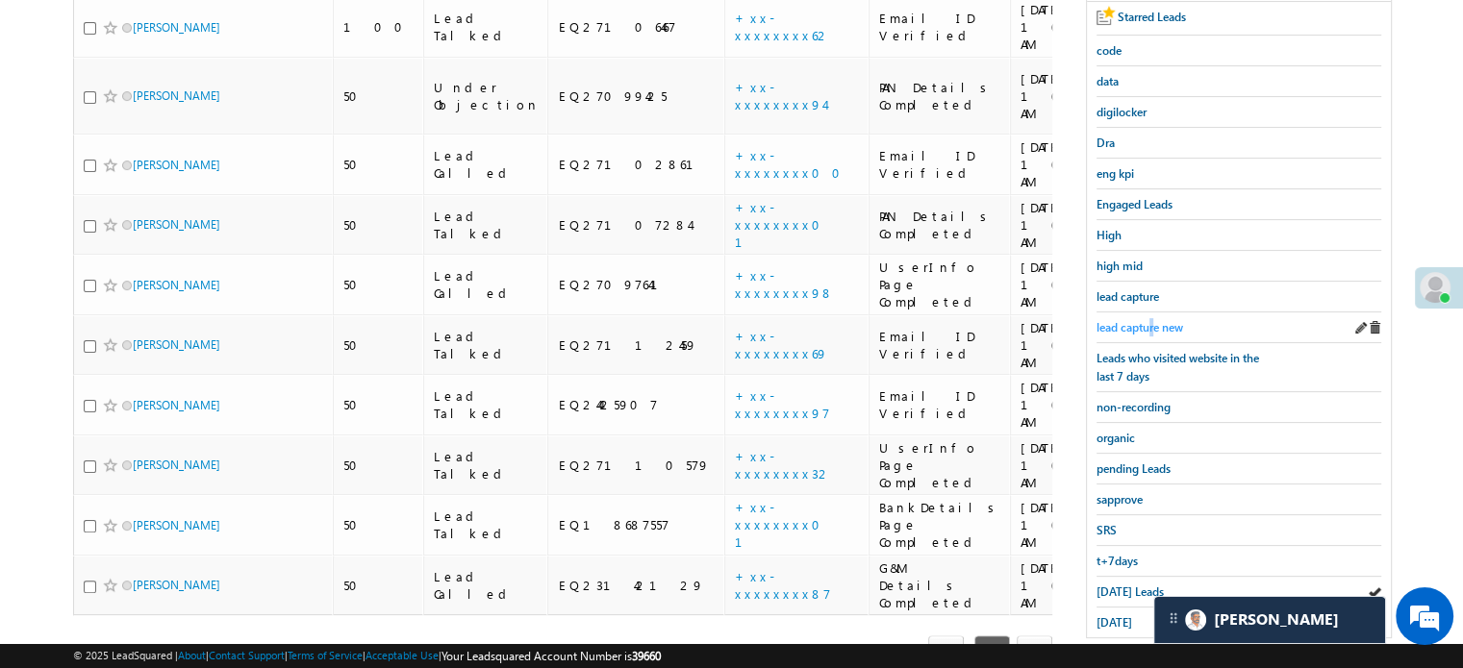
click at [1152, 326] on span "lead capture new" at bounding box center [1139, 327] width 87 height 14
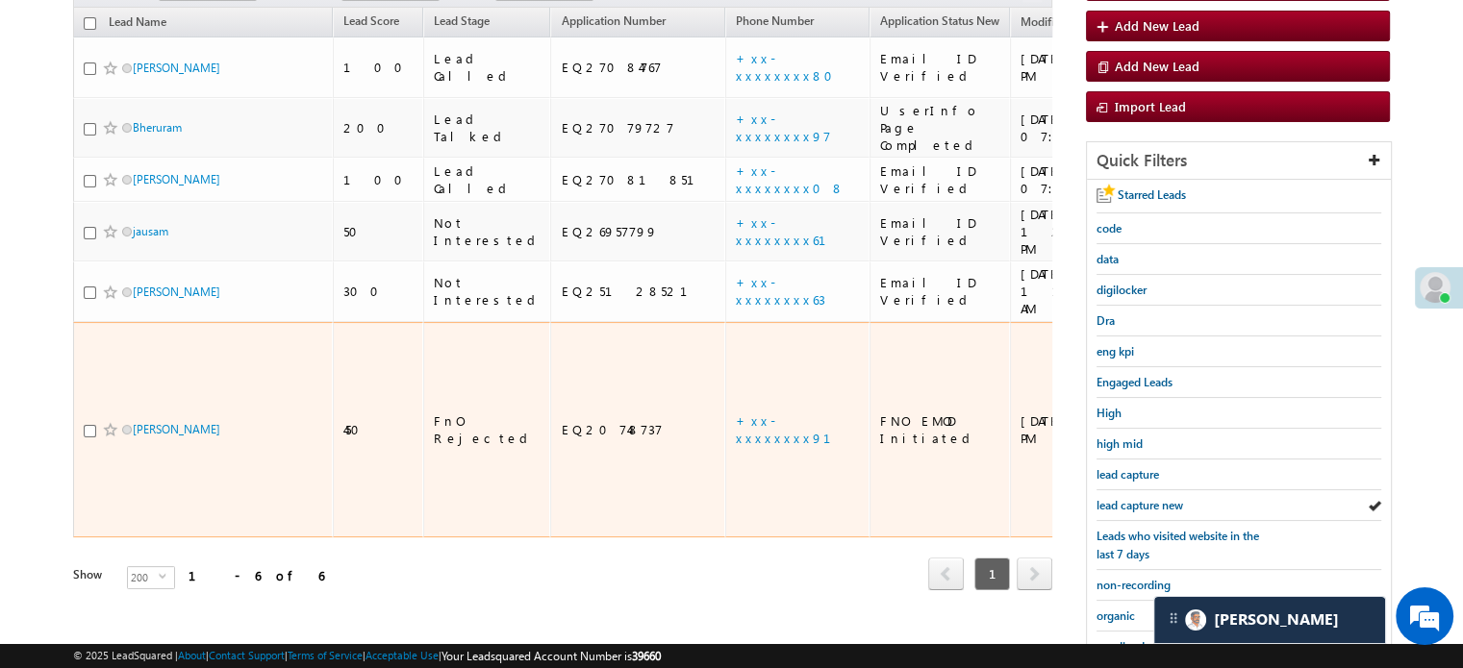
scroll to position [413, 0]
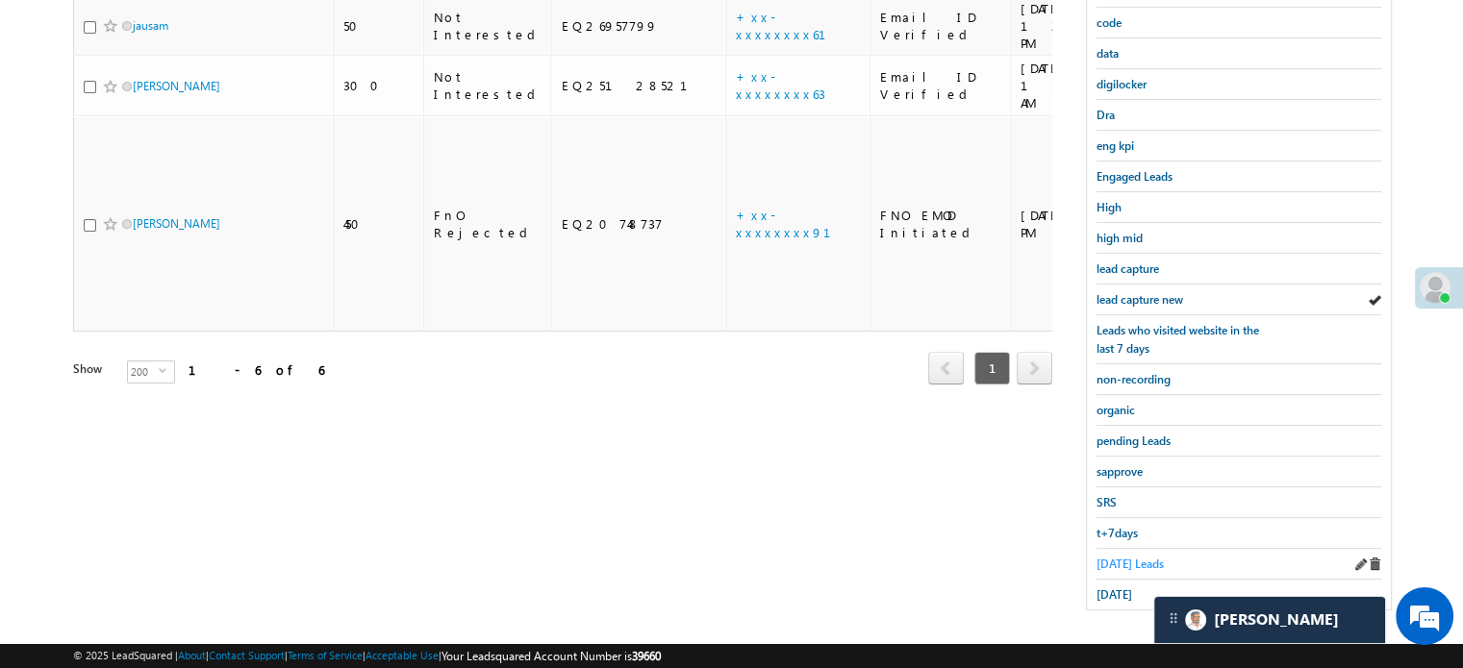
click at [1104, 557] on span "[DATE] Leads" at bounding box center [1129, 564] width 67 height 14
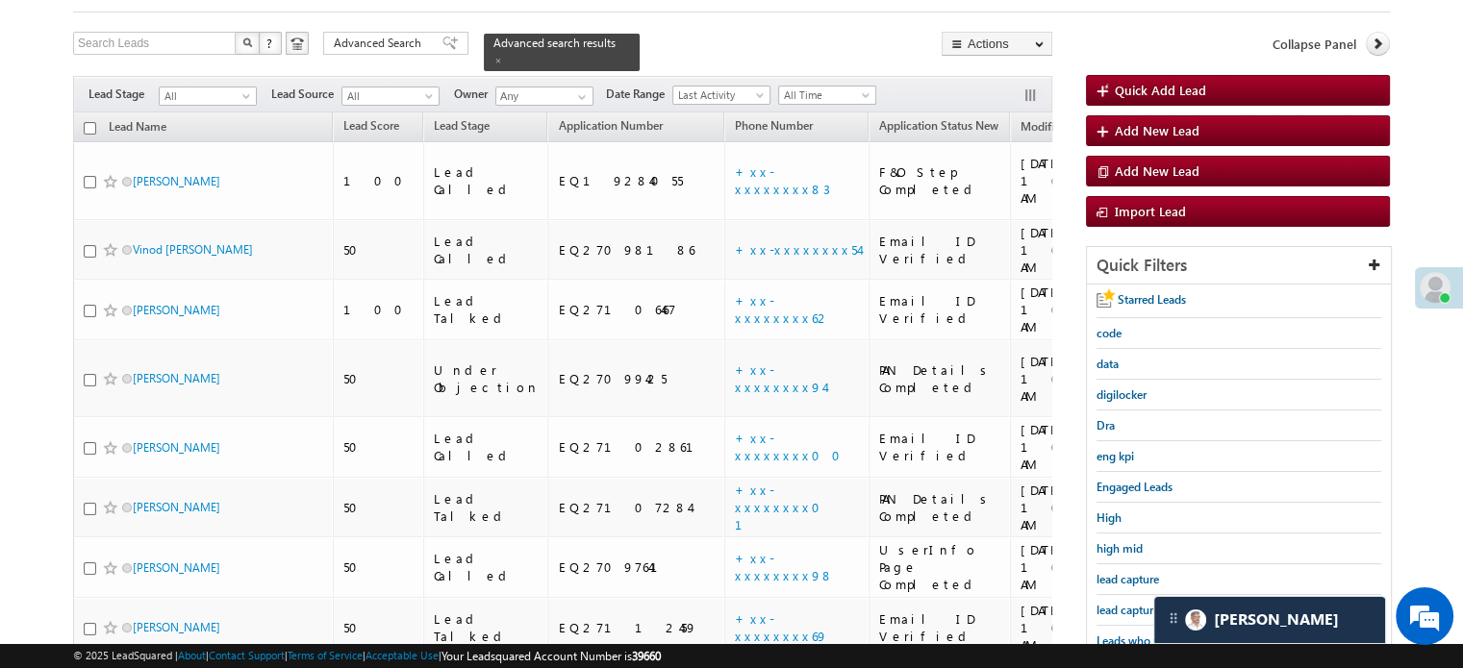
scroll to position [220, 0]
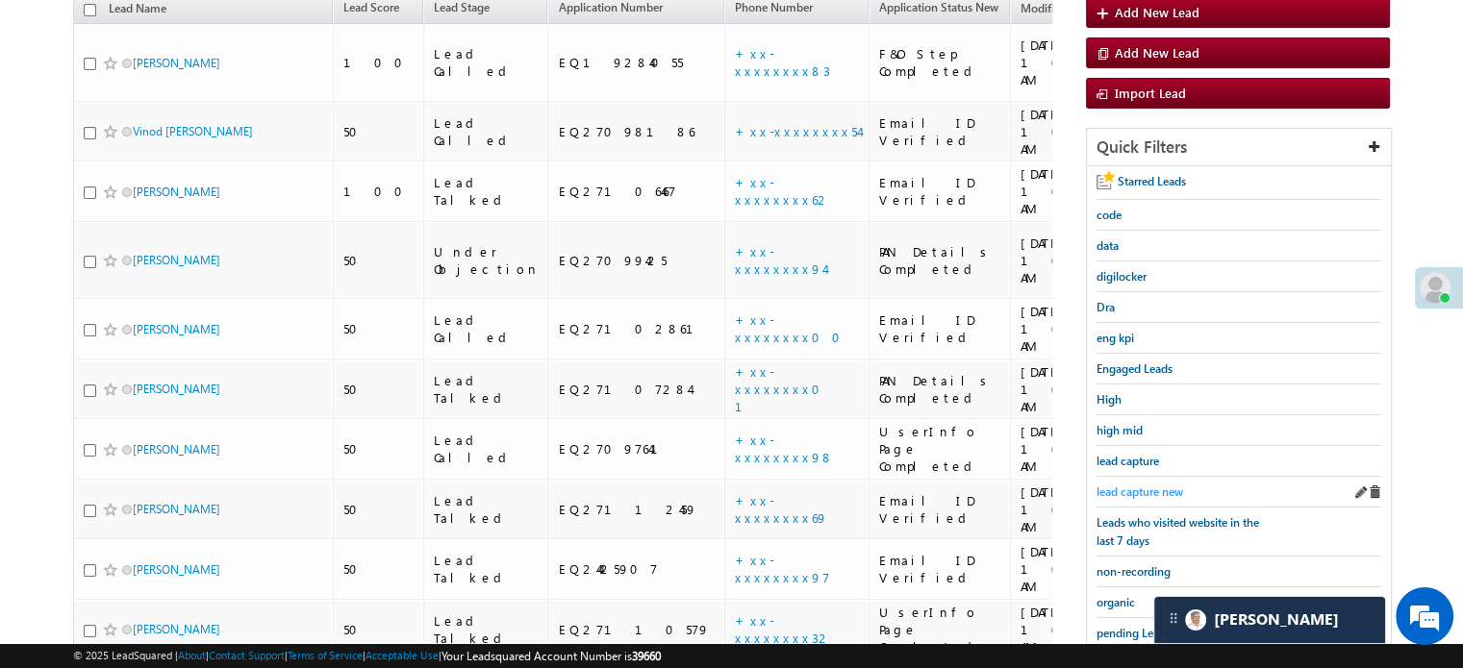
click at [1134, 485] on span "lead capture new" at bounding box center [1139, 492] width 87 height 14
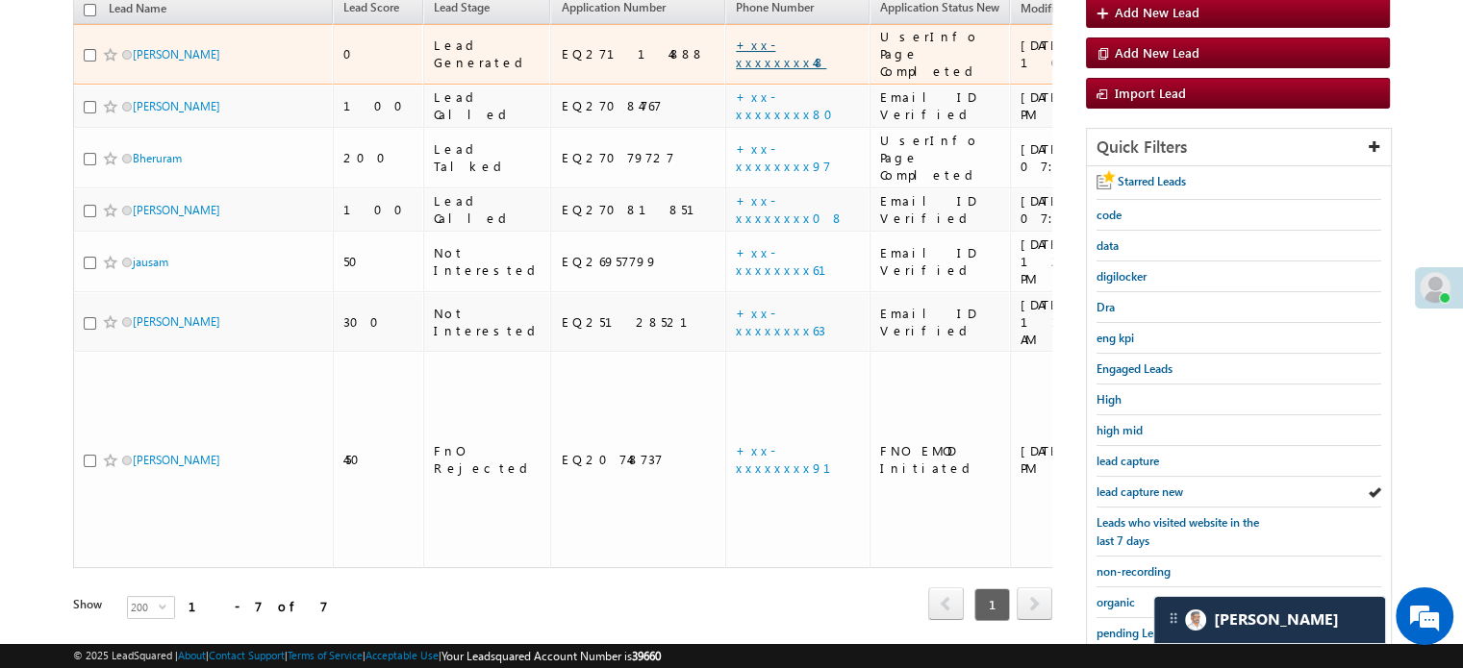
click at [736, 38] on link "+xx-xxxxxxxx48" at bounding box center [781, 54] width 90 height 34
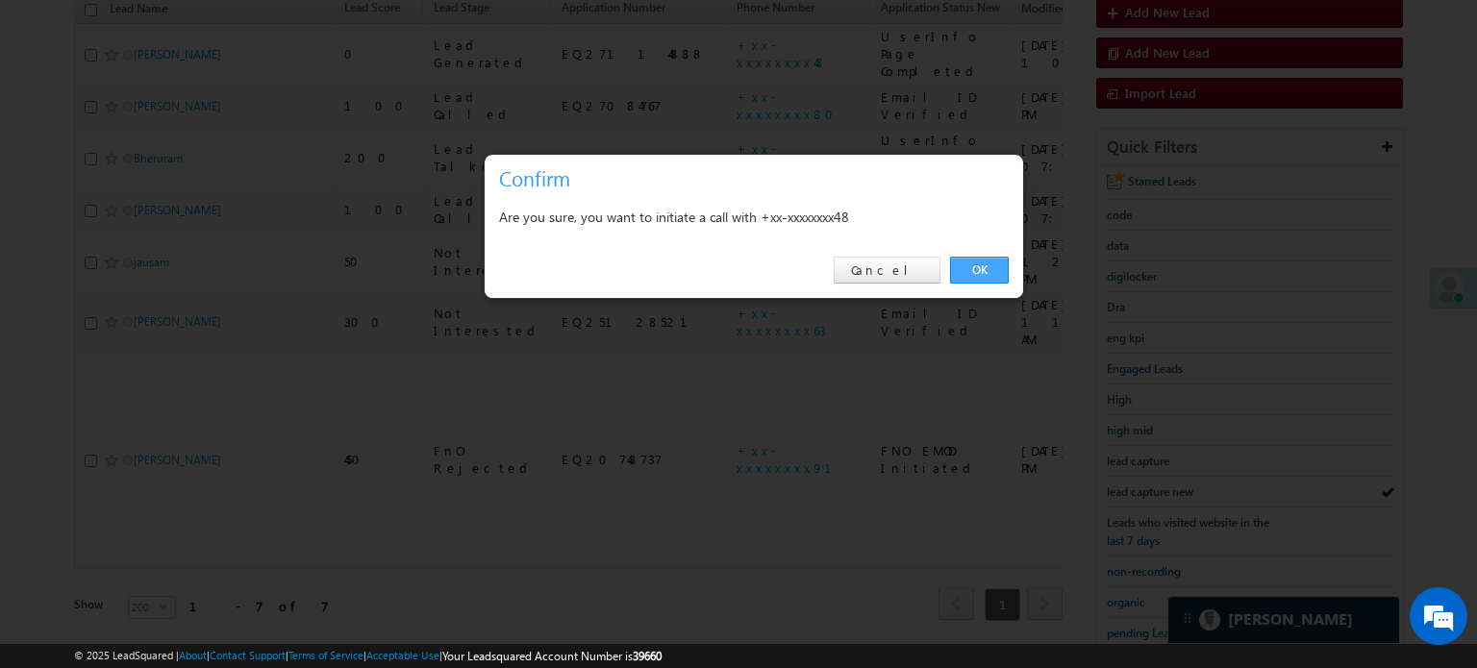
click at [1004, 268] on link "OK" at bounding box center [979, 270] width 59 height 27
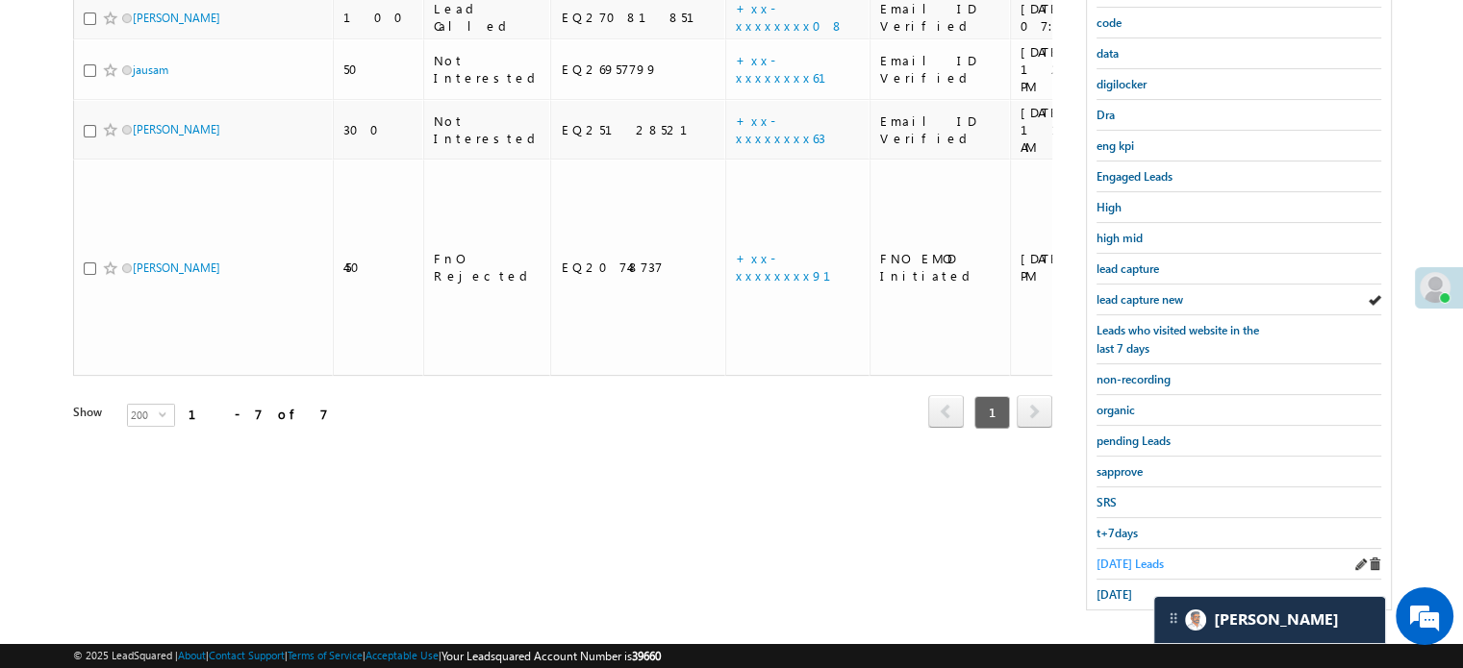
click at [1144, 562] on span "[DATE] Leads" at bounding box center [1129, 564] width 67 height 14
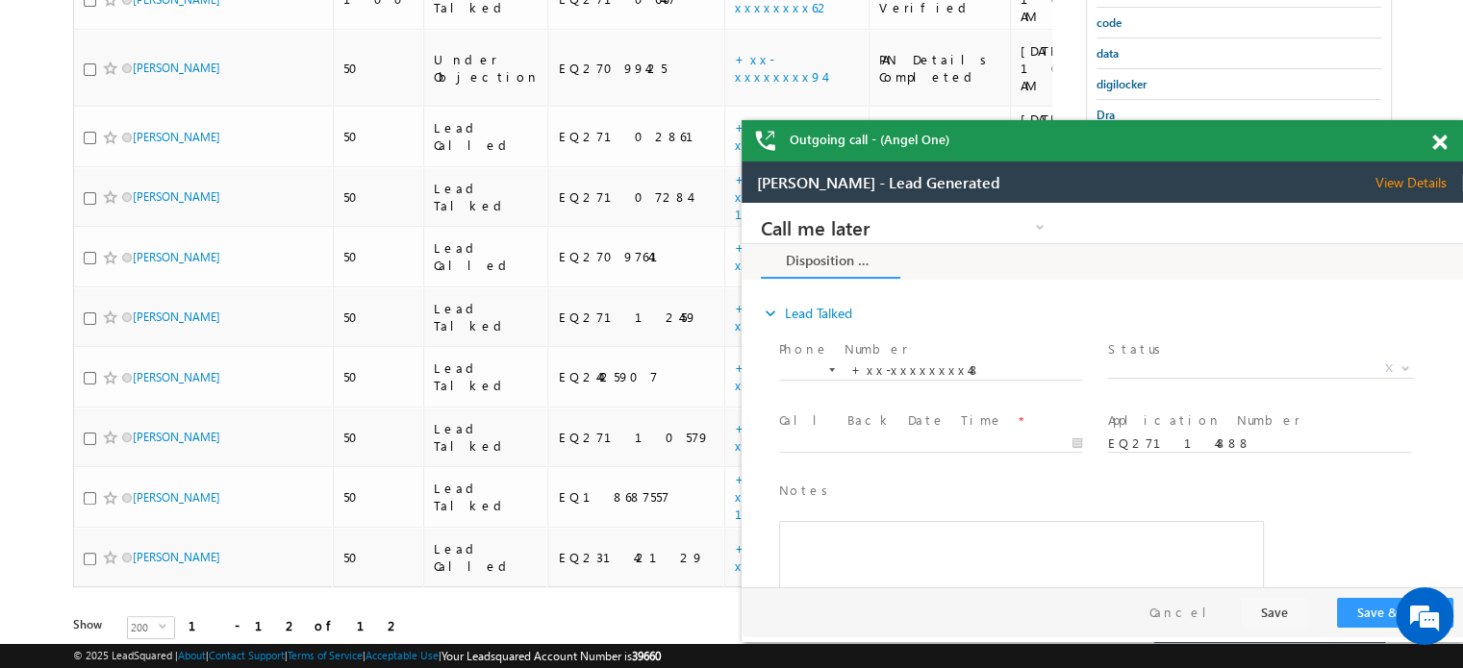
scroll to position [0, 0]
click at [1439, 140] on span at bounding box center [1439, 143] width 14 height 16
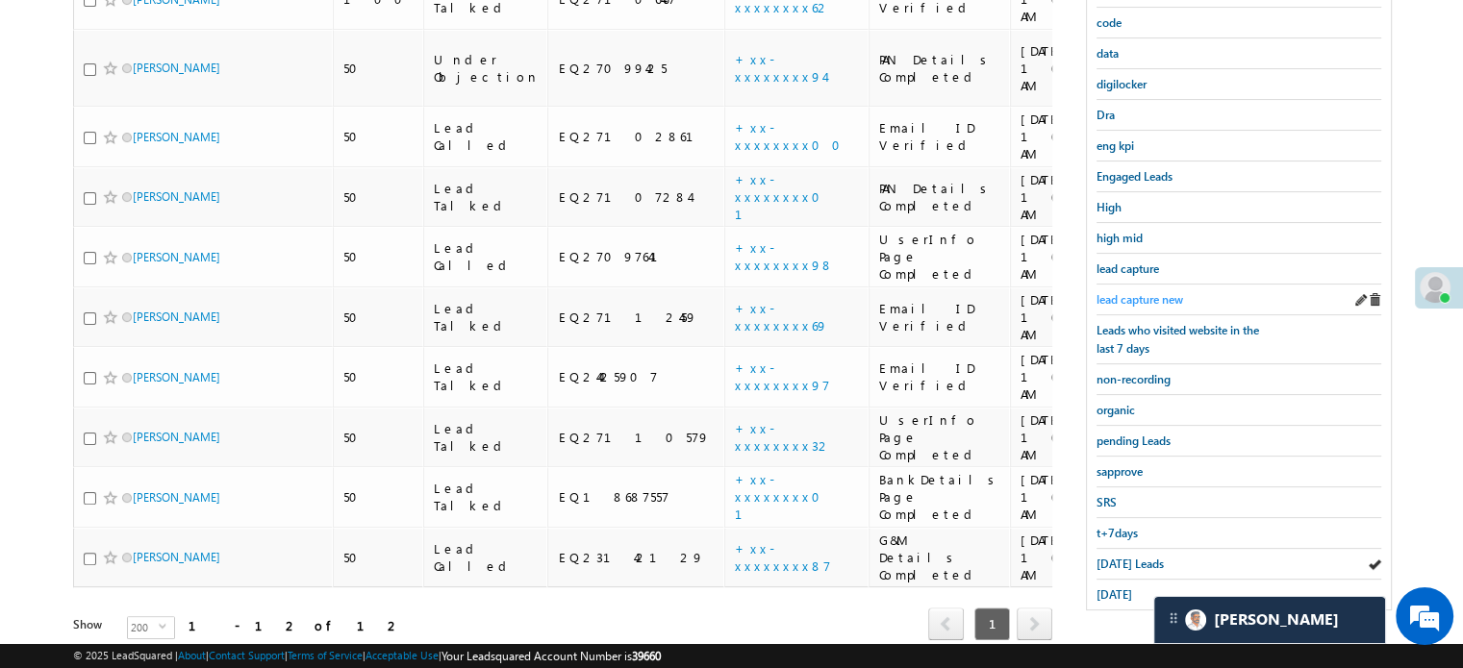
click at [1159, 292] on span "lead capture new" at bounding box center [1139, 299] width 87 height 14
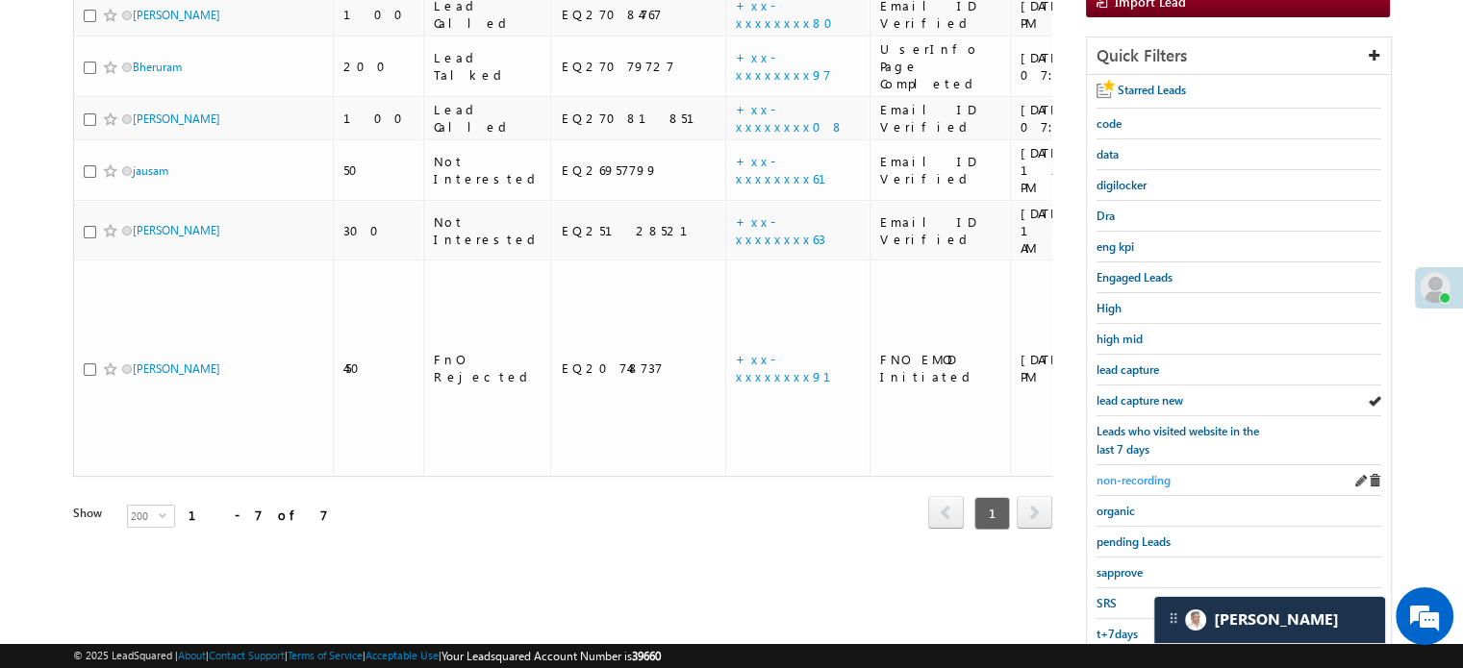
scroll to position [413, 0]
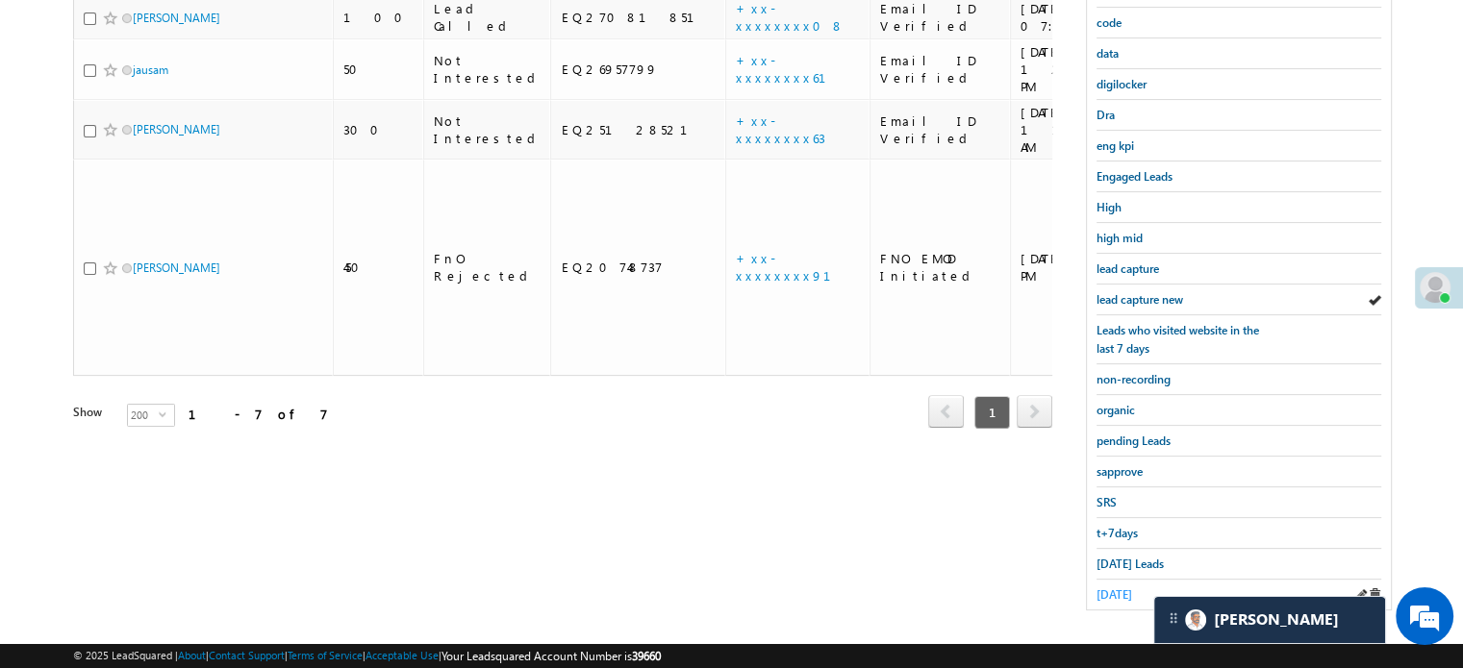
click at [1112, 588] on span "[DATE]" at bounding box center [1114, 595] width 36 height 14
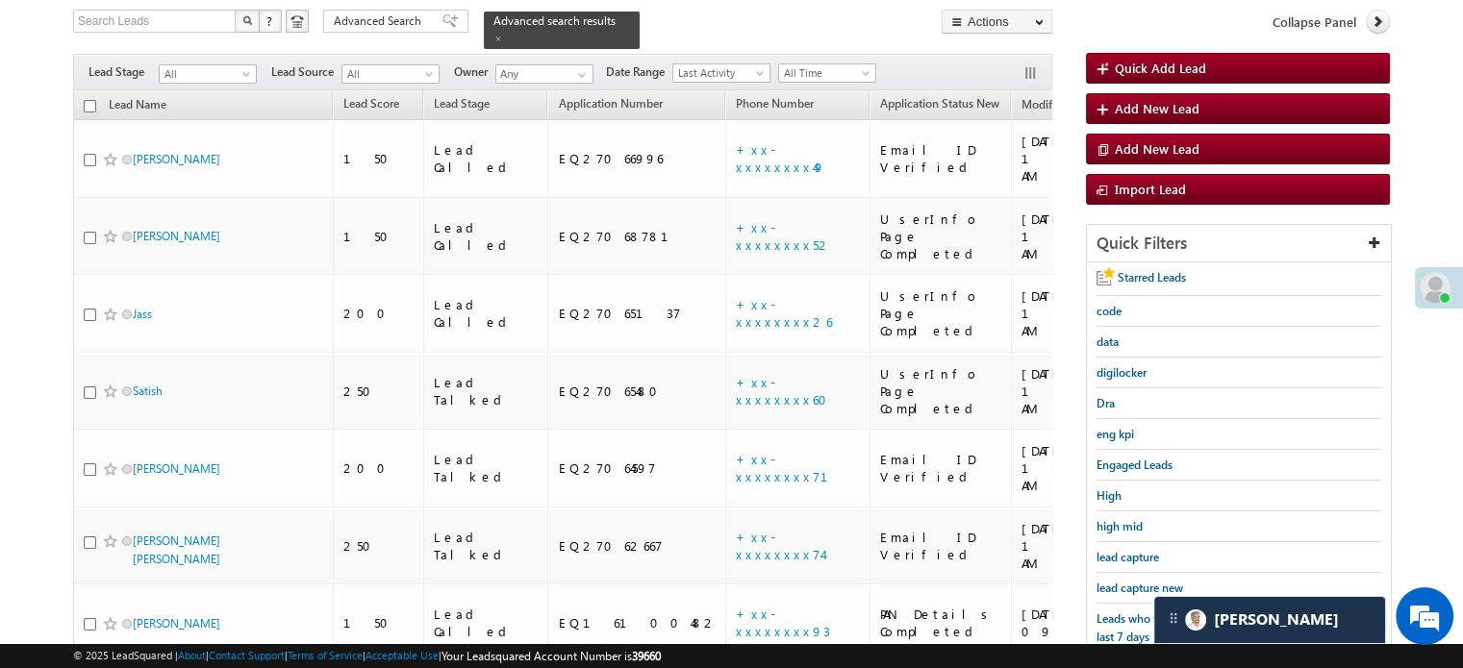
scroll to position [2256, 0]
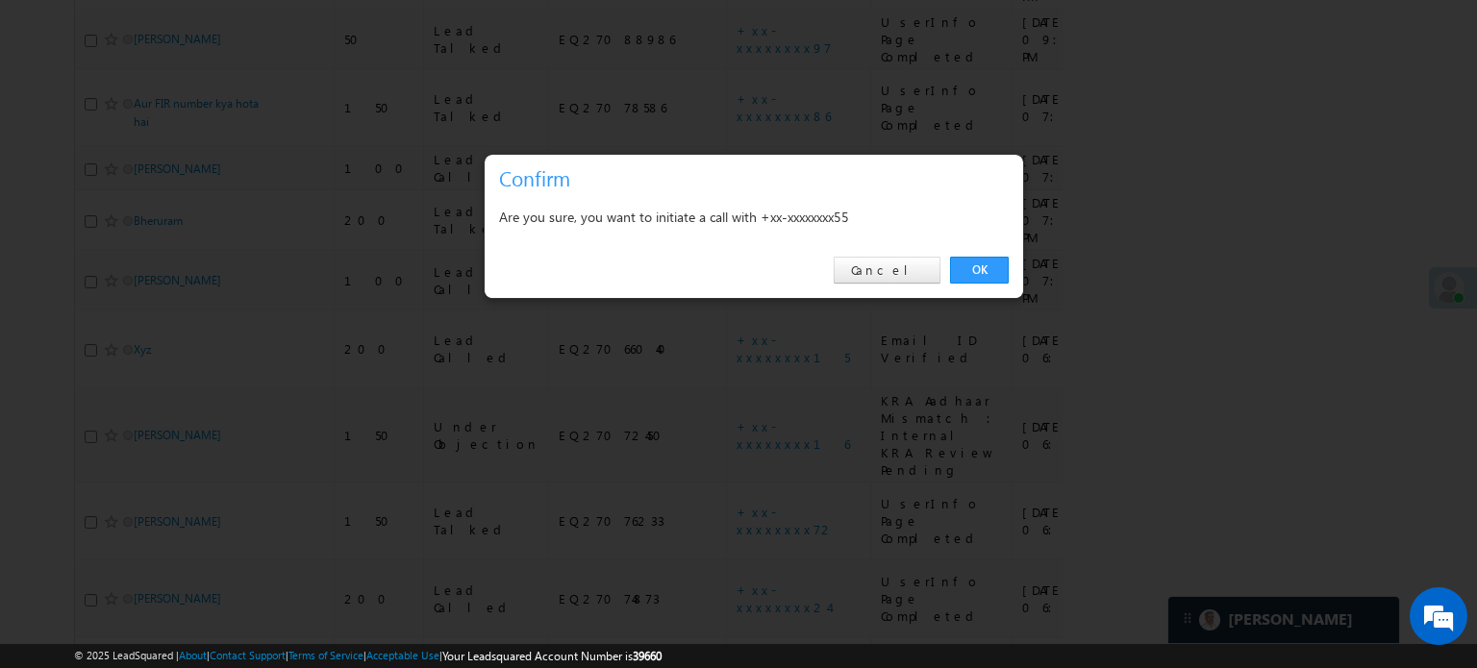
click at [966, 265] on link "OK" at bounding box center [979, 270] width 59 height 27
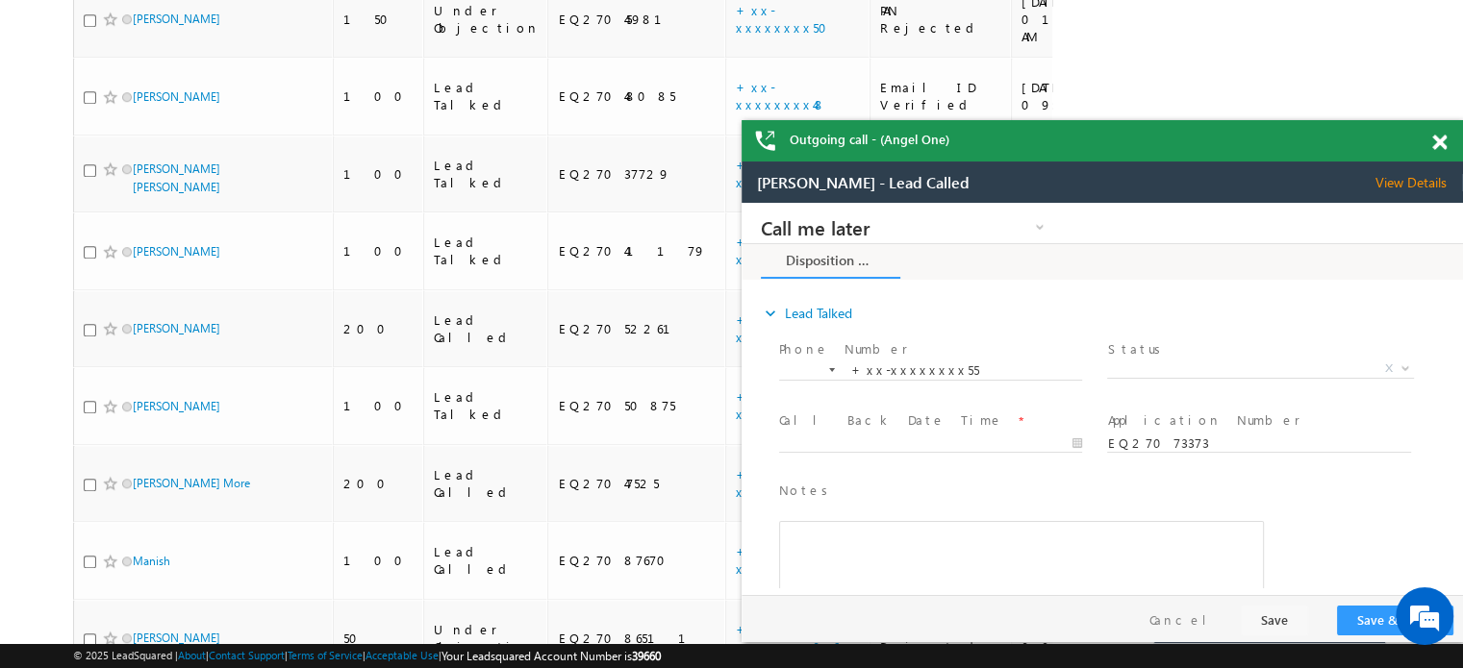
scroll to position [0, 0]
click at [1439, 138] on div "Outgoing call - (Angel One)" at bounding box center [1102, 140] width 721 height 41
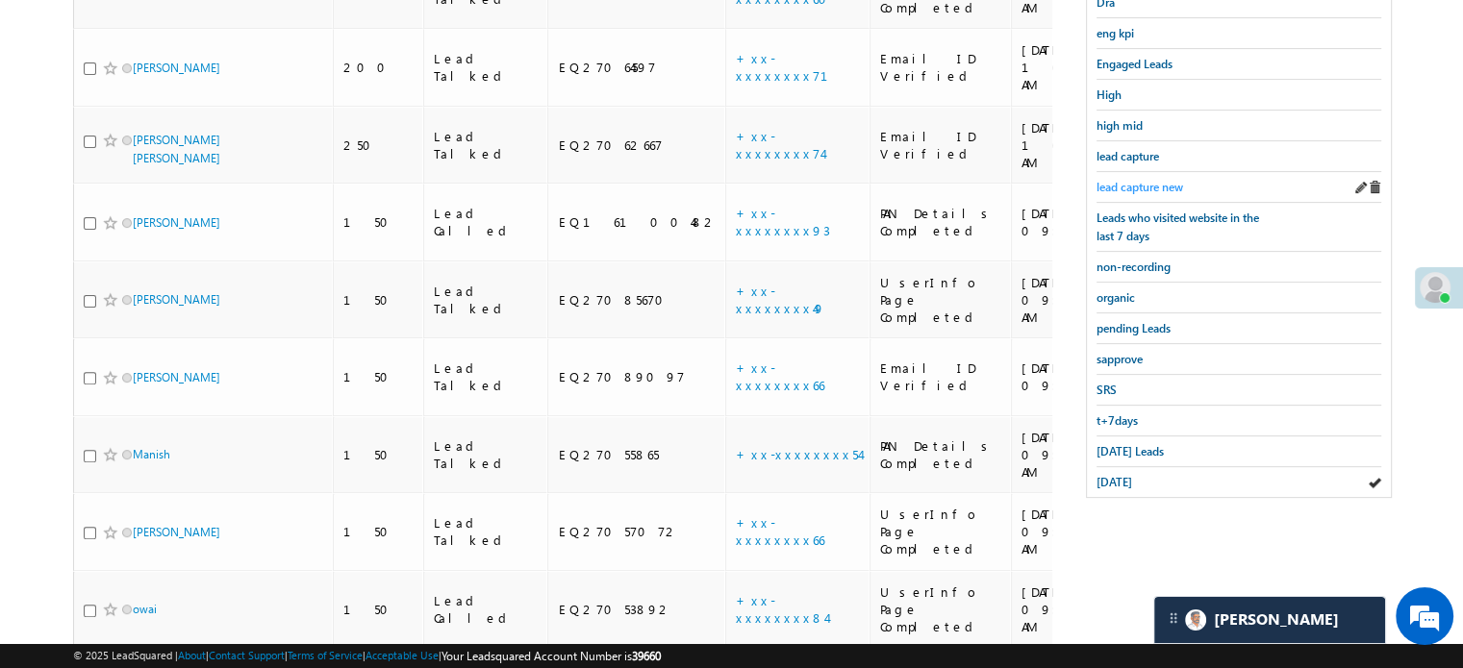
click at [1150, 184] on span "lead capture new" at bounding box center [1139, 187] width 87 height 14
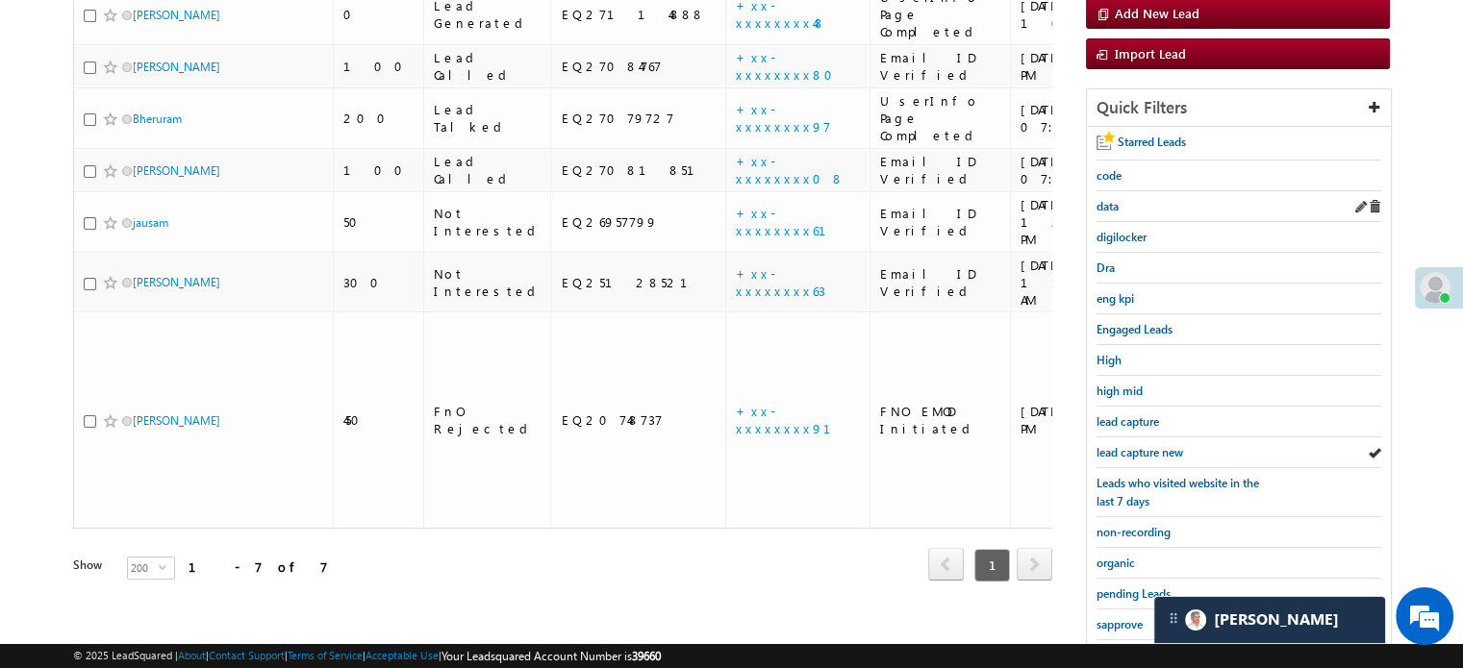
scroll to position [413, 0]
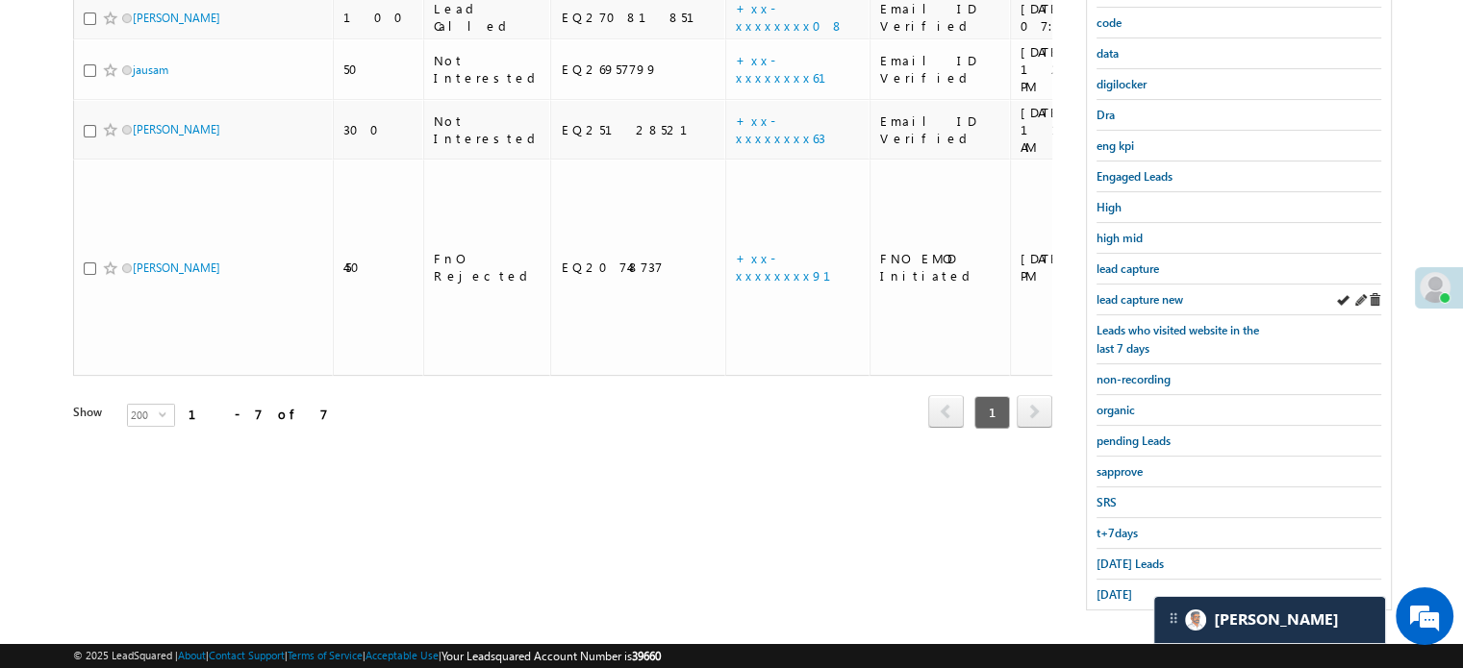
click at [1160, 303] on div "lead capture new" at bounding box center [1238, 300] width 285 height 31
click at [1152, 300] on span "lead capture new" at bounding box center [1139, 299] width 87 height 14
click at [1107, 558] on span "[DATE] Leads" at bounding box center [1129, 564] width 67 height 14
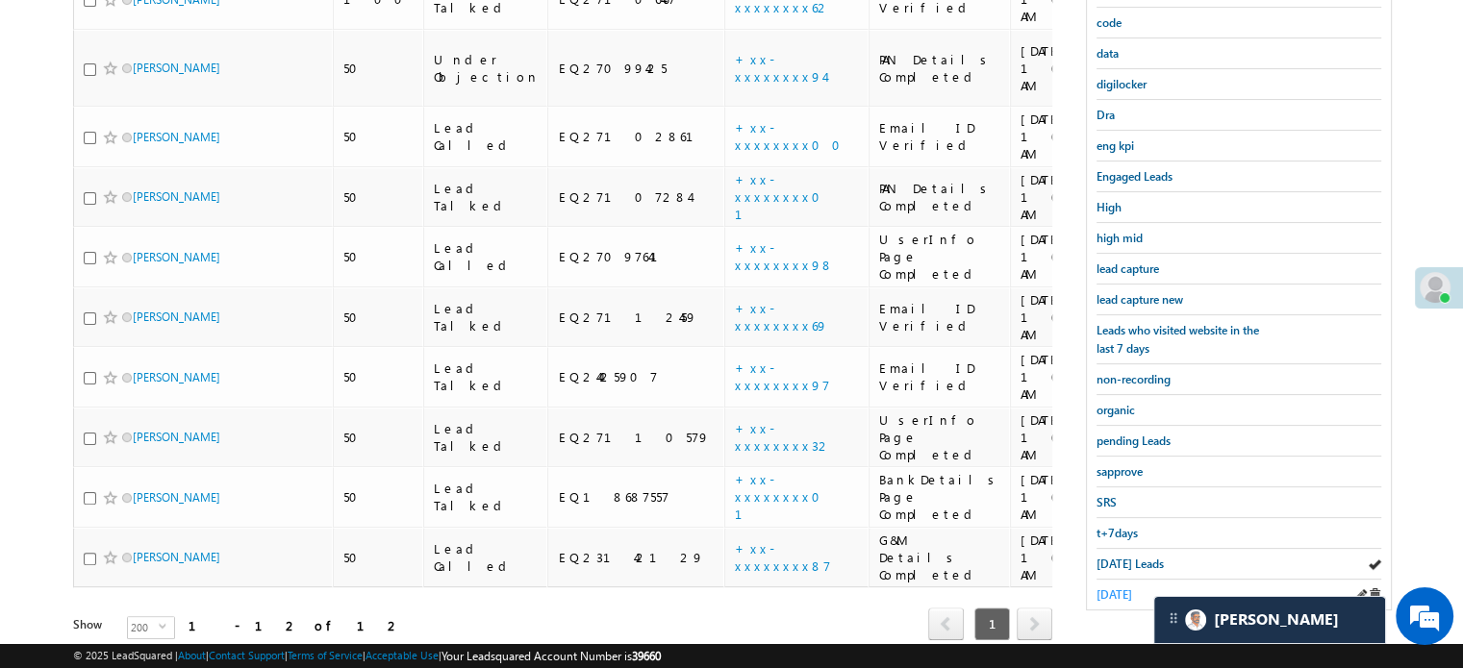
click at [1108, 588] on span "[DATE]" at bounding box center [1114, 595] width 36 height 14
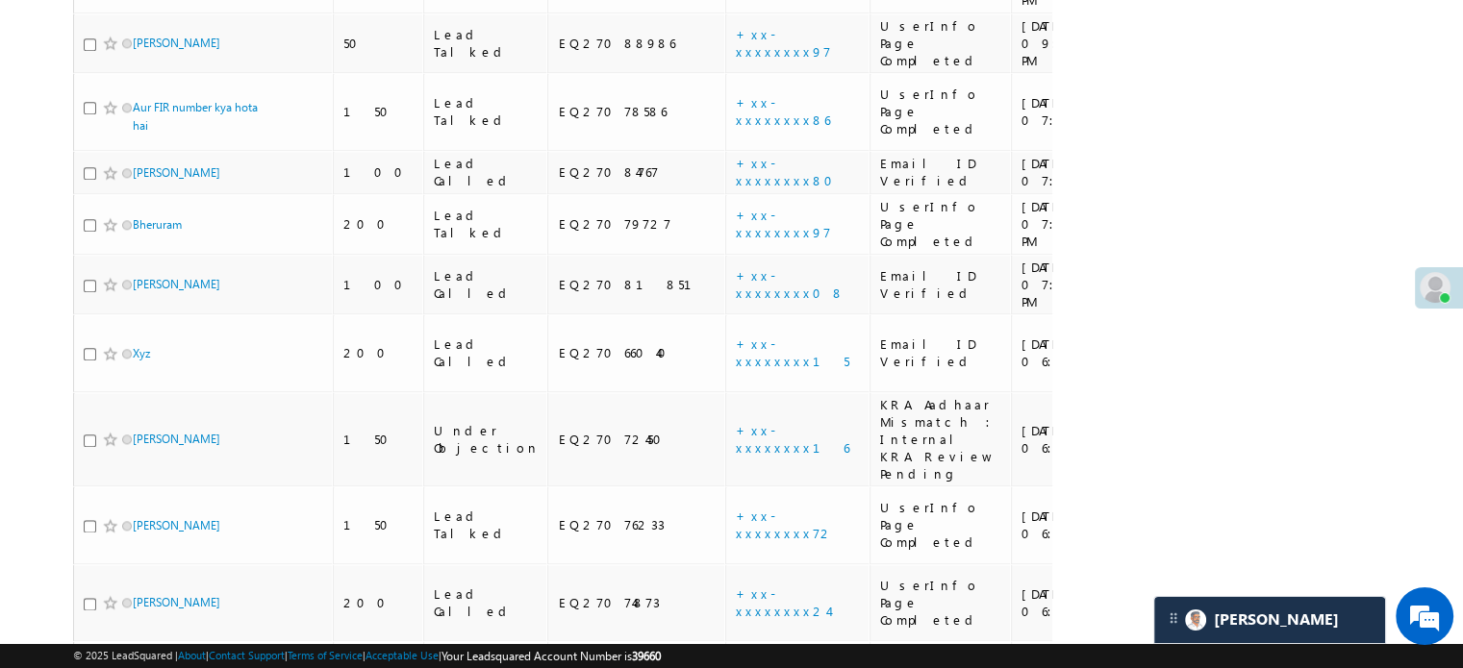
scroll to position [2256, 0]
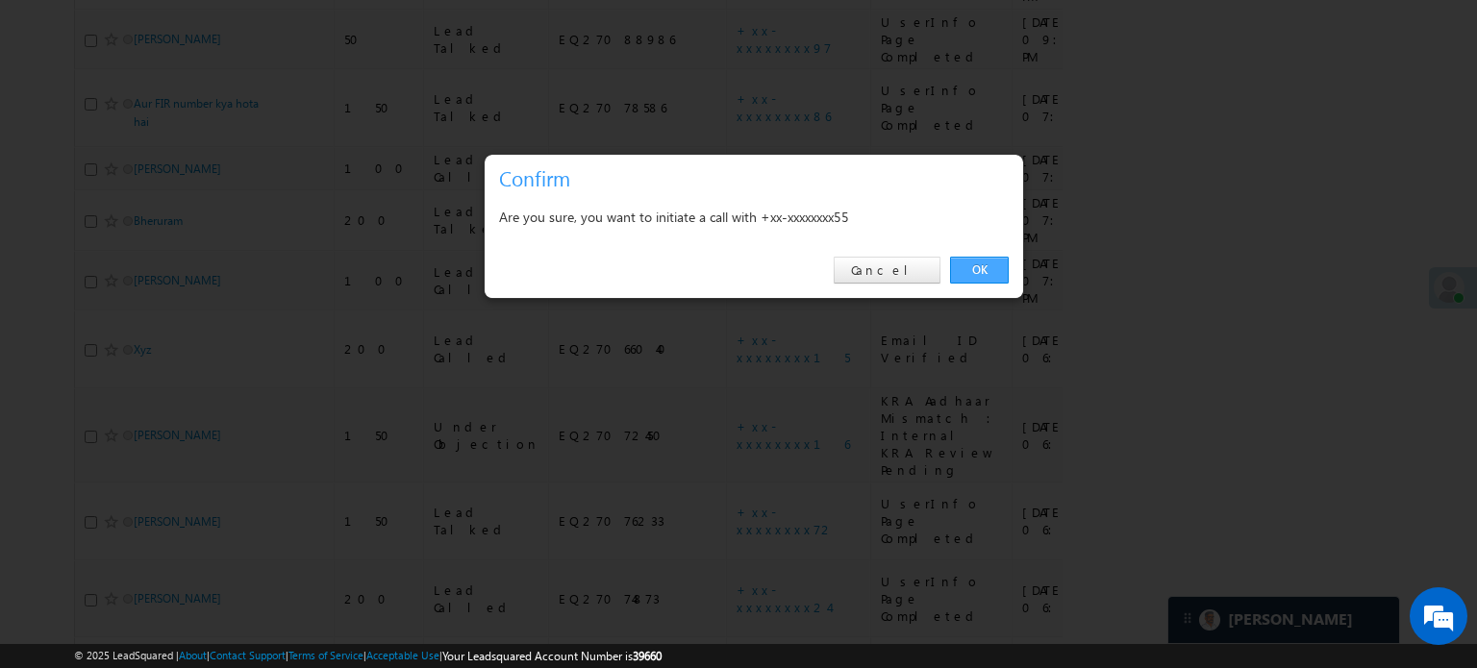
click at [962, 280] on link "OK" at bounding box center [979, 270] width 59 height 27
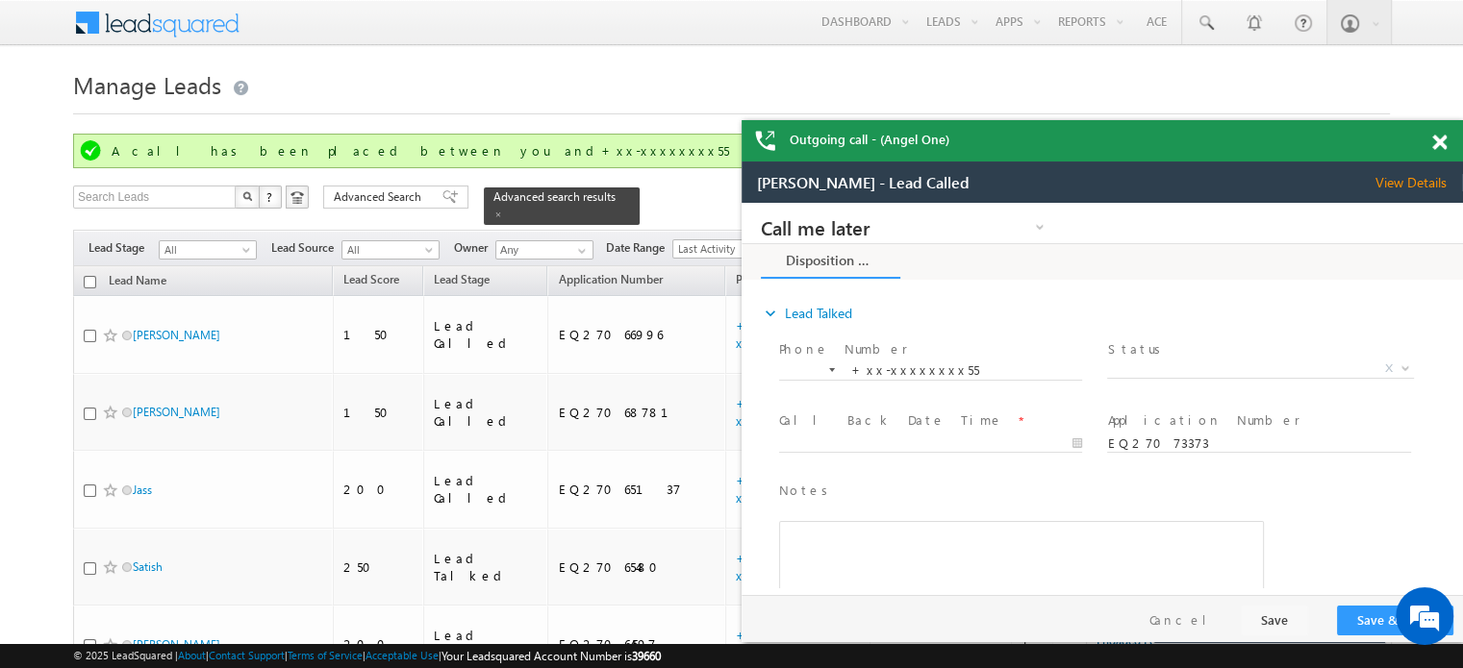
scroll to position [0, 0]
drag, startPoint x: 1442, startPoint y: 143, endPoint x: 1323, endPoint y: 264, distance: 169.3
click at [1443, 143] on span at bounding box center [1439, 143] width 14 height 16
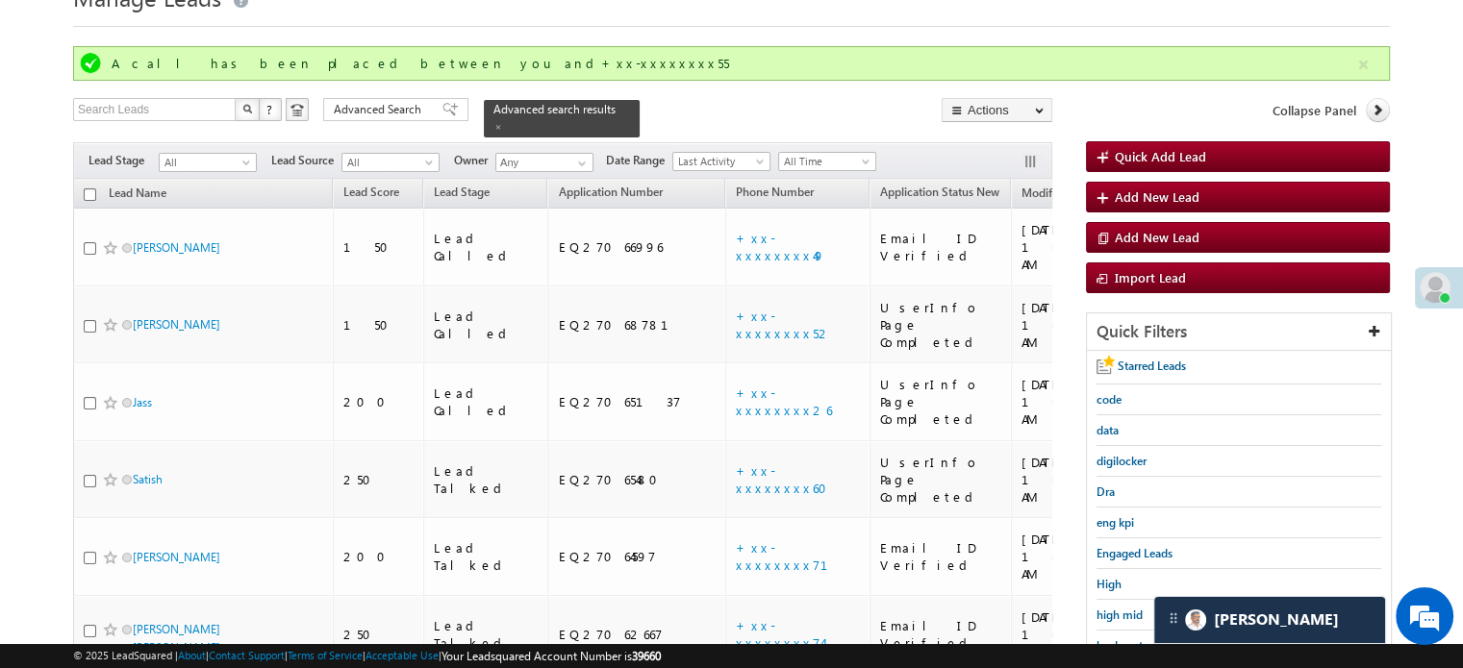
scroll to position [289, 0]
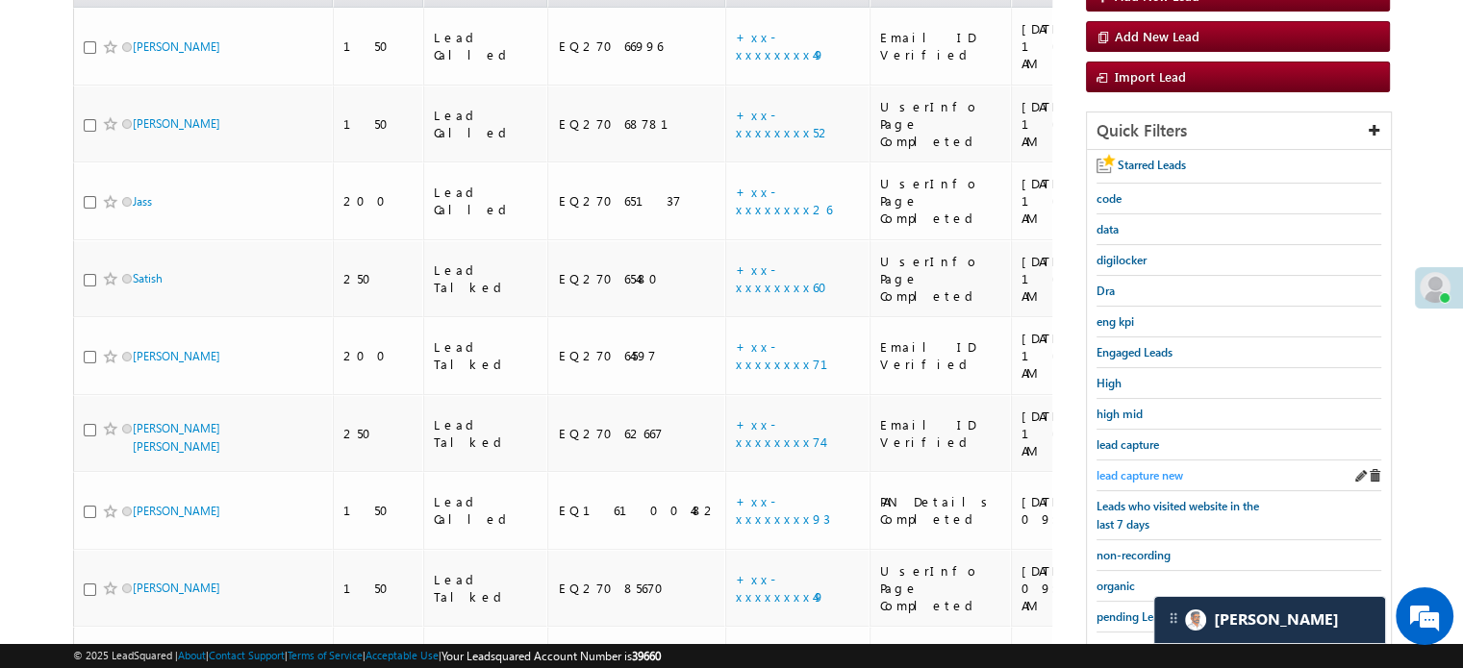
click at [1151, 472] on span "lead capture new" at bounding box center [1139, 475] width 87 height 14
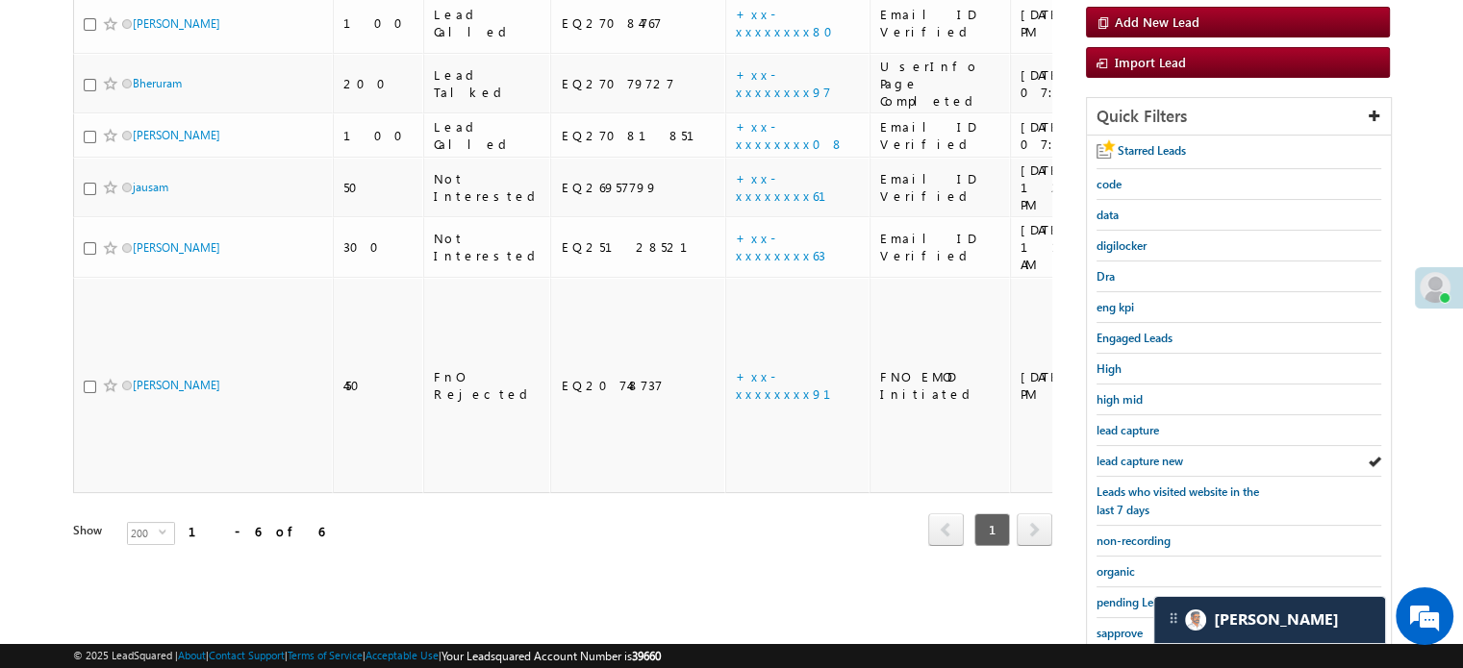
scroll to position [413, 0]
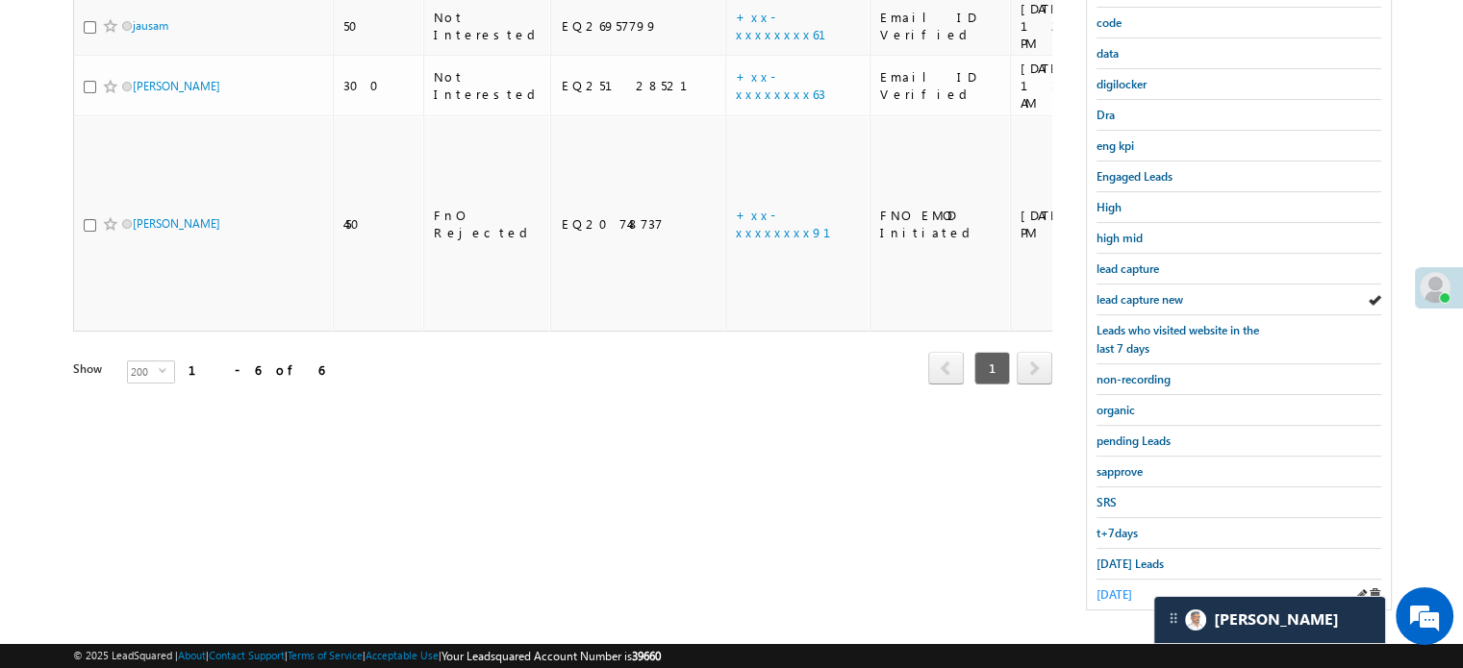
click at [1116, 588] on span "[DATE]" at bounding box center [1114, 595] width 36 height 14
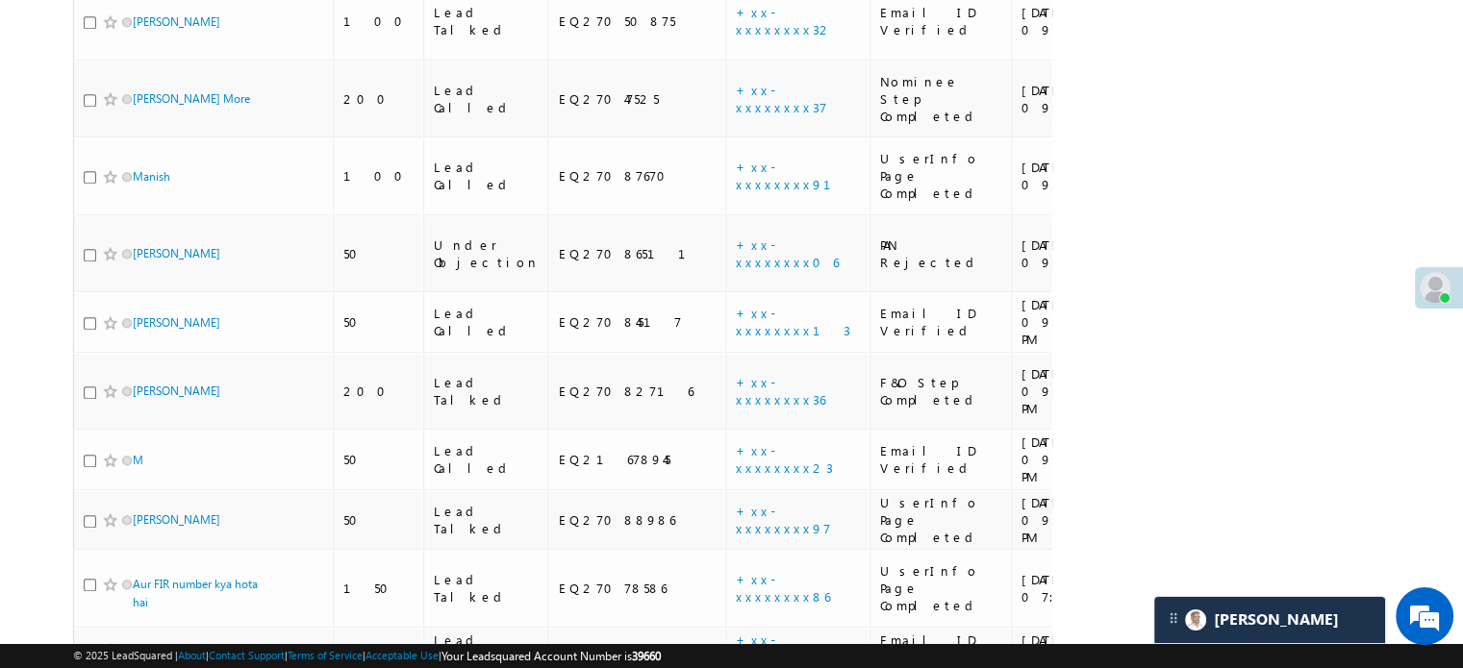
scroll to position [2160, 0]
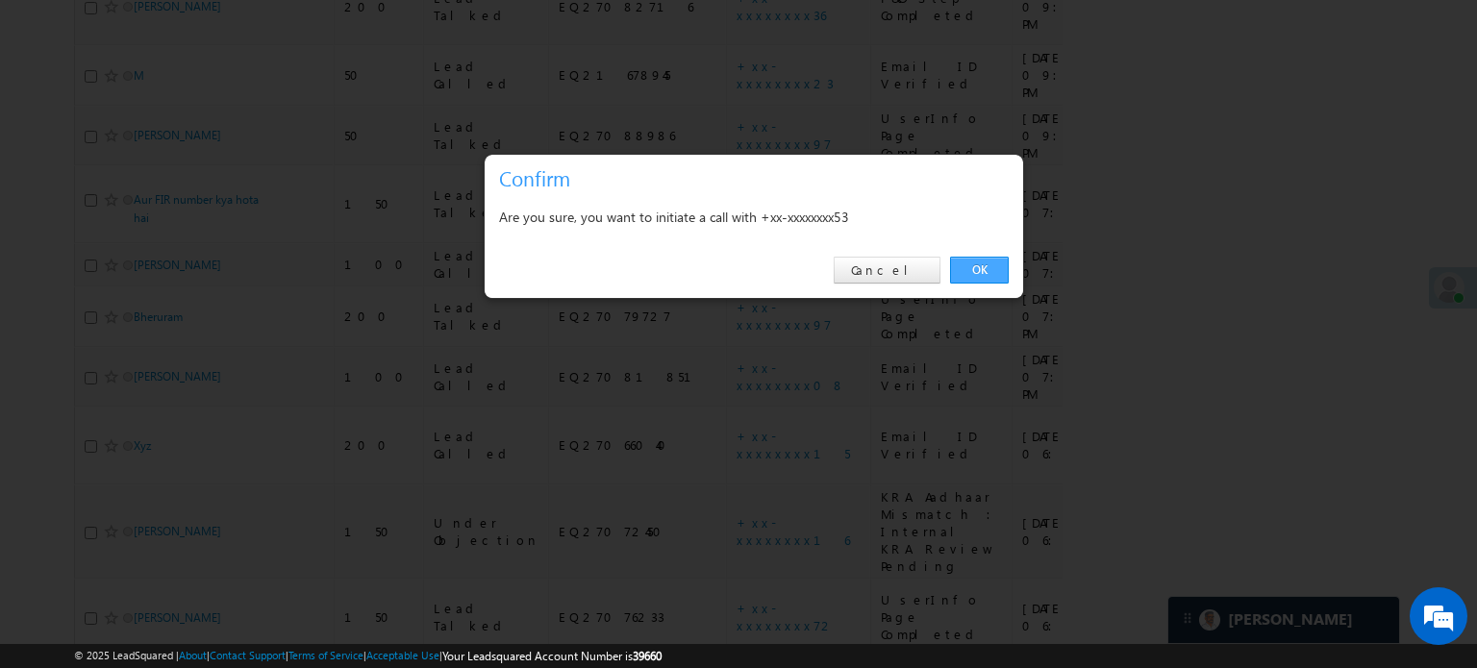
click at [968, 269] on link "OK" at bounding box center [979, 270] width 59 height 27
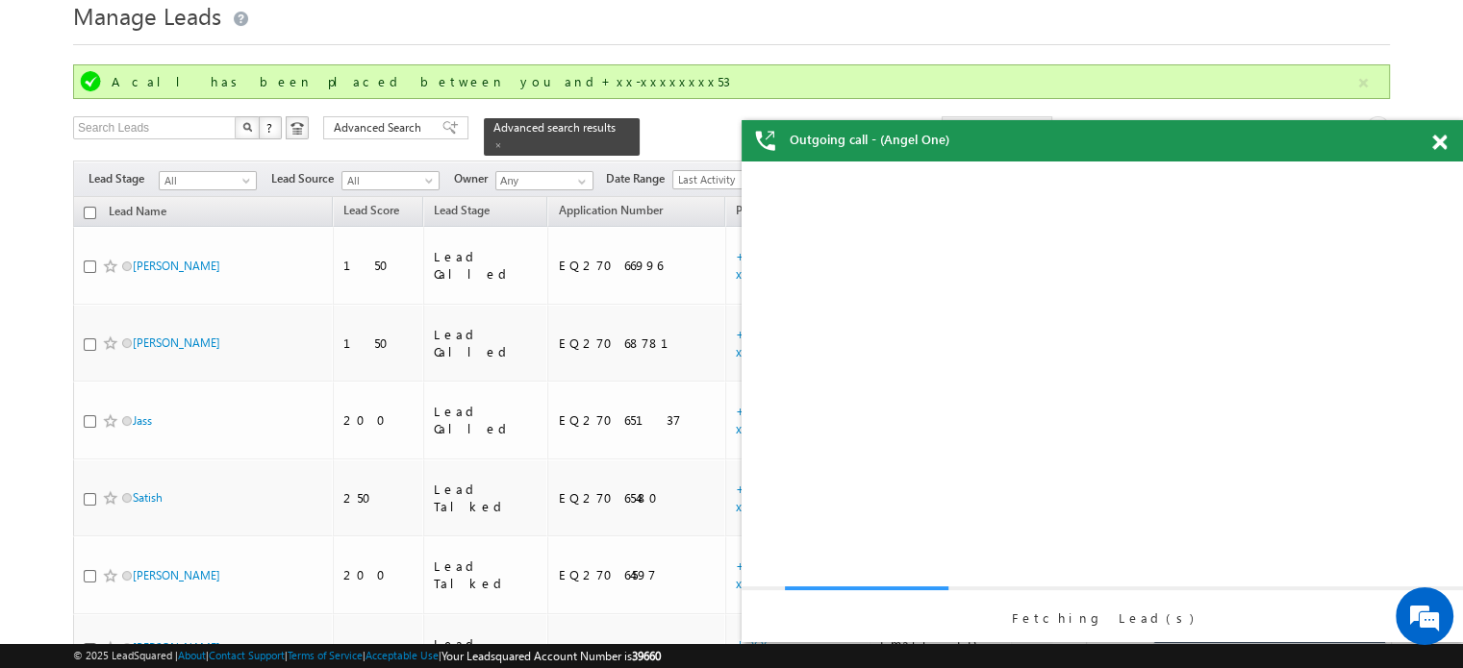
scroll to position [0, 0]
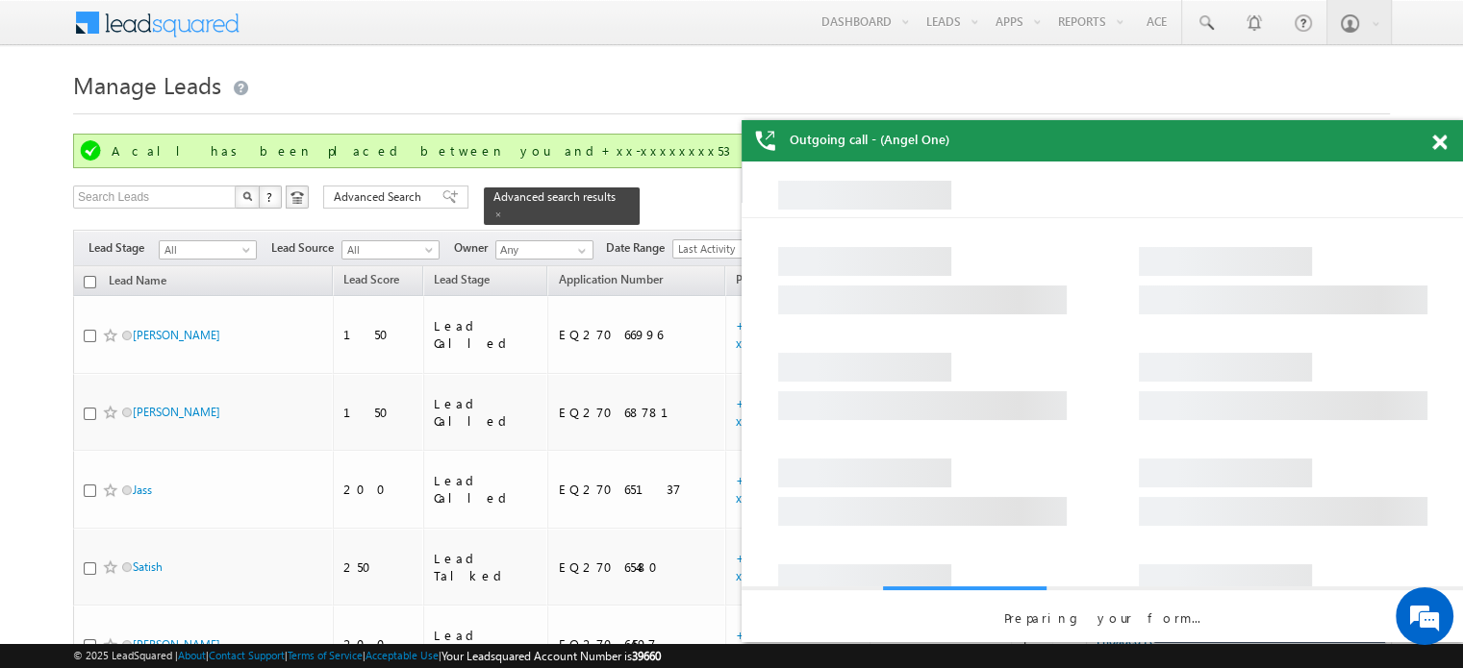
click at [1443, 147] on div "Outgoing call - (Angel One)" at bounding box center [1102, 140] width 721 height 41
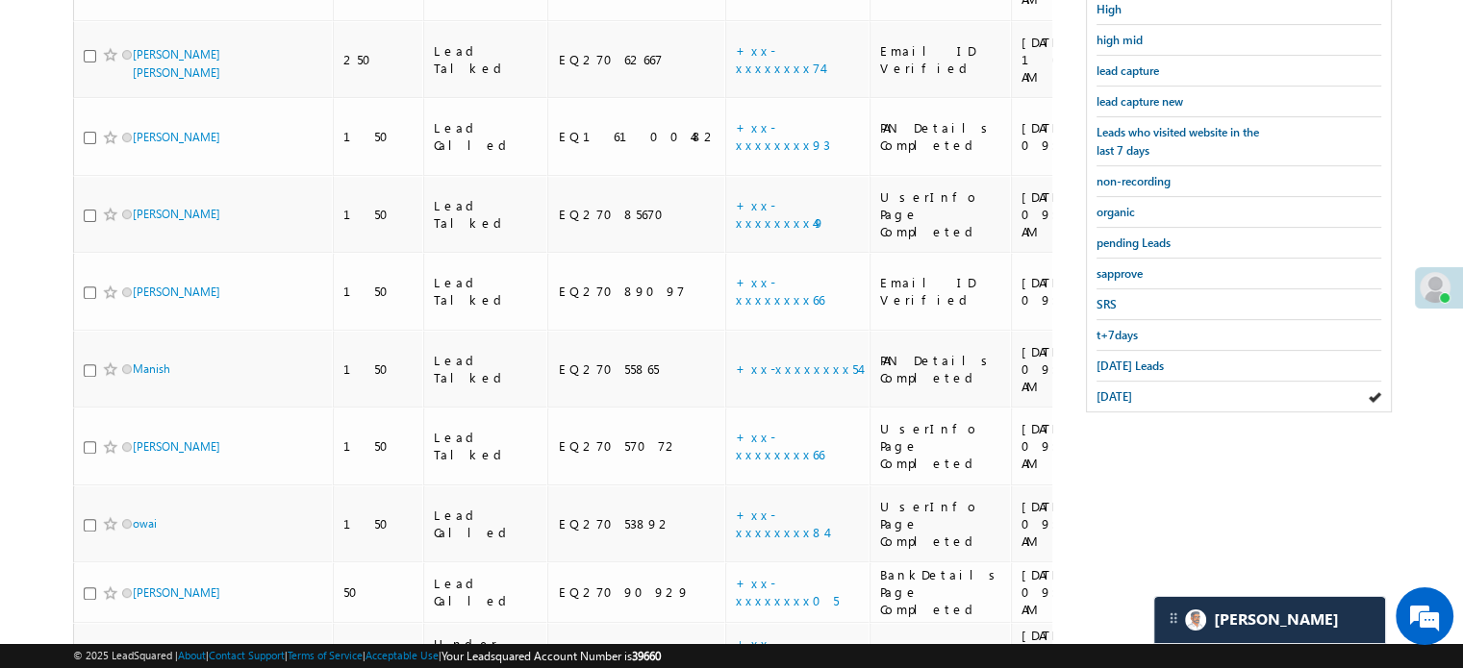
scroll to position [2308, 0]
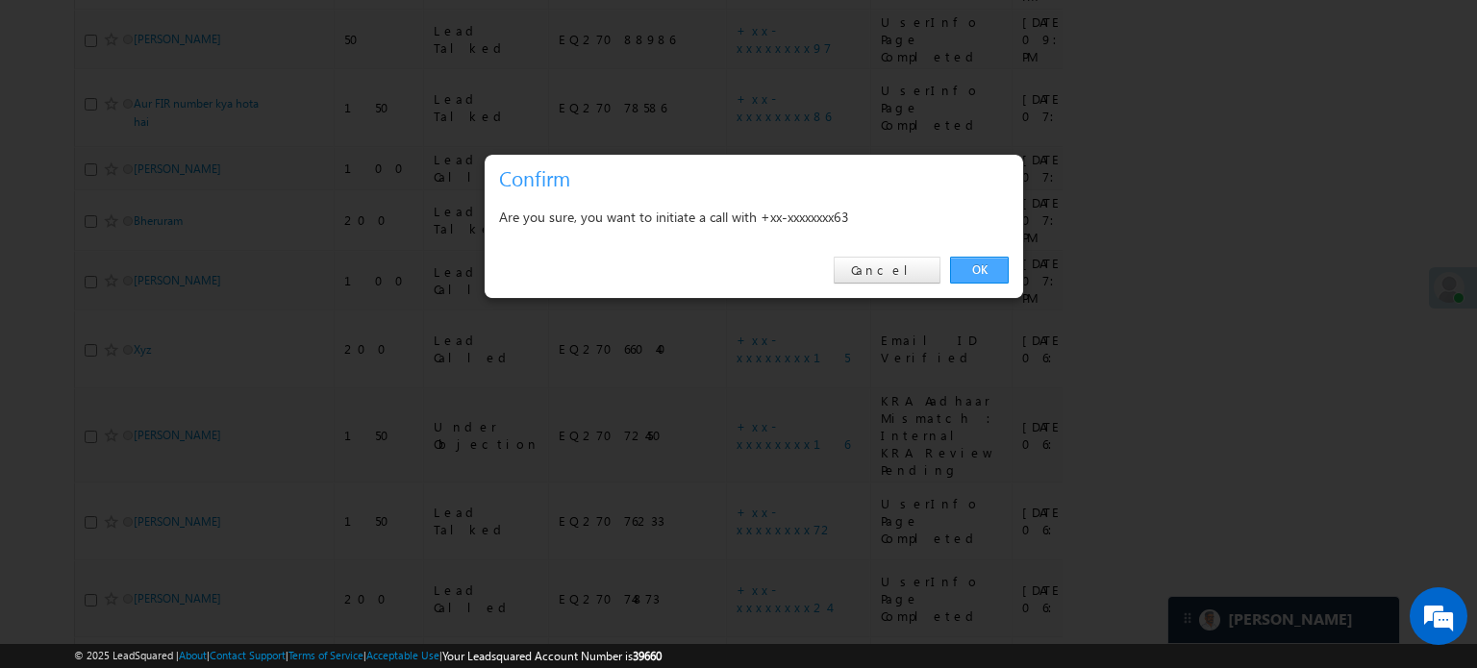
click at [966, 261] on link "OK" at bounding box center [979, 270] width 59 height 27
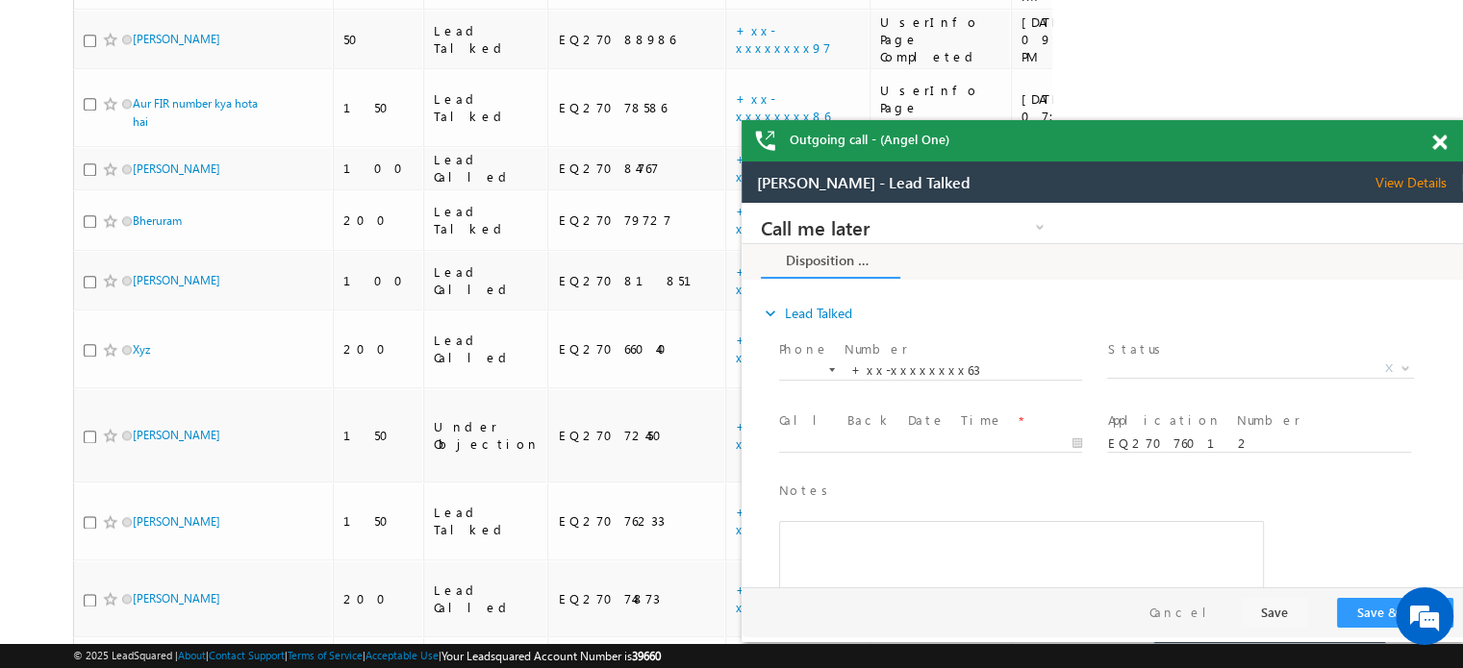
scroll to position [0, 0]
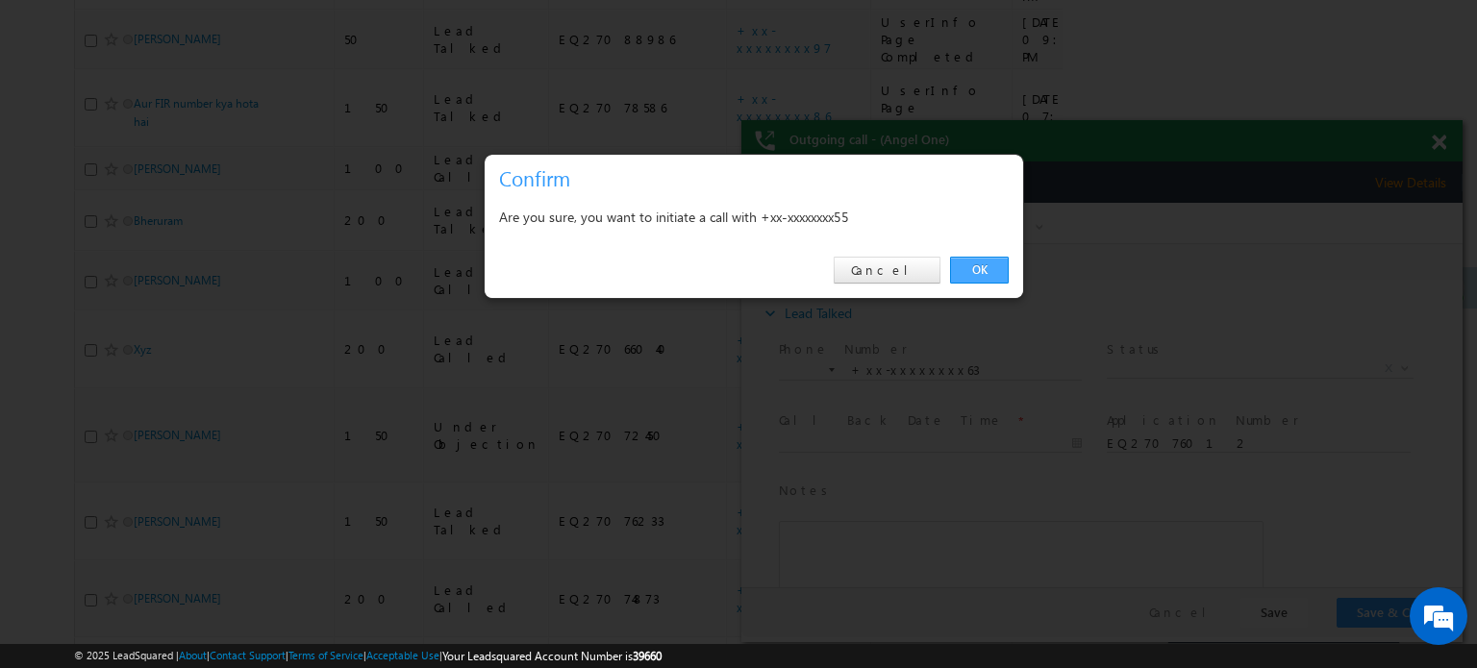
click at [983, 266] on link "OK" at bounding box center [979, 270] width 59 height 27
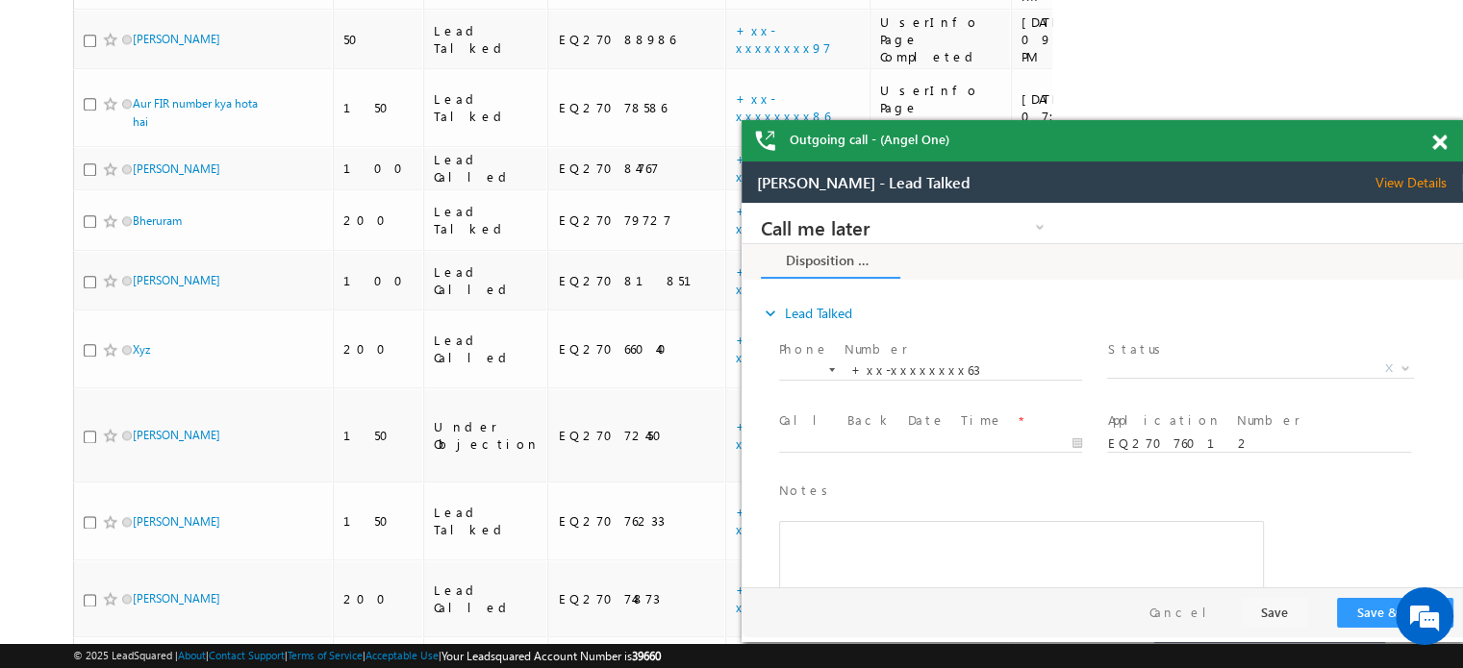
click at [1438, 138] on span at bounding box center [1439, 143] width 14 height 16
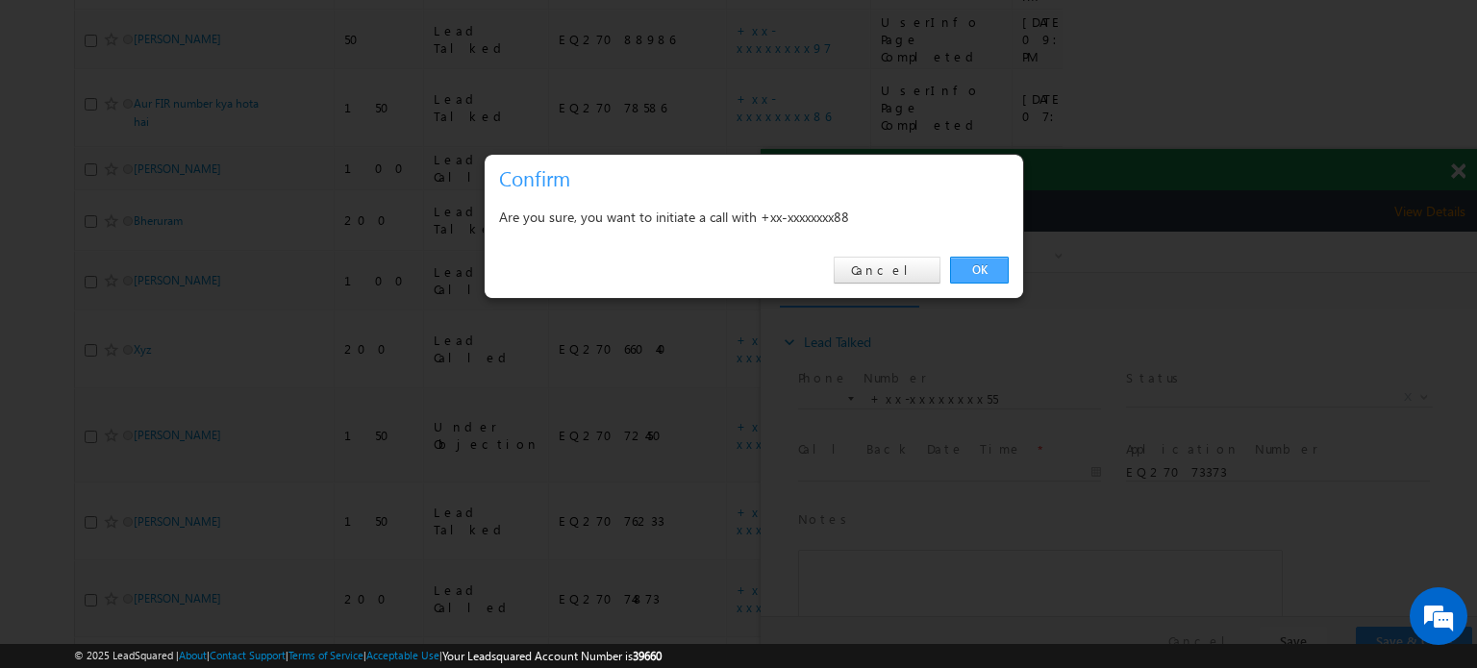
click at [993, 275] on link "OK" at bounding box center [979, 270] width 59 height 27
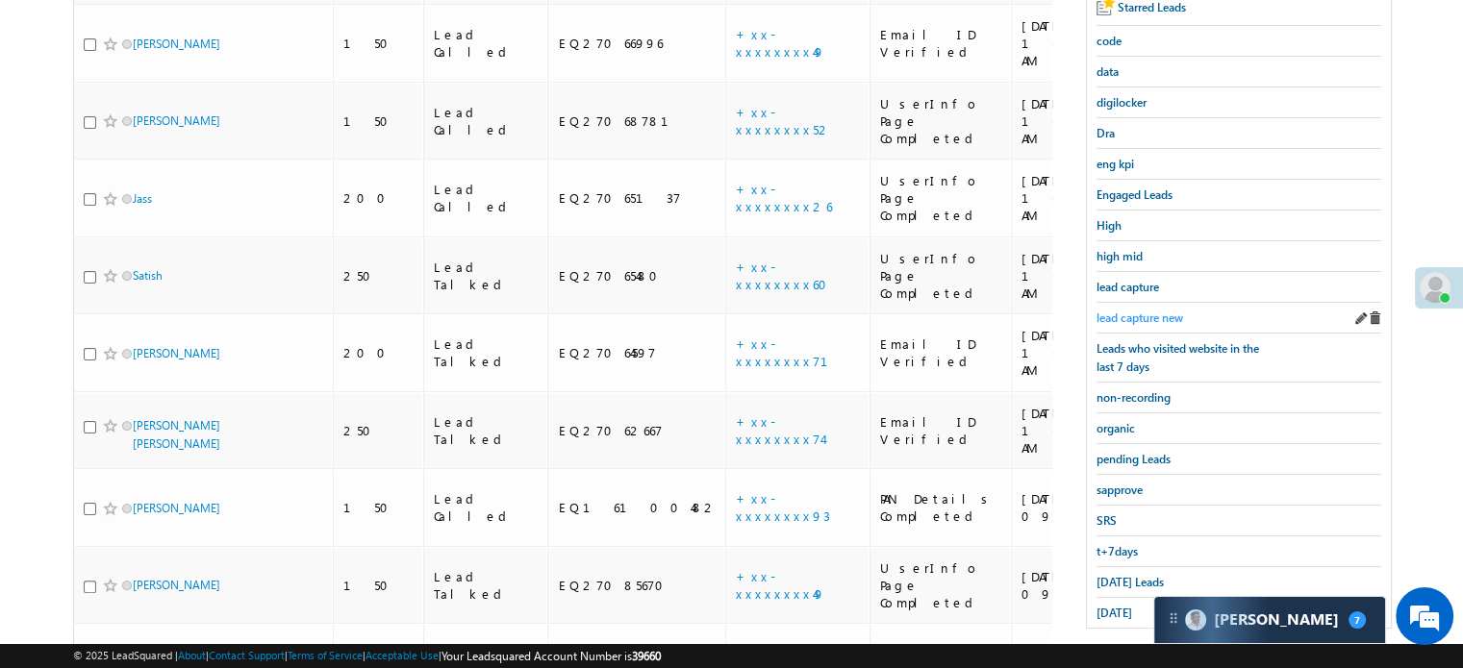
click at [1152, 318] on span "lead capture new" at bounding box center [1139, 318] width 87 height 14
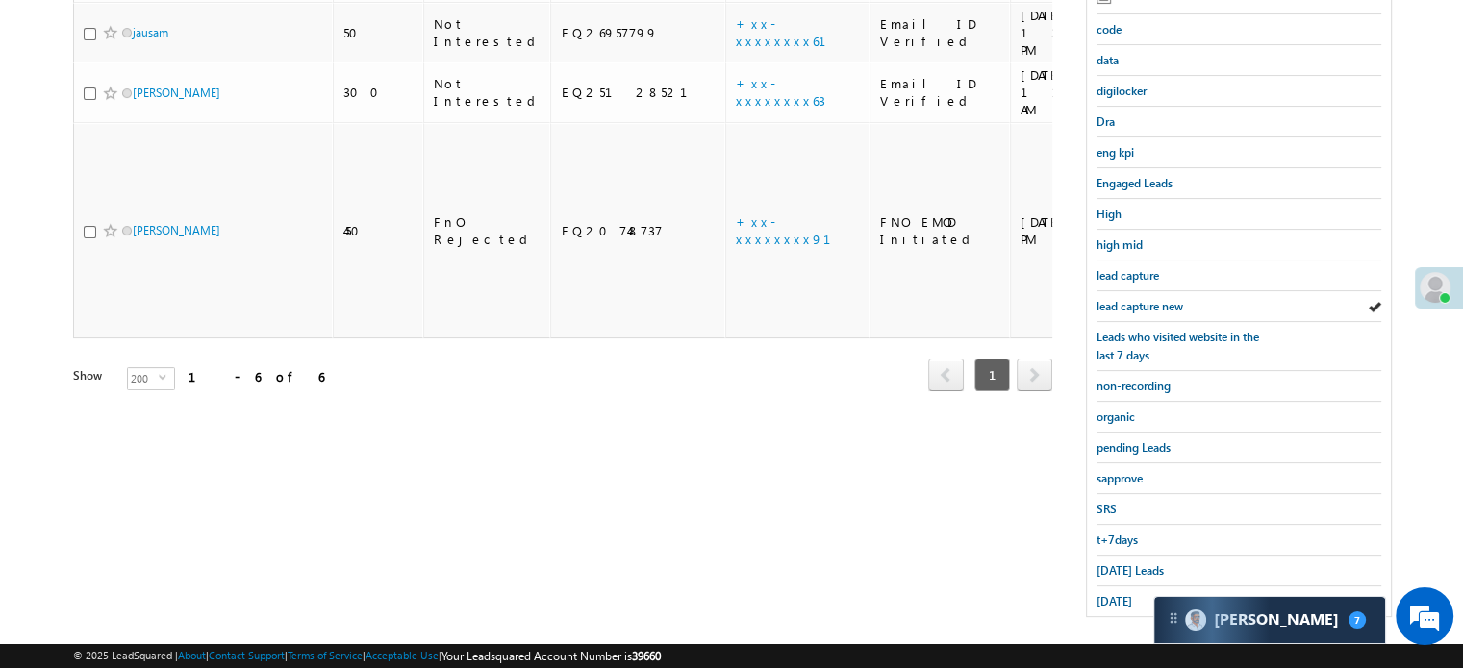
scroll to position [413, 0]
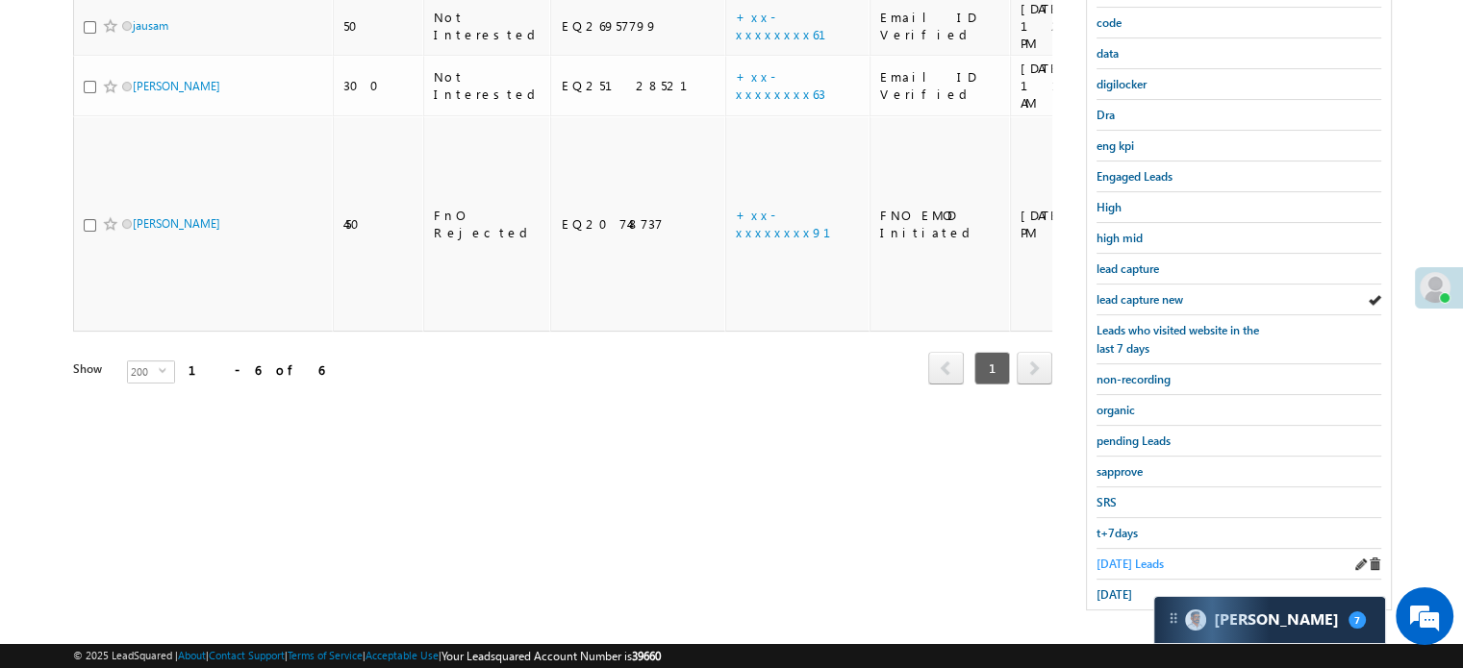
click at [1118, 557] on span "[DATE] Leads" at bounding box center [1129, 564] width 67 height 14
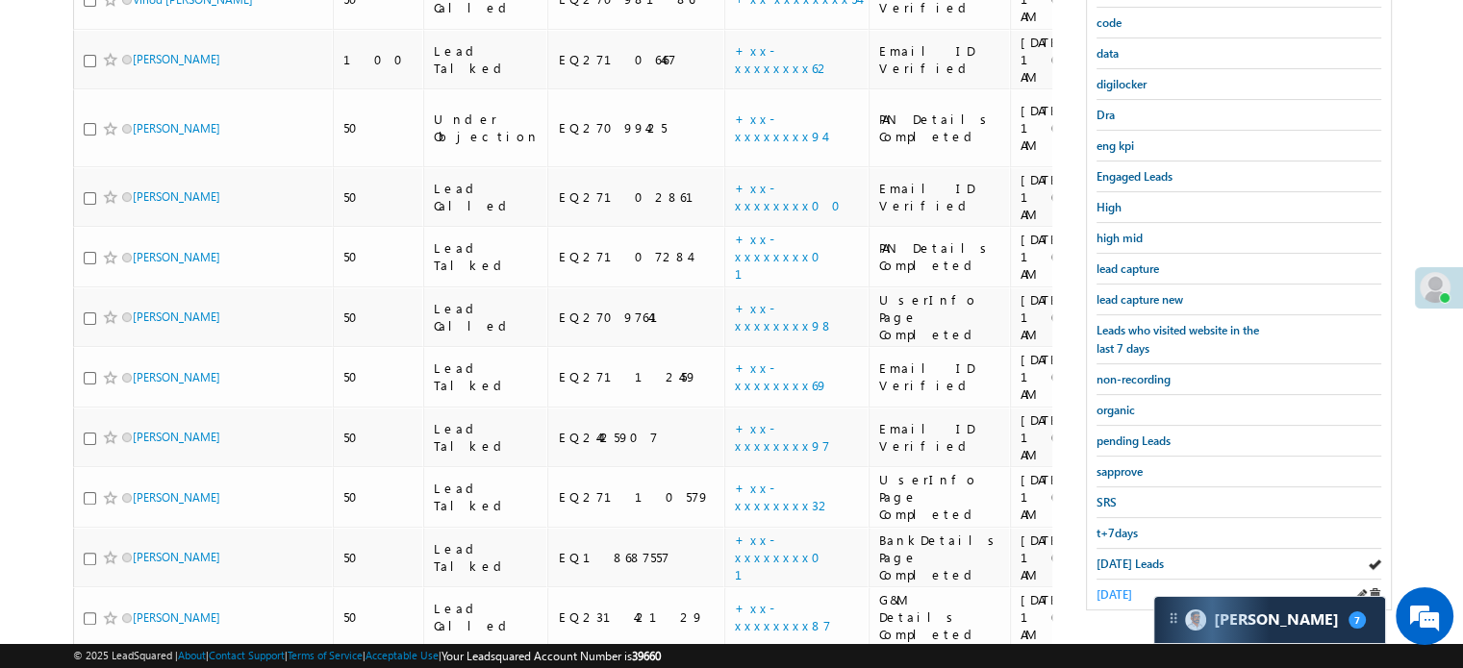
click at [1111, 588] on span "[DATE]" at bounding box center [1114, 595] width 36 height 14
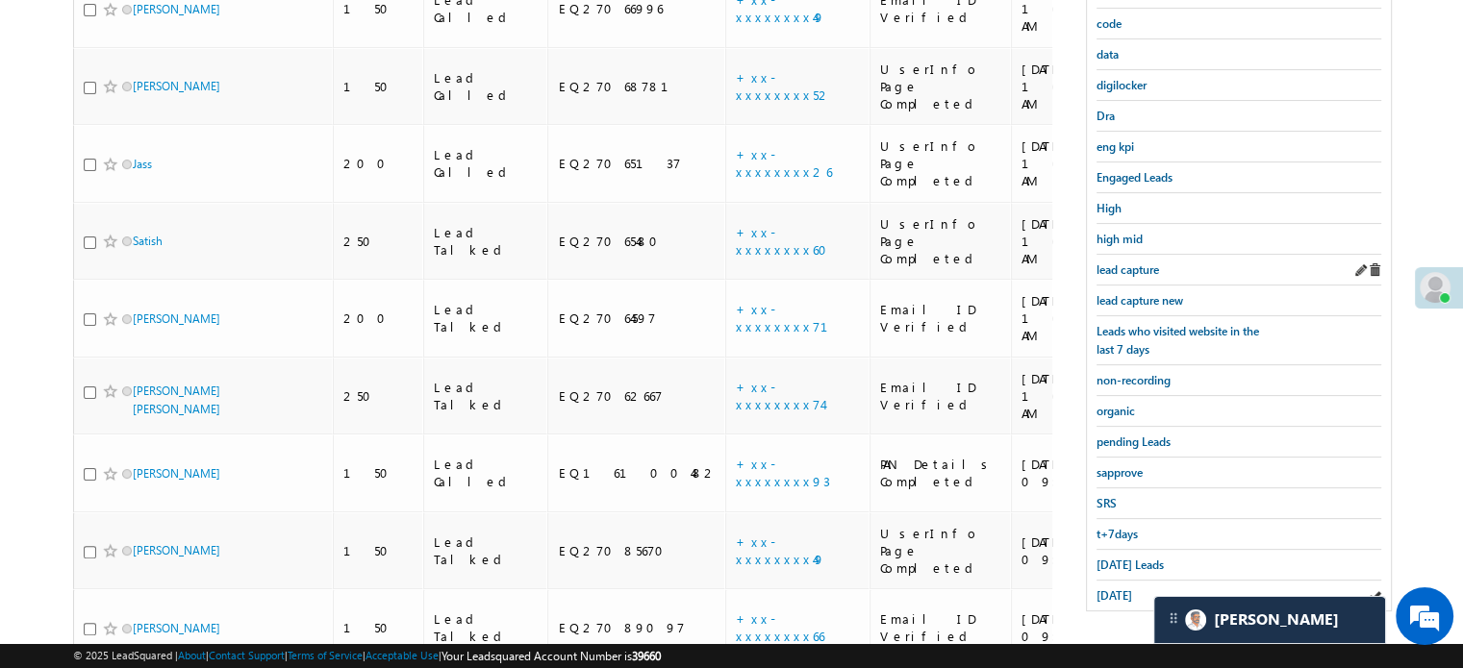
scroll to position [140, 0]
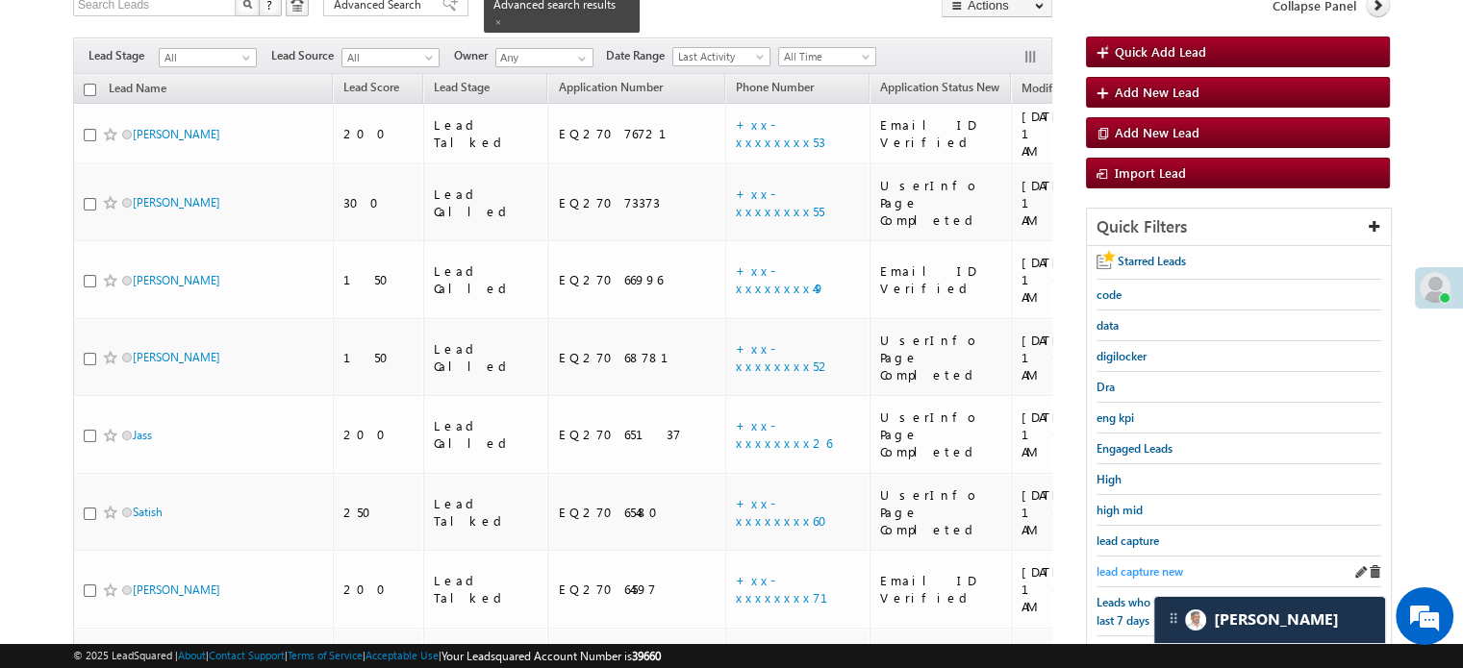
click at [1137, 565] on span "lead capture new" at bounding box center [1139, 572] width 87 height 14
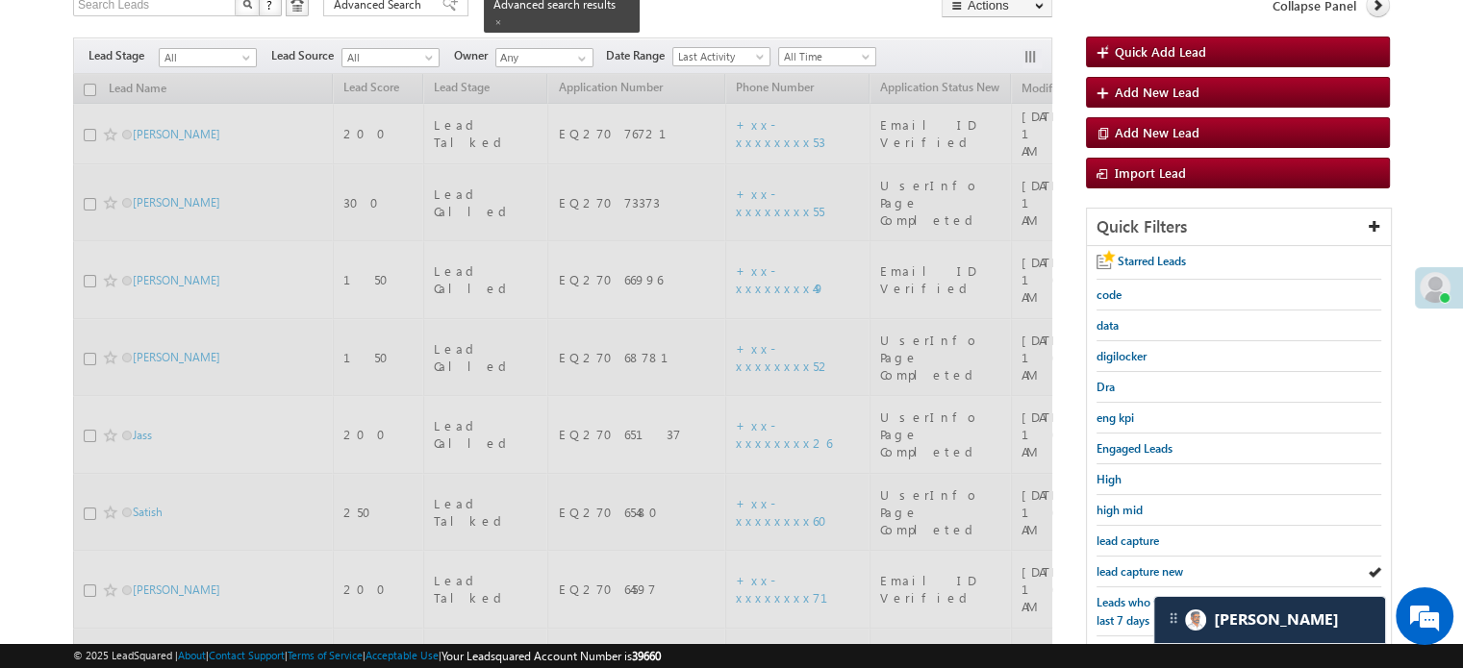
click at [1137, 565] on span "lead capture new" at bounding box center [1139, 572] width 87 height 14
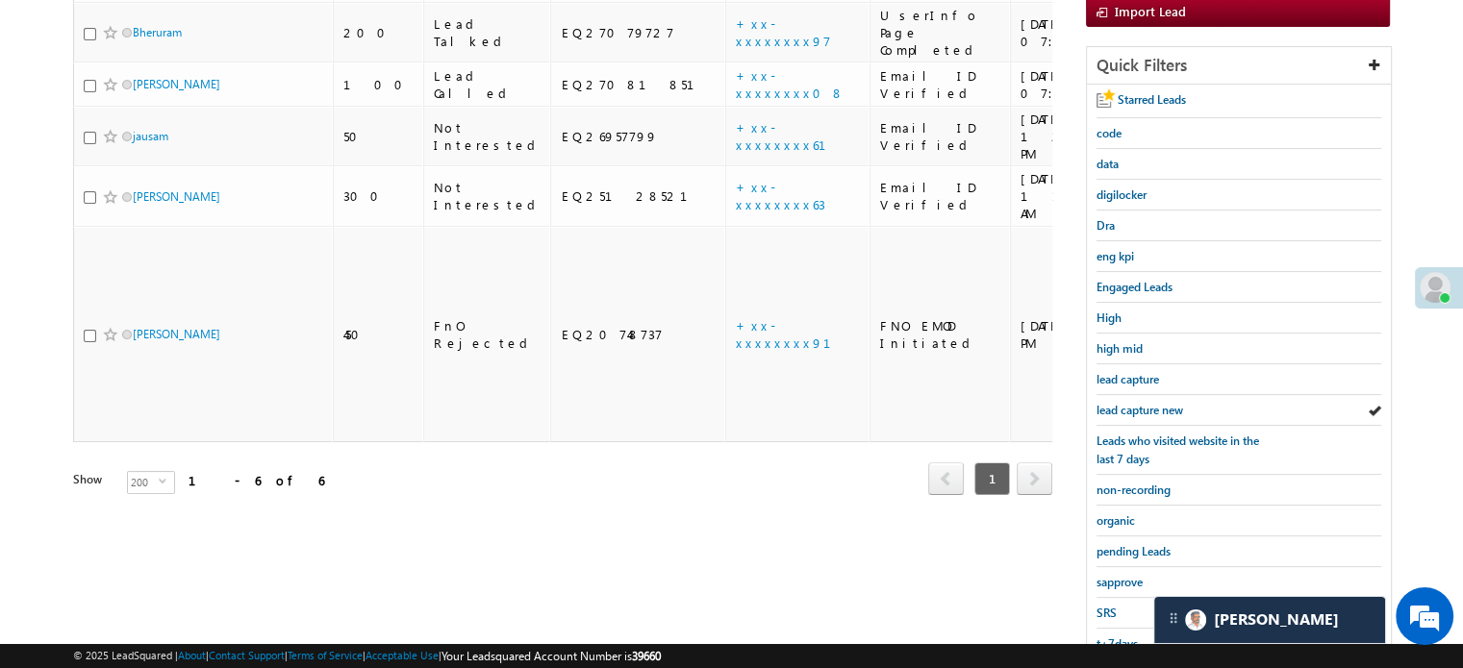
scroll to position [413, 0]
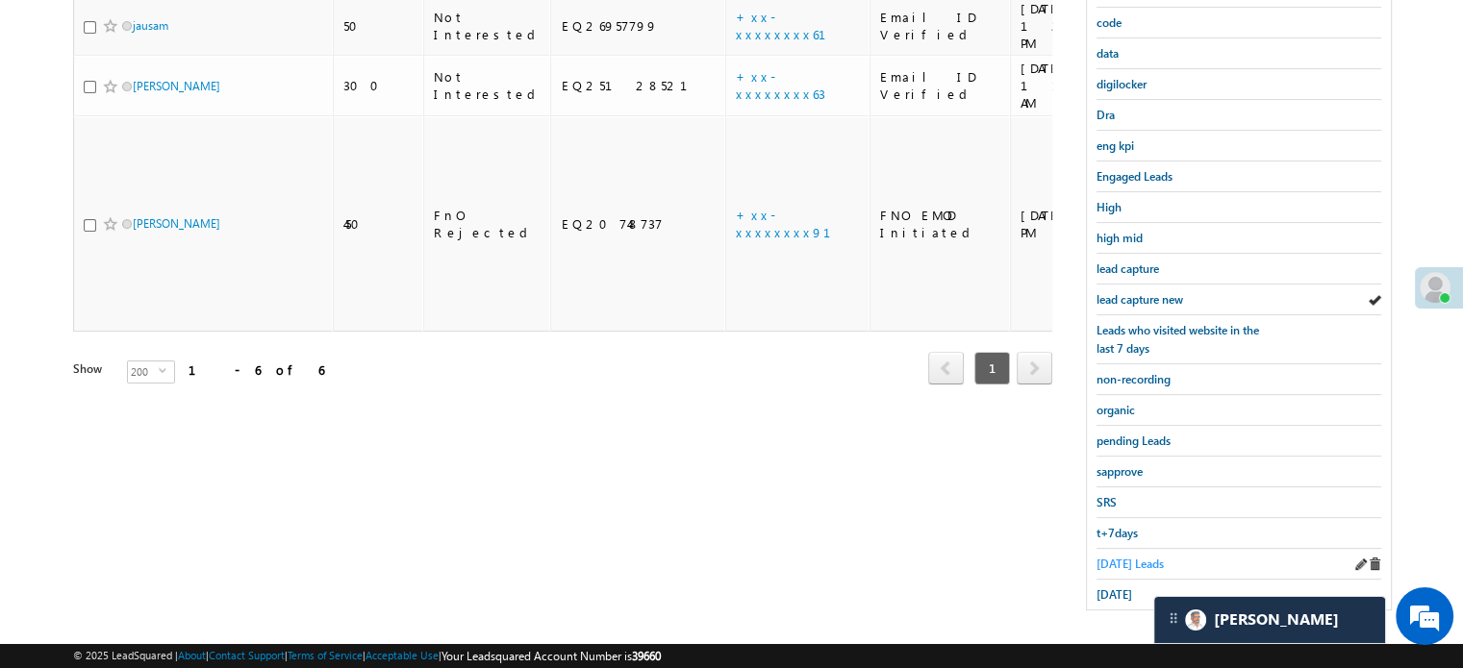
click at [1127, 557] on span "[DATE] Leads" at bounding box center [1129, 564] width 67 height 14
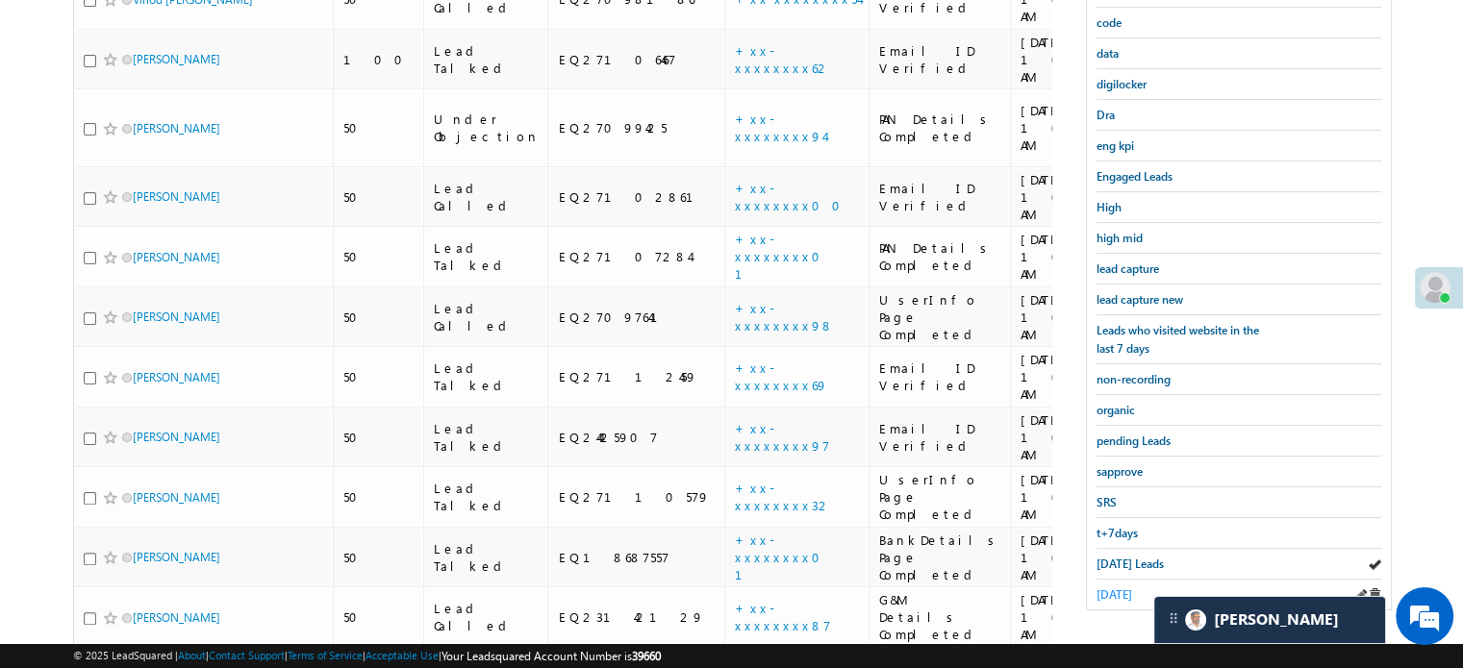
click at [1127, 588] on span "[DATE]" at bounding box center [1114, 595] width 36 height 14
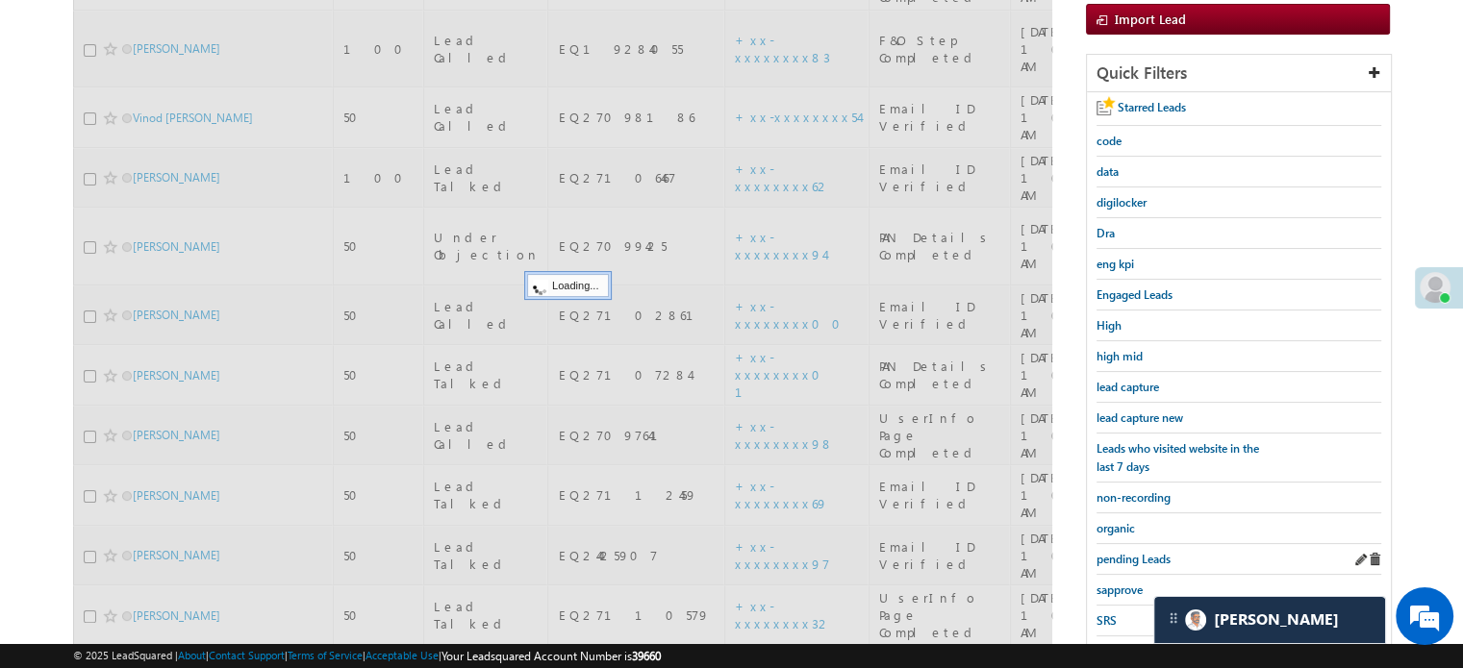
scroll to position [28, 0]
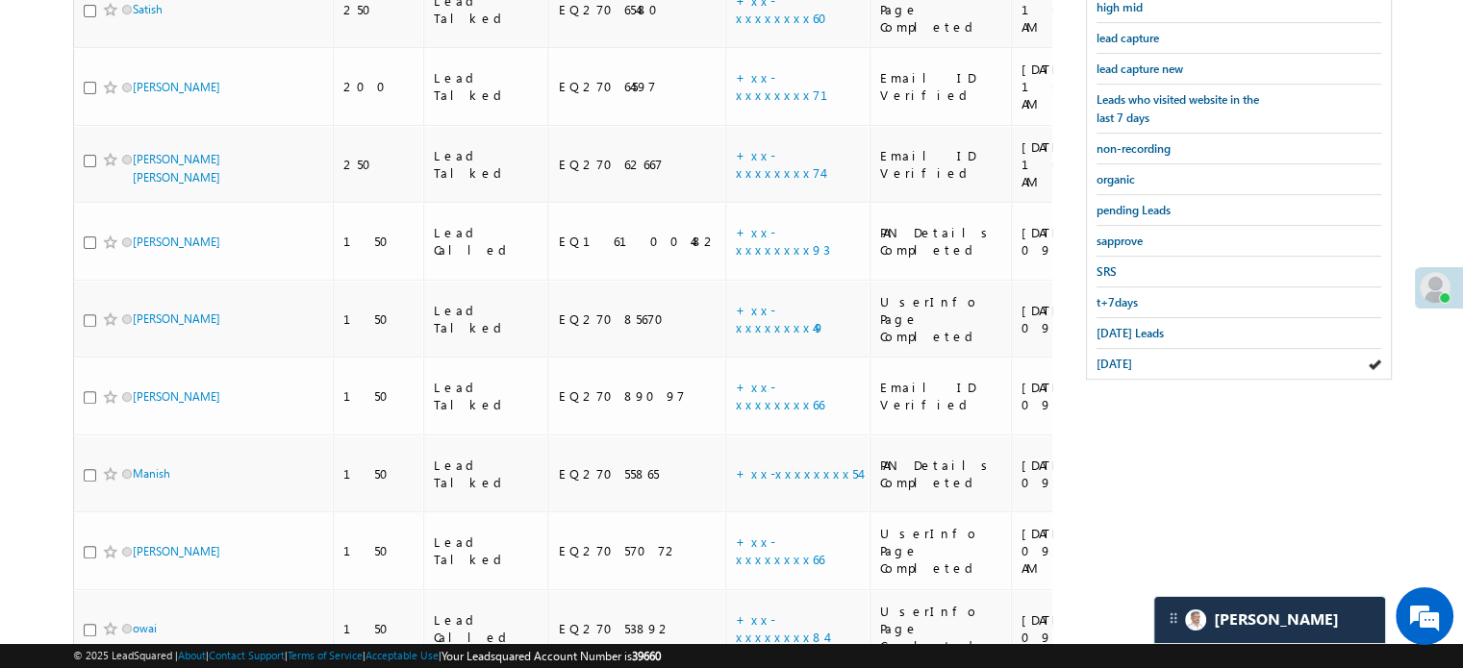
drag, startPoint x: 1434, startPoint y: 96, endPoint x: 1476, endPoint y: 714, distance: 618.9
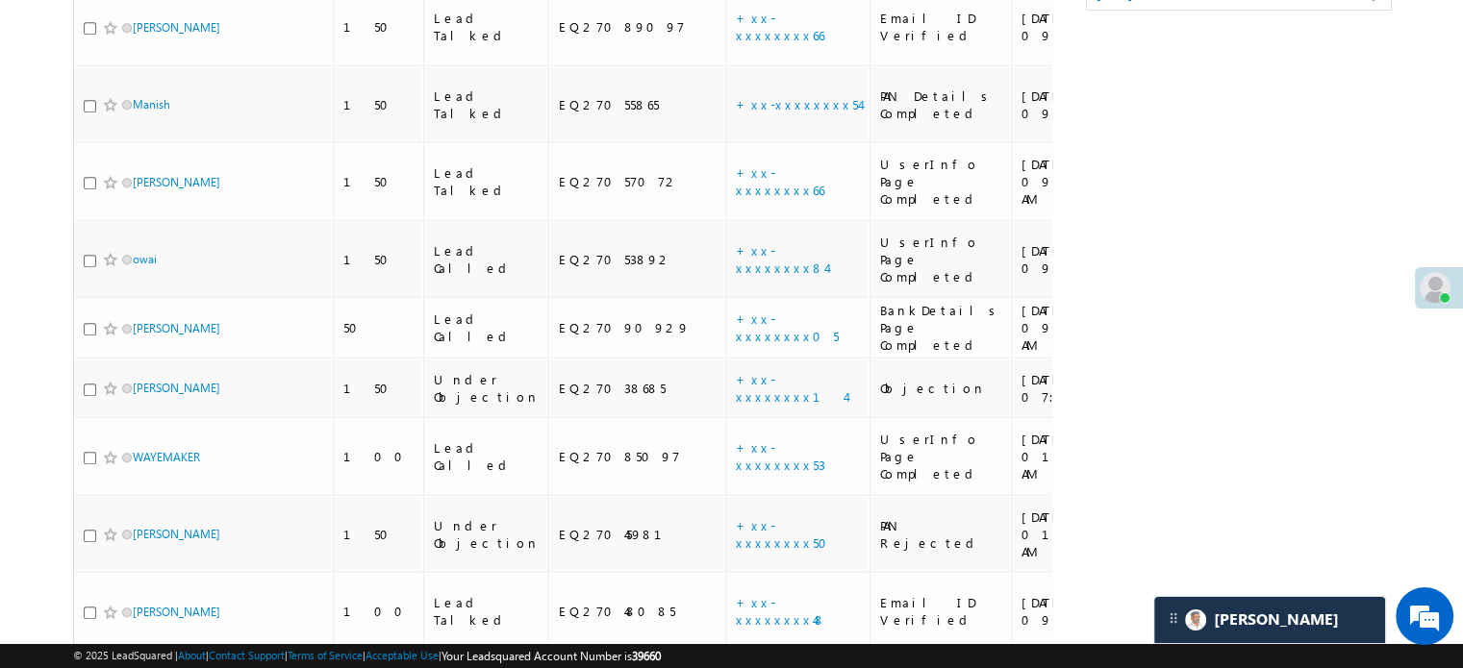
drag, startPoint x: 1345, startPoint y: 347, endPoint x: 1367, endPoint y: 339, distance: 23.4
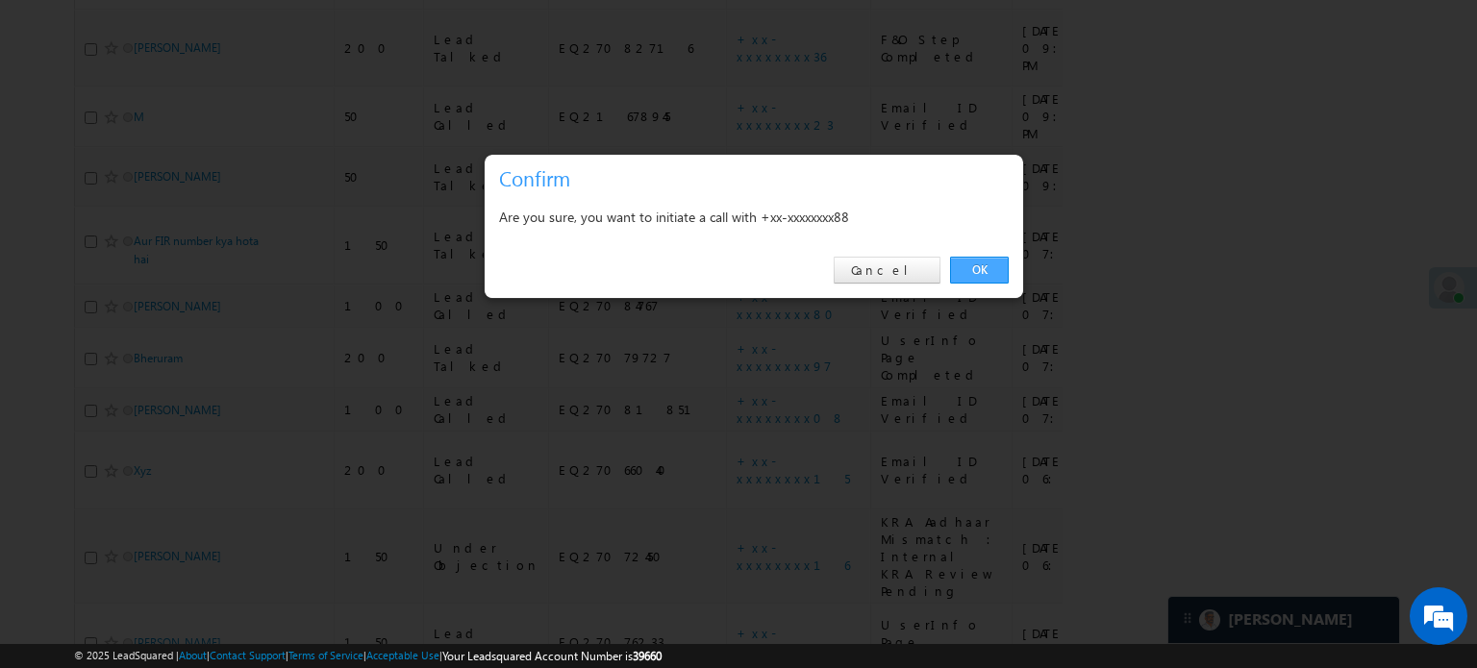
click at [993, 267] on link "OK" at bounding box center [979, 270] width 59 height 27
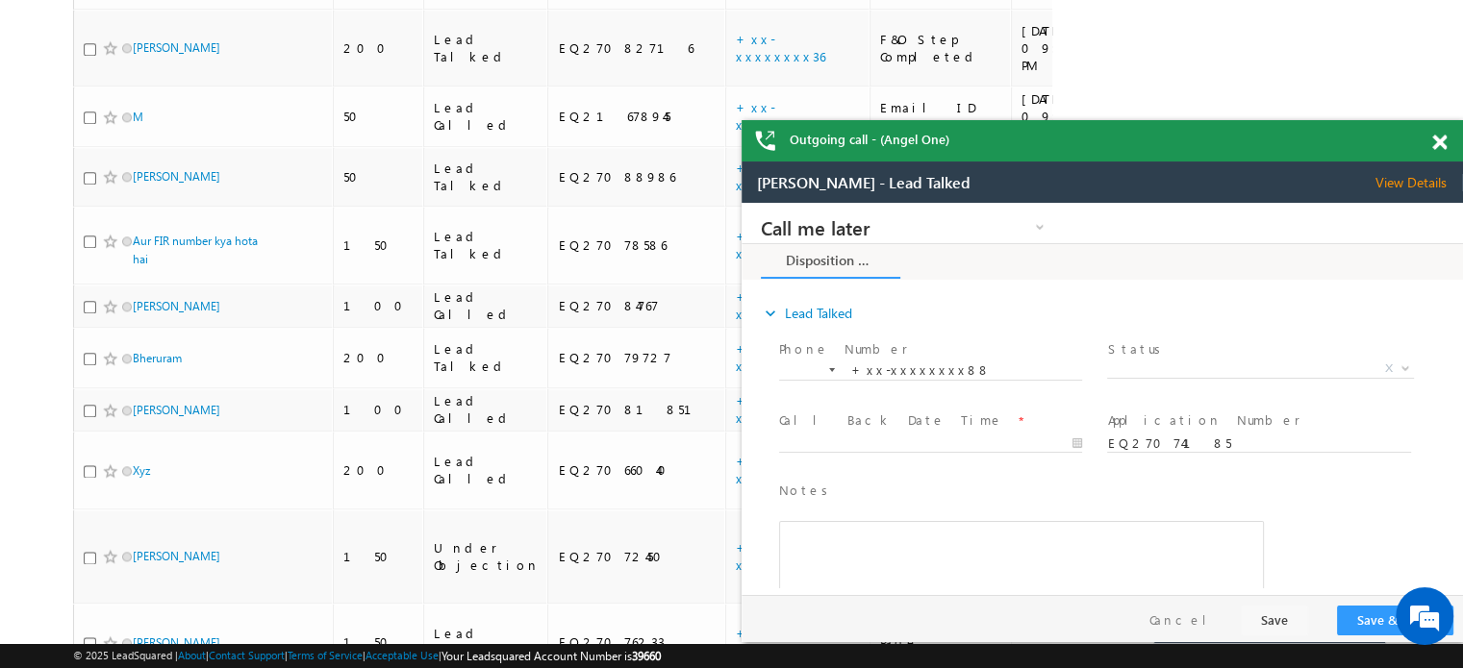
scroll to position [0, 0]
click at [1436, 141] on span at bounding box center [1439, 143] width 14 height 16
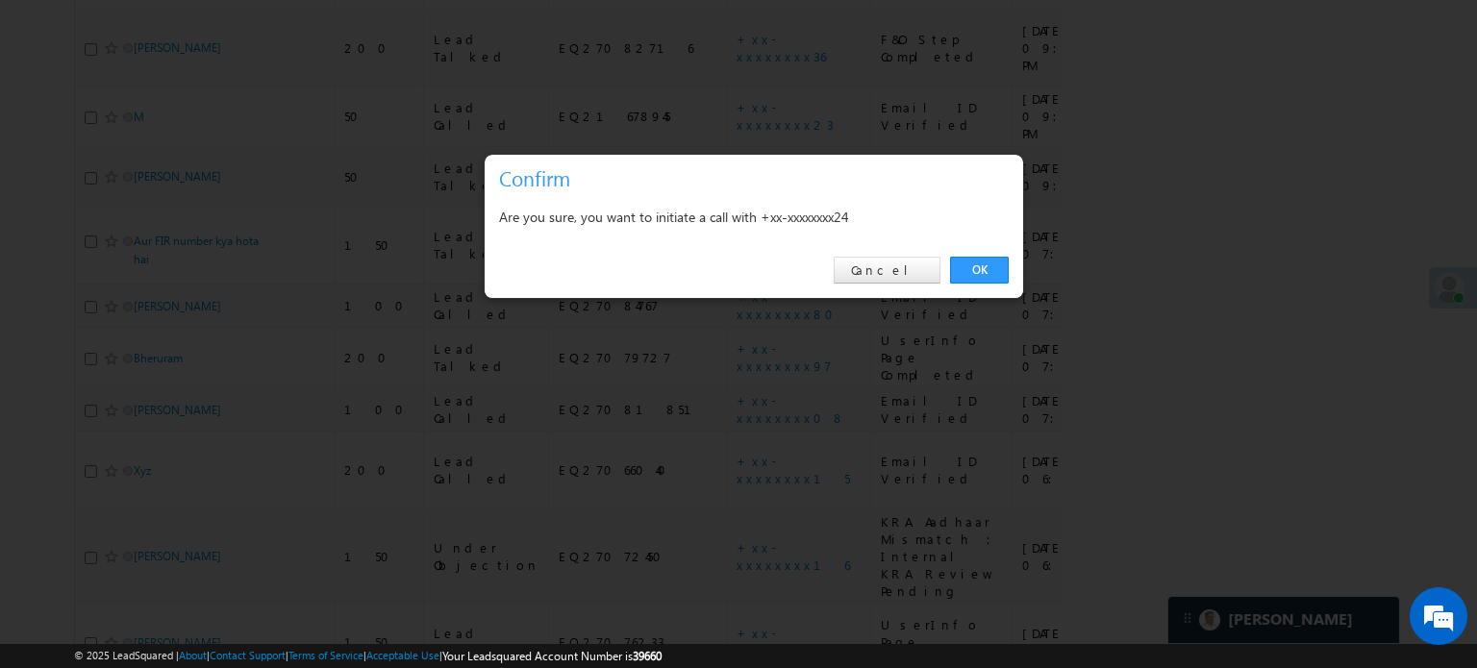
click at [987, 266] on link "OK" at bounding box center [979, 270] width 59 height 27
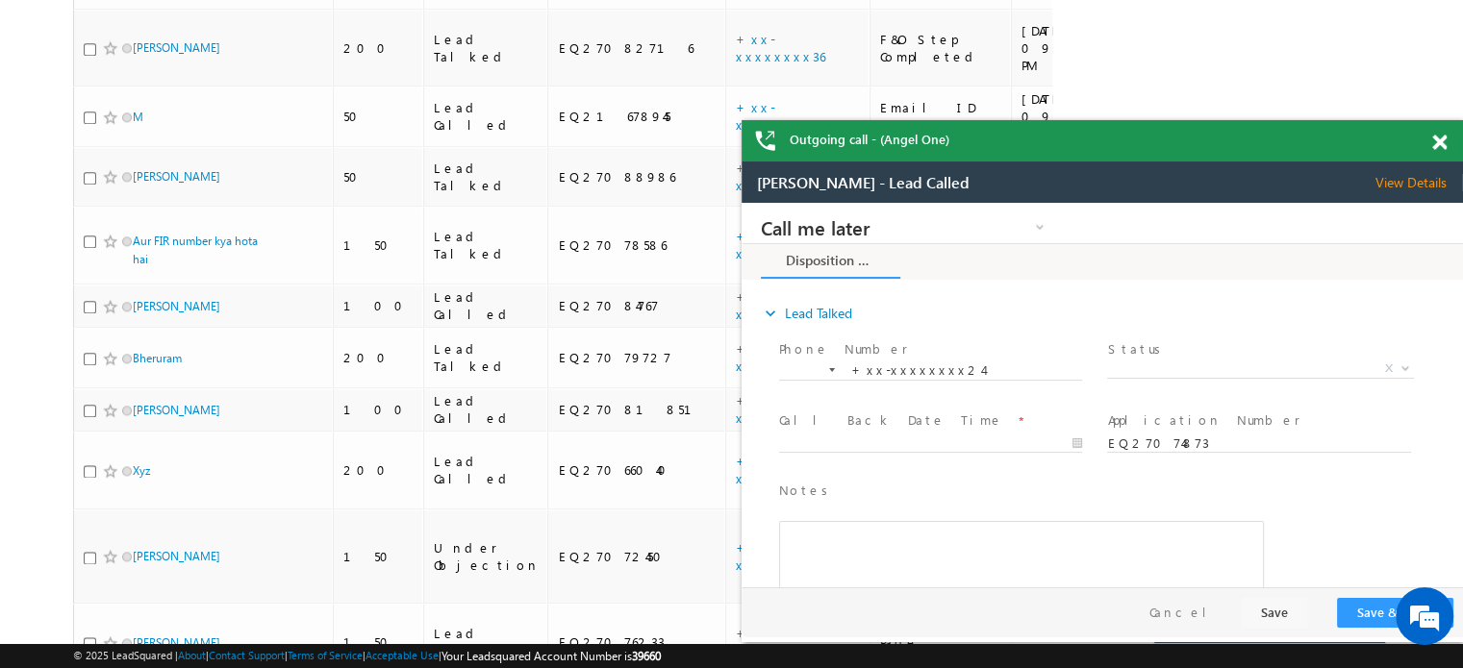
click at [1433, 142] on span at bounding box center [1439, 143] width 14 height 16
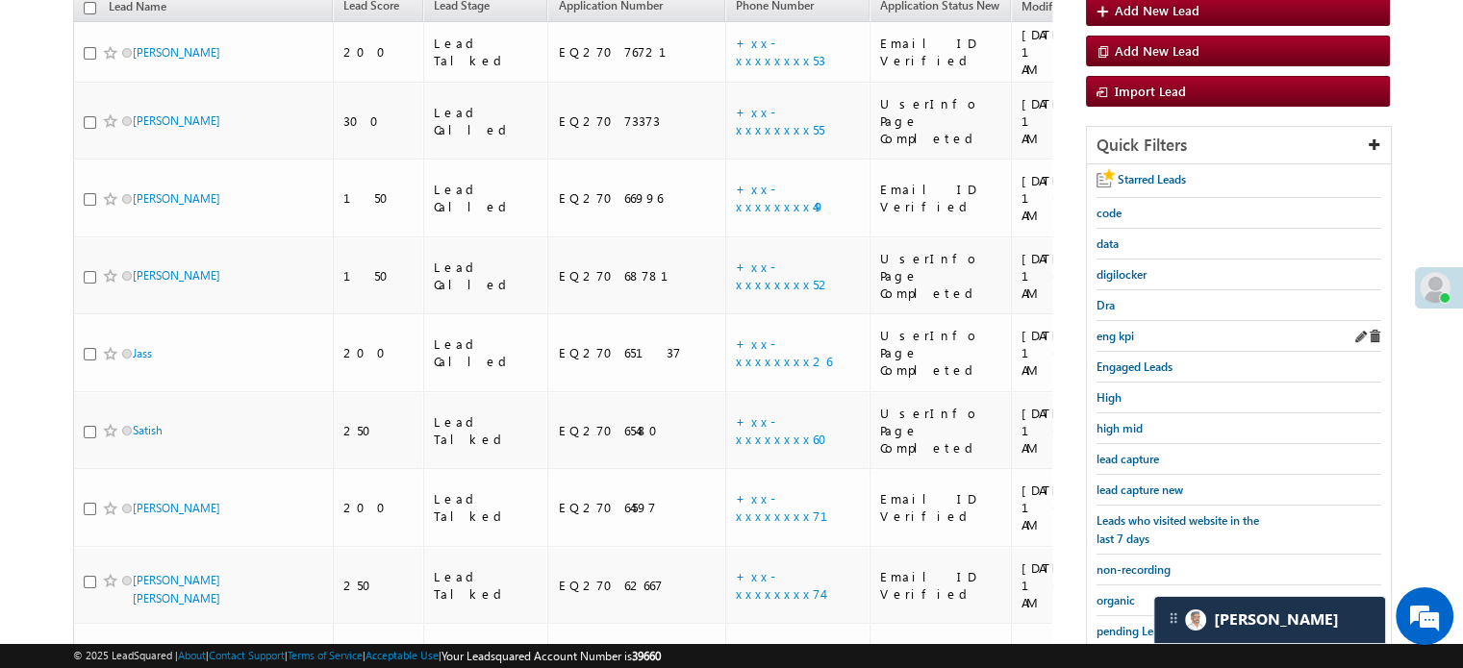
scroll to position [289, 0]
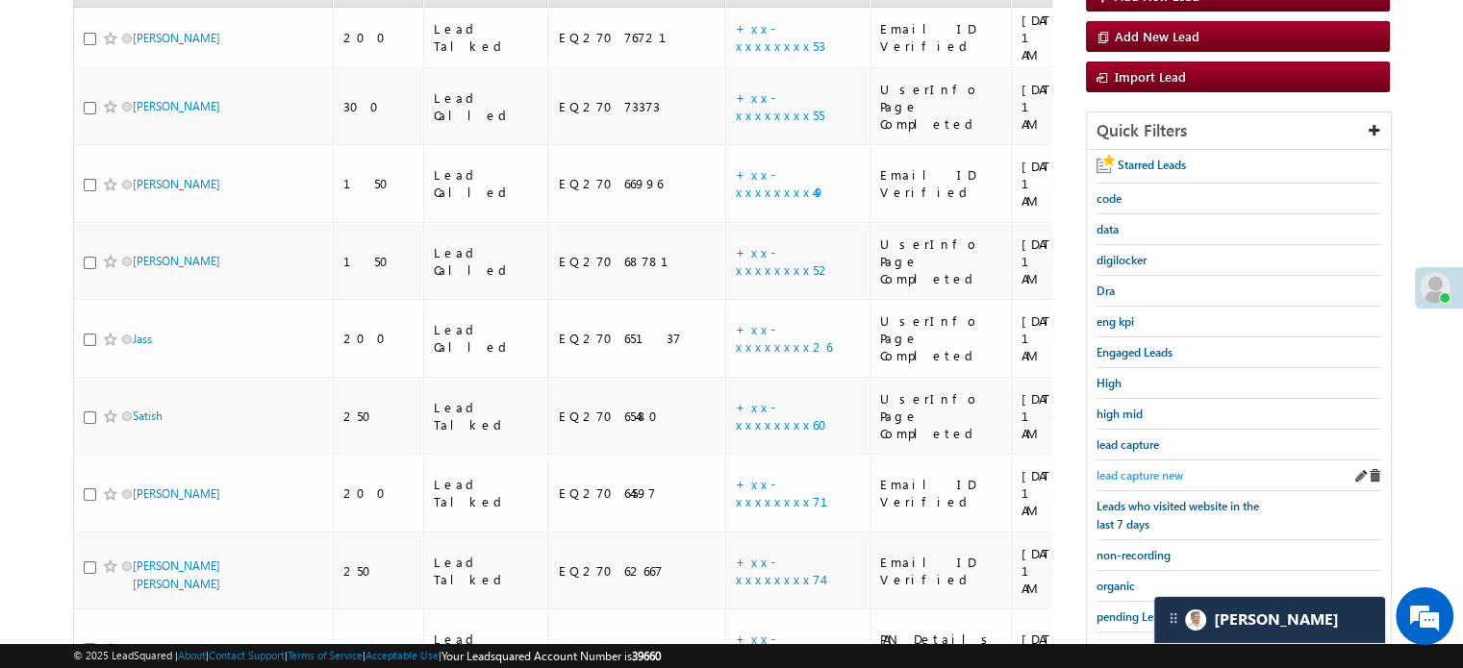
click at [1141, 472] on span "lead capture new" at bounding box center [1139, 475] width 87 height 14
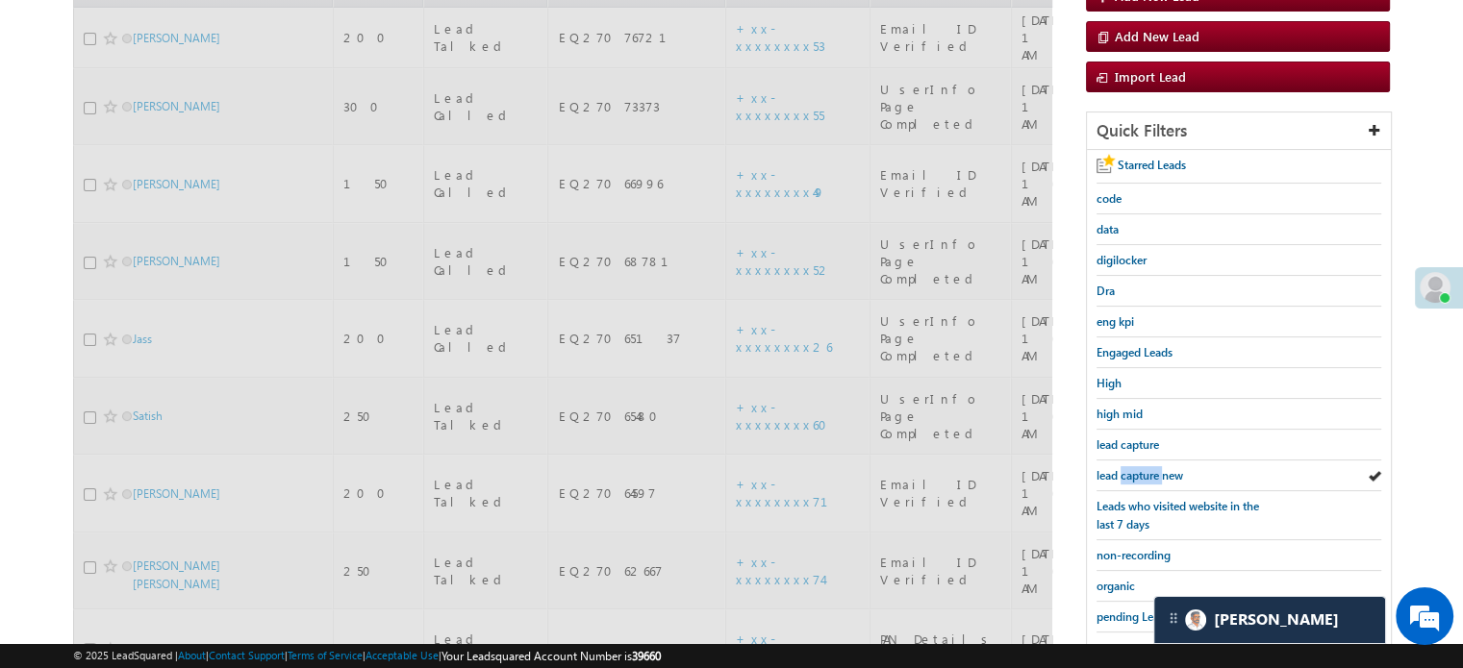
click at [1141, 472] on span "lead capture new" at bounding box center [1139, 475] width 87 height 14
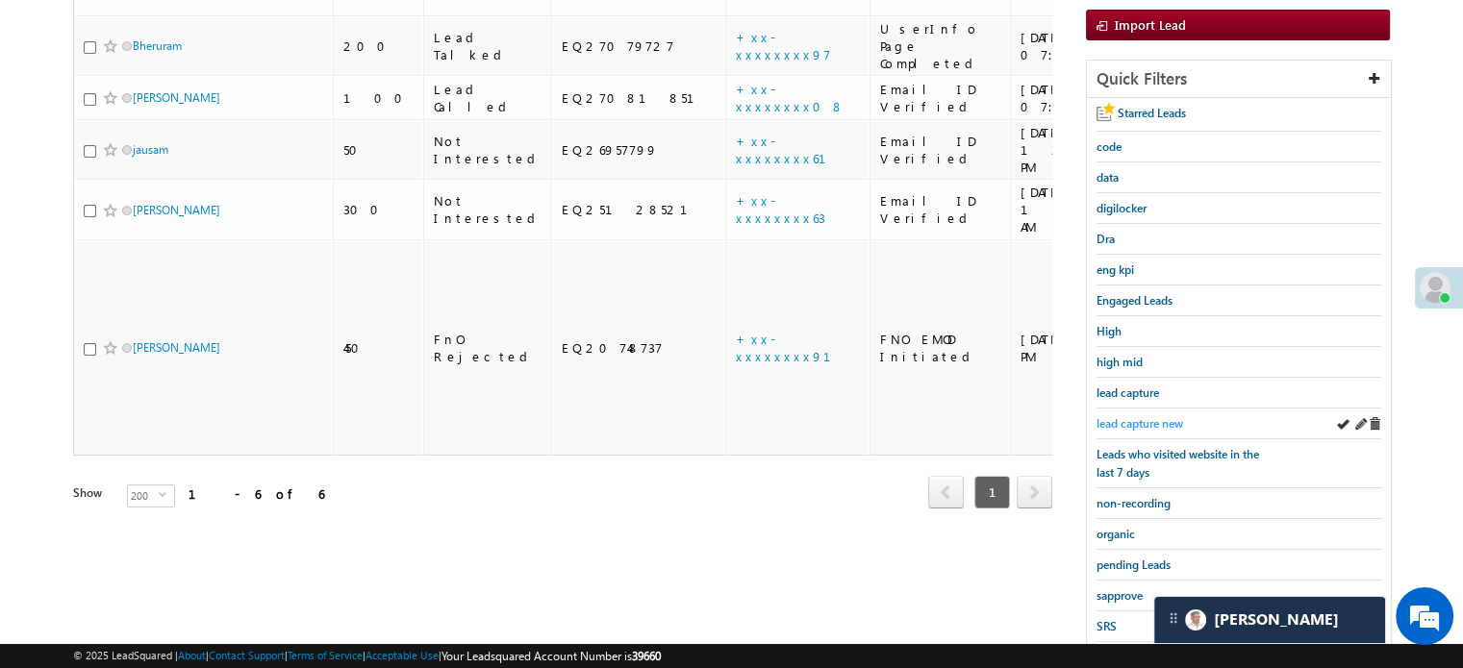
click at [1139, 417] on span "lead capture new" at bounding box center [1139, 423] width 87 height 14
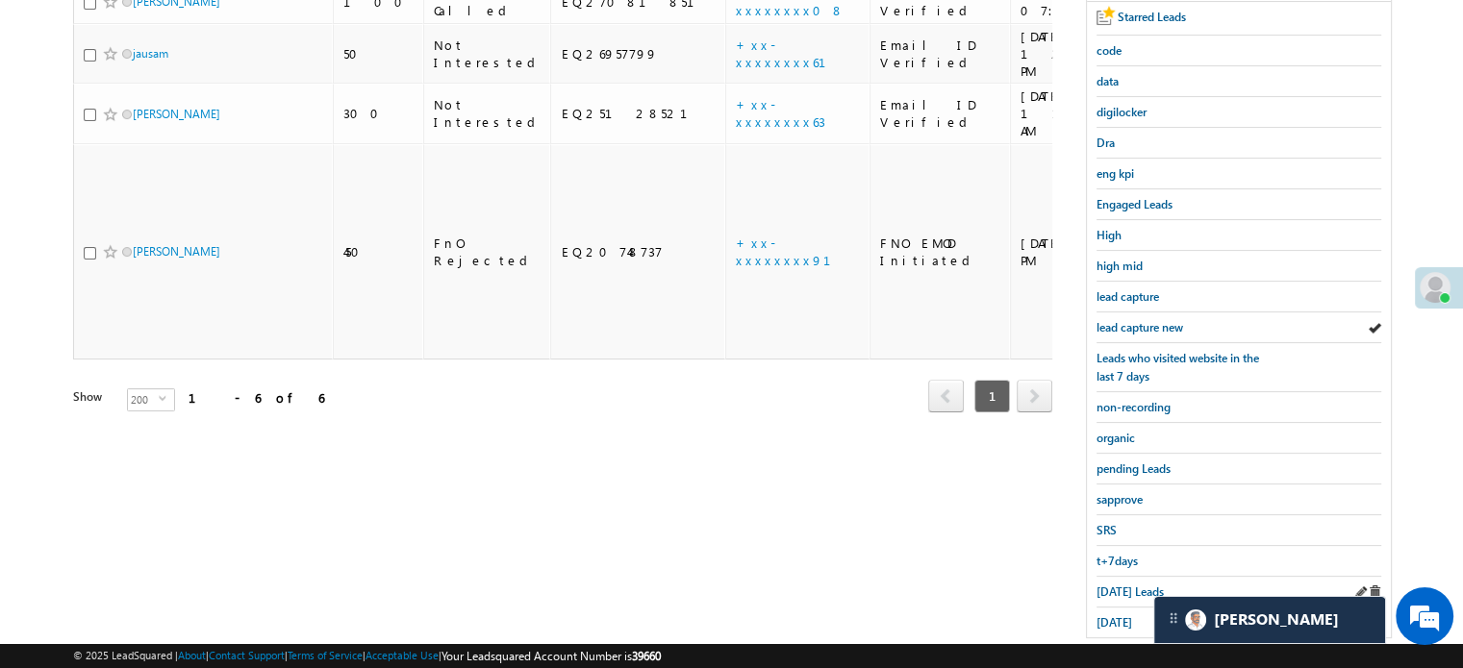
scroll to position [413, 0]
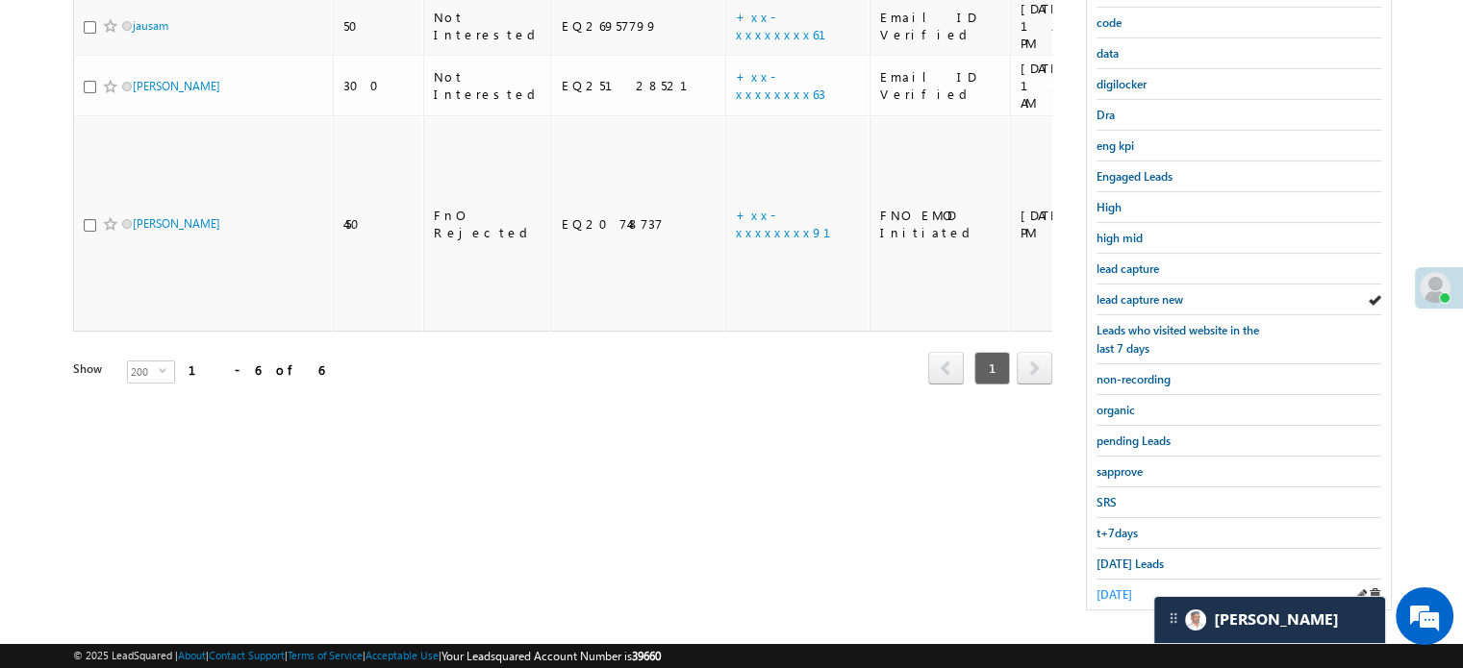
click at [1132, 588] on span "[DATE]" at bounding box center [1114, 595] width 36 height 14
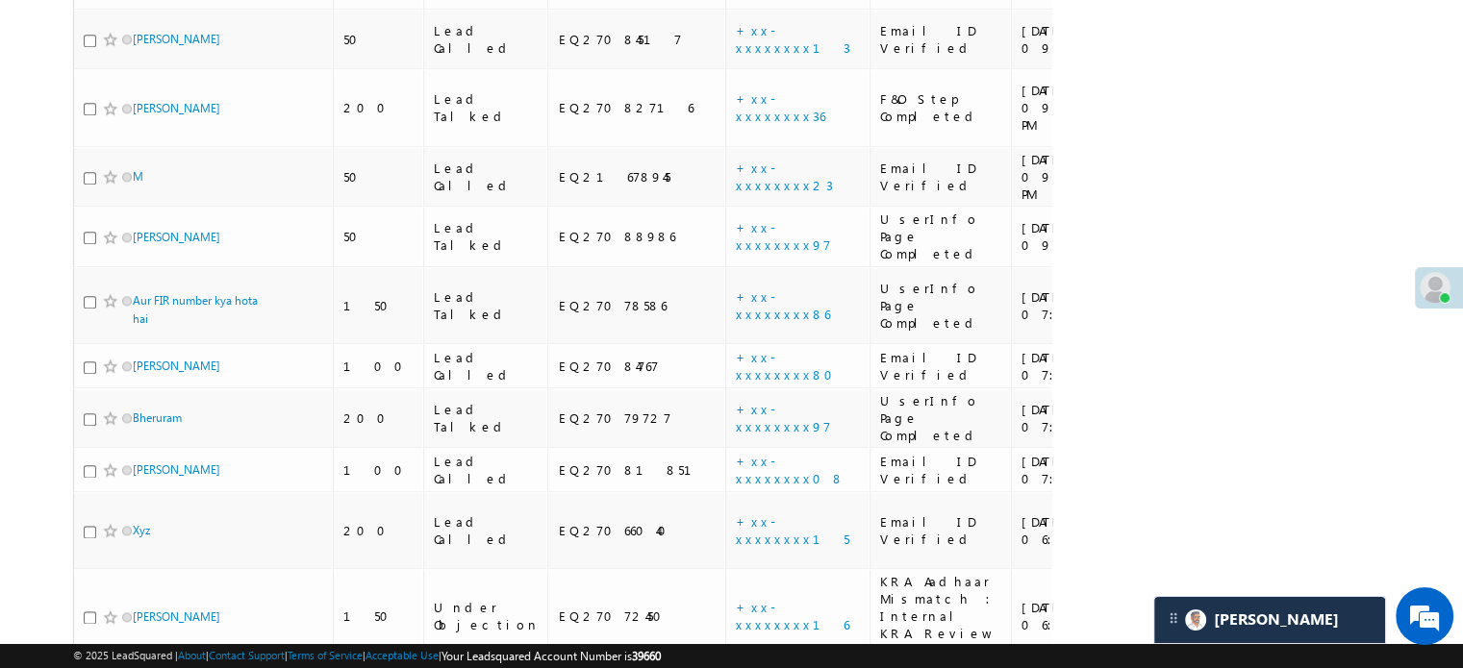
scroll to position [2177, 0]
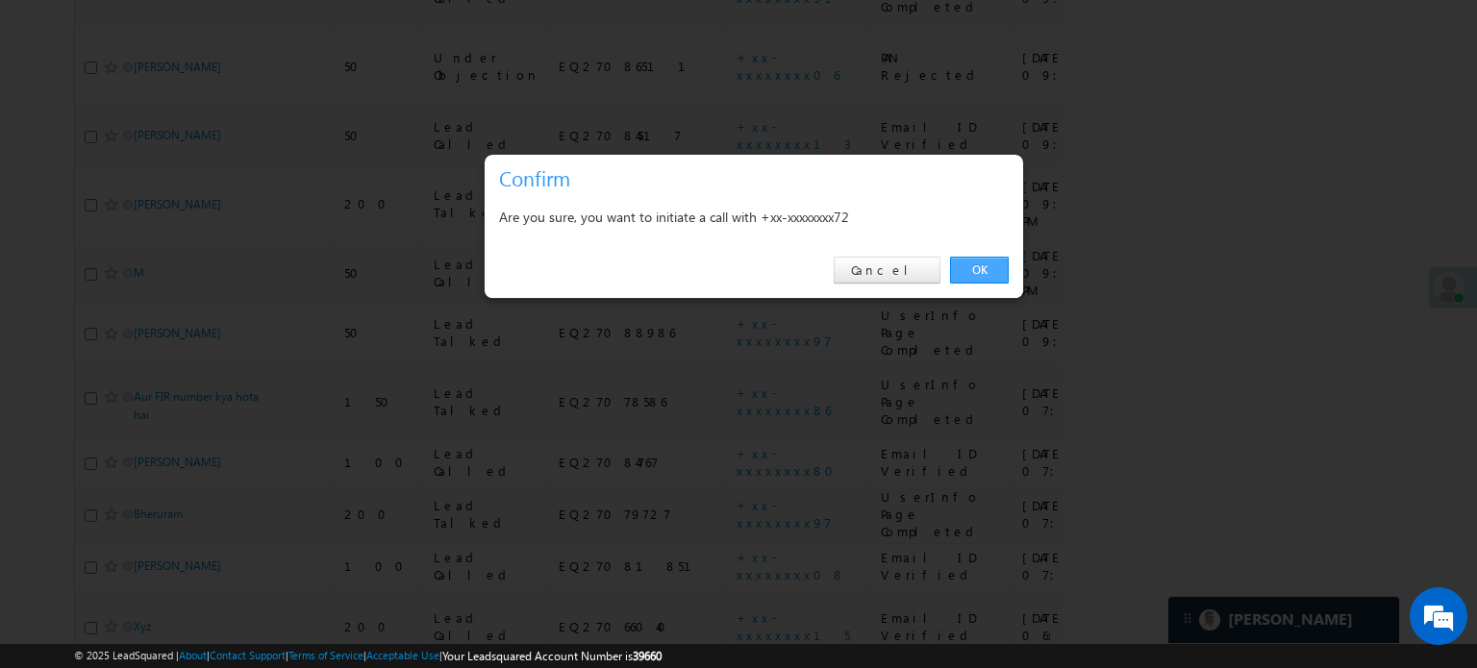
click at [981, 268] on link "OK" at bounding box center [979, 270] width 59 height 27
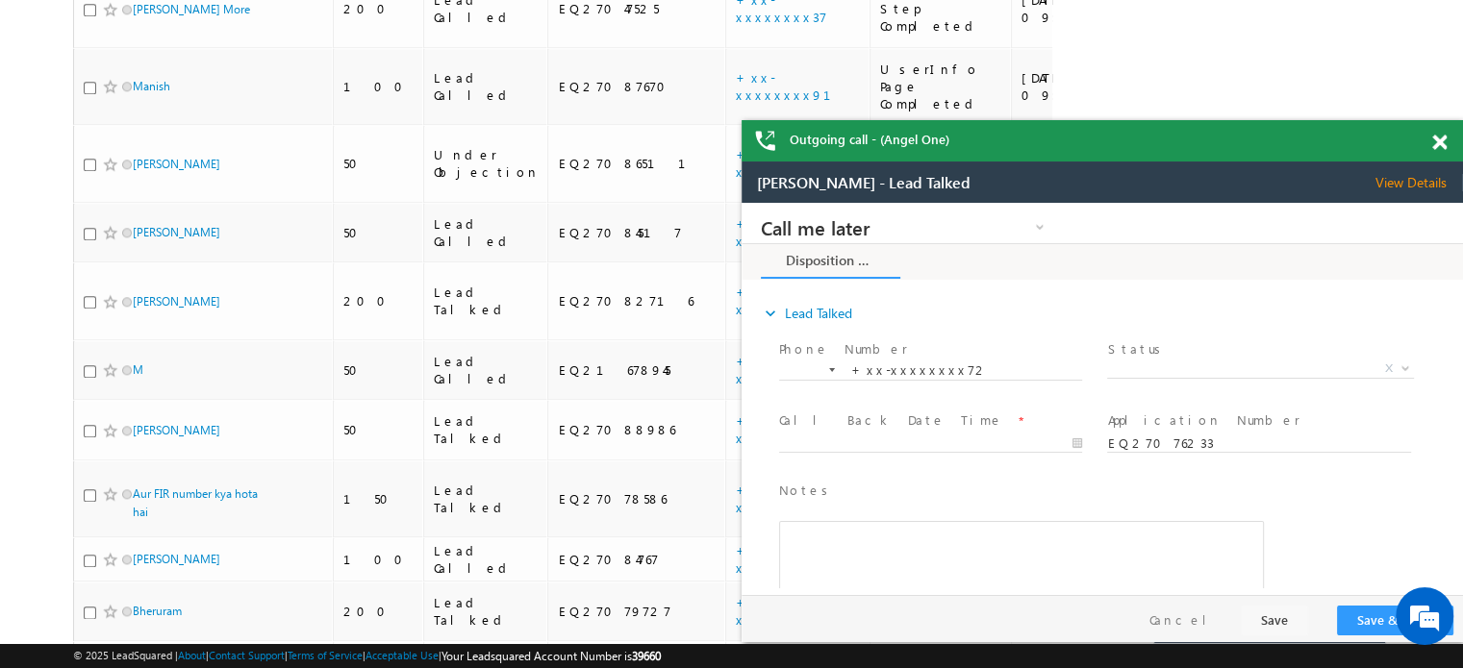
scroll to position [0, 0]
click at [1438, 141] on span at bounding box center [1439, 143] width 14 height 16
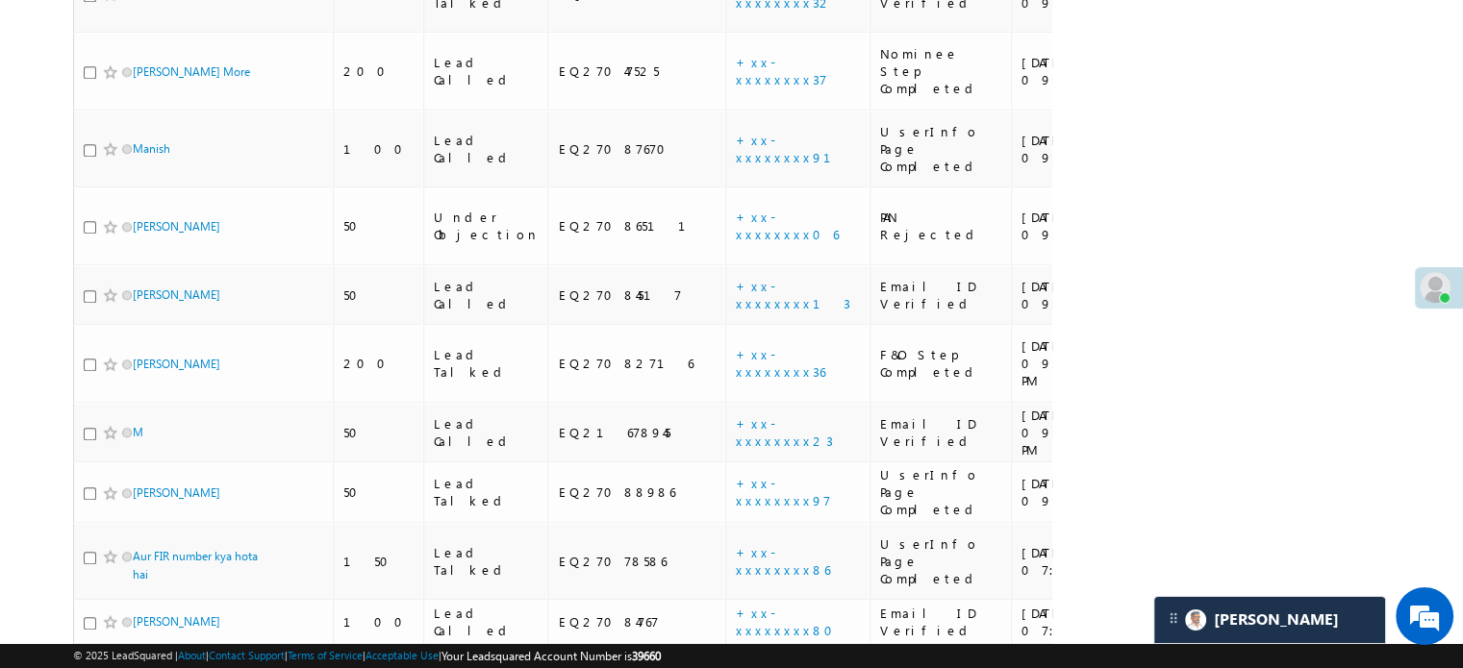
scroll to position [2036, 0]
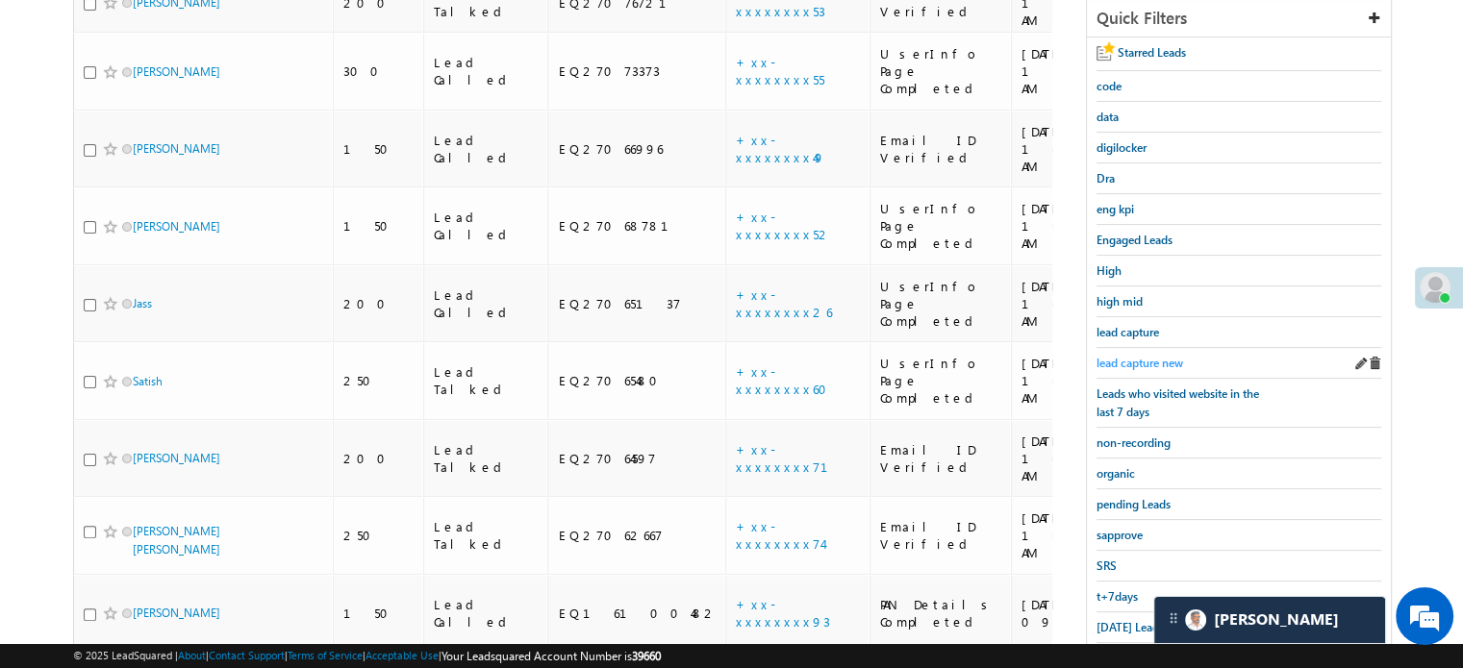
click at [1103, 357] on span "lead capture new" at bounding box center [1139, 363] width 87 height 14
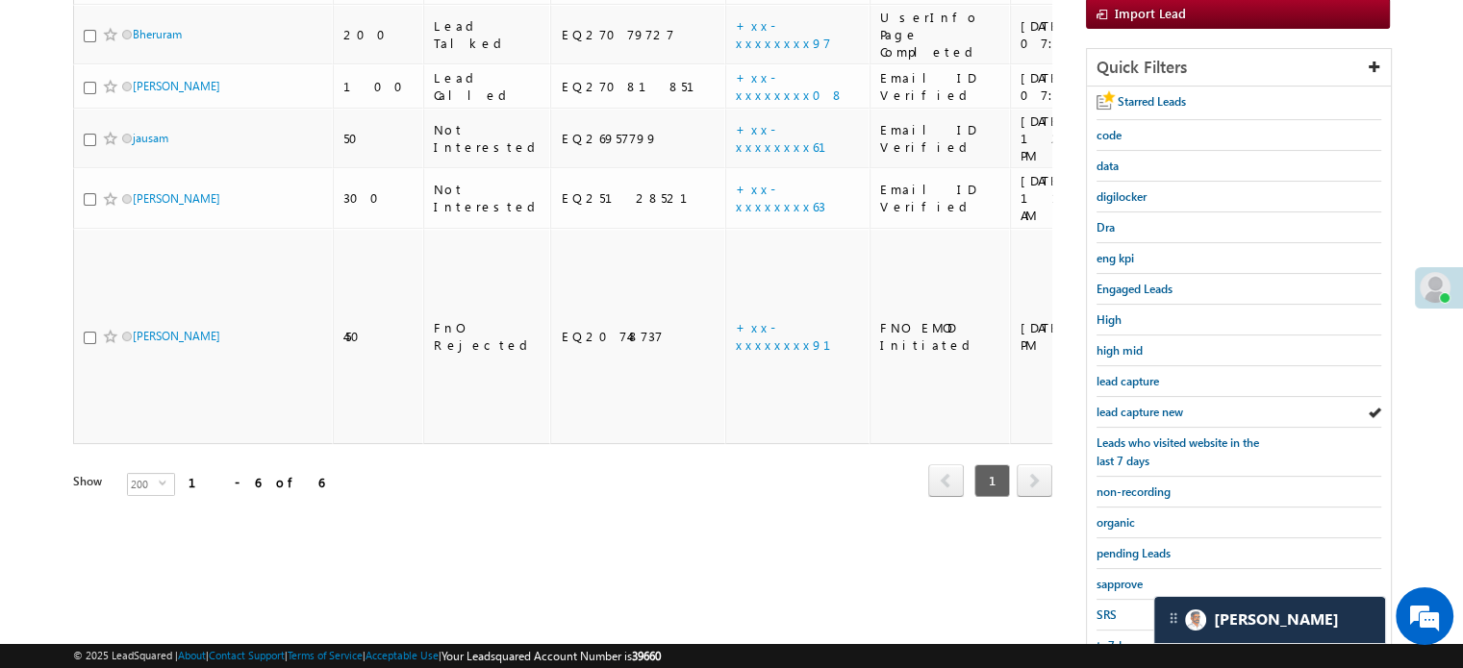
scroll to position [413, 0]
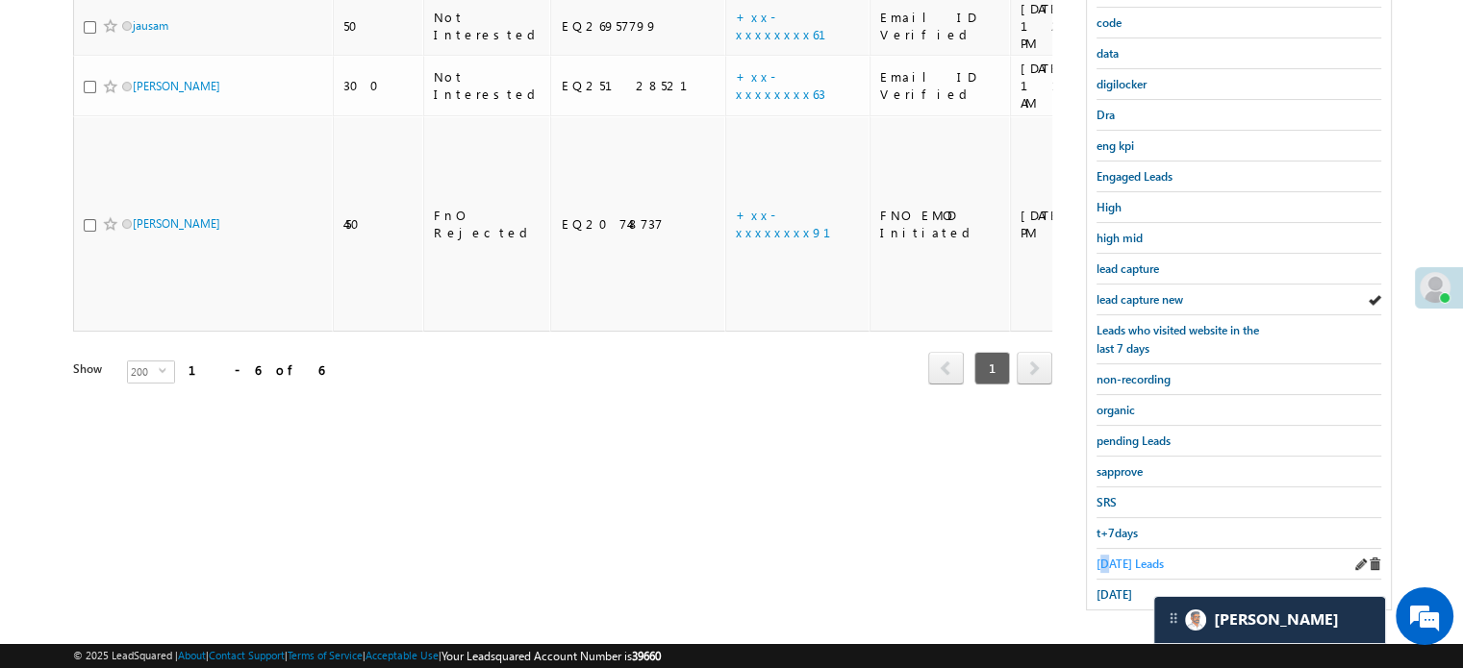
click at [1106, 560] on span "[DATE] Leads" at bounding box center [1129, 564] width 67 height 14
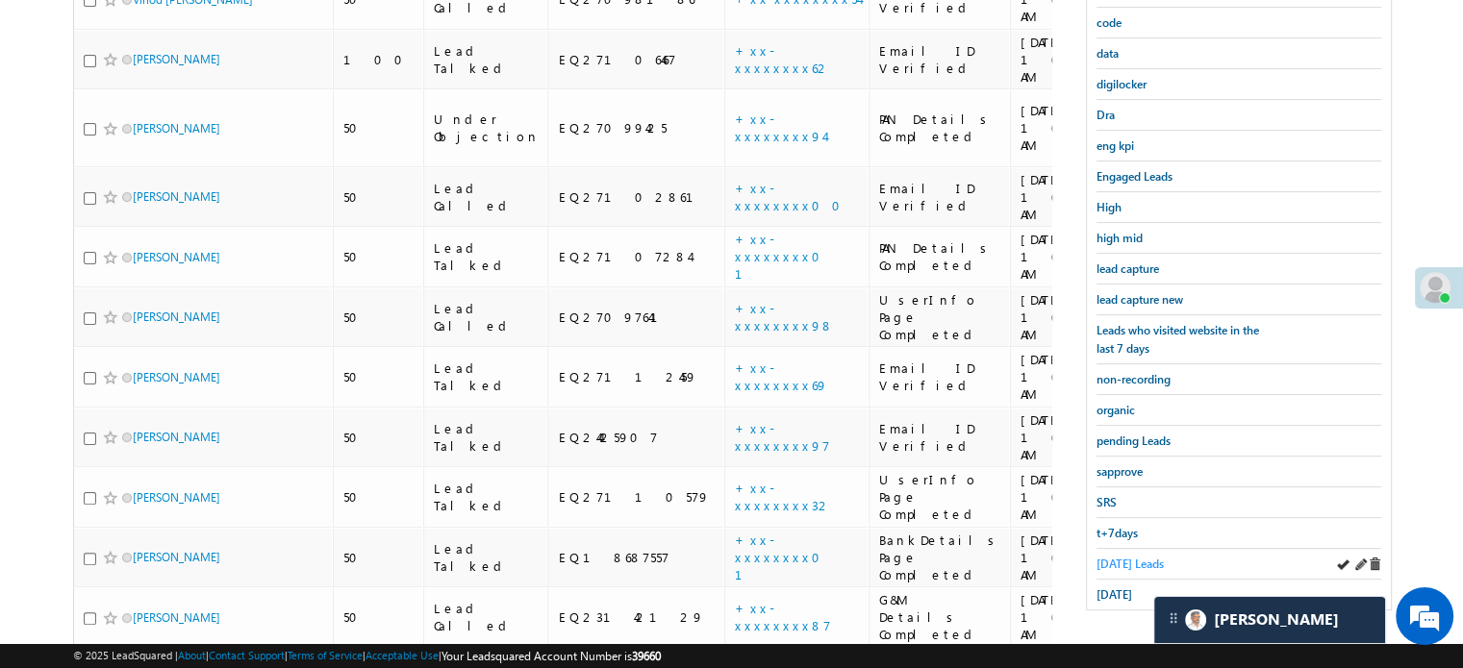
click at [1143, 559] on span "[DATE] Leads" at bounding box center [1129, 564] width 67 height 14
click at [1113, 593] on link "[DATE]" at bounding box center [1114, 595] width 36 height 18
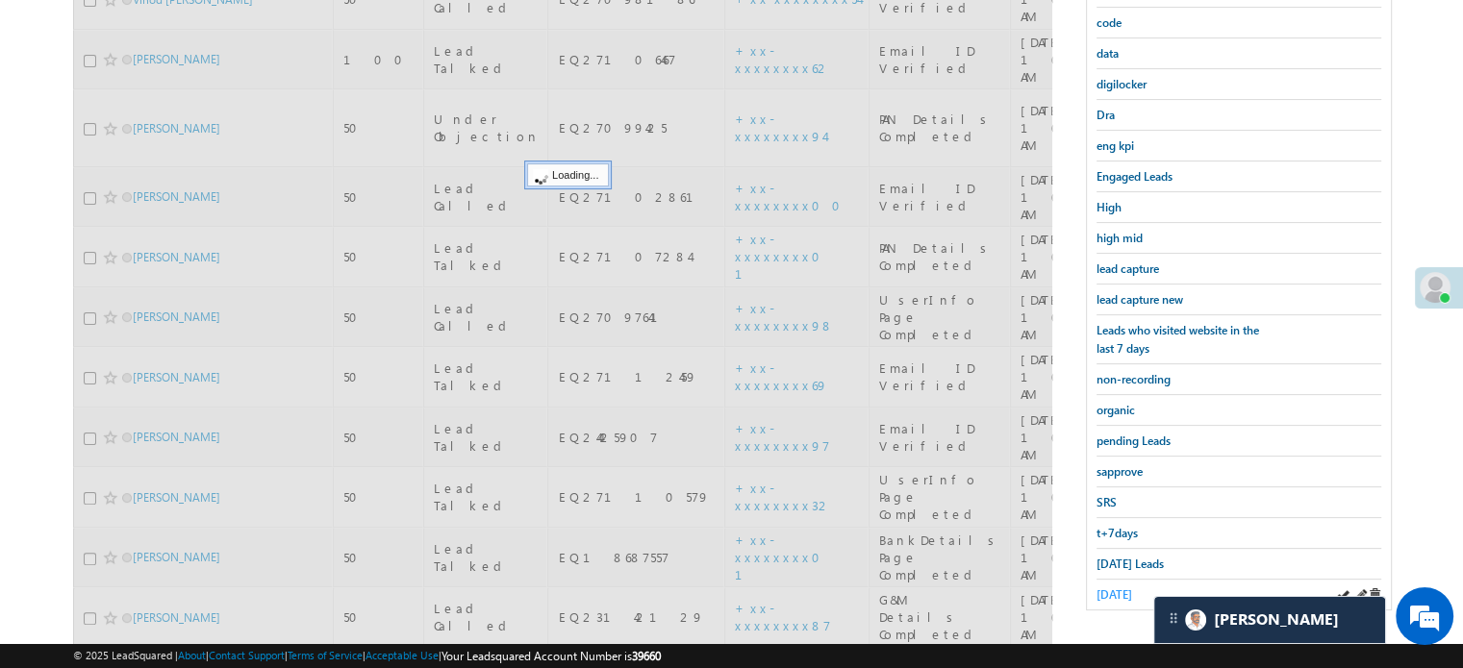
click at [1115, 588] on span "[DATE]" at bounding box center [1114, 595] width 36 height 14
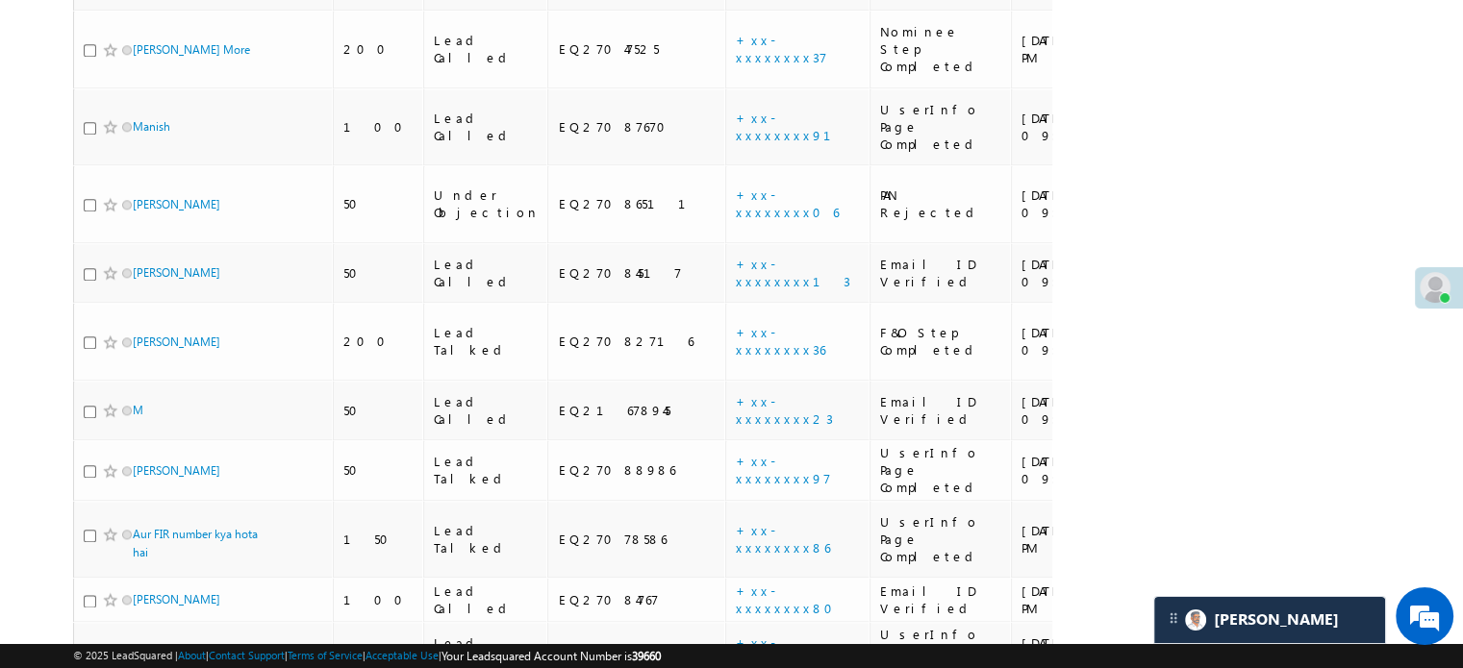
scroll to position [2064, 0]
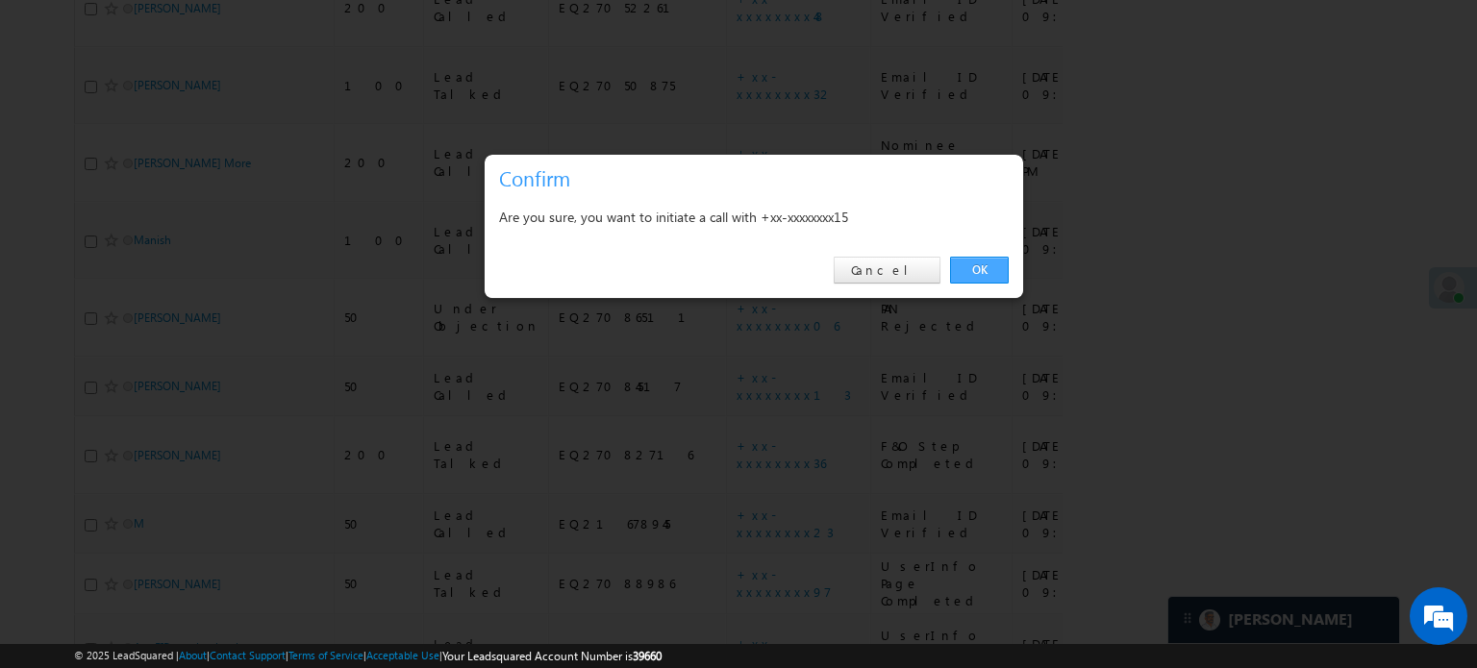
click at [959, 259] on link "OK" at bounding box center [979, 270] width 59 height 27
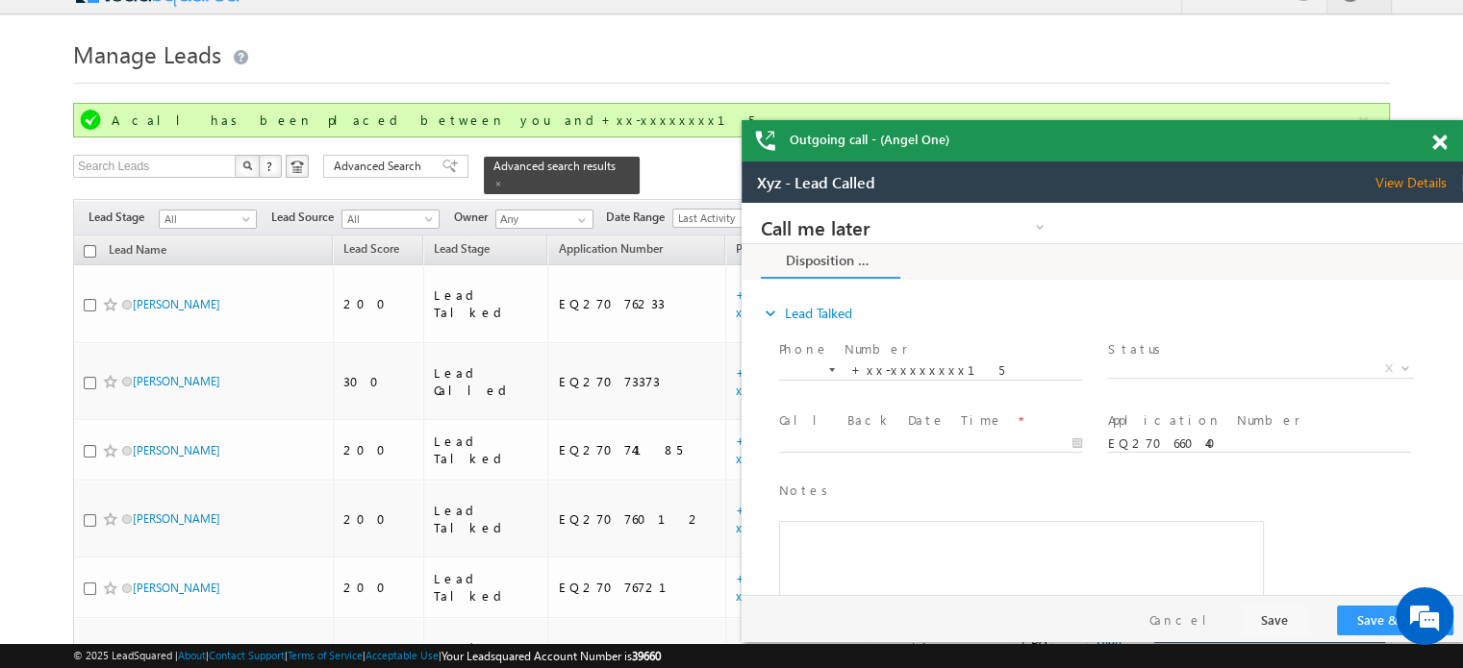
scroll to position [0, 0]
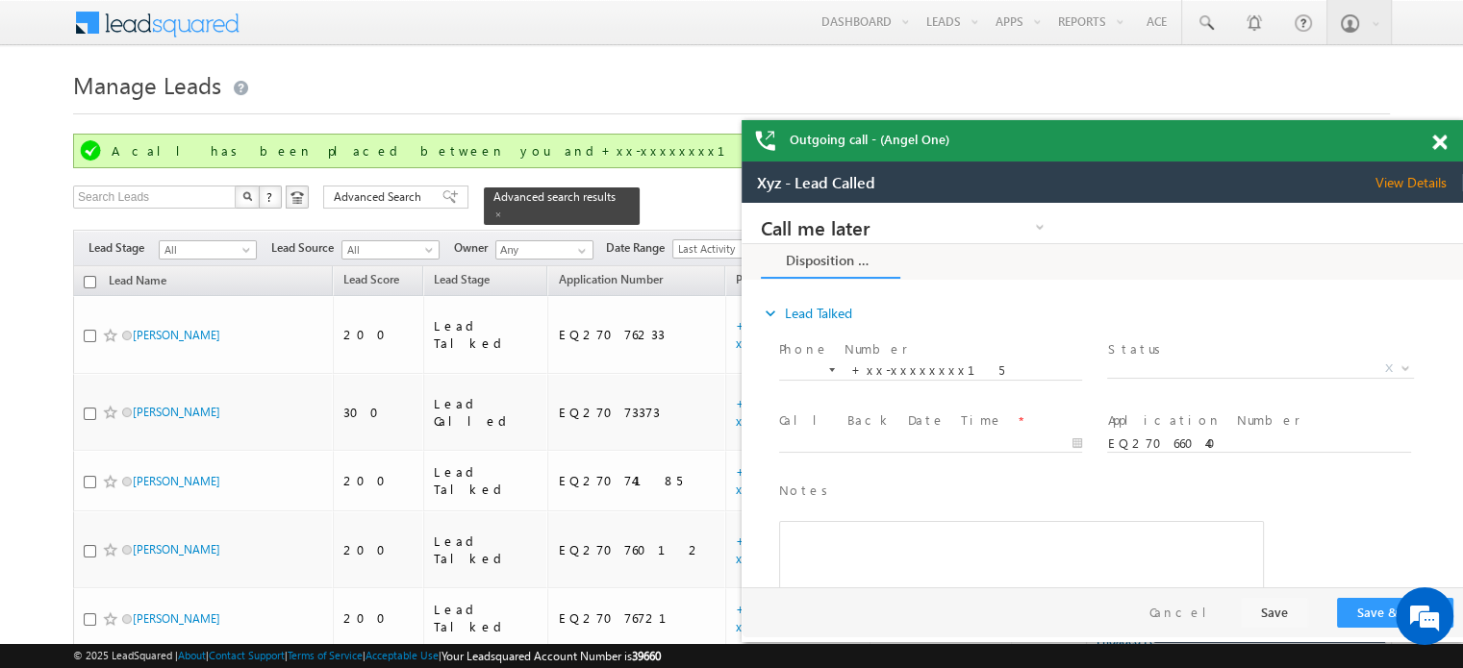
drag, startPoint x: 1433, startPoint y: 139, endPoint x: 600, endPoint y: 18, distance: 841.6
click at [1433, 139] on span at bounding box center [1439, 143] width 14 height 16
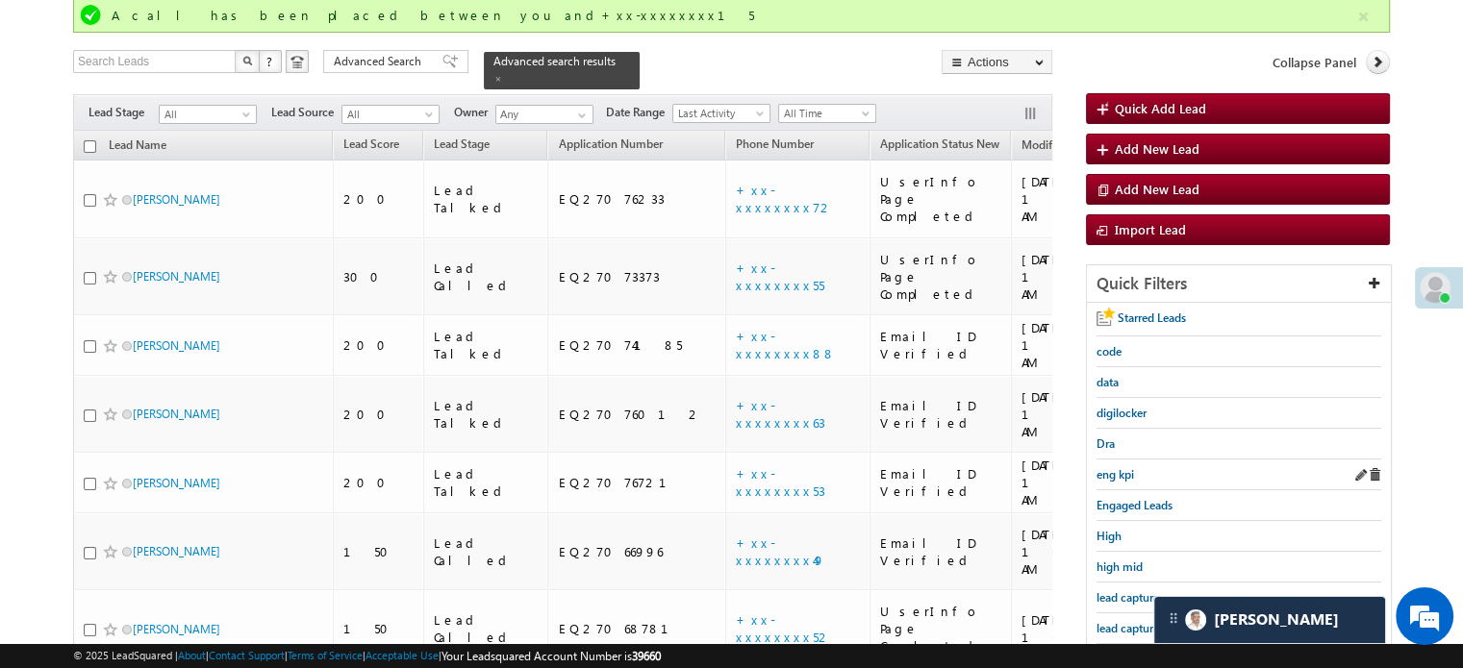
scroll to position [192, 0]
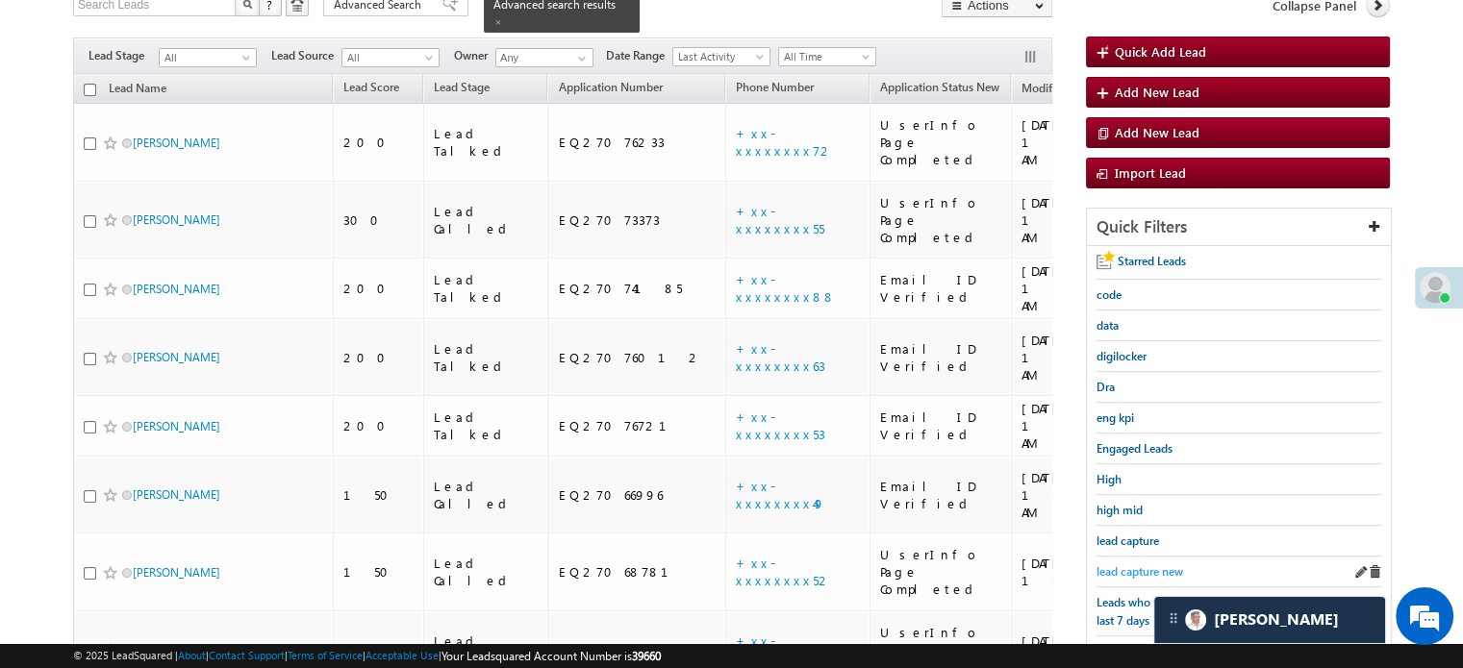
click at [1143, 565] on span "lead capture new" at bounding box center [1139, 572] width 87 height 14
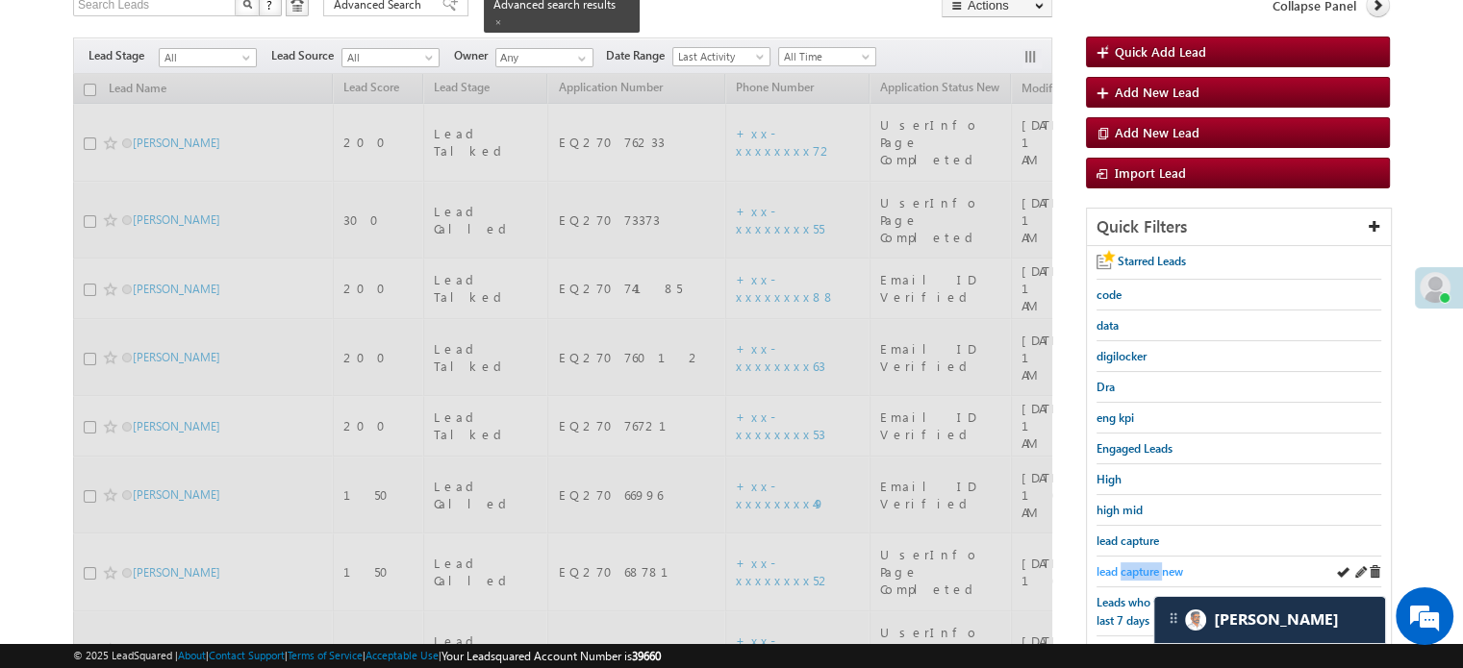
click at [1143, 565] on span "lead capture new" at bounding box center [1139, 572] width 87 height 14
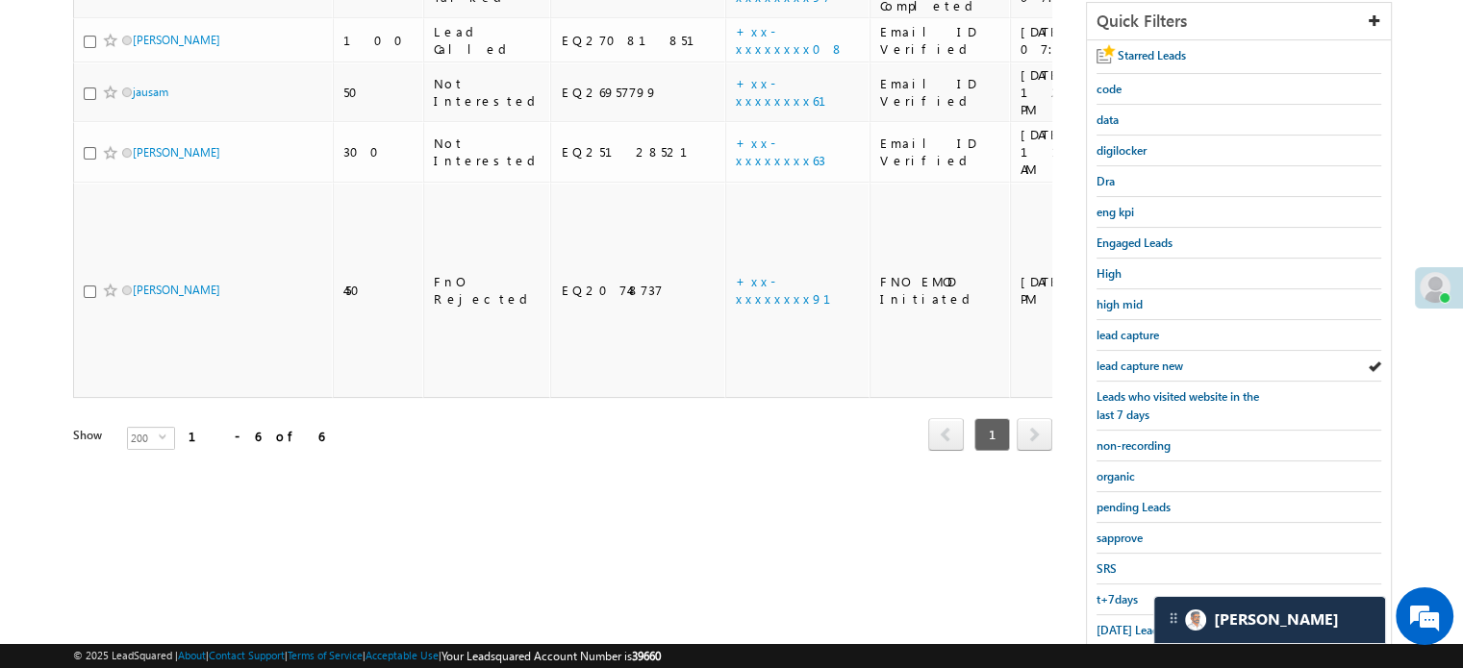
scroll to position [413, 0]
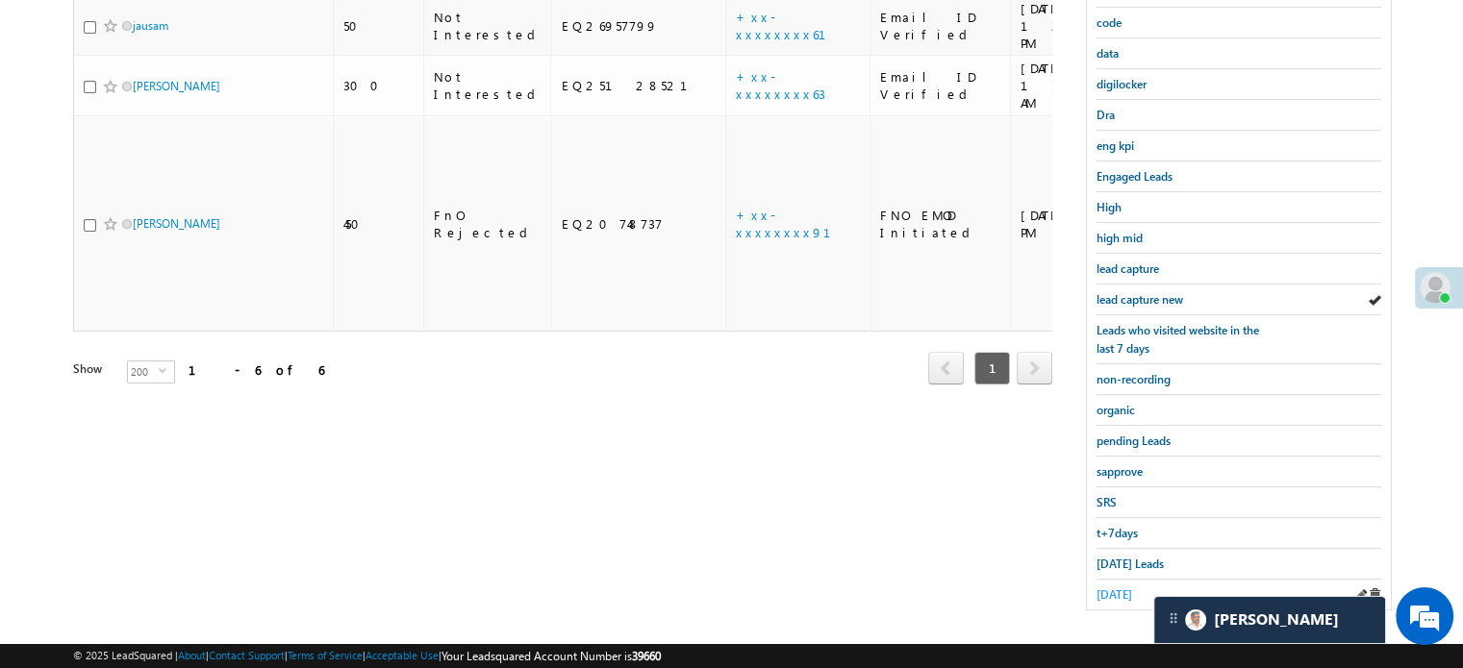
click at [1132, 588] on span "[DATE]" at bounding box center [1114, 595] width 36 height 14
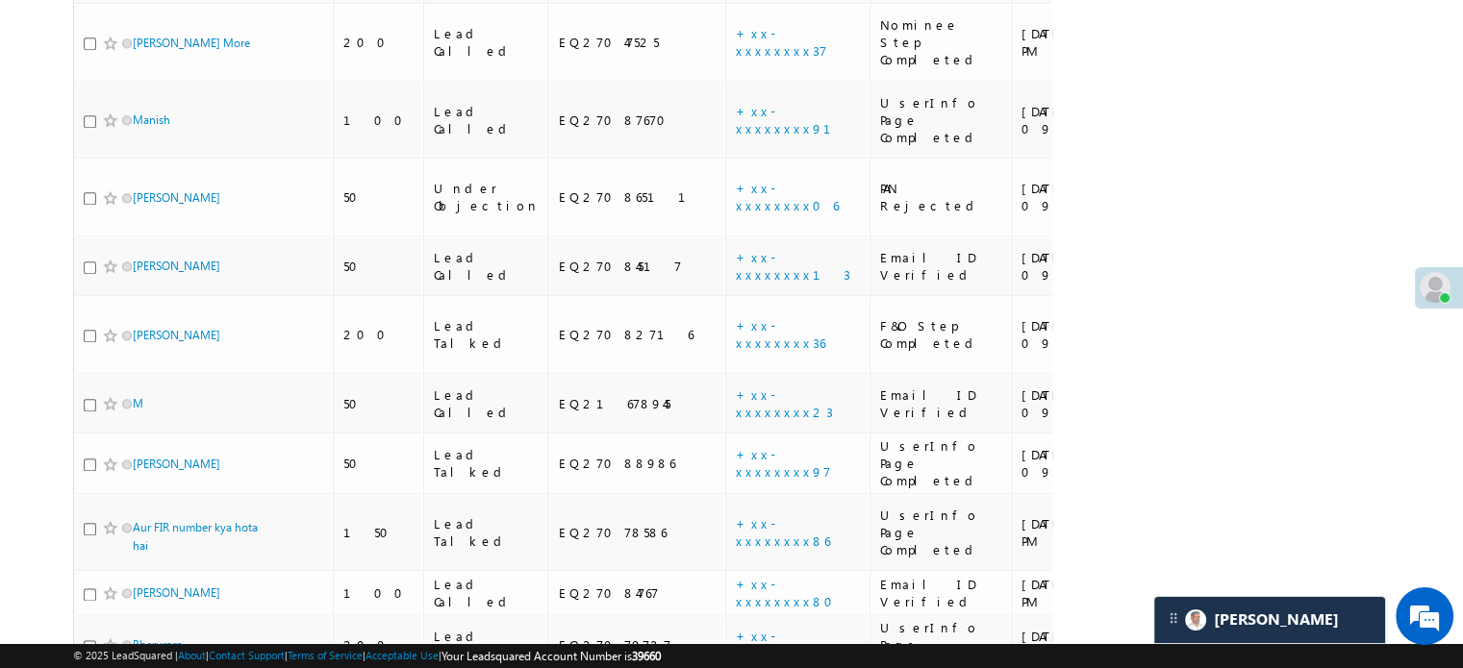
scroll to position [2064, 0]
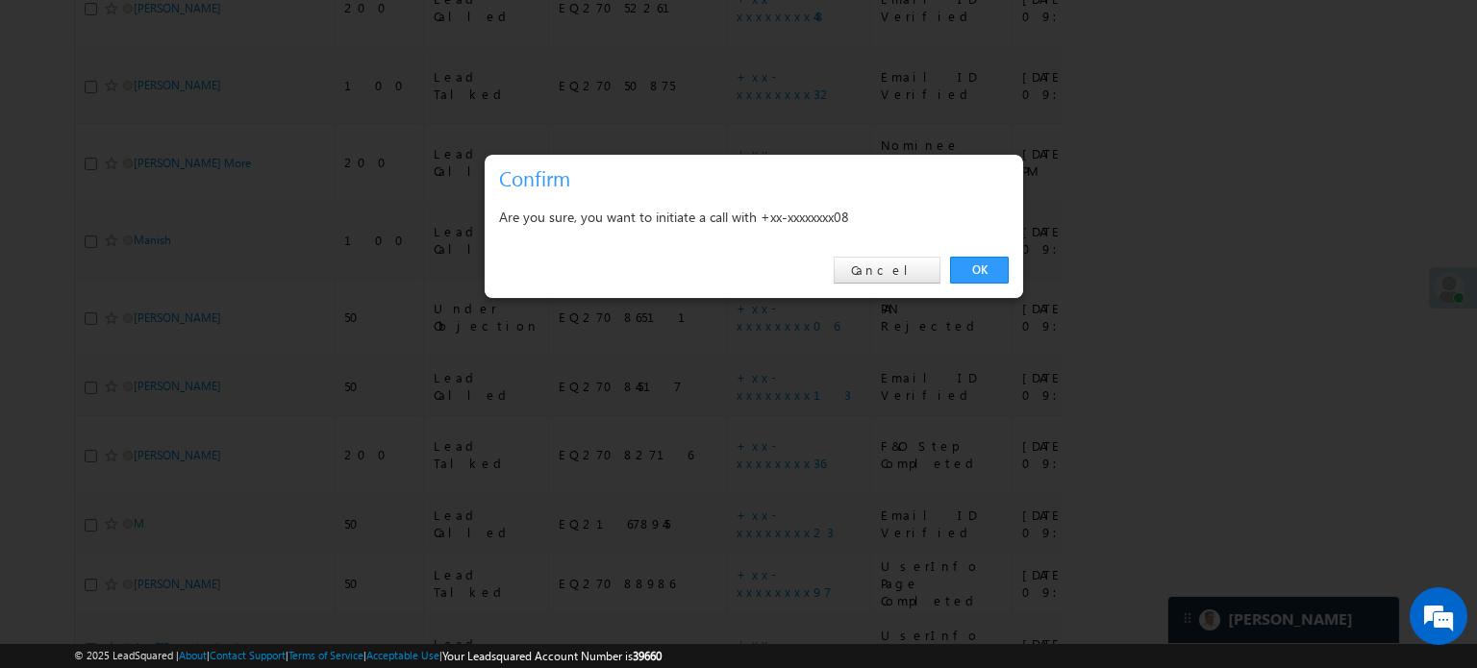
click at [981, 264] on link "OK" at bounding box center [979, 270] width 59 height 27
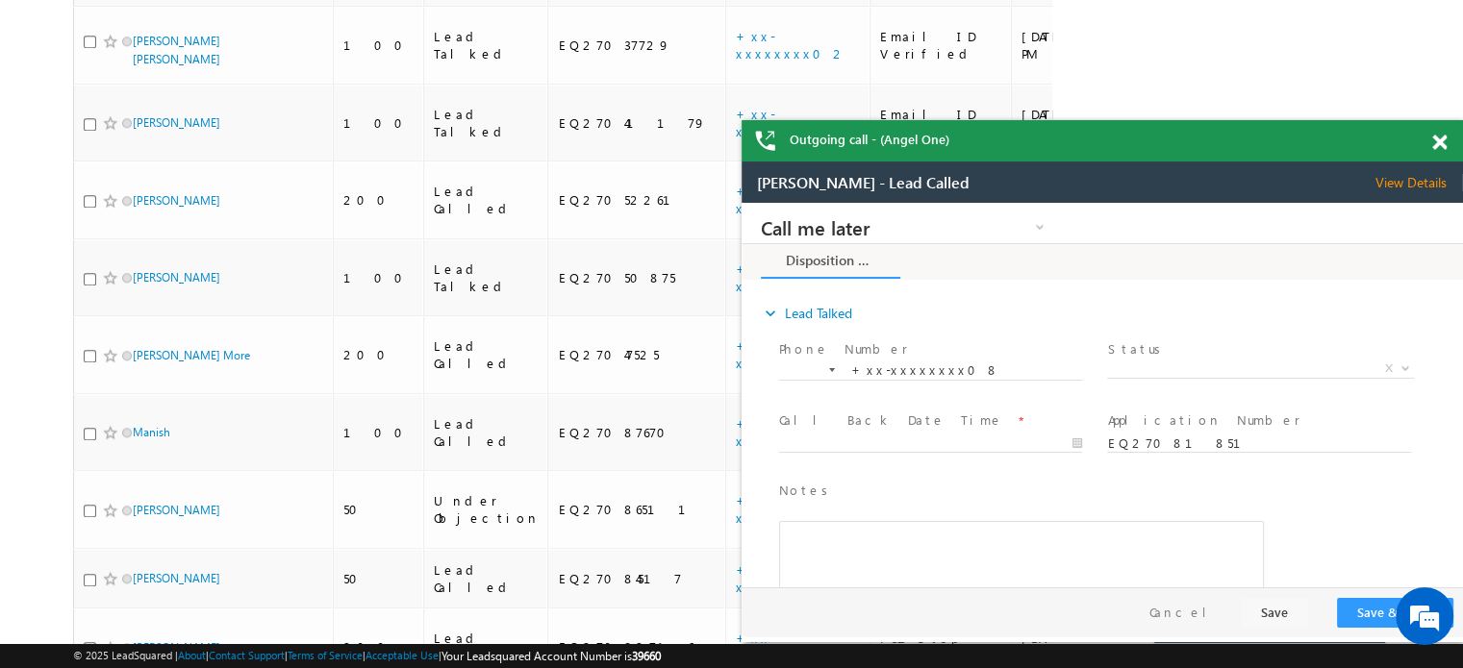
scroll to position [0, 0]
click at [1439, 133] on div at bounding box center [1450, 139] width 26 height 38
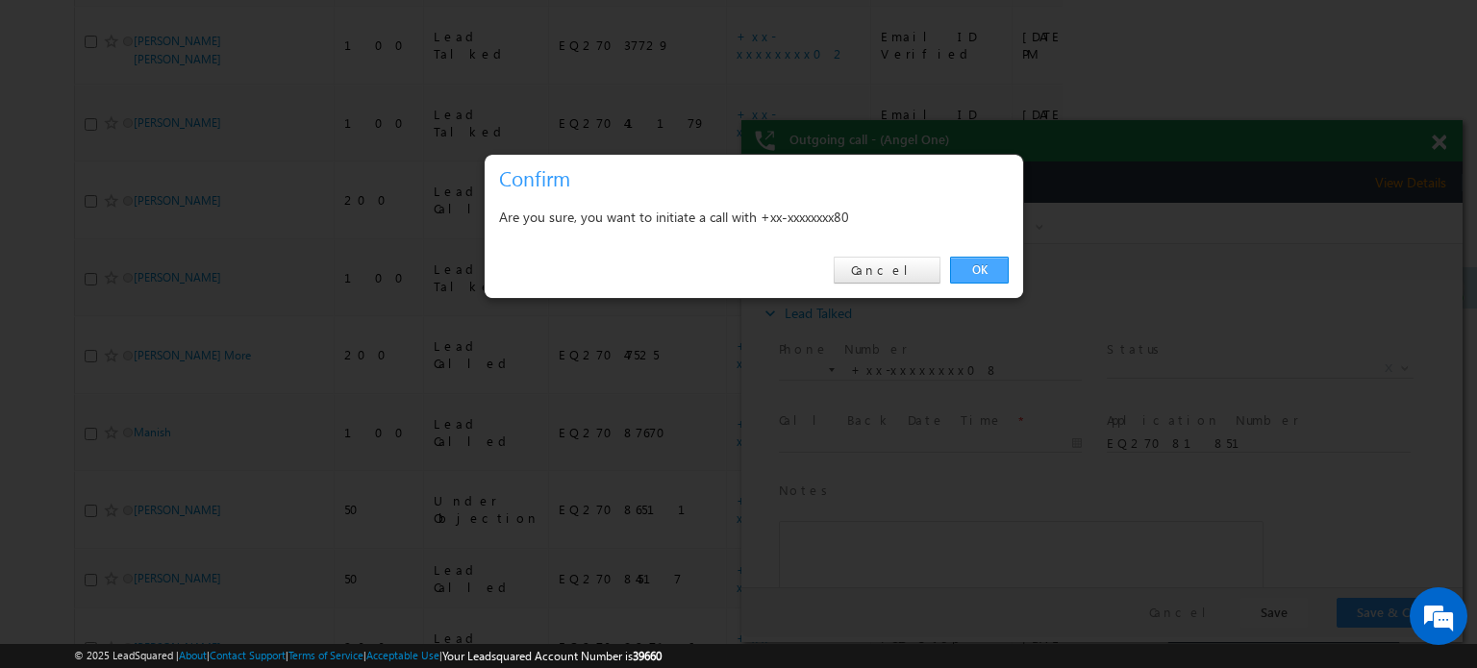
click at [961, 265] on link "OK" at bounding box center [979, 270] width 59 height 27
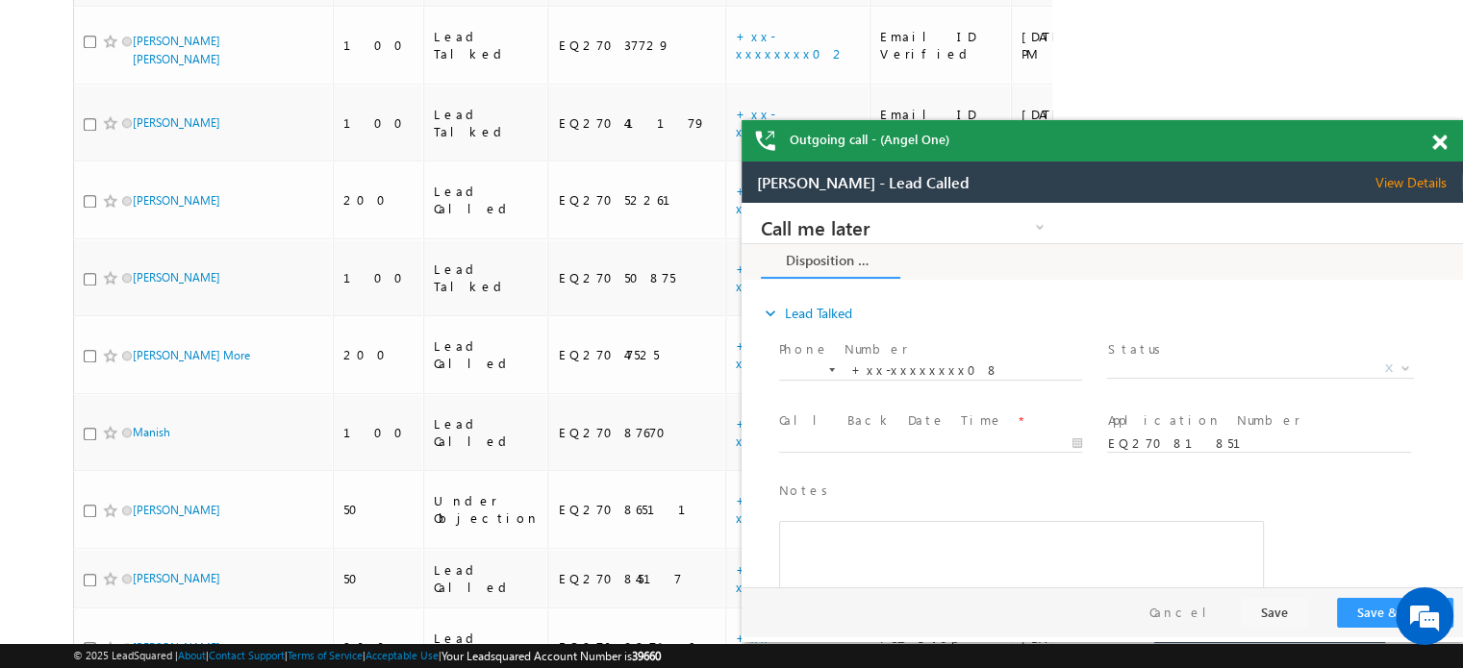
click at [1431, 139] on div "Outgoing call - (Angel One)" at bounding box center [1102, 140] width 721 height 41
click at [1437, 140] on span at bounding box center [1439, 143] width 14 height 16
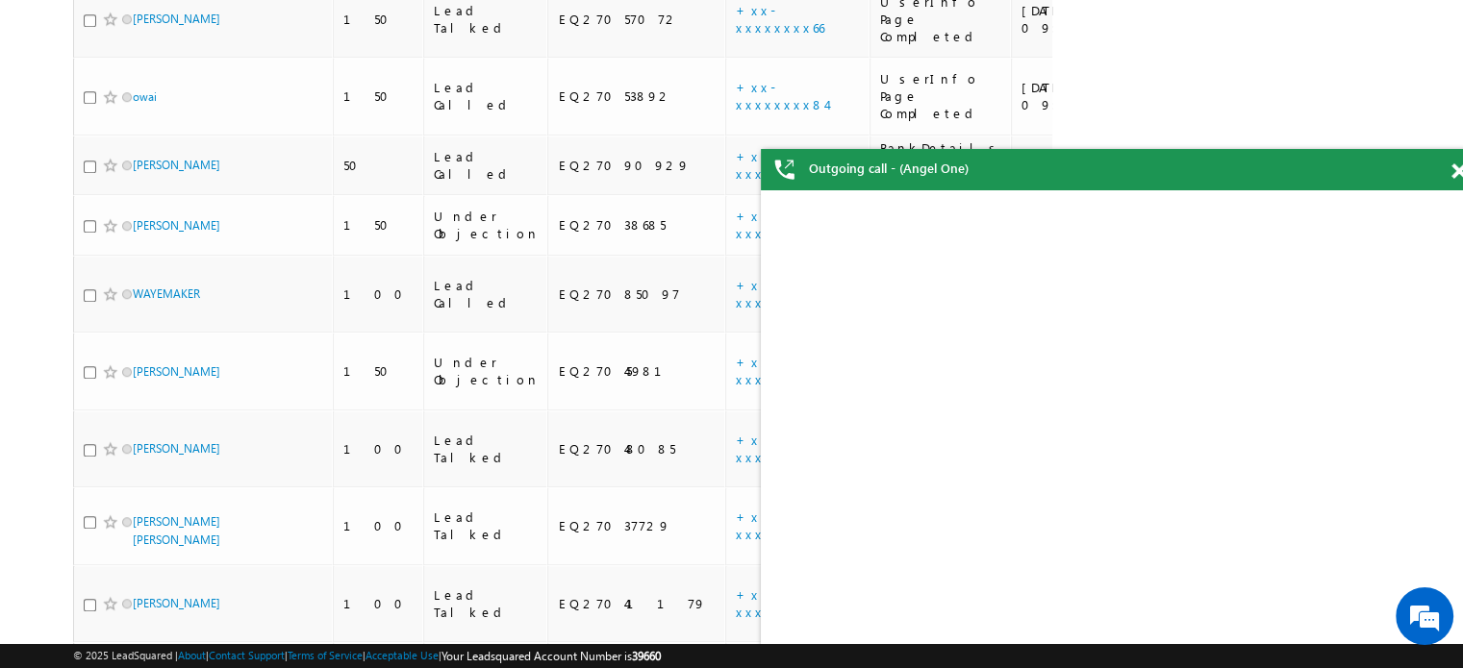
scroll to position [1154, 0]
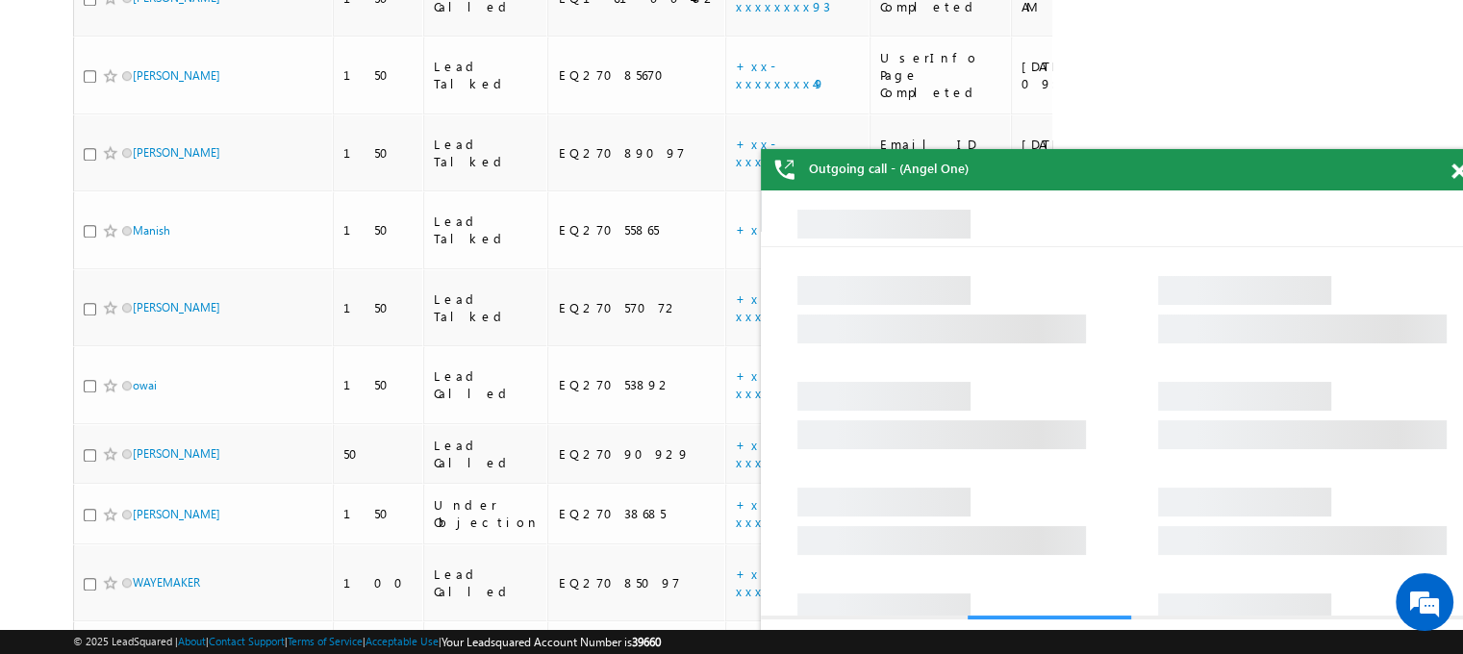
click at [1459, 171] on span at bounding box center [1458, 171] width 14 height 16
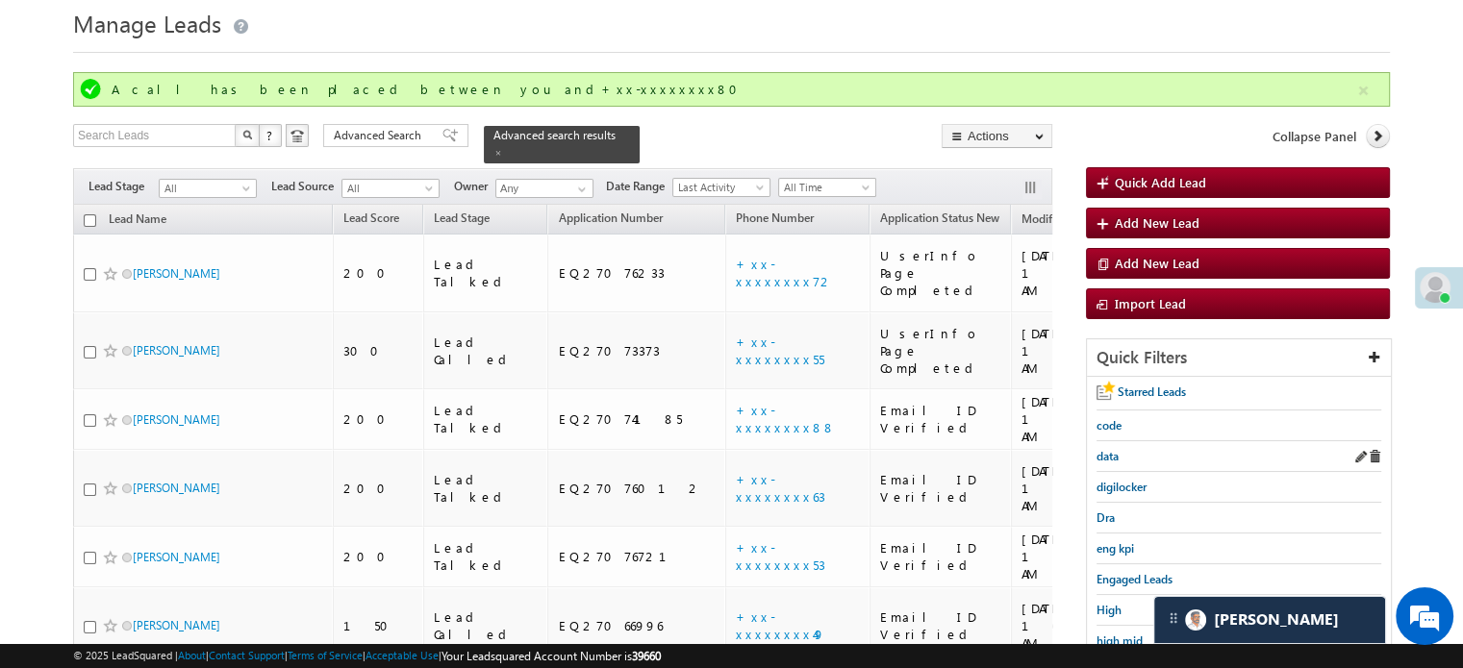
scroll to position [192, 0]
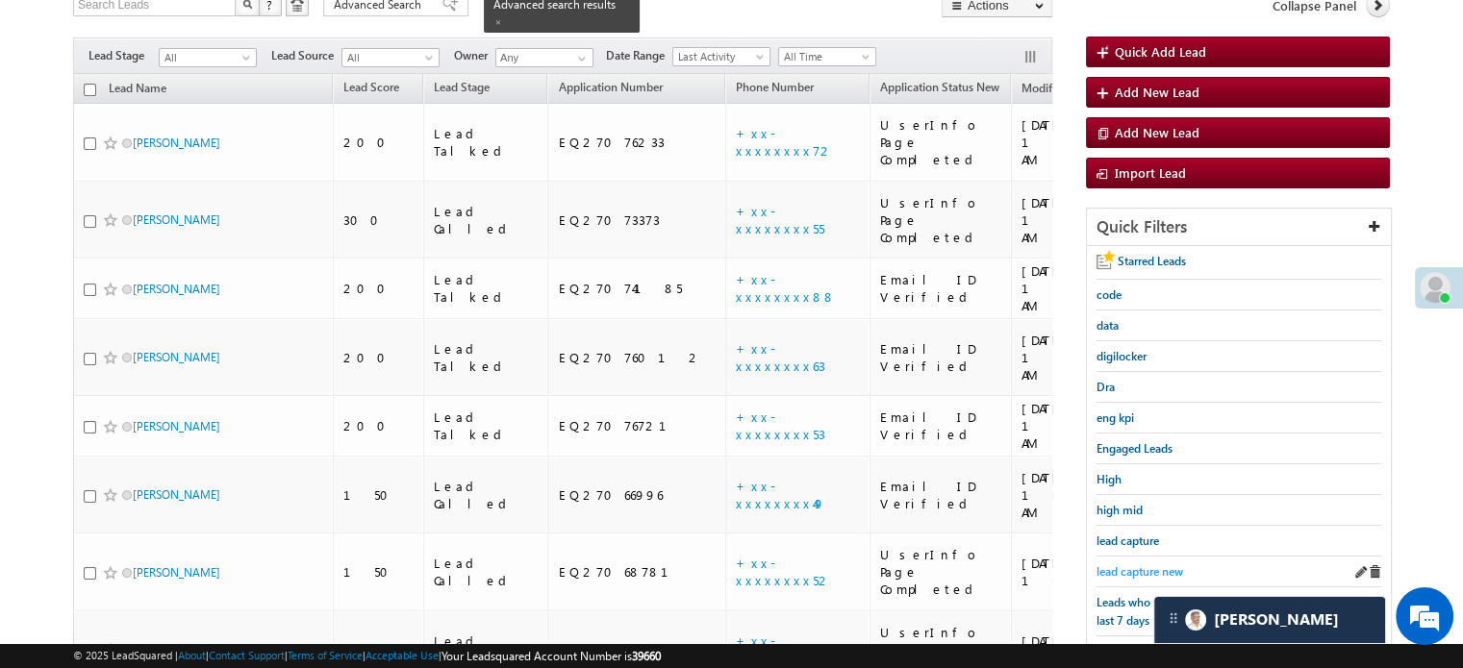
click at [1169, 565] on span "lead capture new" at bounding box center [1139, 572] width 87 height 14
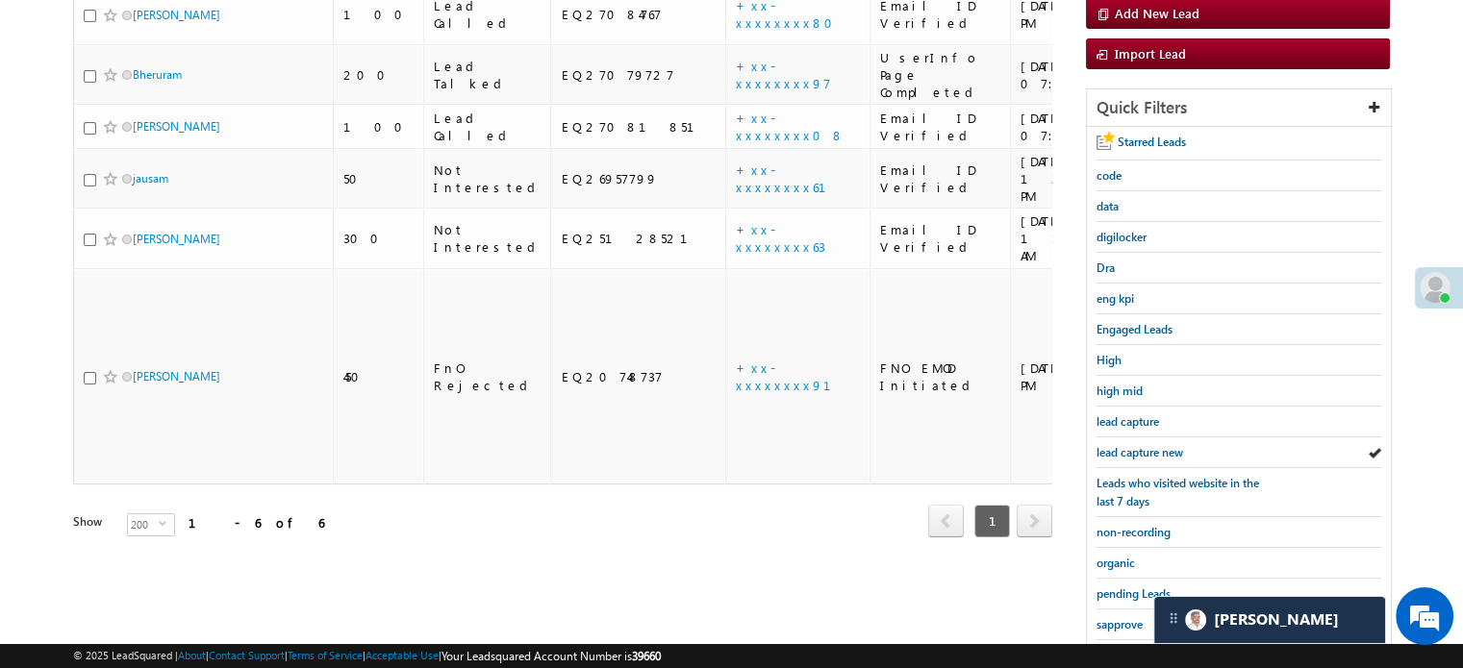
scroll to position [413, 0]
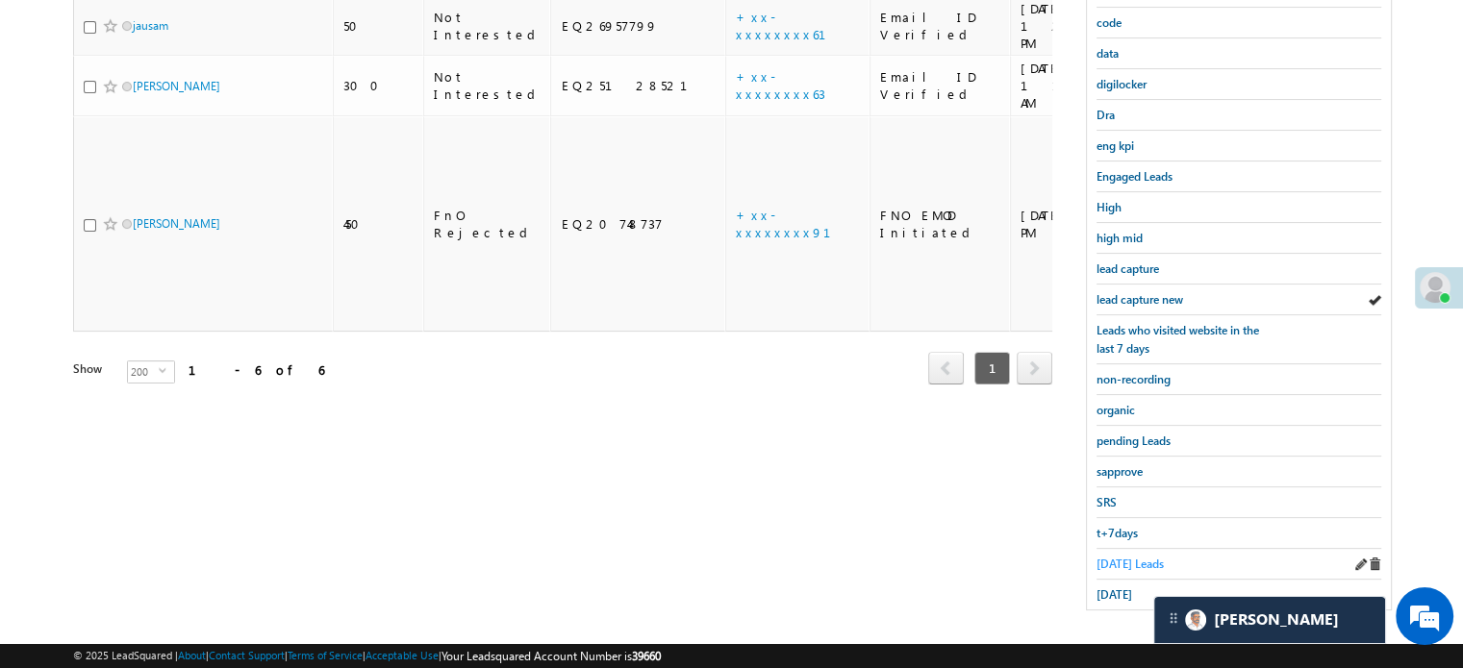
click at [1149, 557] on span "[DATE] Leads" at bounding box center [1129, 564] width 67 height 14
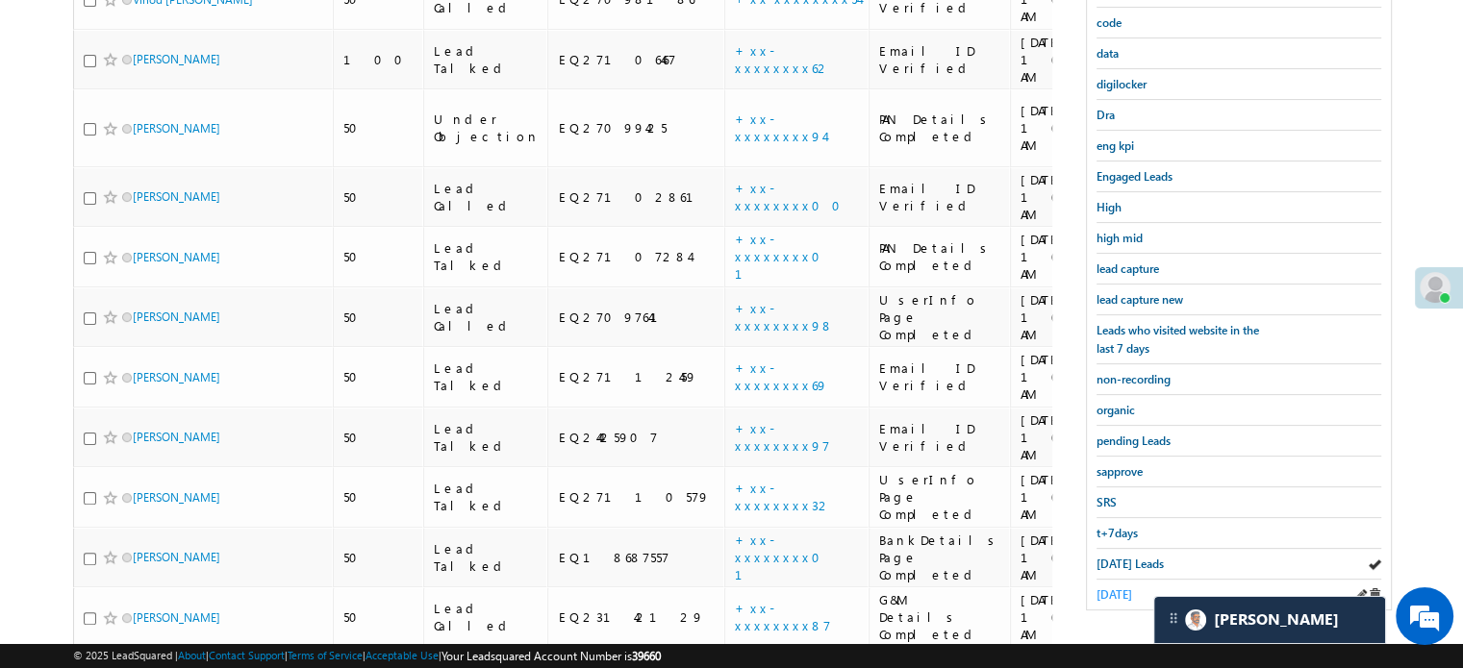
click at [1132, 588] on span "[DATE]" at bounding box center [1114, 595] width 36 height 14
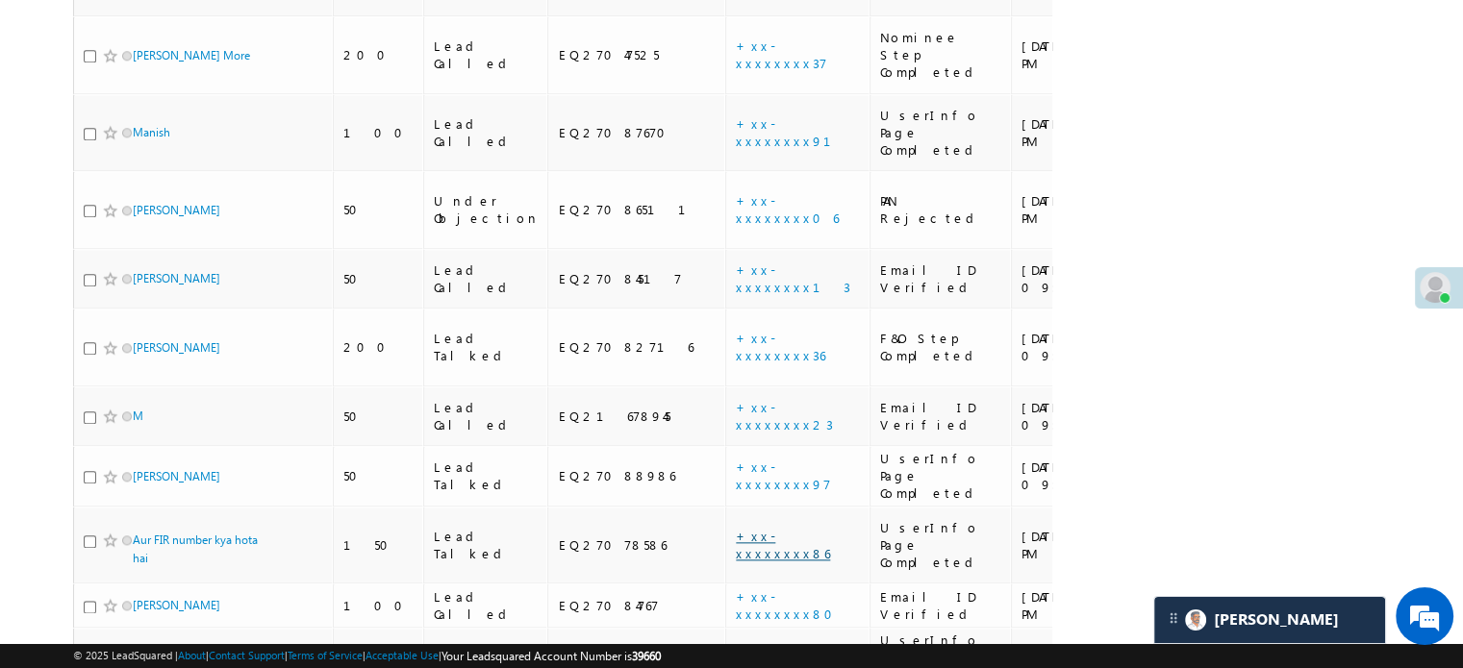
scroll to position [1985, 0]
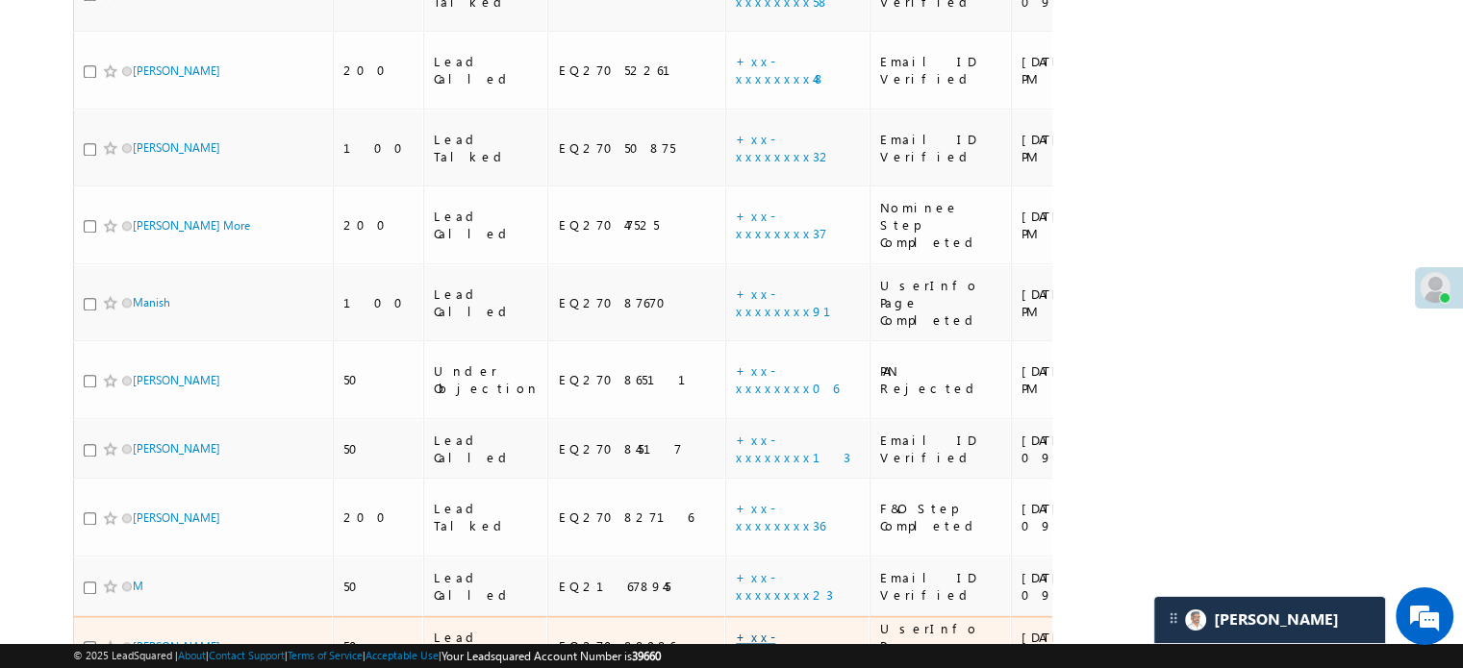
click at [736, 629] on link "+xx-xxxxxxxx97" at bounding box center [783, 646] width 95 height 34
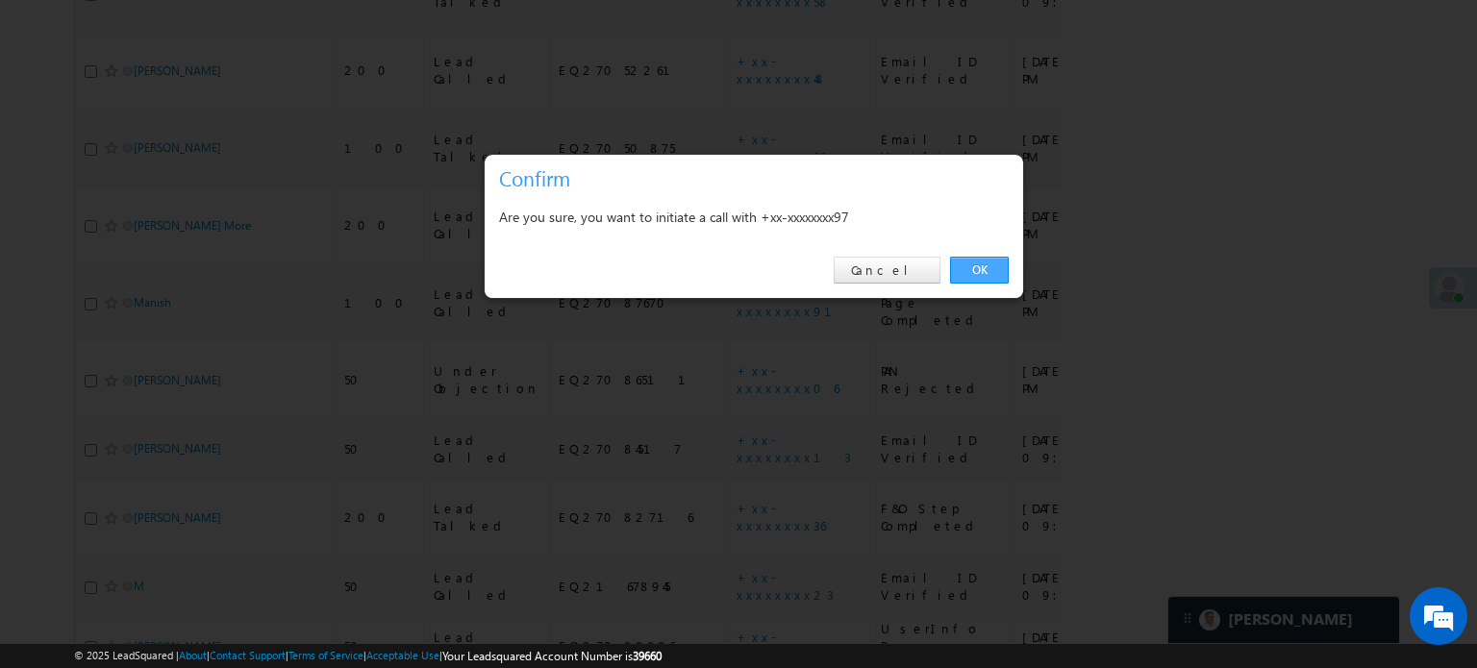
click at [978, 278] on link "OK" at bounding box center [979, 270] width 59 height 27
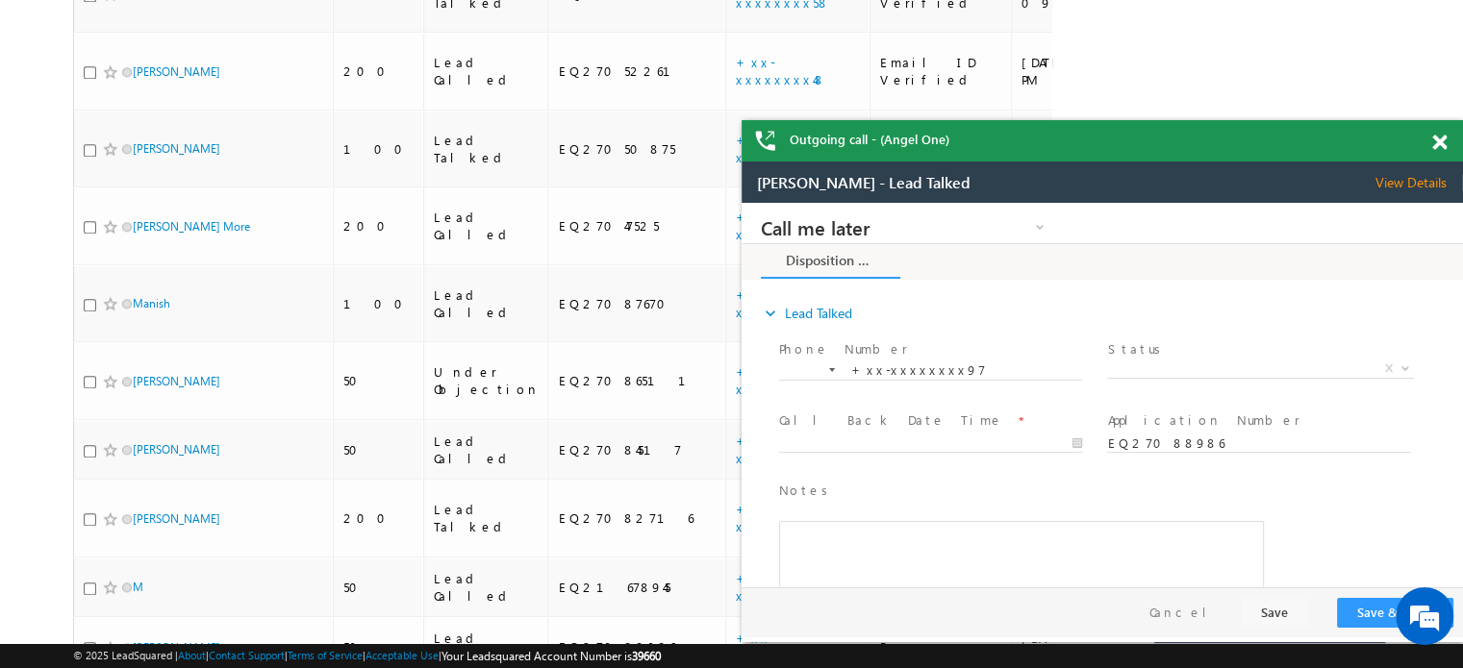
scroll to position [0, 0]
click at [1430, 141] on div "Outgoing call - (Angel One)" at bounding box center [1102, 140] width 721 height 41
click at [1437, 138] on span at bounding box center [1439, 143] width 14 height 16
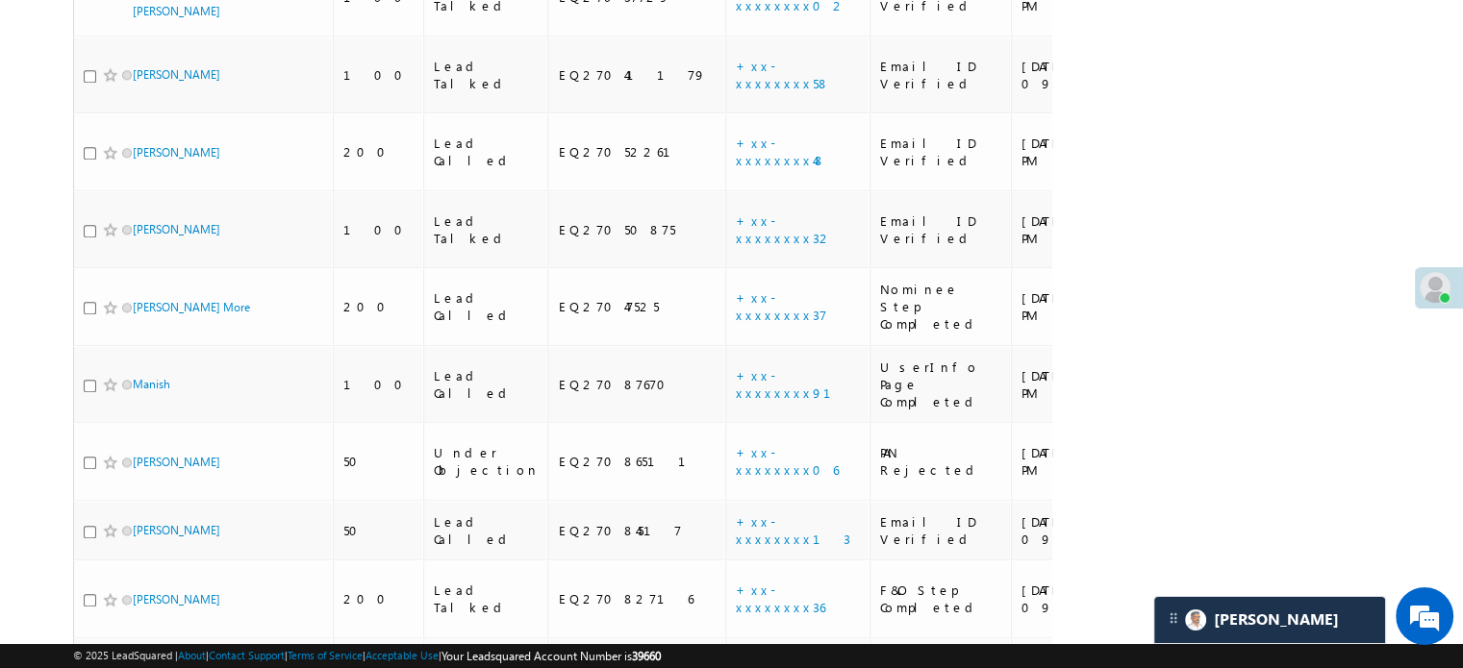
scroll to position [1747, 0]
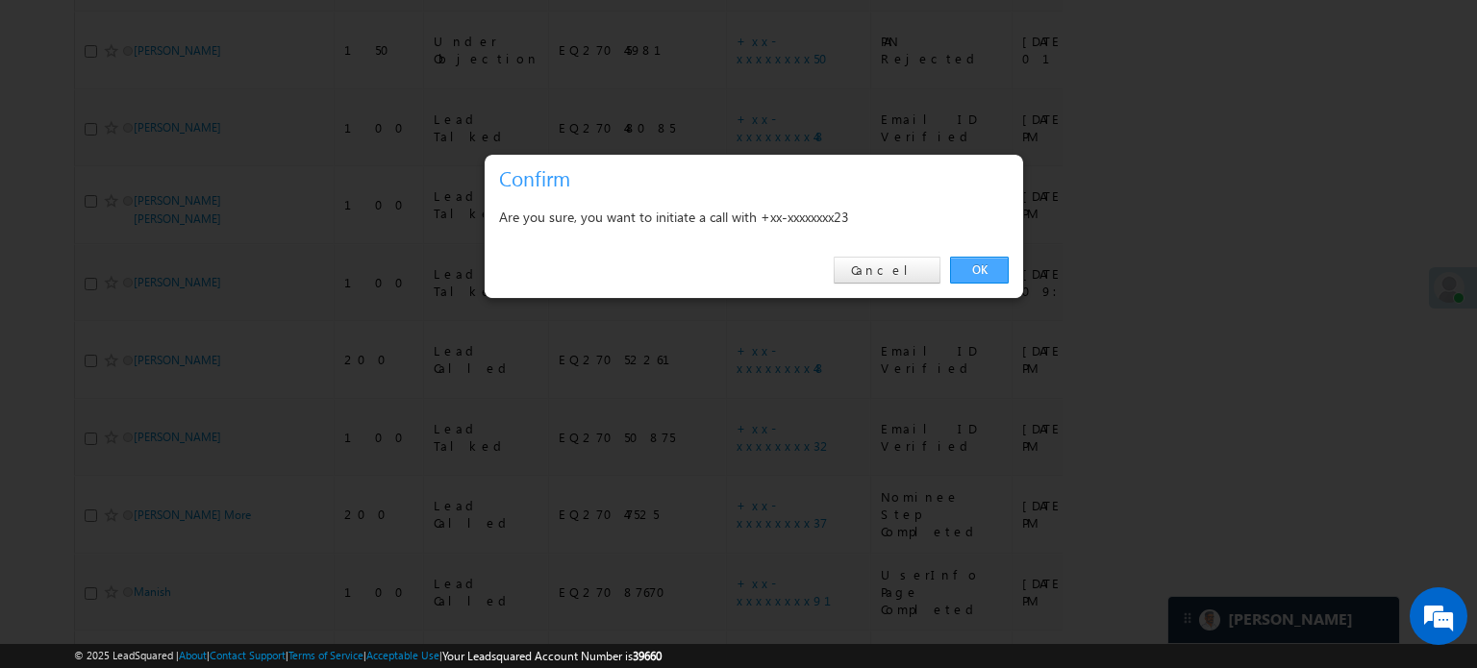
click at [991, 264] on link "OK" at bounding box center [979, 270] width 59 height 27
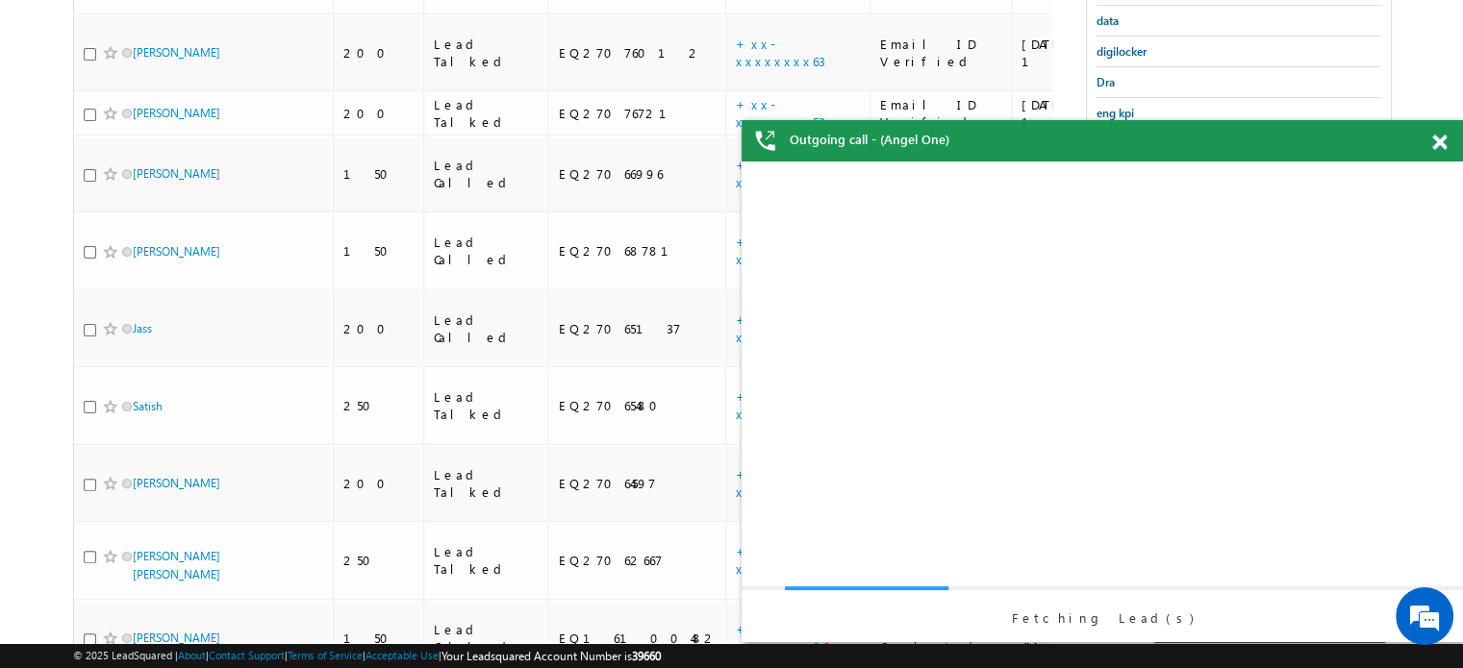
scroll to position [305, 0]
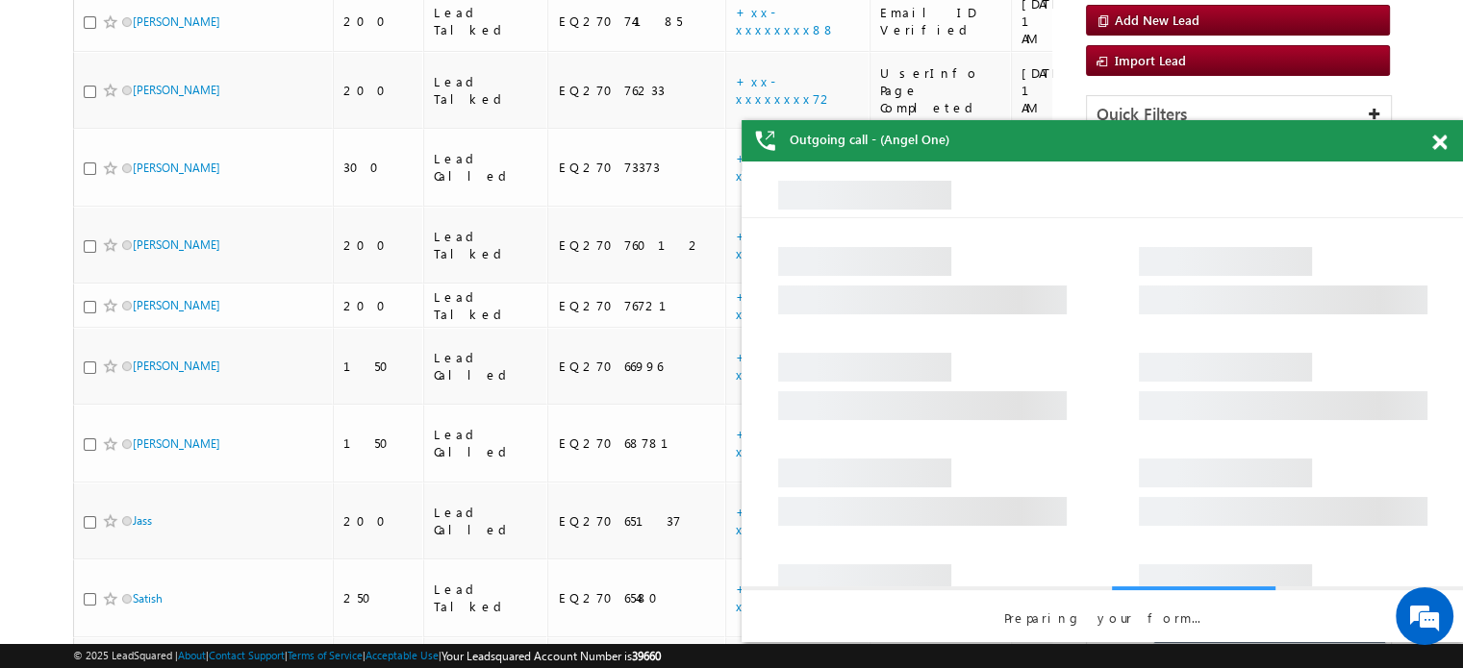
click at [1437, 144] on span at bounding box center [1439, 143] width 14 height 16
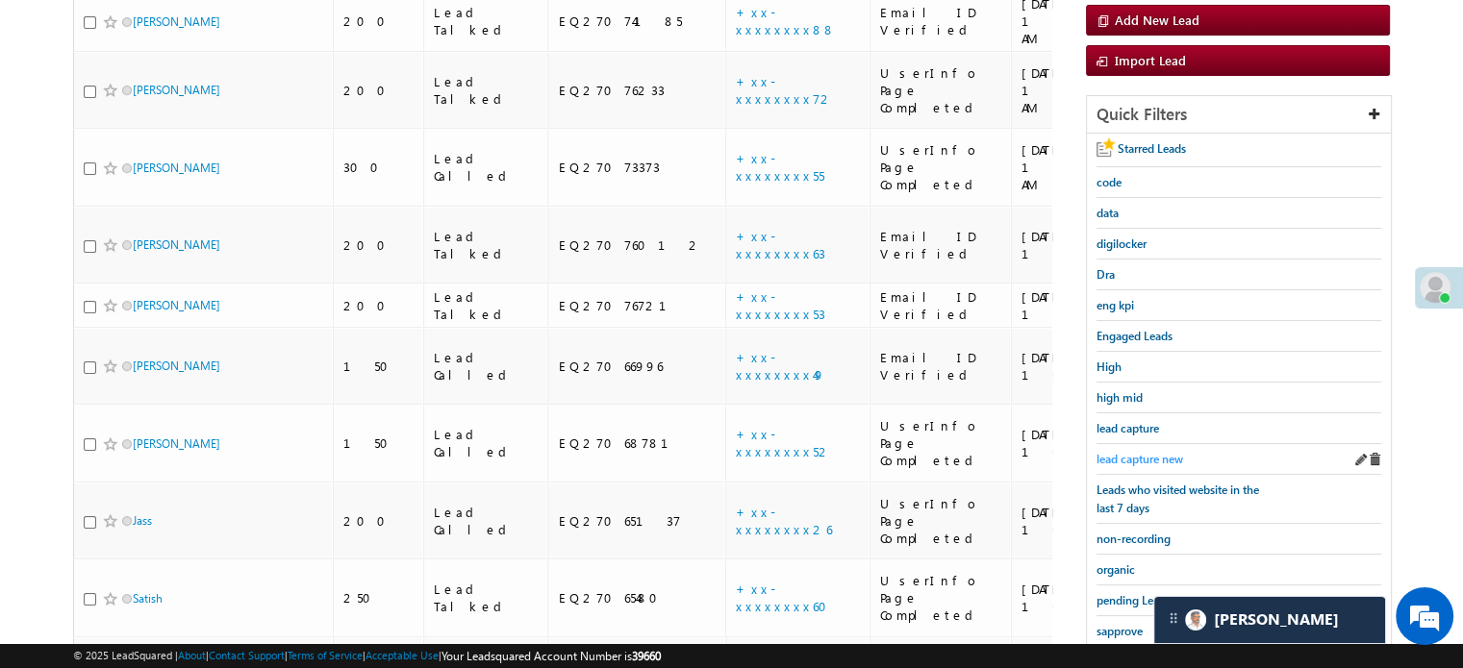
click at [1150, 457] on span "lead capture new" at bounding box center [1139, 459] width 87 height 14
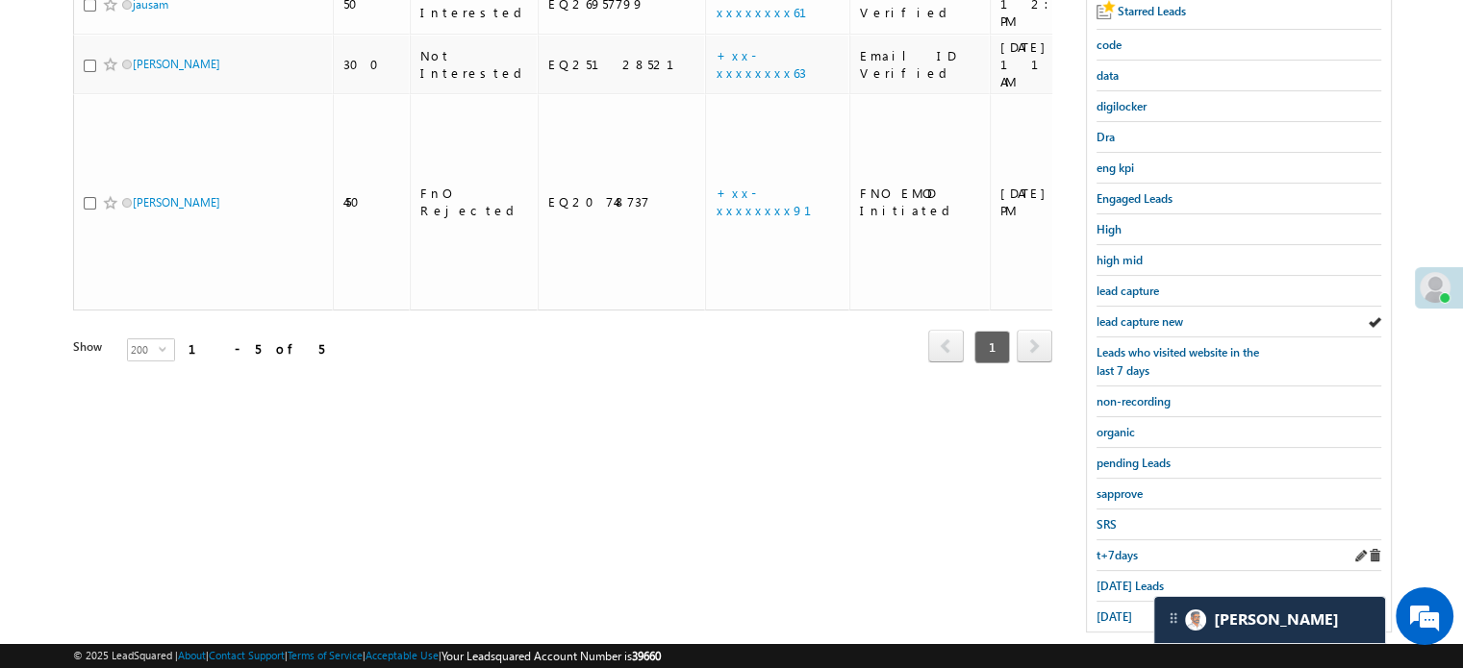
scroll to position [413, 0]
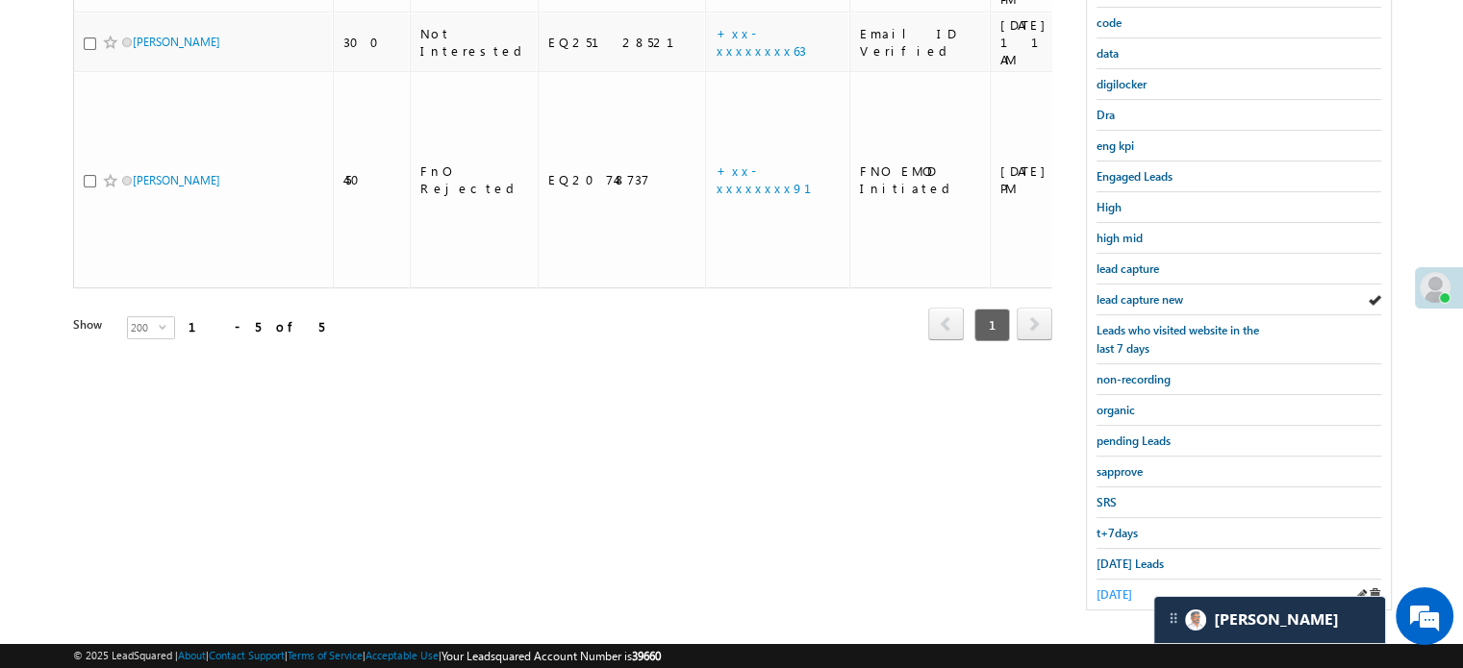
click at [1124, 588] on span "[DATE]" at bounding box center [1114, 595] width 36 height 14
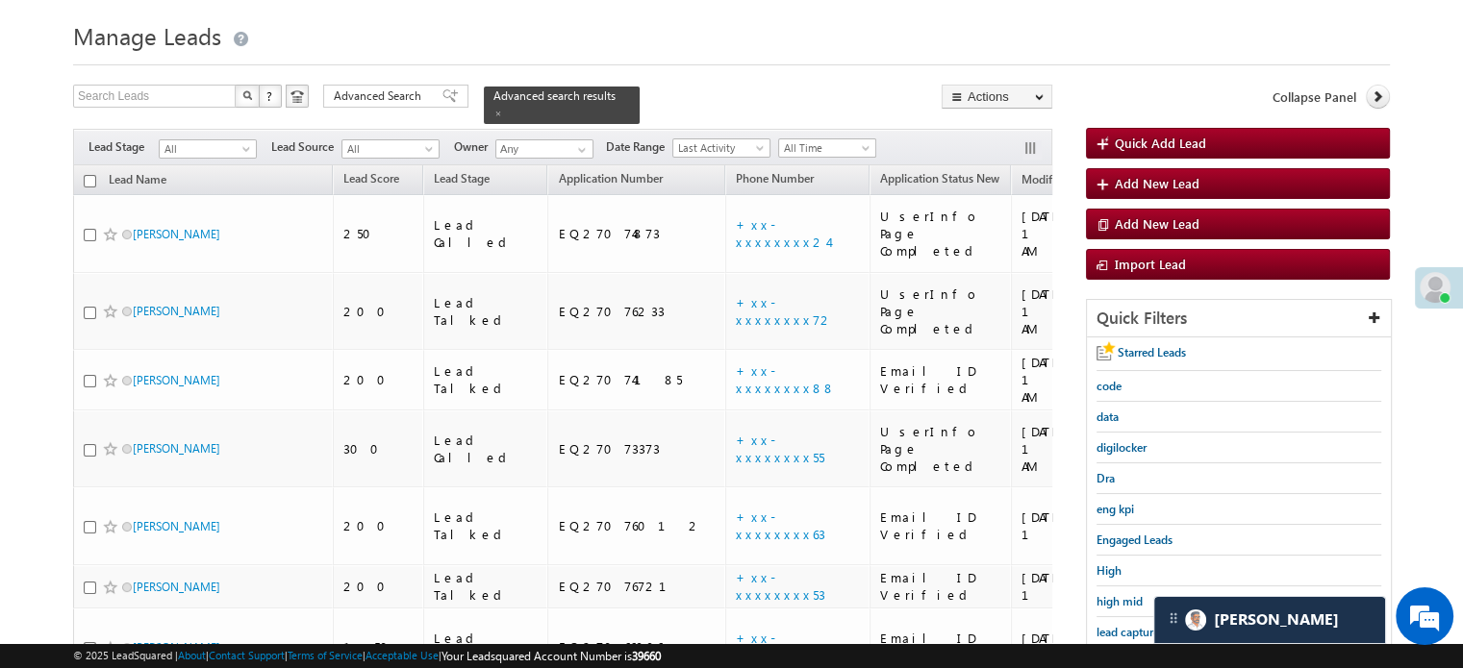
scroll to position [28, 0]
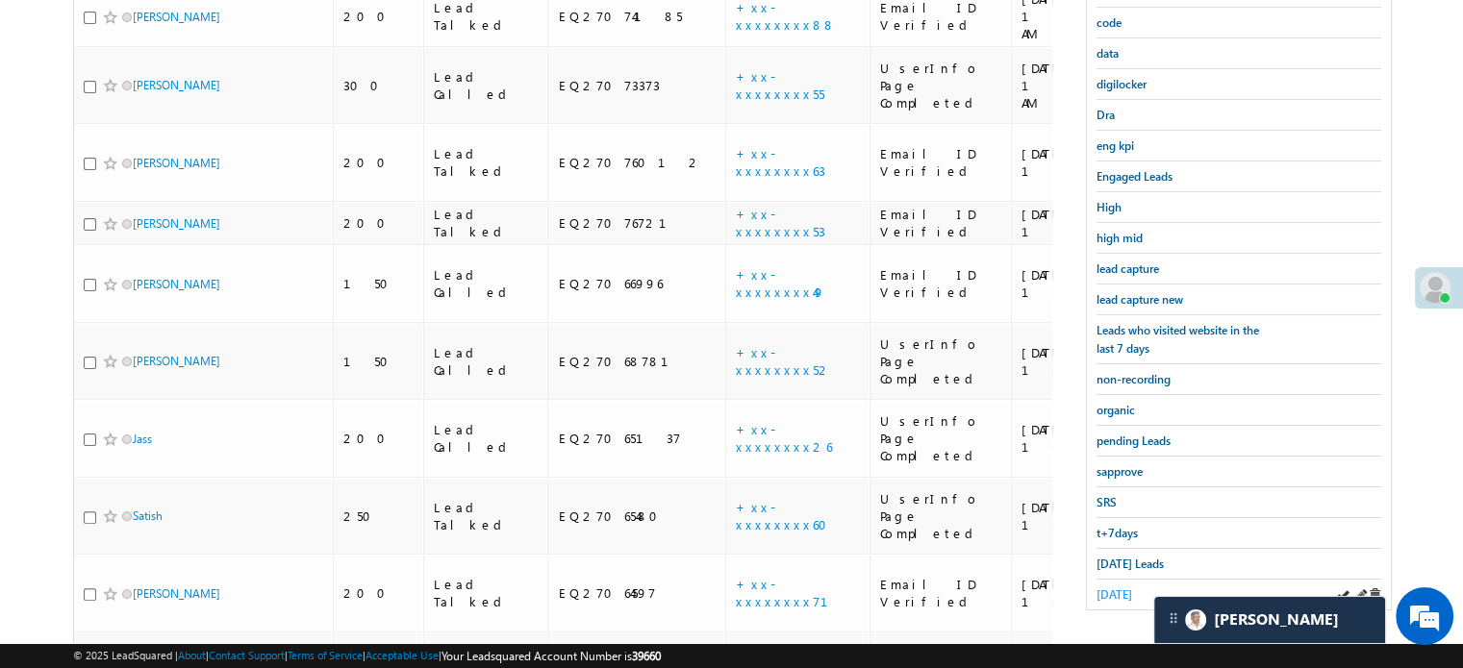
click at [1120, 588] on span "[DATE]" at bounding box center [1114, 595] width 36 height 14
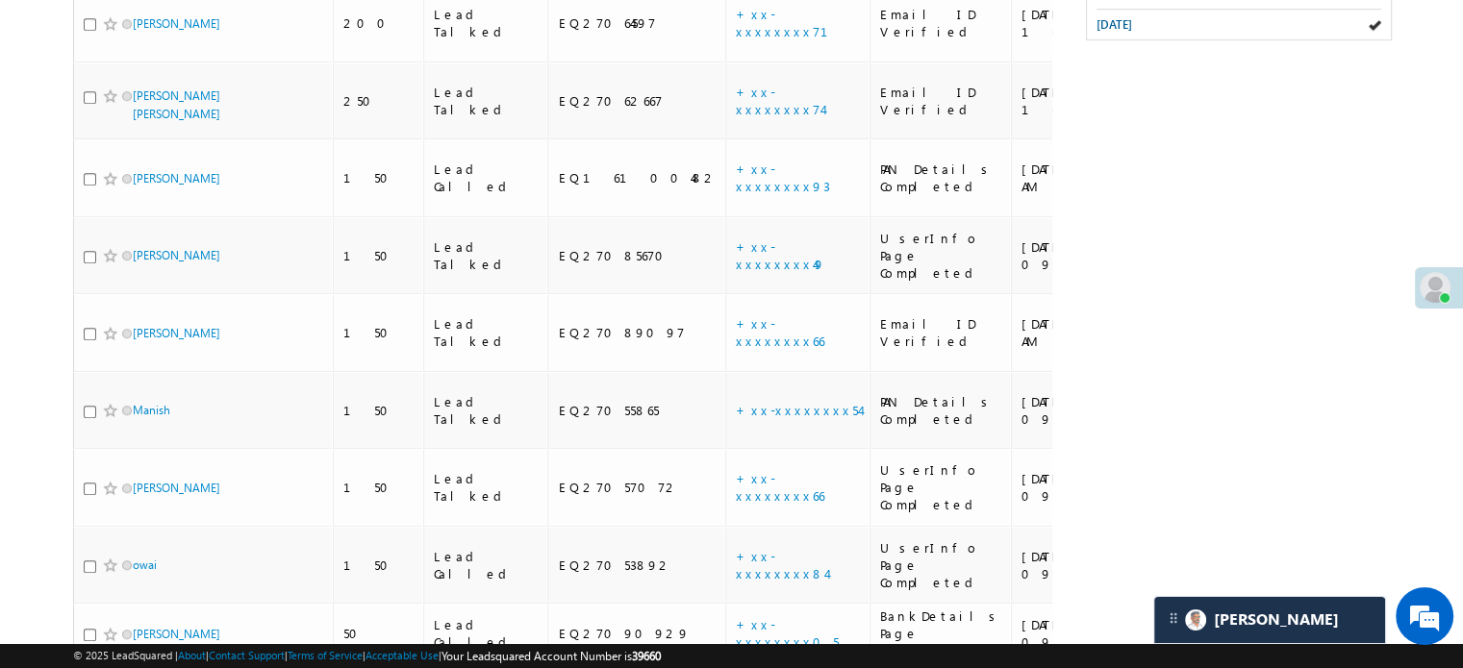
scroll to position [2289, 0]
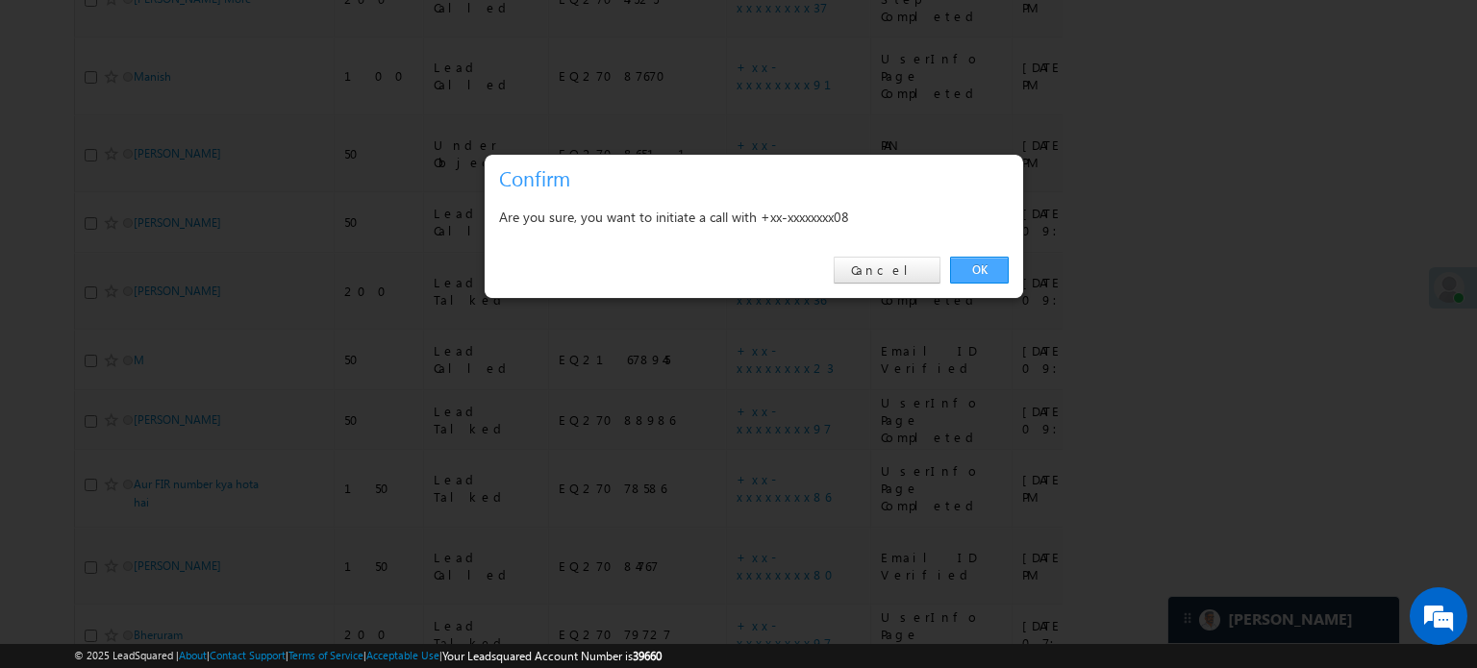
click at [998, 260] on link "OK" at bounding box center [979, 270] width 59 height 27
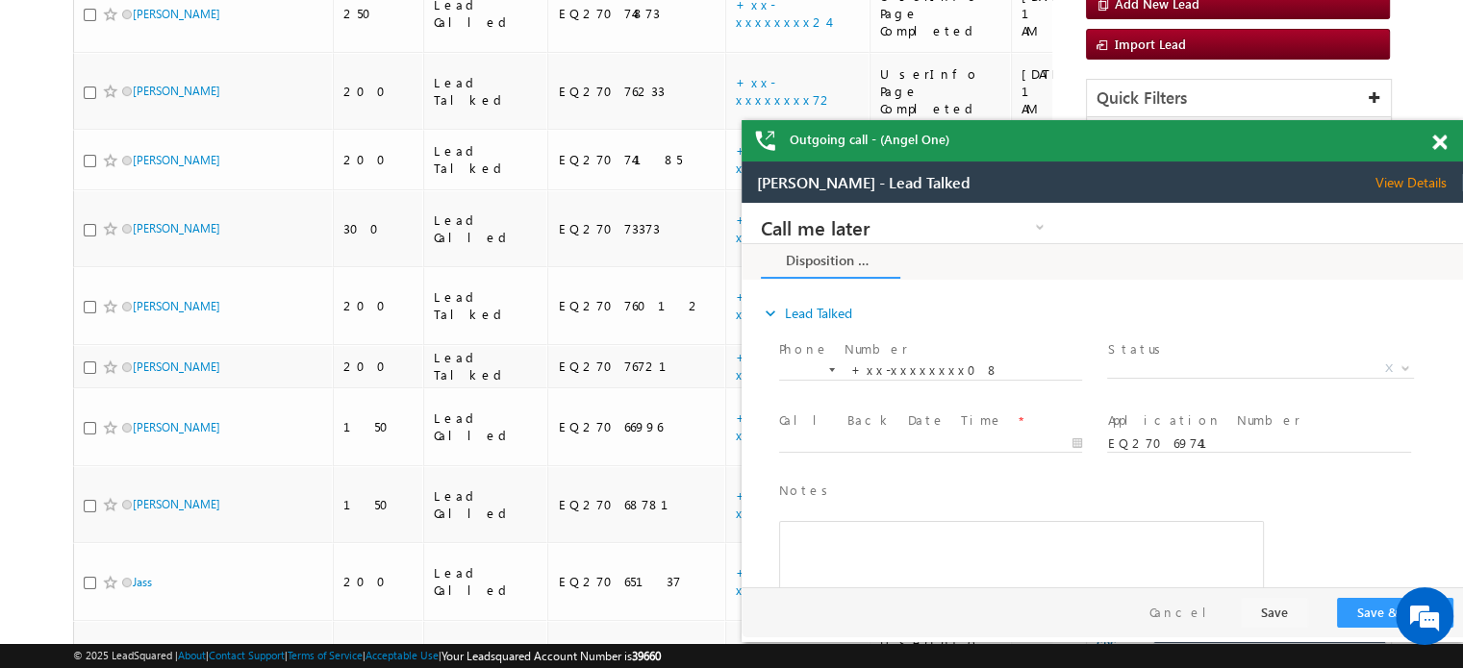
scroll to position [0, 0]
click at [1443, 138] on span at bounding box center [1439, 143] width 14 height 16
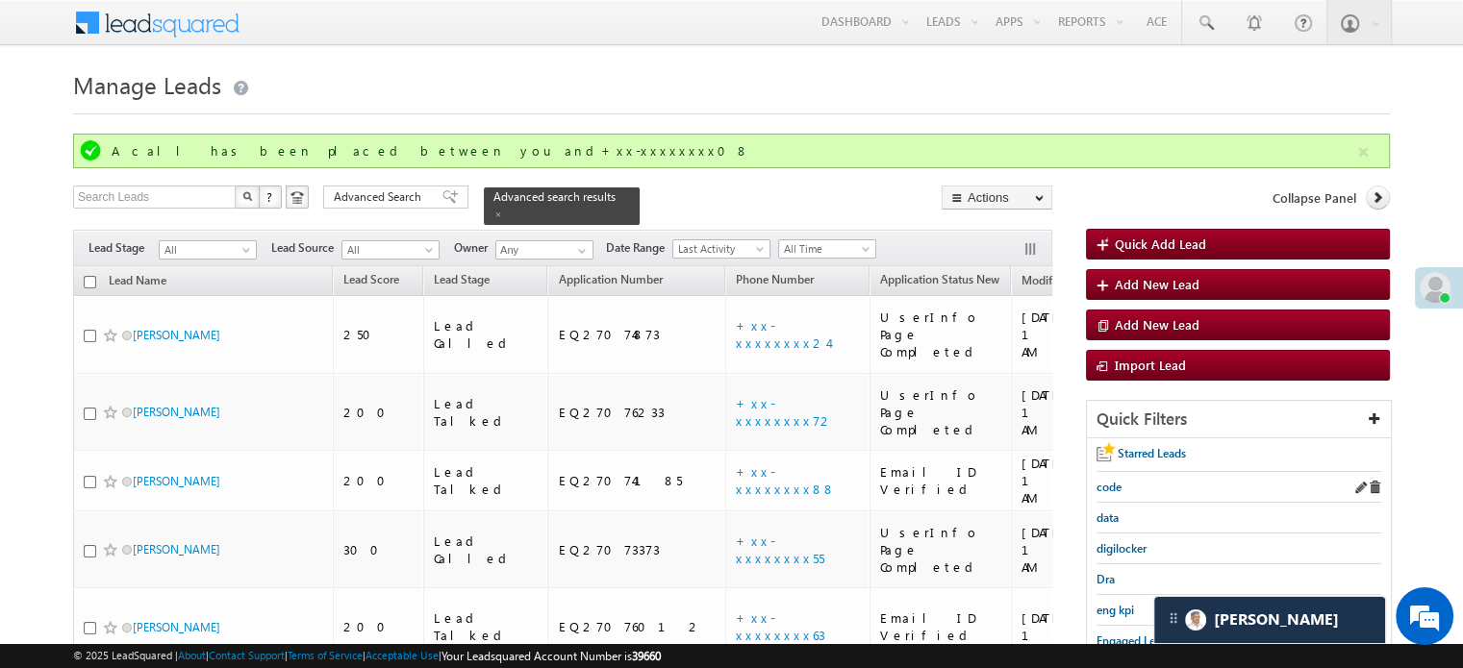
scroll to position [192, 0]
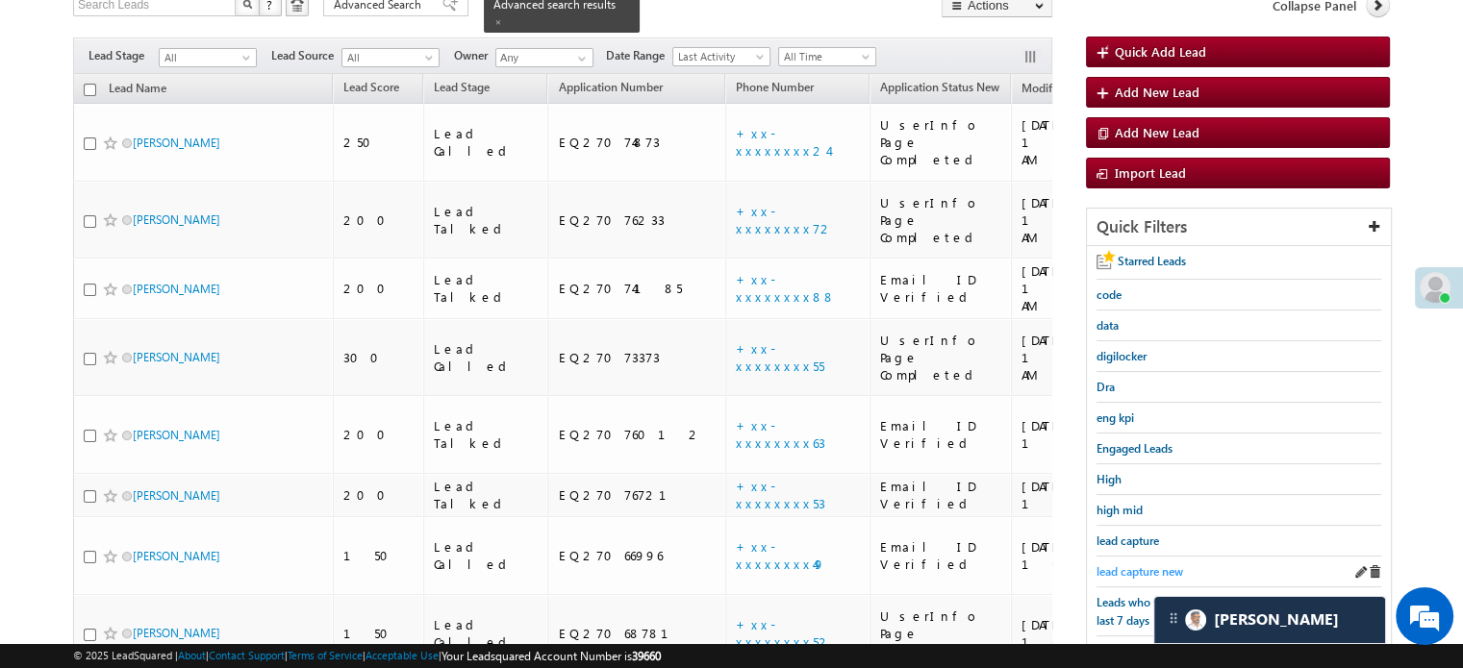
click at [1162, 565] on span "lead capture new" at bounding box center [1139, 572] width 87 height 14
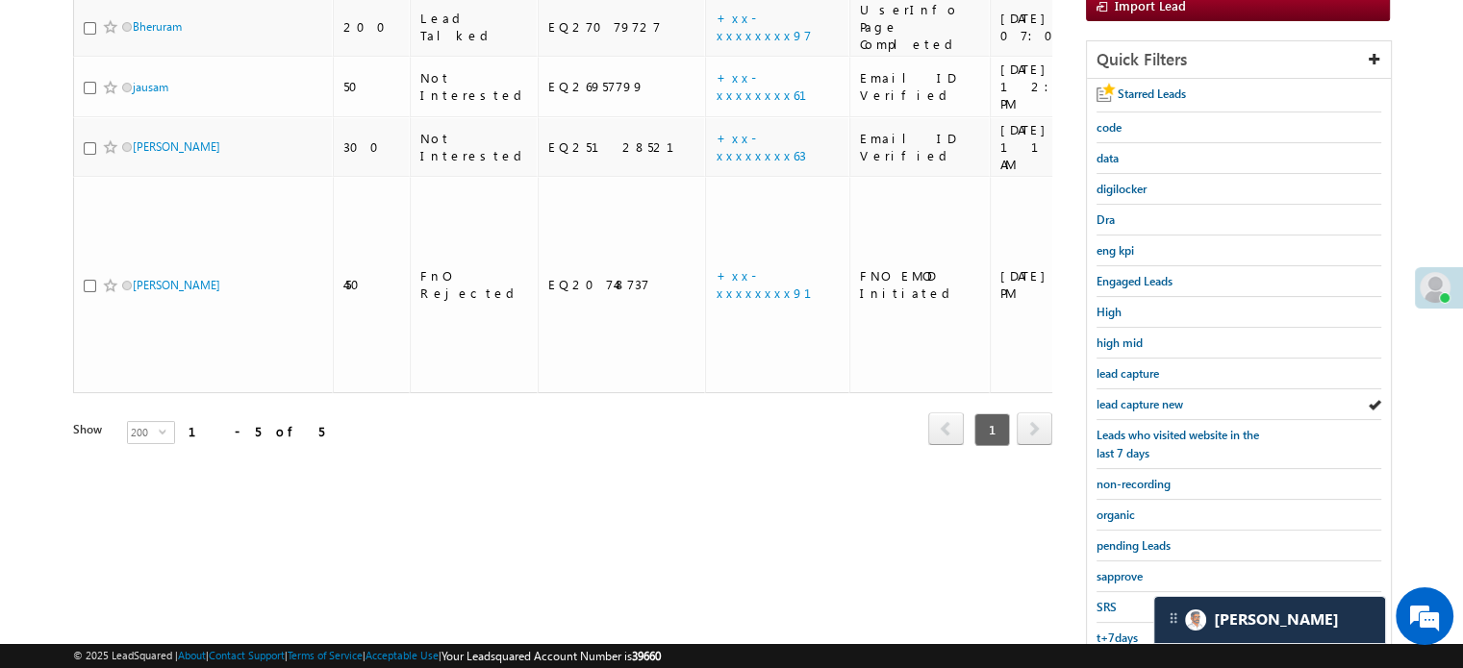
scroll to position [413, 0]
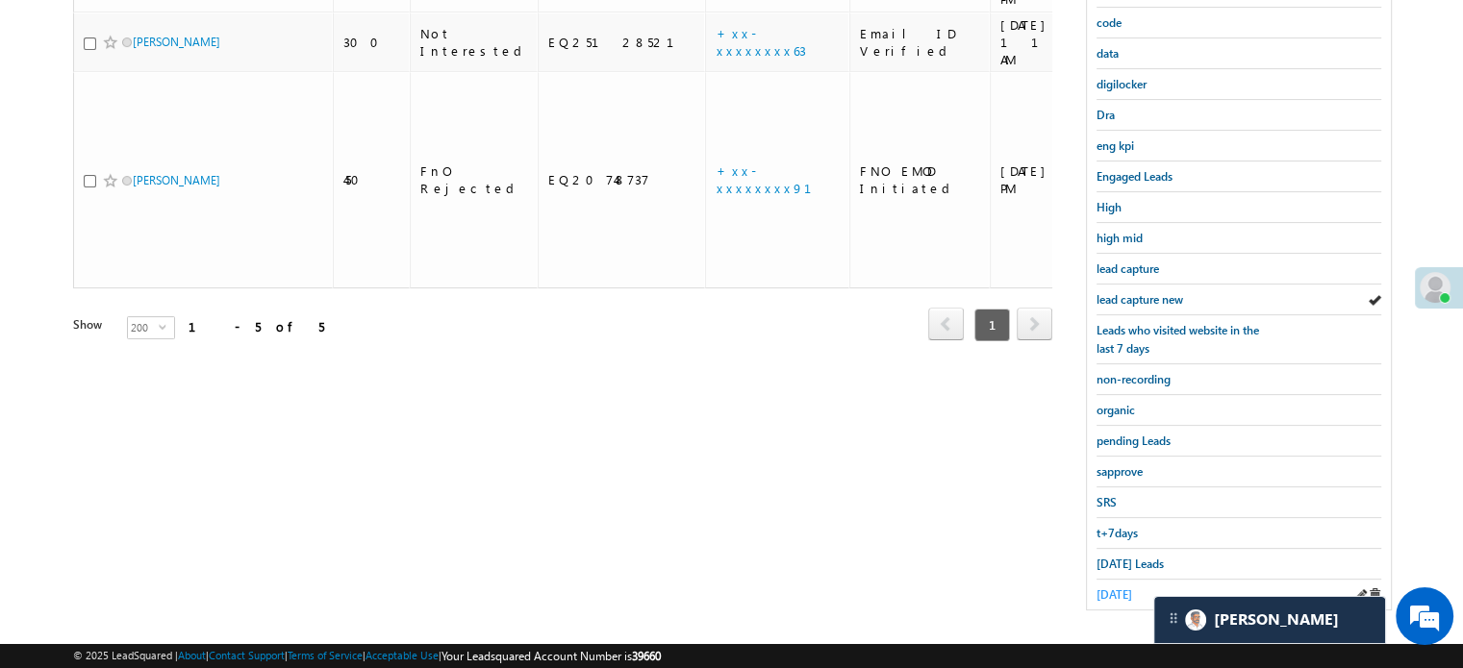
click at [1122, 588] on span "[DATE]" at bounding box center [1114, 595] width 36 height 14
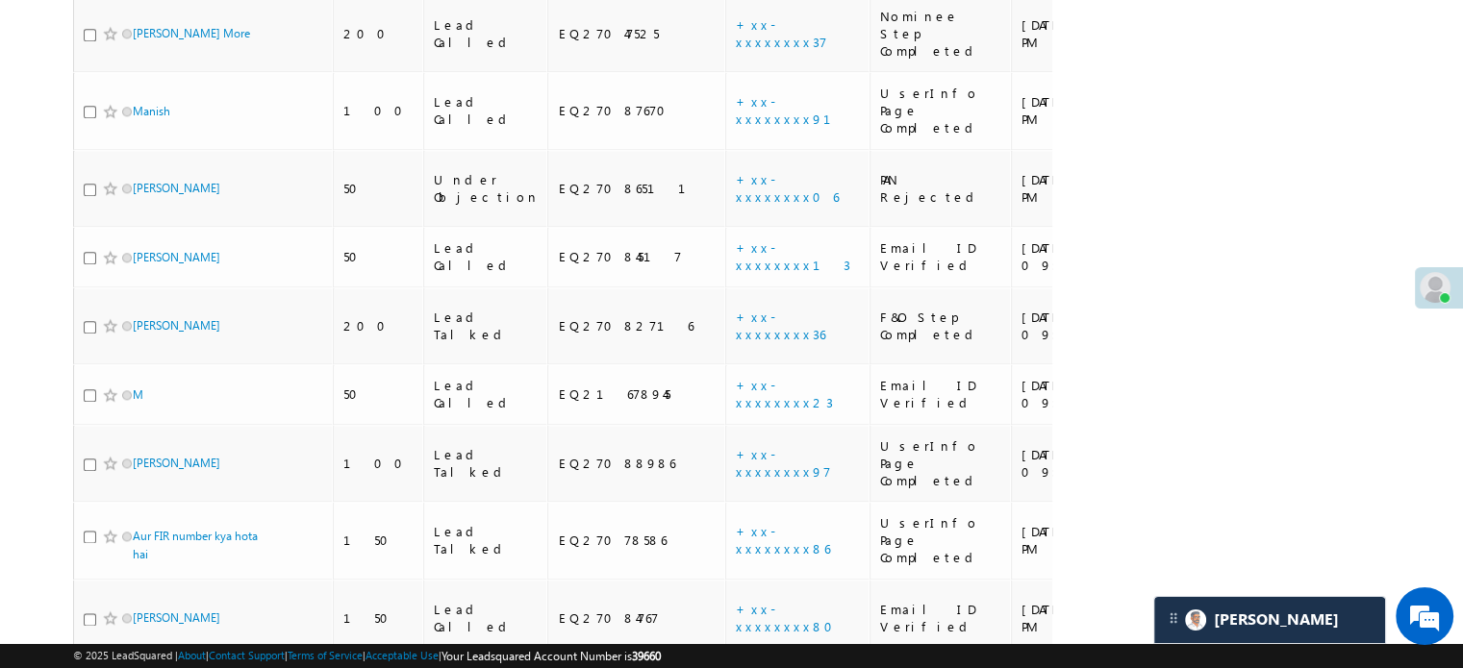
scroll to position [2305, 0]
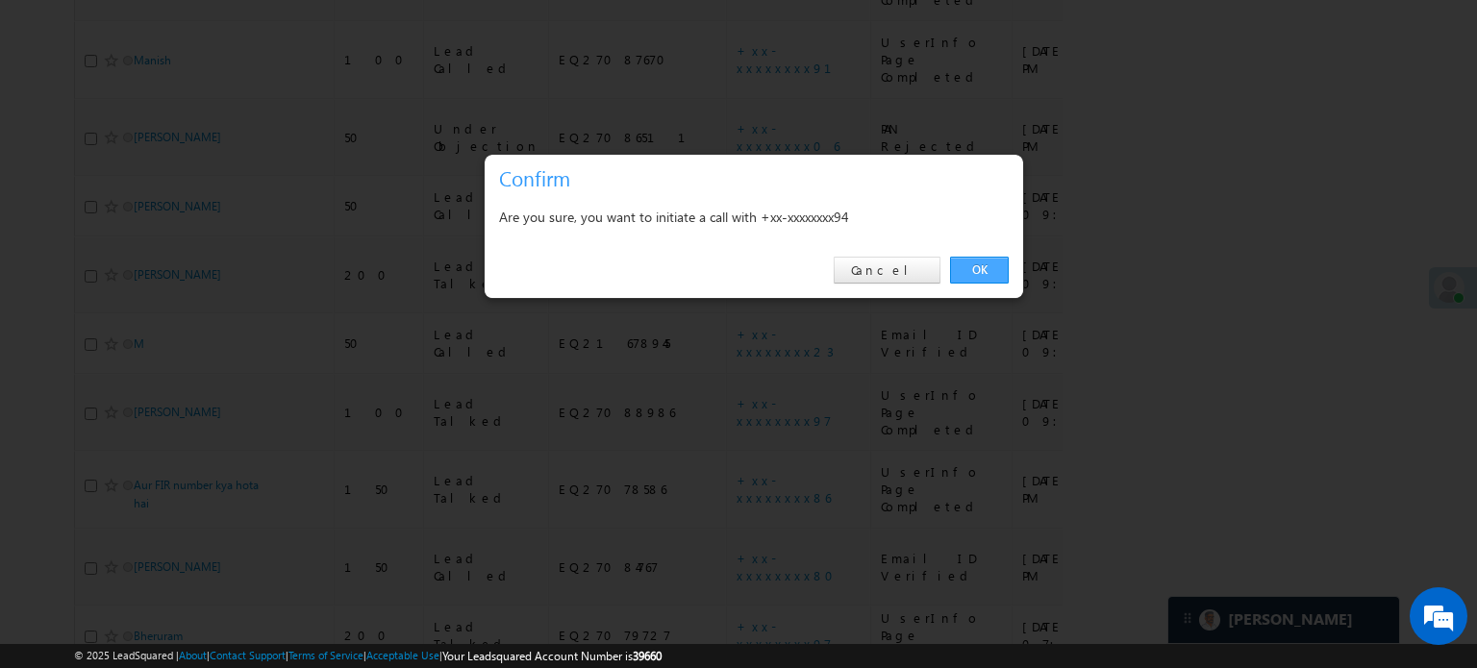
click at [979, 264] on link "OK" at bounding box center [979, 270] width 59 height 27
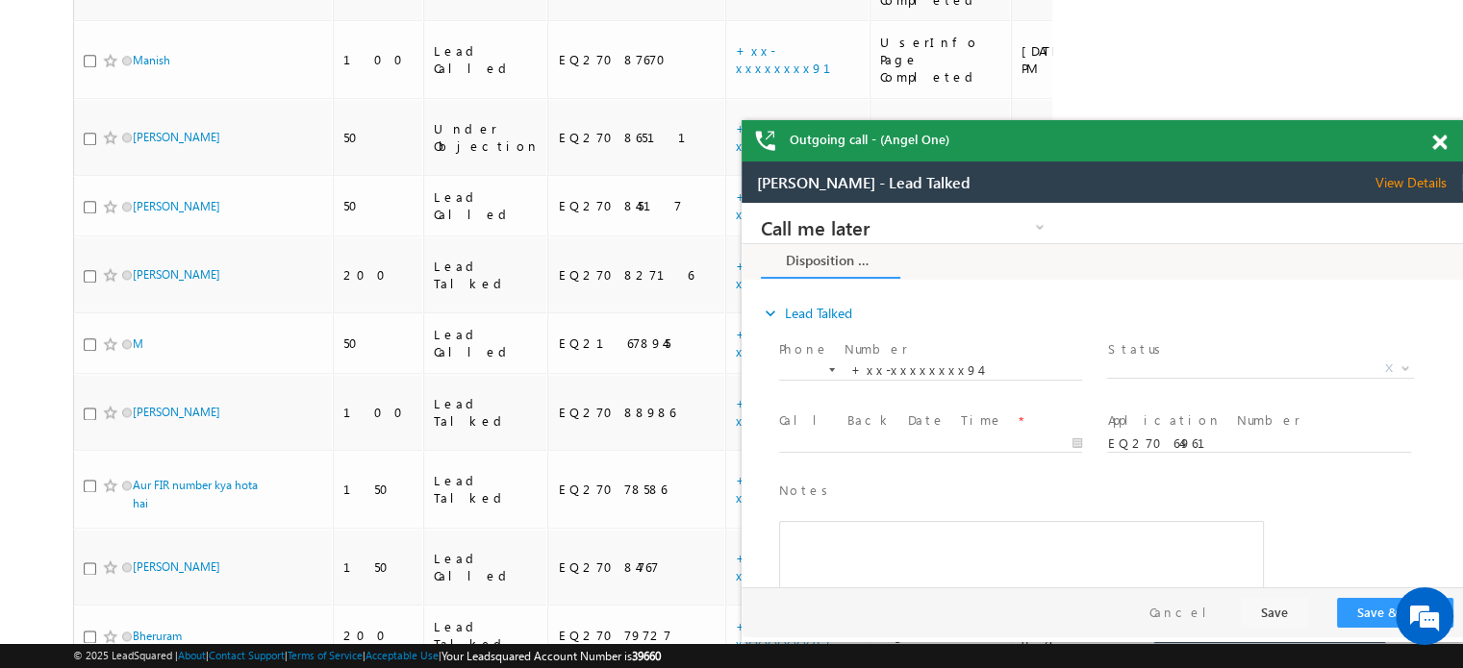
scroll to position [0, 0]
drag, startPoint x: 1433, startPoint y: 146, endPoint x: 652, endPoint y: 14, distance: 792.0
click at [1433, 146] on span at bounding box center [1439, 143] width 14 height 16
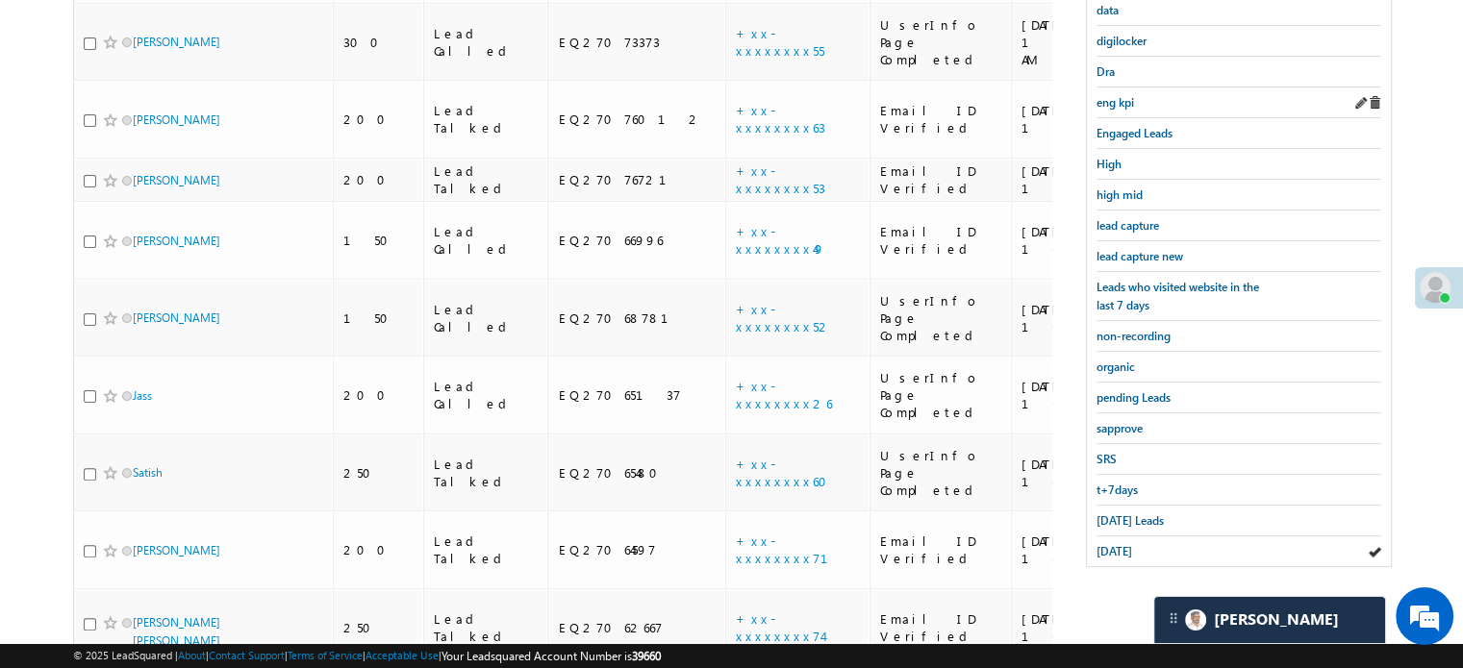
scroll to position [241, 0]
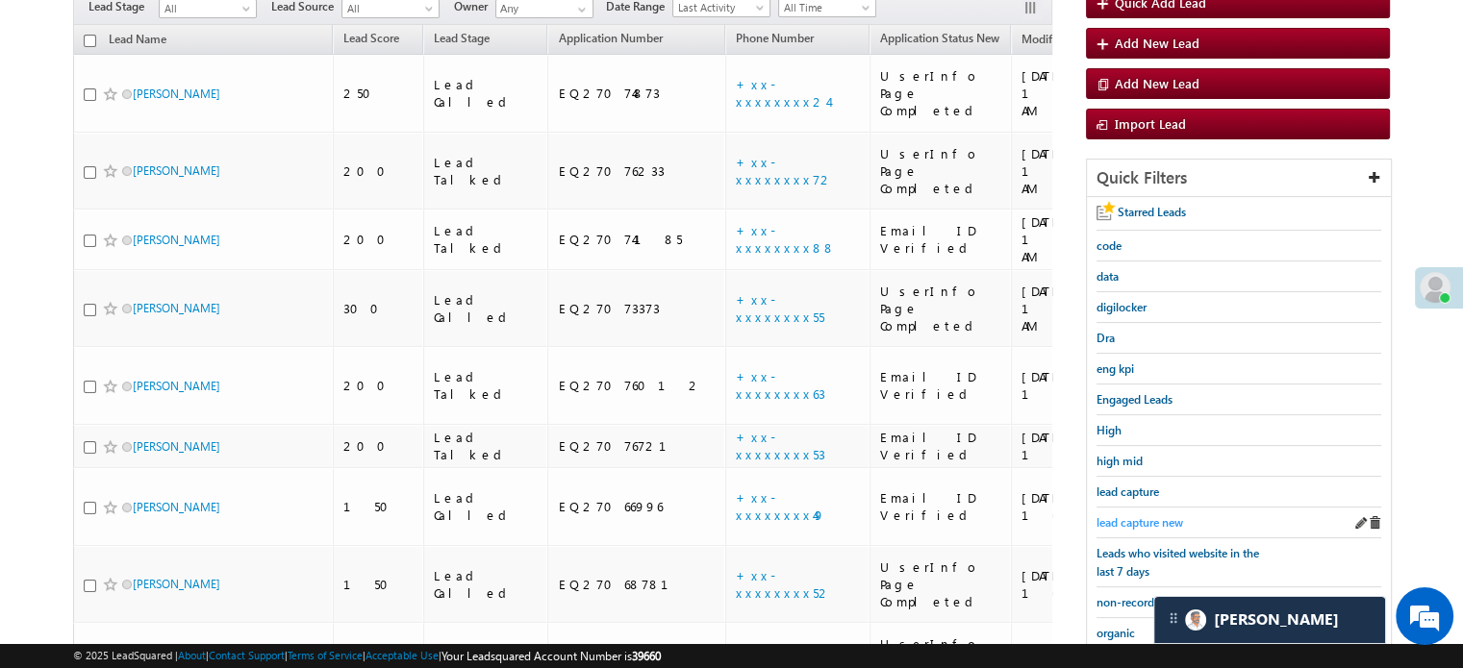
click at [1117, 515] on span "lead capture new" at bounding box center [1139, 522] width 87 height 14
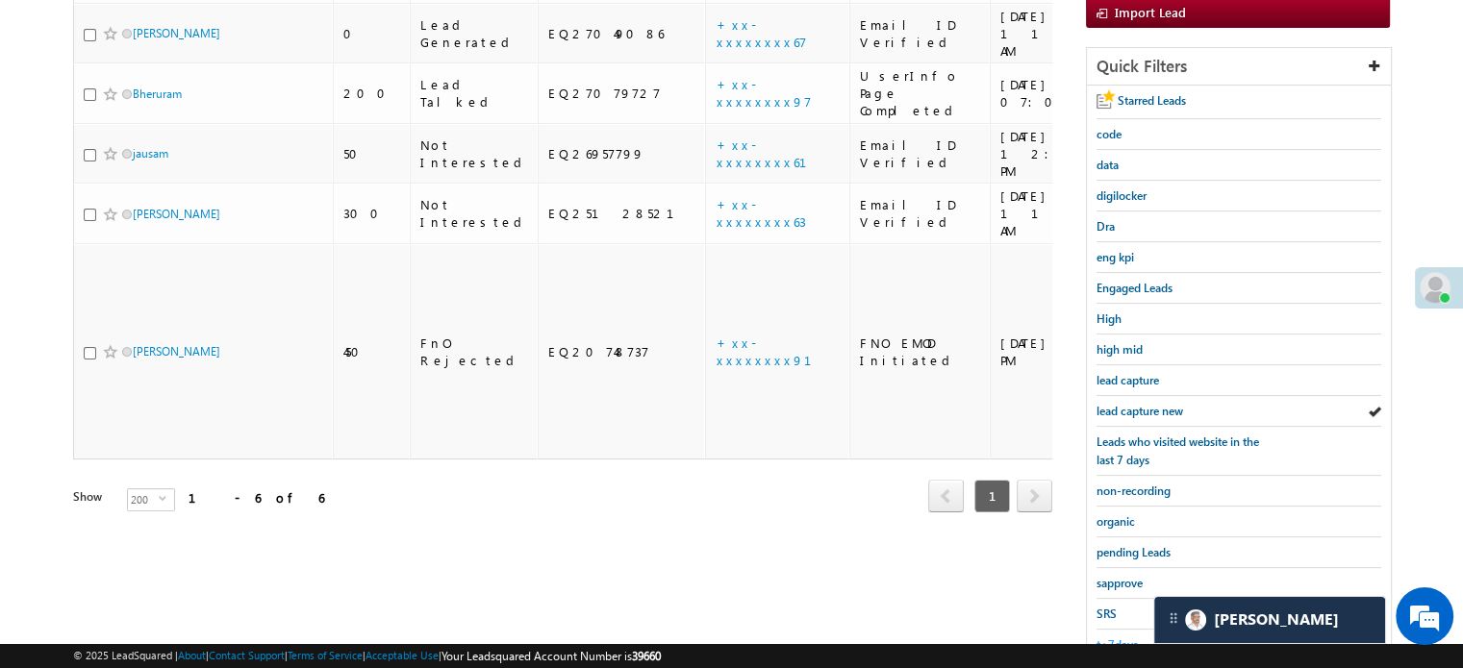
scroll to position [413, 0]
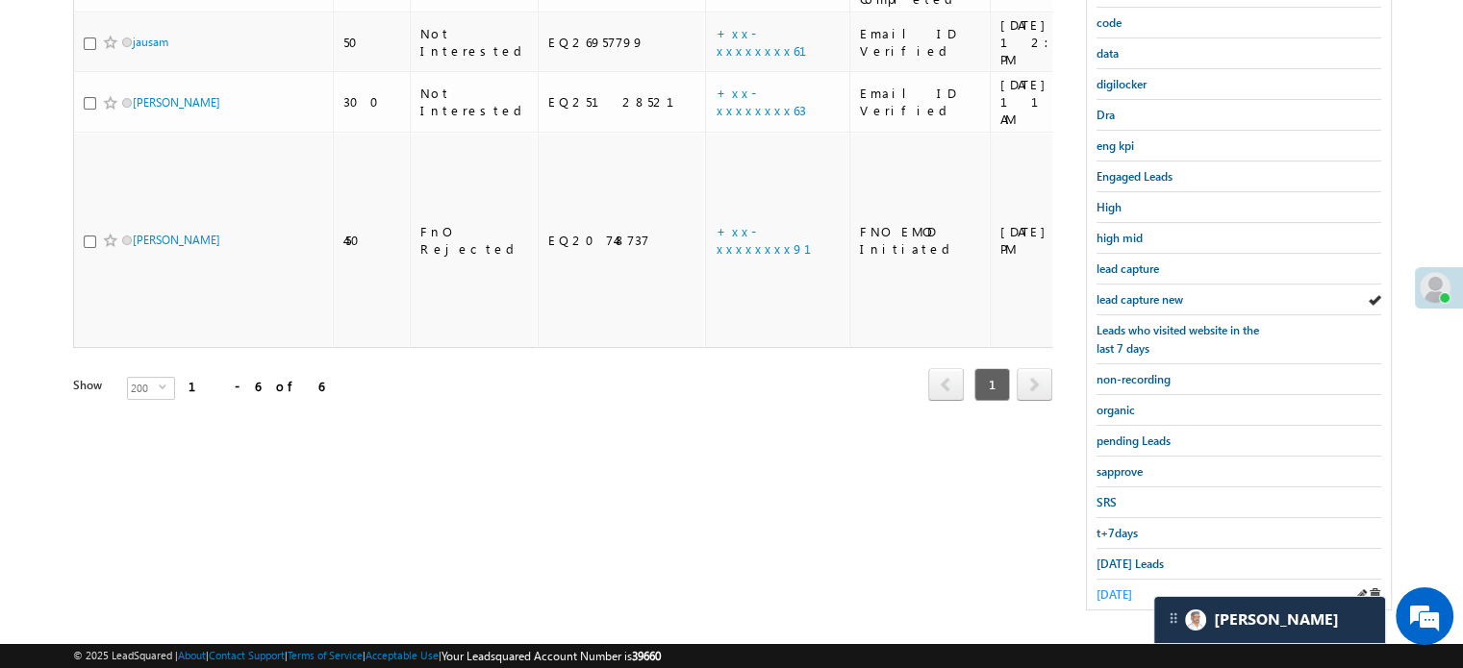
click at [1112, 588] on span "[DATE]" at bounding box center [1114, 595] width 36 height 14
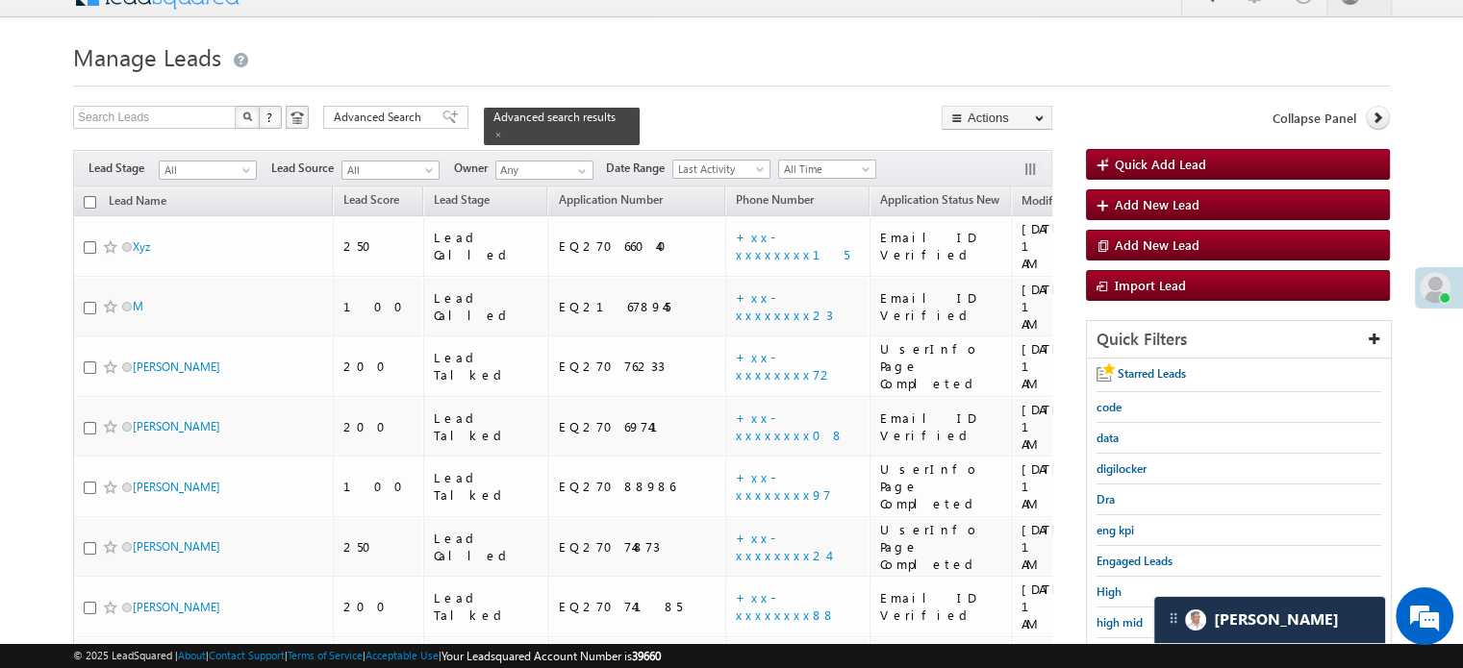
scroll to position [2305, 0]
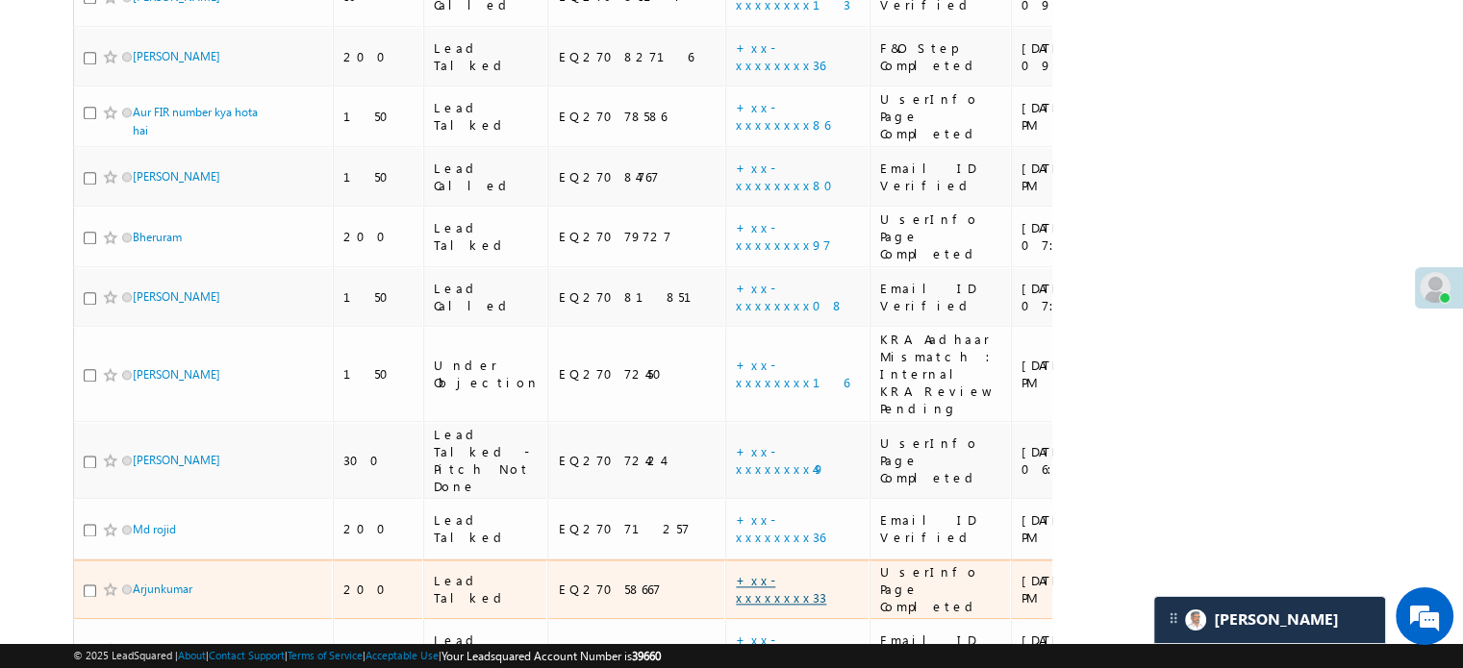
click at [736, 572] on link "+xx-xxxxxxxx33" at bounding box center [781, 589] width 90 height 34
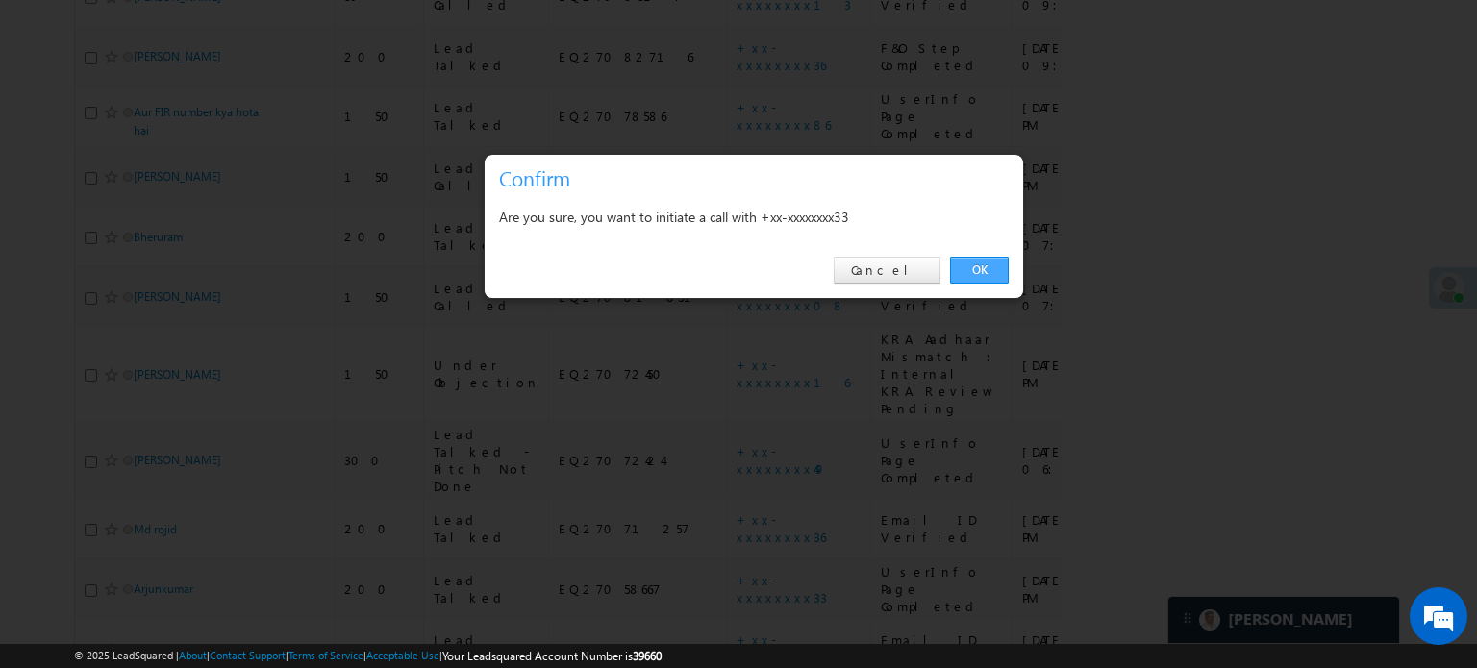
click at [970, 261] on link "OK" at bounding box center [979, 270] width 59 height 27
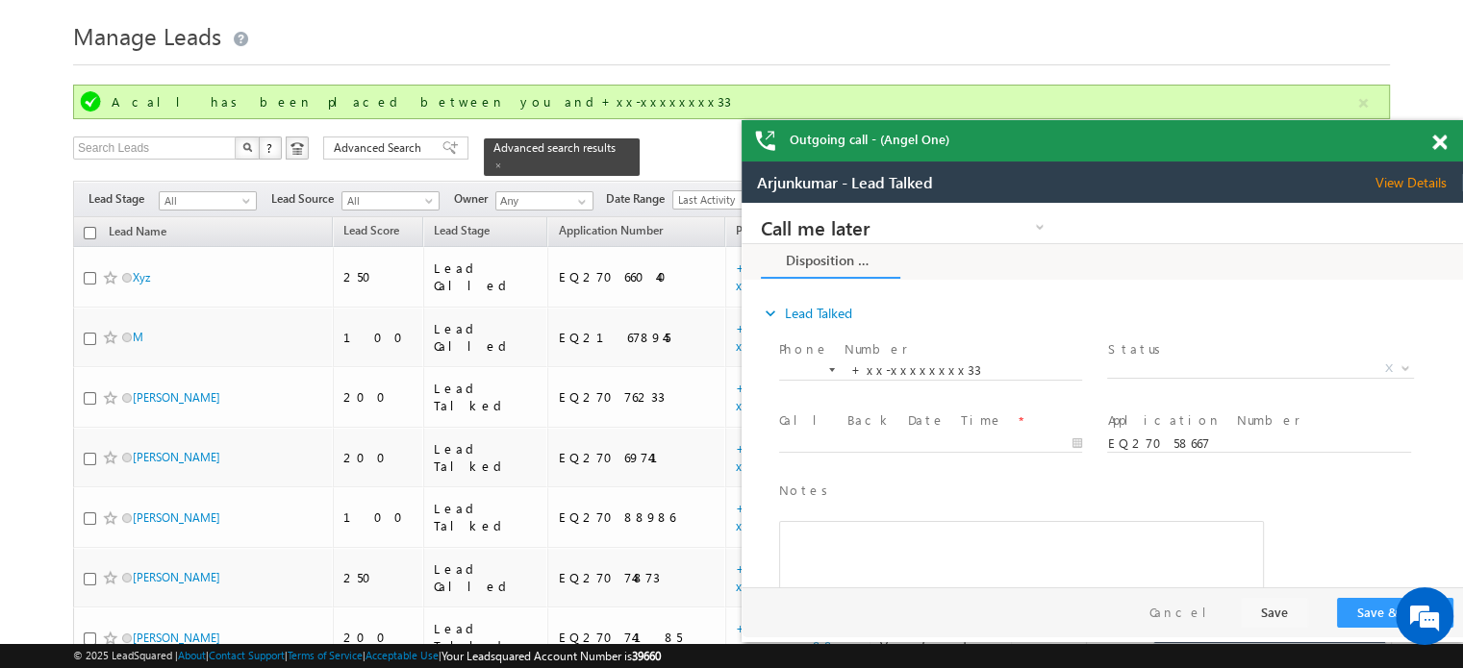
scroll to position [0, 0]
click at [1443, 141] on span at bounding box center [1439, 143] width 14 height 16
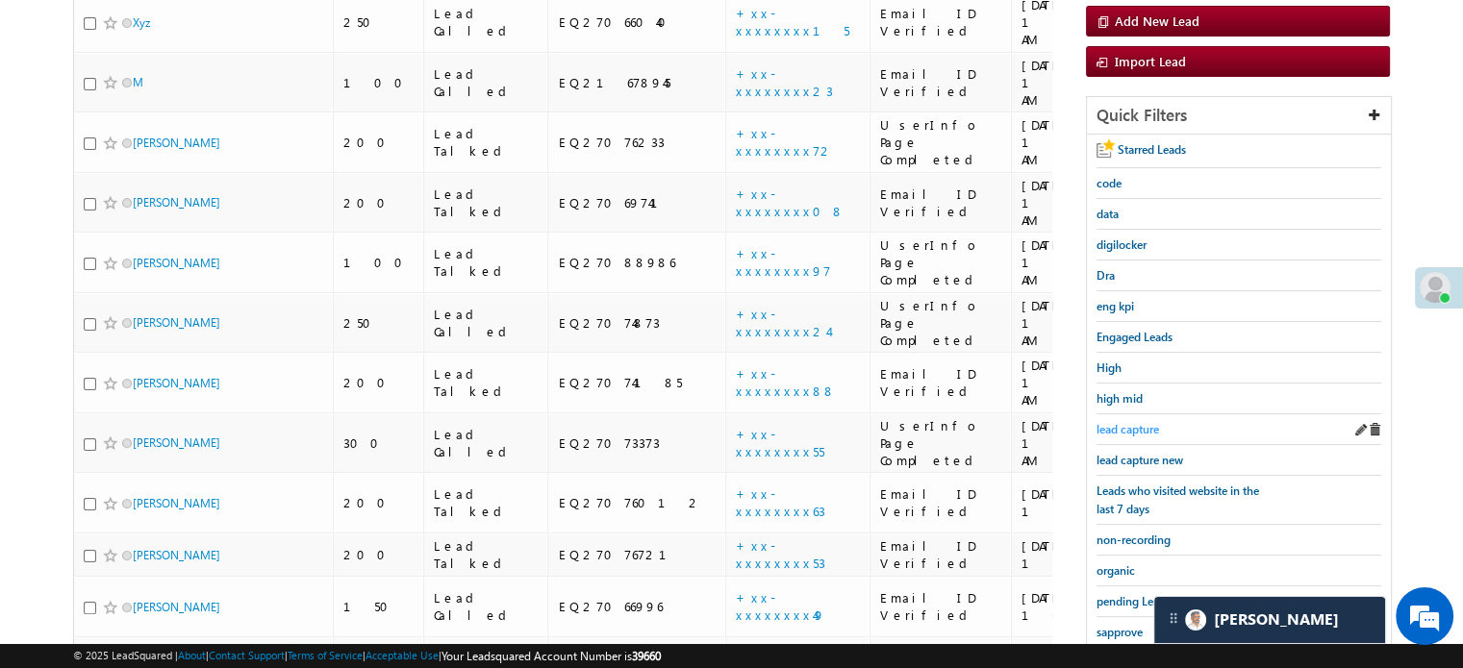
scroll to position [313, 0]
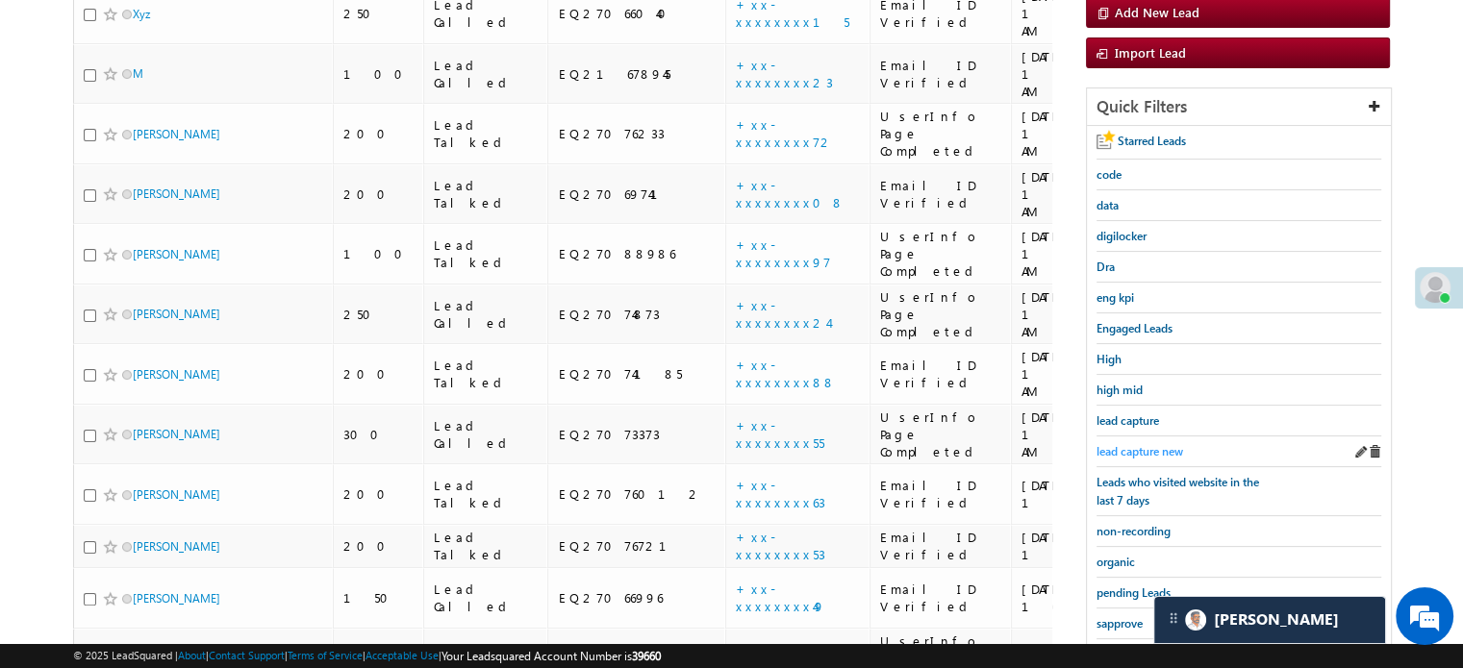
click at [1150, 451] on span "lead capture new" at bounding box center [1139, 451] width 87 height 14
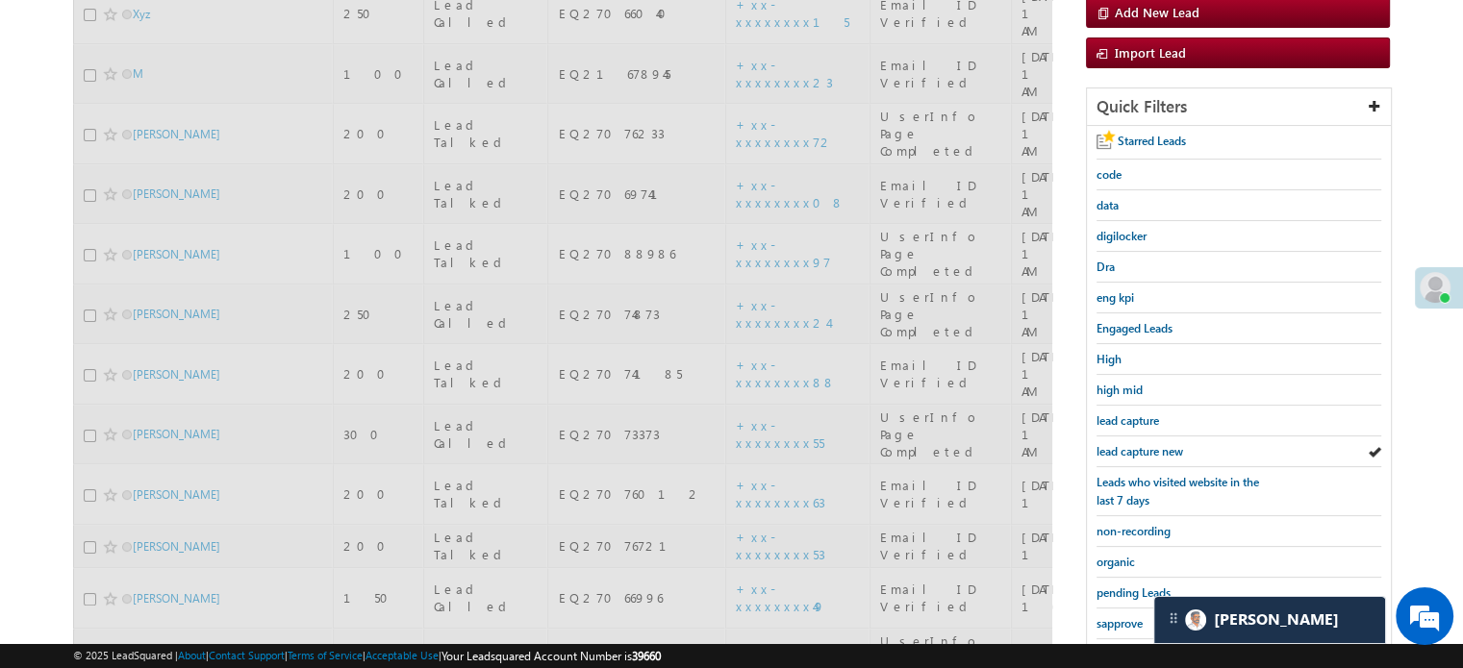
click at [1140, 444] on span "lead capture new" at bounding box center [1139, 451] width 87 height 14
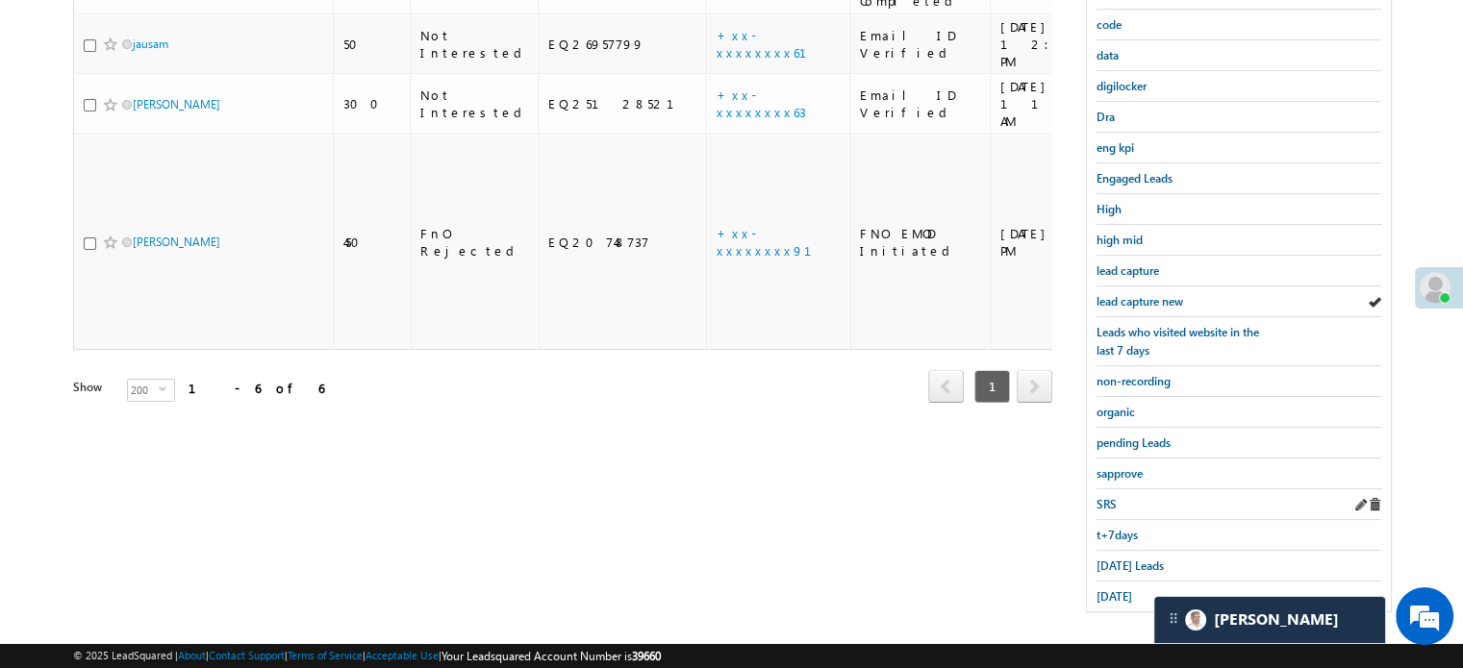
scroll to position [413, 0]
click at [1112, 588] on span "yesterday" at bounding box center [1114, 595] width 36 height 14
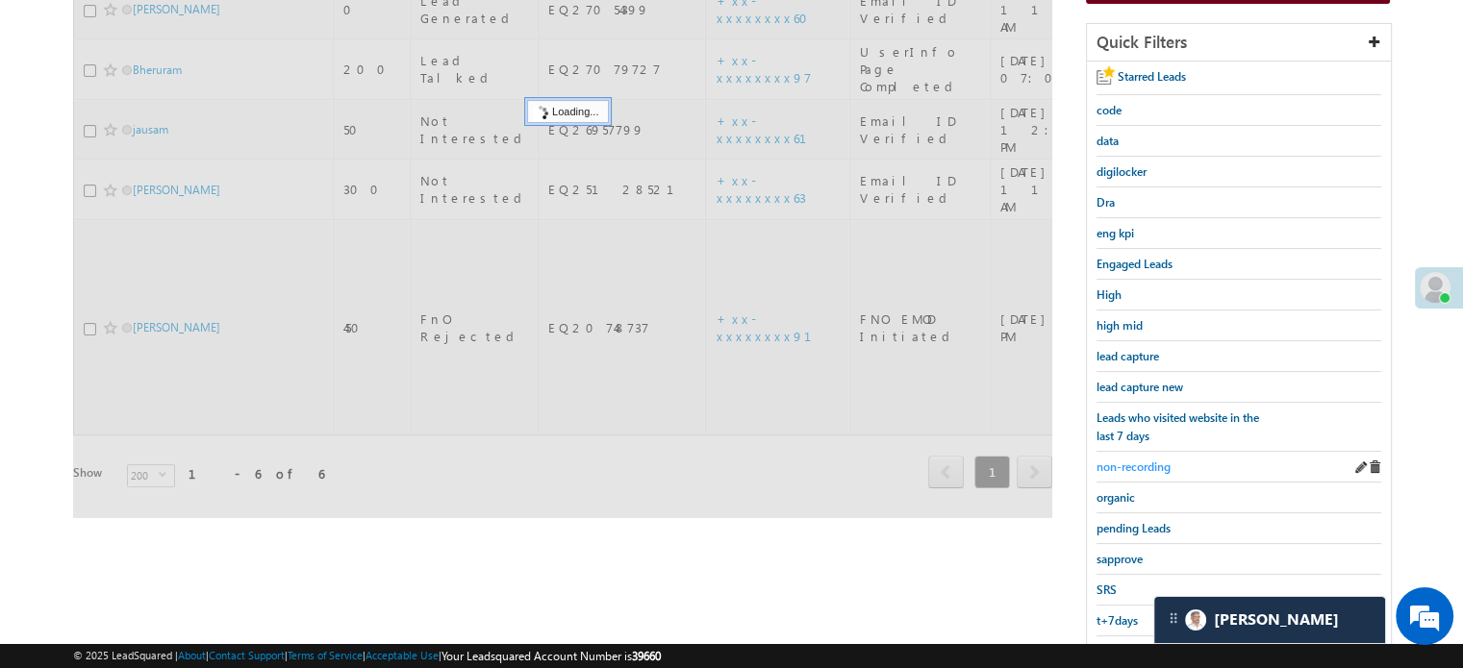
scroll to position [220, 0]
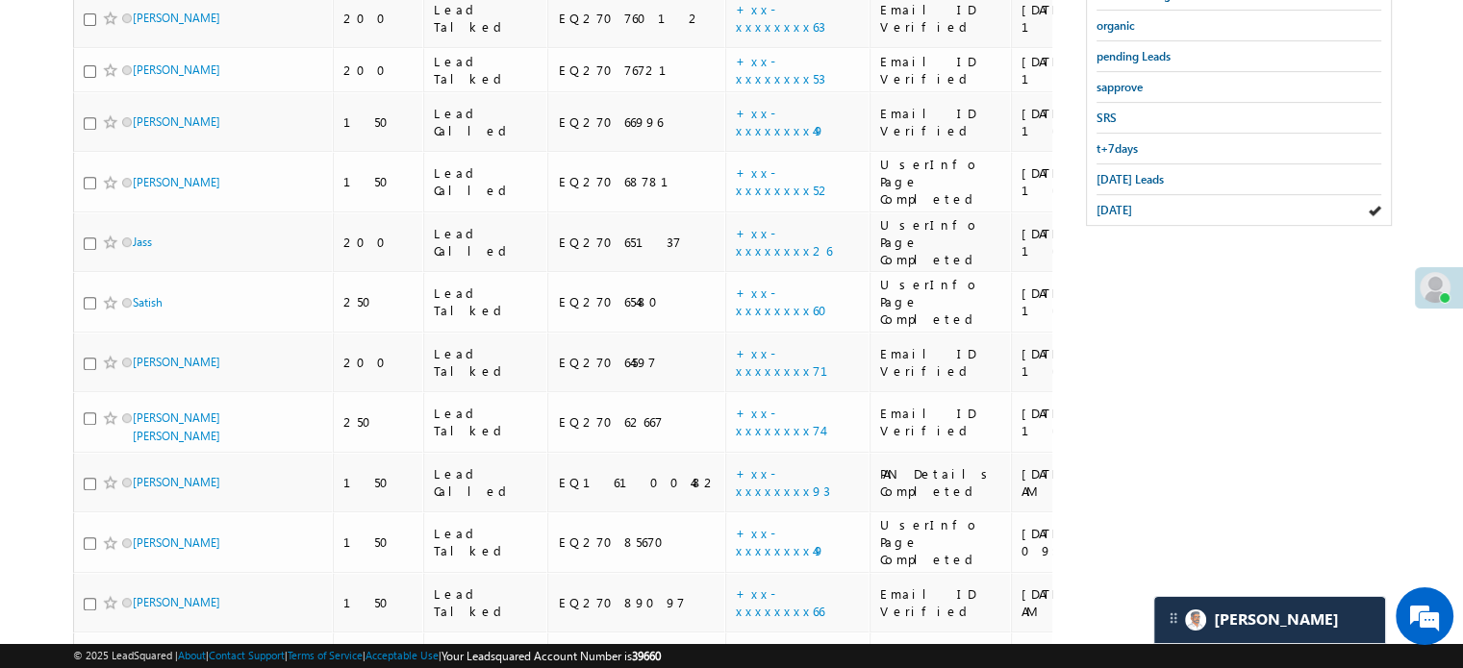
drag, startPoint x: 1119, startPoint y: 202, endPoint x: 1147, endPoint y: 233, distance: 42.2
click at [1119, 203] on span "yesterday" at bounding box center [1114, 210] width 36 height 14
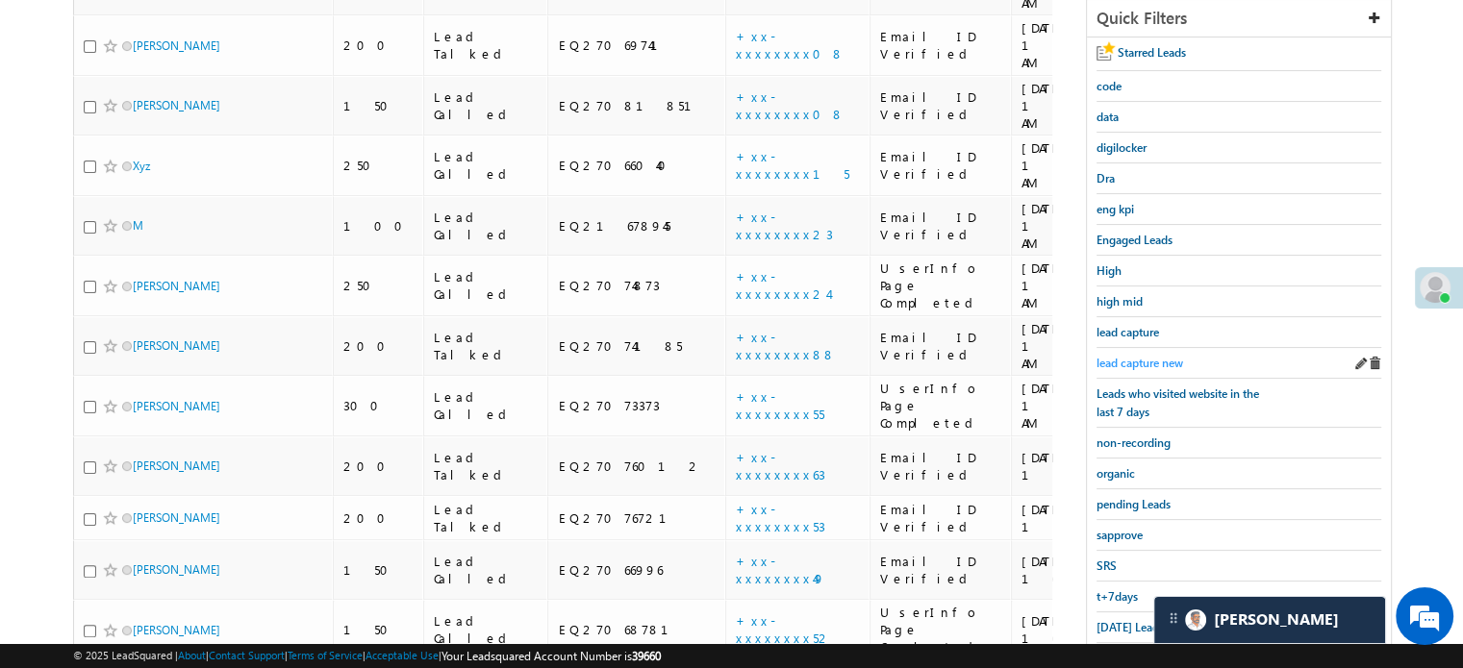
scroll to position [124, 0]
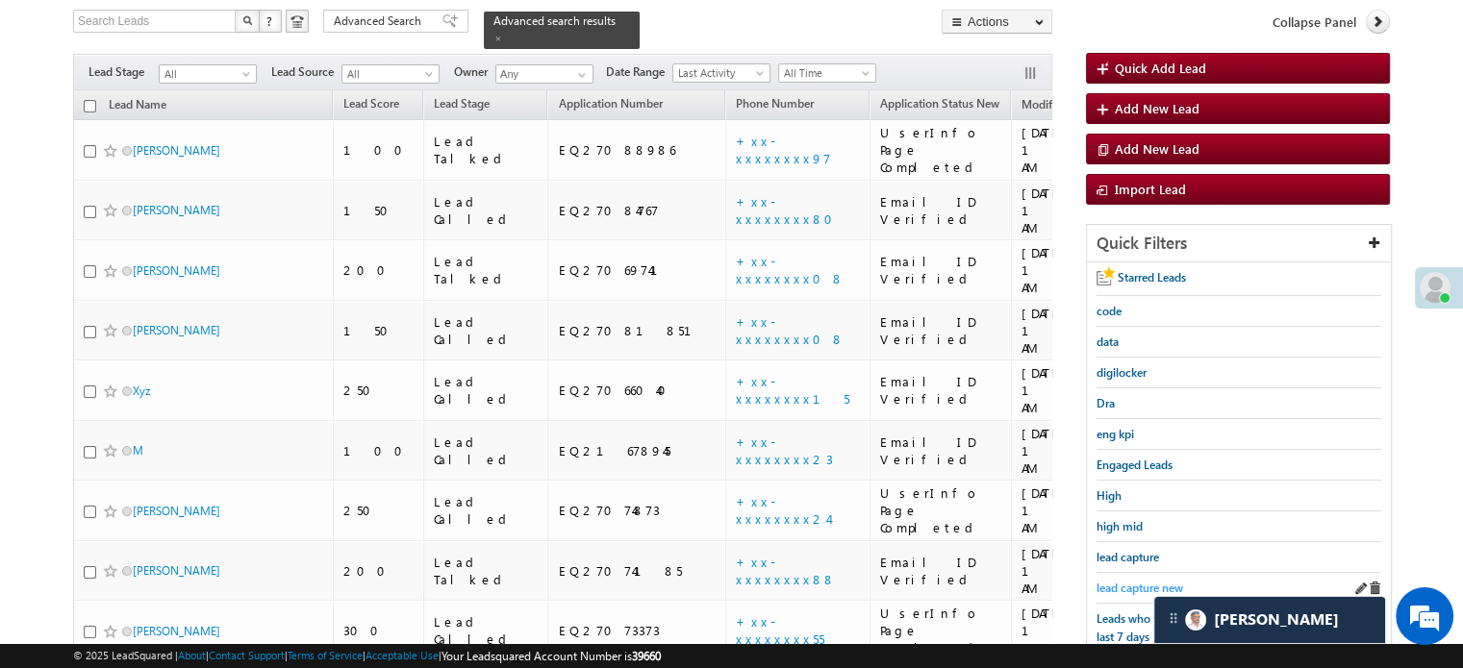
click at [1137, 581] on span "lead capture new" at bounding box center [1139, 588] width 87 height 14
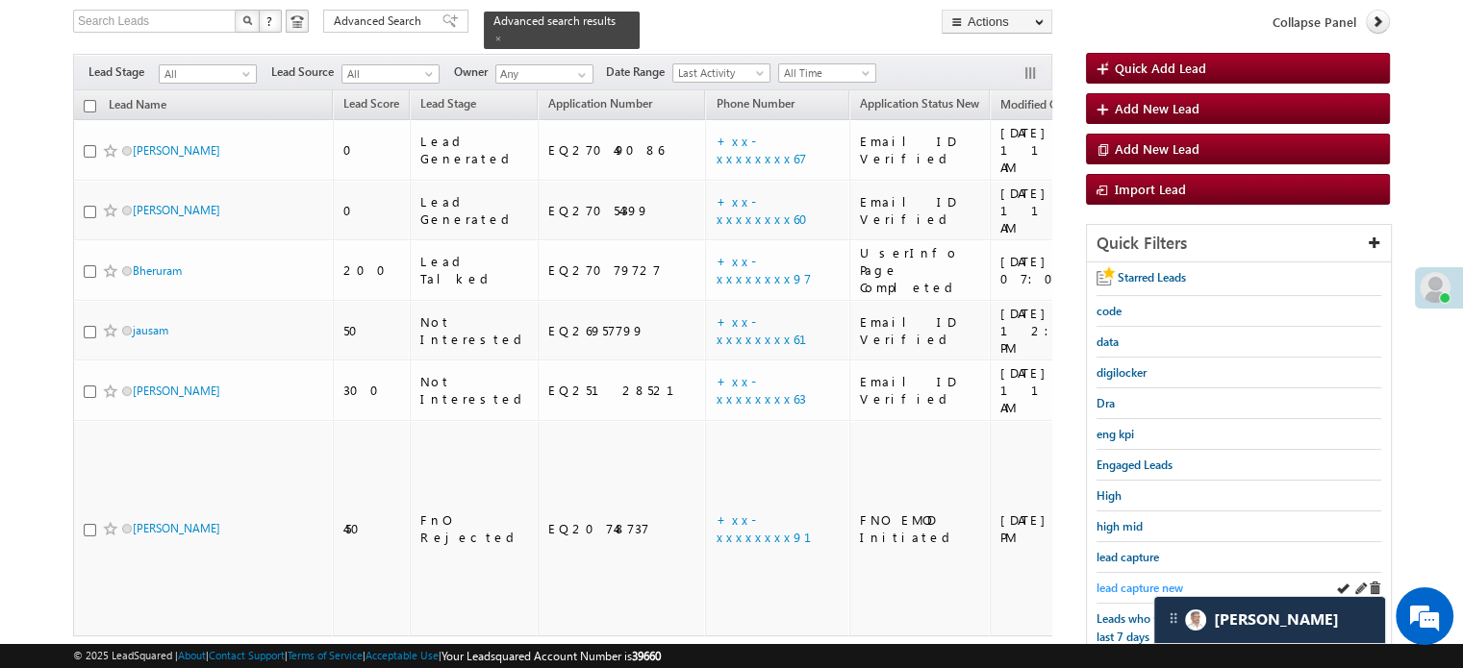
click at [1138, 581] on span "lead capture new" at bounding box center [1139, 588] width 87 height 14
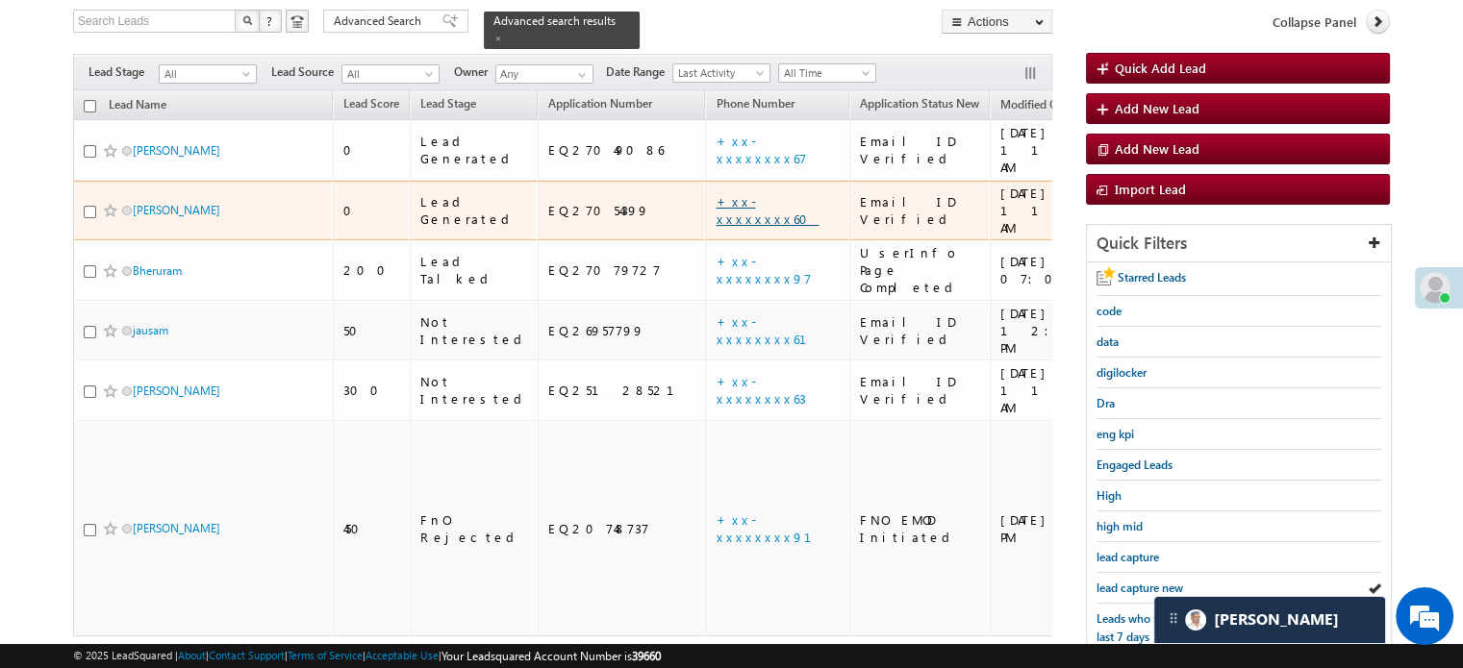
click at [716, 193] on link "+xx-xxxxxxxx60" at bounding box center [767, 210] width 103 height 34
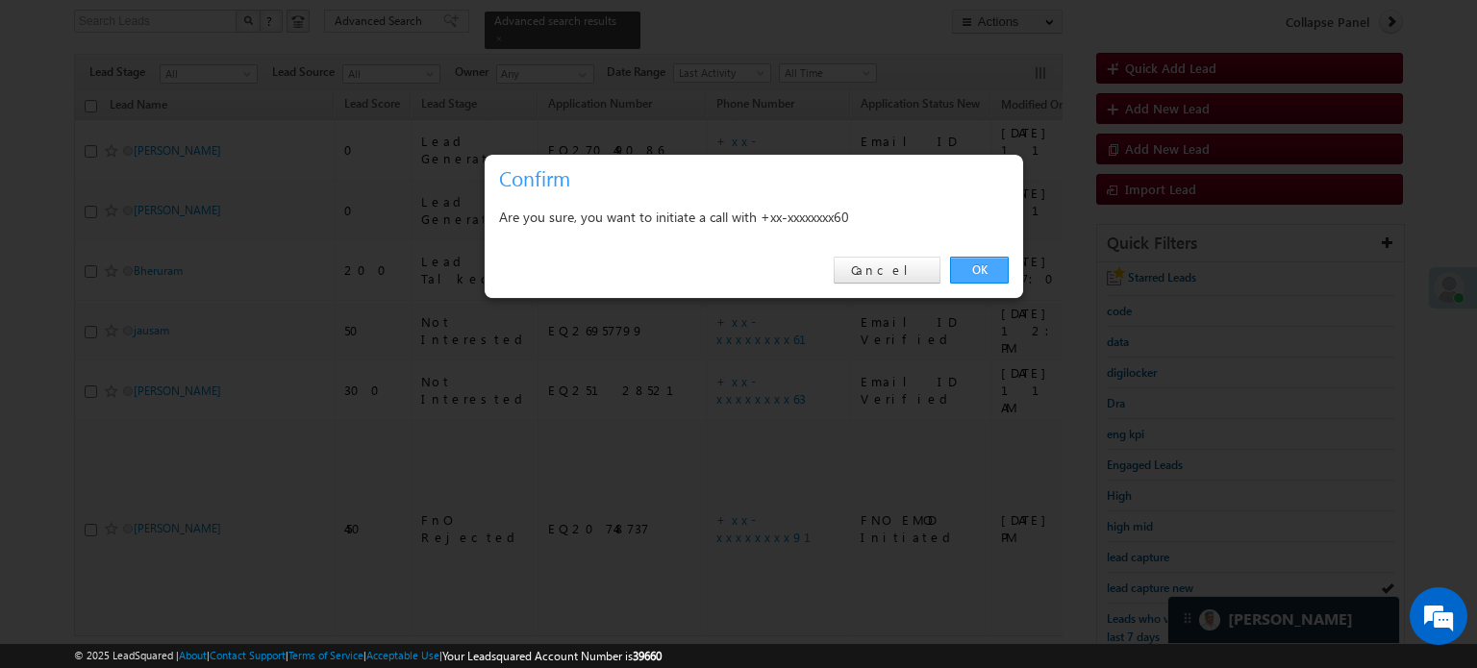
click at [991, 269] on link "OK" at bounding box center [979, 270] width 59 height 27
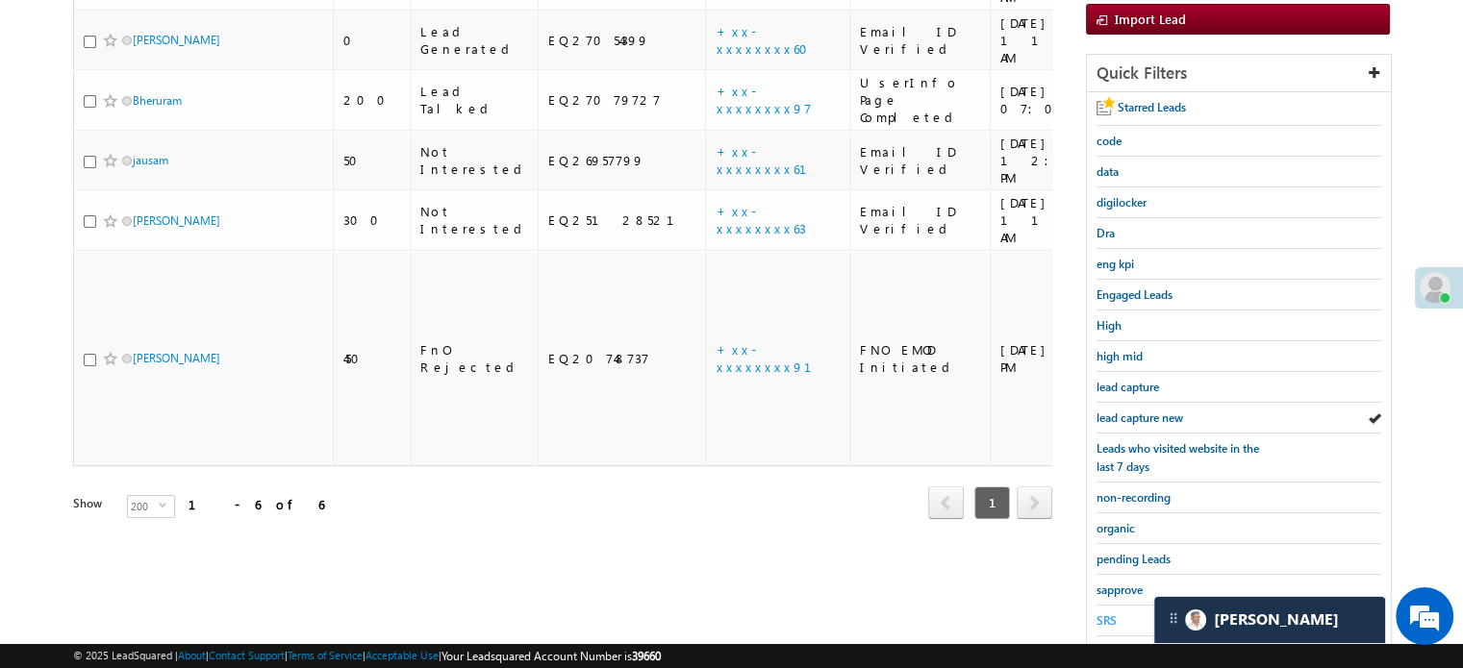
scroll to position [465, 0]
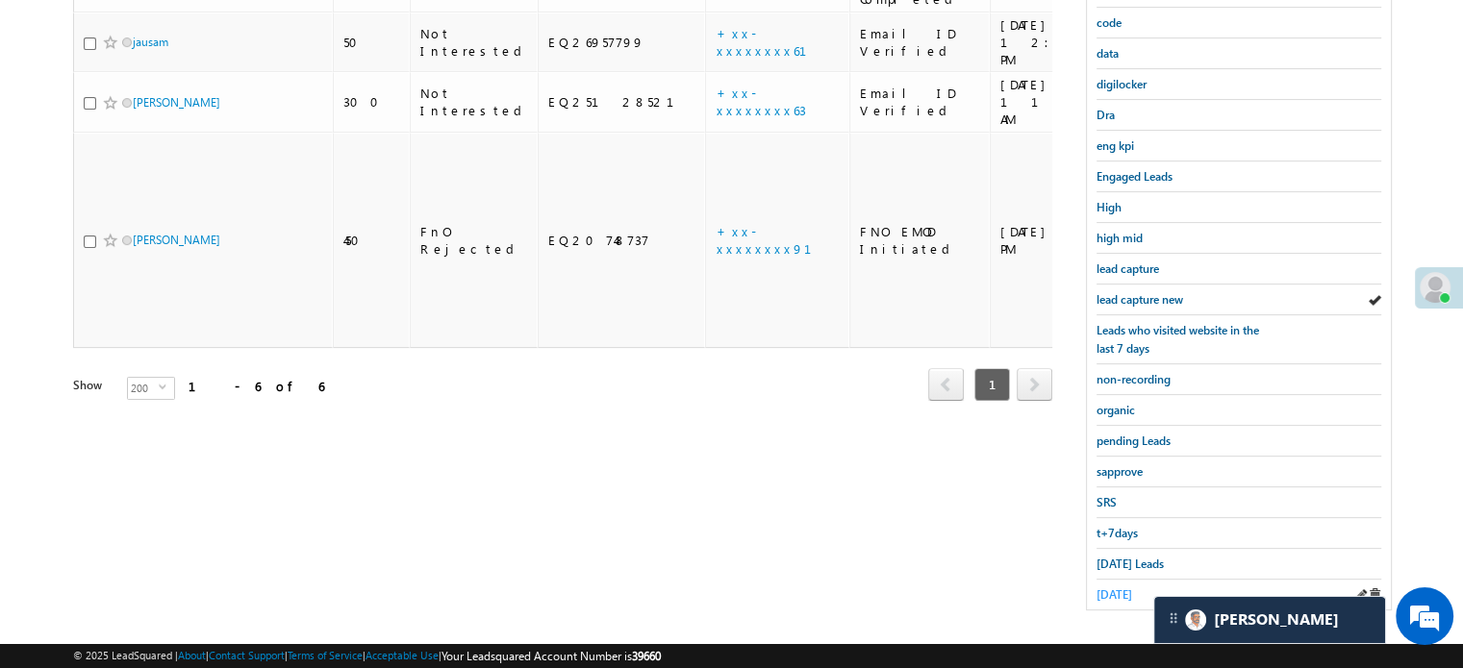
click at [1132, 588] on span "yesterday" at bounding box center [1114, 595] width 36 height 14
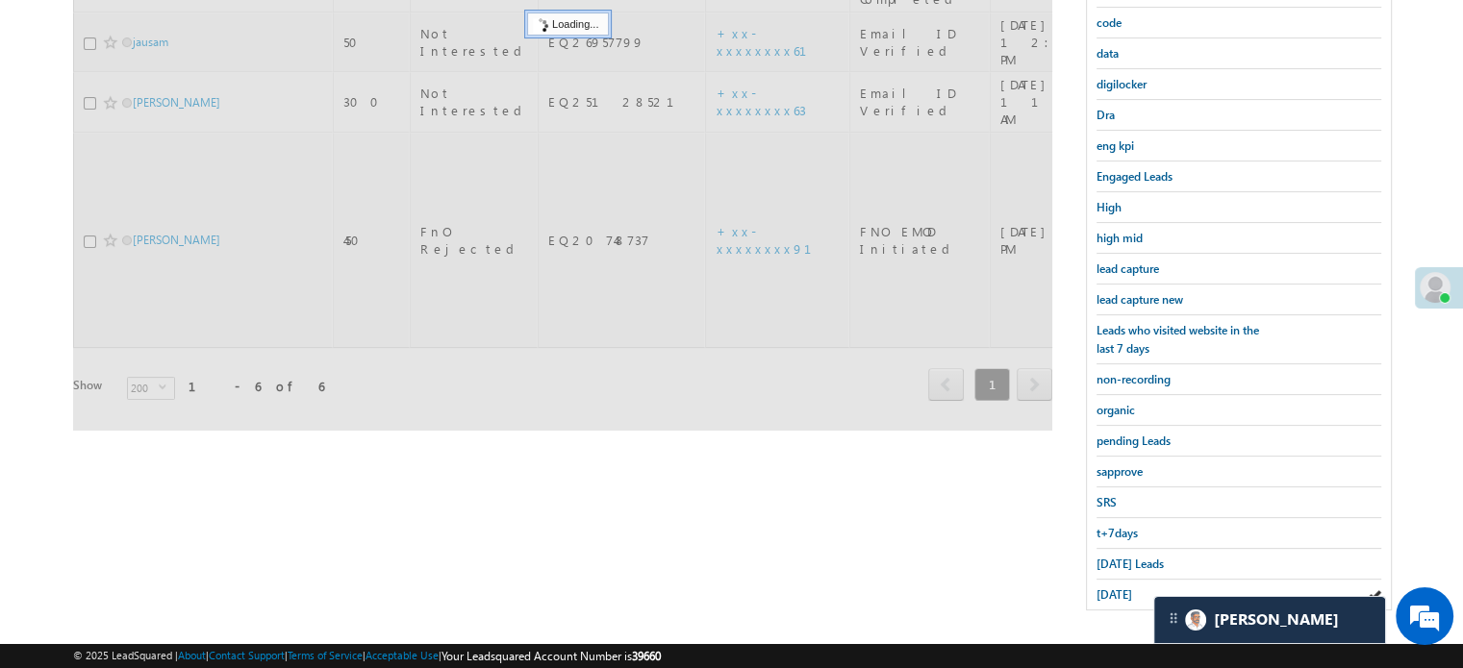
click at [1126, 588] on span "yesterday" at bounding box center [1114, 595] width 36 height 14
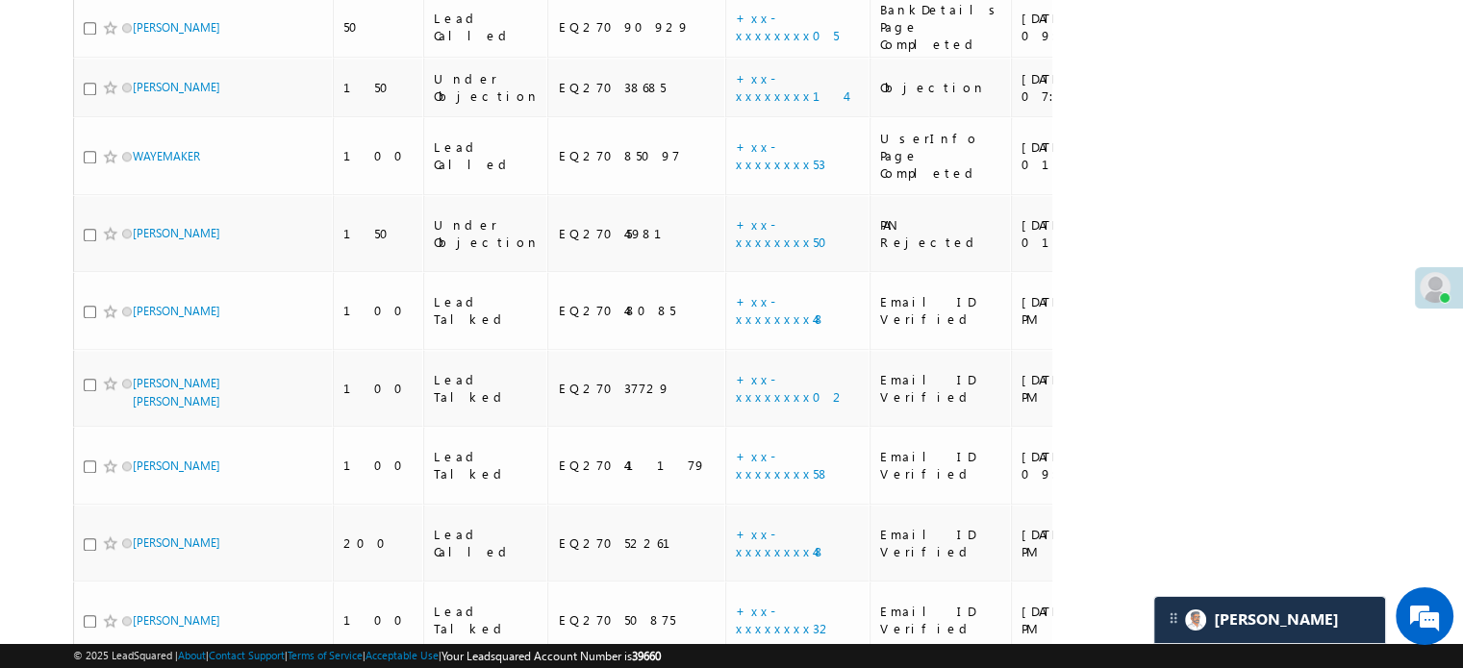
scroll to position [2262, 0]
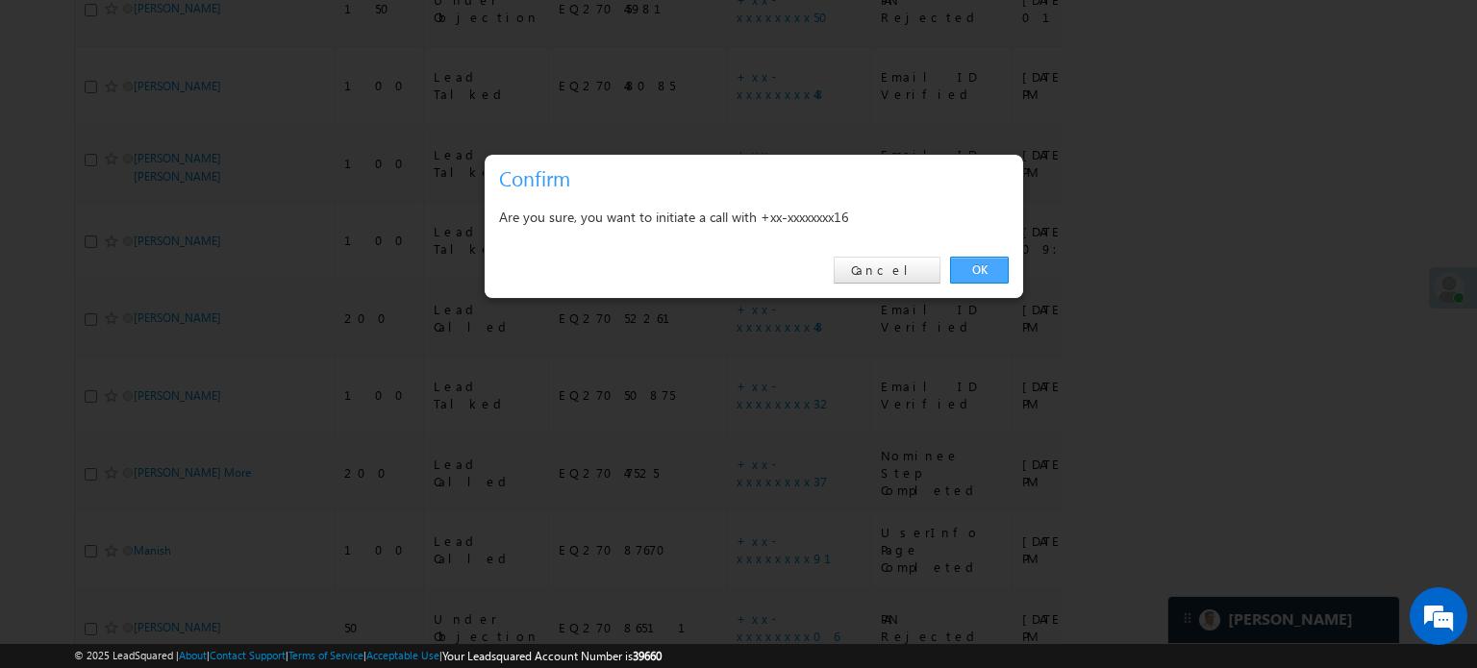
click at [988, 272] on link "OK" at bounding box center [979, 270] width 59 height 27
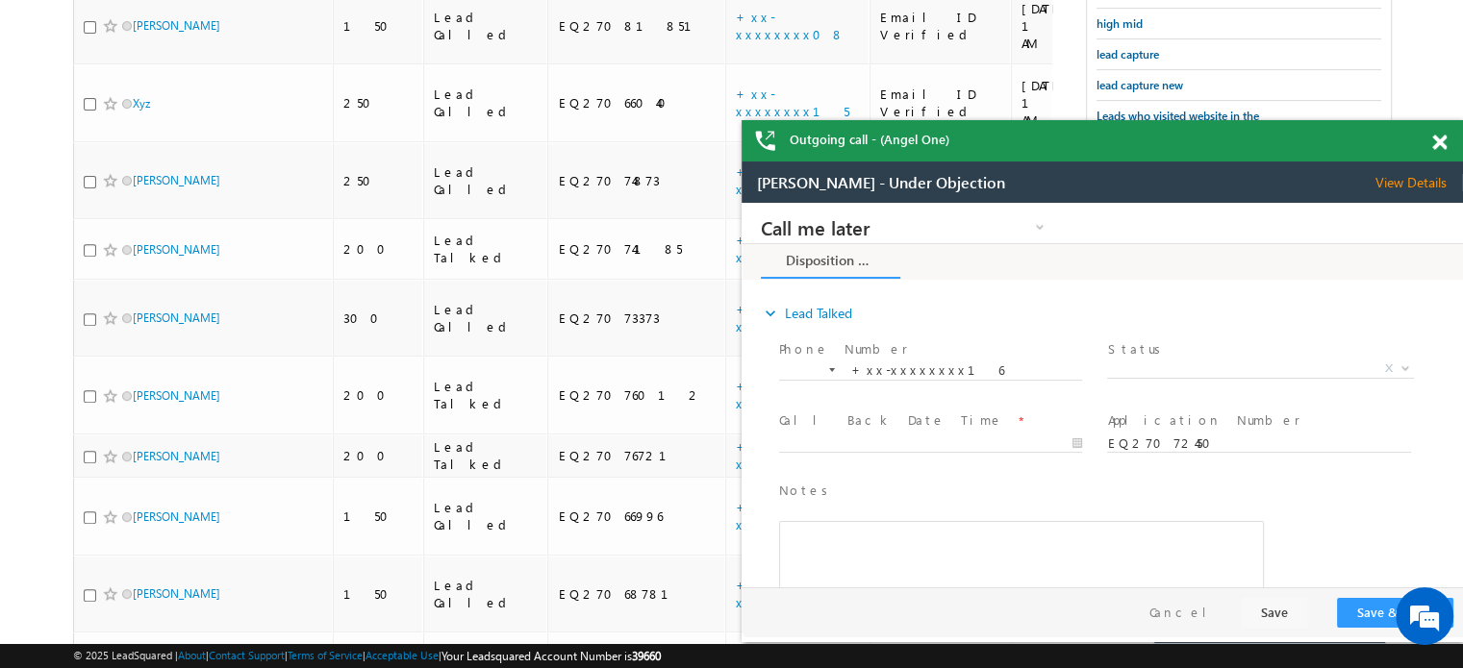
scroll to position [0, 0]
click at [1441, 145] on span at bounding box center [1439, 143] width 14 height 16
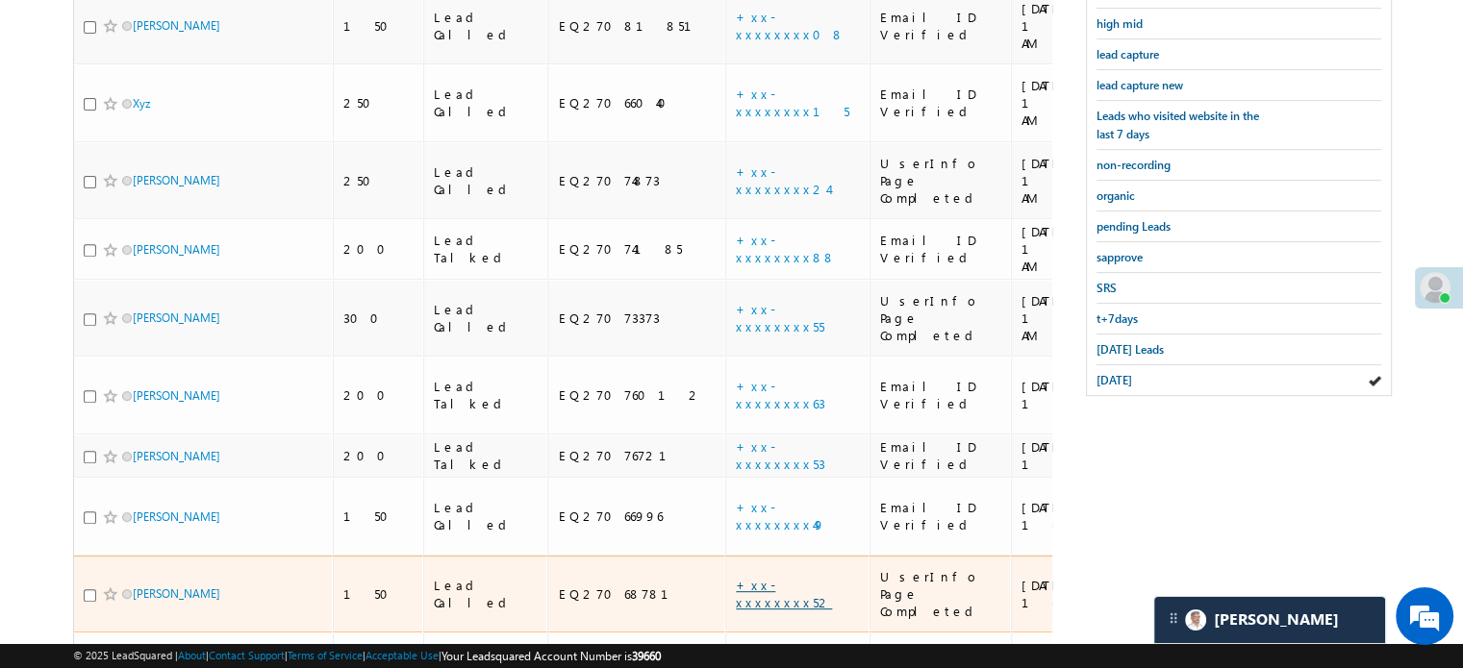
click at [736, 577] on link "+xx-xxxxxxxx52" at bounding box center [784, 594] width 96 height 34
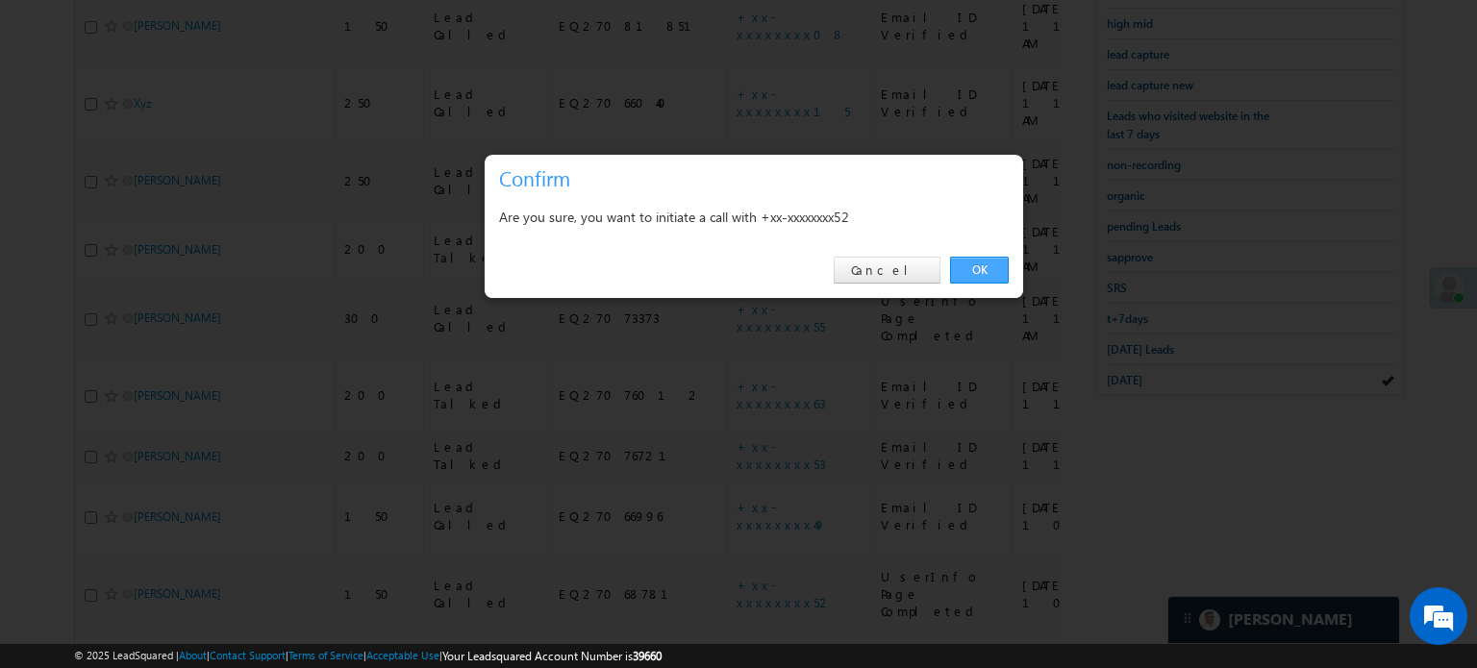
click at [984, 275] on link "OK" at bounding box center [979, 270] width 59 height 27
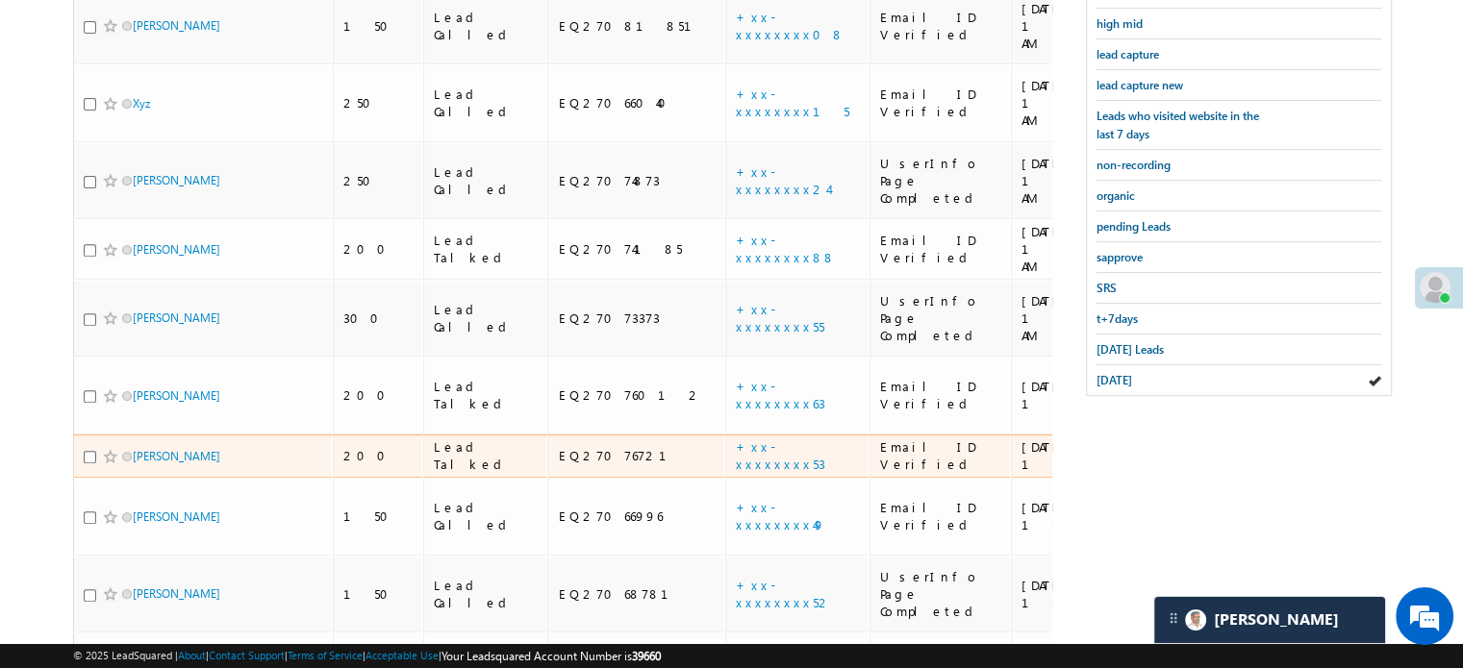
scroll to position [390, 0]
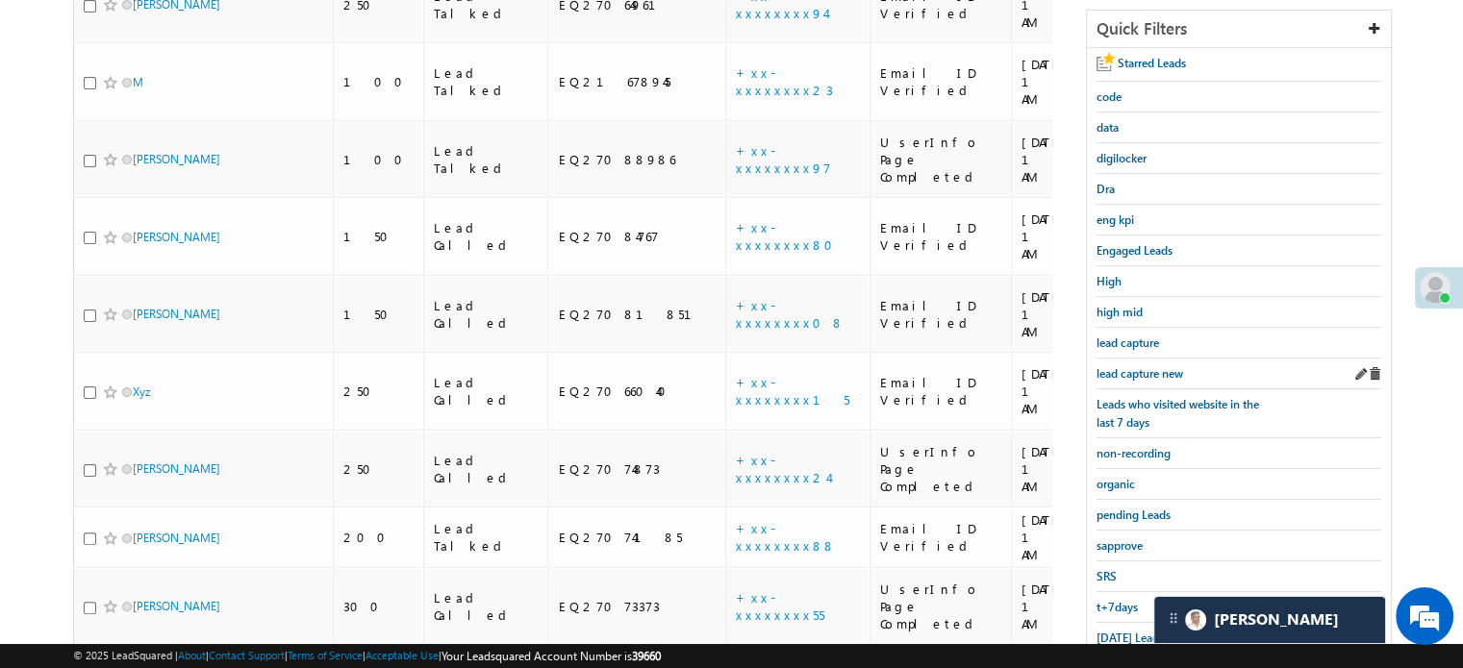
click at [1139, 359] on div "lead capture new" at bounding box center [1238, 374] width 285 height 31
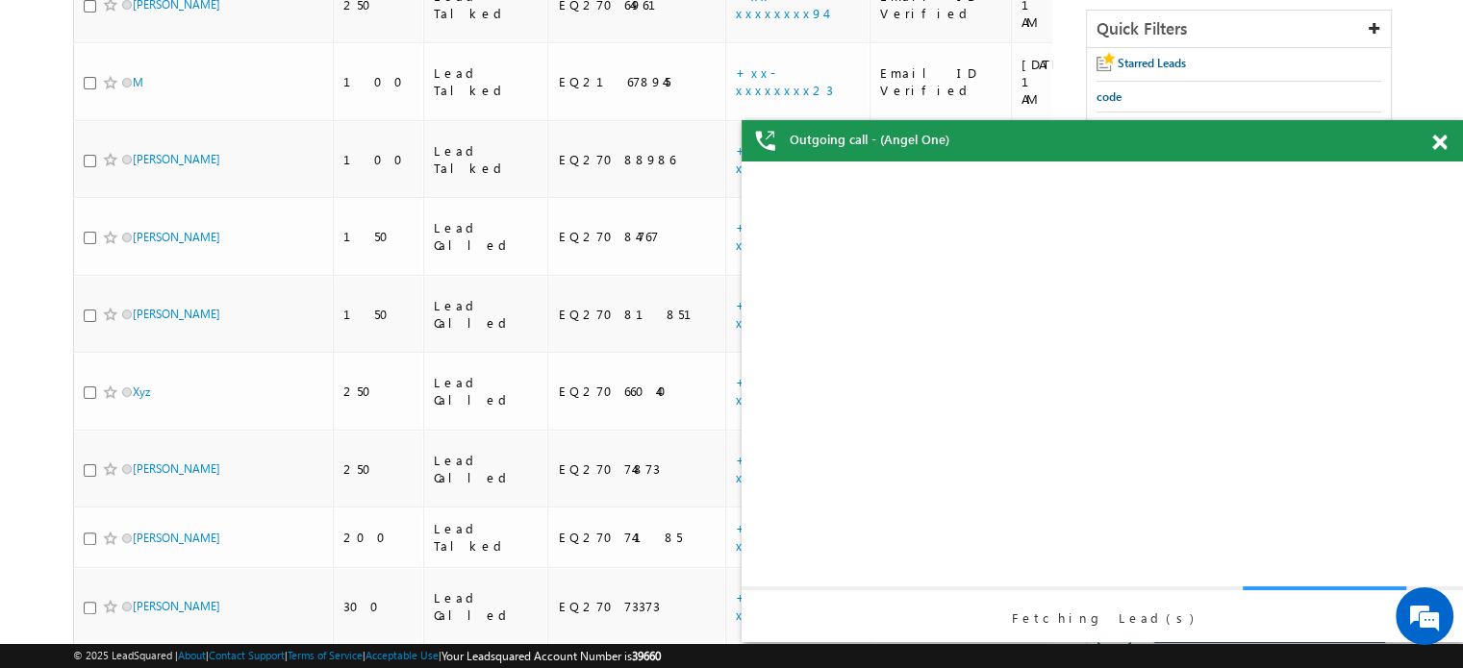
scroll to position [0, 0]
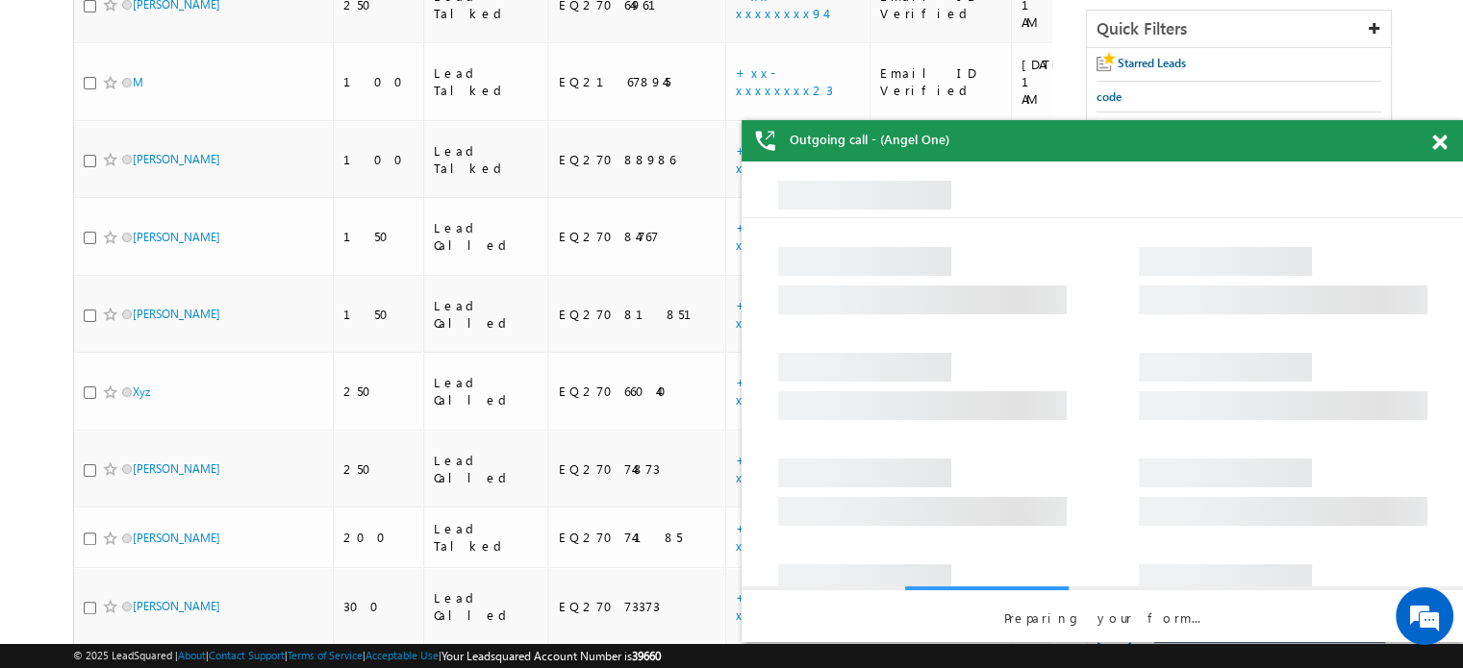
drag, startPoint x: 1442, startPoint y: 138, endPoint x: 1431, endPoint y: 141, distance: 11.0
click at [1442, 138] on span at bounding box center [1439, 143] width 14 height 16
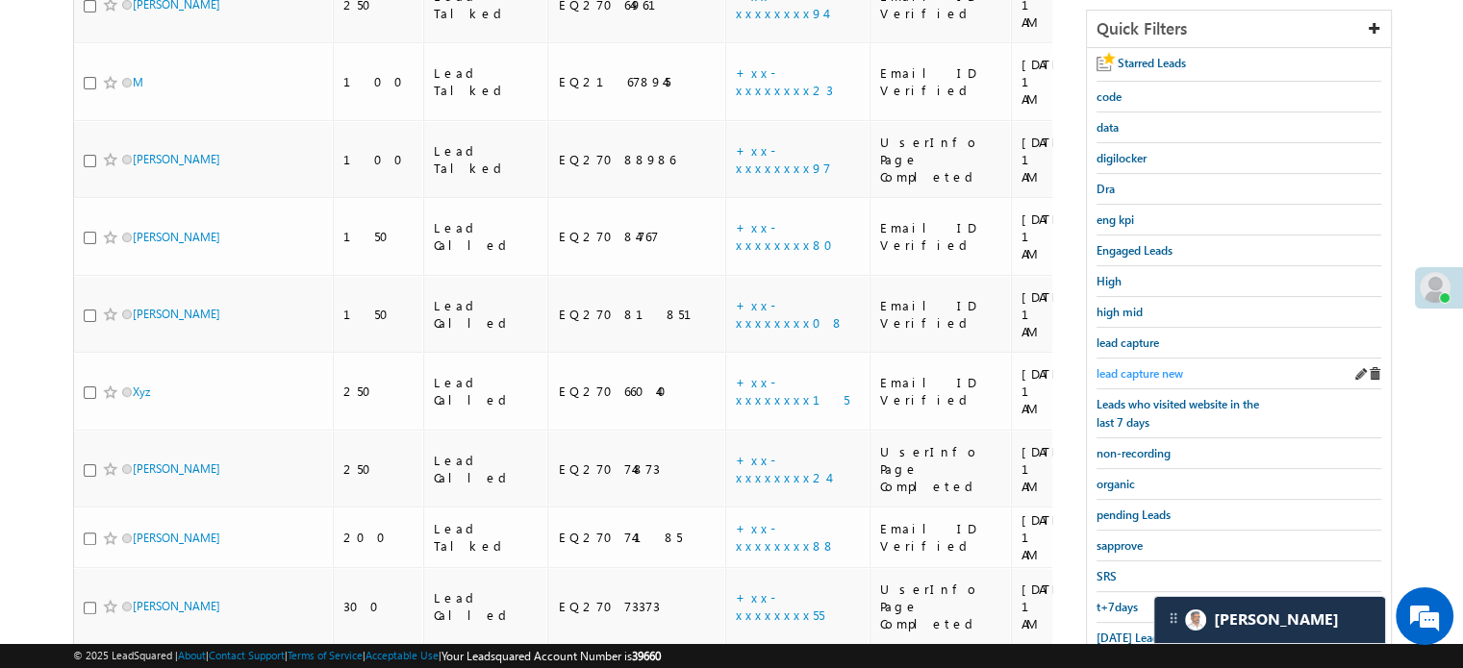
click at [1158, 372] on span "lead capture new" at bounding box center [1139, 373] width 87 height 14
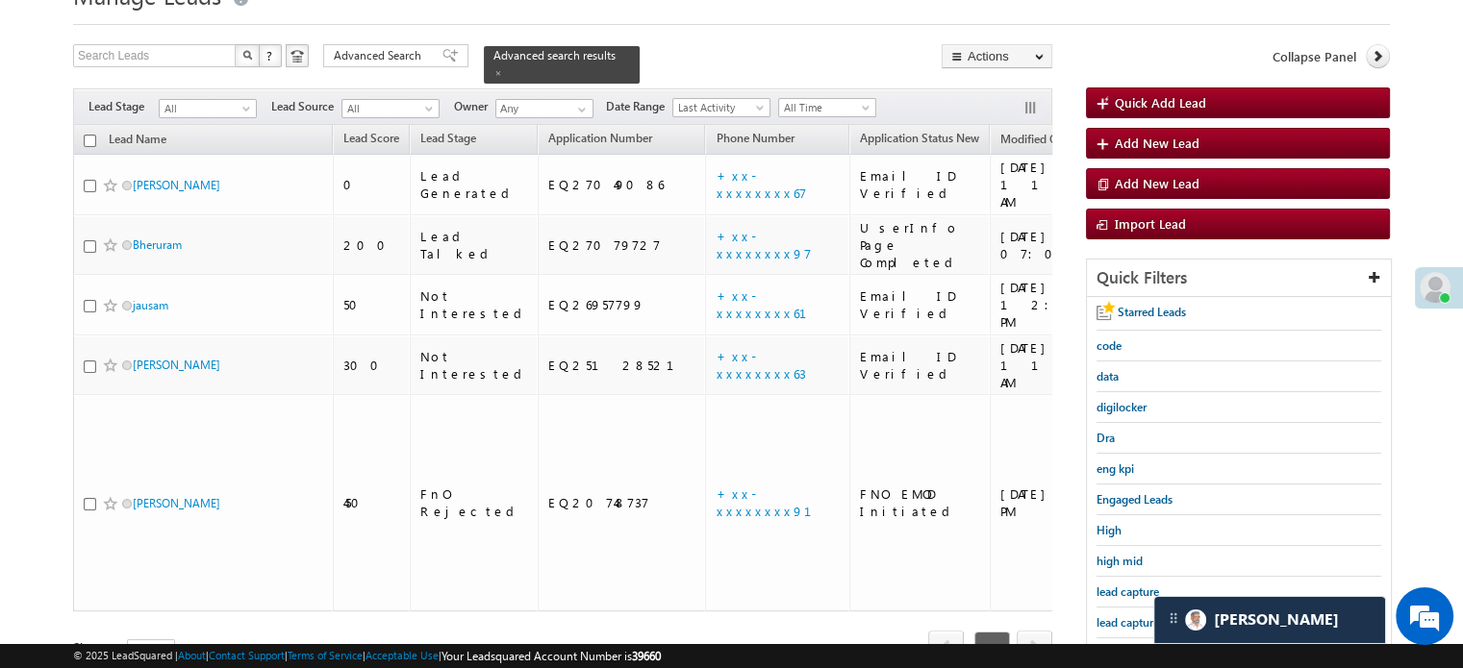
scroll to position [192, 0]
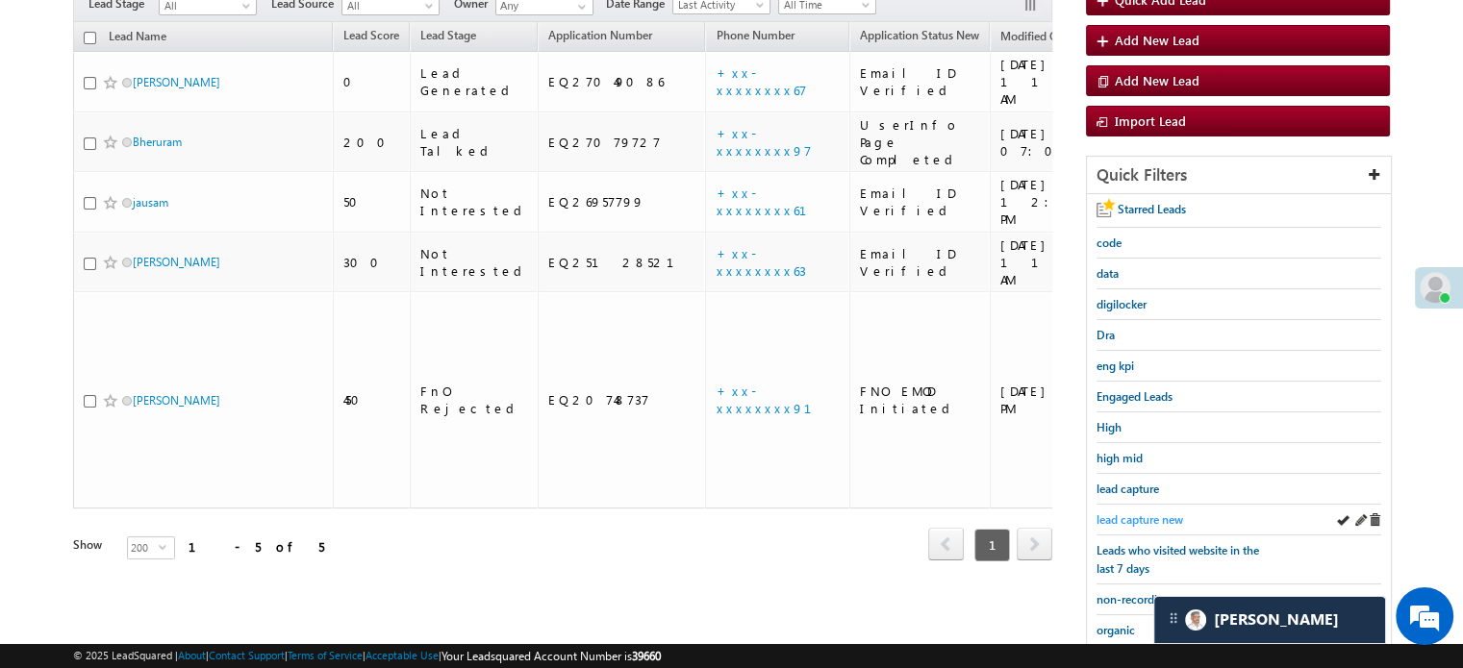
click at [1137, 513] on span "lead capture new" at bounding box center [1139, 520] width 87 height 14
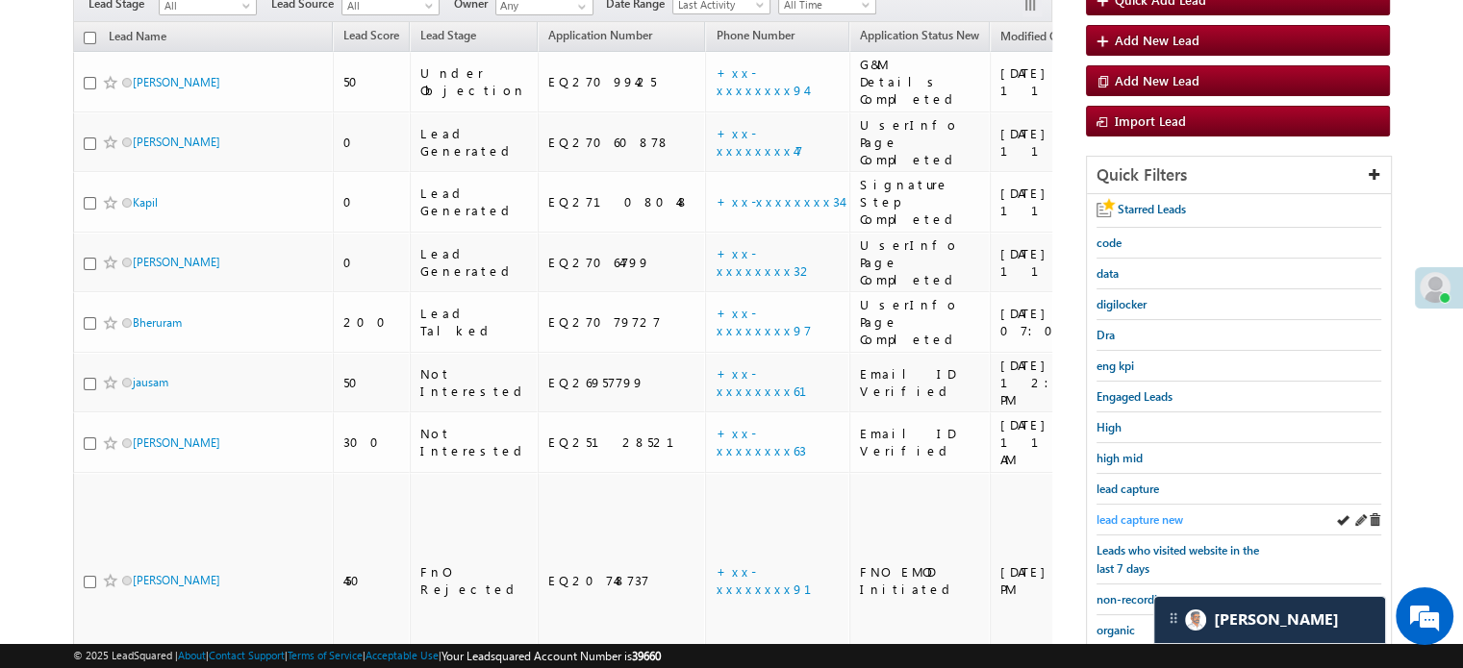
click at [1154, 513] on span "lead capture new" at bounding box center [1139, 520] width 87 height 14
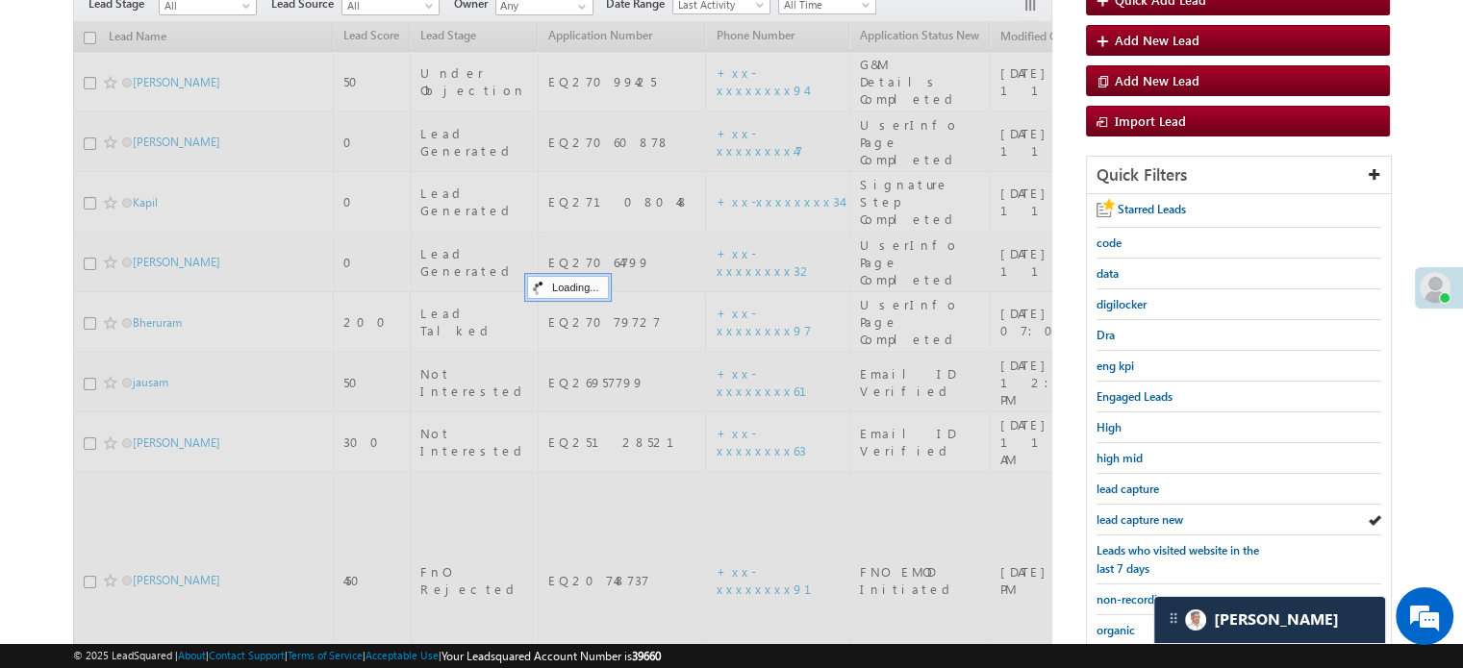
click at [1154, 513] on span "lead capture new" at bounding box center [1139, 520] width 87 height 14
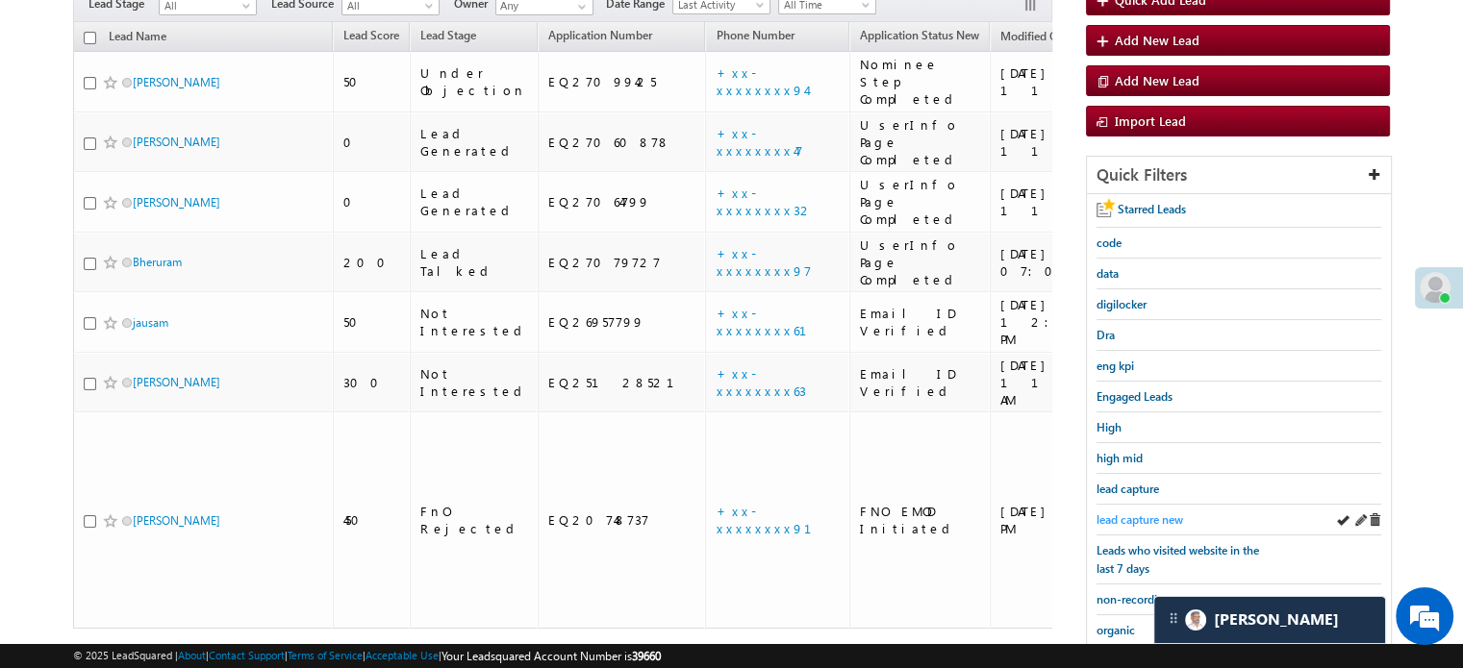
click at [1149, 513] on span "lead capture new" at bounding box center [1139, 520] width 87 height 14
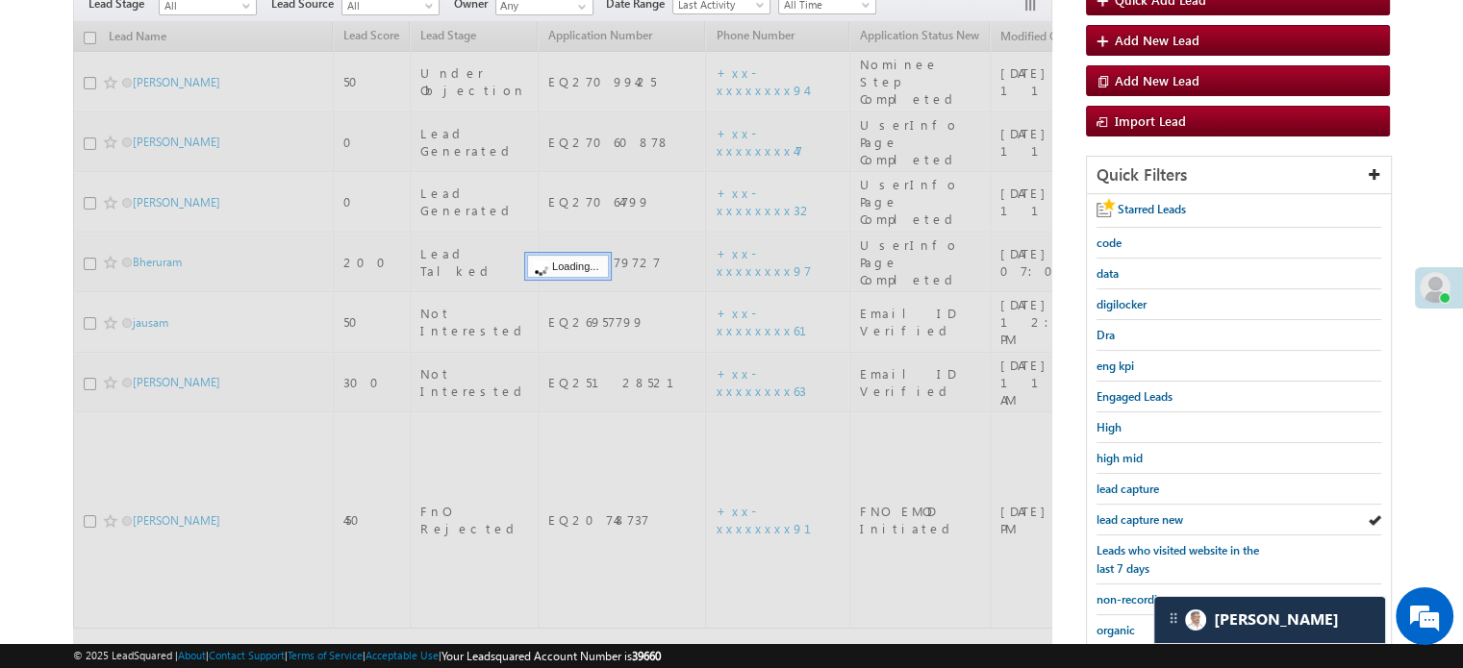
click at [1149, 513] on span "lead capture new" at bounding box center [1139, 520] width 87 height 14
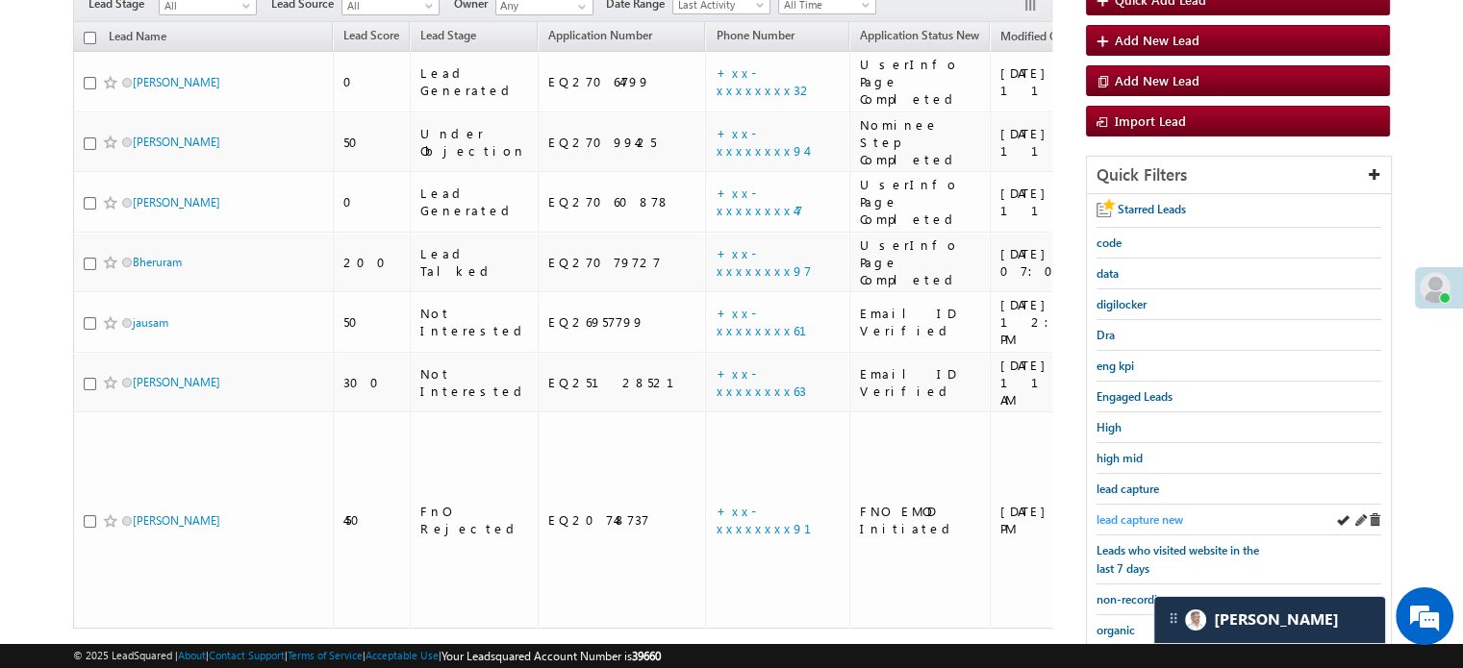
click at [1148, 513] on span "lead capture new" at bounding box center [1139, 520] width 87 height 14
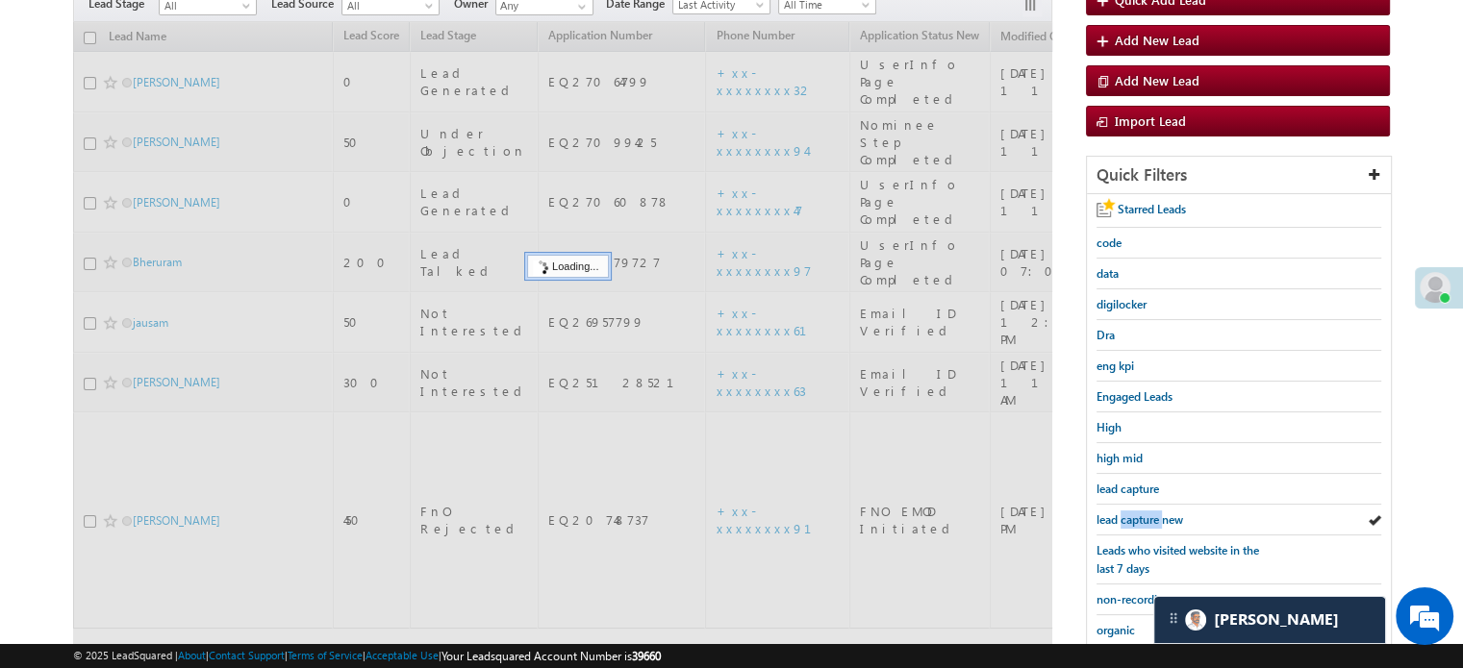
click at [1148, 513] on span "lead capture new" at bounding box center [1139, 520] width 87 height 14
click at [1148, 514] on span "lead capture new" at bounding box center [1139, 520] width 87 height 14
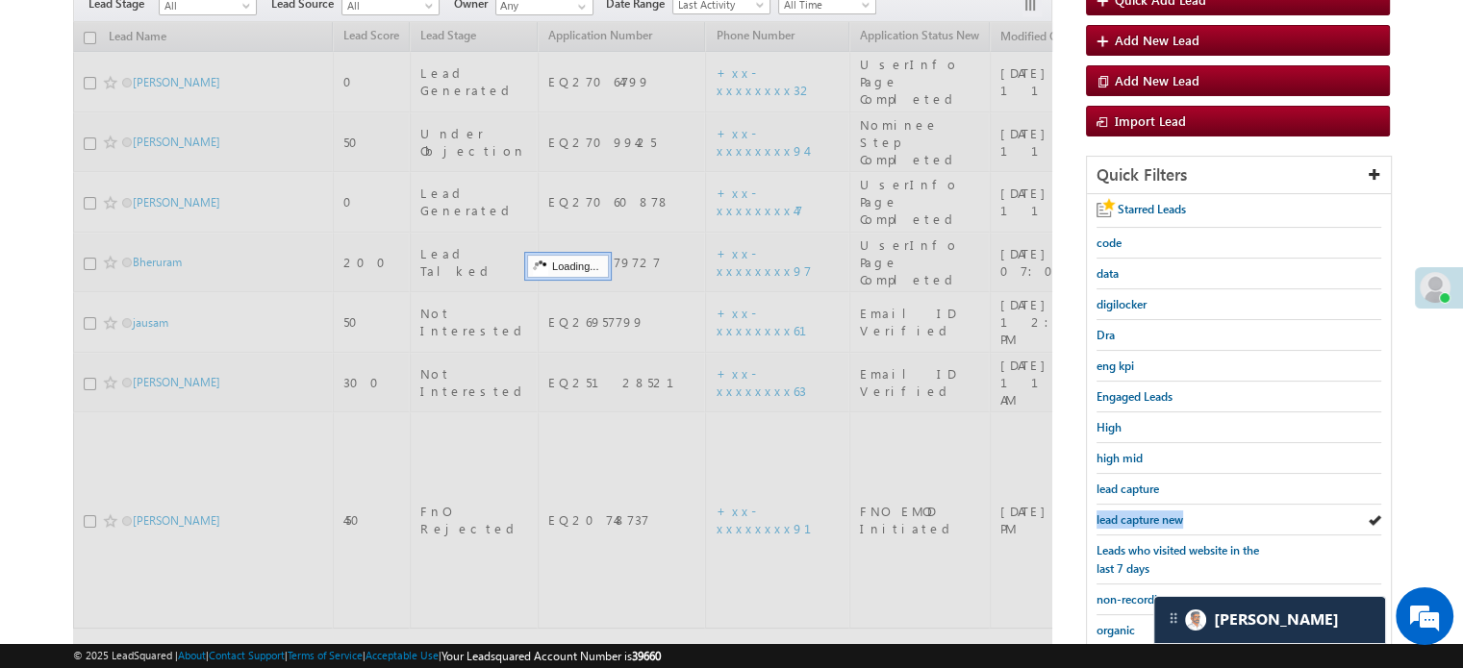
click at [1149, 514] on span "lead capture new" at bounding box center [1139, 520] width 87 height 14
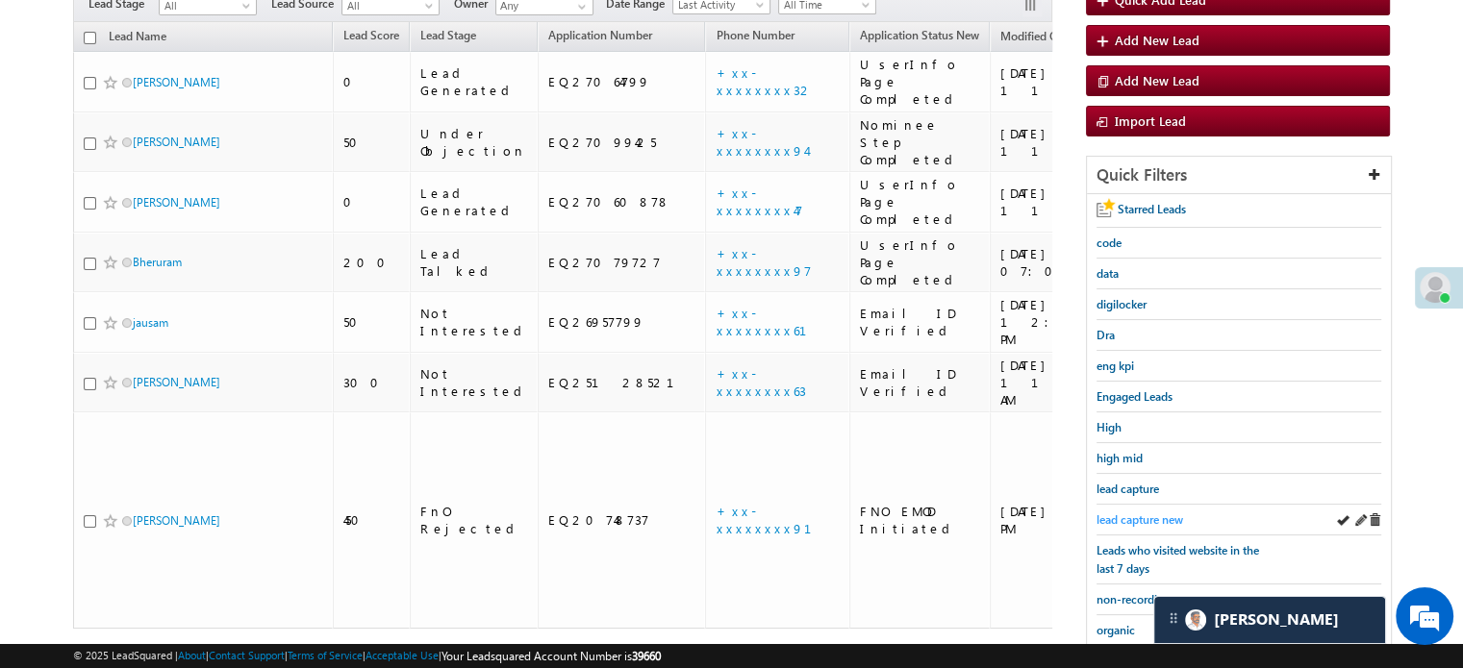
click at [1138, 517] on span "lead capture new" at bounding box center [1139, 520] width 87 height 14
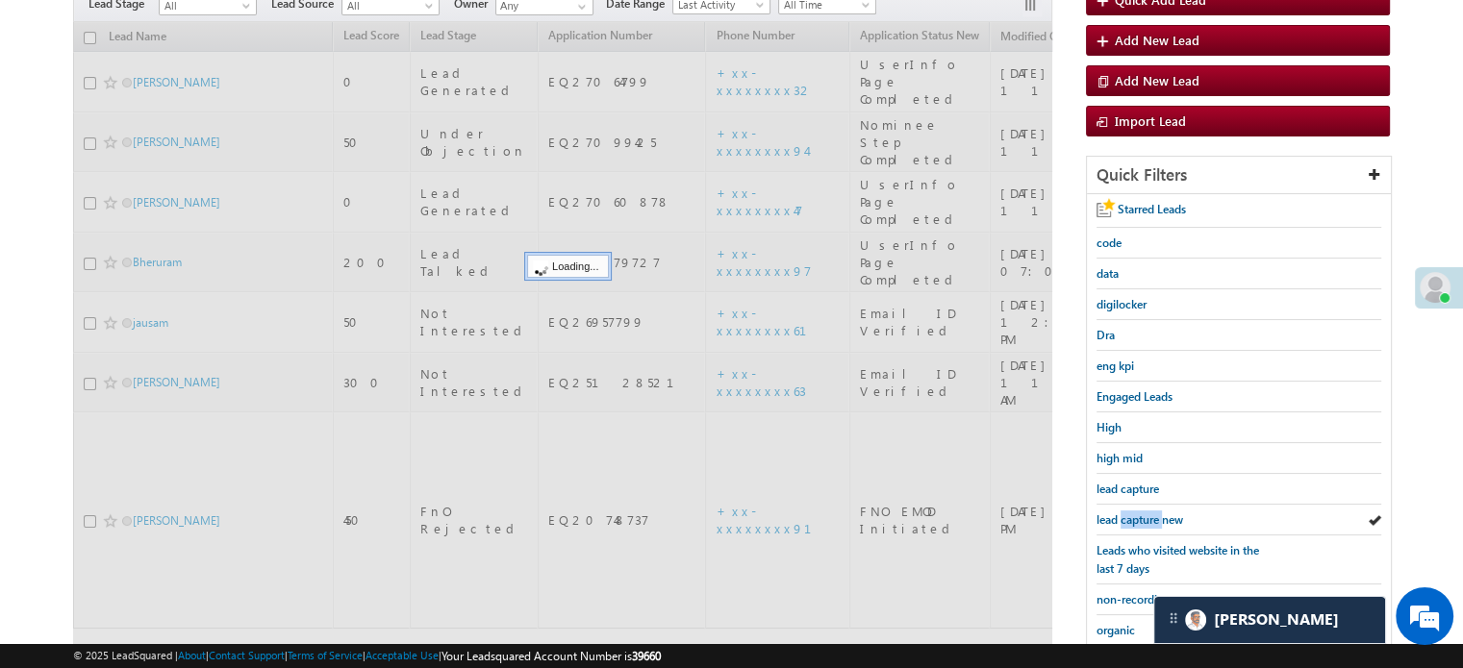
click at [1139, 518] on span "lead capture new" at bounding box center [1139, 520] width 87 height 14
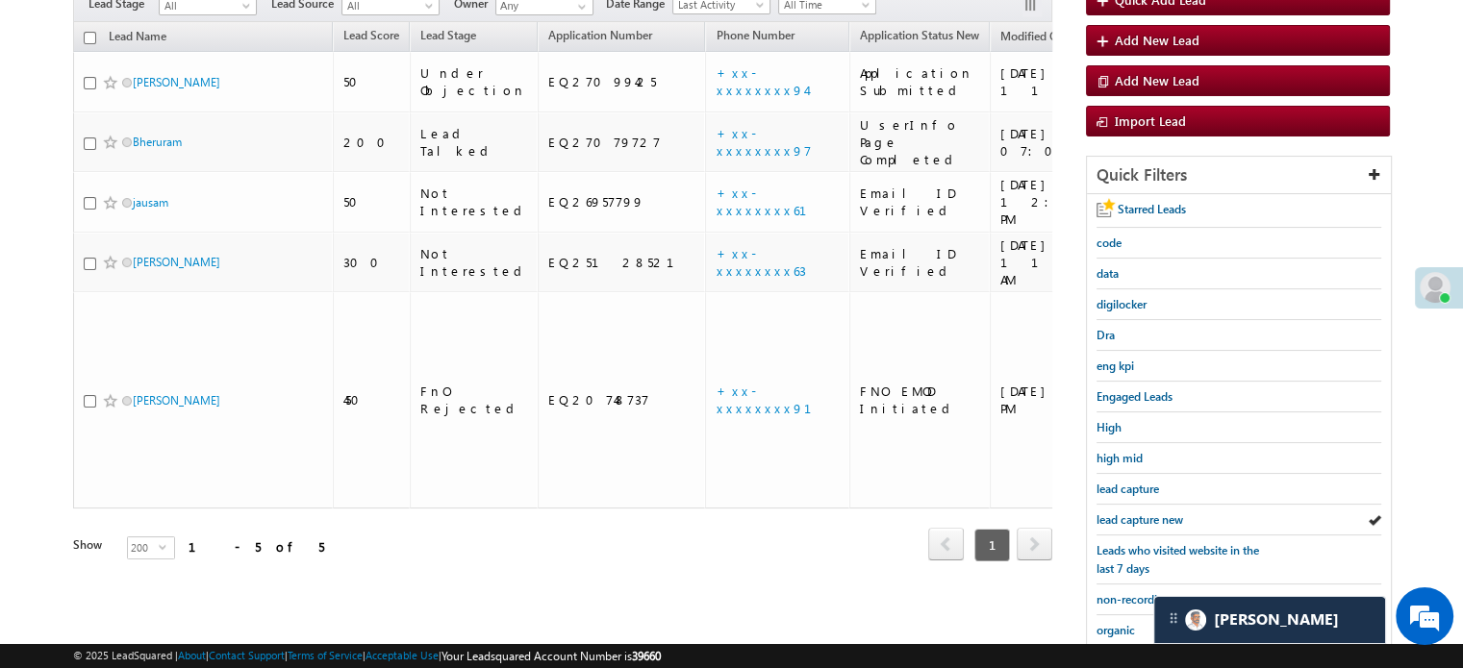
click at [1139, 518] on span "lead capture new" at bounding box center [1139, 520] width 87 height 14
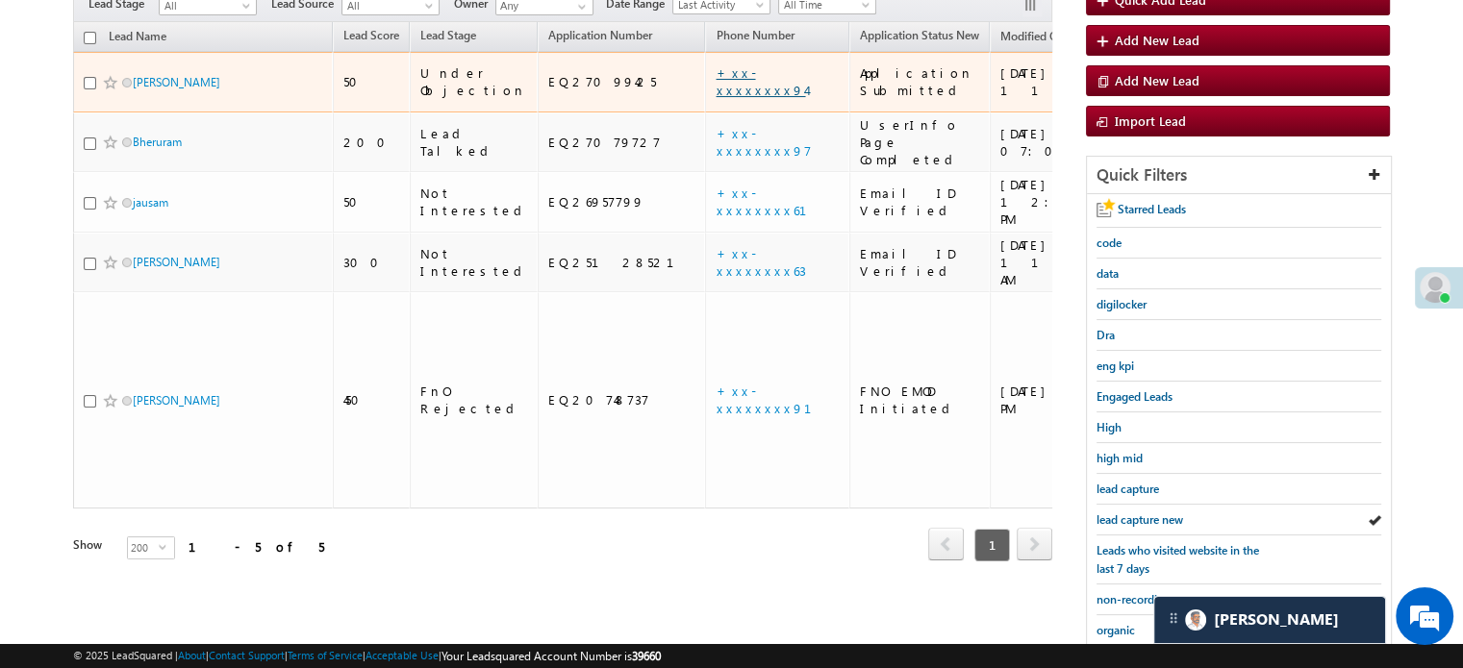
click at [716, 67] on link "+xx-xxxxxxxx94" at bounding box center [760, 81] width 89 height 34
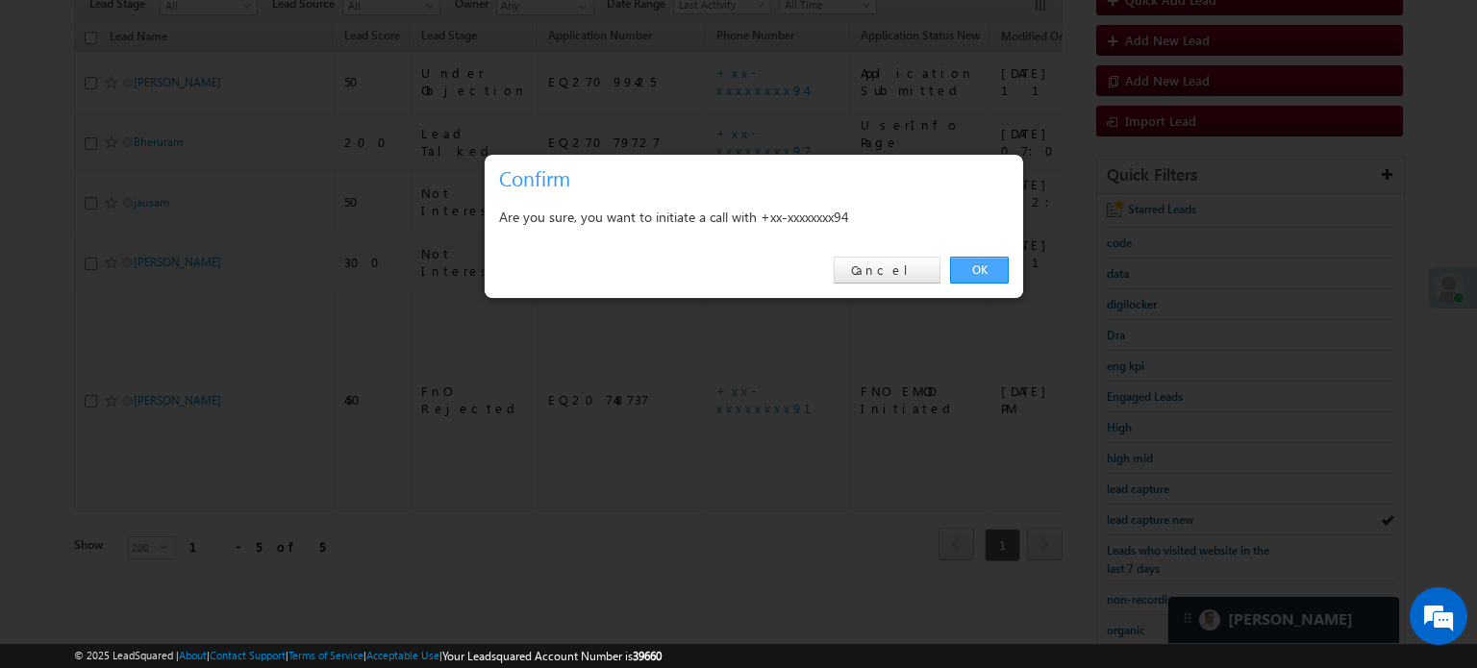
click at [970, 272] on link "OK" at bounding box center [979, 270] width 59 height 27
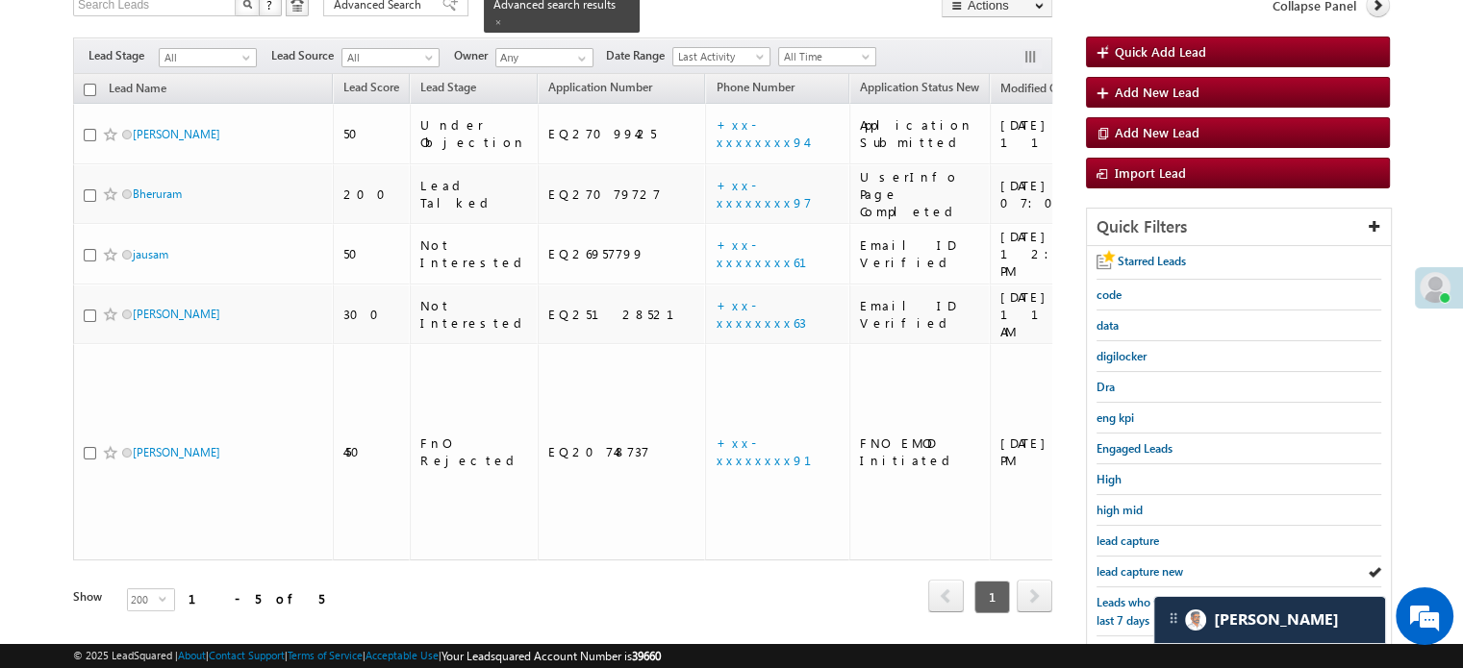
scroll to position [243, 0]
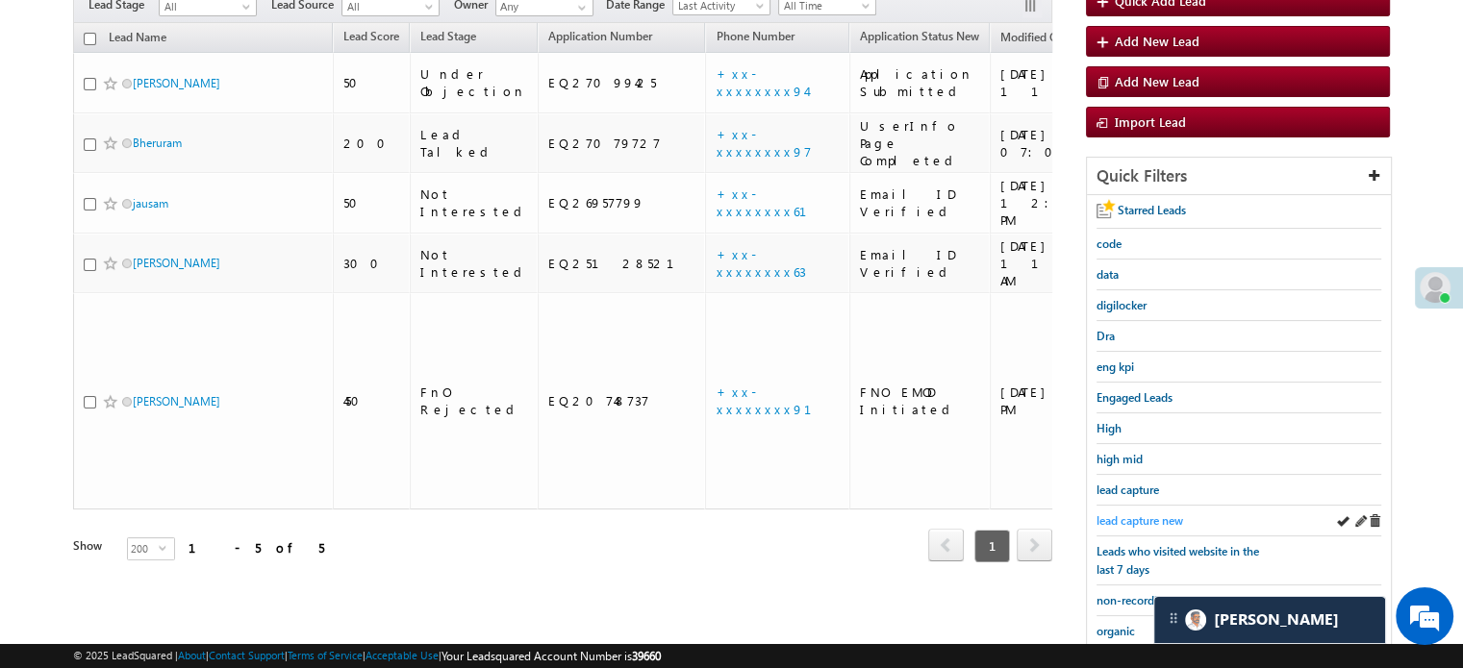
click at [1154, 514] on span "lead capture new" at bounding box center [1139, 521] width 87 height 14
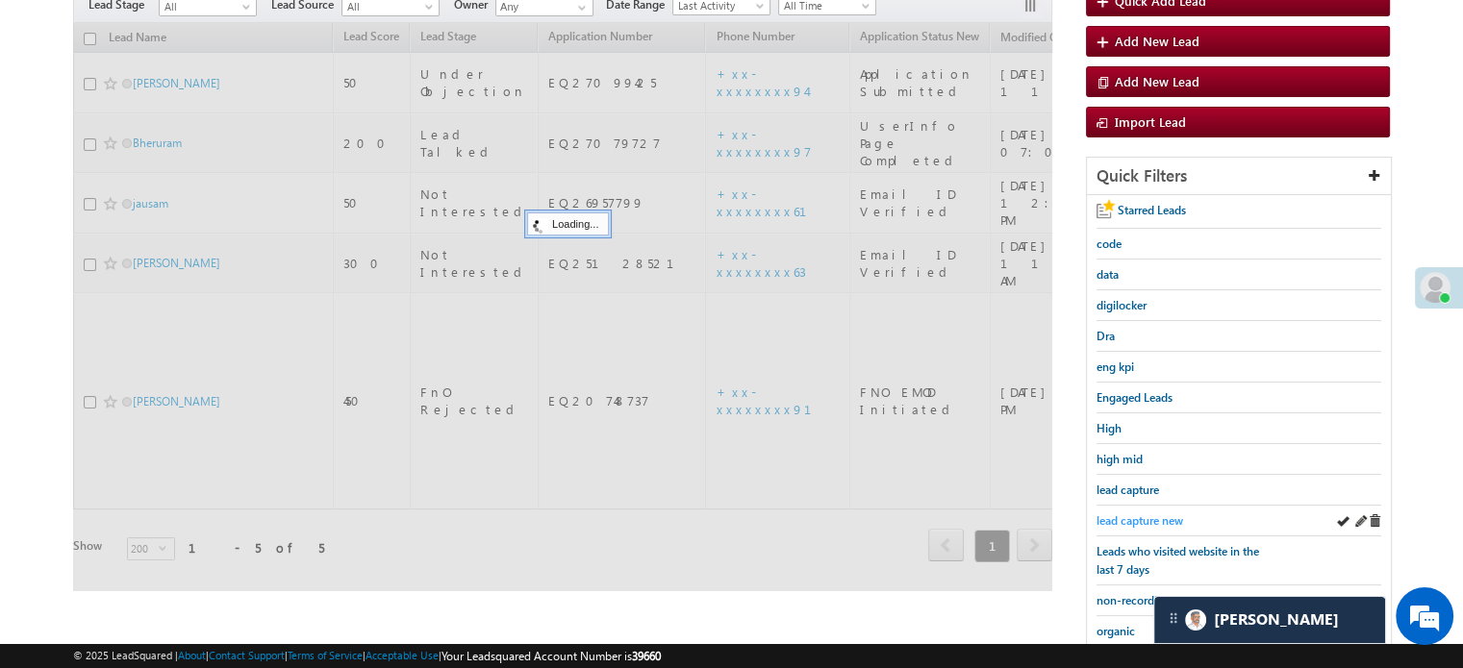
scroll to position [192, 0]
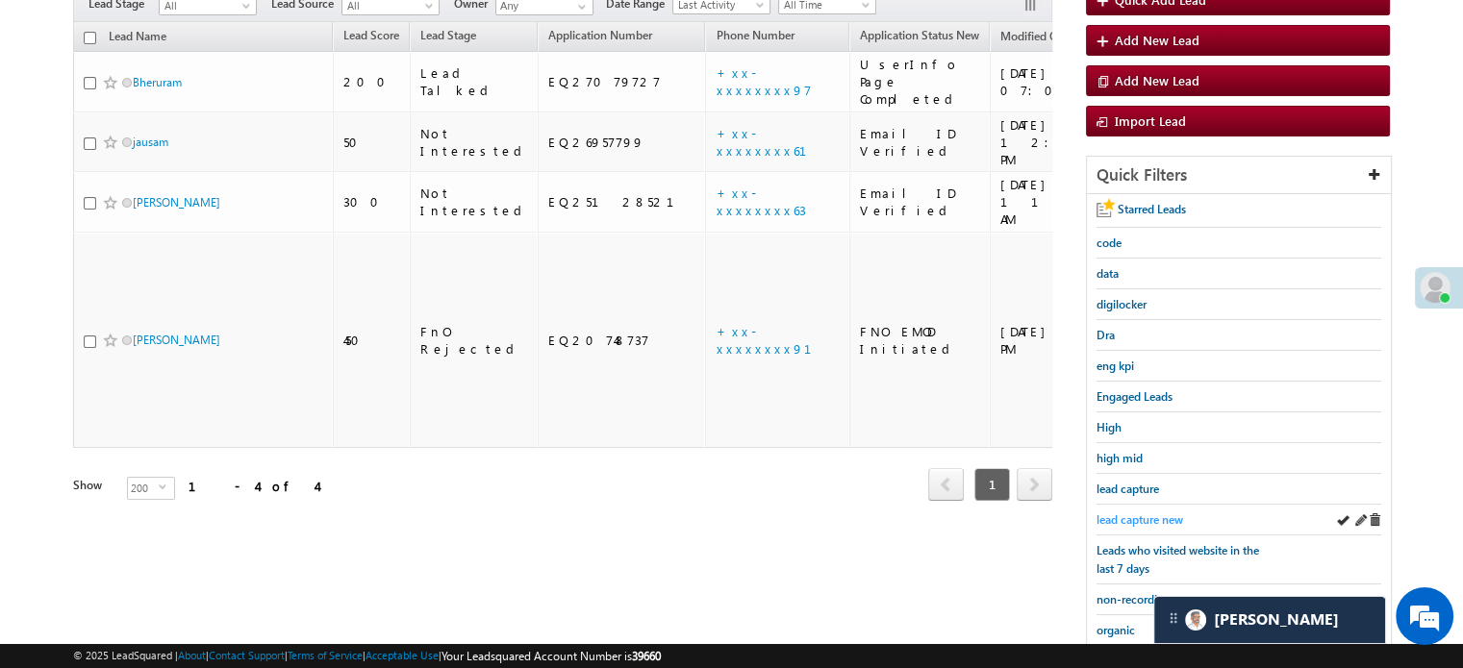
click at [1147, 513] on span "lead capture new" at bounding box center [1139, 520] width 87 height 14
click at [1143, 513] on span "lead capture new" at bounding box center [1139, 520] width 87 height 14
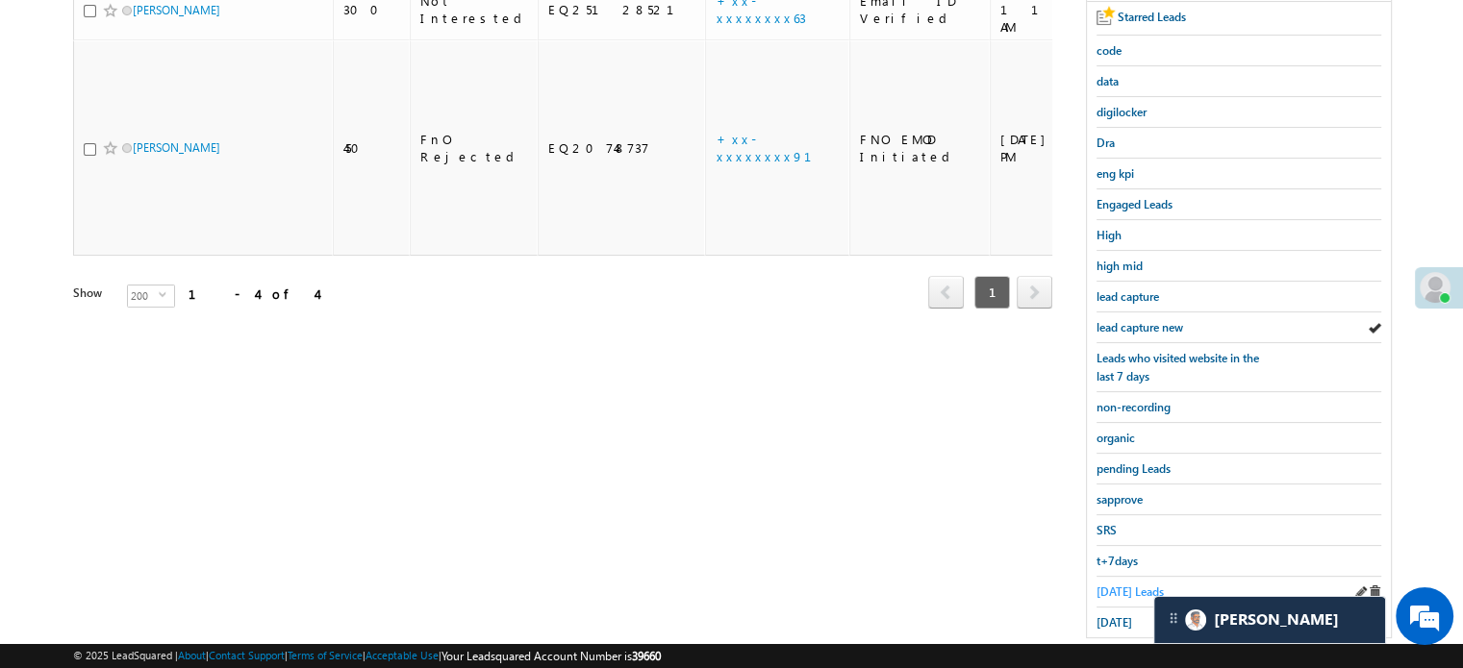
click at [1123, 585] on span "Today's Leads" at bounding box center [1129, 592] width 67 height 14
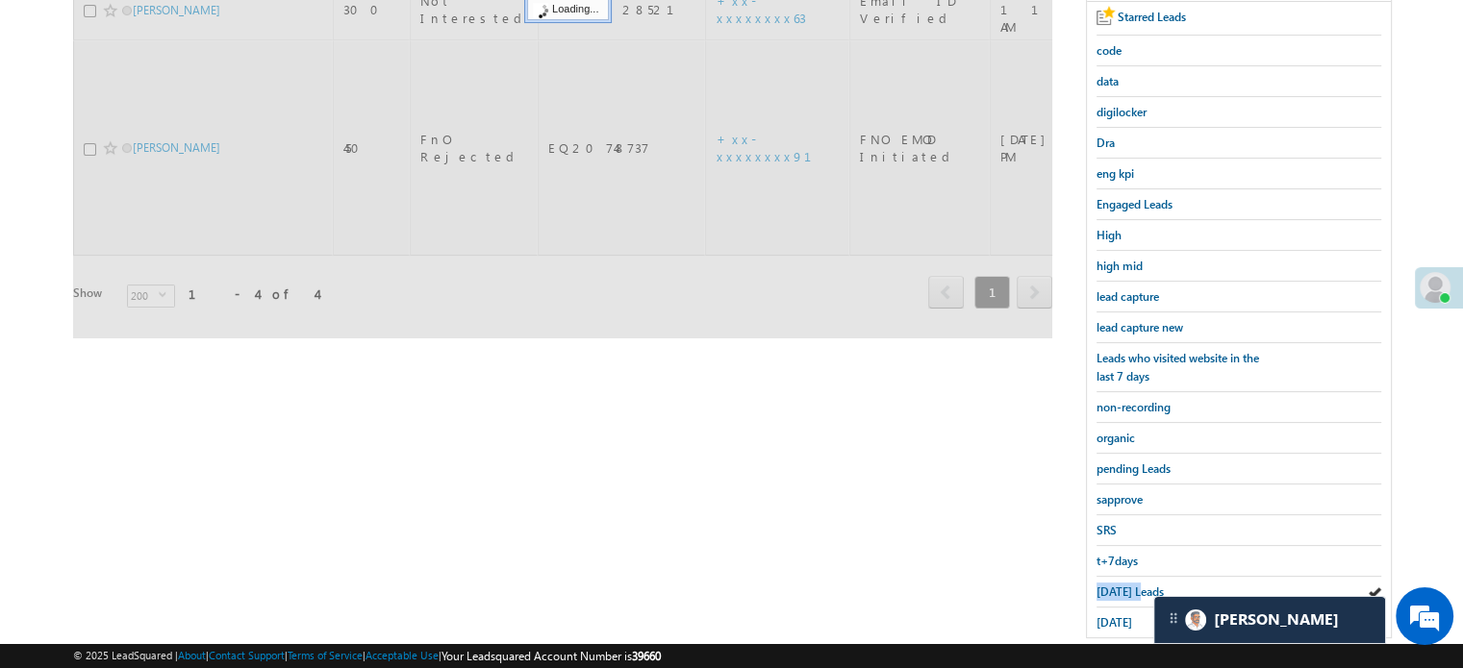
click at [1123, 585] on span "Today's Leads" at bounding box center [1129, 592] width 67 height 14
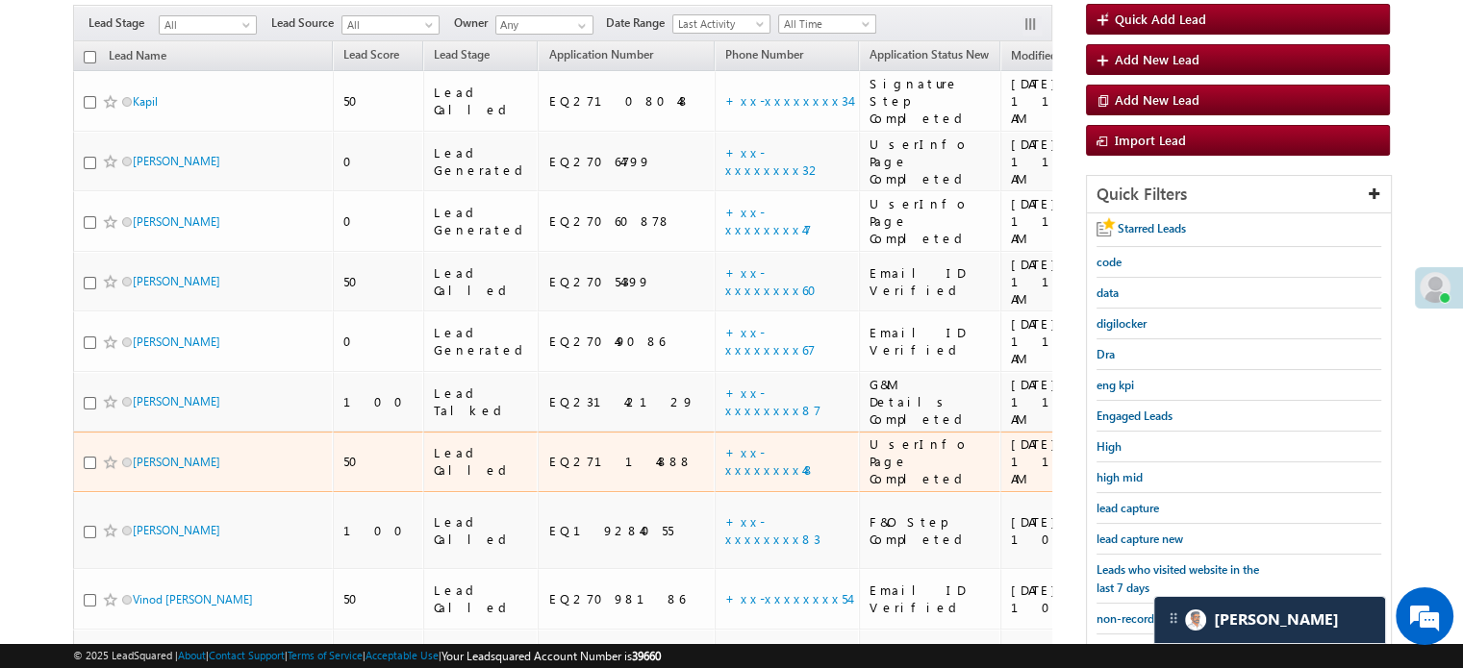
scroll to position [150, 0]
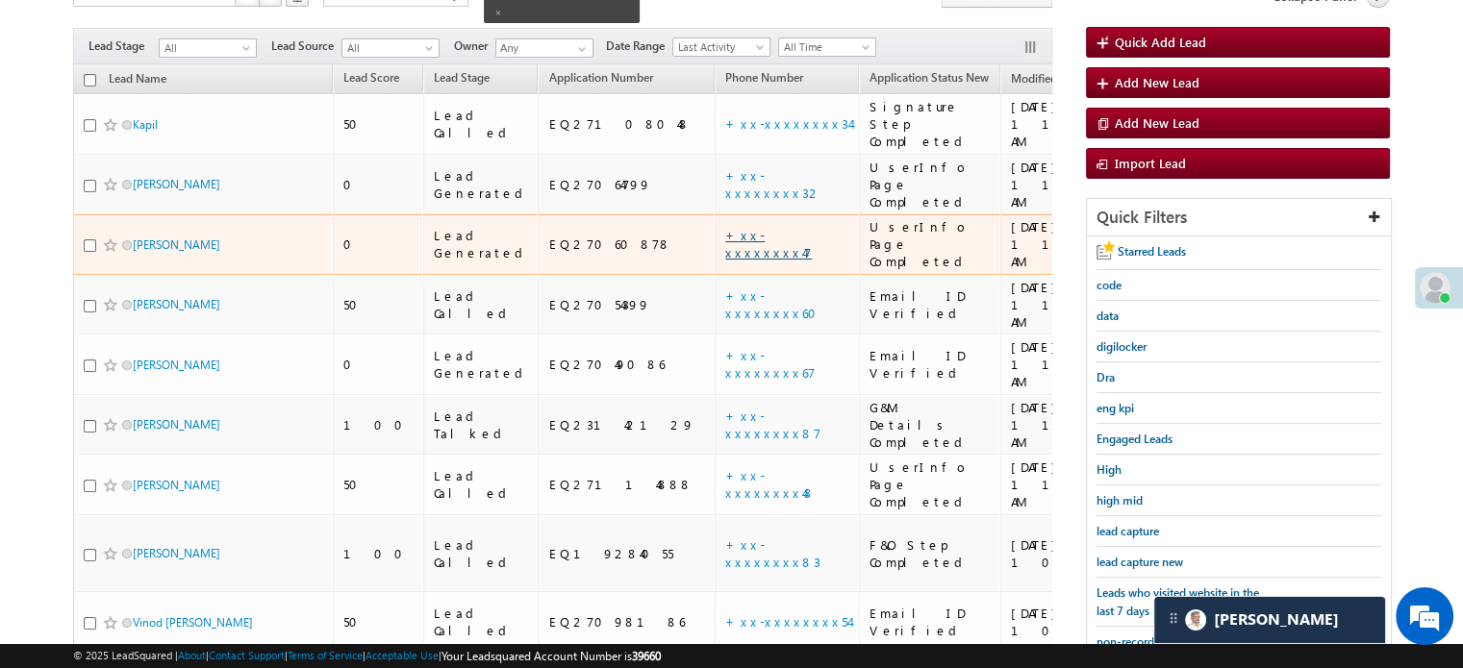
click at [725, 227] on link "+xx-xxxxxxxx47" at bounding box center [768, 244] width 87 height 34
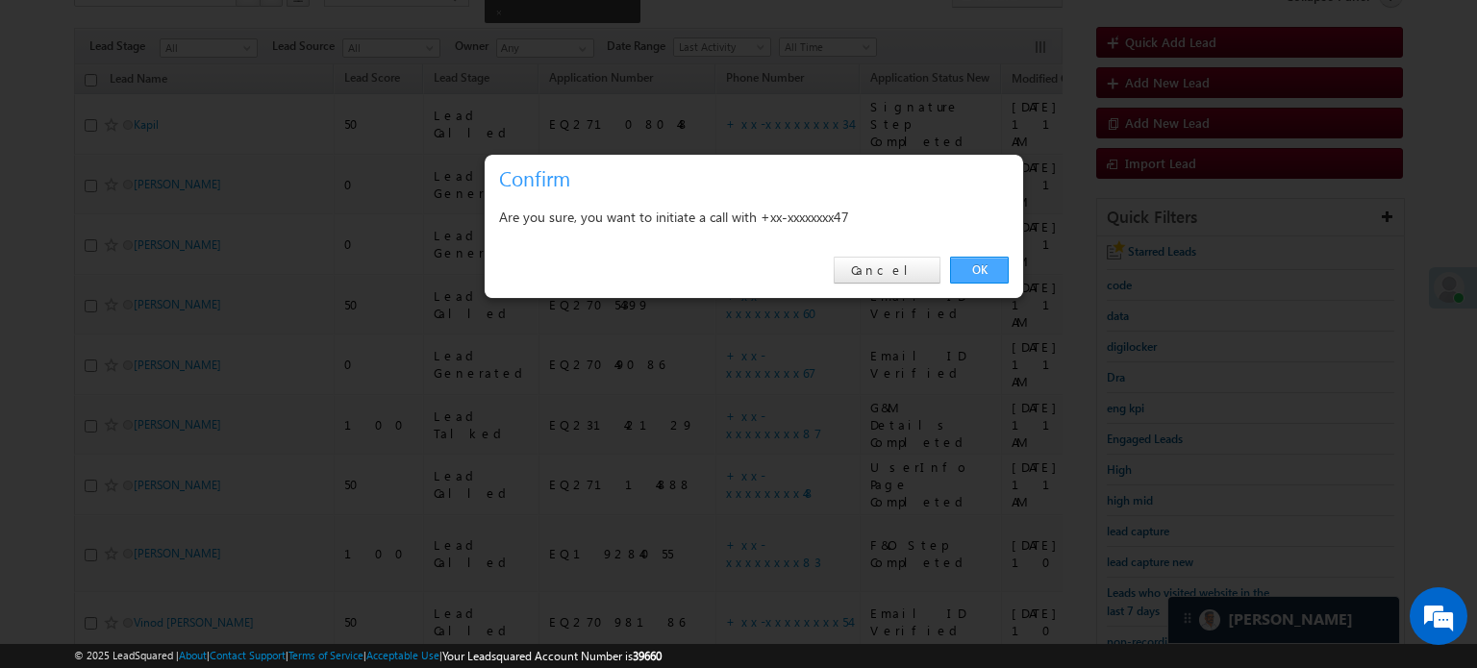
click at [967, 275] on link "OK" at bounding box center [979, 270] width 59 height 27
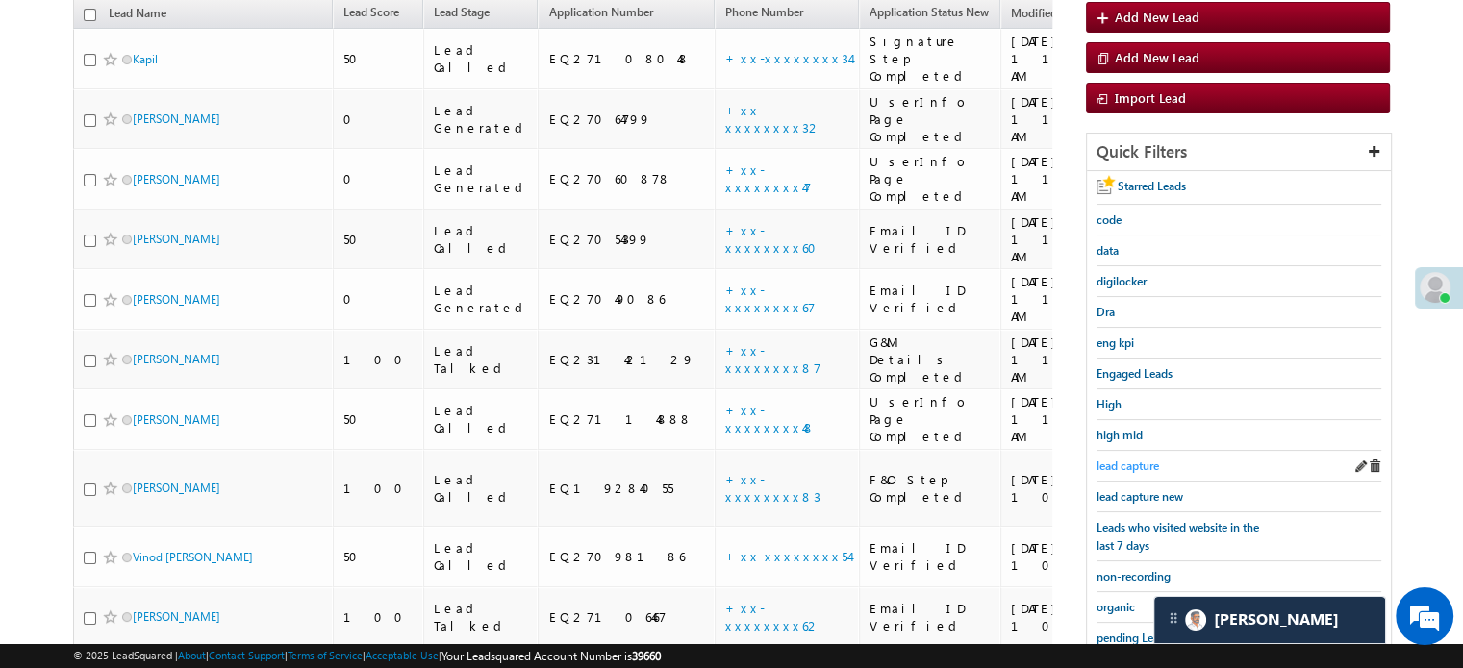
scroll to position [246, 0]
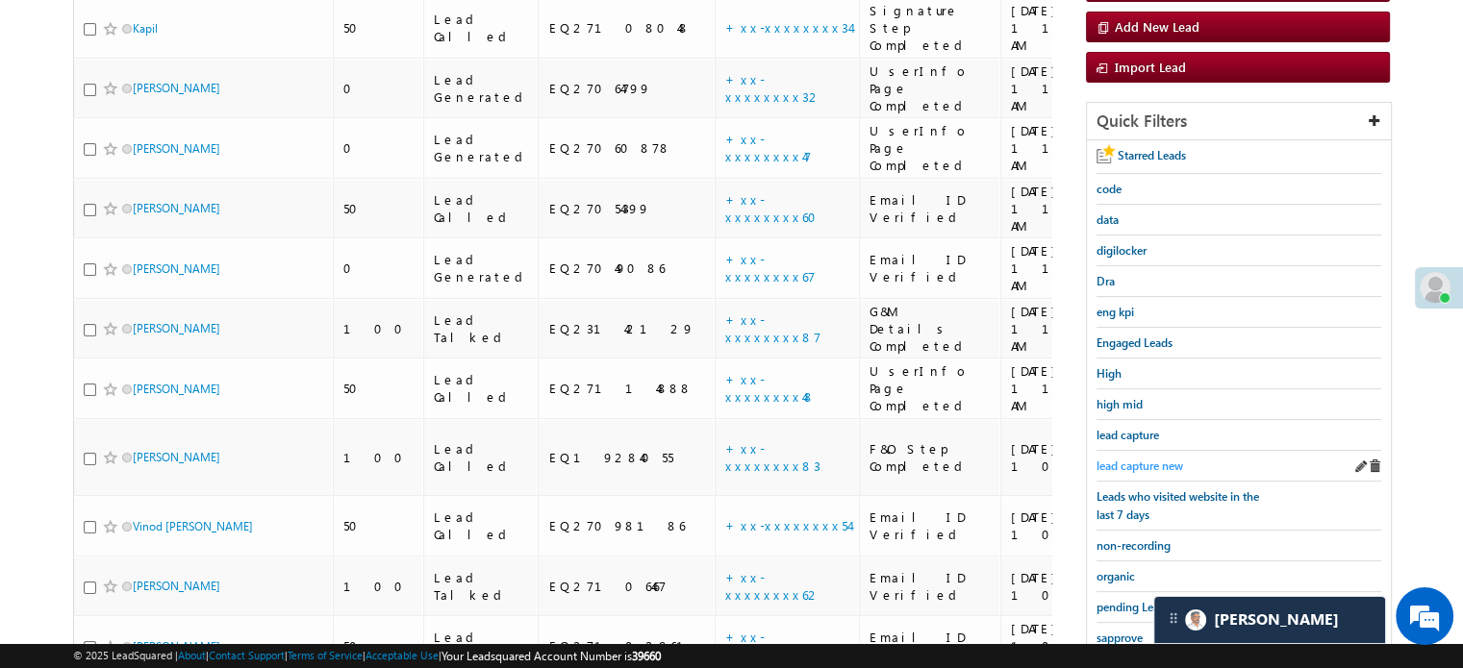
click at [1143, 459] on span "lead capture new" at bounding box center [1139, 466] width 87 height 14
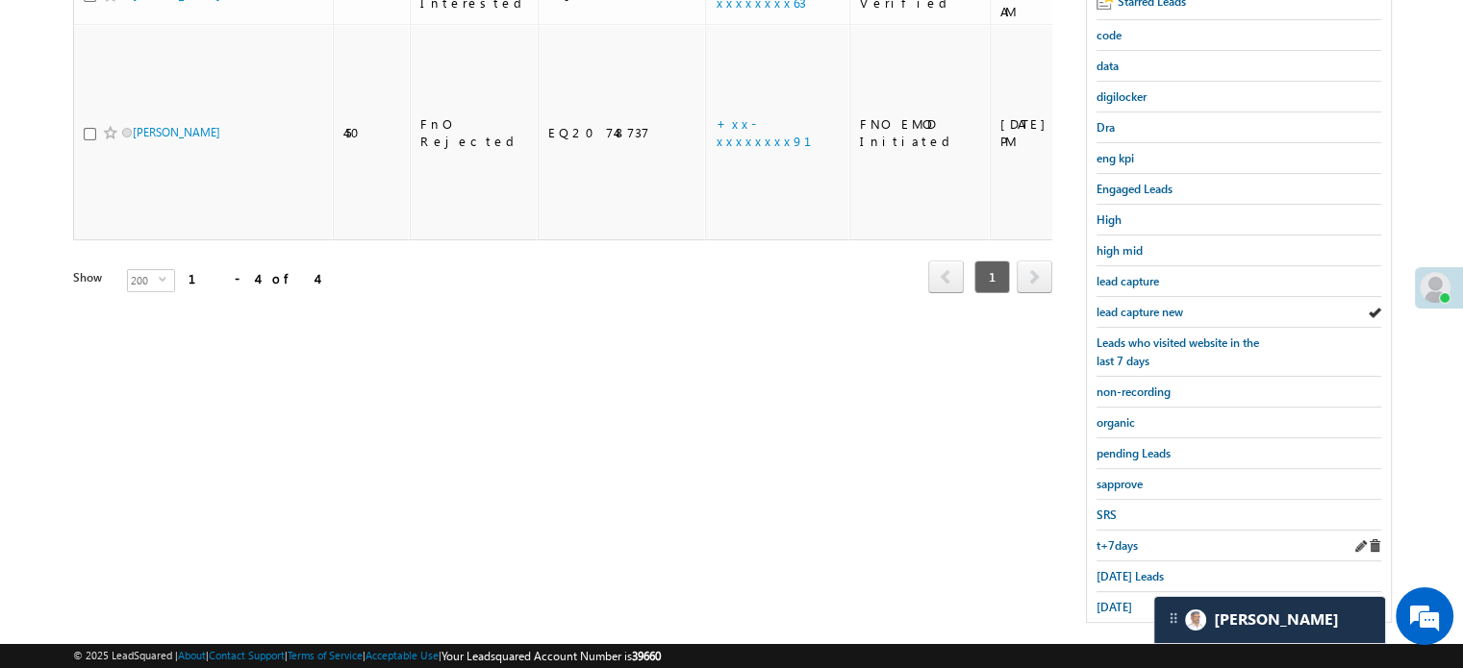
scroll to position [413, 0]
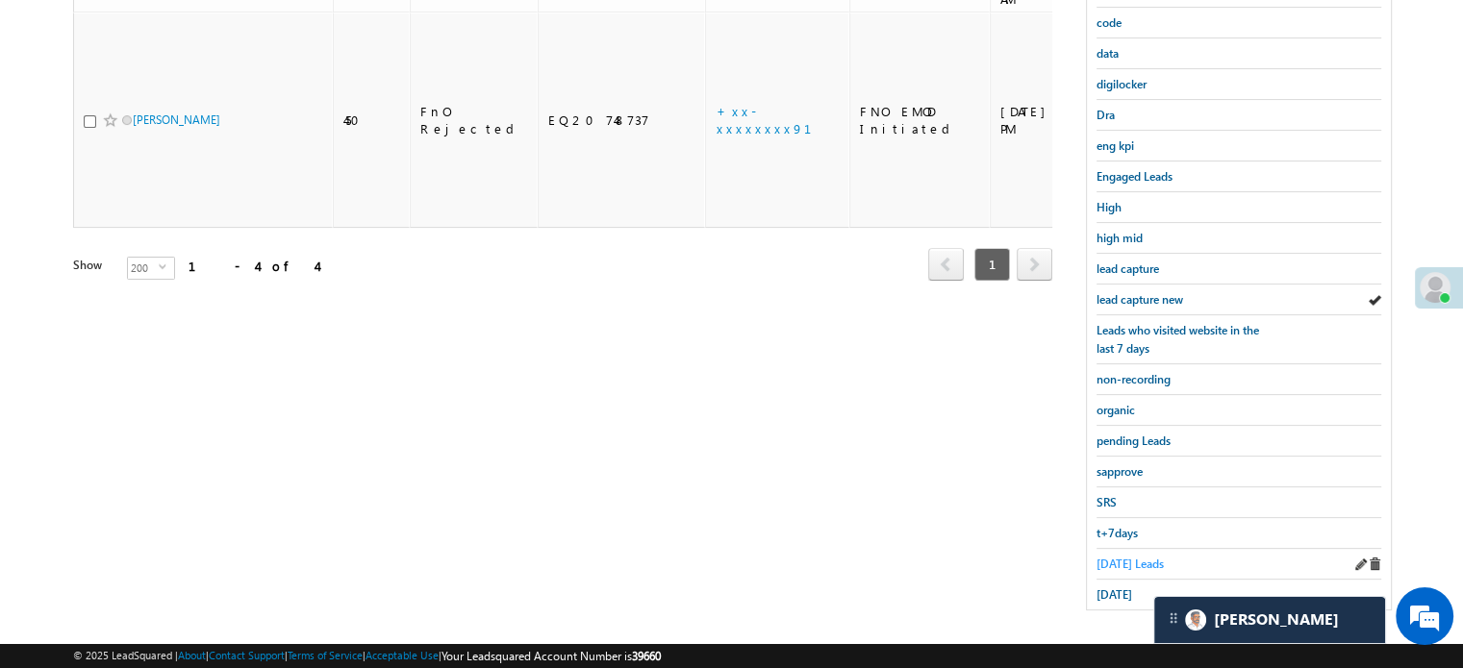
click at [1119, 557] on span "Today's Leads" at bounding box center [1129, 564] width 67 height 14
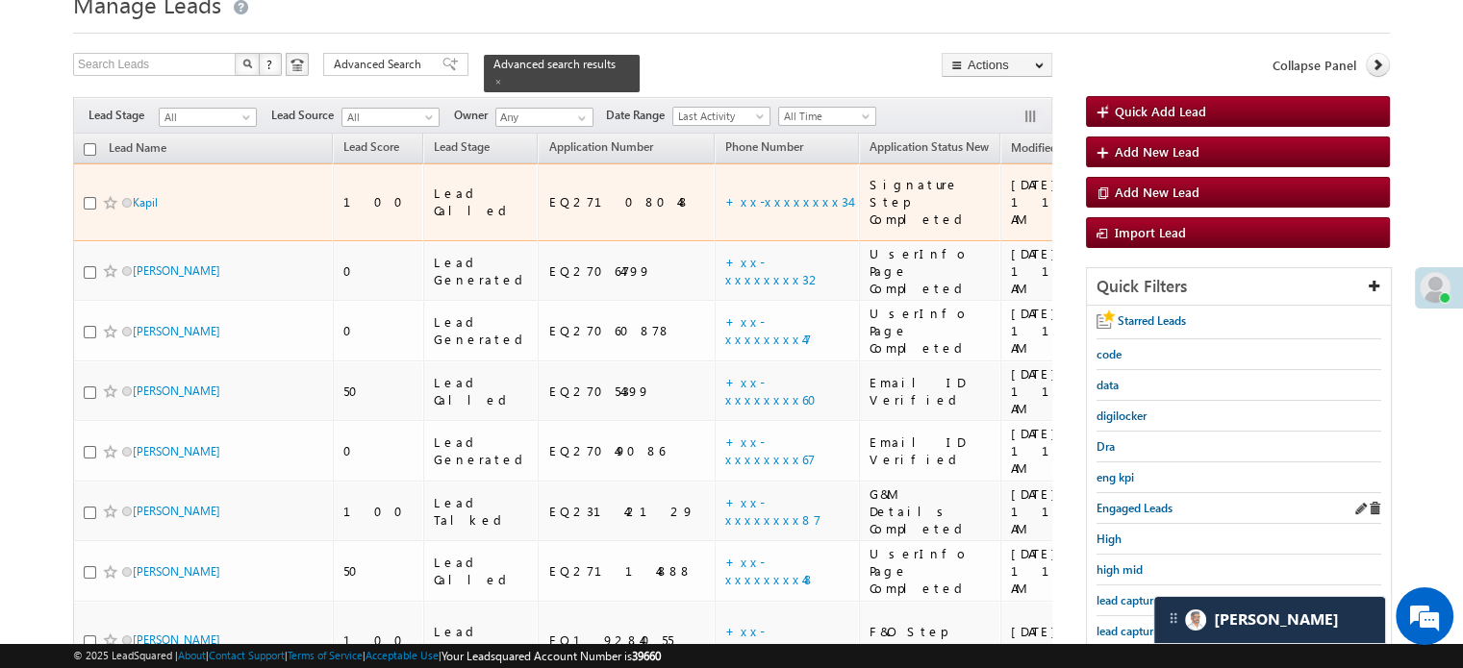
scroll to position [124, 0]
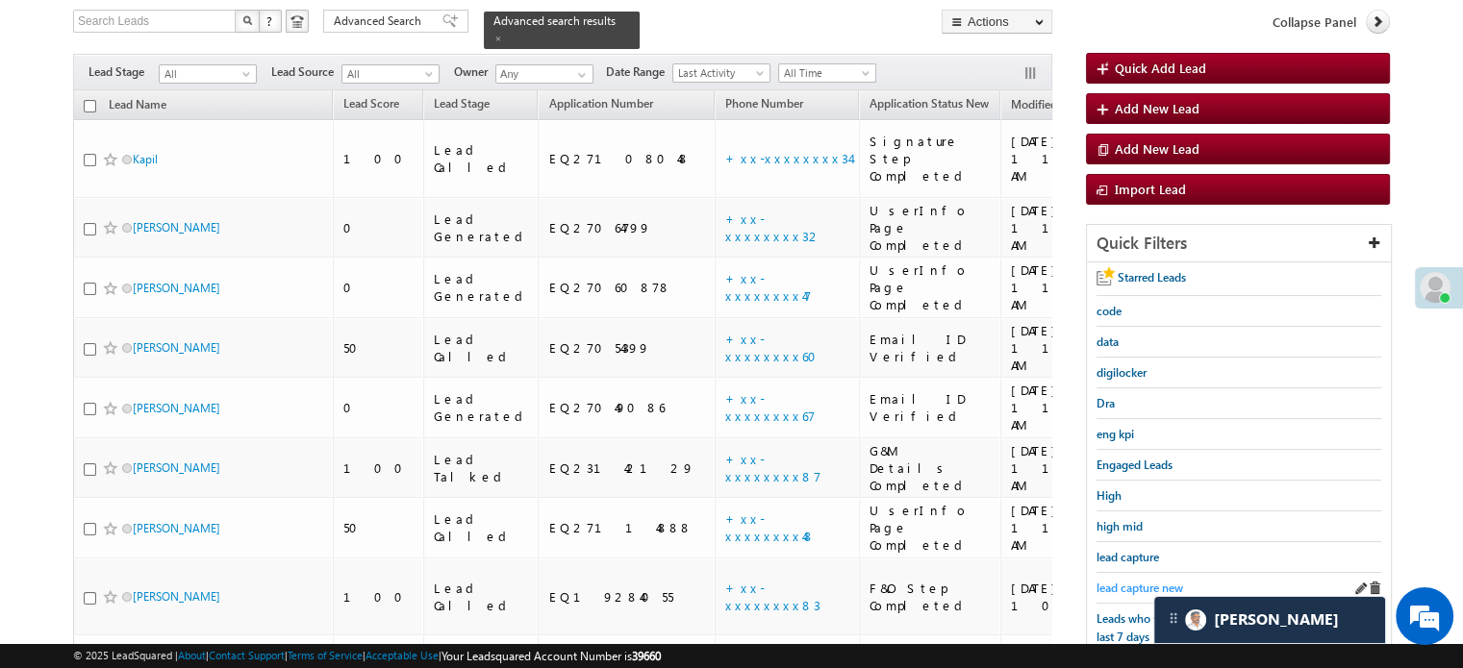
click at [1134, 584] on span "lead capture new" at bounding box center [1139, 588] width 87 height 14
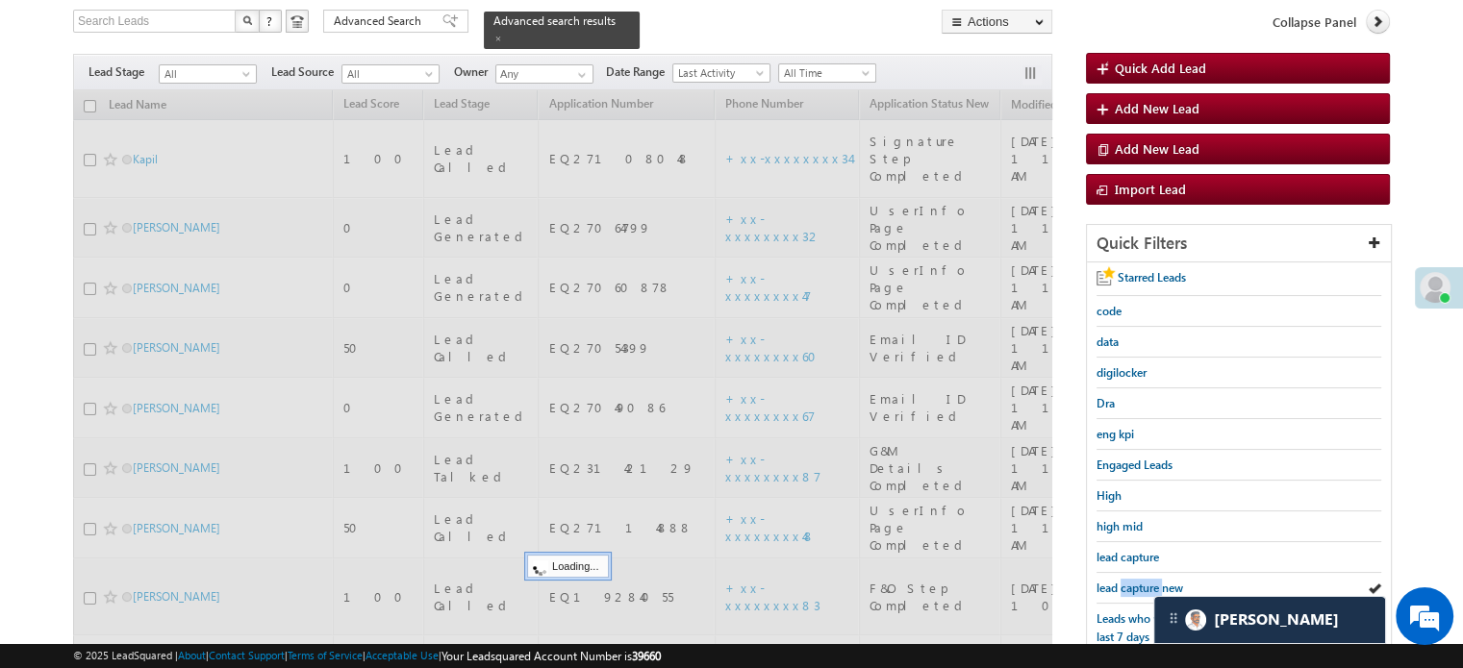
click at [1136, 583] on span "lead capture new" at bounding box center [1139, 588] width 87 height 14
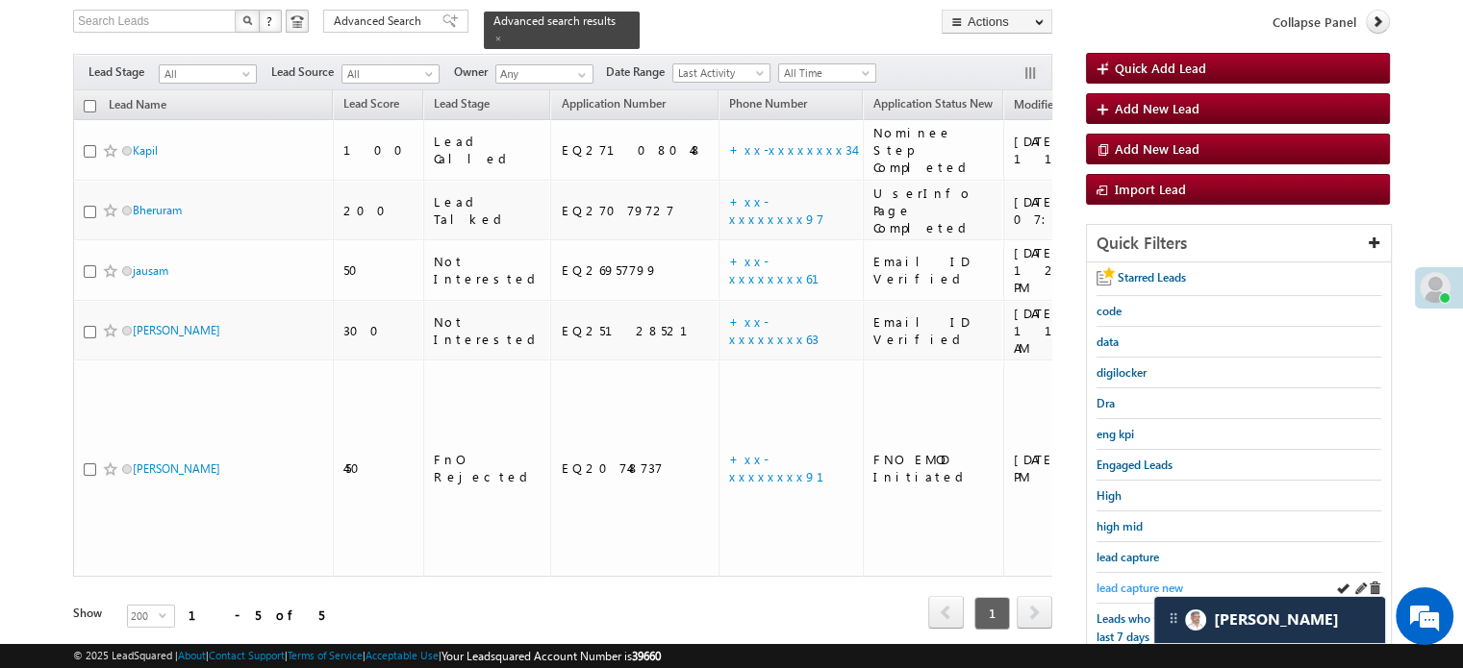
click at [1136, 581] on span "lead capture new" at bounding box center [1139, 588] width 87 height 14
click at [1135, 587] on span "lead capture new" at bounding box center [1139, 588] width 87 height 14
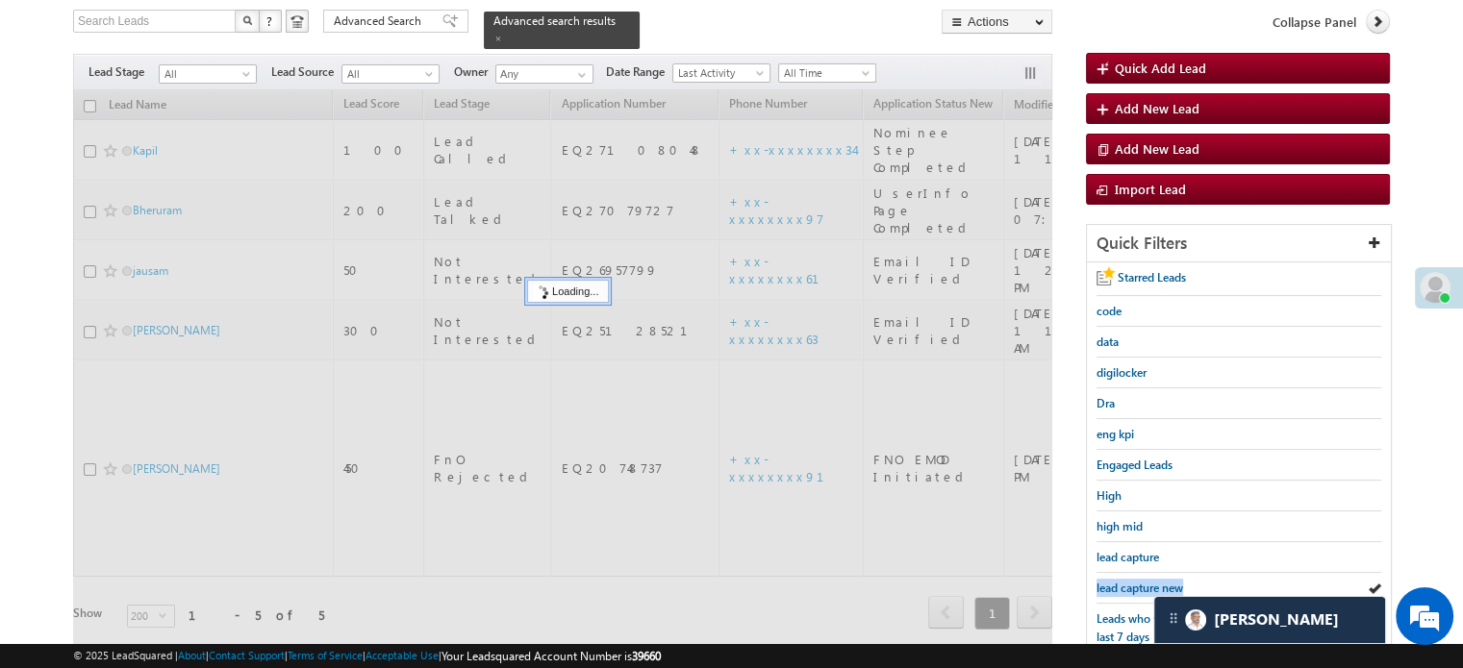
click at [1135, 587] on span "lead capture new" at bounding box center [1139, 588] width 87 height 14
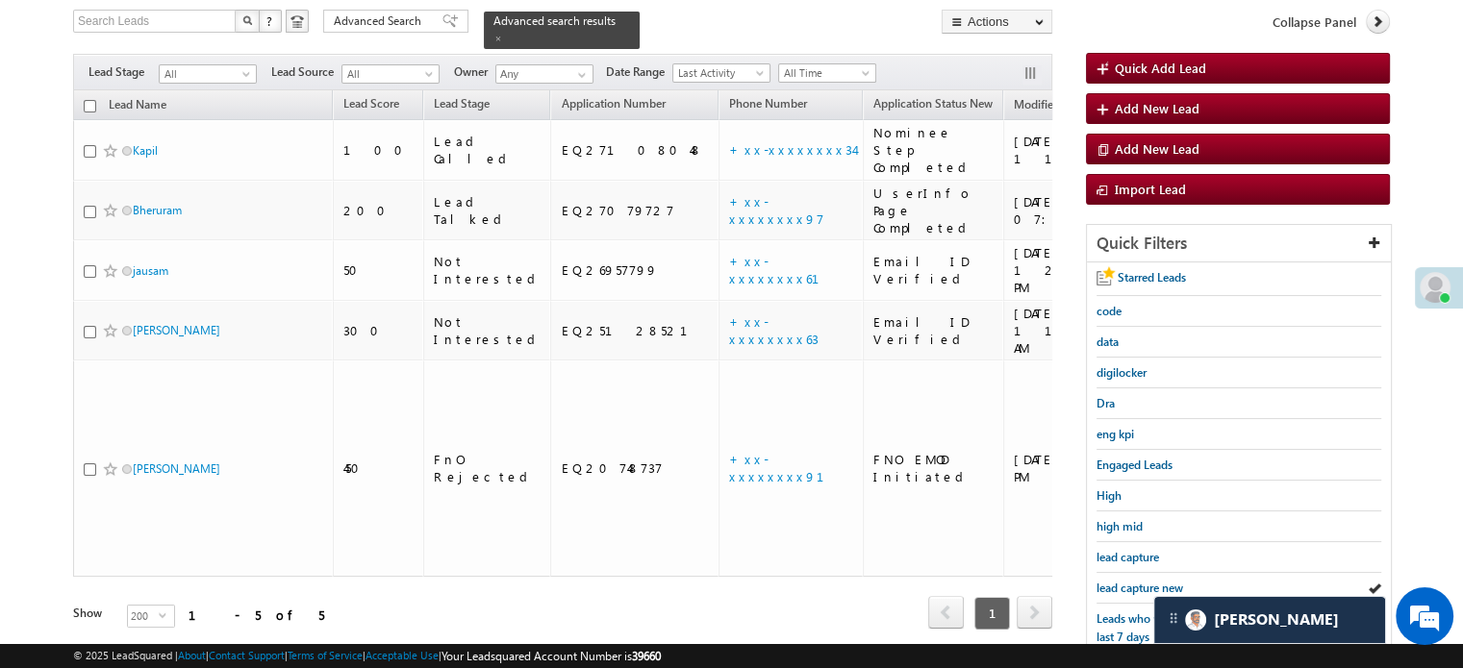
click at [1135, 587] on span "lead capture new" at bounding box center [1139, 588] width 87 height 14
click at [1150, 581] on span "lead capture new" at bounding box center [1139, 588] width 87 height 14
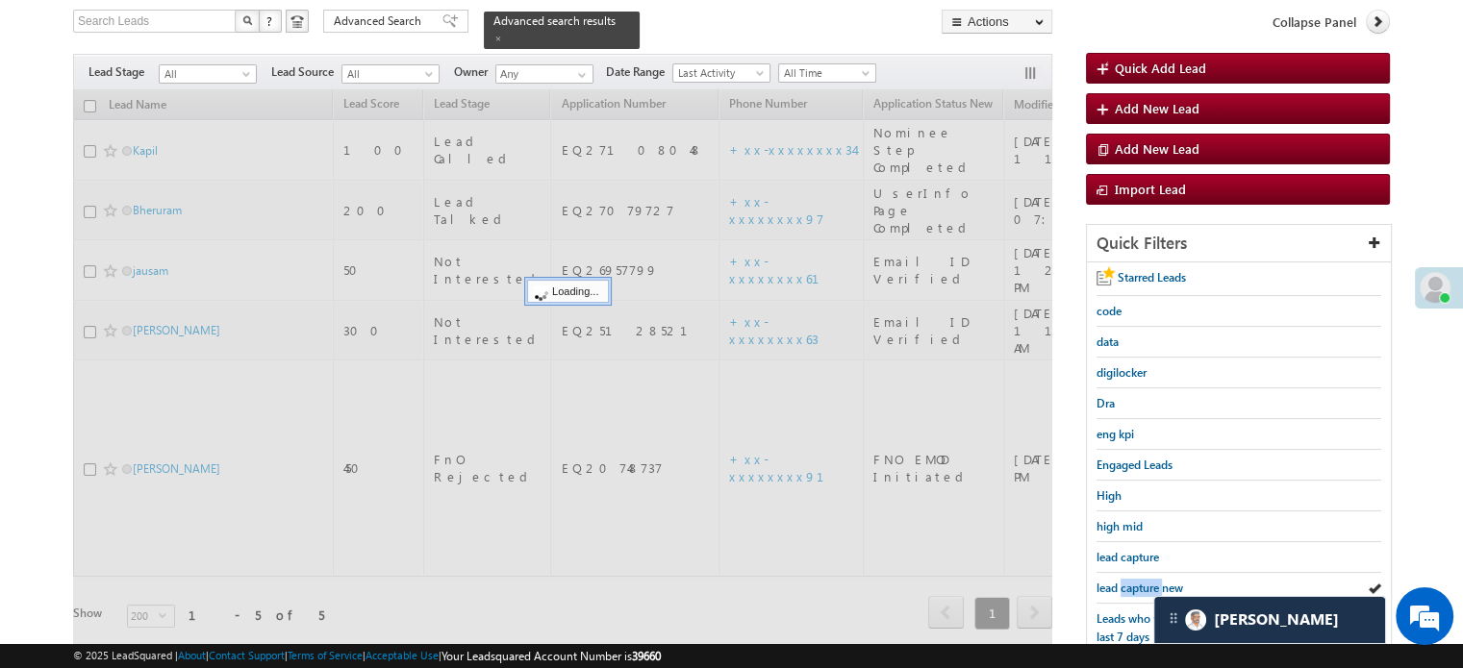
click at [1150, 581] on span "lead capture new" at bounding box center [1139, 588] width 87 height 14
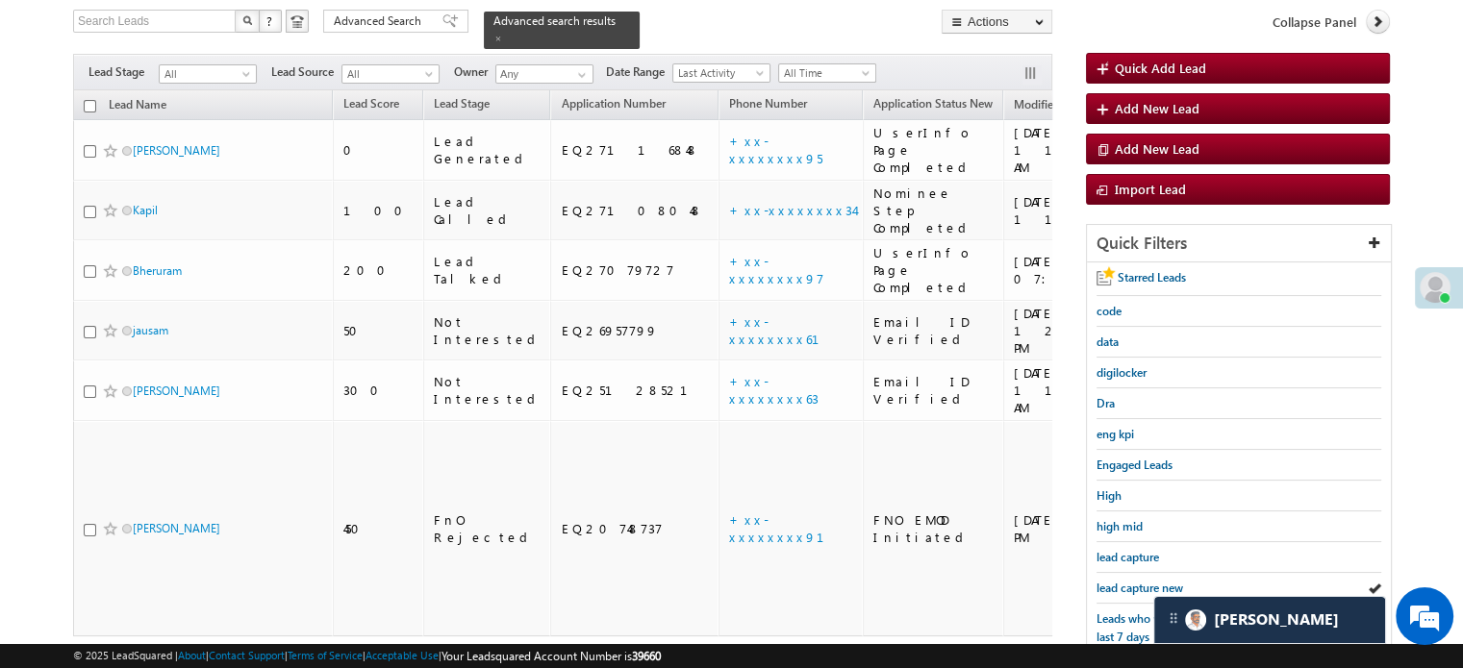
click at [1150, 581] on span "lead capture new" at bounding box center [1139, 588] width 87 height 14
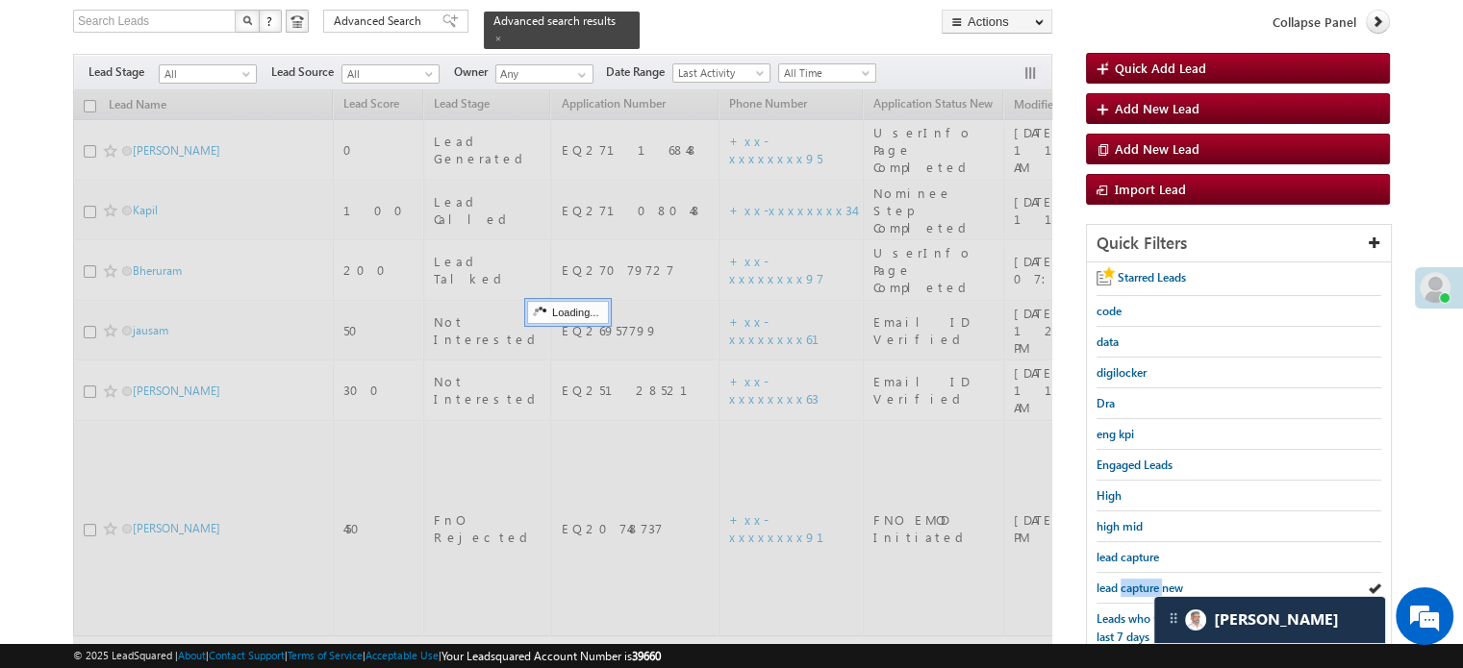
click at [1150, 581] on span "lead capture new" at bounding box center [1139, 588] width 87 height 14
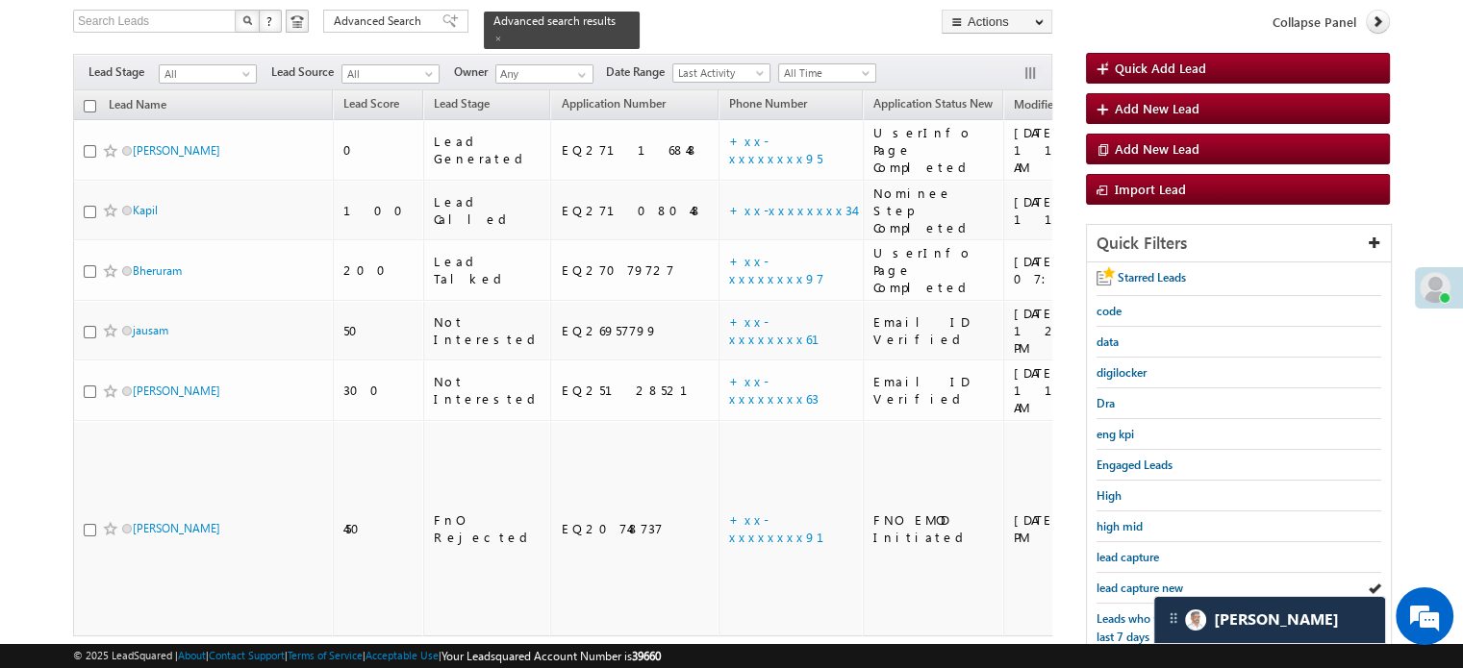
click at [1150, 581] on span "lead capture new" at bounding box center [1139, 588] width 87 height 14
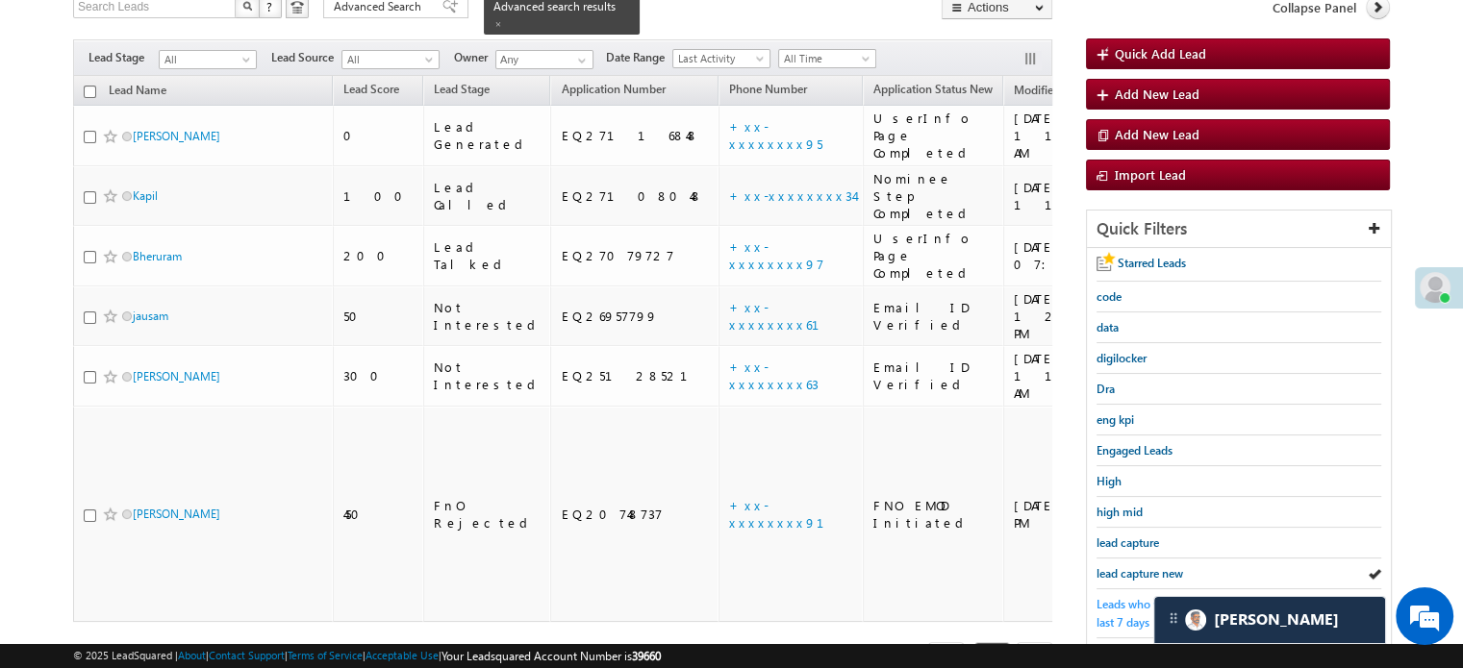
scroll to position [413, 0]
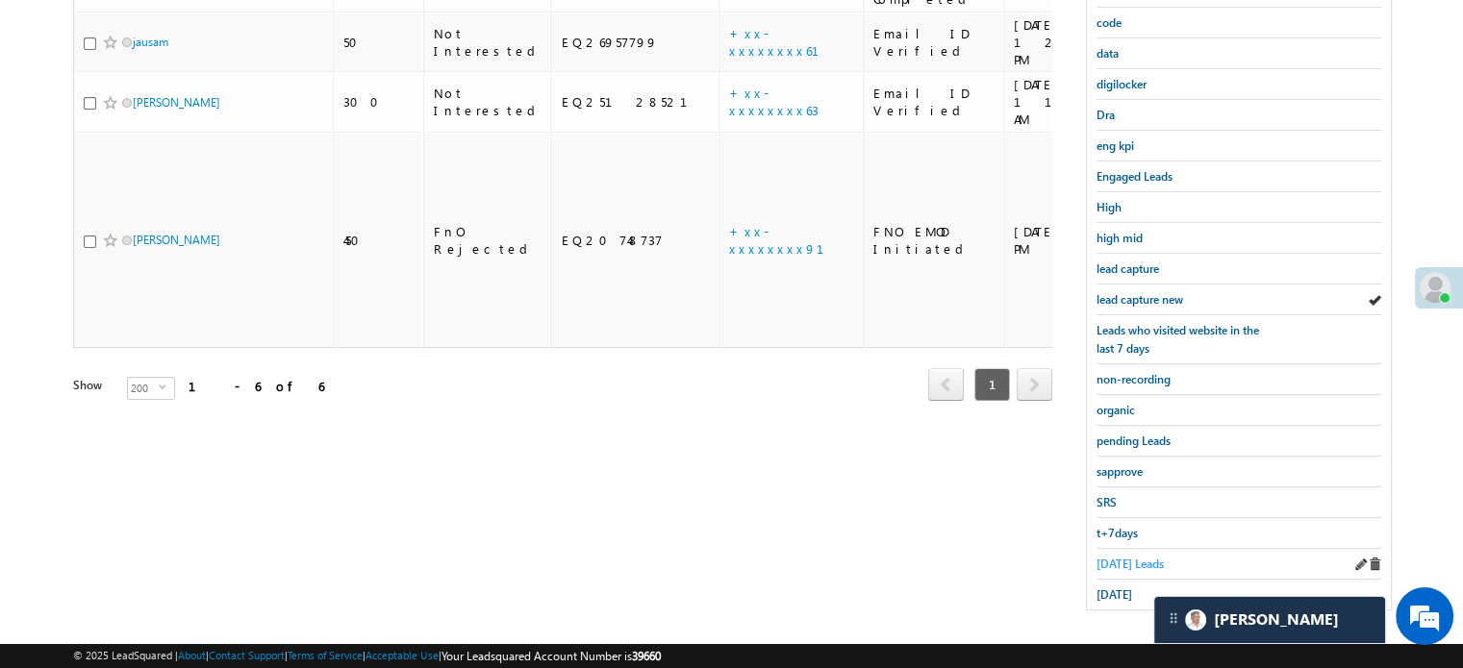
click at [1112, 557] on span "Today's Leads" at bounding box center [1129, 564] width 67 height 14
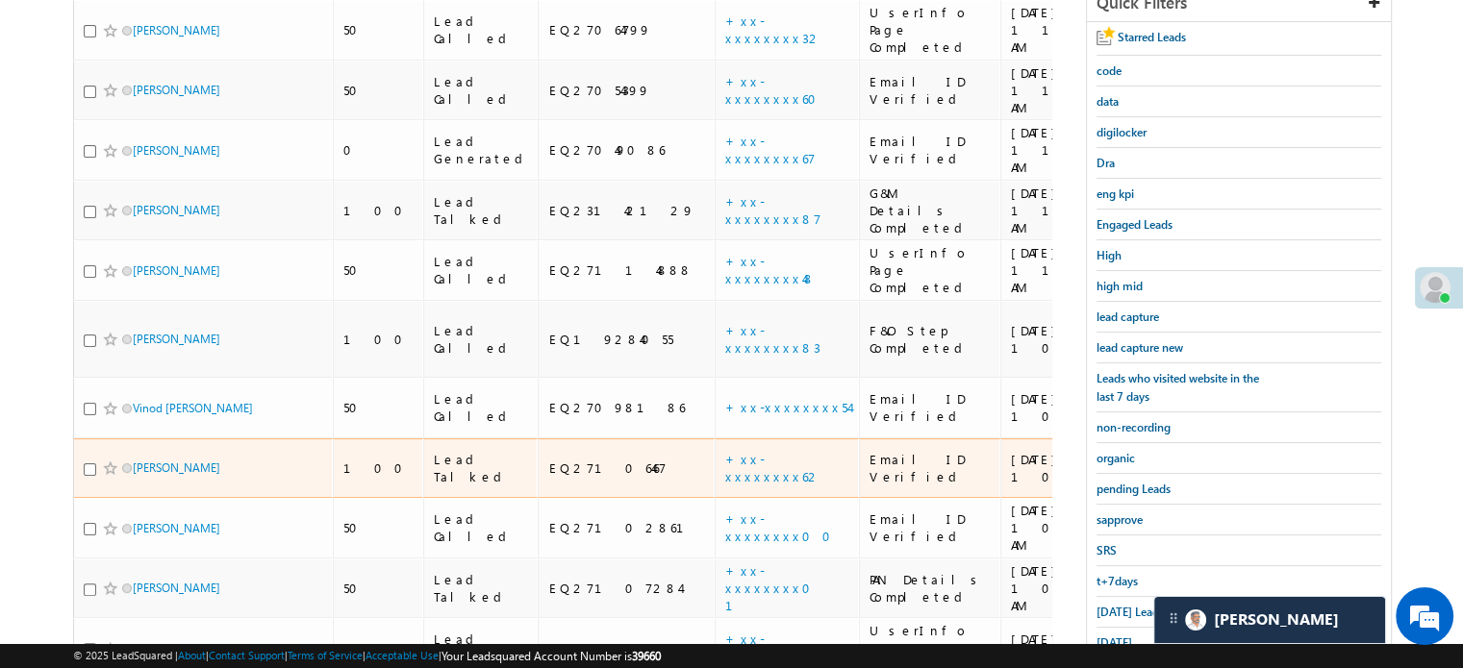
scroll to position [509, 0]
